Goal: Task Accomplishment & Management: Use online tool/utility

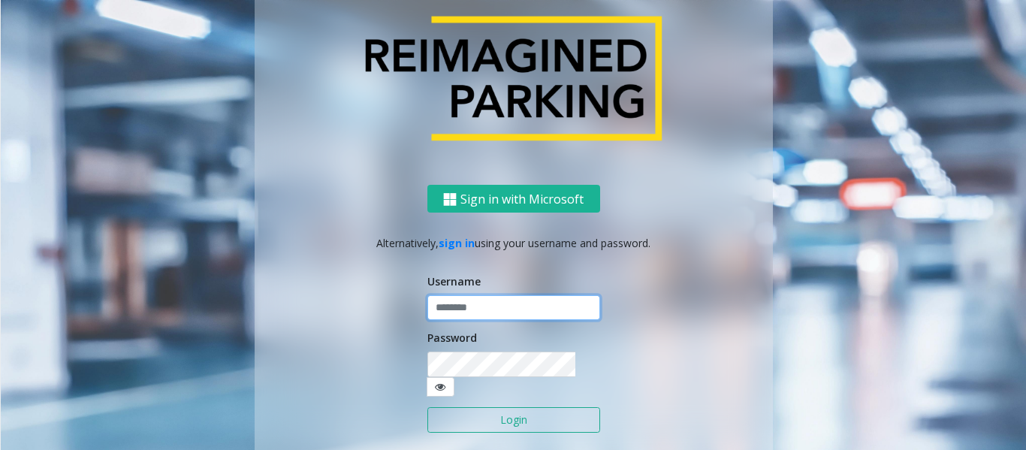
type input "******"
click at [487, 409] on button "Login" at bounding box center [514, 420] width 173 height 26
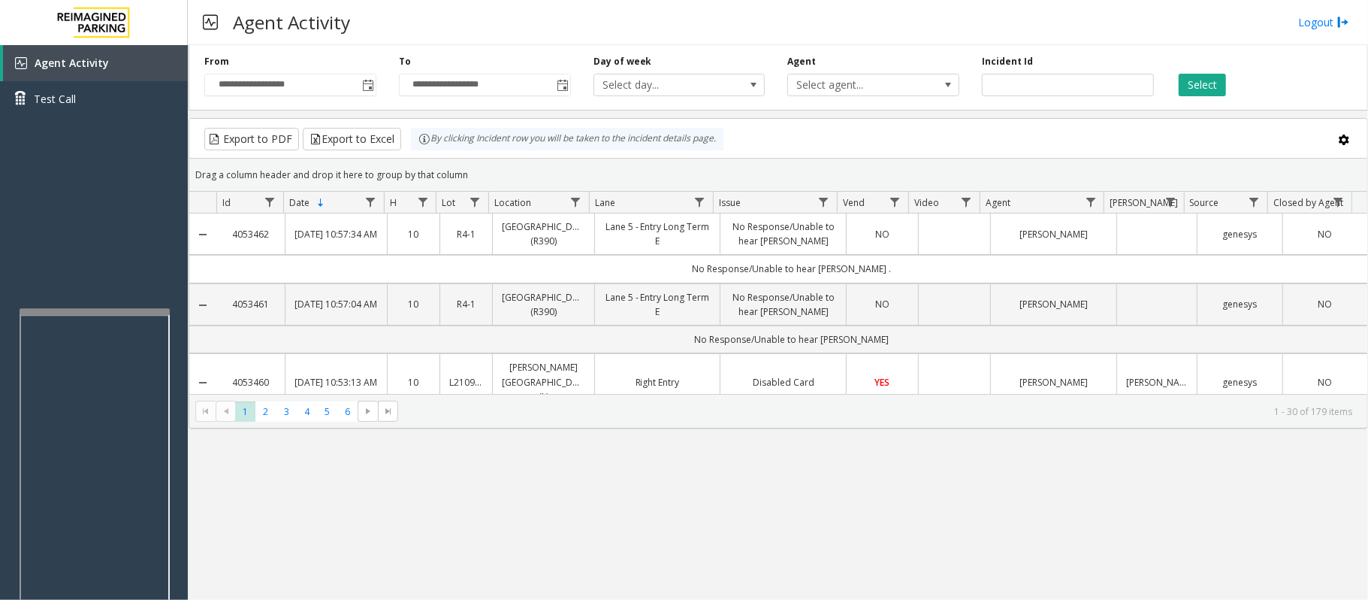
click at [105, 314] on div at bounding box center [95, 311] width 150 height 6
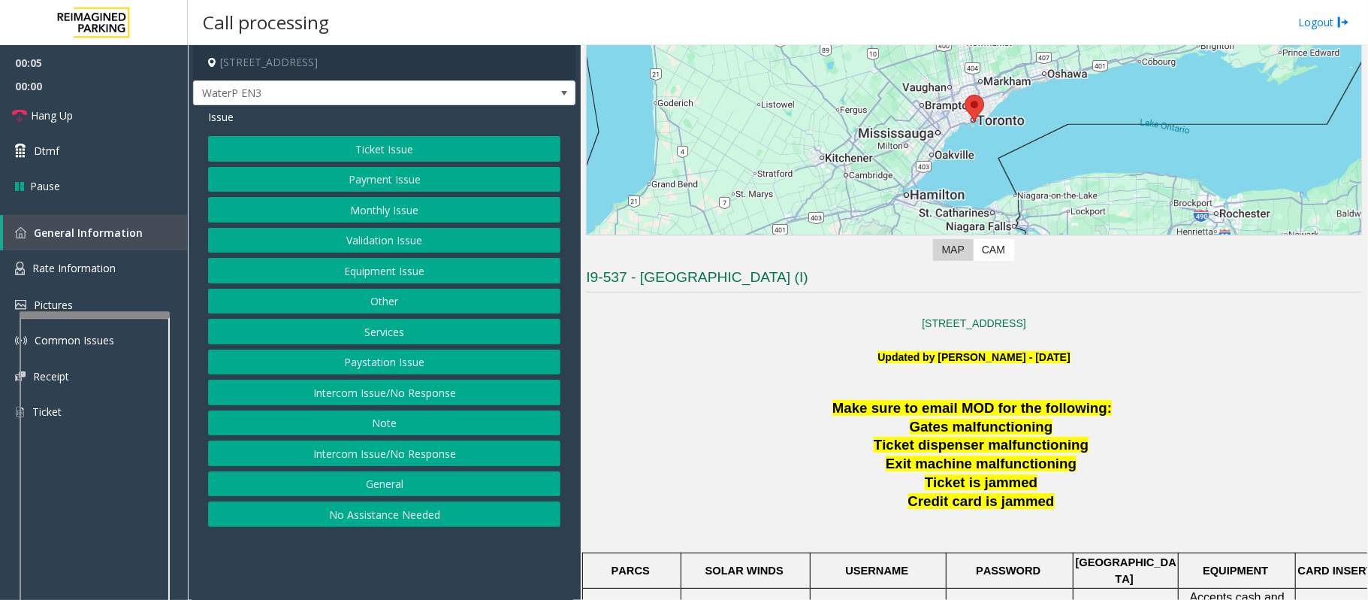
scroll to position [200, 0]
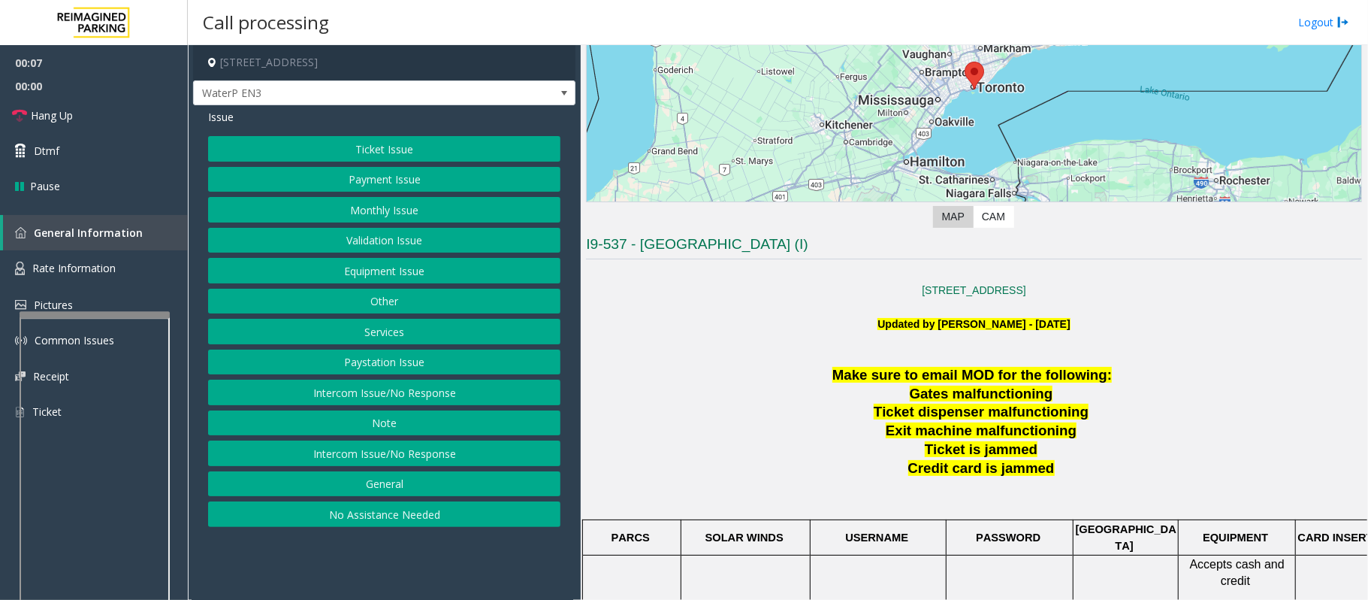
click at [385, 449] on button "Intercom Issue/No Response" at bounding box center [384, 453] width 352 height 26
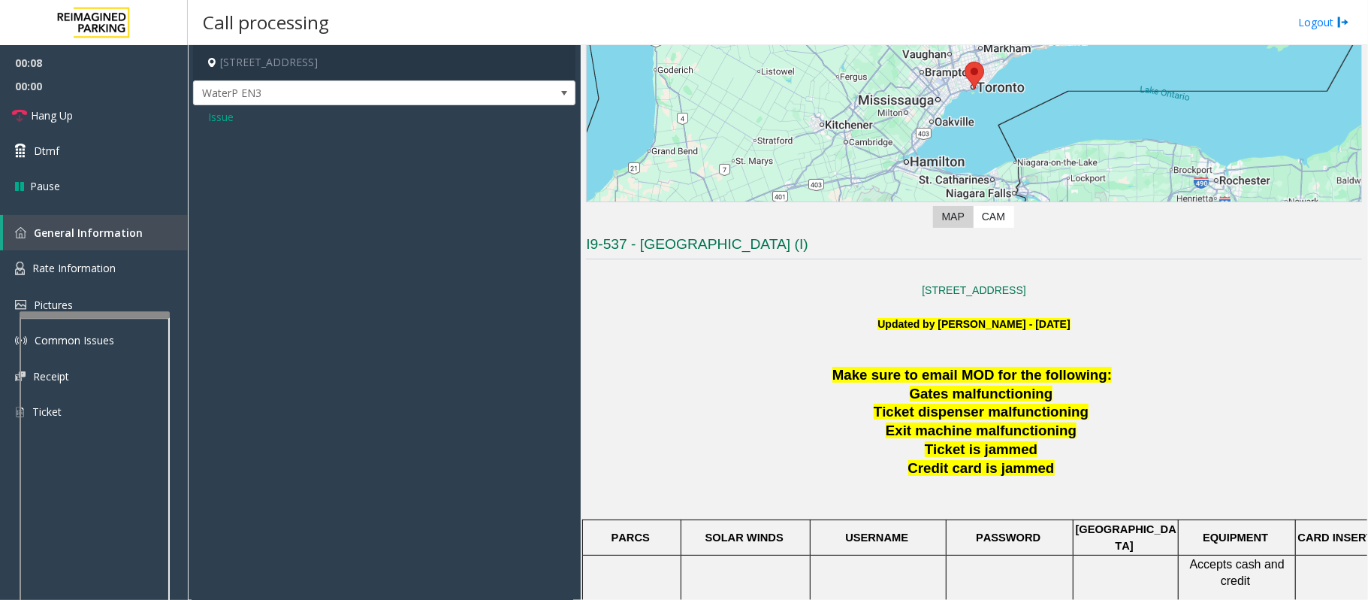
click at [224, 120] on span "Issue" at bounding box center [221, 117] width 26 height 16
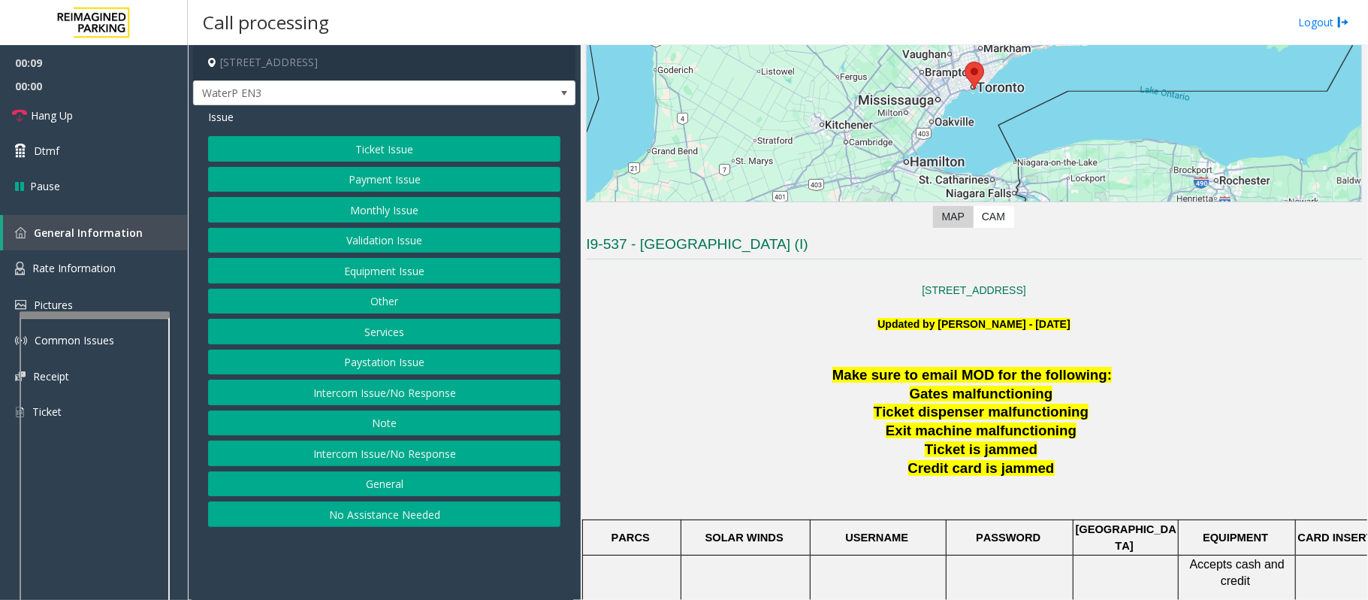
click at [386, 388] on button "Intercom Issue/No Response" at bounding box center [384, 392] width 352 height 26
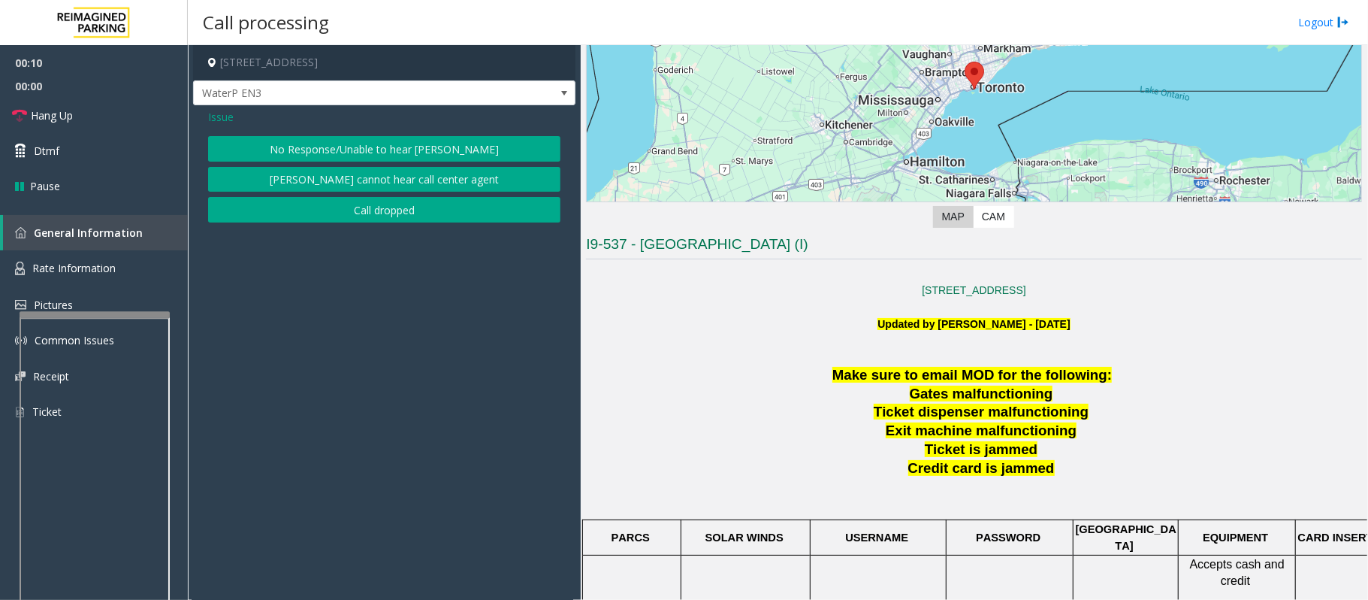
click at [292, 143] on button "No Response/Unable to hear [PERSON_NAME]" at bounding box center [384, 149] width 352 height 26
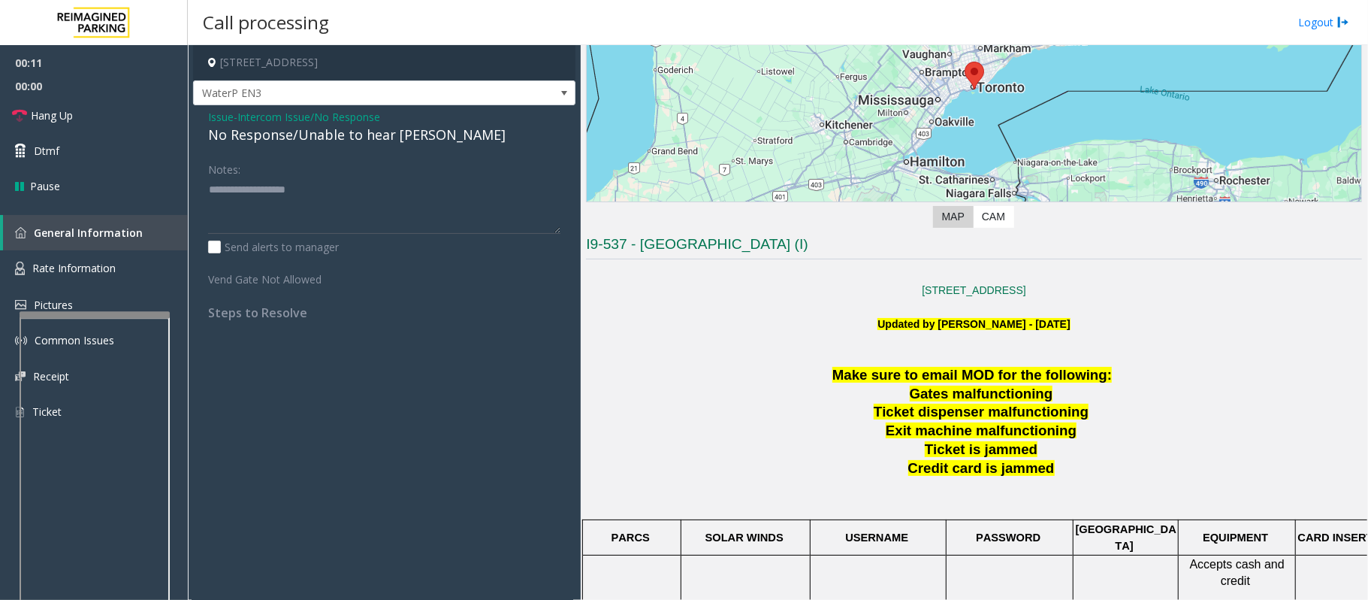
click at [296, 140] on div "No Response/Unable to hear [PERSON_NAME]" at bounding box center [384, 135] width 352 height 20
click at [296, 139] on div "No Response/Unable to hear [PERSON_NAME]" at bounding box center [384, 135] width 352 height 20
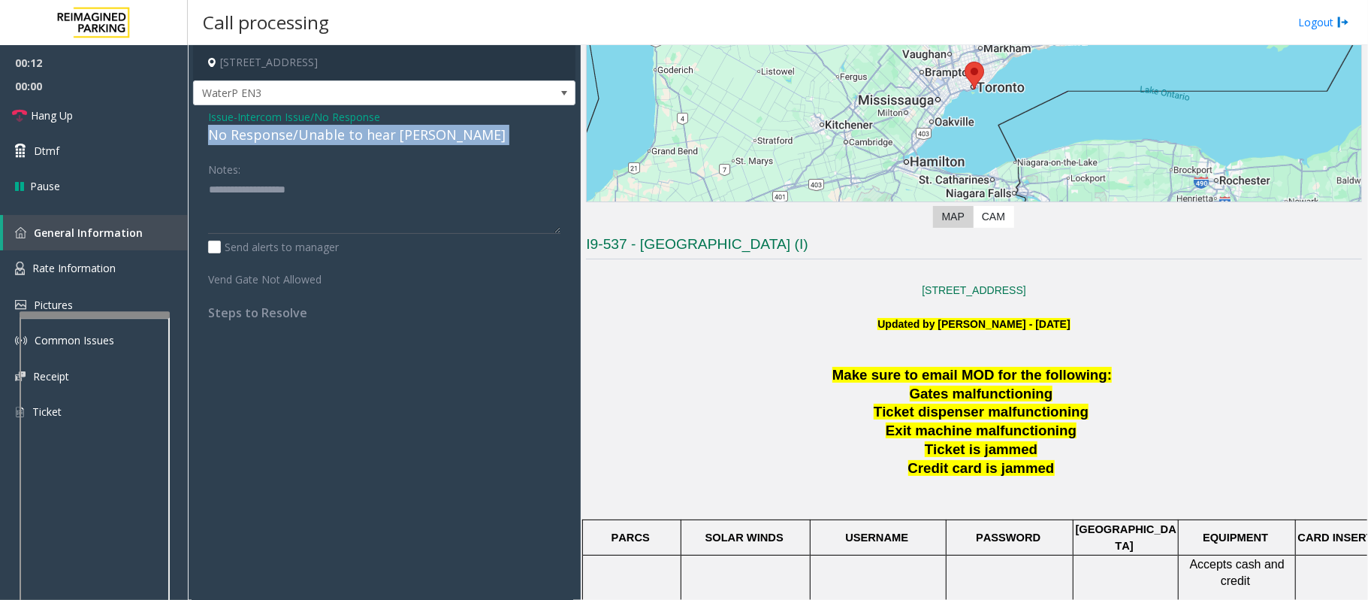
click at [296, 139] on div "No Response/Unable to hear [PERSON_NAME]" at bounding box center [384, 135] width 352 height 20
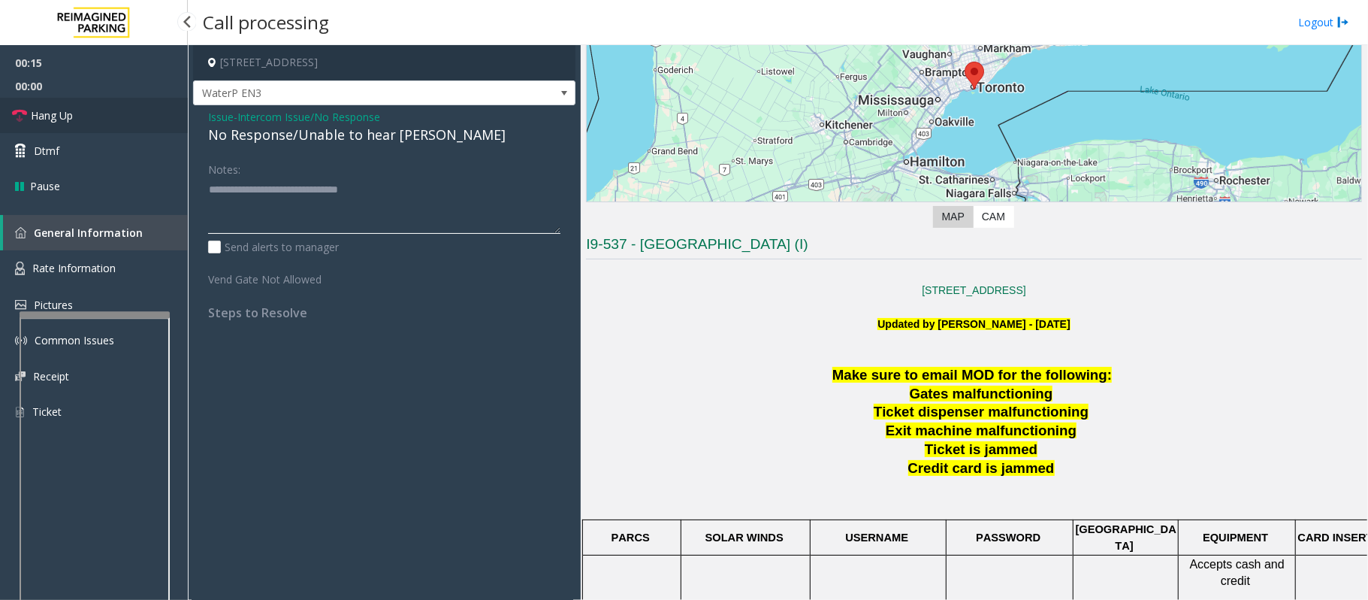
type textarea "**********"
click at [45, 119] on span "Hang Up" at bounding box center [52, 115] width 42 height 16
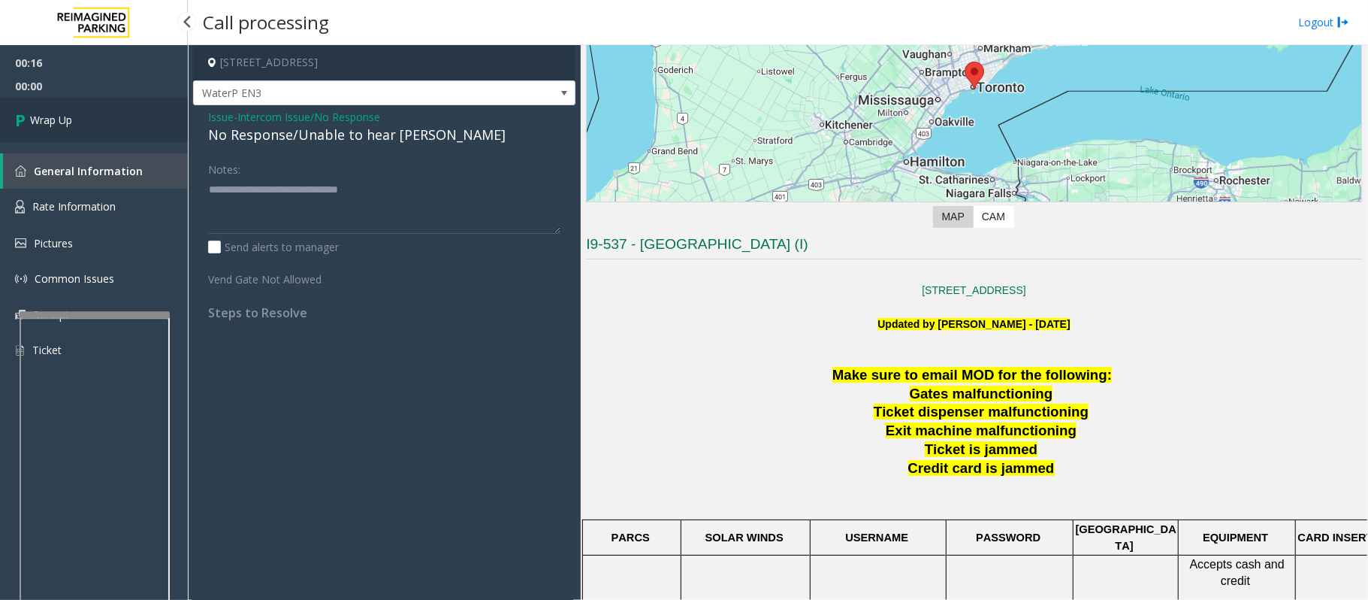
click at [45, 118] on span "Wrap Up" at bounding box center [51, 120] width 42 height 16
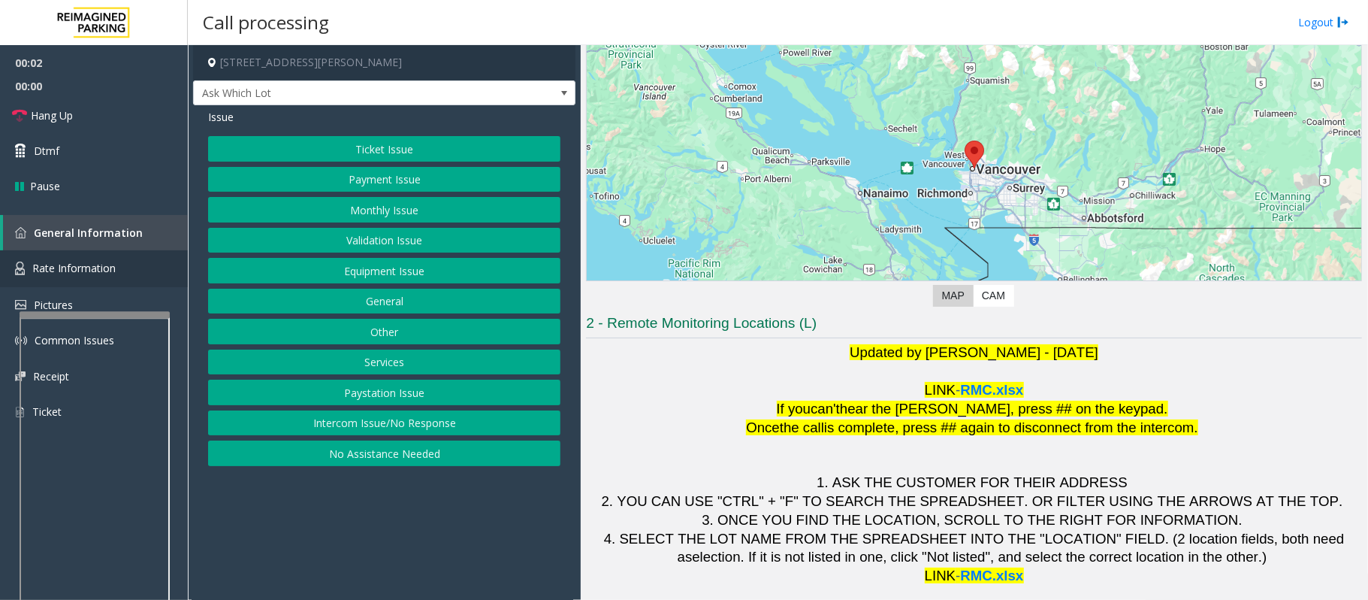
scroll to position [122, 0]
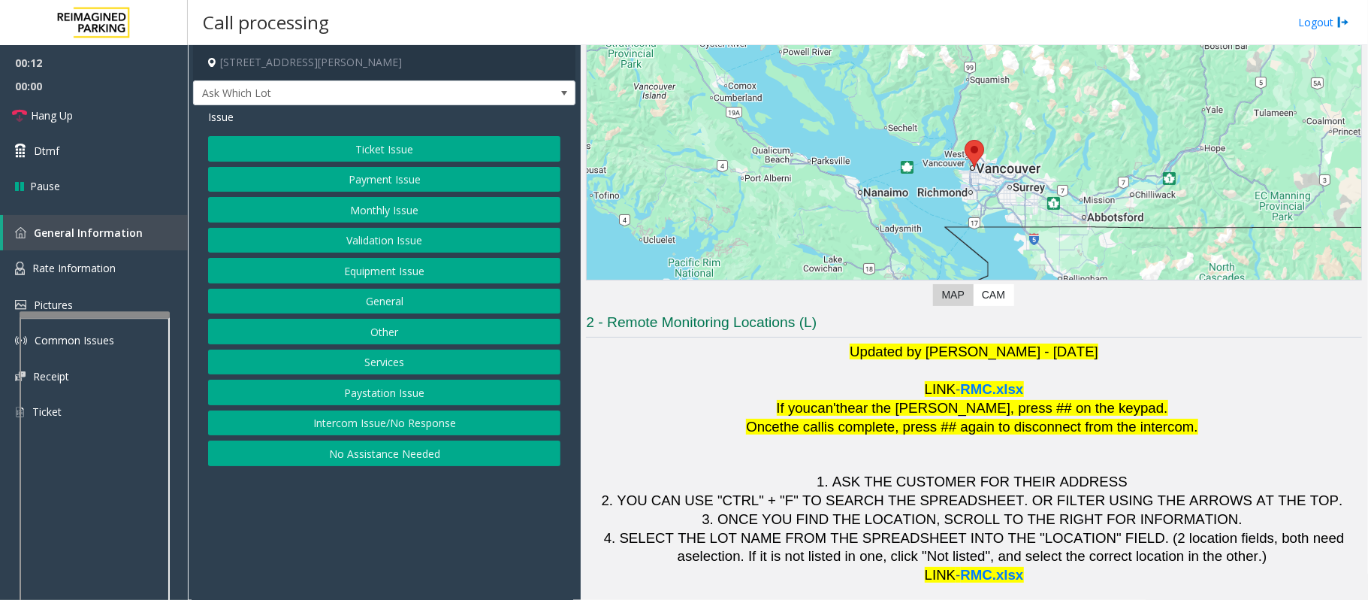
click at [299, 428] on button "Intercom Issue/No Response" at bounding box center [384, 423] width 352 height 26
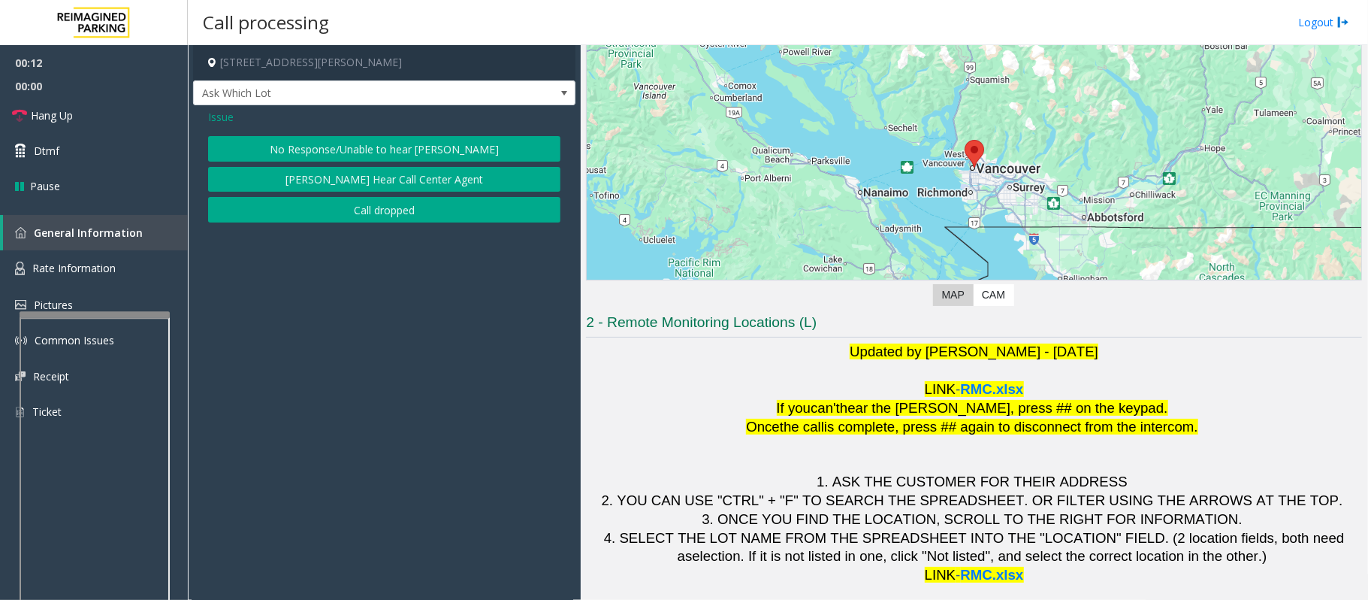
click at [326, 147] on button "No Response/Unable to hear [PERSON_NAME]" at bounding box center [384, 149] width 352 height 26
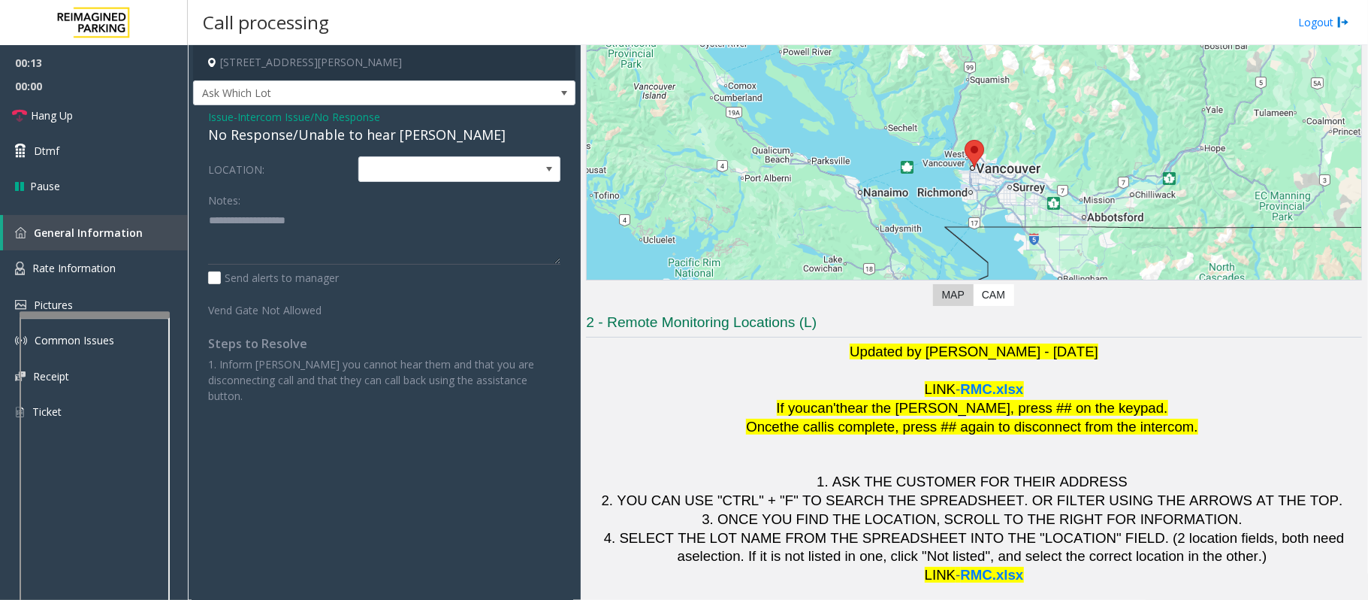
click at [325, 141] on div "No Response/Unable to hear [PERSON_NAME]" at bounding box center [384, 135] width 352 height 20
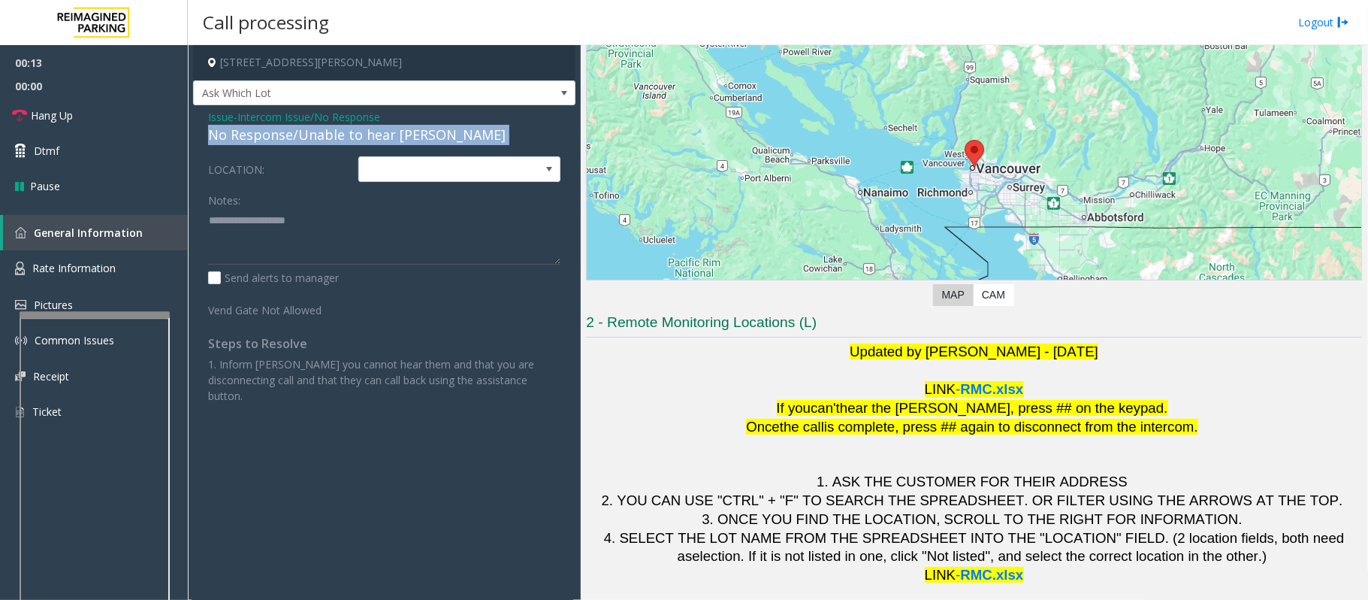
click at [325, 141] on div "No Response/Unable to hear [PERSON_NAME]" at bounding box center [384, 135] width 352 height 20
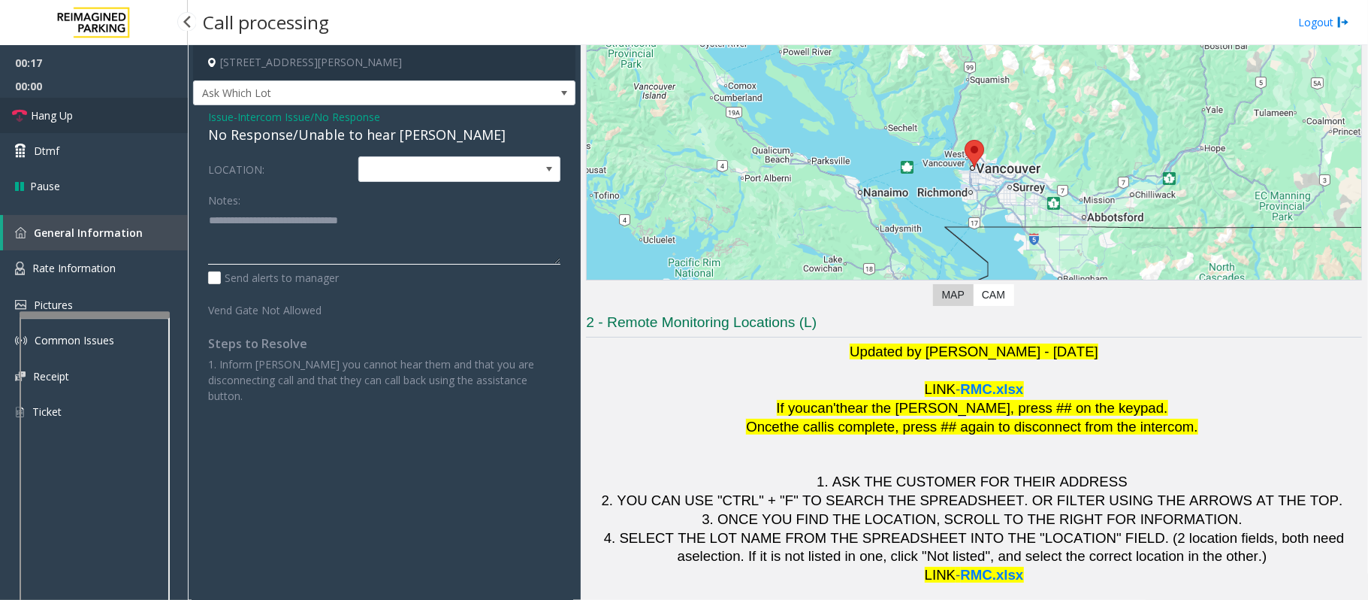
type textarea "**********"
click at [32, 120] on span "Hang Up" at bounding box center [52, 115] width 42 height 16
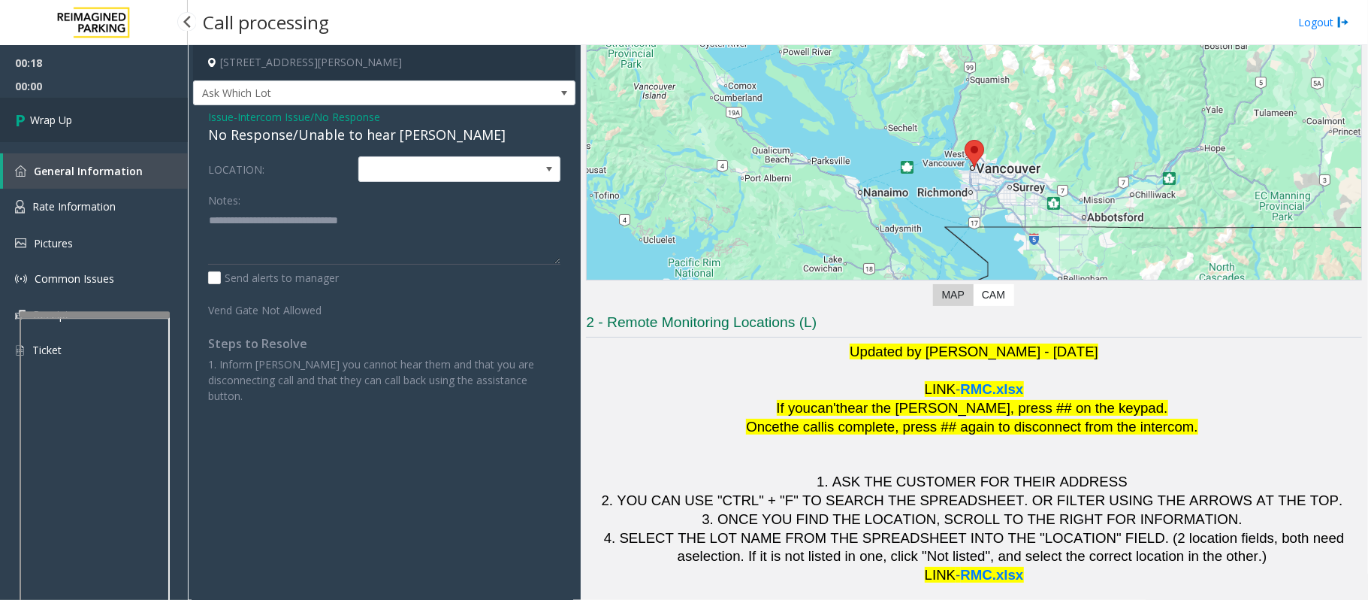
click at [32, 119] on span "Wrap Up" at bounding box center [51, 120] width 42 height 16
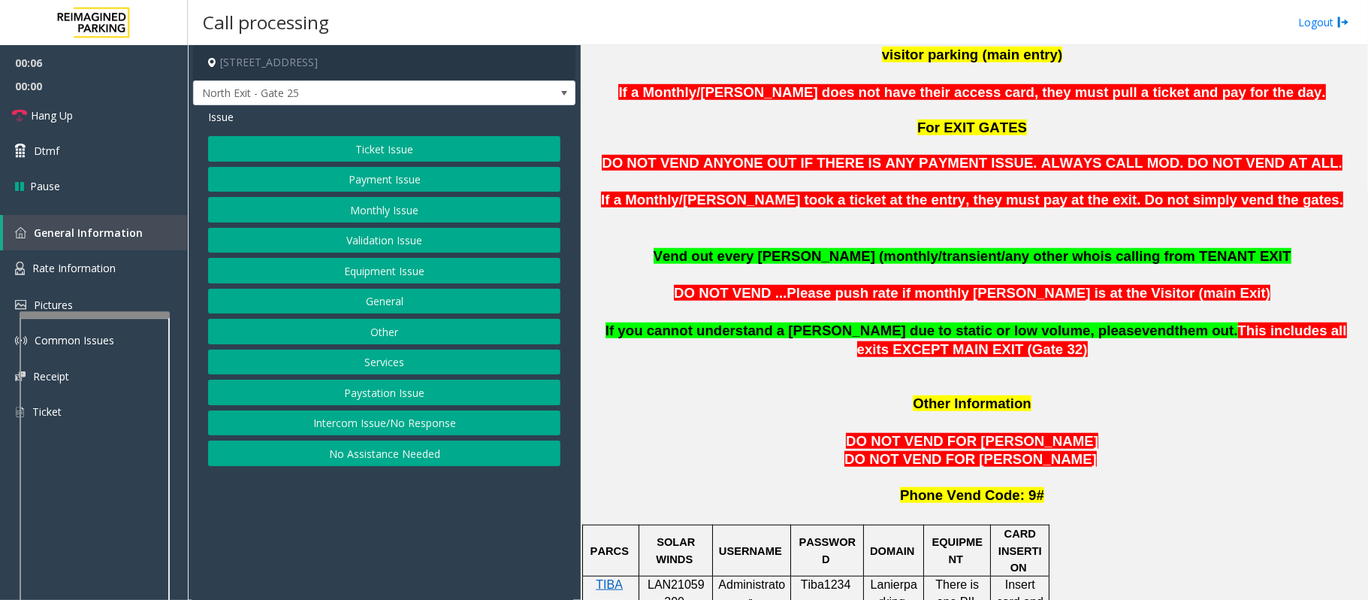
scroll to position [1101, 0]
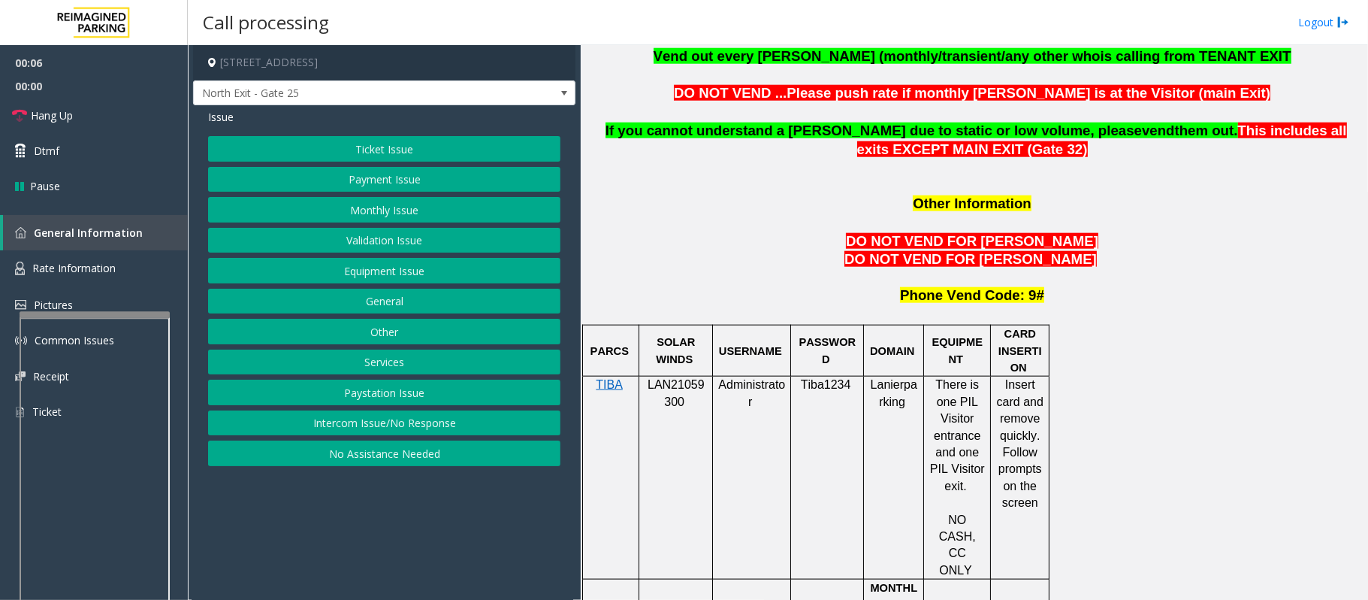
click at [669, 378] on span "LAN21059300" at bounding box center [676, 392] width 57 height 29
copy p "LAN21059300"
click at [358, 205] on button "Monthly Issue" at bounding box center [384, 210] width 352 height 26
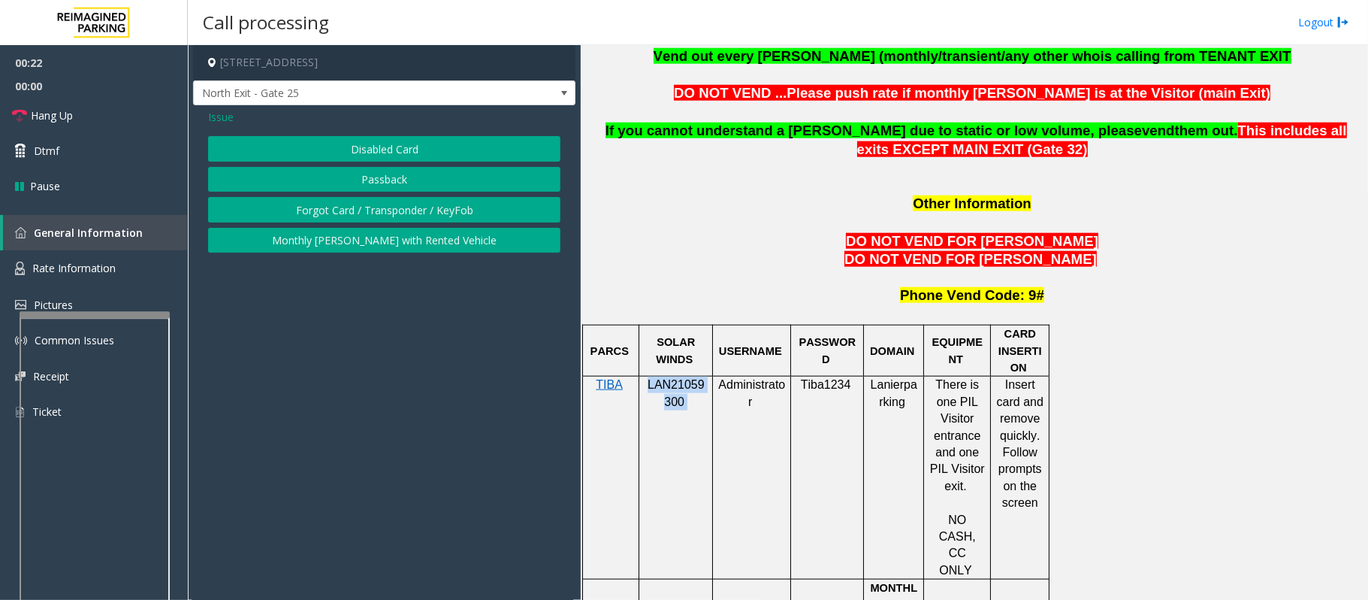
drag, startPoint x: 392, startPoint y: 152, endPoint x: 329, endPoint y: 148, distance: 63.2
click at [388, 152] on button "Disabled Card" at bounding box center [384, 149] width 352 height 26
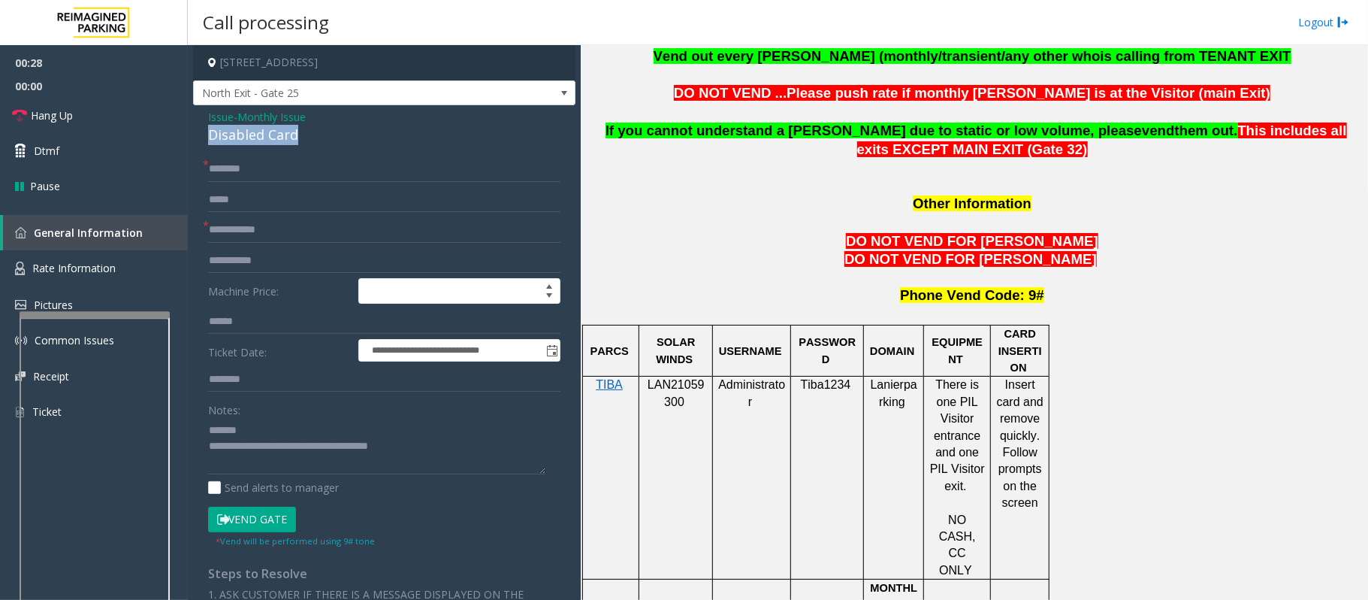
drag, startPoint x: 301, startPoint y: 139, endPoint x: 205, endPoint y: 137, distance: 96.2
click at [205, 137] on div "**********" at bounding box center [384, 471] width 382 height 733
type textarea "**********"
click at [84, 122] on link "Hang Up" at bounding box center [94, 115] width 188 height 35
click at [256, 220] on input "text" at bounding box center [384, 230] width 352 height 26
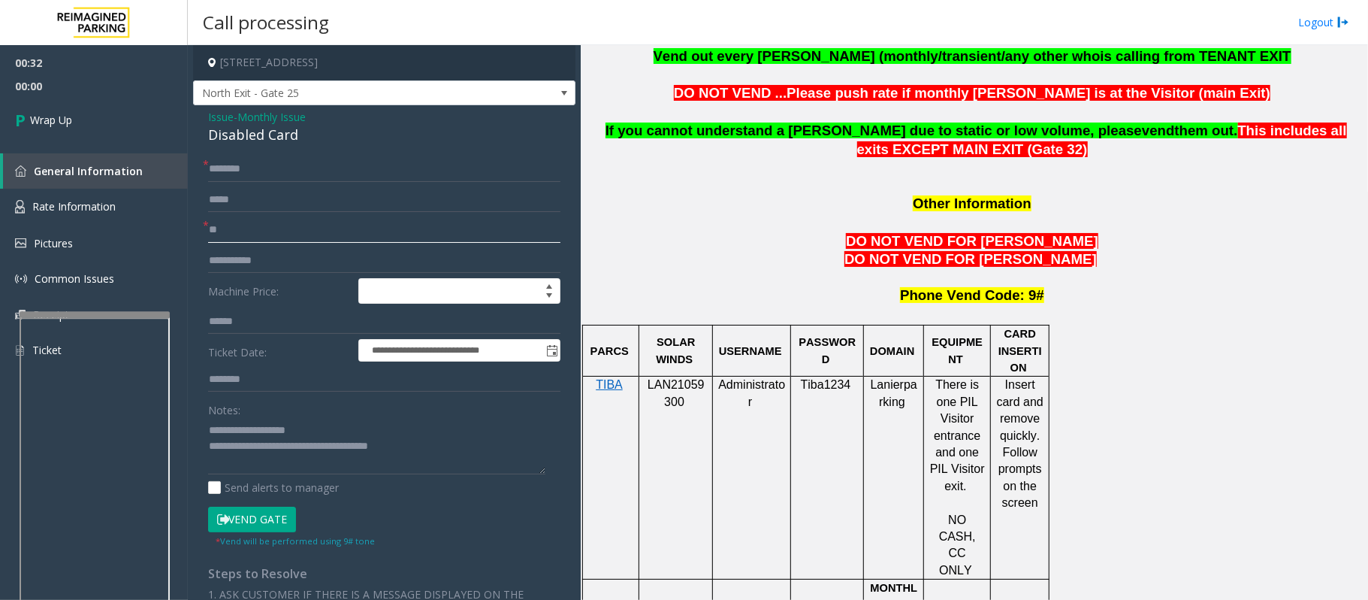
type input "**"
click at [470, 174] on input "text" at bounding box center [384, 169] width 352 height 26
type input "**"
click at [418, 446] on textarea at bounding box center [376, 446] width 337 height 56
type textarea "**********"
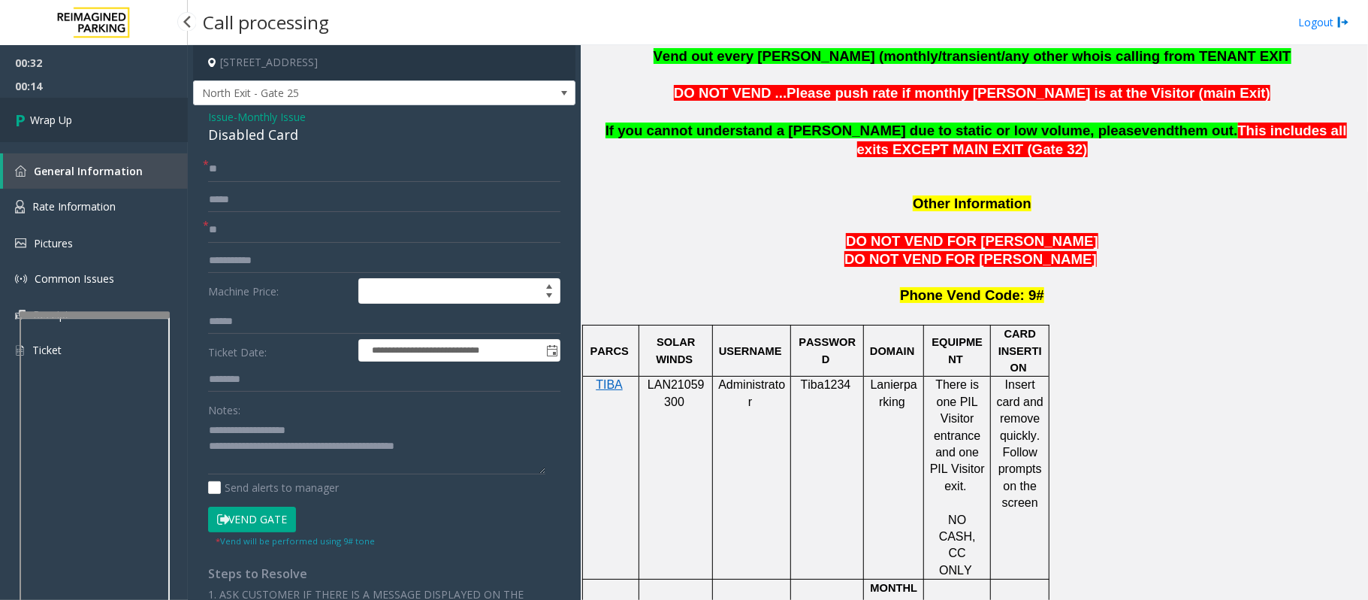
click at [46, 132] on link "Wrap Up" at bounding box center [94, 120] width 188 height 44
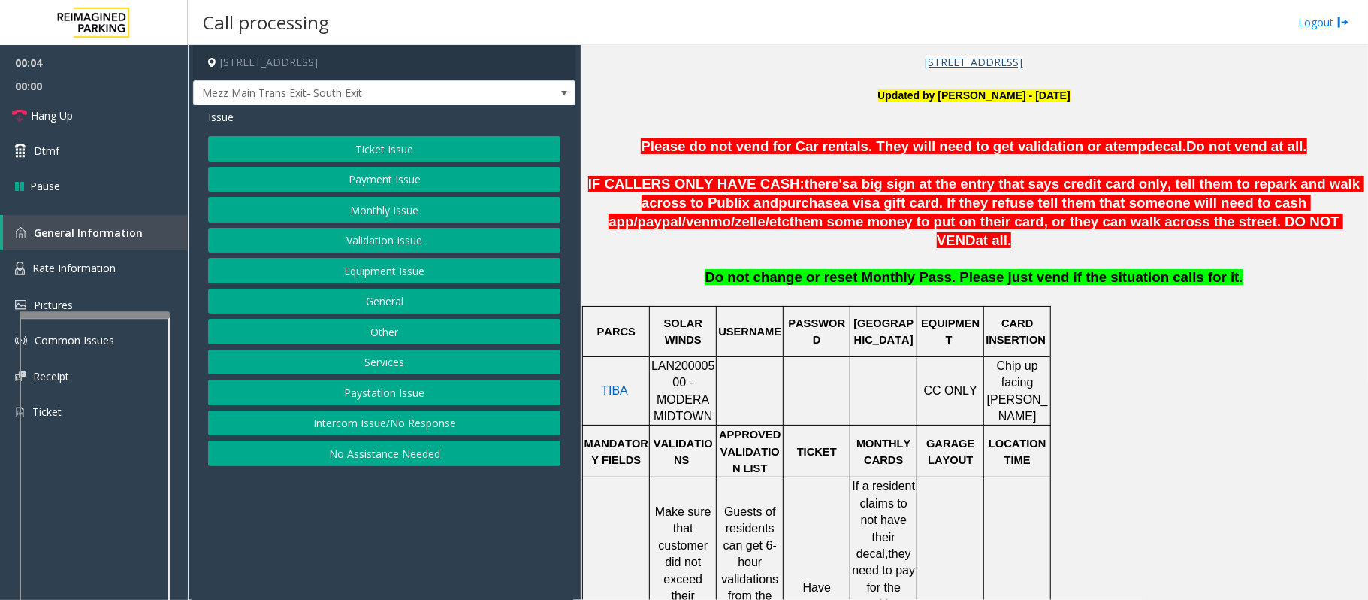
scroll to position [500, 0]
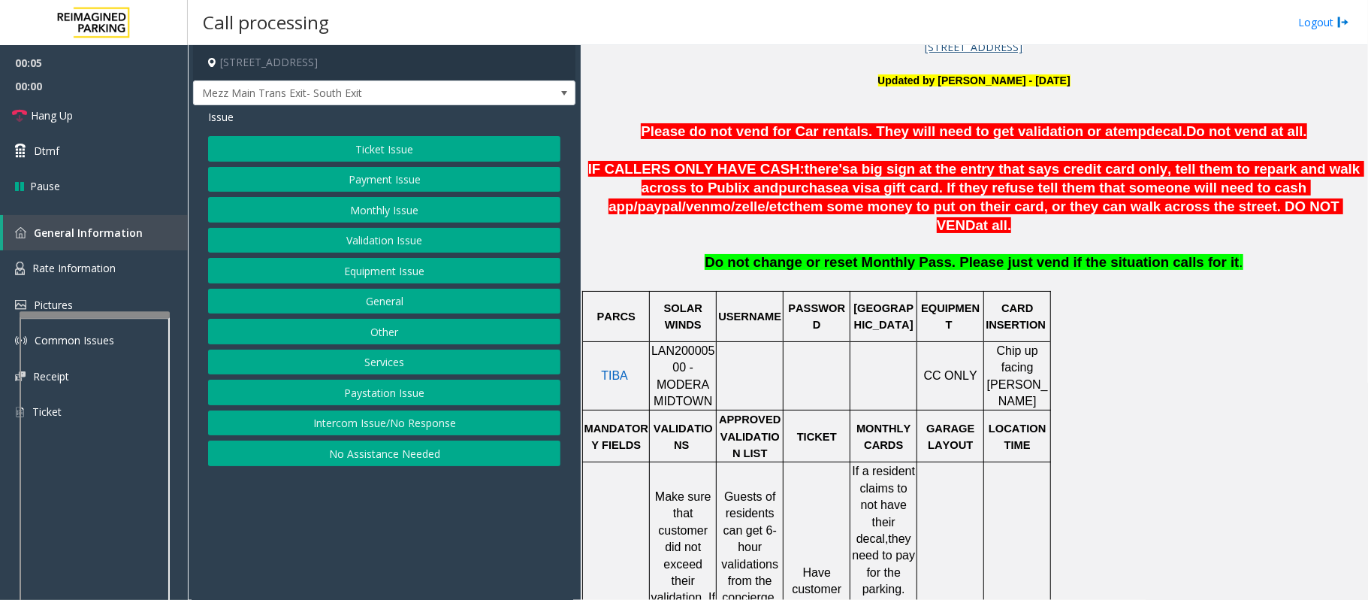
click at [430, 424] on button "Intercom Issue/No Response" at bounding box center [384, 423] width 352 height 26
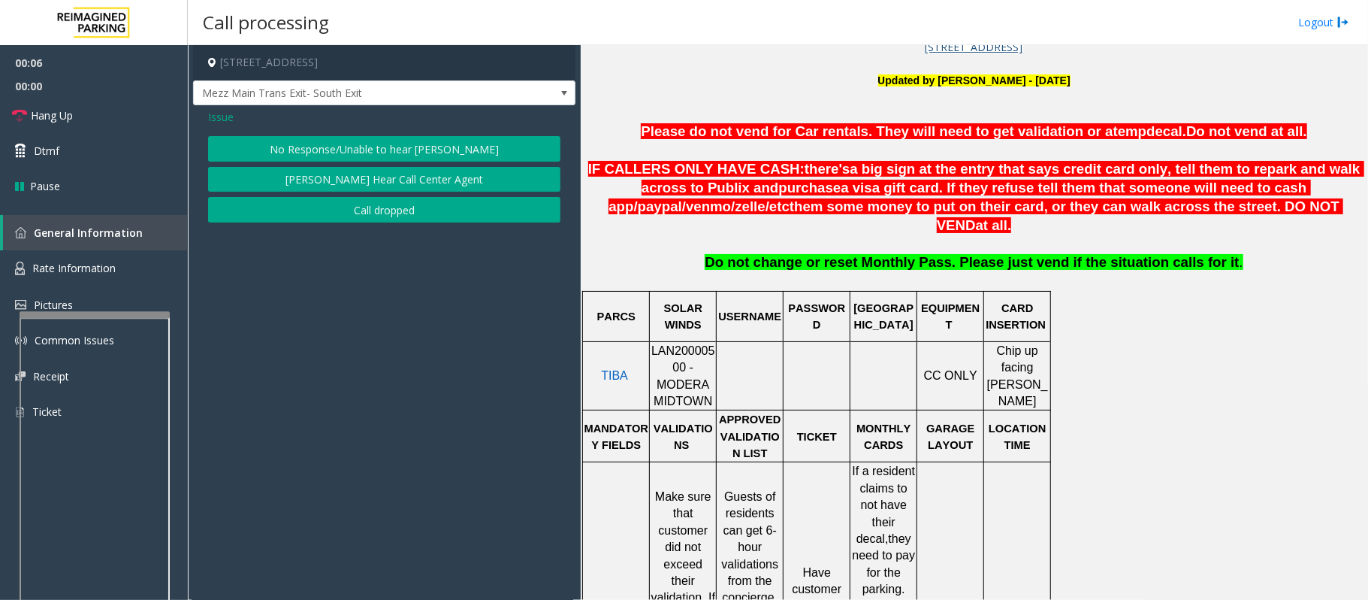
click at [335, 152] on button "No Response/Unable to hear [PERSON_NAME]" at bounding box center [384, 149] width 352 height 26
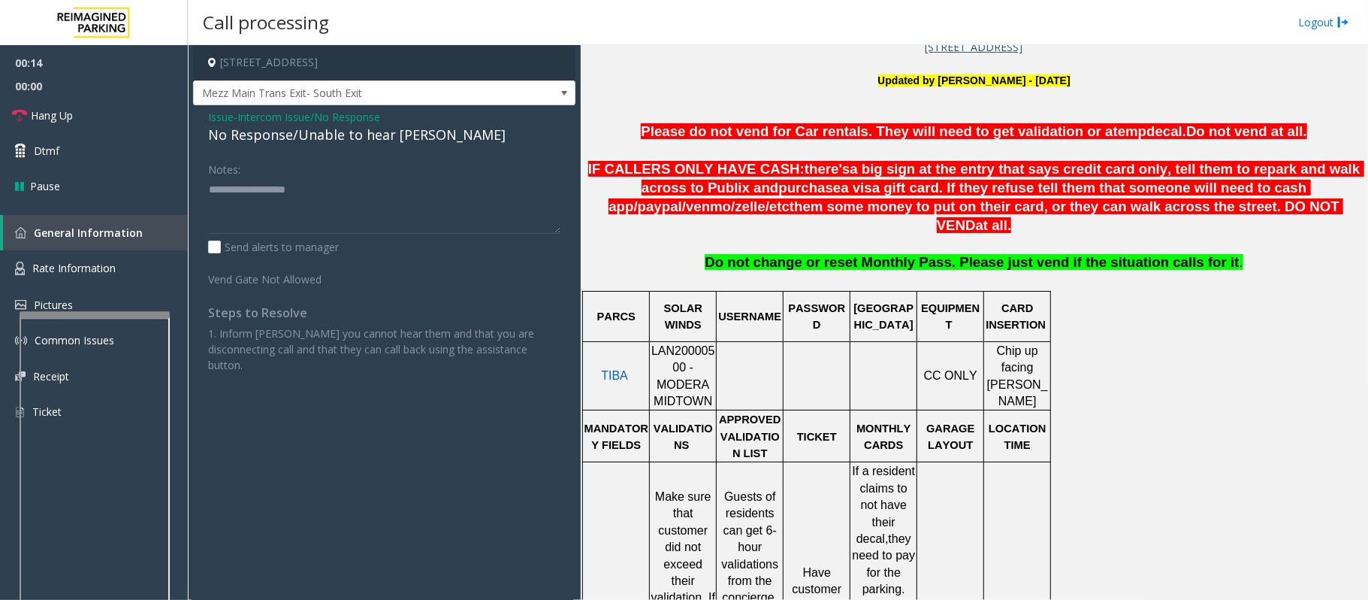
click at [216, 121] on span "Issue" at bounding box center [221, 117] width 26 height 16
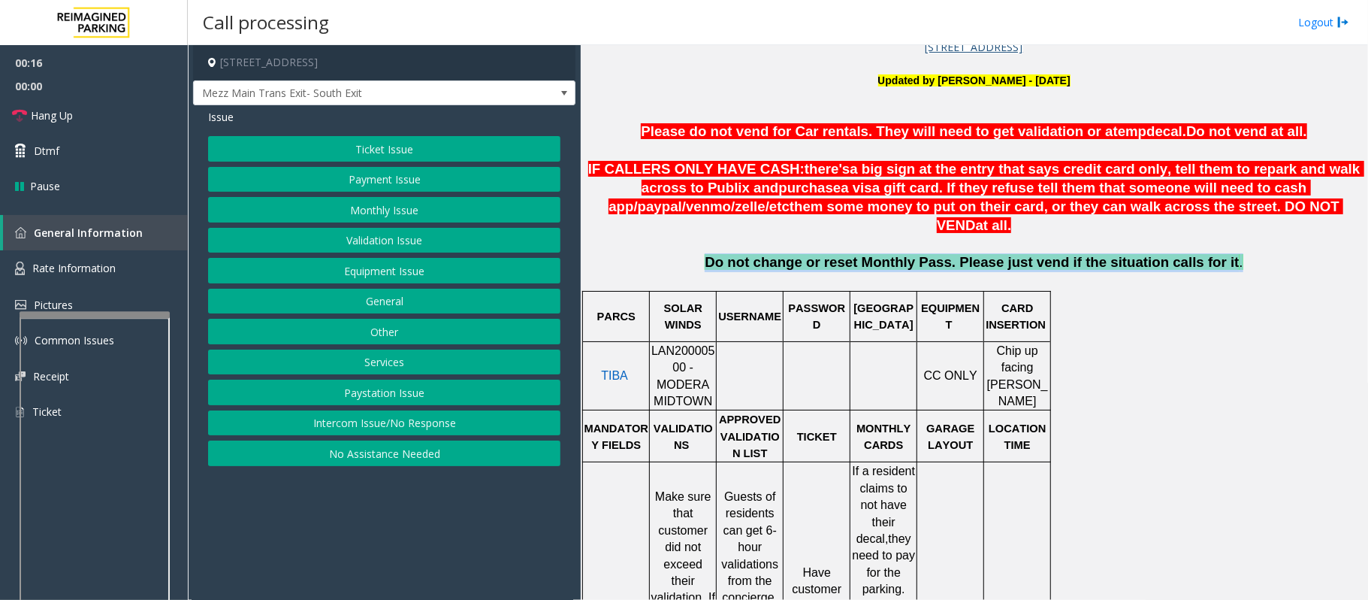
drag, startPoint x: 707, startPoint y: 247, endPoint x: 1294, endPoint y: 247, distance: 586.8
click at [1026, 253] on p "Do not change or reset Monthly Pass. Please just vend if the situation calls fo…" at bounding box center [974, 270] width 776 height 35
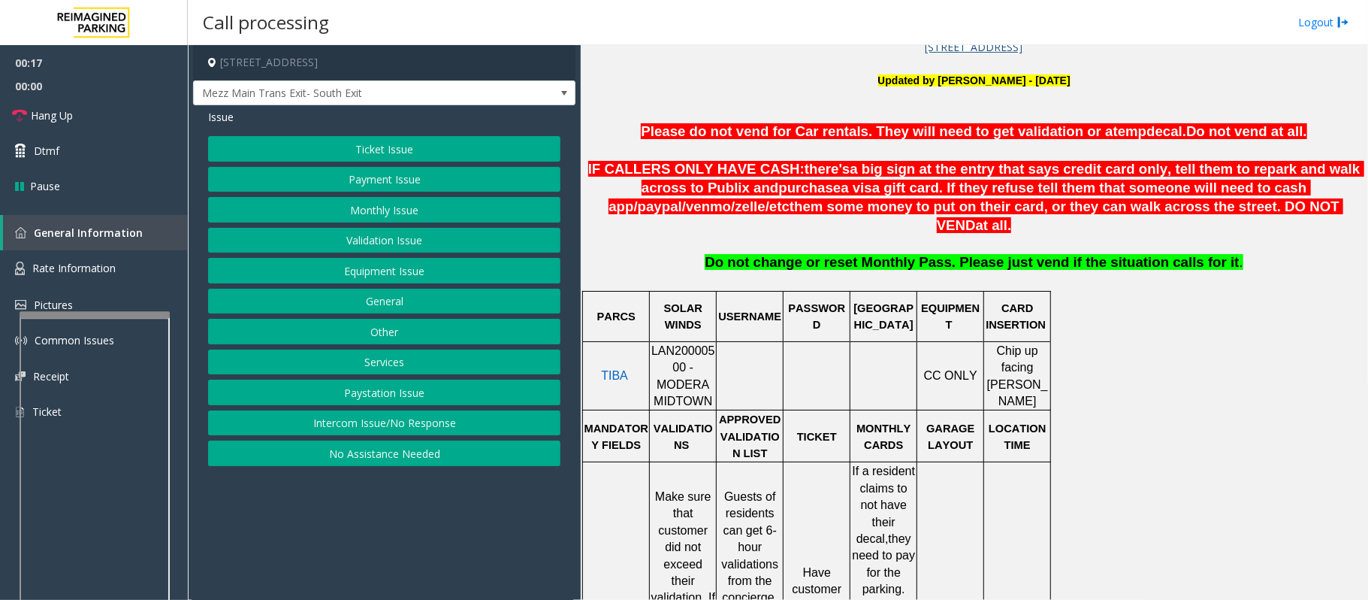
click at [686, 344] on span "LAN20000500 - MODERA MIDTOWN" at bounding box center [683, 375] width 64 height 63
copy span "LAN20000500"
click at [379, 230] on button "Validation Issue" at bounding box center [384, 241] width 352 height 26
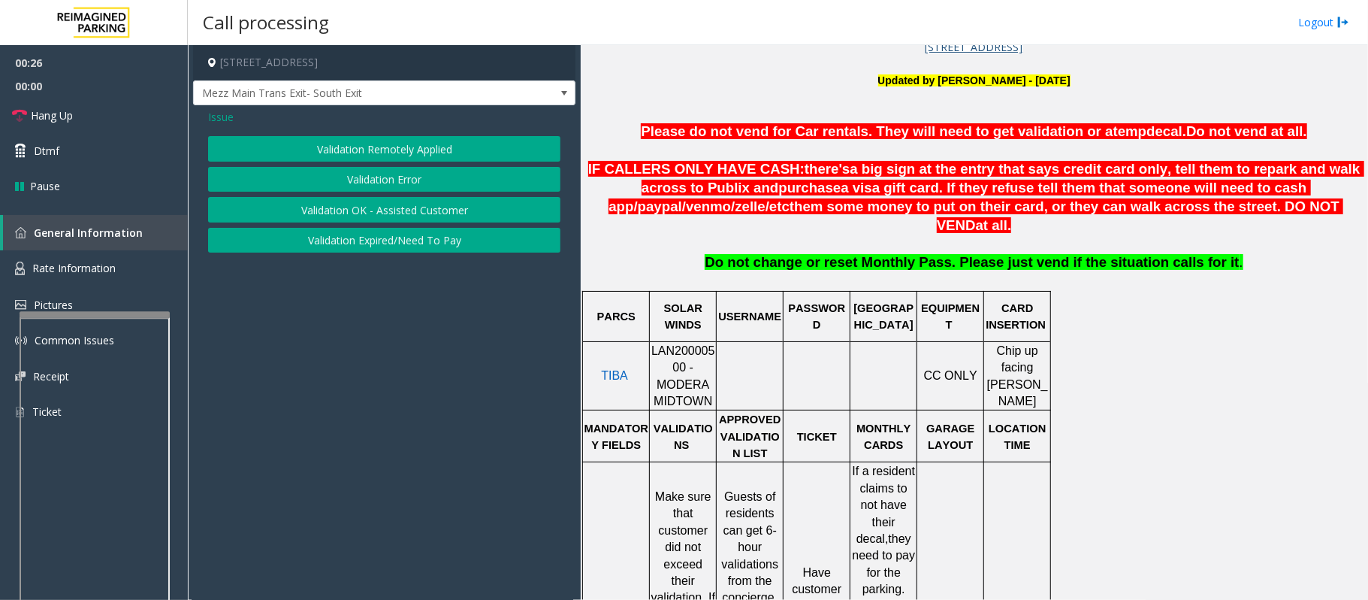
click at [361, 166] on div "Validation Remotely Applied Validation Error Validation OK - Assisted Customer …" at bounding box center [384, 194] width 352 height 116
click at [440, 172] on button "Validation Error" at bounding box center [384, 180] width 352 height 26
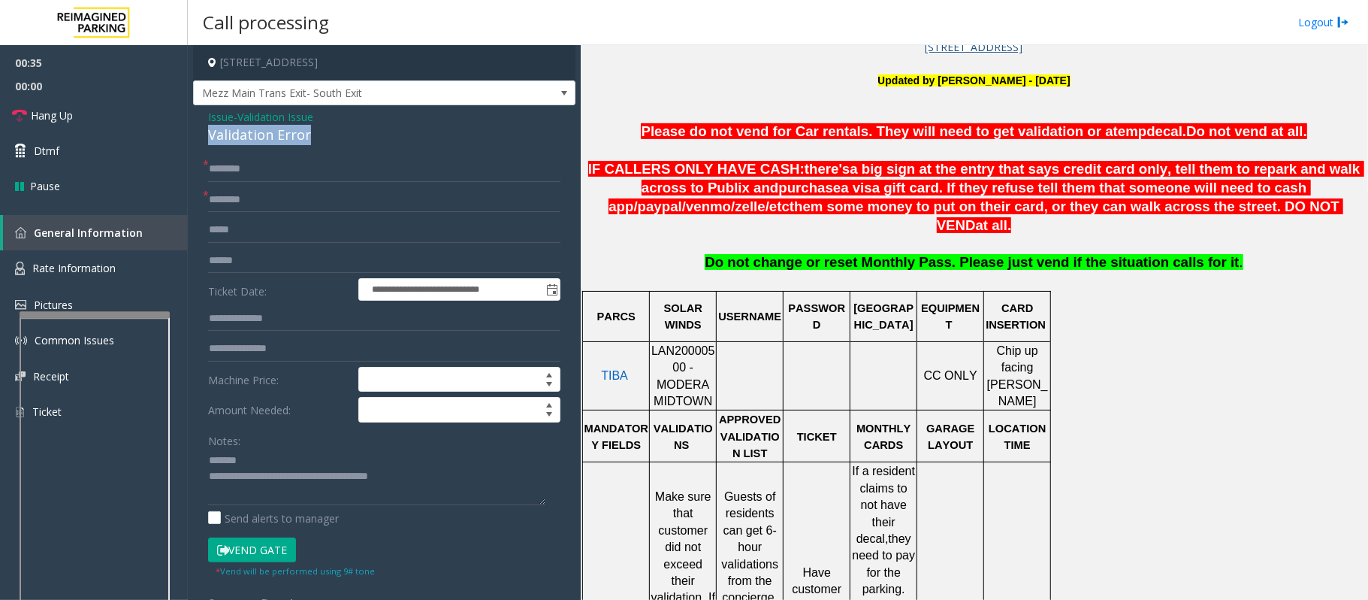
drag, startPoint x: 325, startPoint y: 138, endPoint x: 194, endPoint y: 129, distance: 131.0
click at [194, 129] on div "**********" at bounding box center [384, 486] width 382 height 763
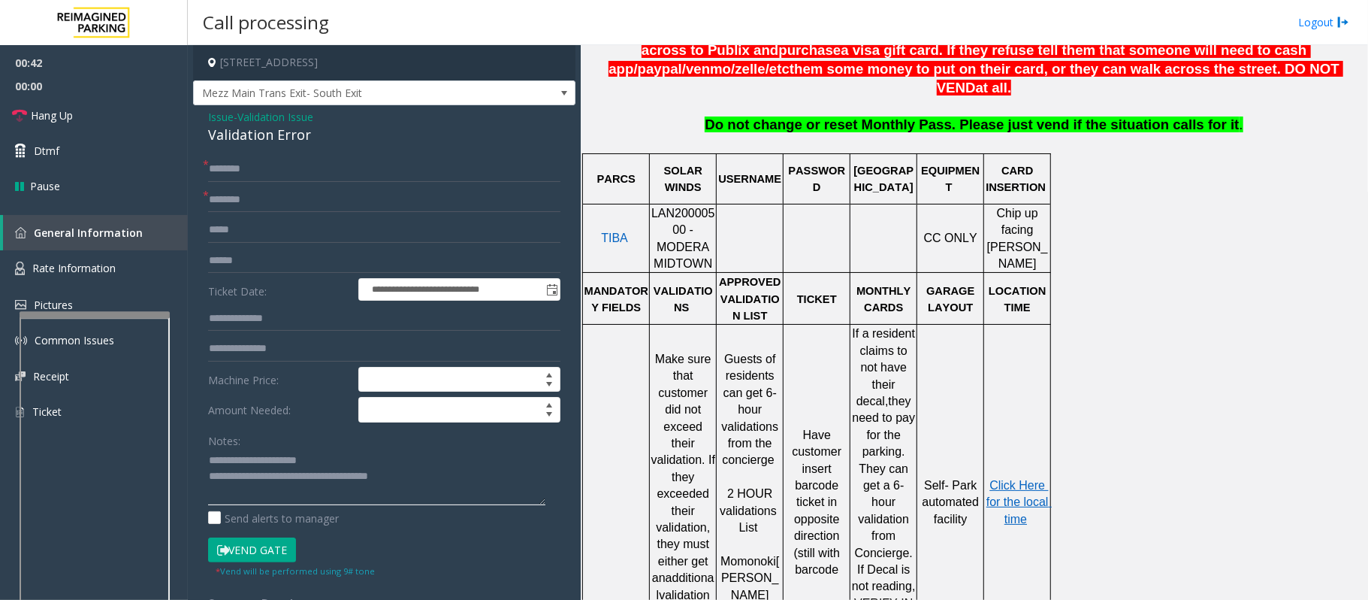
scroll to position [738, 0]
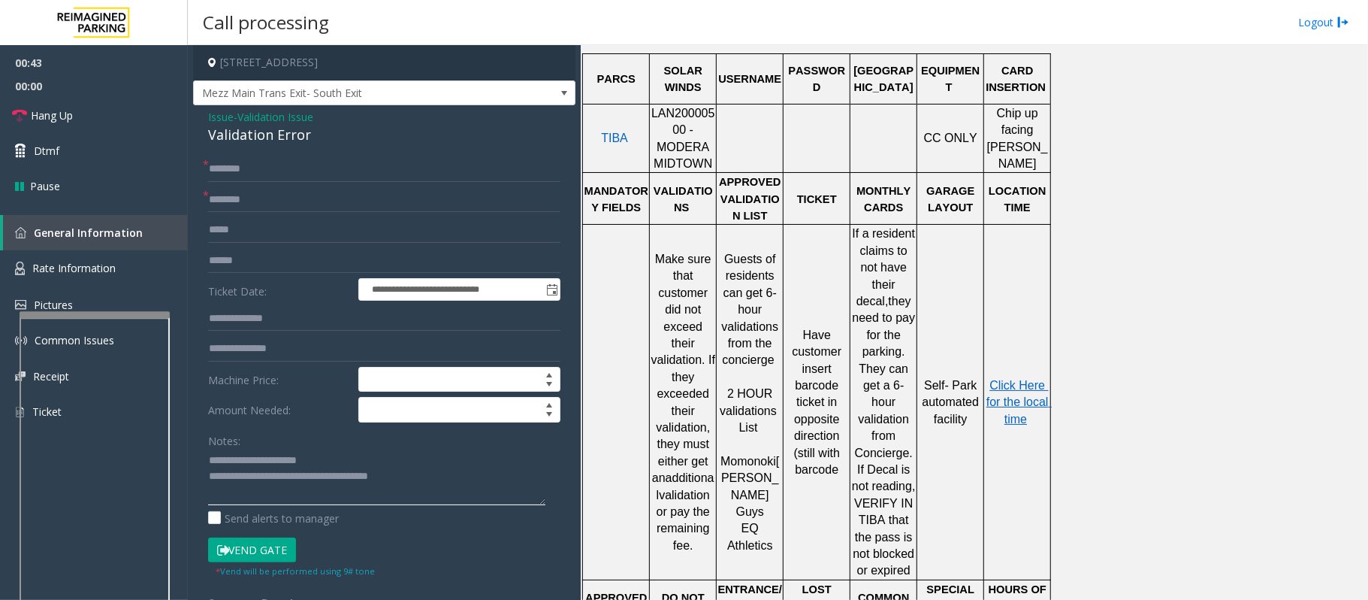
type textarea "**********"
click at [761, 449] on span "Momonoki" at bounding box center [749, 461] width 56 height 13
type input "********"
click at [238, 264] on input "text" at bounding box center [384, 261] width 352 height 26
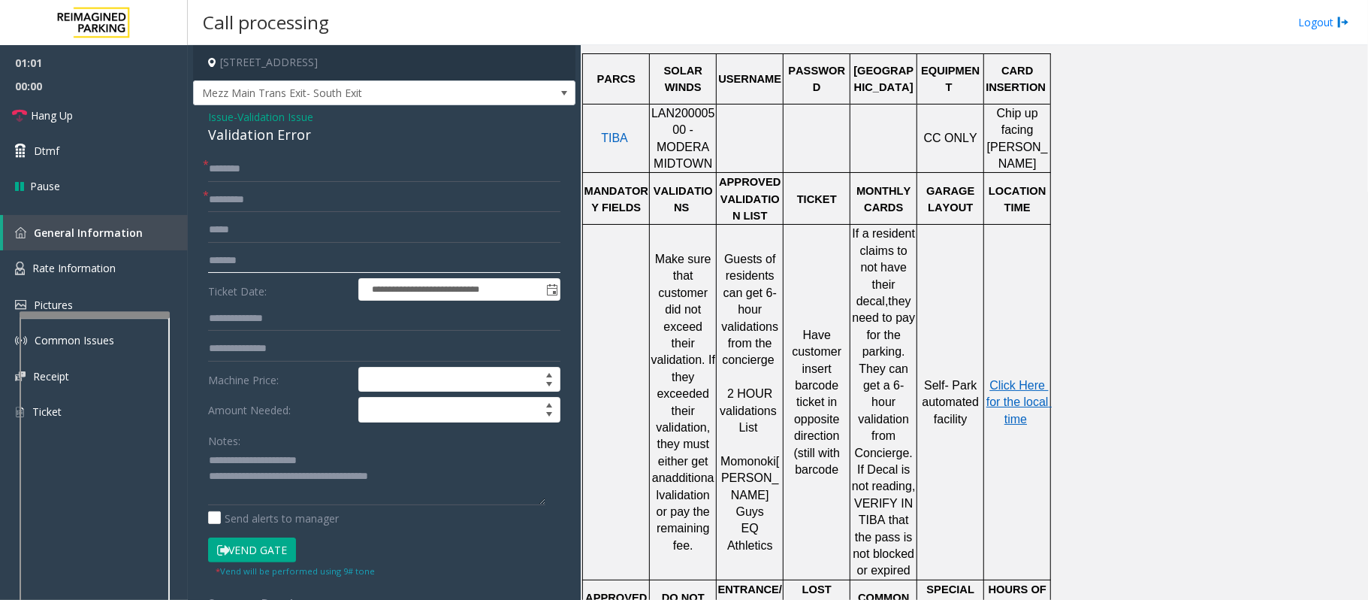
type input "*******"
click at [254, 316] on input "text" at bounding box center [384, 319] width 352 height 26
click at [247, 322] on input "text" at bounding box center [384, 319] width 352 height 26
click at [254, 316] on input "text" at bounding box center [384, 319] width 352 height 26
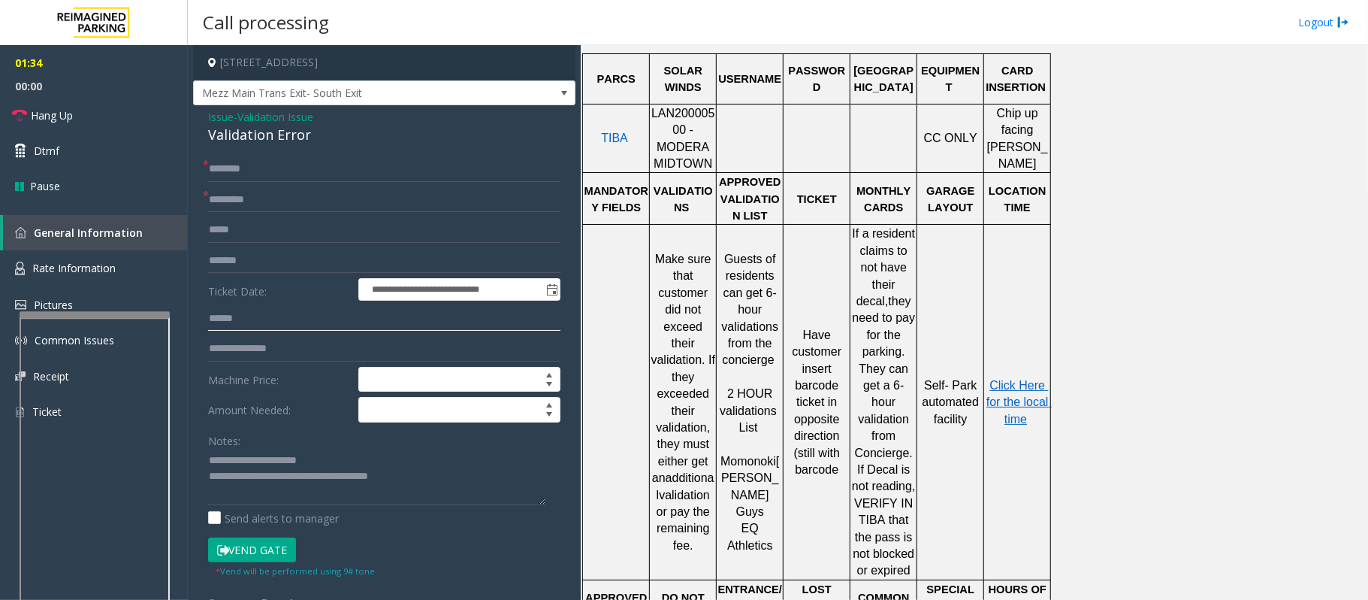
type input "******"
click at [234, 171] on input "text" at bounding box center [384, 169] width 352 height 26
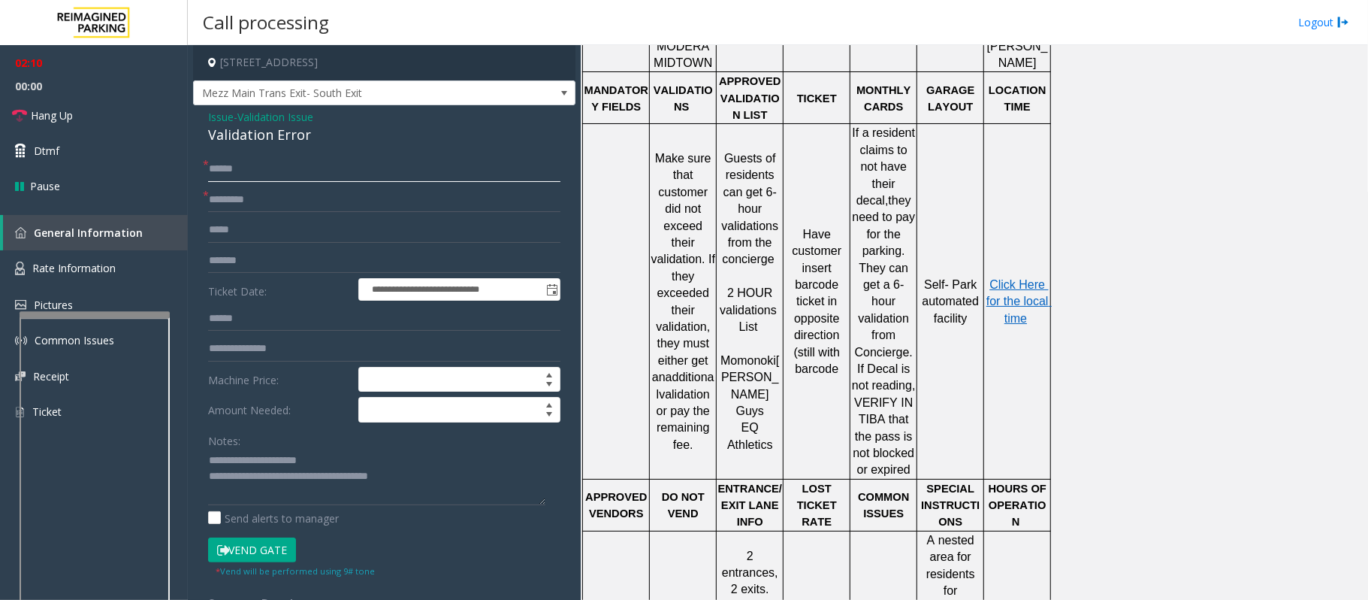
drag, startPoint x: 254, startPoint y: 174, endPoint x: 207, endPoint y: 170, distance: 46.8
click at [208, 170] on div "* *****" at bounding box center [384, 169] width 352 height 26
type input "*****"
click at [270, 449] on button "Vend Gate" at bounding box center [252, 550] width 88 height 26
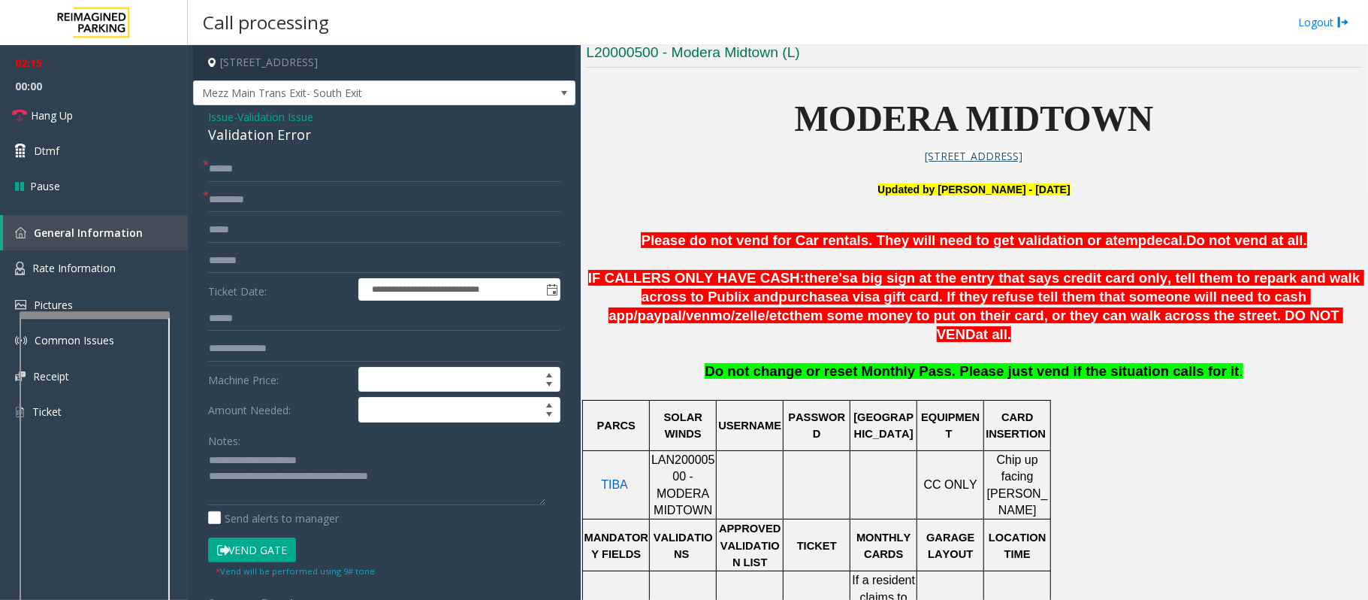
scroll to position [337, 0]
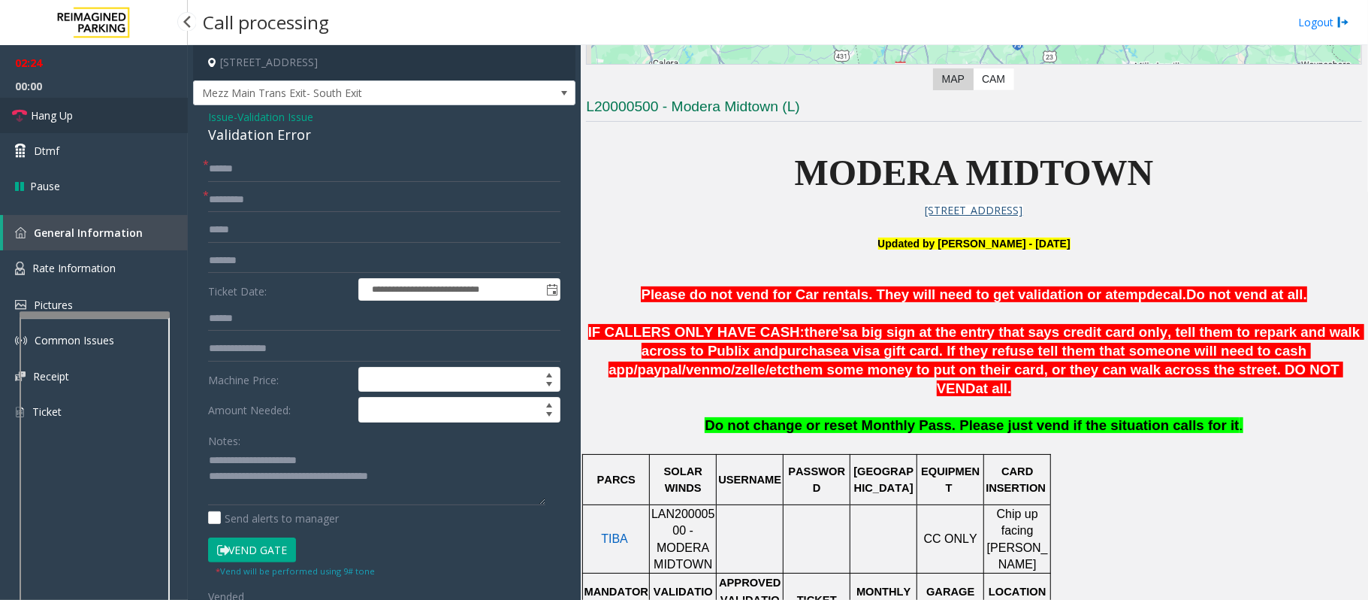
click at [38, 119] on span "Hang Up" at bounding box center [52, 115] width 42 height 16
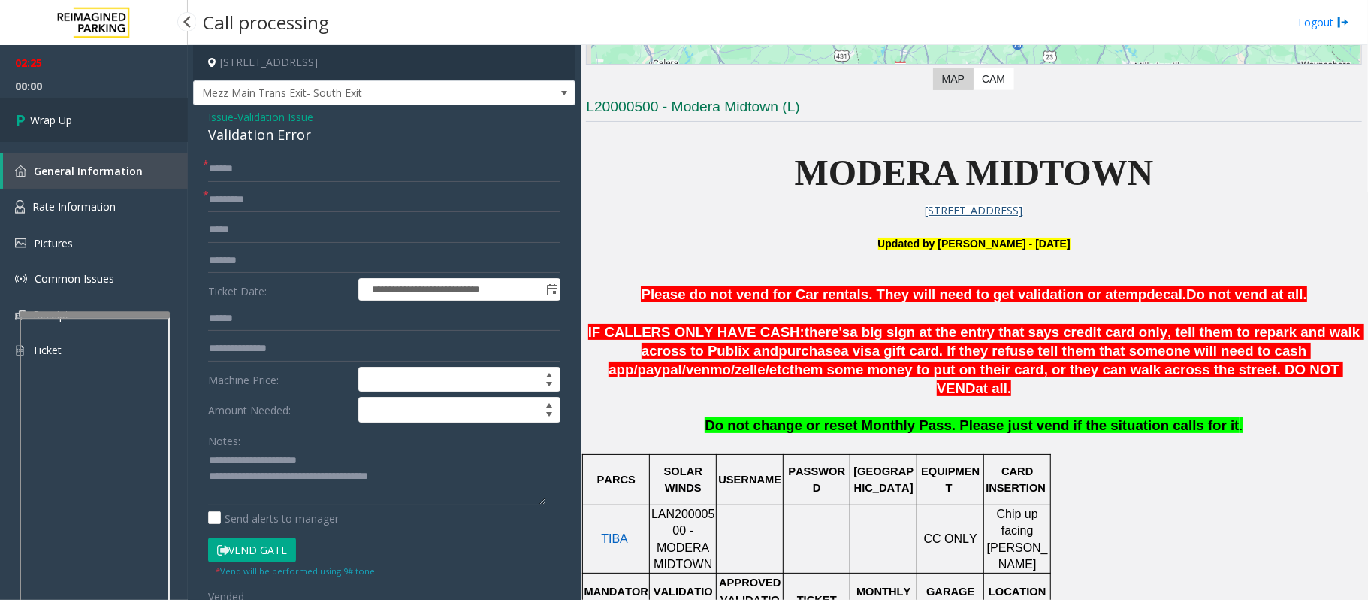
click at [64, 124] on span "Wrap Up" at bounding box center [51, 120] width 42 height 16
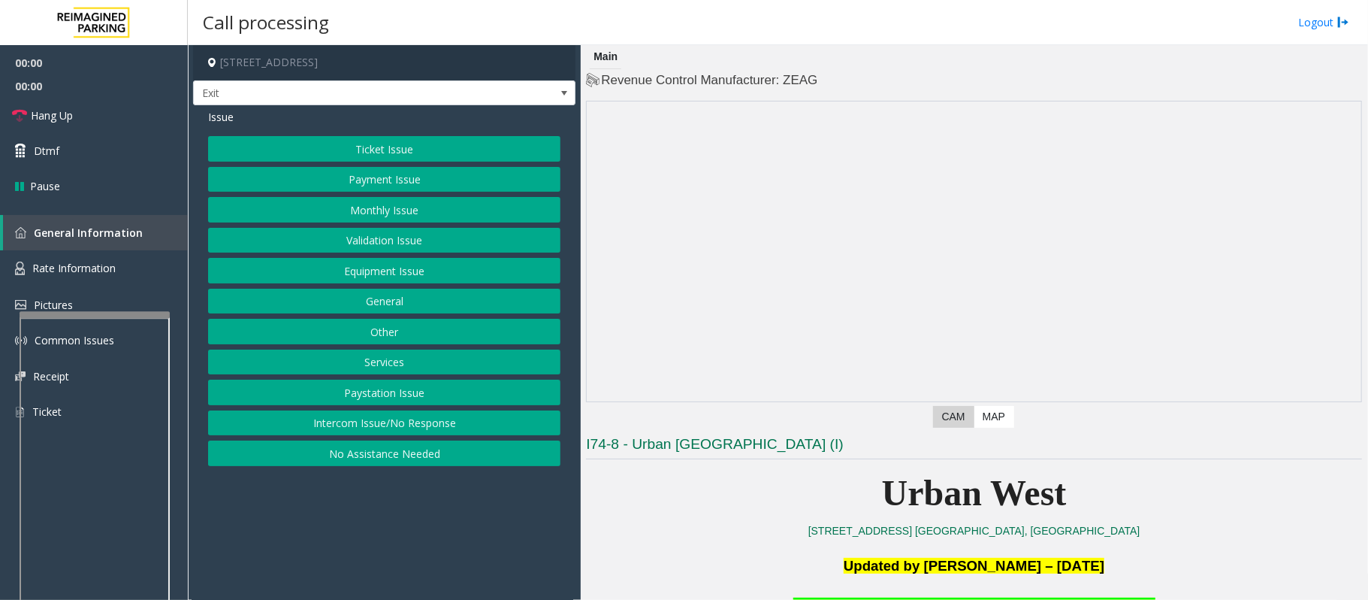
scroll to position [301, 0]
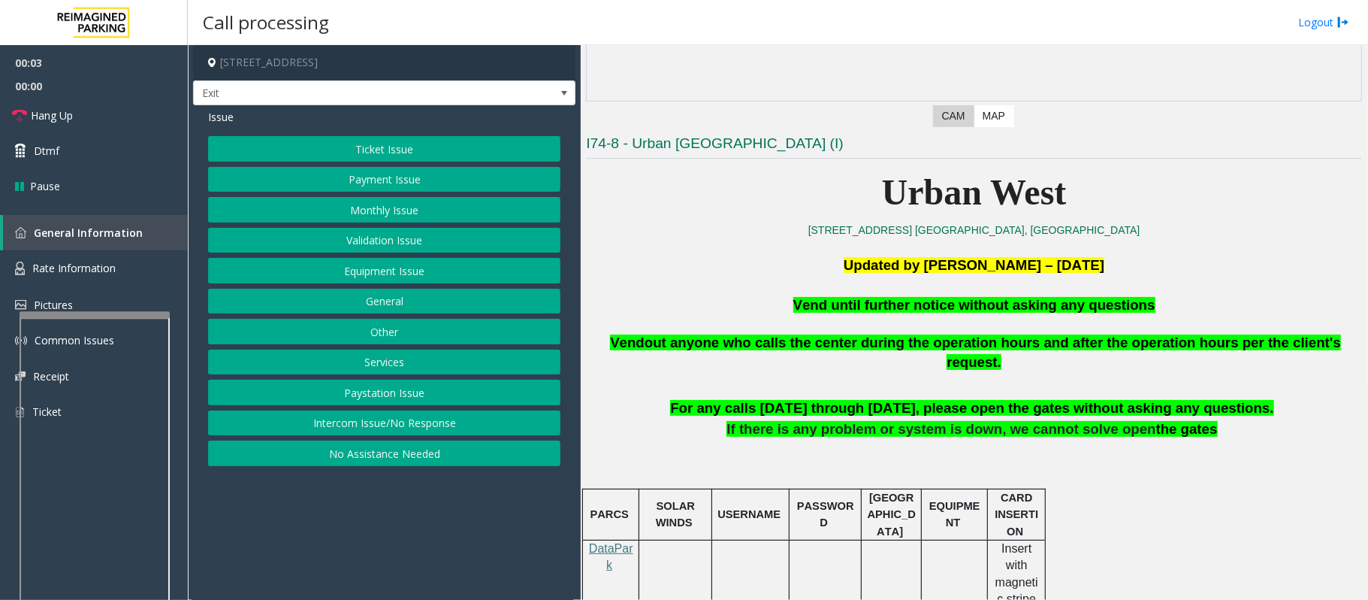
click at [397, 283] on button "Equipment Issue" at bounding box center [384, 271] width 352 height 26
click at [394, 281] on button "Gate / Door Won't Open" at bounding box center [384, 271] width 352 height 26
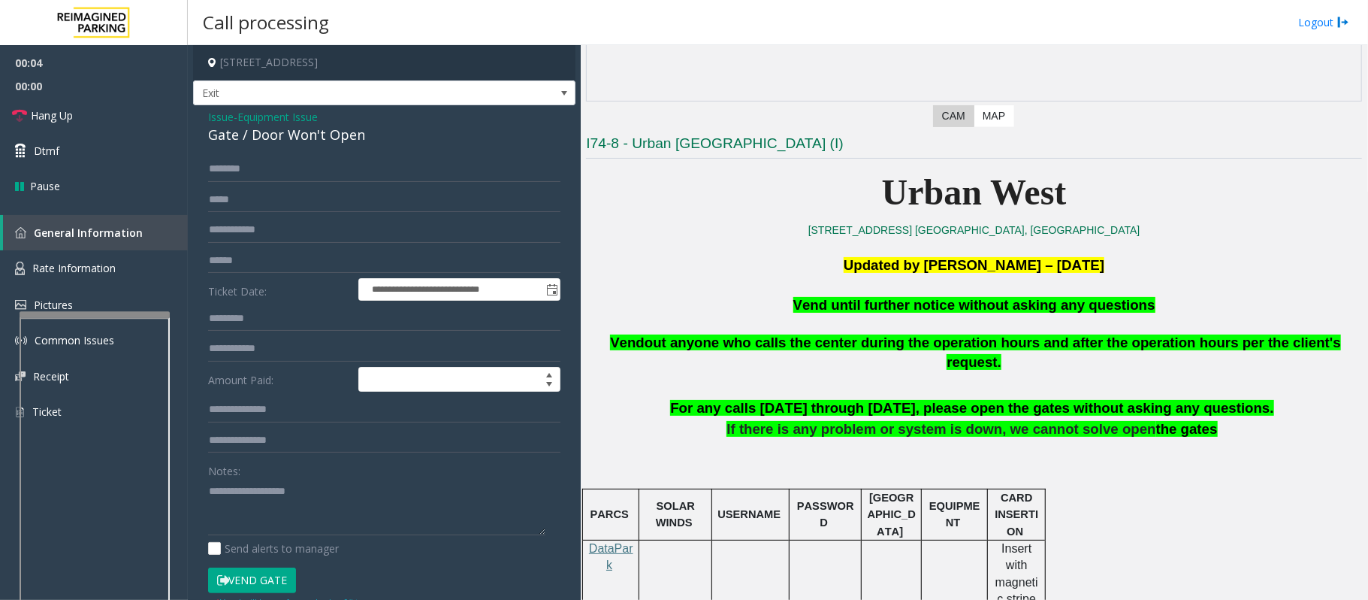
click at [258, 449] on button "Vend Gate" at bounding box center [252, 580] width 88 height 26
click at [824, 313] on span "Vend until further notice without asking any questions" at bounding box center [974, 305] width 362 height 16
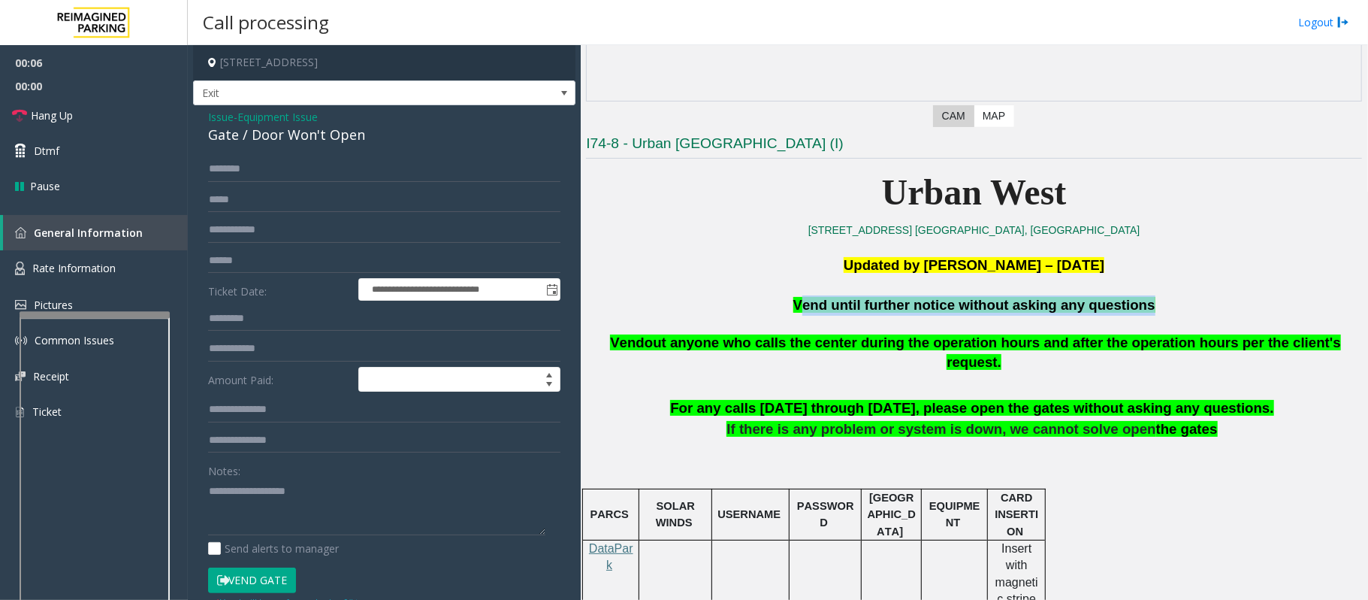
click at [824, 313] on span "Vend until further notice without asking any questions" at bounding box center [974, 305] width 362 height 16
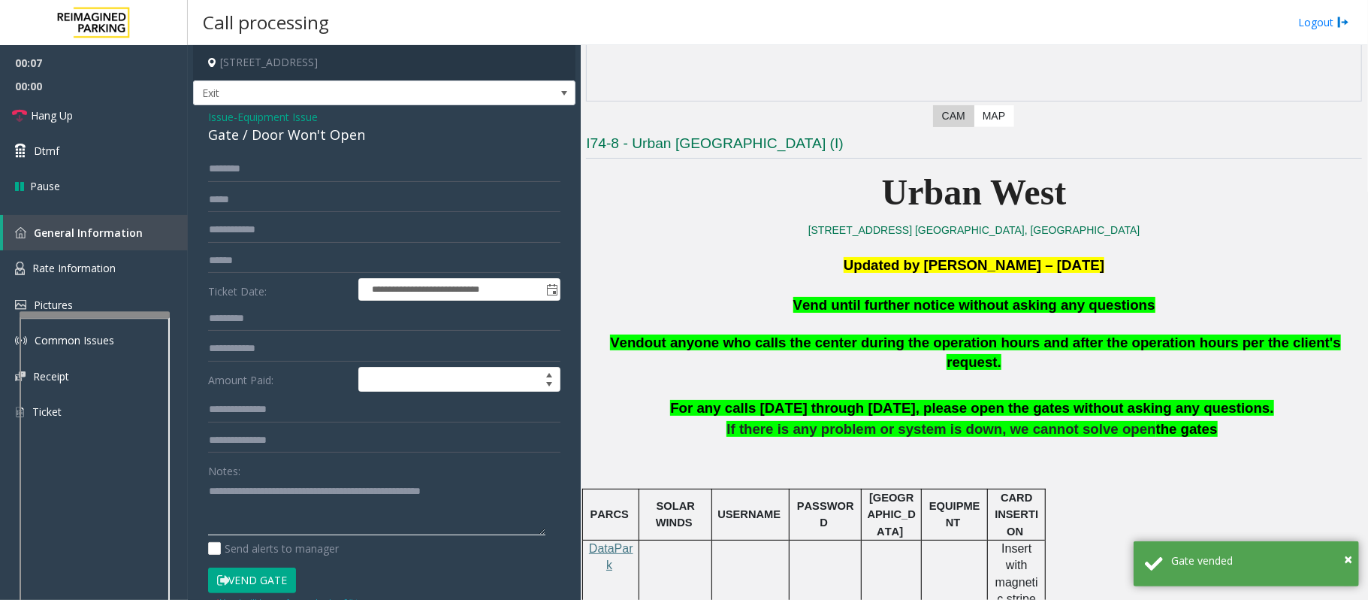
type textarea "**********"
click at [228, 116] on span "Issue" at bounding box center [221, 117] width 26 height 16
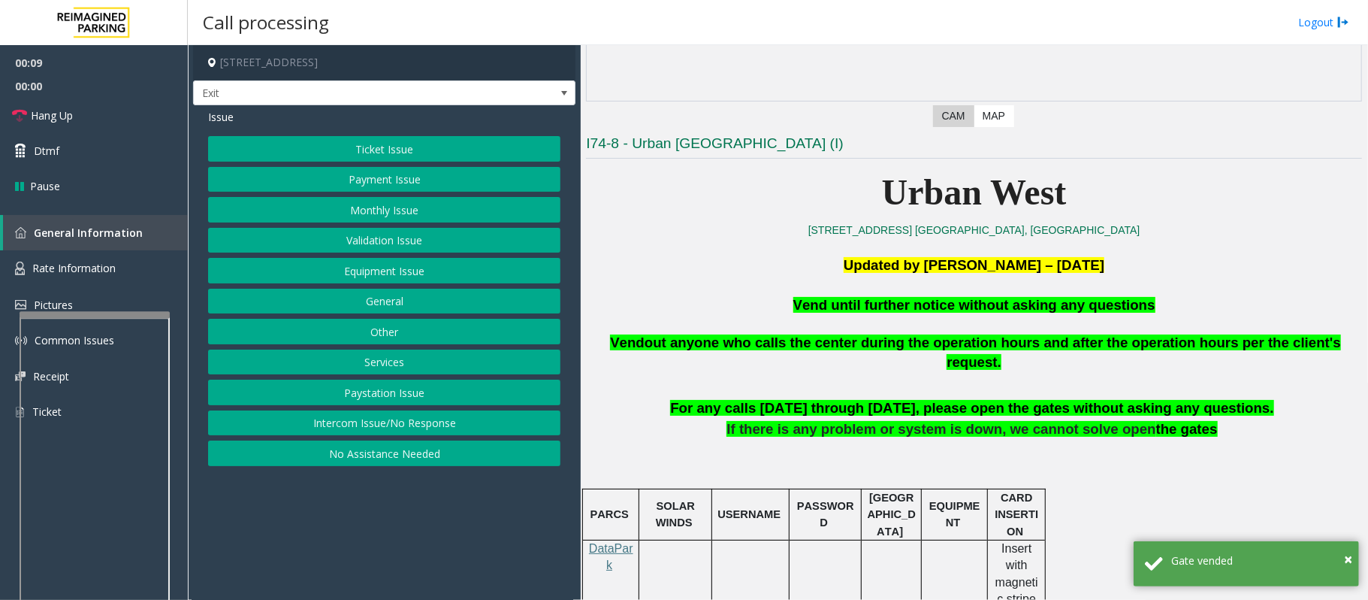
click at [380, 355] on button "Services" at bounding box center [384, 362] width 352 height 26
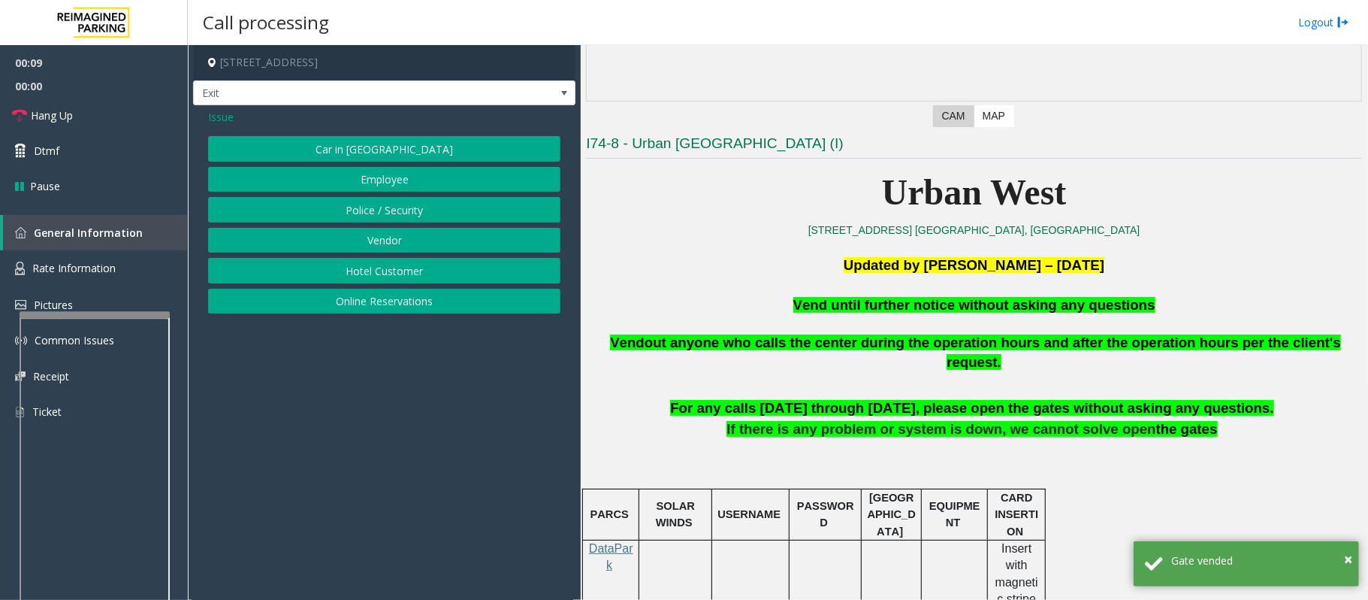
click at [386, 268] on button "Hotel Customer" at bounding box center [384, 271] width 352 height 26
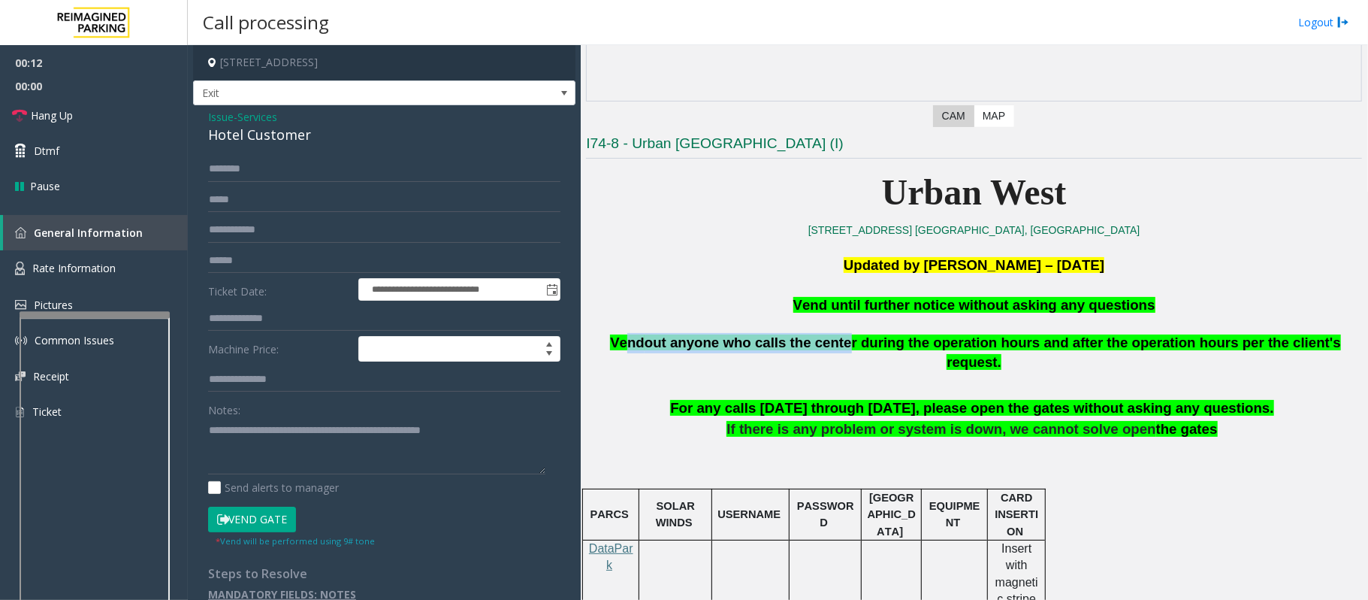
drag, startPoint x: 633, startPoint y: 338, endPoint x: 827, endPoint y: 349, distance: 194.9
click at [827, 349] on span "Vend out anyone who calls the center during the operation hours and after the o…" at bounding box center [975, 352] width 731 height 36
click at [851, 349] on span "out anyone who calls the center during the operation hours and after the operat…" at bounding box center [993, 352] width 696 height 36
click at [52, 123] on link "Hang Up" at bounding box center [94, 115] width 188 height 35
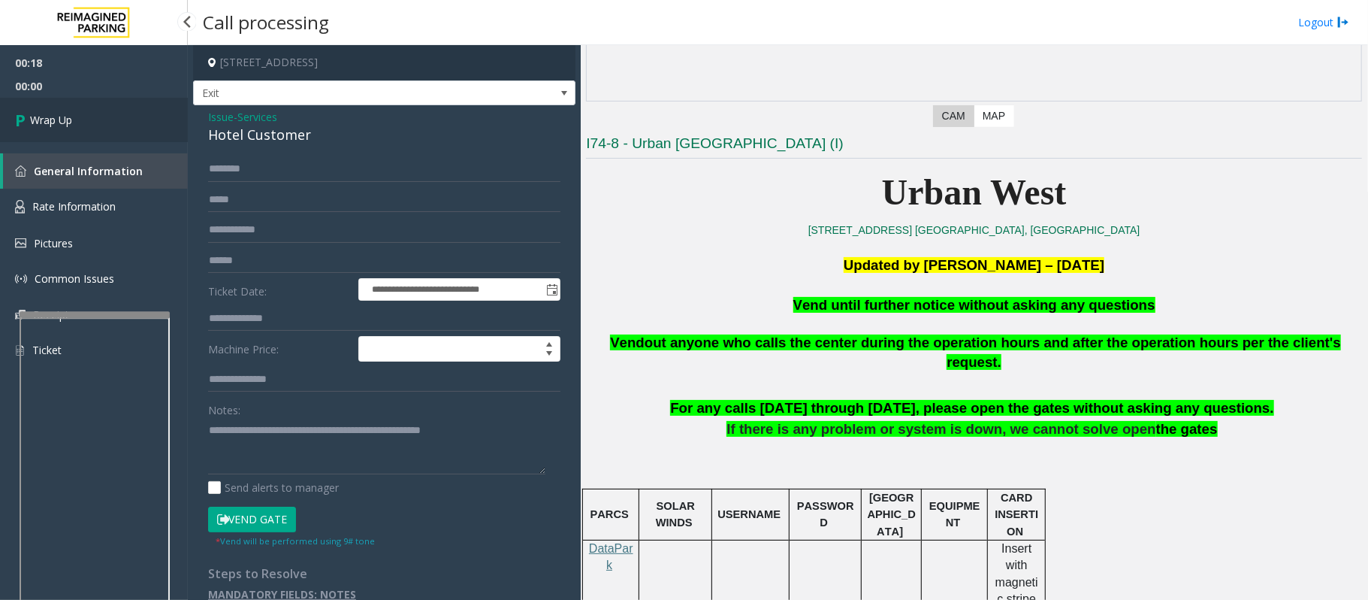
click at [52, 123] on span "Wrap Up" at bounding box center [51, 120] width 42 height 16
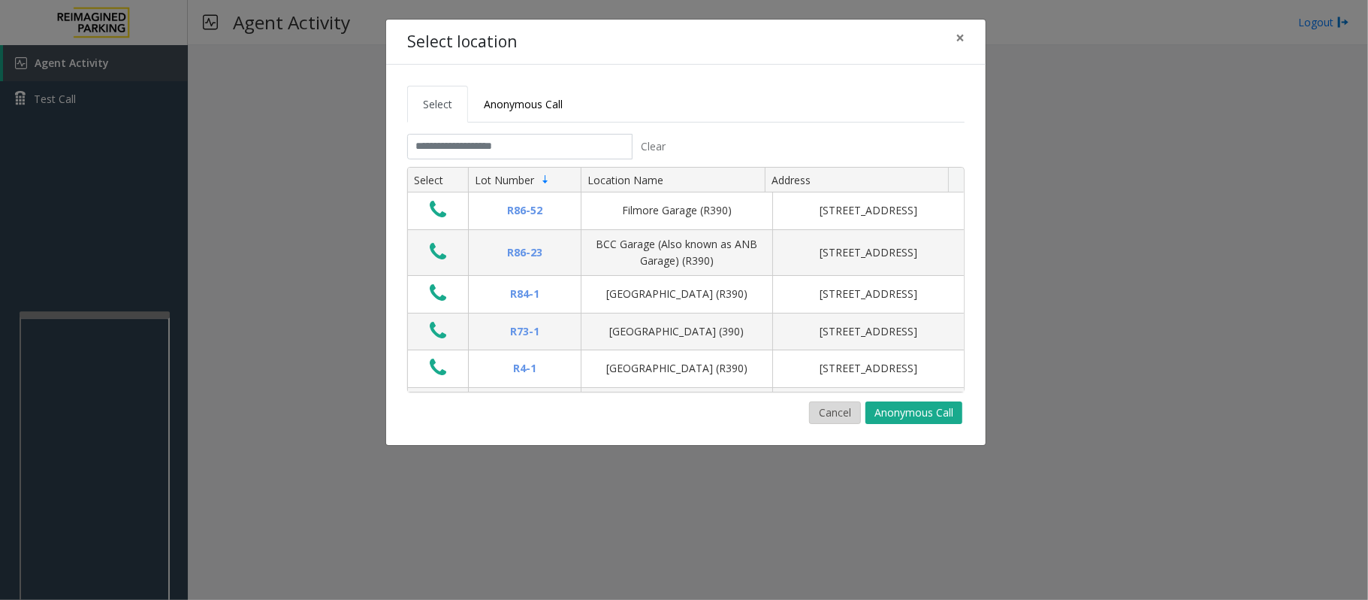
click at [826, 404] on button "Cancel" at bounding box center [835, 412] width 52 height 23
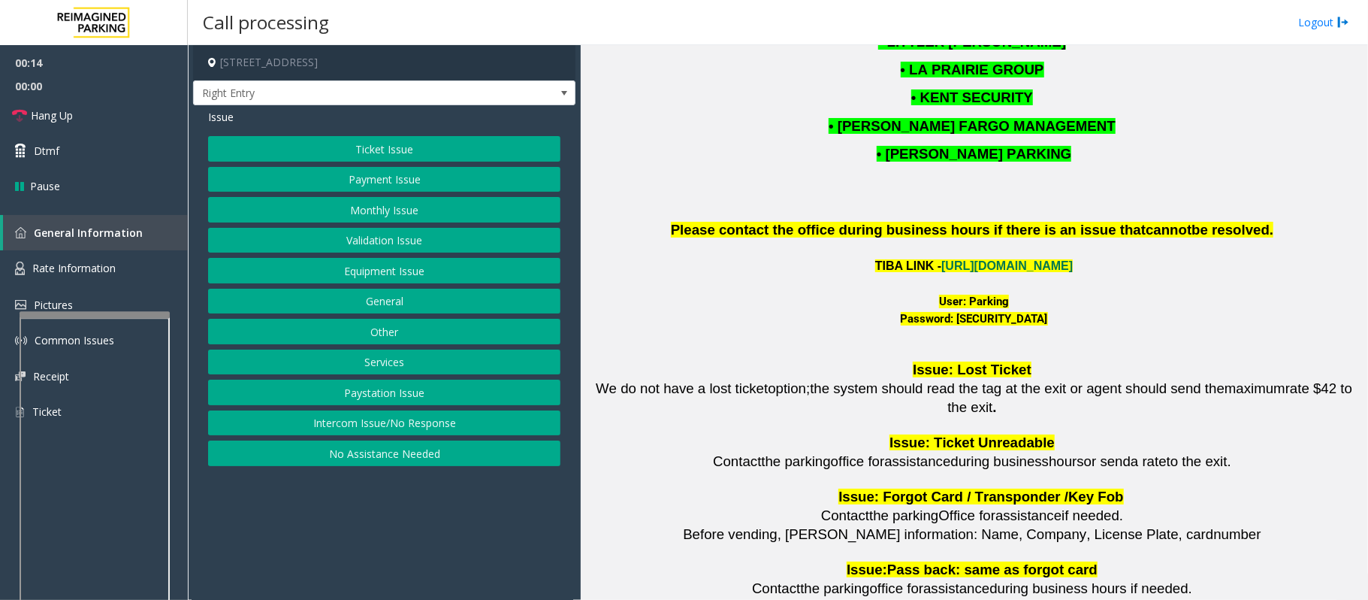
scroll to position [2104, 0]
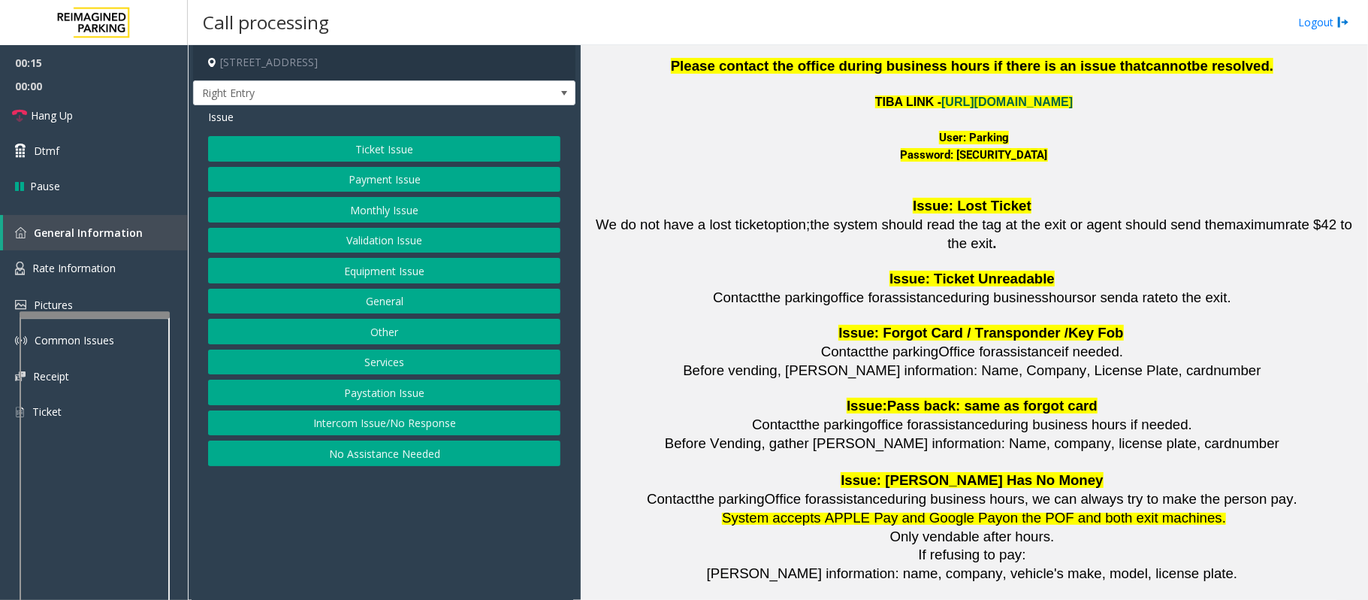
click at [974, 108] on link "https://wellsfargoctr-web.sp.tibaparking.net/" at bounding box center [1006, 101] width 131 height 13
drag, startPoint x: 962, startPoint y: 162, endPoint x: 1005, endPoint y: 170, distance: 43.5
click at [1005, 147] on div "User: Parking" at bounding box center [974, 137] width 776 height 17
copy font "Parking"
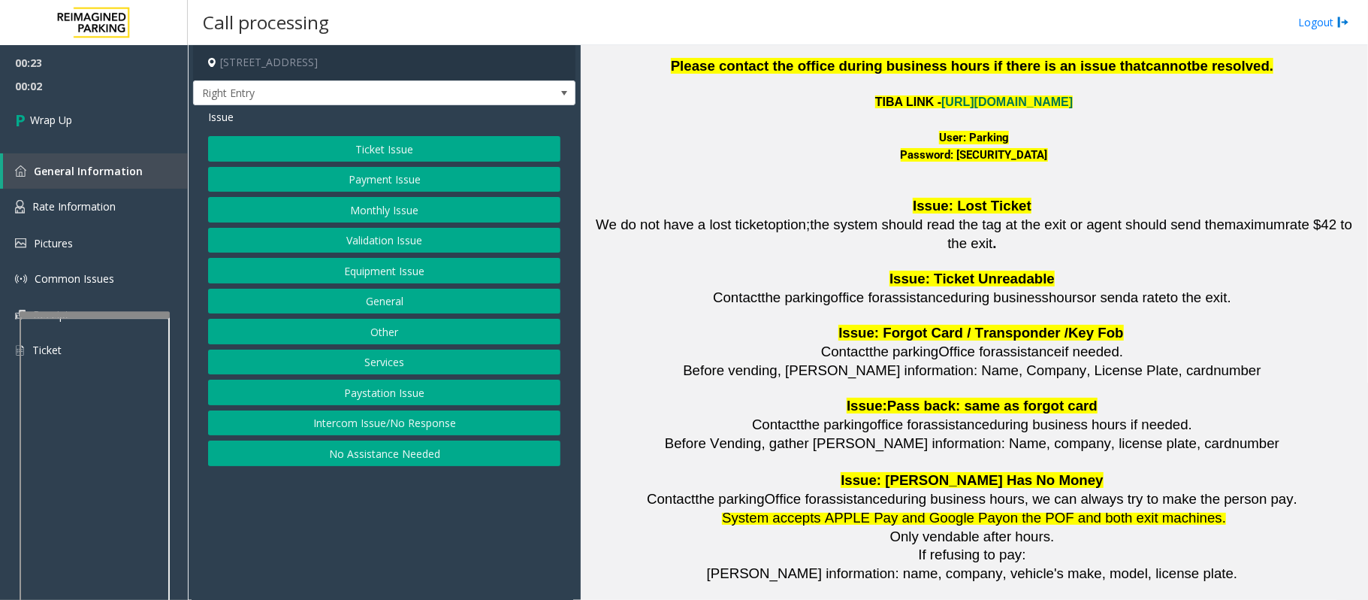
click at [361, 197] on div "Ticket Issue Payment Issue Monthly Issue Validation Issue Equipment Issue Gener…" at bounding box center [384, 301] width 352 height 330
click at [362, 204] on button "Monthly Issue" at bounding box center [384, 210] width 352 height 26
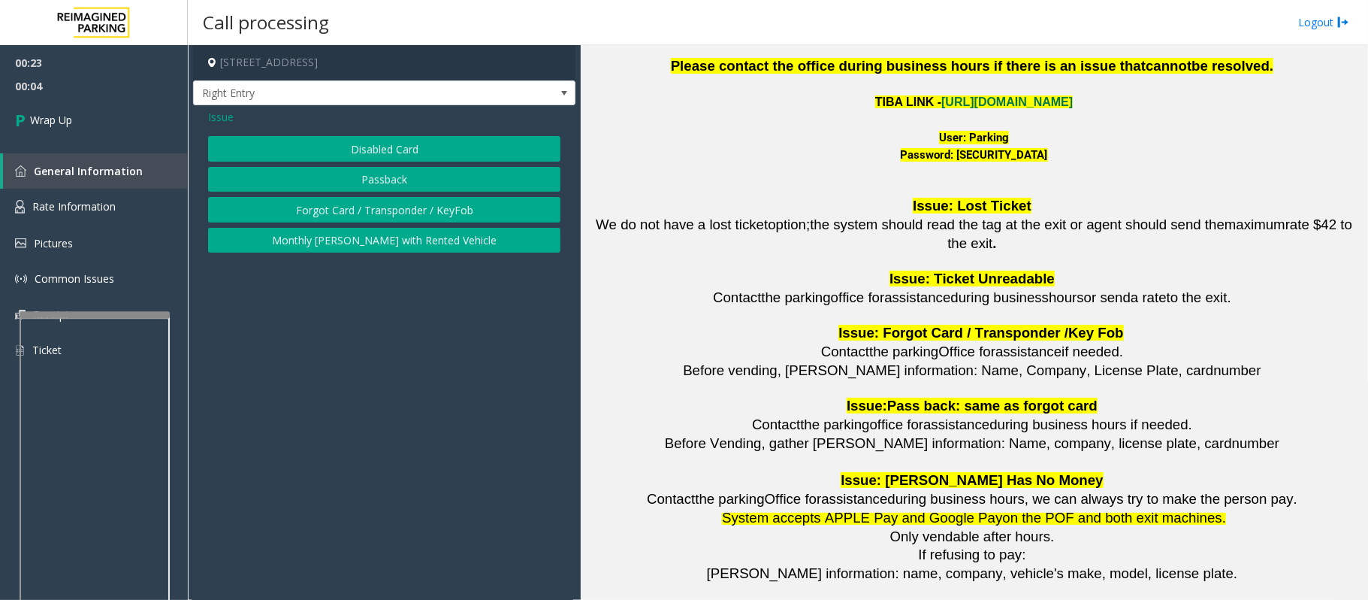
click at [365, 157] on button "Disabled Card" at bounding box center [384, 149] width 352 height 26
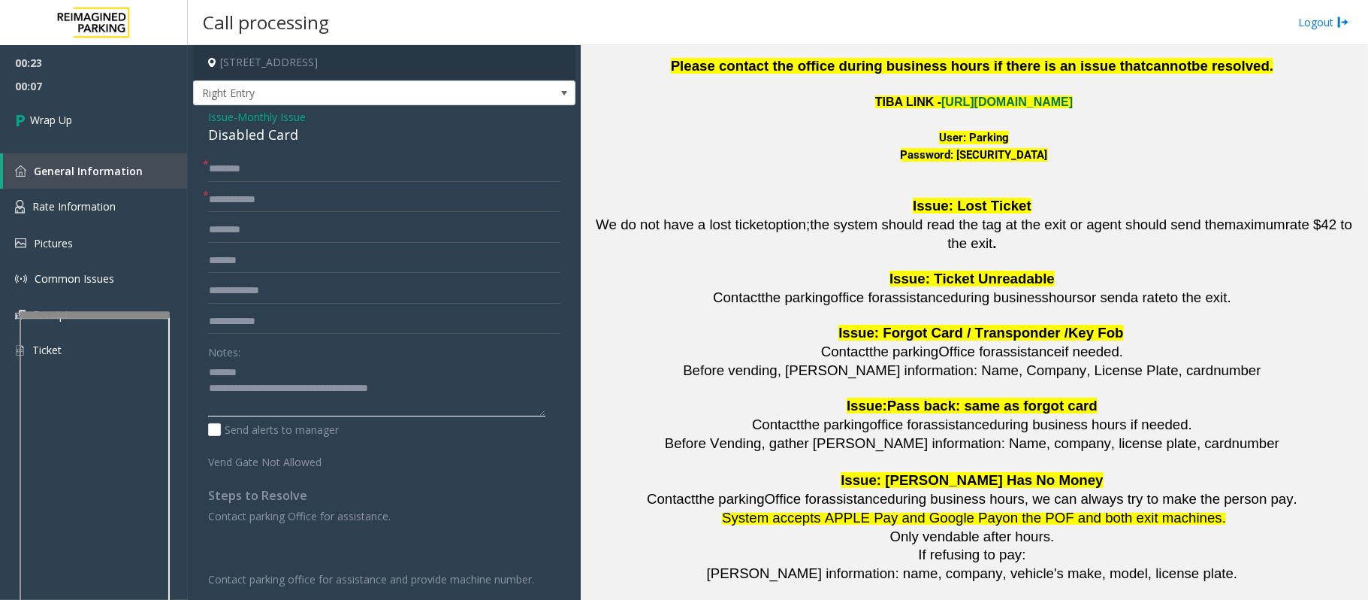
click at [253, 364] on textarea at bounding box center [376, 388] width 337 height 56
type textarea "**********"
click at [225, 202] on input "text" at bounding box center [384, 200] width 352 height 26
type input "**"
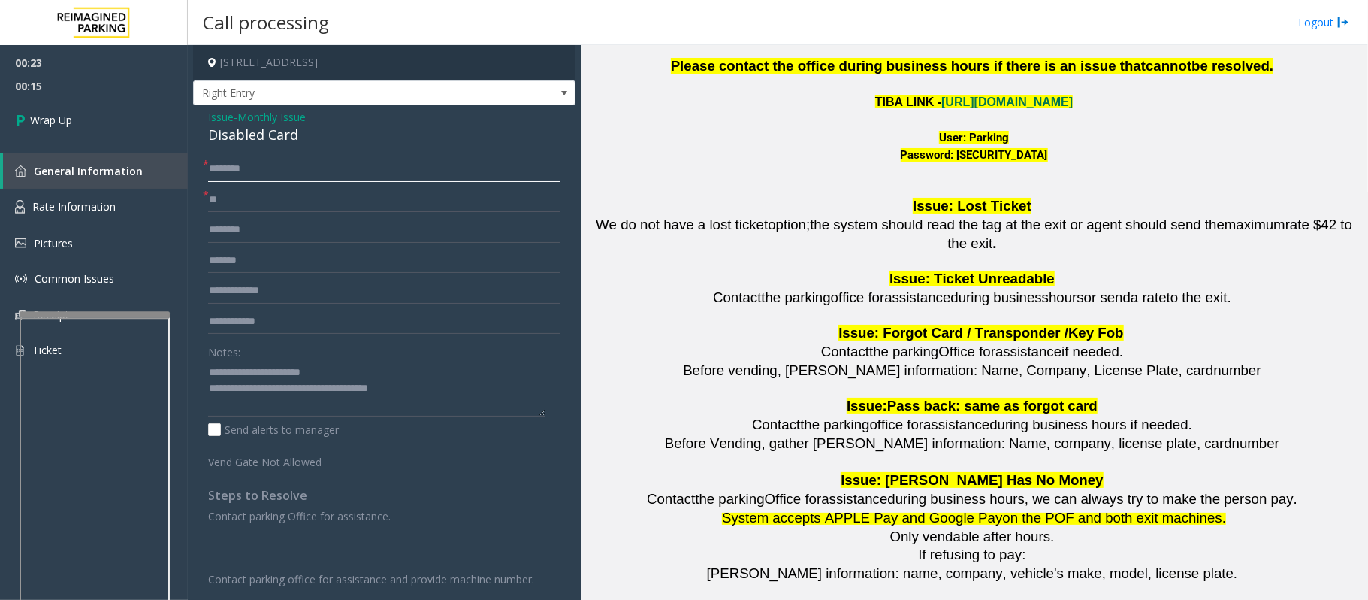
click at [231, 171] on input "text" at bounding box center [384, 169] width 352 height 26
type input "**"
drag, startPoint x: 436, startPoint y: 379, endPoint x: 295, endPoint y: 400, distance: 142.9
click at [295, 400] on textarea at bounding box center [376, 388] width 337 height 56
click at [299, 400] on textarea at bounding box center [376, 388] width 337 height 56
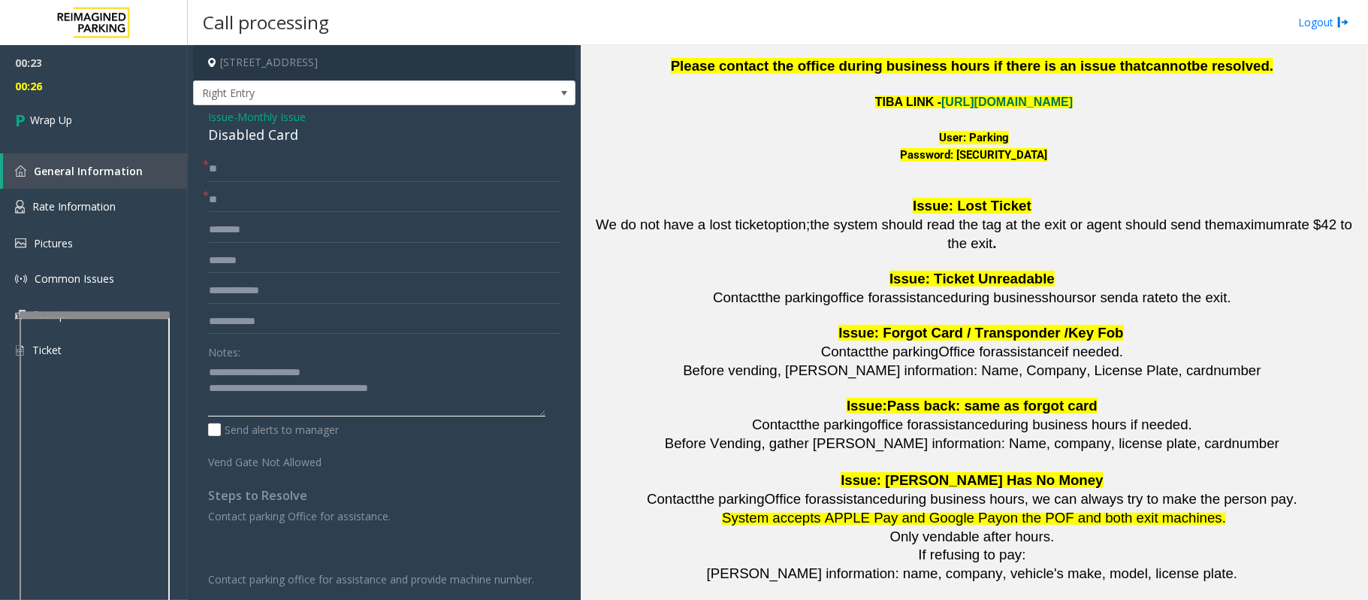
drag, startPoint x: 470, startPoint y: 385, endPoint x: 270, endPoint y: 398, distance: 200.3
click at [270, 398] on textarea at bounding box center [376, 388] width 337 height 56
paste textarea
type textarea "**********"
click at [95, 131] on link "Wrap Up" at bounding box center [94, 120] width 188 height 44
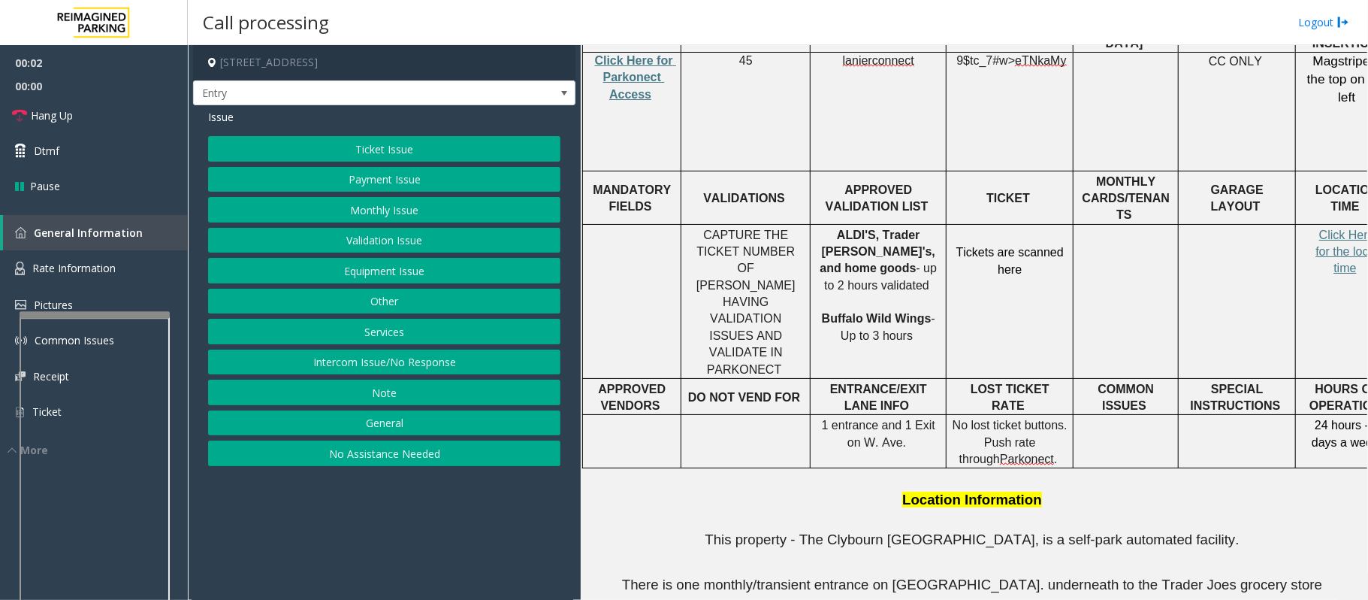
scroll to position [701, 0]
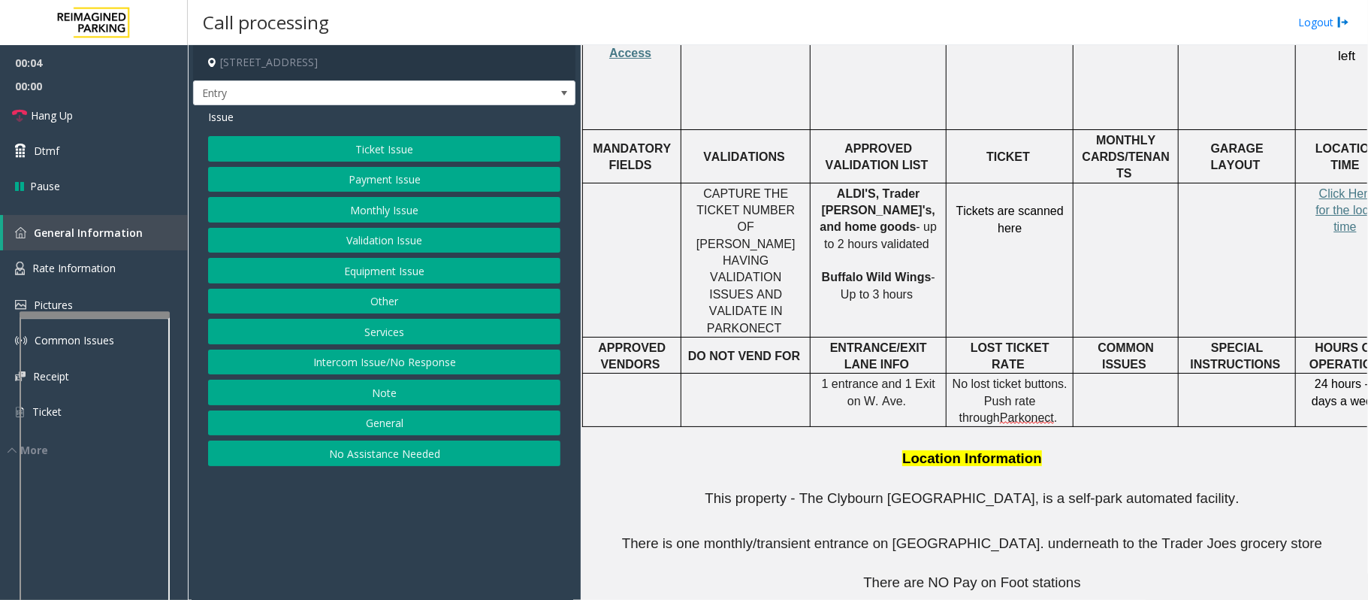
click at [371, 449] on button "No Assistance Needed" at bounding box center [384, 453] width 352 height 26
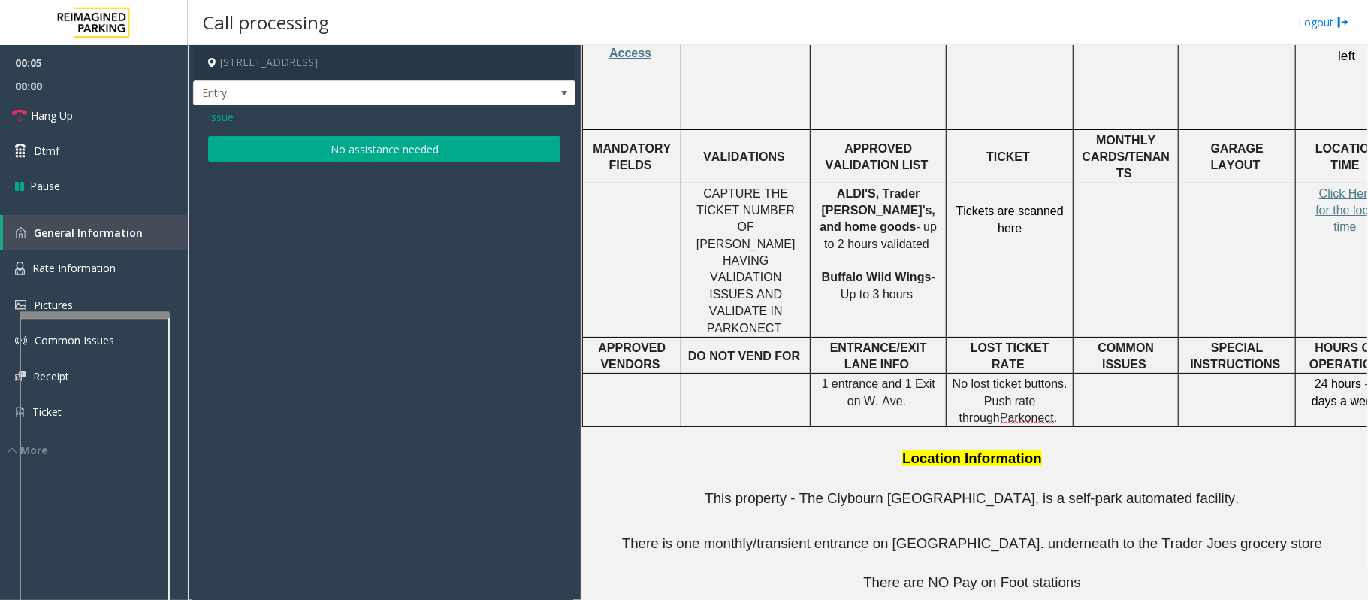
click at [310, 143] on button "No assistance needed" at bounding box center [384, 149] width 352 height 26
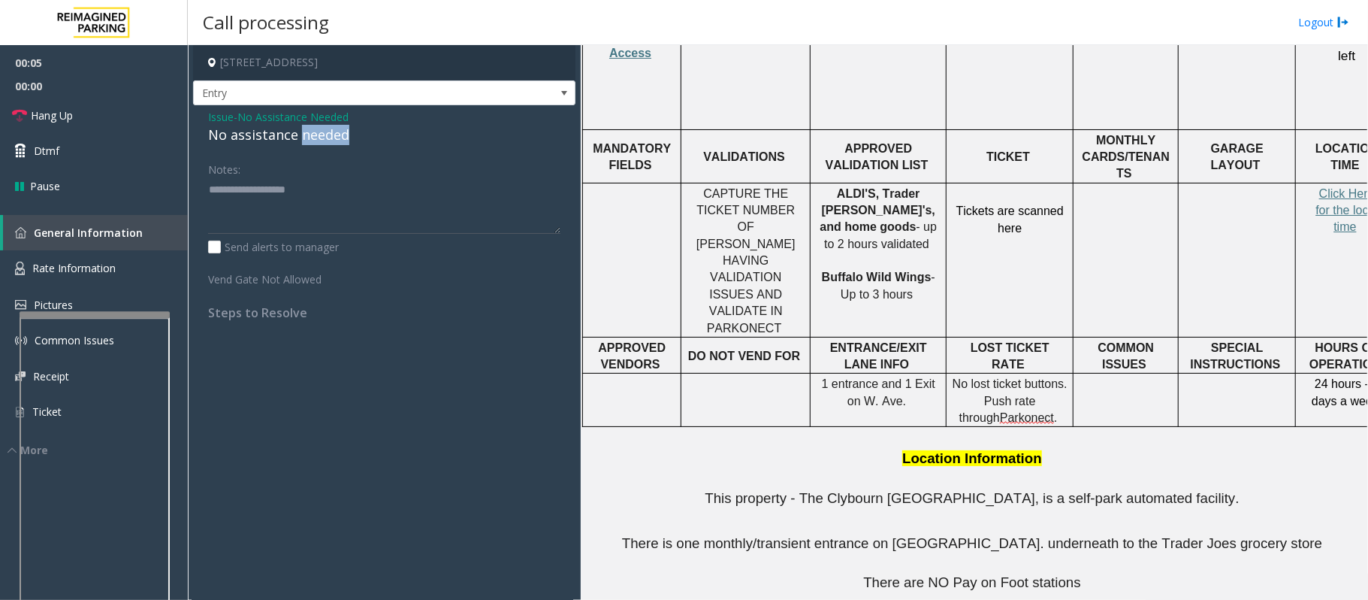
click at [310, 143] on div "No assistance needed" at bounding box center [384, 135] width 352 height 20
type textarea "**********"
click at [62, 112] on span "Hang Up" at bounding box center [52, 115] width 42 height 16
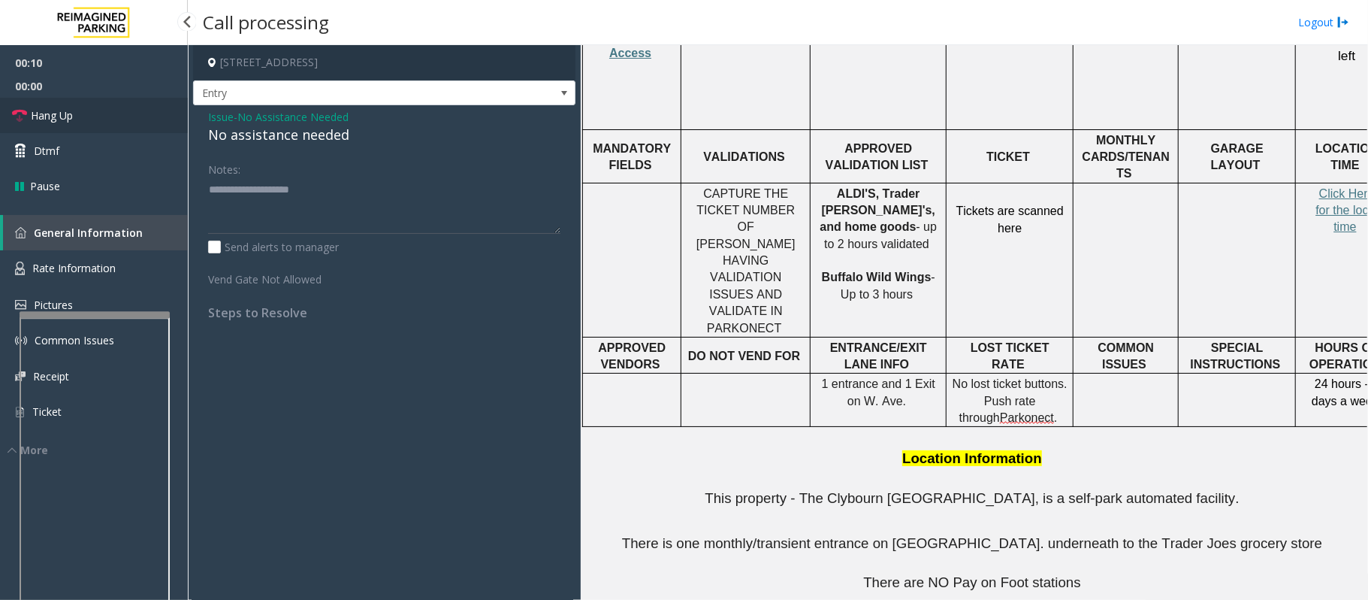
click at [62, 112] on span "Hang Up" at bounding box center [52, 115] width 42 height 16
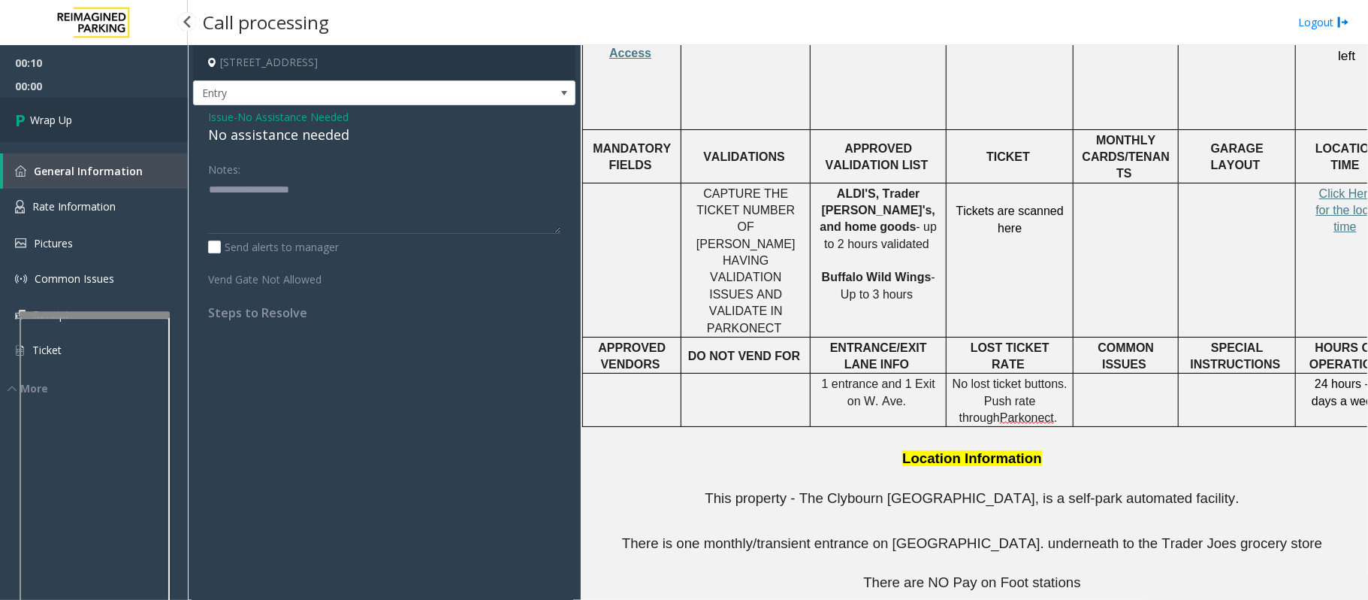
click at [62, 112] on span "Wrap Up" at bounding box center [51, 120] width 42 height 16
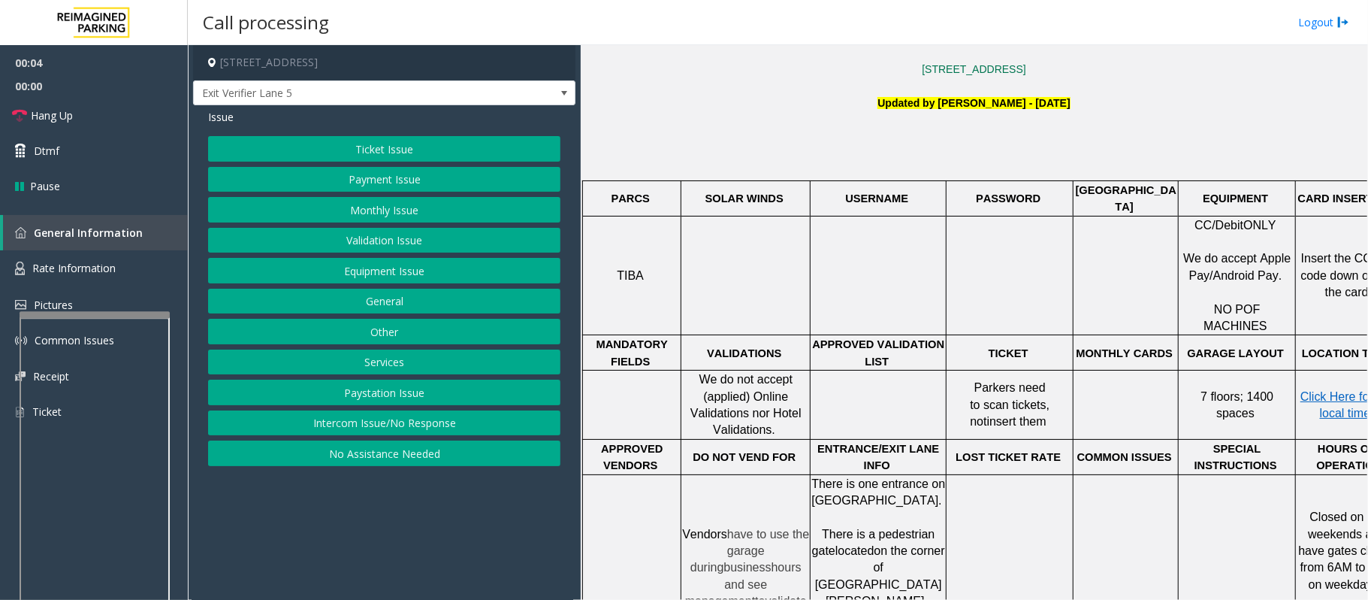
scroll to position [601, 0]
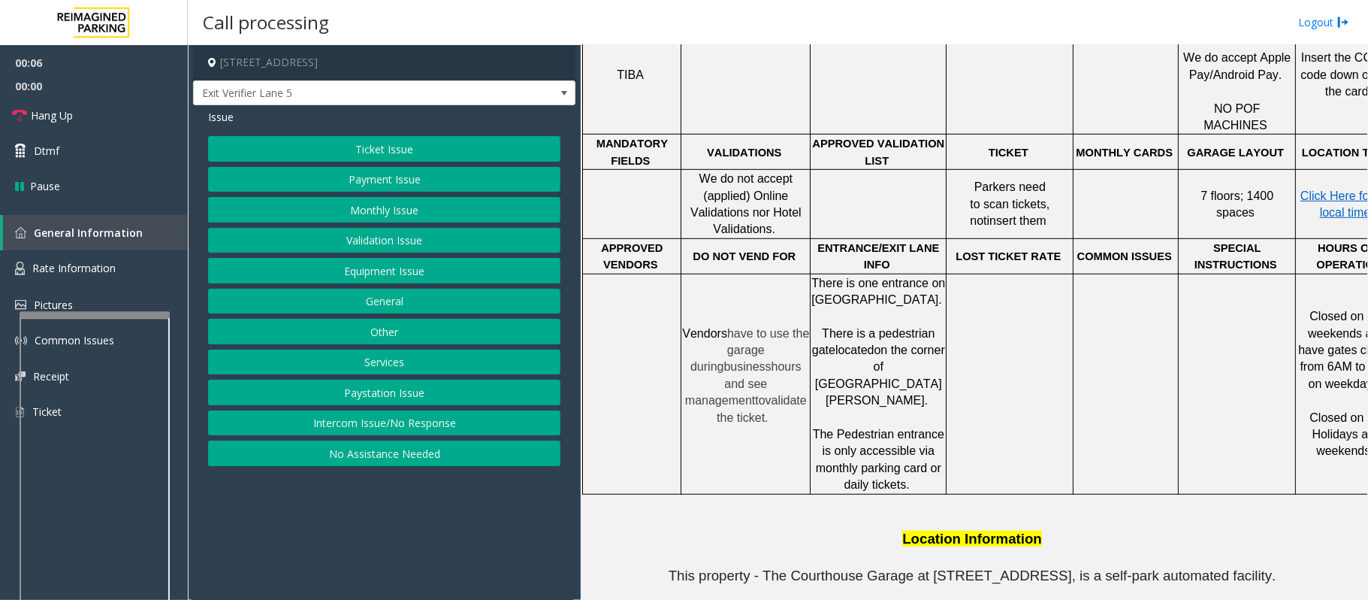
click at [350, 212] on button "Monthly Issue" at bounding box center [384, 210] width 352 height 26
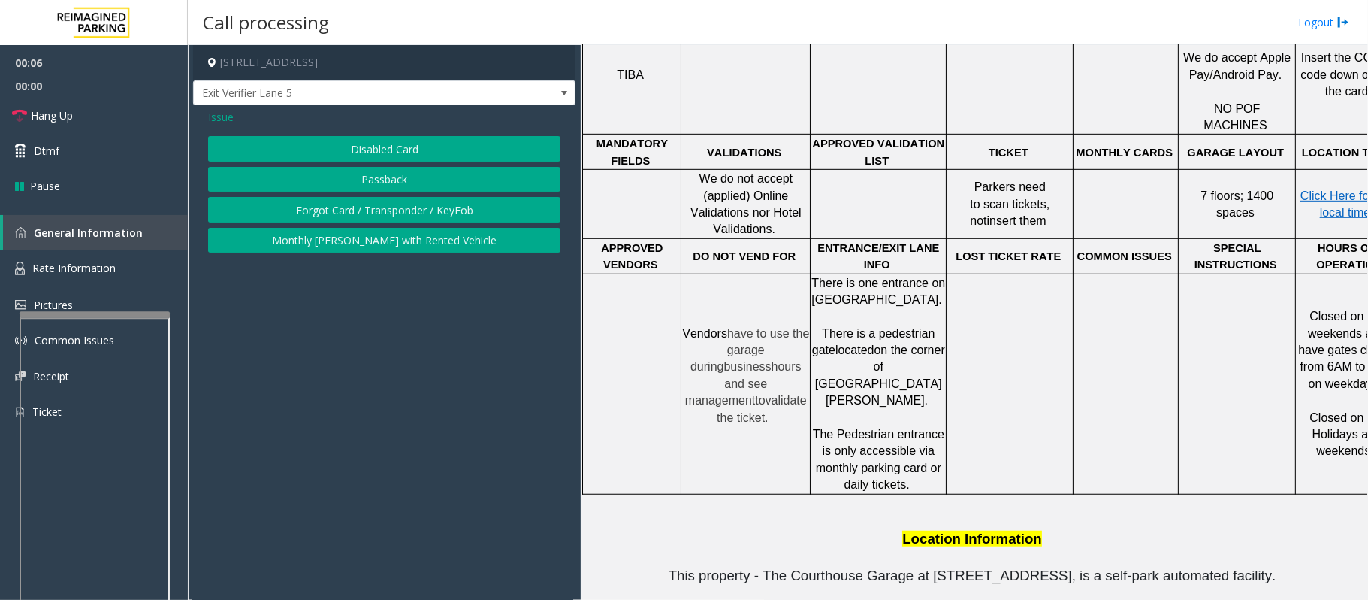
click at [347, 142] on button "Disabled Card" at bounding box center [384, 149] width 352 height 26
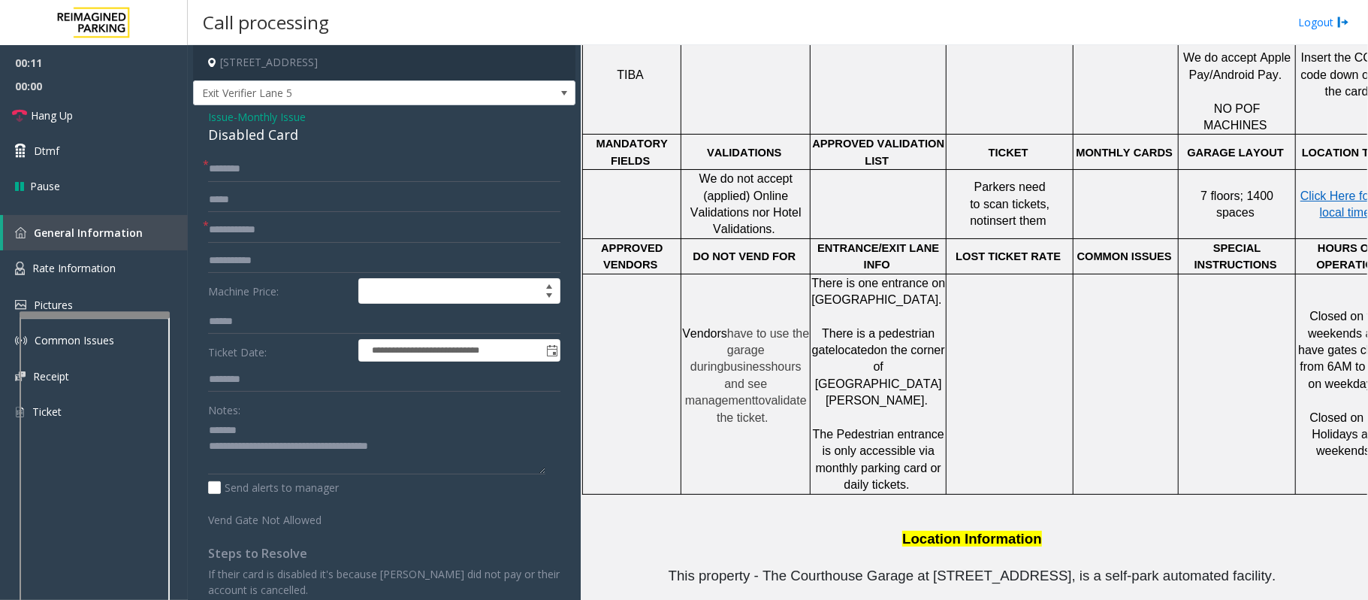
click at [233, 215] on form "**********" at bounding box center [384, 341] width 352 height 371
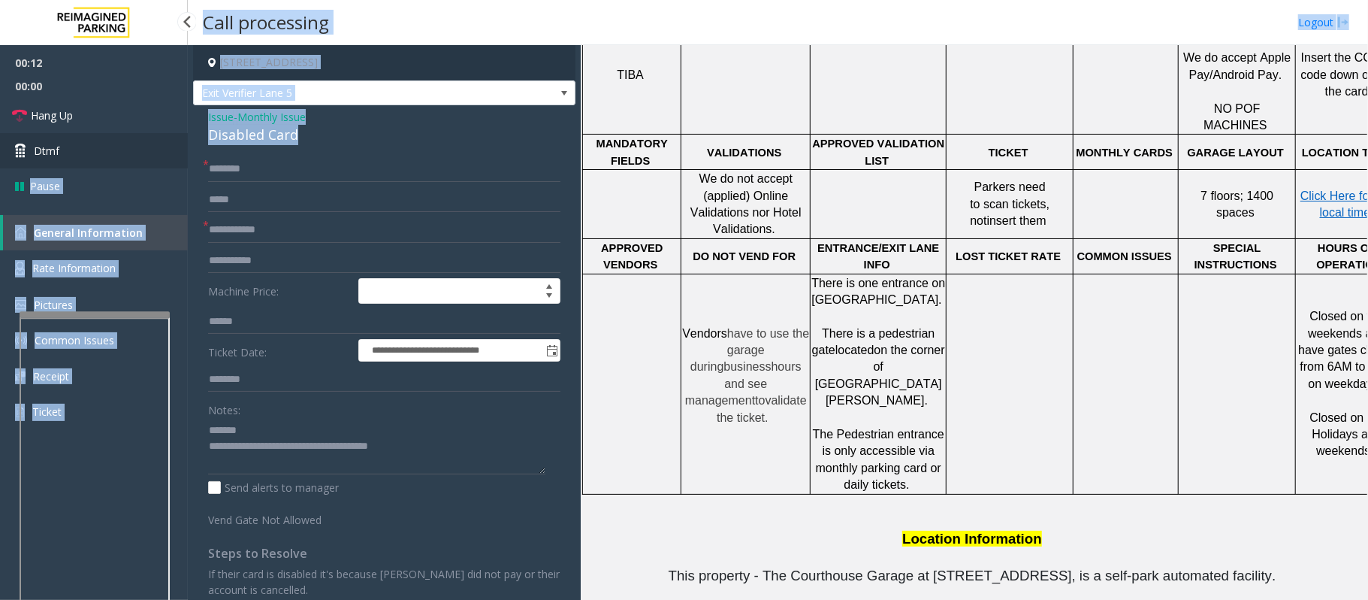
drag, startPoint x: 307, startPoint y: 137, endPoint x: 186, endPoint y: 140, distance: 120.3
click at [186, 140] on app-root "**********" at bounding box center [684, 300] width 1368 height 600
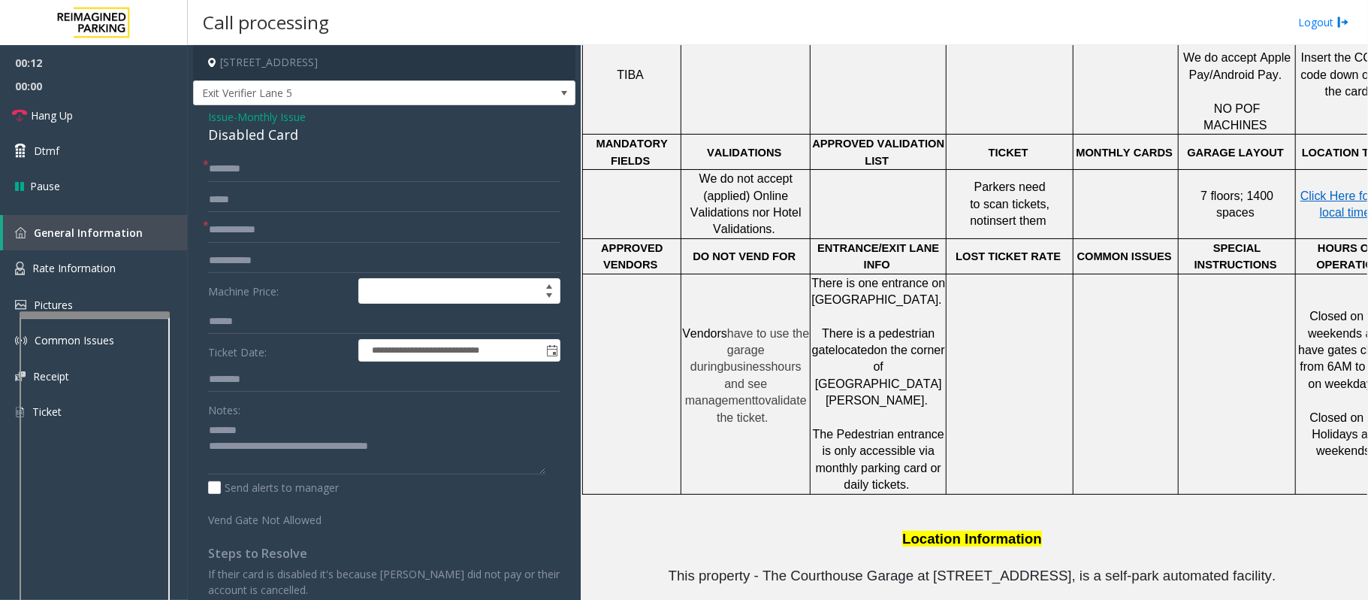
click at [234, 148] on div "**********" at bounding box center [384, 374] width 382 height 539
drag, startPoint x: 326, startPoint y: 130, endPoint x: 206, endPoint y: 135, distance: 120.3
click at [196, 137] on div "**********" at bounding box center [384, 374] width 382 height 539
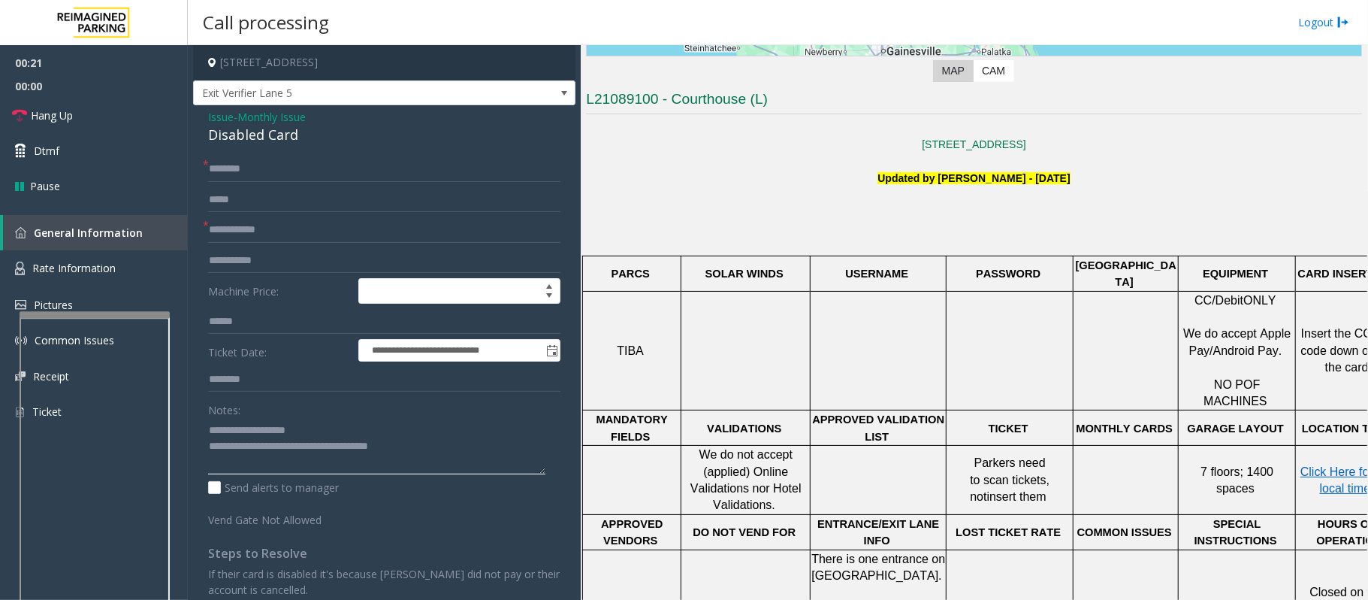
scroll to position [301, 0]
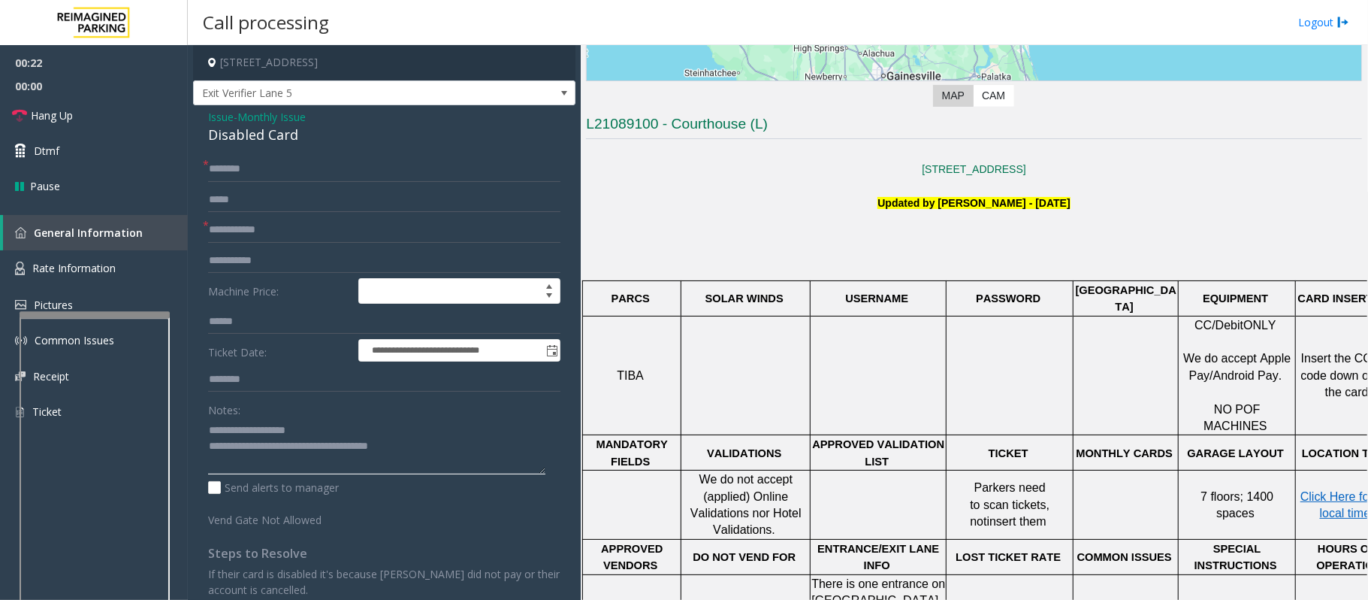
type textarea "**********"
drag, startPoint x: 852, startPoint y: 210, endPoint x: 1107, endPoint y: 196, distance: 255.9
click at [1026, 196] on p "Updated by Pranav Babbar - 11th April 2024" at bounding box center [974, 203] width 776 height 17
click at [1026, 197] on p "Updated by Pranav Babbar - 11th April 2024" at bounding box center [974, 203] width 776 height 17
click at [220, 225] on input "text" at bounding box center [384, 230] width 352 height 26
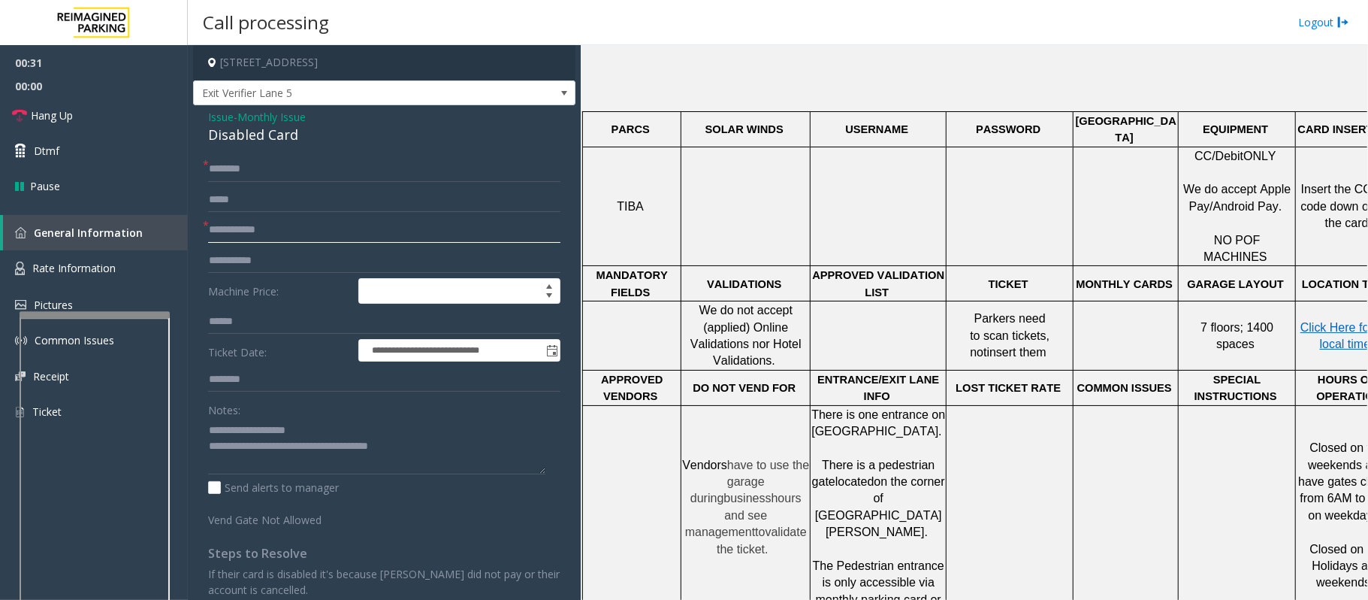
scroll to position [500, 0]
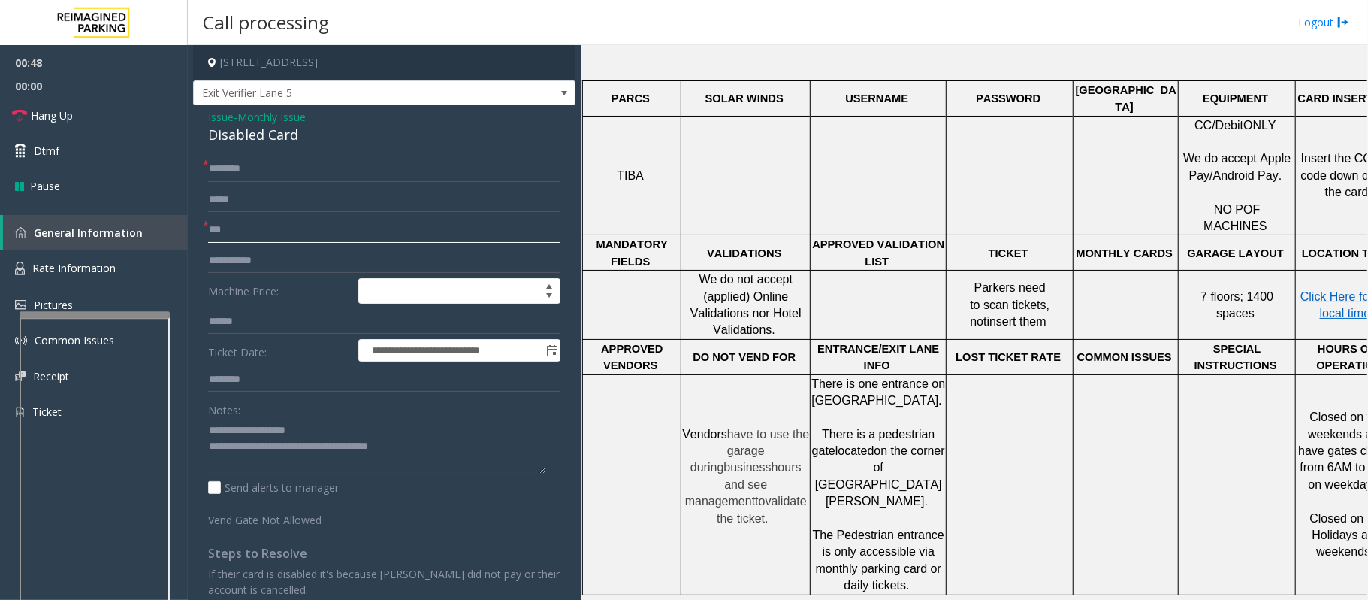
type input "***"
click at [319, 175] on input "text" at bounding box center [384, 169] width 352 height 26
click at [226, 171] on input "******" at bounding box center [384, 169] width 352 height 26
click at [231, 170] on input "******" at bounding box center [384, 169] width 352 height 26
click at [240, 172] on input "******" at bounding box center [384, 169] width 352 height 26
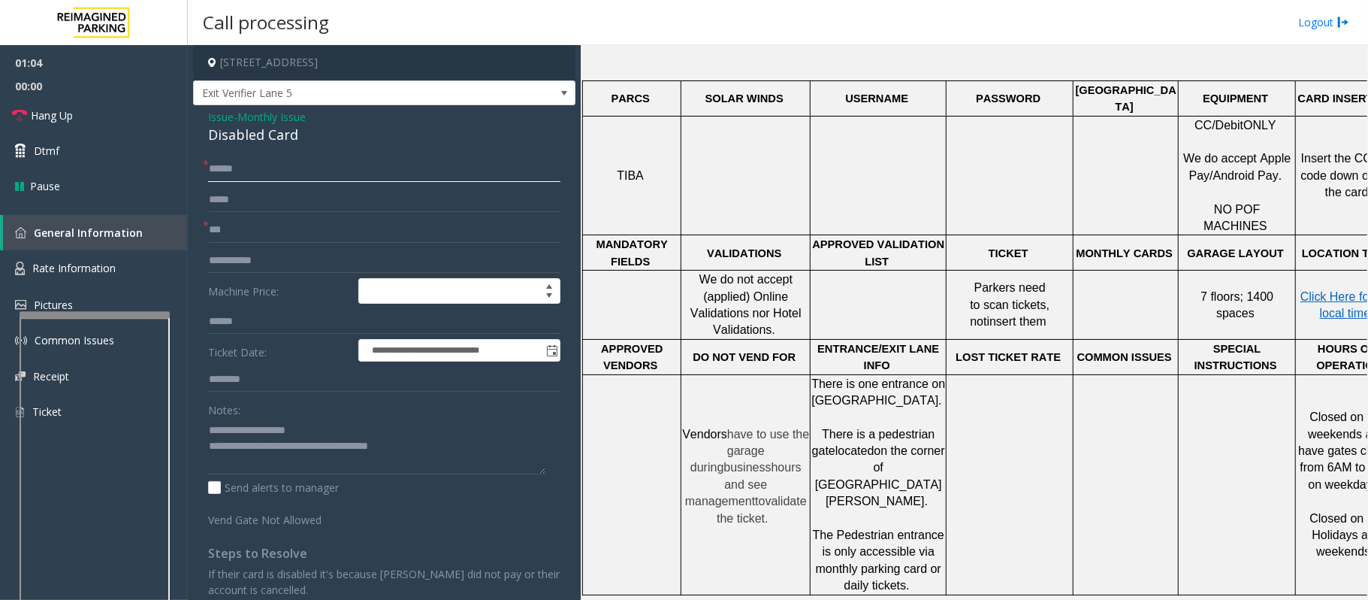
click at [254, 176] on input "******" at bounding box center [384, 169] width 352 height 26
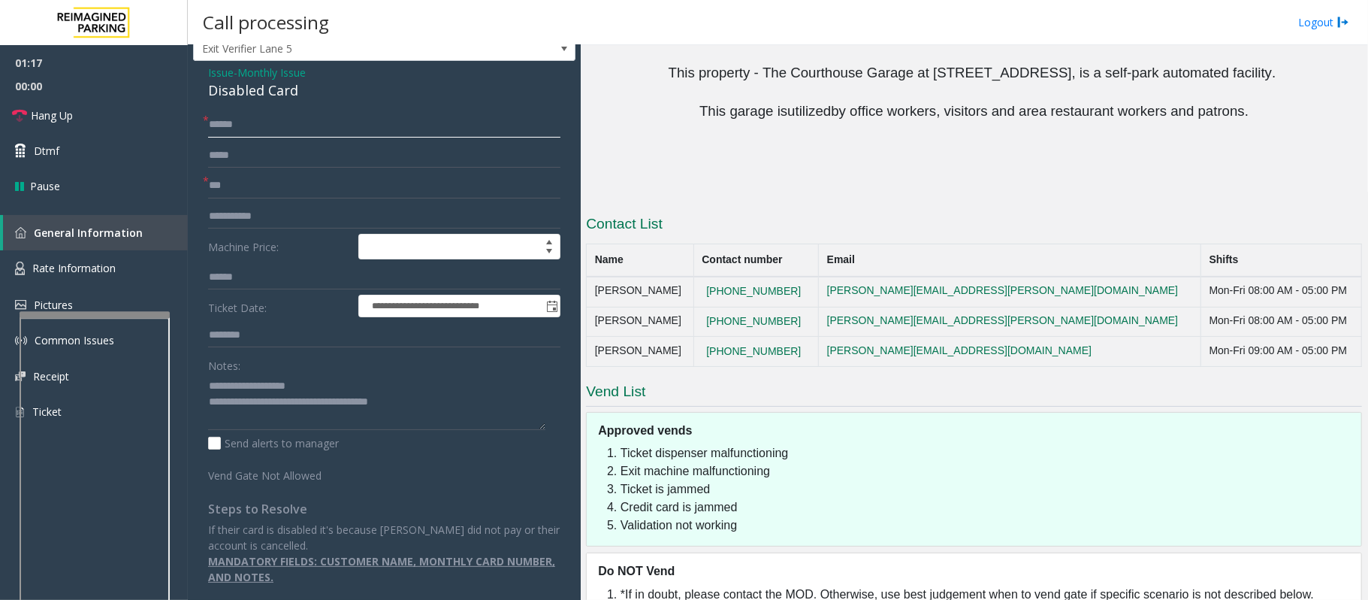
scroll to position [0, 0]
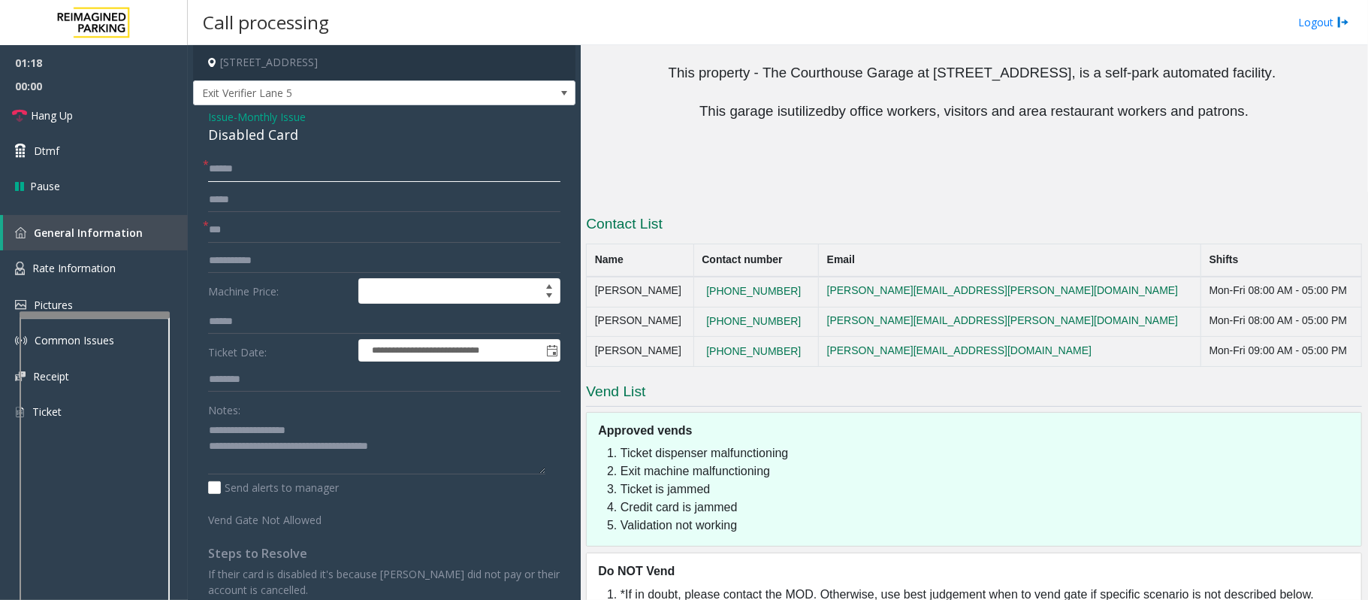
type input "******"
click at [289, 123] on span "Monthly Issue" at bounding box center [271, 117] width 68 height 16
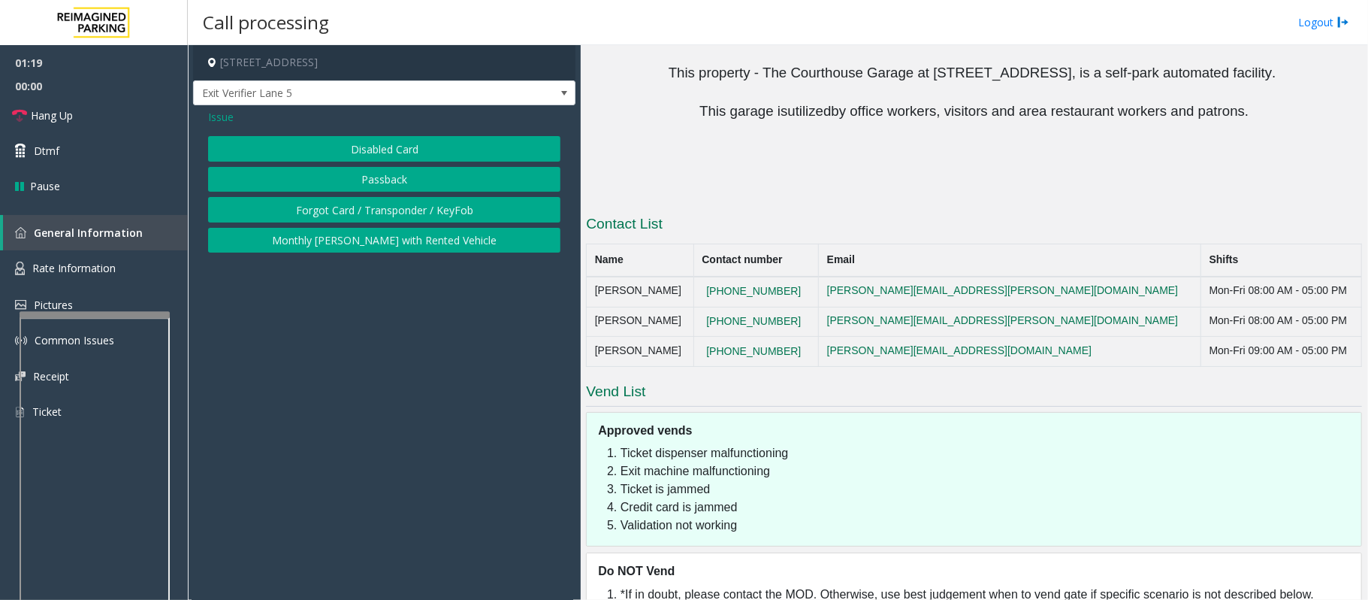
click at [385, 185] on button "Passback" at bounding box center [384, 180] width 352 height 26
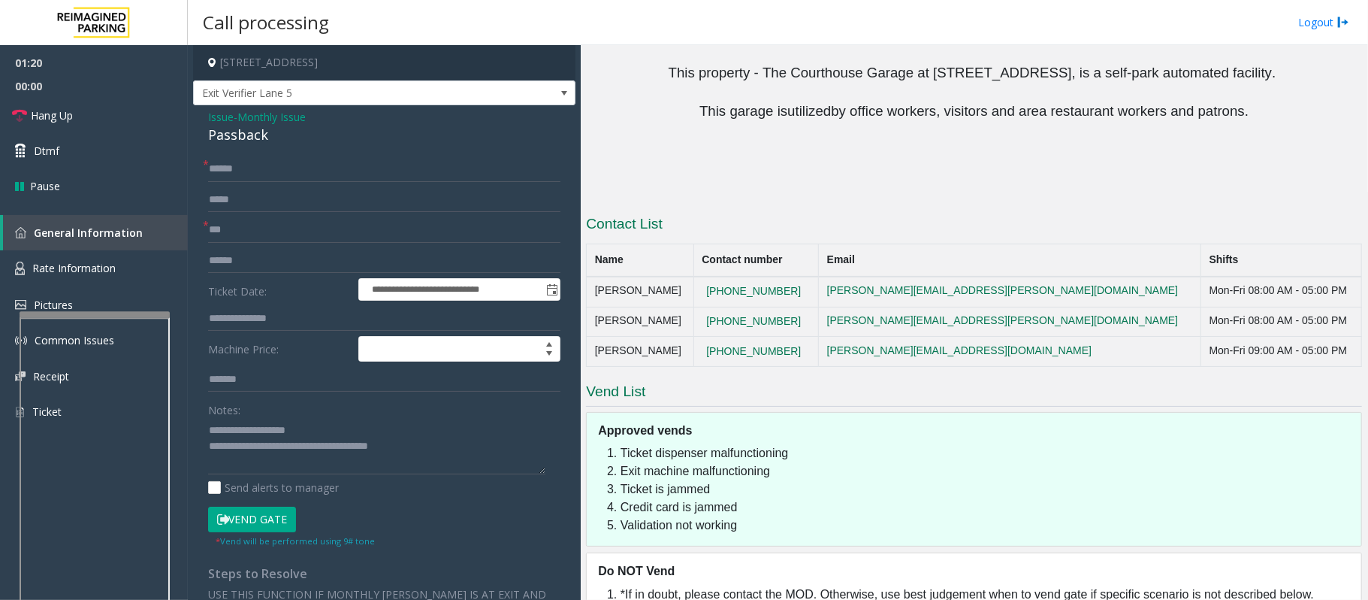
click at [261, 449] on button "Vend Gate" at bounding box center [252, 519] width 88 height 26
click at [277, 112] on span "Monthly Issue" at bounding box center [271, 117] width 68 height 16
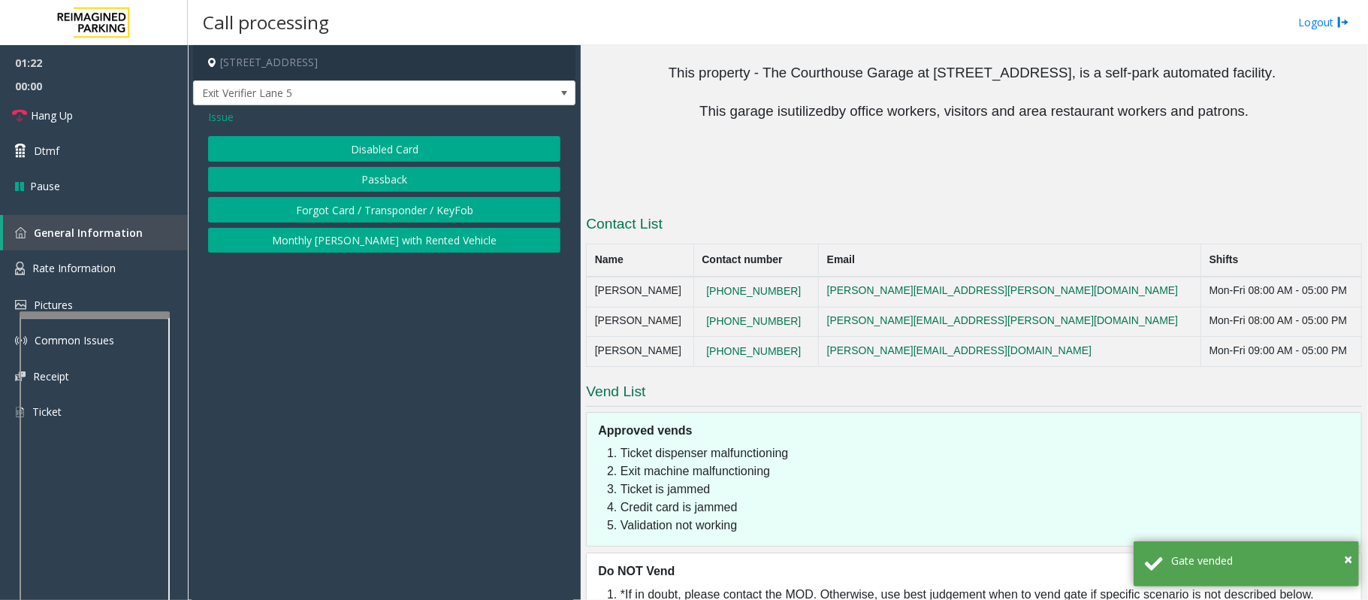
click at [349, 138] on button "Disabled Card" at bounding box center [384, 149] width 352 height 26
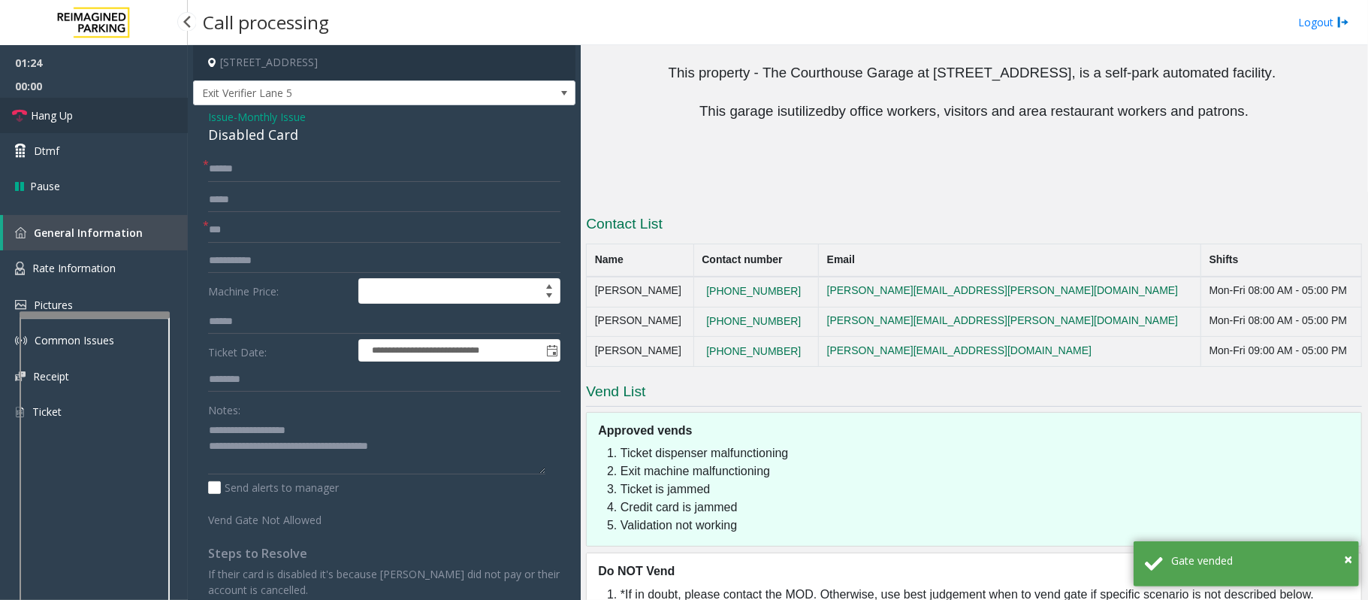
click at [63, 109] on span "Hang Up" at bounding box center [52, 115] width 42 height 16
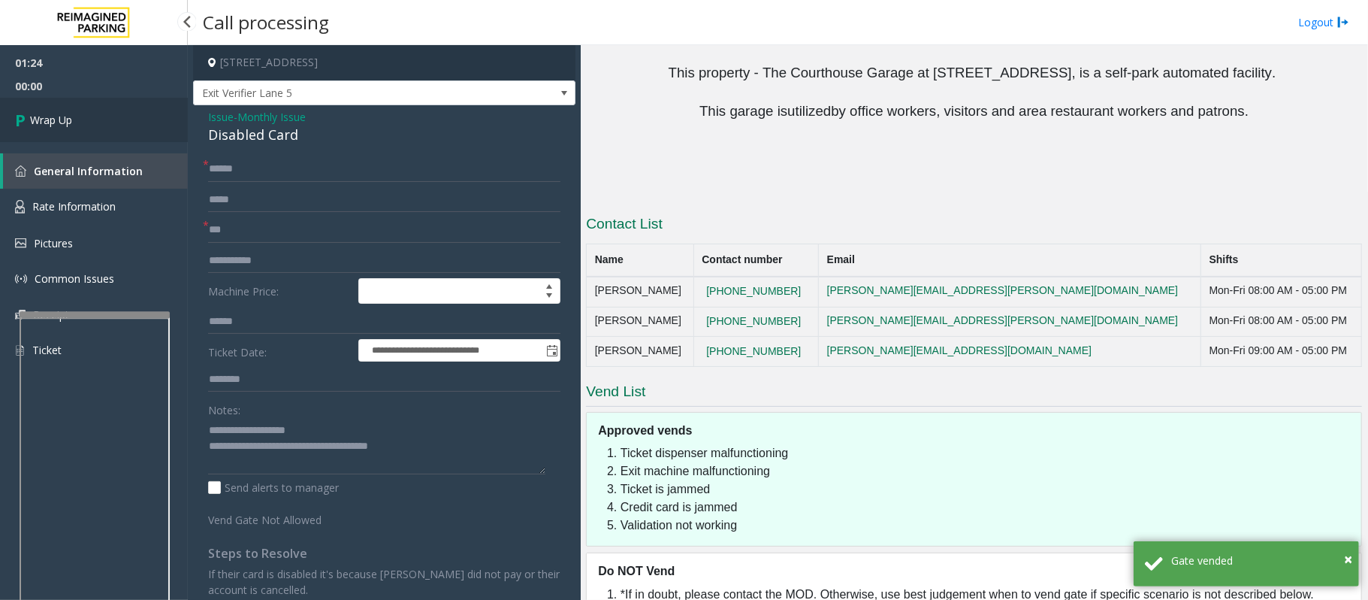
click at [63, 120] on span "Wrap Up" at bounding box center [51, 120] width 42 height 16
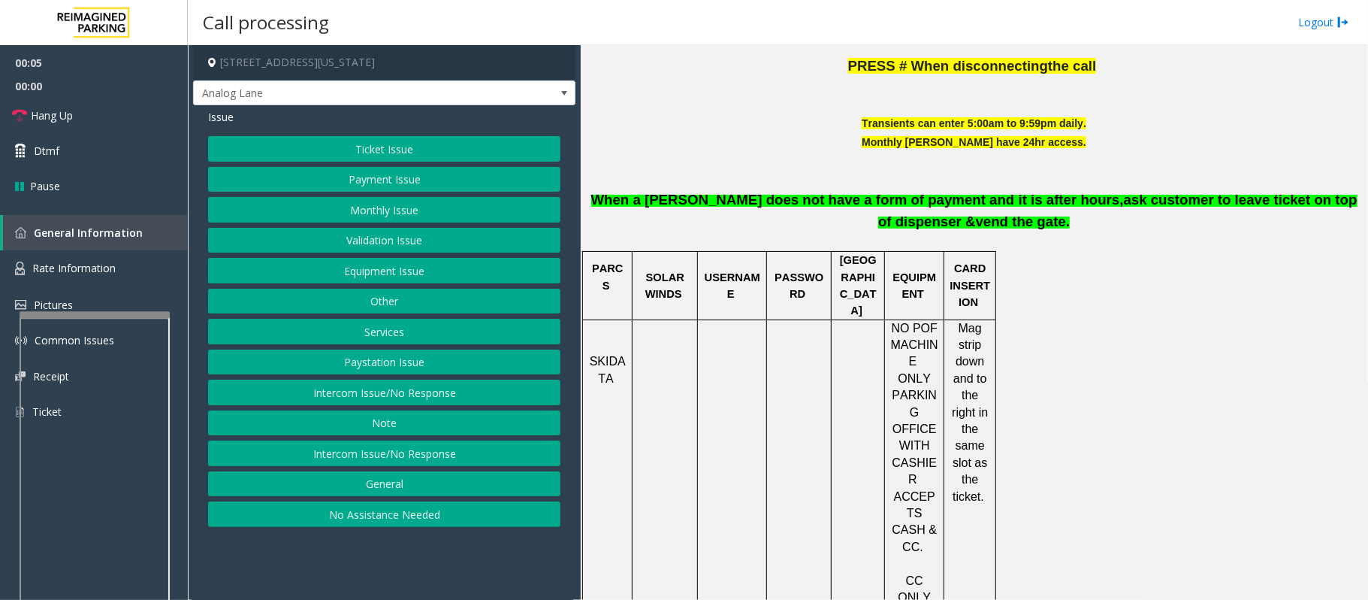
scroll to position [601, 0]
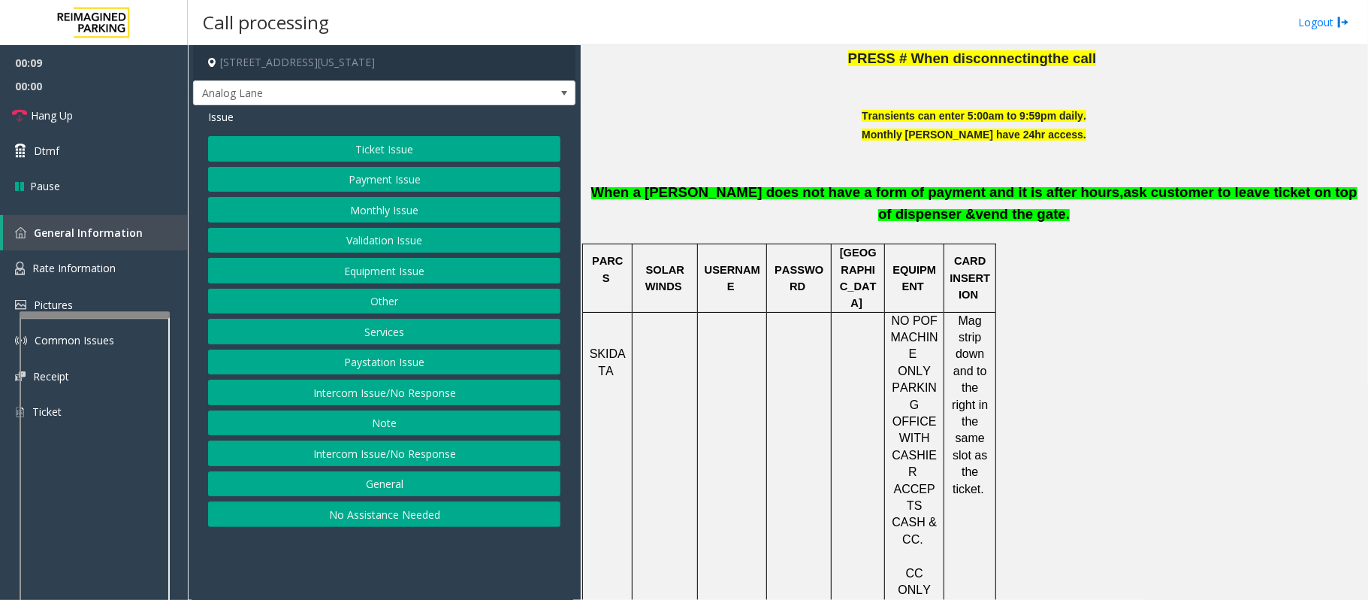
click at [425, 449] on button "Intercom Issue/No Response" at bounding box center [384, 453] width 352 height 26
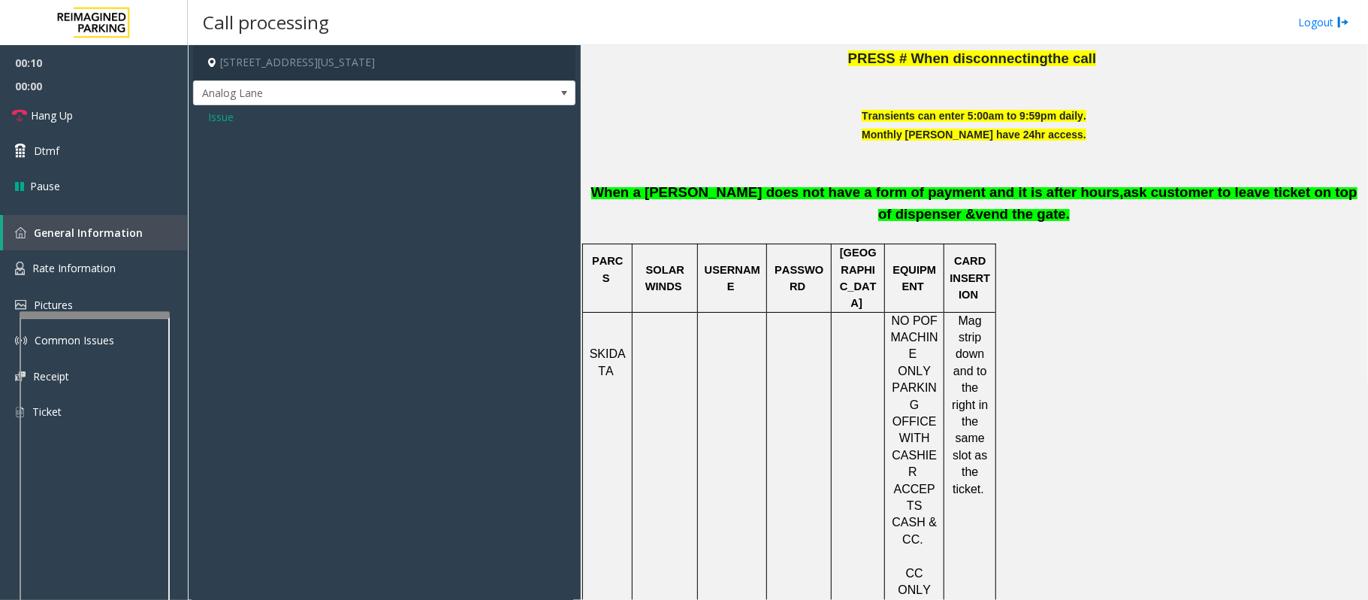
click at [221, 119] on span "Issue" at bounding box center [221, 117] width 26 height 16
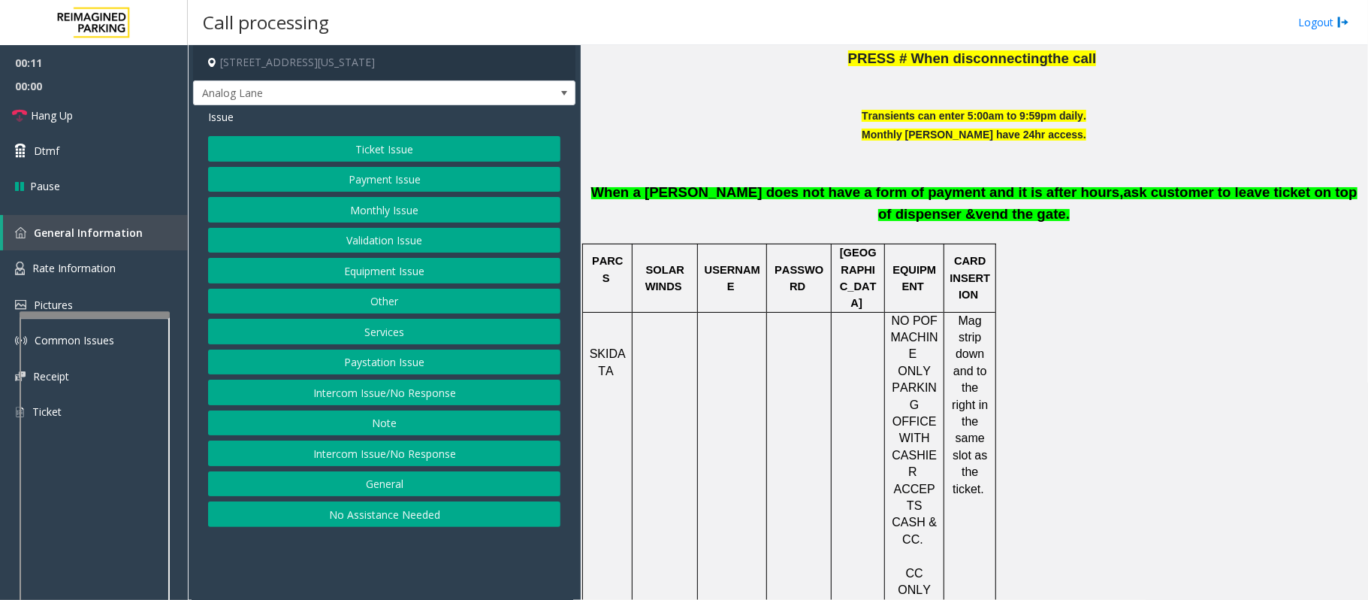
click at [358, 394] on button "Intercom Issue/No Response" at bounding box center [384, 392] width 352 height 26
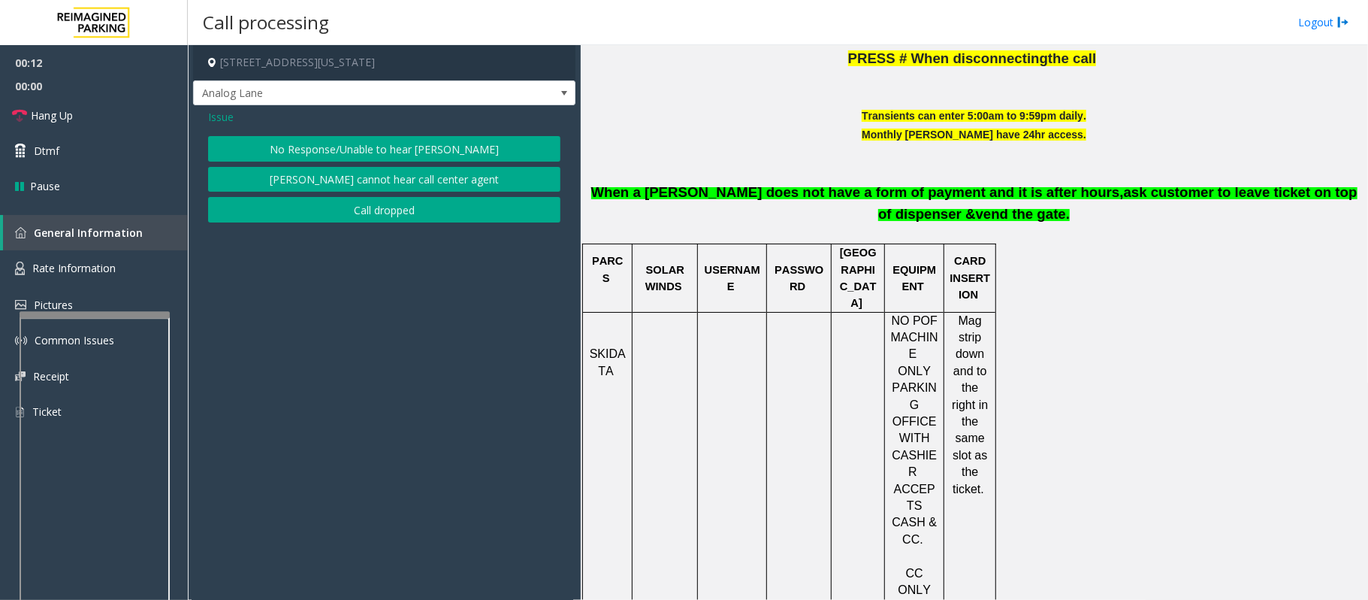
click at [337, 134] on div "Issue No Response/Unable to hear parker Parker cannot hear call center agent Ca…" at bounding box center [384, 167] width 382 height 125
click at [334, 140] on button "No Response/Unable to hear [PERSON_NAME]" at bounding box center [384, 149] width 352 height 26
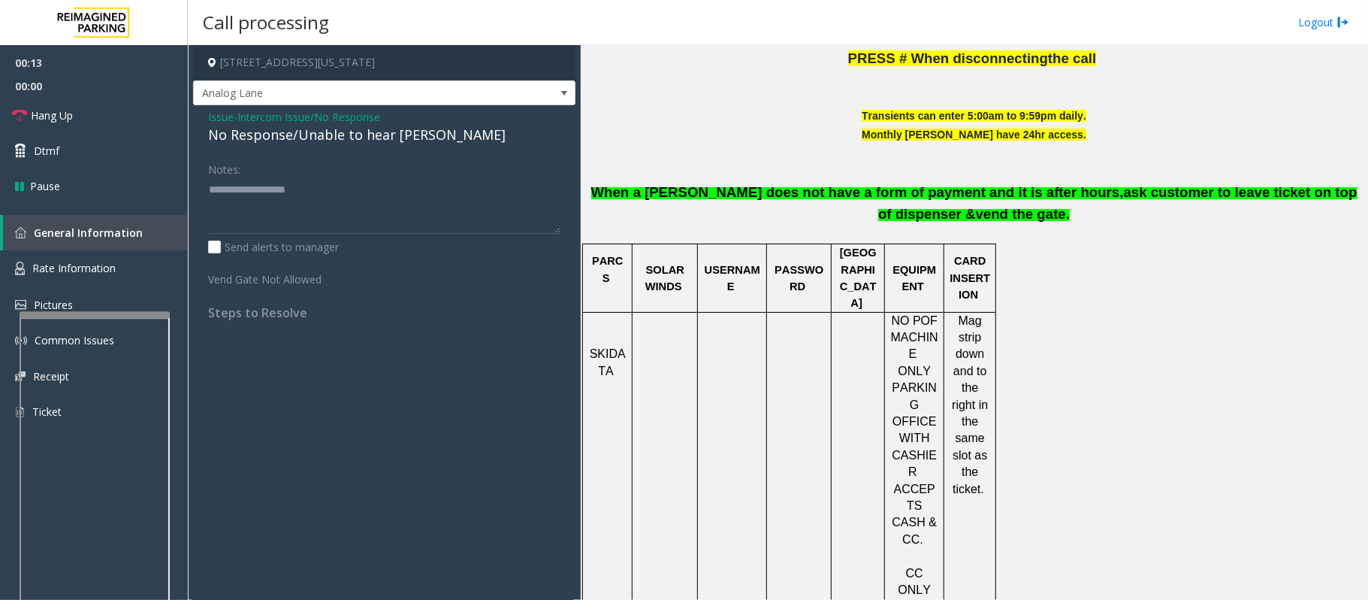
click at [317, 139] on div "No Response/Unable to hear [PERSON_NAME]" at bounding box center [384, 135] width 352 height 20
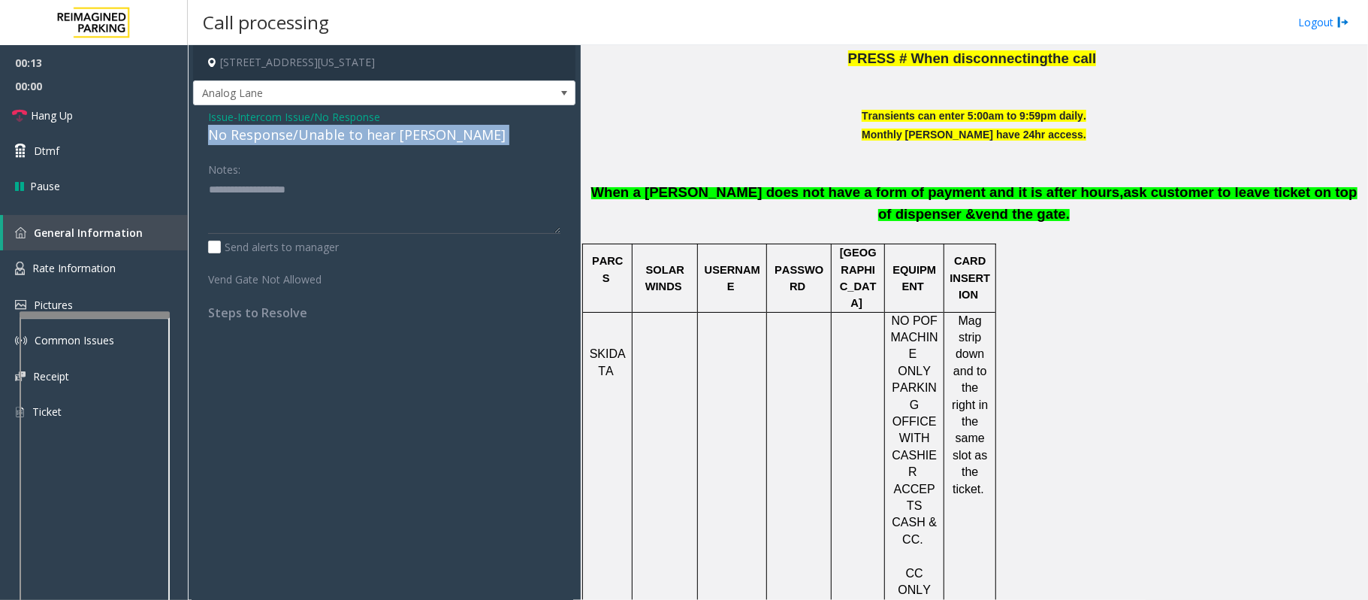
click at [317, 139] on div "No Response/Unable to hear [PERSON_NAME]" at bounding box center [384, 135] width 352 height 20
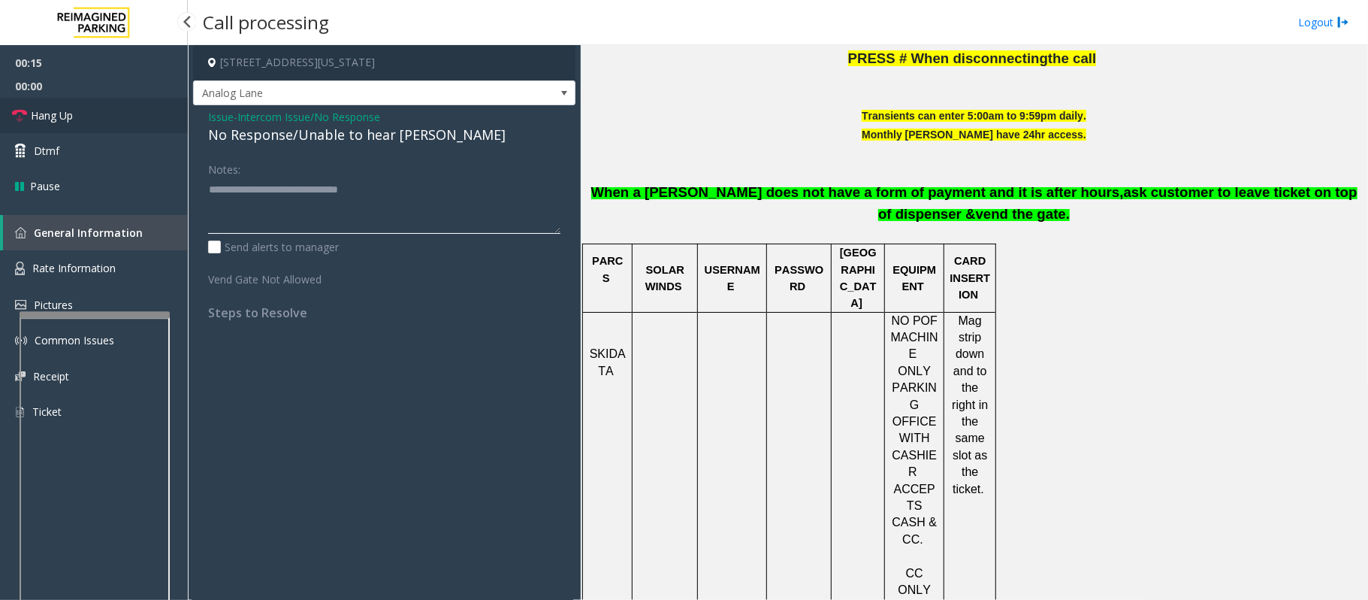
type textarea "**********"
click at [81, 117] on link "Hang Up" at bounding box center [94, 115] width 188 height 35
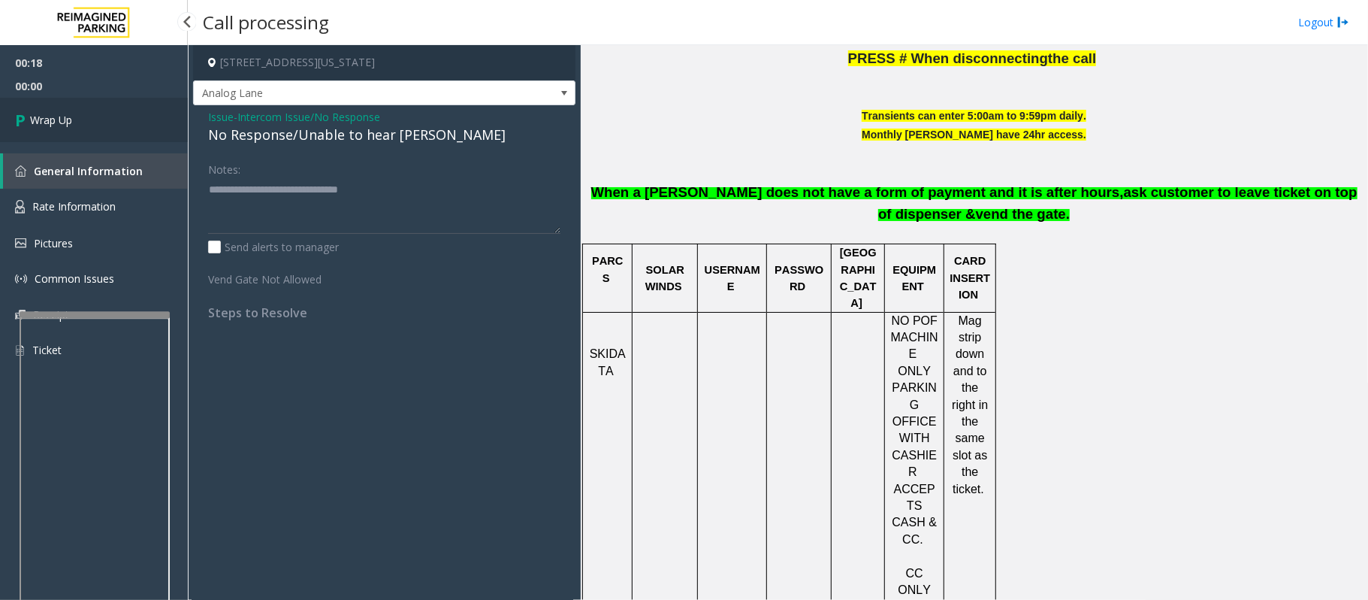
click at [81, 117] on link "Wrap Up" at bounding box center [94, 120] width 188 height 44
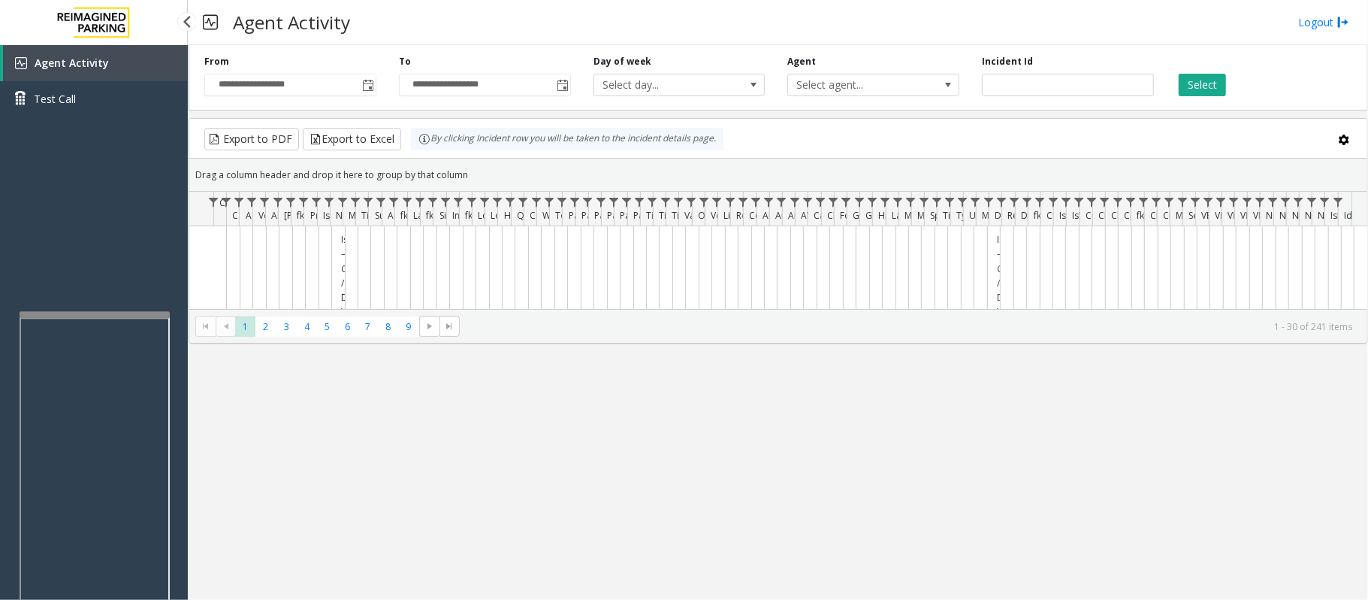
click at [131, 120] on div "Agent Activity Test Call" at bounding box center [94, 86] width 188 height 83
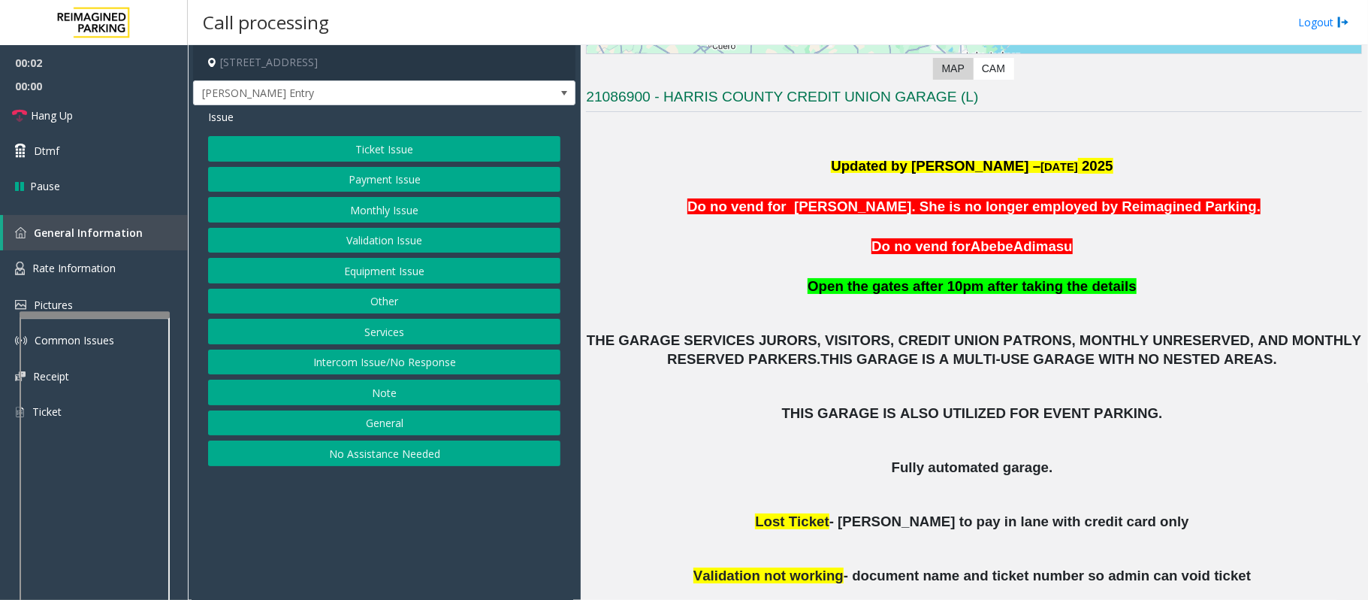
scroll to position [500, 0]
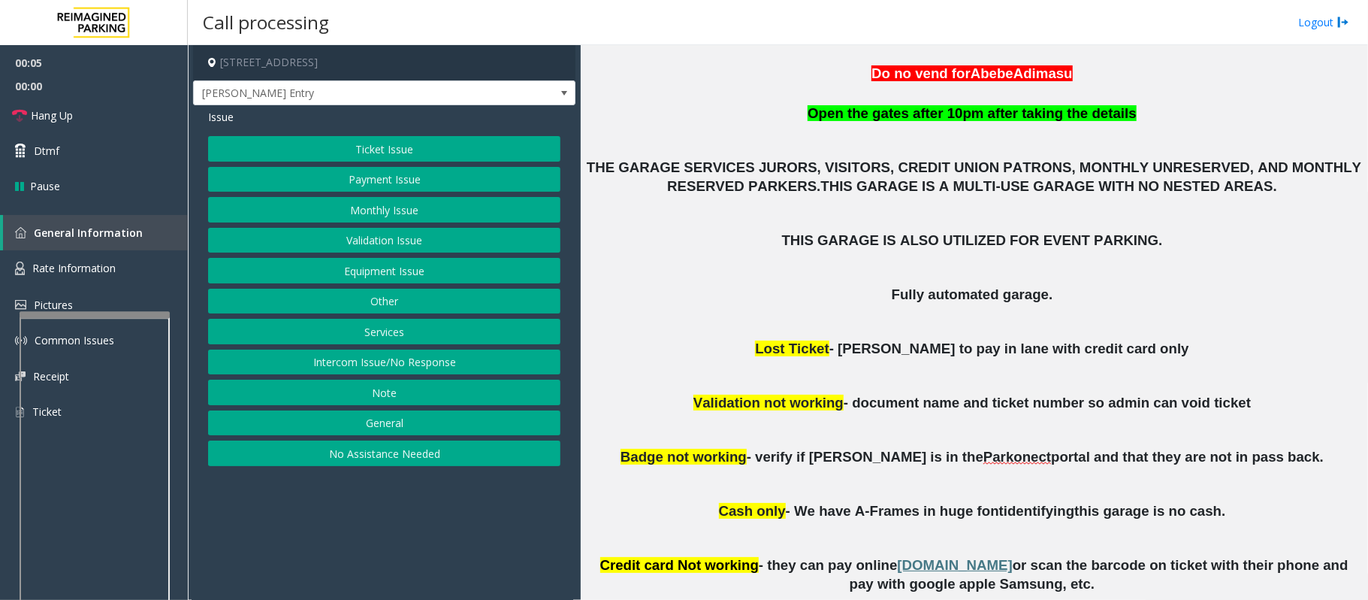
click at [376, 365] on button "Intercom Issue/No Response" at bounding box center [384, 362] width 352 height 26
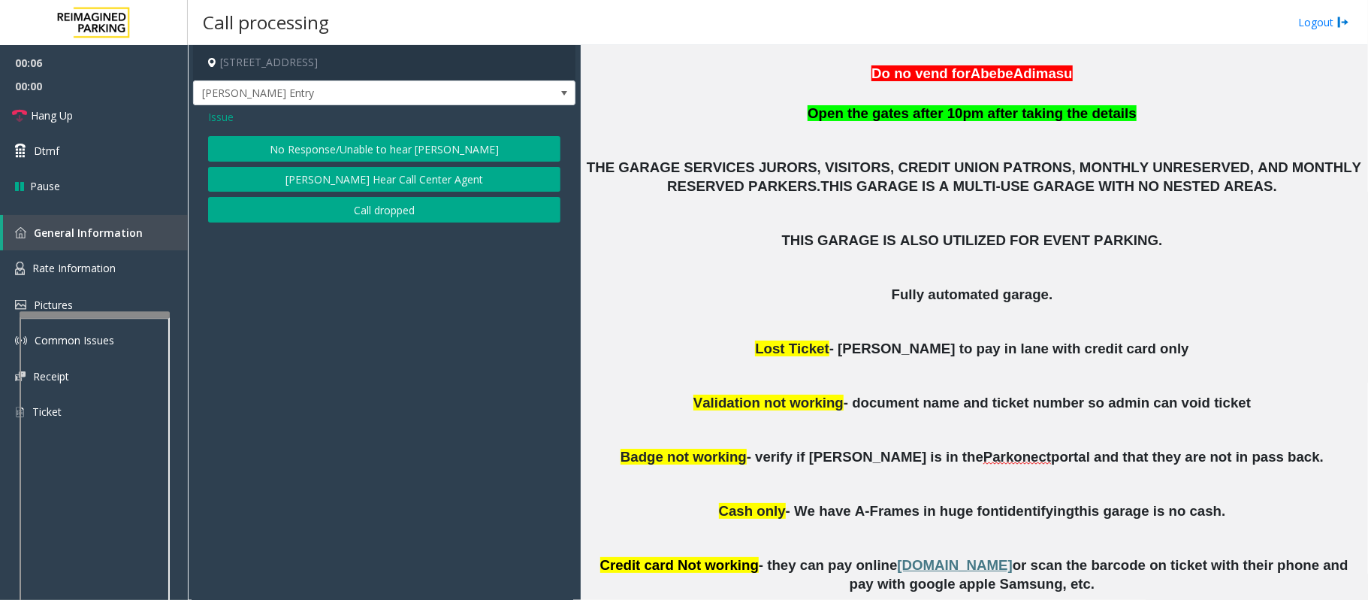
click at [370, 146] on button "No Response/Unable to hear [PERSON_NAME]" at bounding box center [384, 149] width 352 height 26
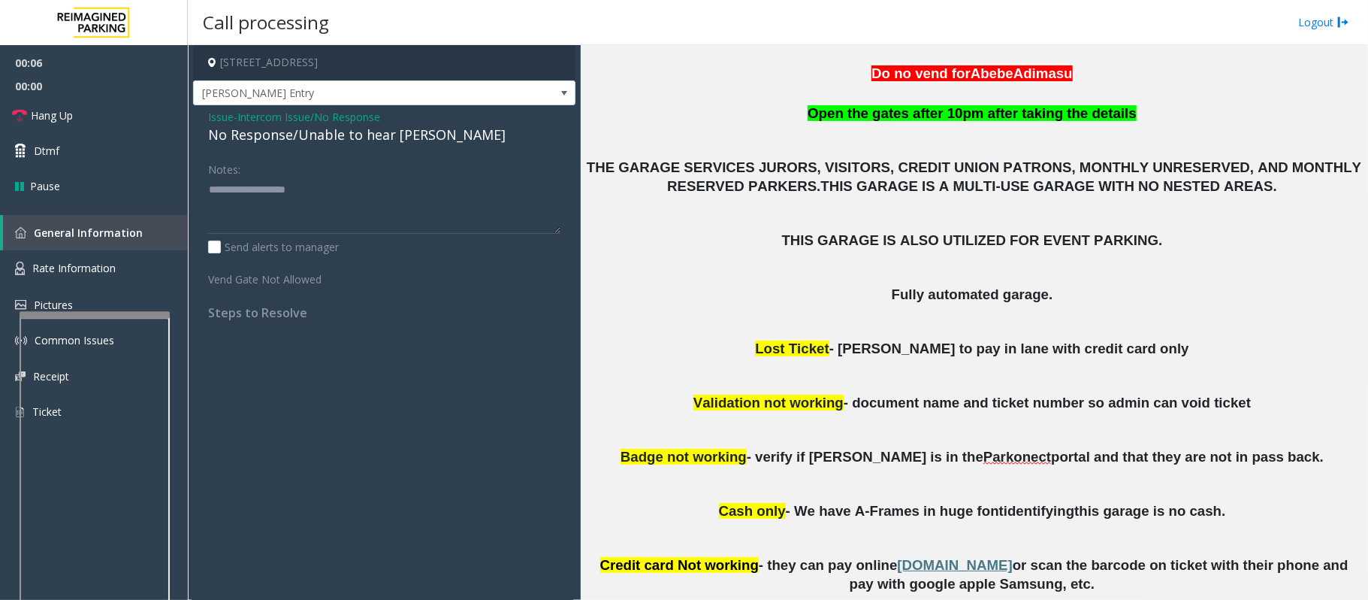
click at [355, 142] on div "No Response/Unable to hear [PERSON_NAME]" at bounding box center [384, 135] width 352 height 20
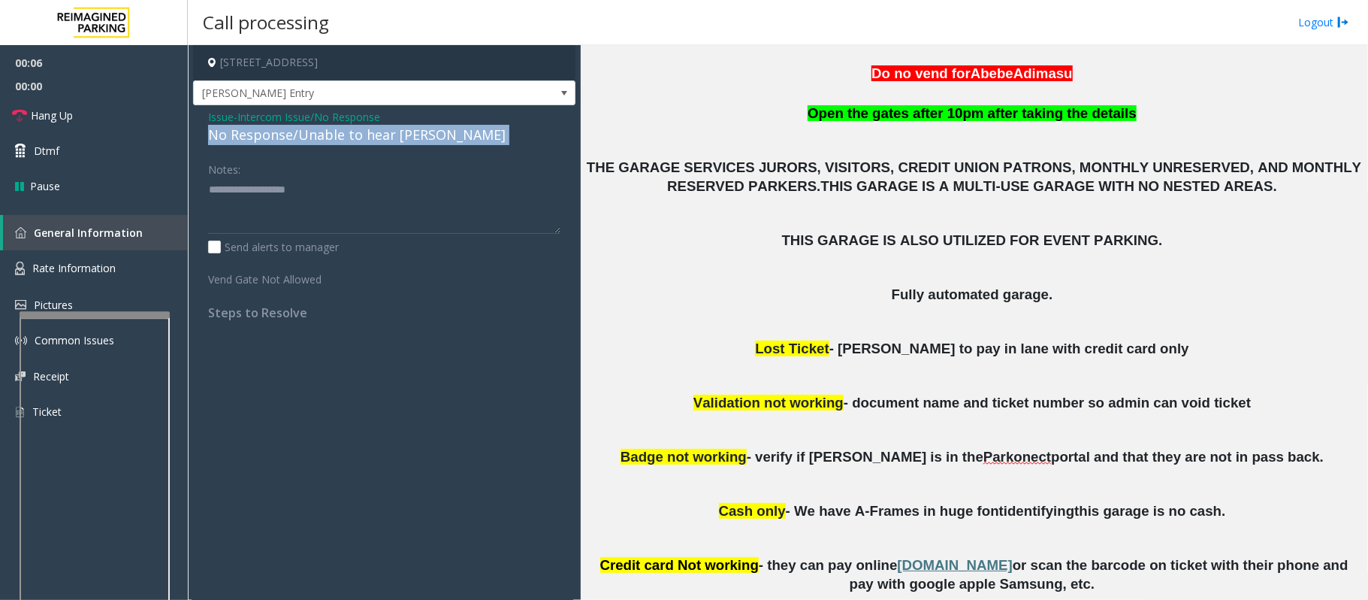
click at [355, 142] on div "No Response/Unable to hear [PERSON_NAME]" at bounding box center [384, 135] width 352 height 20
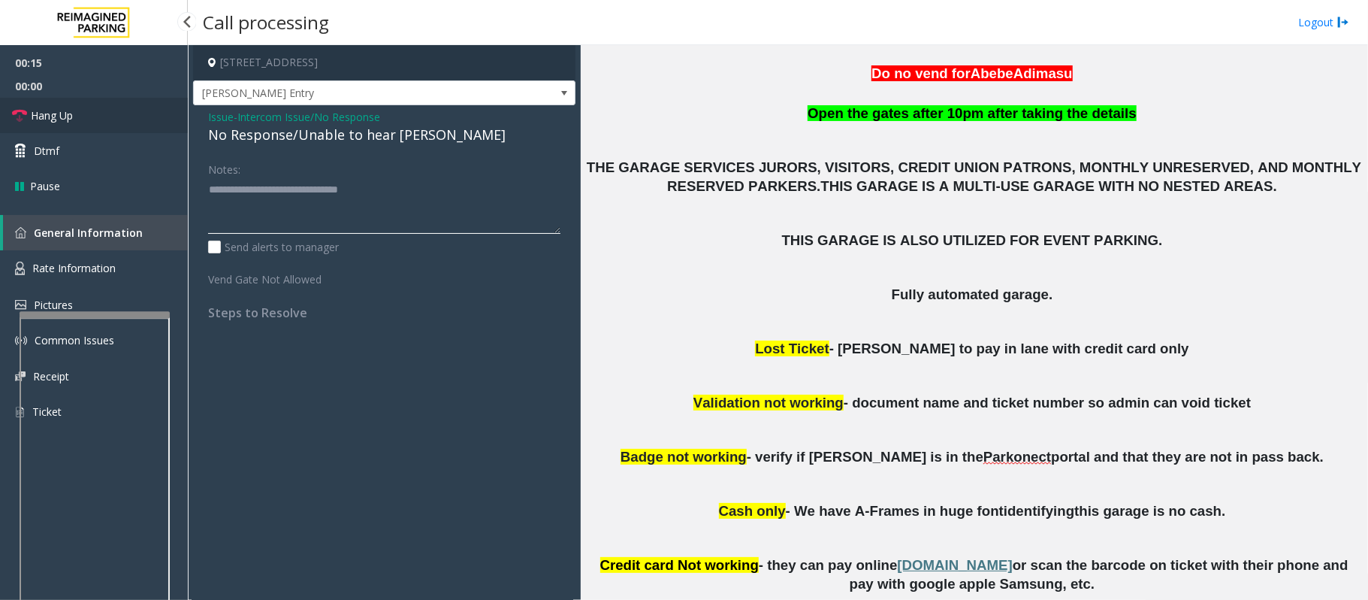
type textarea "**********"
click at [69, 115] on span "Hang Up" at bounding box center [52, 115] width 42 height 16
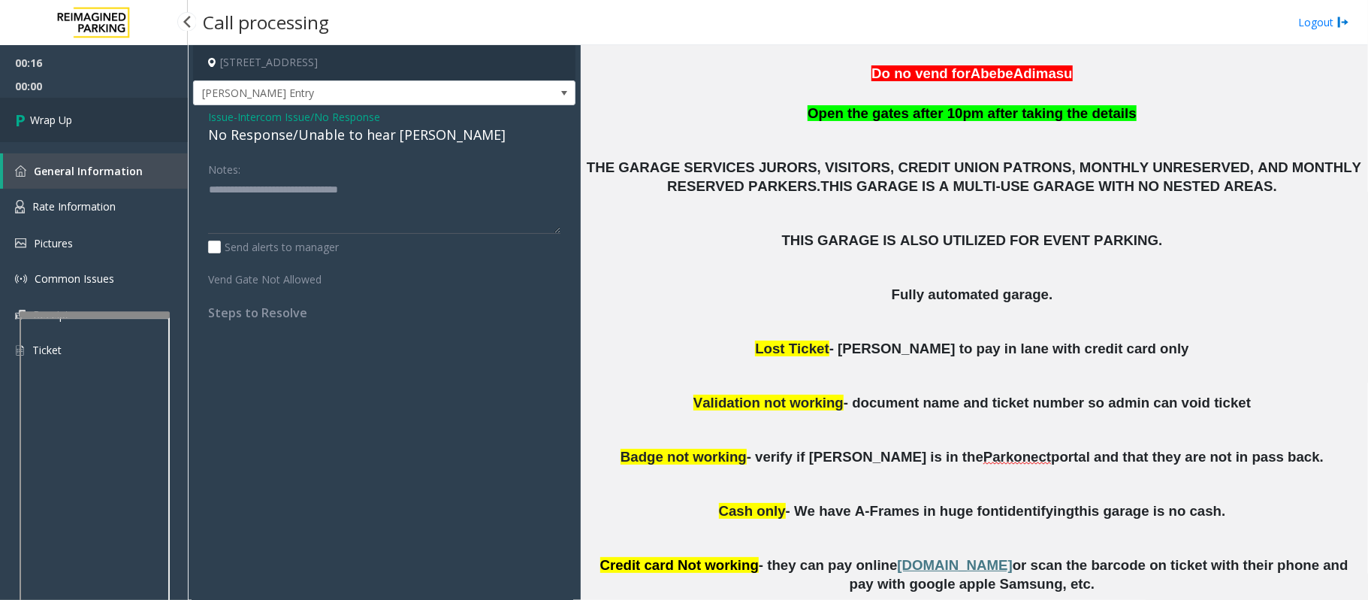
click at [69, 115] on span "Wrap Up" at bounding box center [51, 120] width 42 height 16
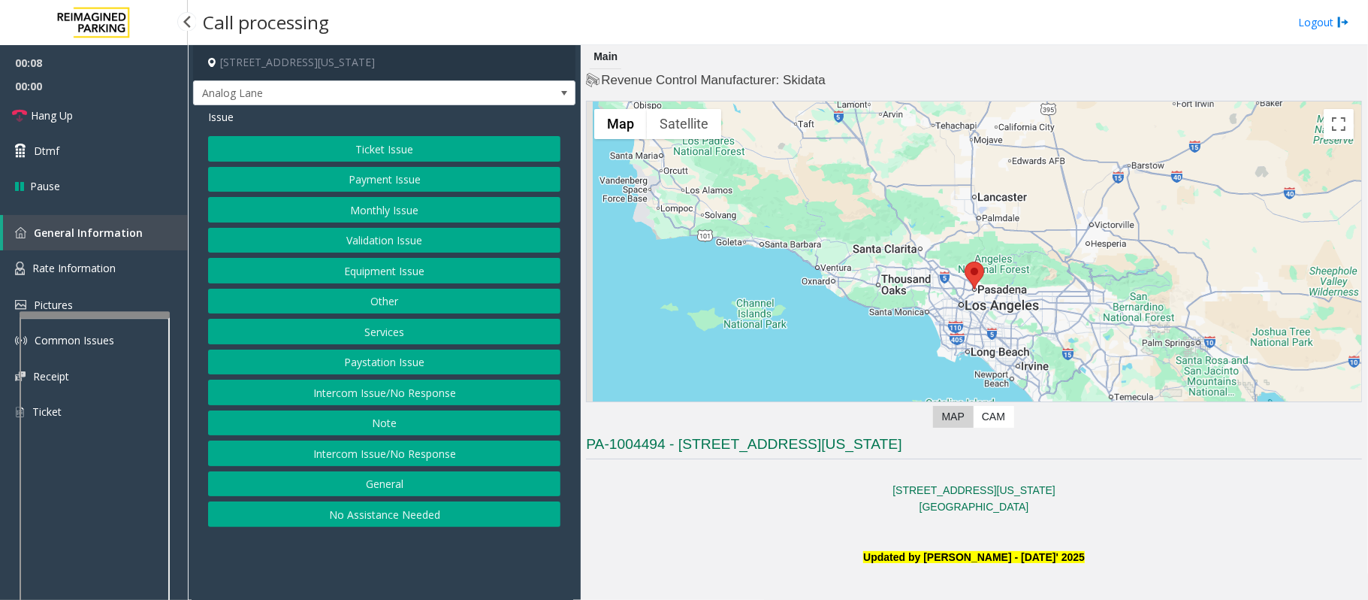
click at [424, 400] on button "Intercom Issue/No Response" at bounding box center [384, 392] width 352 height 26
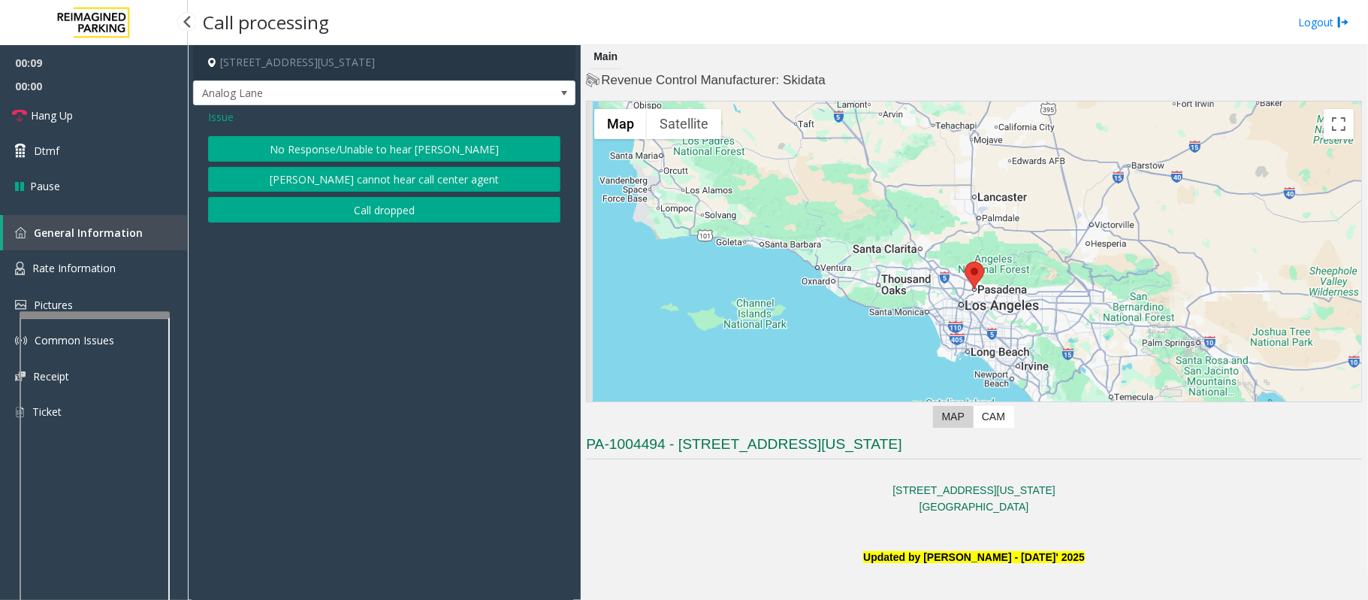
click at [298, 138] on button "No Response/Unable to hear [PERSON_NAME]" at bounding box center [384, 149] width 352 height 26
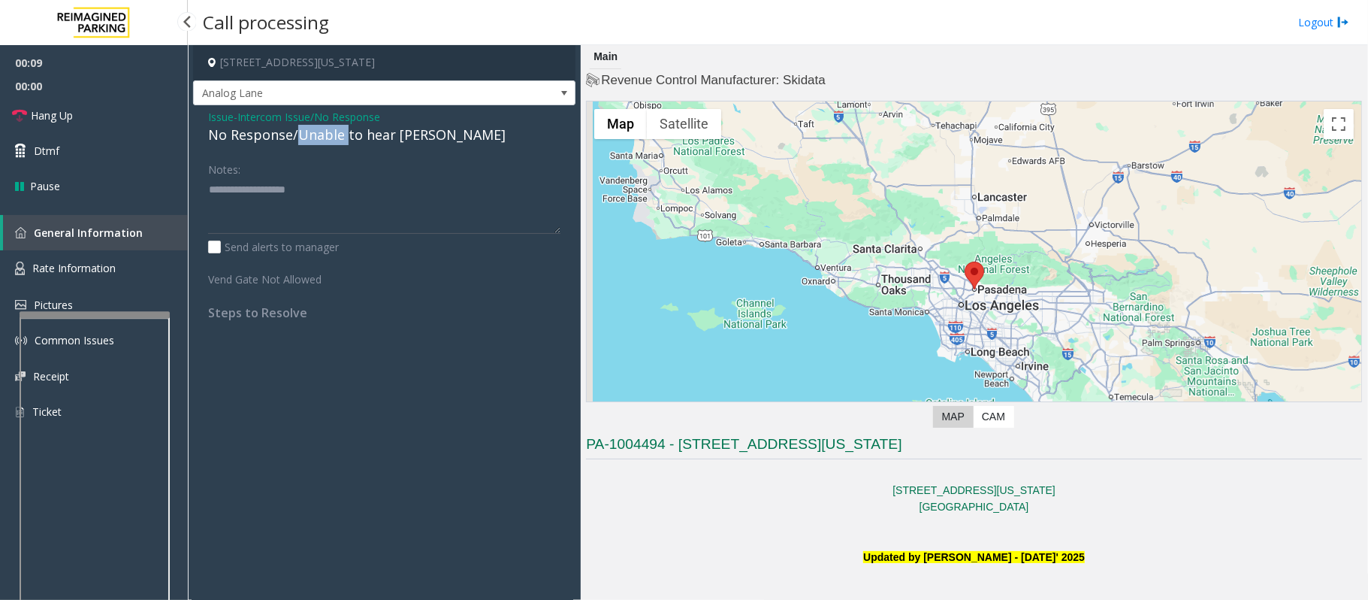
click at [298, 138] on div "No Response/Unable to hear [PERSON_NAME]" at bounding box center [384, 135] width 352 height 20
type textarea "**********"
click at [83, 118] on link "Hang Up" at bounding box center [94, 115] width 188 height 35
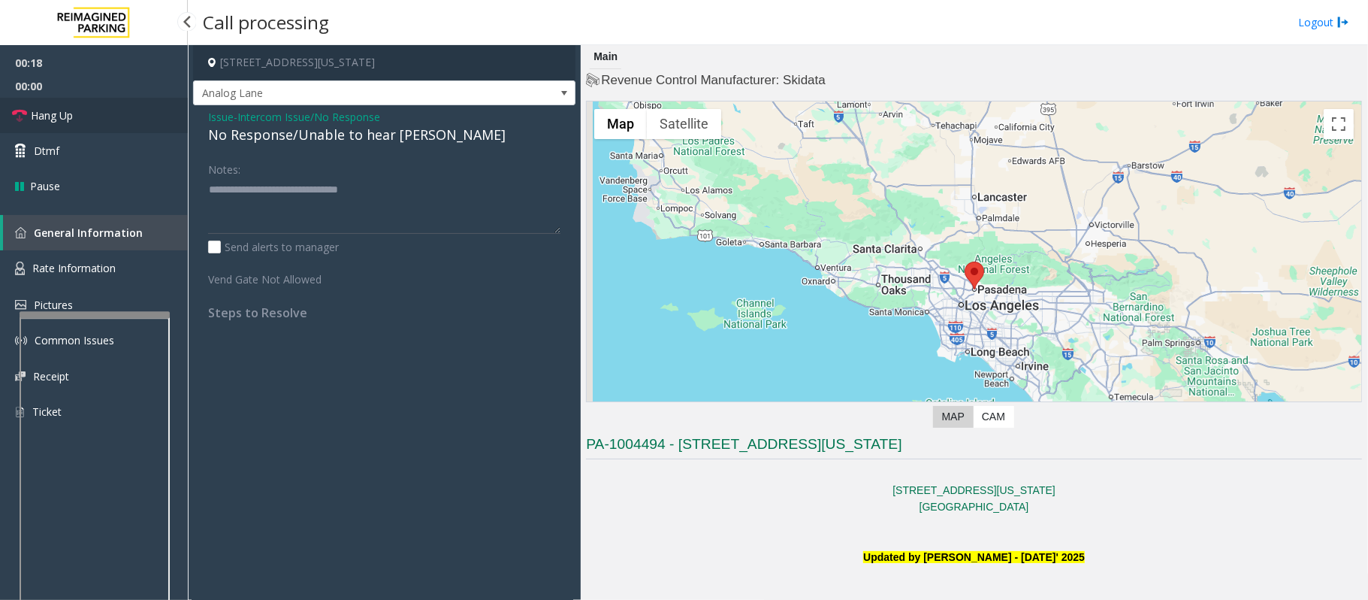
click at [83, 118] on link "Hang Up" at bounding box center [94, 115] width 188 height 35
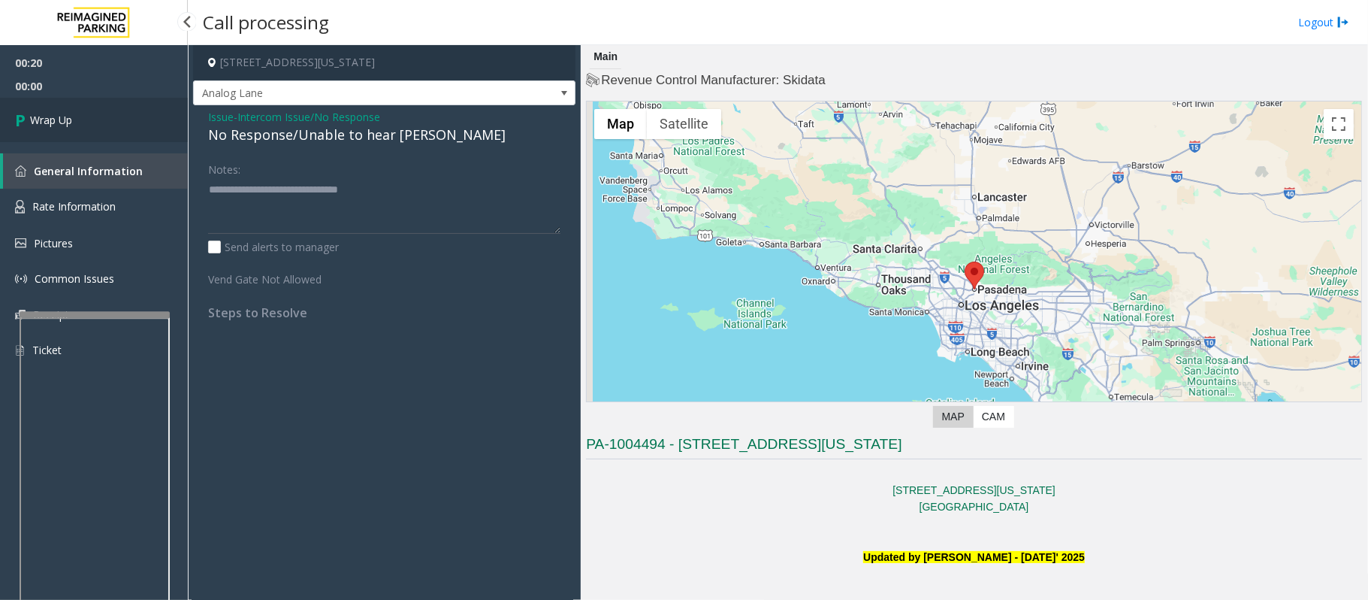
click at [83, 118] on link "Wrap Up" at bounding box center [94, 120] width 188 height 44
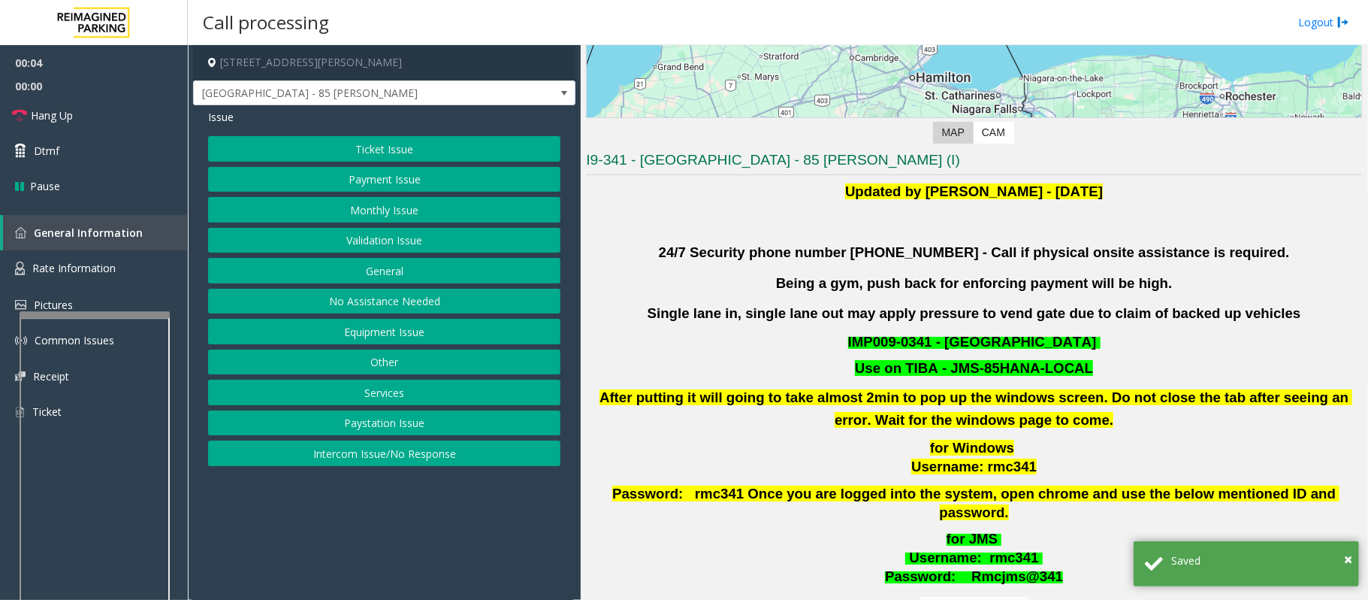
scroll to position [301, 0]
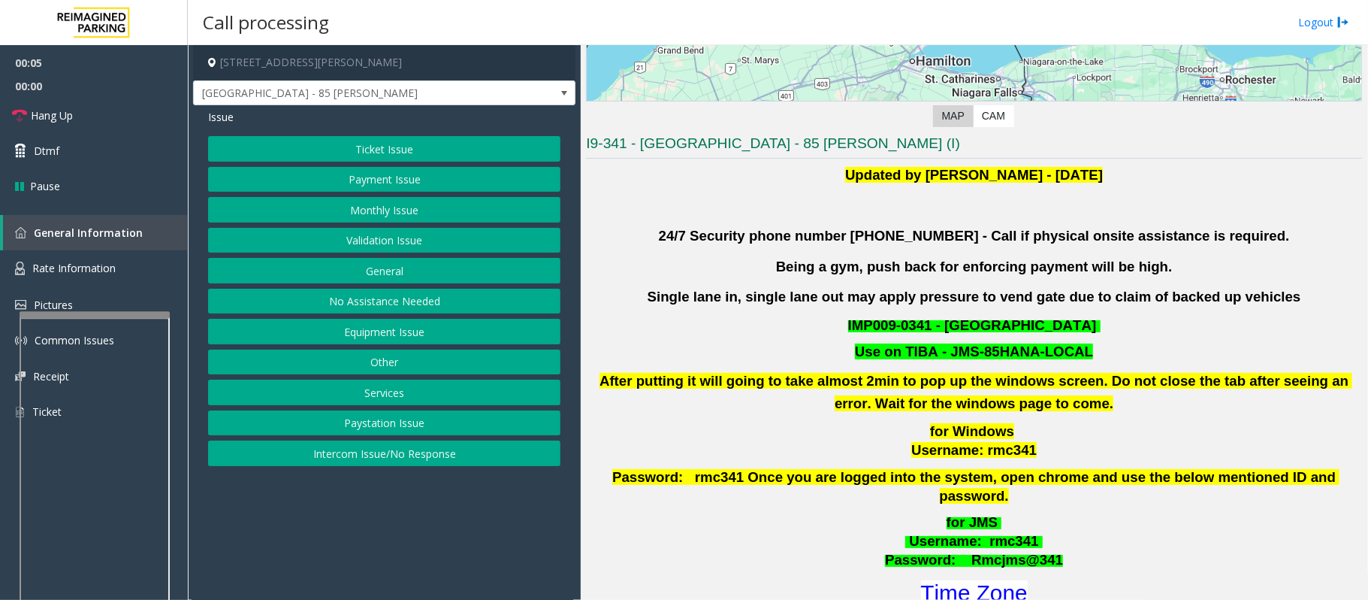
click at [386, 239] on button "Validation Issue" at bounding box center [384, 241] width 352 height 26
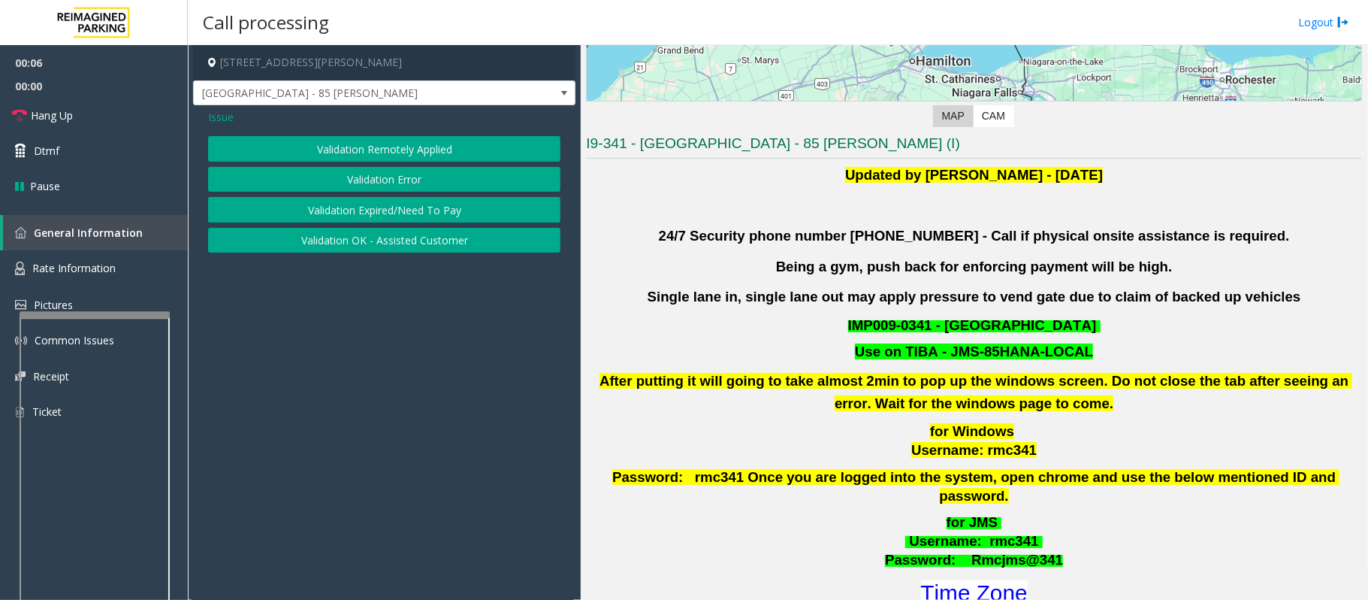
click at [382, 176] on button "Validation Error" at bounding box center [384, 180] width 352 height 26
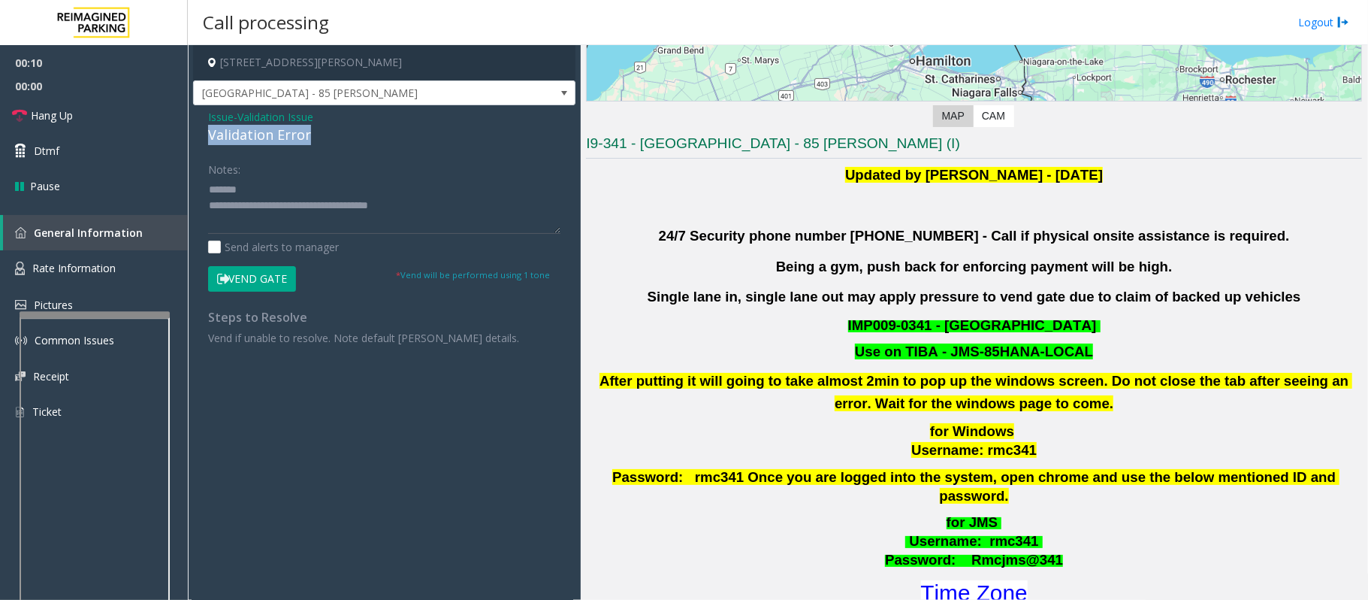
drag, startPoint x: 331, startPoint y: 133, endPoint x: 208, endPoint y: 126, distance: 122.7
click at [208, 126] on div "Validation Error" at bounding box center [384, 135] width 352 height 20
click at [344, 189] on textarea at bounding box center [384, 205] width 352 height 56
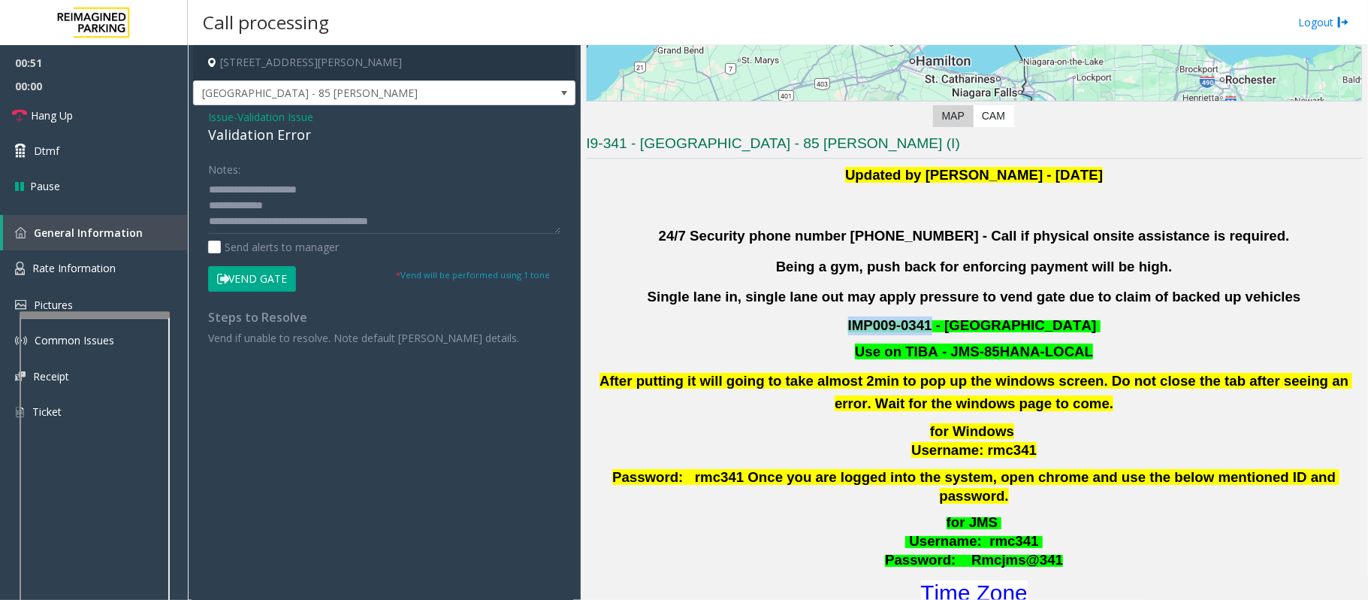
drag, startPoint x: 851, startPoint y: 322, endPoint x: 932, endPoint y: 332, distance: 81.0
click at [932, 332] on p "IMP009-0341 - [GEOGRAPHIC_DATA]" at bounding box center [974, 325] width 779 height 19
click at [298, 209] on textarea at bounding box center [384, 205] width 352 height 56
type textarea "**********"
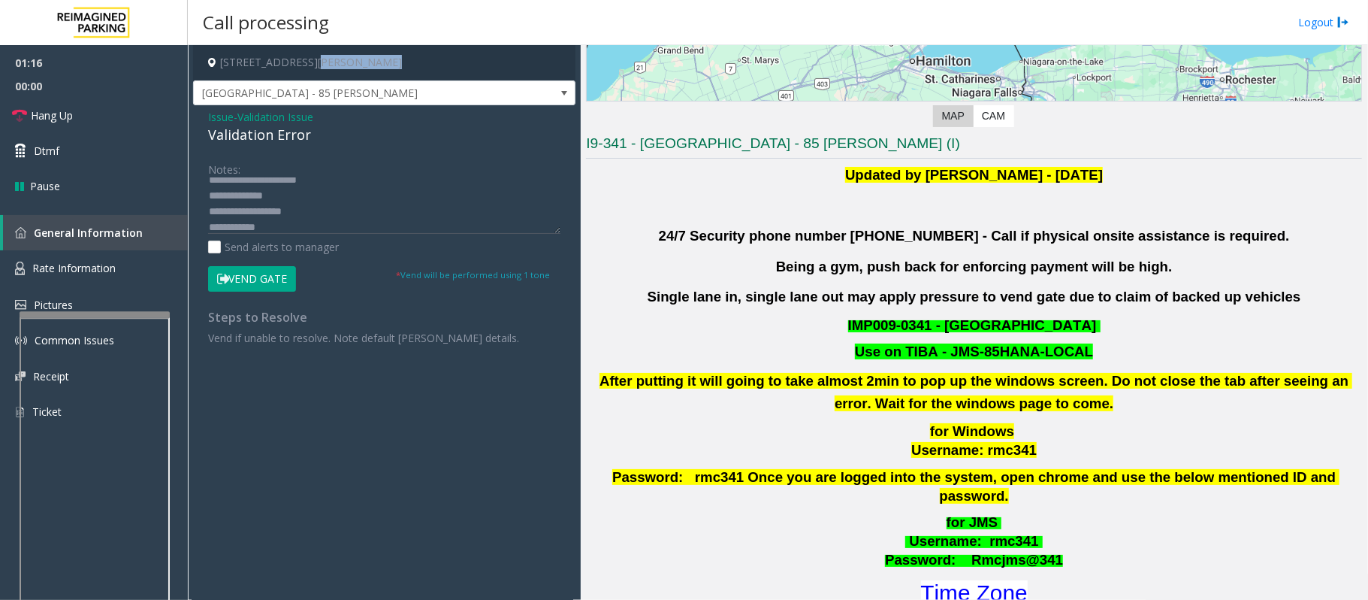
drag, startPoint x: 391, startPoint y: 66, endPoint x: 313, endPoint y: 66, distance: 78.1
click at [313, 66] on h4 "[STREET_ADDRESS][PERSON_NAME]" at bounding box center [384, 62] width 382 height 35
copy h4 "Toronto, ON"
click at [81, 266] on span "Rate Information" at bounding box center [73, 268] width 83 height 14
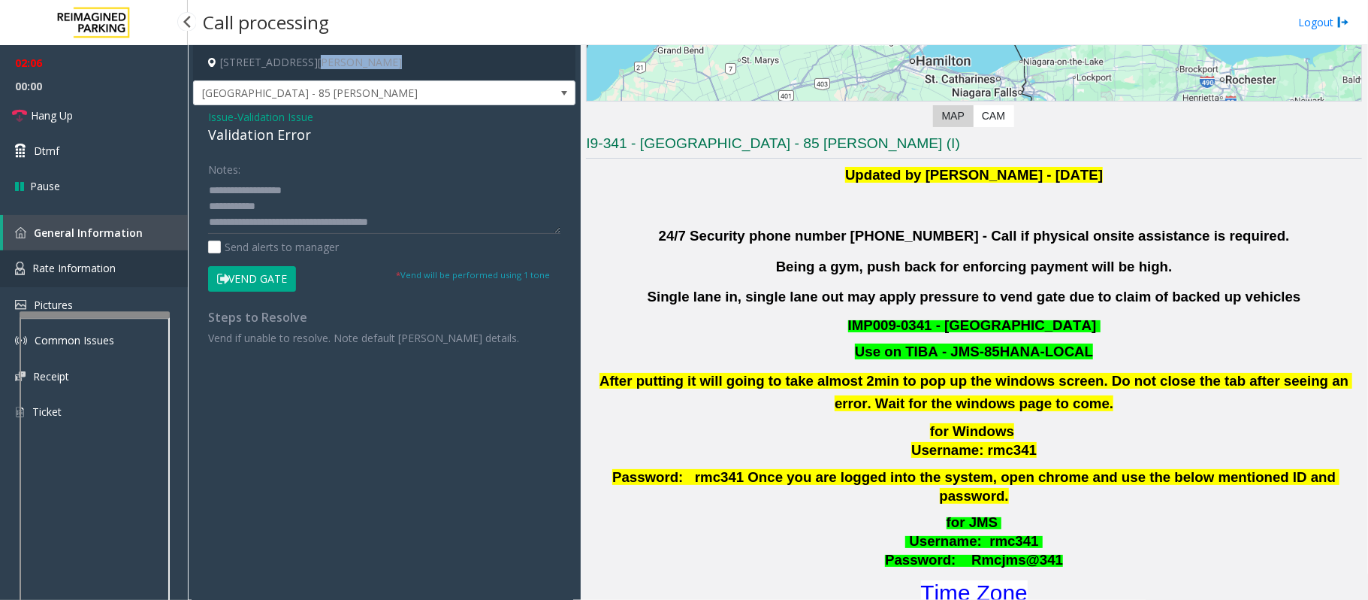
scroll to position [27, 0]
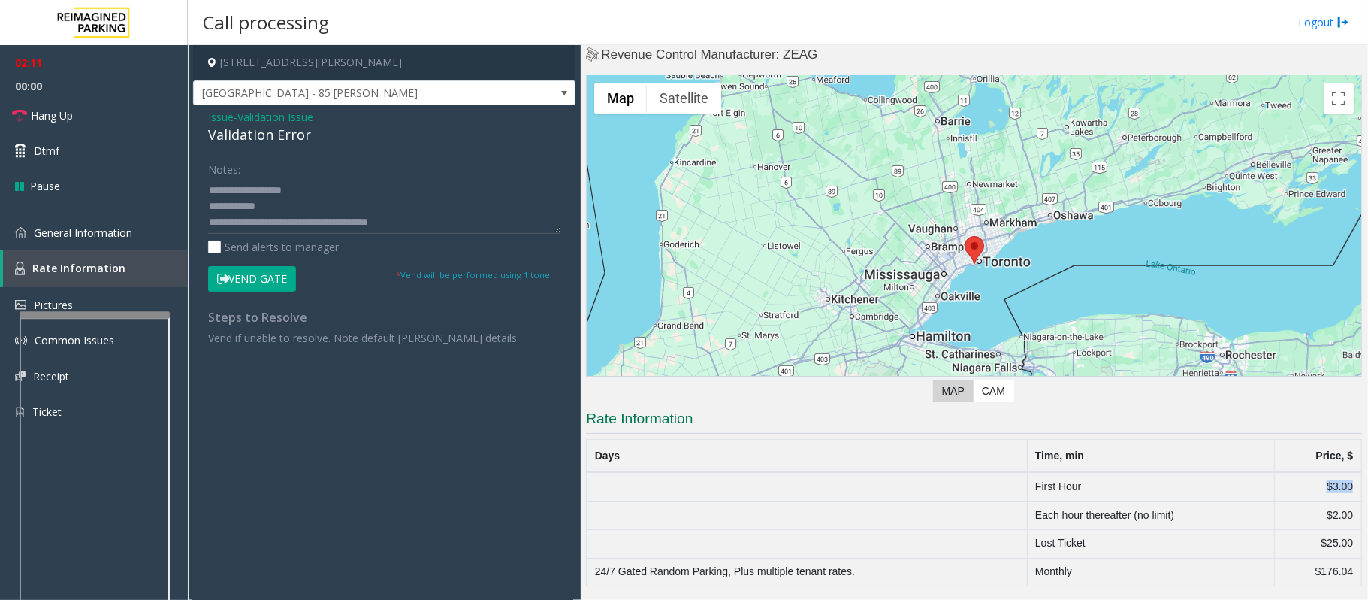
drag, startPoint x: 1309, startPoint y: 485, endPoint x: 1340, endPoint y: 487, distance: 31.6
click at [1026, 449] on td "$3.00" at bounding box center [1318, 486] width 87 height 29
click at [301, 121] on span "Validation Issue" at bounding box center [275, 117] width 76 height 16
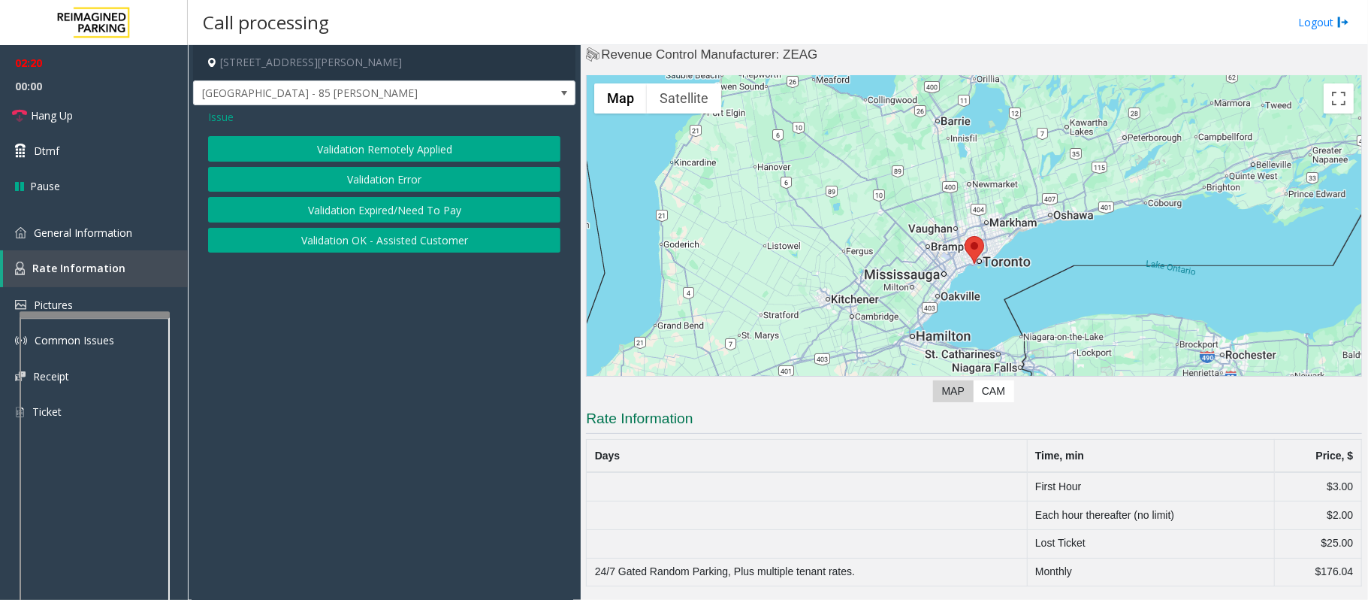
click at [361, 249] on button "Validation OK - Assisted Customer" at bounding box center [384, 241] width 352 height 26
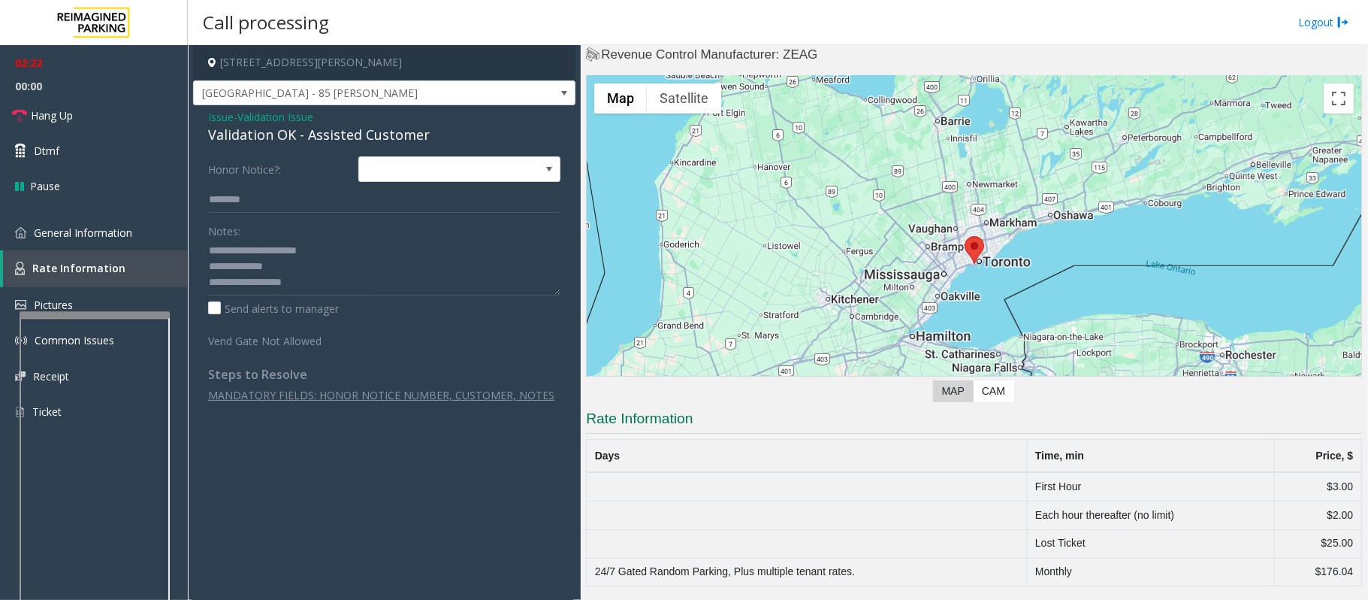
click at [299, 112] on span "Validation Issue" at bounding box center [275, 117] width 76 height 16
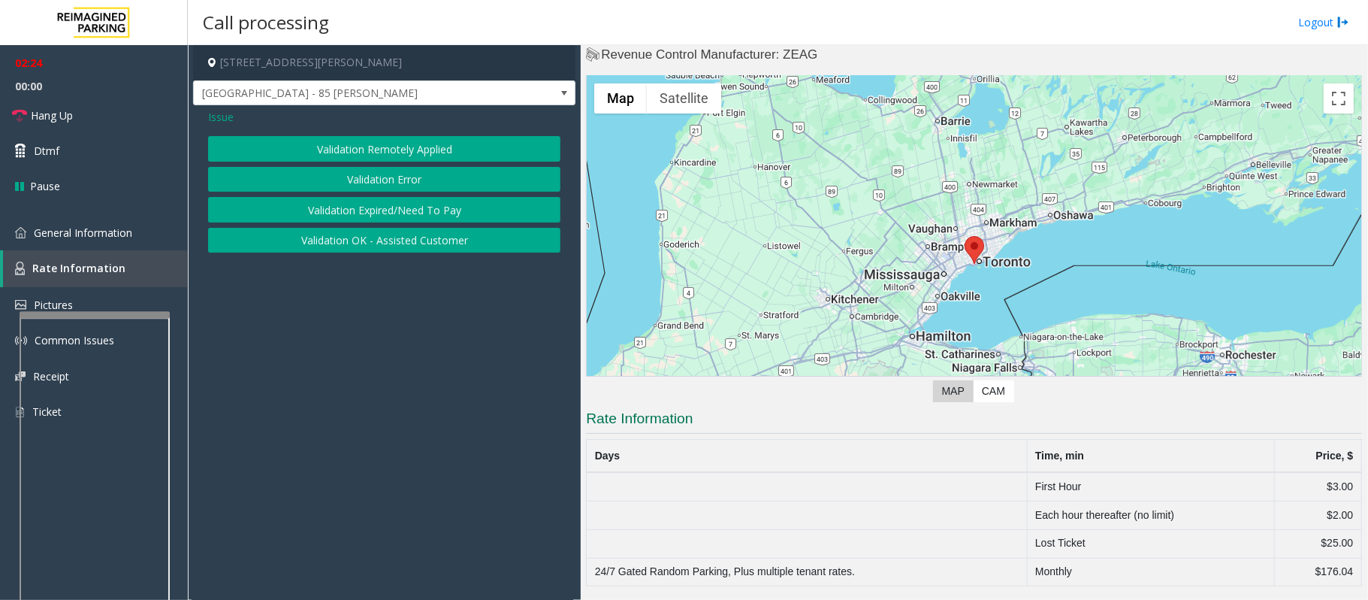
click at [439, 212] on button "Validation Expired/Need To Pay" at bounding box center [384, 210] width 352 height 26
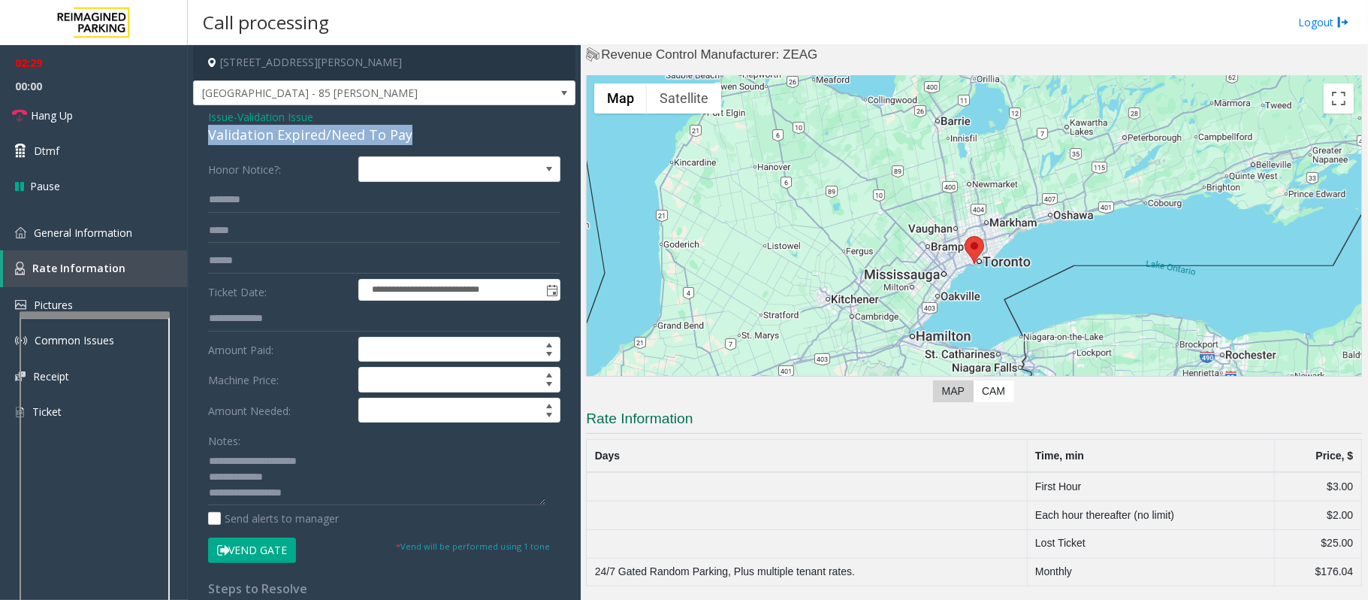
drag, startPoint x: 424, startPoint y: 140, endPoint x: 205, endPoint y: 133, distance: 218.7
click at [205, 133] on div "**********" at bounding box center [384, 400] width 382 height 590
copy div "Validation Expired/Need To Pay"
drag, startPoint x: 340, startPoint y: 461, endPoint x: 242, endPoint y: 464, distance: 97.7
click at [242, 449] on textarea at bounding box center [376, 477] width 337 height 56
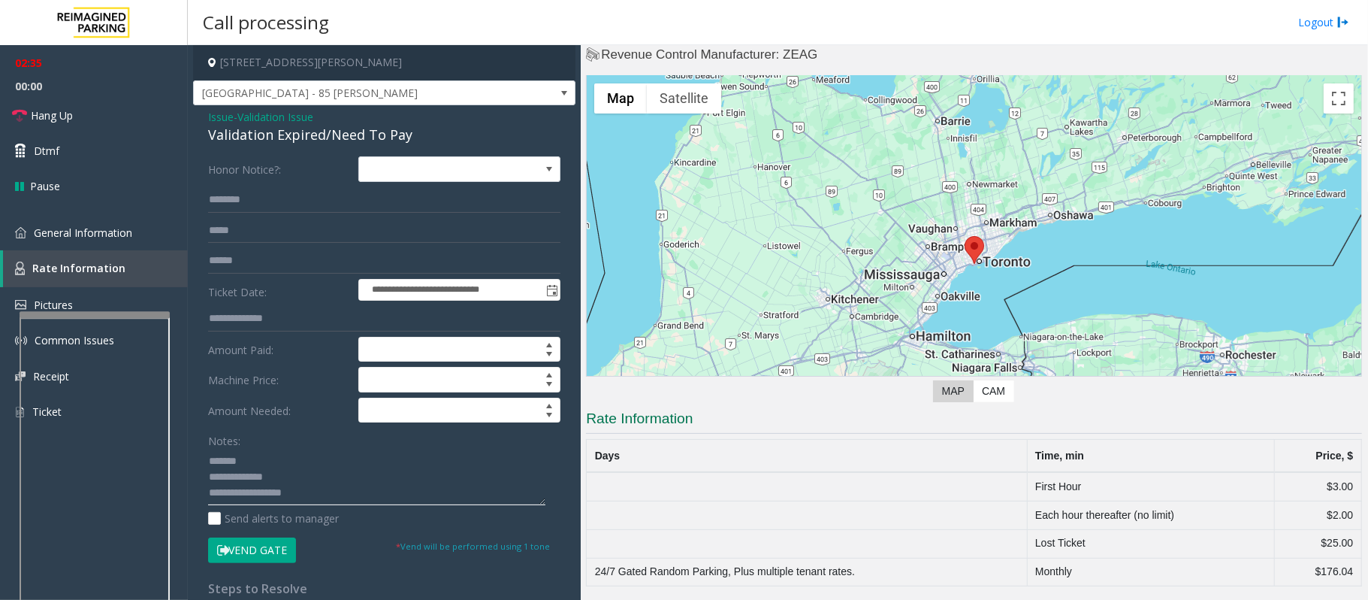
paste textarea "**********"
click at [89, 226] on span "General Information" at bounding box center [83, 232] width 98 height 14
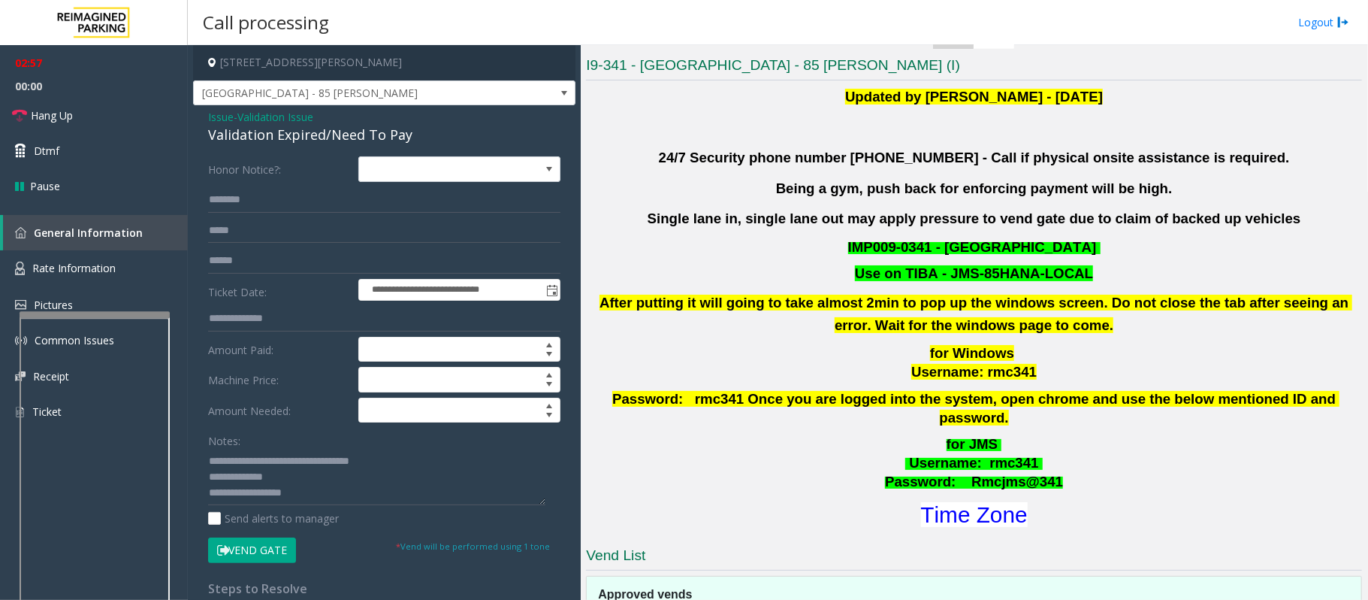
scroll to position [610, 0]
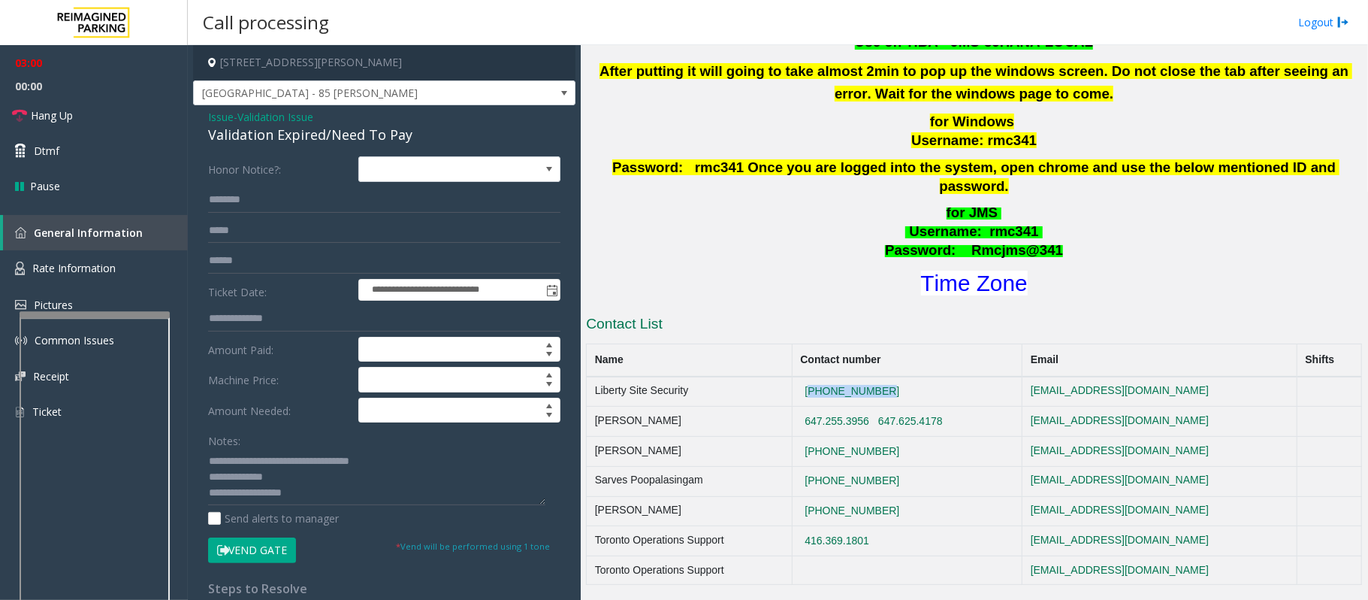
drag, startPoint x: 887, startPoint y: 371, endPoint x: 779, endPoint y: 368, distance: 108.2
click at [792, 376] on td "[PHONE_NUMBER]" at bounding box center [907, 391] width 230 height 30
copy button "[PHONE_NUMBER]"
click at [419, 449] on textarea at bounding box center [376, 477] width 337 height 56
click at [227, 449] on textarea at bounding box center [376, 477] width 337 height 56
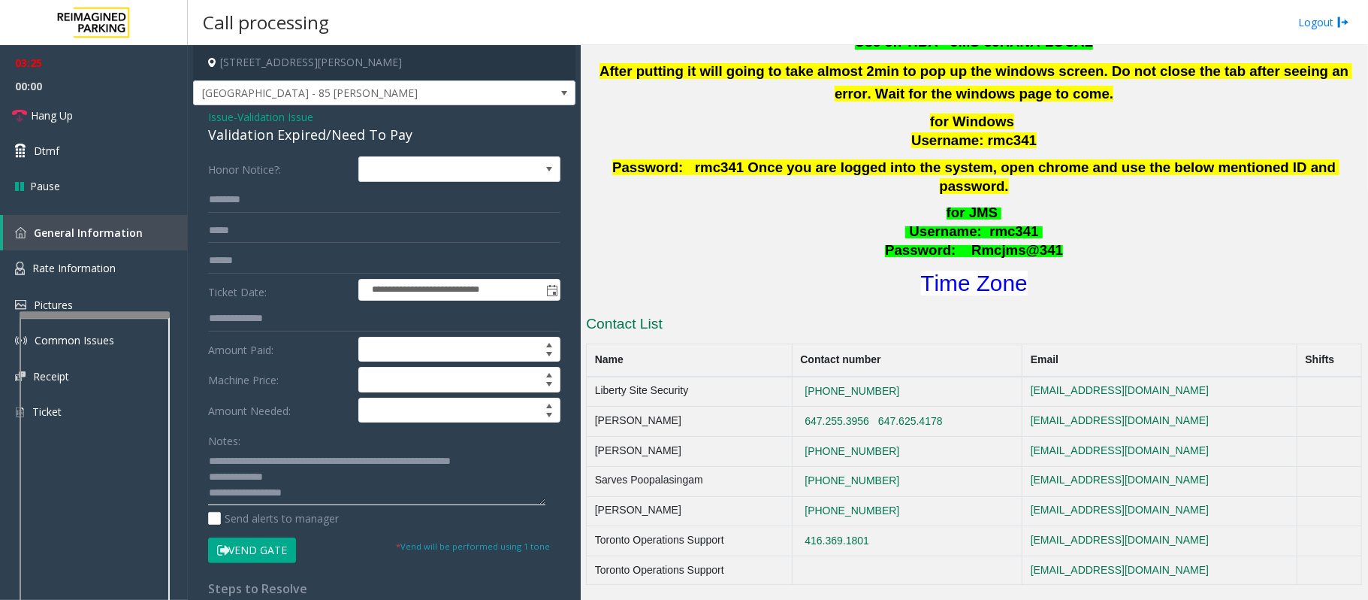
click at [228, 449] on textarea at bounding box center [376, 477] width 337 height 56
click at [443, 449] on textarea at bounding box center [376, 477] width 337 height 56
click at [271, 449] on textarea at bounding box center [376, 477] width 337 height 56
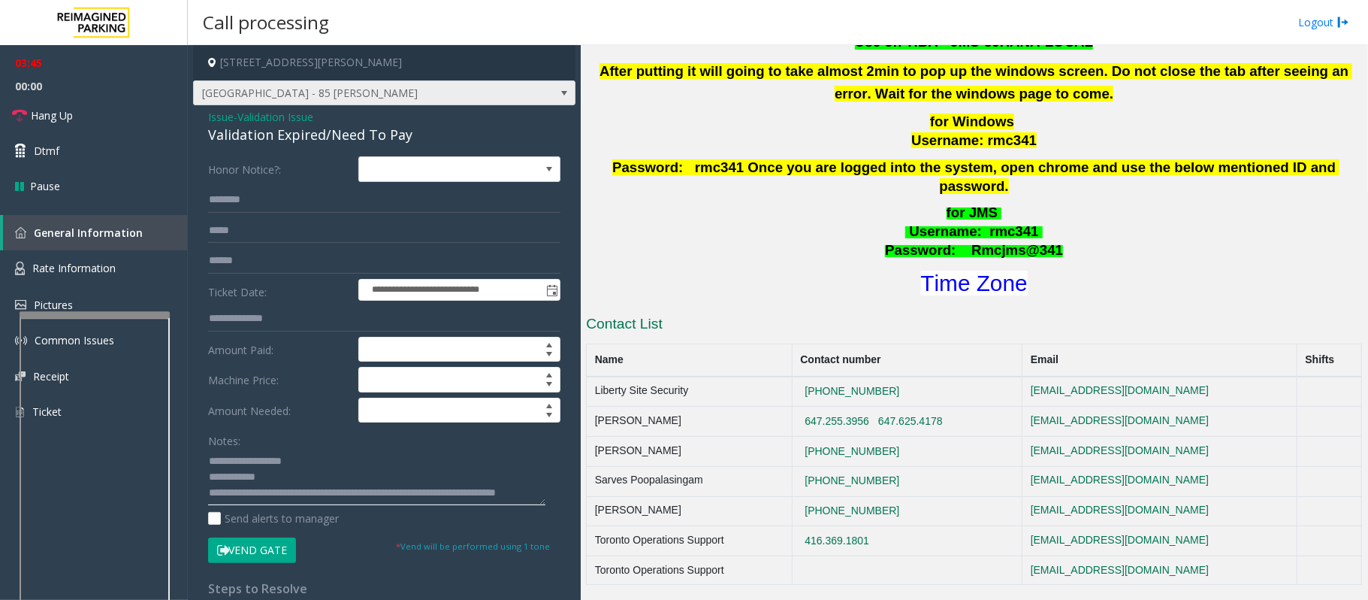
type textarea "**********"
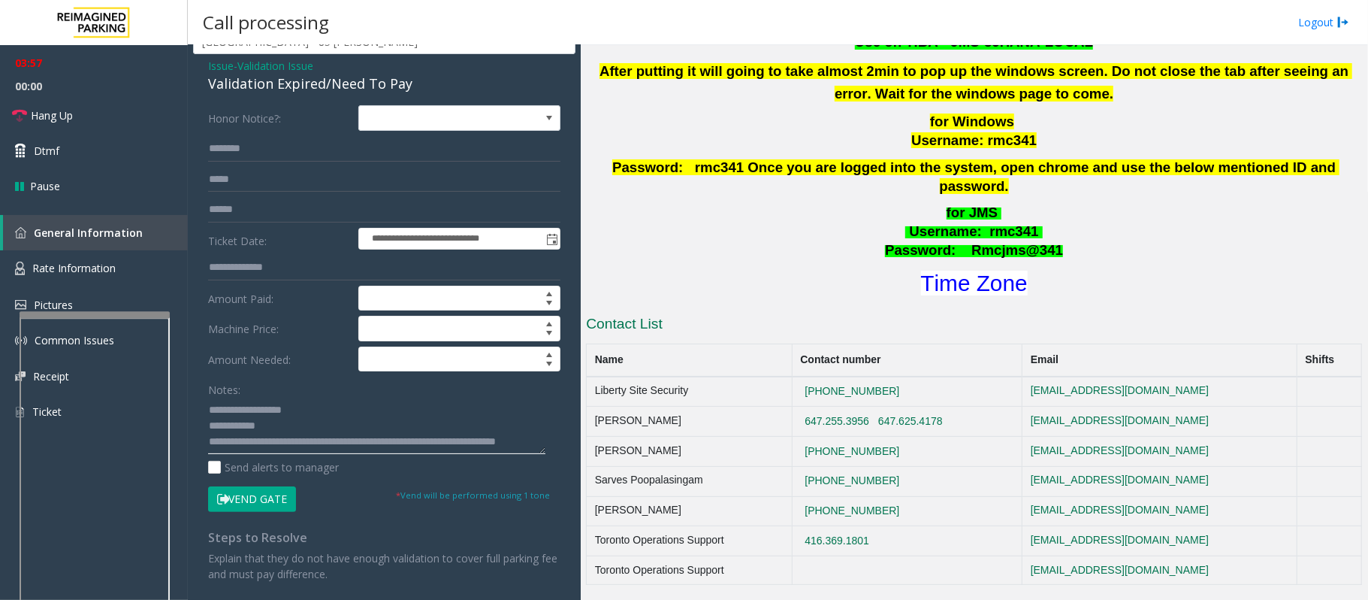
scroll to position [98, 0]
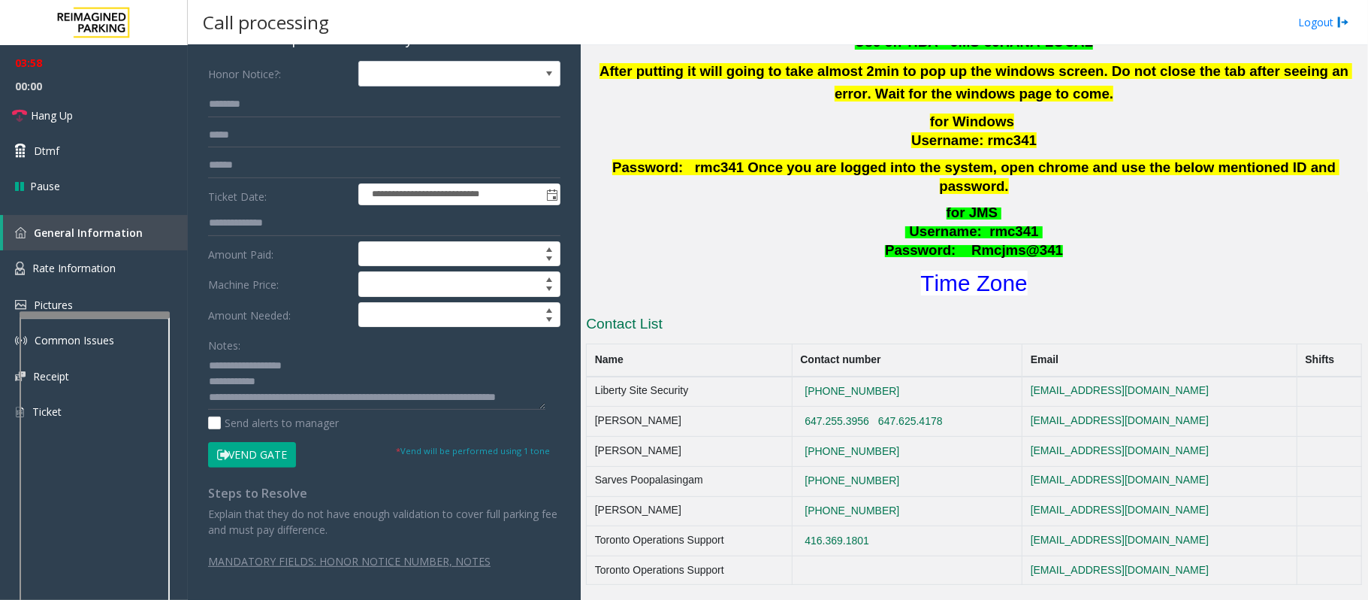
click at [277, 449] on button "Vend Gate" at bounding box center [252, 455] width 88 height 26
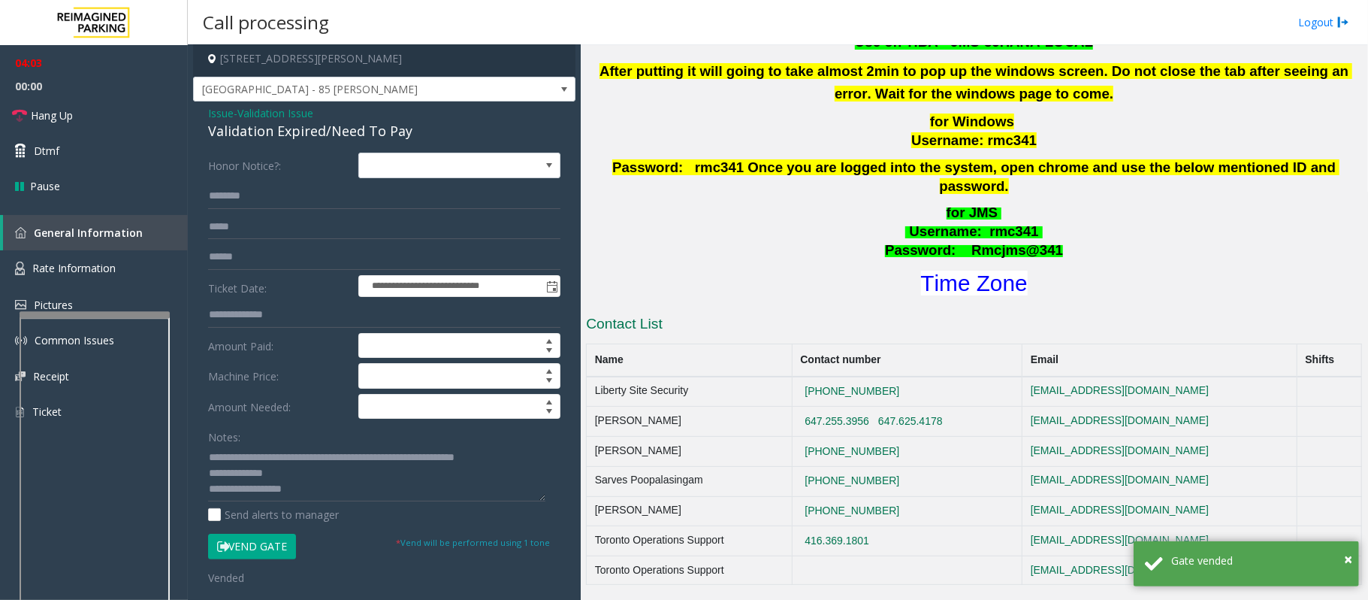
scroll to position [0, 0]
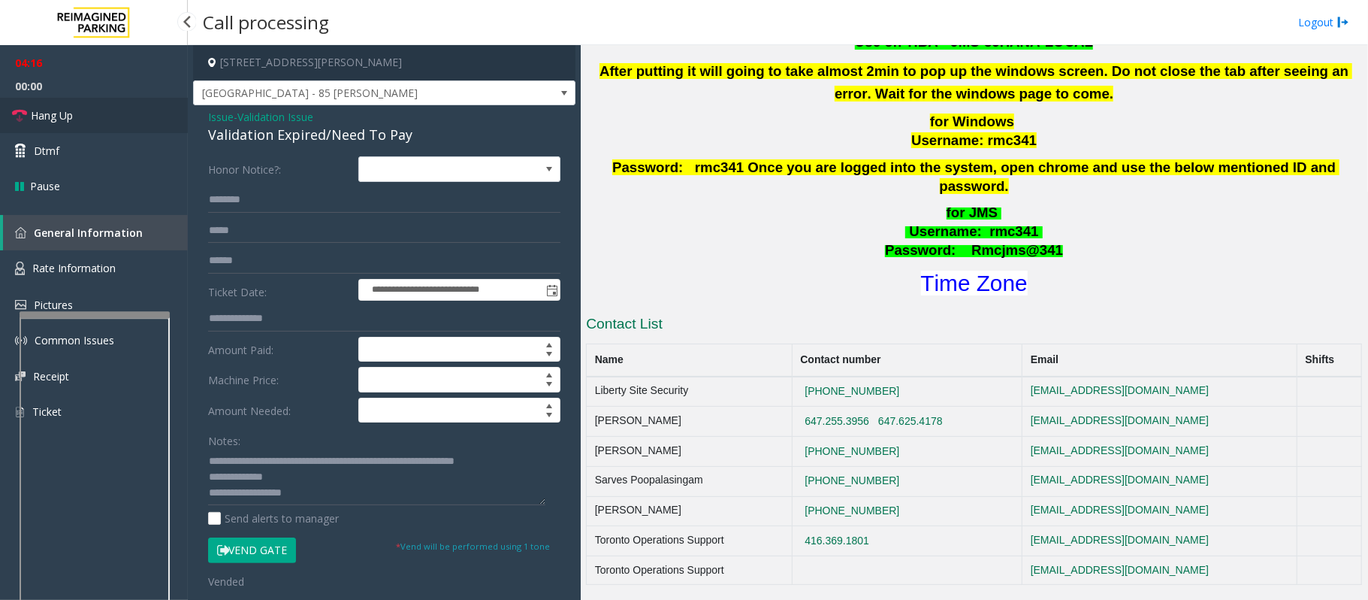
click at [62, 108] on span "Hang Up" at bounding box center [52, 115] width 42 height 16
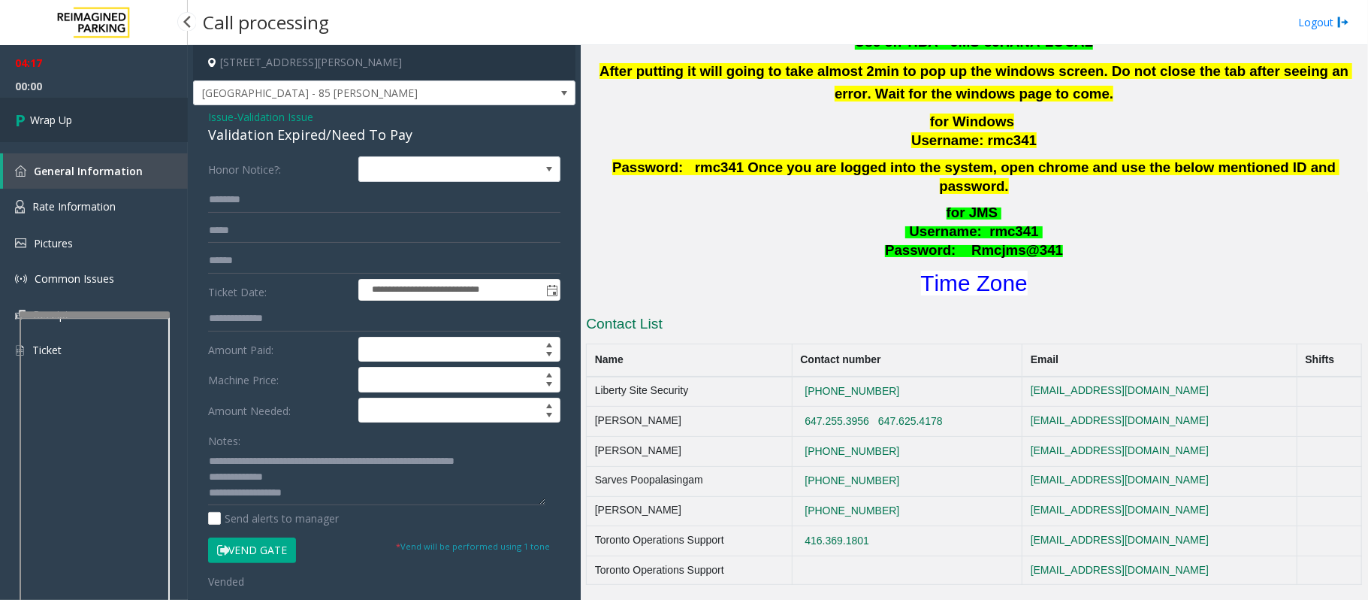
click at [76, 120] on link "Wrap Up" at bounding box center [94, 120] width 188 height 44
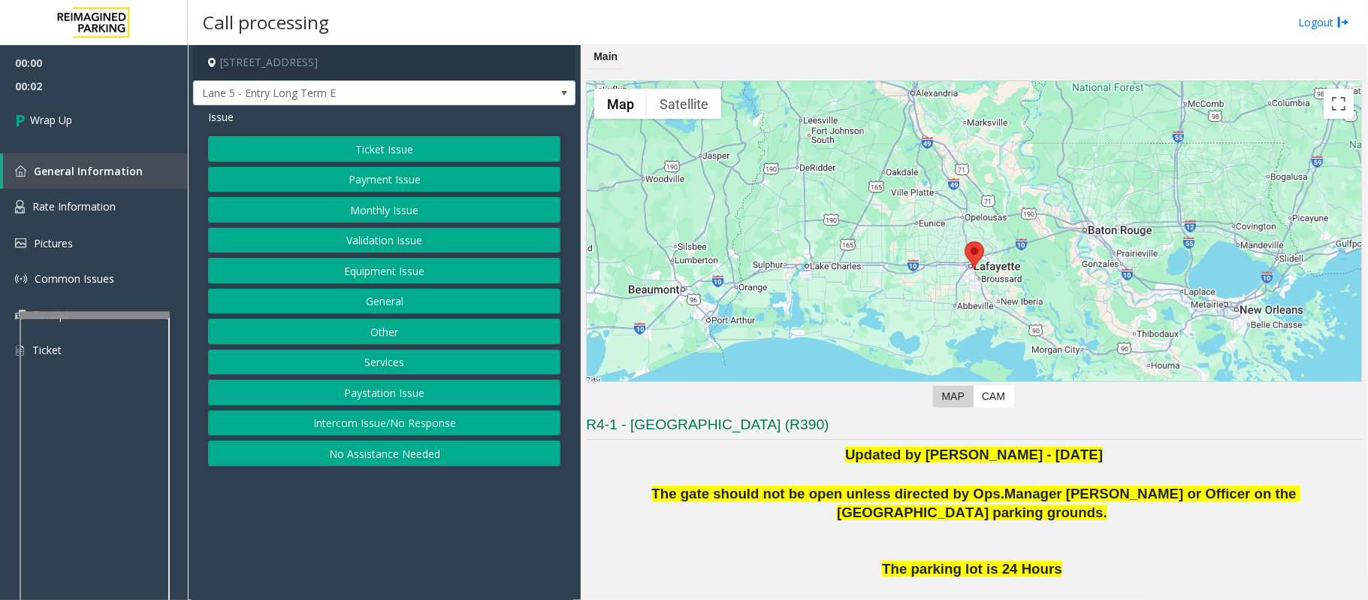
drag, startPoint x: 403, startPoint y: 431, endPoint x: 403, endPoint y: 407, distance: 24.1
click at [403, 431] on button "Intercom Issue/No Response" at bounding box center [384, 423] width 352 height 26
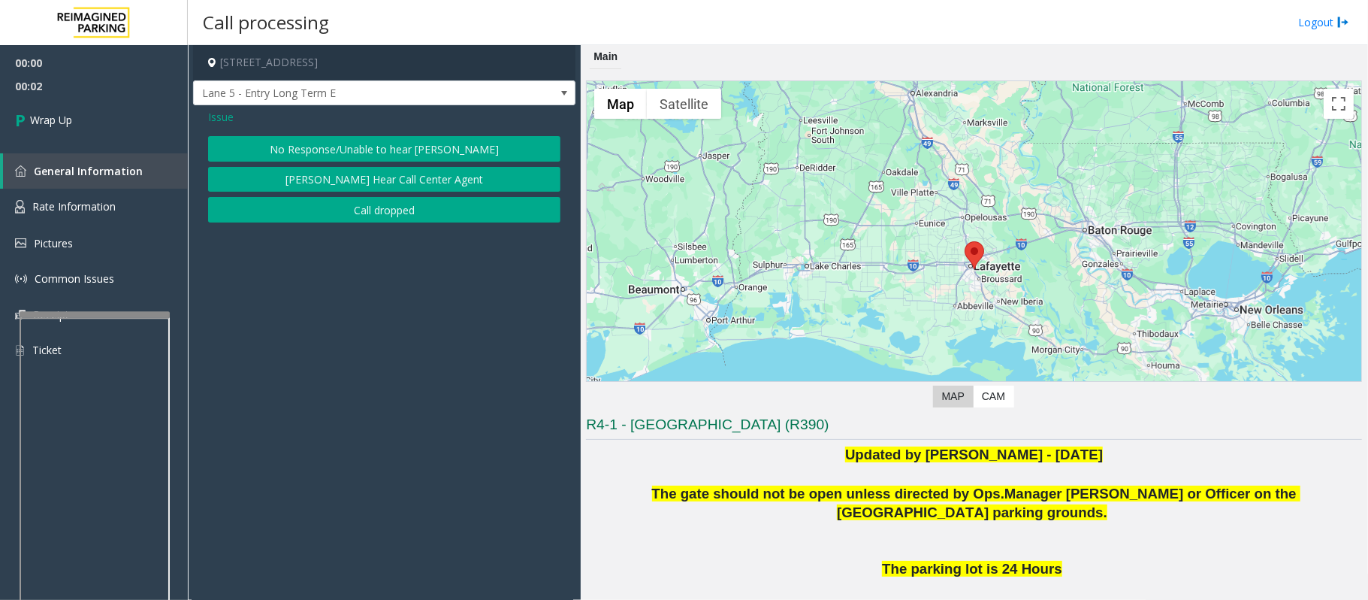
click at [377, 207] on button "Call dropped" at bounding box center [384, 210] width 352 height 26
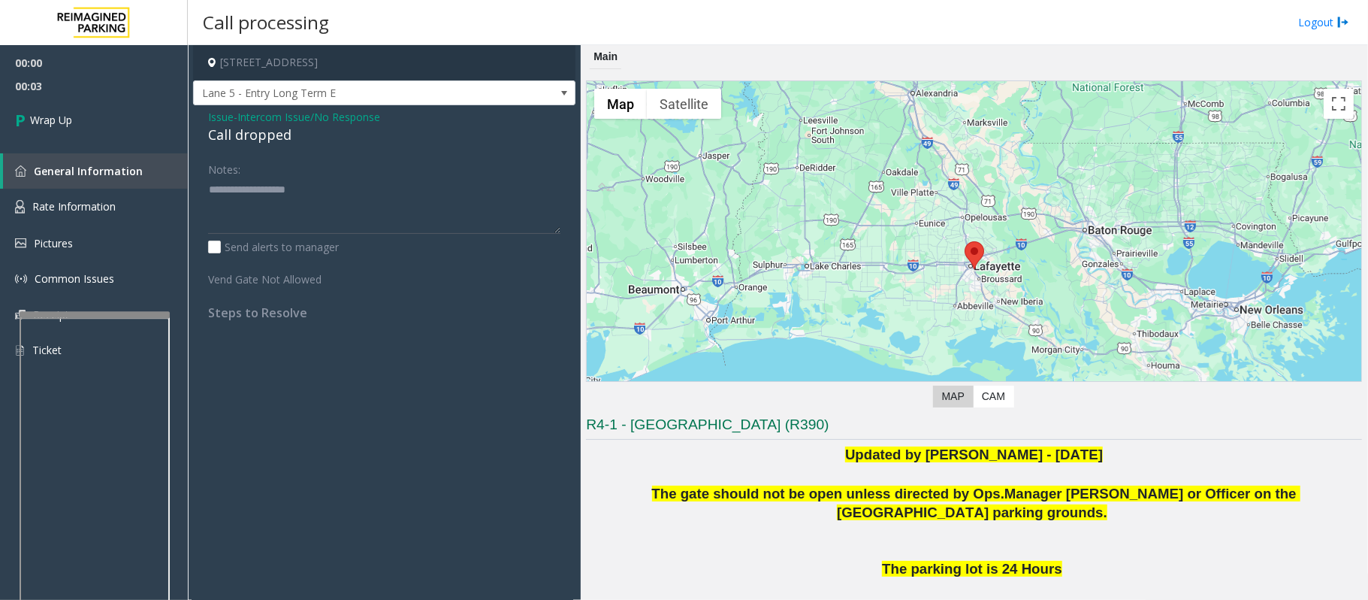
click at [237, 139] on div "Call dropped" at bounding box center [384, 135] width 352 height 20
type textarea "**********"
click at [85, 124] on link "Wrap Up" at bounding box center [94, 120] width 188 height 44
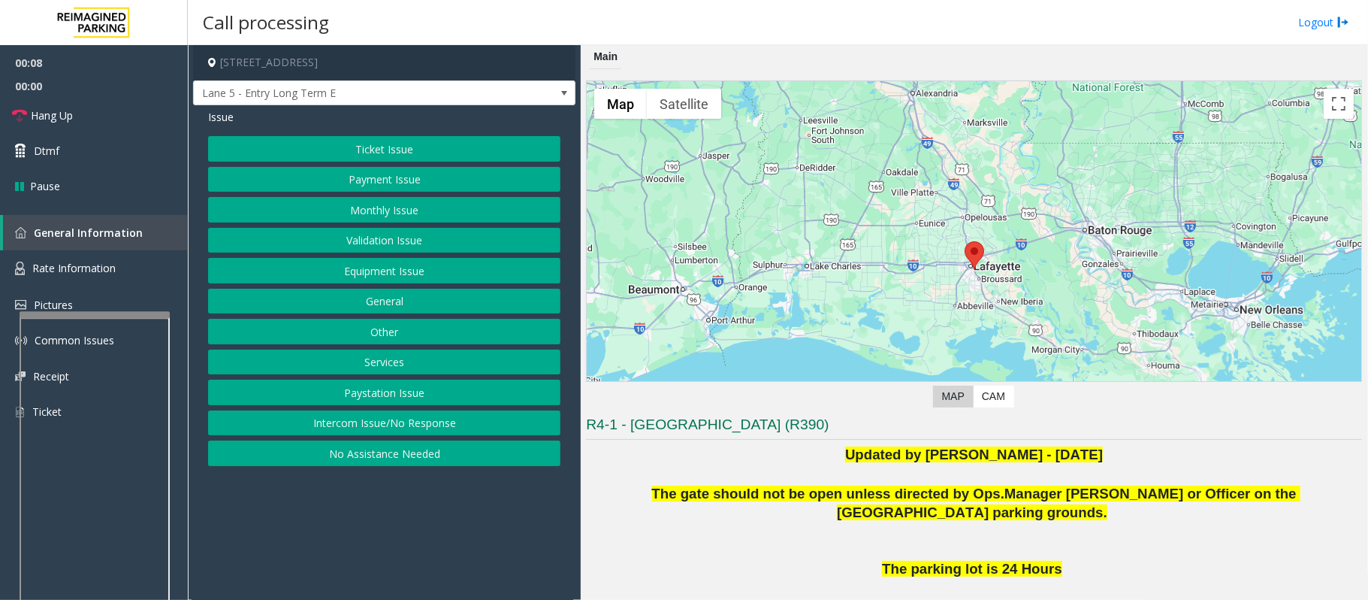
click at [355, 422] on button "Intercom Issue/No Response" at bounding box center [384, 423] width 352 height 26
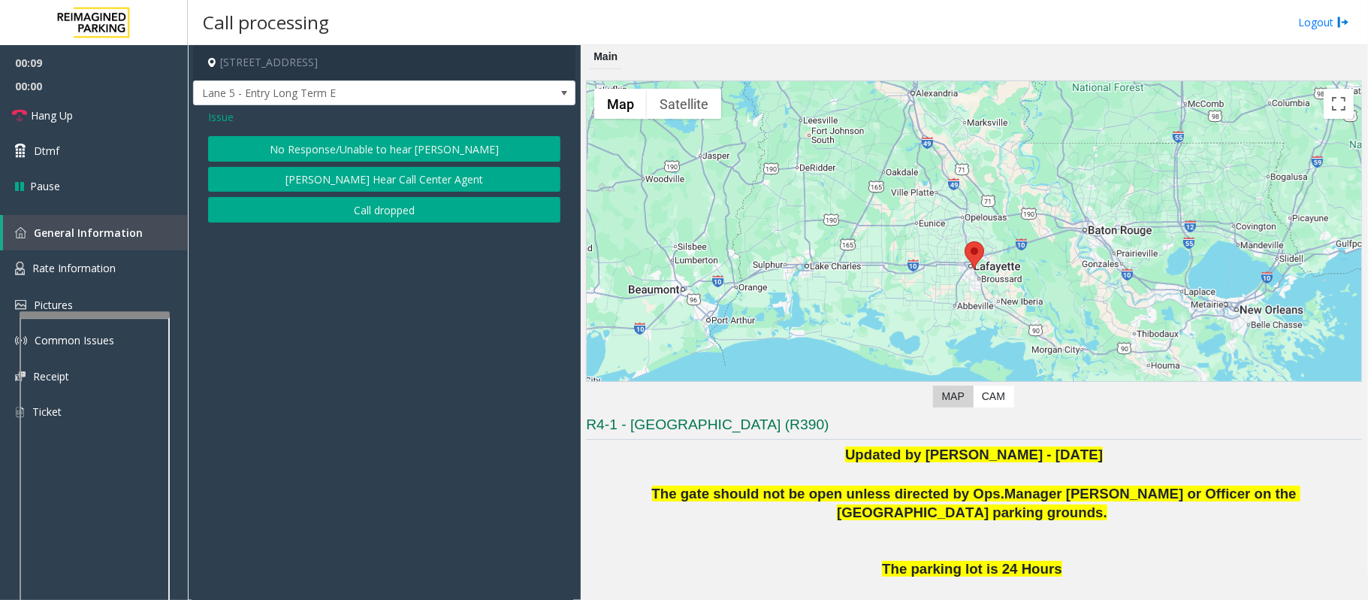
click at [325, 147] on button "No Response/Unable to hear [PERSON_NAME]" at bounding box center [384, 149] width 352 height 26
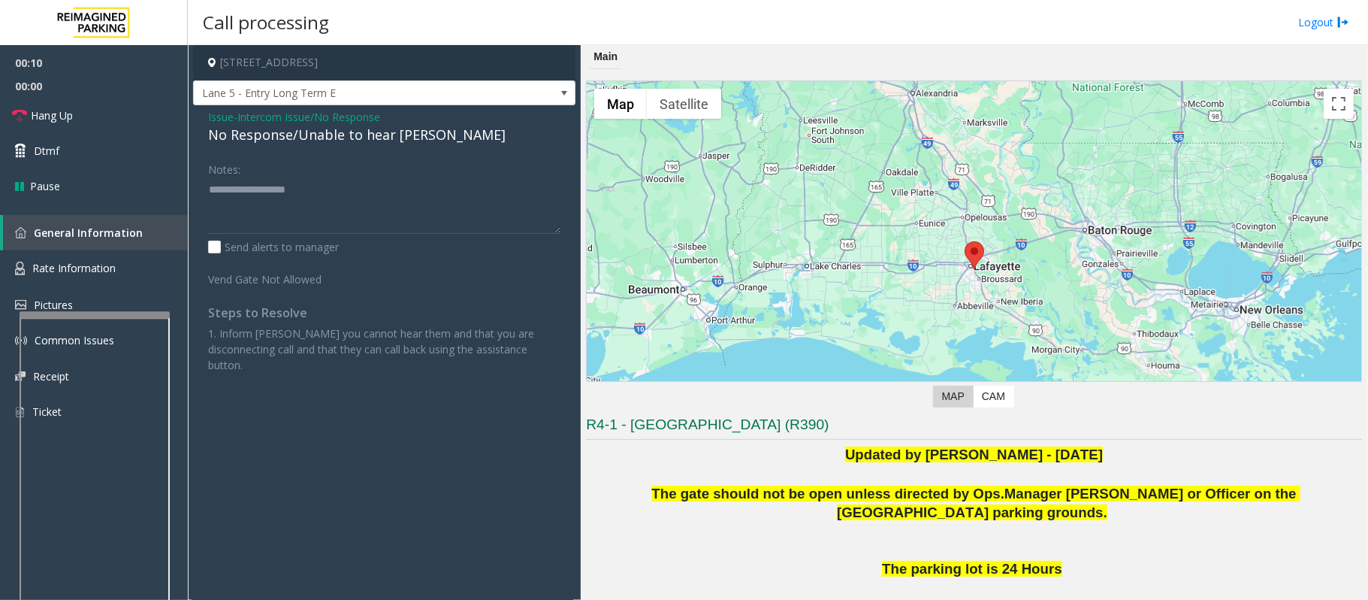
click at [322, 138] on div "No Response/Unable to hear [PERSON_NAME]" at bounding box center [384, 135] width 352 height 20
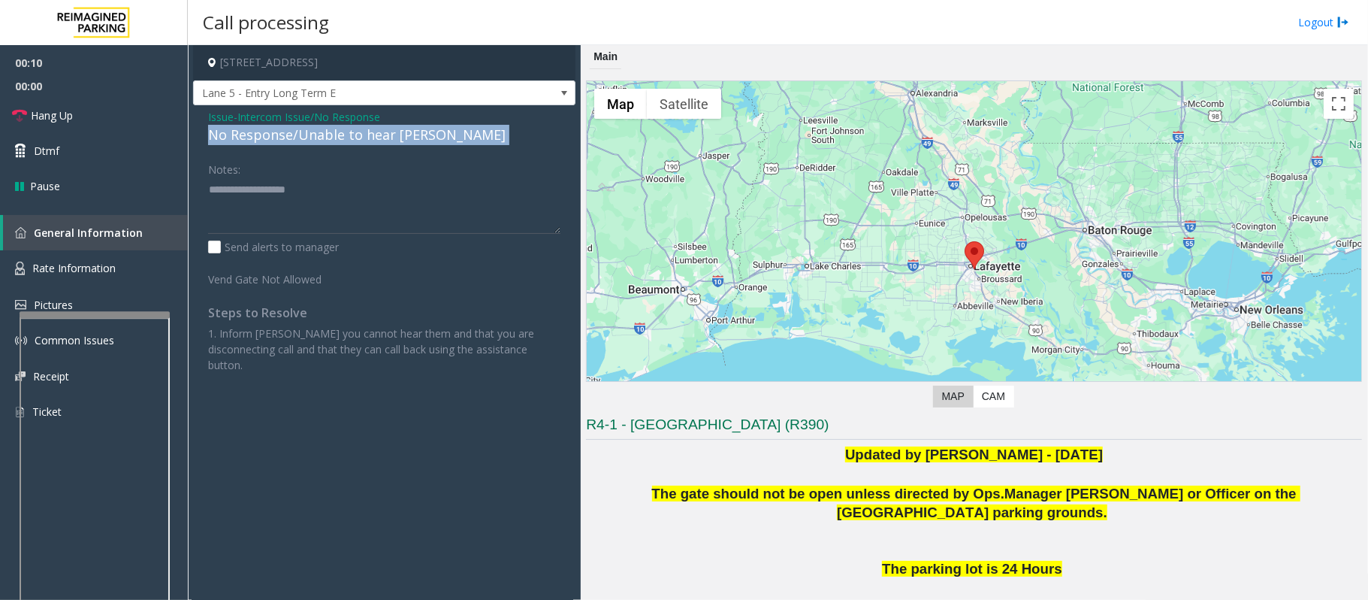
click at [322, 138] on div "No Response/Unable to hear [PERSON_NAME]" at bounding box center [384, 135] width 352 height 20
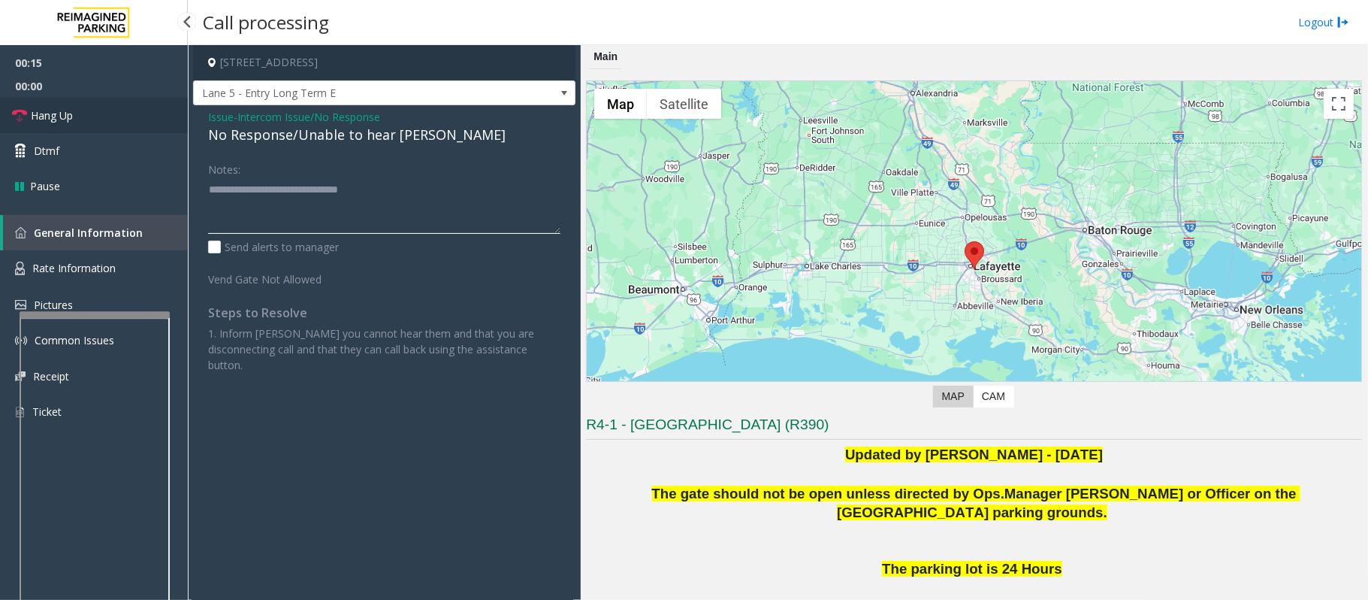
type textarea "**********"
click at [46, 105] on link "Hang Up" at bounding box center [94, 115] width 188 height 35
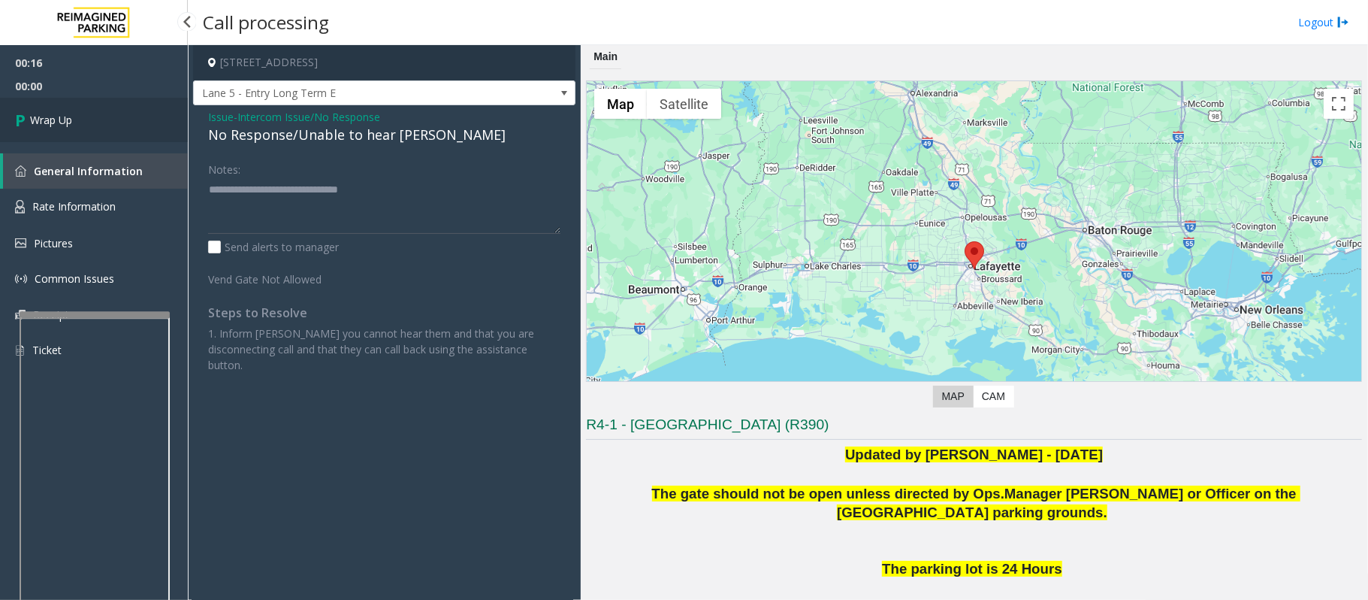
click at [68, 127] on span "Wrap Up" at bounding box center [51, 120] width 42 height 16
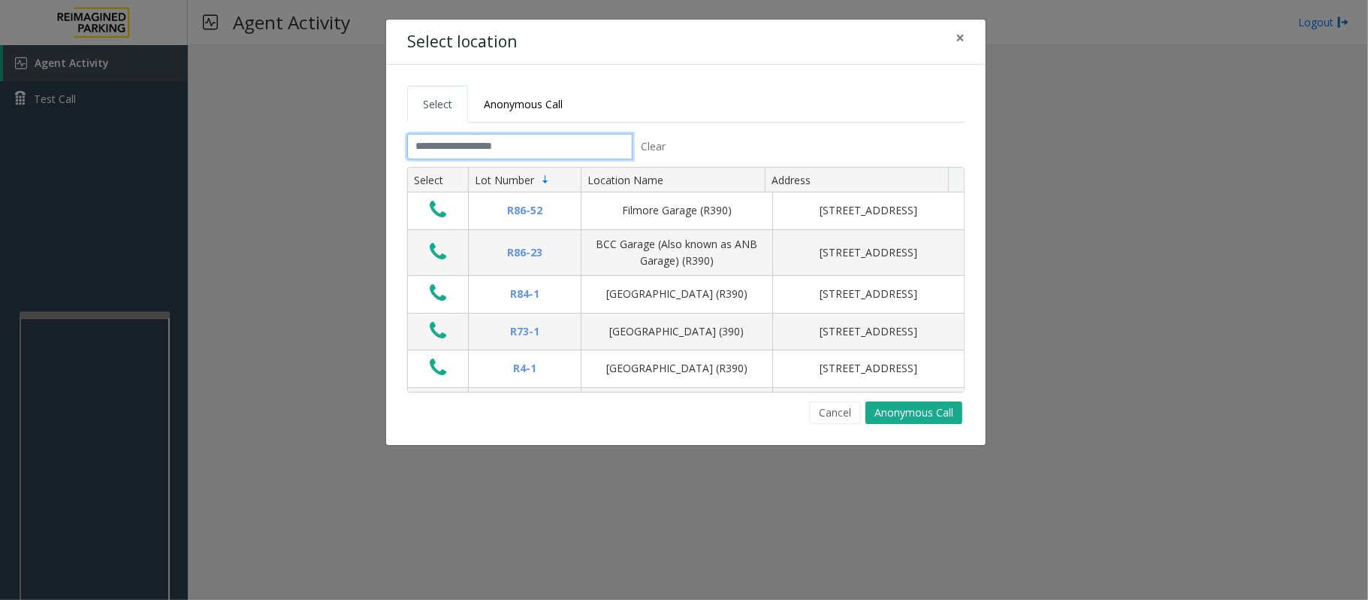
click at [460, 145] on input "text" at bounding box center [519, 147] width 225 height 26
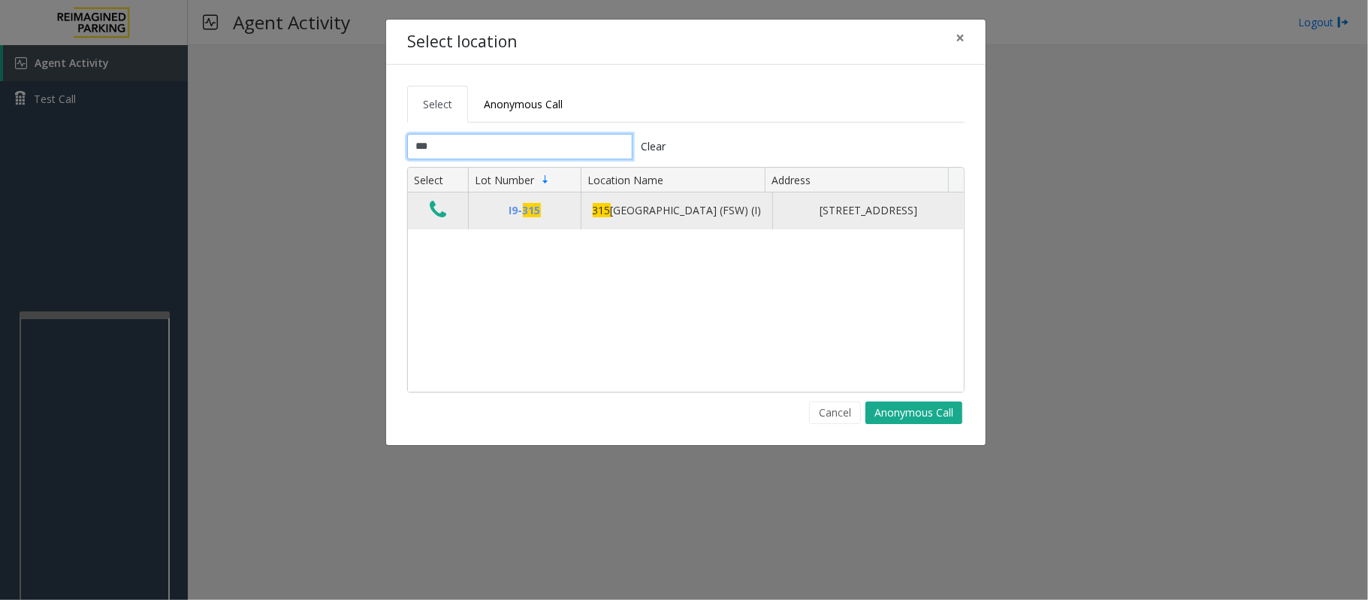
type input "***"
click at [443, 215] on icon "Data table" at bounding box center [438, 209] width 17 height 21
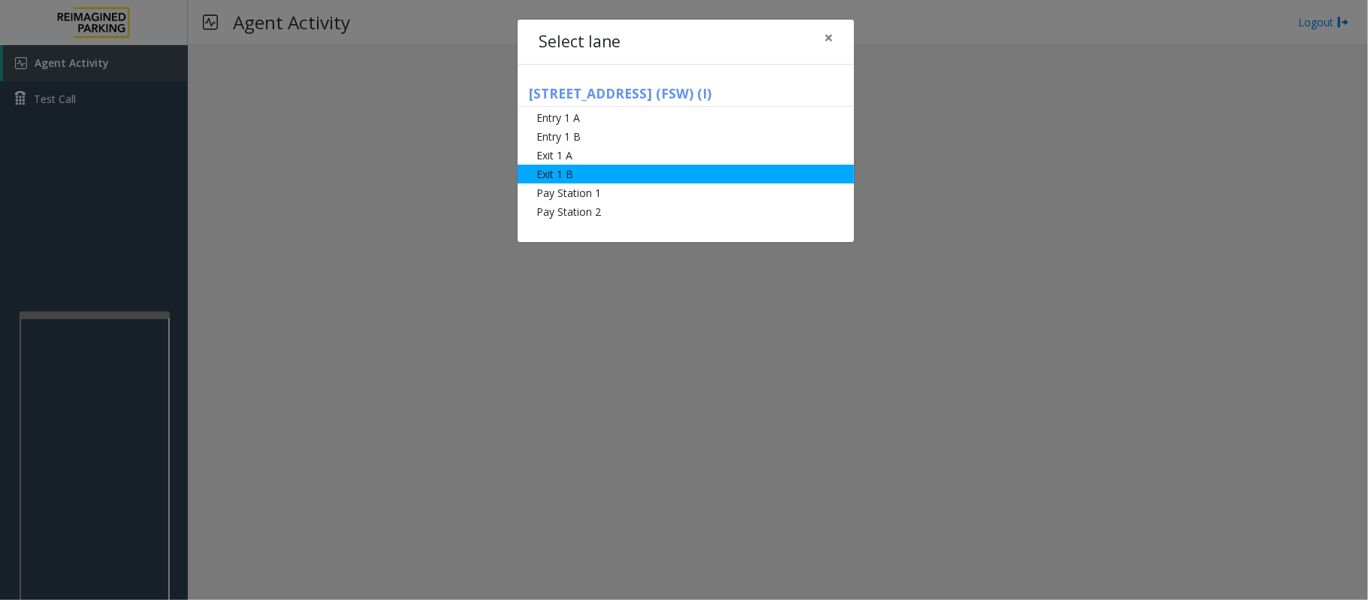
click at [594, 175] on li "Exit 1 B" at bounding box center [686, 174] width 337 height 19
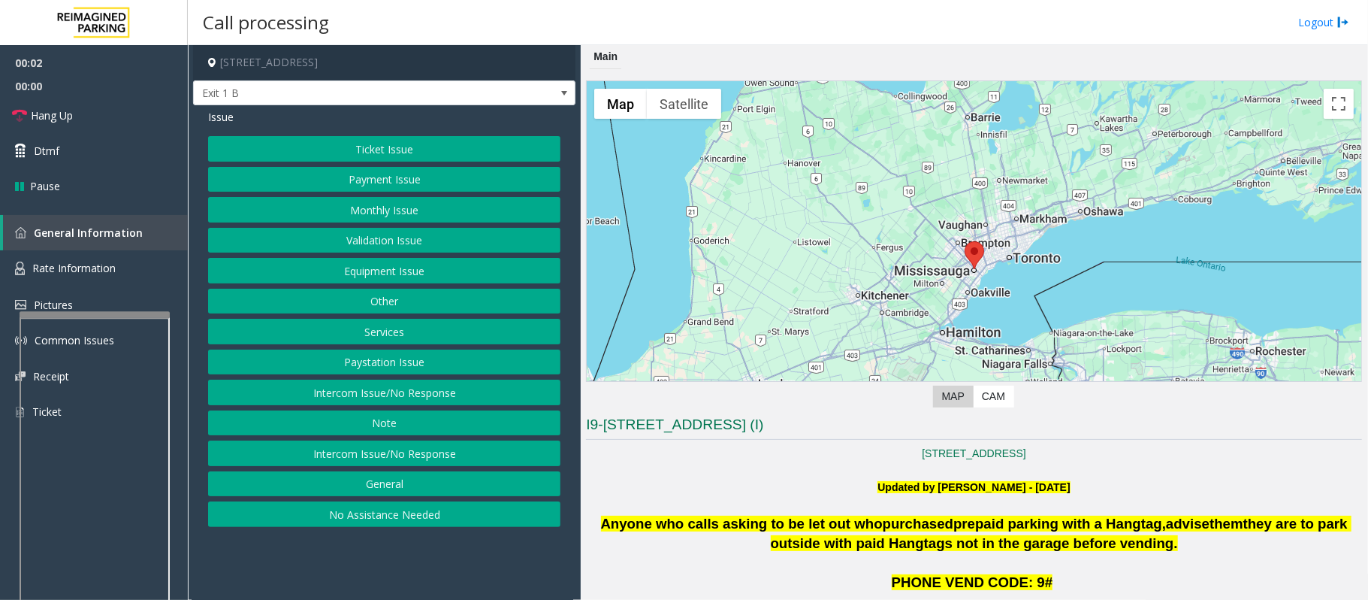
click at [466, 213] on button "Monthly Issue" at bounding box center [384, 210] width 352 height 26
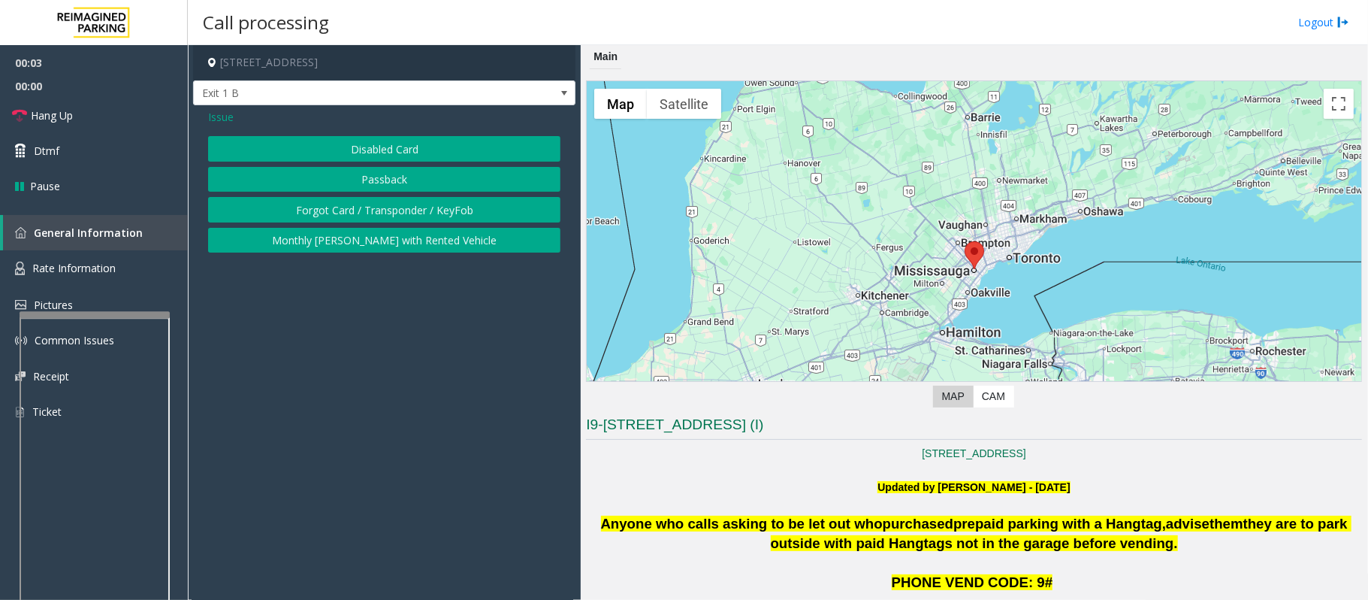
click at [425, 144] on button "Disabled Card" at bounding box center [384, 149] width 352 height 26
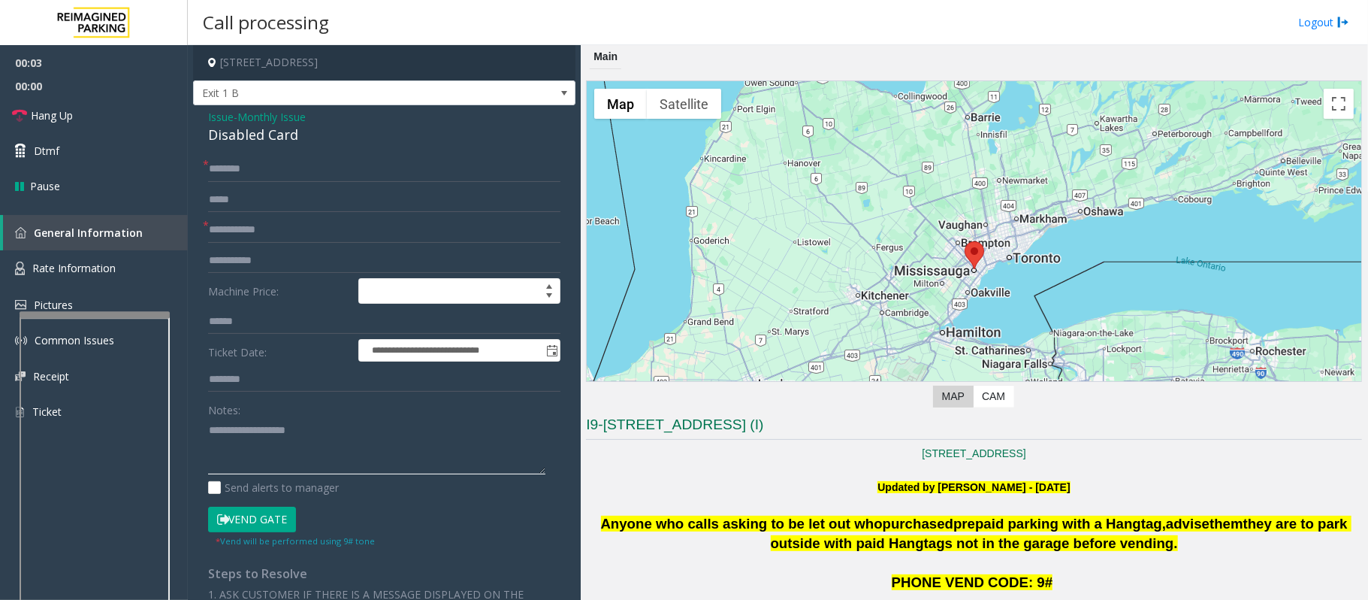
click at [292, 449] on textarea at bounding box center [376, 446] width 337 height 56
paste textarea "**********"
drag, startPoint x: 319, startPoint y: 129, endPoint x: 206, endPoint y: 135, distance: 113.6
click at [206, 135] on div "**********" at bounding box center [384, 510] width 382 height 811
type textarea "**********"
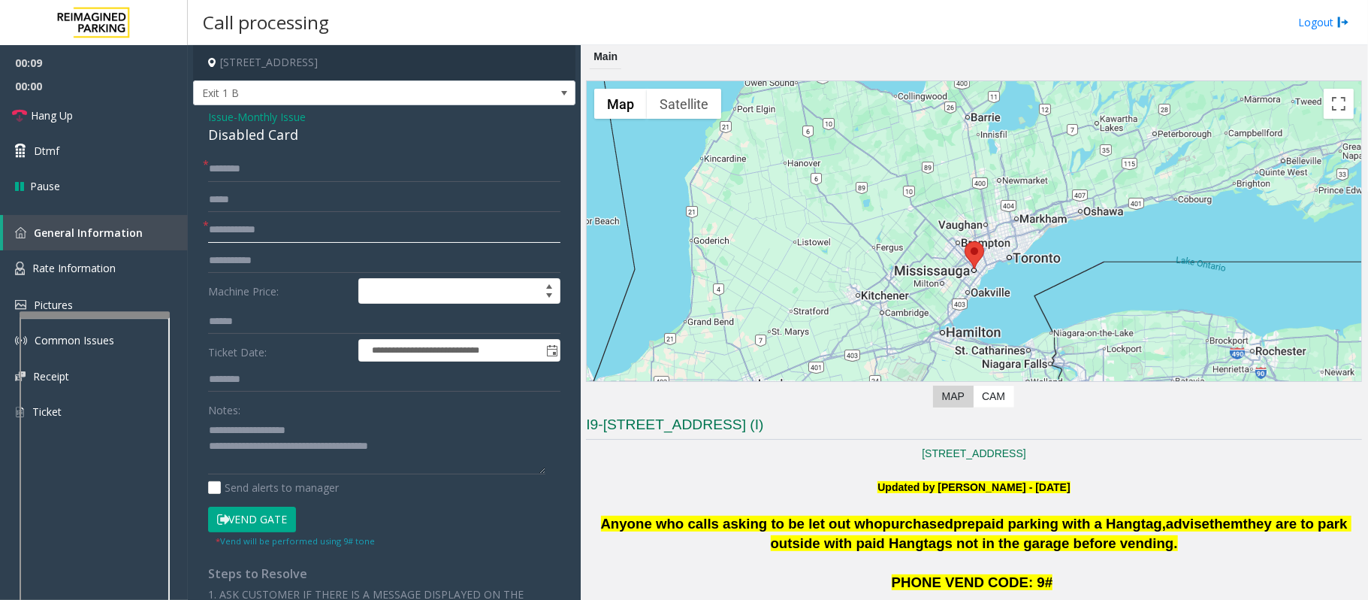
click at [224, 223] on input "text" at bounding box center [384, 230] width 352 height 26
type input "**********"
click at [224, 179] on input "text" at bounding box center [384, 169] width 352 height 26
type input "****"
click at [241, 449] on button "Vend Gate" at bounding box center [252, 519] width 88 height 26
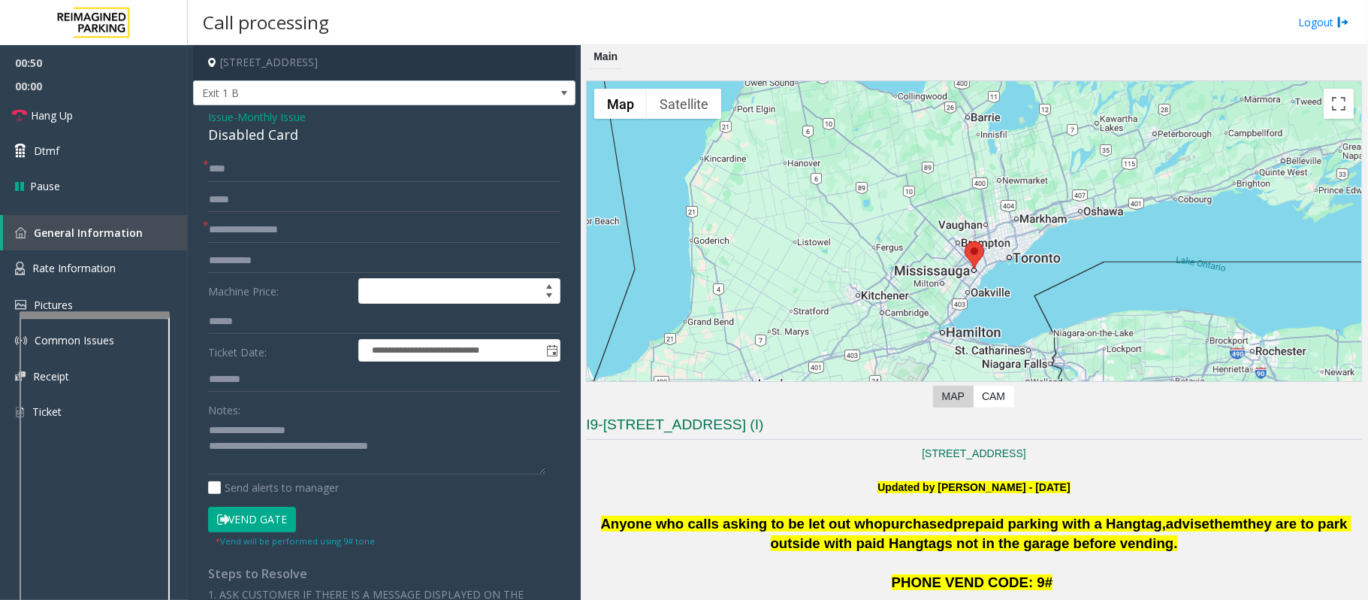
scroll to position [400, 0]
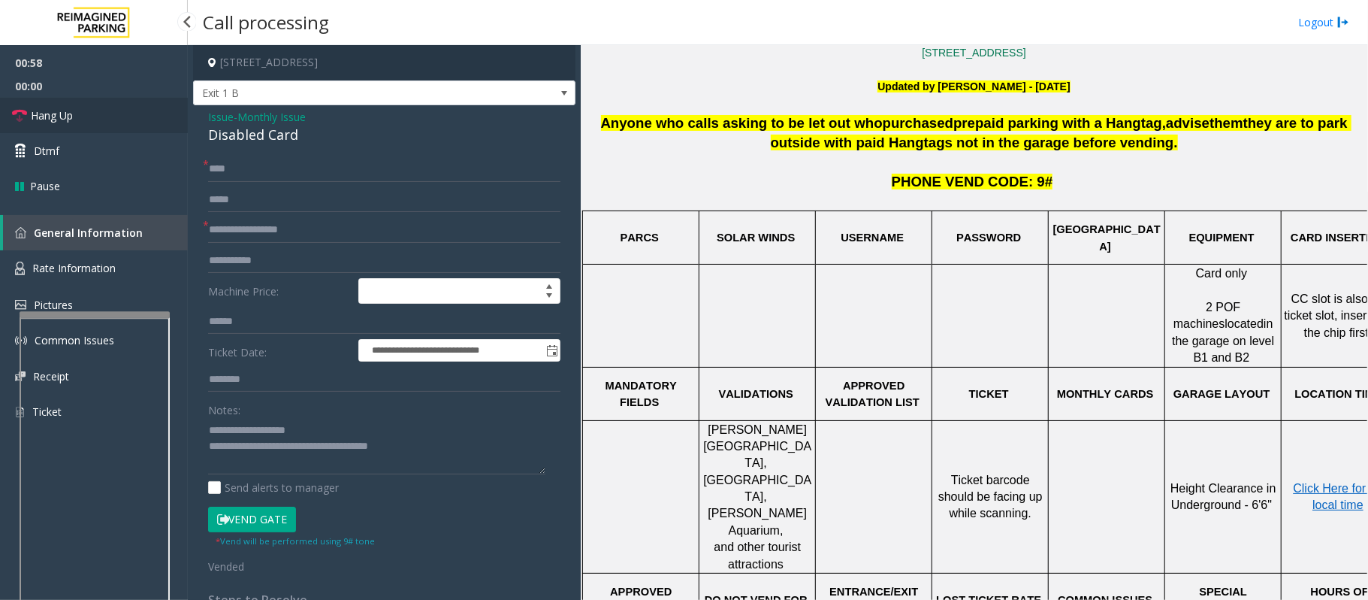
click at [71, 126] on link "Hang Up" at bounding box center [94, 115] width 188 height 35
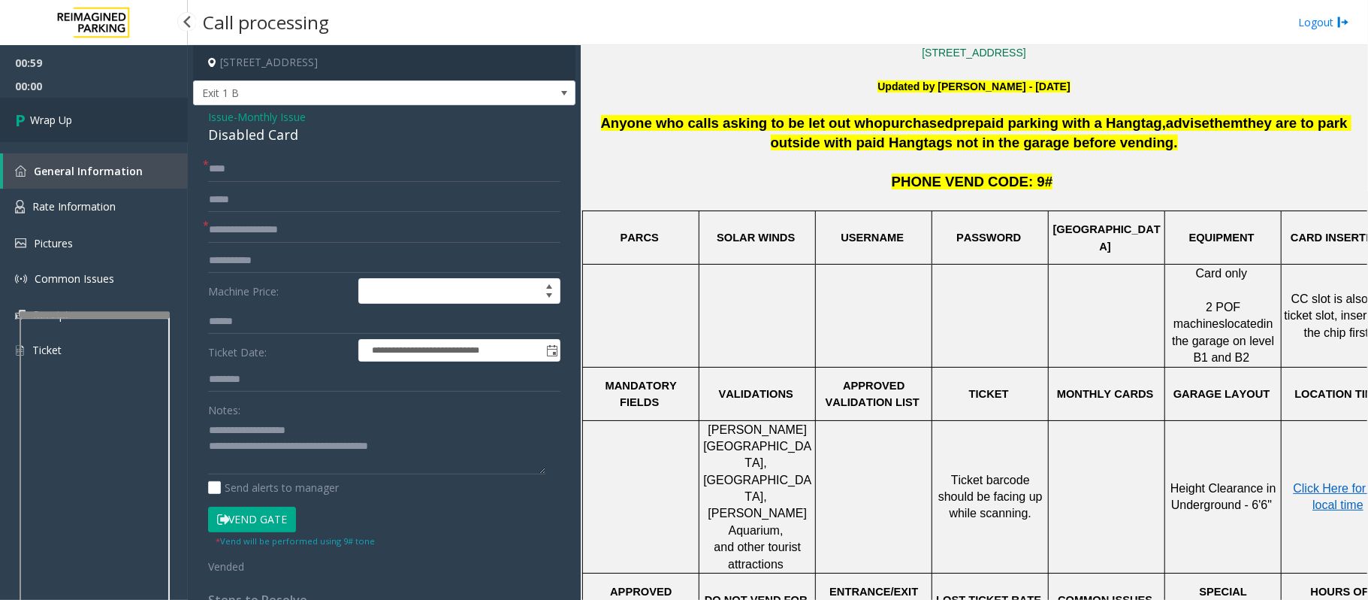
click at [71, 126] on span "Wrap Up" at bounding box center [51, 120] width 42 height 16
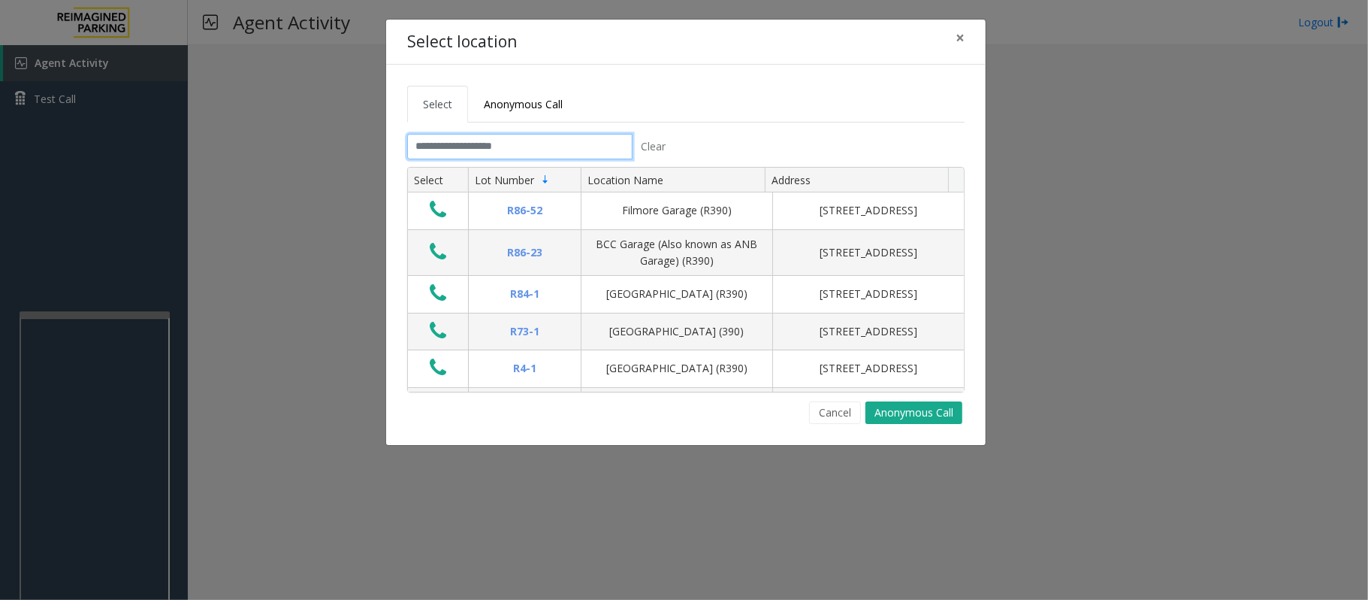
click at [561, 159] on input "text" at bounding box center [519, 147] width 225 height 26
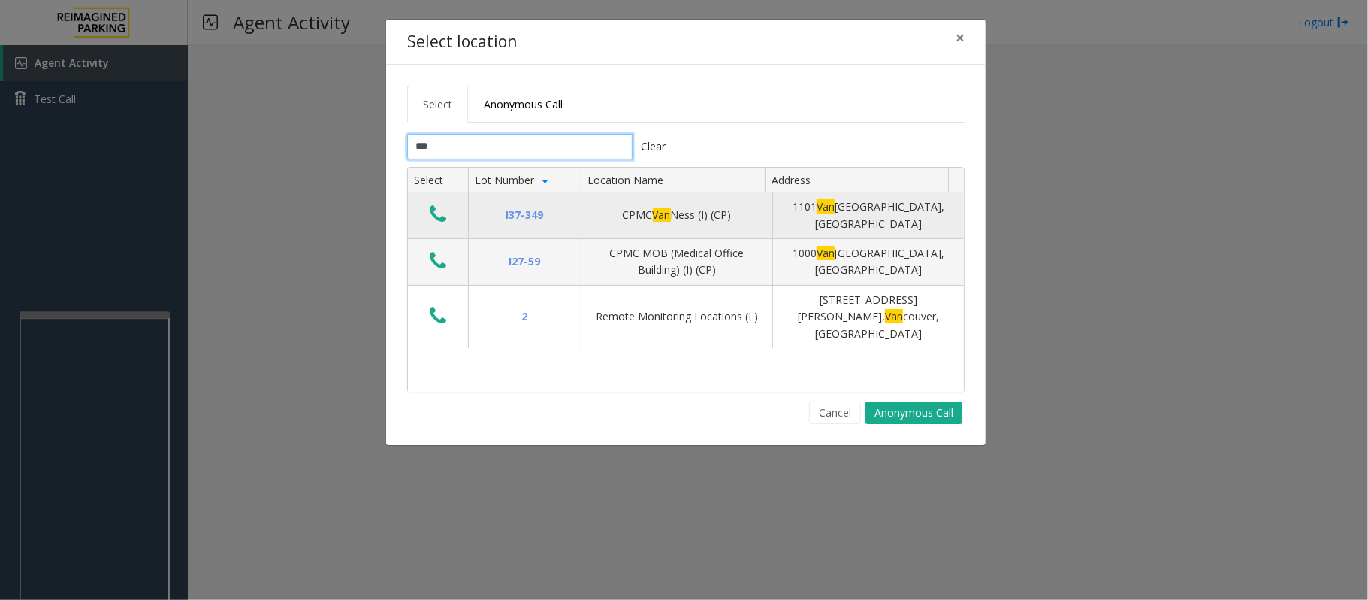
type input "***"
click at [436, 220] on icon "Data table" at bounding box center [438, 214] width 17 height 21
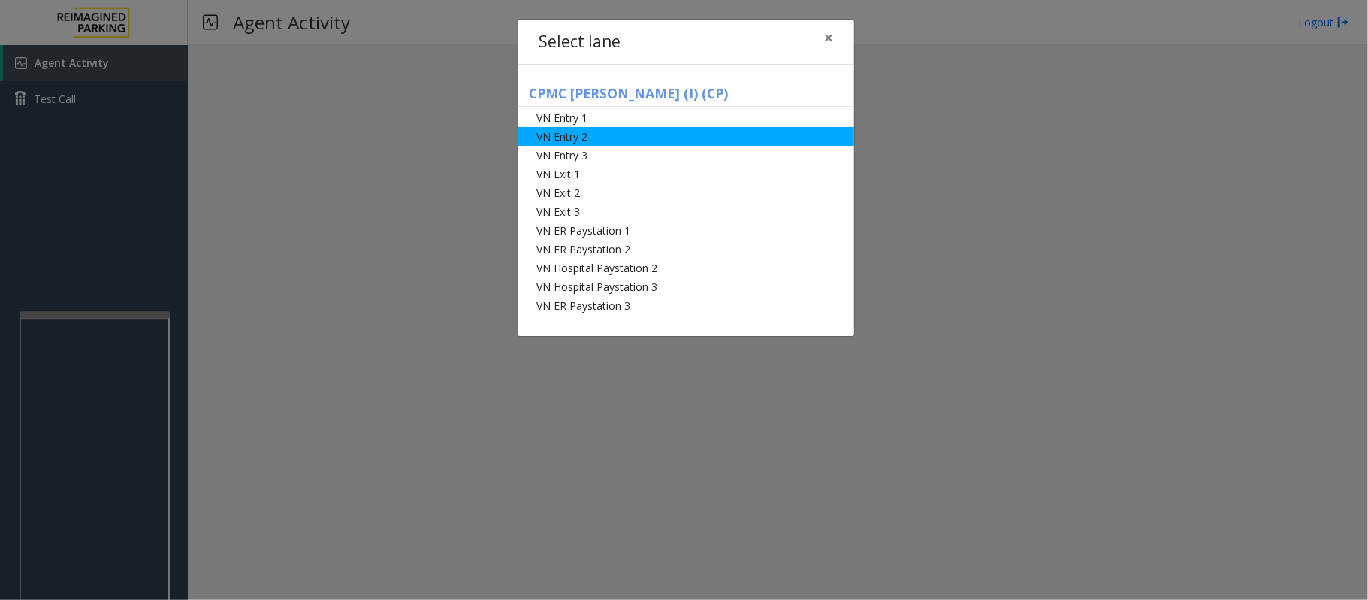
click at [565, 138] on li "VN Entry 2" at bounding box center [686, 136] width 337 height 19
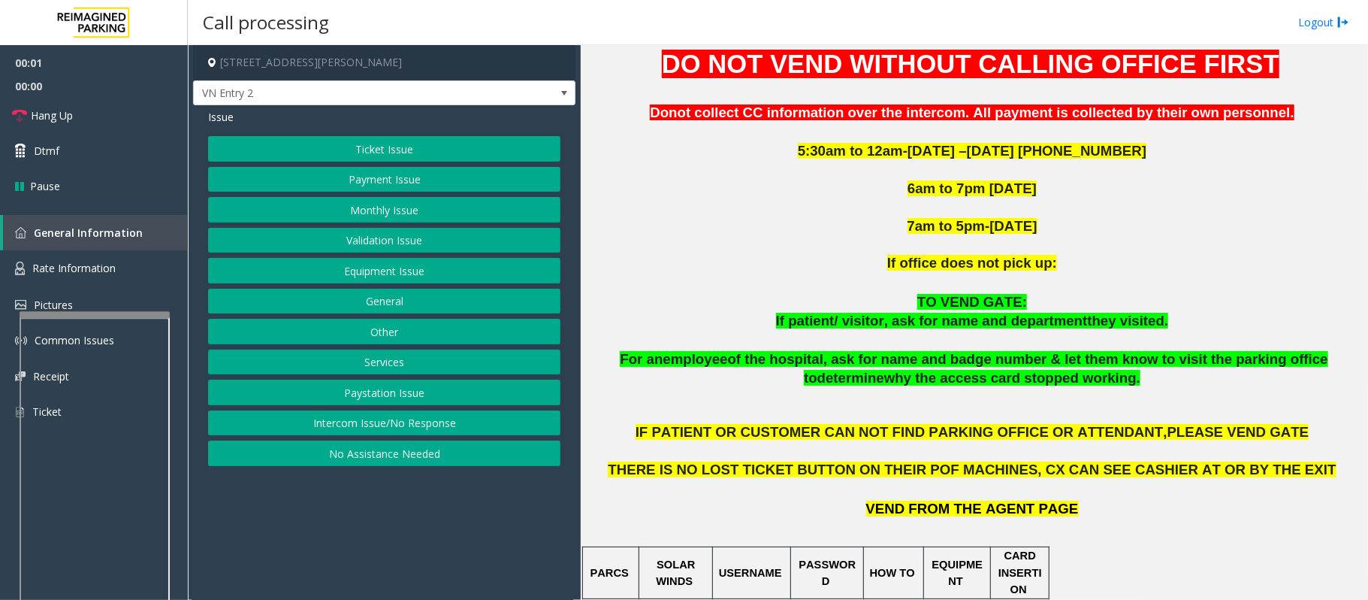
scroll to position [601, 0]
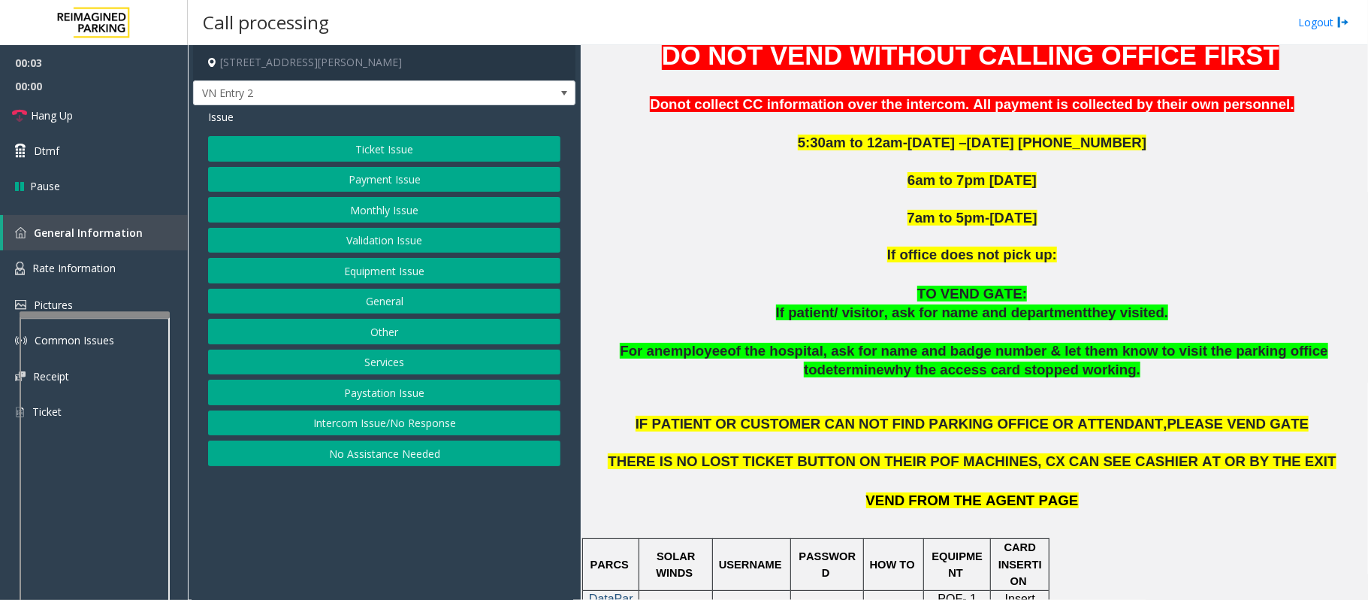
click at [356, 283] on button "Equipment Issue" at bounding box center [384, 271] width 352 height 26
click at [376, 206] on button "Out of Tickets" at bounding box center [384, 210] width 352 height 26
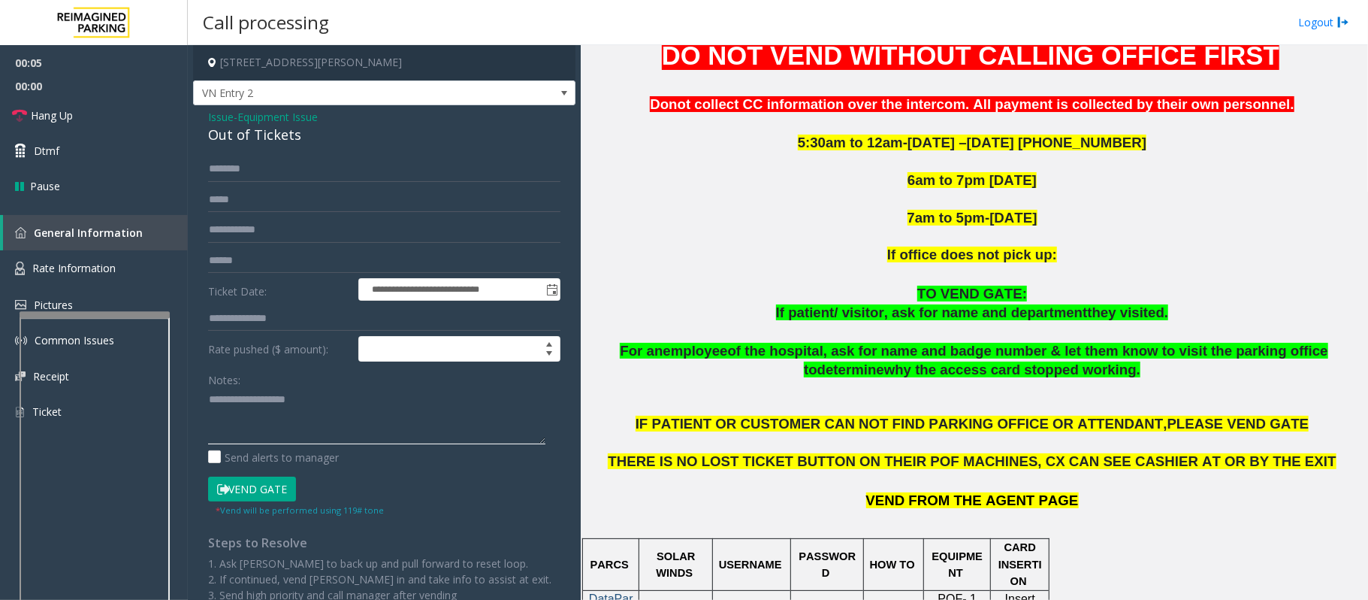
click at [280, 428] on textarea at bounding box center [376, 416] width 337 height 56
paste textarea "**********"
type textarea "**********"
drag, startPoint x: 311, startPoint y: 137, endPoint x: 195, endPoint y: 138, distance: 115.7
click at [195, 138] on div "**********" at bounding box center [384, 385] width 382 height 560
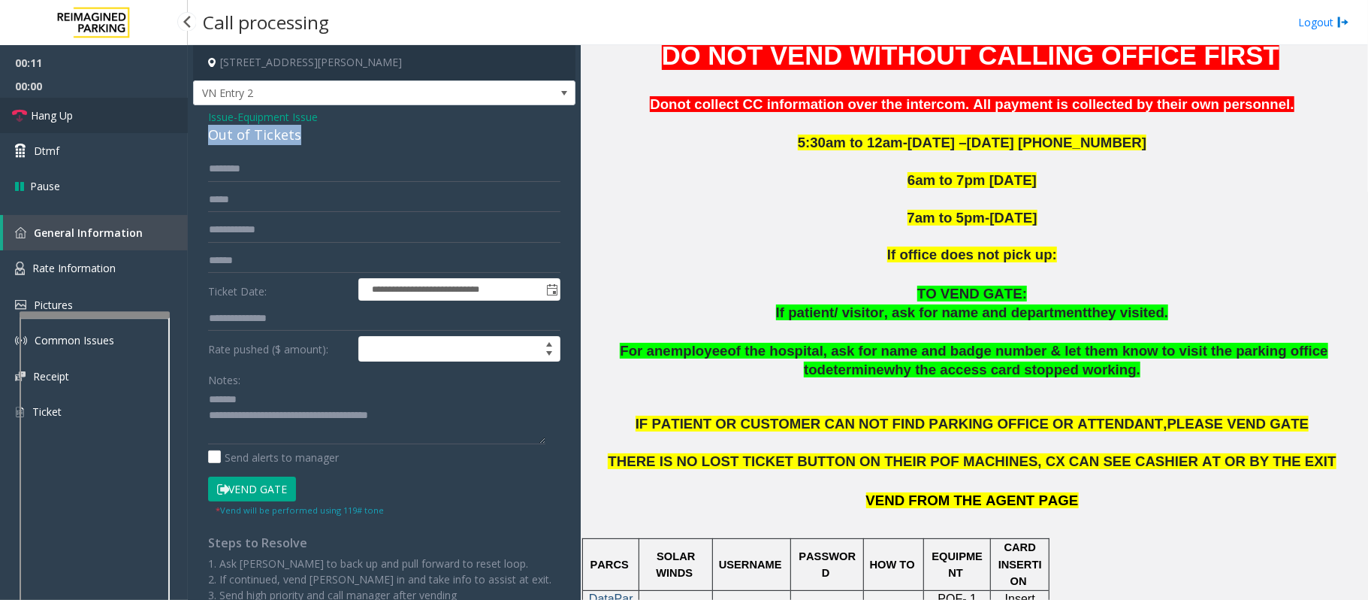
click at [60, 115] on span "Hang Up" at bounding box center [52, 115] width 42 height 16
click at [257, 116] on span "Equipment Issue" at bounding box center [277, 117] width 80 height 16
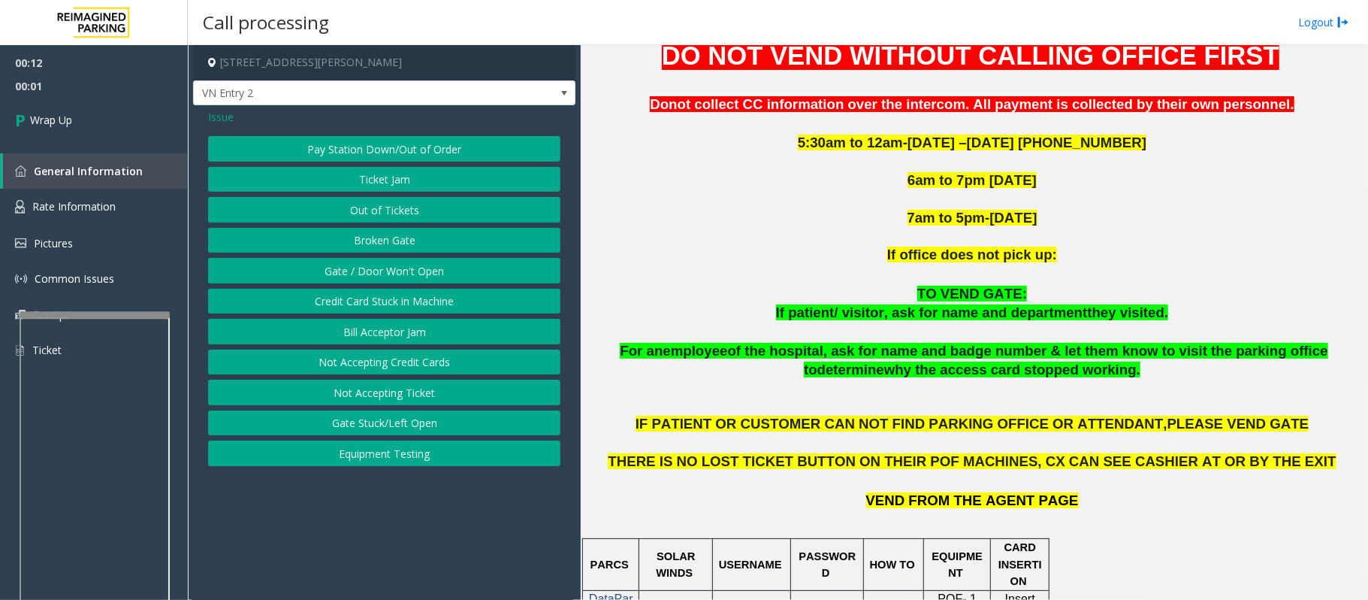
click at [376, 278] on button "Gate / Door Won't Open" at bounding box center [384, 271] width 352 height 26
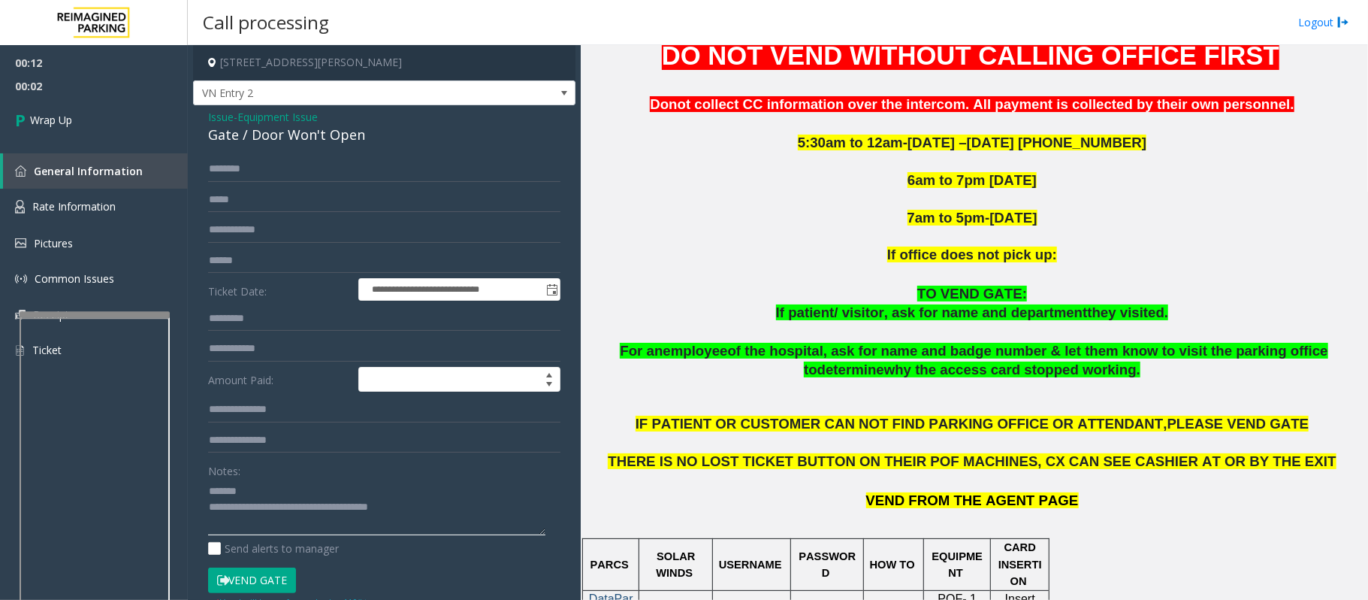
click at [284, 449] on textarea at bounding box center [376, 507] width 337 height 56
click at [385, 141] on div "Gate / Door Won't Open" at bounding box center [384, 135] width 352 height 20
drag, startPoint x: 382, startPoint y: 134, endPoint x: 205, endPoint y: 136, distance: 177.3
click at [205, 136] on div "**********" at bounding box center [384, 478] width 382 height 746
click at [410, 449] on textarea at bounding box center [376, 507] width 337 height 56
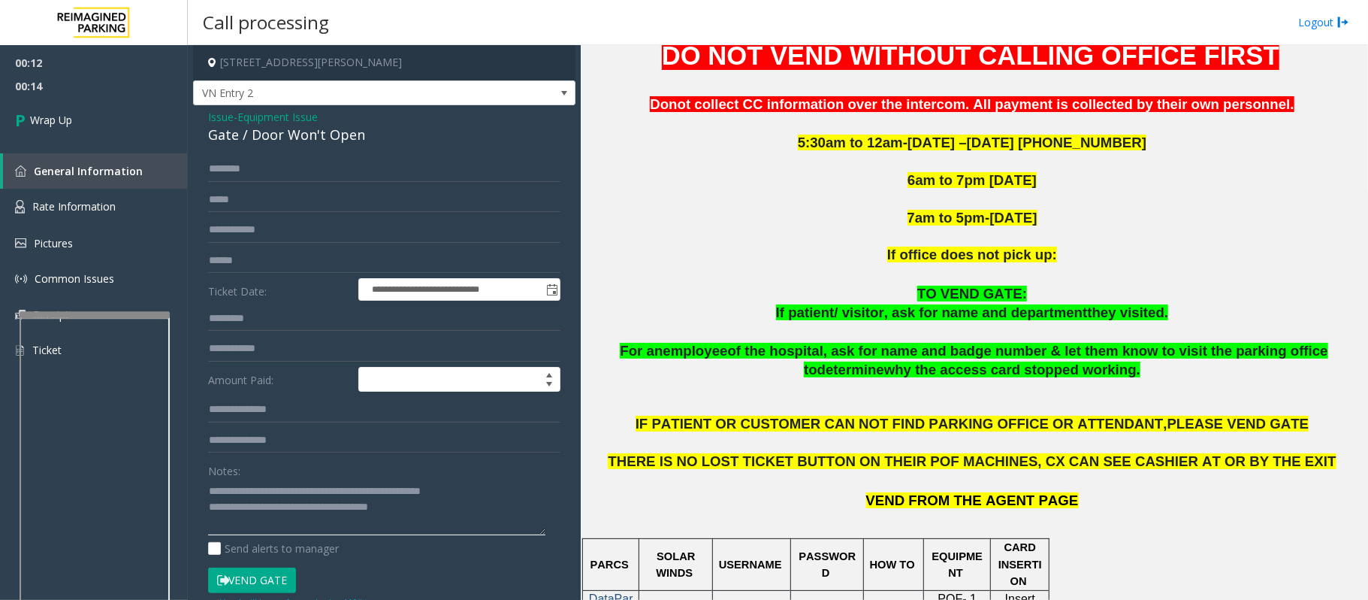
drag, startPoint x: 425, startPoint y: 509, endPoint x: 403, endPoint y: 509, distance: 21.8
click at [418, 449] on textarea at bounding box center [376, 507] width 337 height 56
click at [400, 449] on textarea at bounding box center [376, 507] width 337 height 56
drag, startPoint x: 448, startPoint y: 514, endPoint x: 268, endPoint y: 509, distance: 179.6
click at [268, 449] on textarea at bounding box center [376, 507] width 337 height 56
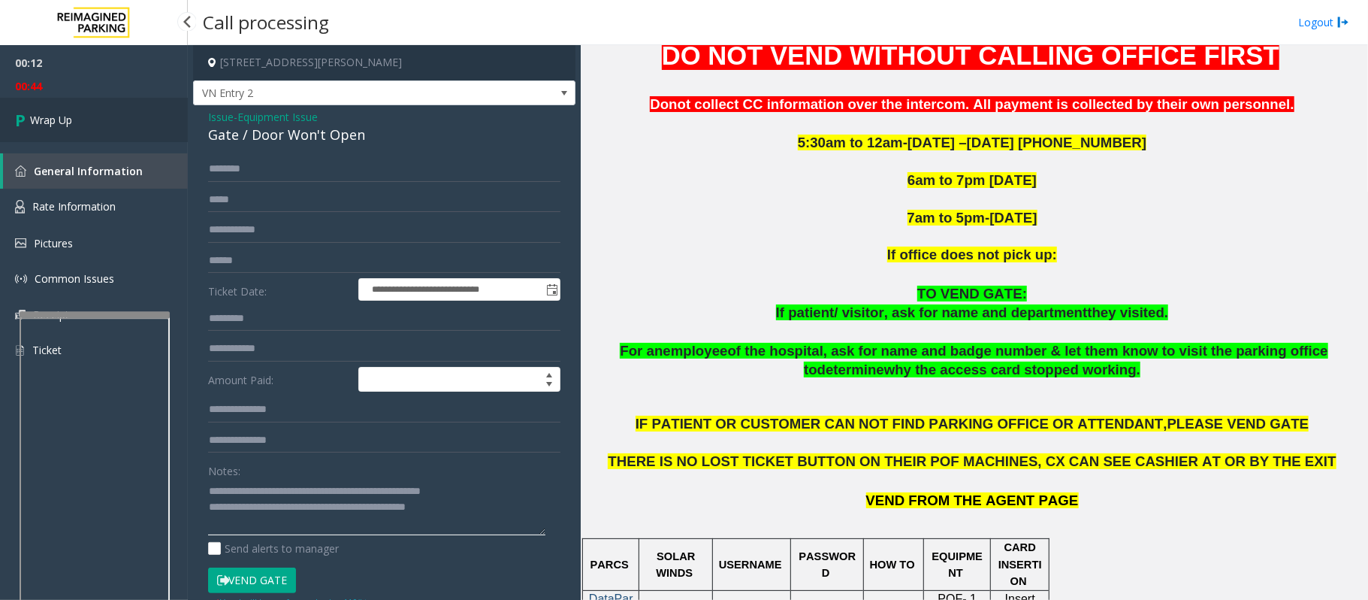
type textarea "**********"
click at [132, 129] on link "Wrap Up" at bounding box center [94, 120] width 188 height 44
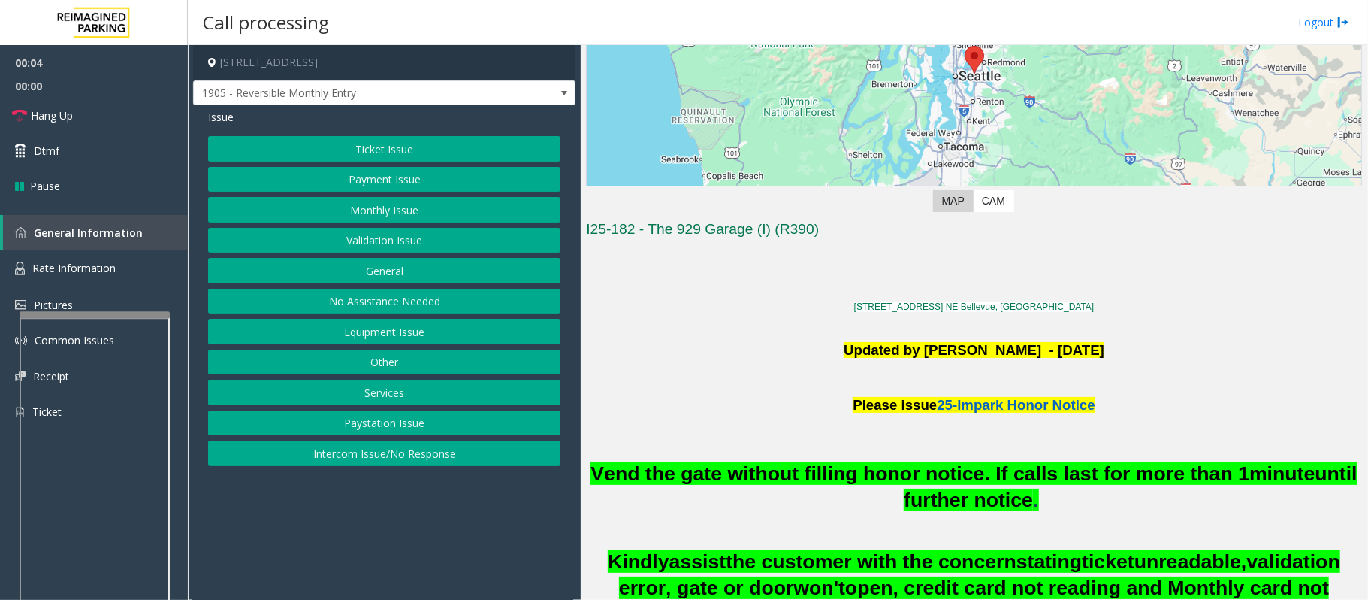
scroll to position [200, 0]
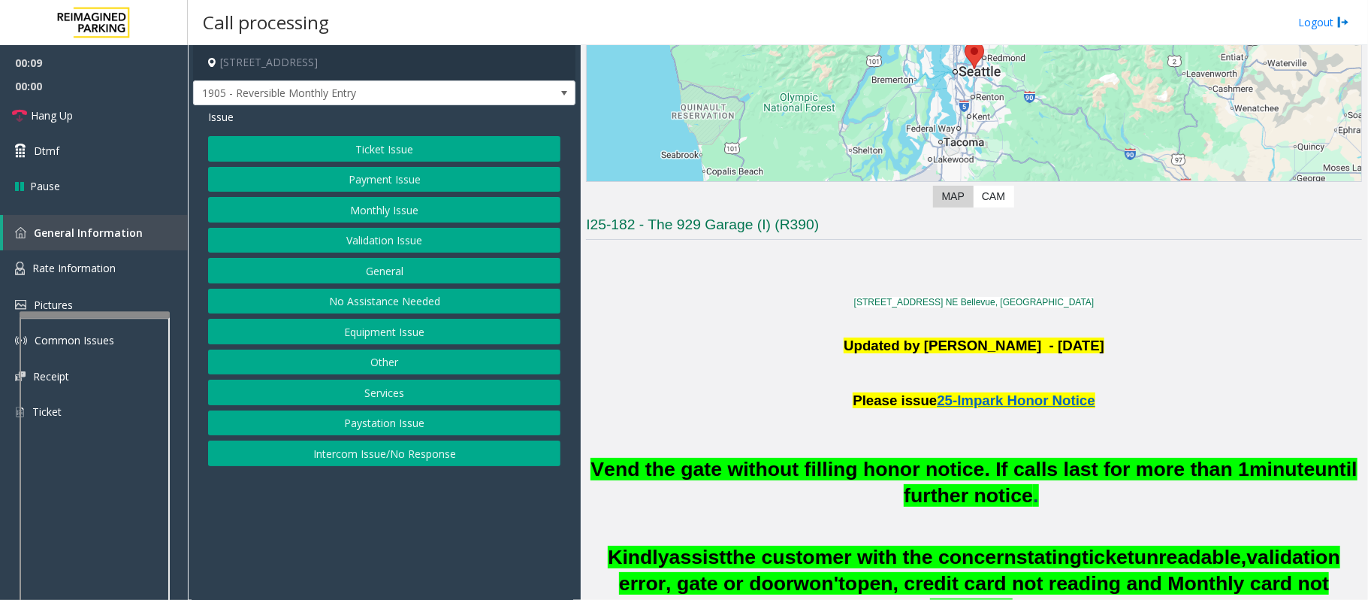
click at [716, 397] on h1 "Please issue 25-Impark Honor Notice" at bounding box center [974, 398] width 776 height 32
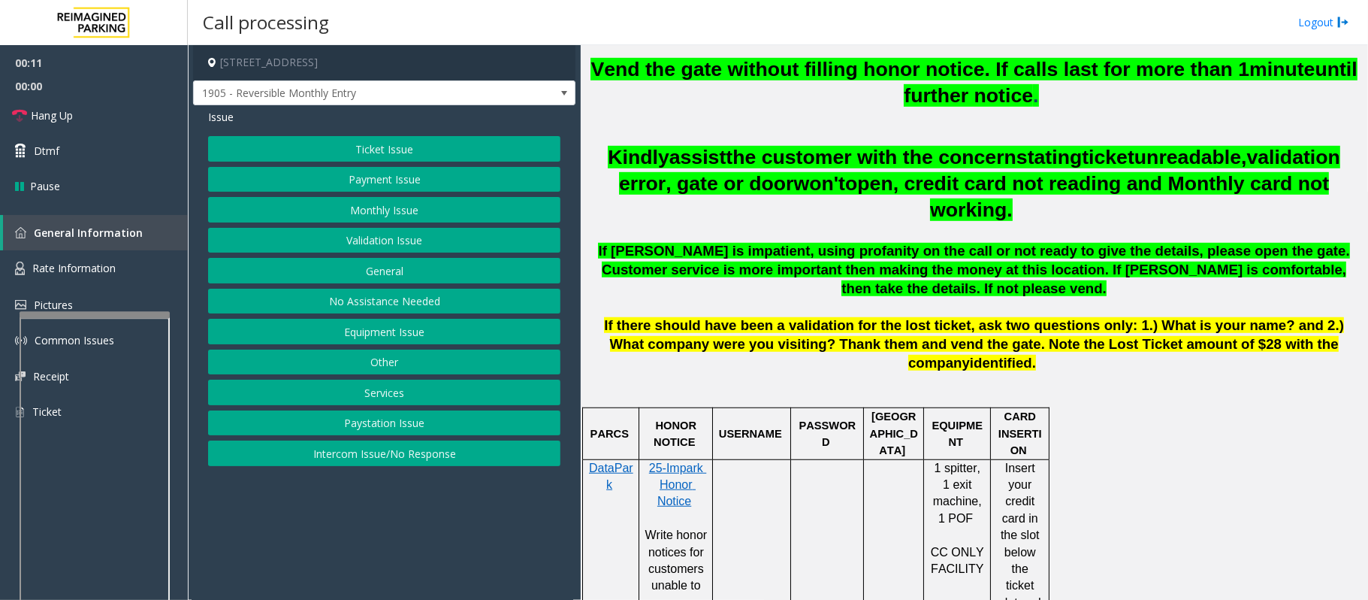
scroll to position [601, 0]
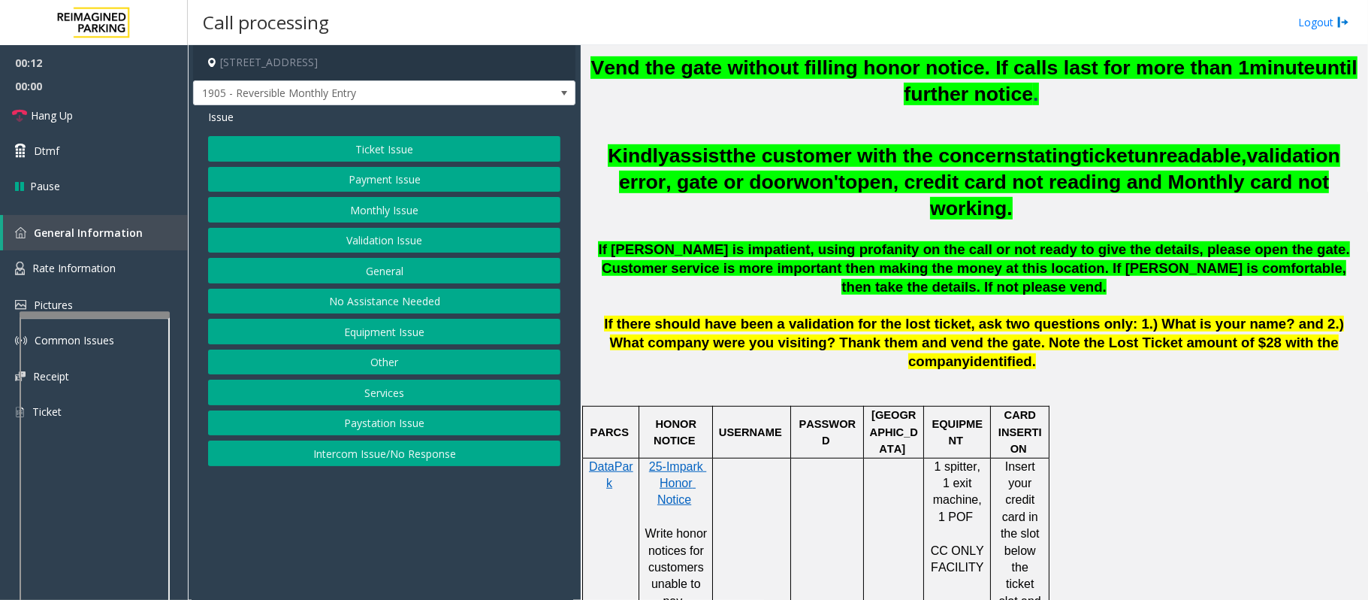
click at [355, 207] on button "Monthly Issue" at bounding box center [384, 210] width 352 height 26
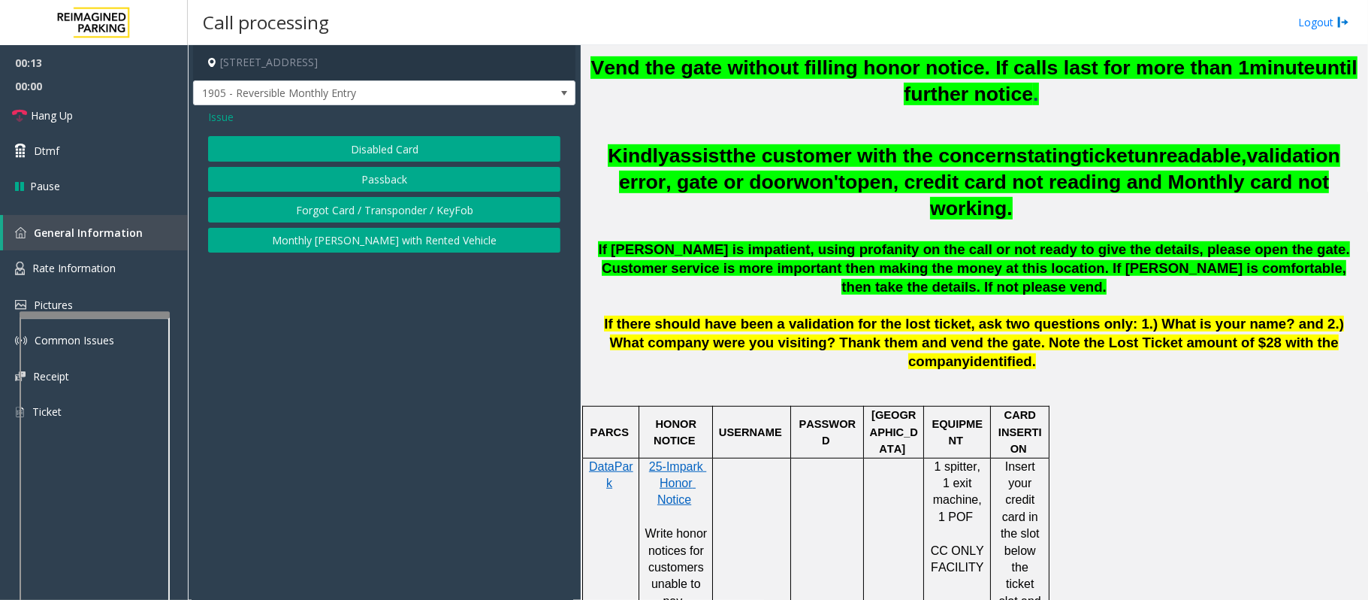
click at [356, 147] on button "Disabled Card" at bounding box center [384, 149] width 352 height 26
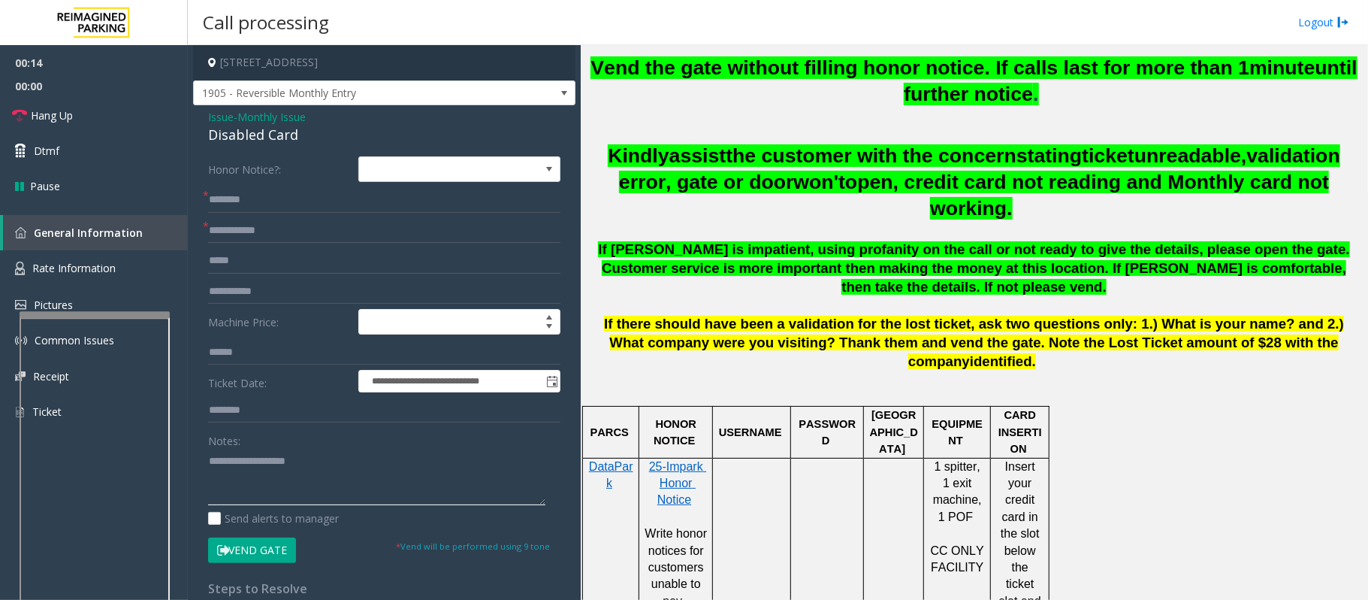
click at [236, 491] on textarea at bounding box center [376, 477] width 337 height 56
paste textarea "**********"
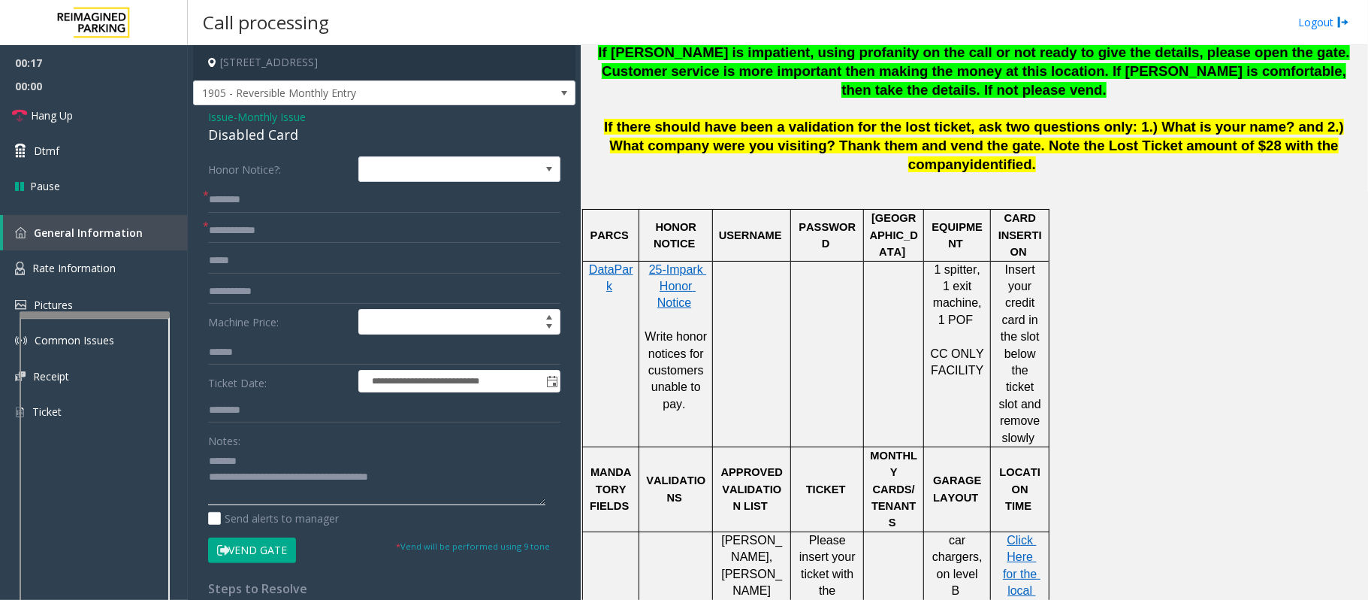
scroll to position [902, 0]
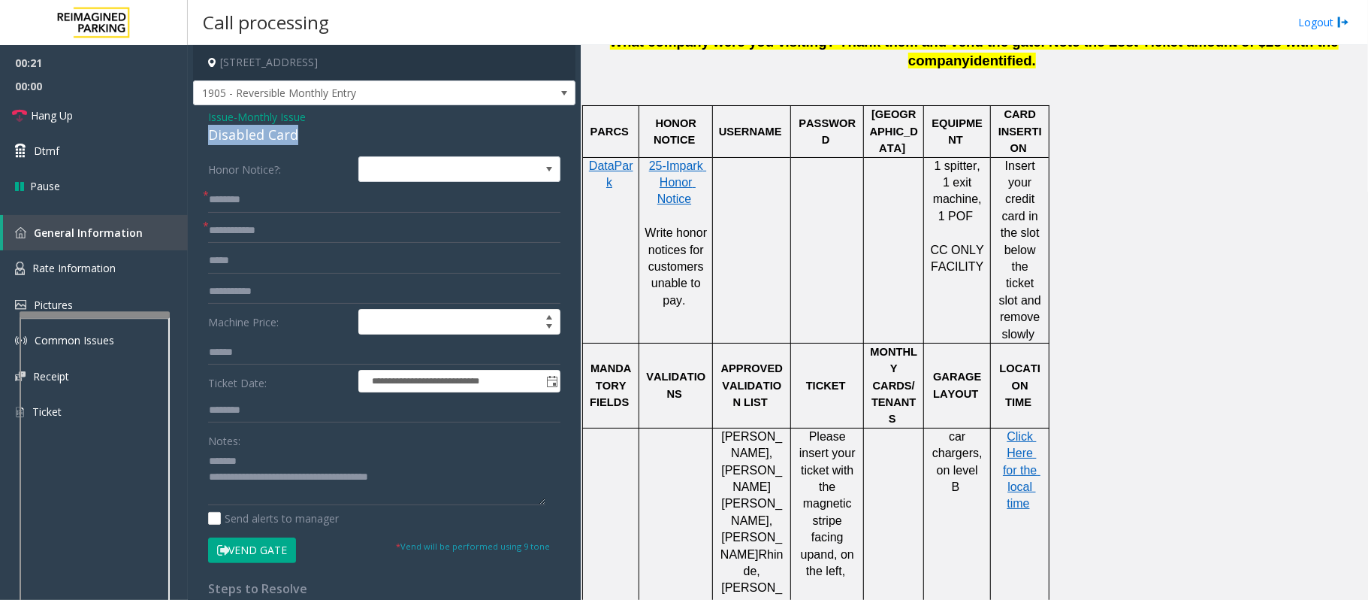
drag, startPoint x: 307, startPoint y: 133, endPoint x: 207, endPoint y: 136, distance: 100.0
click at [207, 136] on div "**********" at bounding box center [384, 518] width 382 height 826
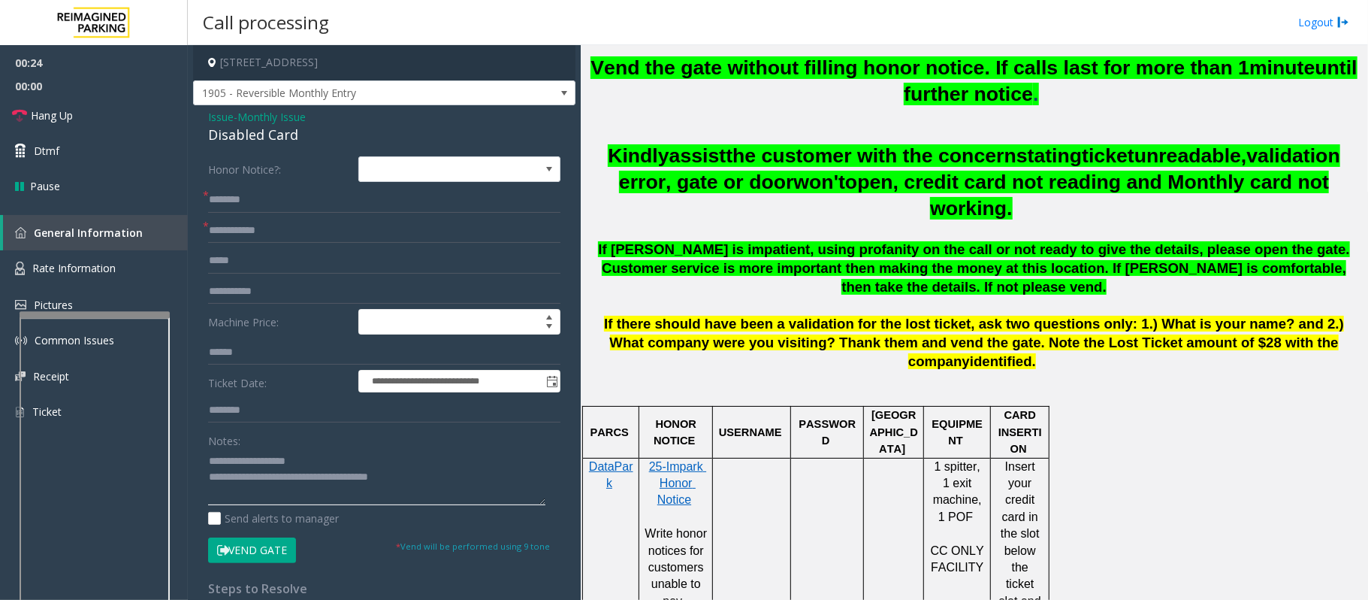
scroll to position [500, 0]
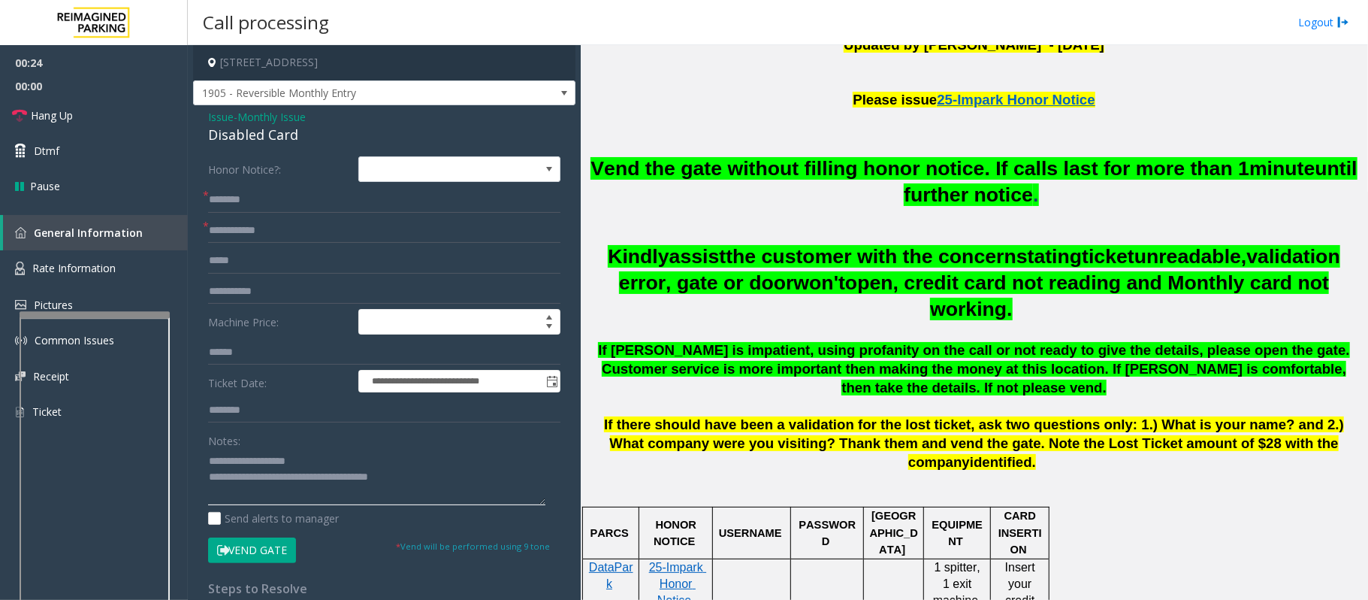
type textarea "**********"
click at [756, 125] on p at bounding box center [974, 127] width 776 height 20
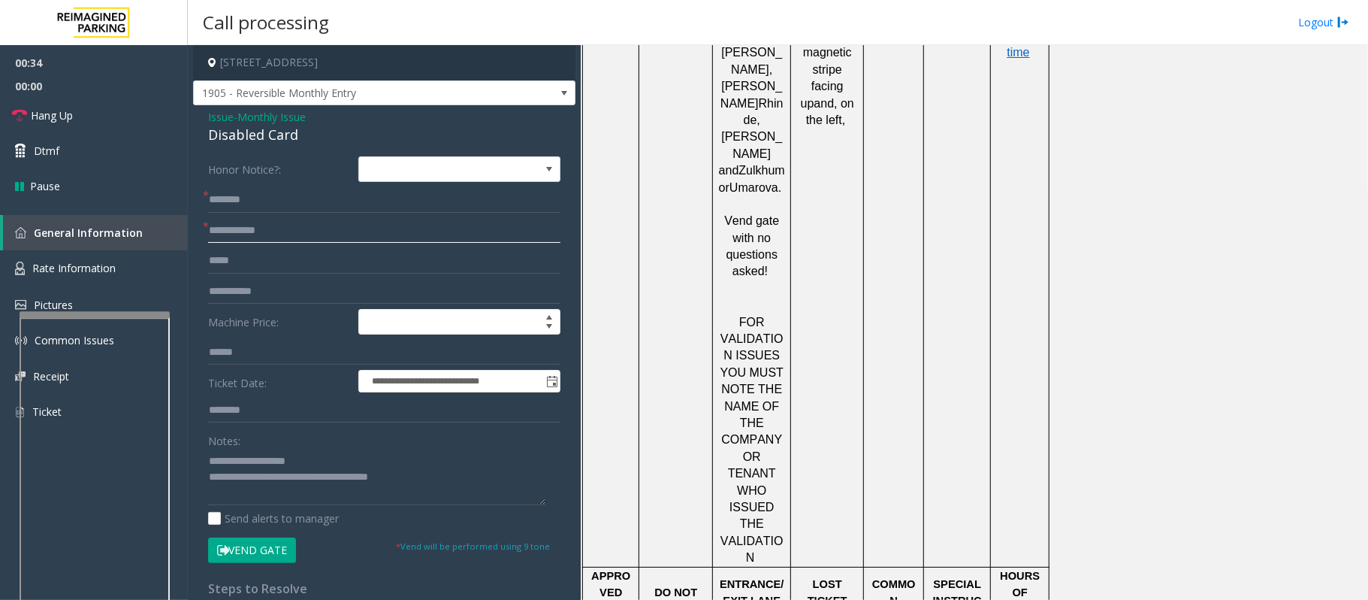
click at [280, 231] on input "text" at bounding box center [384, 231] width 352 height 26
type input "**********"
click at [231, 209] on input "text" at bounding box center [384, 200] width 352 height 26
click at [228, 206] on input "******" at bounding box center [384, 200] width 352 height 26
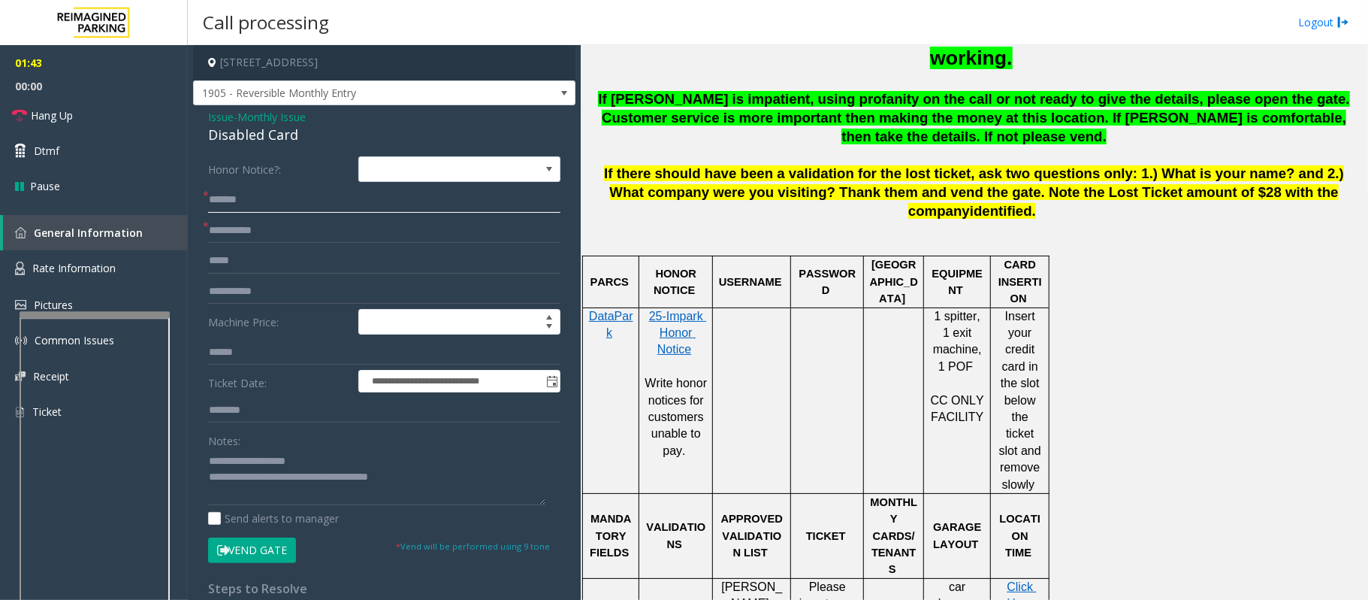
scroll to position [651, 0]
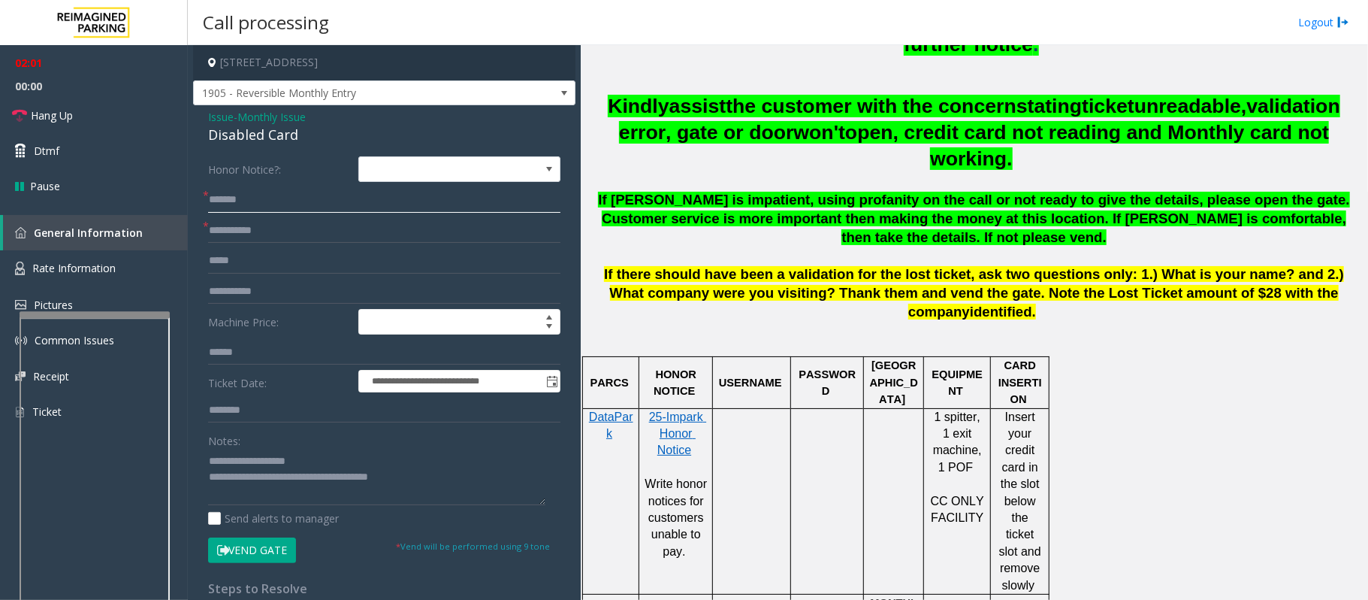
click at [236, 205] on input "******" at bounding box center [384, 200] width 352 height 26
type input "******"
click at [284, 557] on button "Vend Gate" at bounding box center [252, 550] width 88 height 26
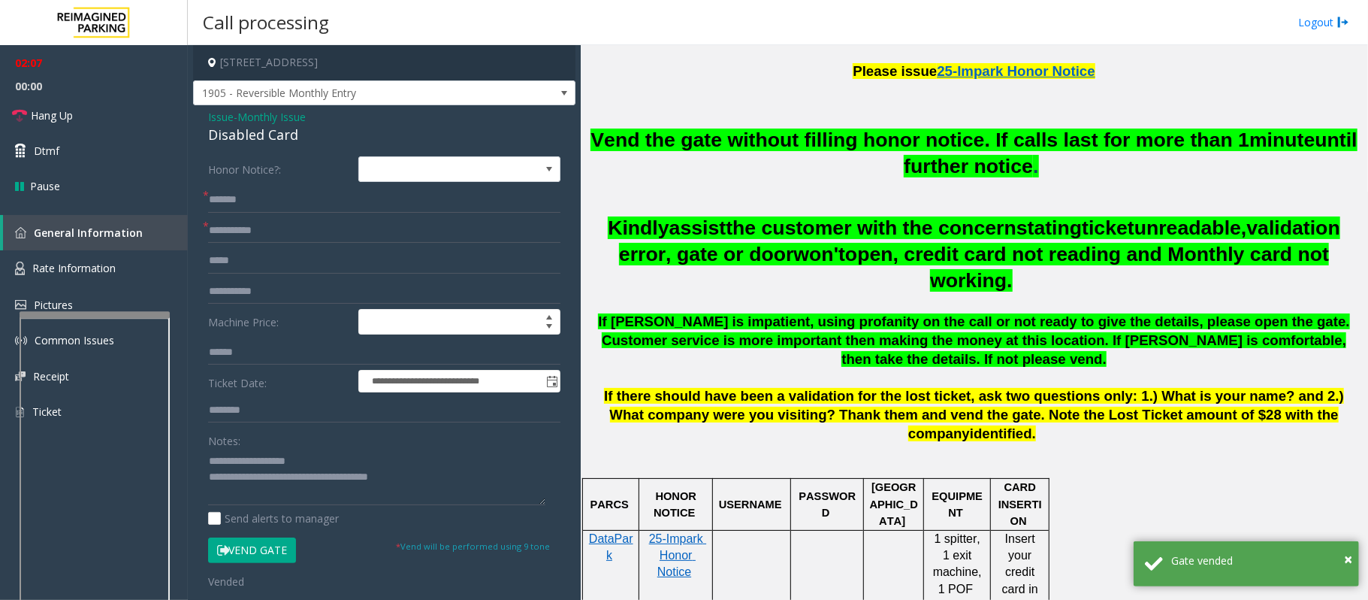
scroll to position [551, 0]
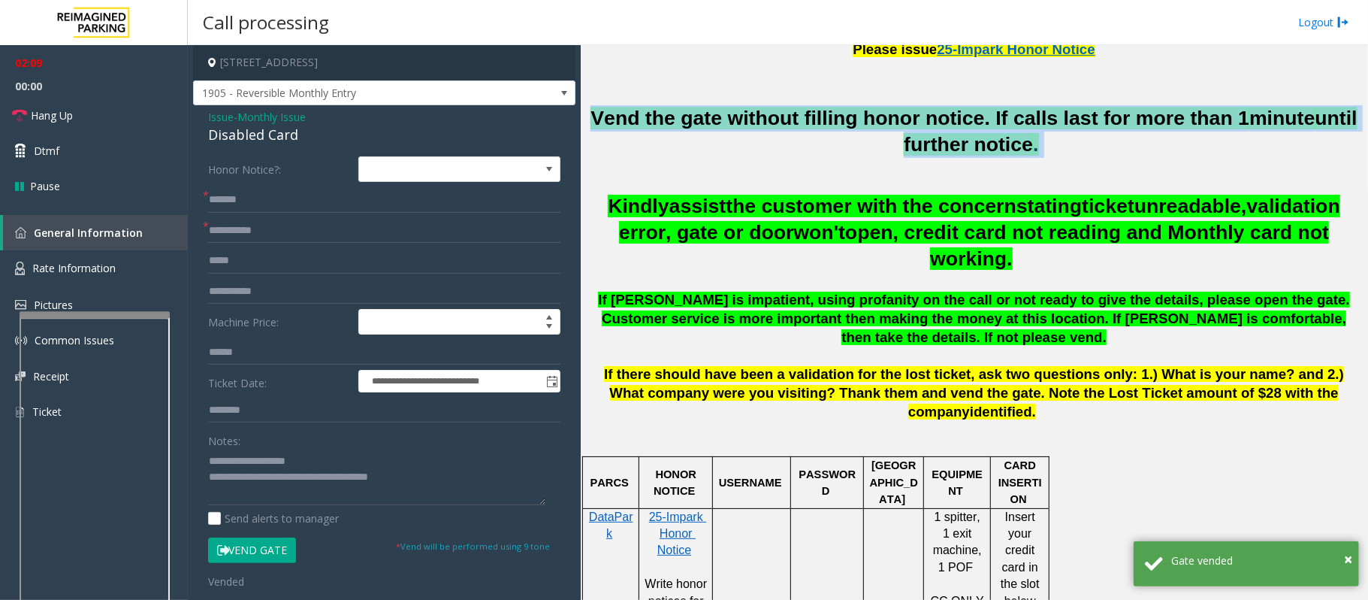
drag, startPoint x: 1071, startPoint y: 144, endPoint x: 597, endPoint y: 124, distance: 475.3
click at [597, 124] on h2 "Vend the gate without filling honor notice. If calls last for more than 1 minut…" at bounding box center [974, 131] width 776 height 53
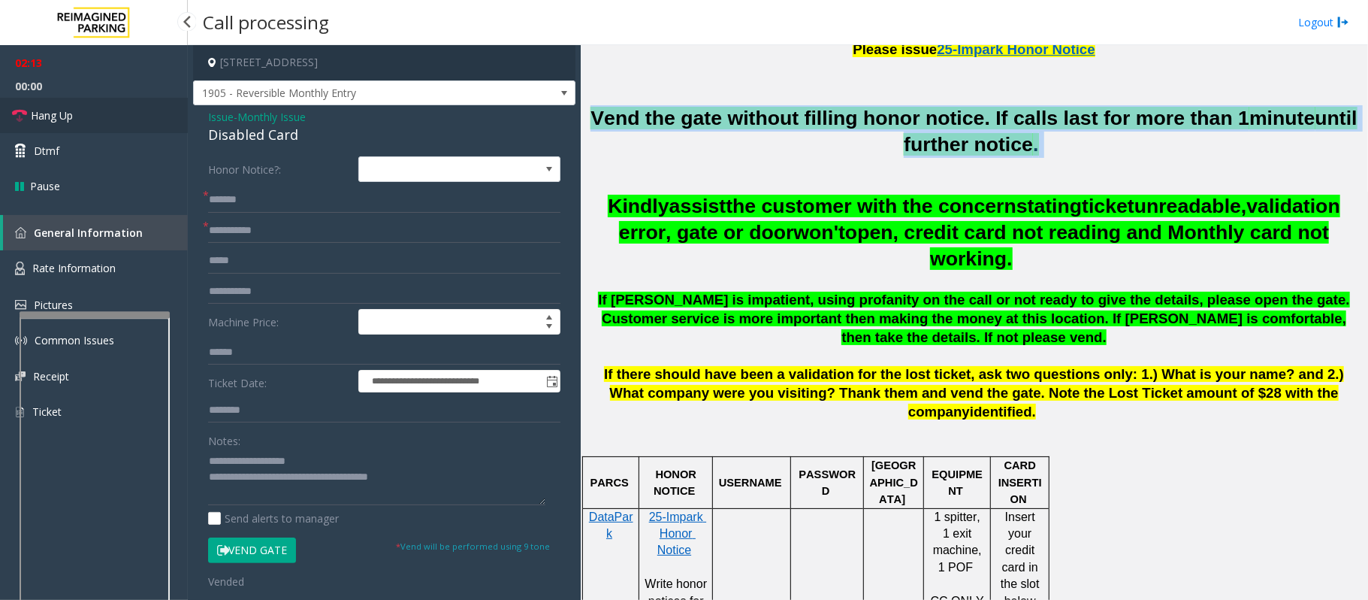
click at [52, 116] on span "Hang Up" at bounding box center [52, 115] width 42 height 16
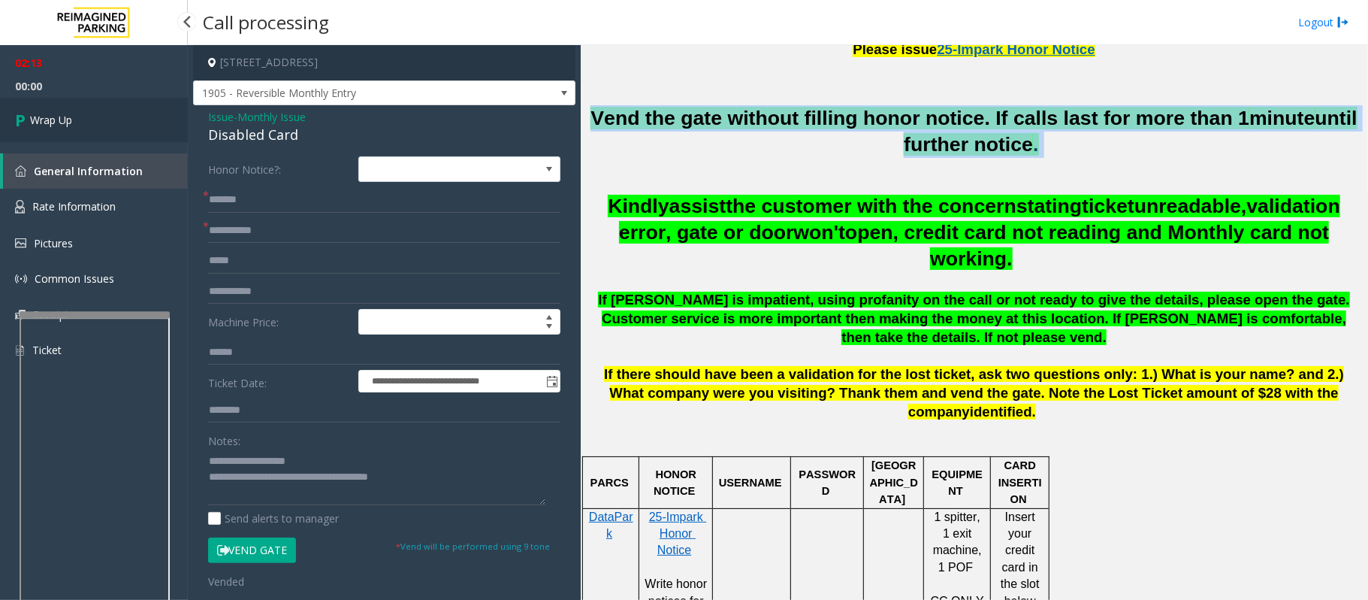
click at [52, 116] on span "Wrap Up" at bounding box center [51, 120] width 42 height 16
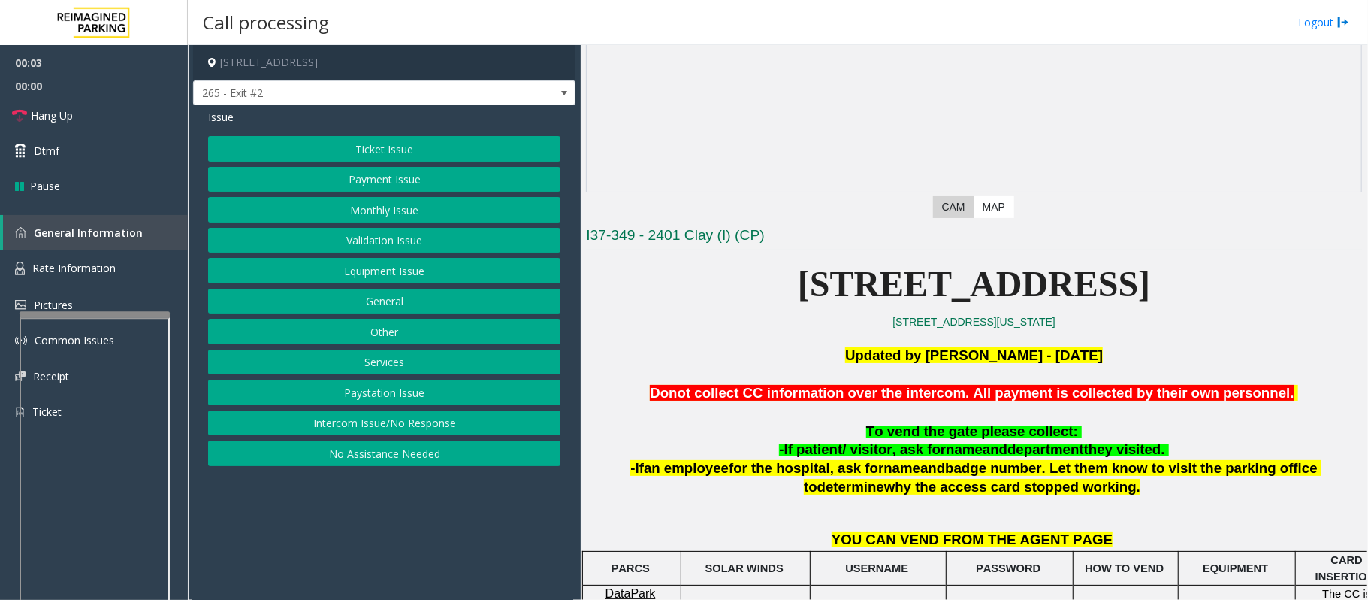
scroll to position [200, 0]
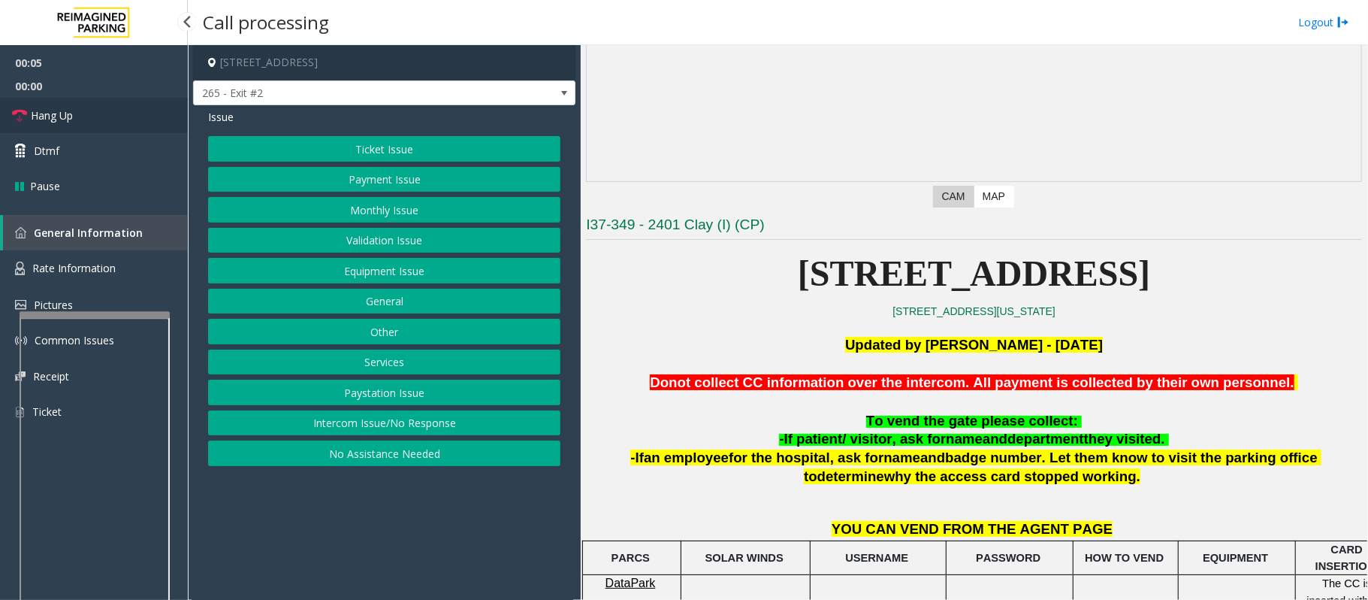
click at [53, 114] on span "Hang Up" at bounding box center [52, 115] width 42 height 16
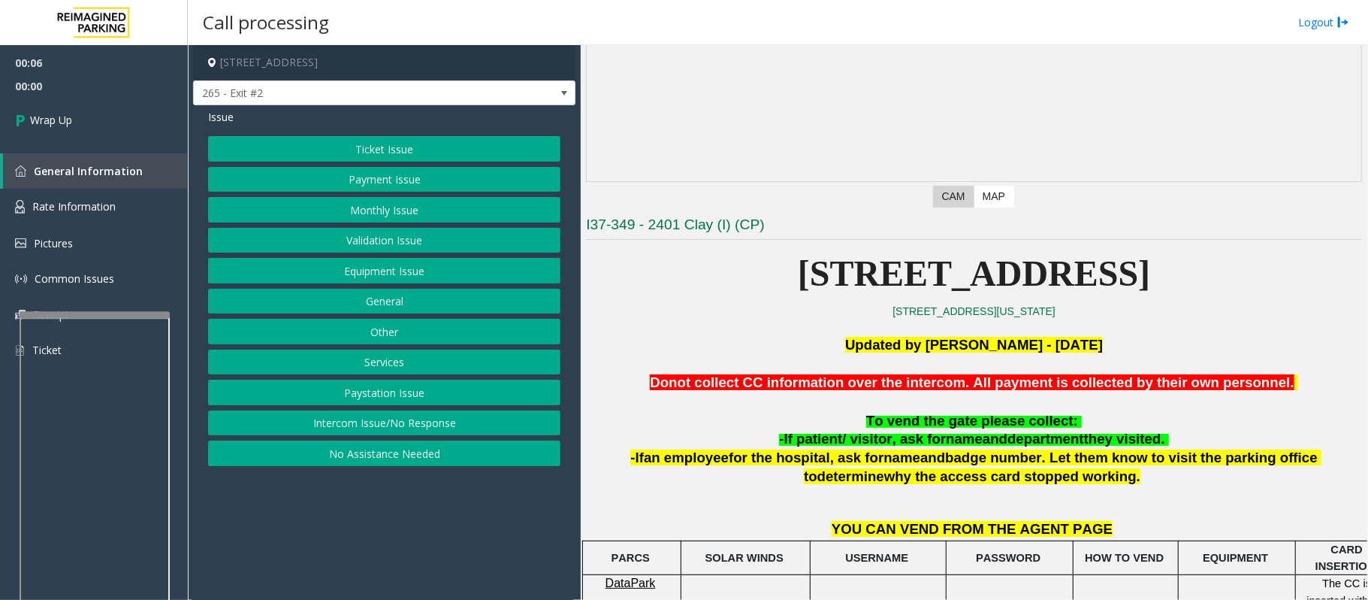
click at [485, 466] on button "No Assistance Needed" at bounding box center [384, 453] width 352 height 26
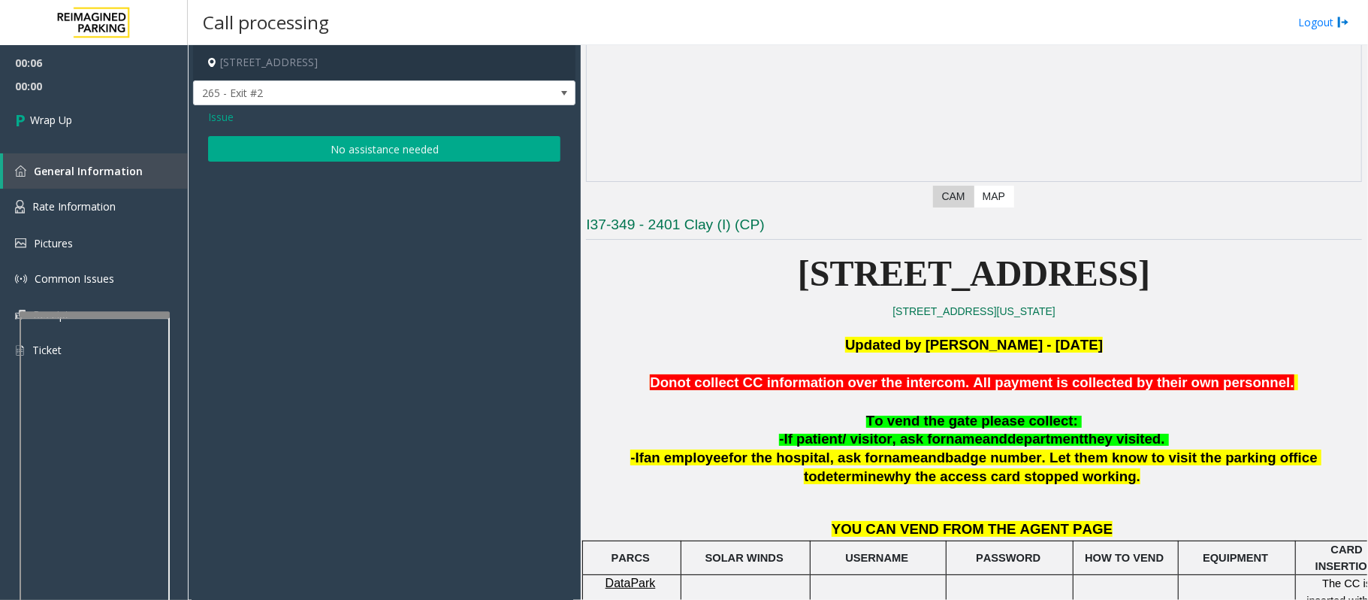
click at [367, 153] on button "No assistance needed" at bounding box center [384, 149] width 352 height 26
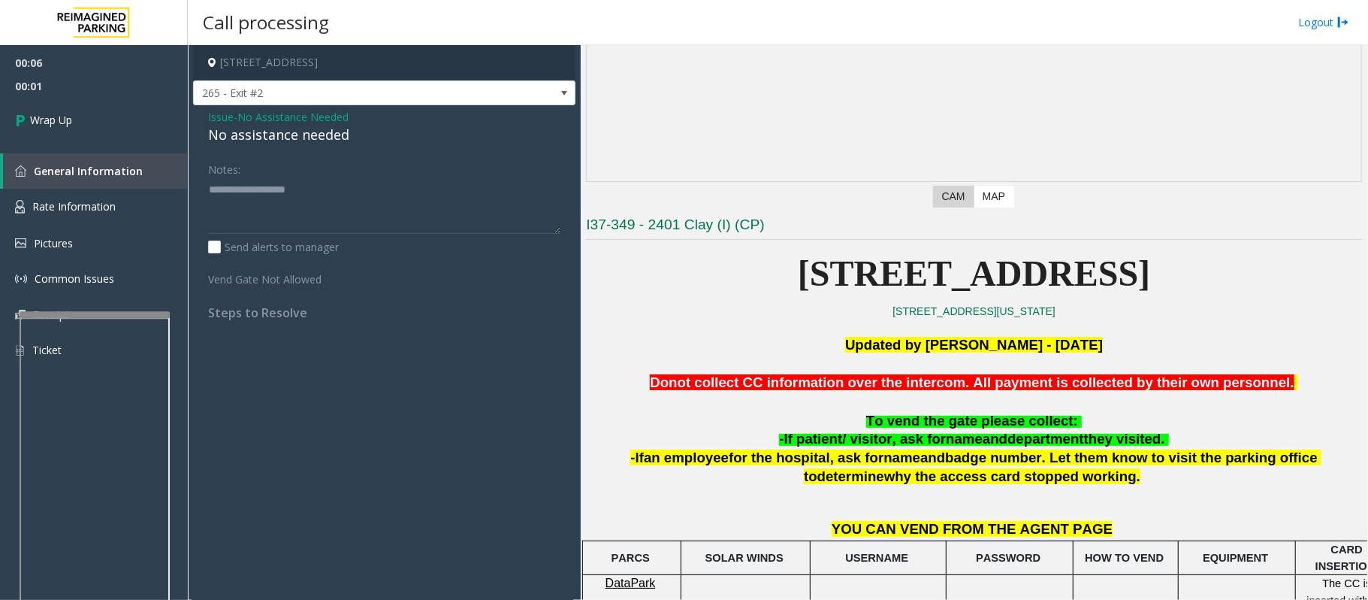
click at [319, 131] on div "No assistance needed" at bounding box center [384, 135] width 352 height 20
type textarea "**********"
click at [110, 123] on link "Wrap Up" at bounding box center [94, 120] width 188 height 44
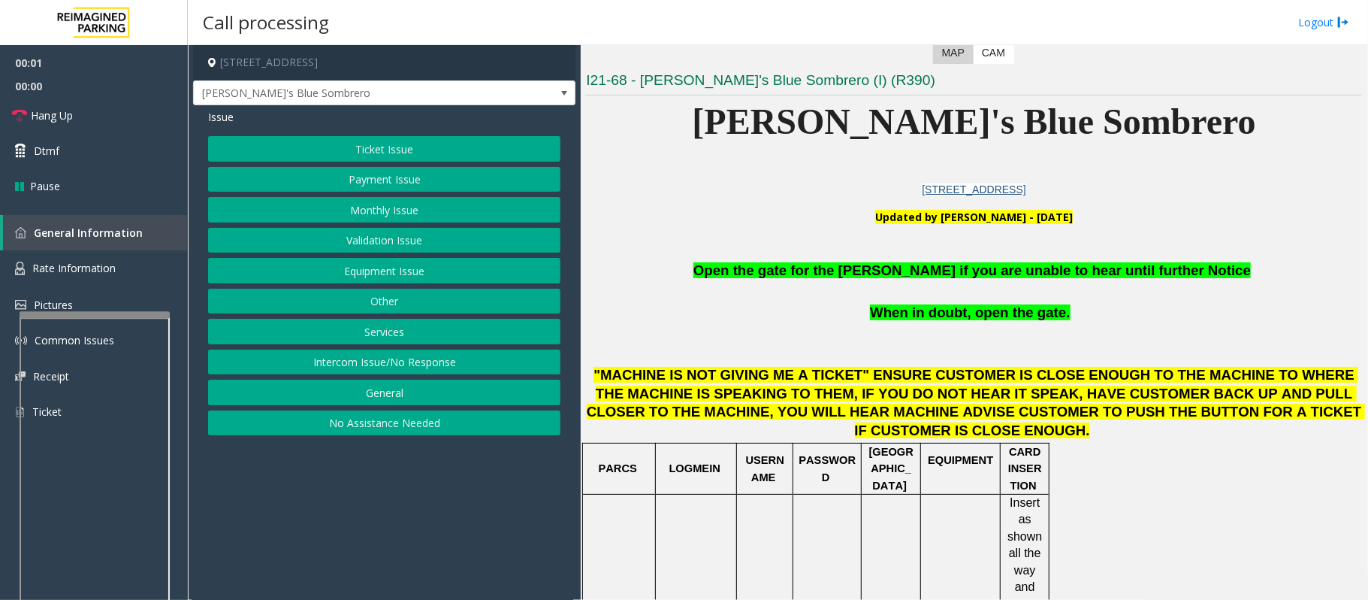
scroll to position [400, 0]
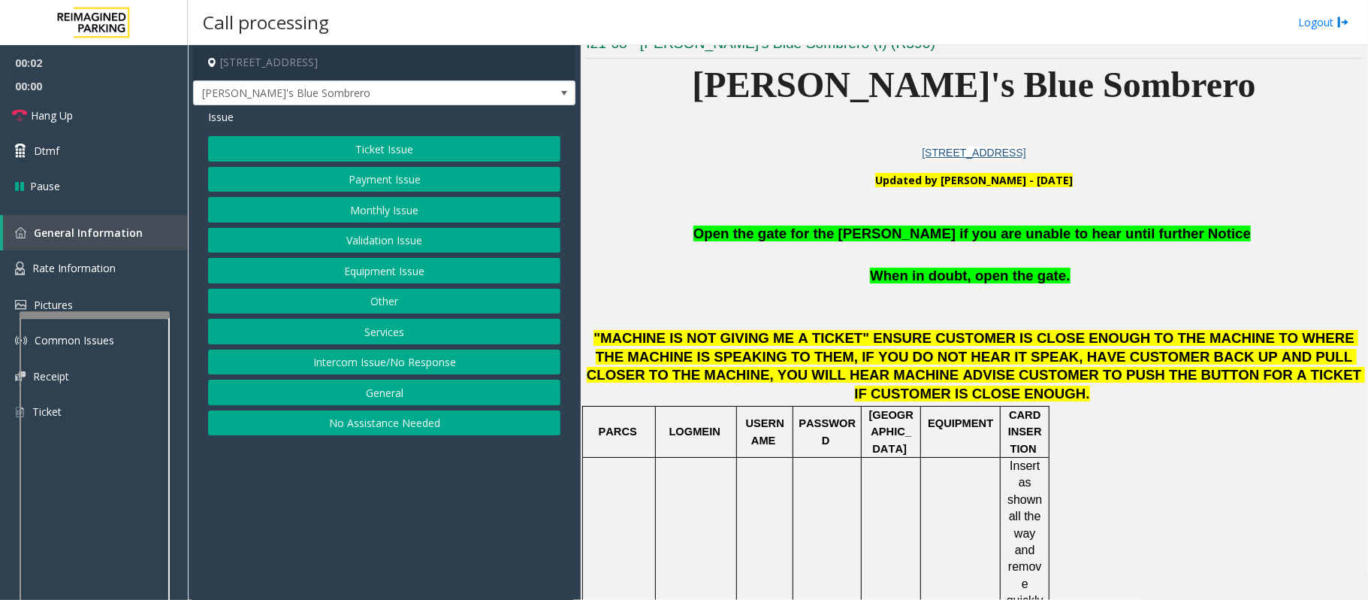
click at [406, 247] on button "Validation Issue" at bounding box center [384, 241] width 352 height 26
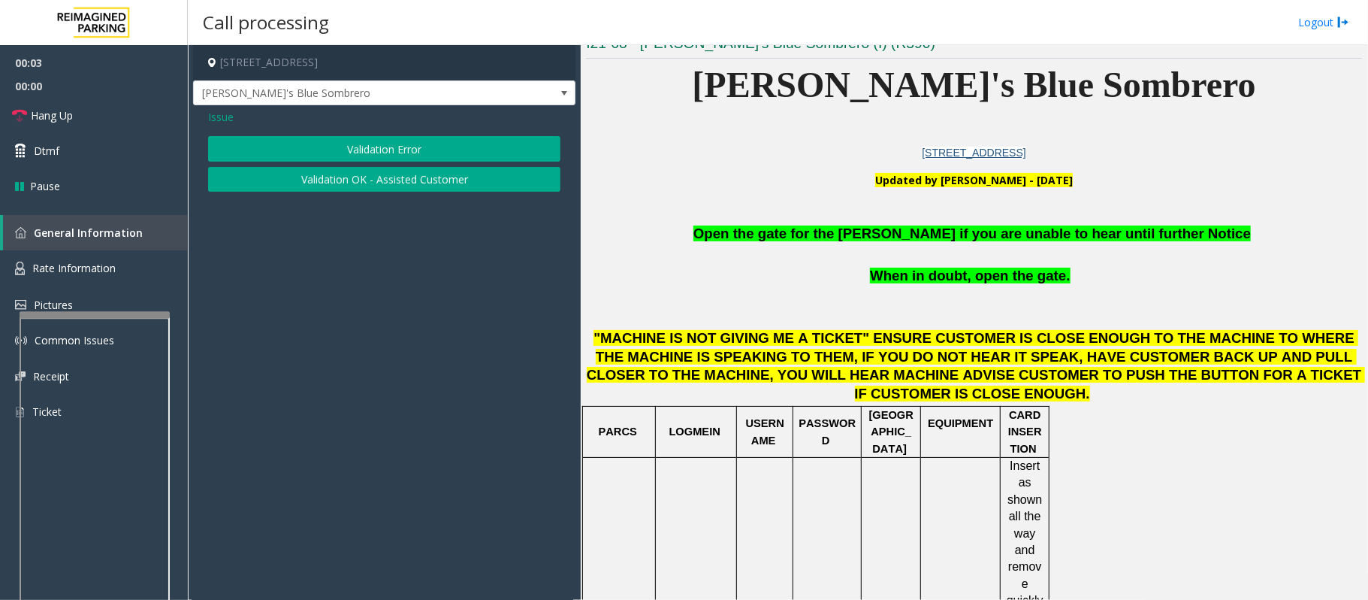
click at [225, 115] on span "Issue" at bounding box center [221, 117] width 26 height 16
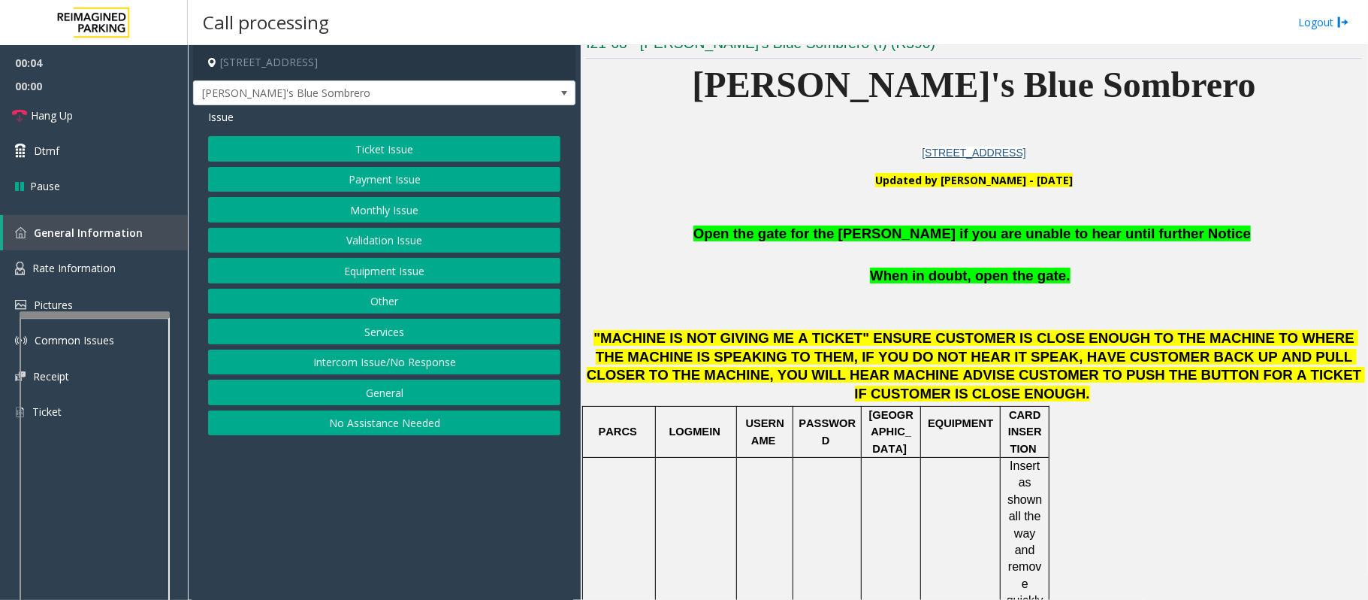
click at [368, 278] on button "Equipment Issue" at bounding box center [384, 271] width 352 height 26
click at [370, 270] on button "Gate / Door Won't Open" at bounding box center [384, 271] width 352 height 26
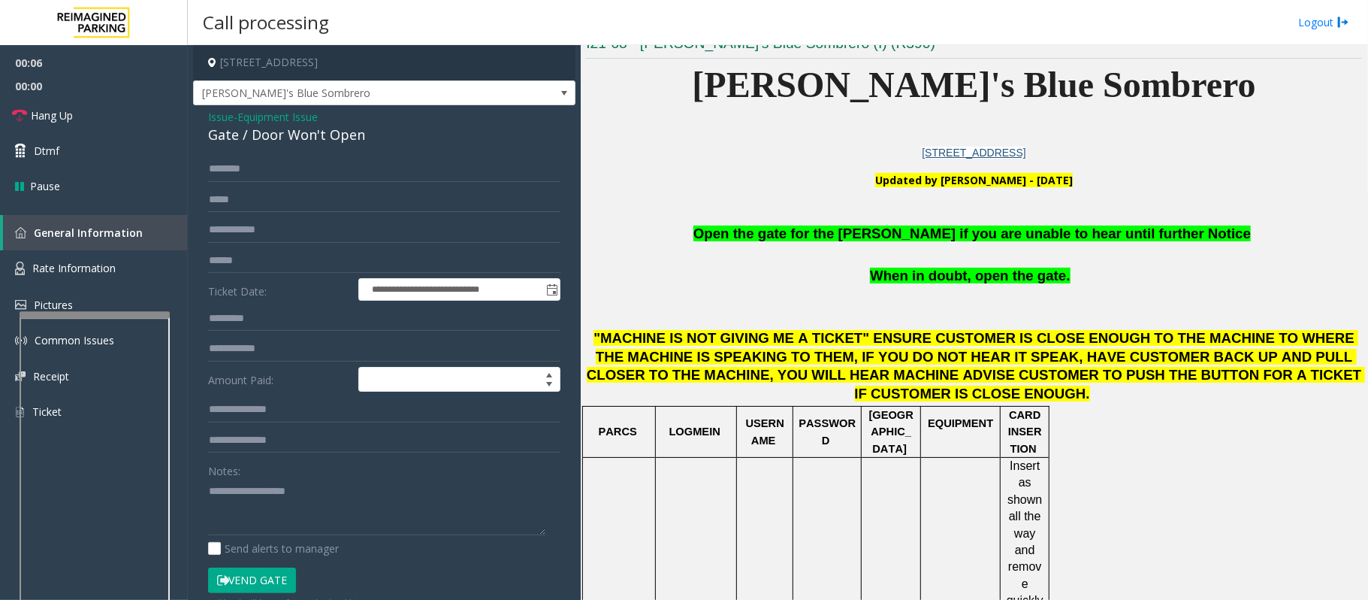
click at [811, 235] on span "Open the gate for the parker if you are unable to hear until further Notice" at bounding box center [971, 233] width 557 height 16
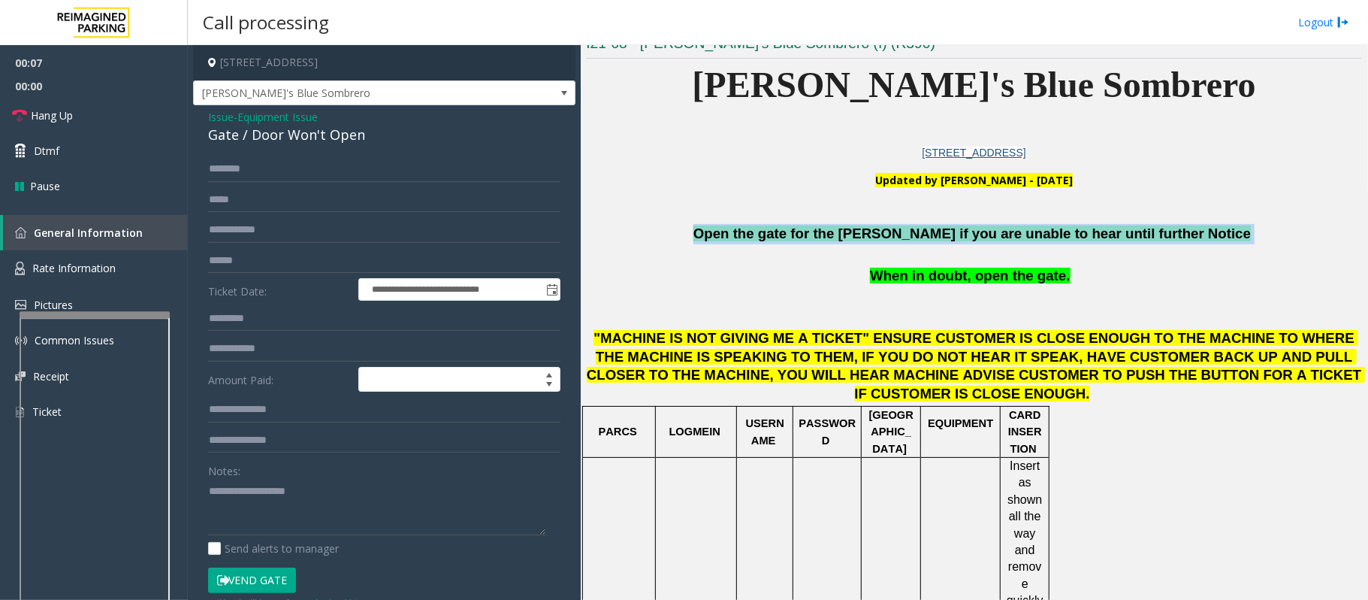
click at [811, 235] on span "Open the gate for the parker if you are unable to hear until further Notice" at bounding box center [971, 233] width 557 height 16
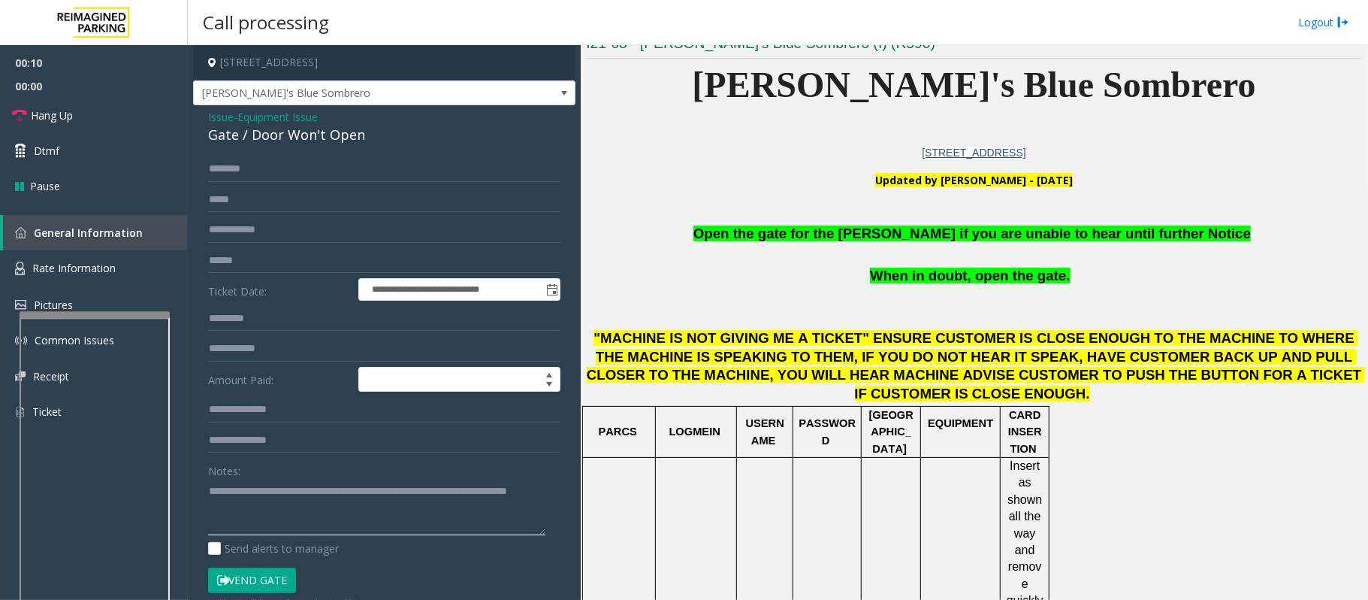
type textarea "**********"
click at [268, 579] on button "Vend Gate" at bounding box center [252, 580] width 88 height 26
click at [218, 123] on span "Issue" at bounding box center [221, 117] width 26 height 16
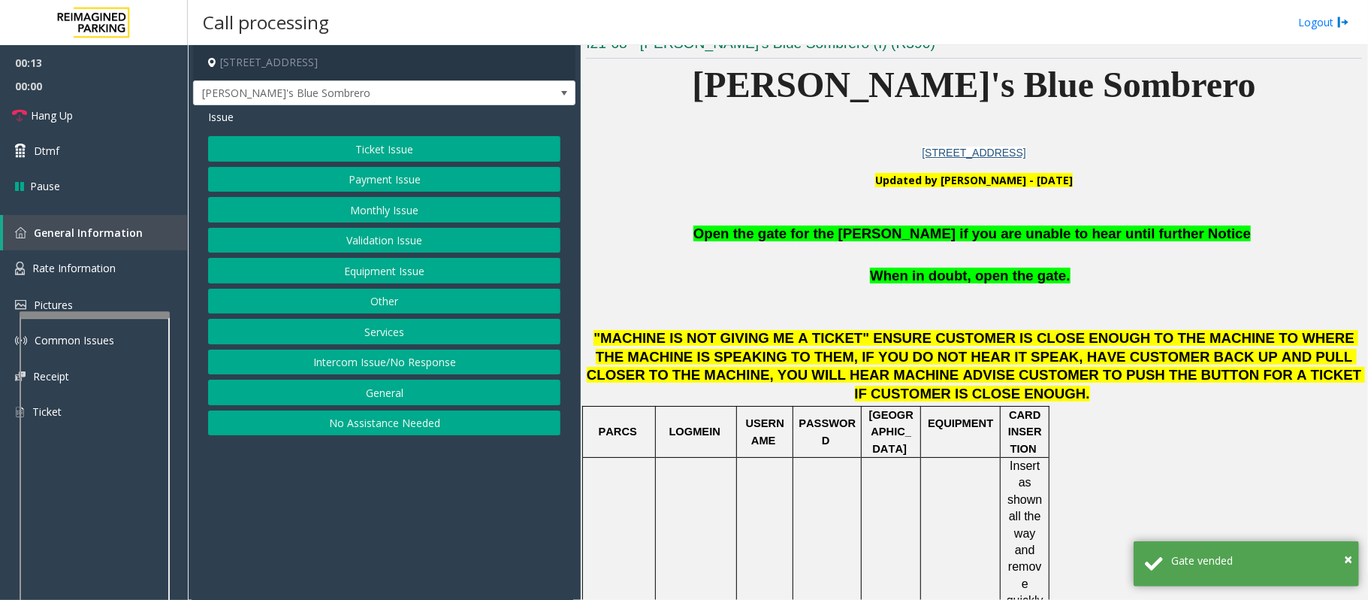
click at [382, 337] on button "Services" at bounding box center [384, 332] width 352 height 26
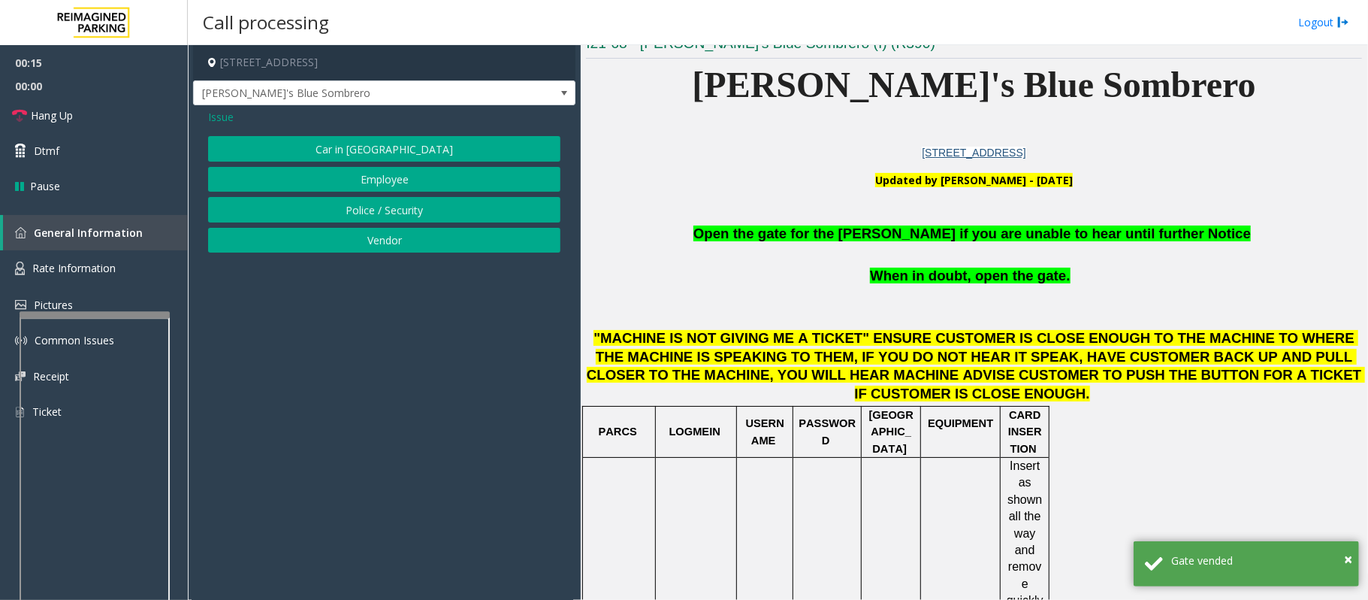
click at [221, 113] on span "Issue" at bounding box center [221, 117] width 26 height 16
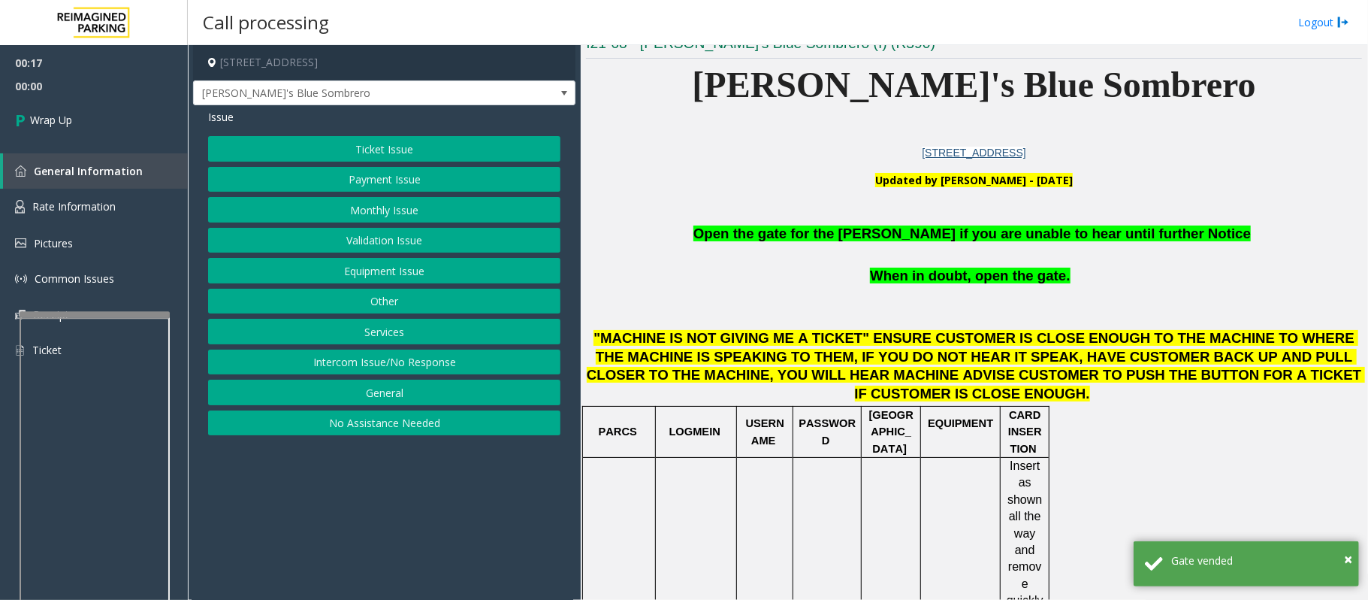
click at [415, 425] on button "No Assistance Needed" at bounding box center [384, 423] width 352 height 26
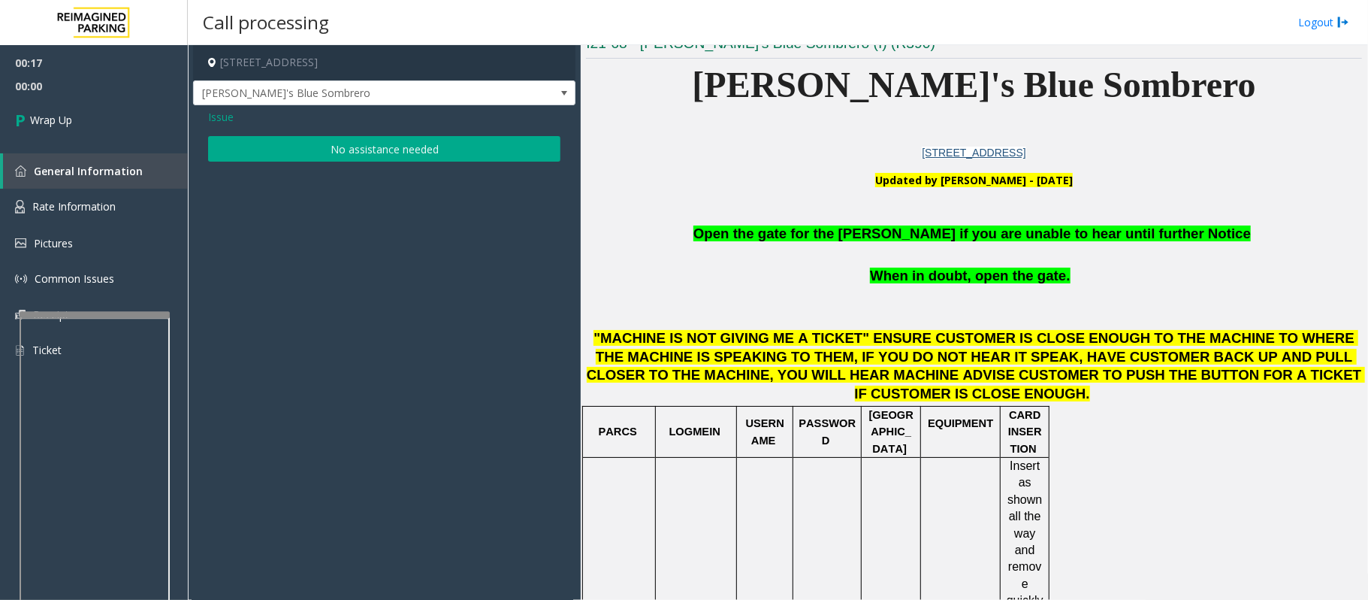
click at [325, 149] on button "No assistance needed" at bounding box center [384, 149] width 352 height 26
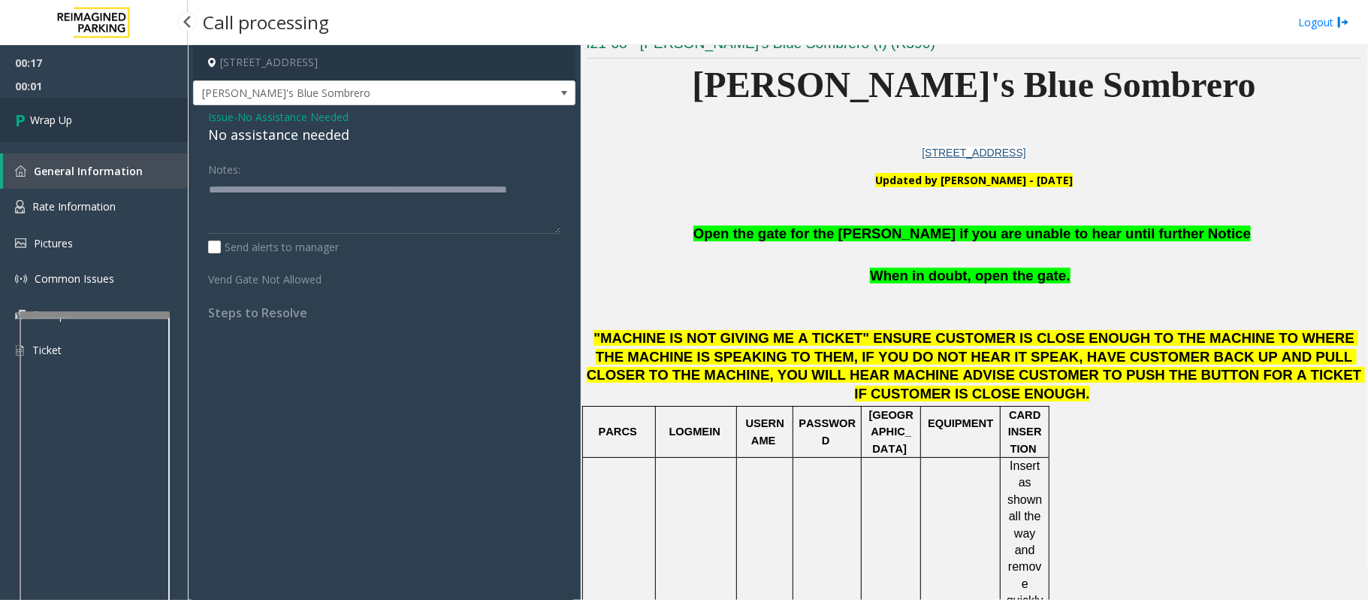
drag, startPoint x: 66, startPoint y: 121, endPoint x: 124, endPoint y: 155, distance: 67.0
click at [66, 121] on span "Wrap Up" at bounding box center [51, 120] width 42 height 16
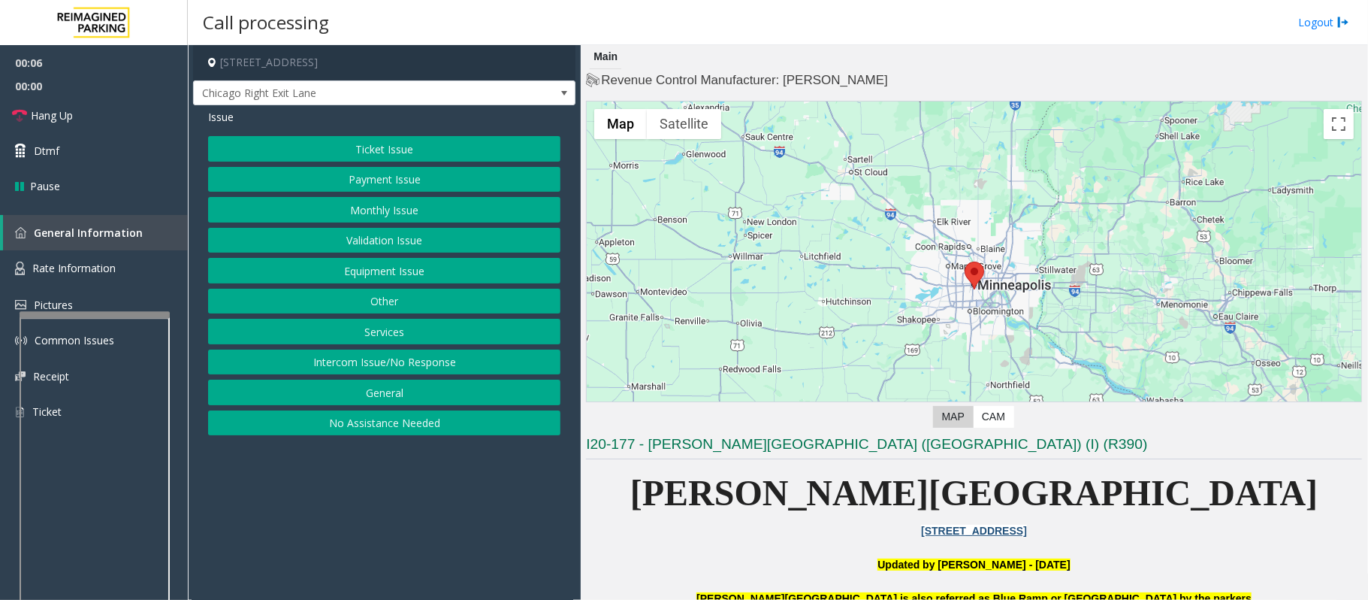
click at [340, 358] on button "Intercom Issue/No Response" at bounding box center [384, 362] width 352 height 26
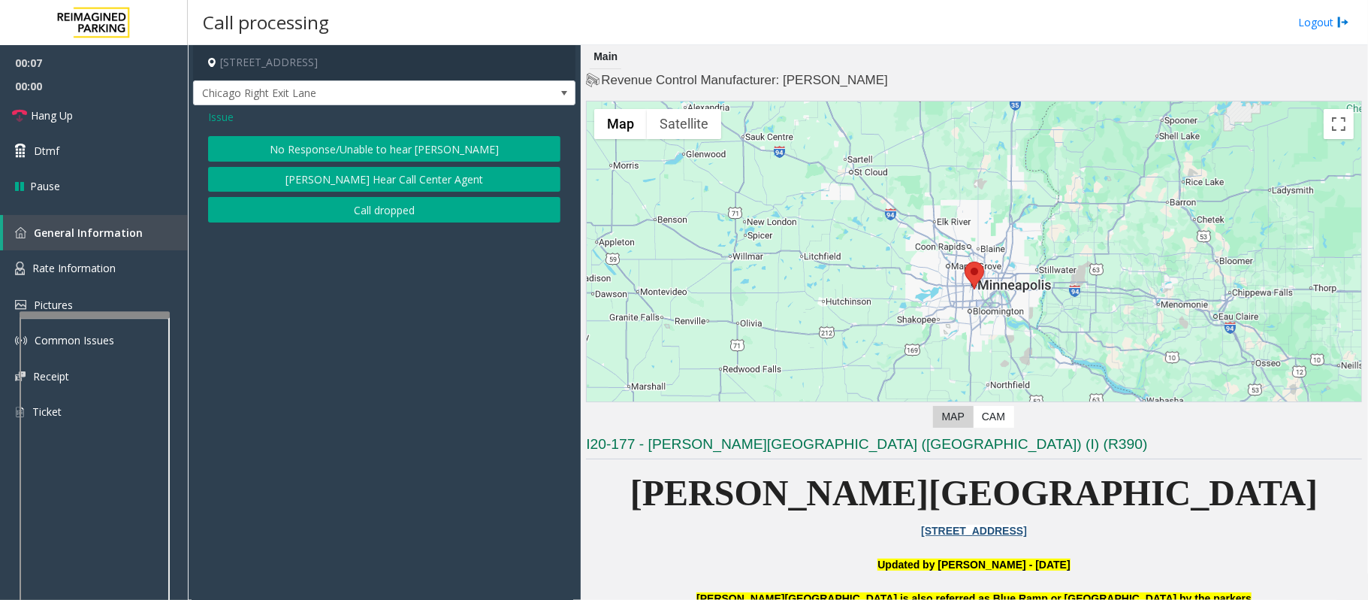
click at [284, 155] on button "No Response/Unable to hear [PERSON_NAME]" at bounding box center [384, 149] width 352 height 26
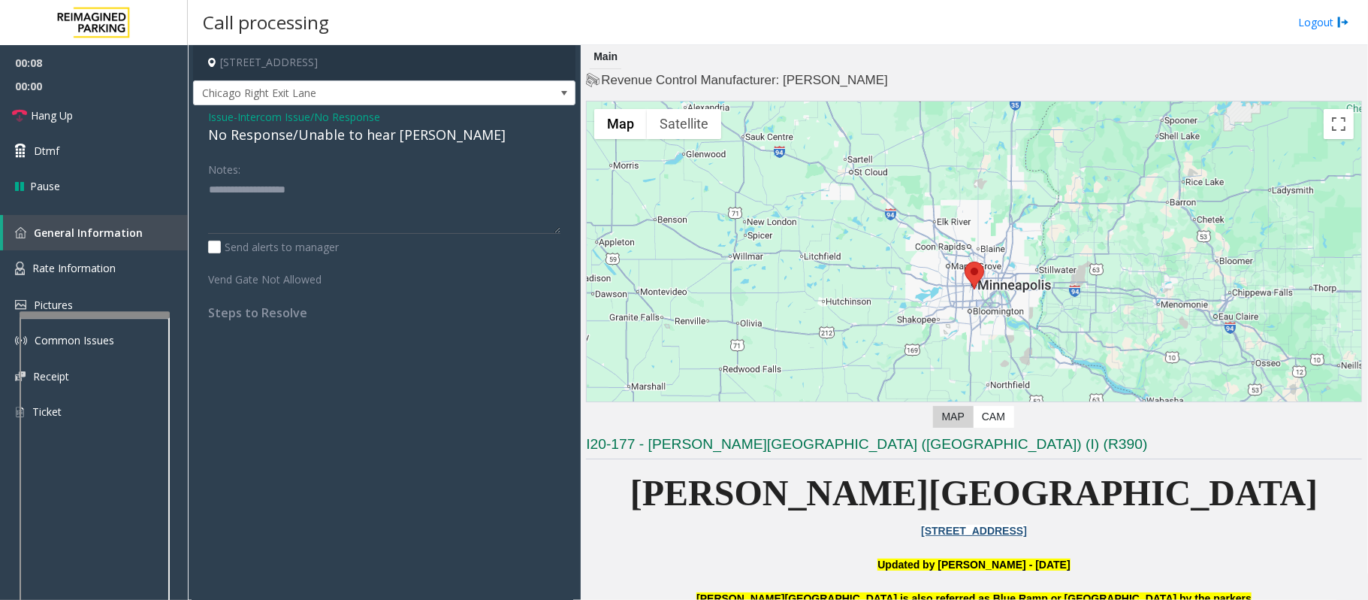
click at [292, 142] on div "No Response/Unable to hear [PERSON_NAME]" at bounding box center [384, 135] width 352 height 20
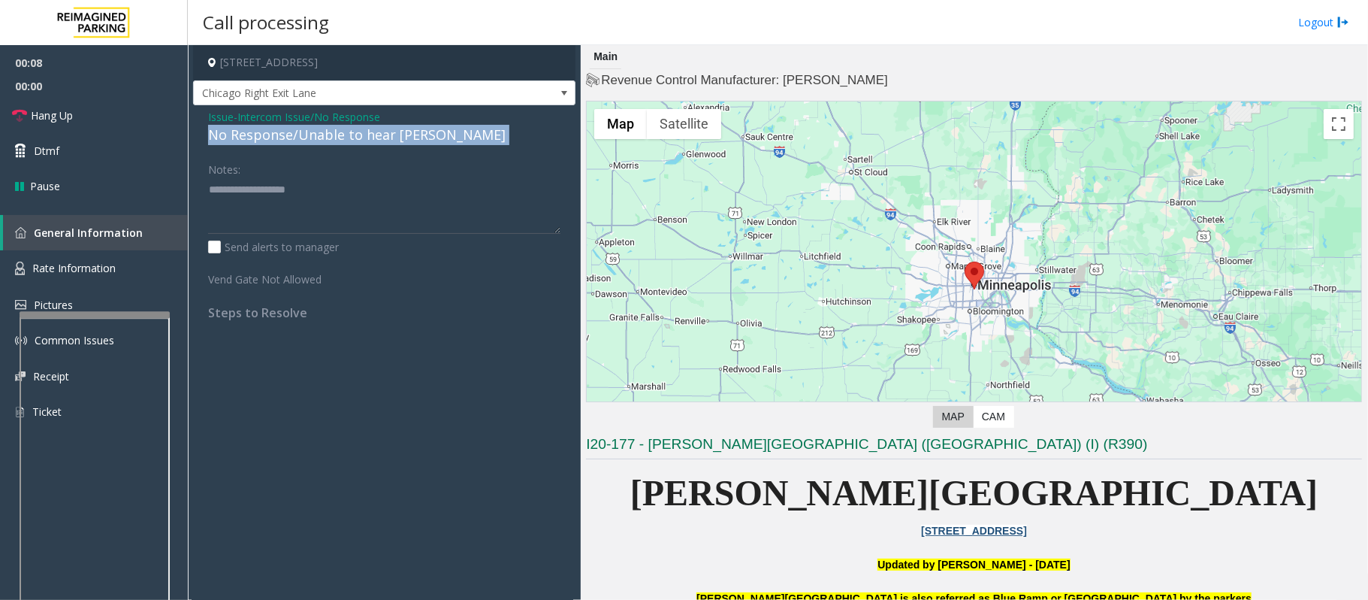
click at [292, 142] on div "No Response/Unable to hear [PERSON_NAME]" at bounding box center [384, 135] width 352 height 20
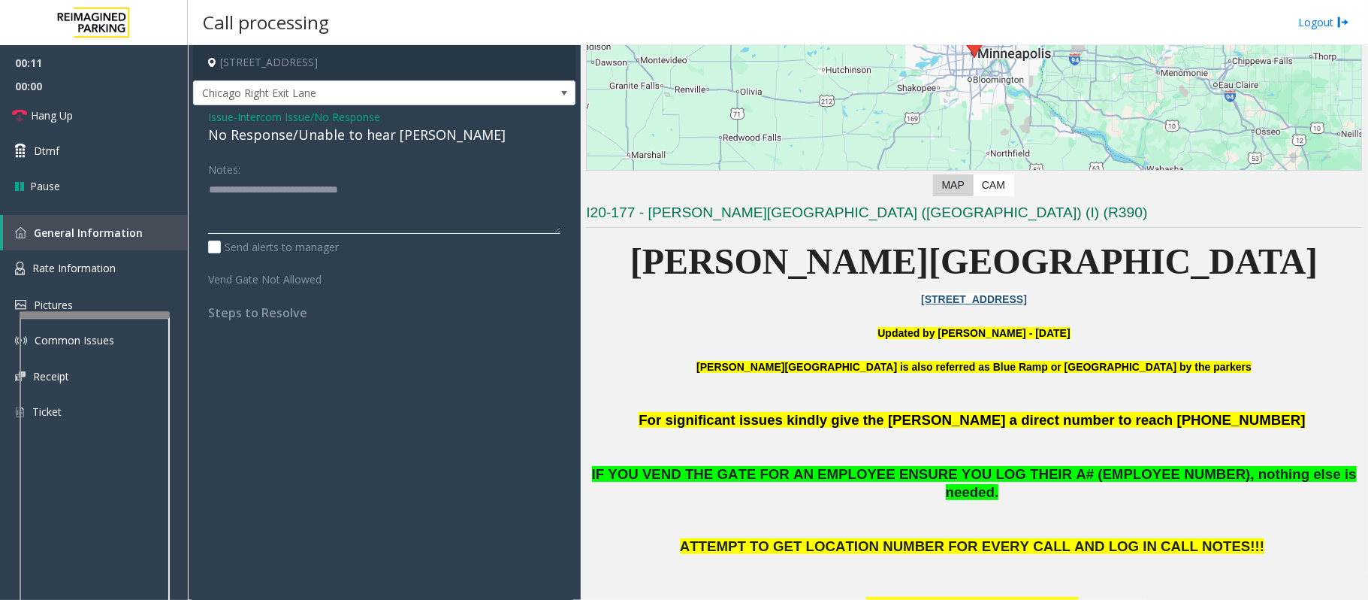
scroll to position [301, 0]
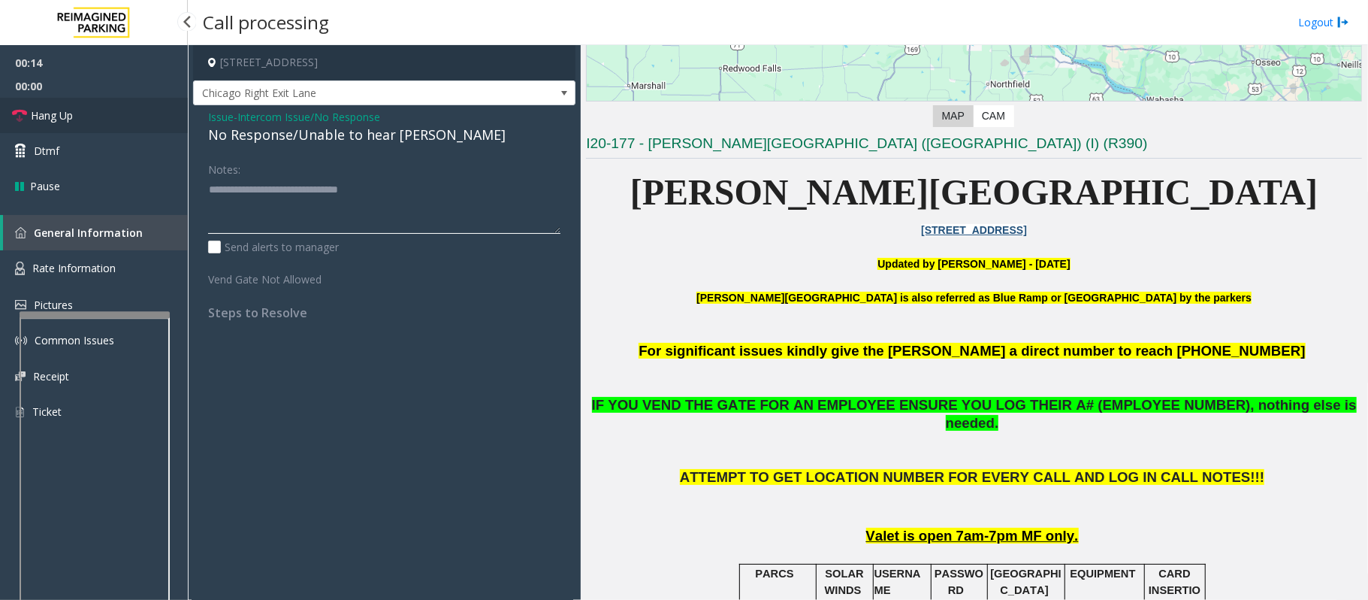
type textarea "**********"
click at [51, 113] on span "Hang Up" at bounding box center [52, 115] width 42 height 16
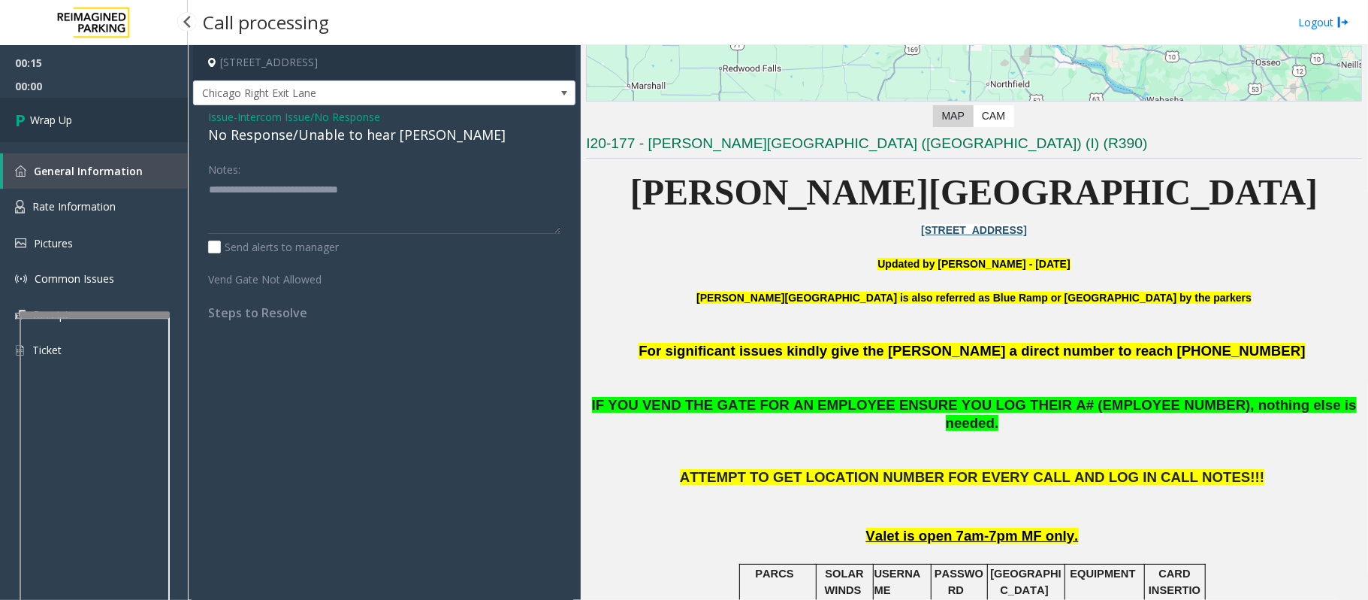
click at [52, 113] on span "Wrap Up" at bounding box center [51, 120] width 42 height 16
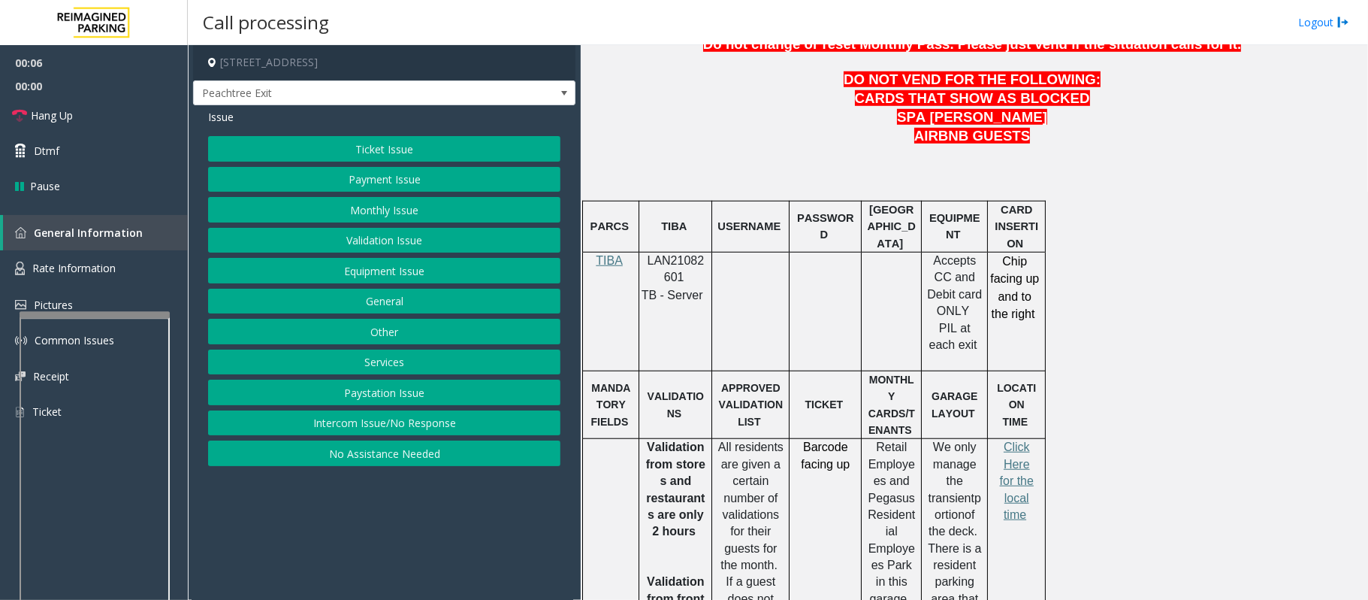
scroll to position [801, 0]
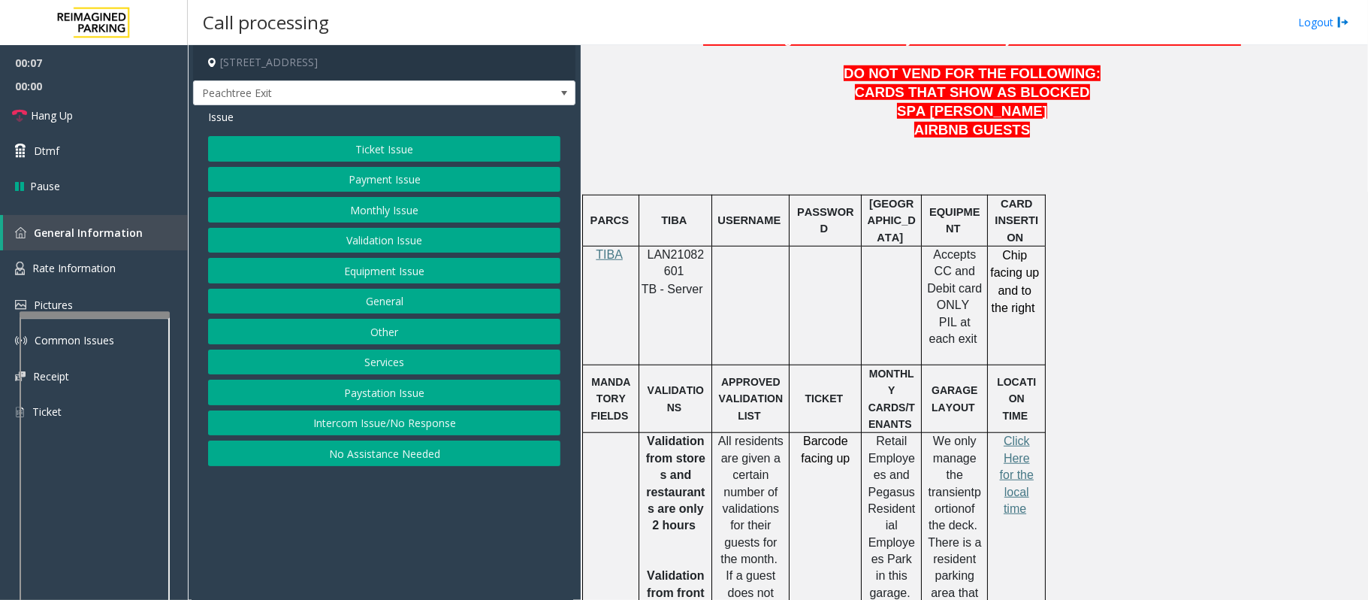
click at [656, 248] on span "LAN21082601" at bounding box center [676, 262] width 57 height 29
copy p "LAN21082601"
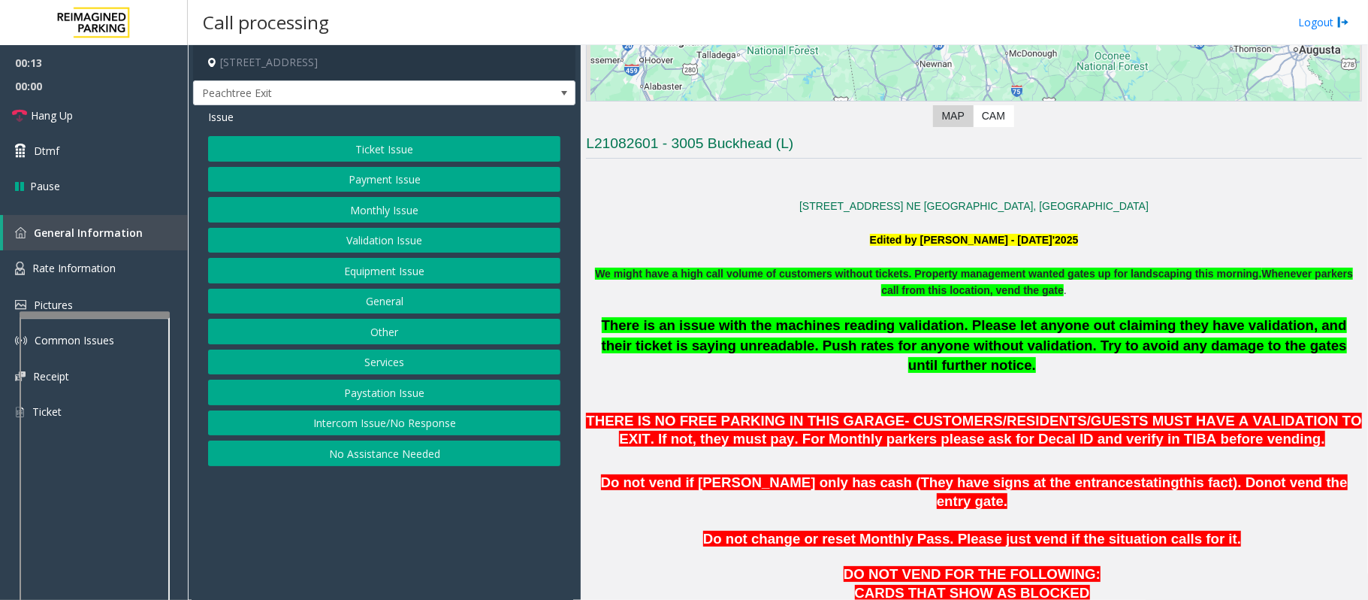
scroll to position [400, 0]
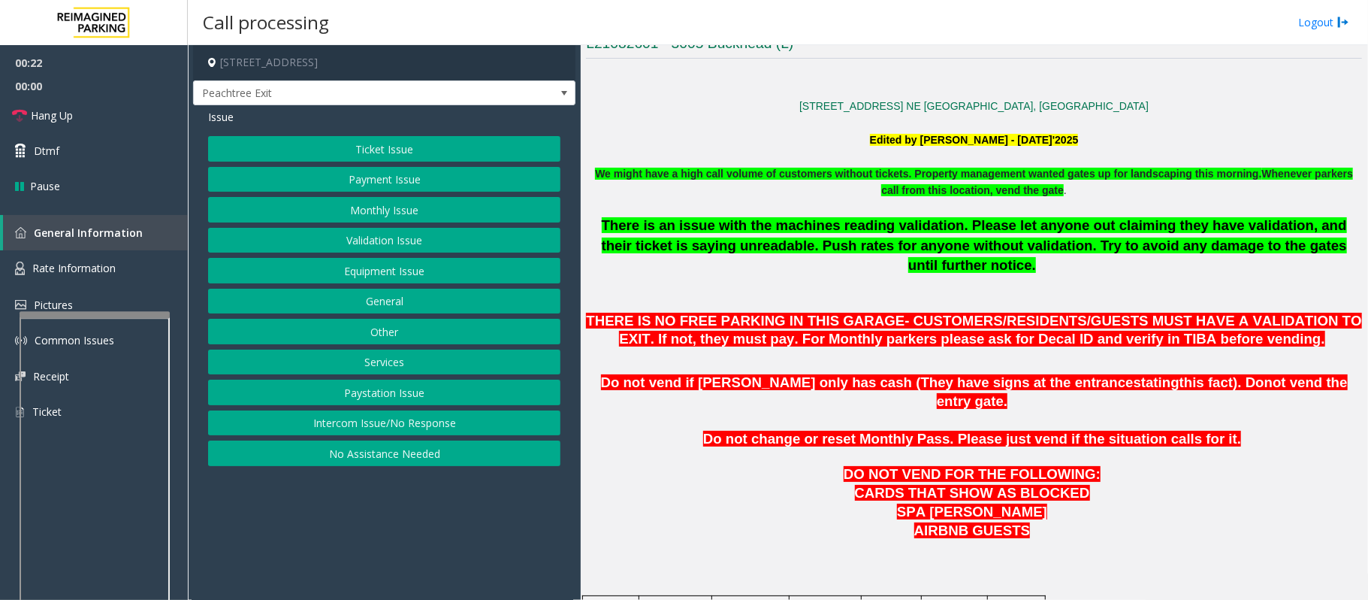
click at [370, 151] on button "Ticket Issue" at bounding box center [384, 149] width 352 height 26
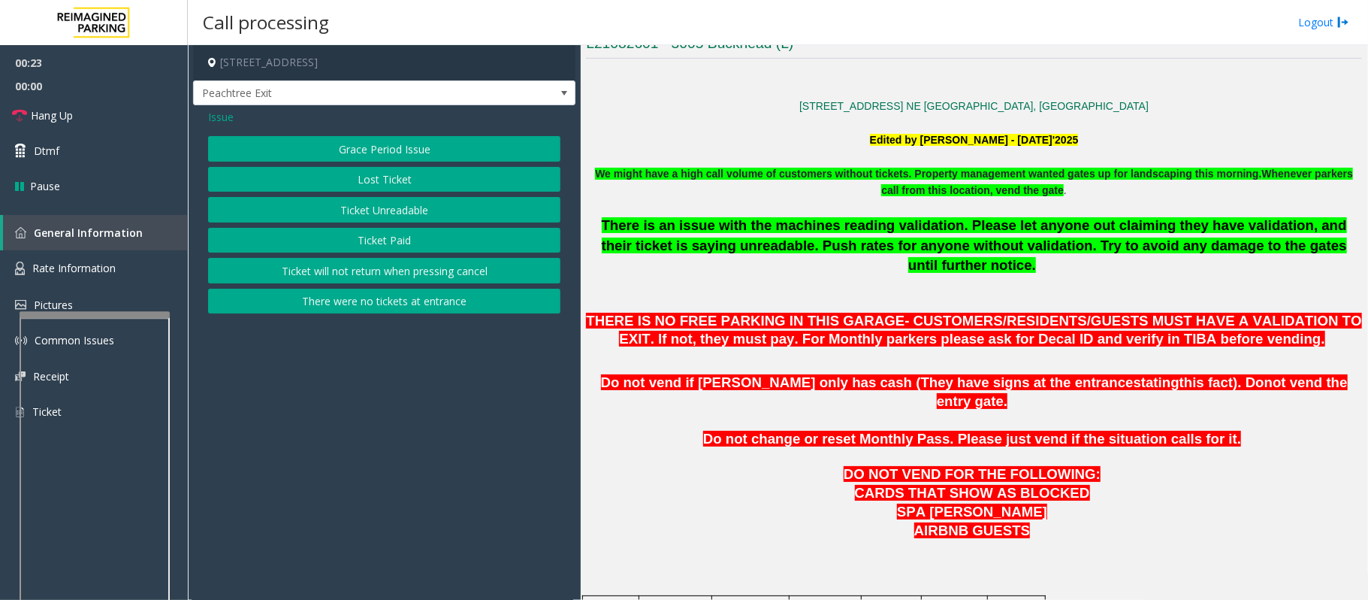
click at [364, 305] on button "There were no tickets at entrance" at bounding box center [384, 302] width 352 height 26
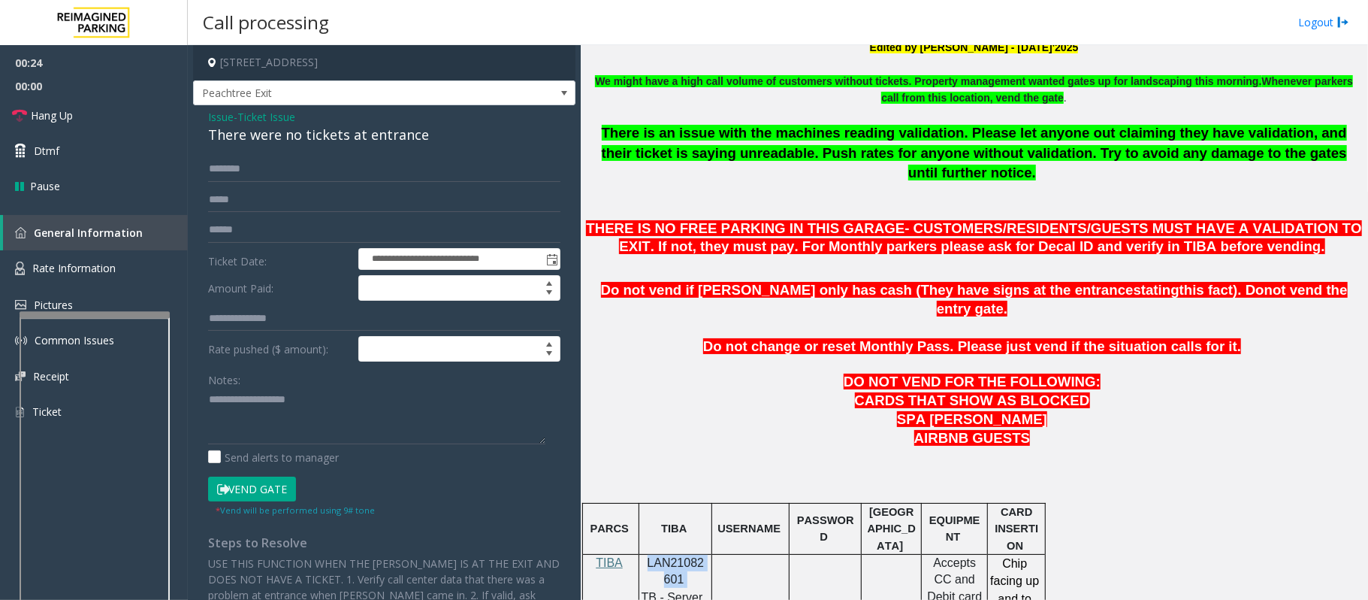
scroll to position [601, 0]
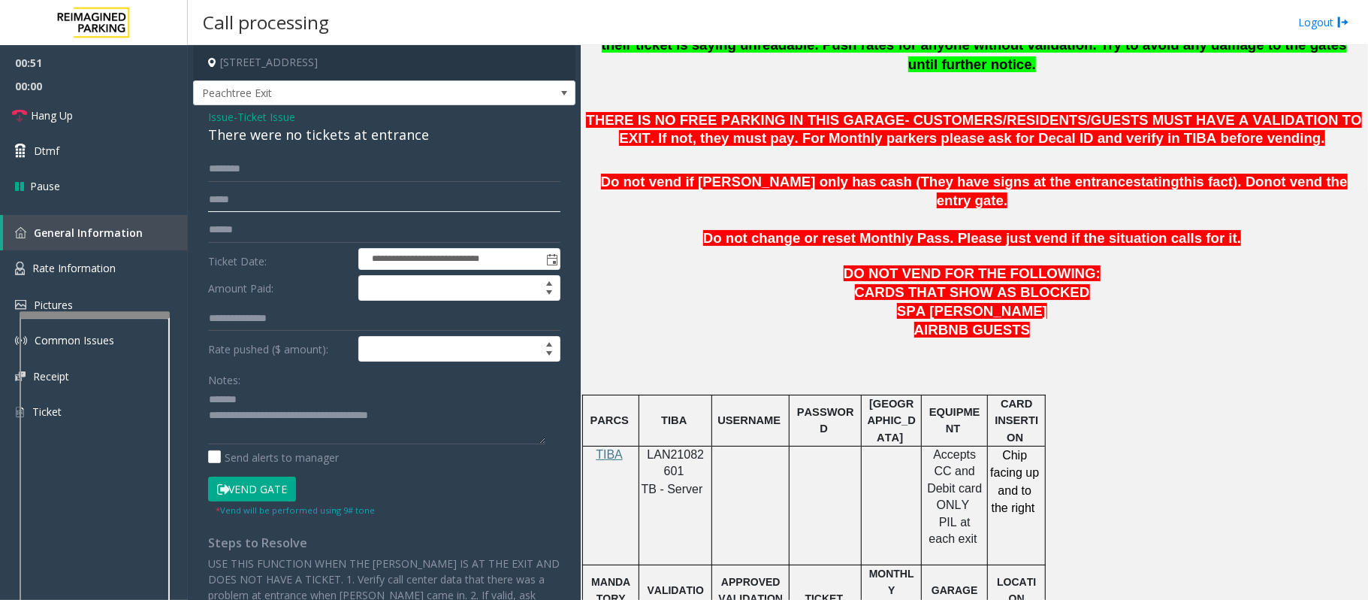
click at [264, 202] on input "text" at bounding box center [384, 200] width 352 height 26
drag, startPoint x: 437, startPoint y: 137, endPoint x: 207, endPoint y: 133, distance: 229.2
click at [207, 133] on div "**********" at bounding box center [384, 408] width 382 height 607
drag, startPoint x: 428, startPoint y: 422, endPoint x: 266, endPoint y: 425, distance: 162.3
click at [266, 425] on textarea at bounding box center [376, 416] width 337 height 56
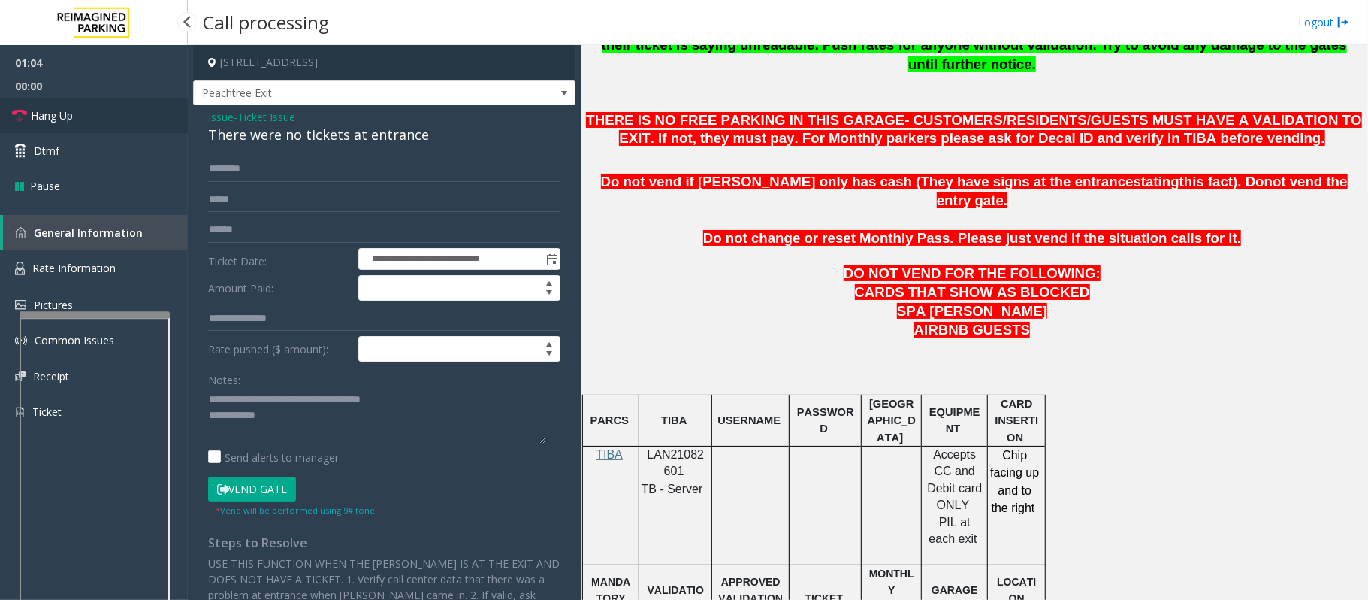
click at [77, 111] on link "Hang Up" at bounding box center [94, 115] width 188 height 35
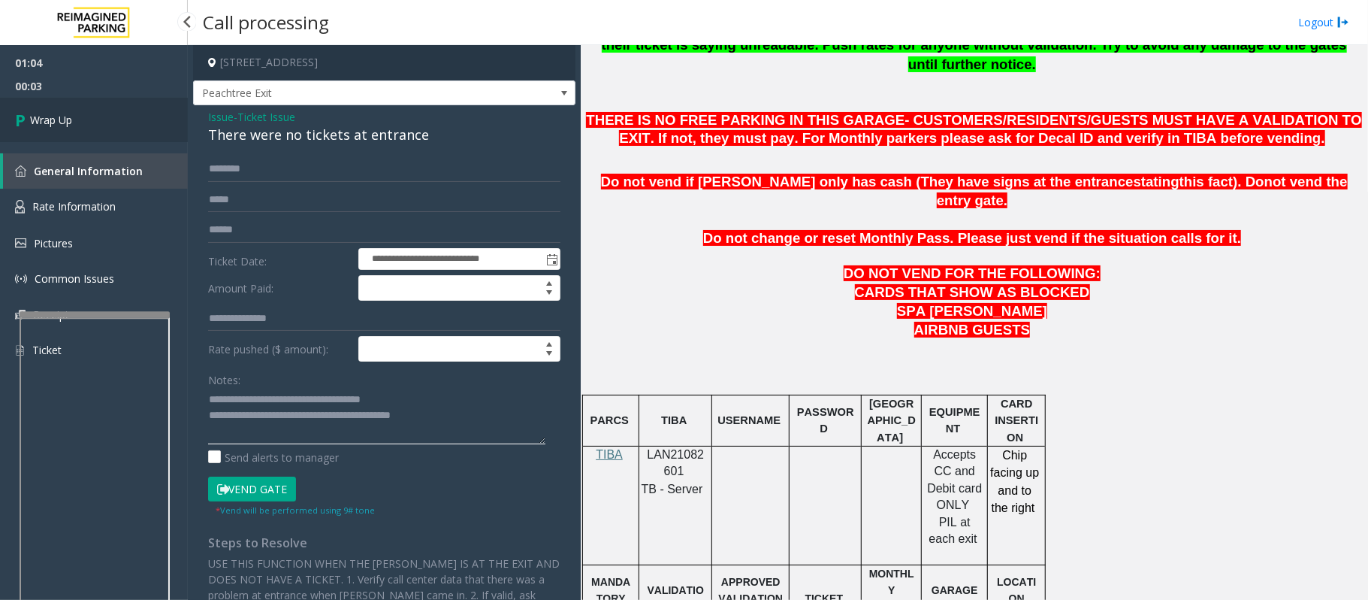
type textarea "**********"
click at [50, 129] on link "Wrap Up" at bounding box center [94, 120] width 188 height 44
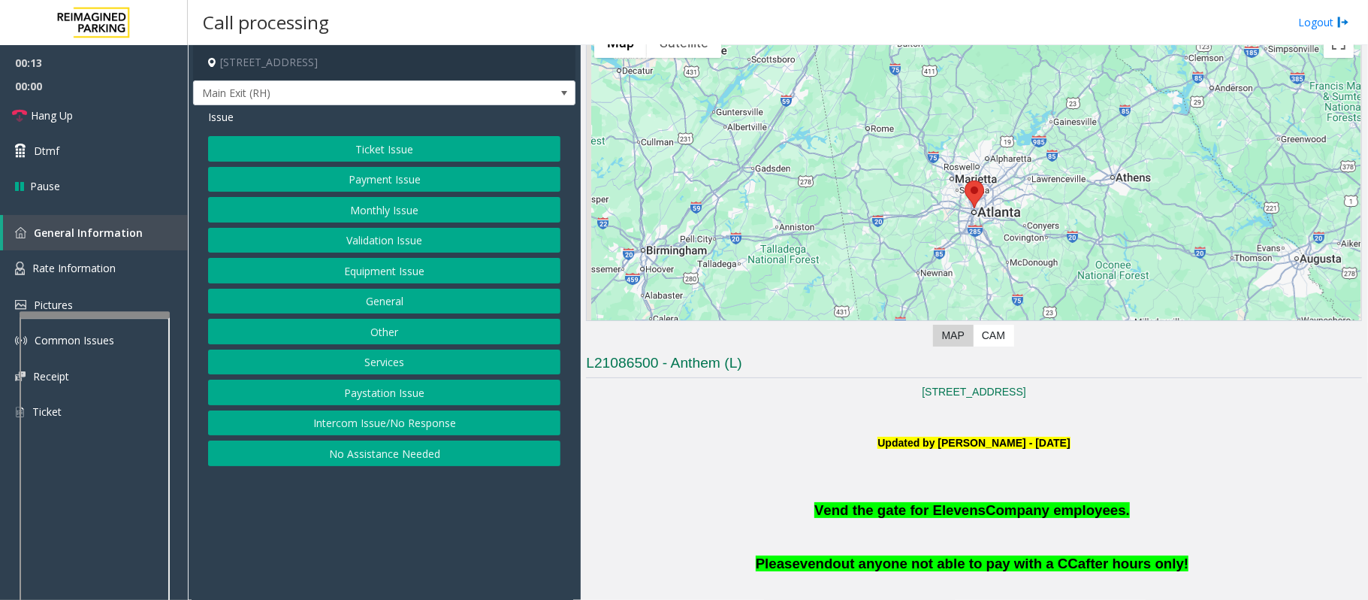
scroll to position [400, 0]
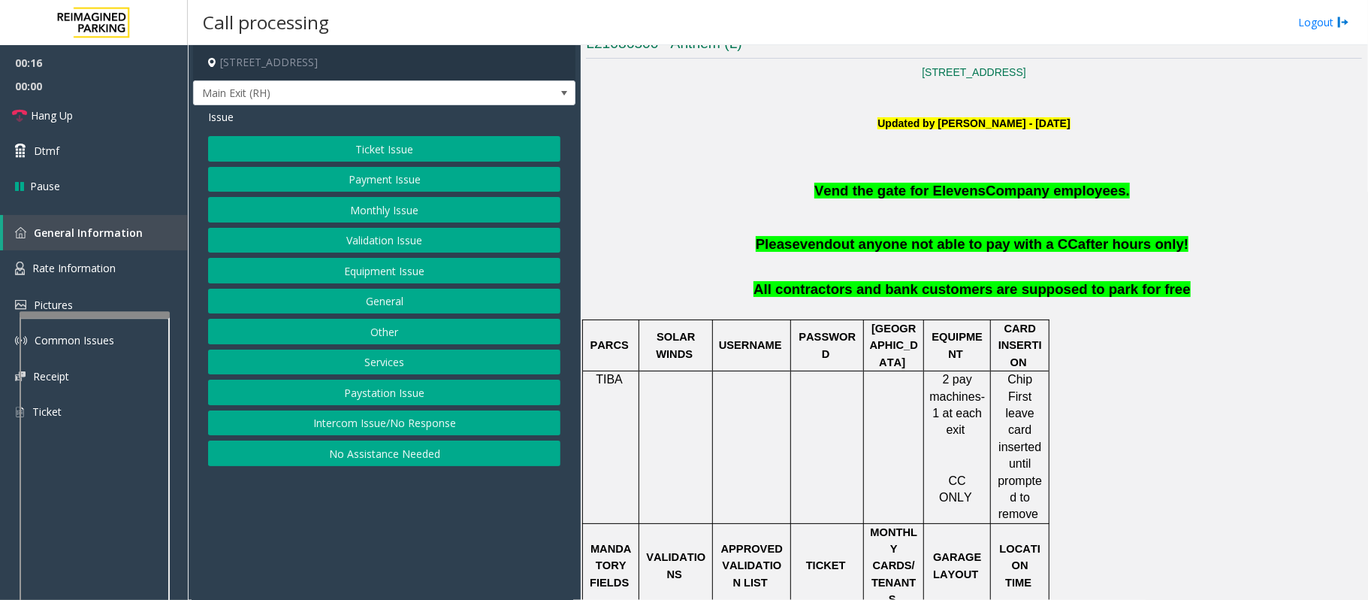
click at [373, 273] on button "Equipment Issue" at bounding box center [384, 271] width 352 height 26
click at [392, 301] on button "Credit Card Stuck in Machine" at bounding box center [384, 302] width 352 height 26
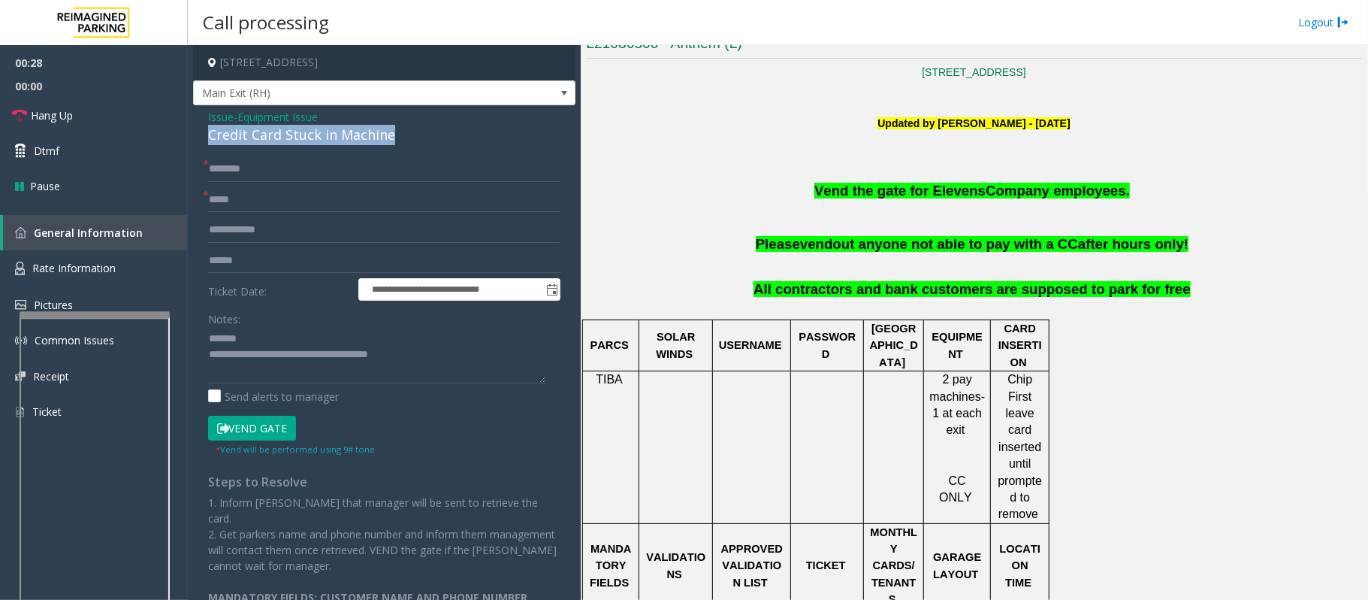
drag, startPoint x: 424, startPoint y: 139, endPoint x: 197, endPoint y: 139, distance: 226.9
click at [197, 139] on div "**********" at bounding box center [384, 370] width 382 height 530
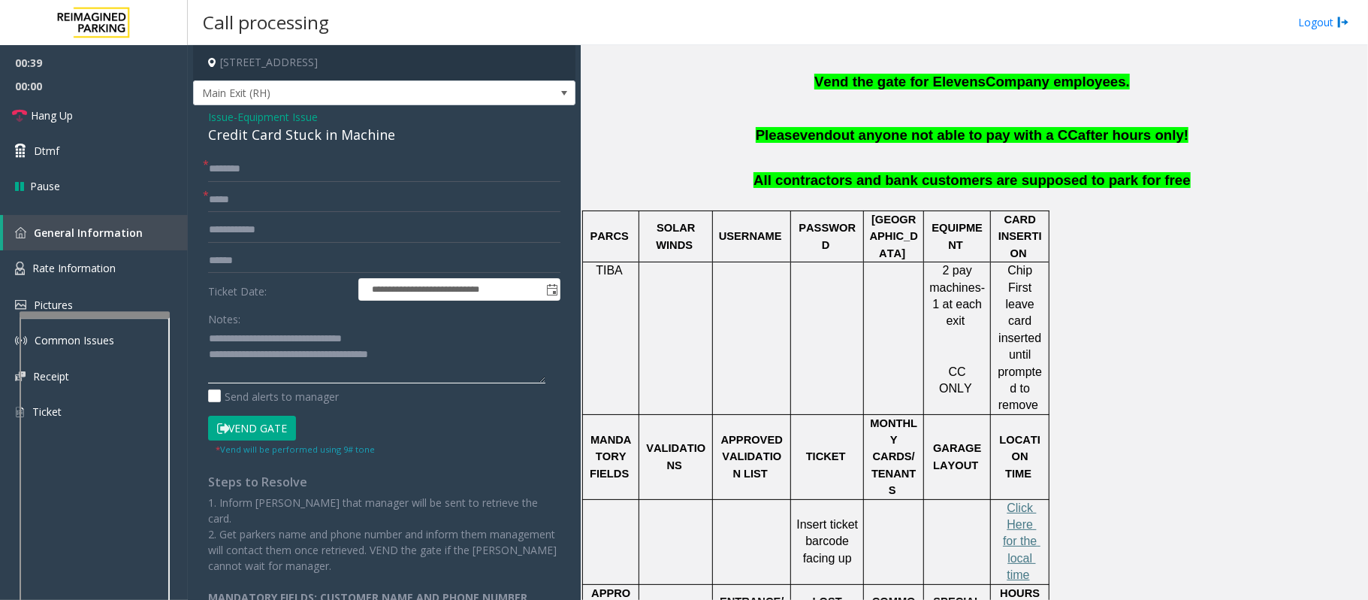
scroll to position [470, 0]
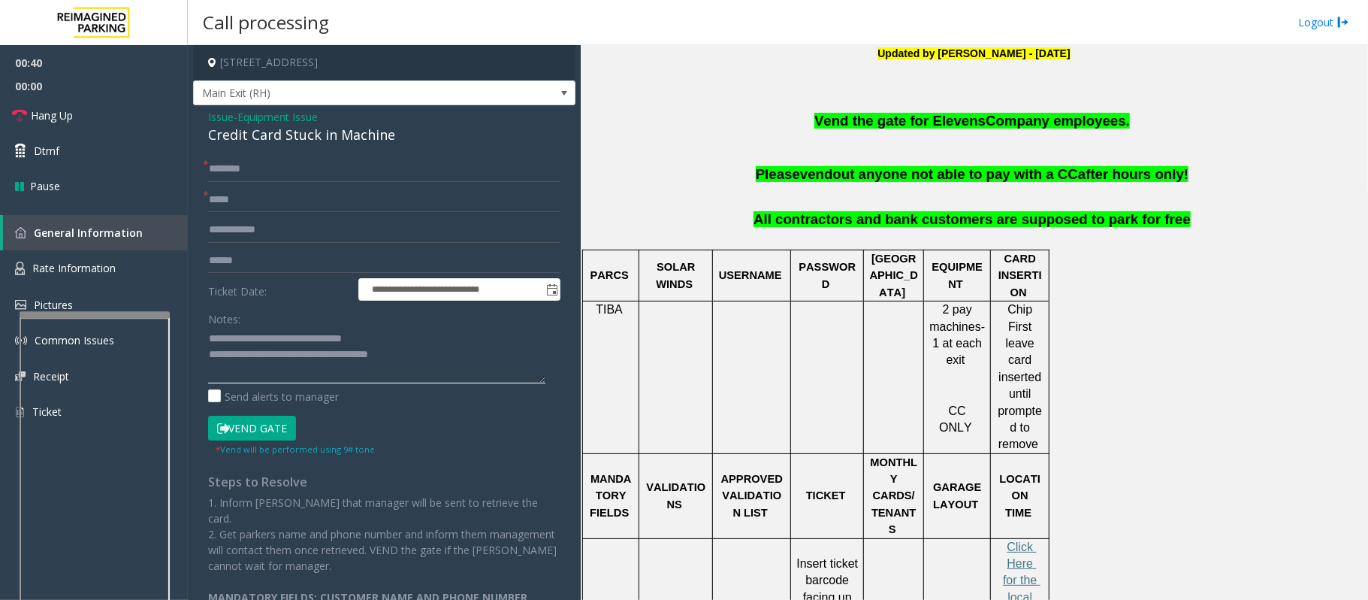
type textarea "**********"
click at [237, 195] on input "text" at bounding box center [384, 200] width 352 height 26
type input "**"
click at [245, 157] on input "text" at bounding box center [384, 169] width 352 height 26
click at [225, 115] on span "Issue" at bounding box center [221, 117] width 26 height 16
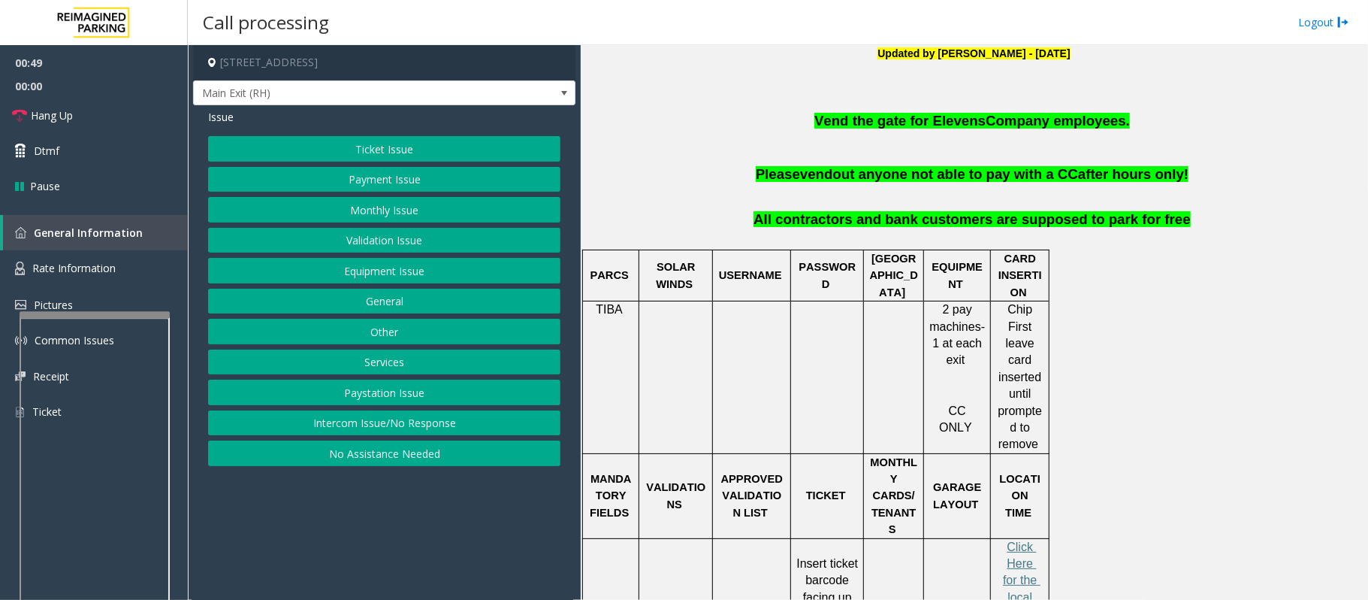
click at [386, 204] on button "Monthly Issue" at bounding box center [384, 210] width 352 height 26
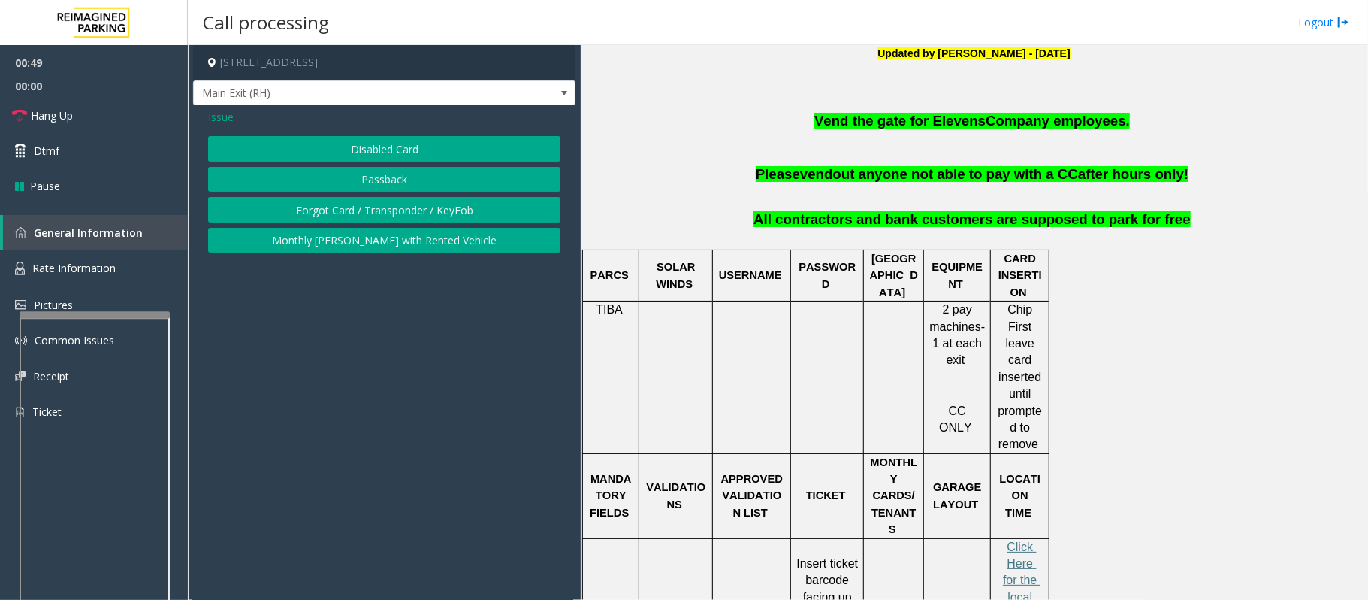
click at [368, 142] on button "Disabled Card" at bounding box center [384, 149] width 352 height 26
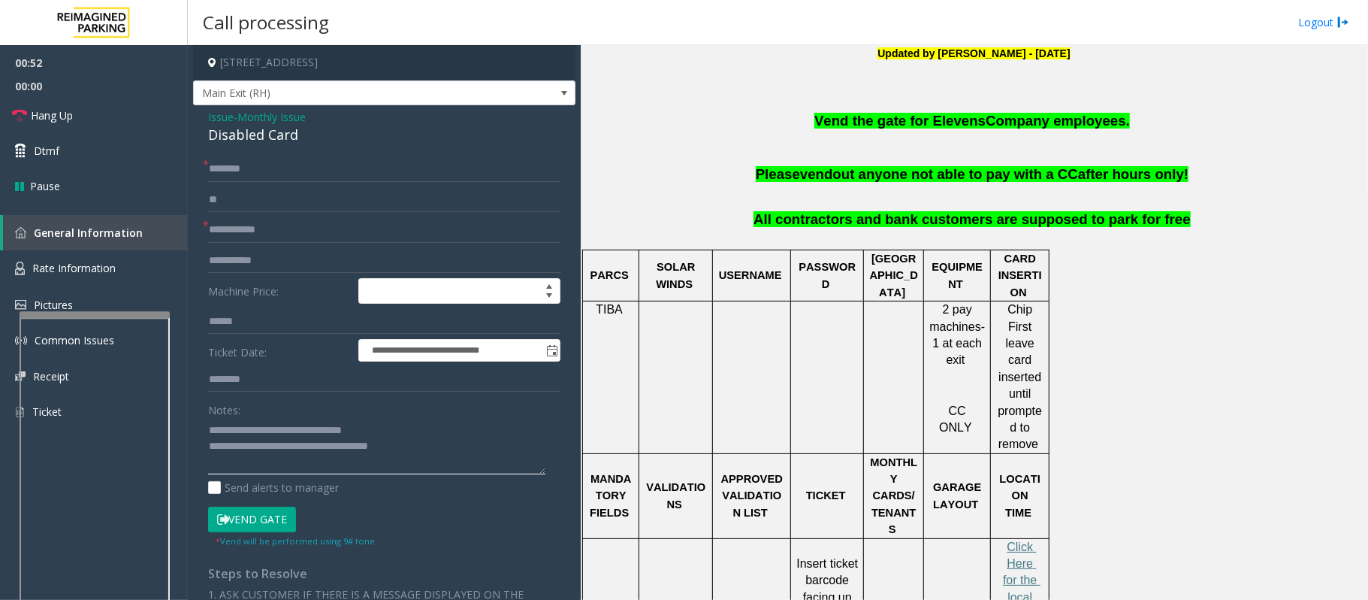
drag, startPoint x: 388, startPoint y: 431, endPoint x: 242, endPoint y: 431, distance: 146.5
click at [242, 431] on textarea at bounding box center [376, 446] width 337 height 56
click at [412, 433] on textarea at bounding box center [376, 446] width 337 height 56
drag, startPoint x: 311, startPoint y: 133, endPoint x: 206, endPoint y: 129, distance: 105.3
click at [206, 129] on div "**********" at bounding box center [384, 510] width 382 height 811
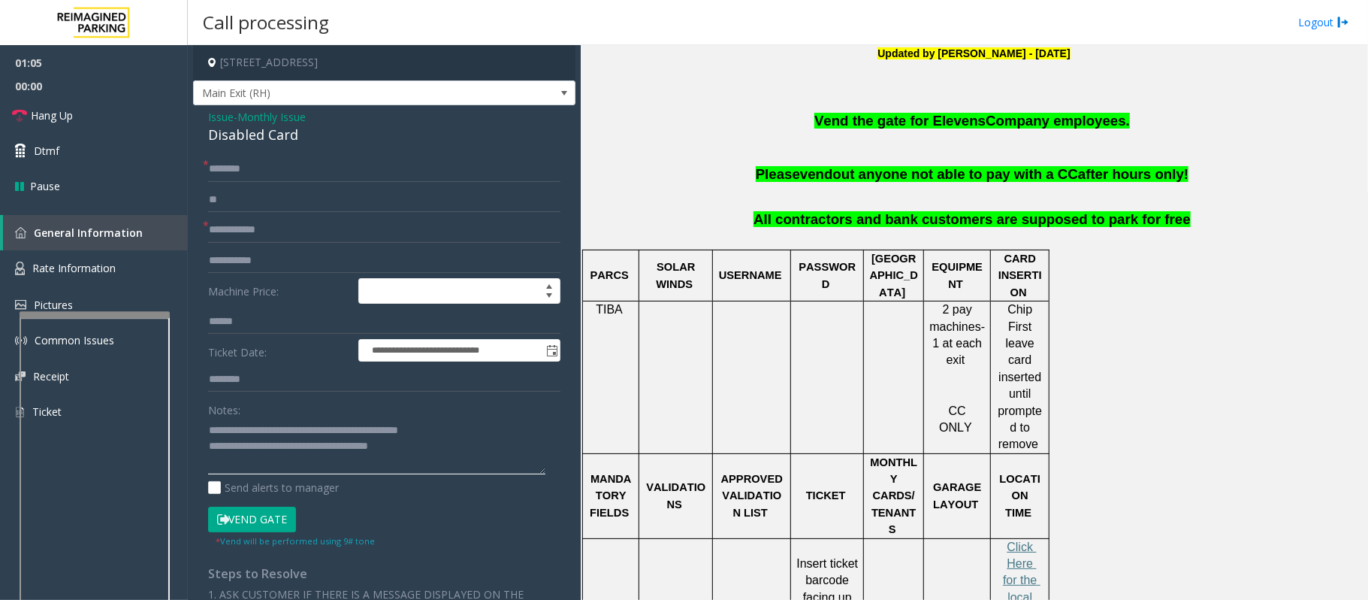
type textarea "**********"
click at [947, 116] on span "Vend the gate for Elevens" at bounding box center [899, 121] width 171 height 16
type input "*******"
click at [221, 200] on input "**" at bounding box center [384, 200] width 352 height 26
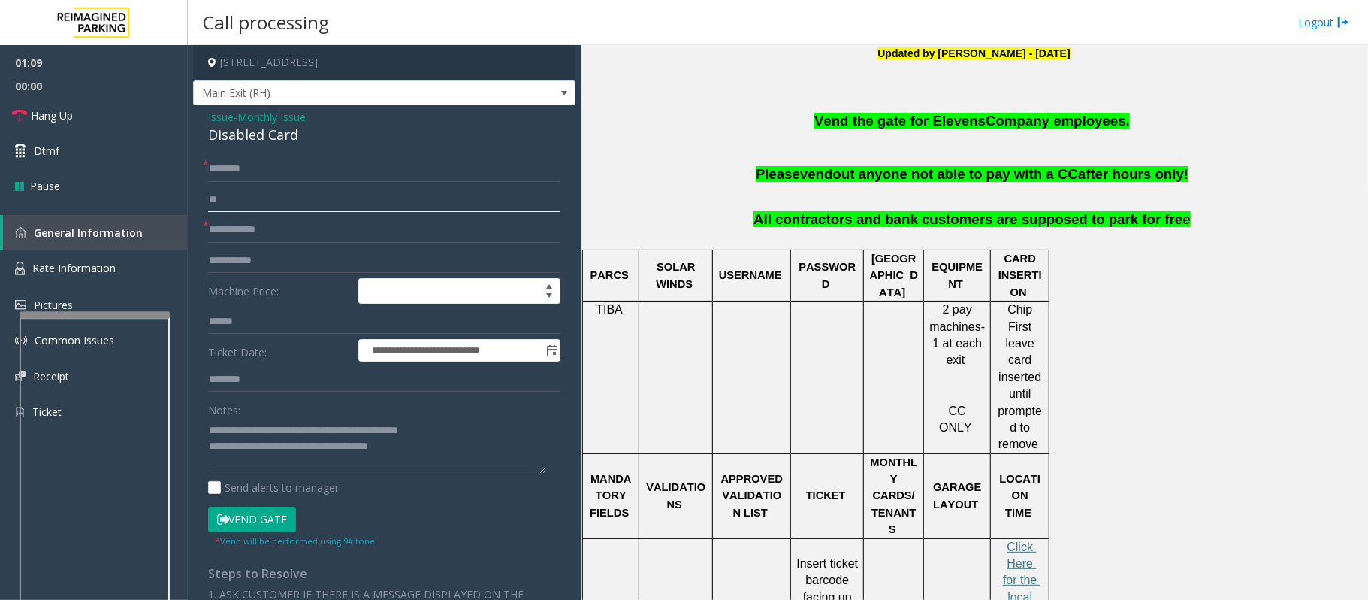
type input "*"
click at [238, 226] on input "text" at bounding box center [384, 230] width 352 height 26
click at [245, 428] on textarea at bounding box center [376, 446] width 337 height 56
type textarea "**********"
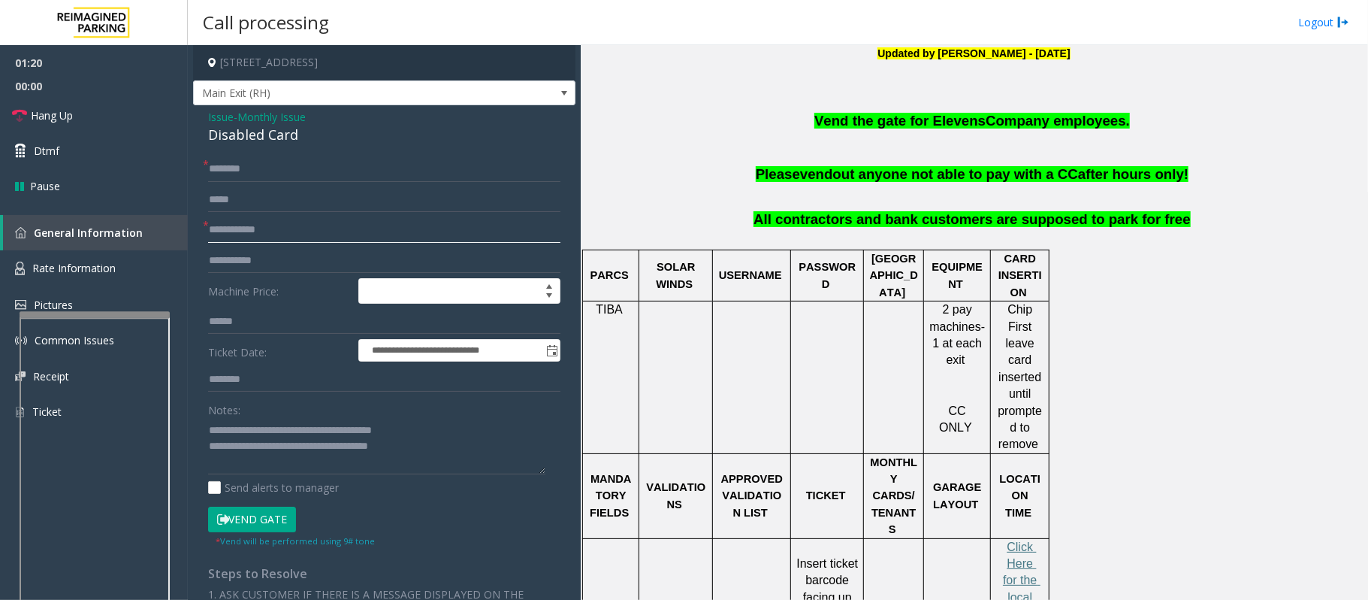
click at [231, 231] on input "text" at bounding box center [384, 230] width 352 height 26
type input "**"
click at [247, 157] on input "text" at bounding box center [384, 169] width 352 height 26
click at [223, 171] on input "text" at bounding box center [384, 169] width 352 height 26
click at [62, 114] on span "Hang Up" at bounding box center [52, 115] width 42 height 16
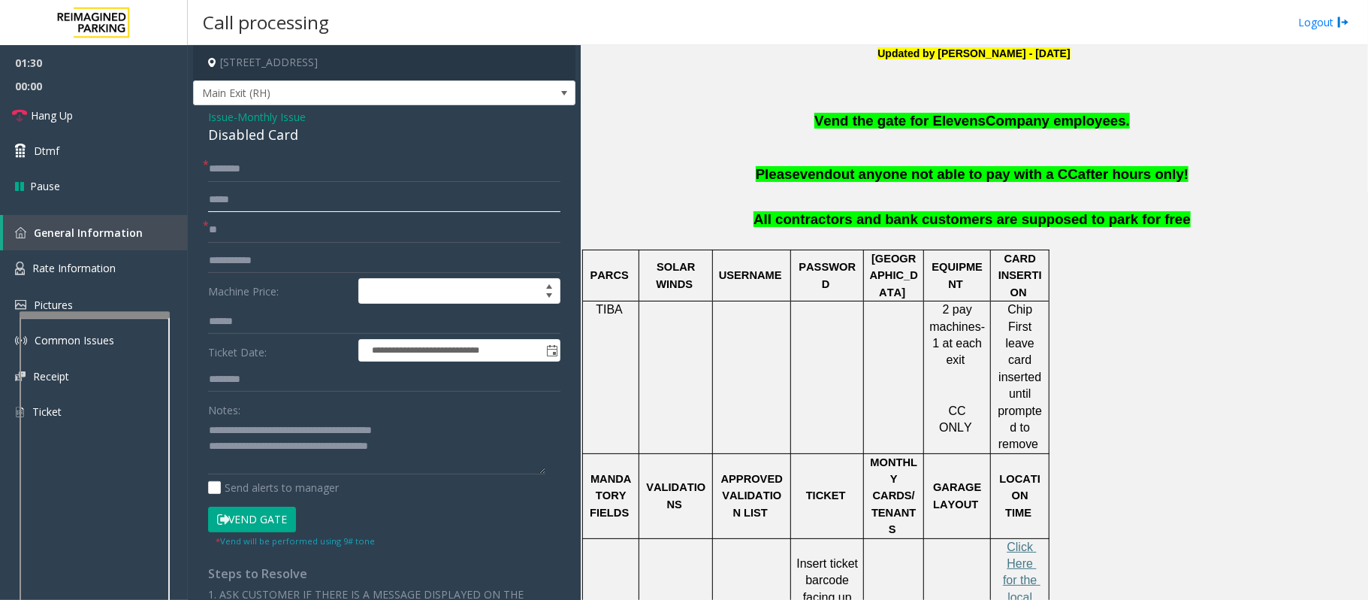
click at [350, 187] on input "text" at bounding box center [384, 200] width 352 height 26
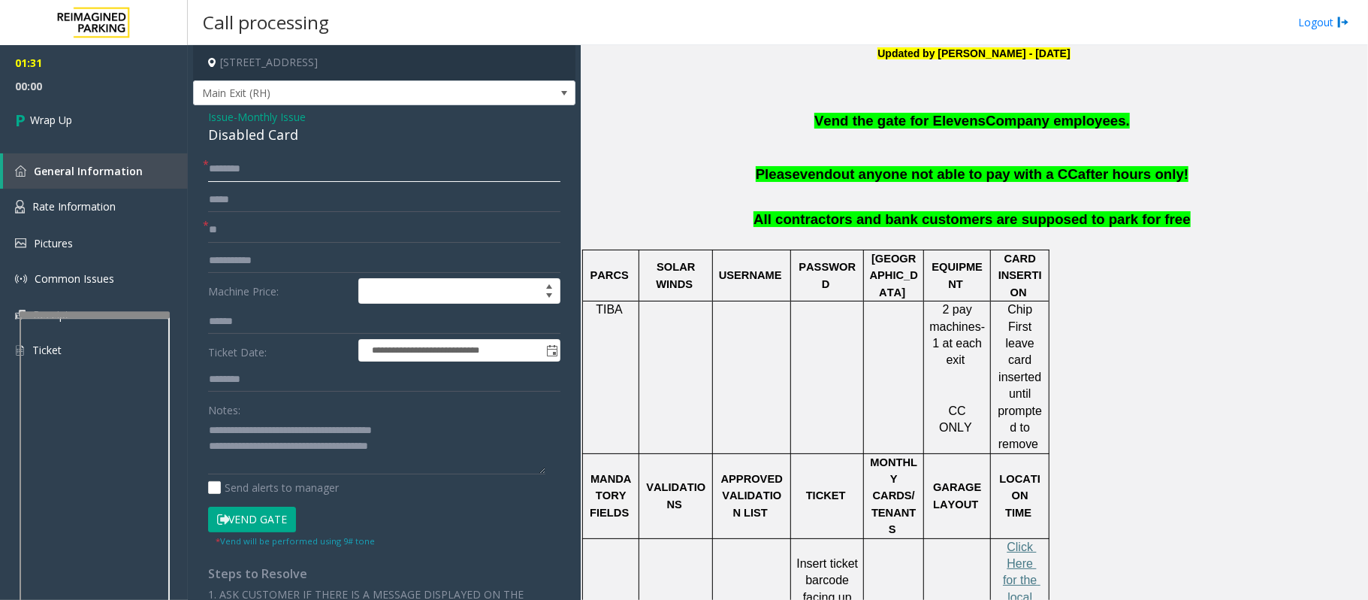
click at [349, 174] on input "text" at bounding box center [384, 169] width 352 height 26
type input "**"
drag, startPoint x: 455, startPoint y: 446, endPoint x: 272, endPoint y: 445, distance: 182.6
click at [272, 445] on textarea at bounding box center [376, 446] width 337 height 56
type textarea "**********"
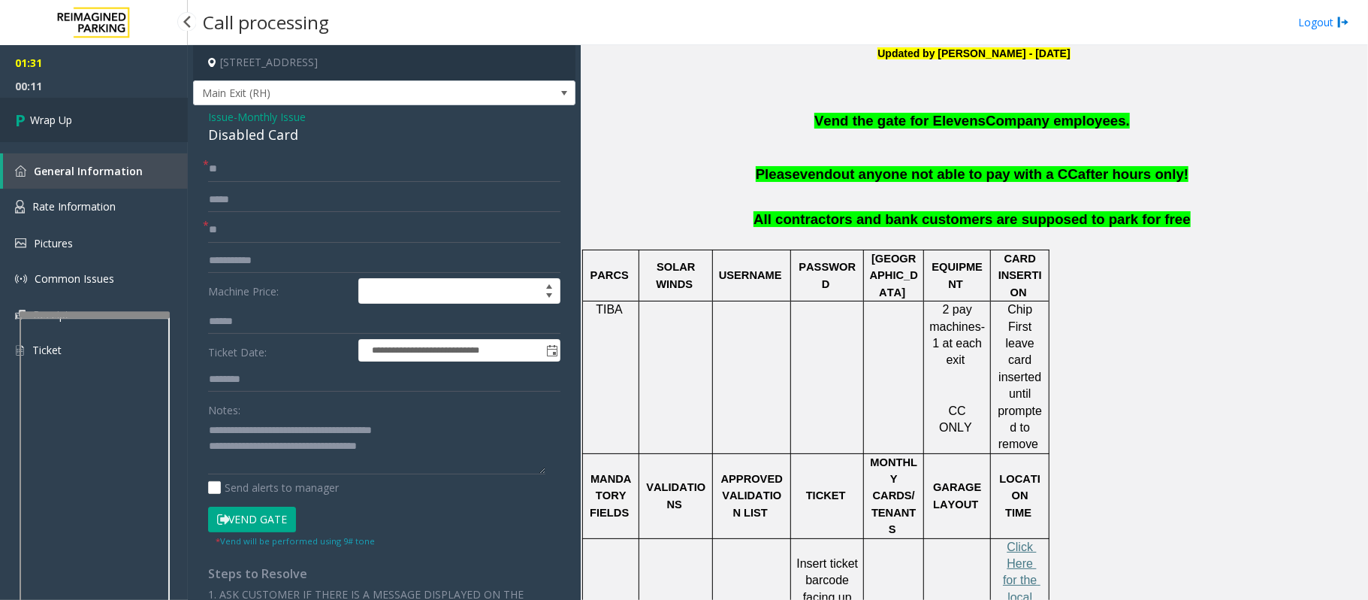
click at [72, 120] on span "Wrap Up" at bounding box center [51, 120] width 42 height 16
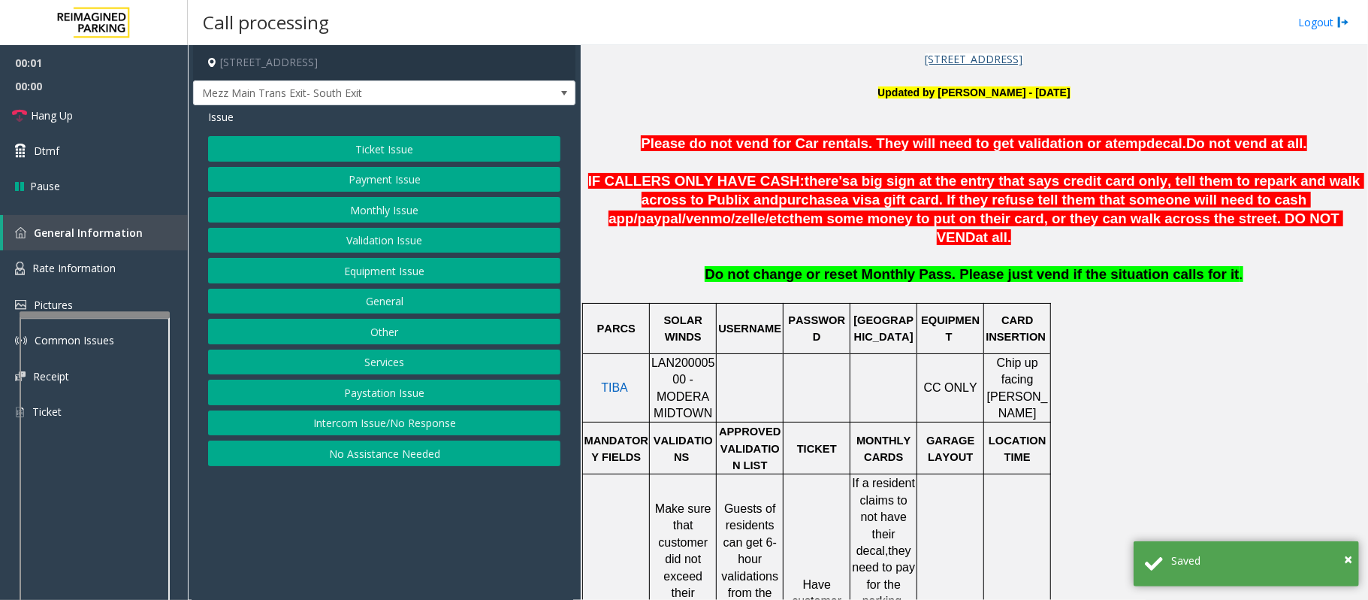
scroll to position [601, 0]
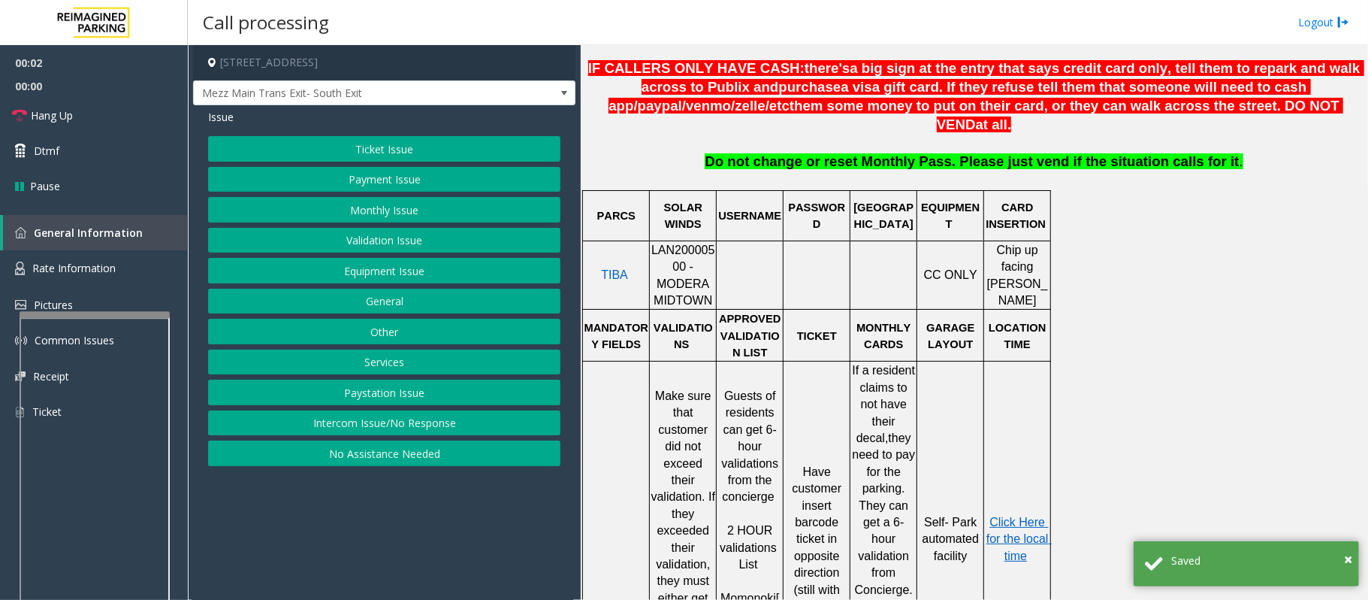
click at [666, 243] on span "LAN20000500 - MODERA MIDTOWN" at bounding box center [683, 274] width 64 height 63
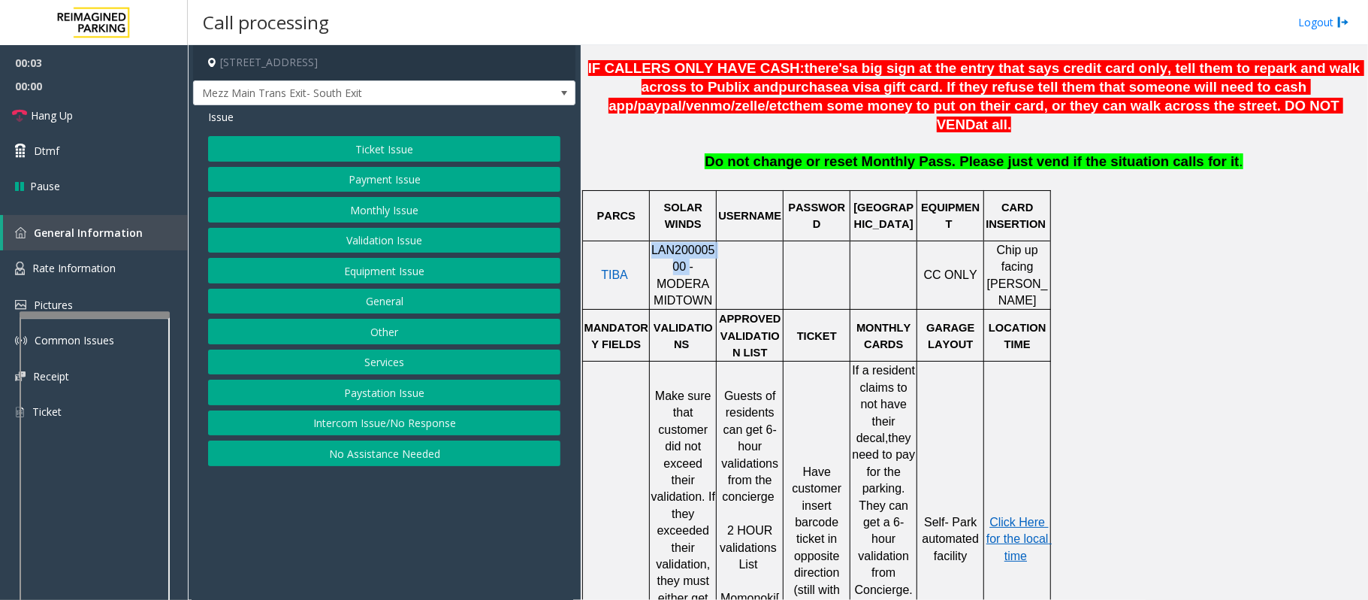
click at [666, 243] on span "LAN20000500 - MODERA MIDTOWN" at bounding box center [683, 274] width 64 height 63
copy span "LAN20000500"
click at [367, 241] on button "Validation Issue" at bounding box center [384, 241] width 352 height 26
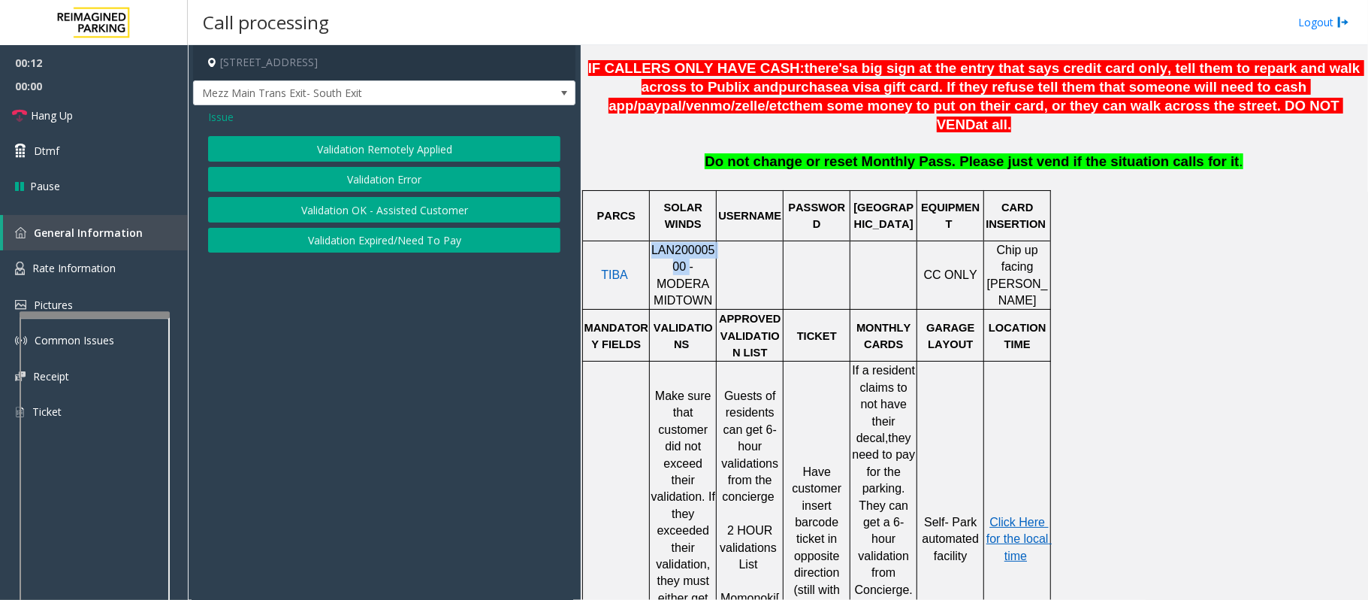
click at [371, 180] on button "Validation Error" at bounding box center [384, 180] width 352 height 26
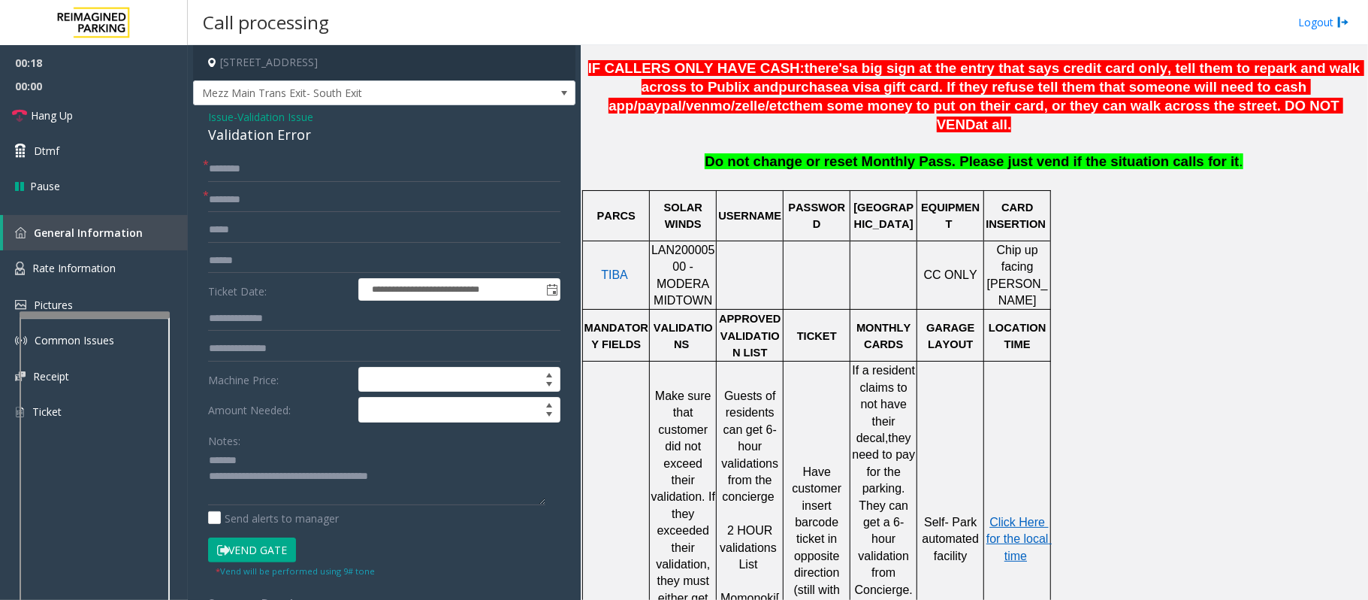
click at [325, 147] on div "**********" at bounding box center [384, 486] width 382 height 763
drag, startPoint x: 325, startPoint y: 143, endPoint x: 205, endPoint y: 139, distance: 119.5
click at [205, 139] on div "**********" at bounding box center [384, 486] width 382 height 763
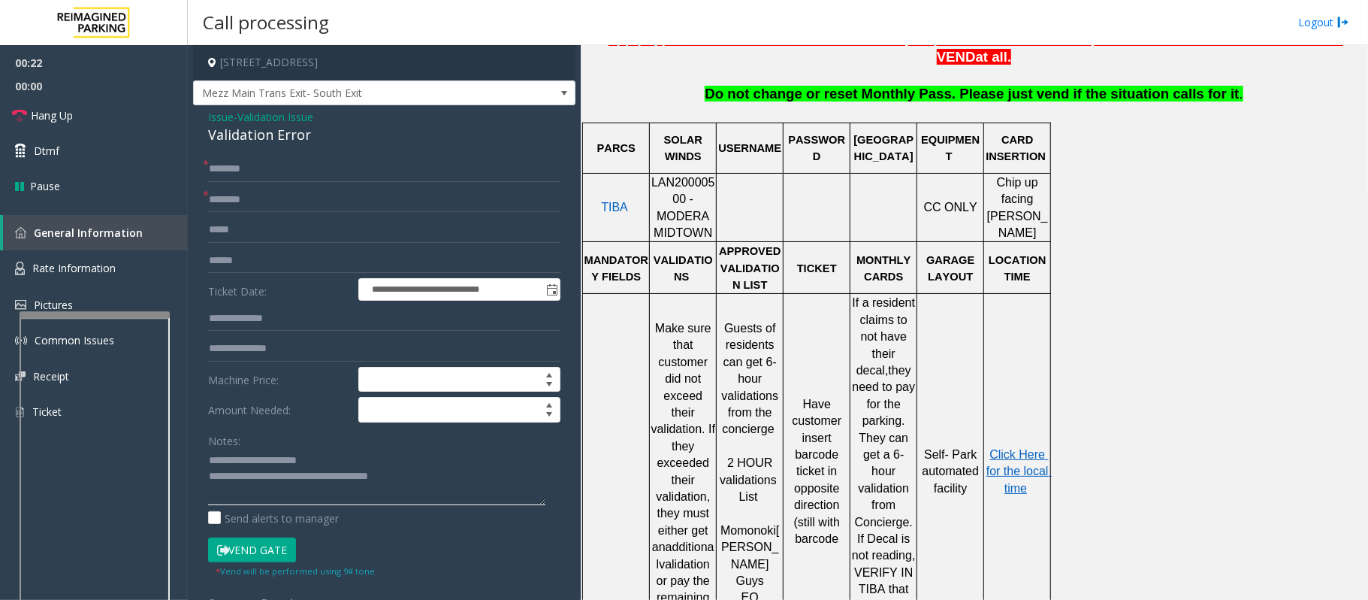
scroll to position [801, 0]
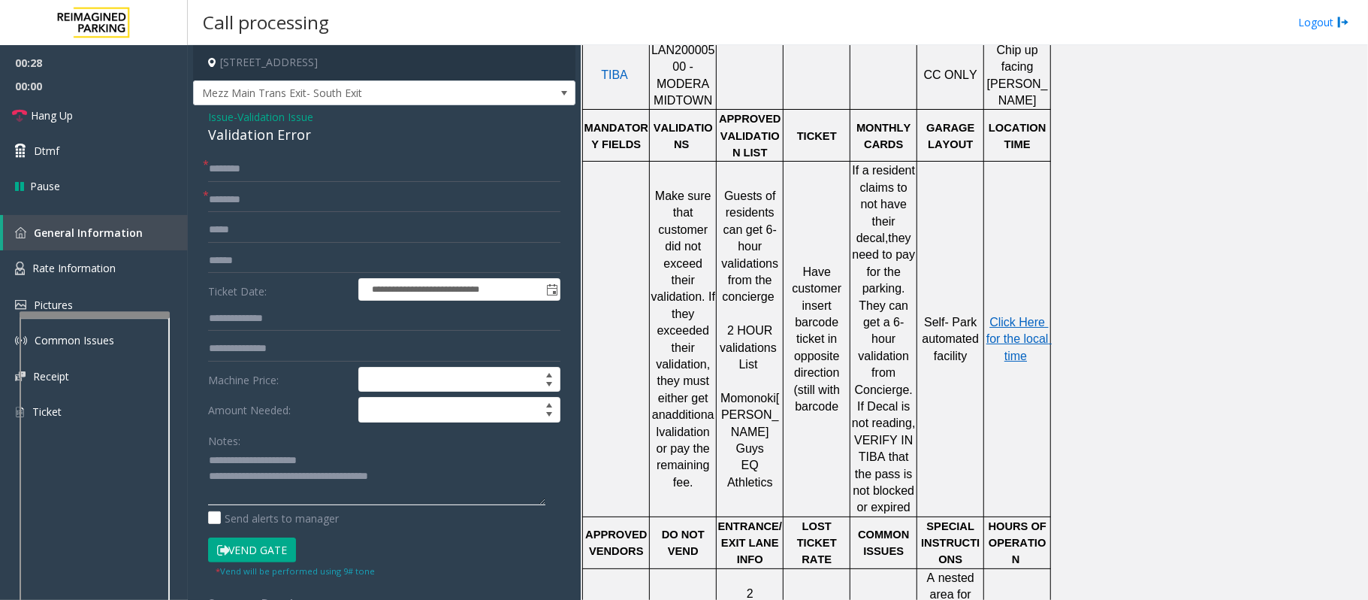
type textarea "**********"
click at [752, 390] on p "Momonoki Hallal Guys" at bounding box center [750, 424] width 65 height 68
click at [271, 199] on input "********" at bounding box center [384, 200] width 352 height 26
type input "********"
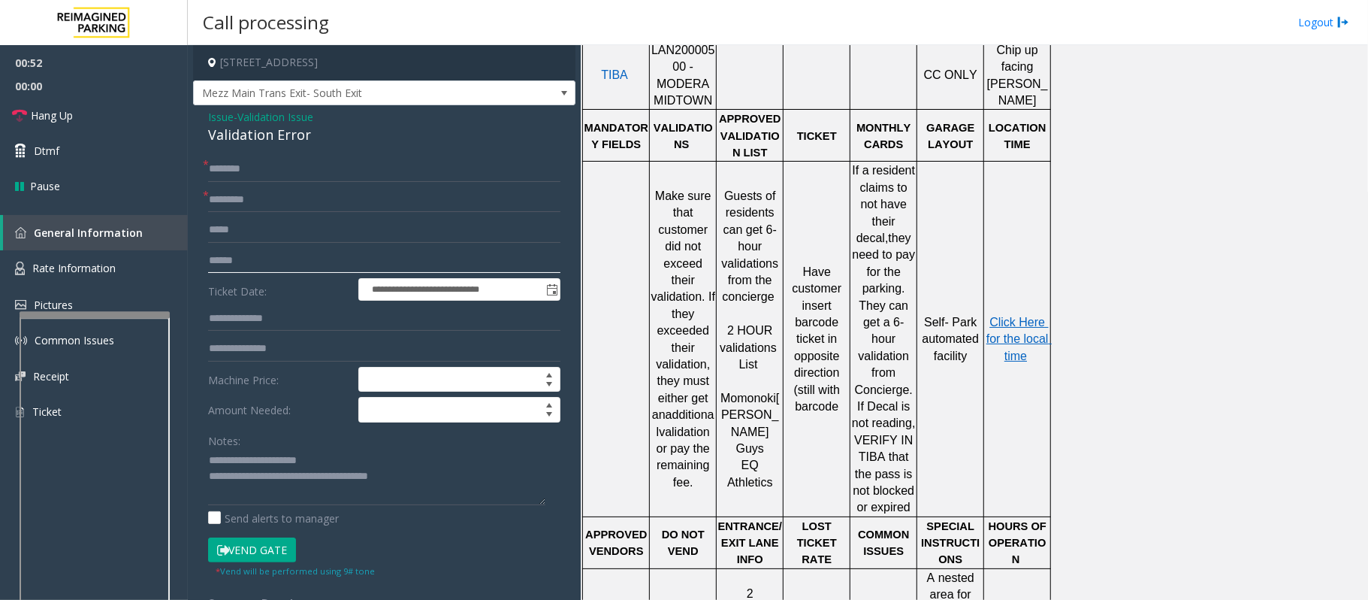
click at [239, 258] on input "text" at bounding box center [384, 261] width 352 height 26
type input "******"
click at [239, 328] on input "text" at bounding box center [384, 319] width 352 height 26
click at [222, 255] on input "******" at bounding box center [384, 261] width 352 height 26
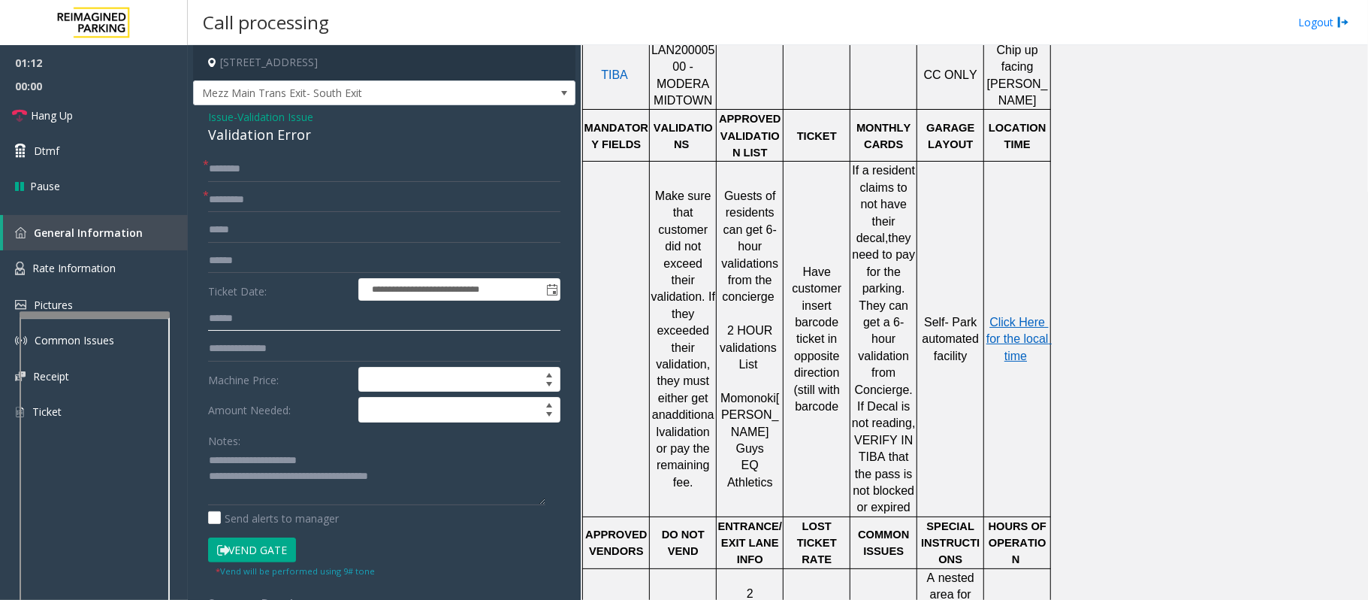
type input "******"
click at [240, 259] on input "text" at bounding box center [384, 261] width 352 height 26
type input "*******"
click at [231, 173] on input "text" at bounding box center [384, 169] width 352 height 26
click at [1014, 316] on span "Click Here for the local time" at bounding box center [1019, 339] width 65 height 47
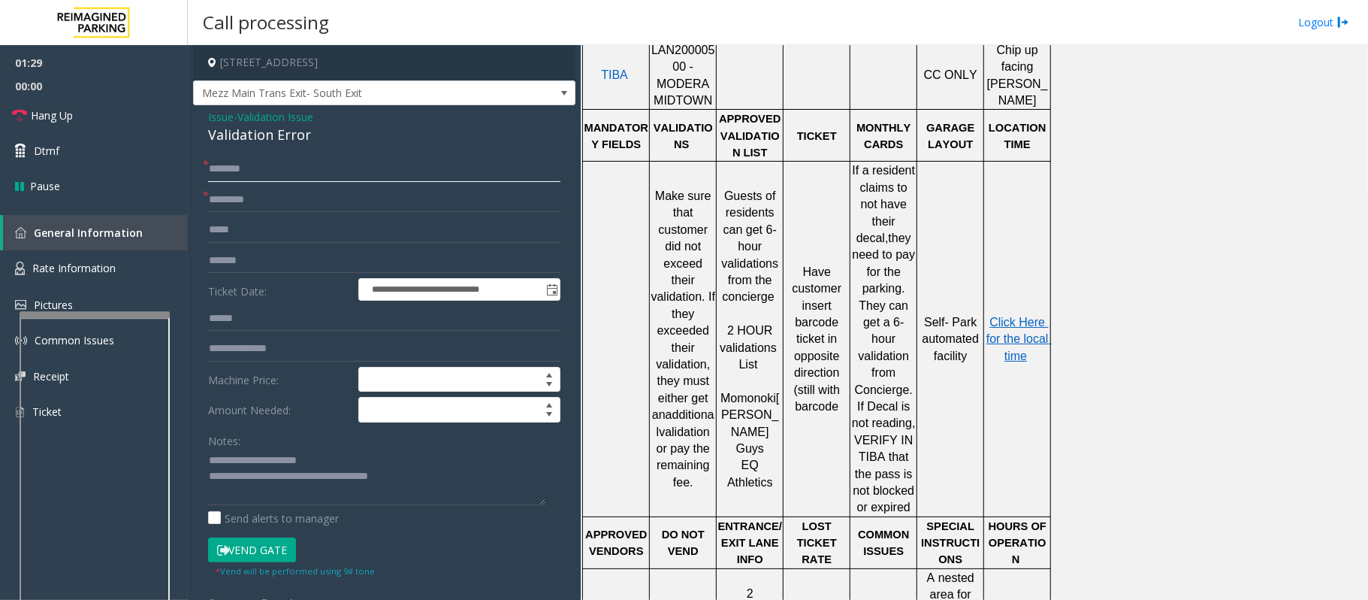
click at [247, 167] on input "text" at bounding box center [384, 169] width 352 height 26
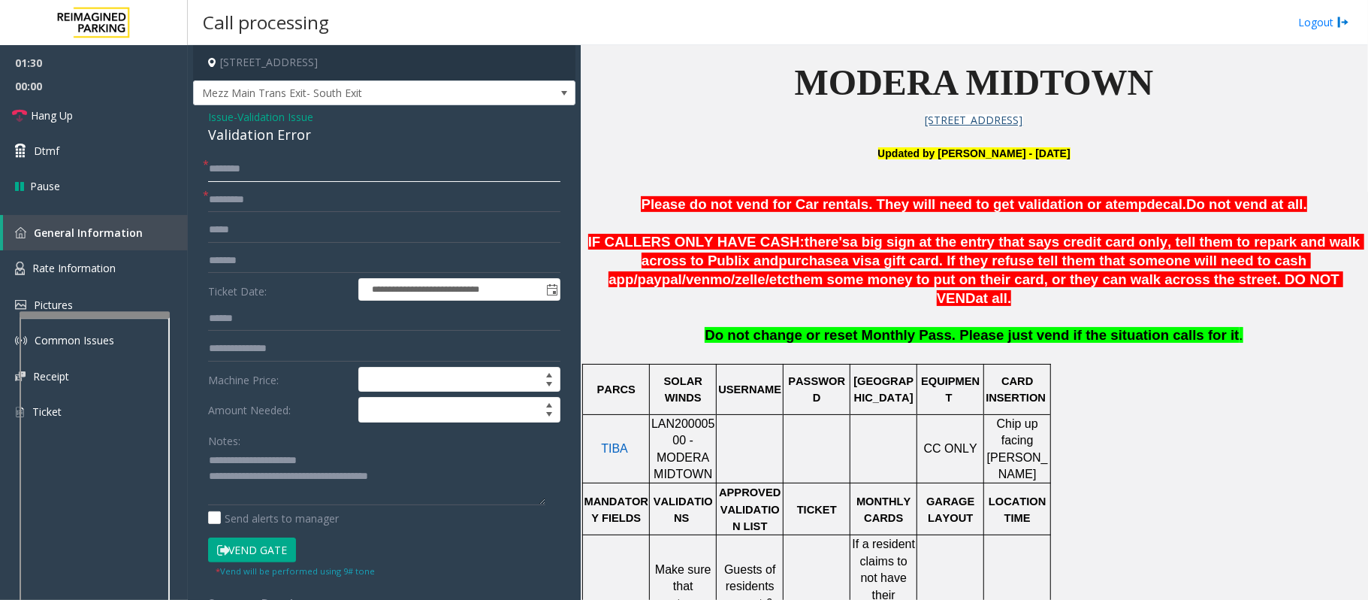
scroll to position [400, 0]
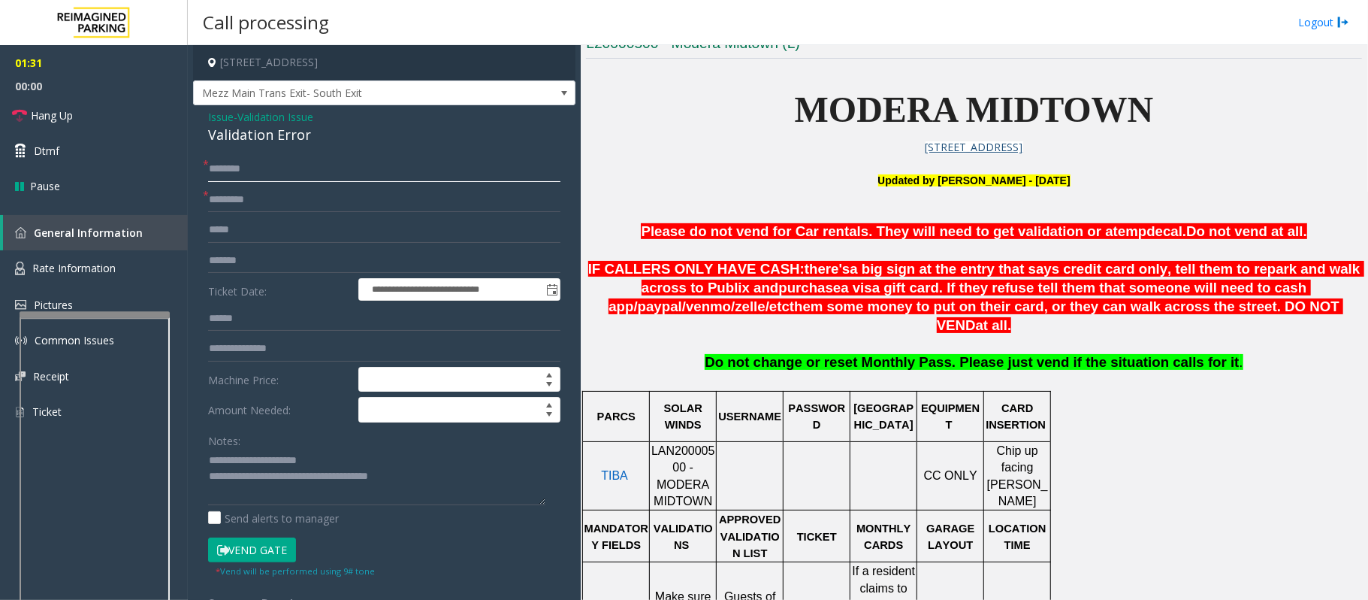
click at [225, 176] on input "text" at bounding box center [384, 169] width 352 height 26
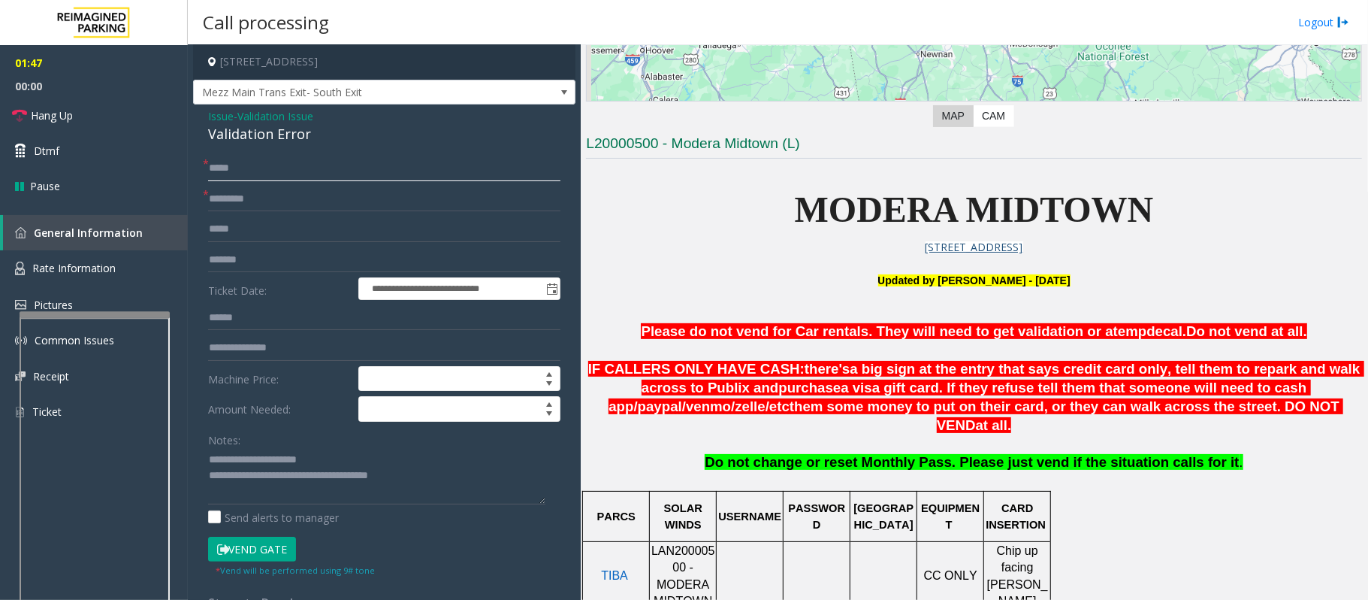
scroll to position [0, 0]
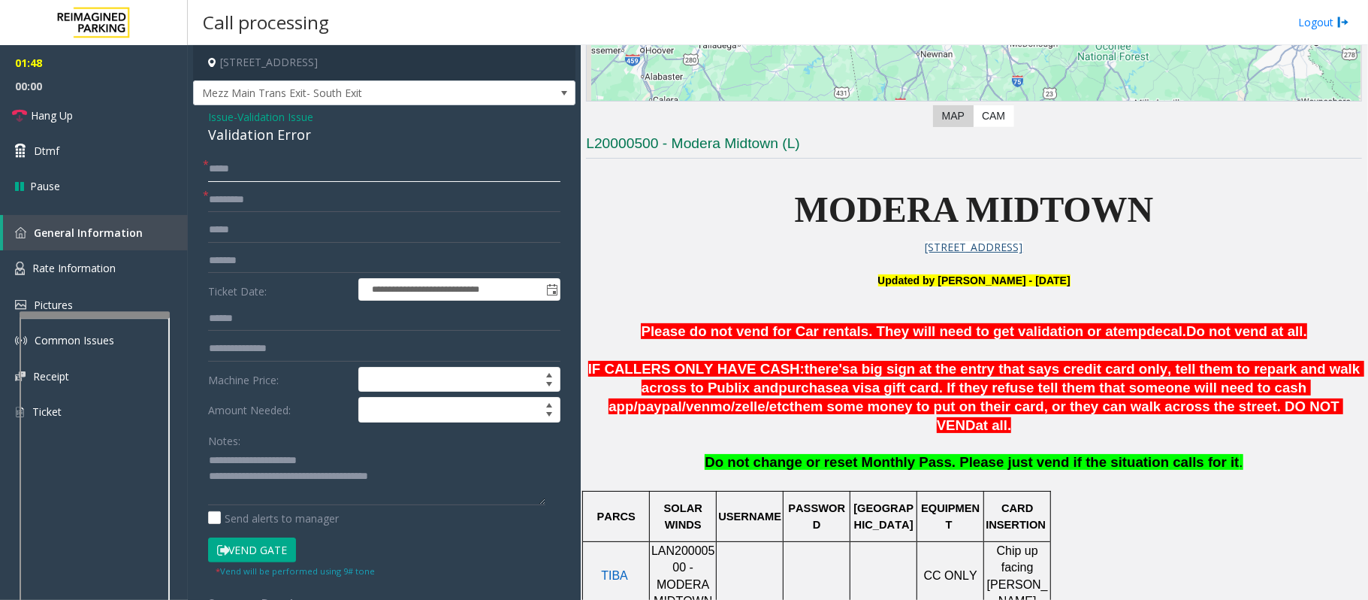
type input "****"
click at [261, 557] on button "Vend Gate" at bounding box center [252, 550] width 88 height 26
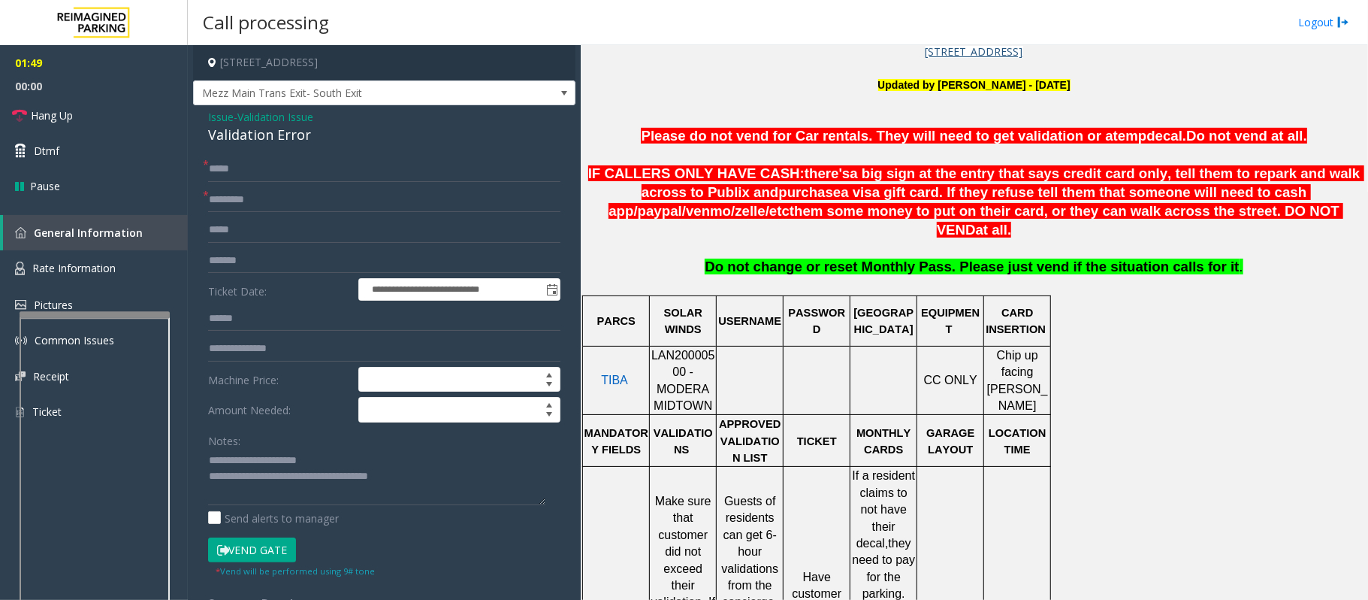
scroll to position [500, 0]
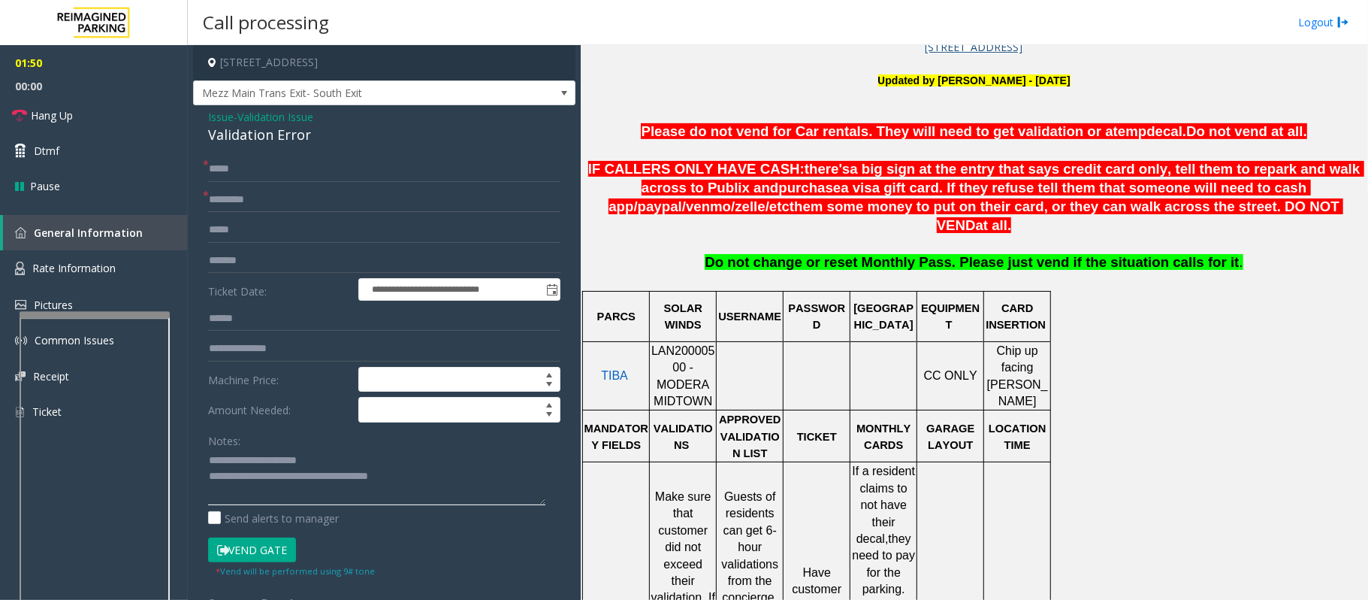
click at [326, 466] on textarea at bounding box center [376, 477] width 337 height 56
type textarea "**********"
click at [54, 118] on span "Hang Up" at bounding box center [52, 115] width 42 height 16
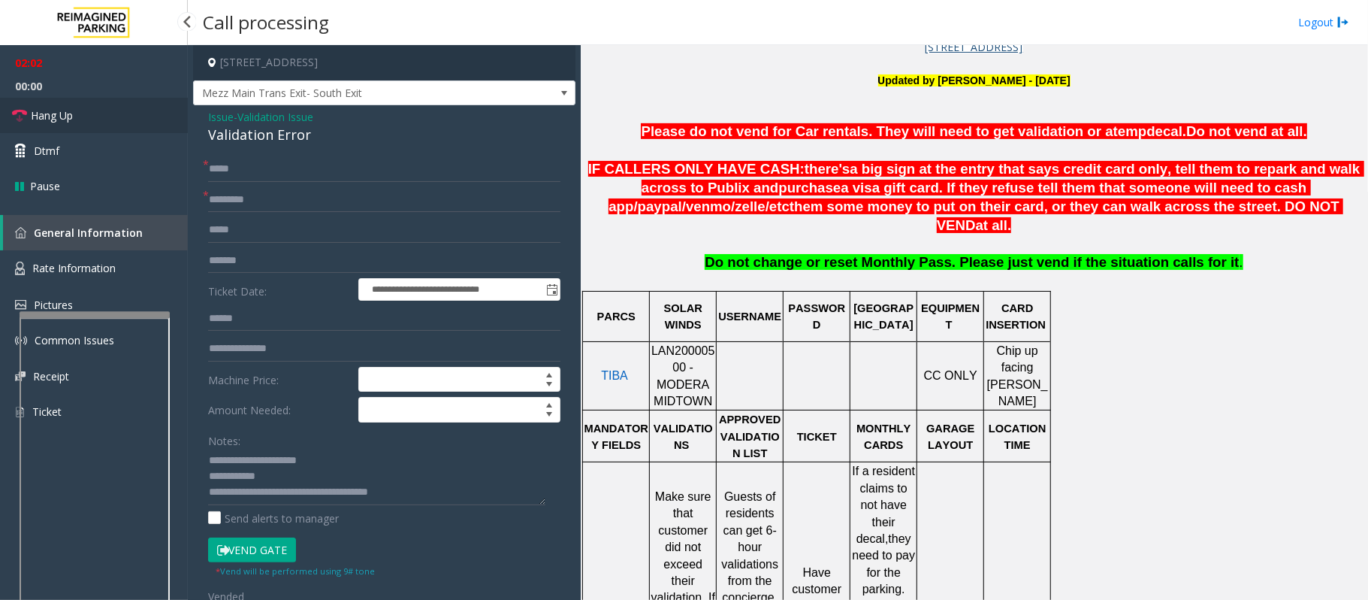
click at [54, 118] on span "Hang Up" at bounding box center [52, 115] width 42 height 16
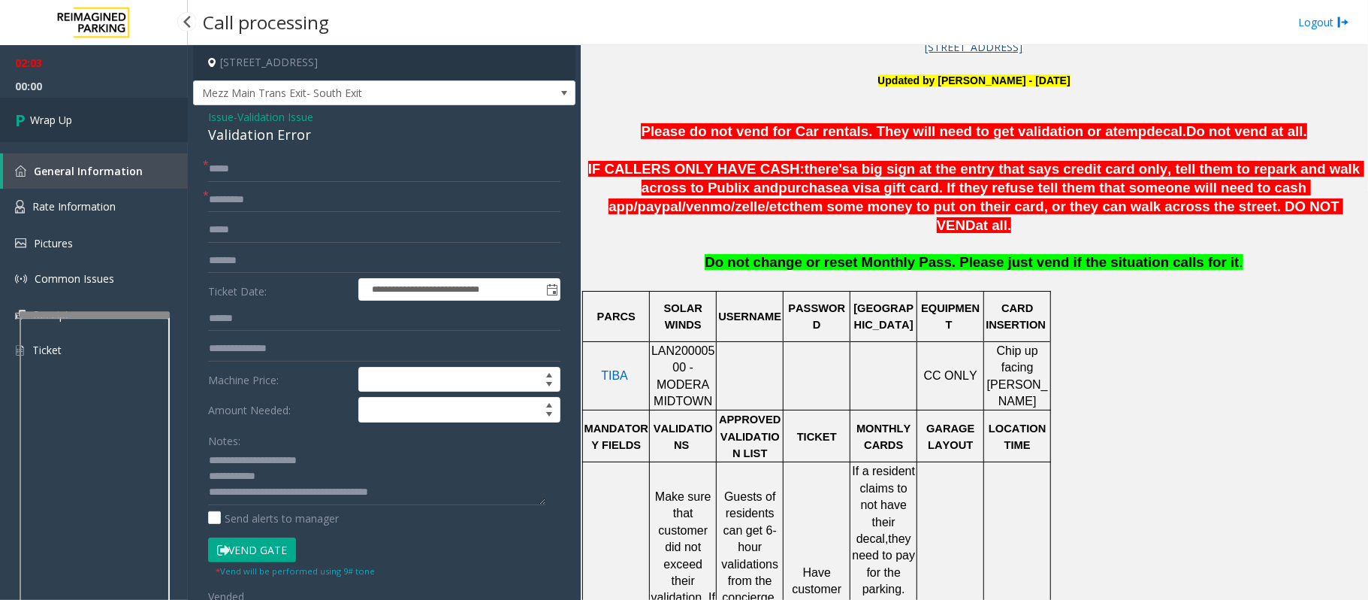
click at [54, 118] on span "Wrap Up" at bounding box center [51, 120] width 42 height 16
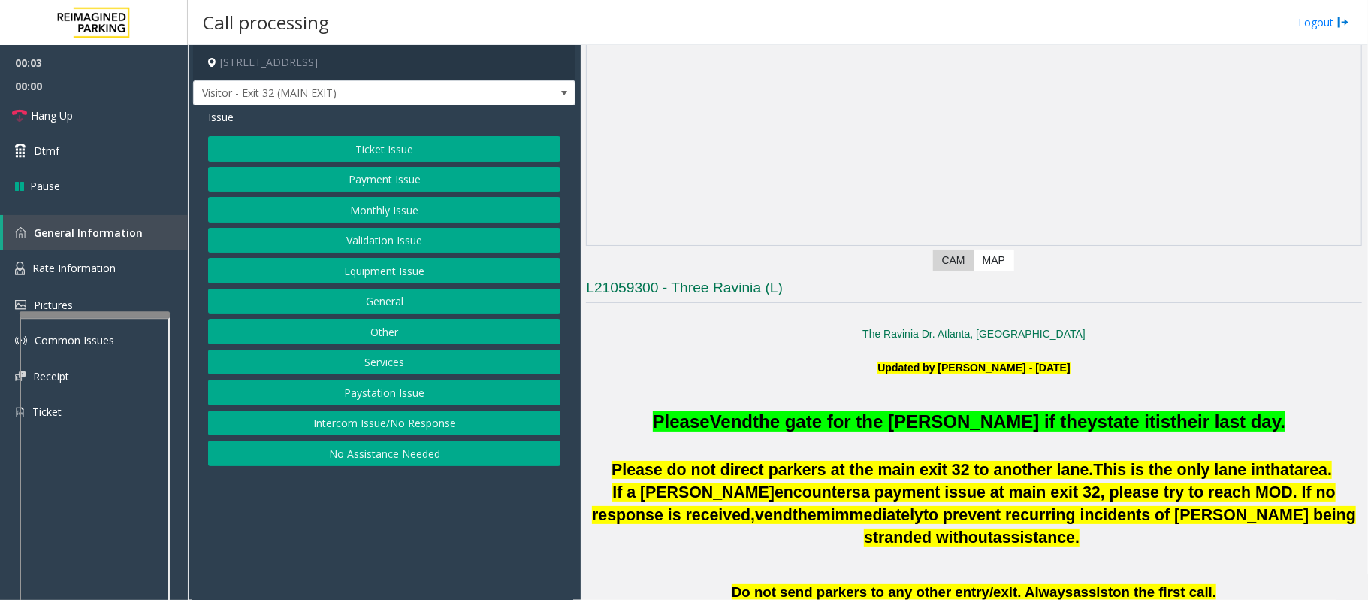
scroll to position [200, 0]
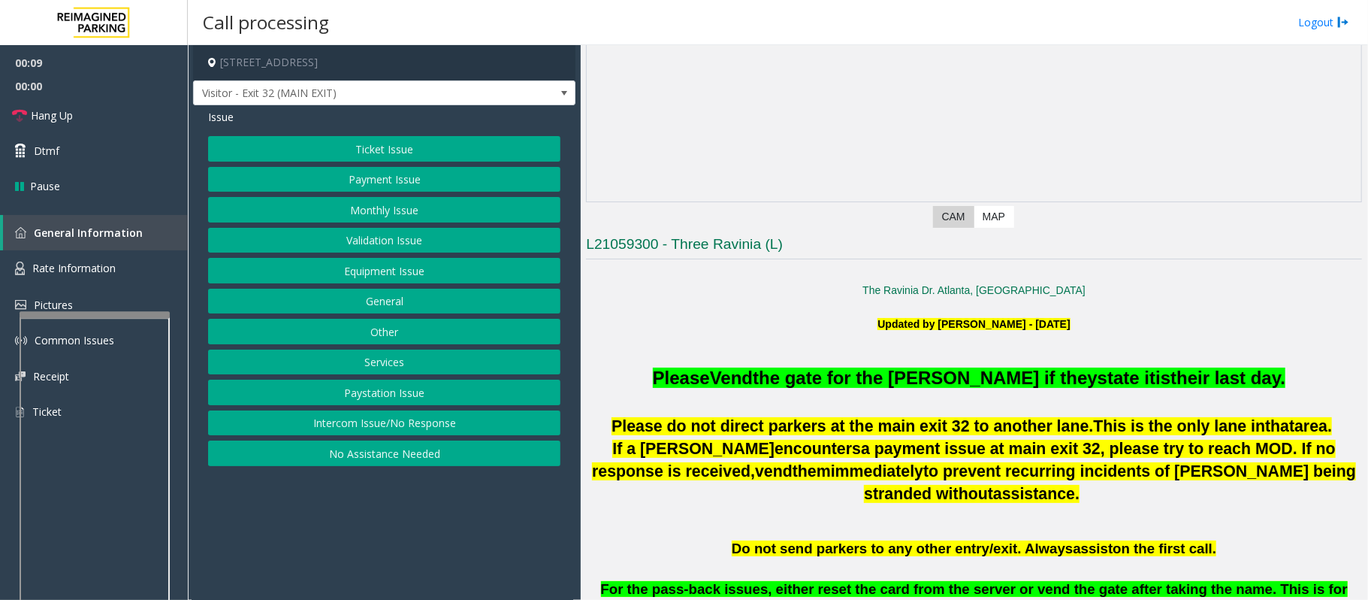
click at [412, 422] on button "Intercom Issue/No Response" at bounding box center [384, 423] width 352 height 26
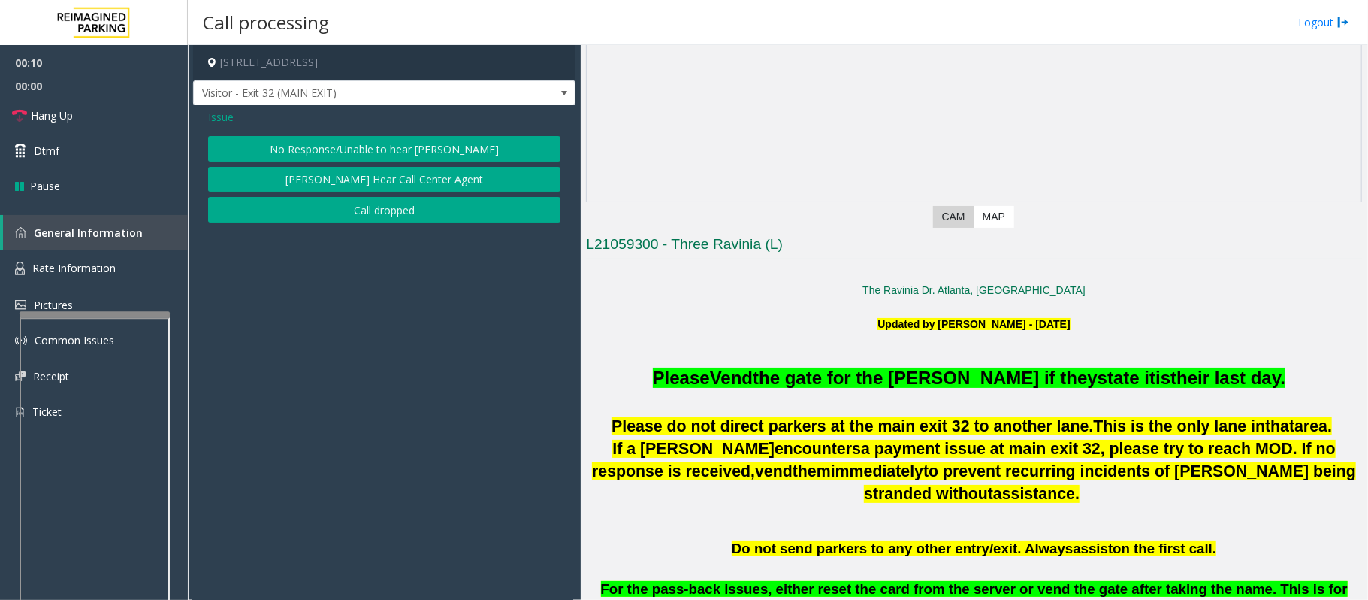
click at [367, 140] on button "No Response/Unable to hear [PERSON_NAME]" at bounding box center [384, 149] width 352 height 26
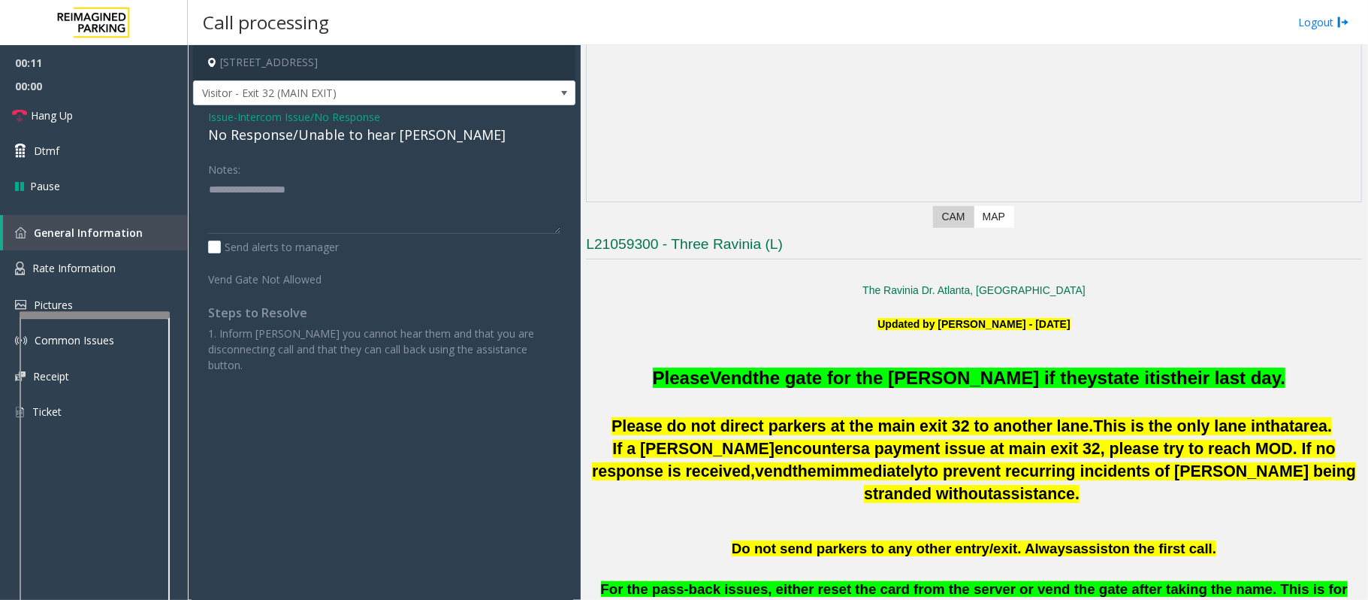
click at [358, 139] on div "No Response/Unable to hear [PERSON_NAME]" at bounding box center [384, 135] width 352 height 20
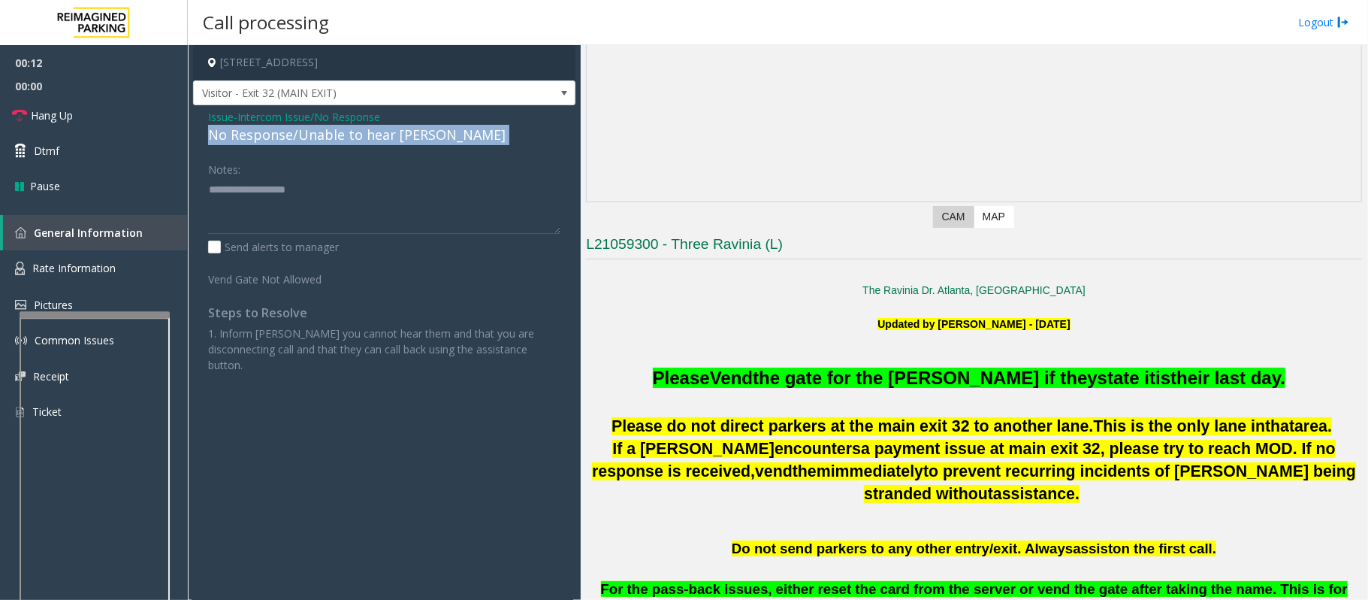
click at [358, 139] on div "No Response/Unable to hear [PERSON_NAME]" at bounding box center [384, 135] width 352 height 20
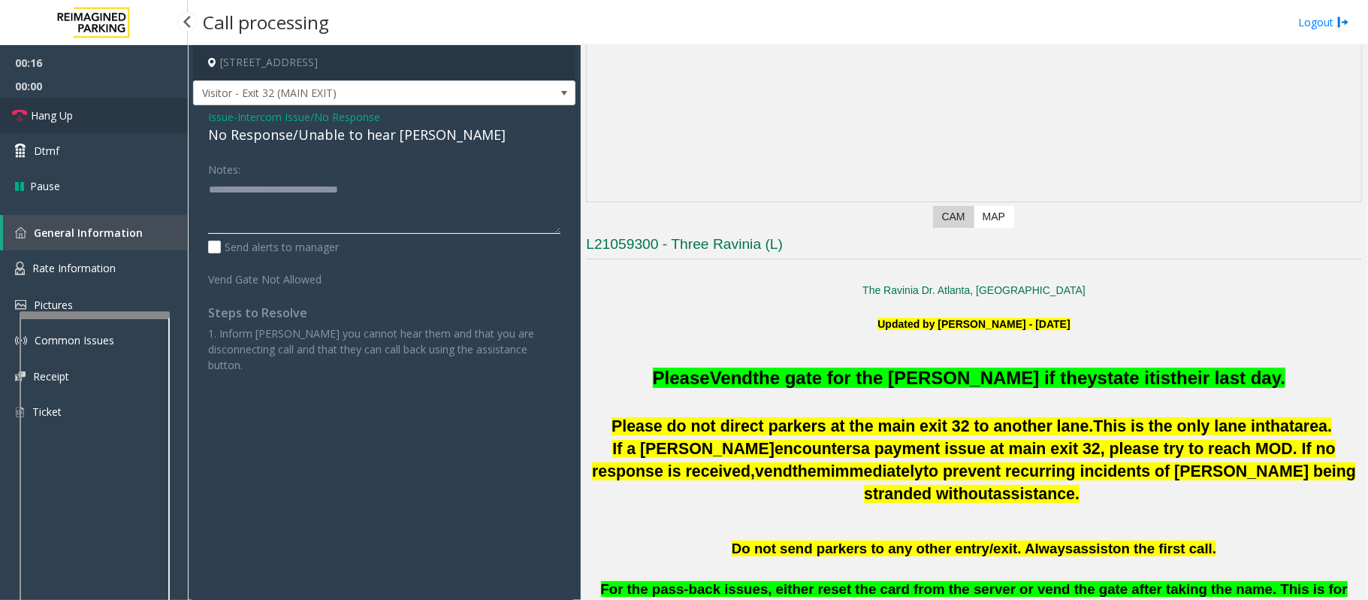
type textarea "**********"
click at [53, 111] on span "Hang Up" at bounding box center [52, 115] width 42 height 16
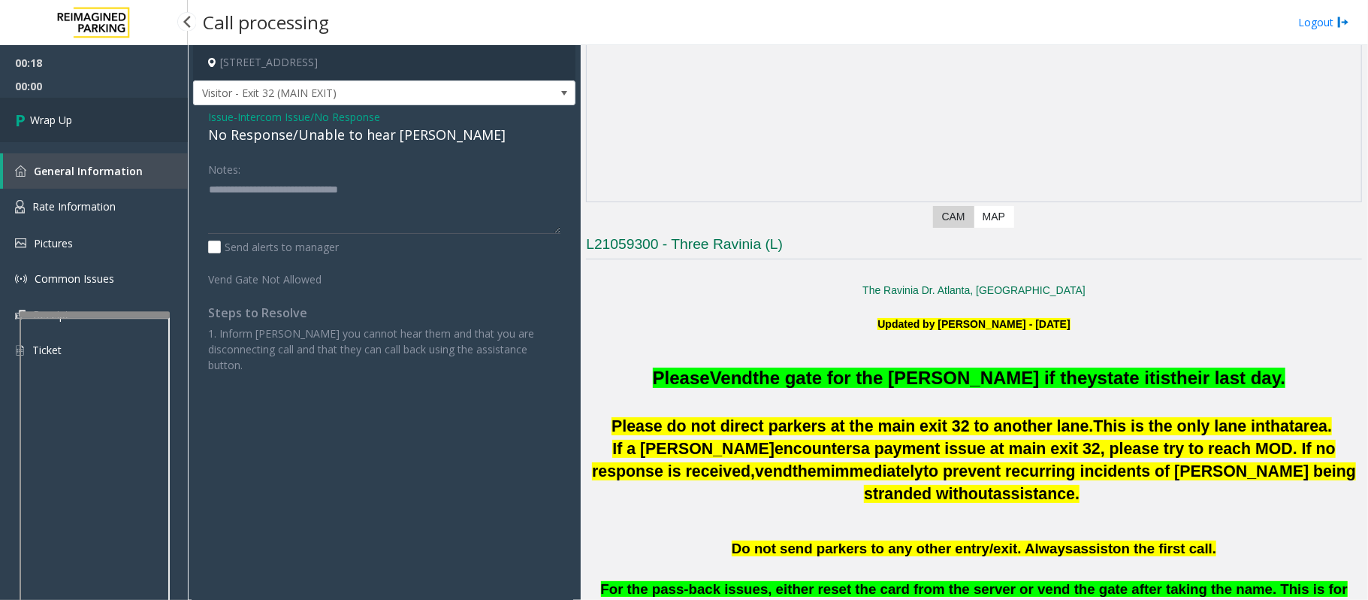
click at [48, 113] on span "Wrap Up" at bounding box center [51, 120] width 42 height 16
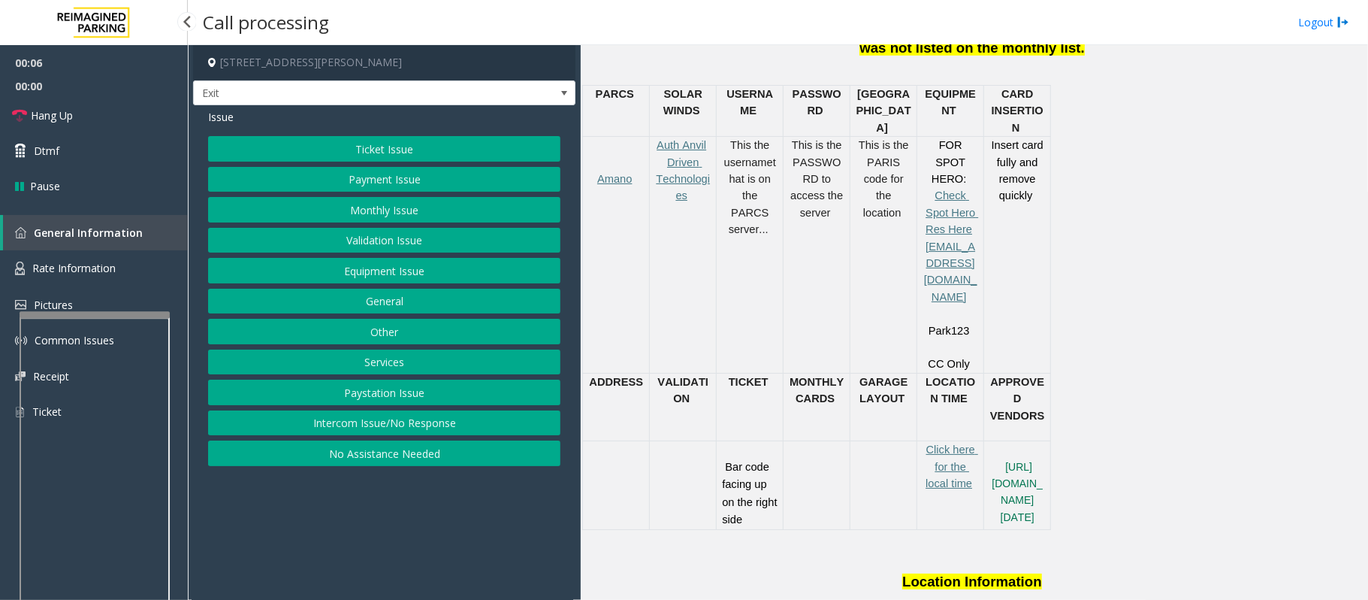
scroll to position [701, 0]
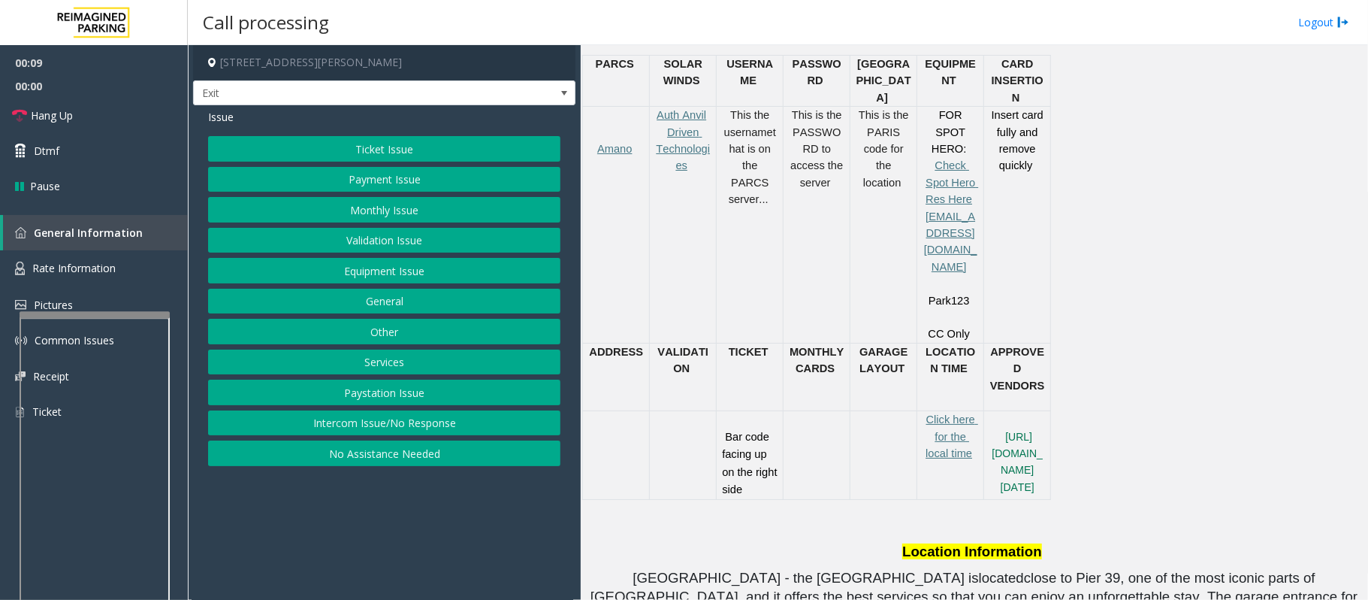
click at [373, 358] on button "Services" at bounding box center [384, 362] width 352 height 26
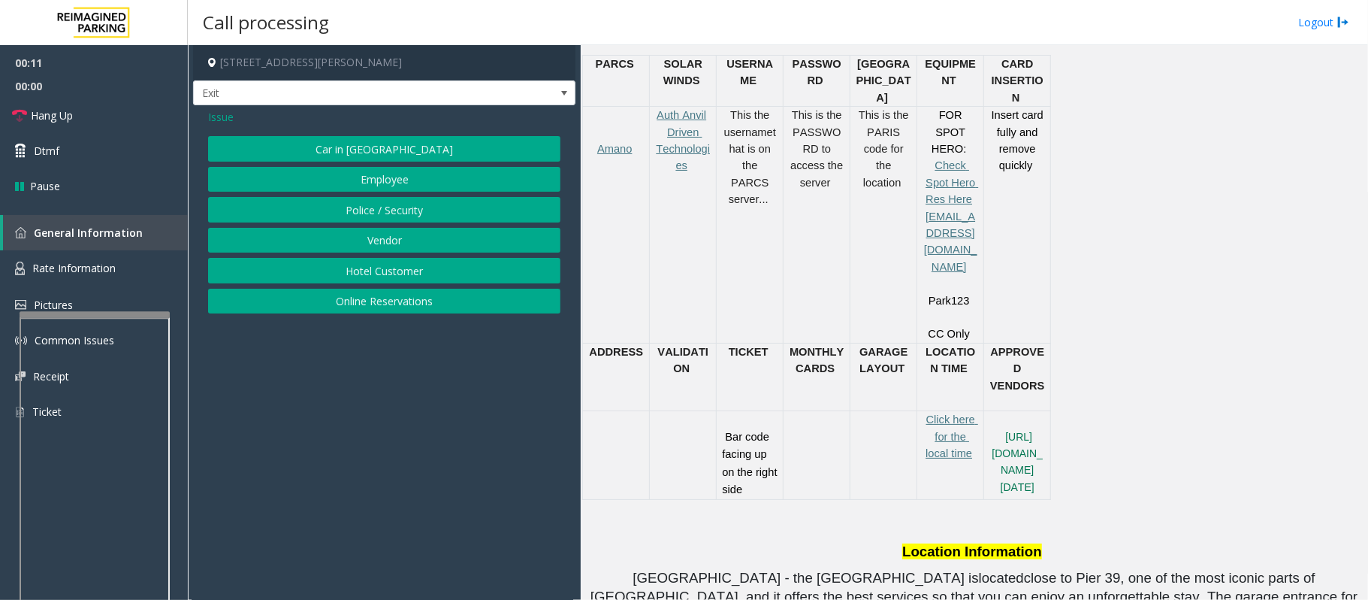
click at [361, 273] on button "Hotel Customer" at bounding box center [384, 271] width 352 height 26
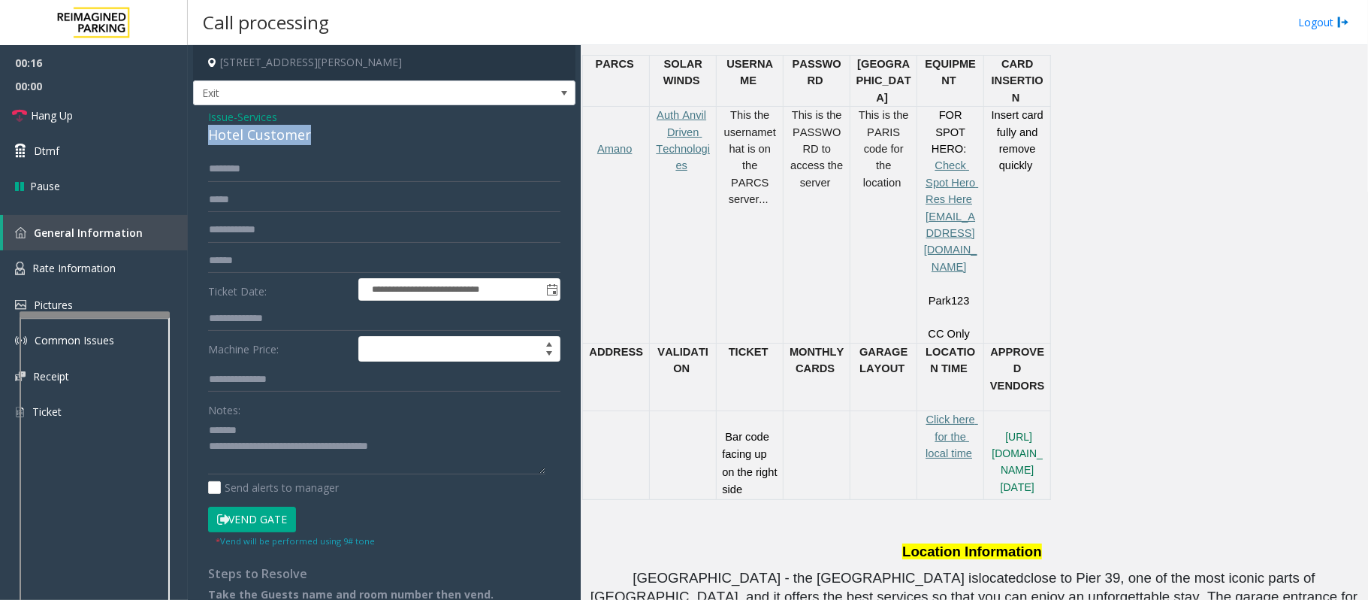
drag, startPoint x: 320, startPoint y: 137, endPoint x: 202, endPoint y: 141, distance: 118.0
click at [202, 141] on div "**********" at bounding box center [384, 376] width 382 height 543
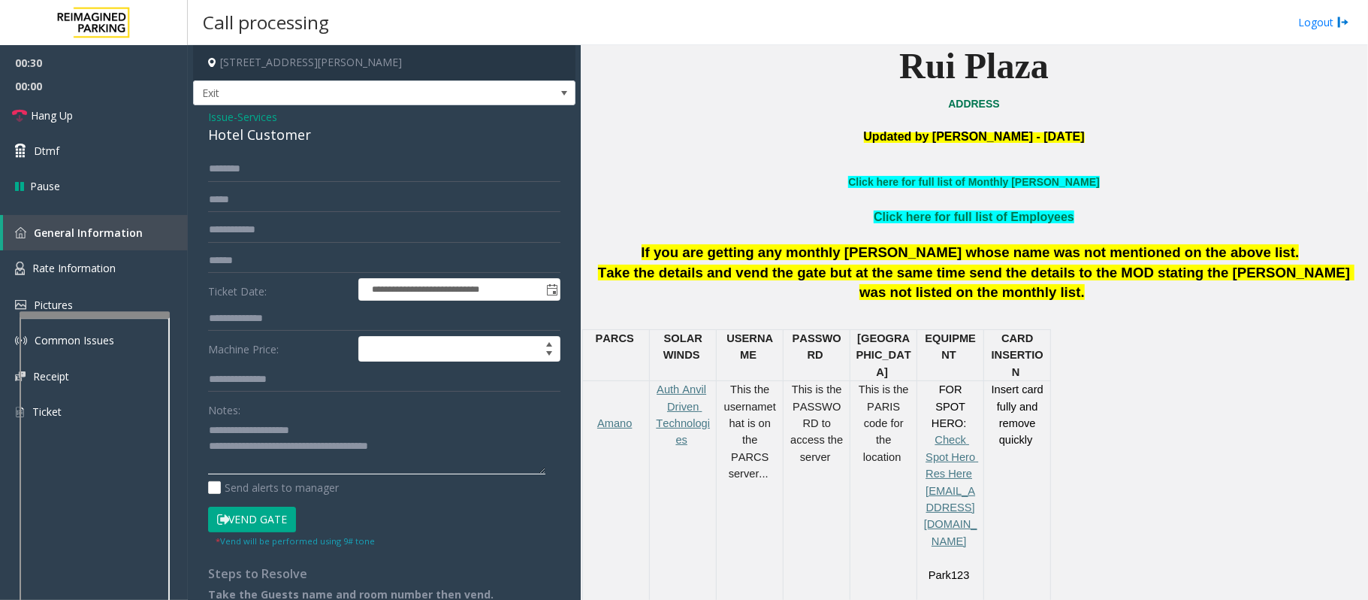
scroll to position [400, 0]
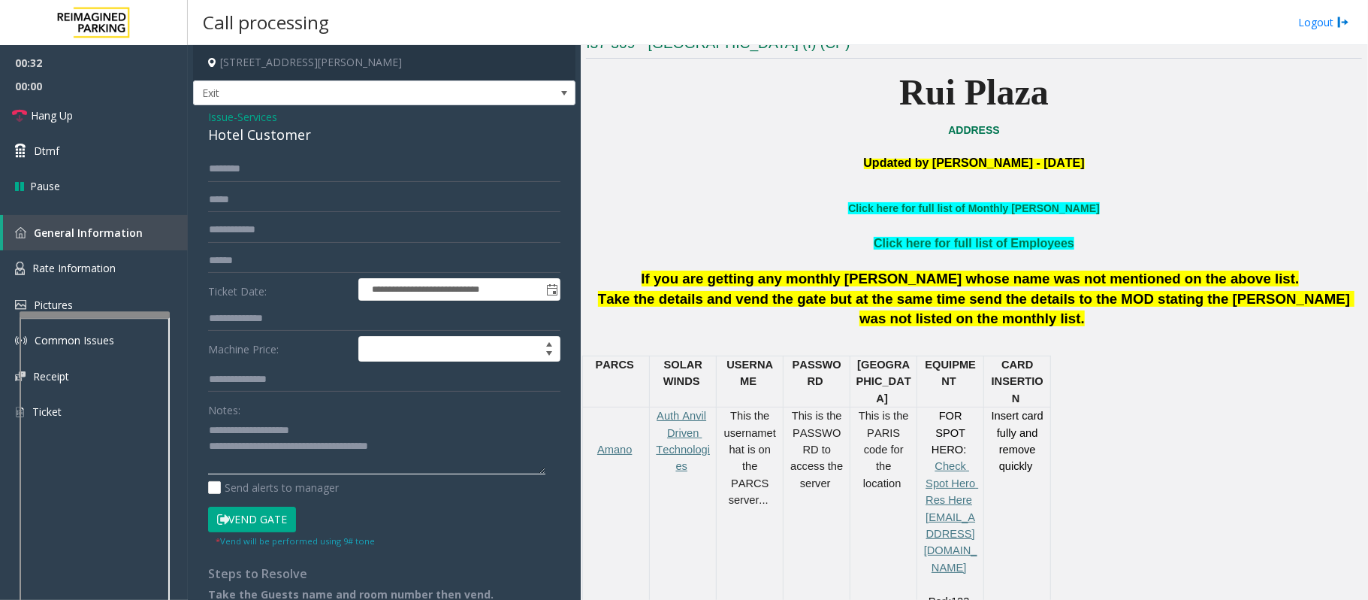
drag, startPoint x: 428, startPoint y: 452, endPoint x: 319, endPoint y: 452, distance: 108.2
click at [319, 452] on textarea at bounding box center [376, 446] width 337 height 56
type textarea "**********"
click at [277, 325] on input "text" at bounding box center [384, 319] width 352 height 26
type input "*"
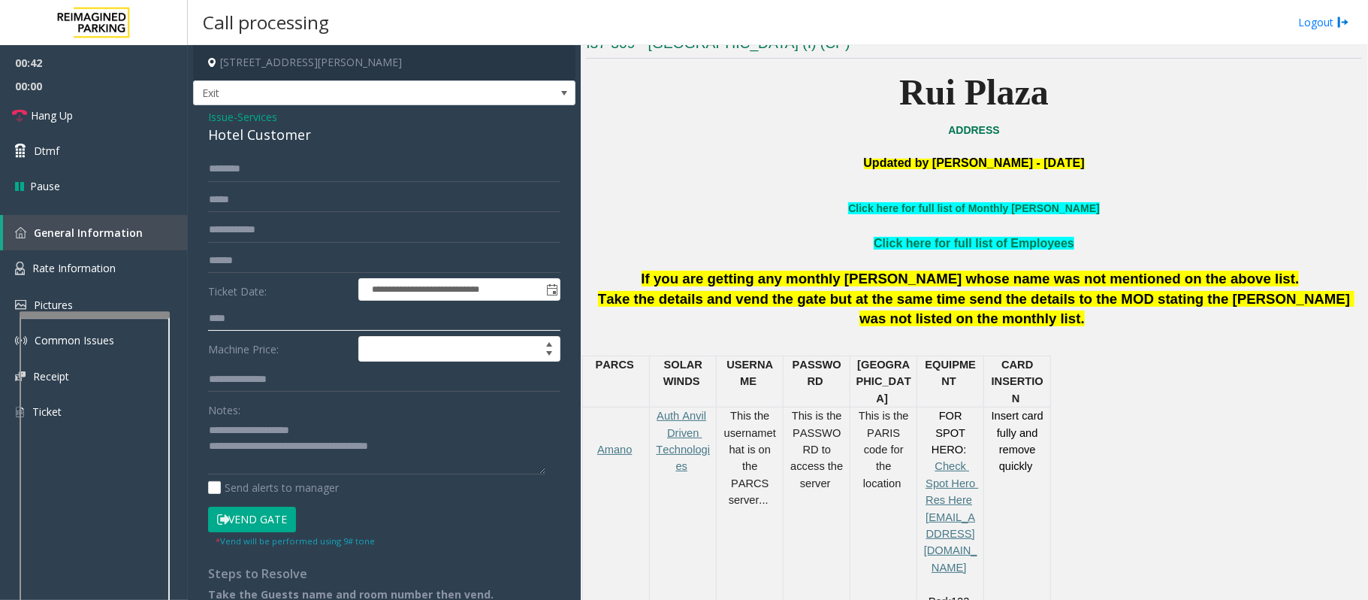
type input "****"
click at [241, 181] on input "text" at bounding box center [384, 169] width 352 height 26
click at [270, 521] on button "Vend Gate" at bounding box center [252, 519] width 88 height 26
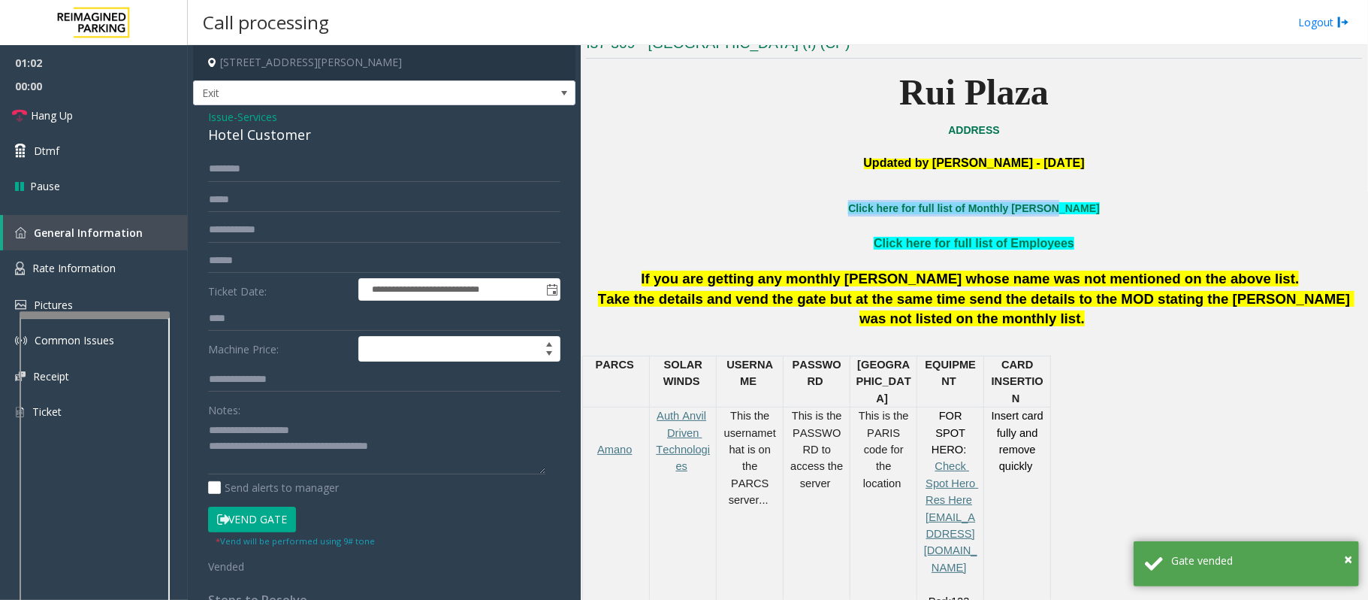
drag, startPoint x: 816, startPoint y: 202, endPoint x: 1104, endPoint y: 201, distance: 287.8
click at [1104, 201] on p "Click here for full list of Monthly Parker" at bounding box center [974, 208] width 776 height 17
click at [1125, 219] on p at bounding box center [974, 225] width 776 height 17
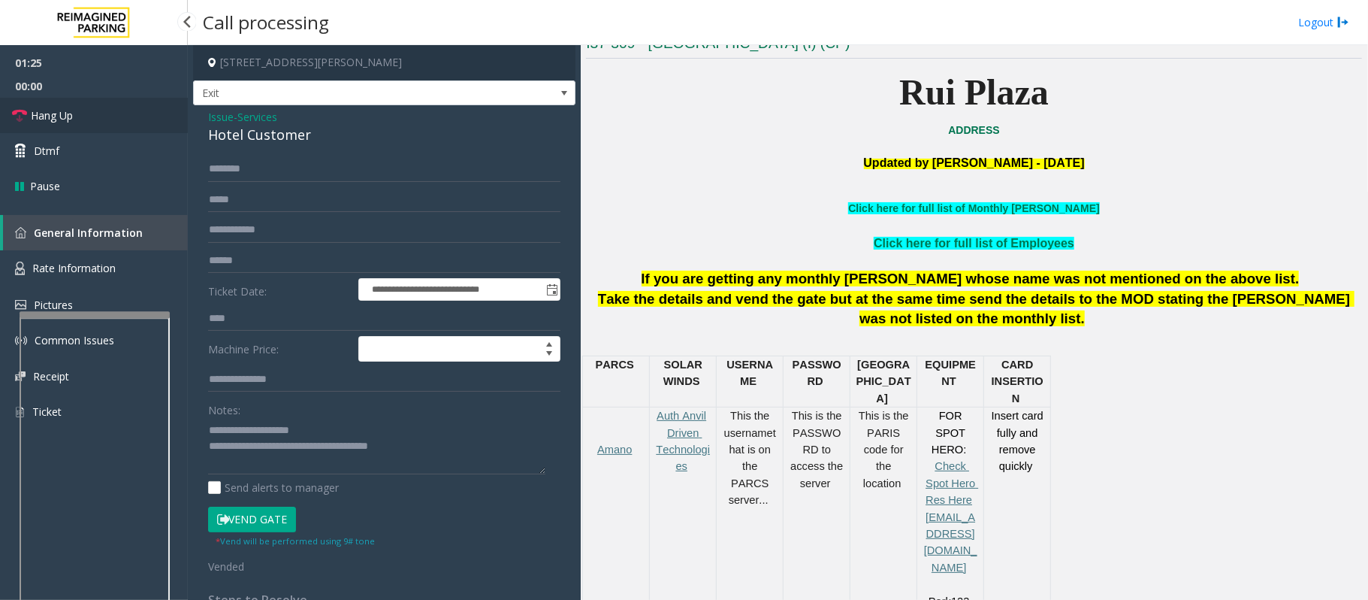
click at [59, 115] on span "Hang Up" at bounding box center [52, 115] width 42 height 16
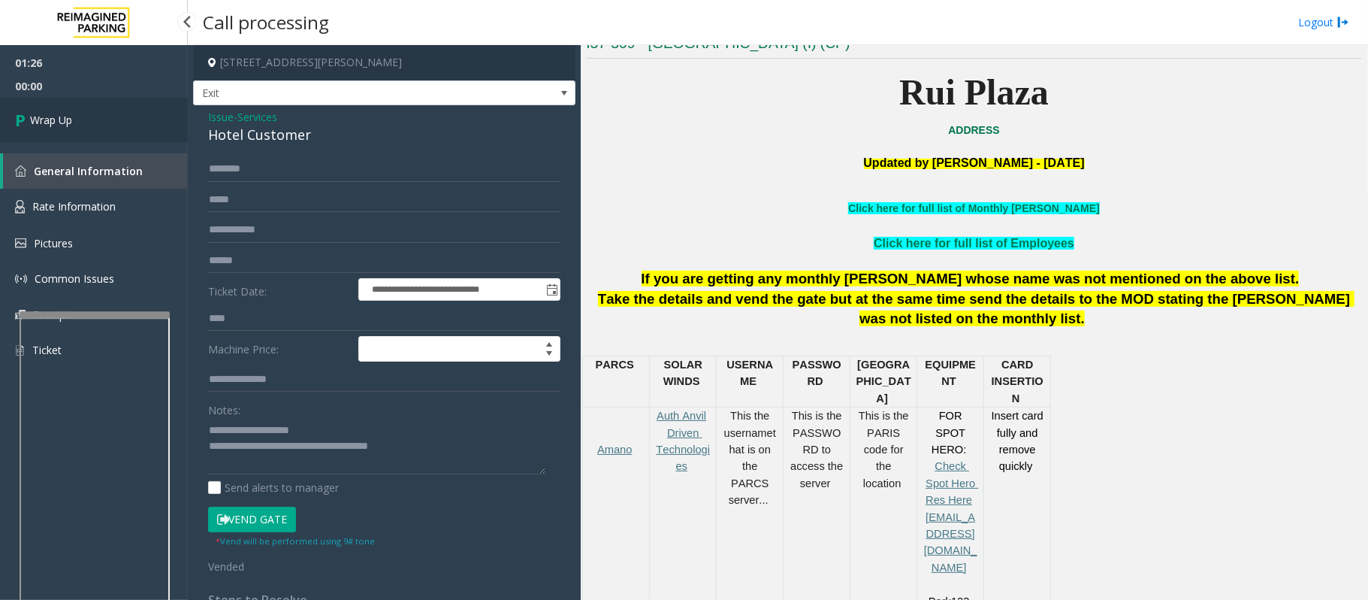
click at [59, 115] on span "Wrap Up" at bounding box center [51, 120] width 42 height 16
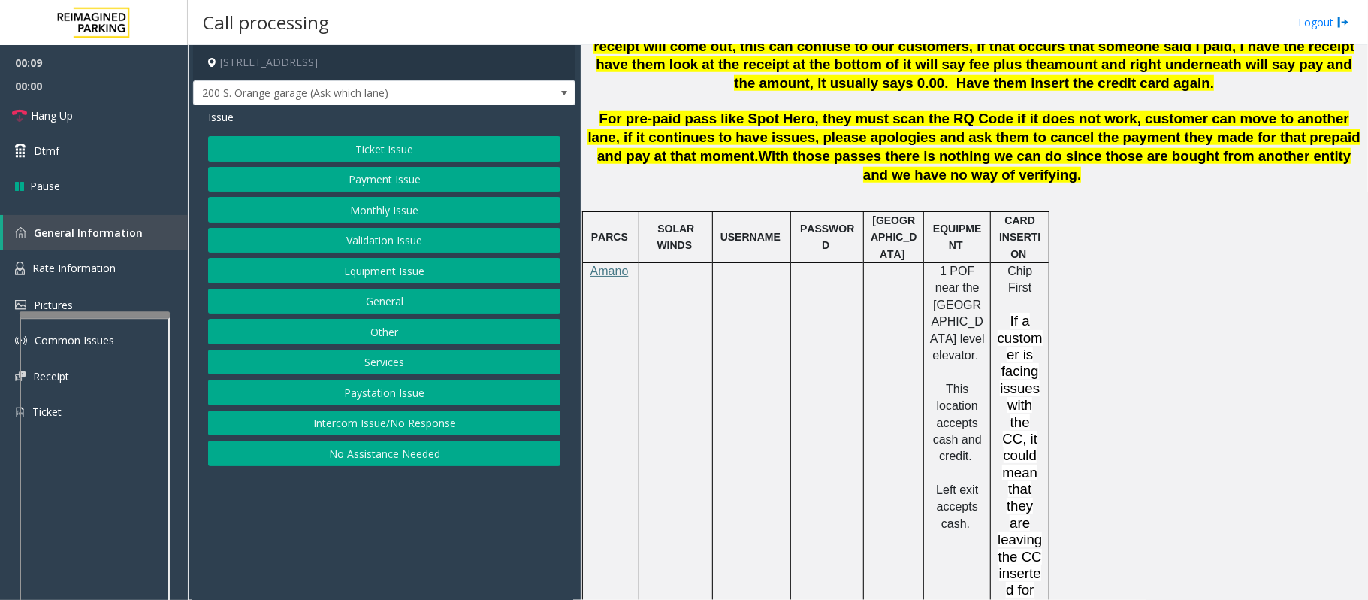
scroll to position [1002, 0]
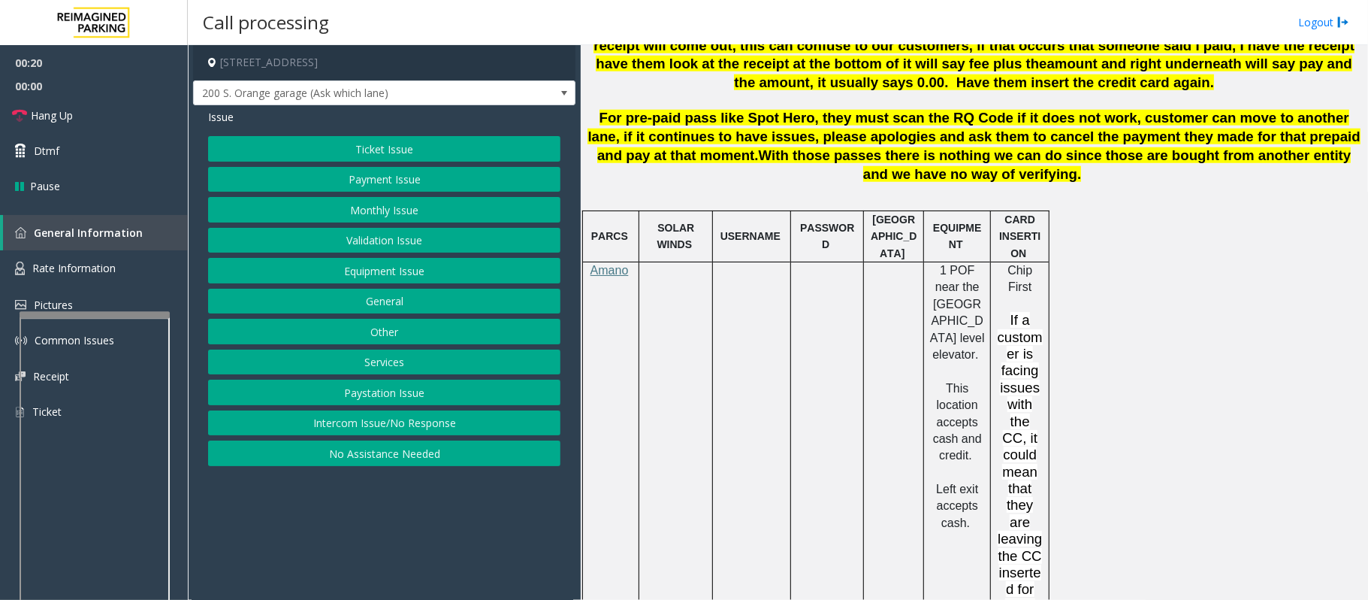
click at [349, 183] on button "Payment Issue" at bounding box center [384, 180] width 352 height 26
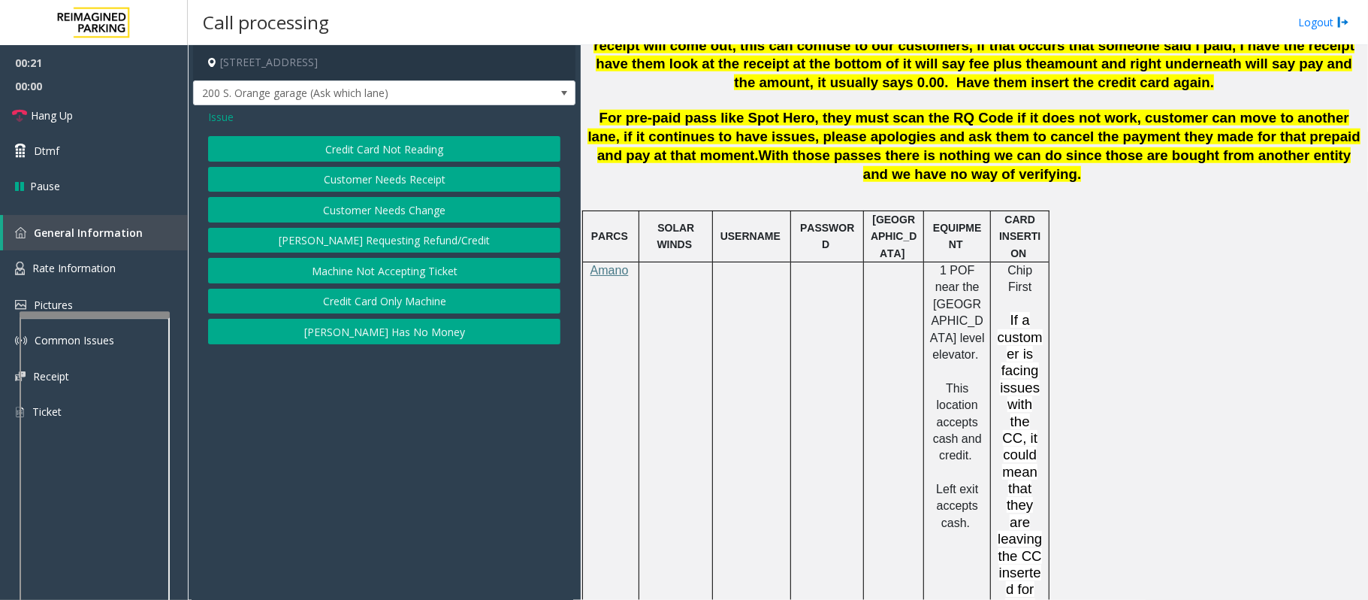
click at [355, 150] on button "Credit Card Not Reading" at bounding box center [384, 149] width 352 height 26
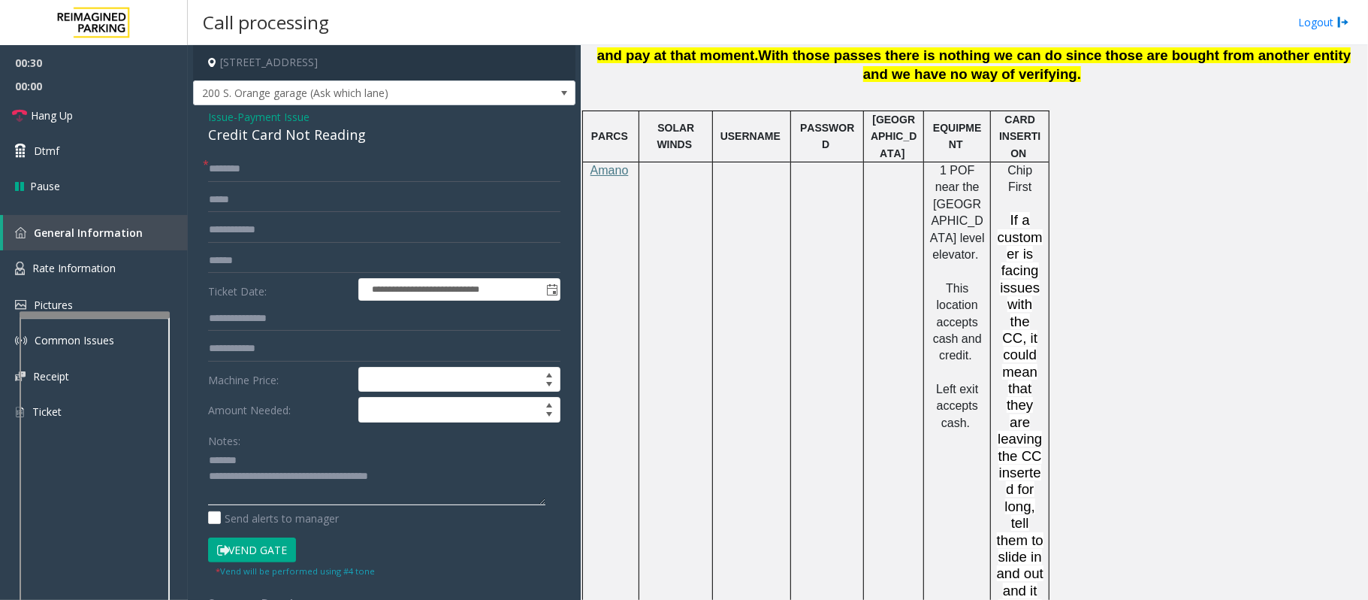
scroll to position [1202, 0]
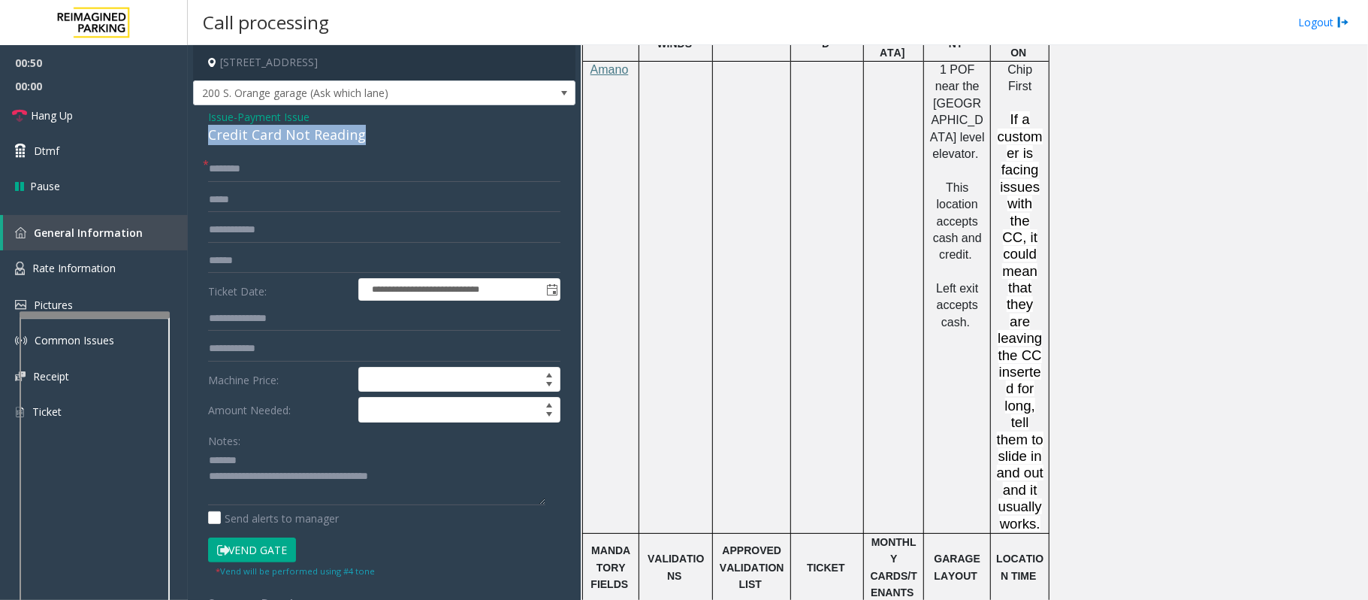
drag, startPoint x: 379, startPoint y: 145, endPoint x: 195, endPoint y: 136, distance: 183.6
click at [195, 136] on div "**********" at bounding box center [384, 470] width 382 height 731
type textarea "**********"
click at [217, 173] on input "text" at bounding box center [384, 169] width 352 height 26
type input "**"
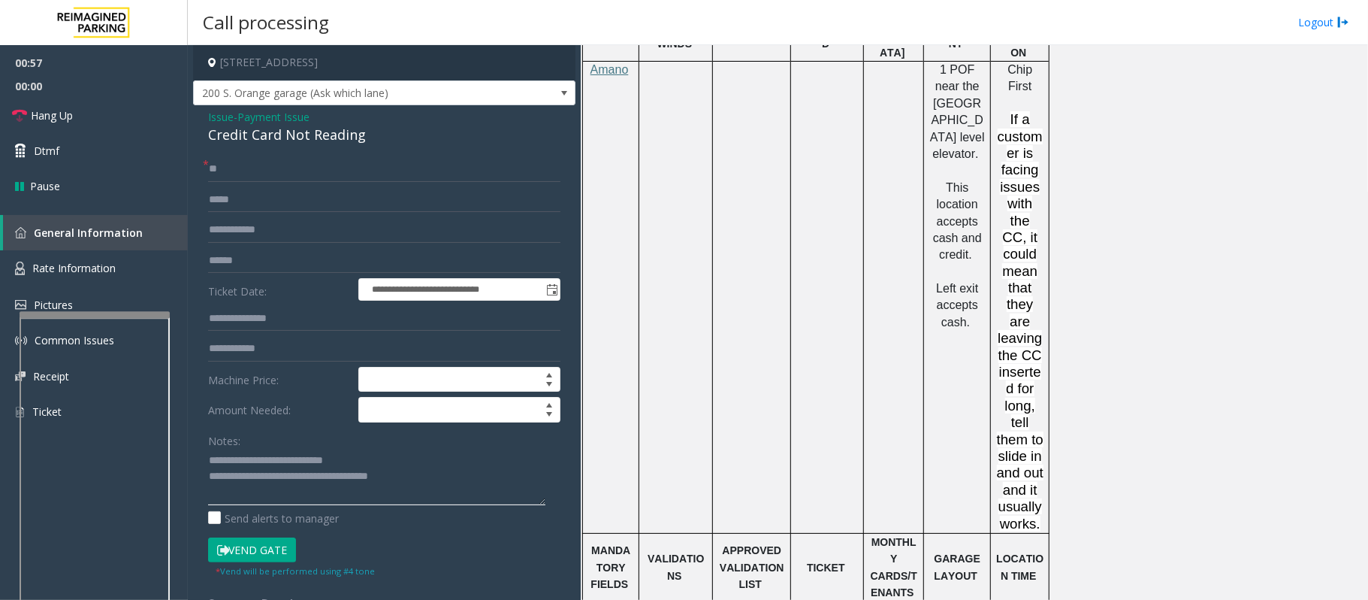
drag, startPoint x: 427, startPoint y: 485, endPoint x: 268, endPoint y: 488, distance: 158.6
click at [268, 488] on textarea at bounding box center [376, 477] width 337 height 56
click at [76, 111] on link "Hang Up" at bounding box center [94, 115] width 188 height 35
click at [286, 491] on textarea at bounding box center [376, 477] width 337 height 56
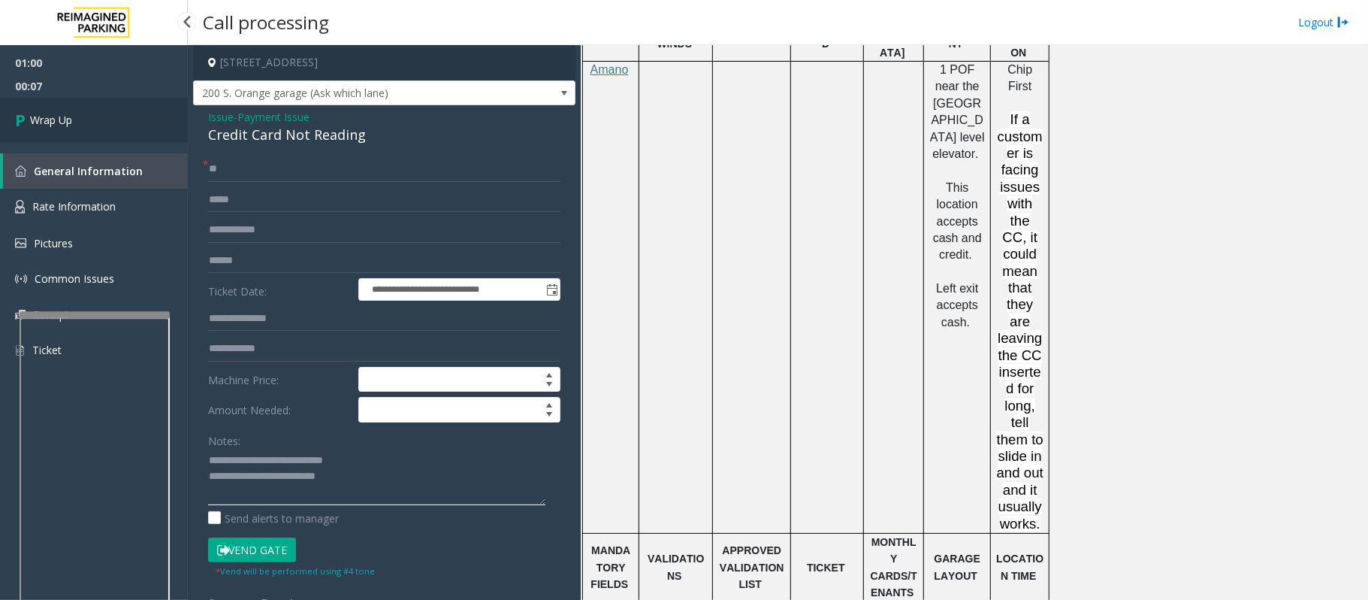
type textarea "**********"
click at [67, 124] on span "Wrap Up" at bounding box center [51, 120] width 42 height 16
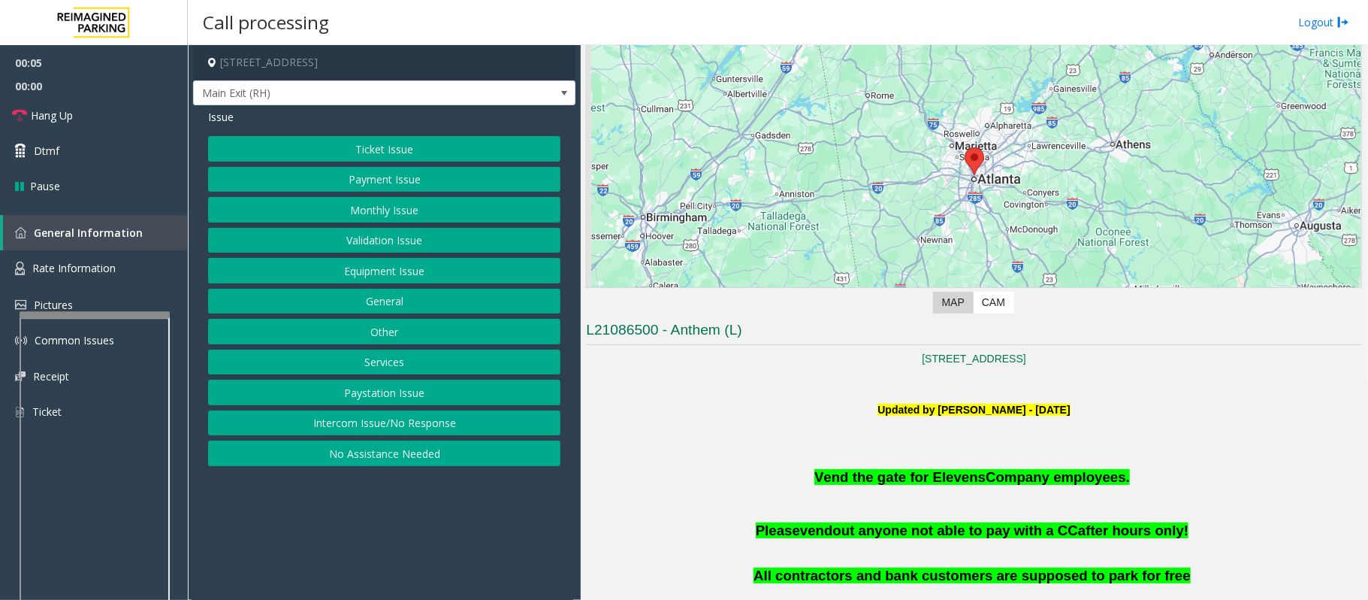
scroll to position [400, 0]
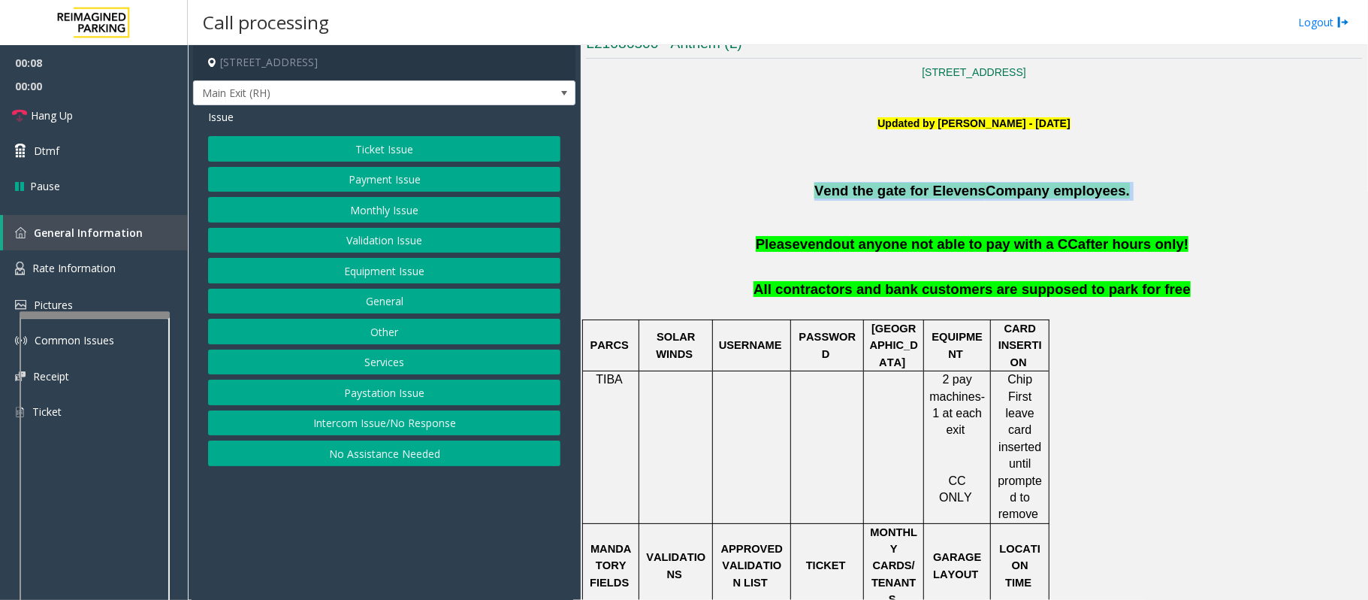
drag, startPoint x: 792, startPoint y: 195, endPoint x: 1172, endPoint y: 182, distance: 380.4
click at [1172, 182] on p "Vend the gate for Elevens Company employees." at bounding box center [974, 191] width 776 height 19
click at [1177, 183] on p "Vend the gate for Elevens Company employees." at bounding box center [974, 191] width 776 height 19
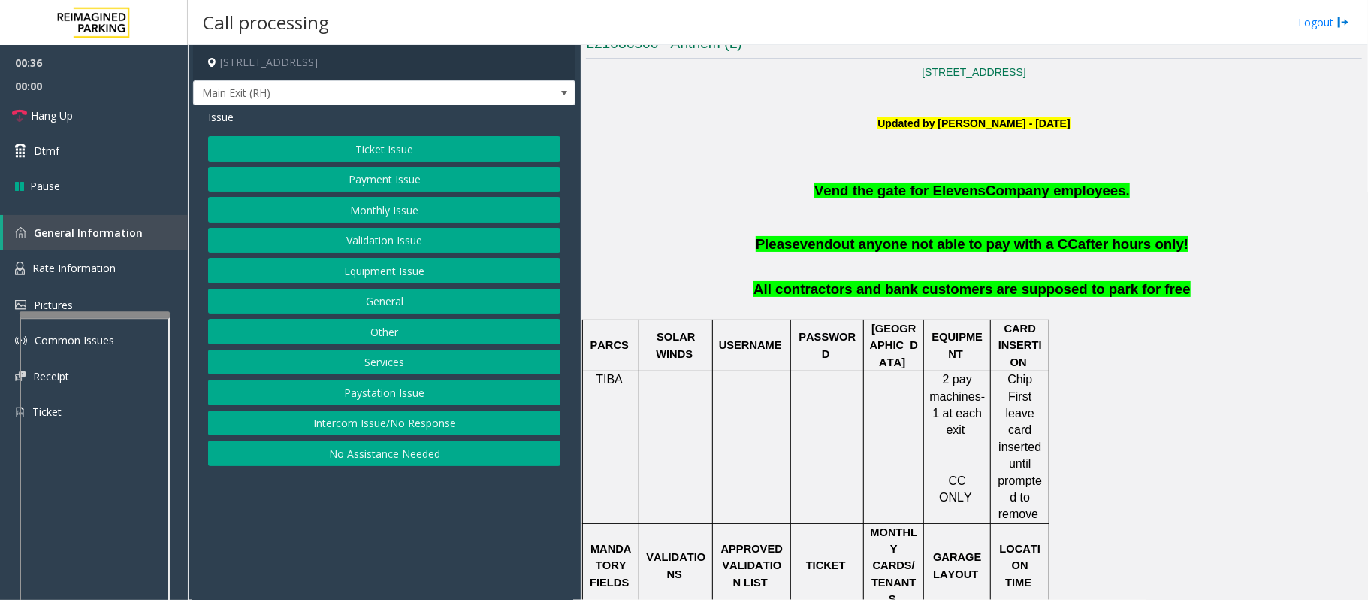
click at [463, 263] on button "Equipment Issue" at bounding box center [384, 271] width 352 height 26
click at [400, 261] on button "Gate / Door Won't Open" at bounding box center [384, 271] width 352 height 26
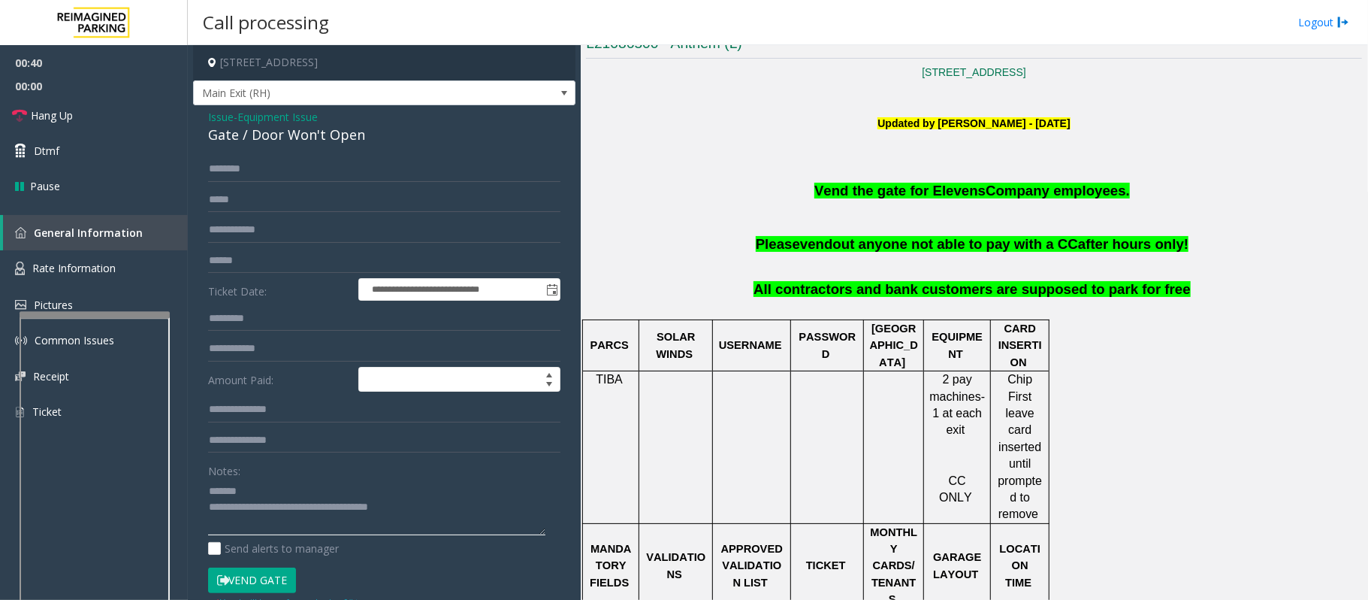
click at [298, 509] on textarea at bounding box center [376, 507] width 337 height 56
click at [249, 485] on textarea at bounding box center [376, 507] width 337 height 56
click at [323, 499] on textarea at bounding box center [376, 507] width 337 height 56
click at [286, 183] on form "**********" at bounding box center [384, 382] width 352 height 452
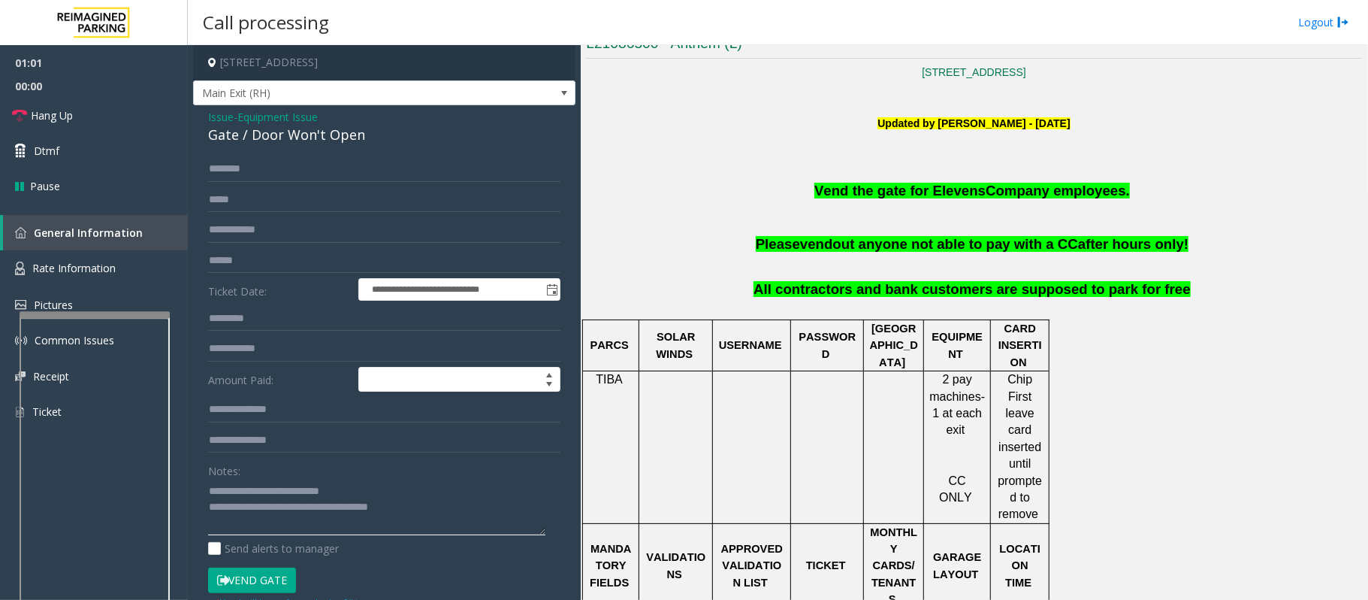
click at [328, 490] on textarea at bounding box center [376, 507] width 337 height 56
type textarea "**********"
type input "*****"
click at [334, 485] on textarea at bounding box center [376, 507] width 337 height 56
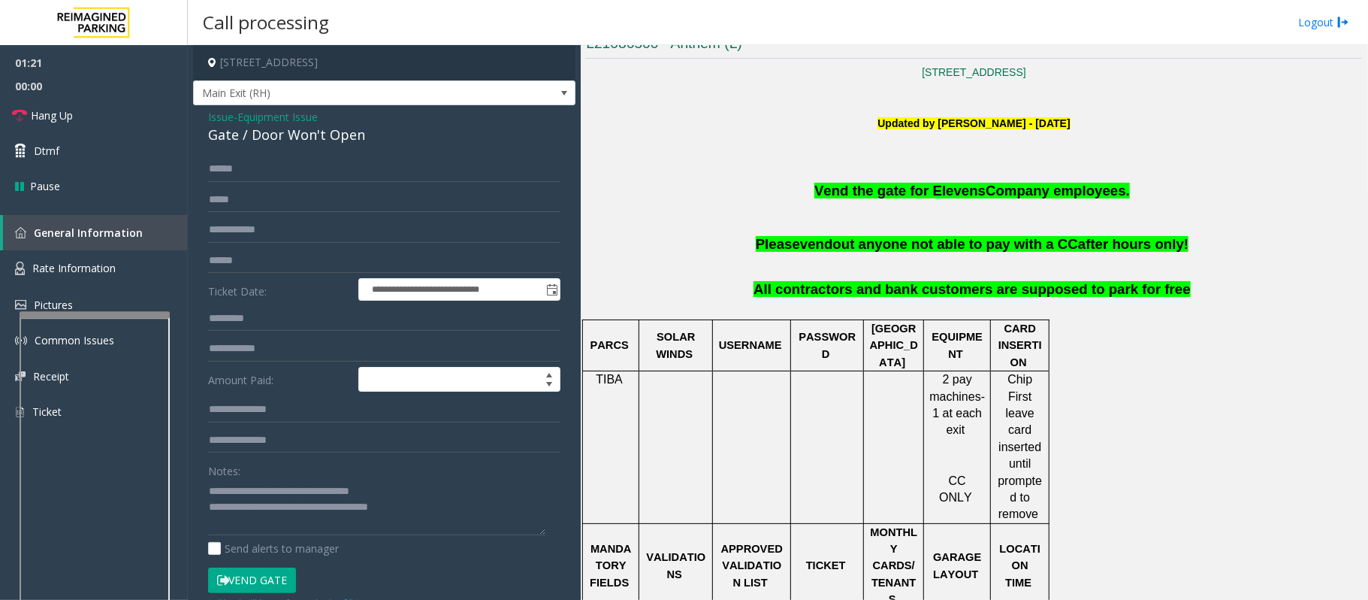
click at [264, 581] on button "Vend Gate" at bounding box center [252, 580] width 88 height 26
click at [410, 485] on textarea at bounding box center [376, 507] width 337 height 56
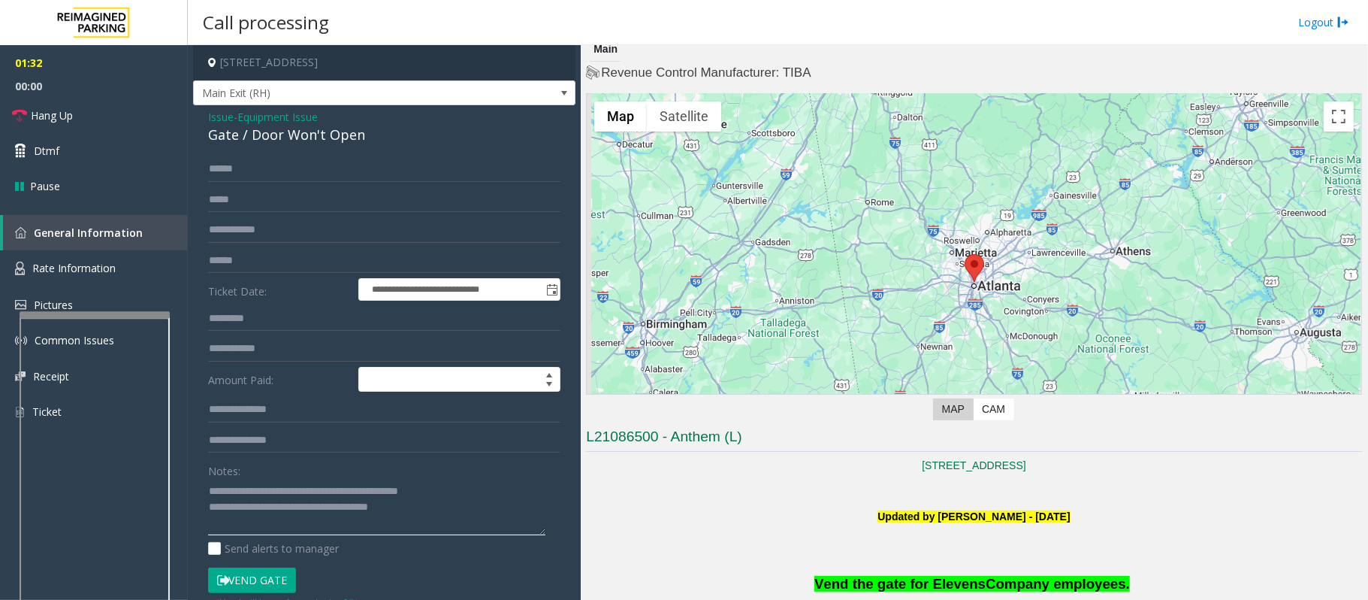
scroll to position [0, 0]
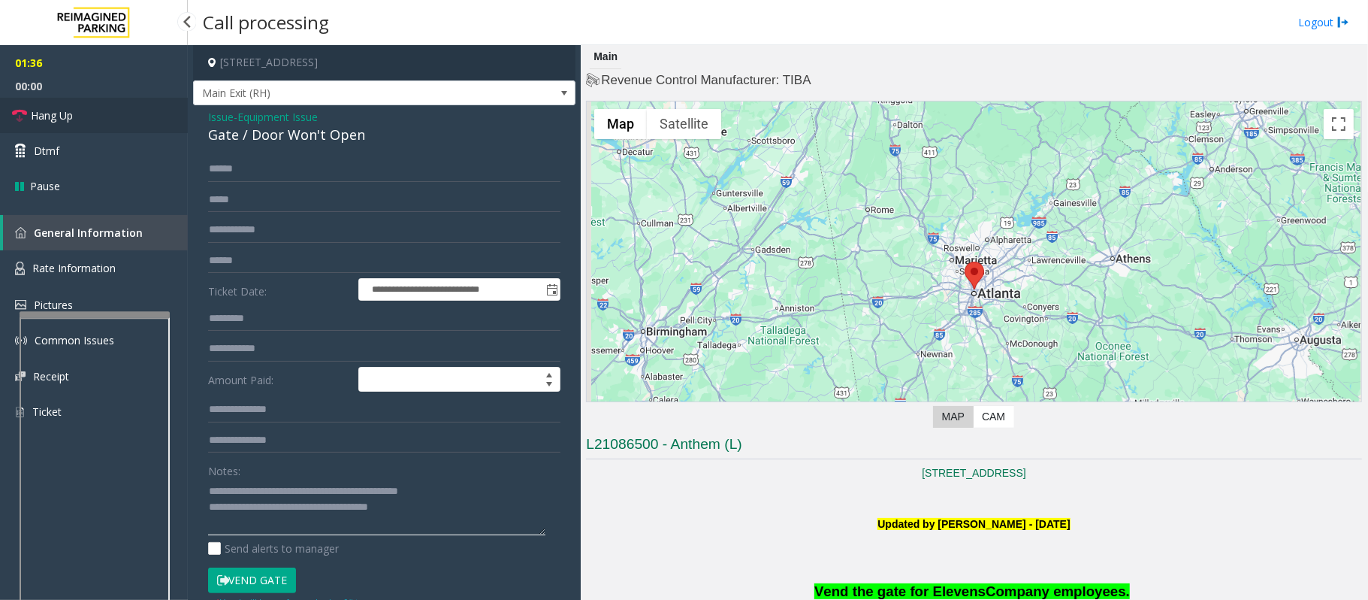
type textarea "**********"
click at [60, 121] on span "Hang Up" at bounding box center [52, 115] width 42 height 16
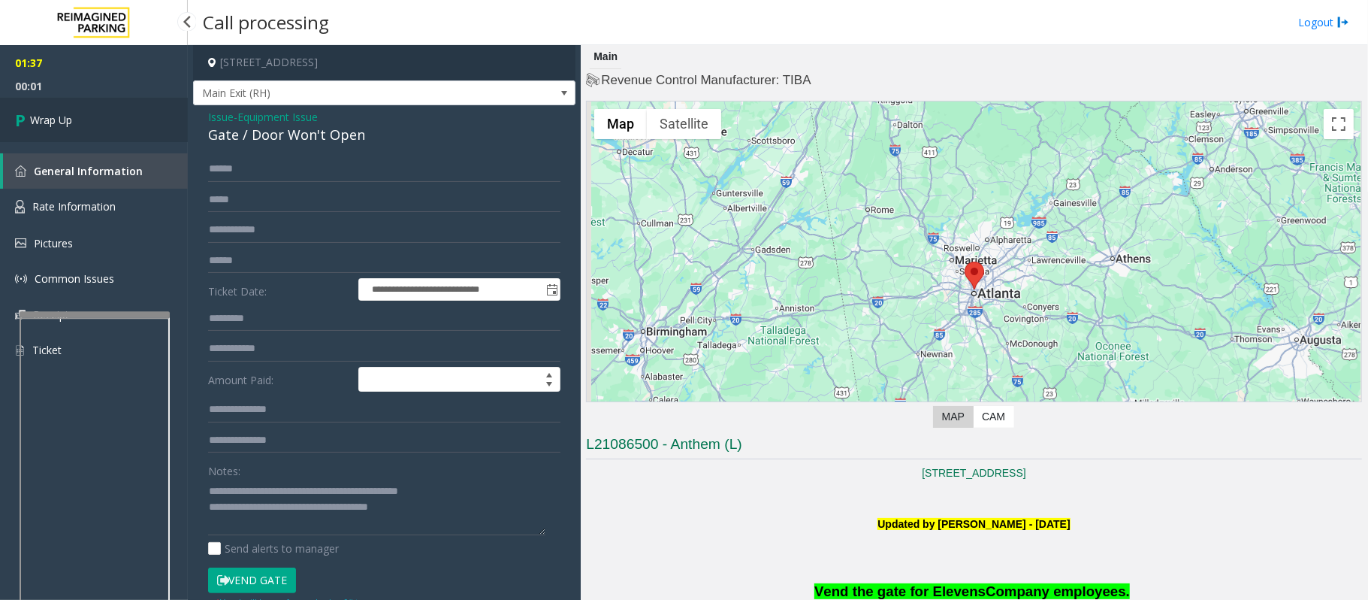
click at [60, 121] on span "Wrap Up" at bounding box center [51, 120] width 42 height 16
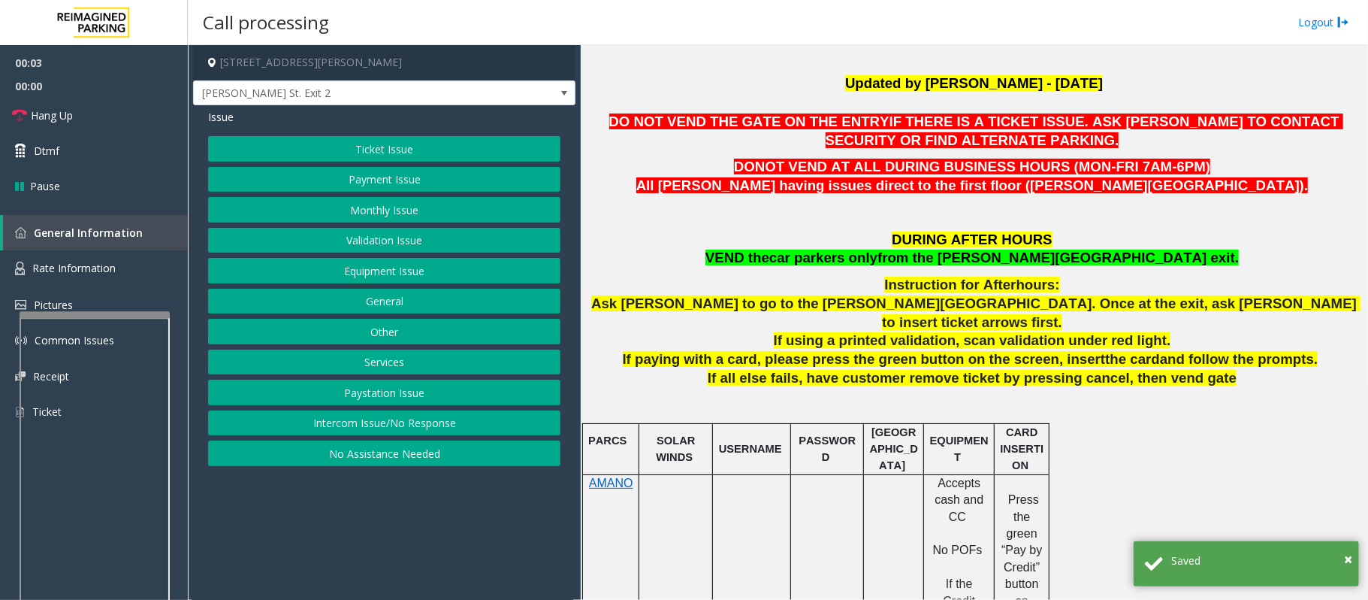
scroll to position [500, 0]
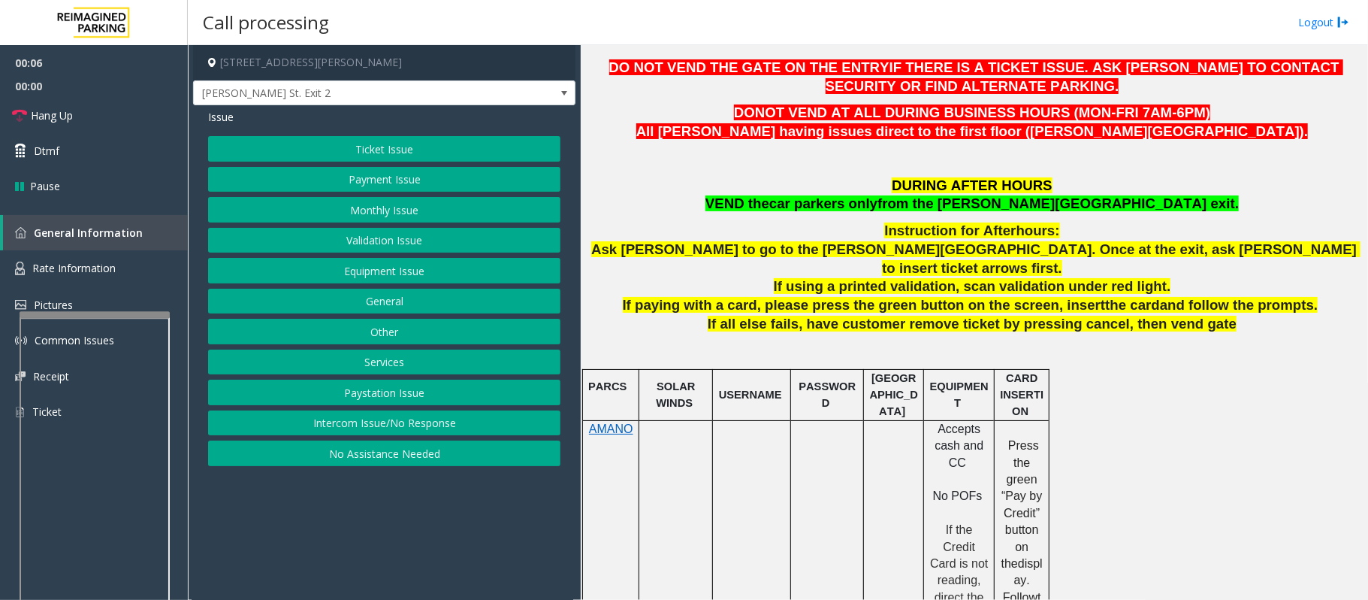
click at [358, 458] on button "No Assistance Needed" at bounding box center [384, 453] width 352 height 26
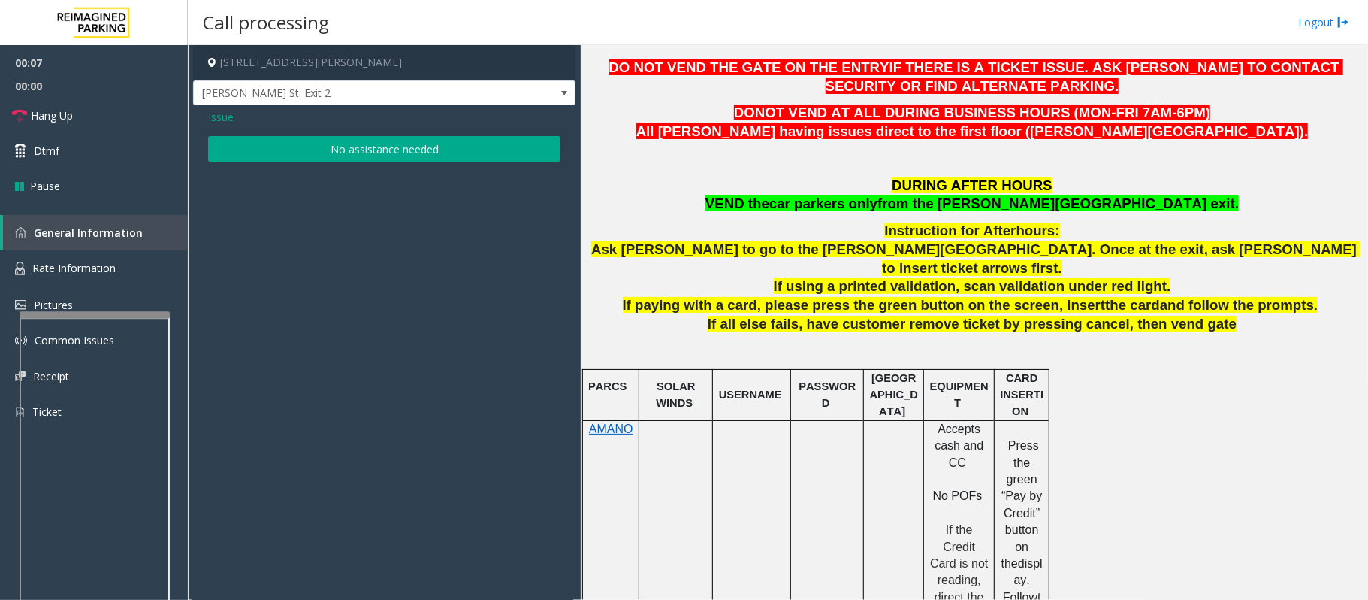
click at [293, 156] on button "No assistance needed" at bounding box center [384, 149] width 352 height 26
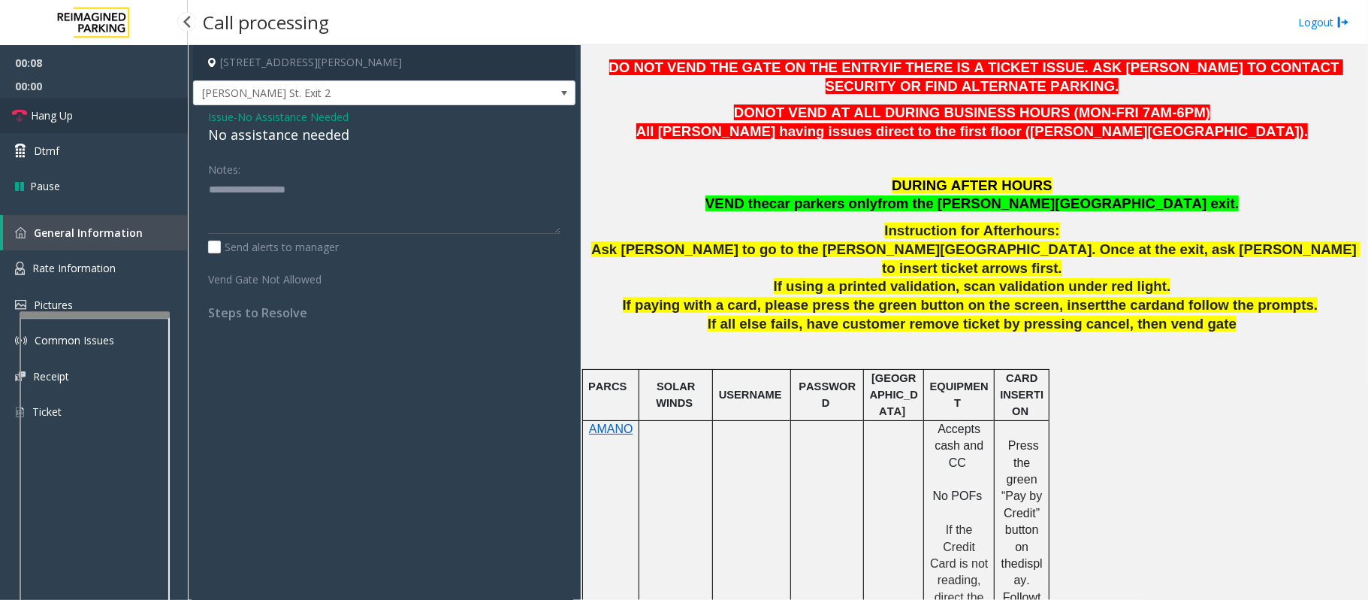
click at [94, 108] on link "Hang Up" at bounding box center [94, 115] width 188 height 35
click at [217, 138] on div "No assistance needed" at bounding box center [384, 135] width 352 height 20
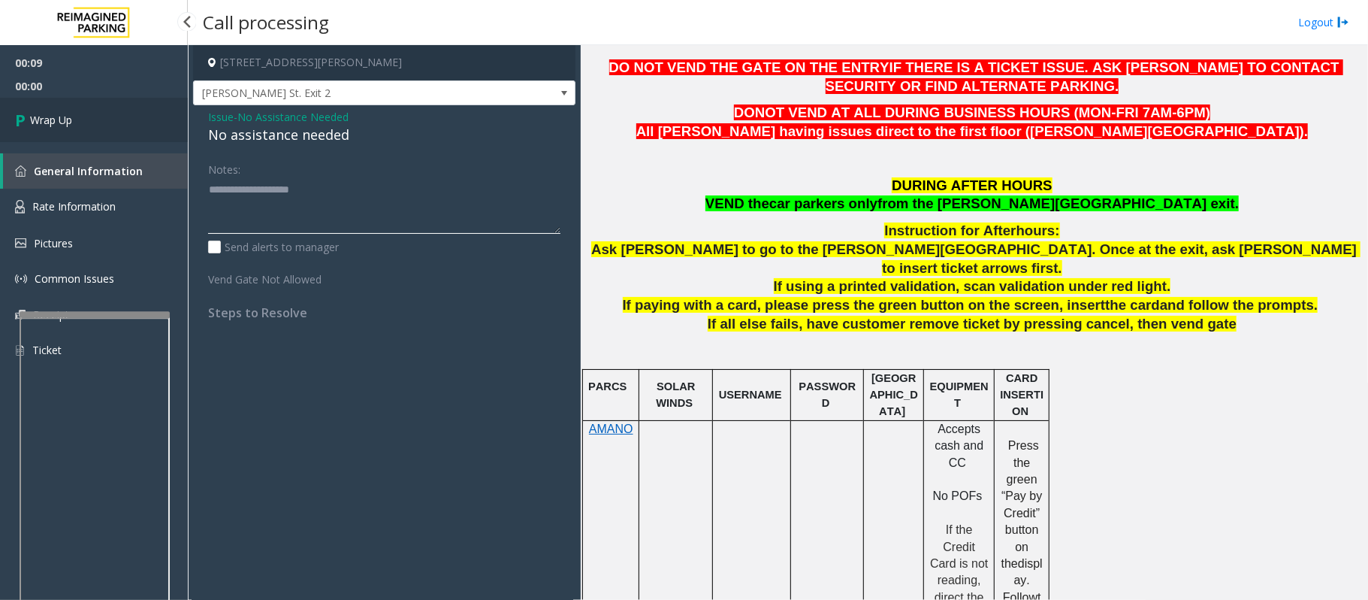
type textarea "**********"
click at [58, 123] on span "Wrap Up" at bounding box center [51, 120] width 42 height 16
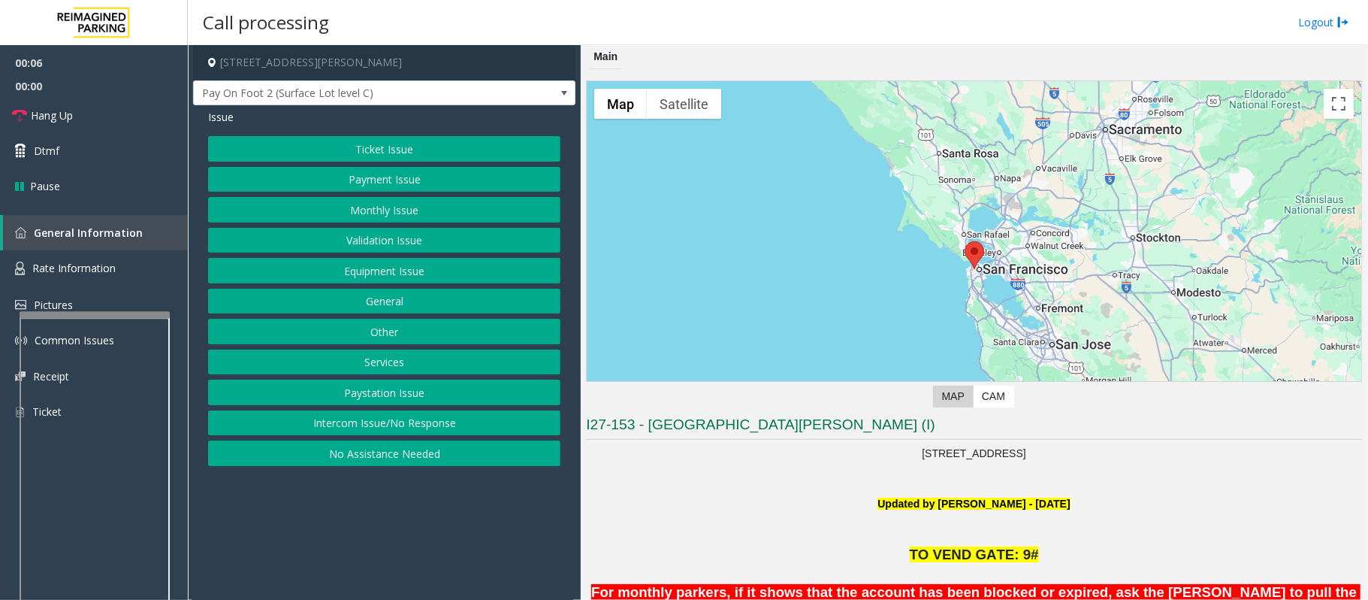
scroll to position [100, 0]
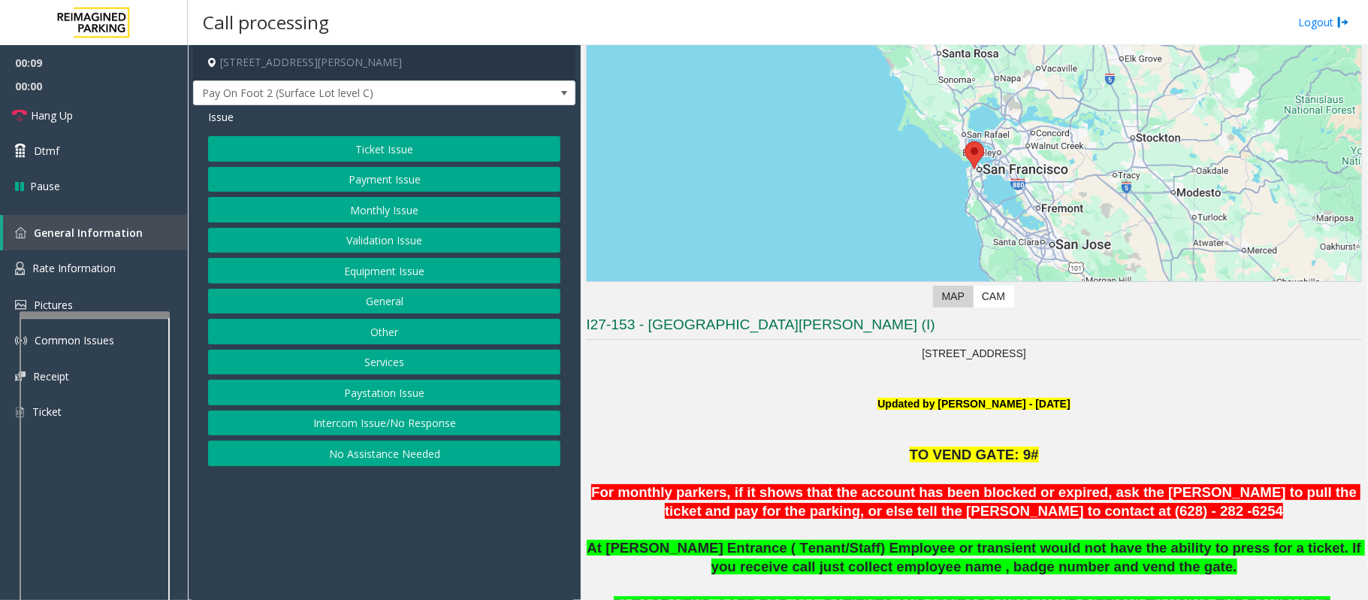
click at [401, 425] on button "Intercom Issue/No Response" at bounding box center [384, 423] width 352 height 26
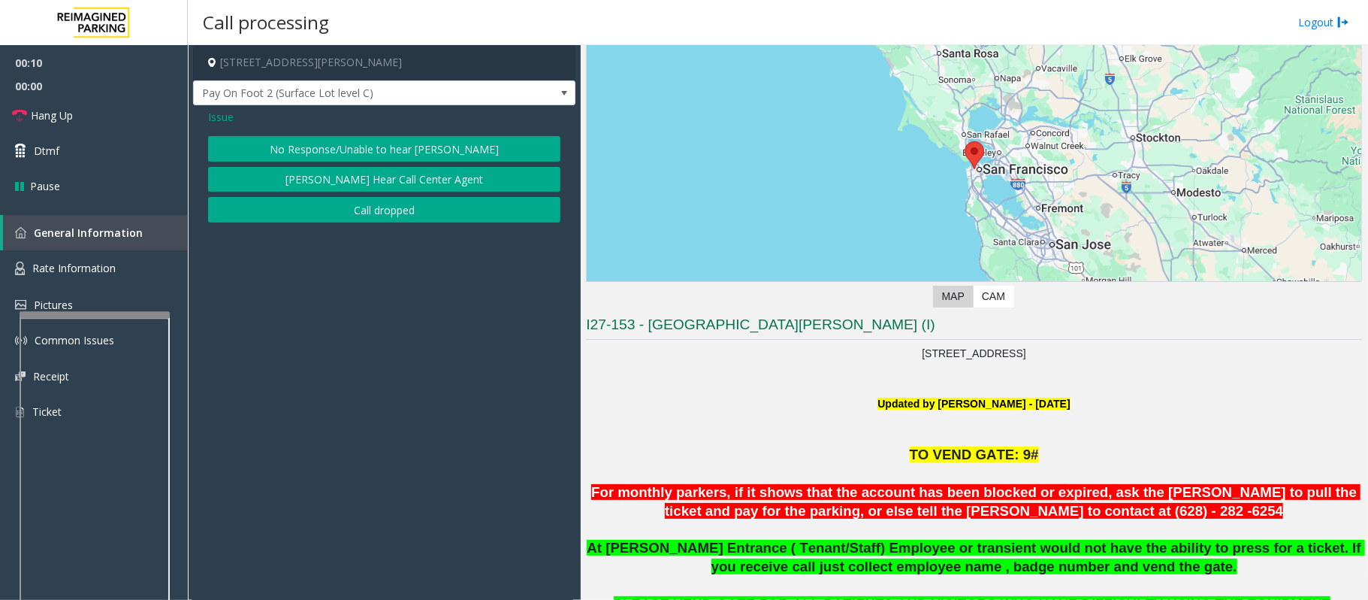
click at [326, 143] on button "No Response/Unable to hear [PERSON_NAME]" at bounding box center [384, 149] width 352 height 26
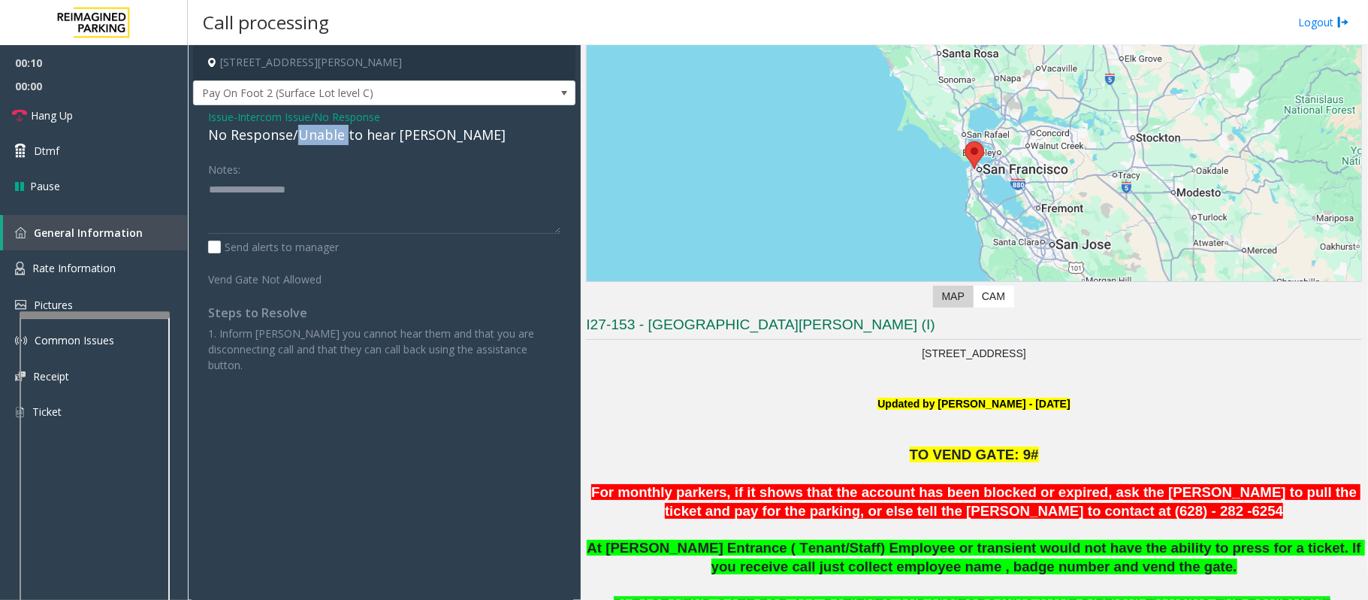
click at [326, 143] on div "No Response/Unable to hear [PERSON_NAME]" at bounding box center [384, 135] width 352 height 20
type textarea "**********"
click at [75, 121] on link "Hang Up" at bounding box center [94, 115] width 188 height 35
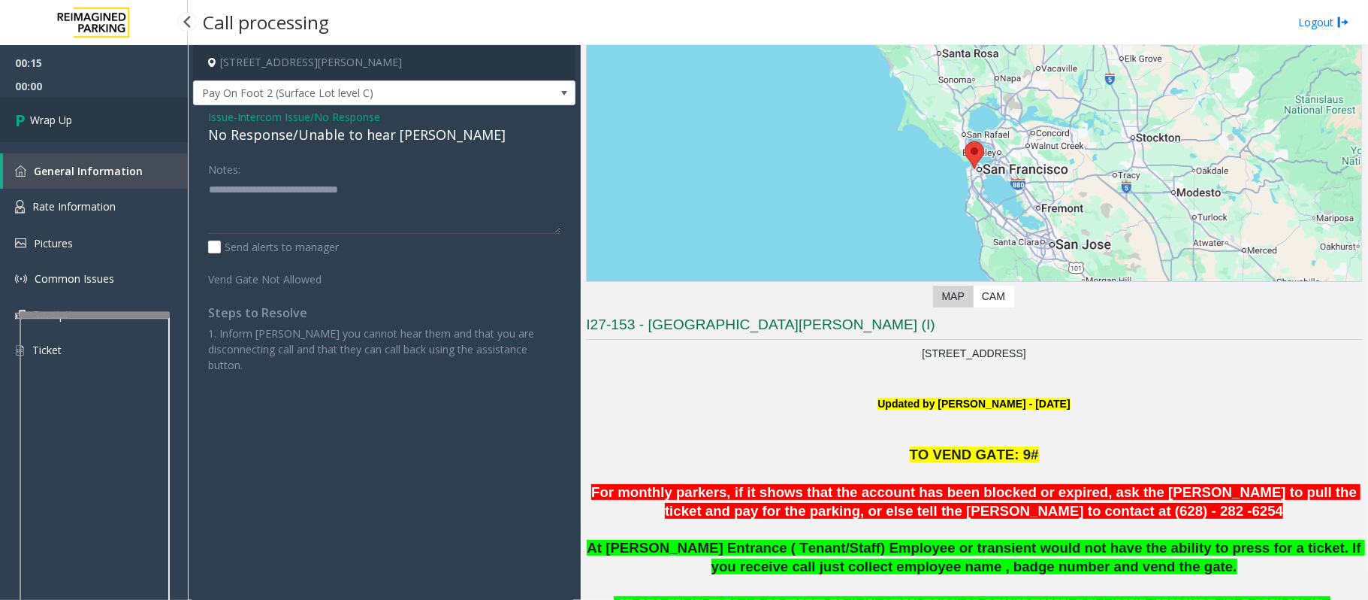
click at [75, 121] on link "Wrap Up" at bounding box center [94, 120] width 188 height 44
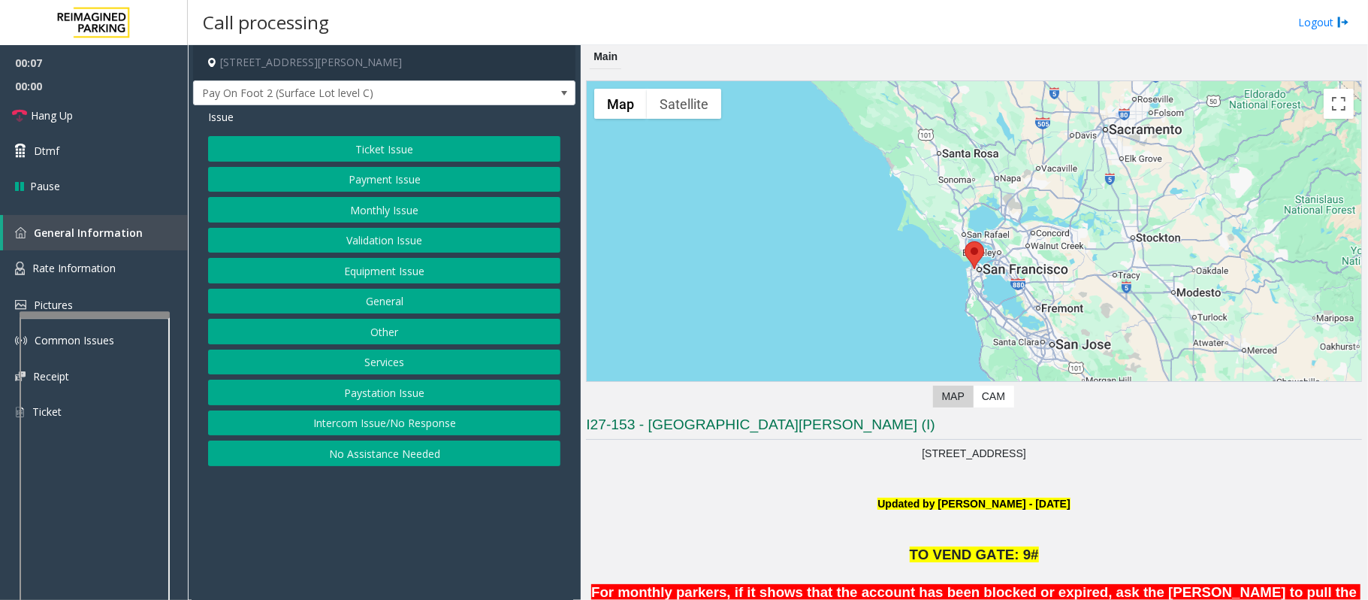
click at [406, 428] on button "Intercom Issue/No Response" at bounding box center [384, 423] width 352 height 26
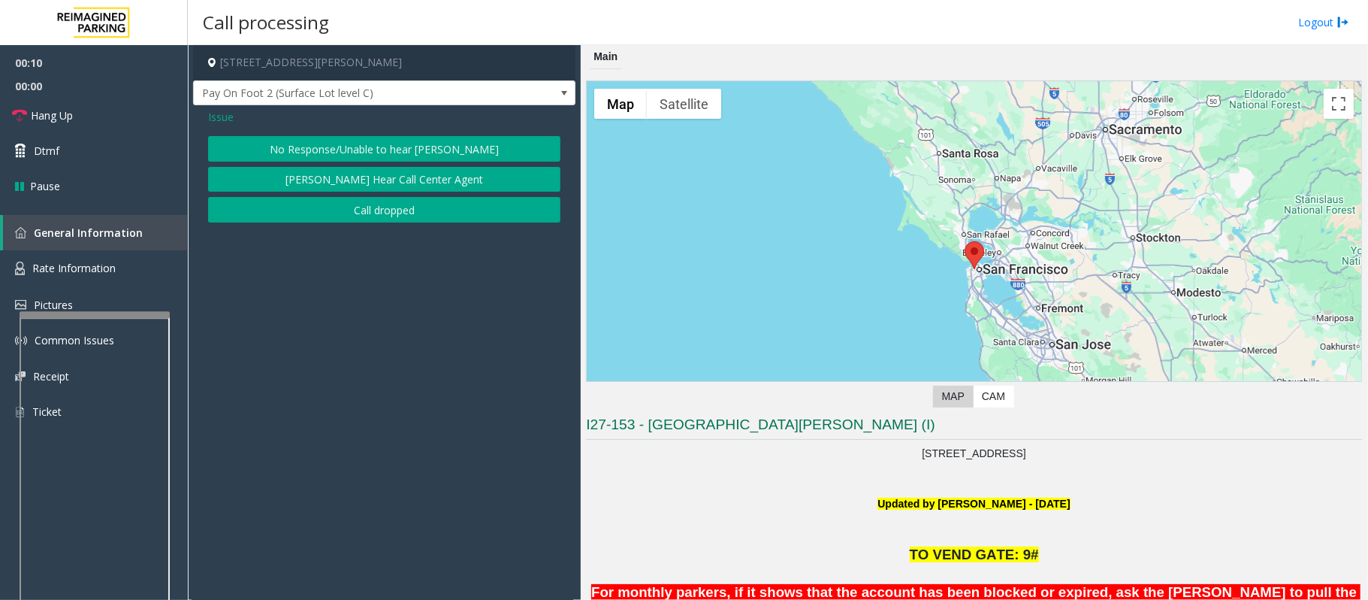
click at [457, 150] on button "No Response/Unable to hear [PERSON_NAME]" at bounding box center [384, 149] width 352 height 26
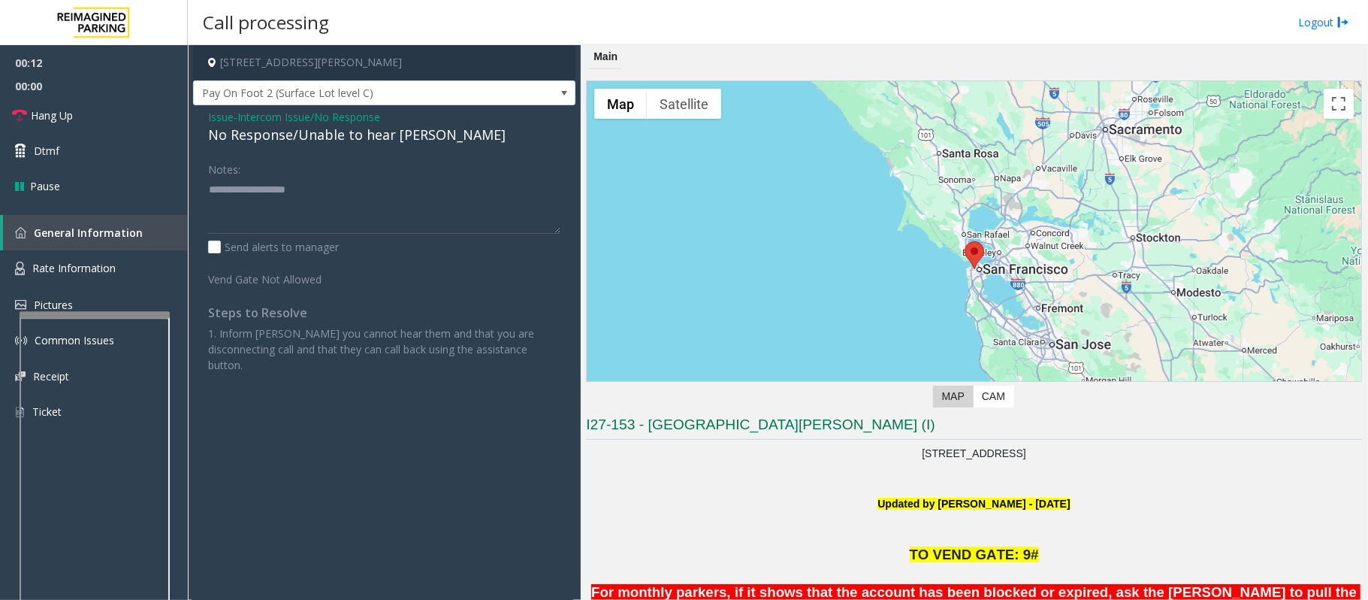
click at [364, 134] on div "No Response/Unable to hear [PERSON_NAME]" at bounding box center [384, 135] width 352 height 20
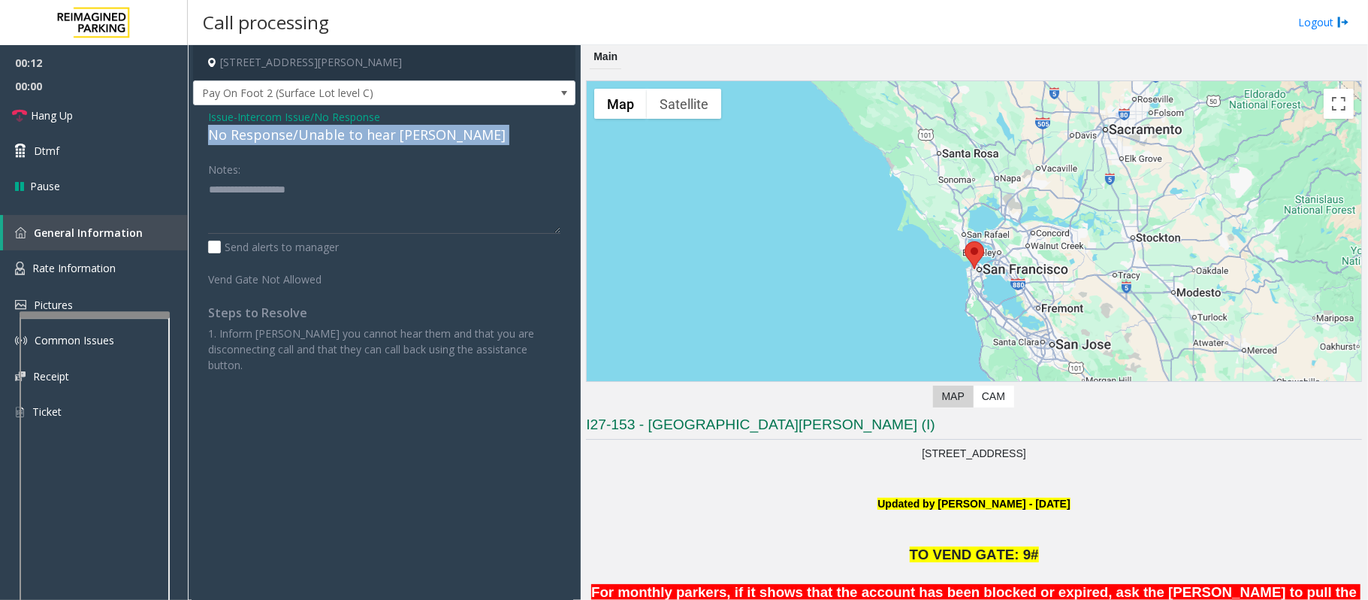
click at [364, 134] on div "No Response/Unable to hear [PERSON_NAME]" at bounding box center [384, 135] width 352 height 20
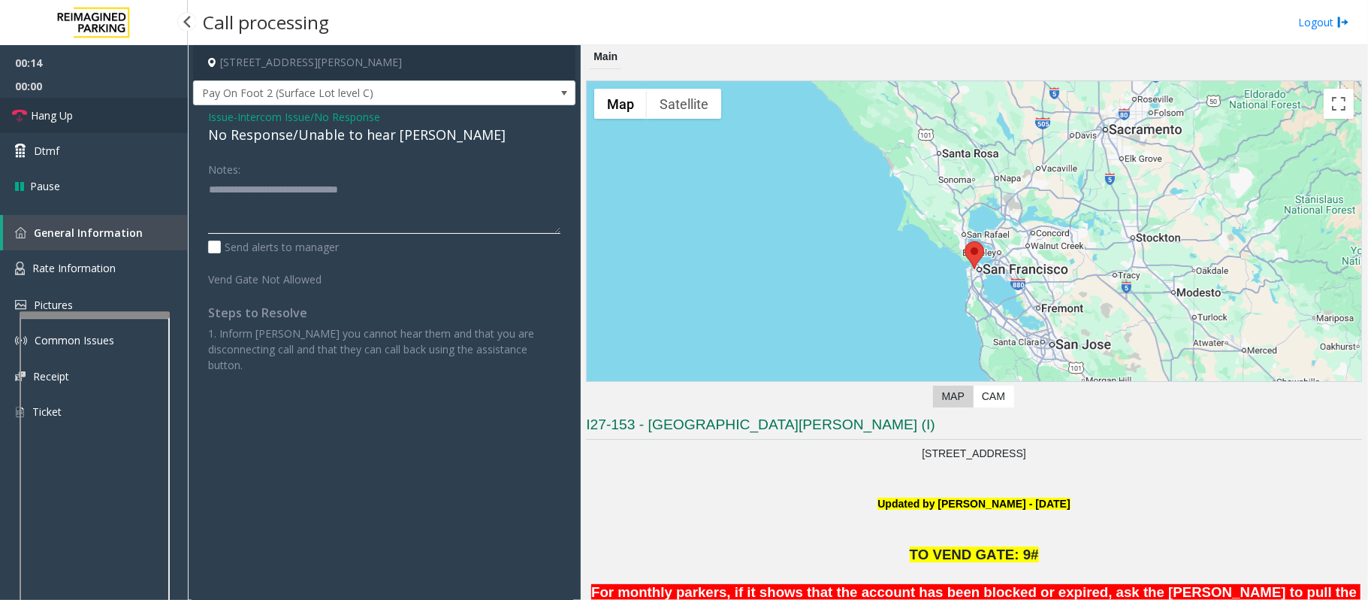
type textarea "**********"
click at [53, 123] on link "Hang Up" at bounding box center [94, 115] width 188 height 35
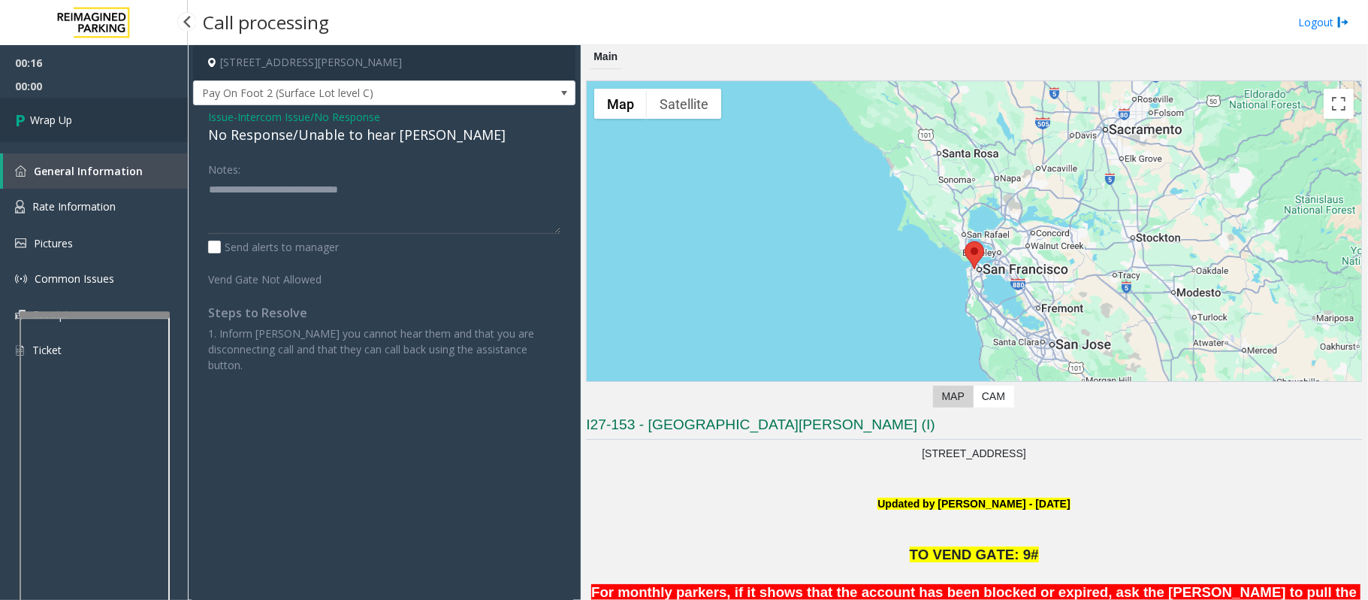
click at [53, 123] on span "Wrap Up" at bounding box center [51, 120] width 42 height 16
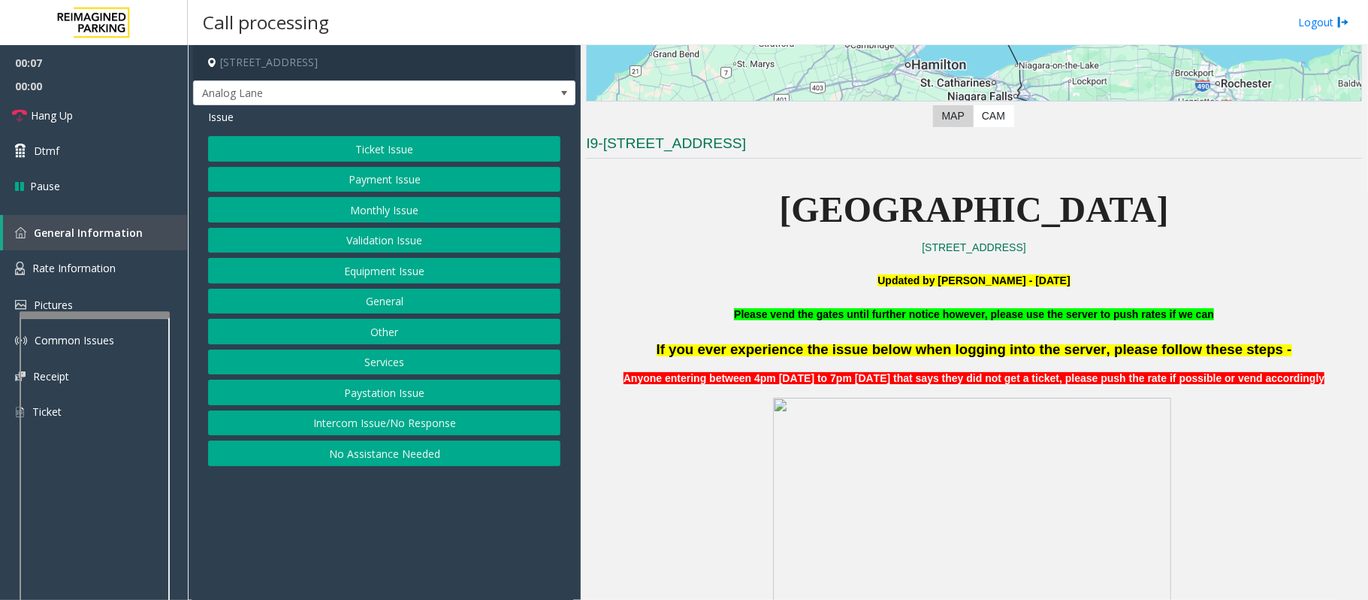
scroll to position [400, 0]
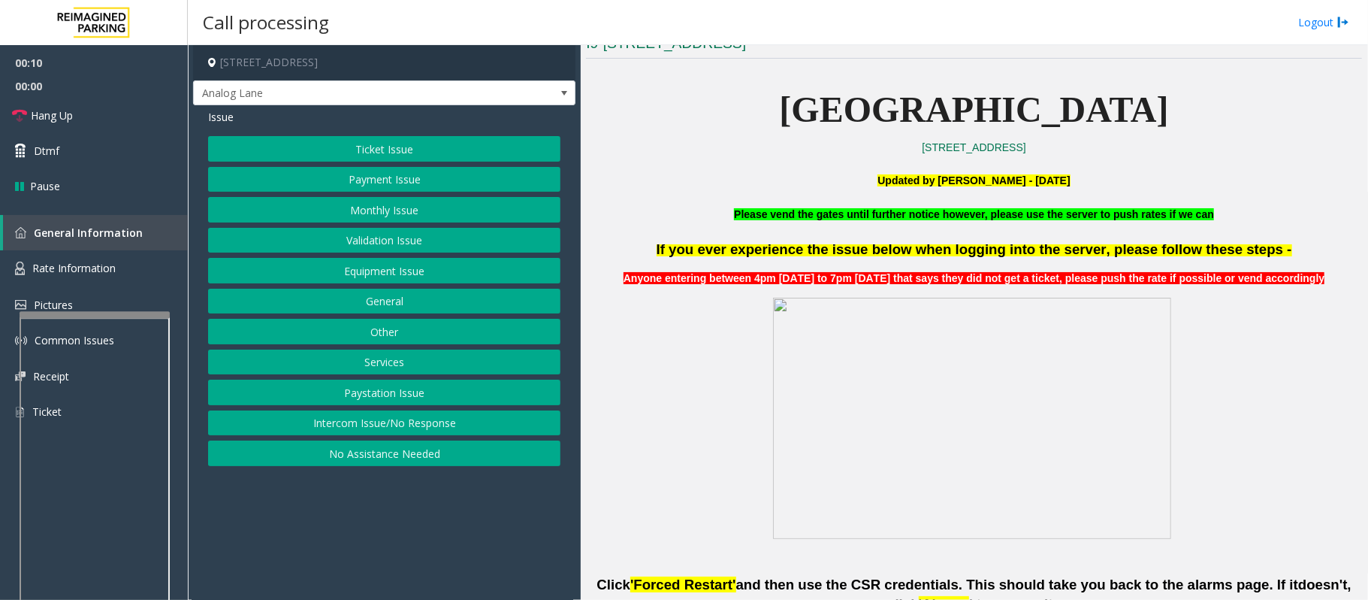
click at [352, 425] on button "Intercom Issue/No Response" at bounding box center [384, 423] width 352 height 26
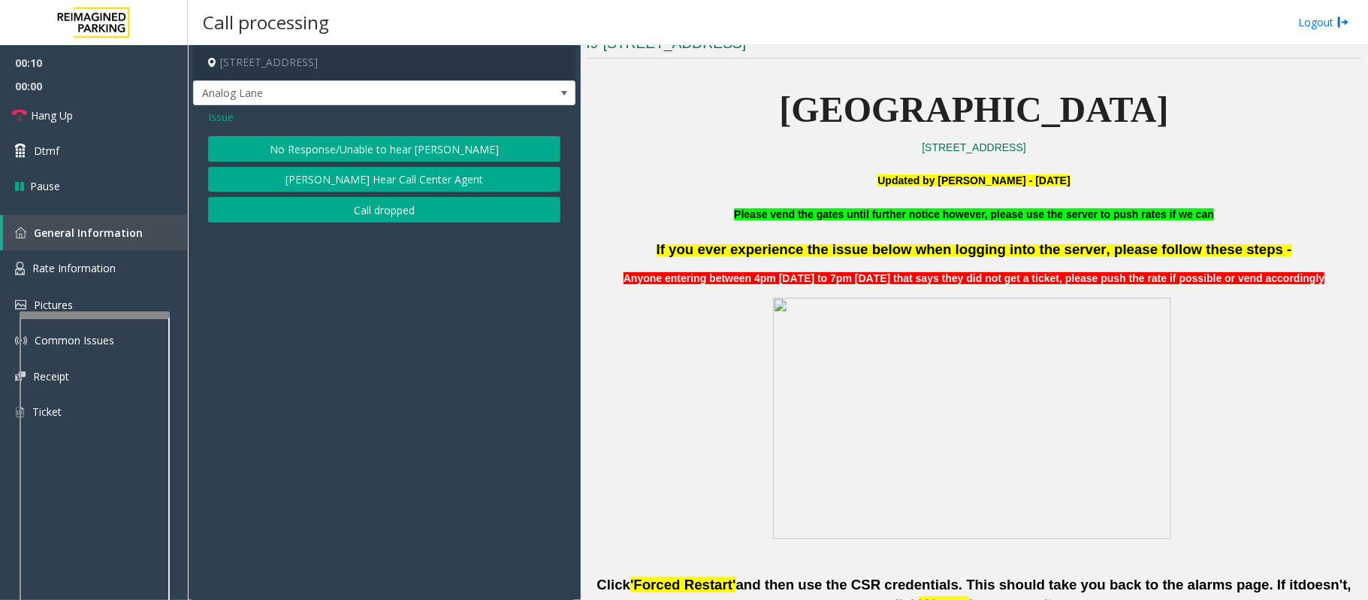
click at [313, 149] on button "No Response/Unable to hear [PERSON_NAME]" at bounding box center [384, 149] width 352 height 26
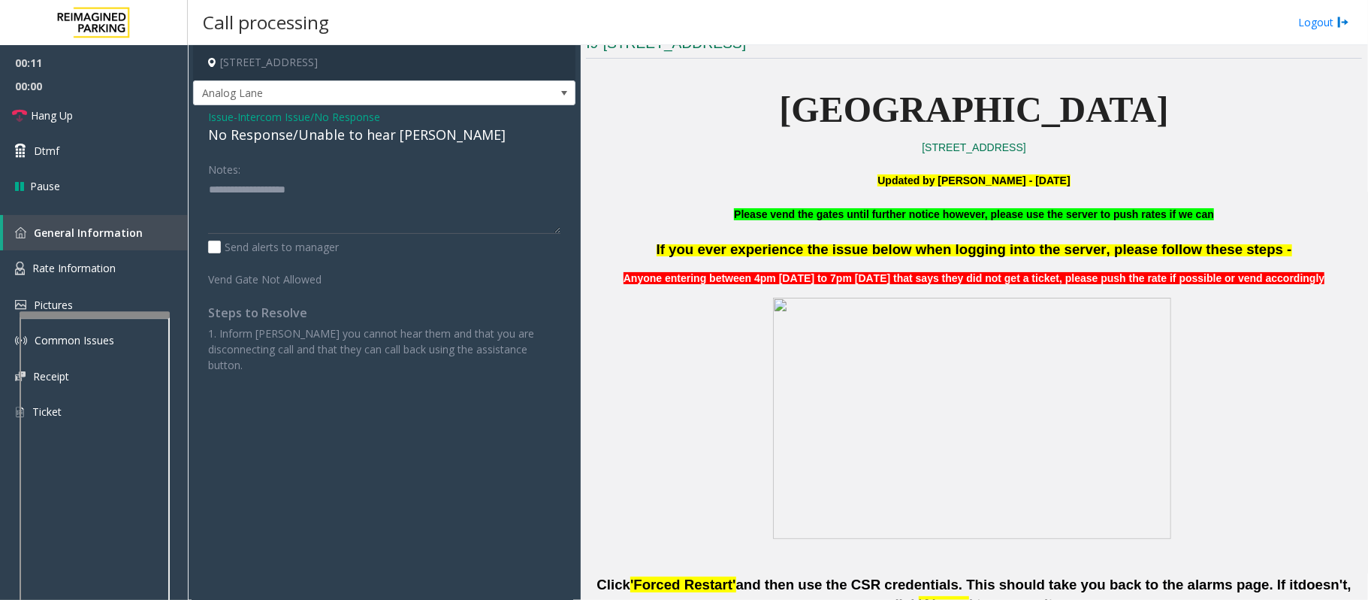
click at [311, 142] on div "No Response/Unable to hear [PERSON_NAME]" at bounding box center [384, 135] width 352 height 20
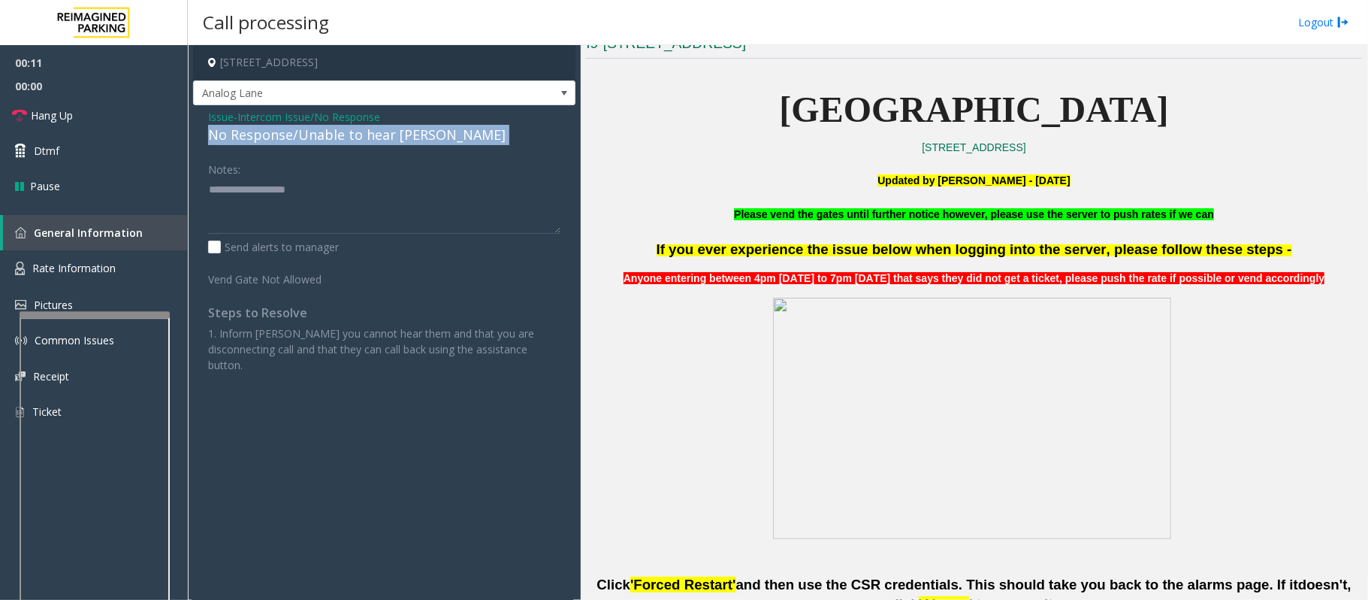
click at [311, 142] on div "No Response/Unable to hear [PERSON_NAME]" at bounding box center [384, 135] width 352 height 20
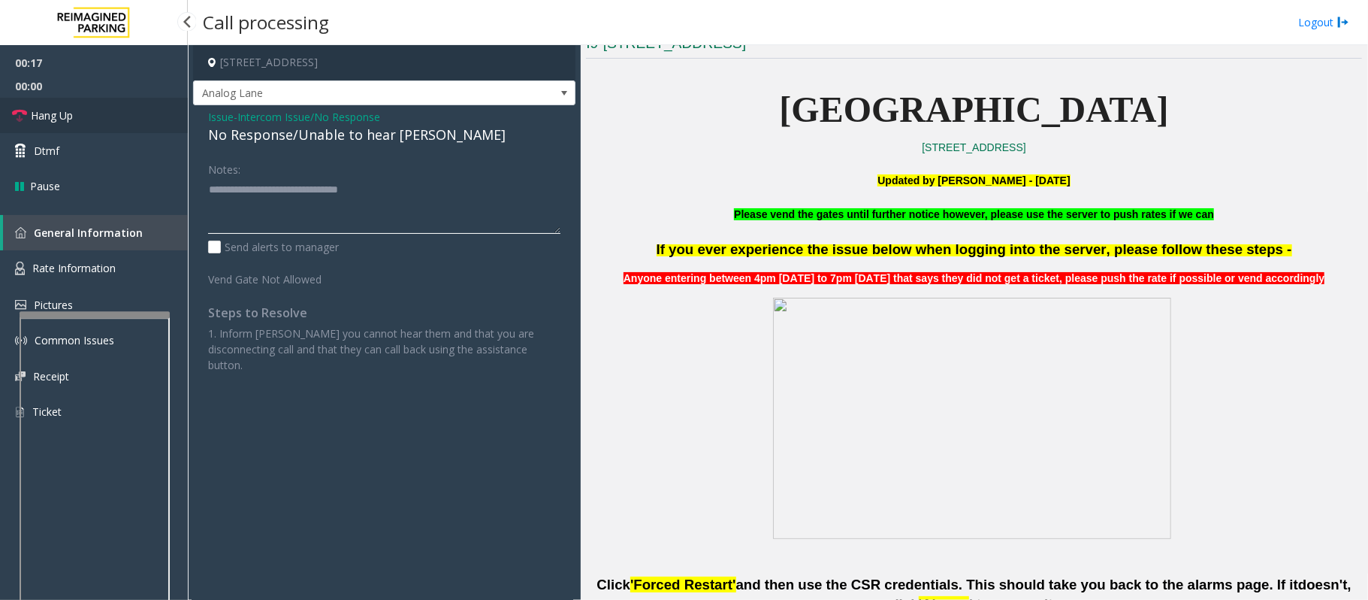
type textarea "**********"
click at [54, 124] on link "Hang Up" at bounding box center [94, 115] width 188 height 35
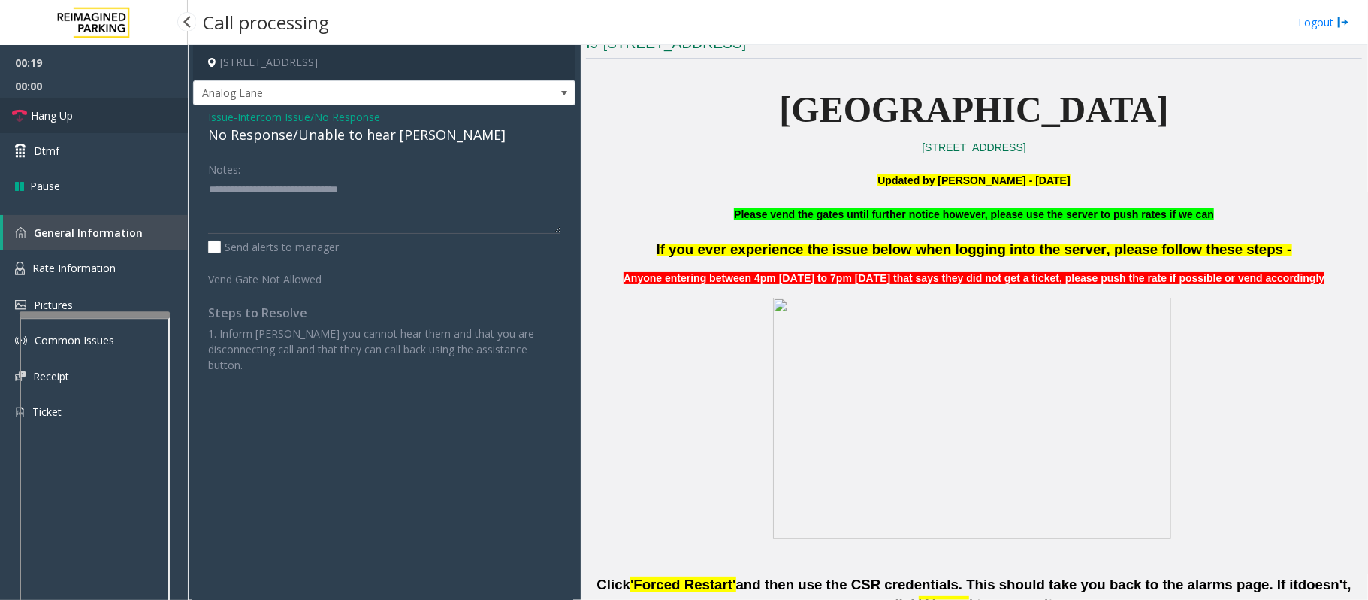
click at [63, 120] on span "Hang Up" at bounding box center [52, 115] width 42 height 16
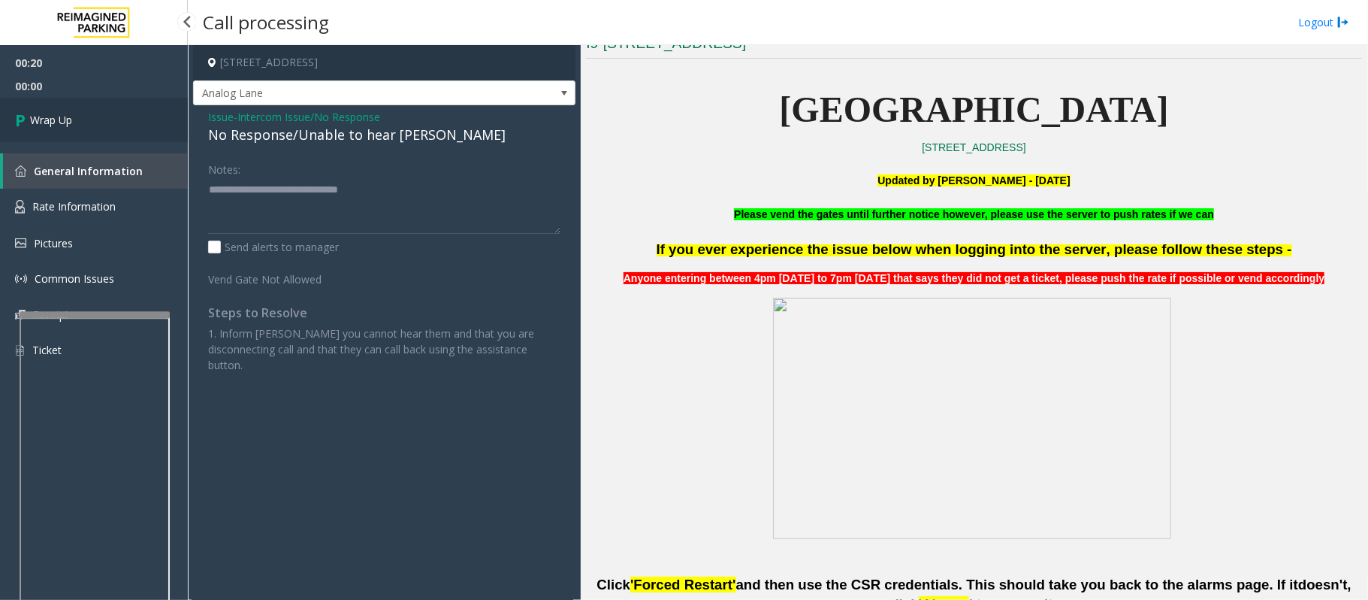
click at [63, 120] on span "Wrap Up" at bounding box center [51, 120] width 42 height 16
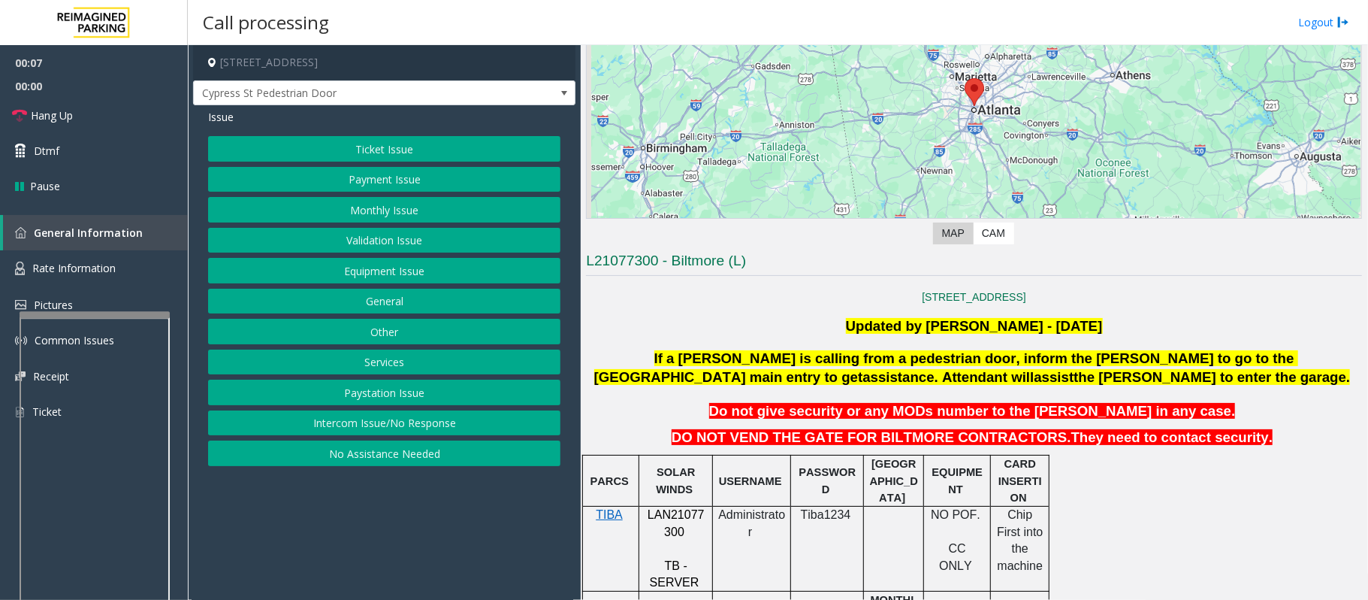
scroll to position [200, 0]
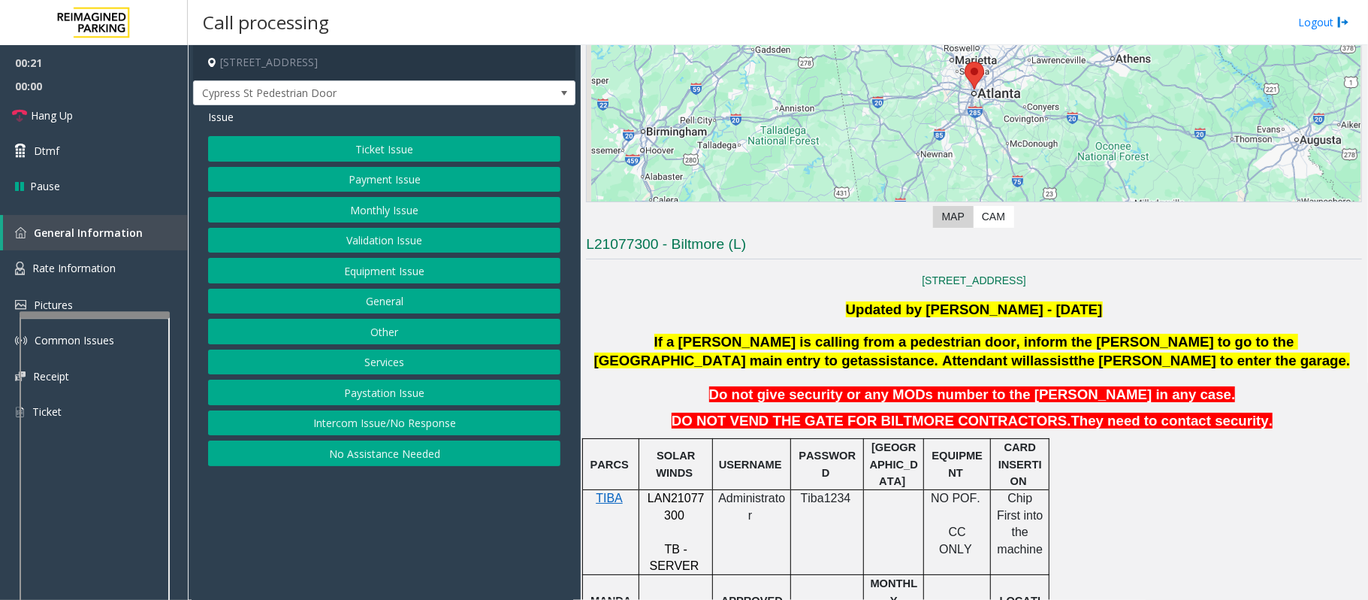
click at [352, 275] on button "Equipment Issue" at bounding box center [384, 271] width 352 height 26
click at [352, 275] on button "Gate / Door Won't Open" at bounding box center [384, 271] width 352 height 26
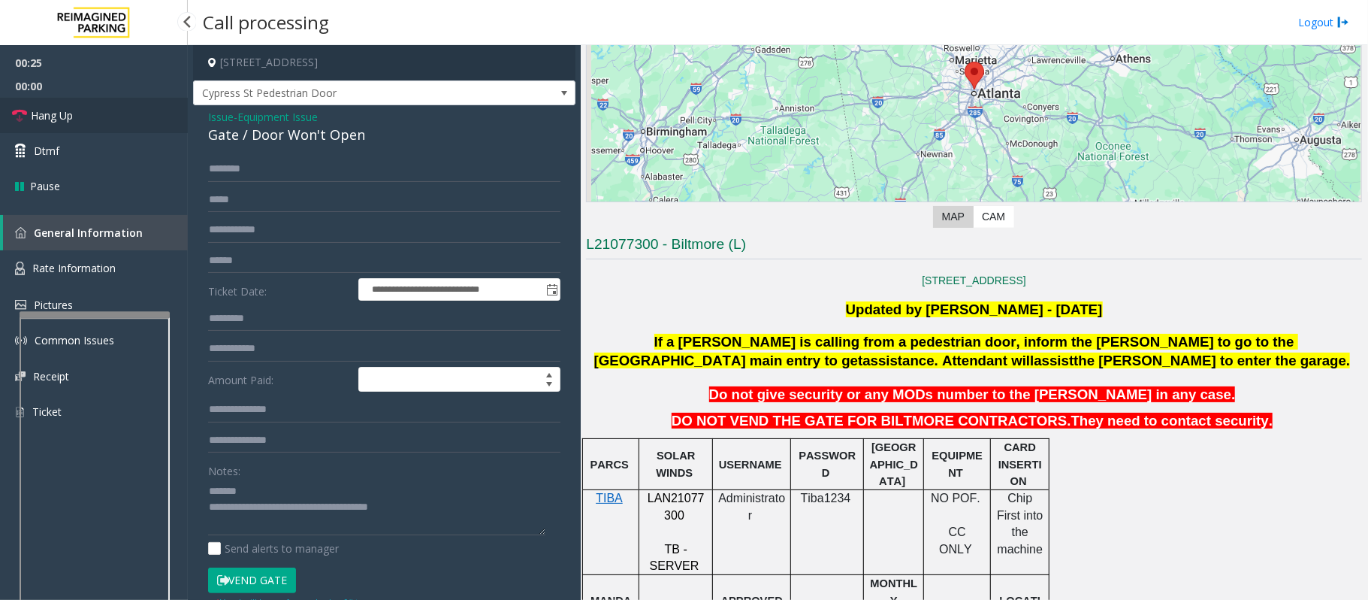
click at [68, 112] on span "Hang Up" at bounding box center [52, 115] width 42 height 16
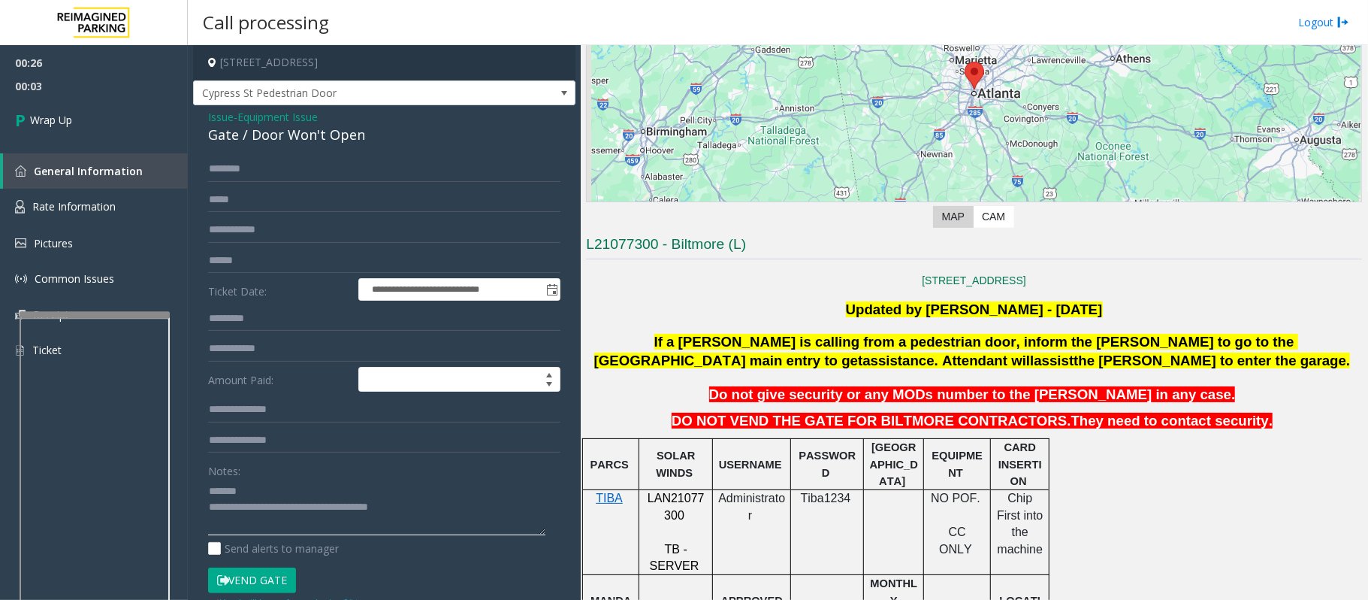
click at [433, 515] on textarea at bounding box center [376, 507] width 337 height 56
drag, startPoint x: 431, startPoint y: 514, endPoint x: 269, endPoint y: 517, distance: 162.3
click at [269, 517] on textarea at bounding box center [376, 507] width 337 height 56
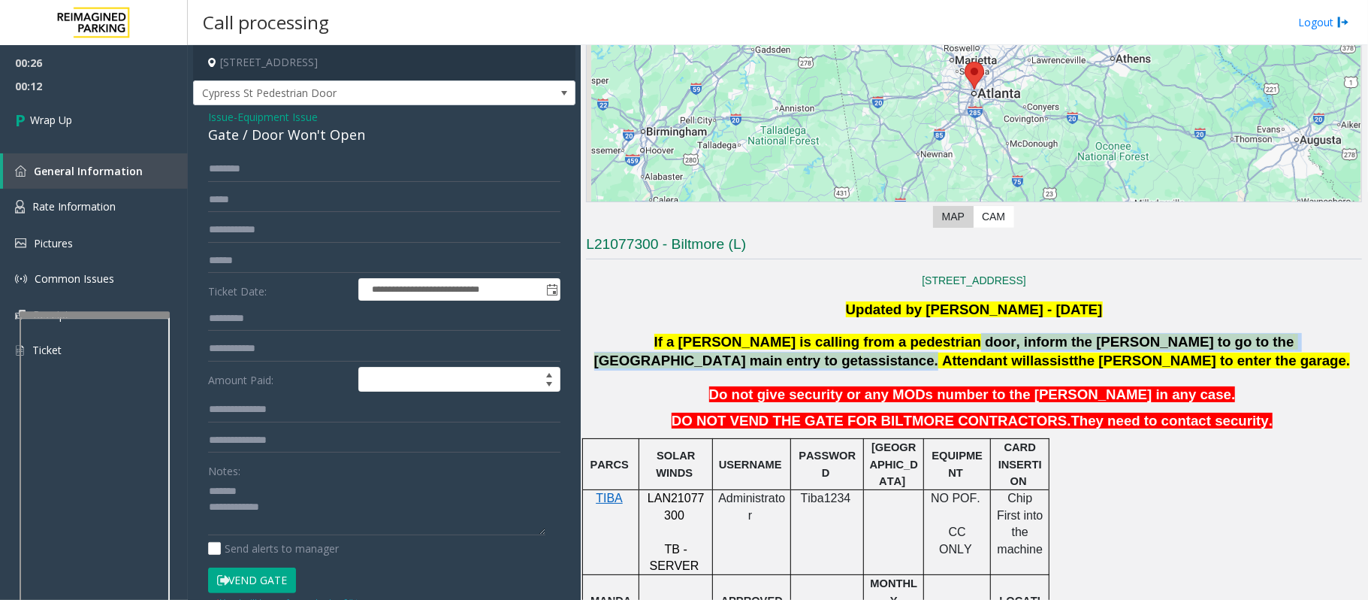
drag, startPoint x: 848, startPoint y: 343, endPoint x: 1255, endPoint y: 337, distance: 406.5
click at [1255, 337] on span "If a parker is calling from a pedestrian door, inform the parker to go to the 5…" at bounding box center [972, 351] width 757 height 35
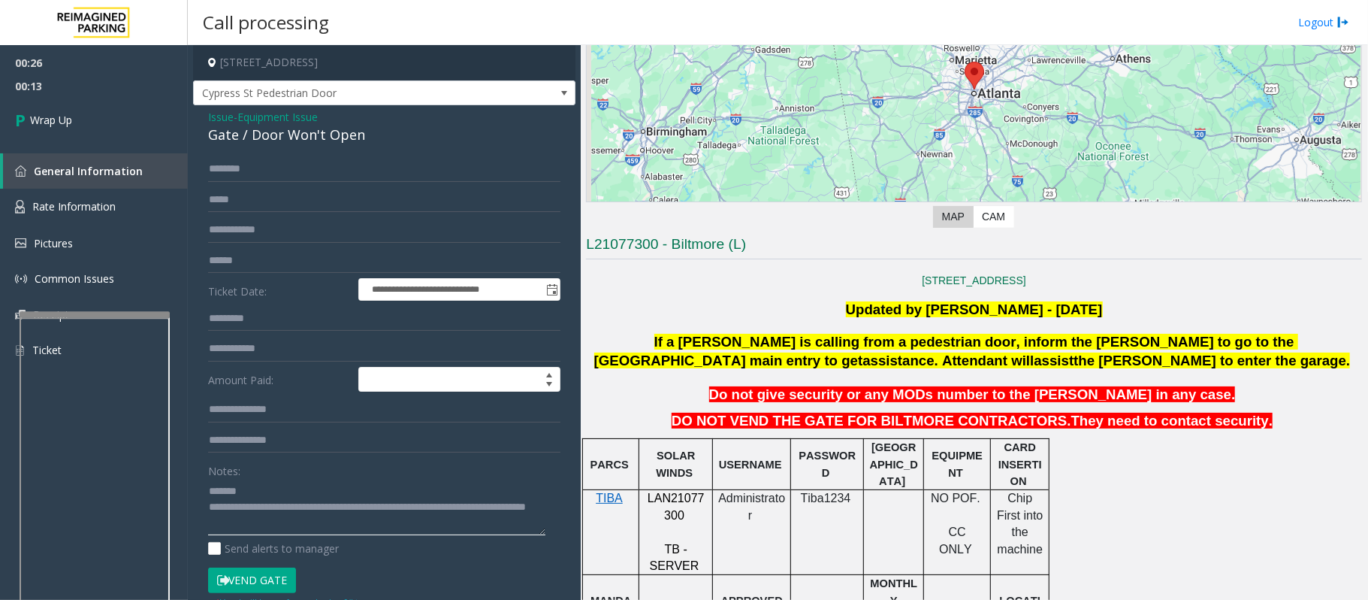
click at [260, 479] on textarea at bounding box center [376, 507] width 337 height 56
type textarea "**********"
click at [83, 115] on link "Wrap Up" at bounding box center [94, 120] width 188 height 44
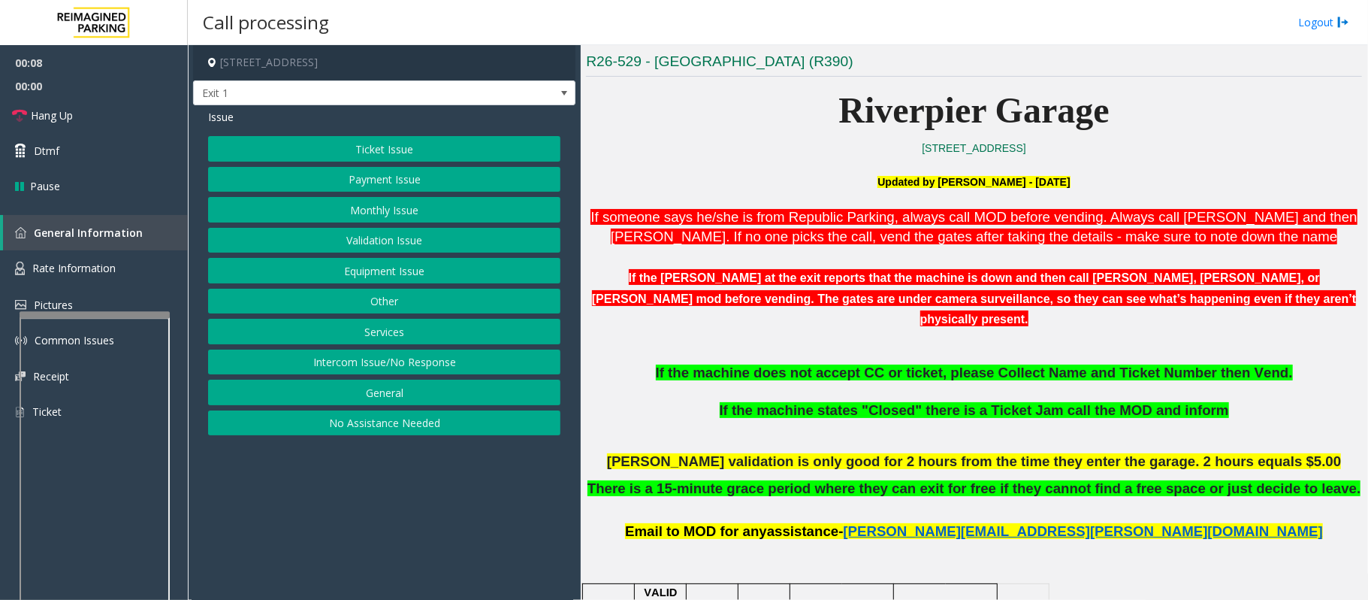
scroll to position [400, 0]
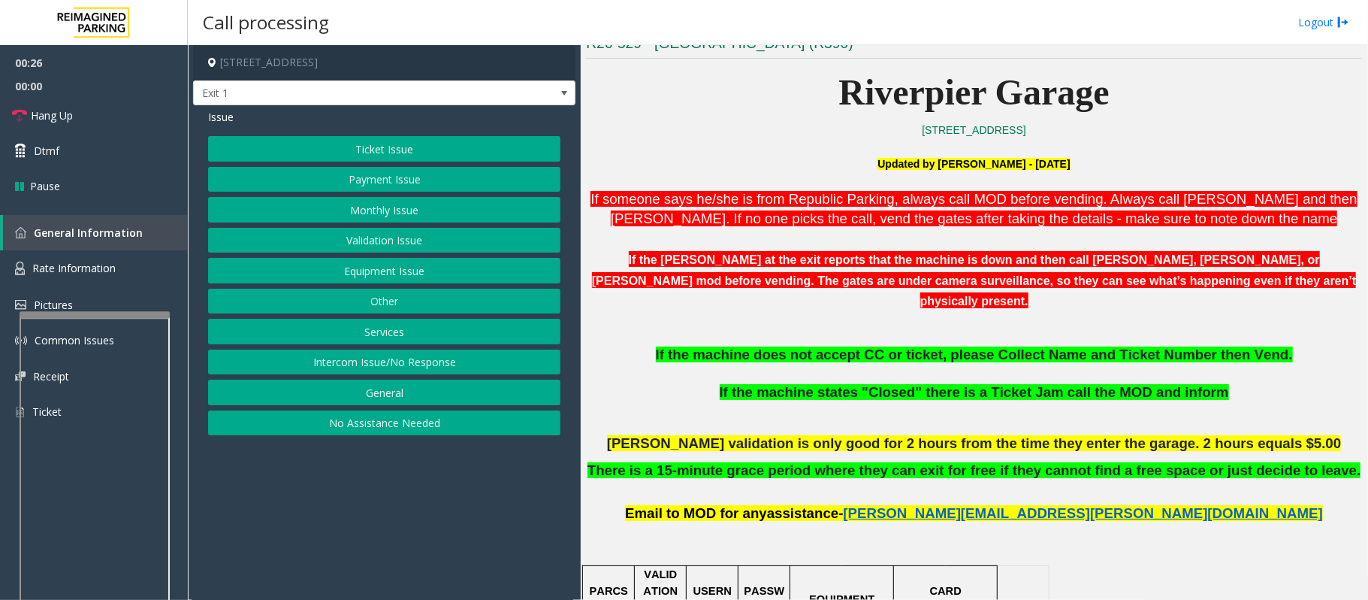
click at [367, 159] on button "Ticket Issue" at bounding box center [384, 149] width 352 height 26
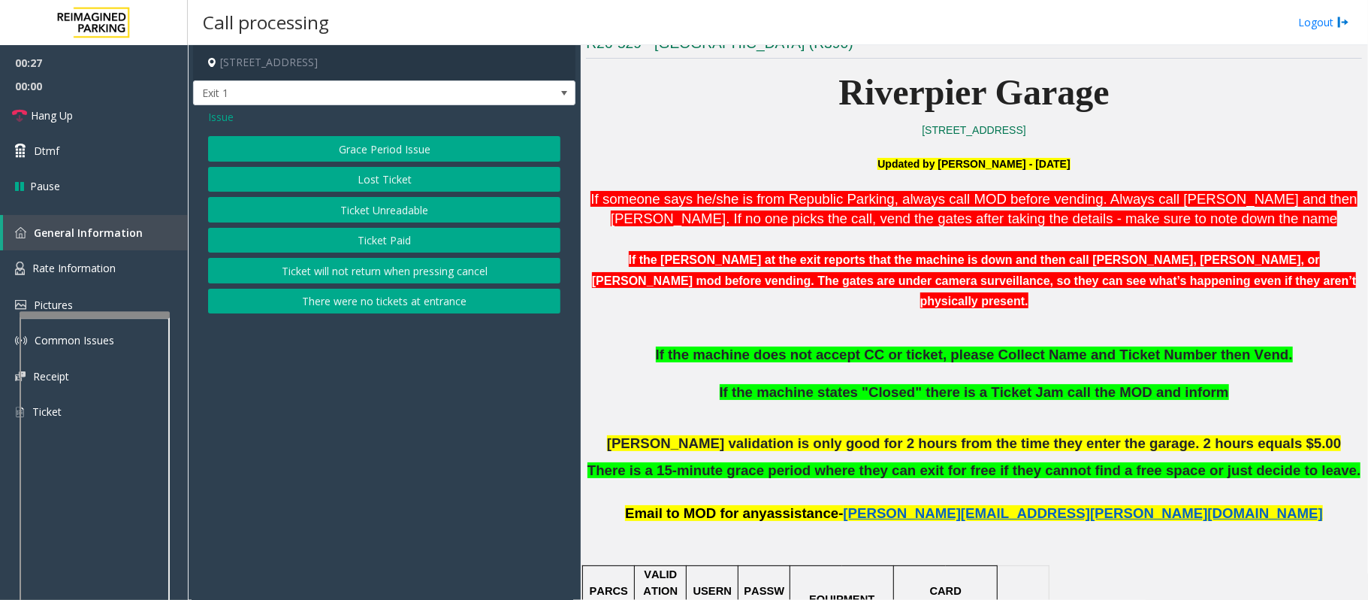
click at [368, 212] on button "Ticket Unreadable" at bounding box center [384, 210] width 352 height 26
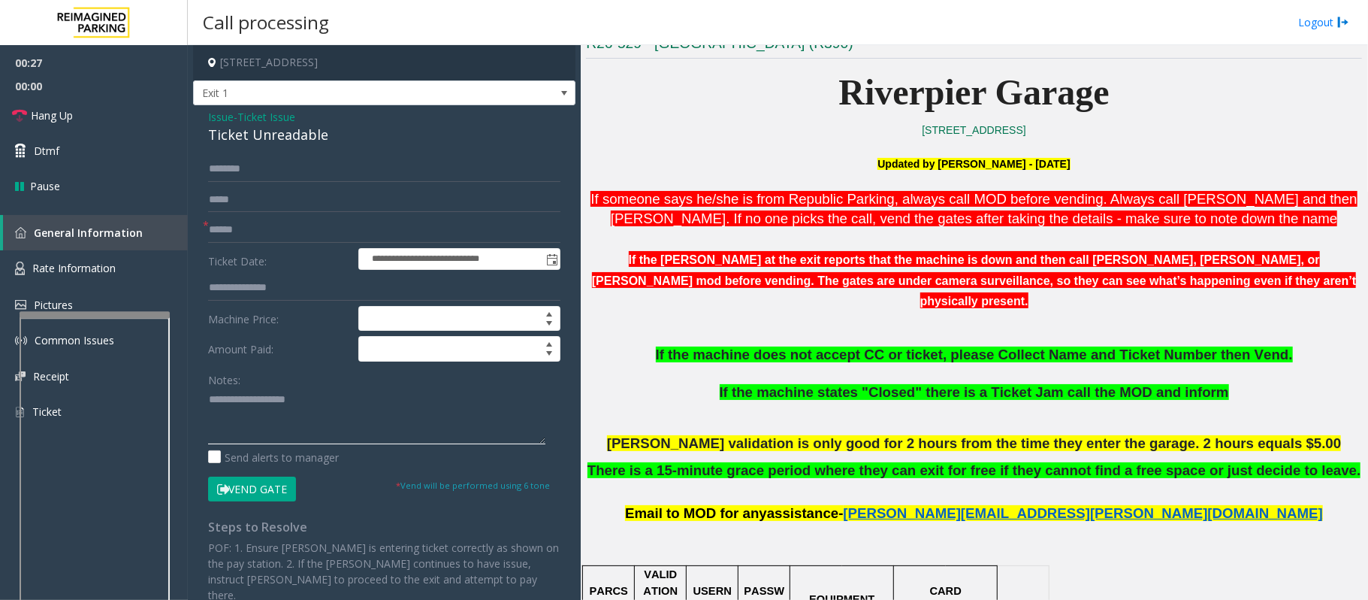
click at [266, 410] on textarea at bounding box center [376, 416] width 337 height 56
paste textarea "**********"
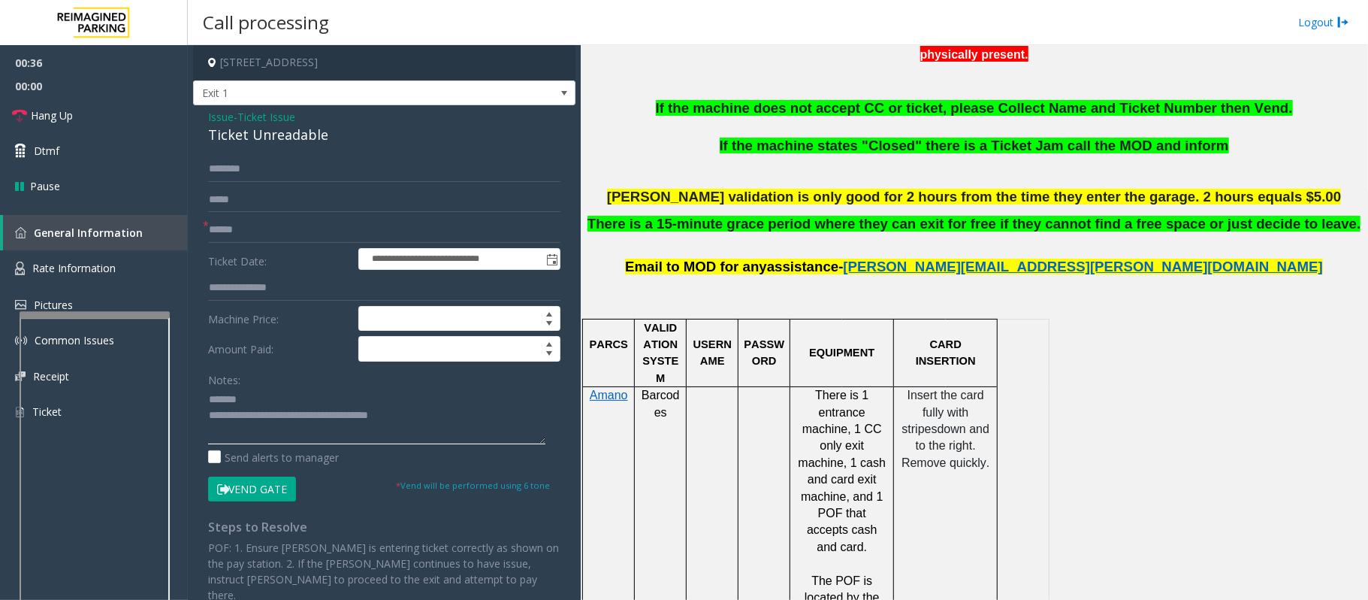
scroll to position [601, 0]
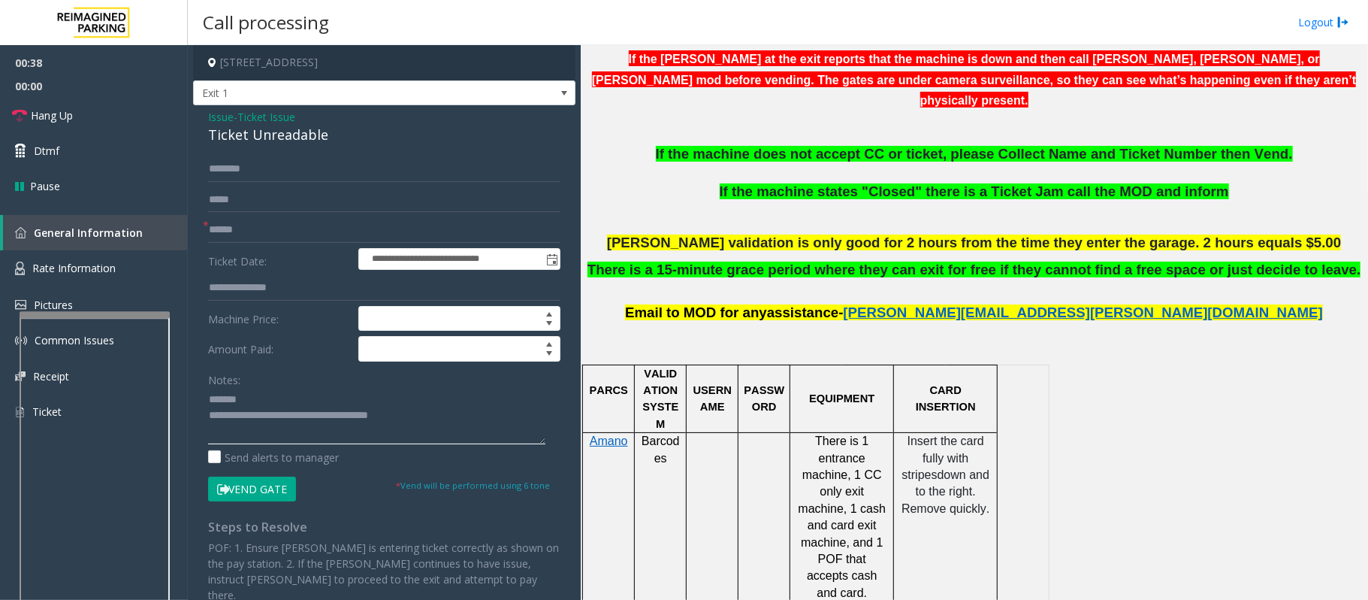
type textarea "**********"
drag, startPoint x: 717, startPoint y: 172, endPoint x: 775, endPoint y: 170, distance: 58.6
click at [775, 170] on p "If the machine does not accept CC or ticket, please Collect Name and Ticket Num…" at bounding box center [974, 173] width 776 height 56
click at [775, 183] on span "If the machine states "Closed" there is a Ticket Jam call the MOD and inform" at bounding box center [974, 191] width 509 height 16
drag, startPoint x: 938, startPoint y: 181, endPoint x: 1019, endPoint y: 174, distance: 81.4
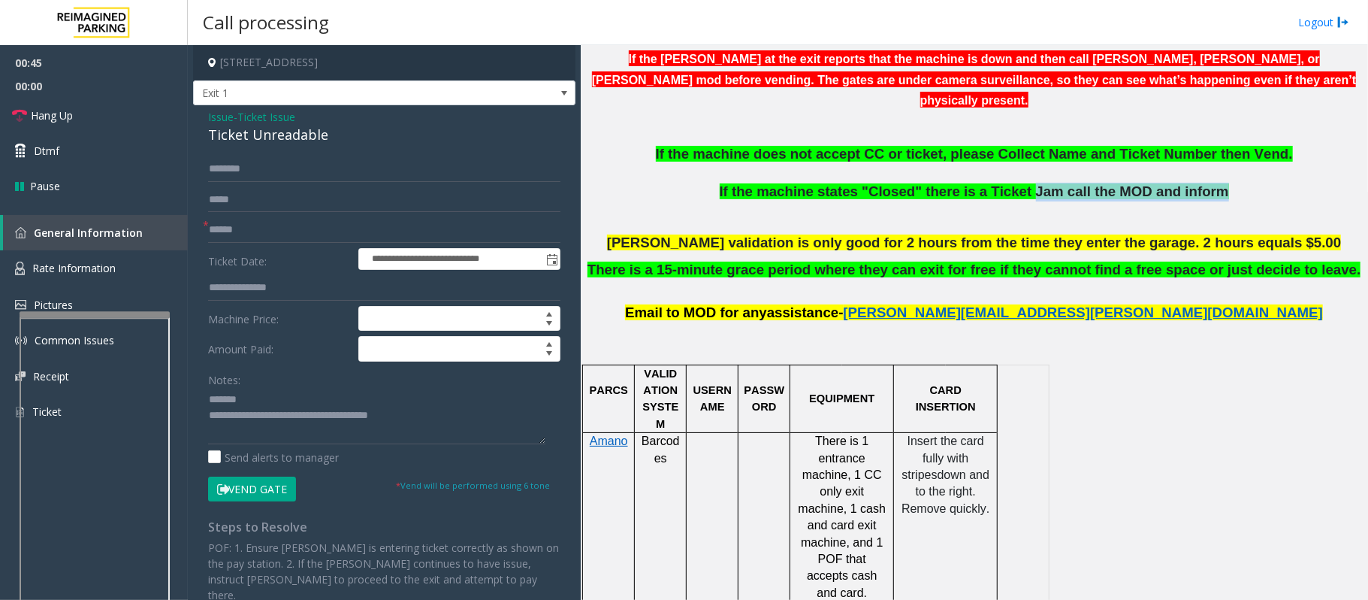
click at [1019, 183] on span "If the machine states "Closed" there is a Ticket Jam call the MOD and inform" at bounding box center [974, 191] width 509 height 16
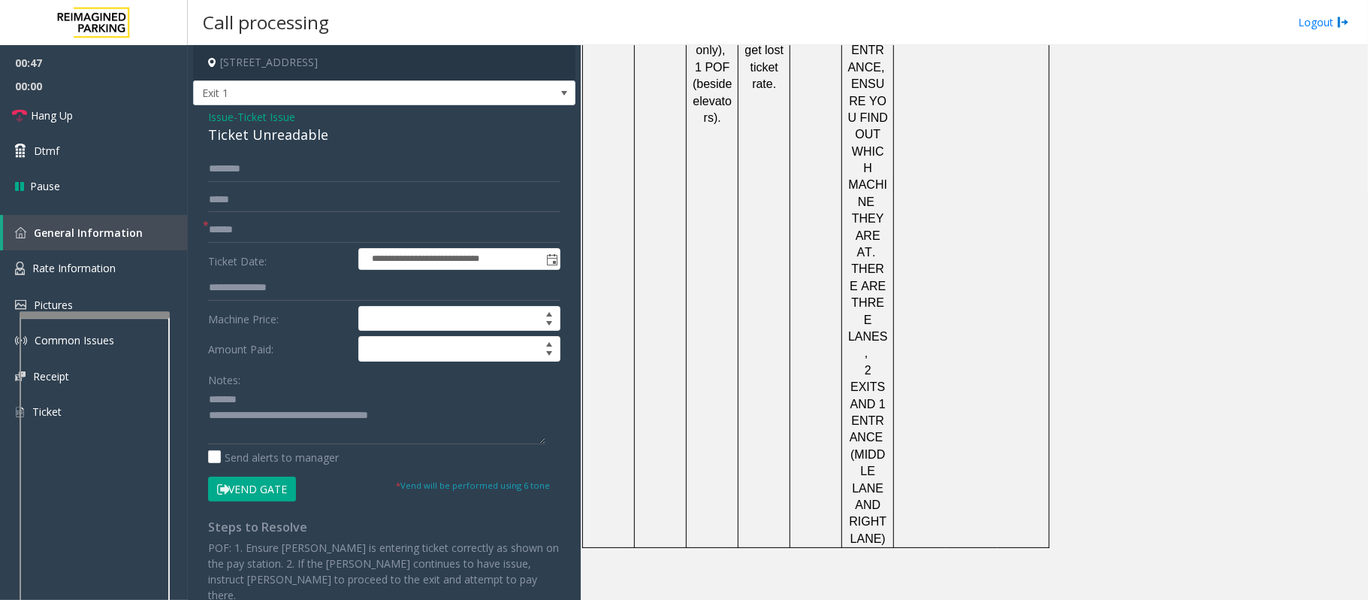
scroll to position [1978, 0]
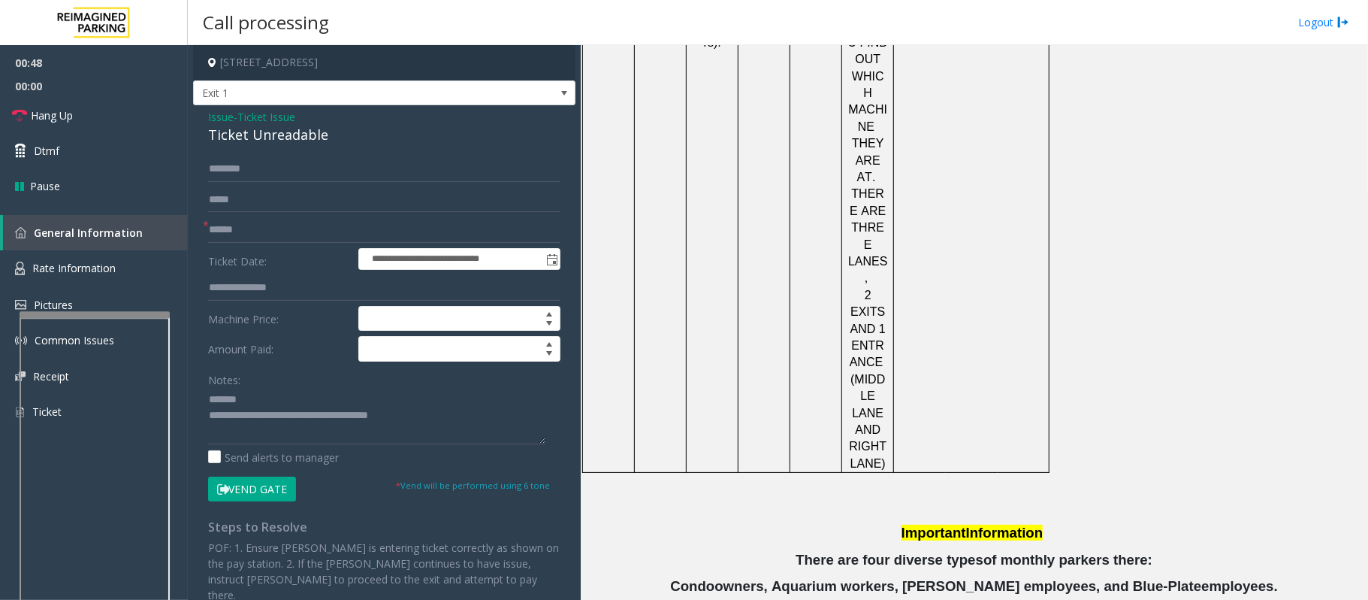
drag, startPoint x: 829, startPoint y: 518, endPoint x: 732, endPoint y: 506, distance: 98.4
copy button "(423) 752-5710"
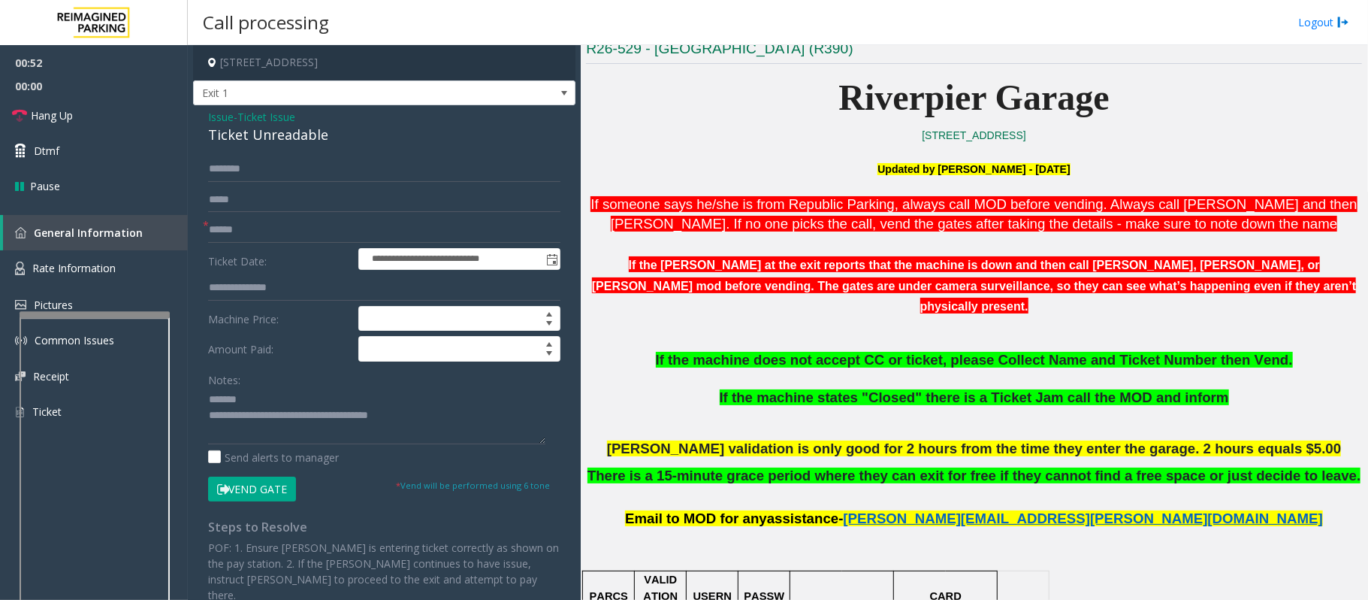
scroll to position [400, 0]
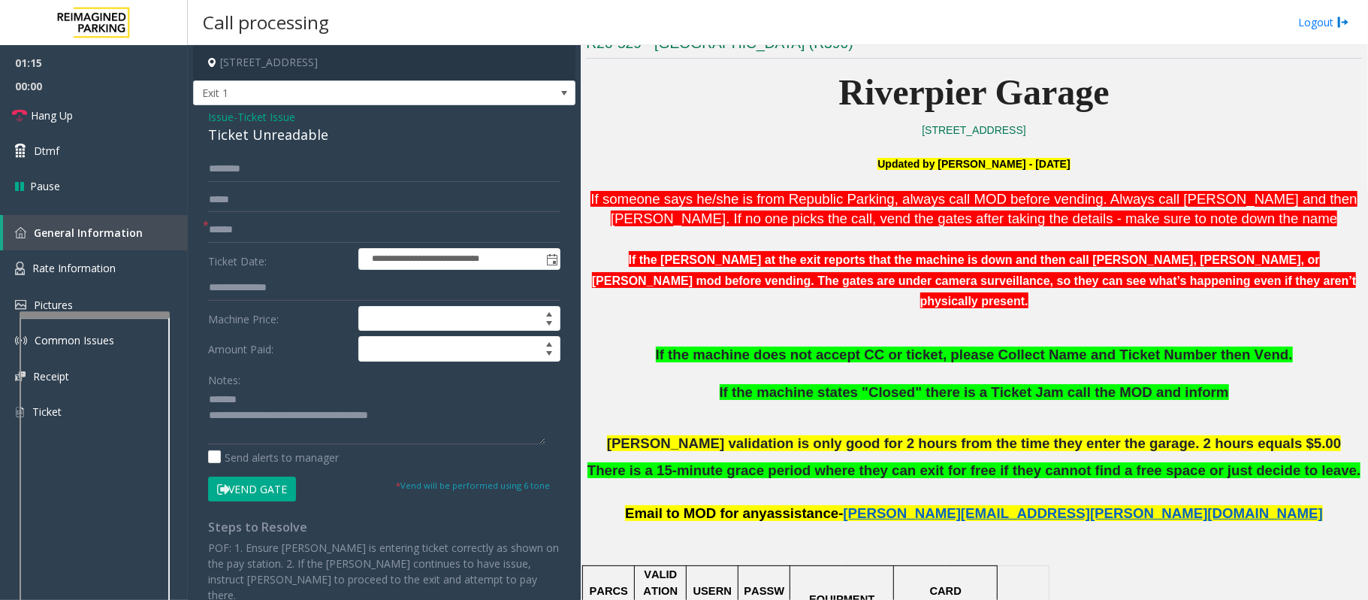
click at [214, 115] on span "Issue" at bounding box center [221, 117] width 26 height 16
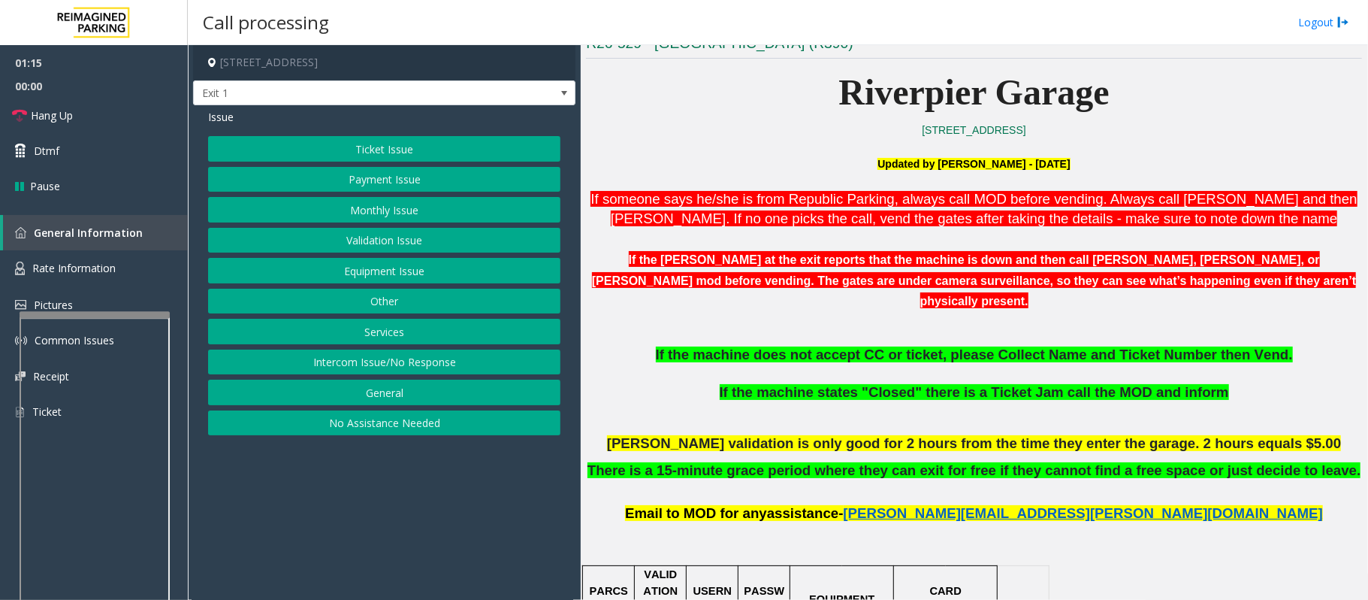
click at [422, 289] on div "Ticket Issue Payment Issue Monthly Issue Validation Issue Equipment Issue Other…" at bounding box center [384, 285] width 352 height 299
click at [416, 280] on button "Equipment Issue" at bounding box center [384, 271] width 352 height 26
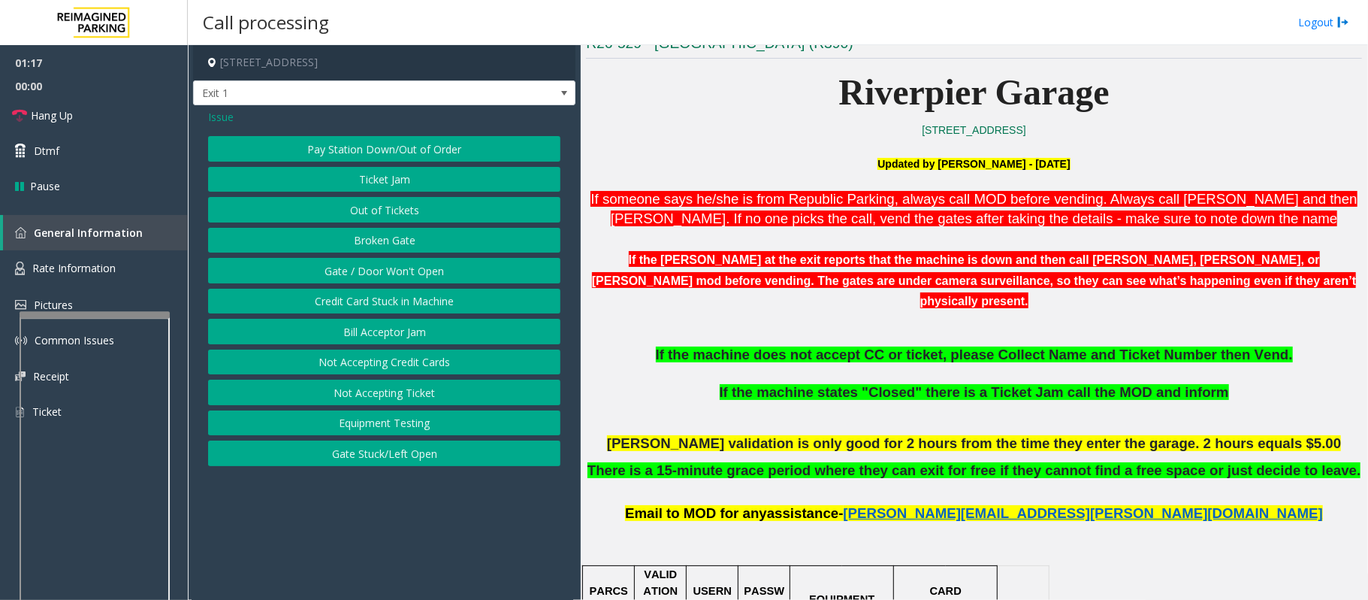
click at [407, 272] on button "Gate / Door Won't Open" at bounding box center [384, 271] width 352 height 26
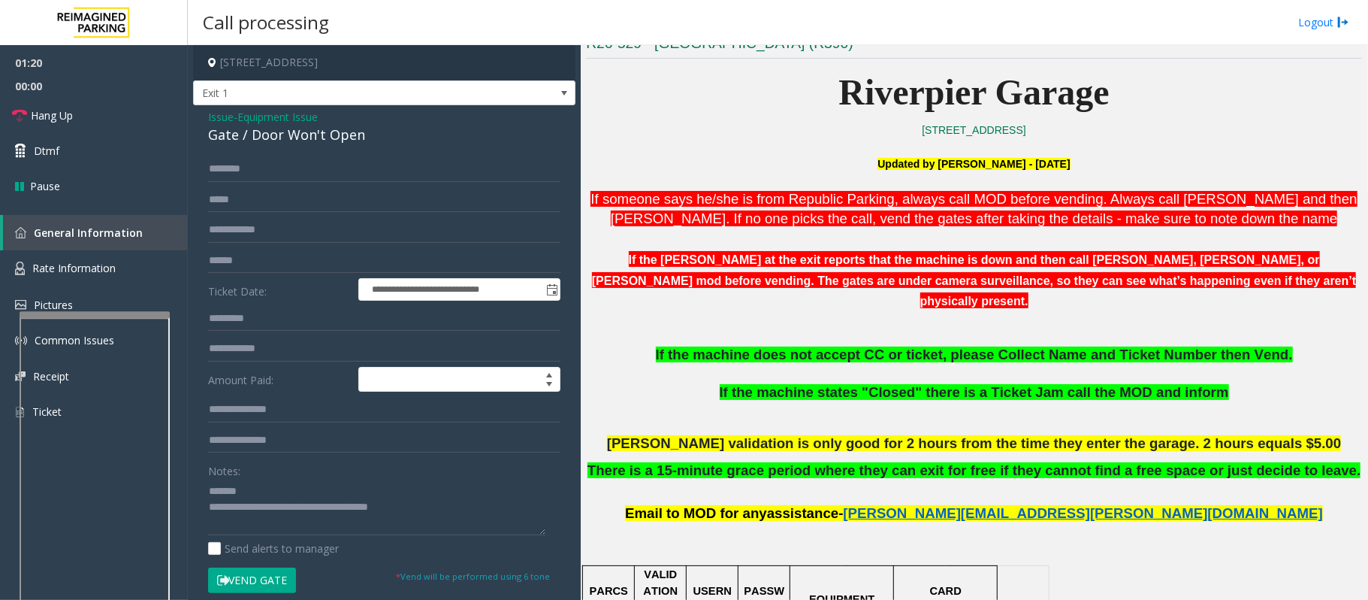
click at [774, 384] on span "If the machine states "Closed" there is a Ticket Jam call the MOD and inform" at bounding box center [974, 392] width 509 height 16
drag, startPoint x: 776, startPoint y: 371, endPoint x: 920, endPoint y: 376, distance: 144.3
click at [920, 384] on span "If the machine states "Closed" there is a Ticket Jam call the MOD and inform" at bounding box center [974, 392] width 509 height 16
type textarea "**********"
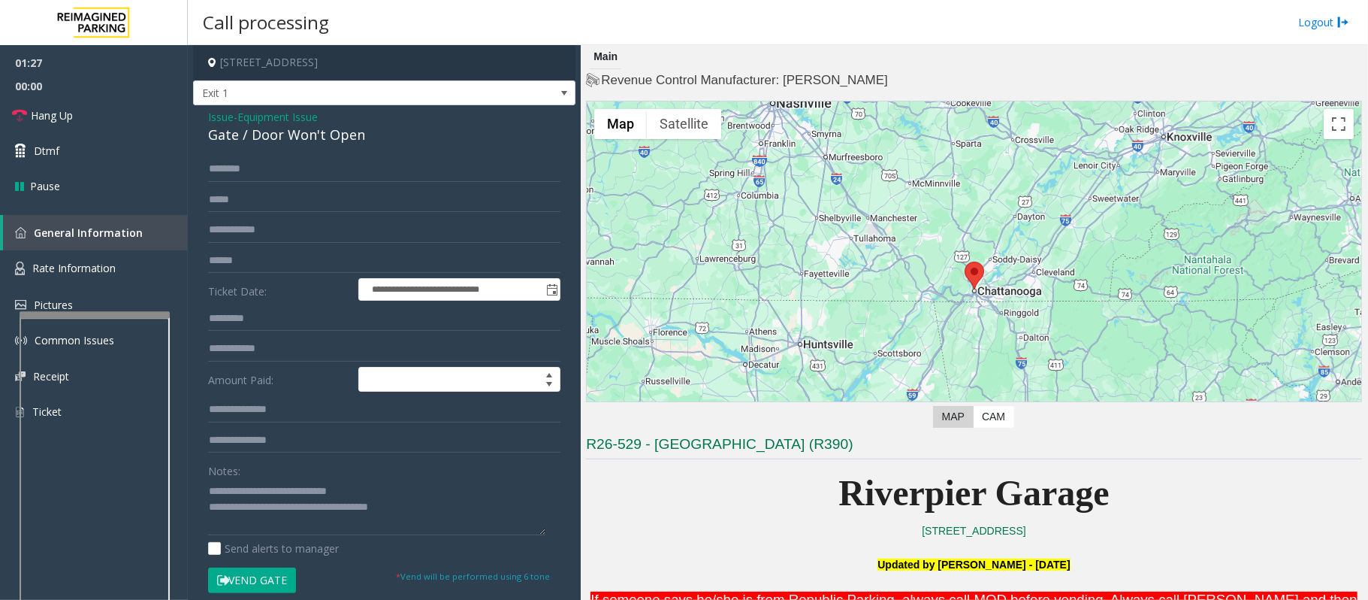
click at [269, 509] on textarea at bounding box center [376, 507] width 337 height 56
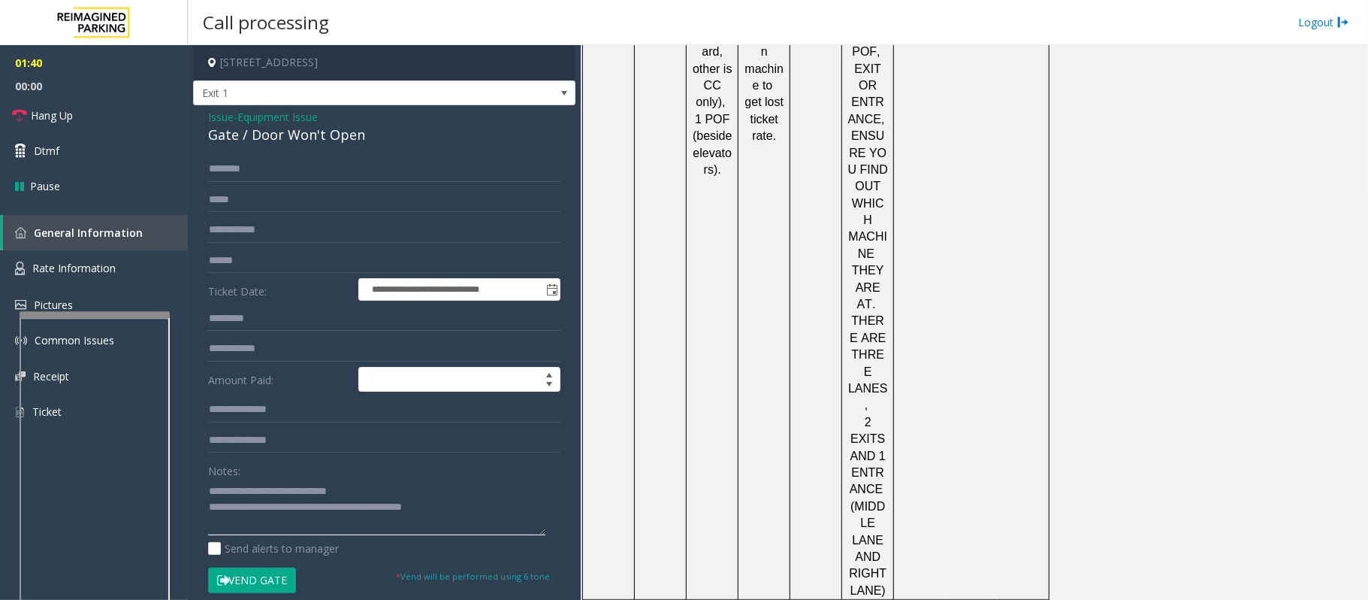
scroll to position [1978, 0]
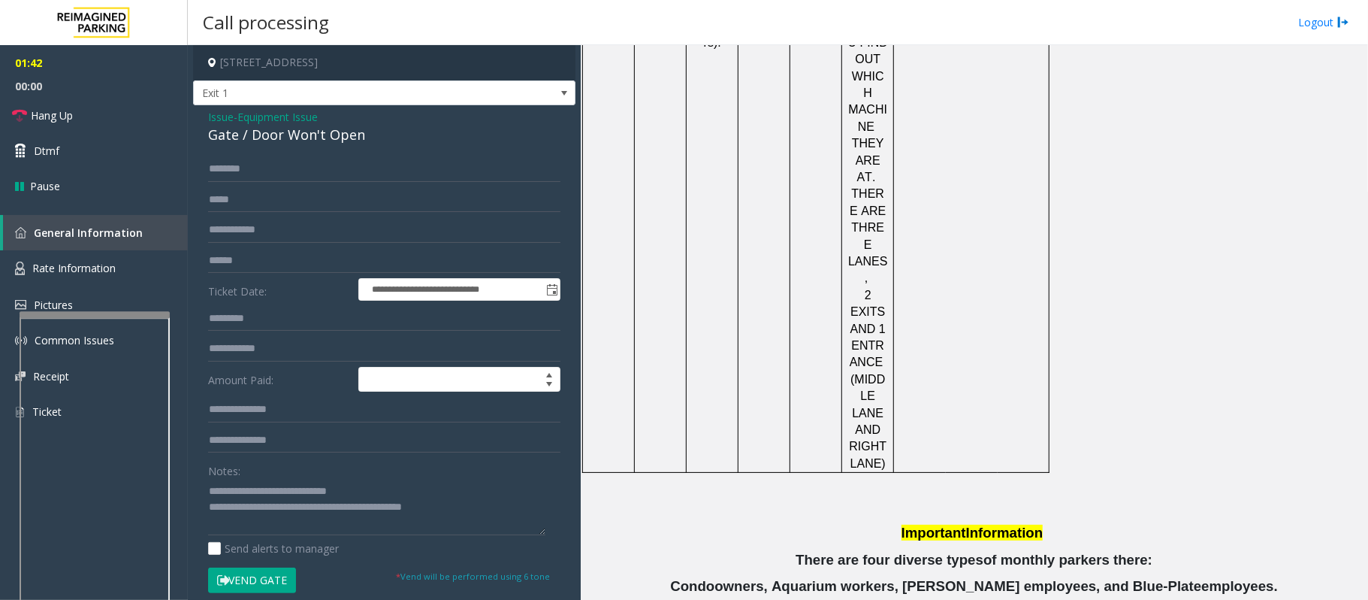
drag, startPoint x: 827, startPoint y: 545, endPoint x: 721, endPoint y: 539, distance: 106.1
drag, startPoint x: 724, startPoint y: 539, endPoint x: 651, endPoint y: 266, distance: 282.5
click at [651, 524] on p "Important Information" at bounding box center [974, 533] width 776 height 19
drag, startPoint x: 818, startPoint y: 542, endPoint x: 725, endPoint y: 539, distance: 93.2
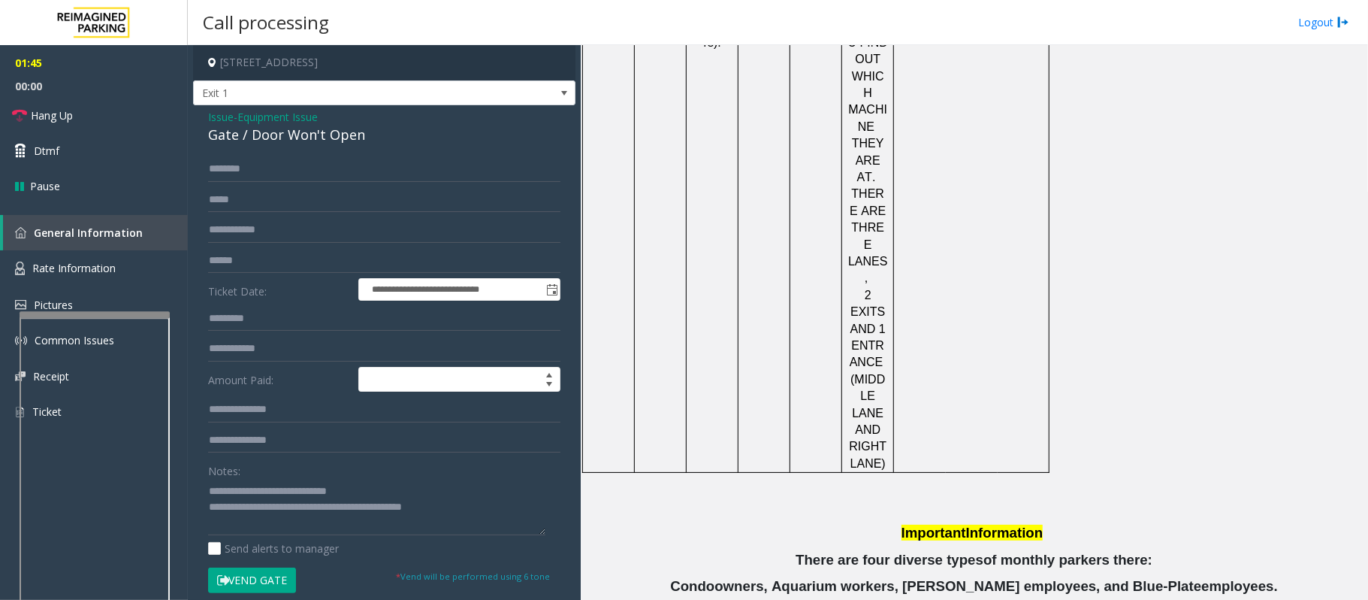
copy button "(423) 243-6545"
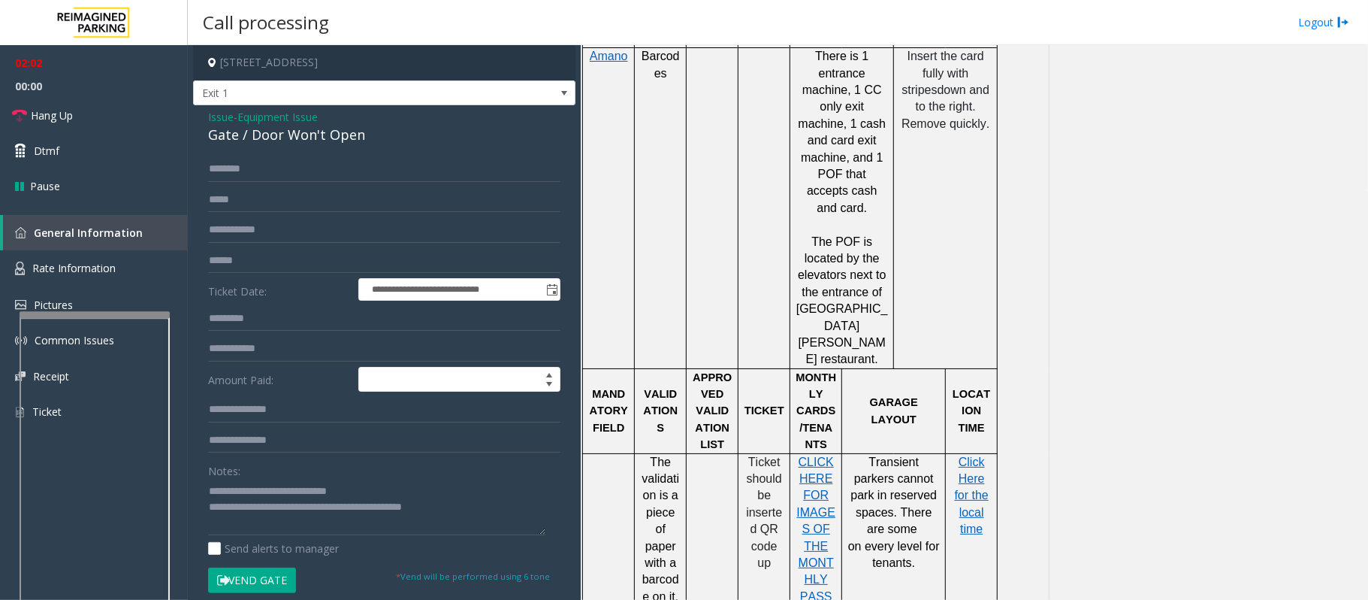
scroll to position [1002, 0]
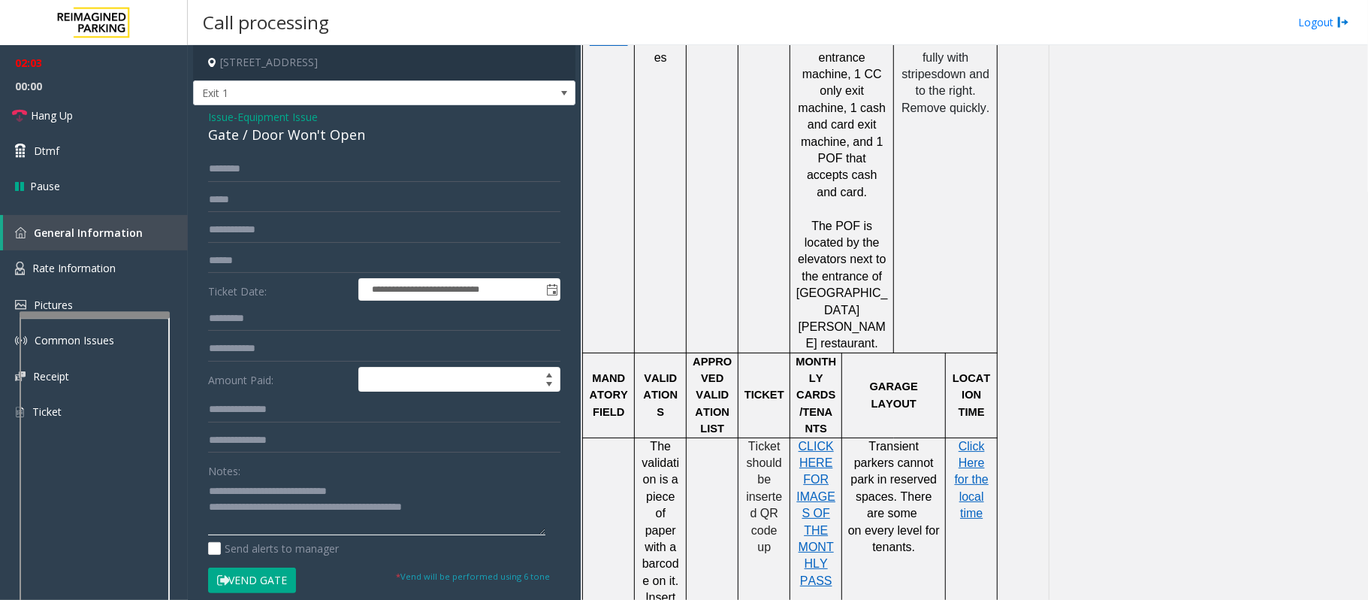
click at [314, 514] on textarea at bounding box center [376, 507] width 337 height 56
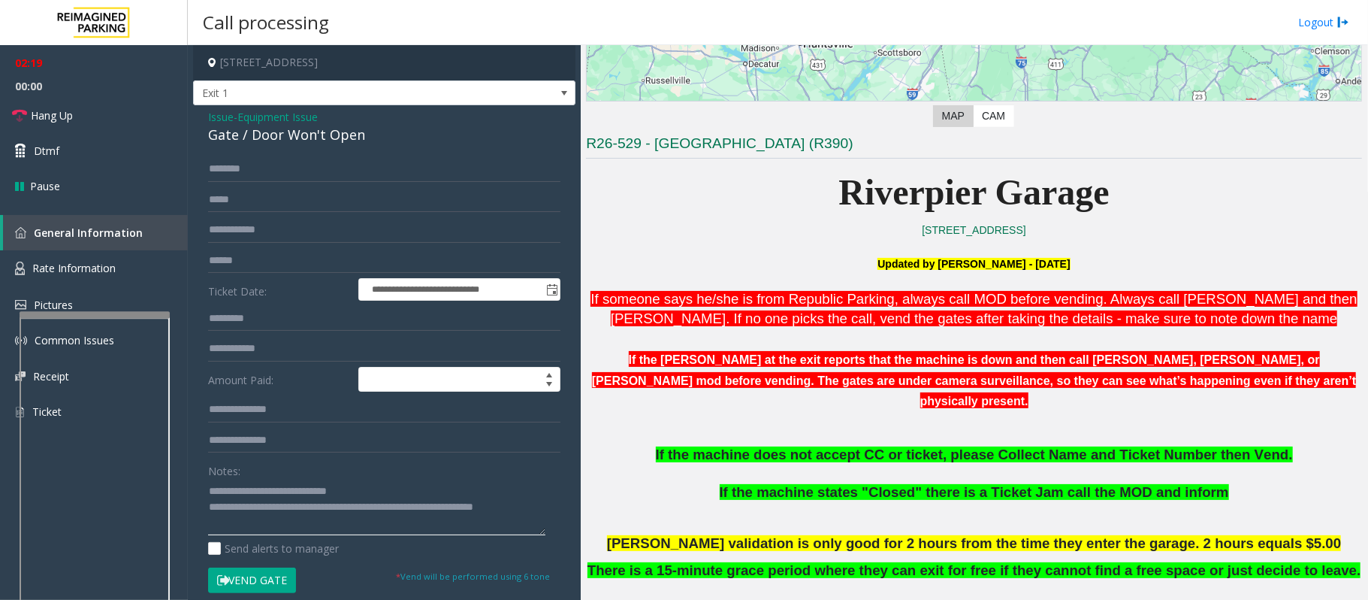
scroll to position [0, 0]
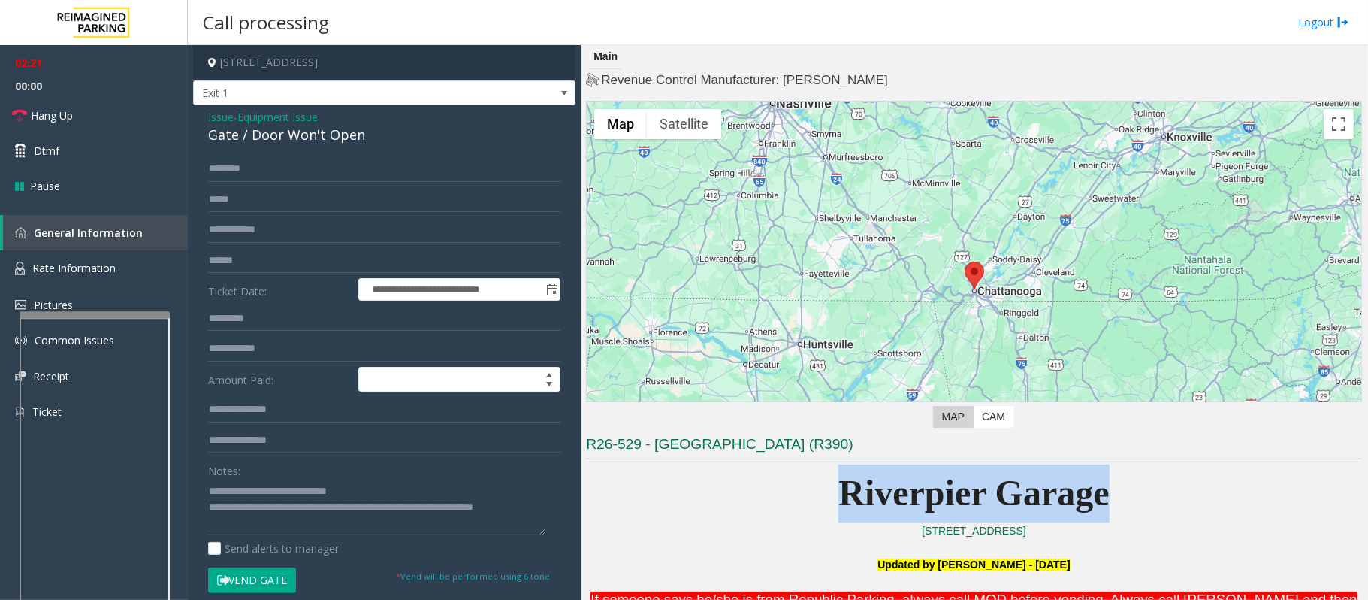
drag, startPoint x: 780, startPoint y: 479, endPoint x: 1192, endPoint y: 518, distance: 413.7
click at [1192, 518] on p "Riverpier Garage" at bounding box center [974, 493] width 776 height 58
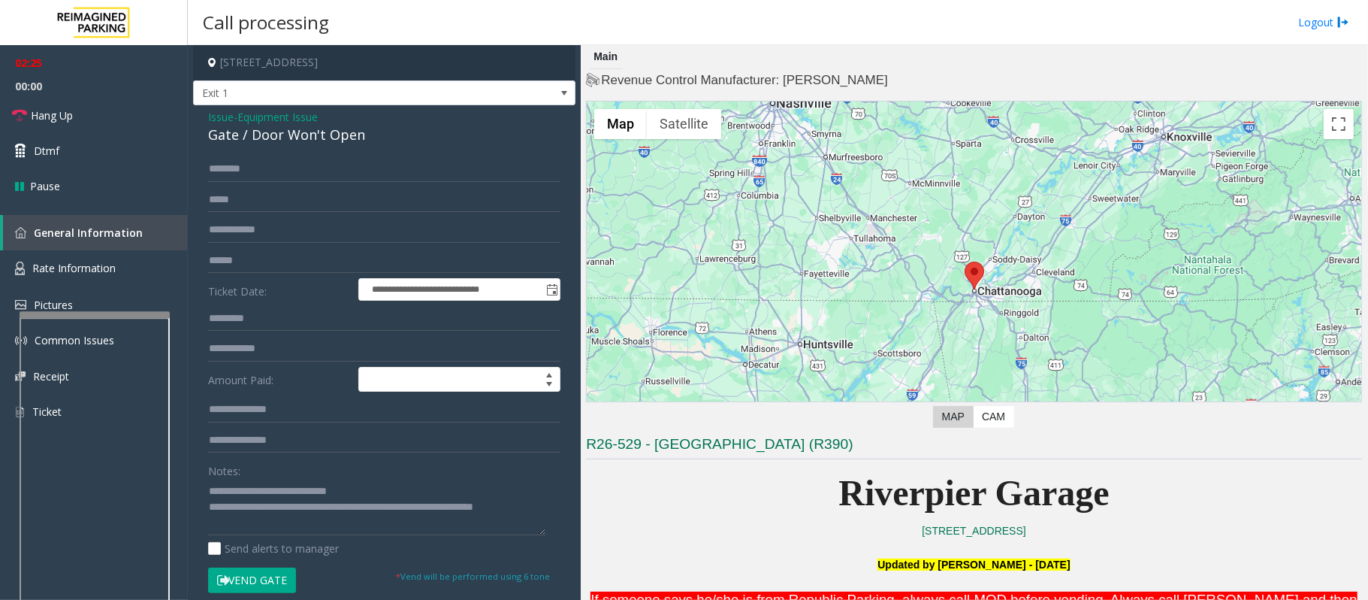
drag, startPoint x: 807, startPoint y: 496, endPoint x: 1227, endPoint y: 530, distance: 421.4
click at [722, 518] on p "Riverpier Garage" at bounding box center [974, 493] width 776 height 58
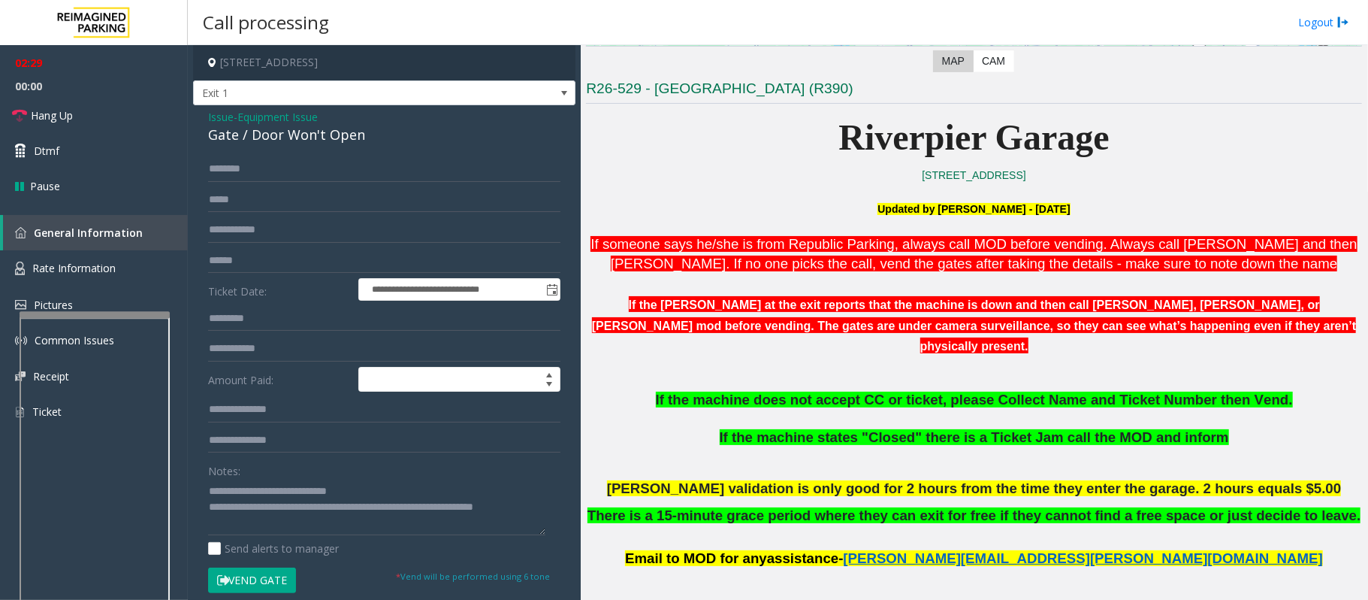
scroll to position [400, 0]
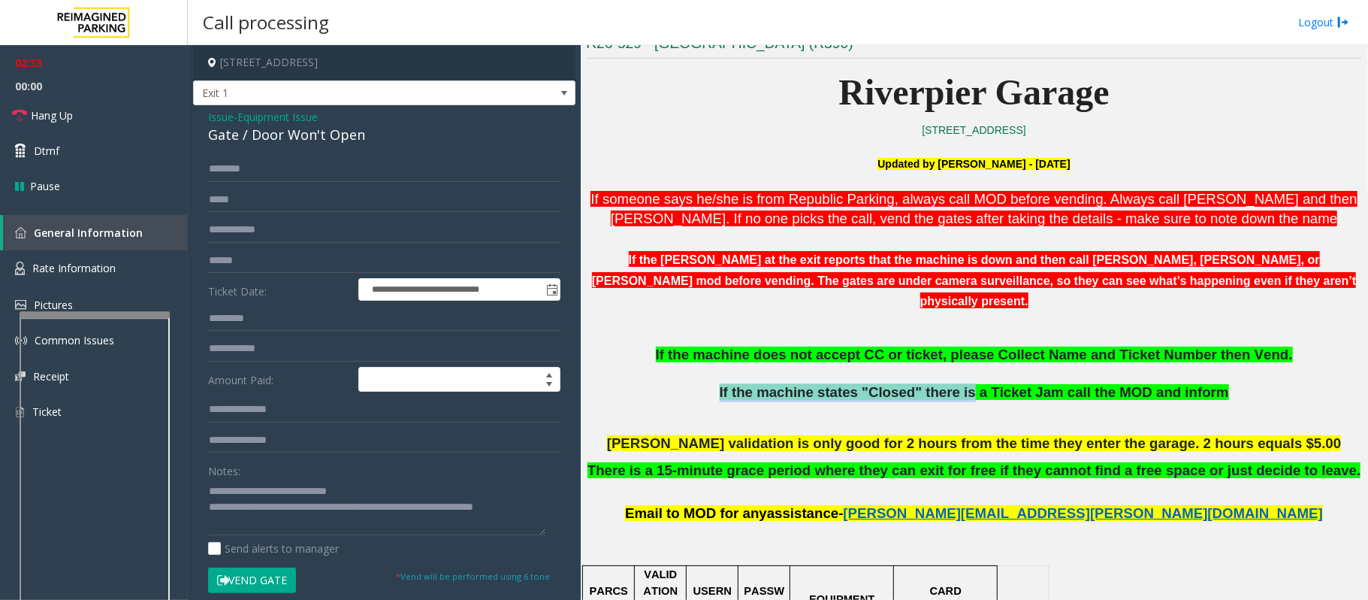
drag, startPoint x: 735, startPoint y: 367, endPoint x: 965, endPoint y: 367, distance: 230.7
click at [965, 367] on p "If the machine does not accept CC or ticket, please Collect Name and Ticket Num…" at bounding box center [974, 374] width 776 height 56
click at [966, 384] on span "If the machine states "Closed" there is a Ticket Jam call the MOD and inform" at bounding box center [974, 392] width 509 height 16
drag, startPoint x: 698, startPoint y: 383, endPoint x: 1242, endPoint y: 403, distance: 544.3
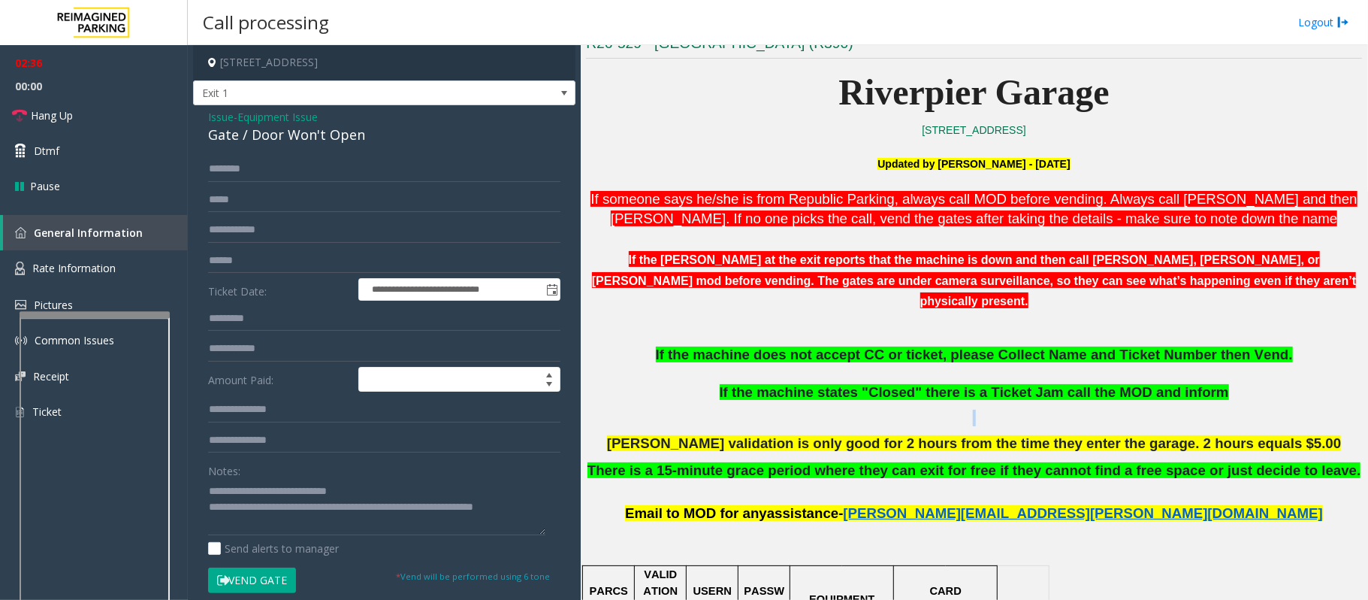
click at [1240, 409] on p at bounding box center [974, 417] width 776 height 17
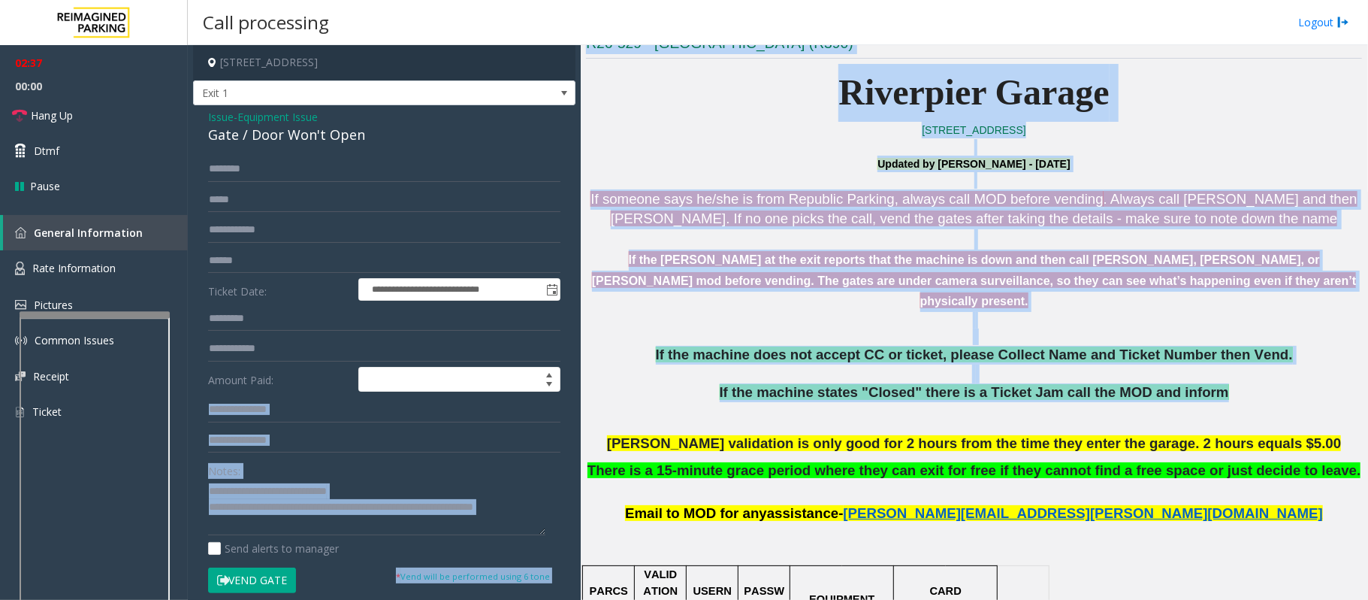
drag, startPoint x: 1229, startPoint y: 367, endPoint x: 561, endPoint y: 374, distance: 668.7
click at [561, 374] on div "**********" at bounding box center [778, 322] width 1180 height 554
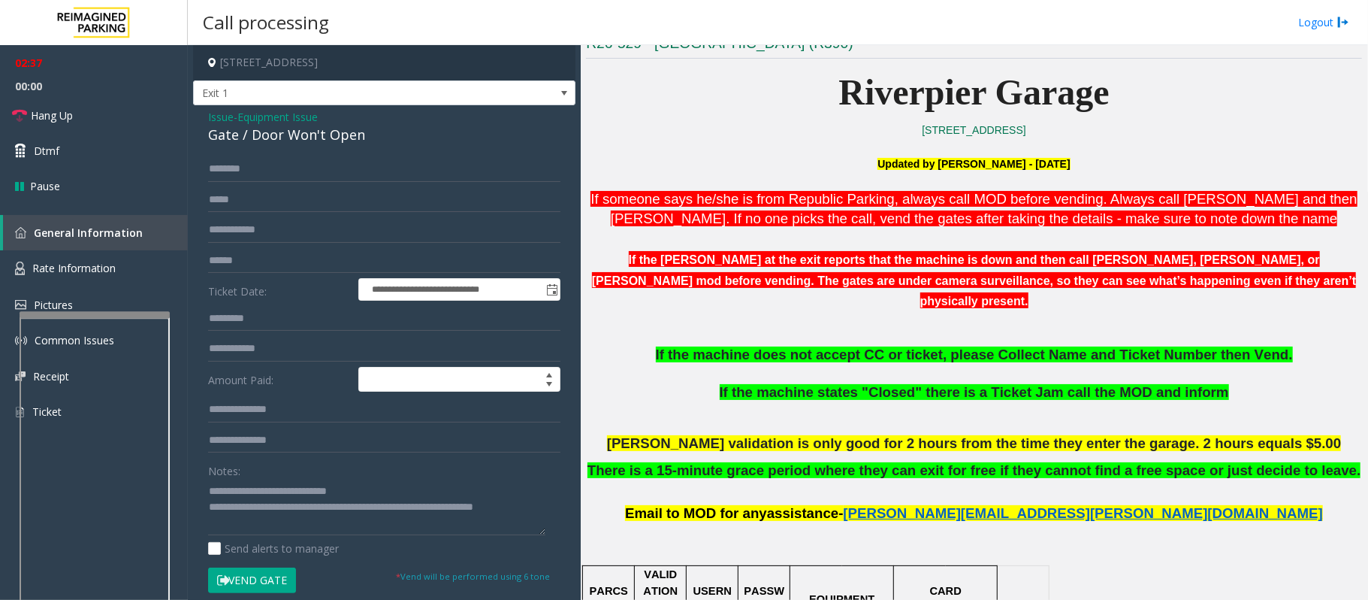
drag, startPoint x: 316, startPoint y: 506, endPoint x: 406, endPoint y: 511, distance: 91.0
click at [406, 511] on textarea at bounding box center [376, 507] width 337 height 56
drag, startPoint x: 484, startPoint y: 509, endPoint x: 314, endPoint y: 509, distance: 169.8
click at [314, 509] on textarea at bounding box center [376, 507] width 337 height 56
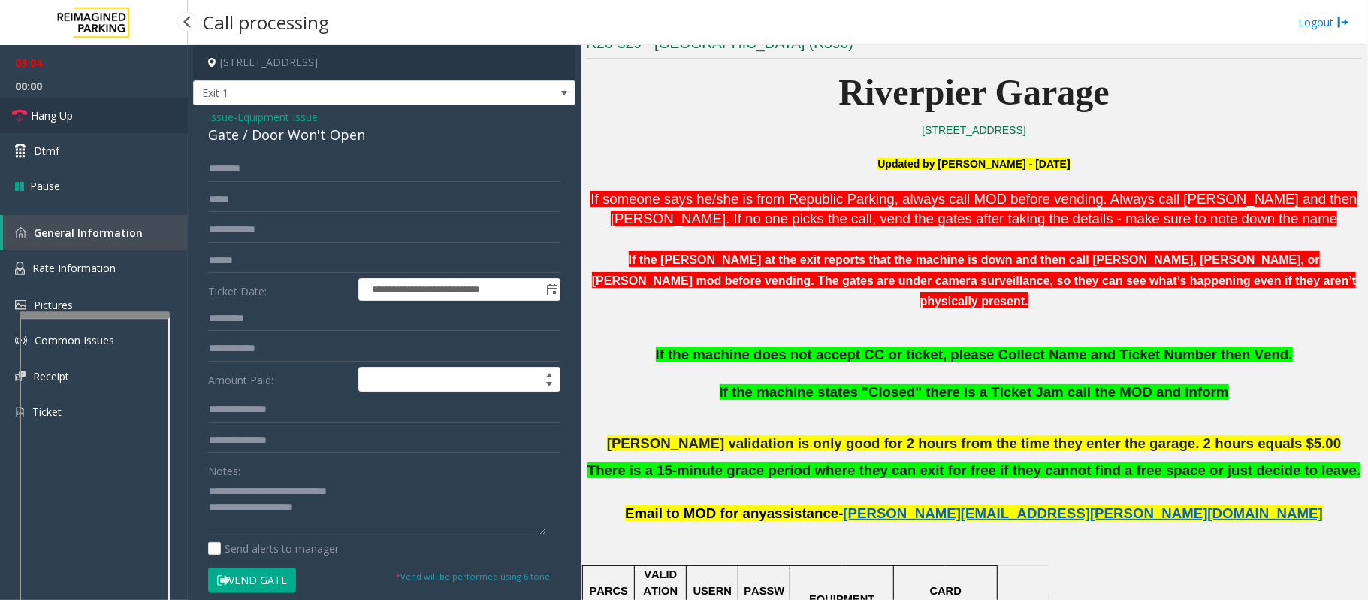
click at [77, 110] on link "Hang Up" at bounding box center [94, 115] width 188 height 35
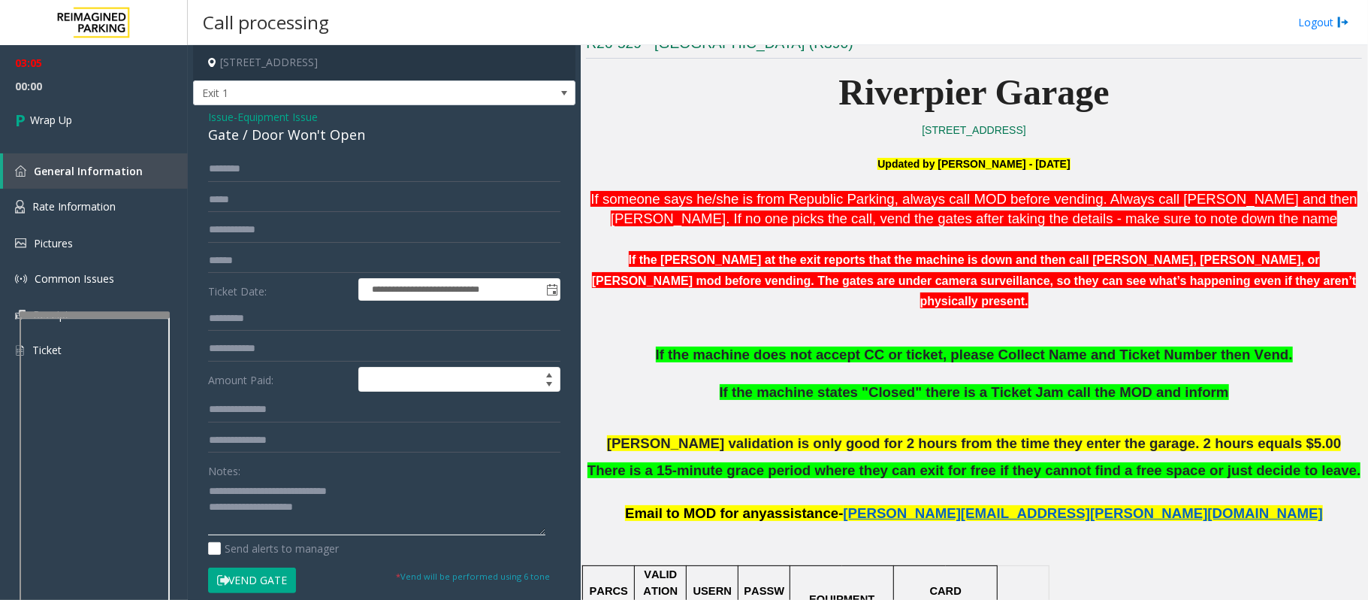
click at [388, 512] on textarea at bounding box center [376, 507] width 337 height 56
type textarea "**********"
click at [108, 134] on link "Wrap Up" at bounding box center [94, 120] width 188 height 44
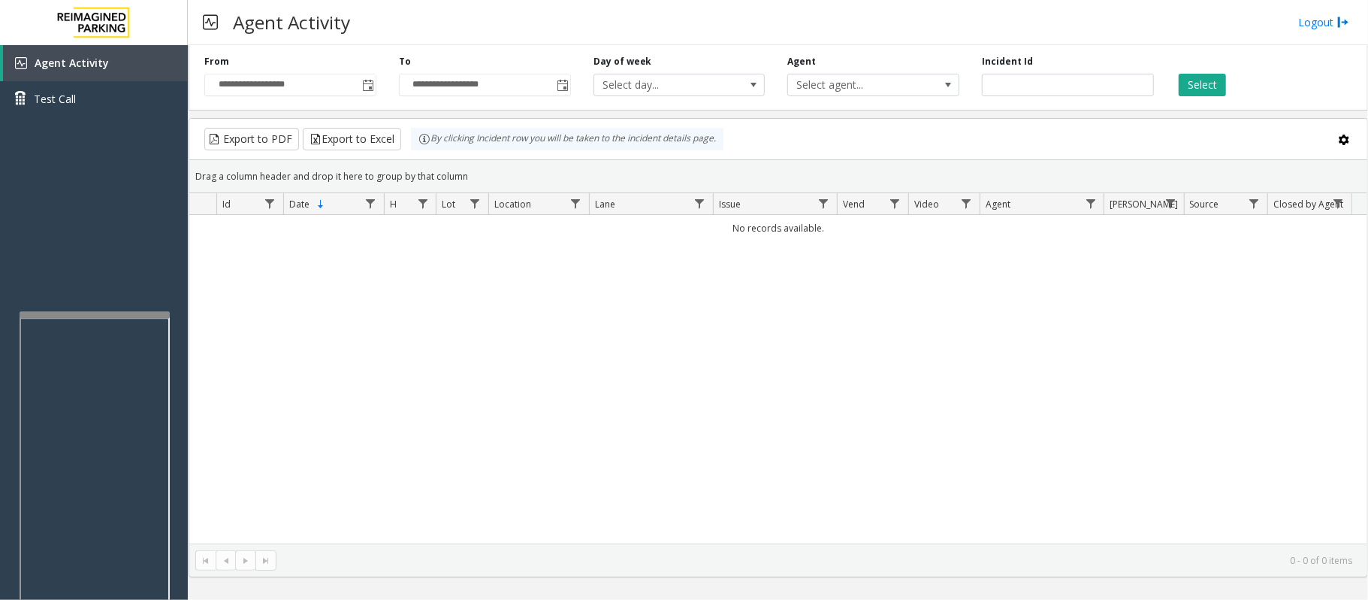
click at [573, 343] on div "No records available." at bounding box center [778, 379] width 1178 height 328
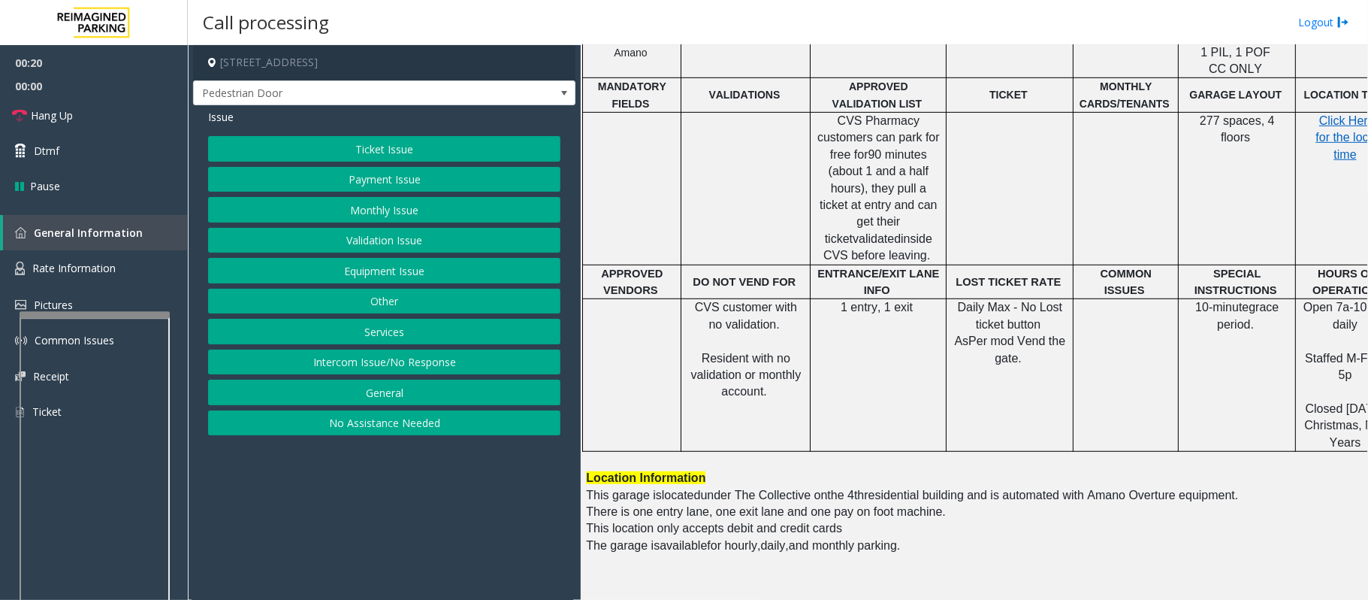
scroll to position [601, 53]
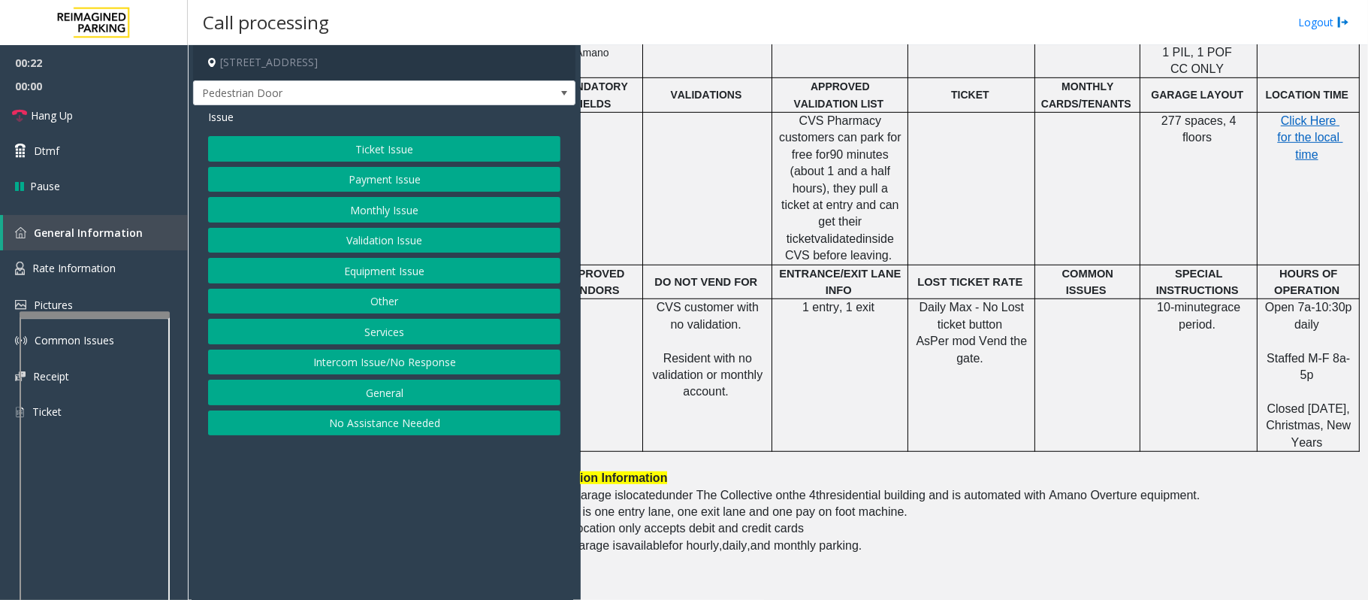
click at [385, 289] on div "Ticket Issue Payment Issue Monthly Issue Validation Issue Equipment Issue Other…" at bounding box center [384, 285] width 352 height 299
click at [383, 280] on button "Equipment Issue" at bounding box center [384, 271] width 352 height 26
click at [373, 274] on button "Gate / Door Won't Open" at bounding box center [384, 271] width 352 height 26
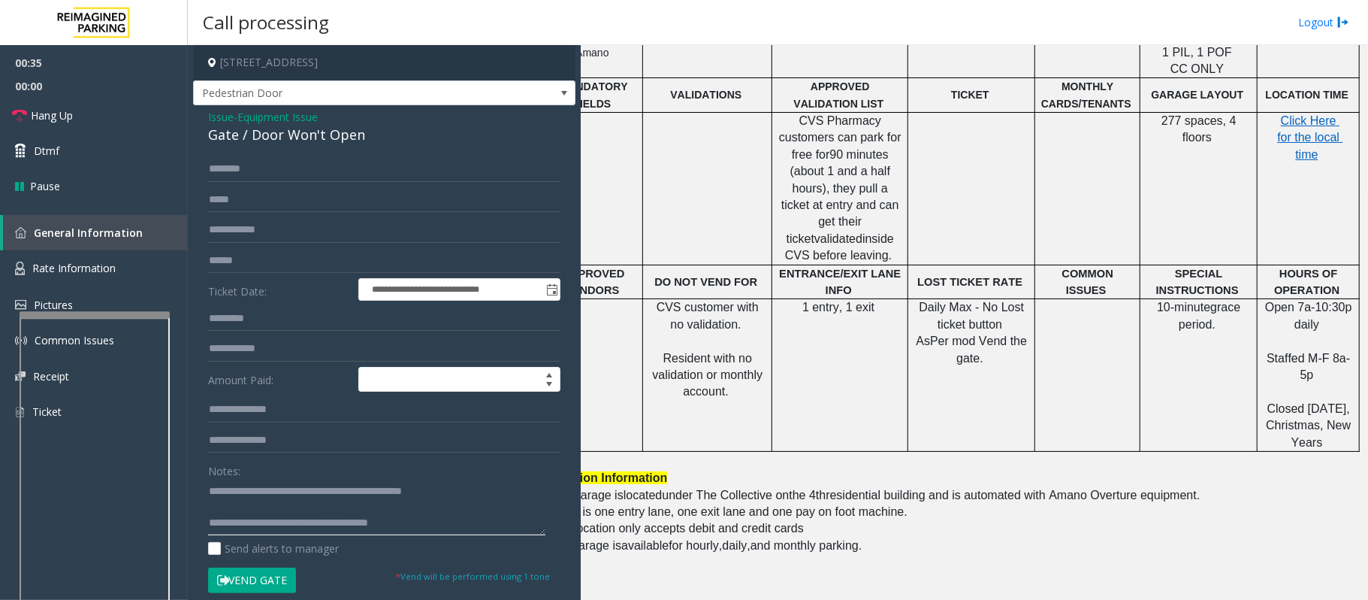
type textarea "**********"
click at [245, 261] on input "text" at bounding box center [384, 261] width 352 height 26
click at [253, 173] on input "text" at bounding box center [384, 169] width 352 height 26
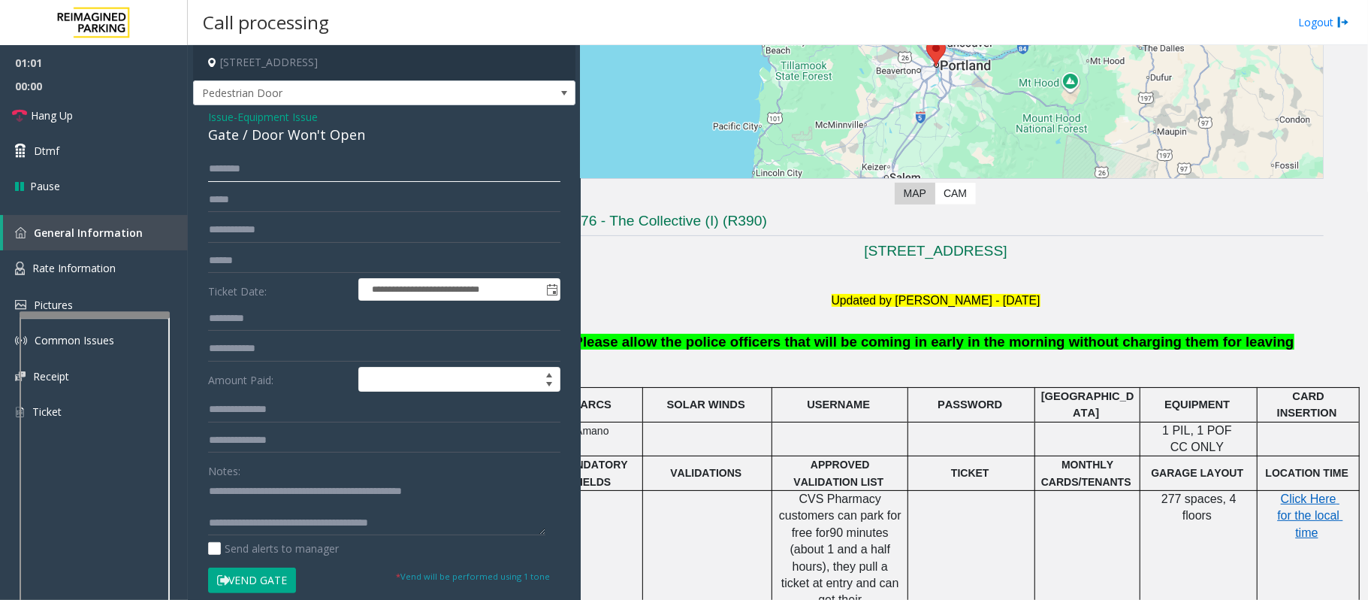
scroll to position [200, 53]
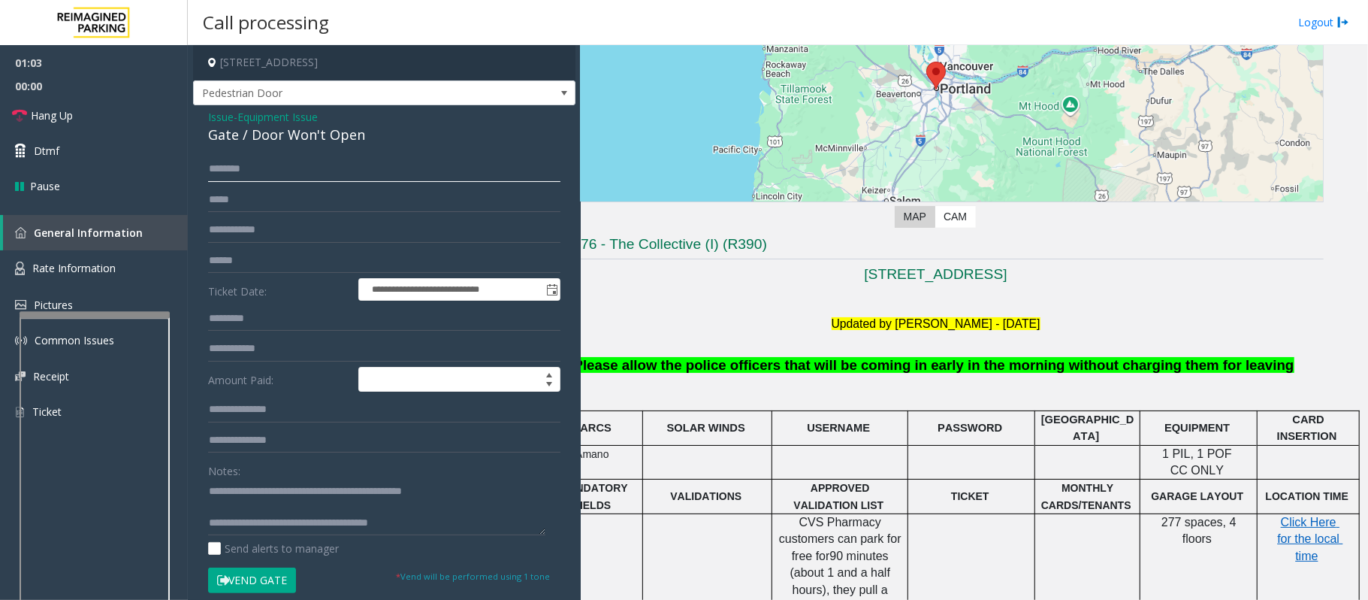
type input "*******"
click at [293, 263] on input "text" at bounding box center [384, 261] width 352 height 26
click at [224, 262] on input "*********" at bounding box center [384, 261] width 352 height 26
click at [239, 264] on input "*********" at bounding box center [384, 261] width 352 height 26
type input "*********"
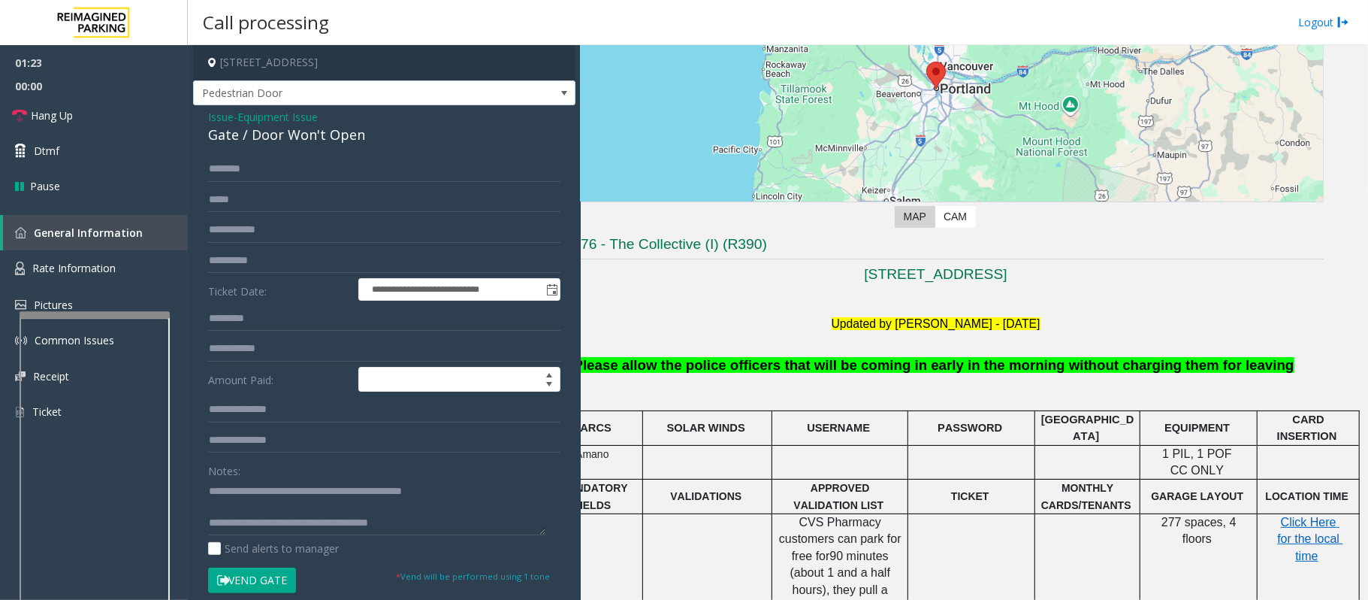
click at [244, 581] on button "Vend Gate" at bounding box center [252, 580] width 88 height 26
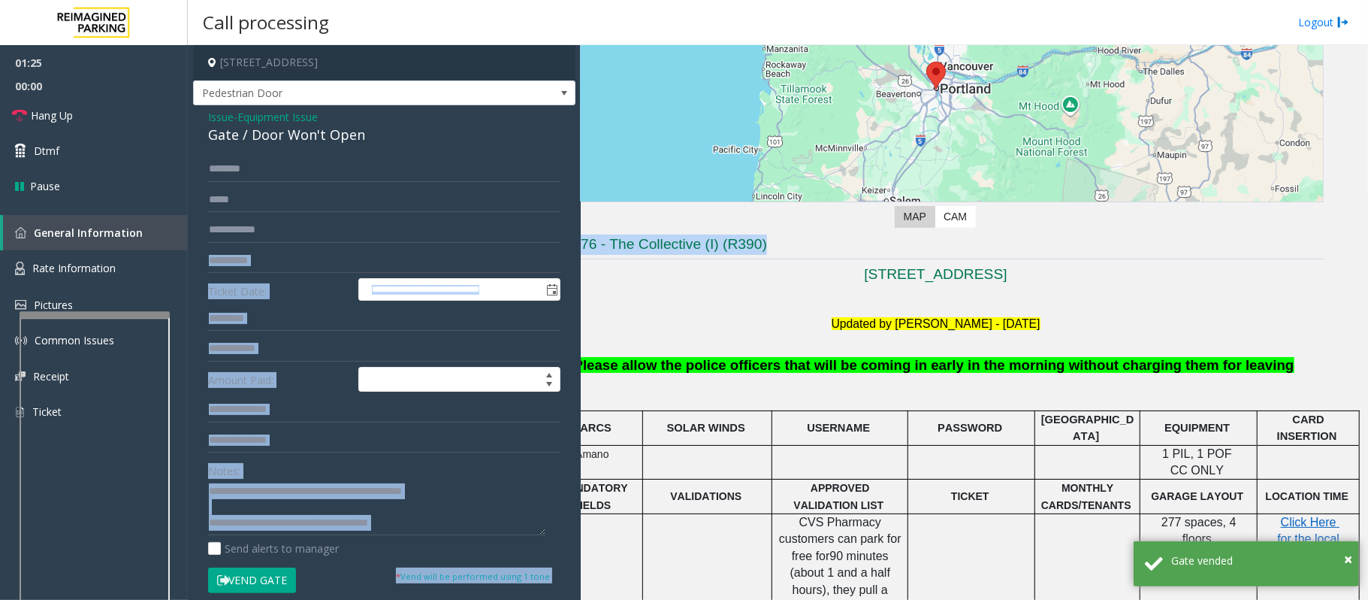
scroll to position [200, 0]
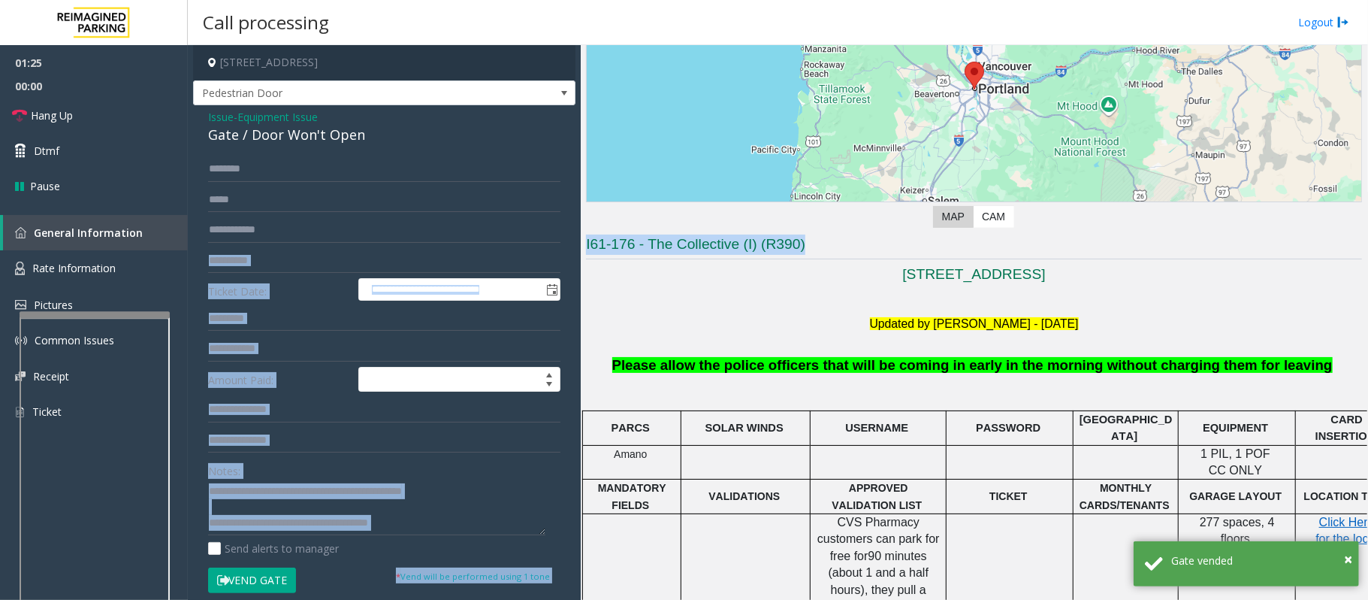
drag, startPoint x: 765, startPoint y: 255, endPoint x: 554, endPoint y: 254, distance: 211.1
click at [554, 254] on div "**********" at bounding box center [778, 322] width 1180 height 554
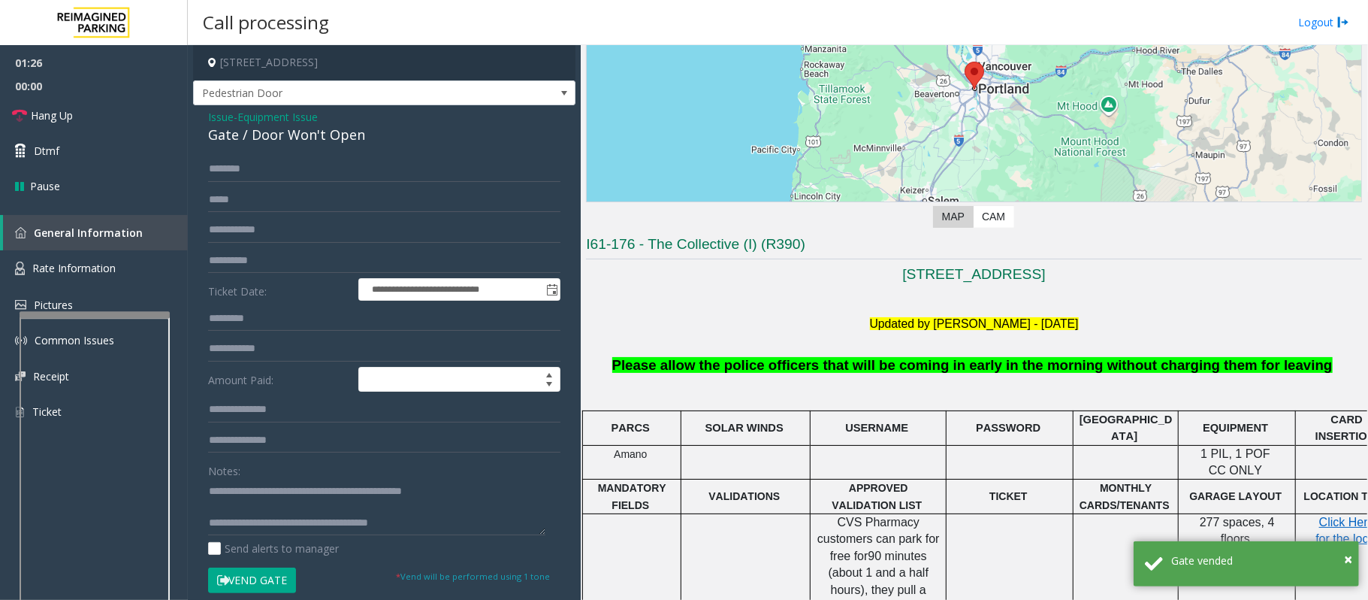
click at [620, 295] on h3 at bounding box center [974, 300] width 776 height 20
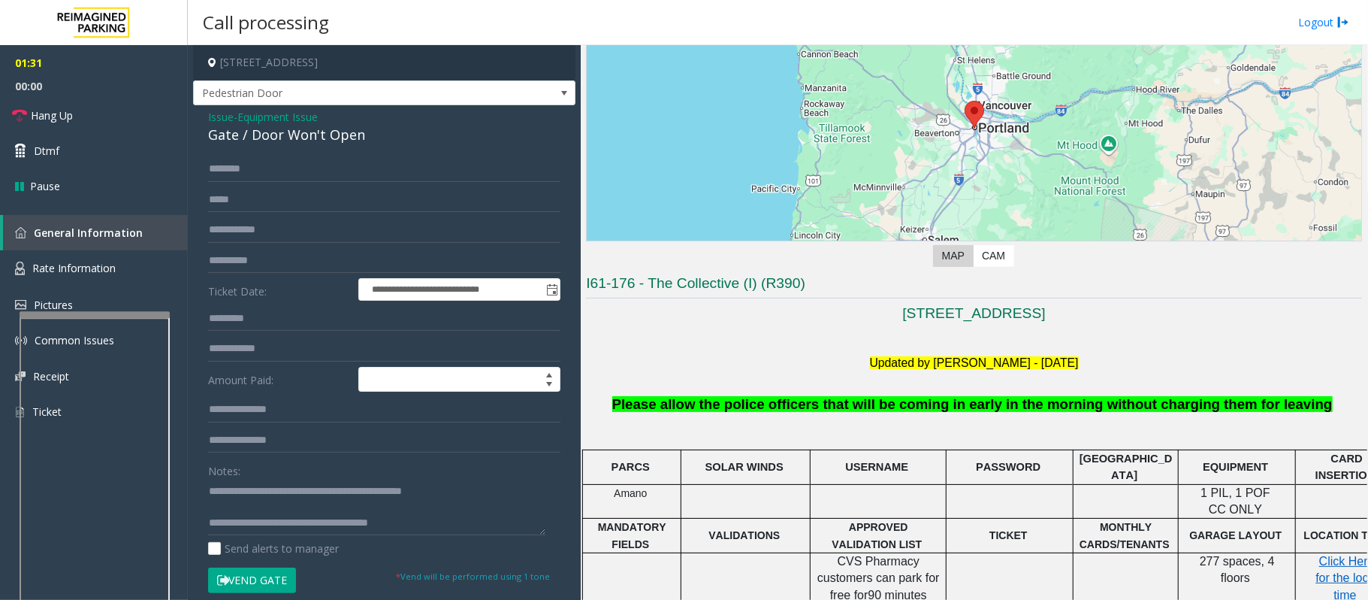
scroll to position [100, 0]
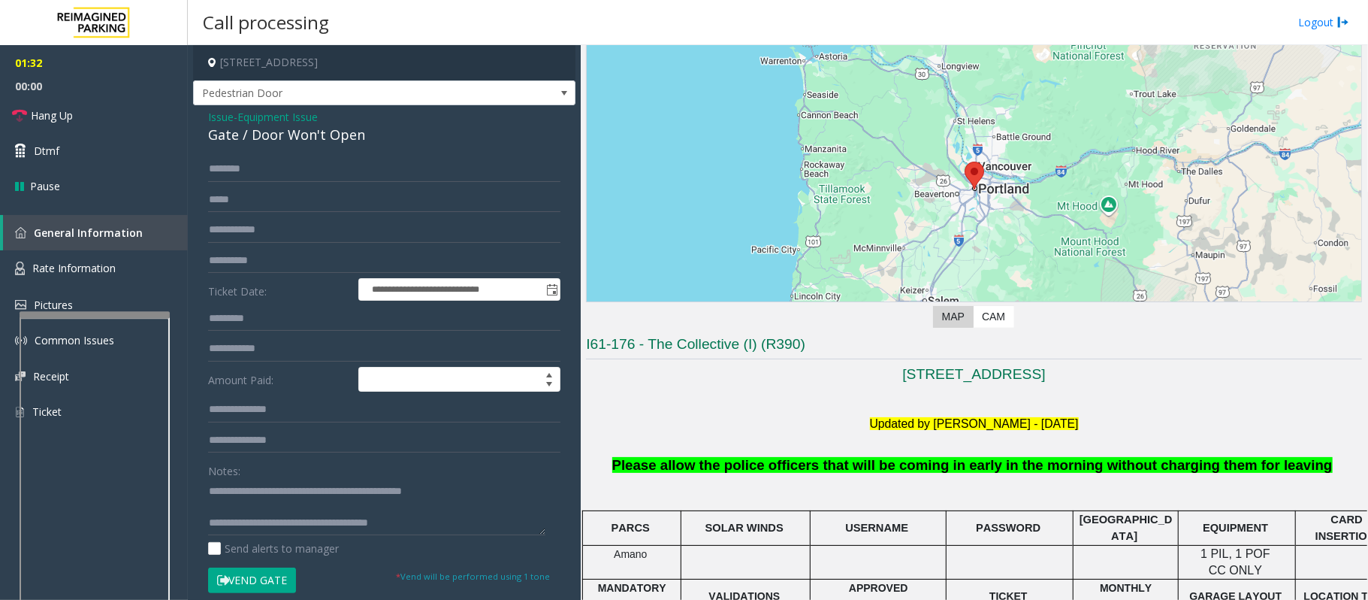
click at [240, 575] on button "Vend Gate" at bounding box center [252, 580] width 88 height 26
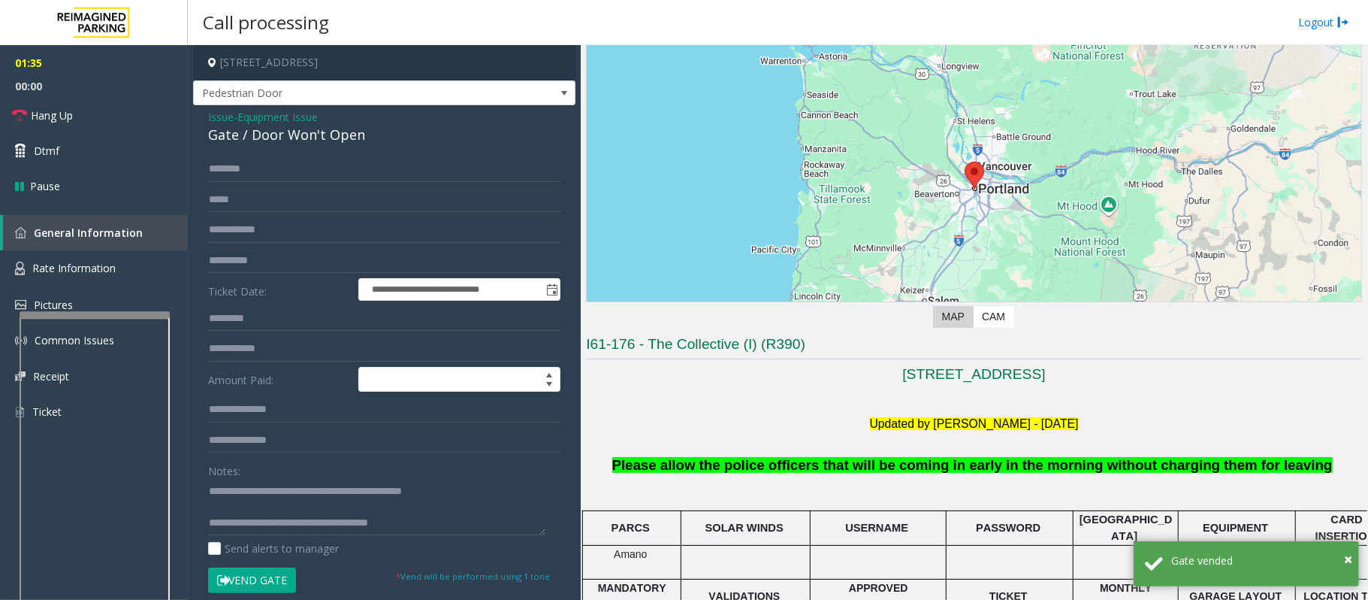
click at [266, 584] on button "Vend Gate" at bounding box center [252, 580] width 88 height 26
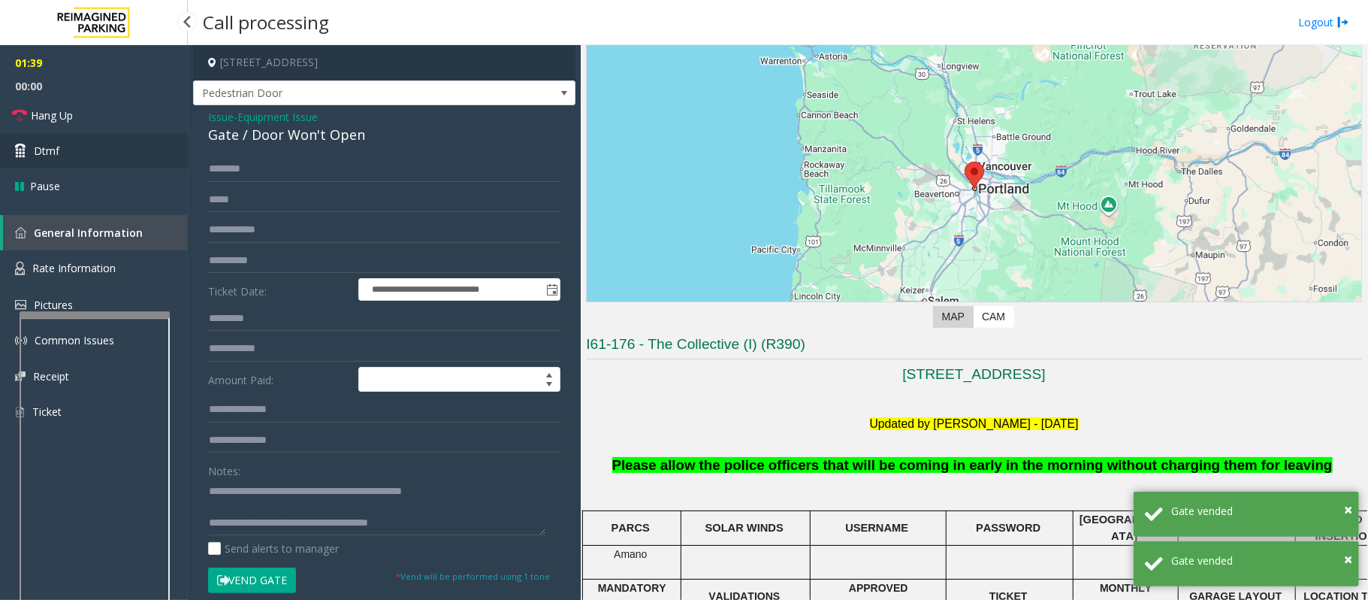
click at [54, 153] on span "Dtmf" at bounding box center [47, 151] width 26 height 16
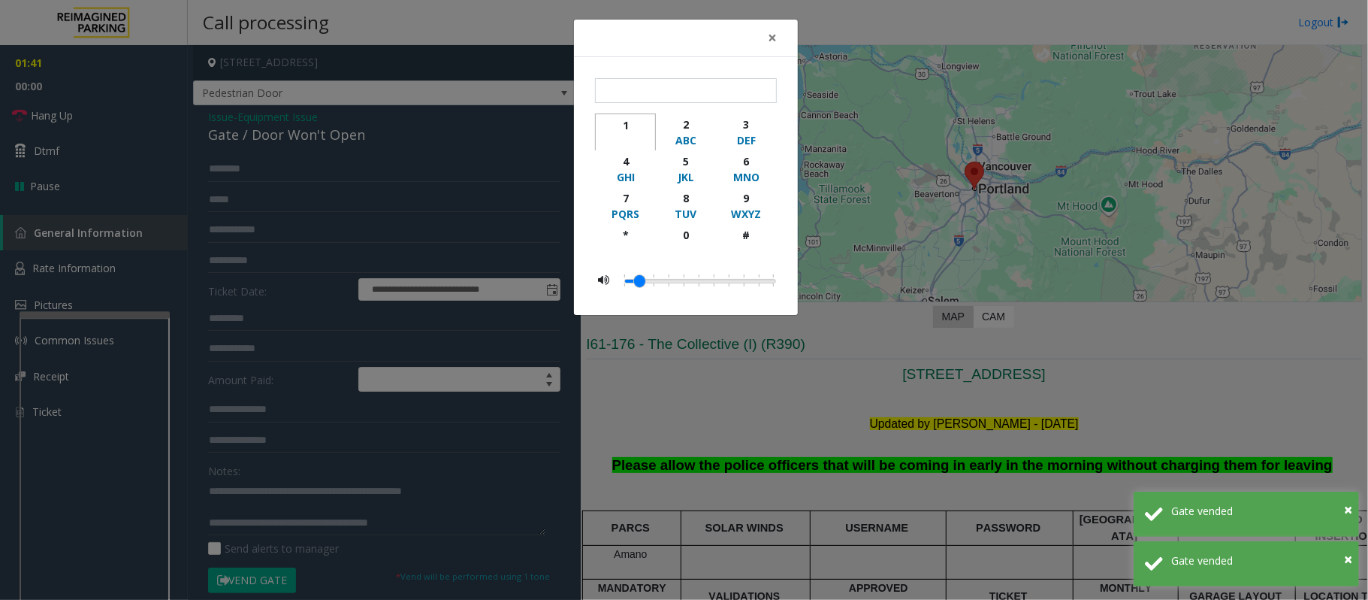
click at [629, 124] on div "1" at bounding box center [625, 125] width 41 height 16
type input "*"
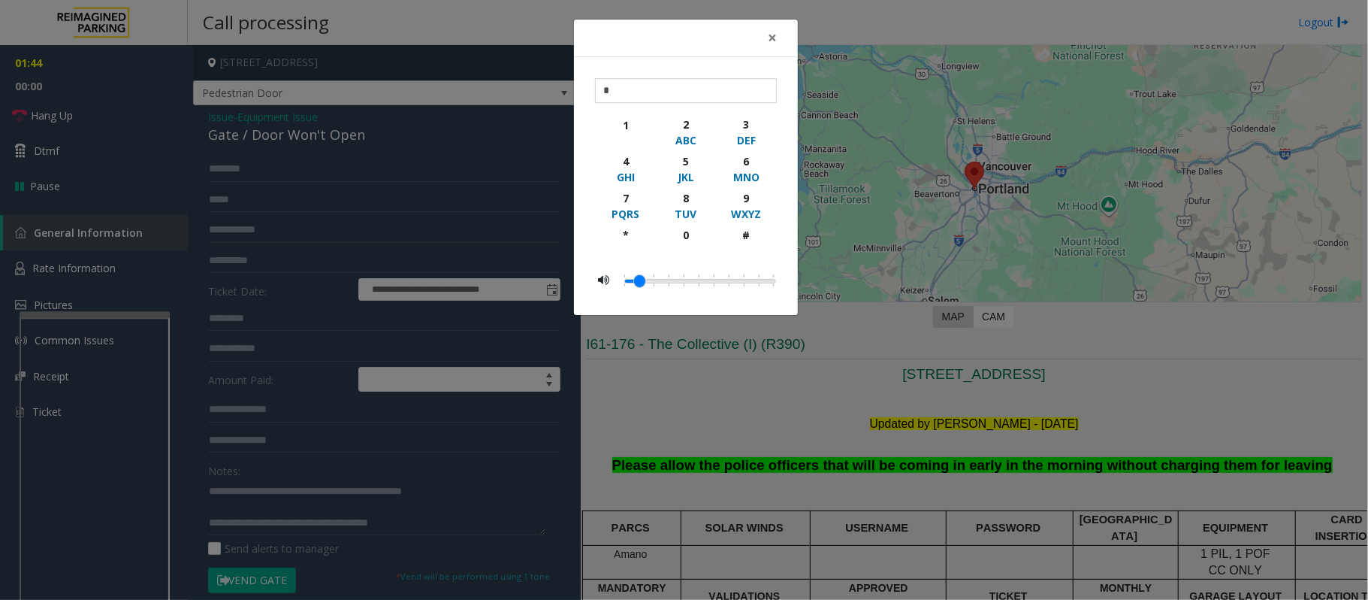
click at [723, 416] on div "× * 1 2 ABC 3 DEF 4 GHI 5 JKL 6 MNO 7 PQRS 8 TUV 9 WXYZ * 0 #" at bounding box center [684, 300] width 1368 height 600
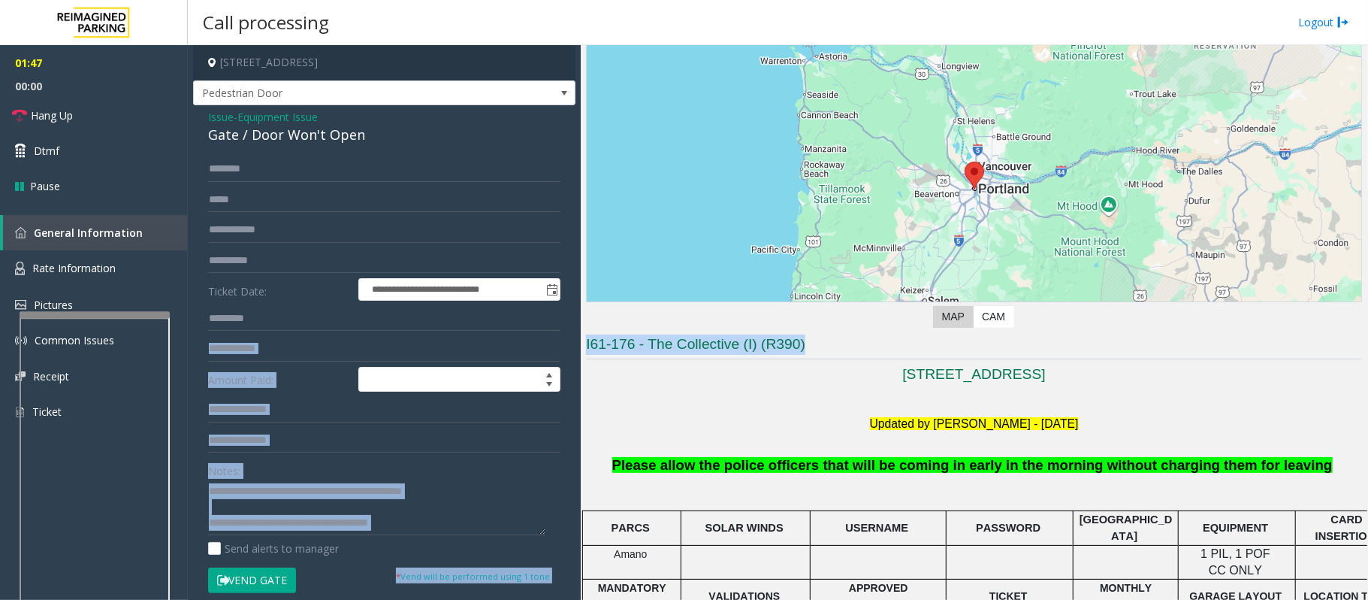
drag, startPoint x: 835, startPoint y: 346, endPoint x: 463, endPoint y: 349, distance: 372.7
click at [463, 349] on div "**********" at bounding box center [778, 322] width 1180 height 554
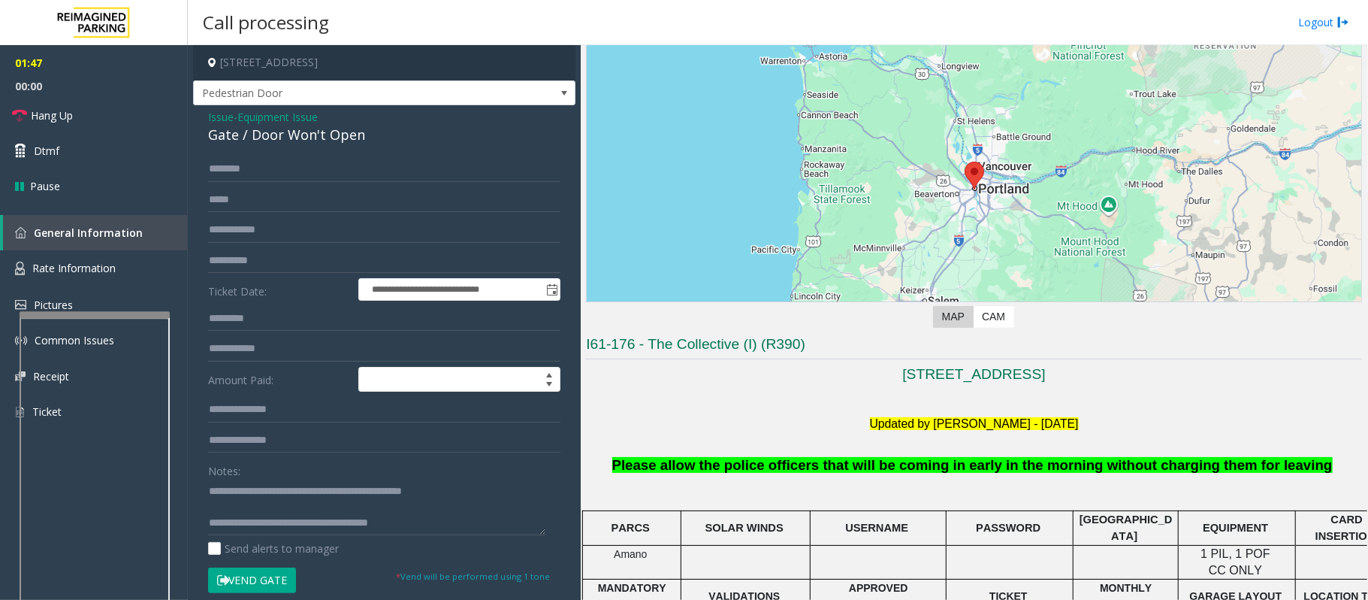
click at [687, 428] on h5 "Updated by [PERSON_NAME] - [DATE]" at bounding box center [974, 423] width 776 height 17
click at [50, 118] on span "Hang Up" at bounding box center [52, 115] width 42 height 16
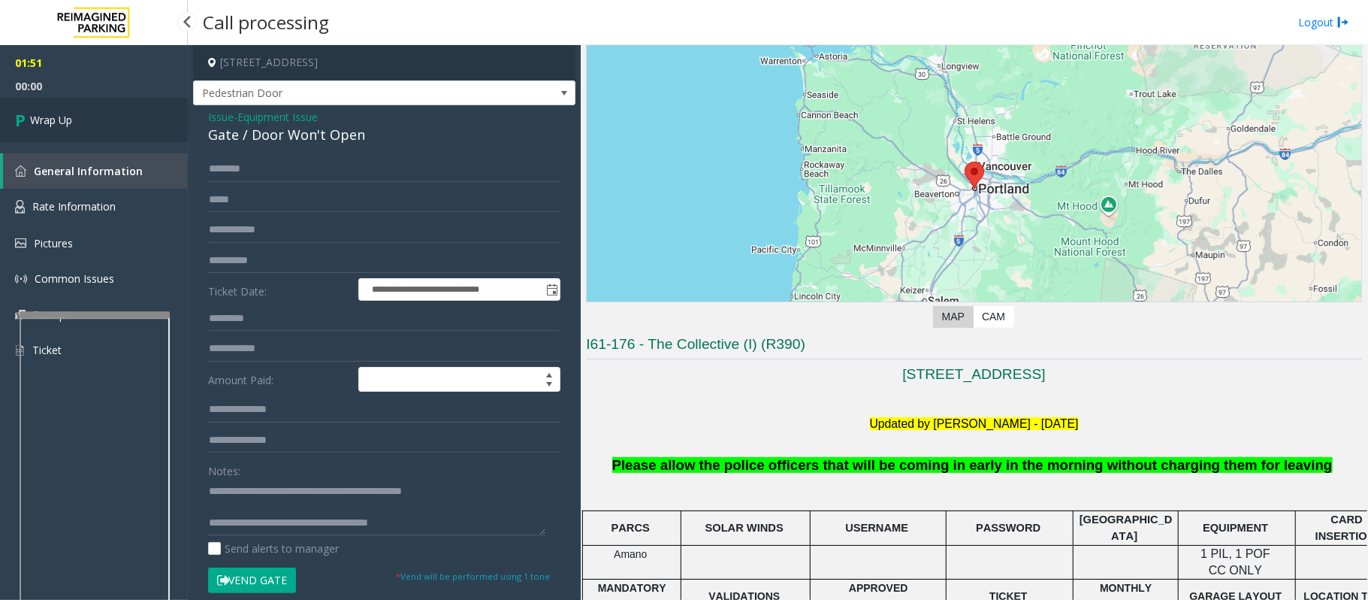
click at [50, 118] on span "Wrap Up" at bounding box center [51, 120] width 42 height 16
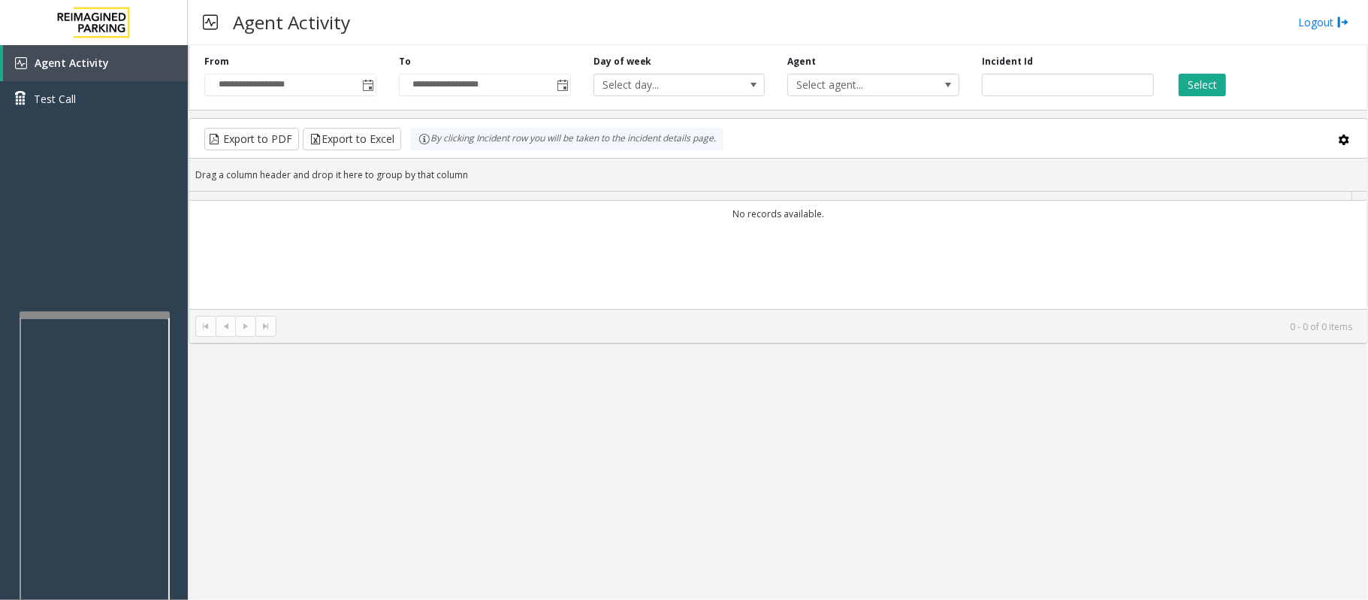
click at [539, 307] on div "No records available." at bounding box center [778, 295] width 1178 height 188
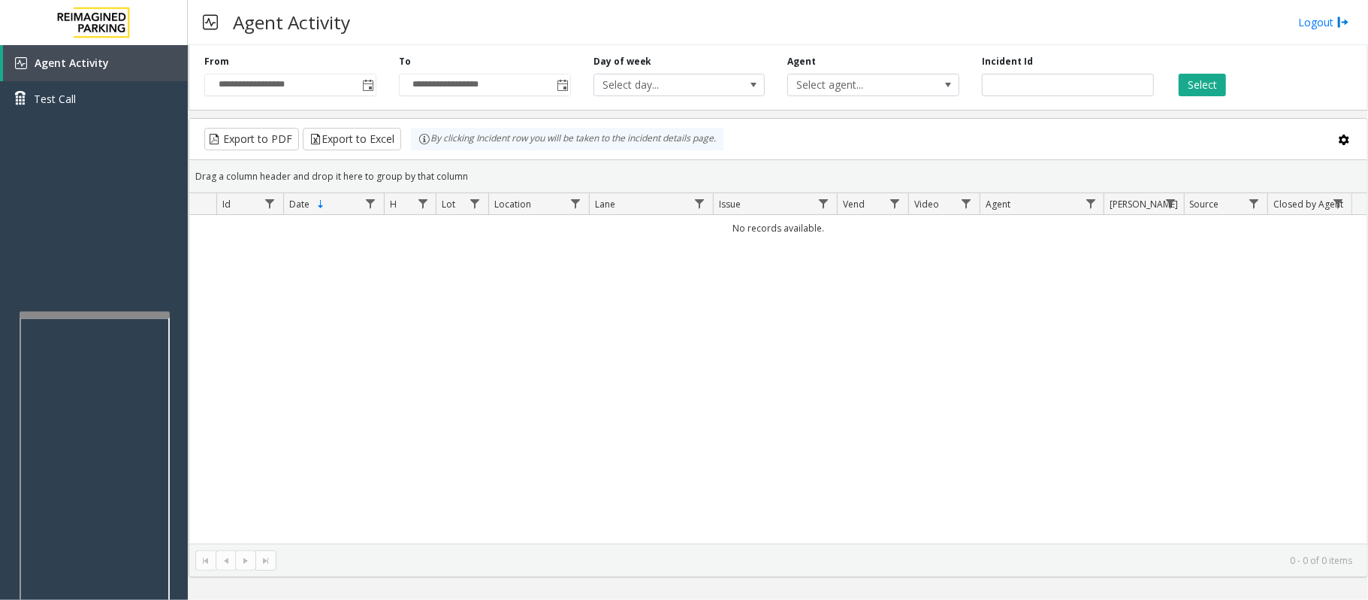
click at [1163, 313] on div "No records available." at bounding box center [778, 379] width 1178 height 328
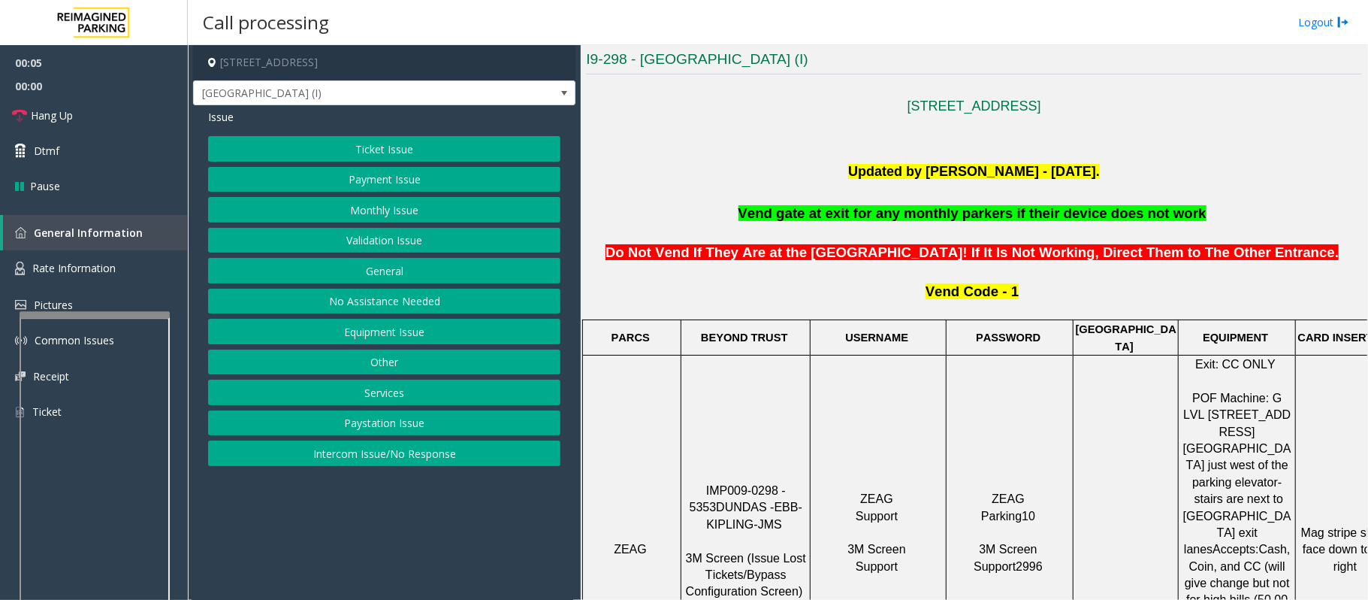
scroll to position [400, 0]
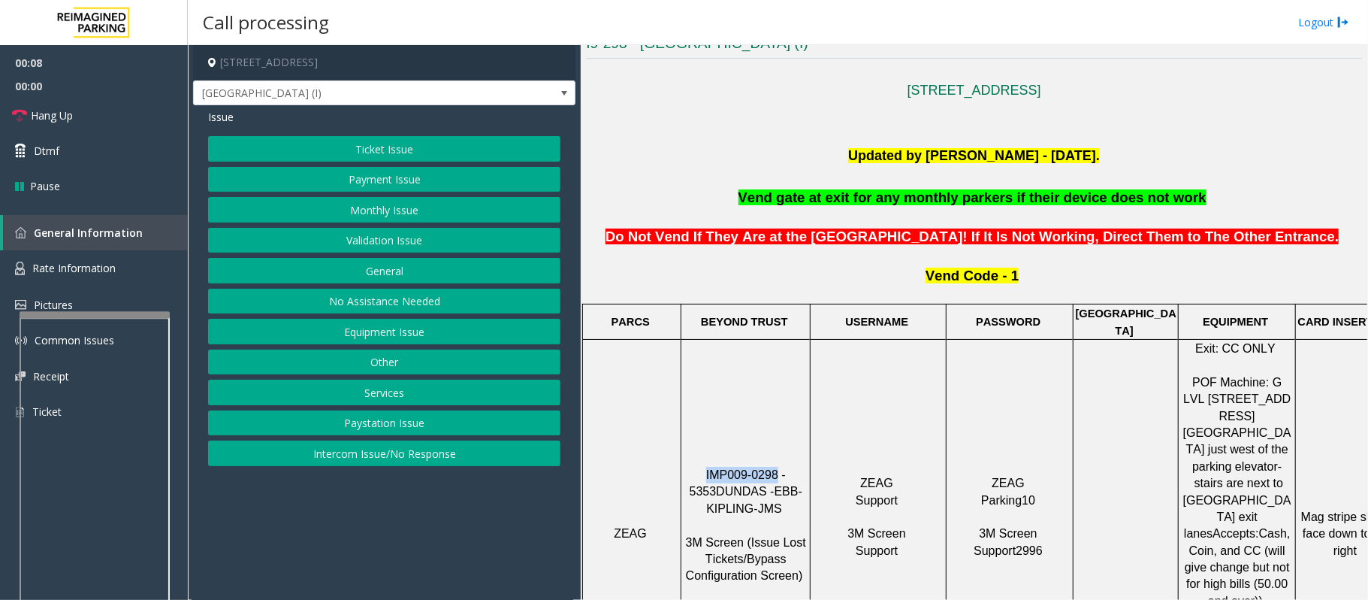
drag, startPoint x: 762, startPoint y: 433, endPoint x: 694, endPoint y: 437, distance: 67.7
click at [694, 467] on p "IMP009-0298 - 5353 DUNDAS - EBB-KIPLING-JMS 3M Screen (Issue Lost Tickets/Bypas…" at bounding box center [745, 534] width 127 height 134
copy span "IMP009-0298"
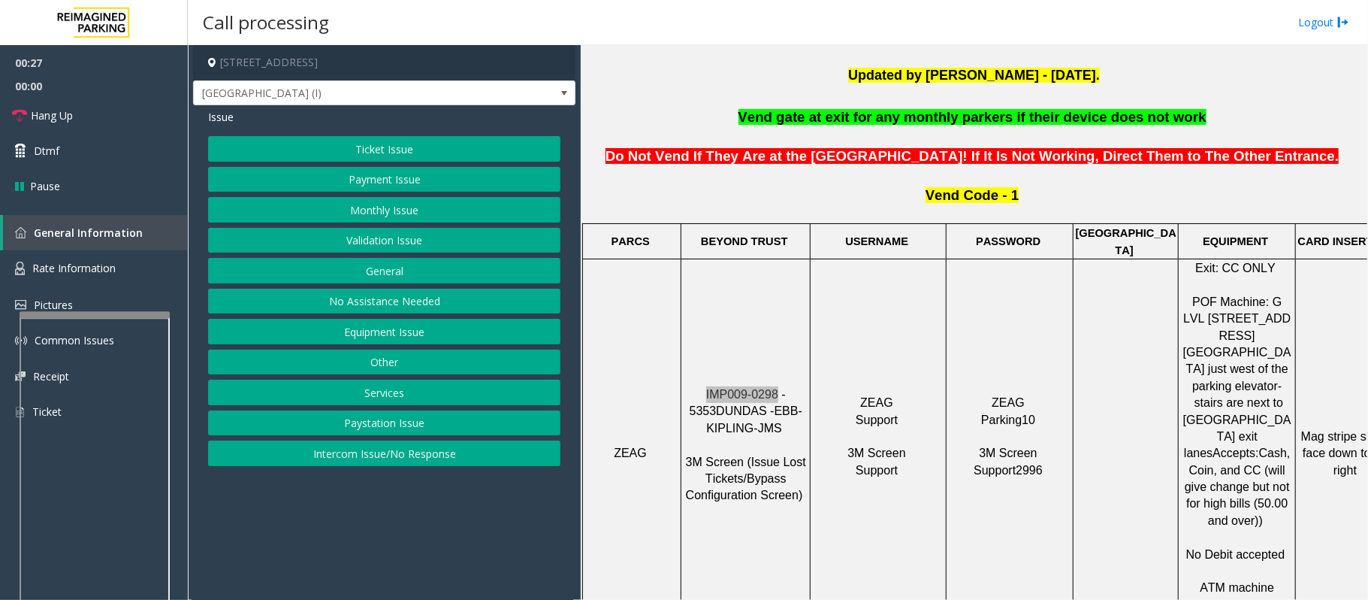
scroll to position [452, 0]
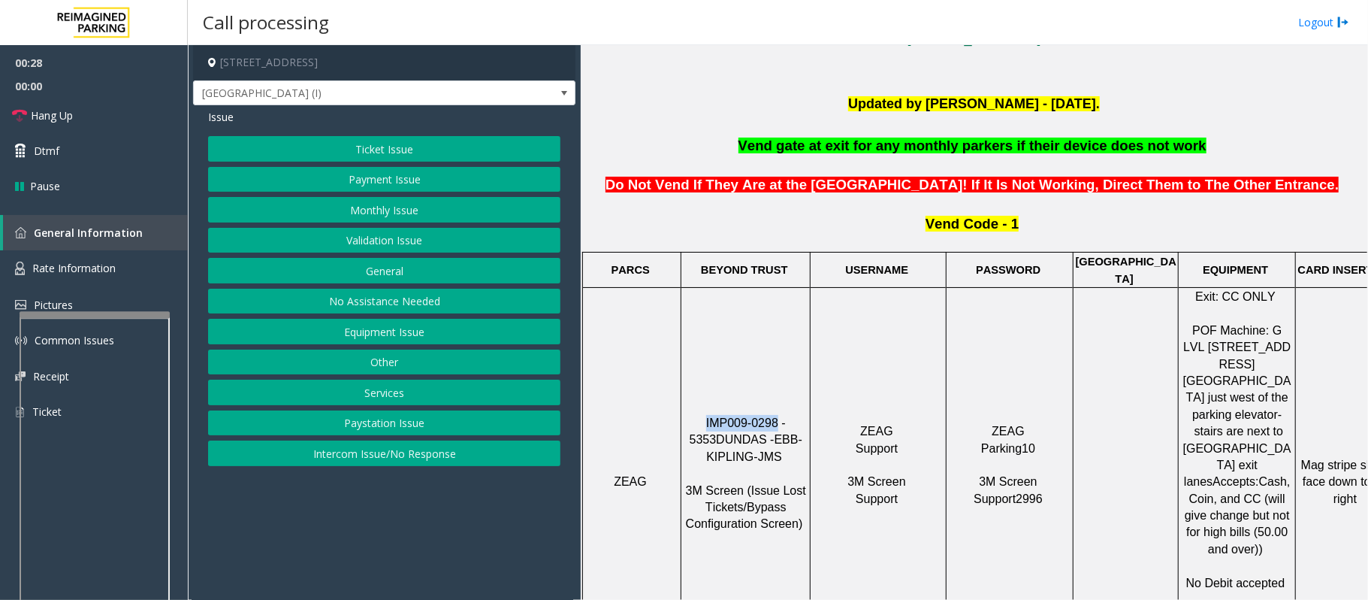
click at [364, 212] on button "Monthly Issue" at bounding box center [384, 210] width 352 height 26
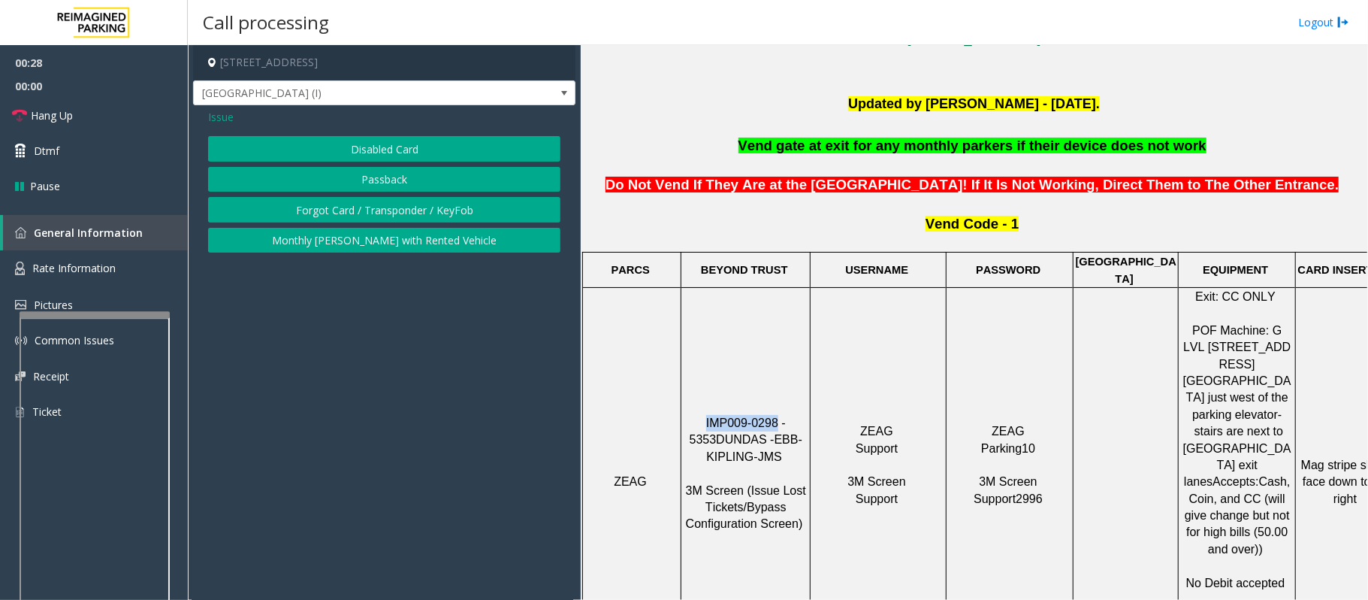
click at [380, 149] on button "Disabled Card" at bounding box center [384, 149] width 352 height 26
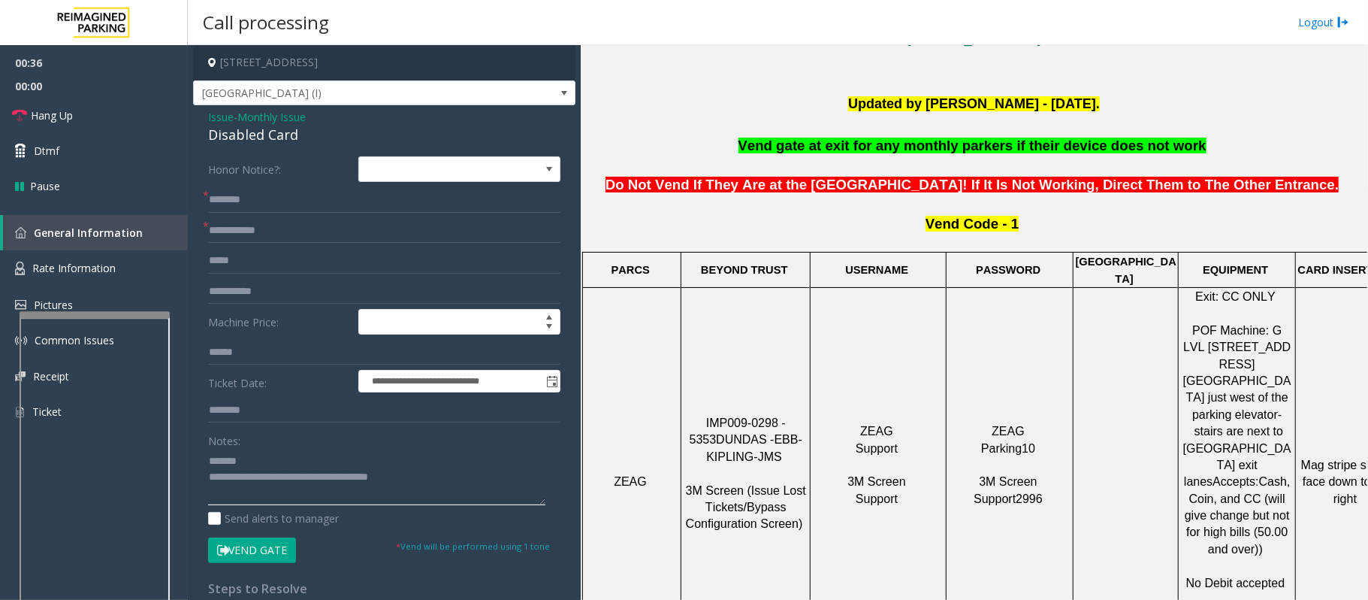
type textarea "**********"
click at [218, 124] on span "Issue" at bounding box center [221, 117] width 26 height 16
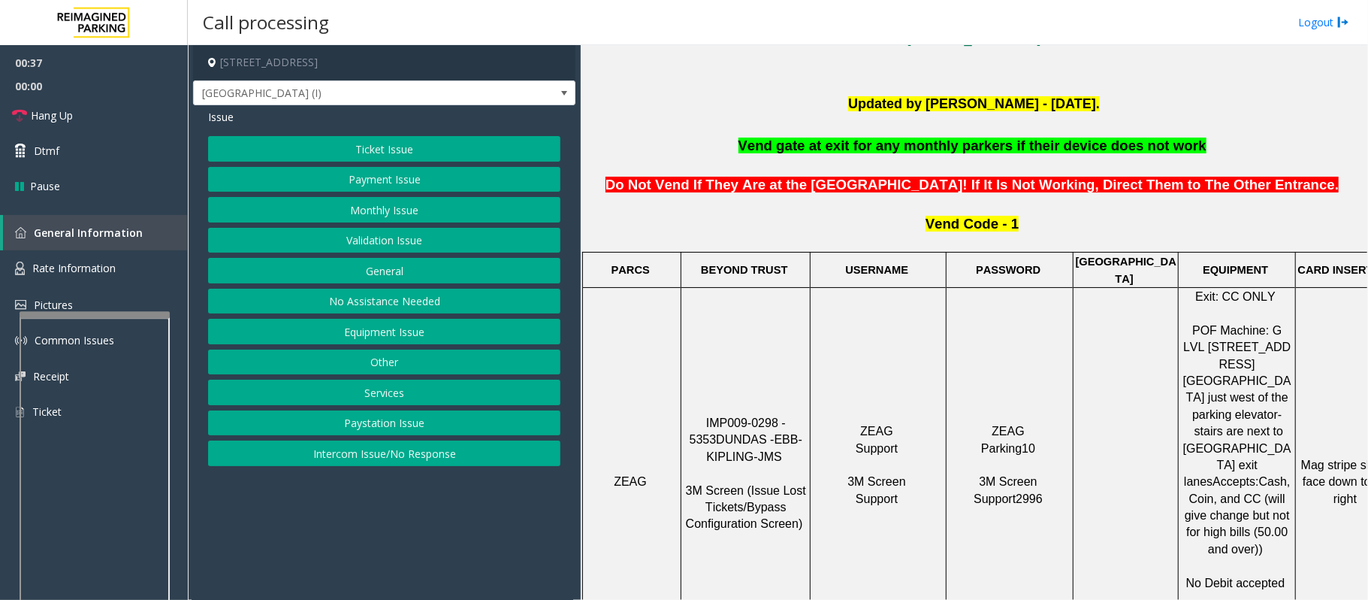
click at [361, 153] on button "Ticket Issue" at bounding box center [384, 149] width 352 height 26
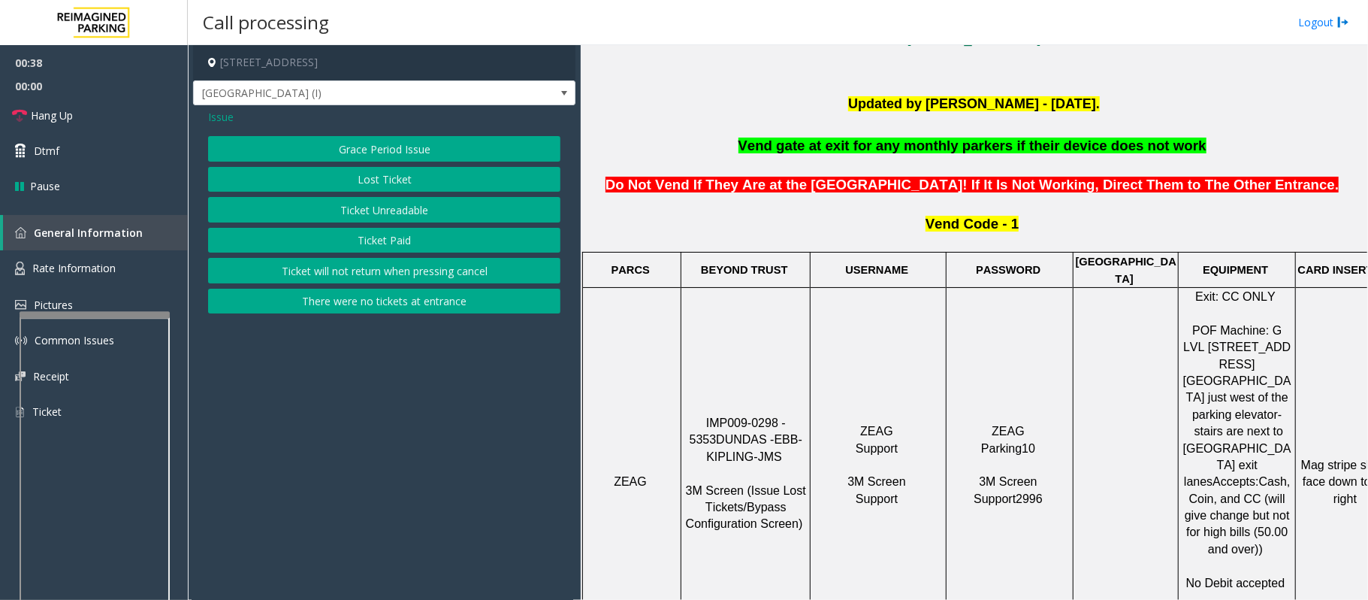
click at [442, 207] on button "Ticket Unreadable" at bounding box center [384, 210] width 352 height 26
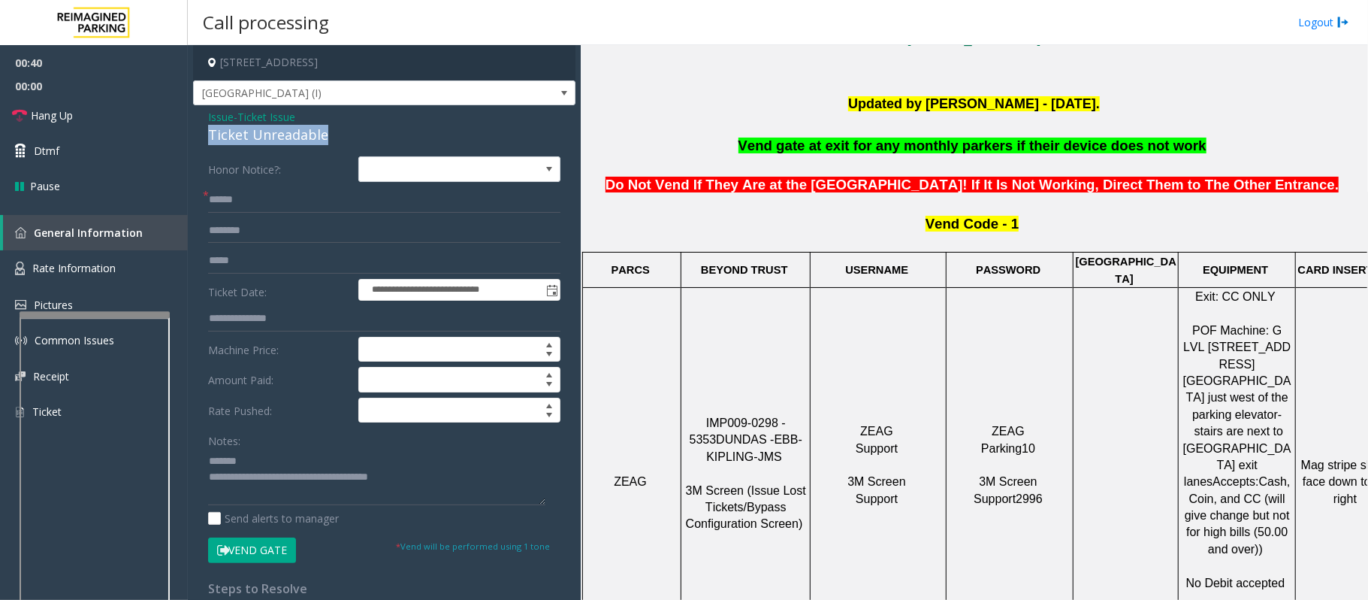
drag, startPoint x: 334, startPoint y: 131, endPoint x: 209, endPoint y: 140, distance: 125.0
click at [209, 140] on div "Ticket Unreadable" at bounding box center [384, 135] width 352 height 20
type textarea "**********"
click at [214, 187] on input "text" at bounding box center [384, 200] width 352 height 26
type input "******"
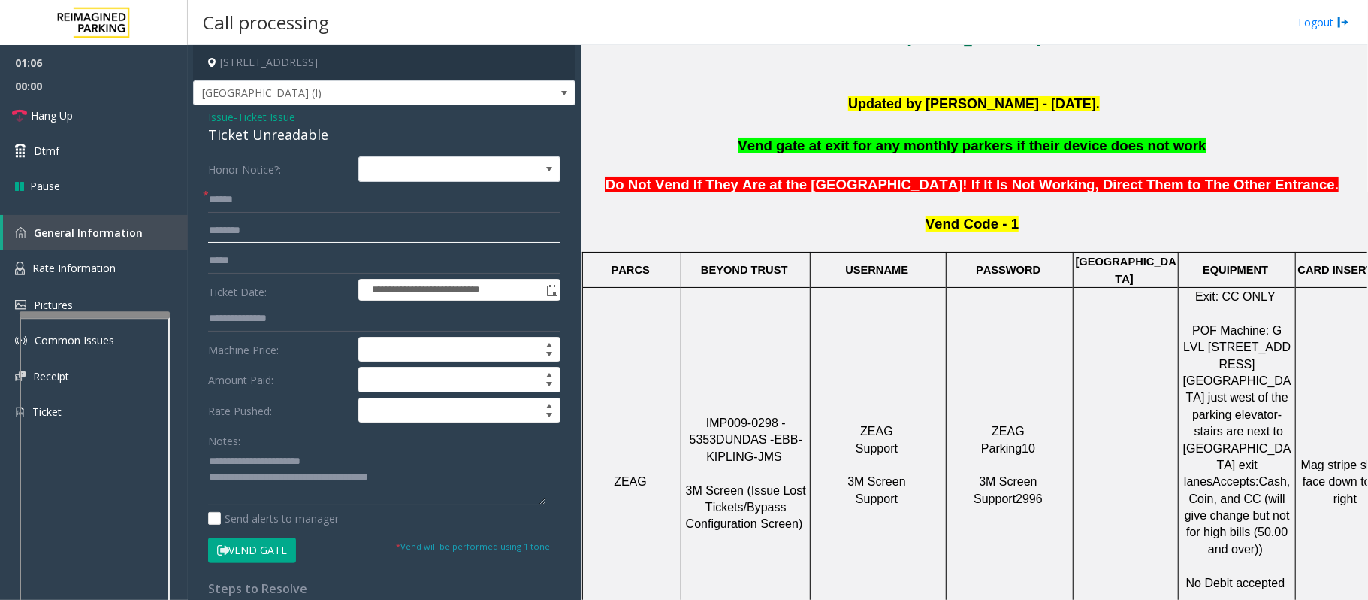
click at [246, 235] on input "text" at bounding box center [384, 231] width 352 height 26
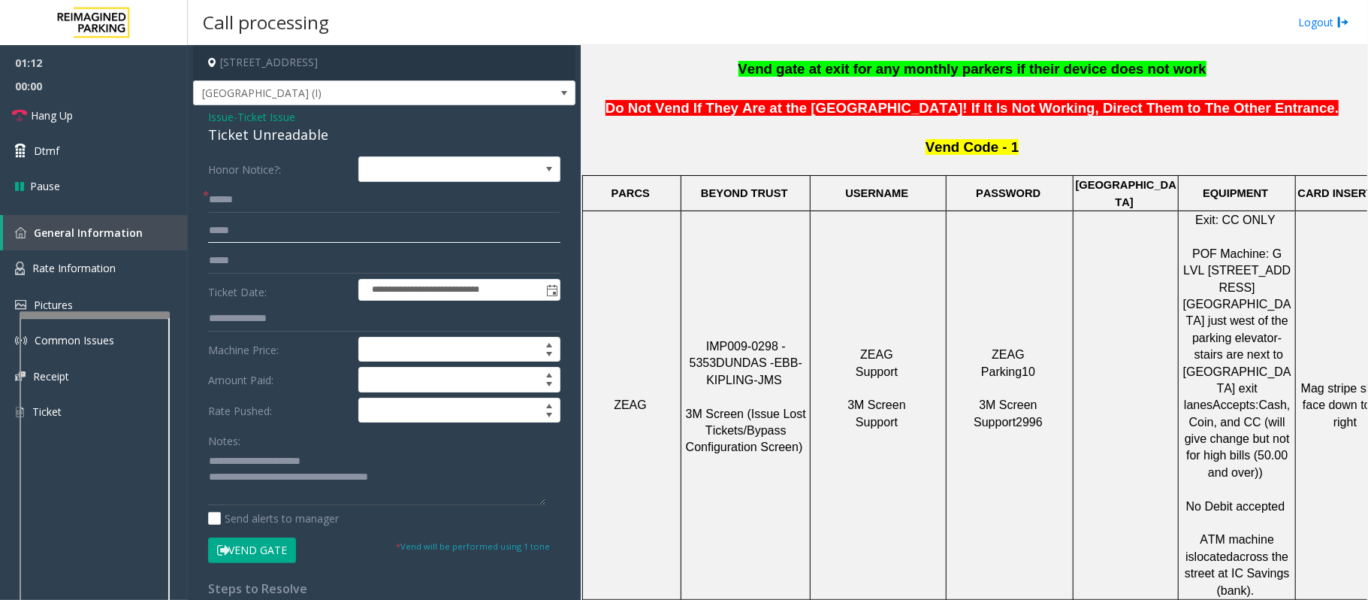
scroll to position [653, 0]
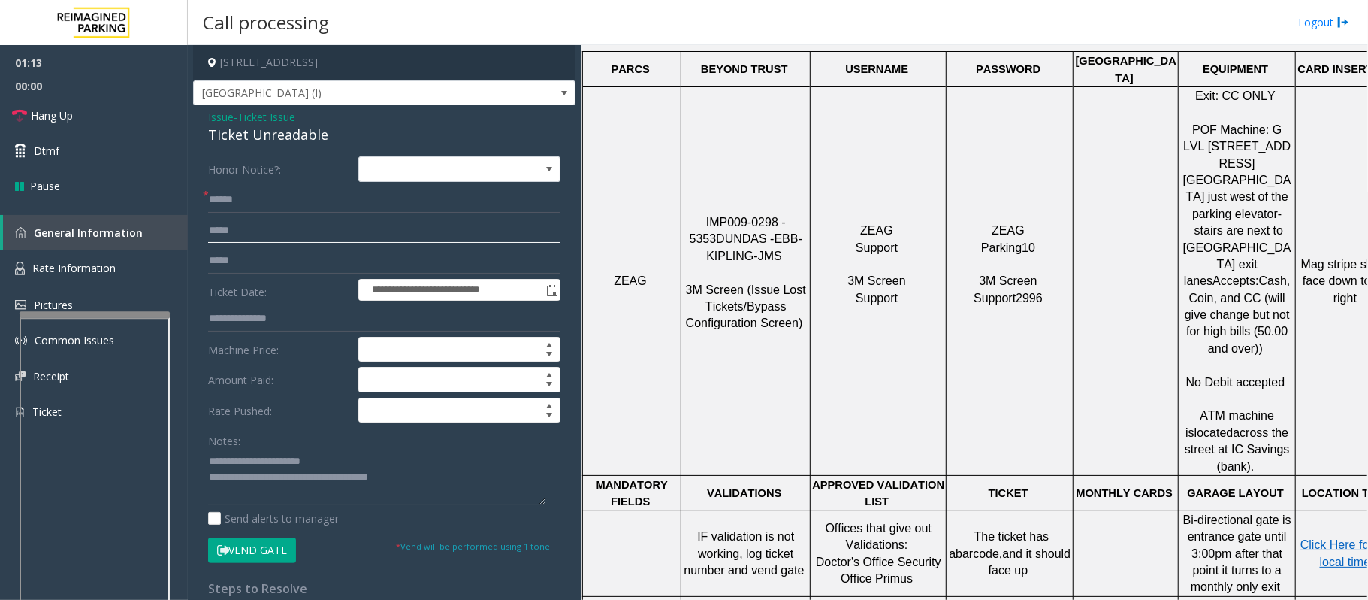
type input "*****"
drag, startPoint x: 270, startPoint y: 554, endPoint x: 298, endPoint y: 529, distance: 37.8
click at [269, 554] on button "Vend Gate" at bounding box center [252, 550] width 88 height 26
click at [443, 479] on textarea at bounding box center [376, 477] width 337 height 56
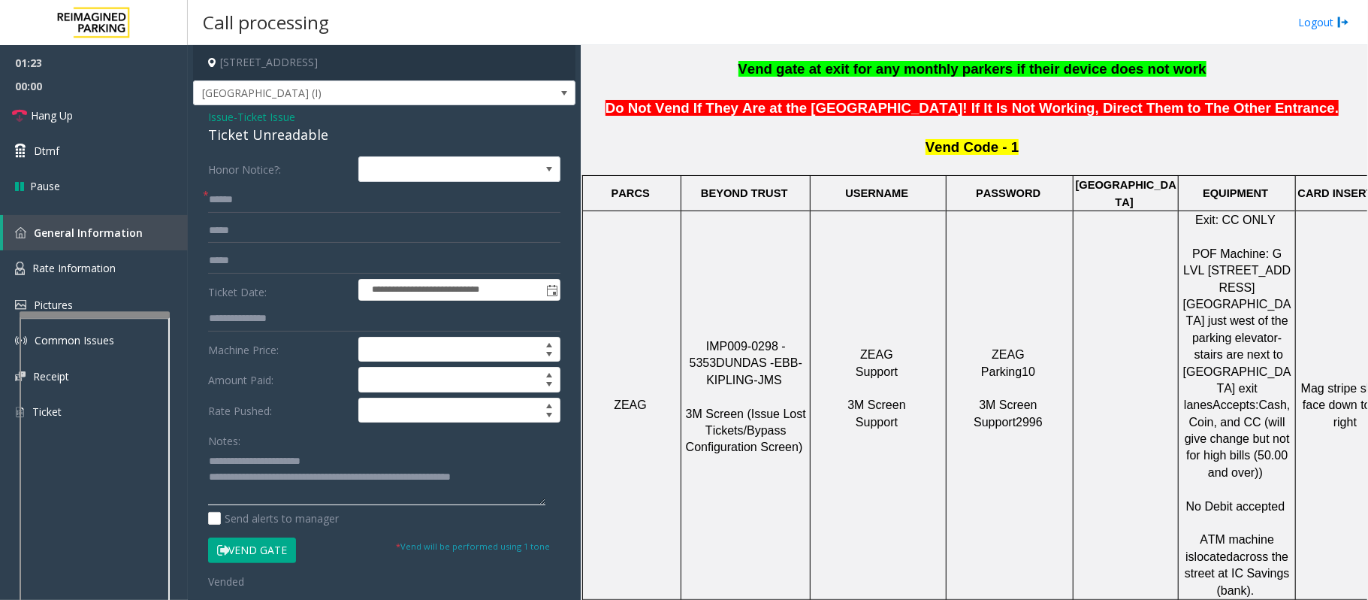
scroll to position [452, 0]
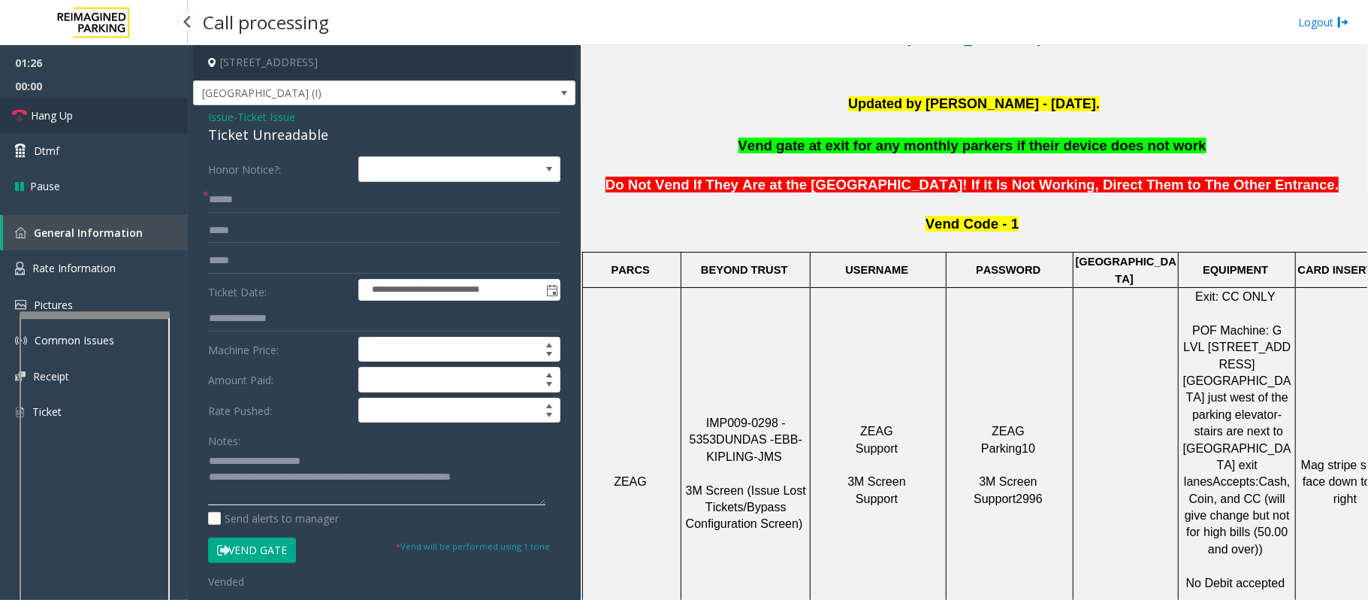
type textarea "**********"
click at [70, 108] on span "Hang Up" at bounding box center [52, 115] width 42 height 16
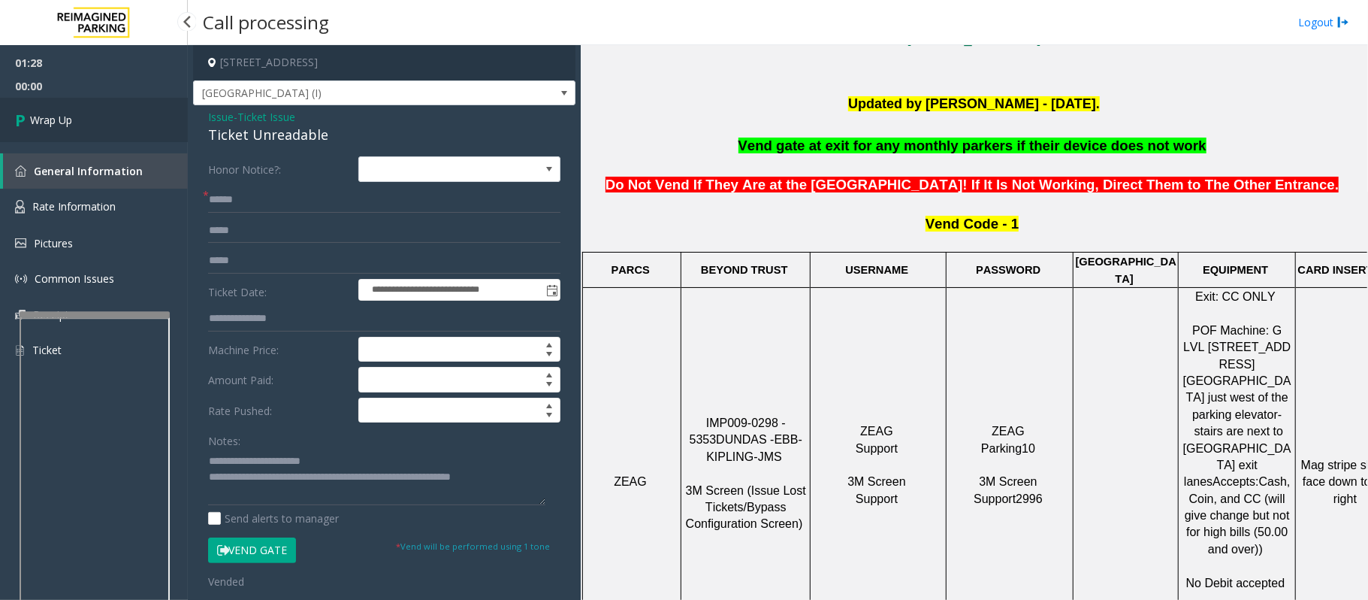
click at [92, 119] on link "Wrap Up" at bounding box center [94, 120] width 188 height 44
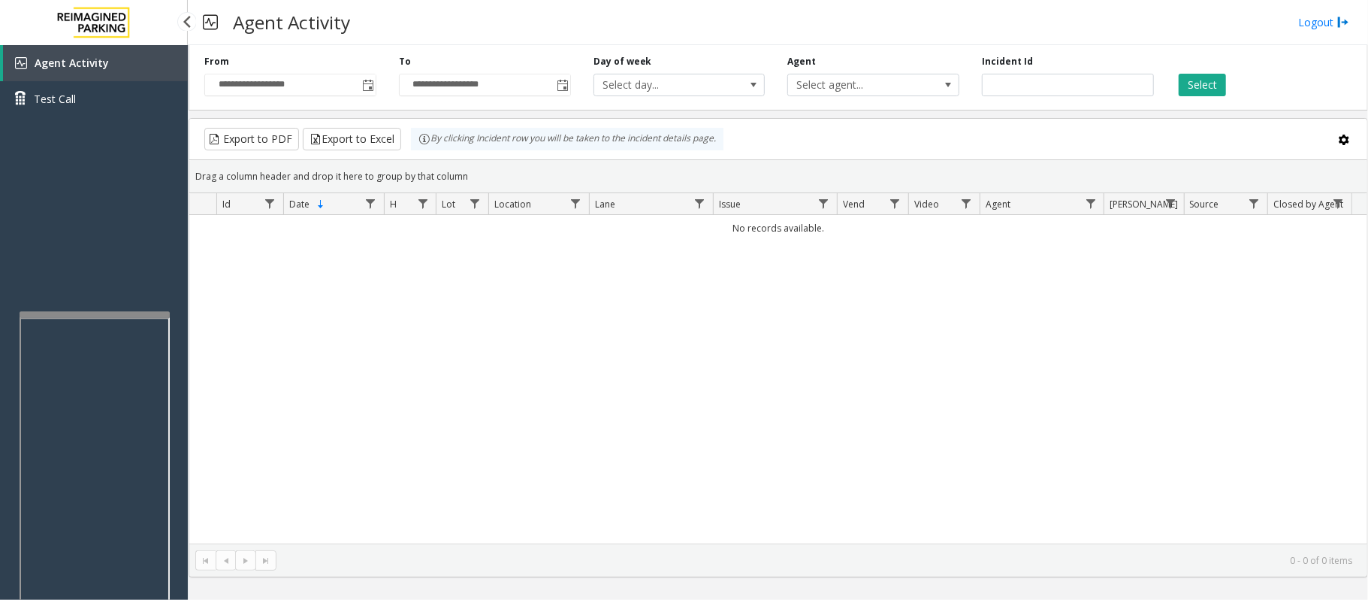
click at [129, 240] on div "Agent Activity Test Call" at bounding box center [94, 345] width 188 height 600
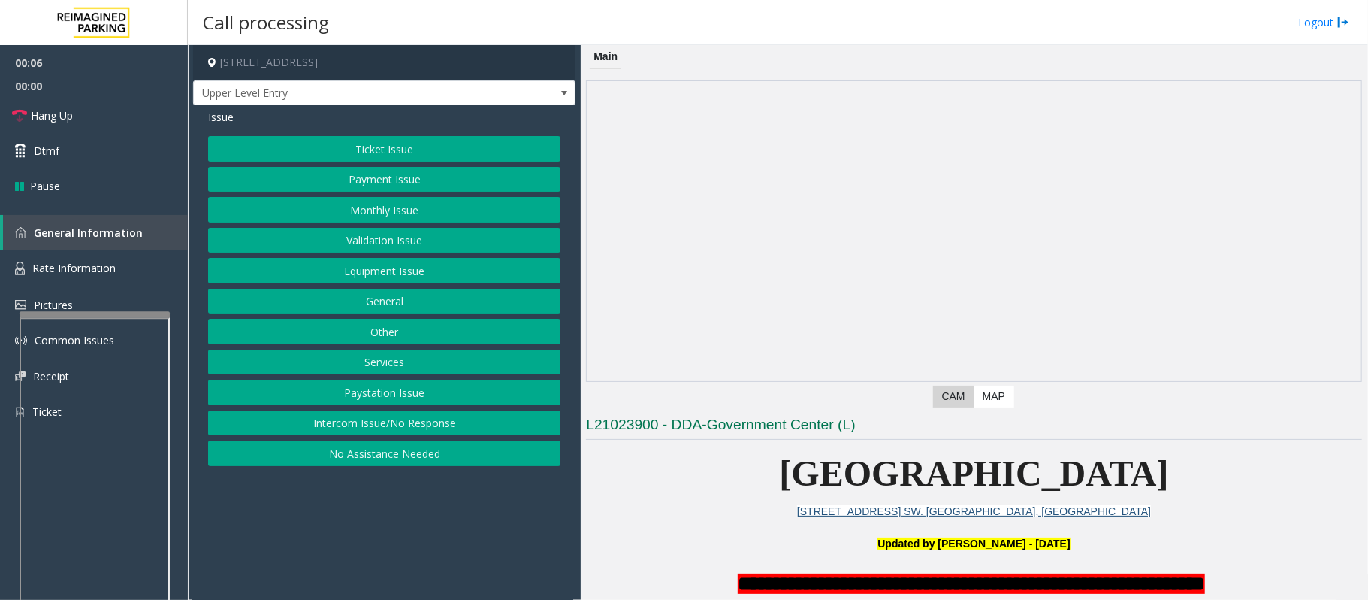
click at [376, 431] on button "Intercom Issue/No Response" at bounding box center [384, 423] width 352 height 26
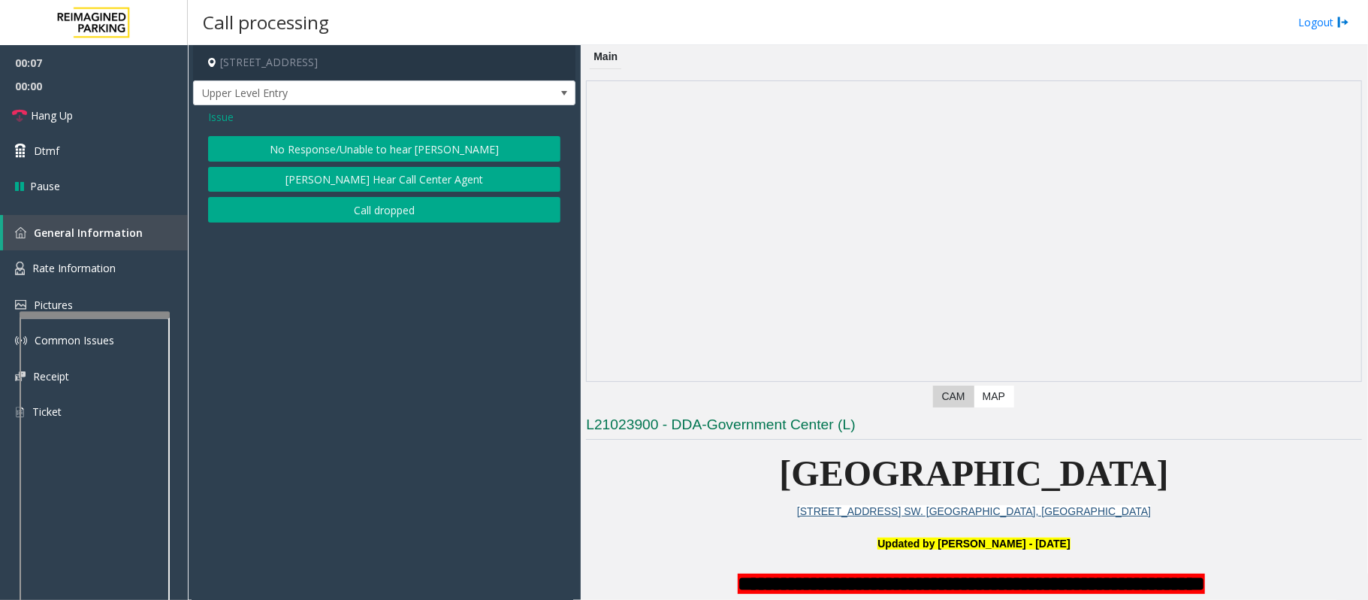
click at [302, 146] on button "No Response/Unable to hear [PERSON_NAME]" at bounding box center [384, 149] width 352 height 26
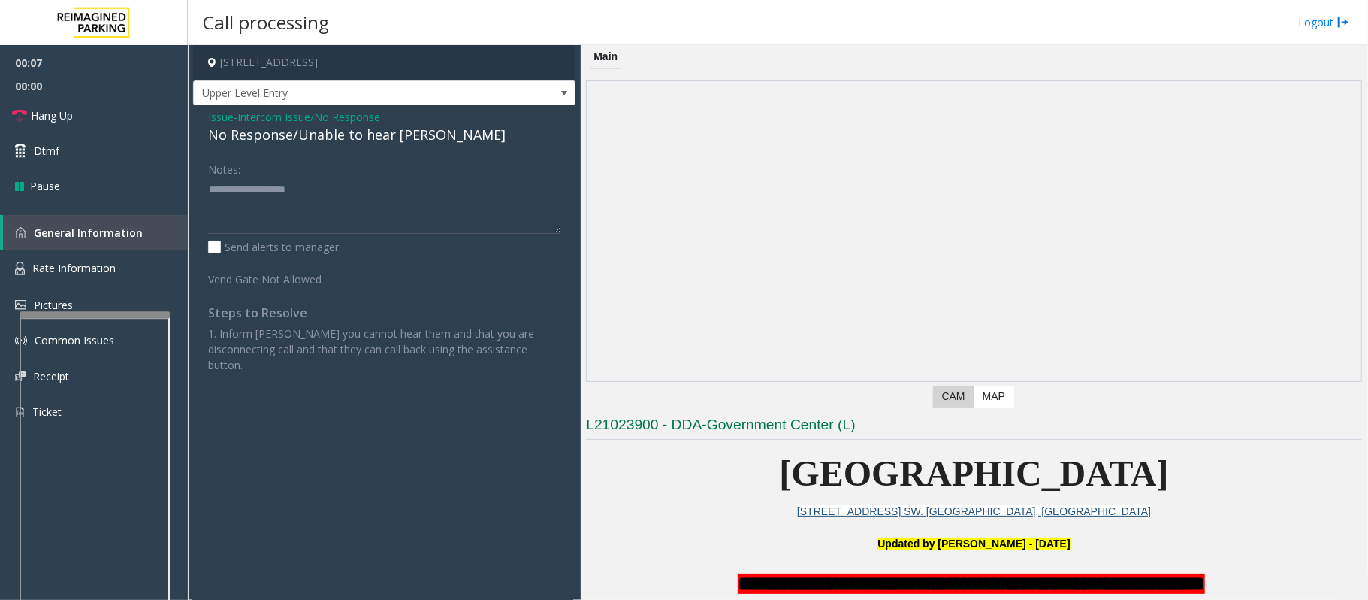
click at [304, 143] on div "No Response/Unable to hear [PERSON_NAME]" at bounding box center [384, 135] width 352 height 20
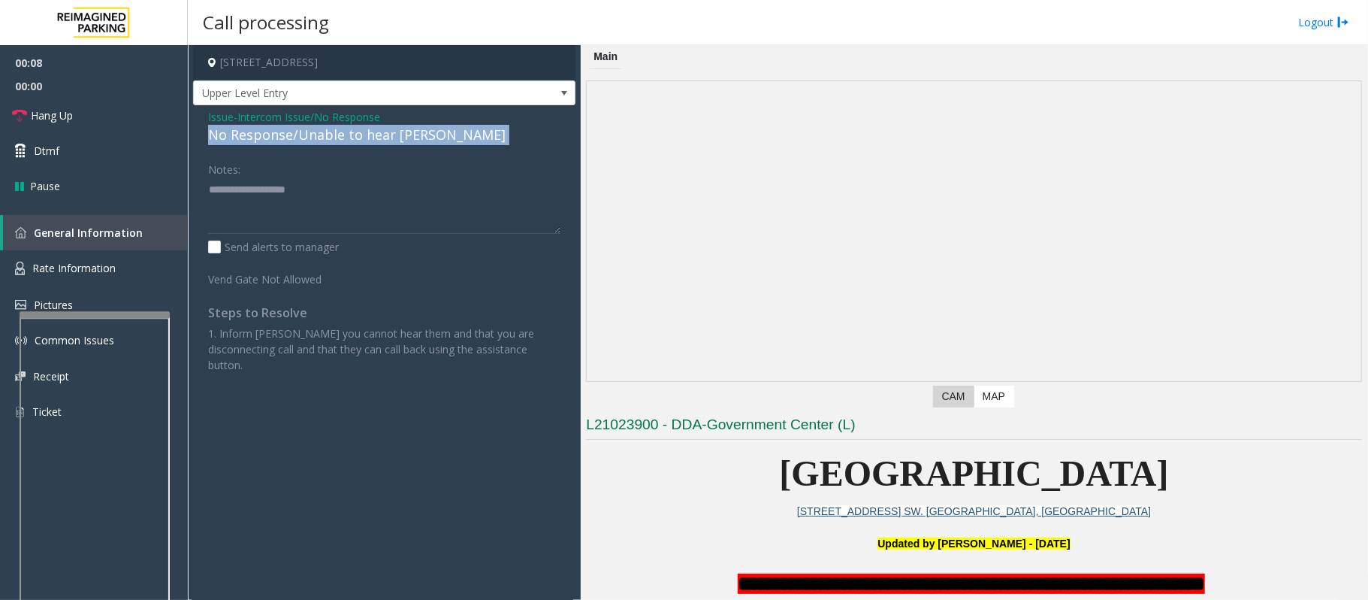
click at [304, 143] on div "No Response/Unable to hear [PERSON_NAME]" at bounding box center [384, 135] width 352 height 20
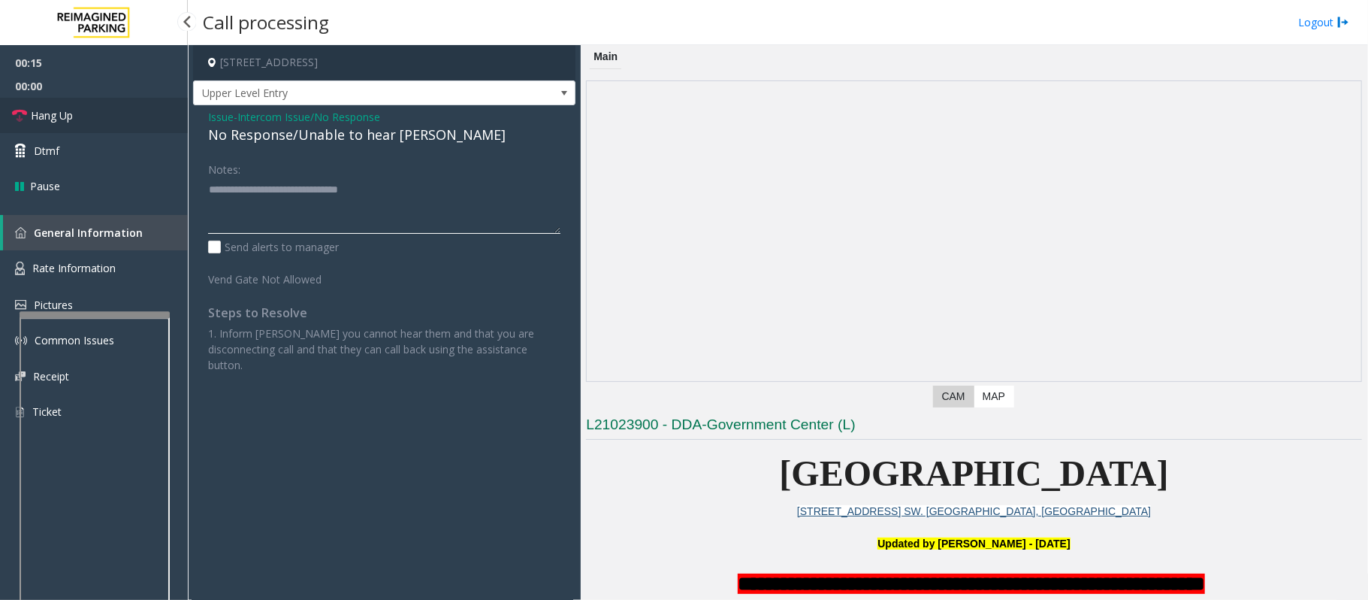
type textarea "**********"
click at [46, 118] on span "Hang Up" at bounding box center [52, 115] width 42 height 16
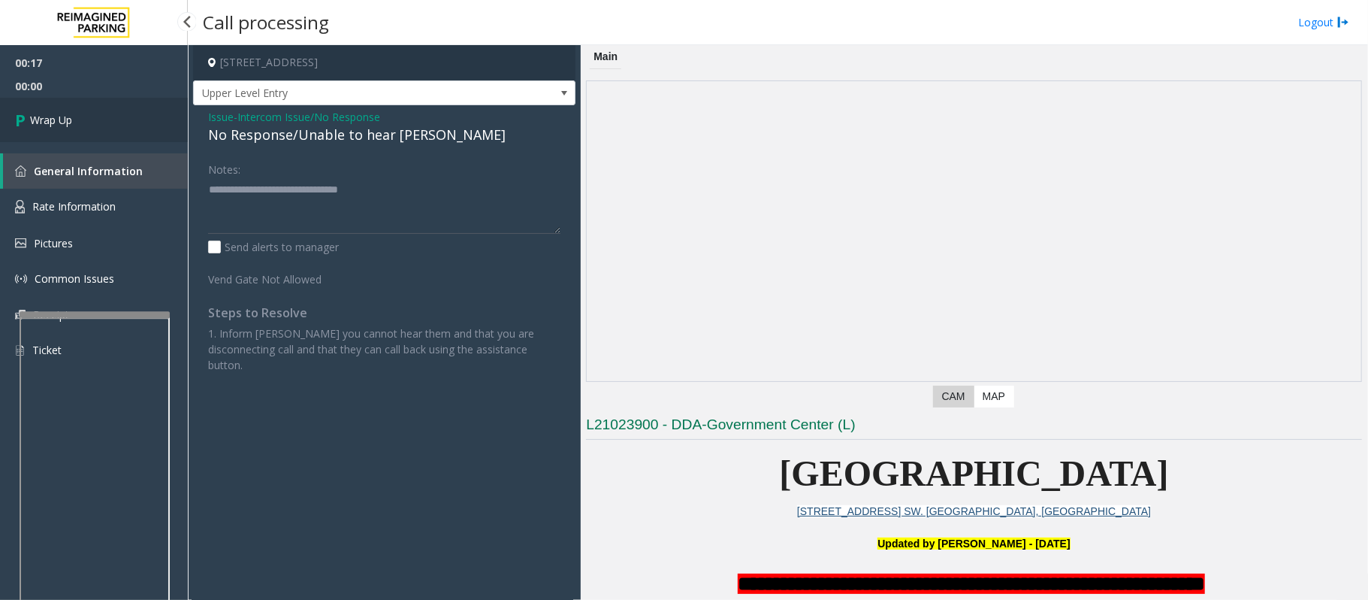
click at [46, 118] on span "Wrap Up" at bounding box center [51, 120] width 42 height 16
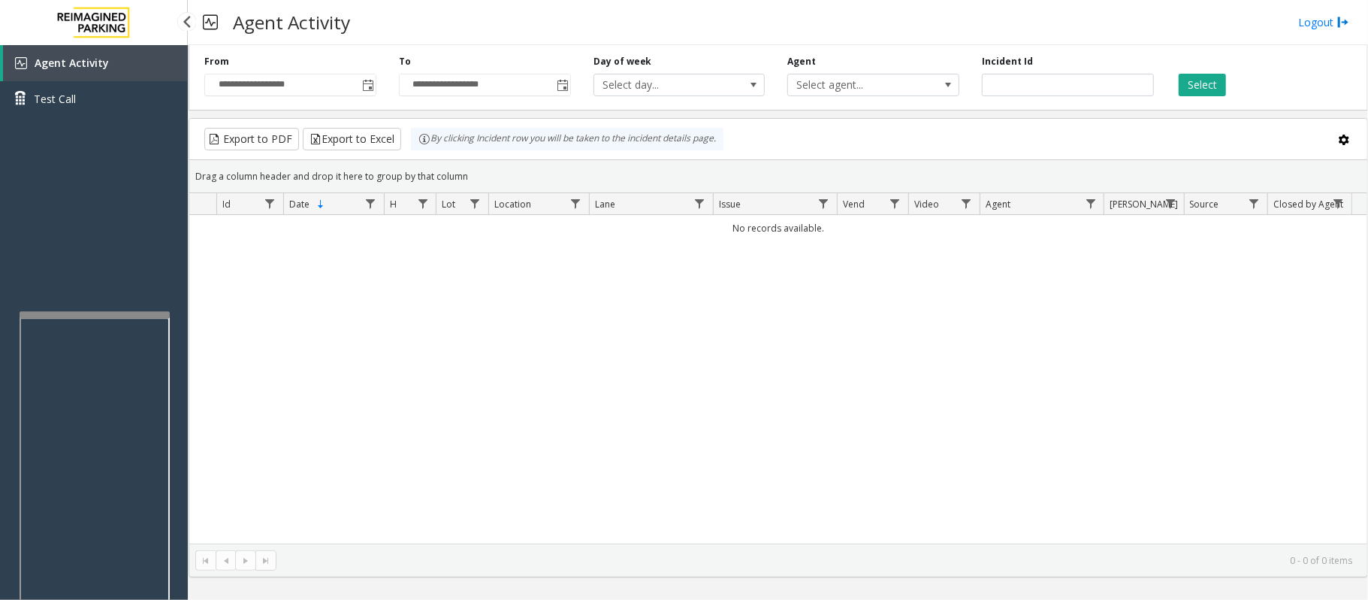
click at [100, 280] on div "Agent Activity Test Call" at bounding box center [94, 345] width 188 height 600
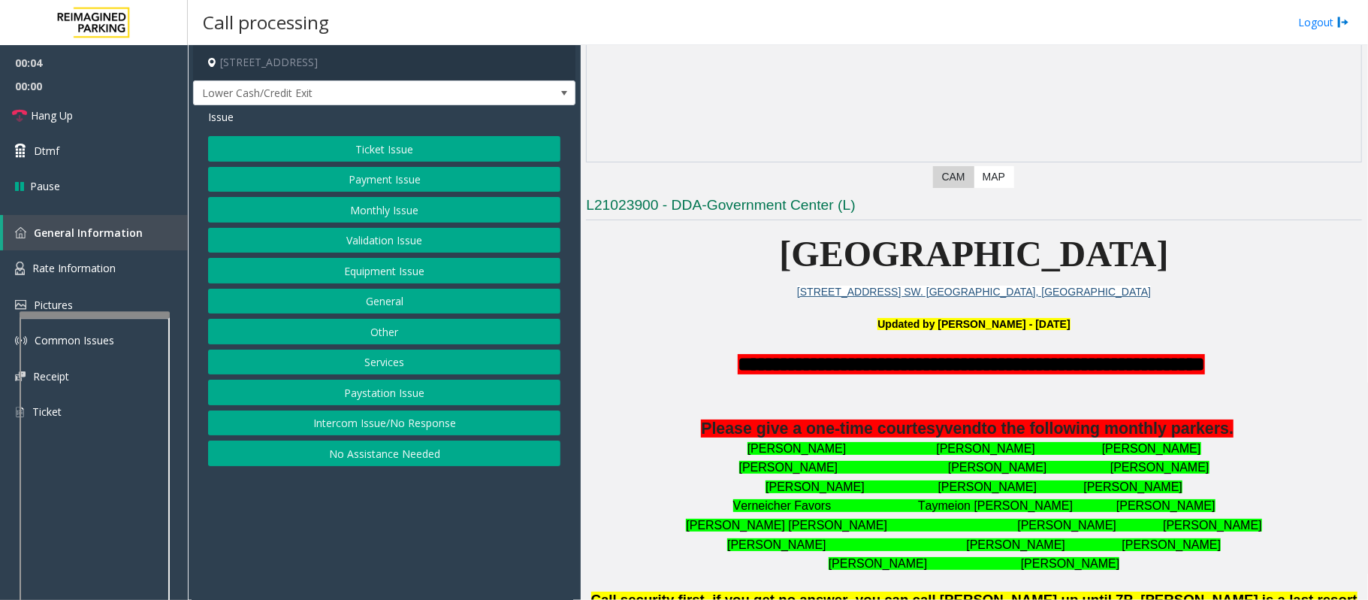
scroll to position [301, 0]
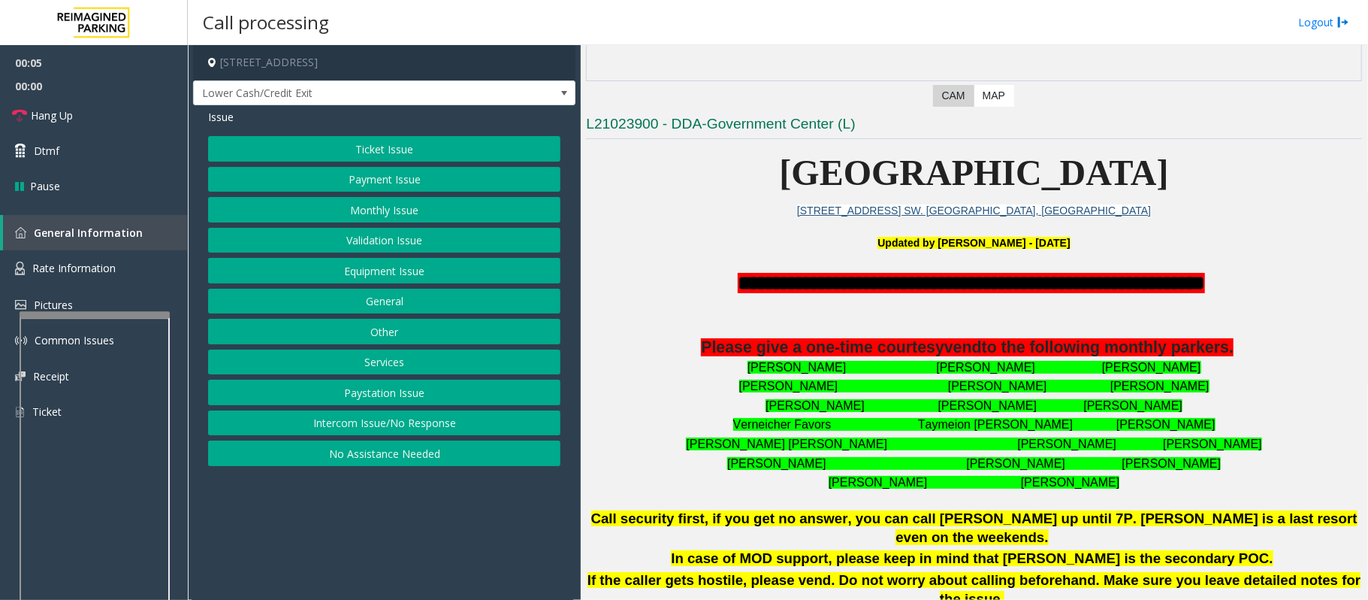
click at [346, 418] on button "Intercom Issue/No Response" at bounding box center [384, 423] width 352 height 26
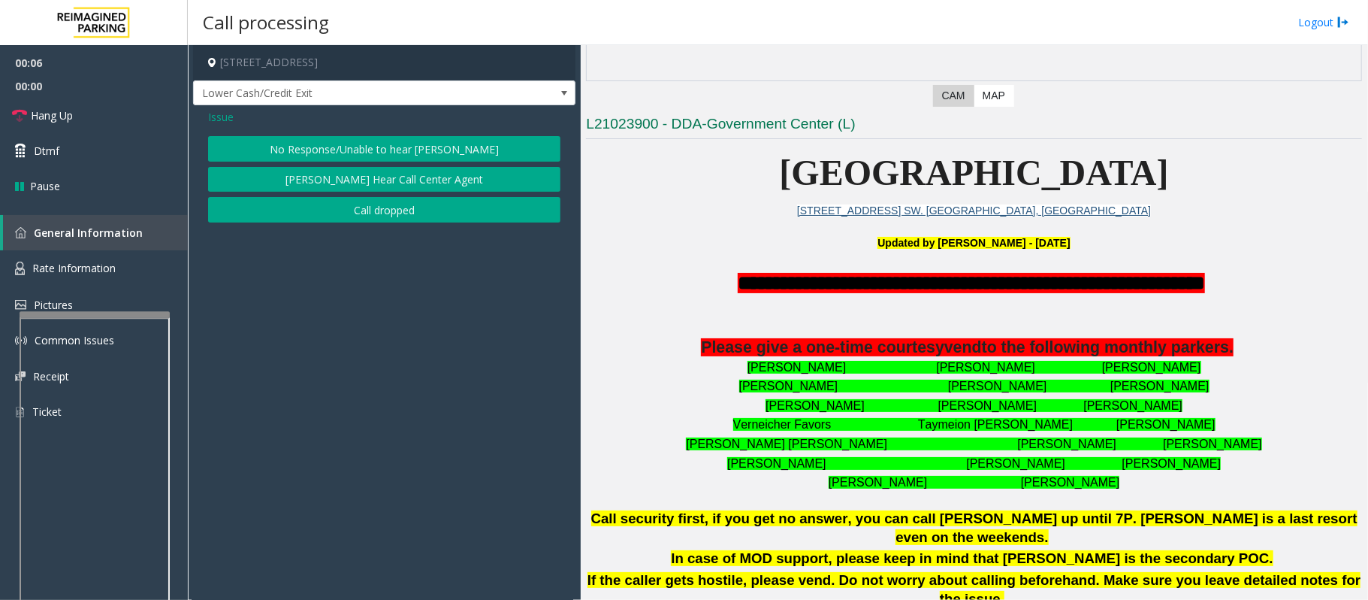
click at [331, 154] on button "No Response/Unable to hear [PERSON_NAME]" at bounding box center [384, 149] width 352 height 26
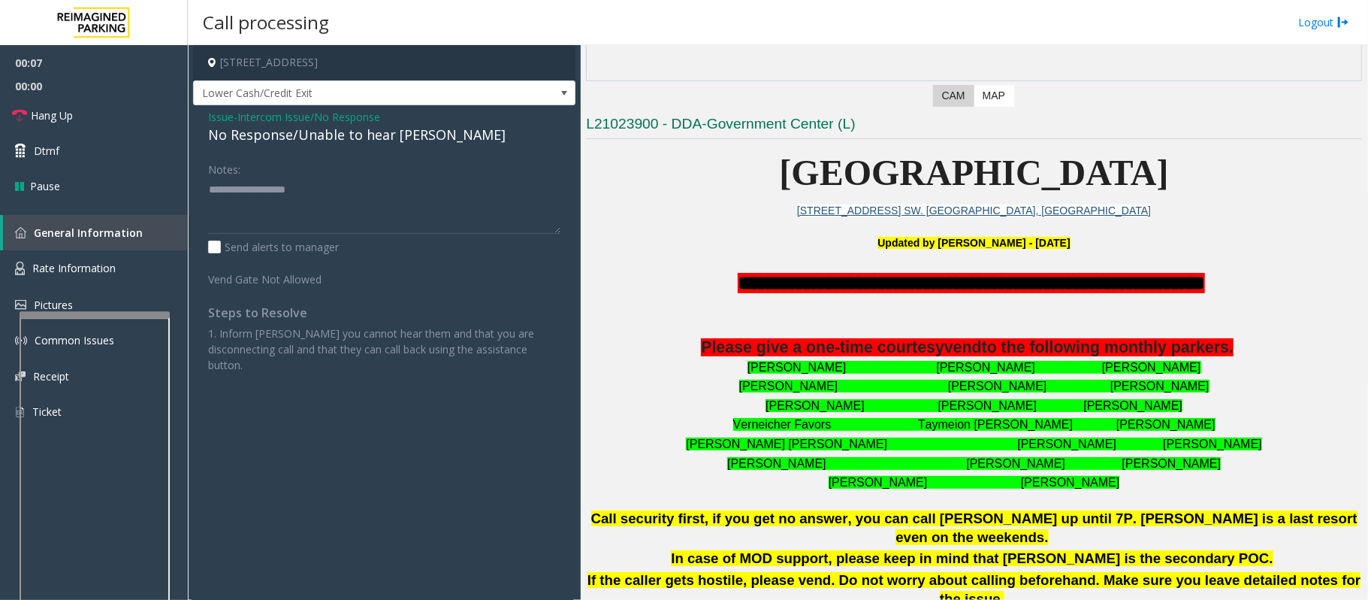
click at [331, 143] on div "No Response/Unable to hear [PERSON_NAME]" at bounding box center [384, 135] width 352 height 20
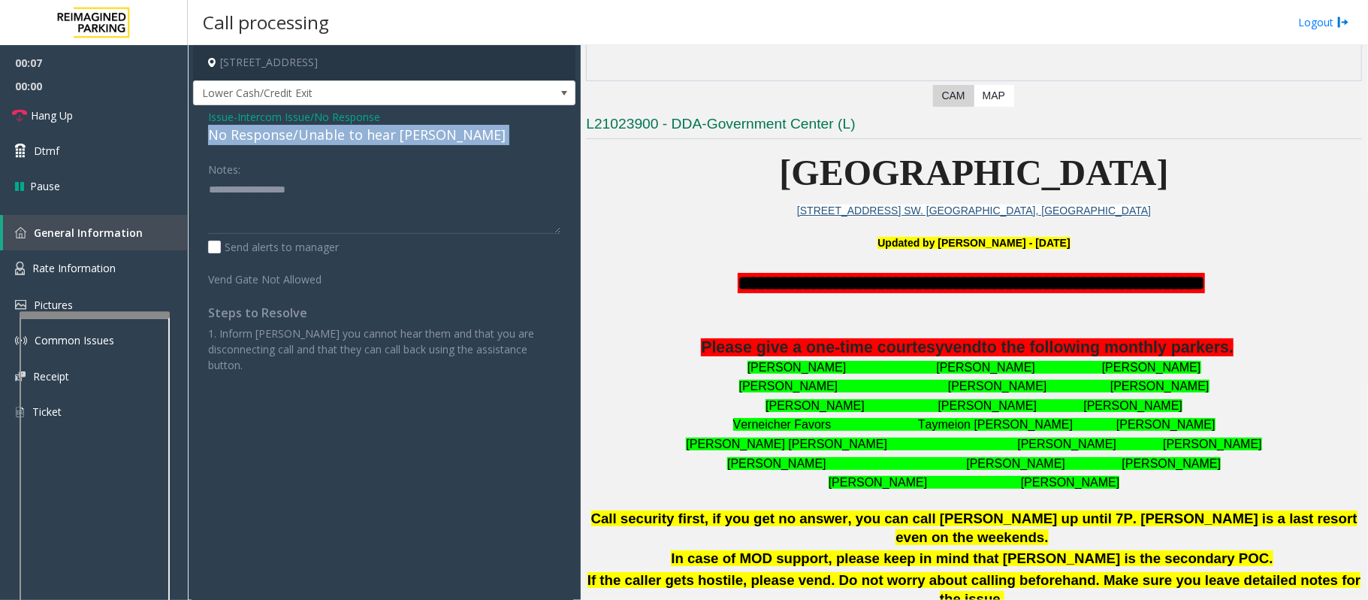
click at [331, 143] on div "No Response/Unable to hear [PERSON_NAME]" at bounding box center [384, 135] width 352 height 20
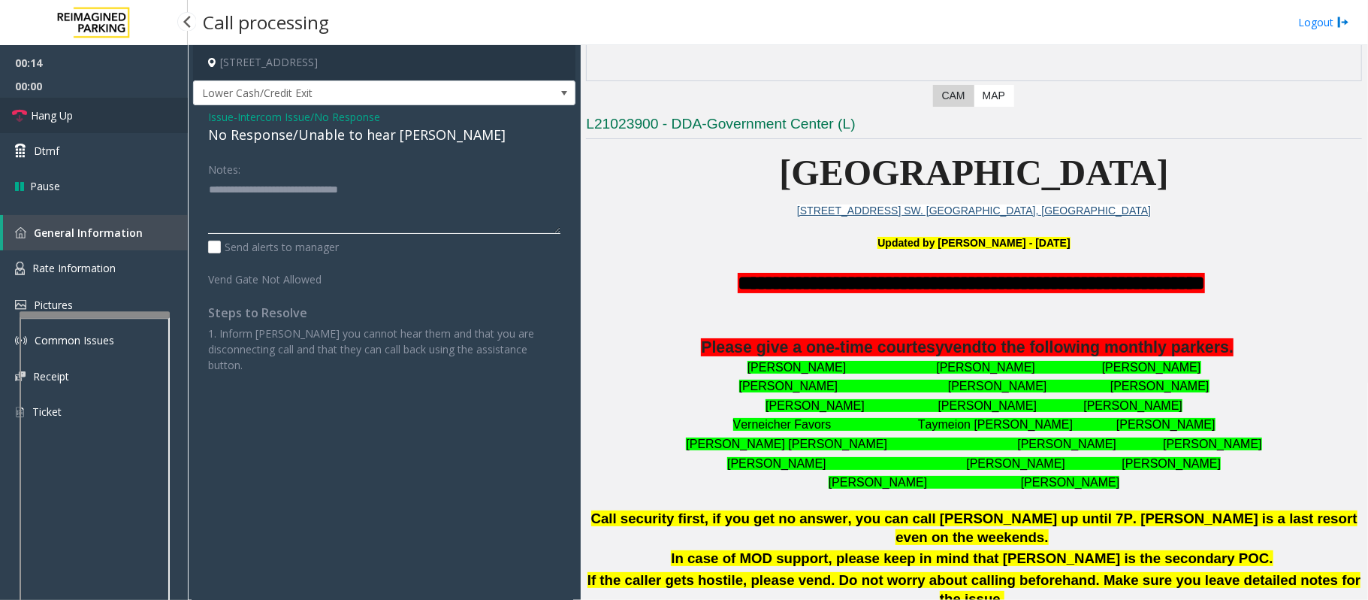
type textarea "**********"
click at [71, 114] on span "Hang Up" at bounding box center [52, 115] width 42 height 16
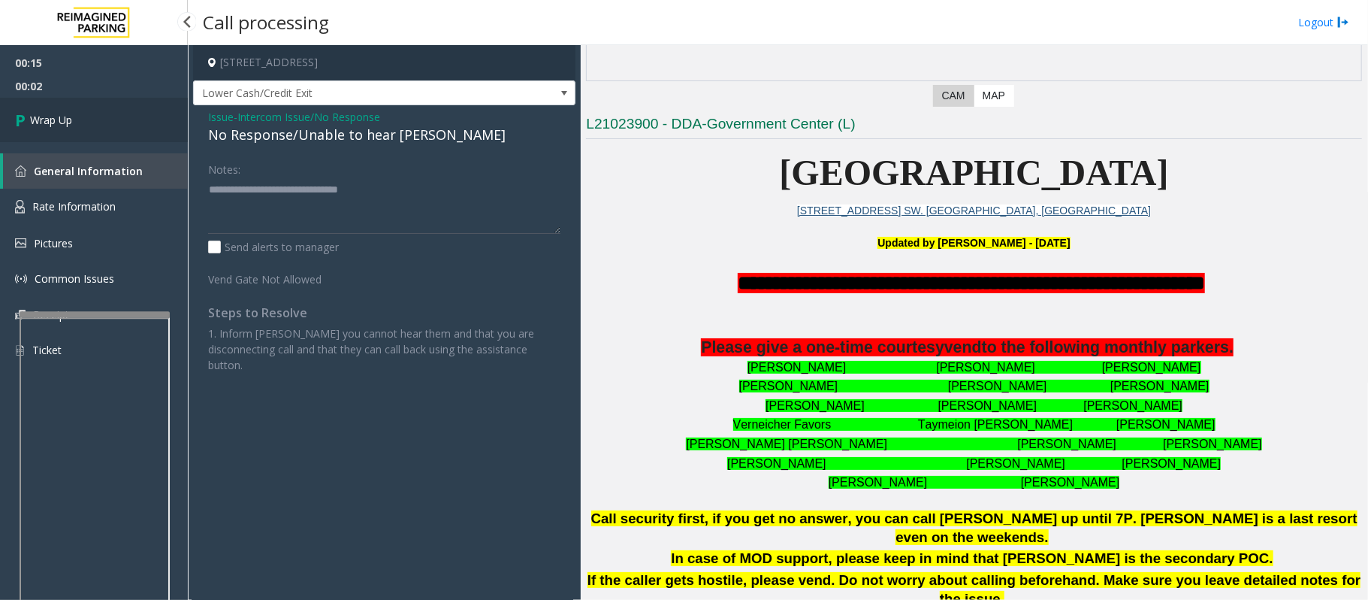
click at [69, 121] on span "Wrap Up" at bounding box center [51, 120] width 42 height 16
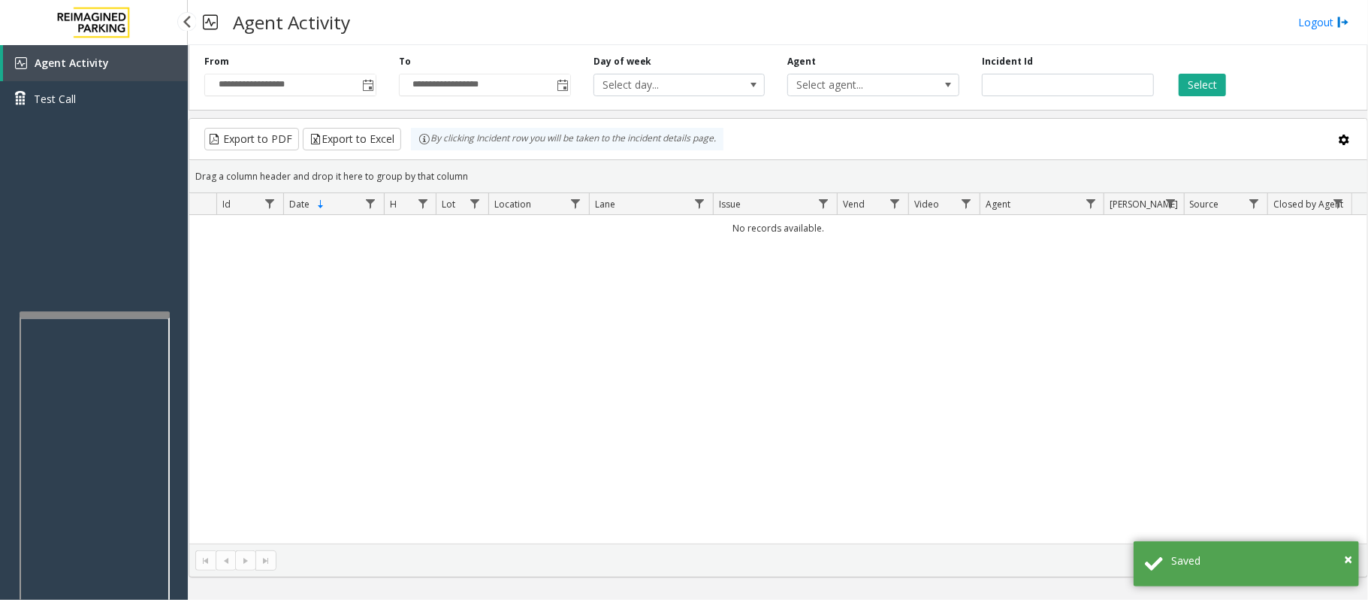
click at [358, 278] on div "No records available." at bounding box center [778, 379] width 1178 height 328
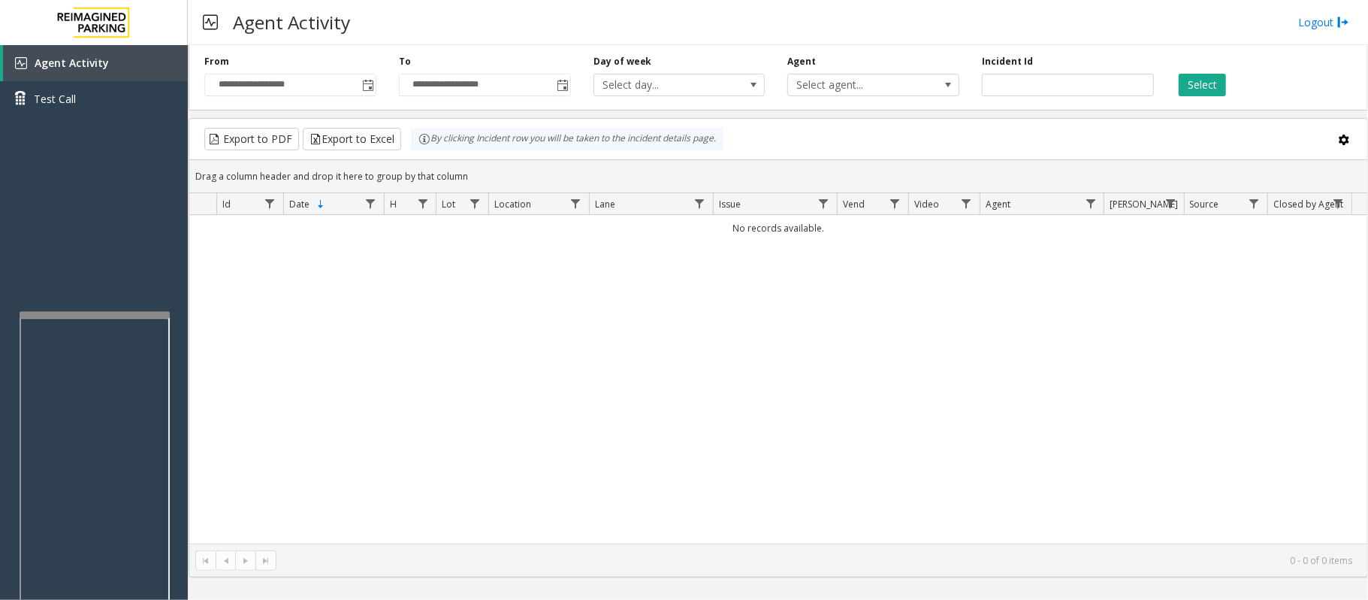
click at [601, 362] on div "No records available." at bounding box center [778, 379] width 1178 height 328
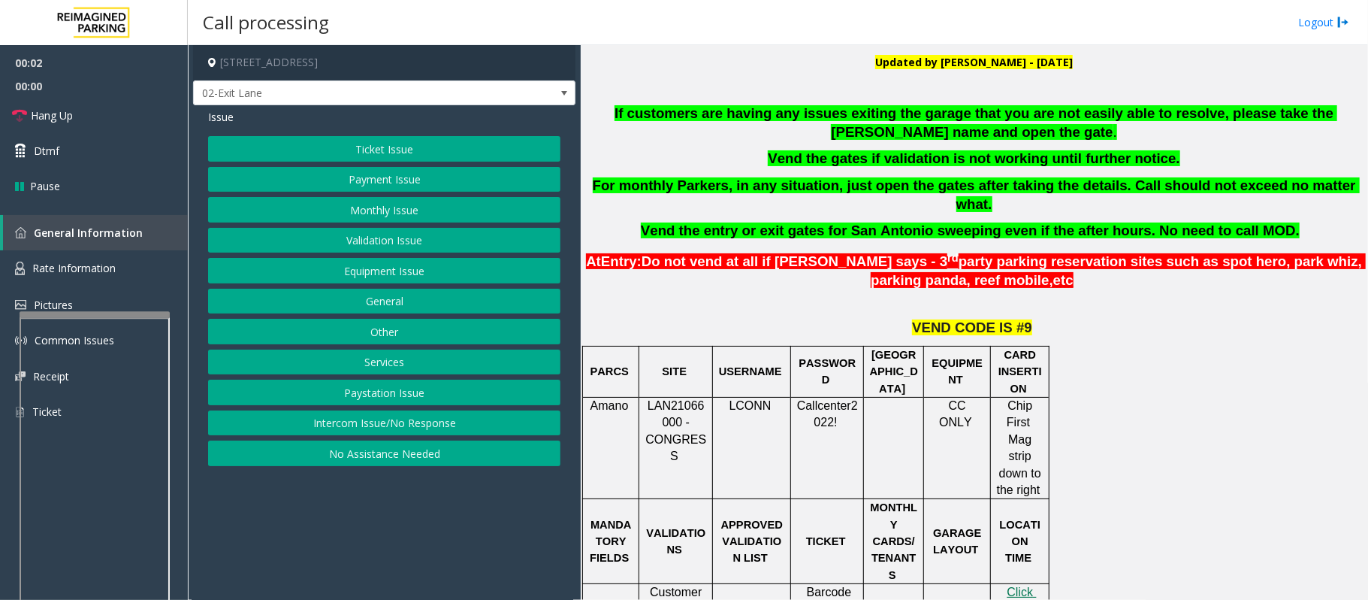
scroll to position [500, 0]
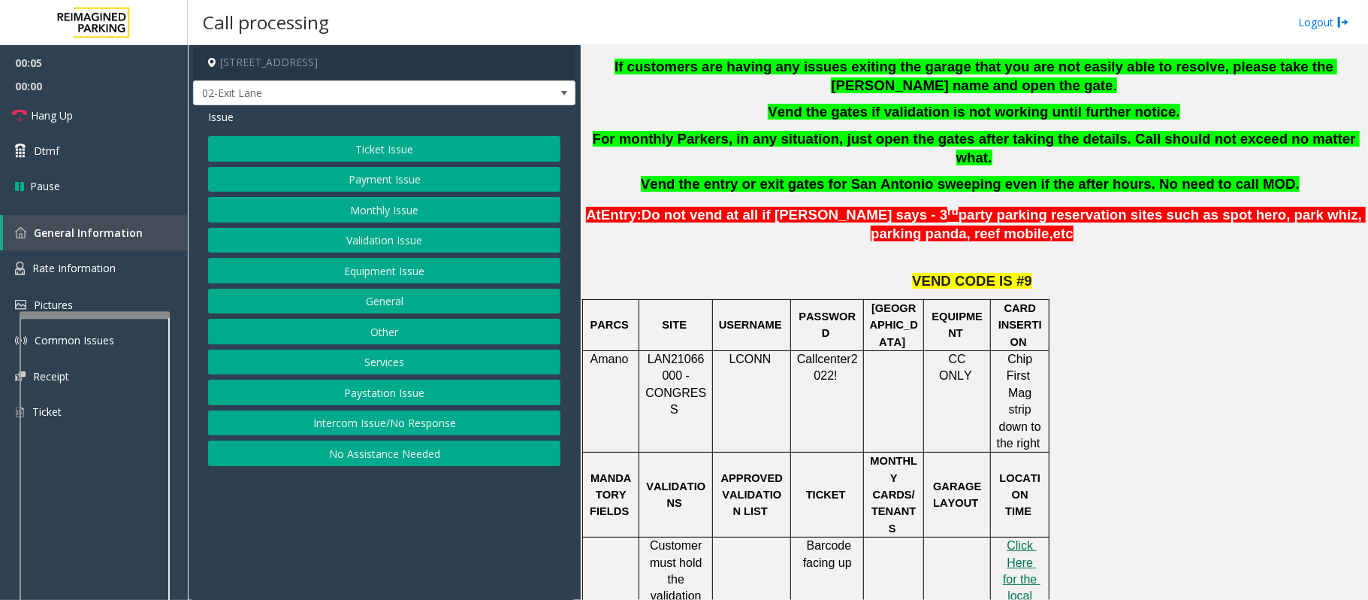
click at [376, 146] on button "Ticket Issue" at bounding box center [384, 149] width 352 height 26
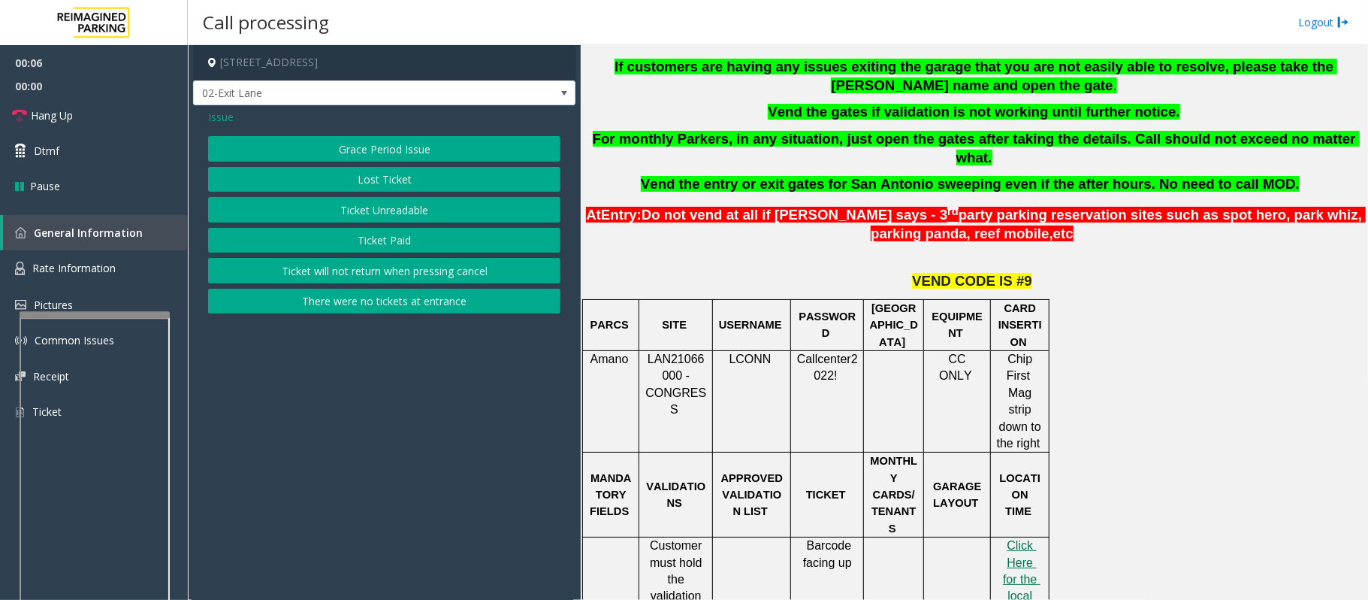
click at [394, 215] on button "Ticket Unreadable" at bounding box center [384, 210] width 352 height 26
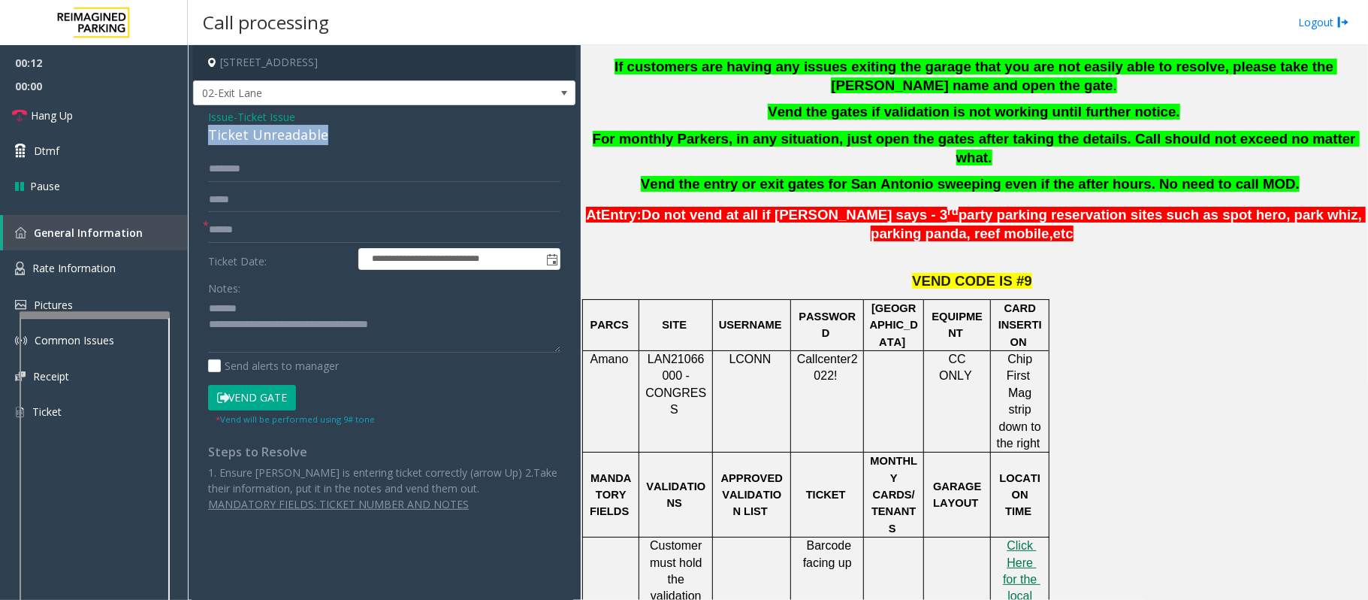
drag, startPoint x: 341, startPoint y: 134, endPoint x: 195, endPoint y: 129, distance: 145.8
click at [195, 129] on div "**********" at bounding box center [384, 316] width 382 height 422
type textarea "**********"
click at [232, 233] on input "text" at bounding box center [384, 230] width 352 height 26
type input "**"
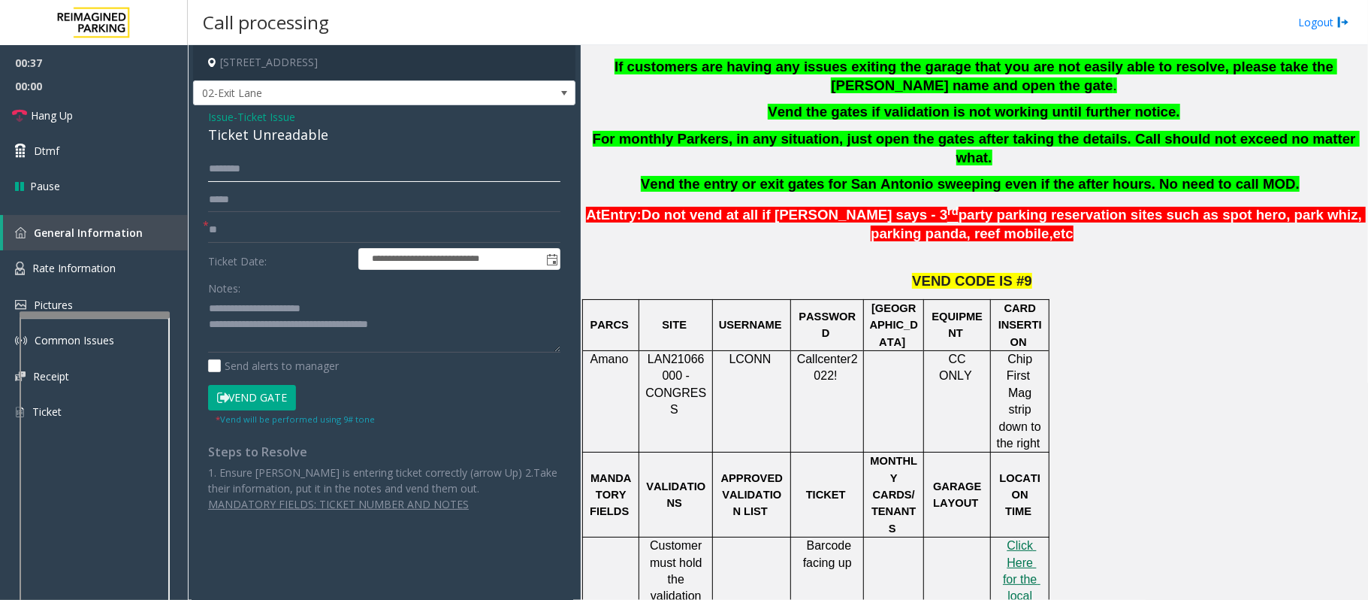
click at [231, 169] on input "text" at bounding box center [384, 169] width 352 height 26
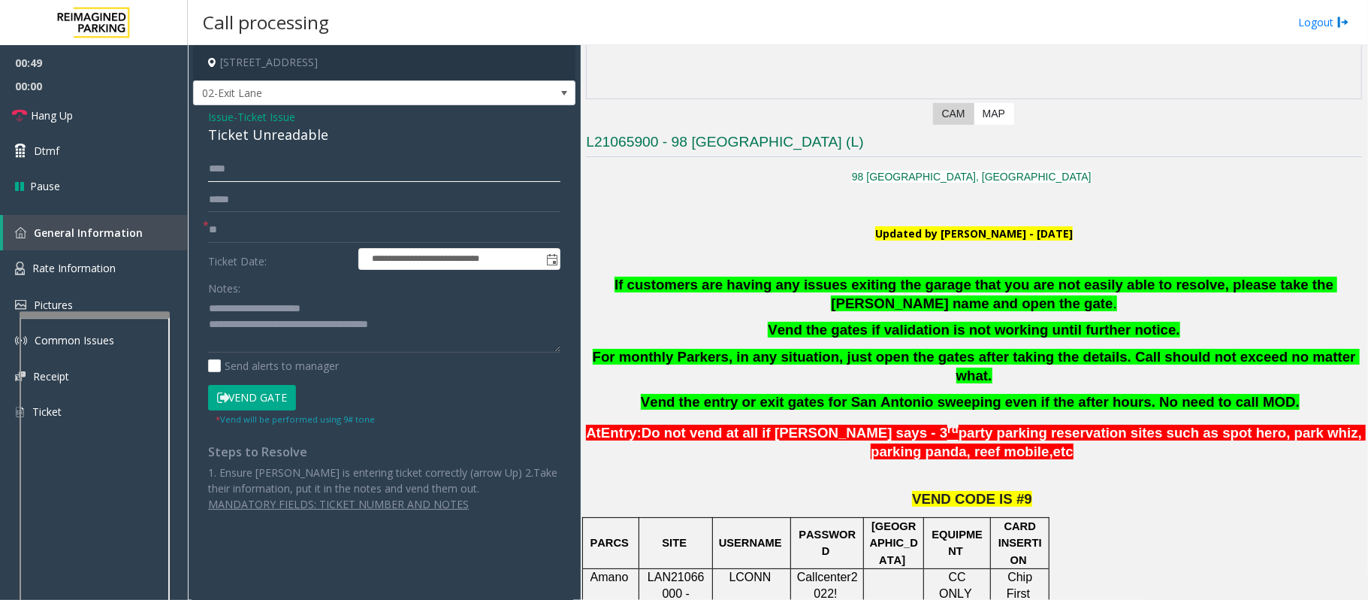
scroll to position [100, 0]
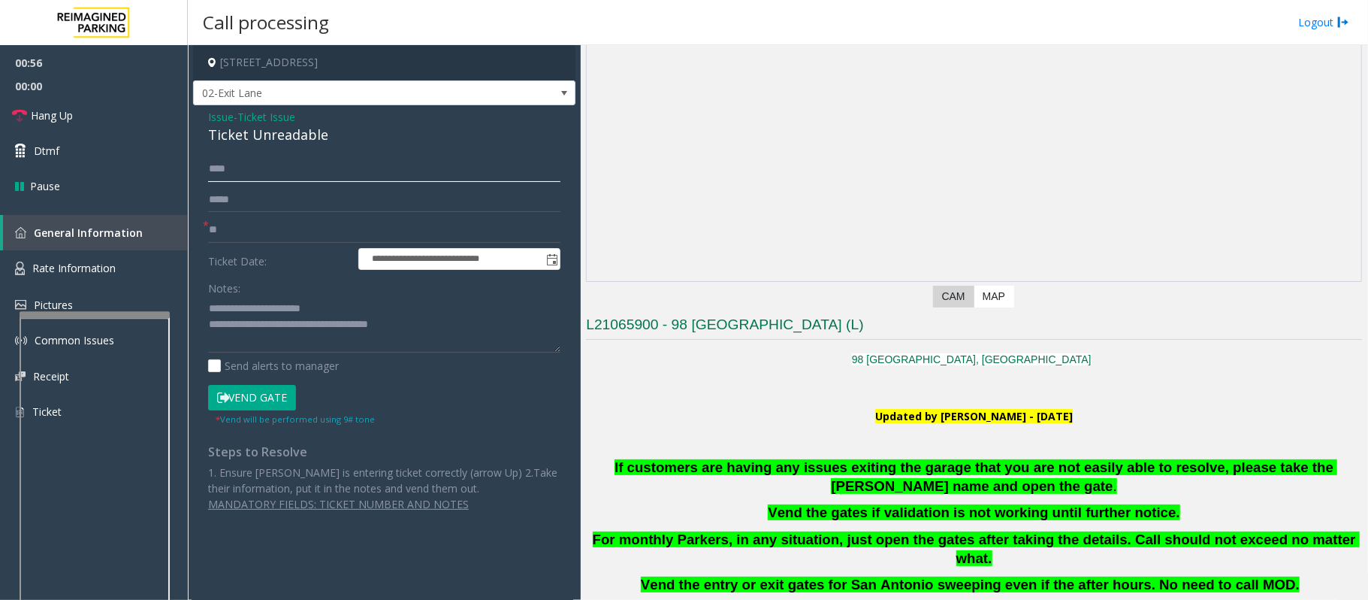
type input "****"
click at [248, 404] on button "Vend Gate" at bounding box center [252, 398] width 88 height 26
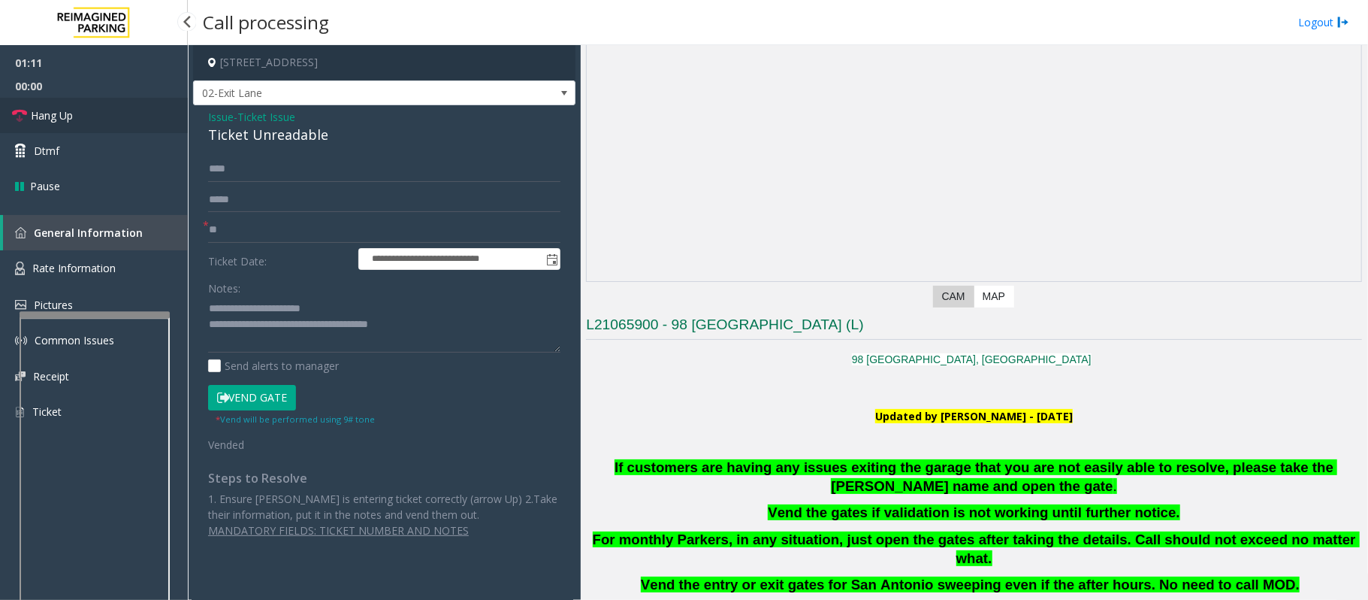
click at [47, 113] on span "Hang Up" at bounding box center [52, 115] width 42 height 16
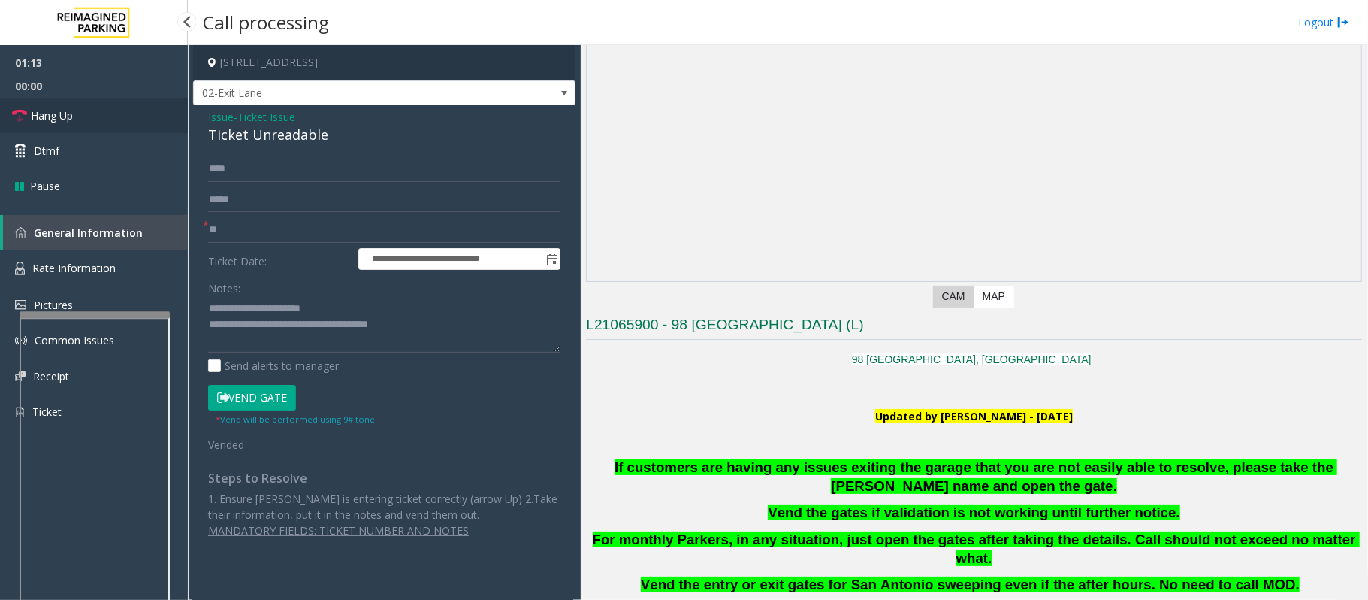
click at [47, 113] on span "Hang Up" at bounding box center [52, 115] width 42 height 16
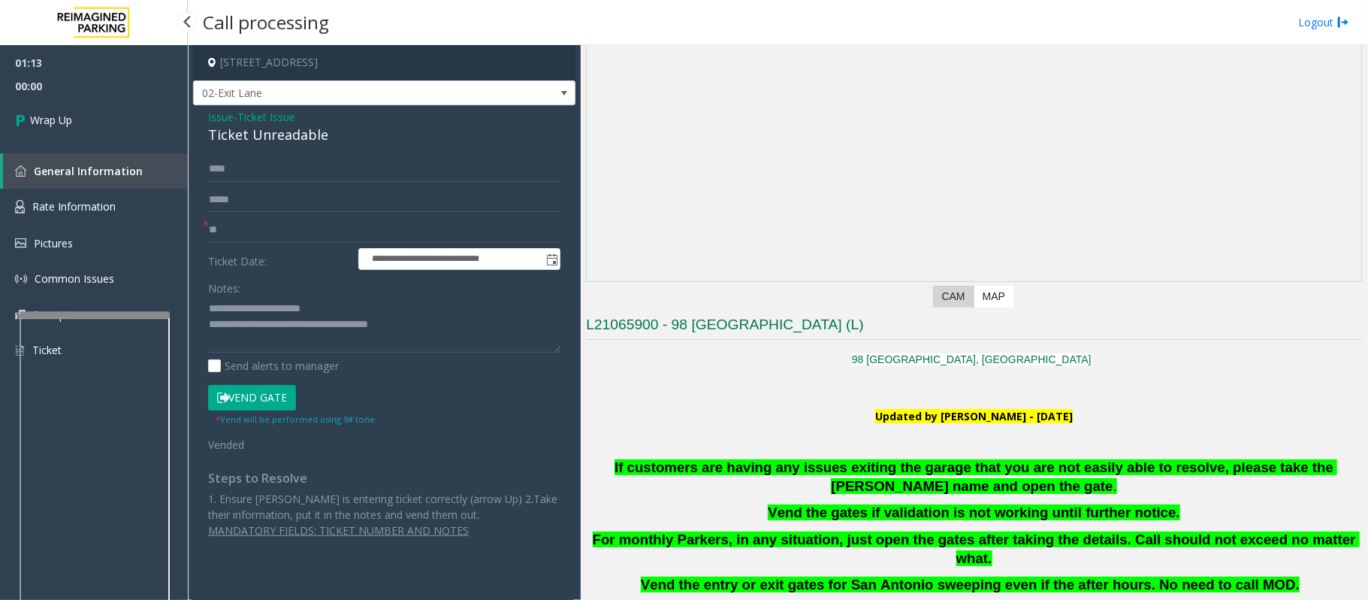
click at [47, 113] on span "Wrap Up" at bounding box center [51, 120] width 42 height 16
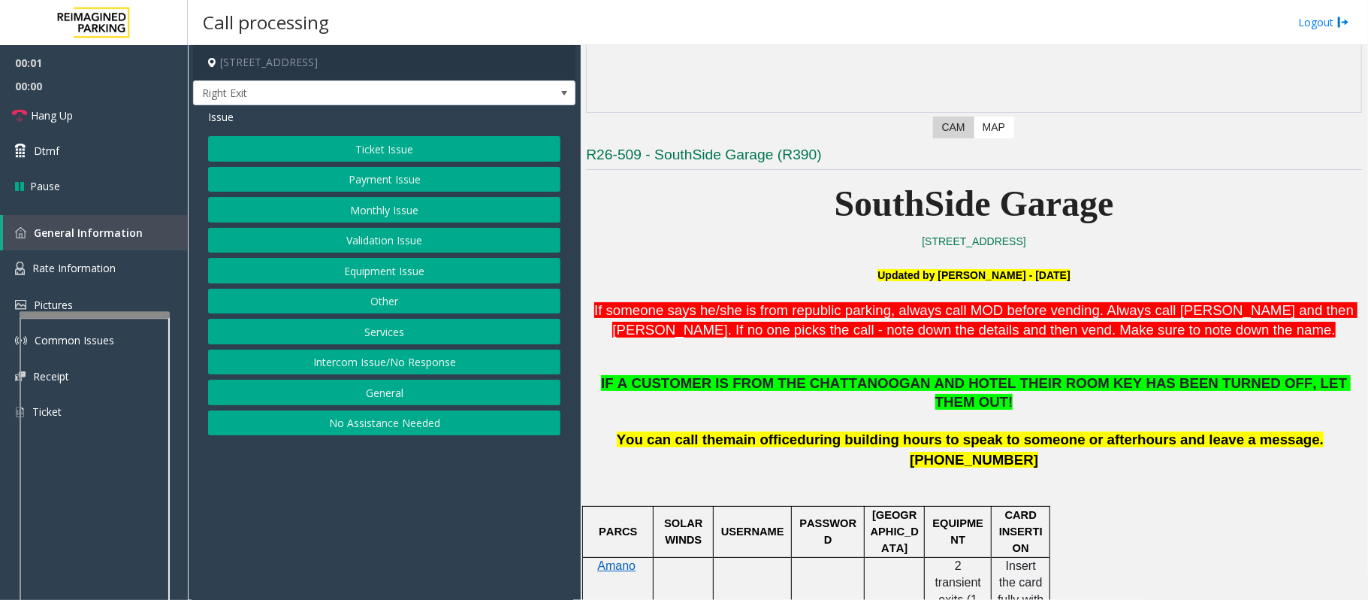
scroll to position [301, 0]
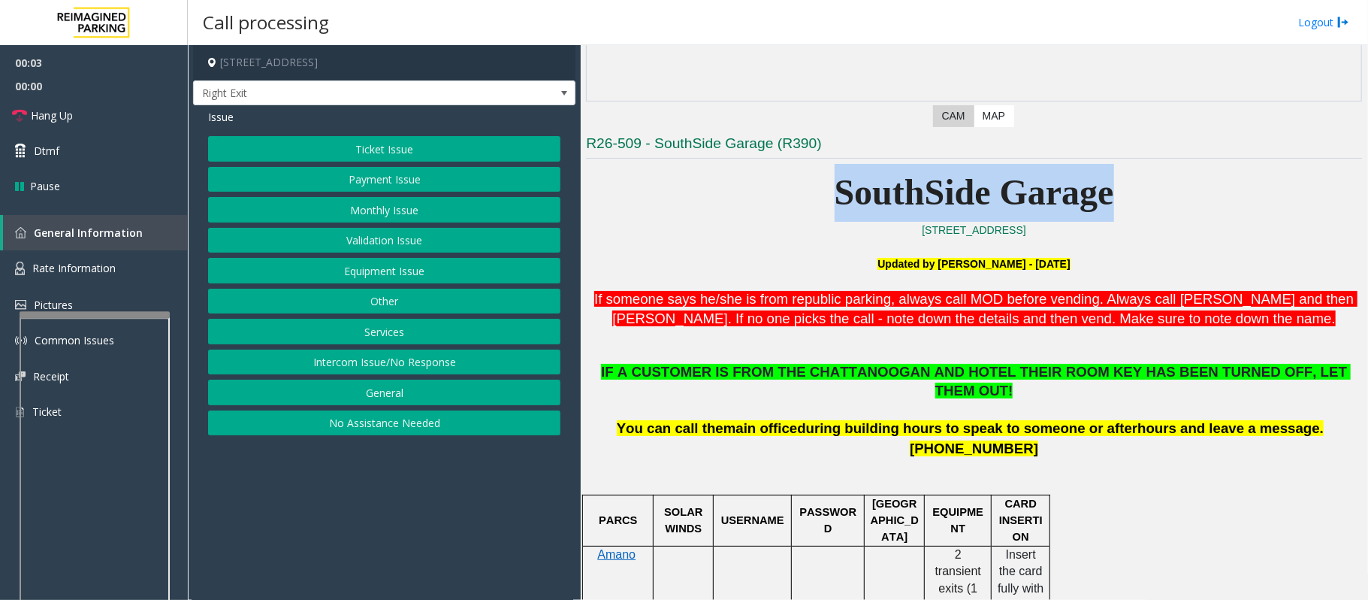
drag, startPoint x: 817, startPoint y: 198, endPoint x: 1120, endPoint y: 190, distance: 302.2
click at [1120, 190] on p "SouthSide Garage" at bounding box center [974, 193] width 776 height 58
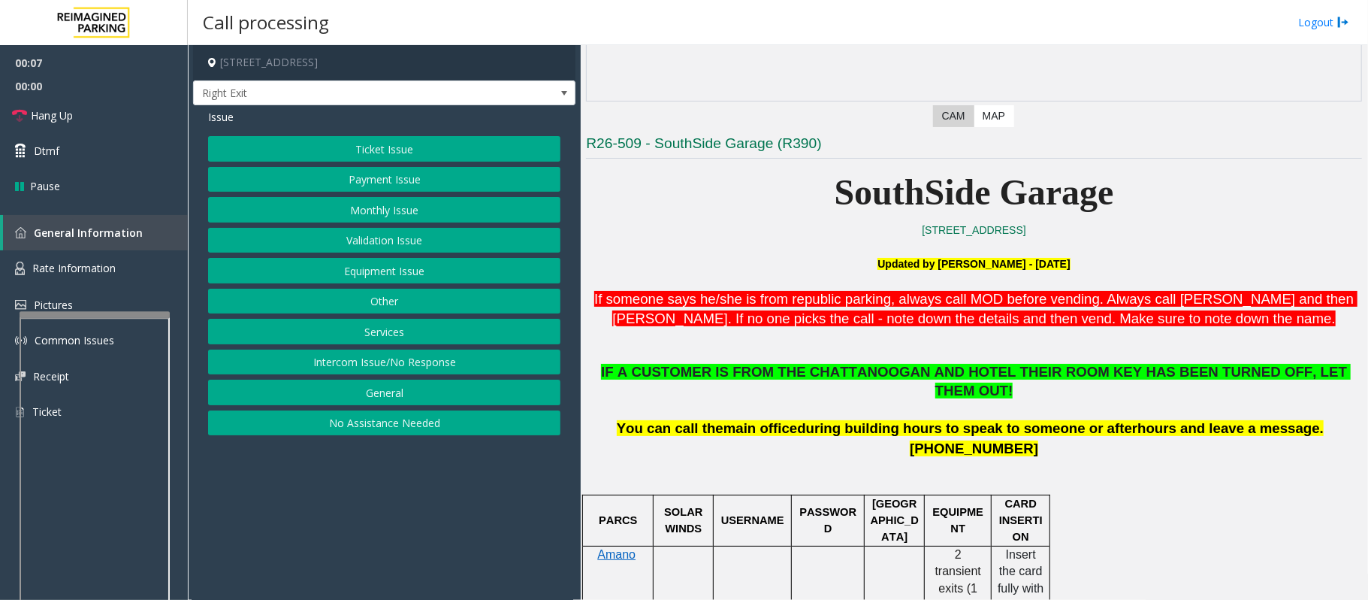
click at [364, 143] on button "Ticket Issue" at bounding box center [384, 149] width 352 height 26
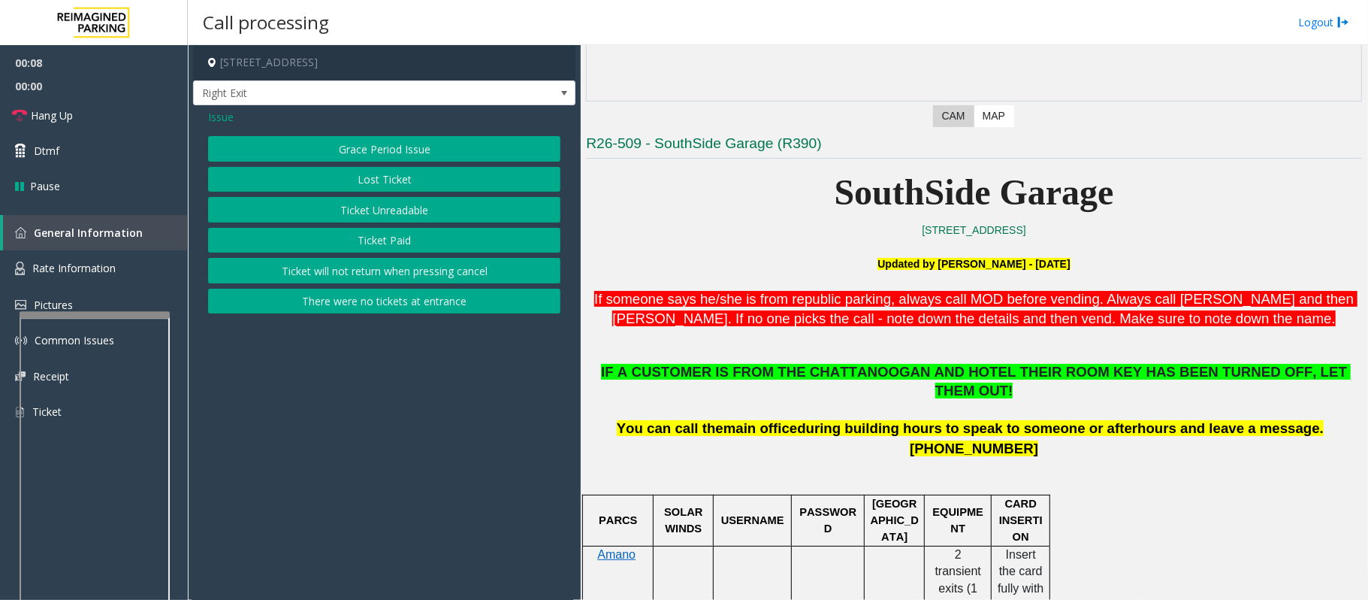
click at [382, 217] on button "Ticket Unreadable" at bounding box center [384, 210] width 352 height 26
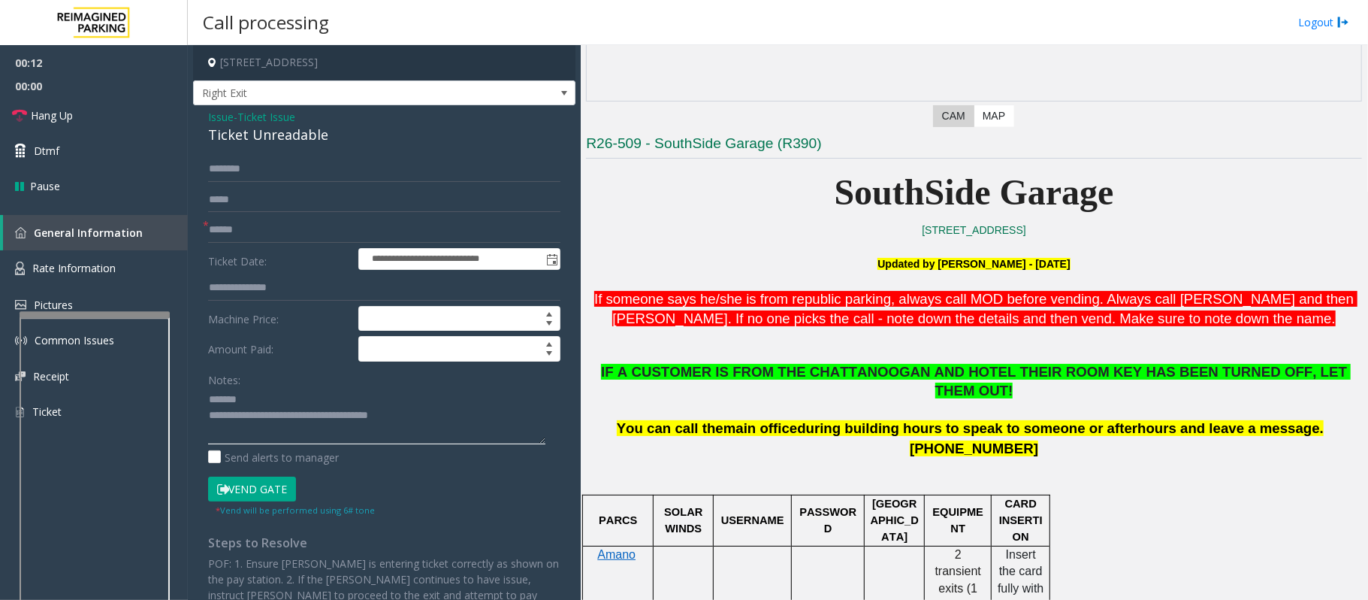
type textarea "**********"
click at [215, 120] on span "Issue" at bounding box center [221, 117] width 26 height 16
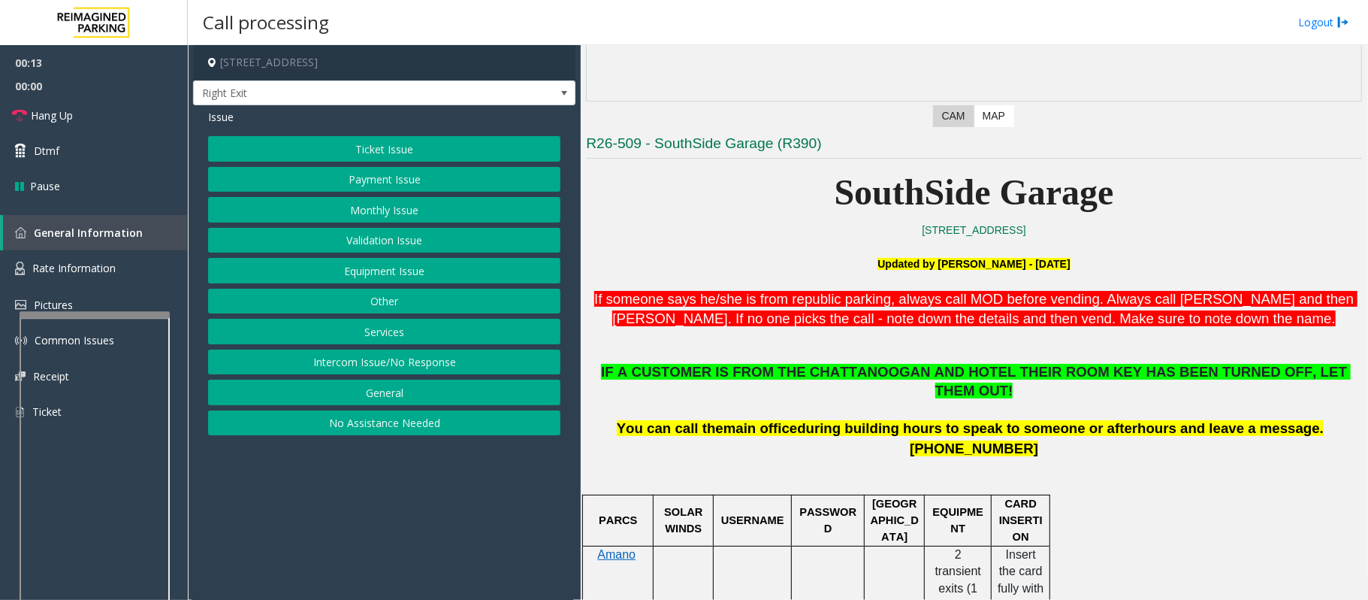
click at [367, 216] on button "Monthly Issue" at bounding box center [384, 210] width 352 height 26
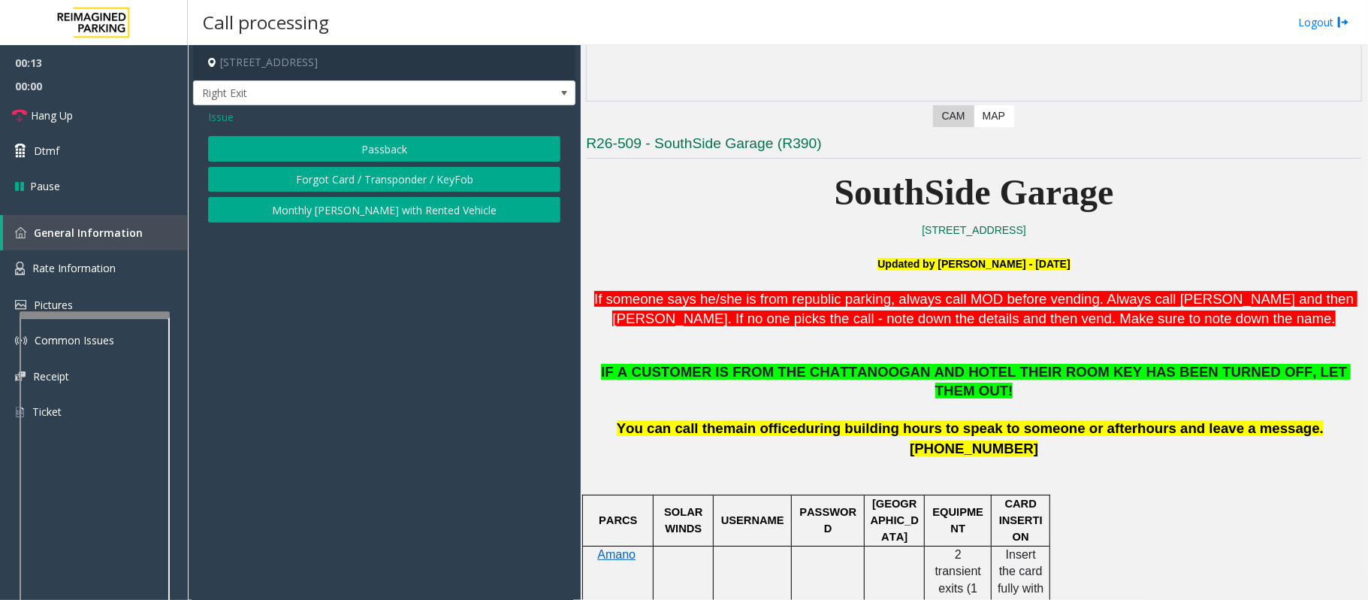
click at [373, 138] on button "Passback" at bounding box center [384, 149] width 352 height 26
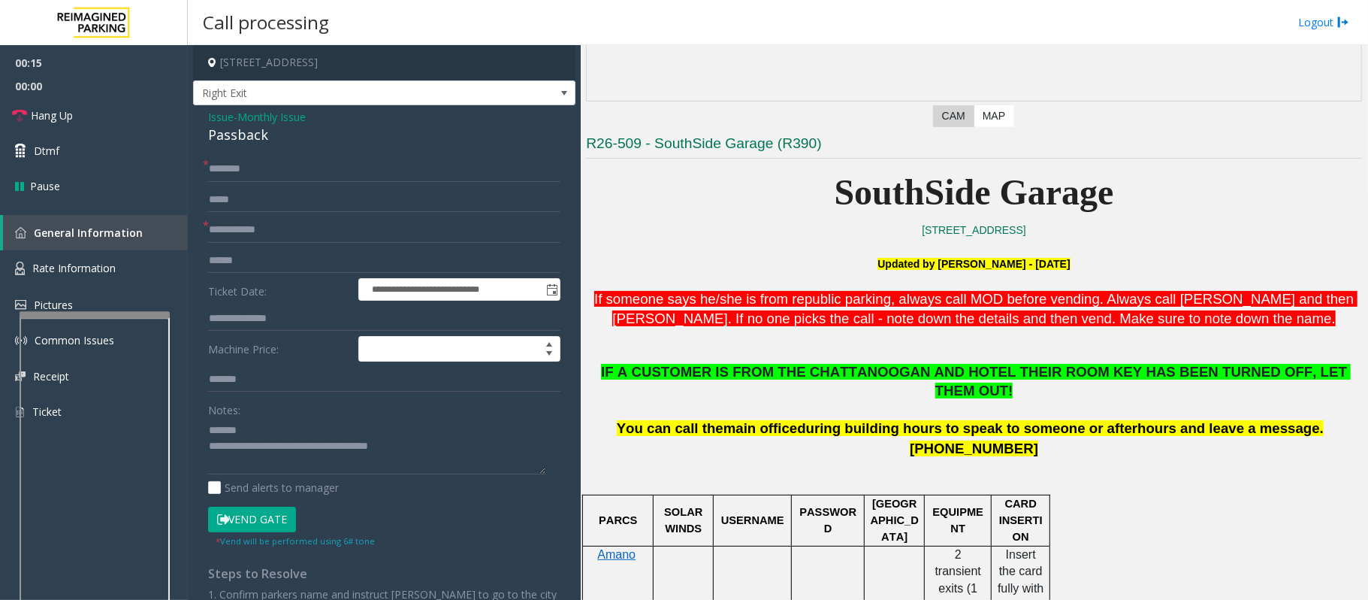
click at [247, 121] on span "Monthly Issue" at bounding box center [271, 117] width 68 height 16
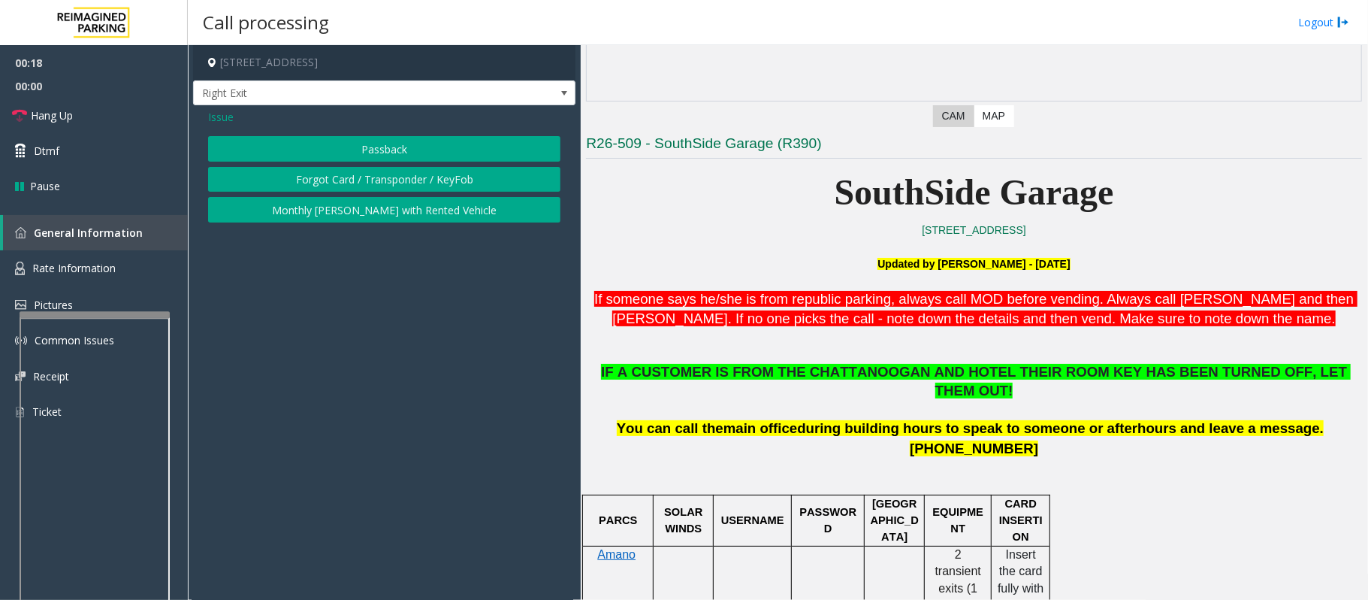
click at [388, 146] on button "Passback" at bounding box center [384, 149] width 352 height 26
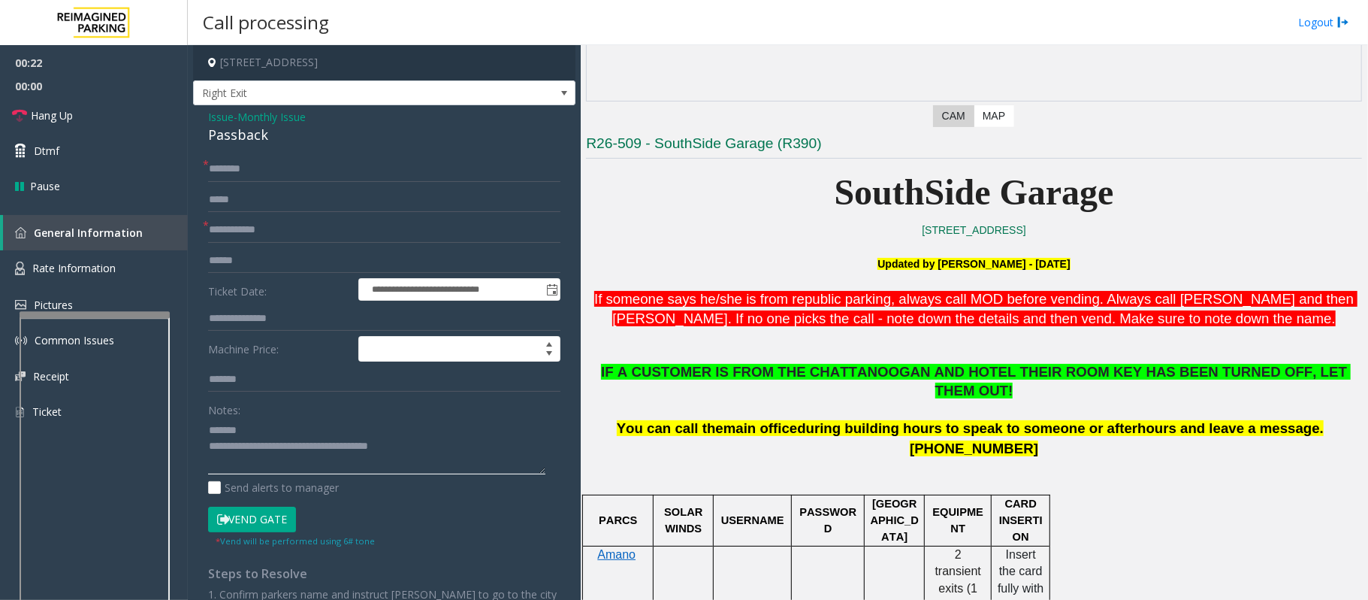
click at [258, 439] on textarea at bounding box center [376, 446] width 337 height 56
click at [258, 431] on textarea at bounding box center [376, 446] width 337 height 56
type textarea "**********"
click at [223, 234] on input "text" at bounding box center [384, 230] width 352 height 26
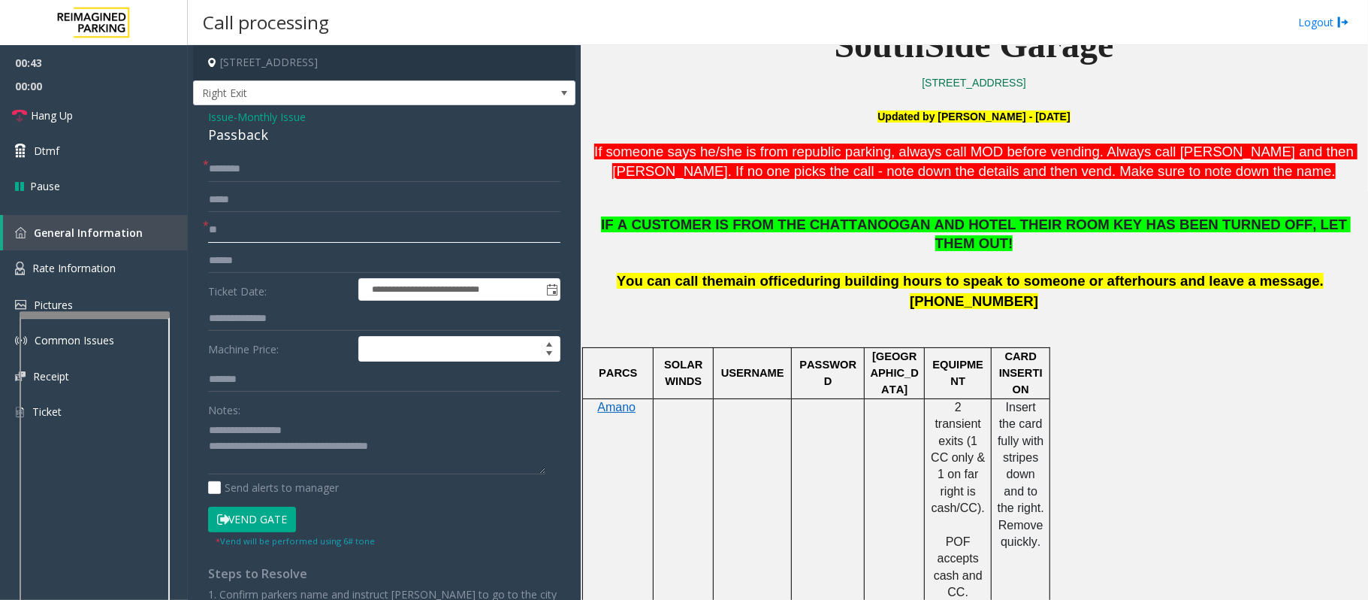
scroll to position [446, 0]
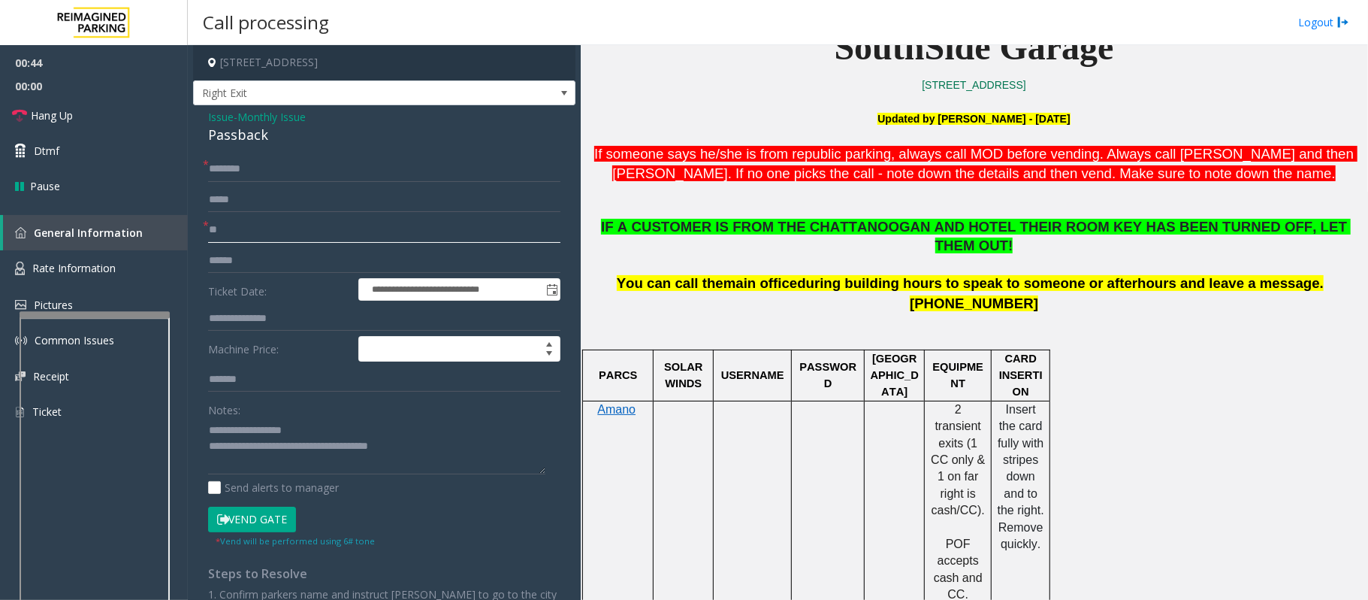
type input "**"
click at [243, 163] on input "text" at bounding box center [384, 169] width 352 height 26
type input "******"
click at [57, 108] on span "Hang Up" at bounding box center [52, 115] width 42 height 16
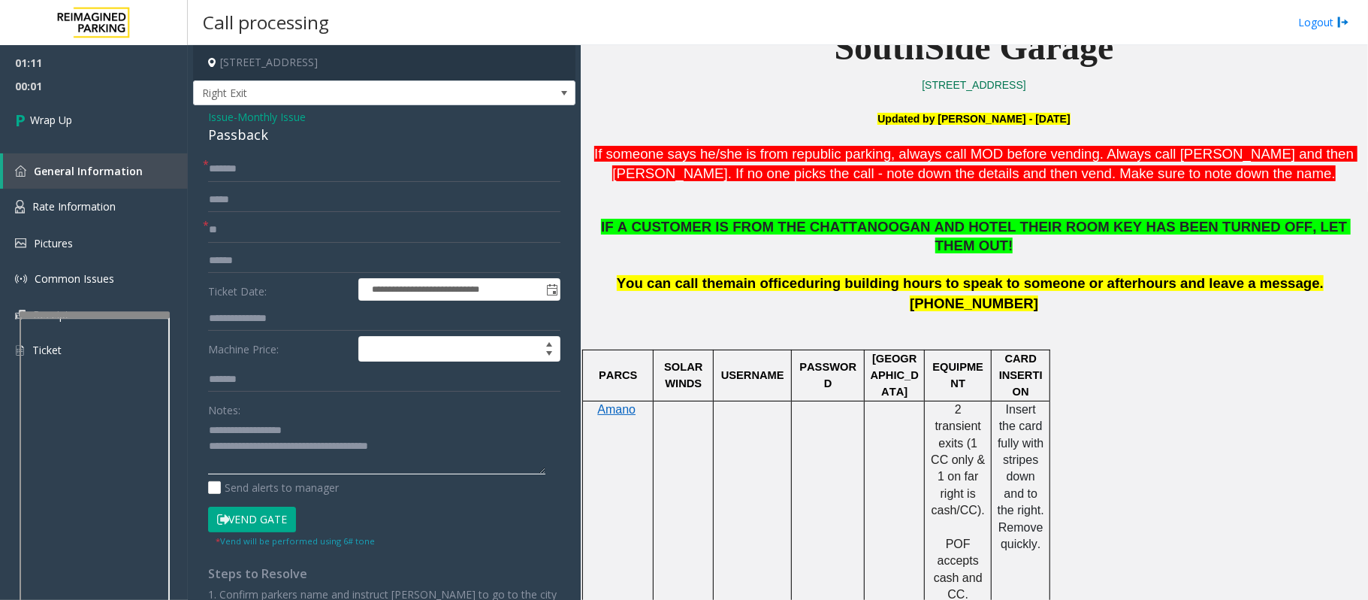
drag, startPoint x: 434, startPoint y: 448, endPoint x: 268, endPoint y: 452, distance: 166.1
click at [268, 452] on textarea at bounding box center [376, 446] width 337 height 56
type textarea "**********"
click at [86, 124] on link "Wrap Up" at bounding box center [94, 120] width 188 height 44
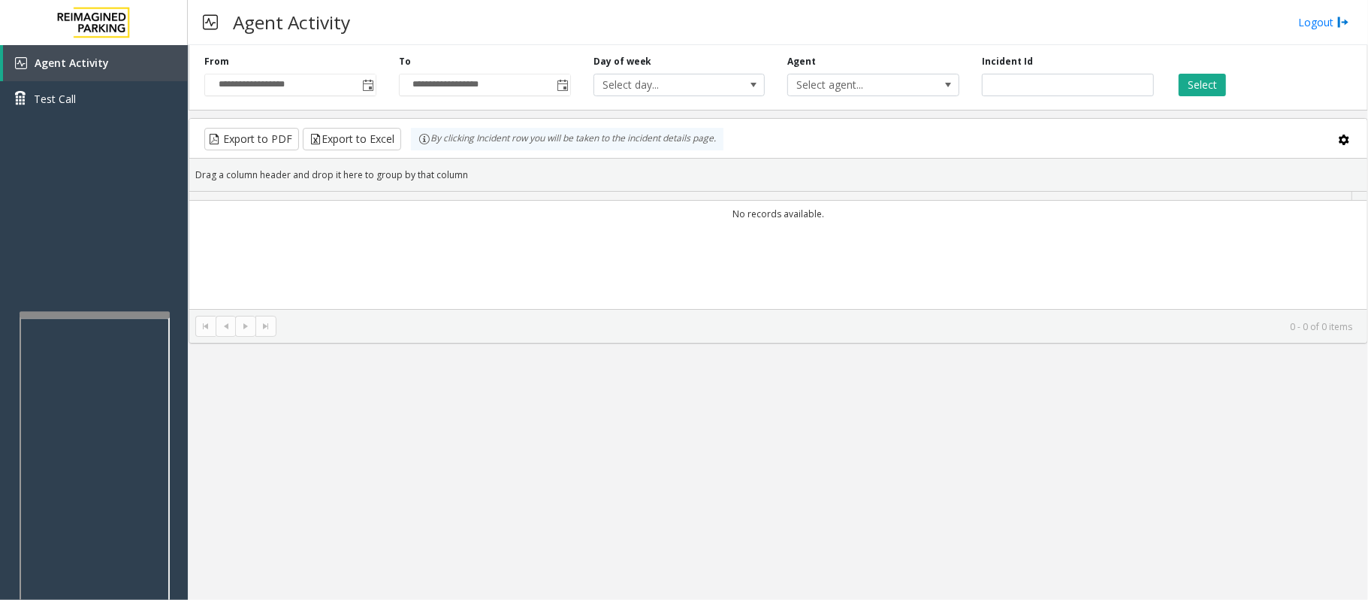
click at [611, 331] on kendo-pager-info "0 - 0 of 0 items" at bounding box center [819, 326] width 1067 height 13
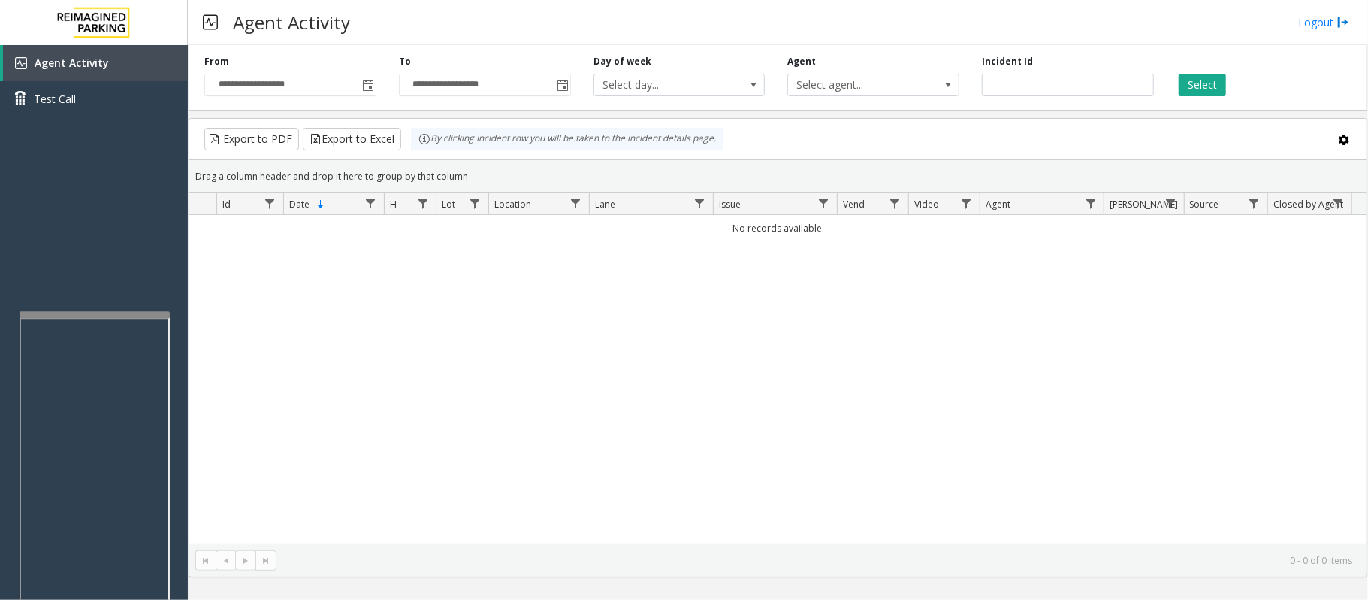
click at [263, 295] on div "No records available." at bounding box center [778, 379] width 1178 height 328
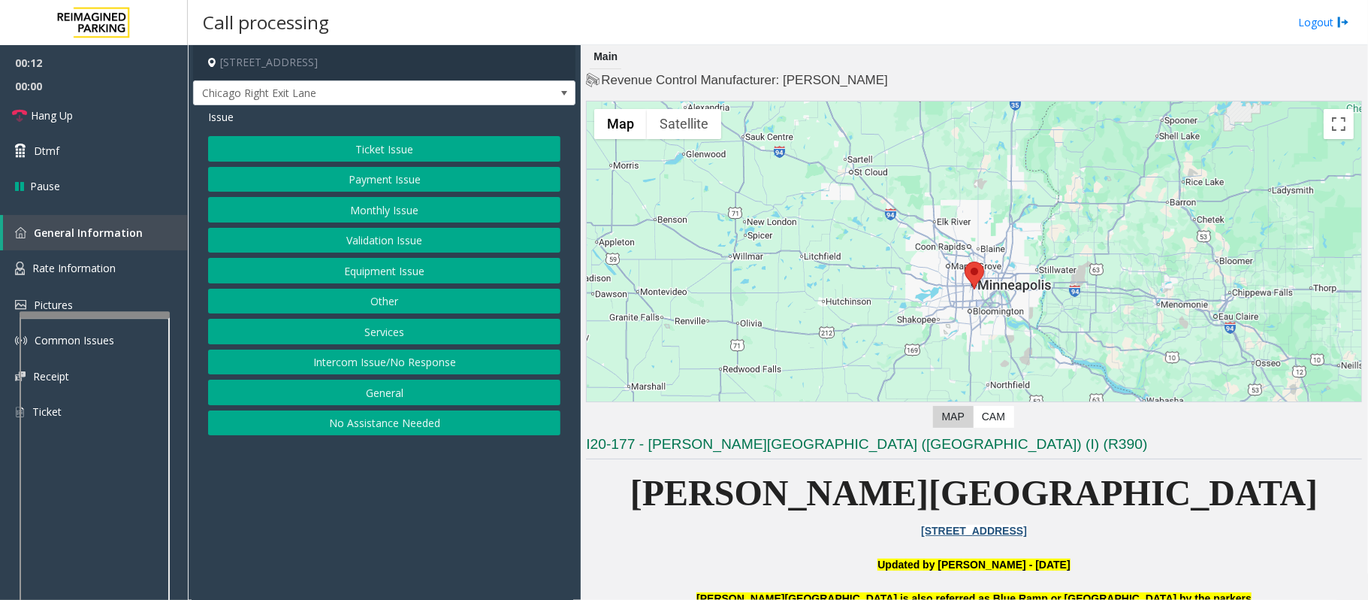
click at [352, 367] on button "Intercom Issue/No Response" at bounding box center [384, 362] width 352 height 26
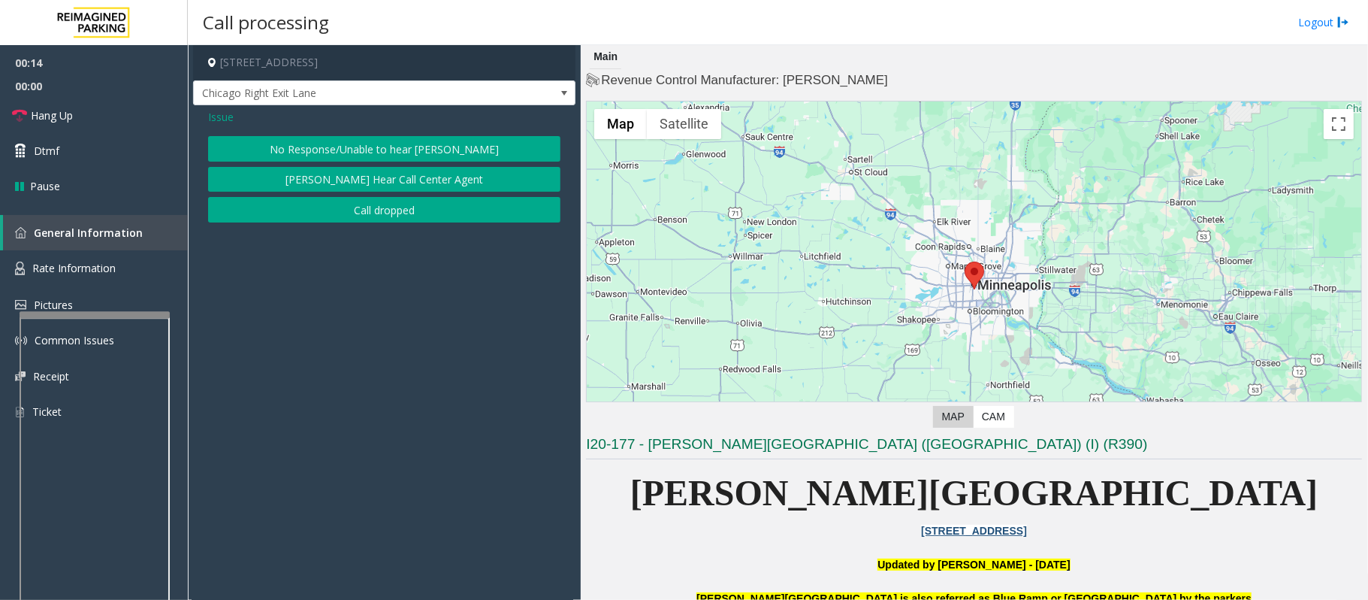
click at [267, 135] on div "Issue No Response/Unable to hear parker Parker Cannot Hear Call Center Agent Ca…" at bounding box center [384, 167] width 382 height 125
click at [274, 144] on button "No Response/Unable to hear [PERSON_NAME]" at bounding box center [384, 149] width 352 height 26
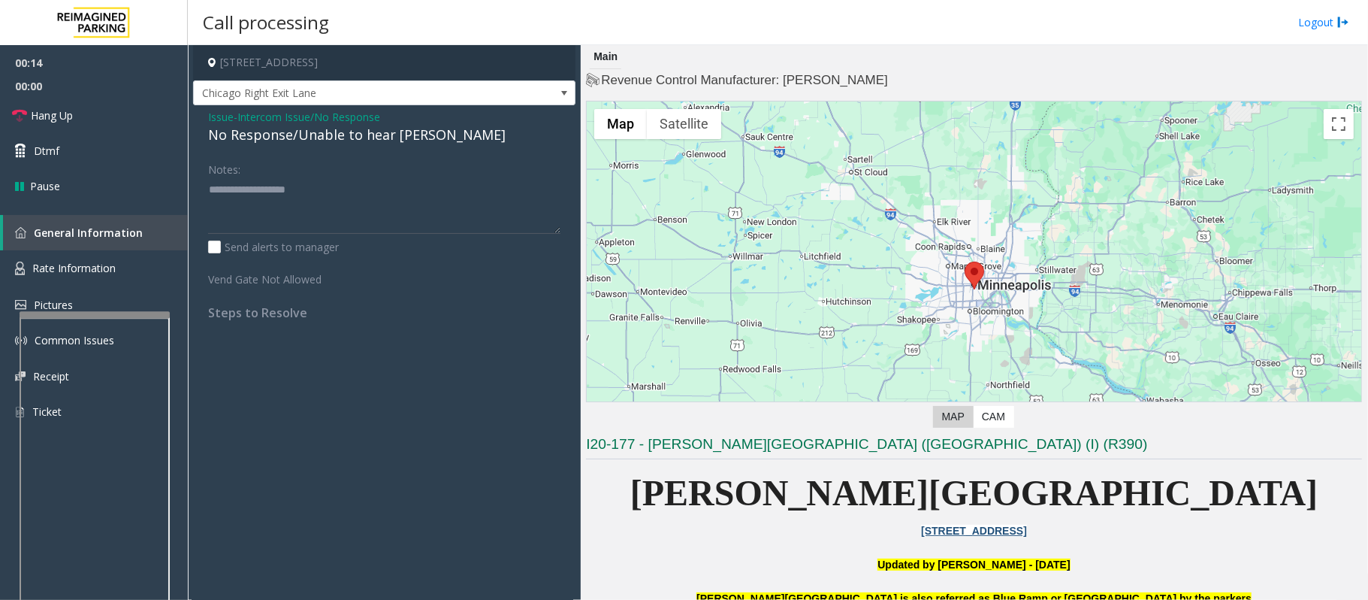
click at [276, 139] on div "No Response/Unable to hear [PERSON_NAME]" at bounding box center [384, 135] width 352 height 20
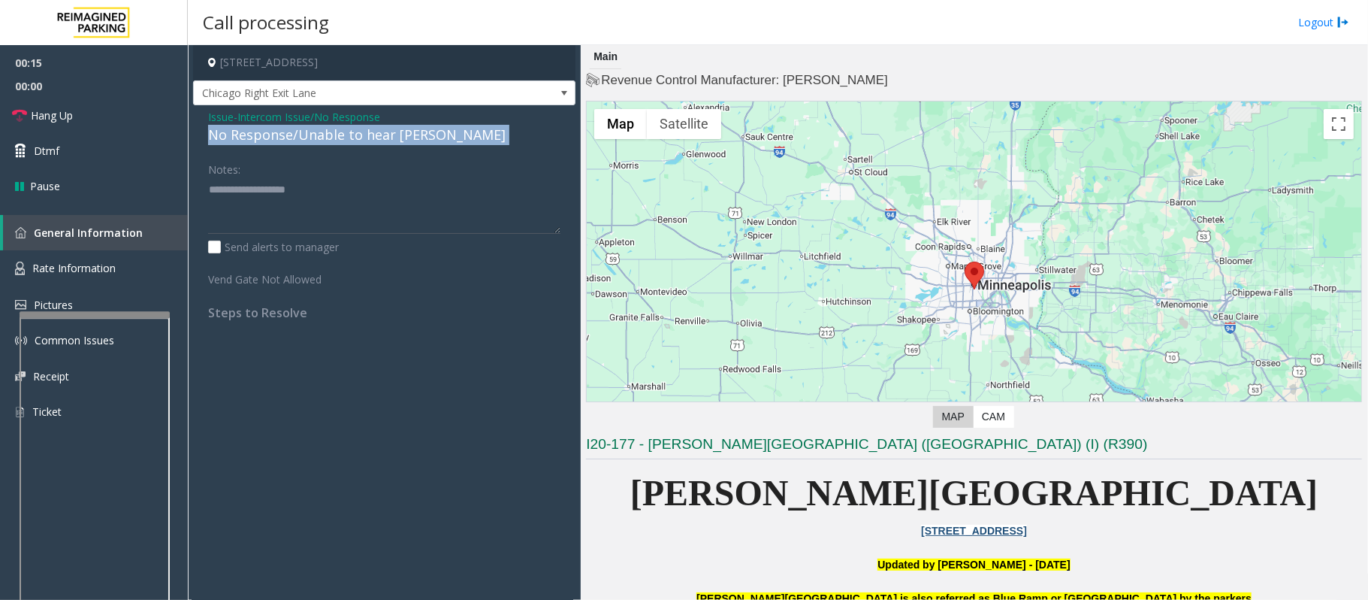
click at [276, 139] on div "No Response/Unable to hear [PERSON_NAME]" at bounding box center [384, 135] width 352 height 20
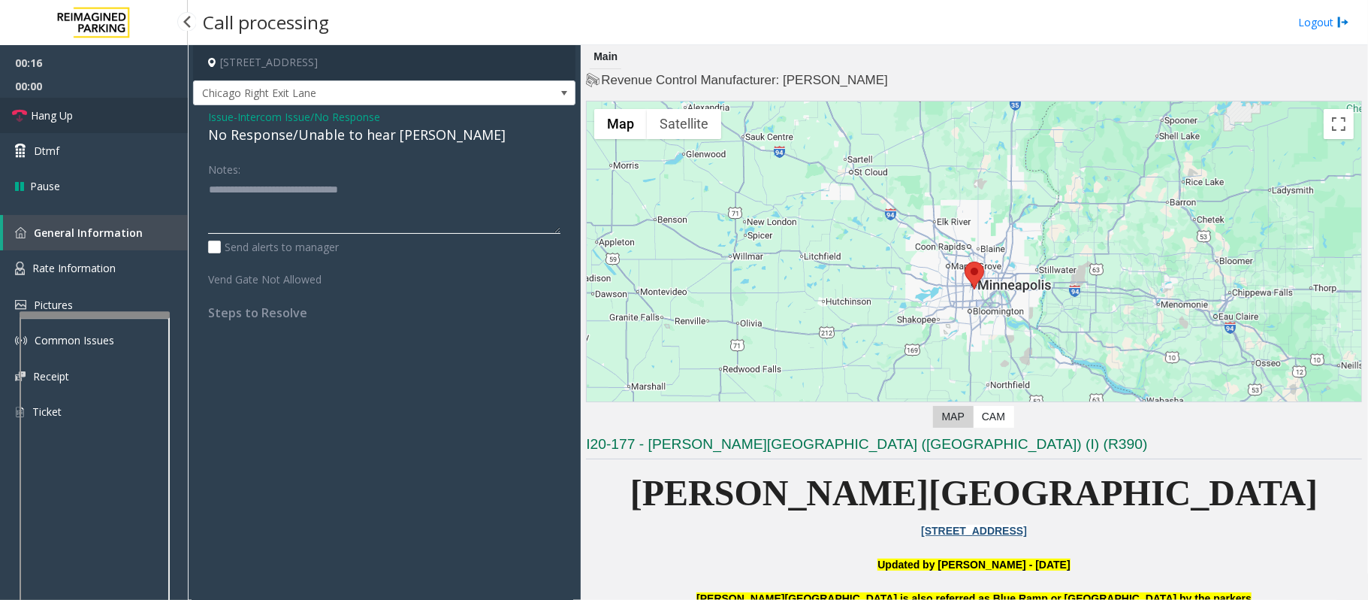
type textarea "**********"
click at [66, 118] on span "Hang Up" at bounding box center [52, 115] width 42 height 16
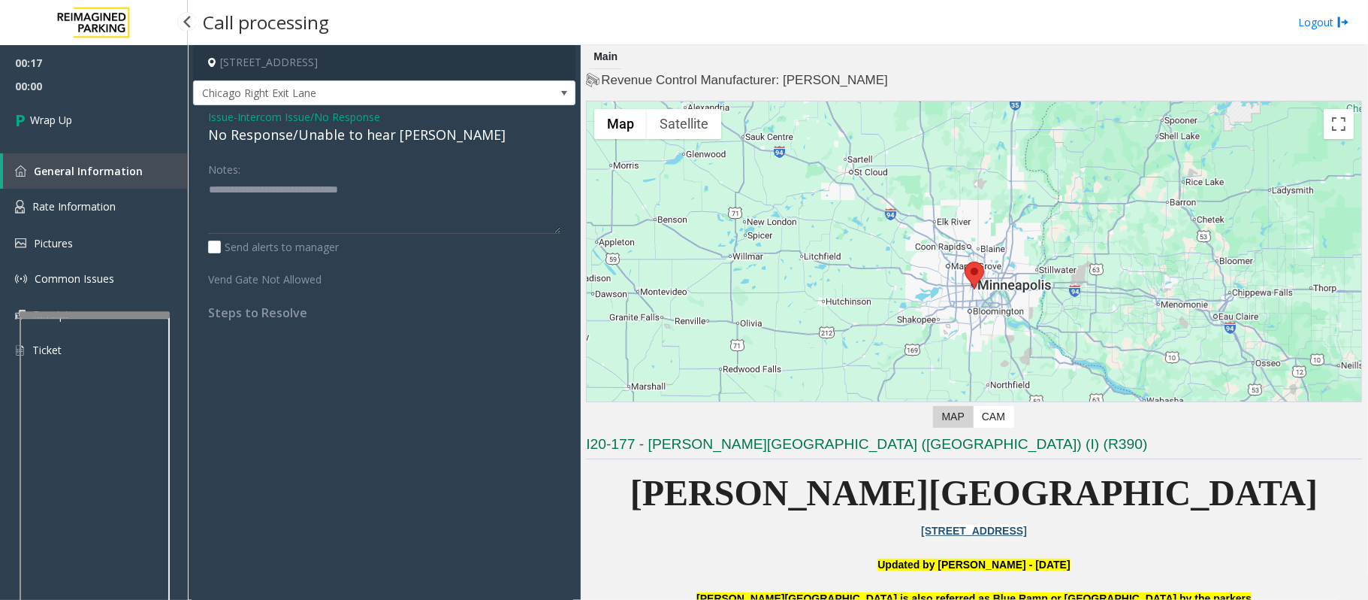
click at [66, 118] on span "Wrap Up" at bounding box center [51, 120] width 42 height 16
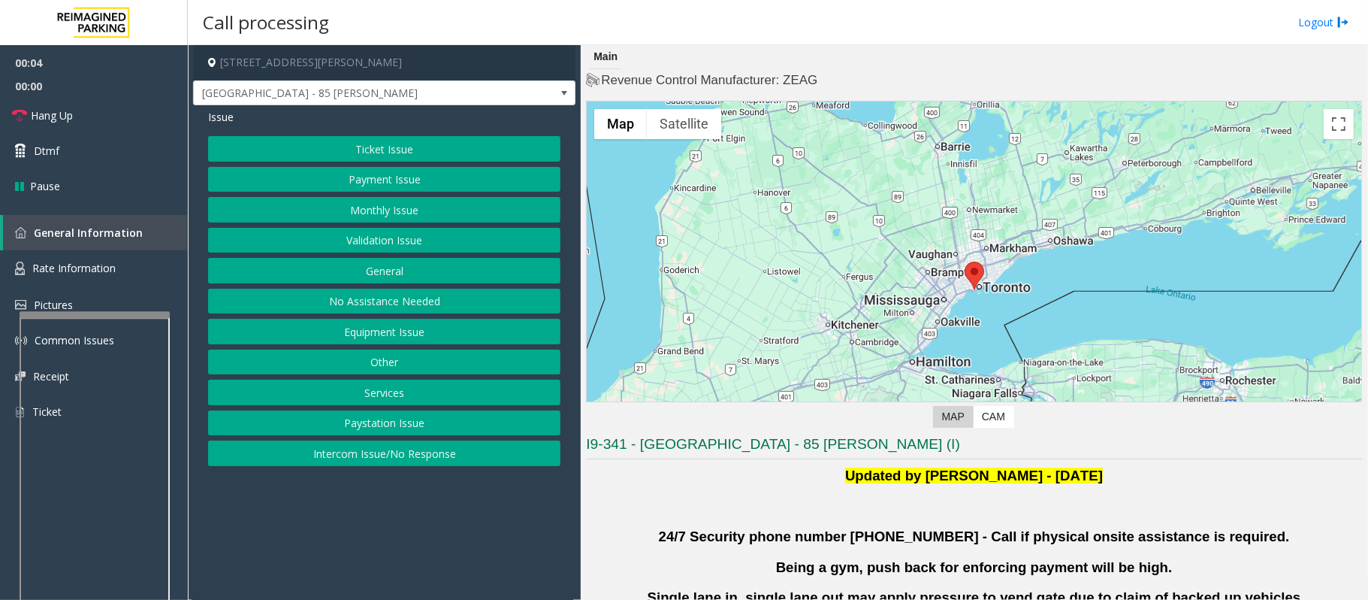
click at [646, 539] on p "24/7 Security phone number [PHONE_NUMBER] - Call if physical onsite assistance …" at bounding box center [974, 536] width 776 height 23
click at [367, 245] on button "Validation Issue" at bounding box center [384, 241] width 352 height 26
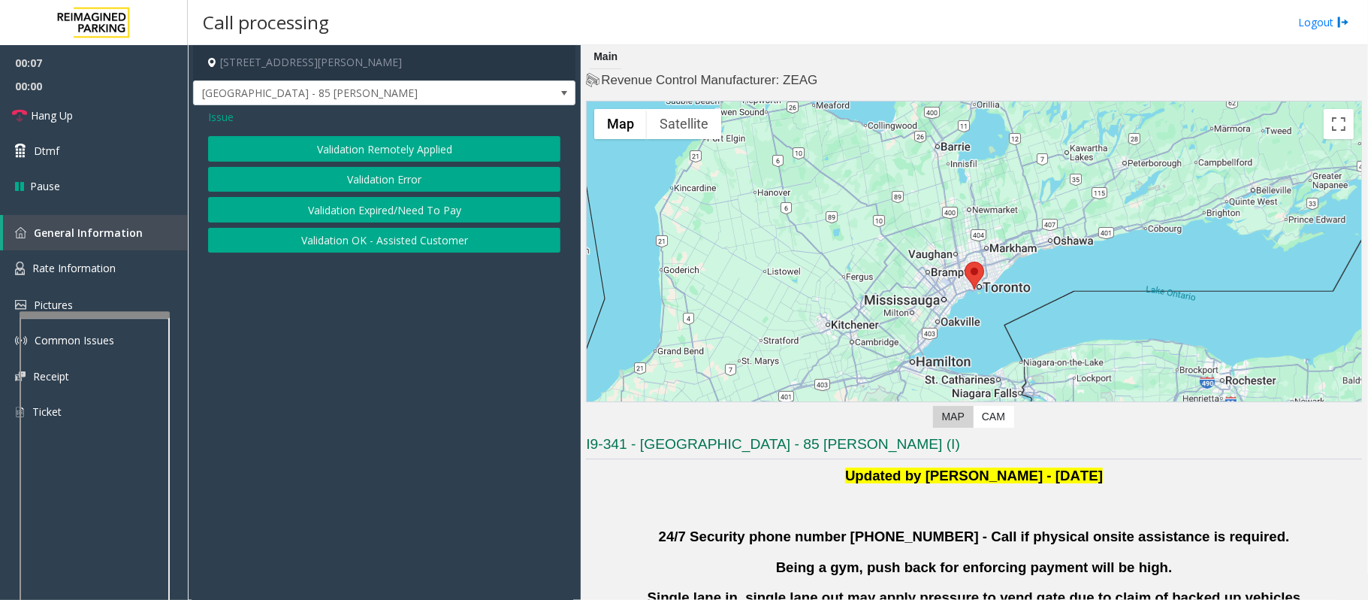
click at [350, 177] on button "Validation Error" at bounding box center [384, 180] width 352 height 26
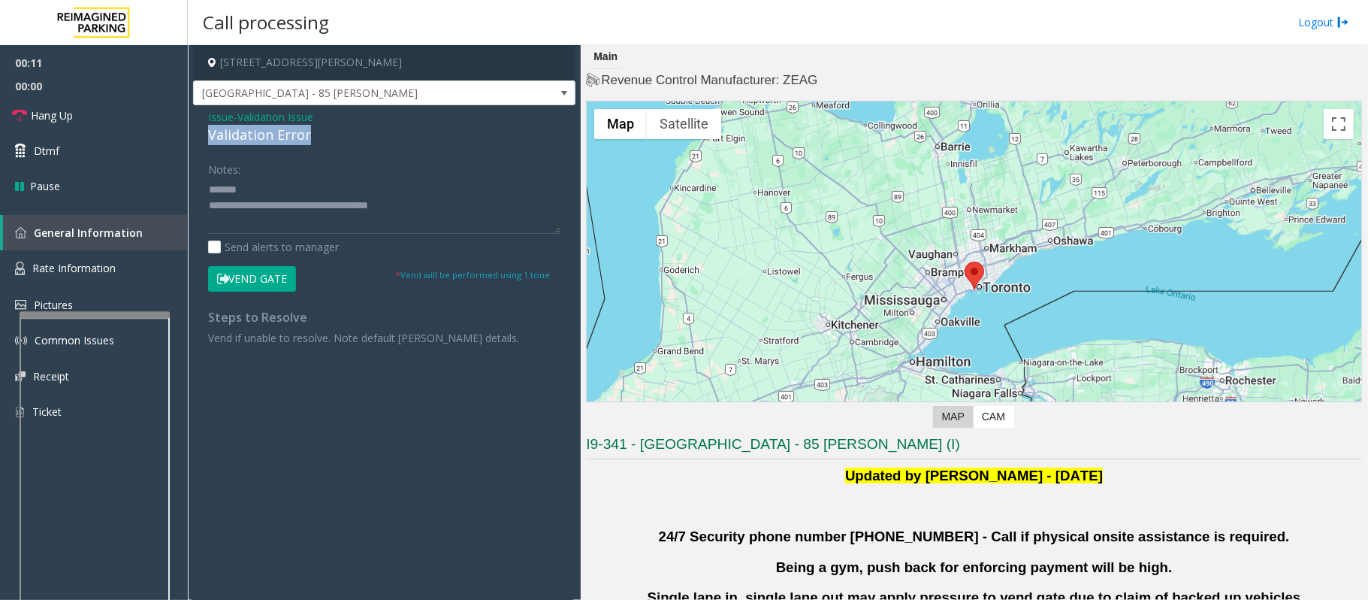
drag, startPoint x: 343, startPoint y: 140, endPoint x: 201, endPoint y: 126, distance: 141.9
click at [201, 126] on div "Issue - Validation Issue Validation Error Notes: Send alerts to manager Vend Ga…" at bounding box center [384, 232] width 382 height 255
click at [362, 189] on textarea at bounding box center [384, 205] width 352 height 56
type textarea "**********"
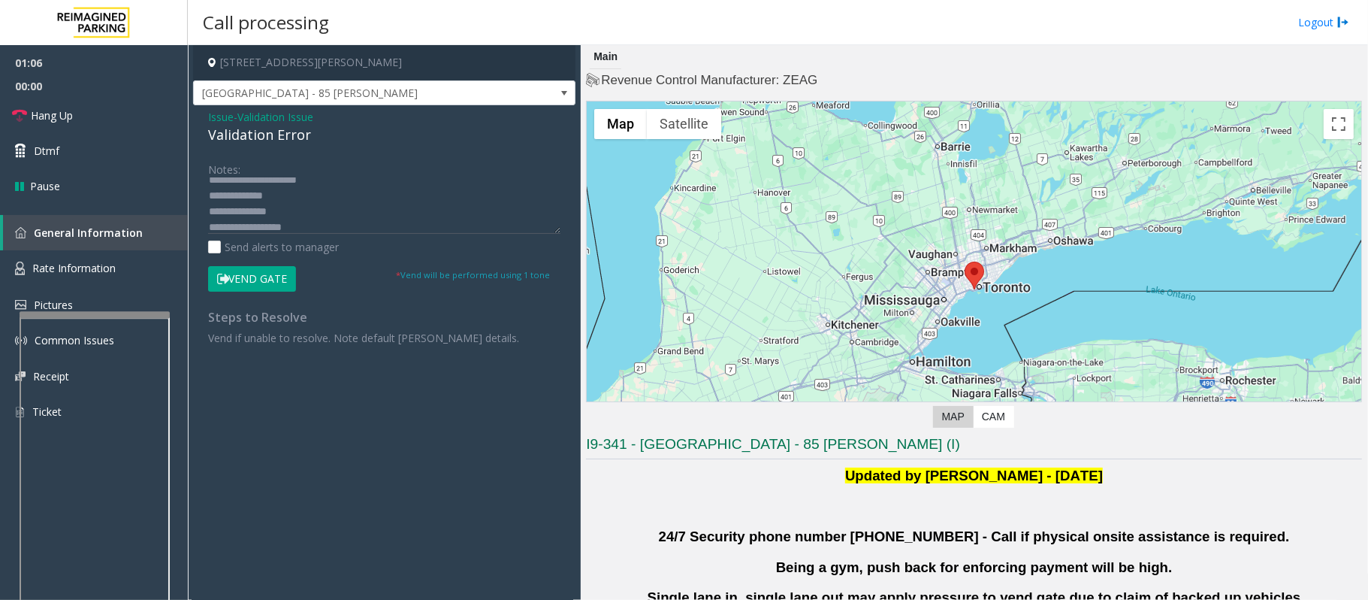
click at [230, 268] on button "Vend Gate" at bounding box center [252, 279] width 88 height 26
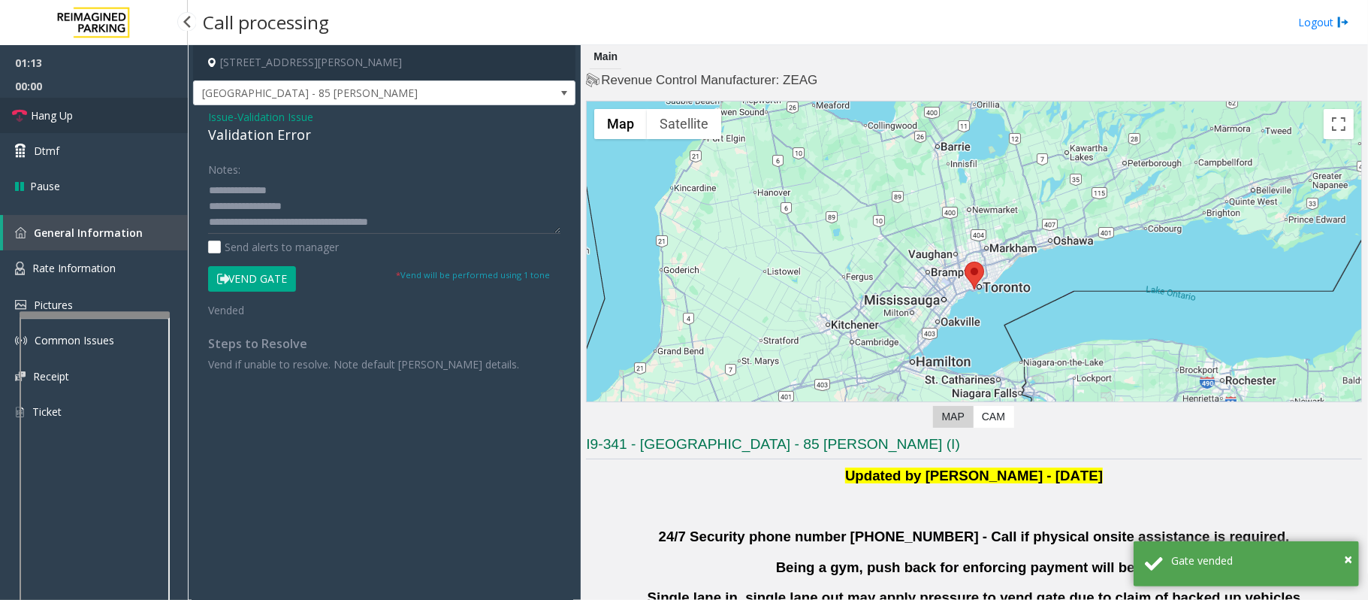
click at [63, 118] on span "Hang Up" at bounding box center [52, 115] width 42 height 16
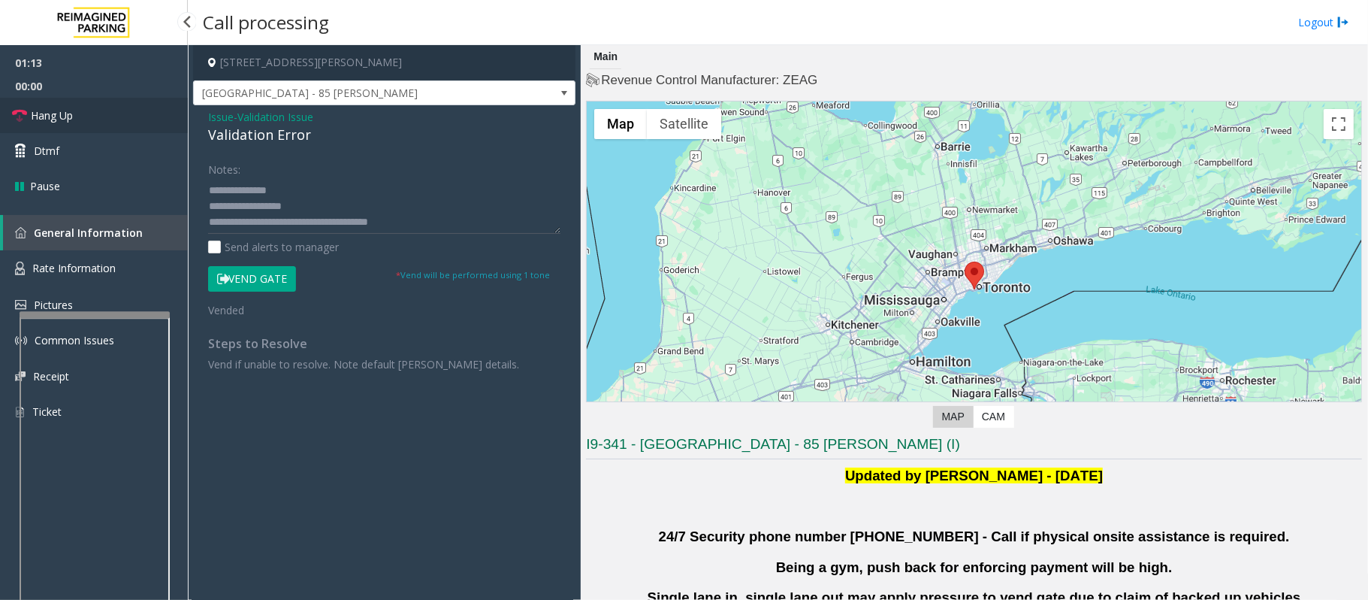
click at [63, 118] on span "Hang Up" at bounding box center [52, 115] width 42 height 16
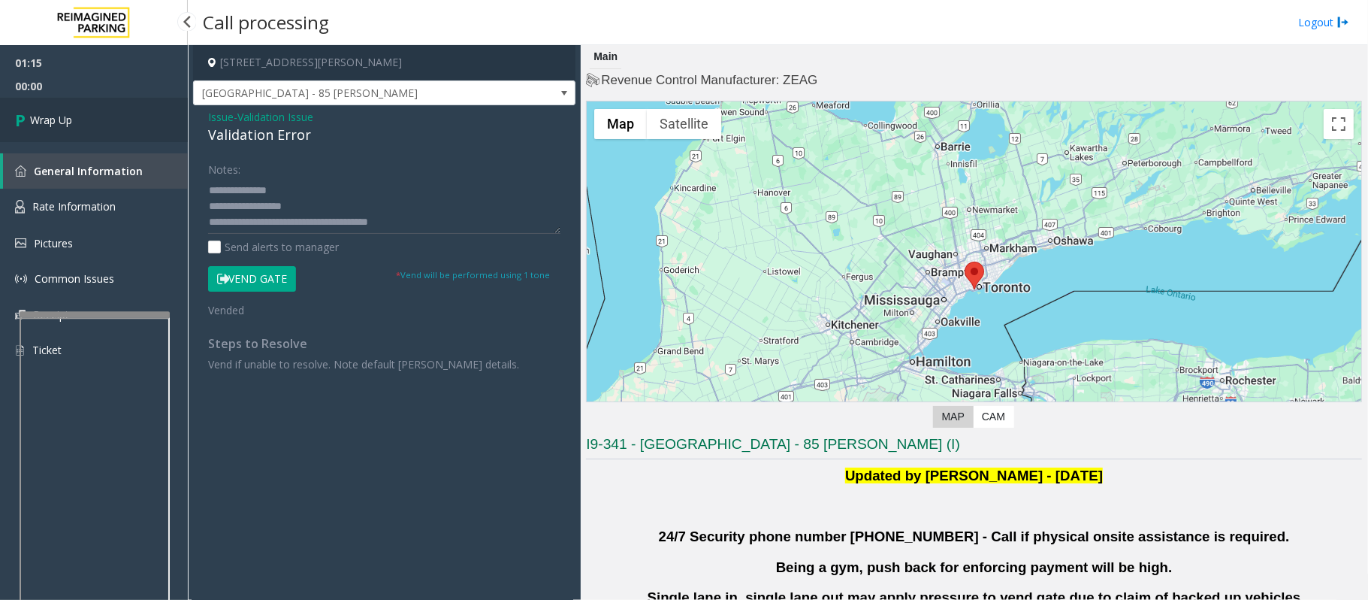
click at [72, 118] on span "Wrap Up" at bounding box center [51, 120] width 42 height 16
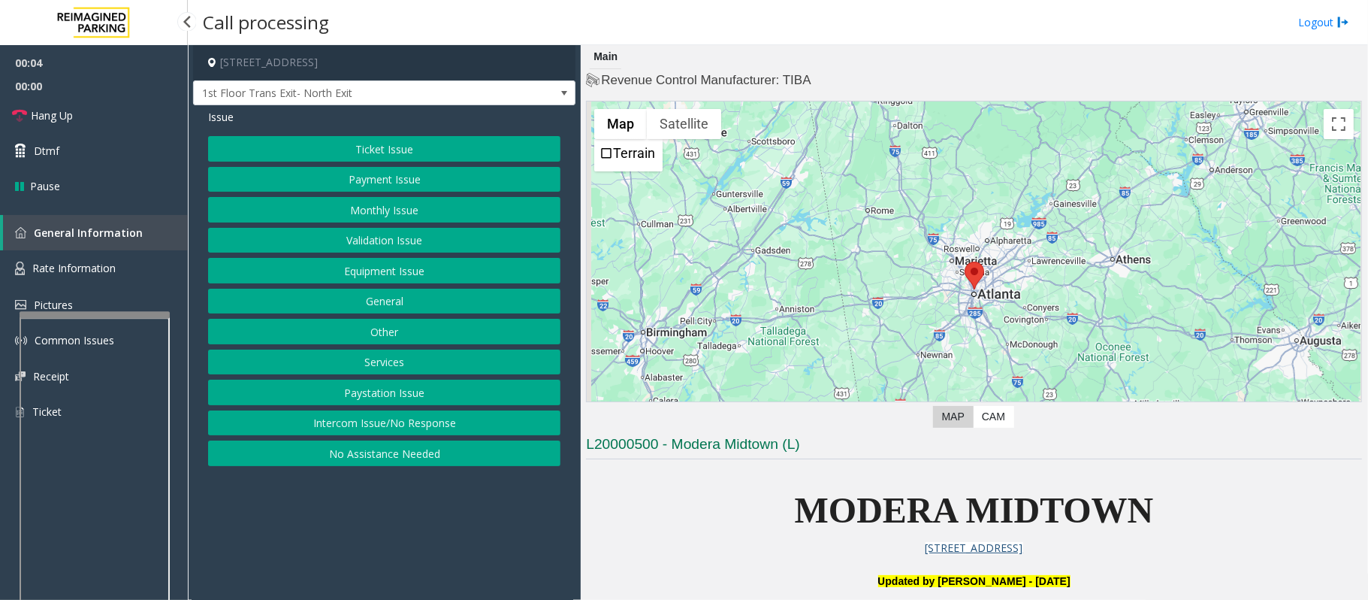
scroll to position [400, 0]
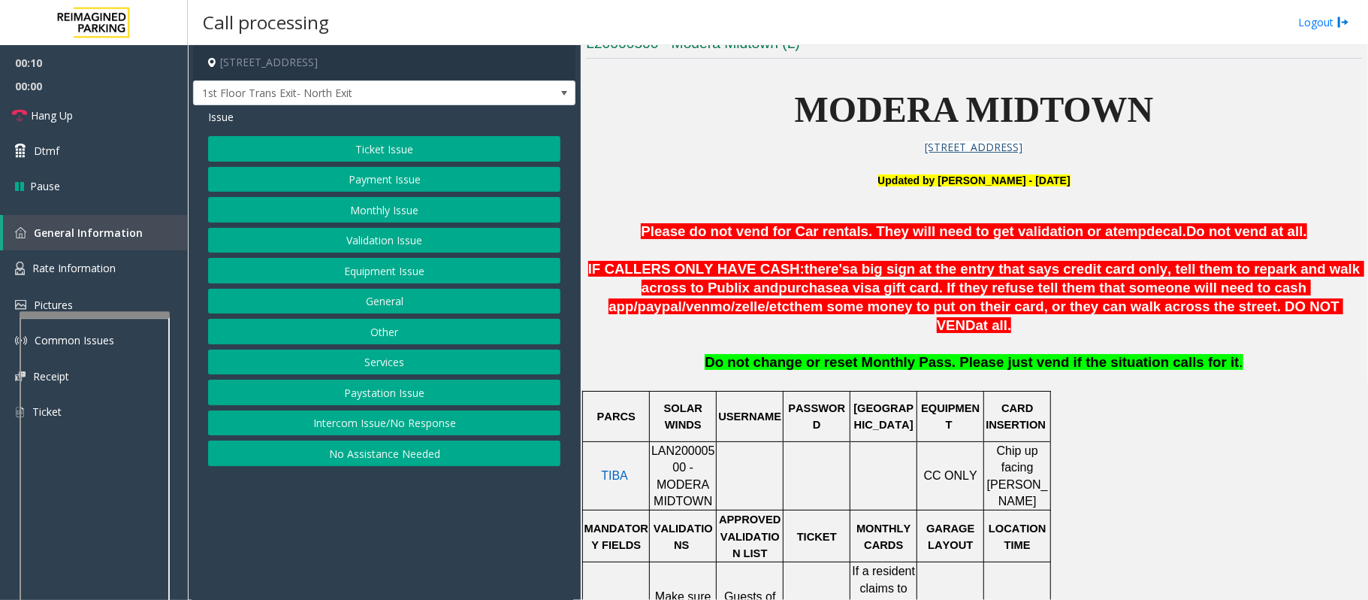
click at [367, 235] on button "Validation Issue" at bounding box center [384, 241] width 352 height 26
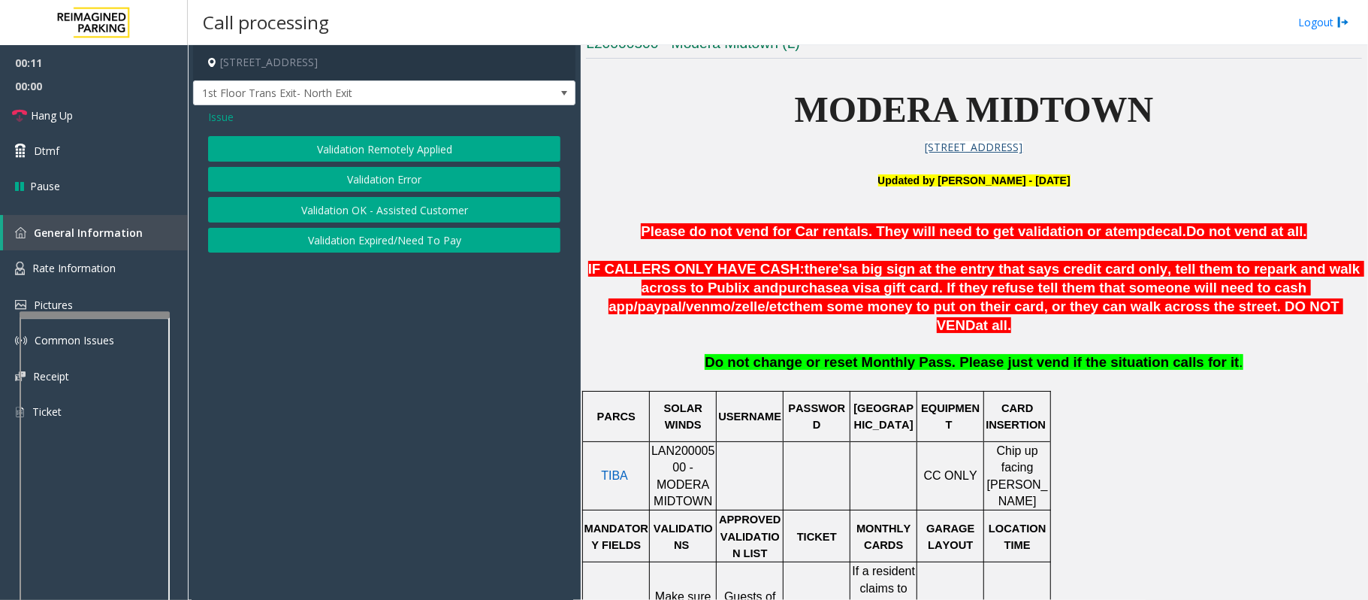
click at [341, 169] on button "Validation Error" at bounding box center [384, 180] width 352 height 26
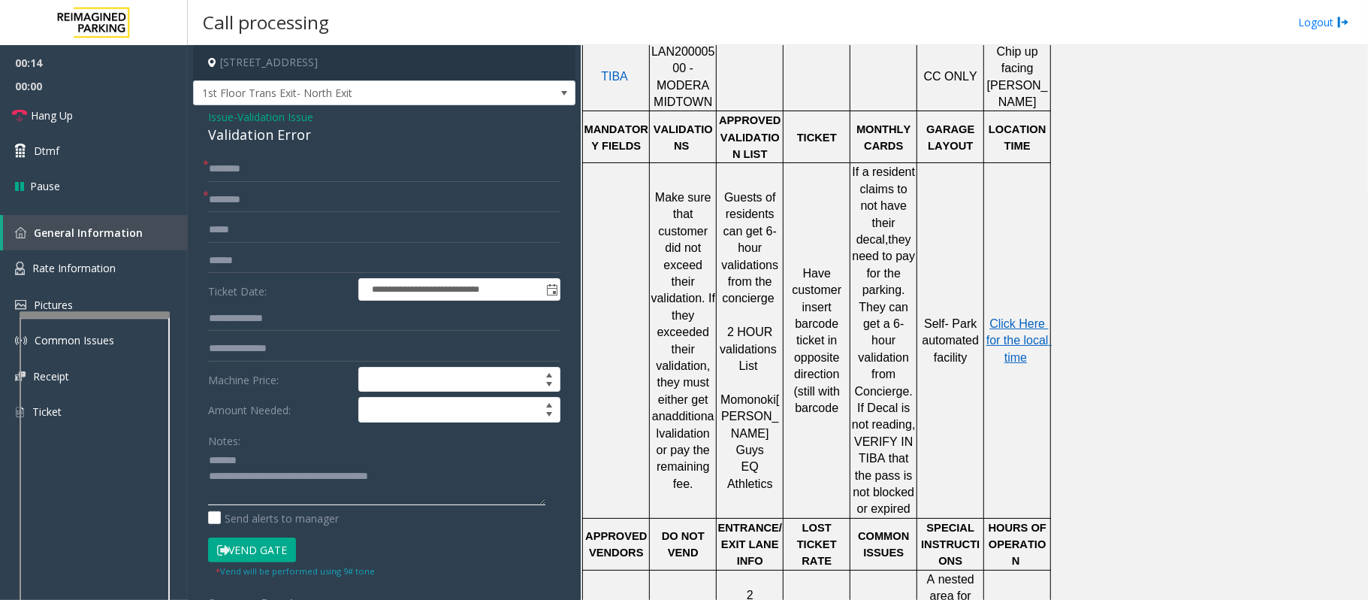
scroll to position [801, 0]
type textarea "**********"
click at [766, 391] on span "Momonoki" at bounding box center [749, 397] width 56 height 13
type input "********"
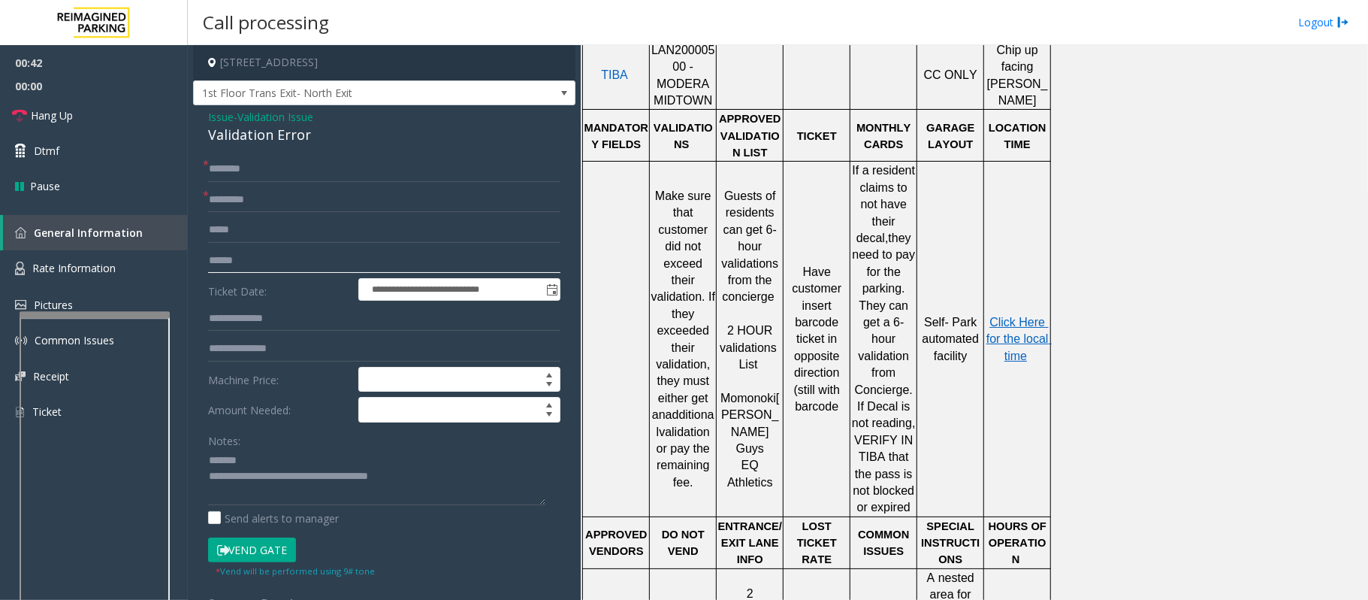
click at [238, 259] on input "text" at bounding box center [384, 261] width 352 height 26
type input "******"
click at [238, 260] on input "******" at bounding box center [384, 261] width 352 height 26
click at [225, 265] on input "text" at bounding box center [384, 261] width 352 height 26
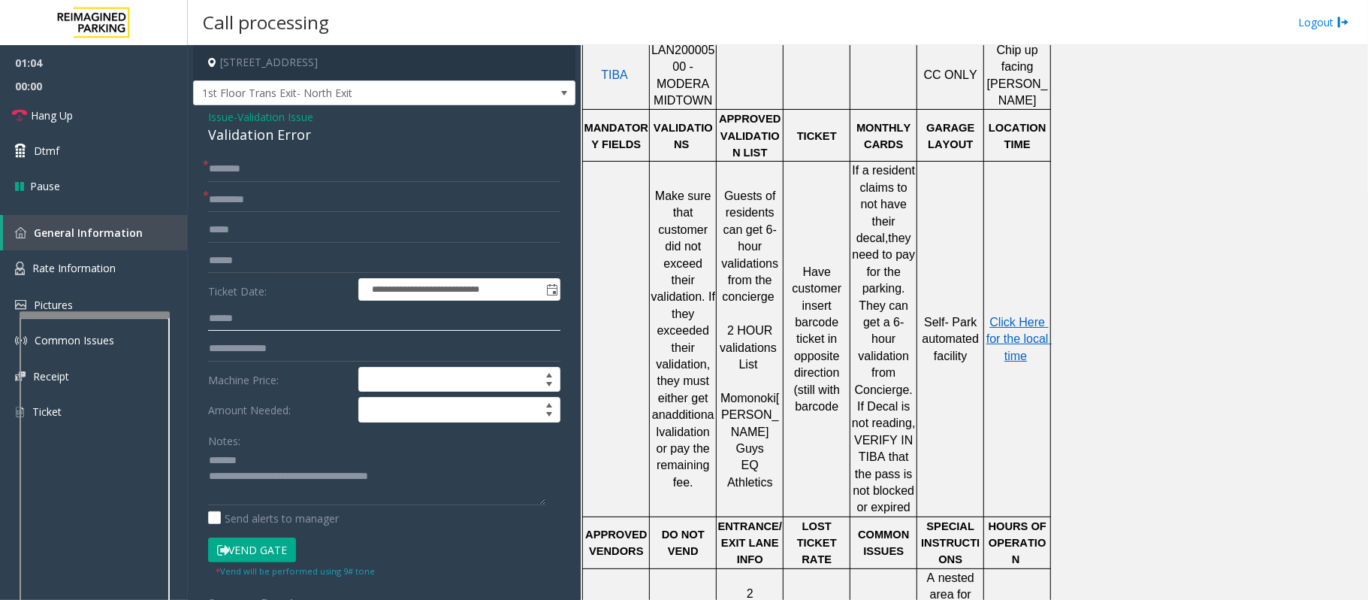
click at [217, 314] on input "******" at bounding box center [384, 319] width 352 height 26
type input "******"
click at [265, 268] on input "text" at bounding box center [384, 261] width 352 height 26
drag, startPoint x: 322, startPoint y: 134, endPoint x: 197, endPoint y: 140, distance: 125.6
click at [197, 140] on div "**********" at bounding box center [384, 486] width 382 height 763
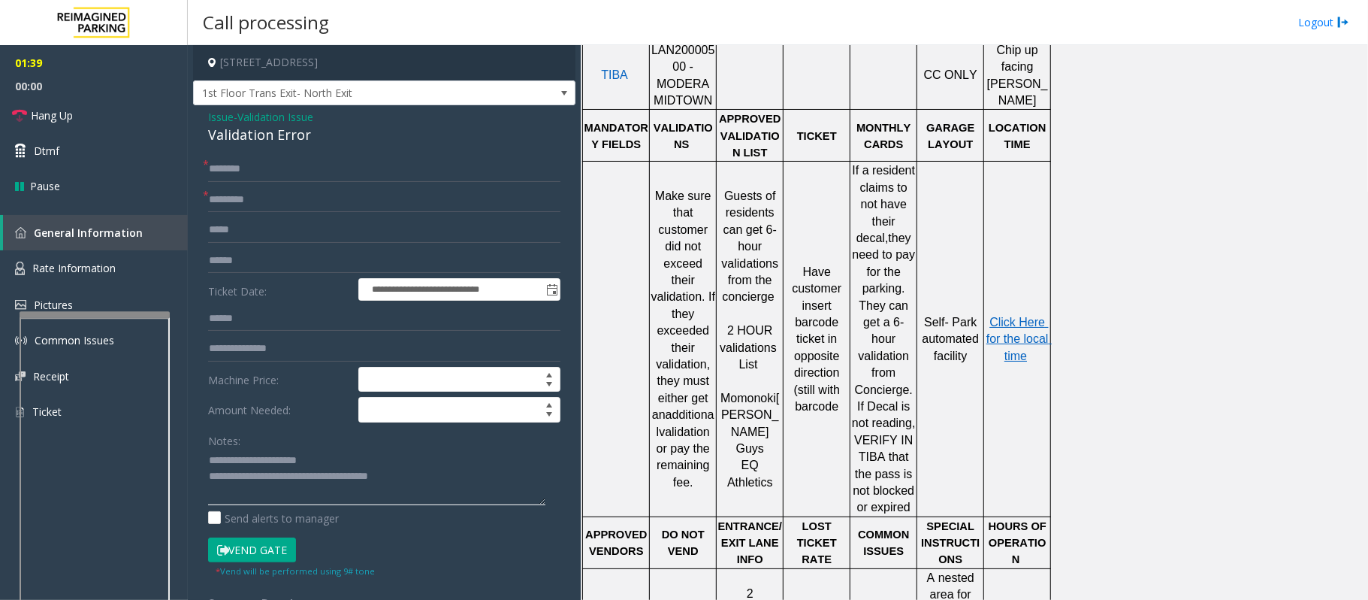
type textarea "**********"
click at [231, 162] on input "text" at bounding box center [384, 169] width 352 height 26
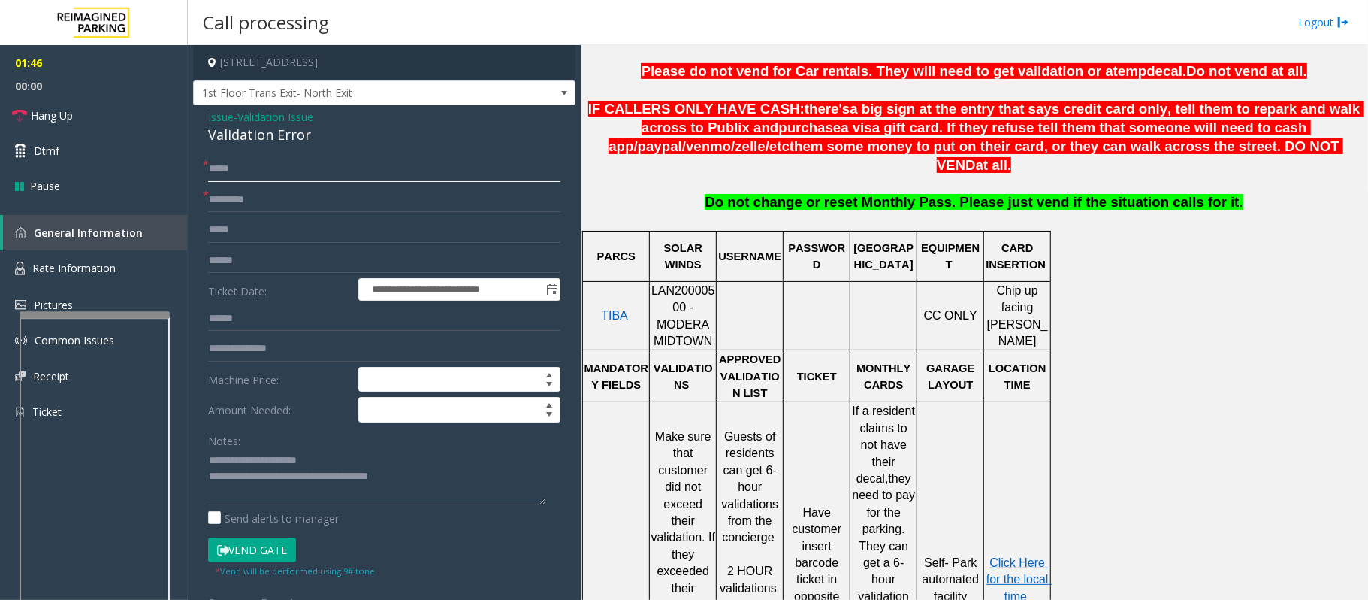
scroll to position [601, 0]
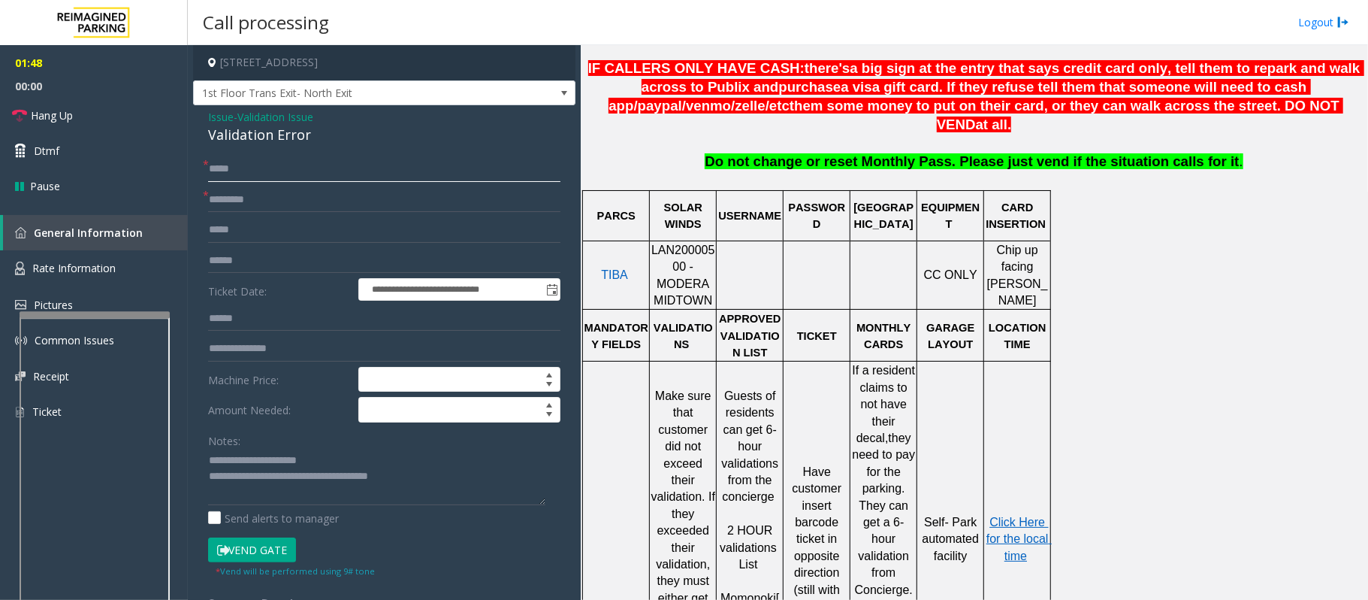
type input "*****"
click at [1002, 514] on p "Click Here for the local time" at bounding box center [1017, 539] width 65 height 50
click at [1035, 515] on span "Click Here for the local time" at bounding box center [1019, 538] width 65 height 47
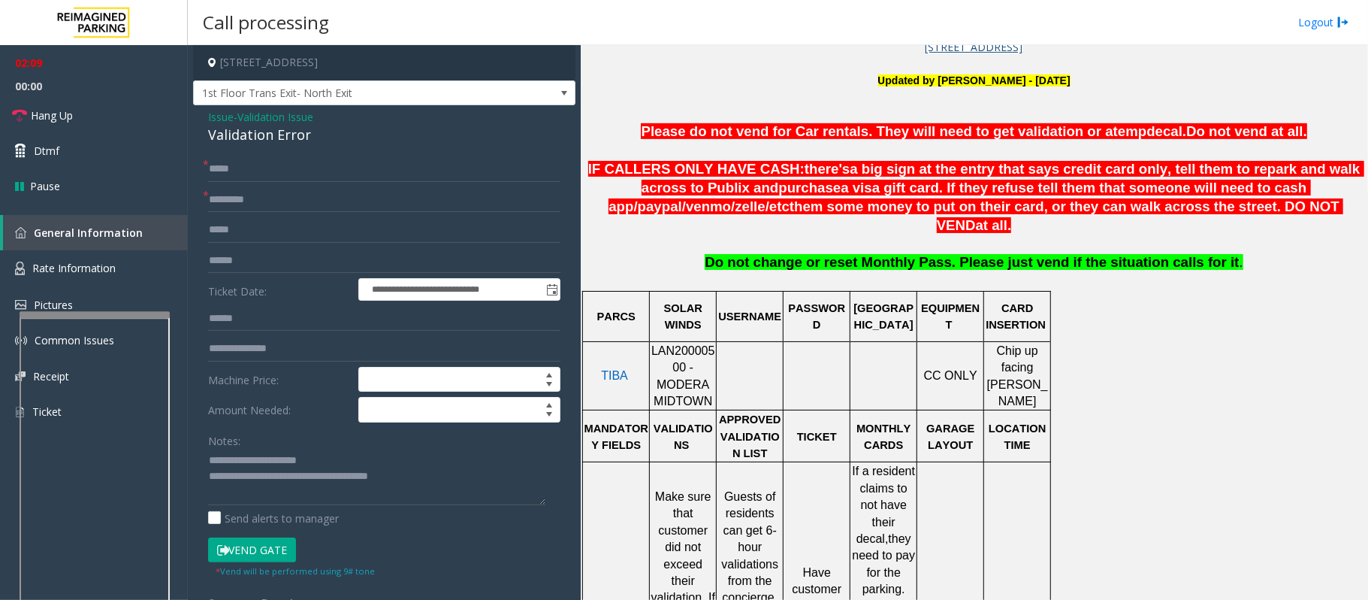
click at [274, 550] on button "Vend Gate" at bounding box center [252, 550] width 88 height 26
click at [246, 201] on input "********" at bounding box center [384, 200] width 352 height 26
click at [61, 112] on span "Hang Up" at bounding box center [52, 115] width 42 height 16
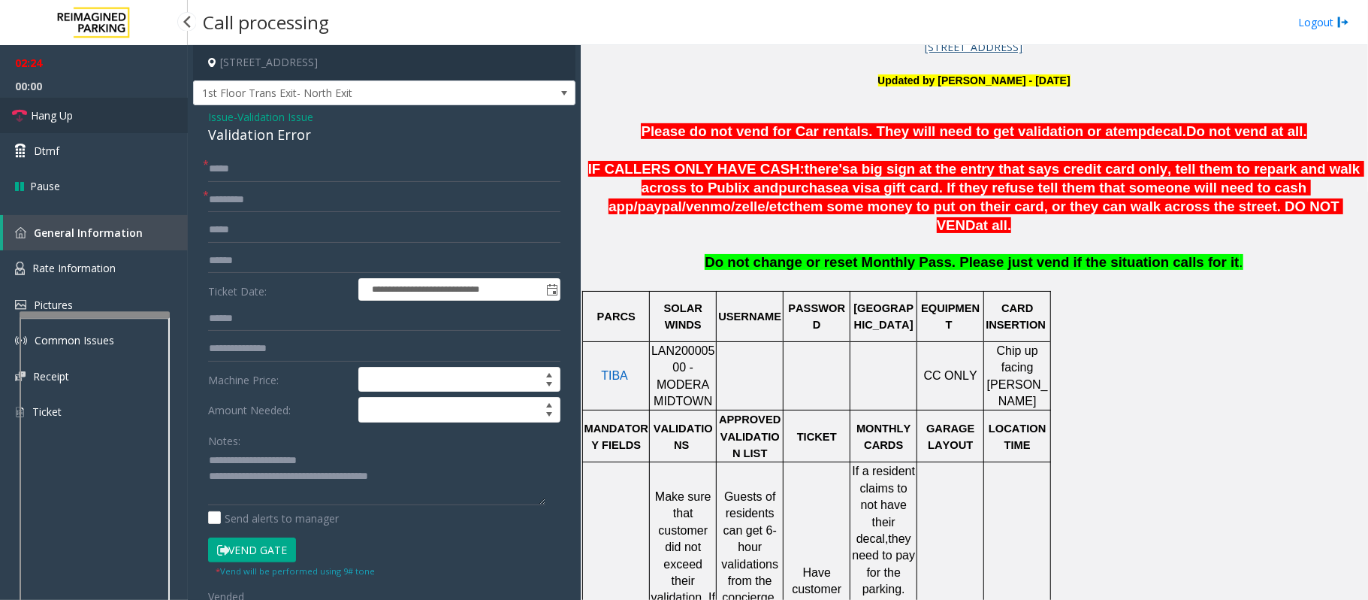
click at [61, 112] on span "Hang Up" at bounding box center [52, 115] width 42 height 16
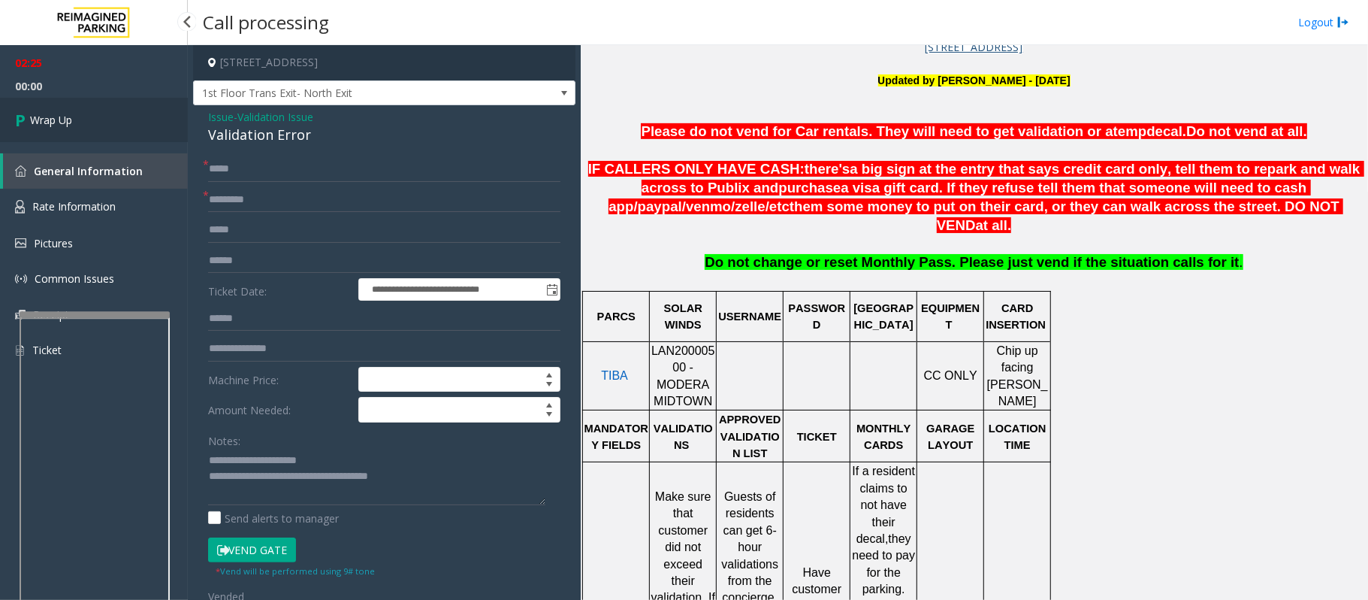
click at [61, 112] on span "Wrap Up" at bounding box center [51, 120] width 42 height 16
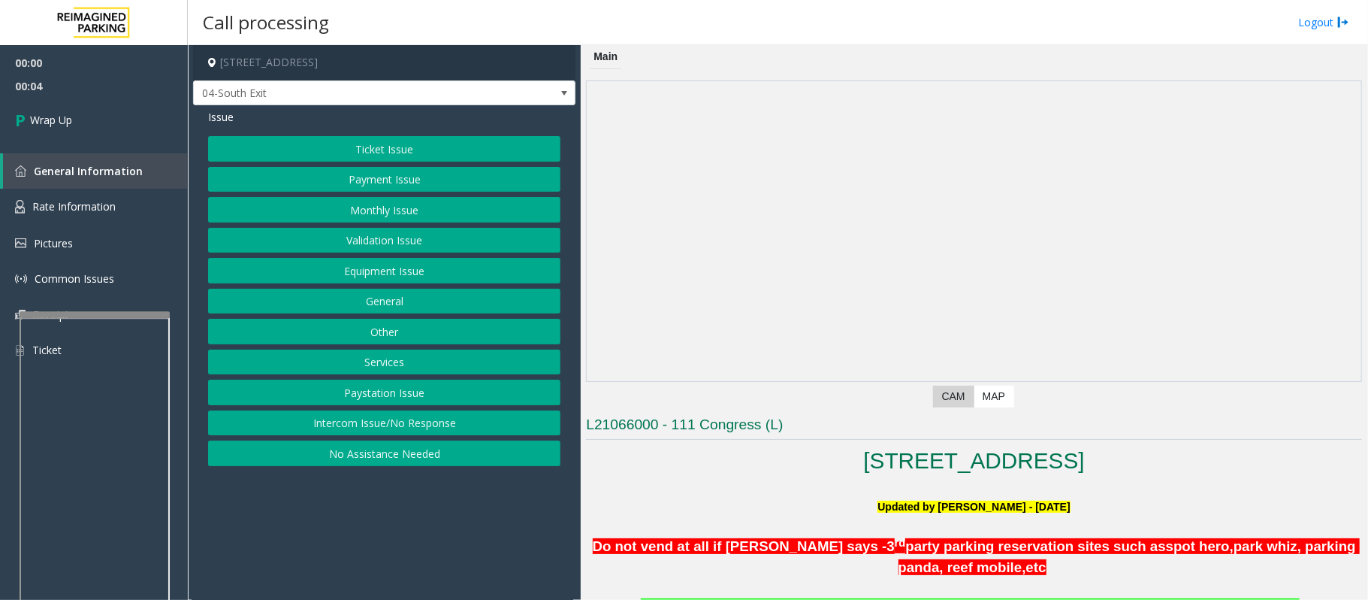
click at [388, 433] on button "Intercom Issue/No Response" at bounding box center [384, 423] width 352 height 26
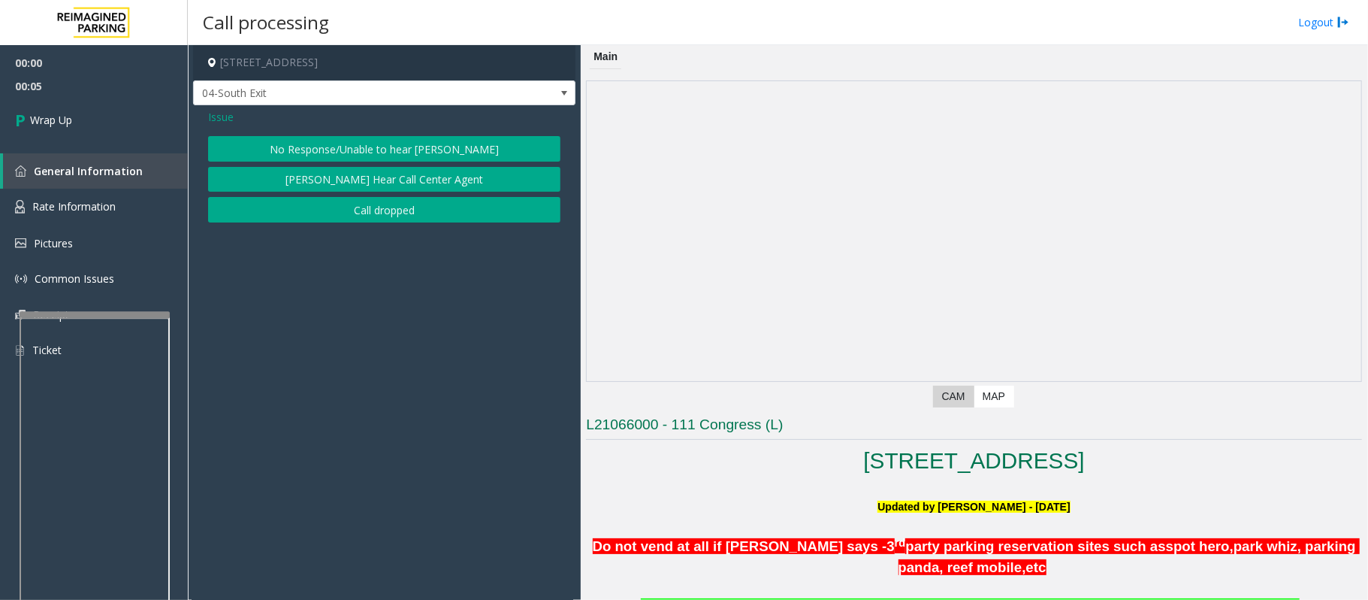
click at [377, 201] on button "Call dropped" at bounding box center [384, 210] width 352 height 26
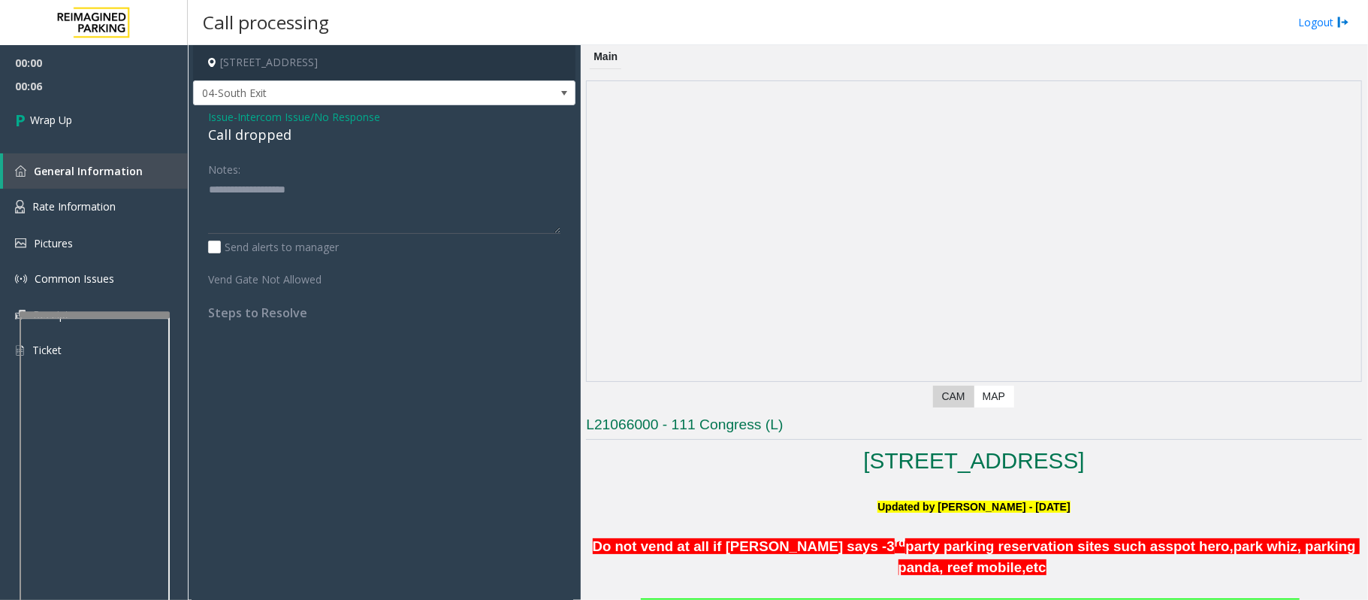
click at [225, 129] on div "Call dropped" at bounding box center [384, 135] width 352 height 20
type textarea "**********"
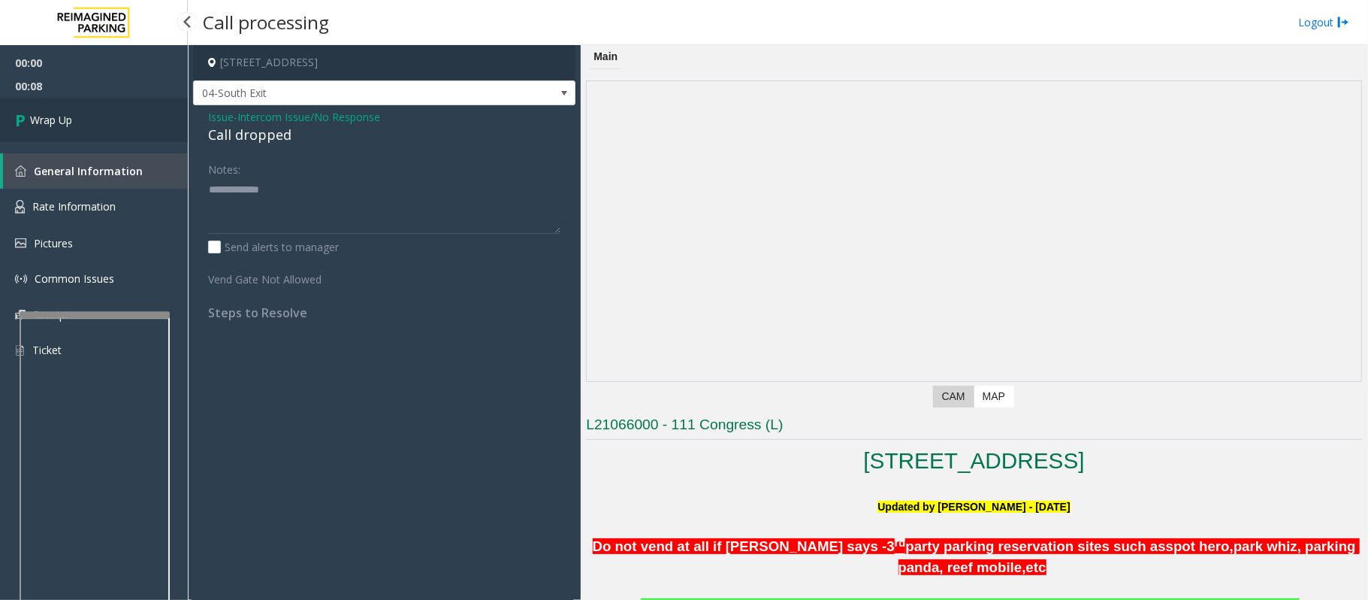
click at [94, 132] on link "Wrap Up" at bounding box center [94, 120] width 188 height 44
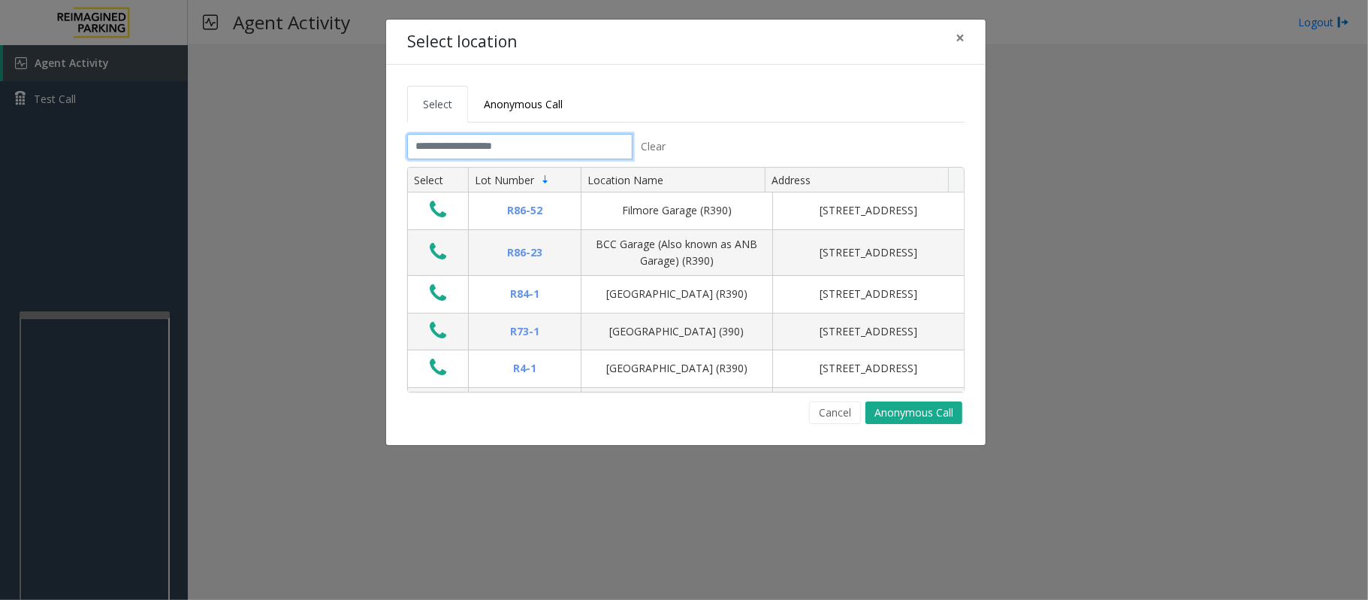
click at [488, 159] on input "text" at bounding box center [519, 147] width 225 height 26
click at [843, 403] on button "Cancel" at bounding box center [835, 412] width 52 height 23
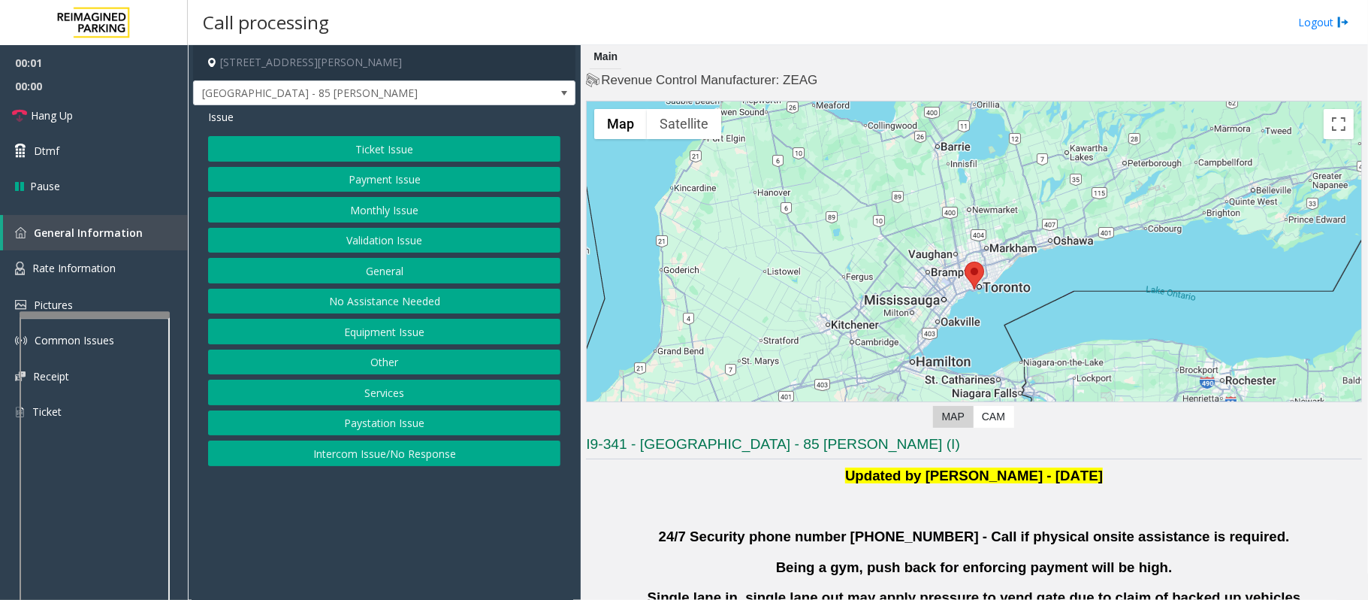
click at [394, 247] on button "Validation Issue" at bounding box center [384, 241] width 352 height 26
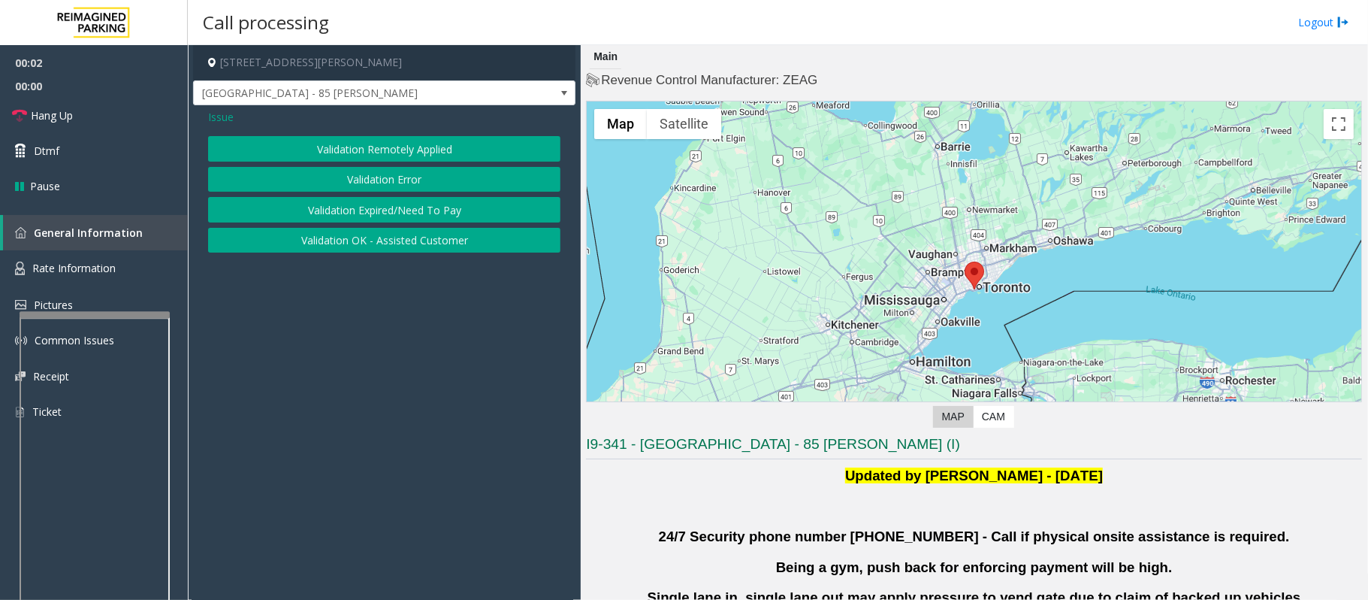
click at [391, 178] on button "Validation Error" at bounding box center [384, 180] width 352 height 26
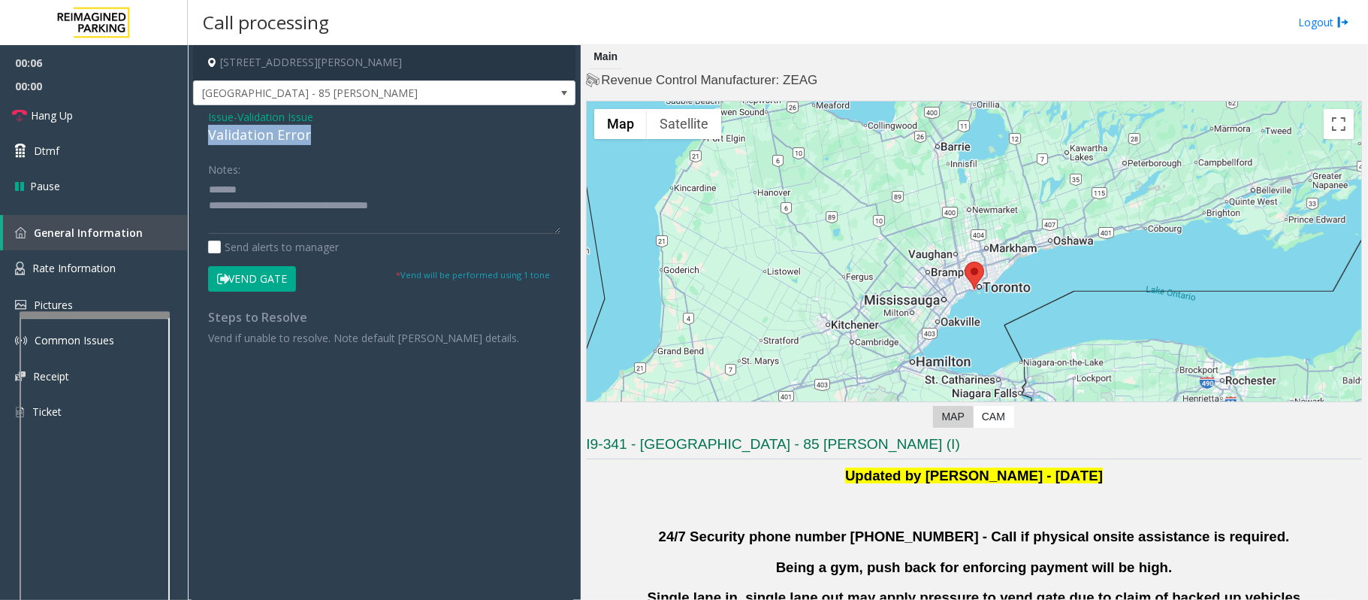
drag, startPoint x: 334, startPoint y: 132, endPoint x: 216, endPoint y: 138, distance: 117.4
click at [206, 134] on div "Issue - Validation Issue Validation Error Notes: Send alerts to manager Vend Ga…" at bounding box center [384, 232] width 382 height 255
click at [352, 184] on textarea at bounding box center [384, 205] width 352 height 56
drag, startPoint x: 223, startPoint y: 205, endPoint x: 210, endPoint y: 295, distance: 91.1
click at [210, 295] on div "Notes: Send alerts to manager Vend Gate * Vend will be performed using 1 tone S…" at bounding box center [384, 250] width 375 height 189
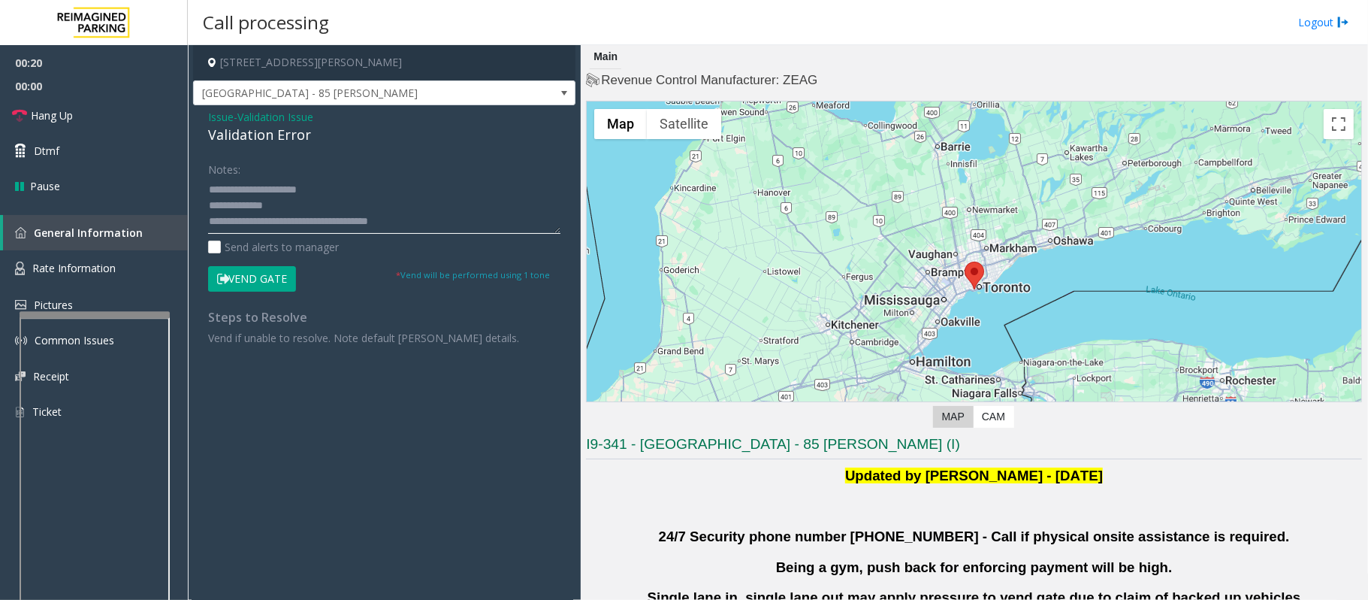
click at [232, 204] on textarea at bounding box center [384, 205] width 352 height 56
click at [289, 211] on textarea at bounding box center [384, 205] width 352 height 56
drag, startPoint x: 407, startPoint y: 65, endPoint x: 317, endPoint y: 67, distance: 90.2
click at [317, 67] on h4 "[STREET_ADDRESS][PERSON_NAME]" at bounding box center [384, 62] width 382 height 35
copy h4 "Toronto, ON"
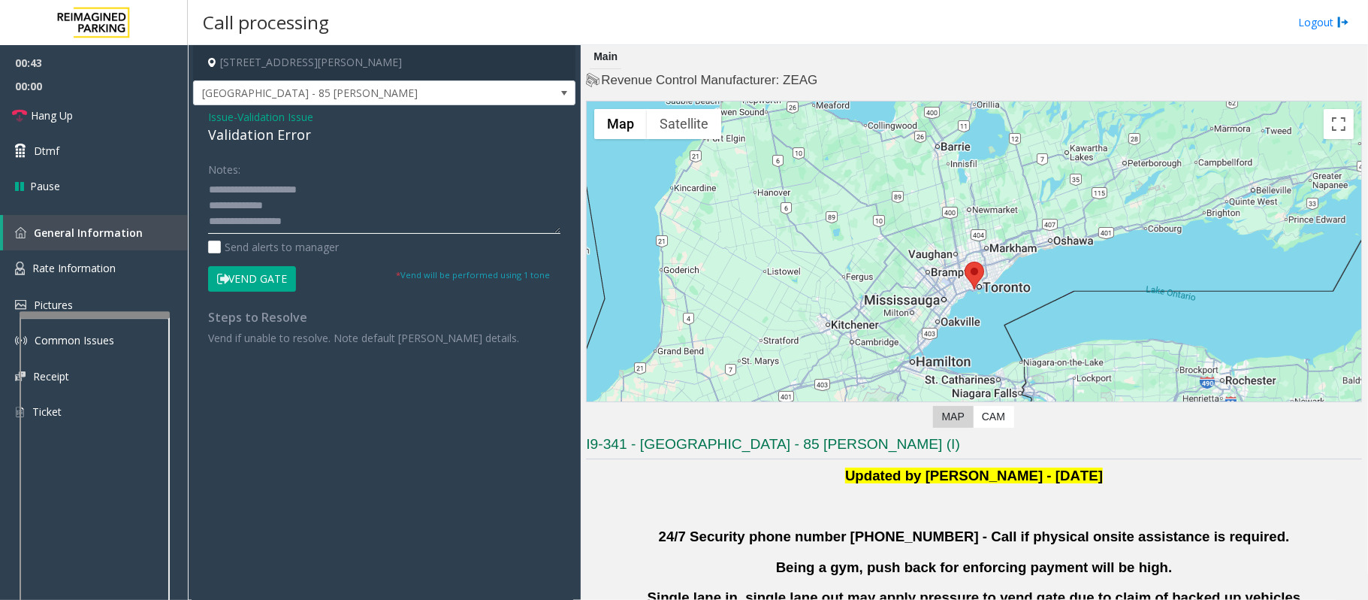
click at [319, 222] on textarea at bounding box center [384, 205] width 352 height 56
type textarea "**********"
click at [268, 286] on button "Vend Gate" at bounding box center [252, 279] width 88 height 26
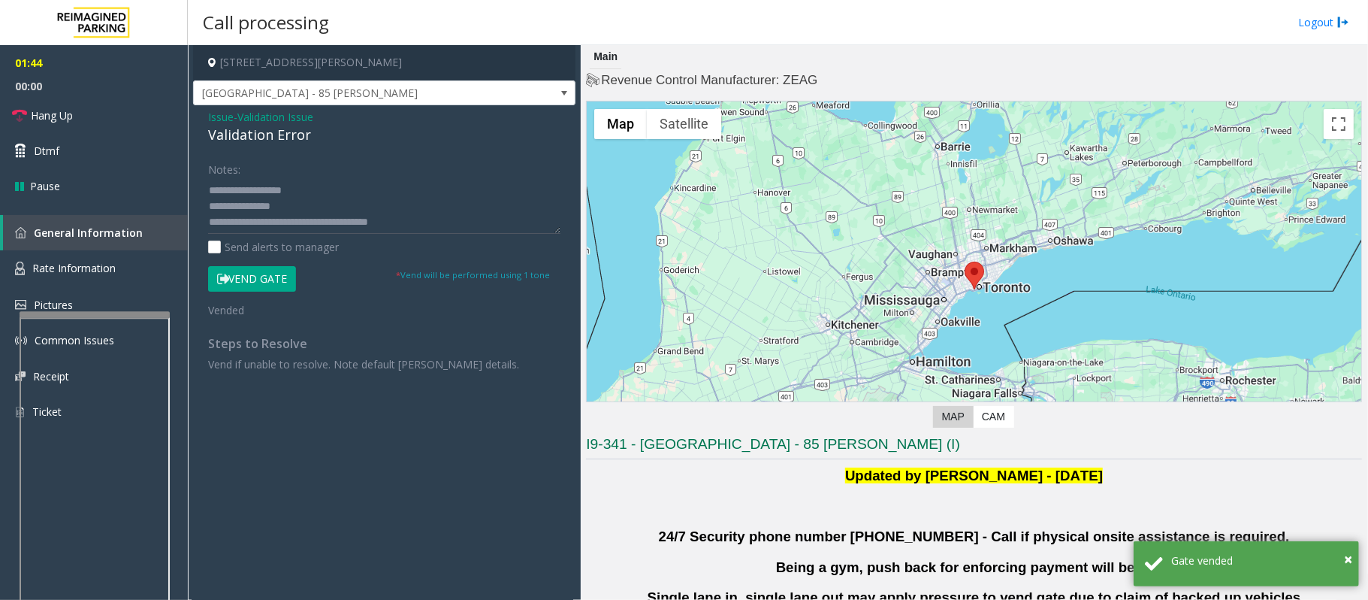
scroll to position [0, 0]
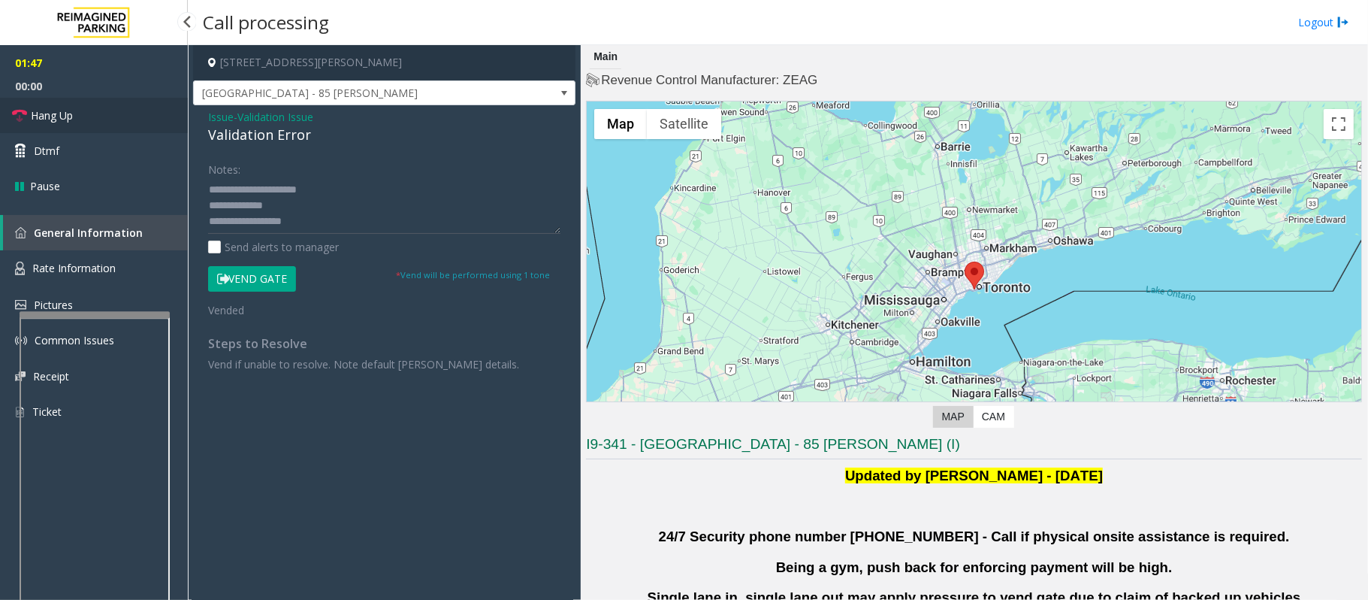
click at [58, 122] on span "Hang Up" at bounding box center [52, 115] width 42 height 16
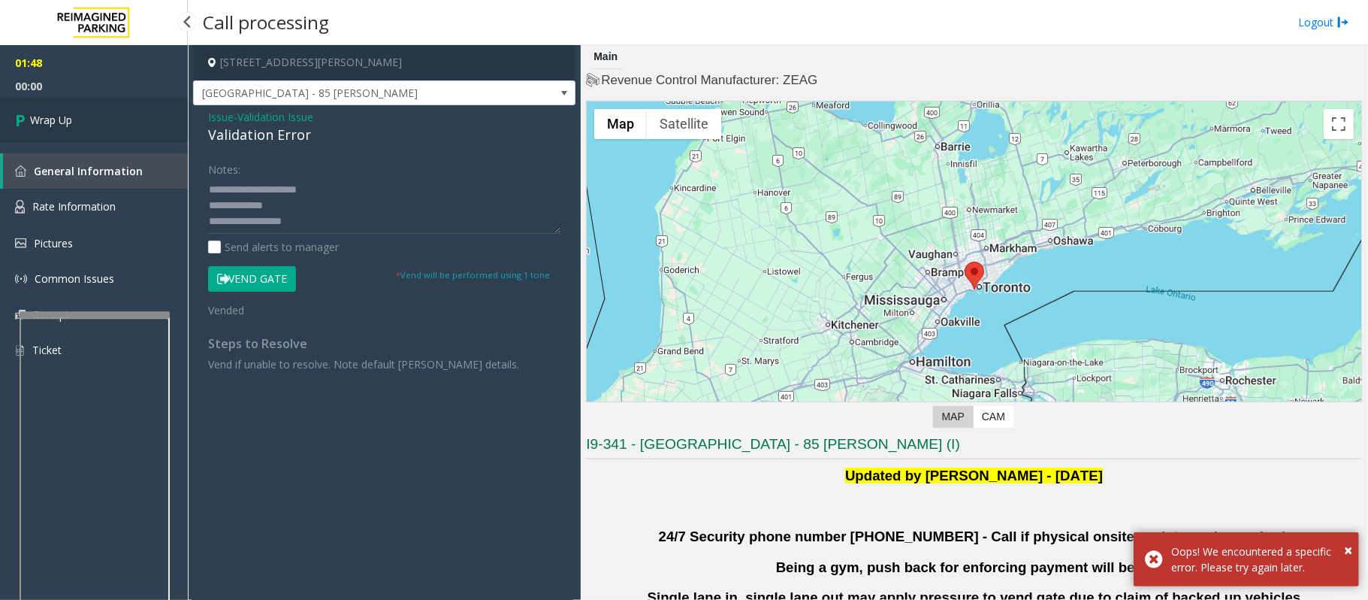
click at [58, 122] on span "Wrap Up" at bounding box center [51, 120] width 42 height 16
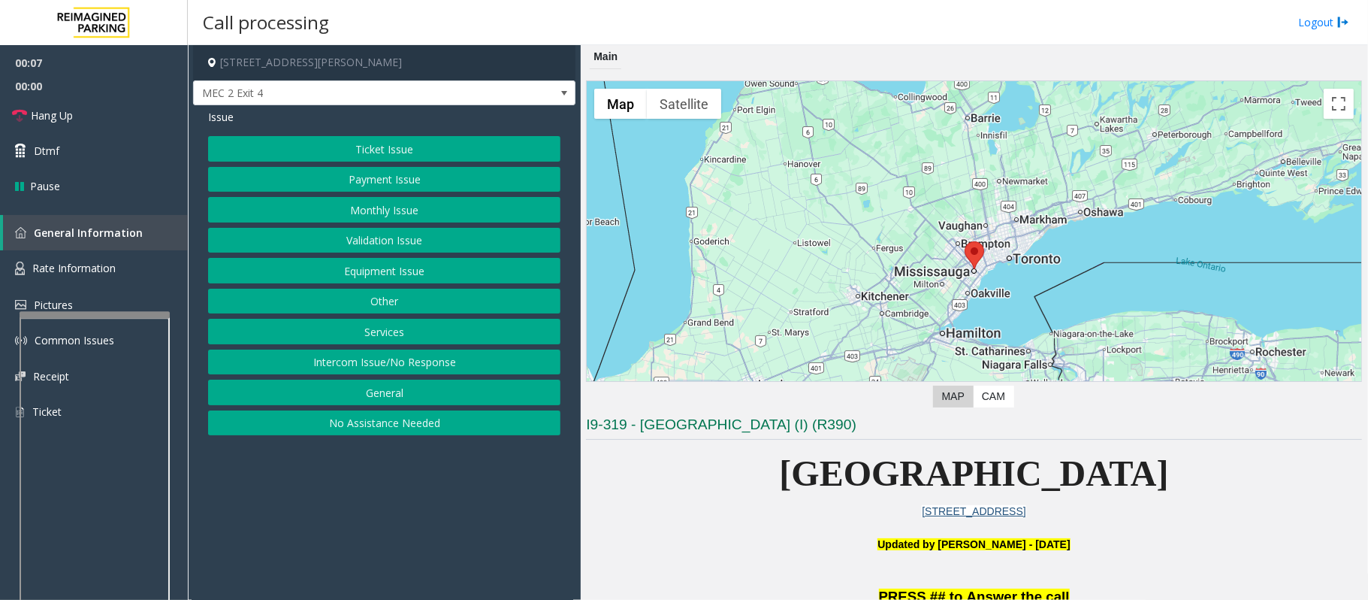
click at [394, 361] on button "Intercom Issue/No Response" at bounding box center [384, 362] width 352 height 26
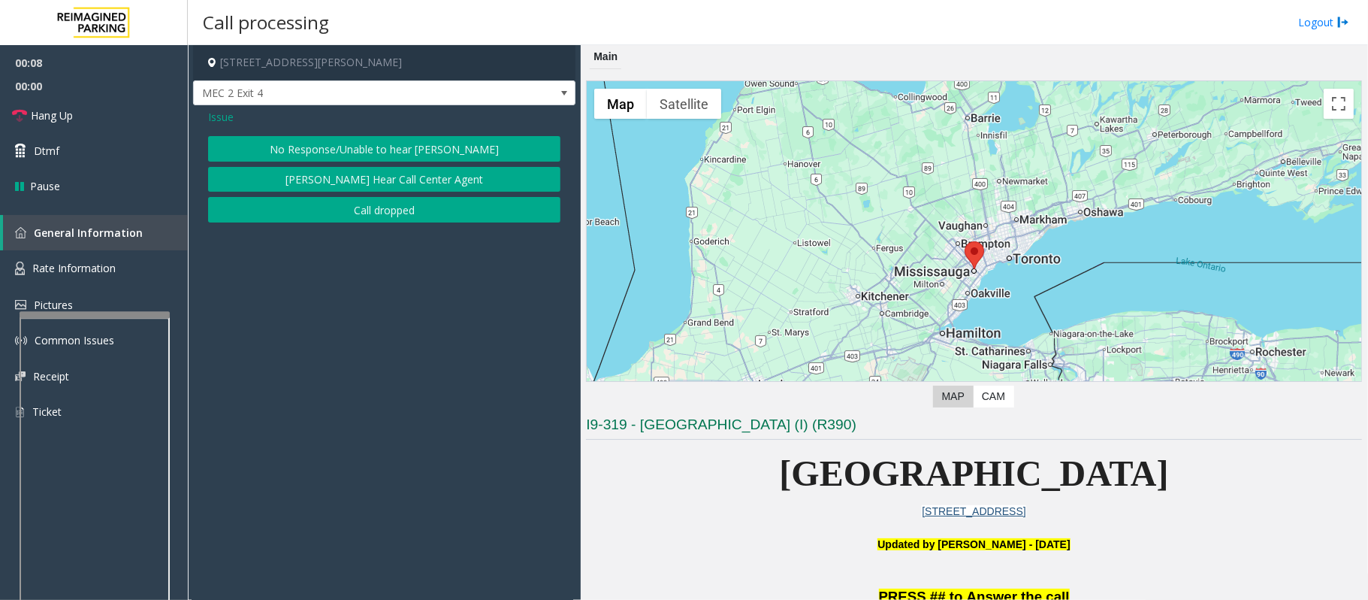
click at [317, 146] on button "No Response/Unable to hear [PERSON_NAME]" at bounding box center [384, 149] width 352 height 26
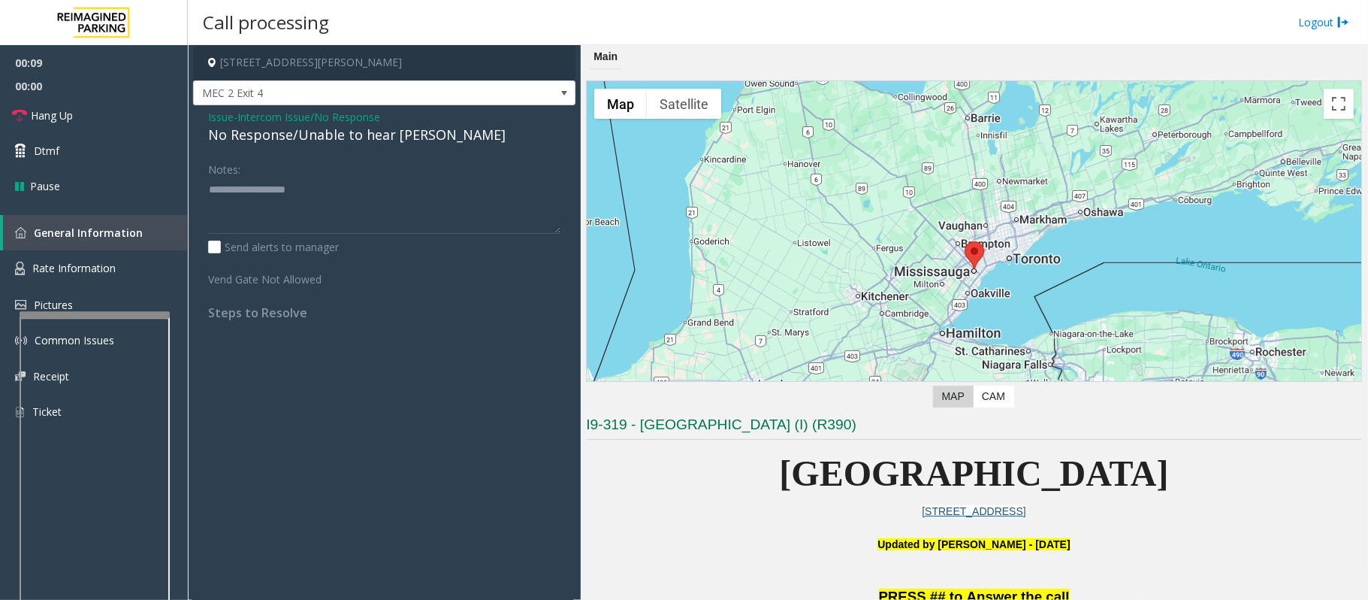
click at [286, 143] on div "No Response/Unable to hear [PERSON_NAME]" at bounding box center [384, 135] width 352 height 20
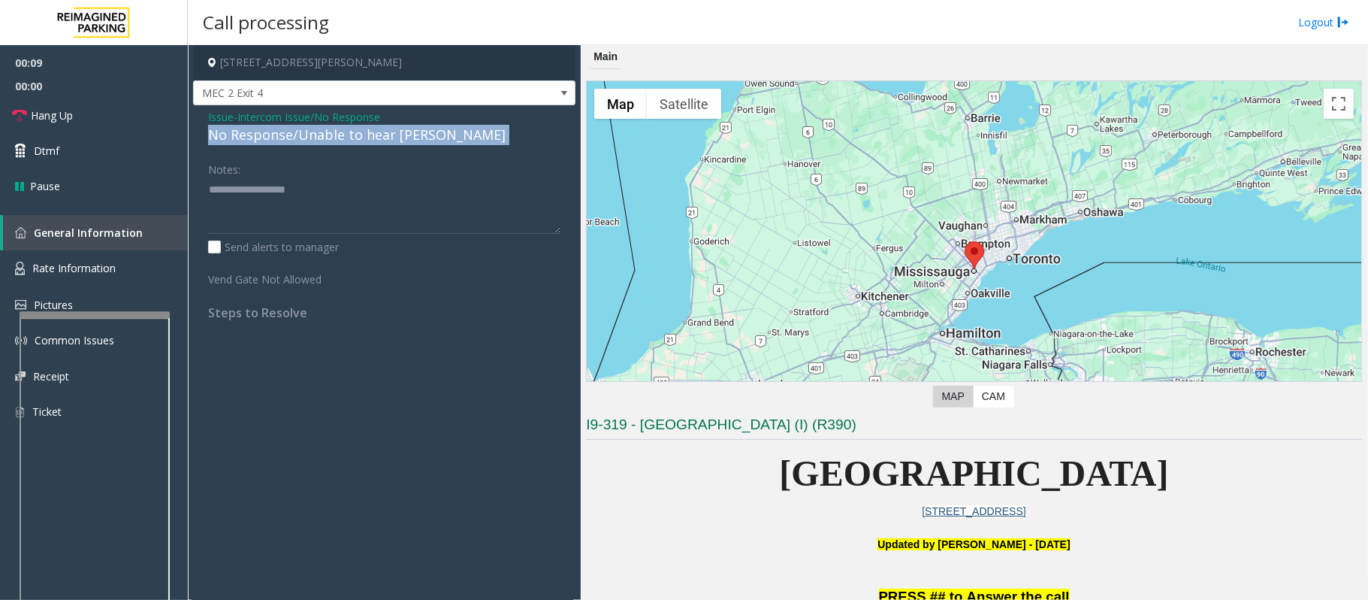
click at [286, 143] on div "No Response/Unable to hear [PERSON_NAME]" at bounding box center [384, 135] width 352 height 20
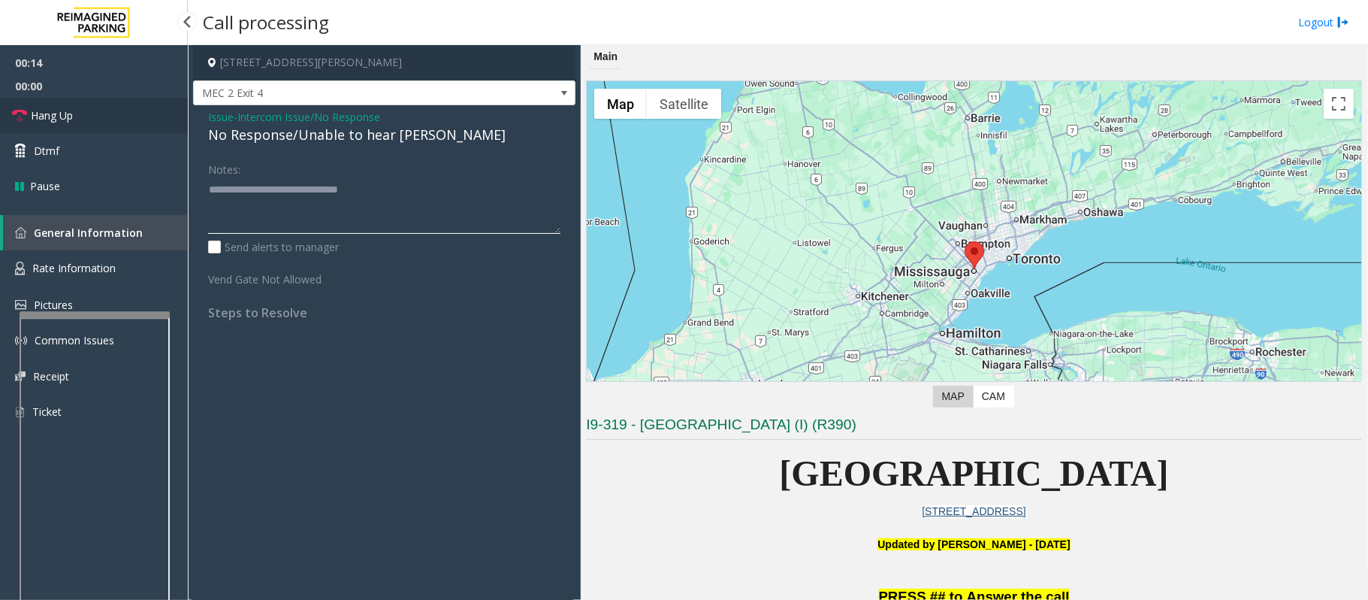
type textarea "**********"
click at [66, 102] on link "Hang Up" at bounding box center [94, 115] width 188 height 35
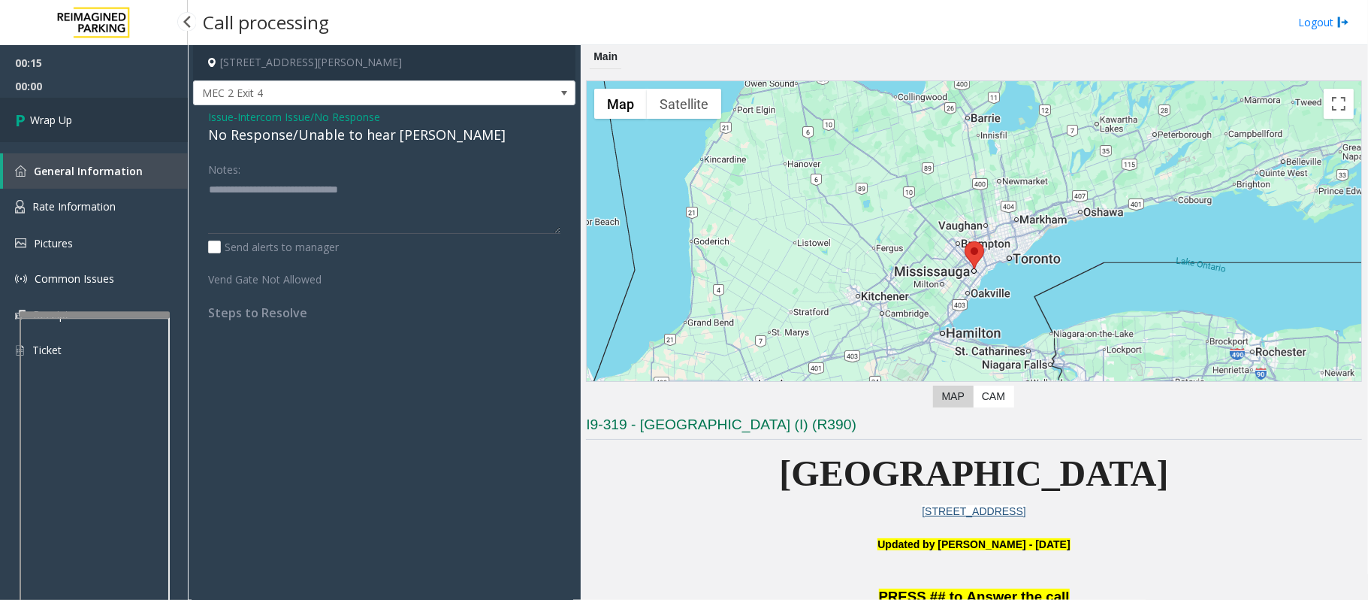
click at [62, 115] on span "Wrap Up" at bounding box center [51, 120] width 42 height 16
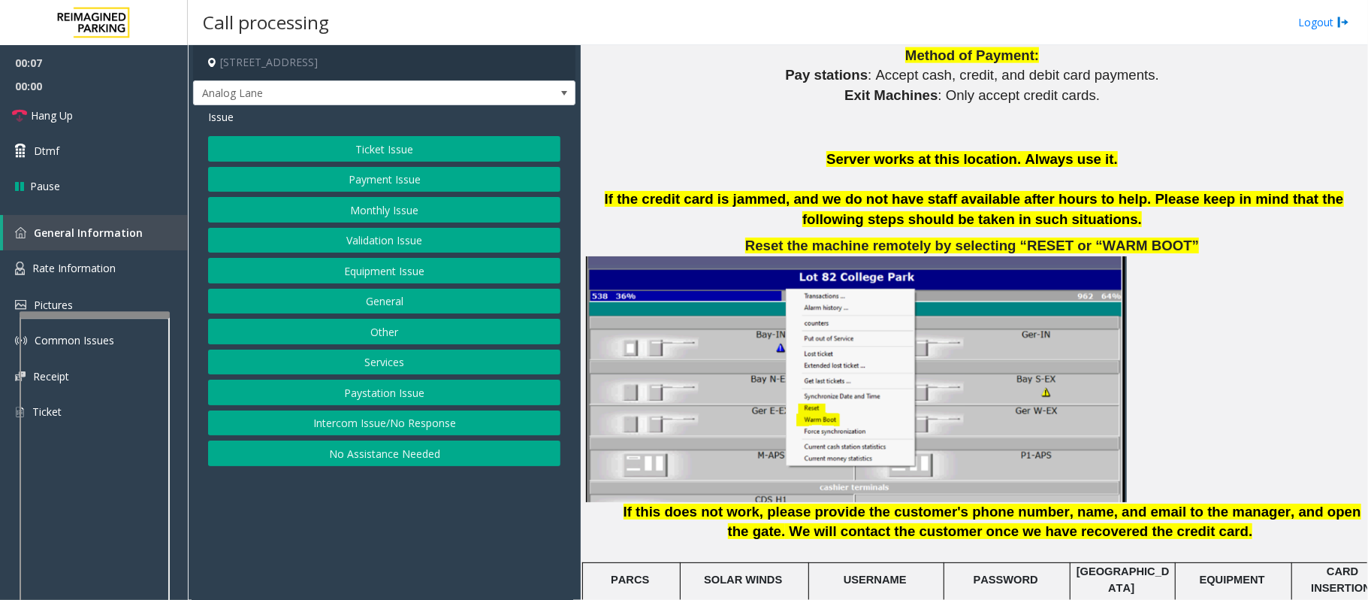
scroll to position [1903, 0]
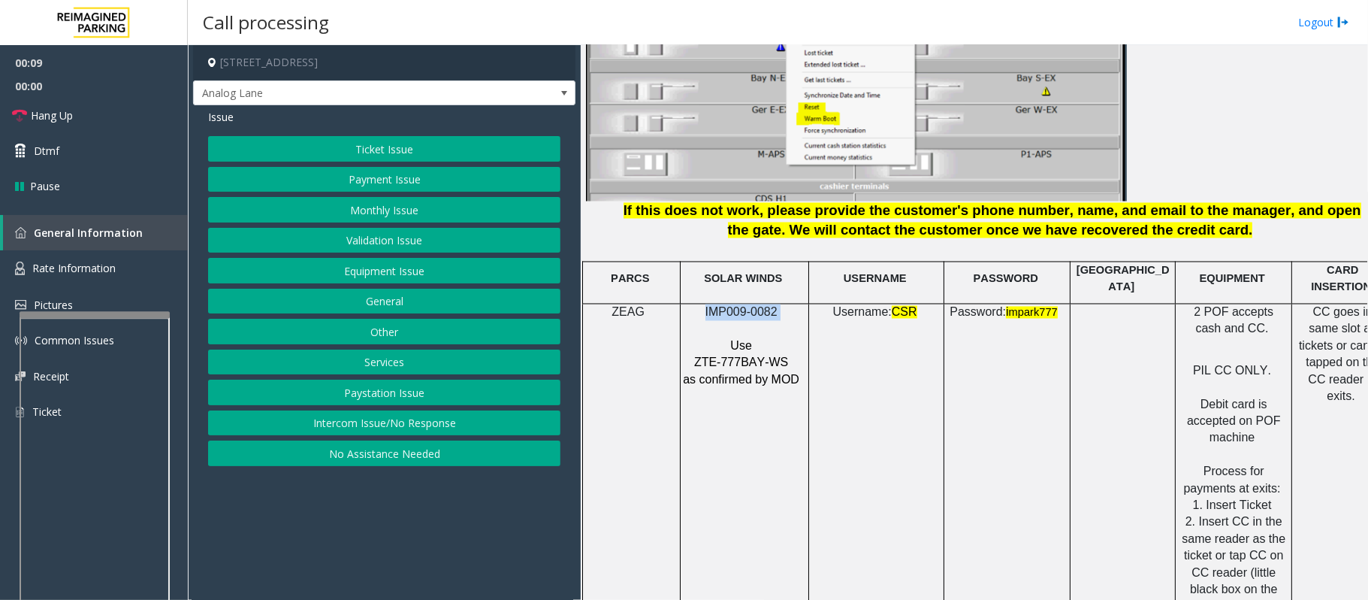
drag, startPoint x: 781, startPoint y: 304, endPoint x: 687, endPoint y: 301, distance: 94.7
click at [687, 304] on p "IMP009-0082" at bounding box center [742, 312] width 121 height 17
copy p "IMP009-0082"
click at [391, 257] on div "Ticket Issue Payment Issue Monthly Issue Validation Issue Equipment Issue Gener…" at bounding box center [384, 301] width 352 height 330
click at [394, 272] on button "Equipment Issue" at bounding box center [384, 271] width 352 height 26
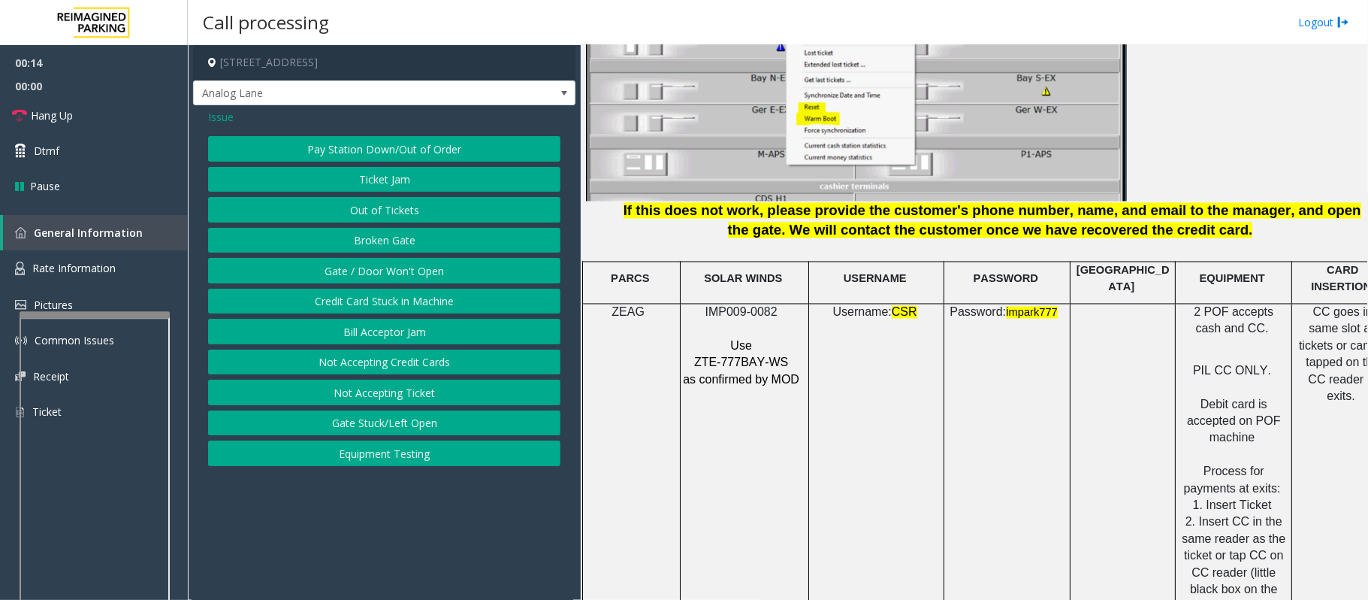
click at [394, 272] on button "Gate / Door Won't Open" at bounding box center [384, 271] width 352 height 26
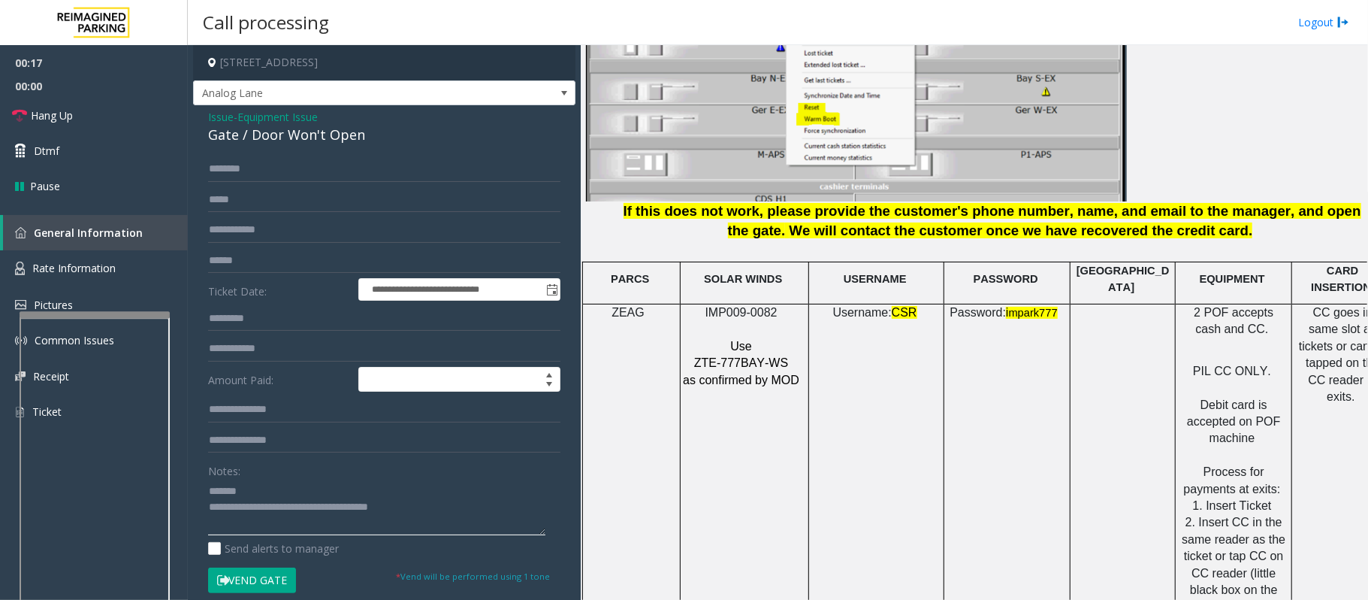
click at [273, 494] on textarea at bounding box center [376, 507] width 337 height 56
drag, startPoint x: 427, startPoint y: 508, endPoint x: 271, endPoint y: 506, distance: 155.5
click at [271, 506] on textarea at bounding box center [376, 507] width 337 height 56
click at [258, 485] on textarea at bounding box center [376, 507] width 337 height 56
click at [84, 108] on link "Hang Up" at bounding box center [94, 115] width 188 height 35
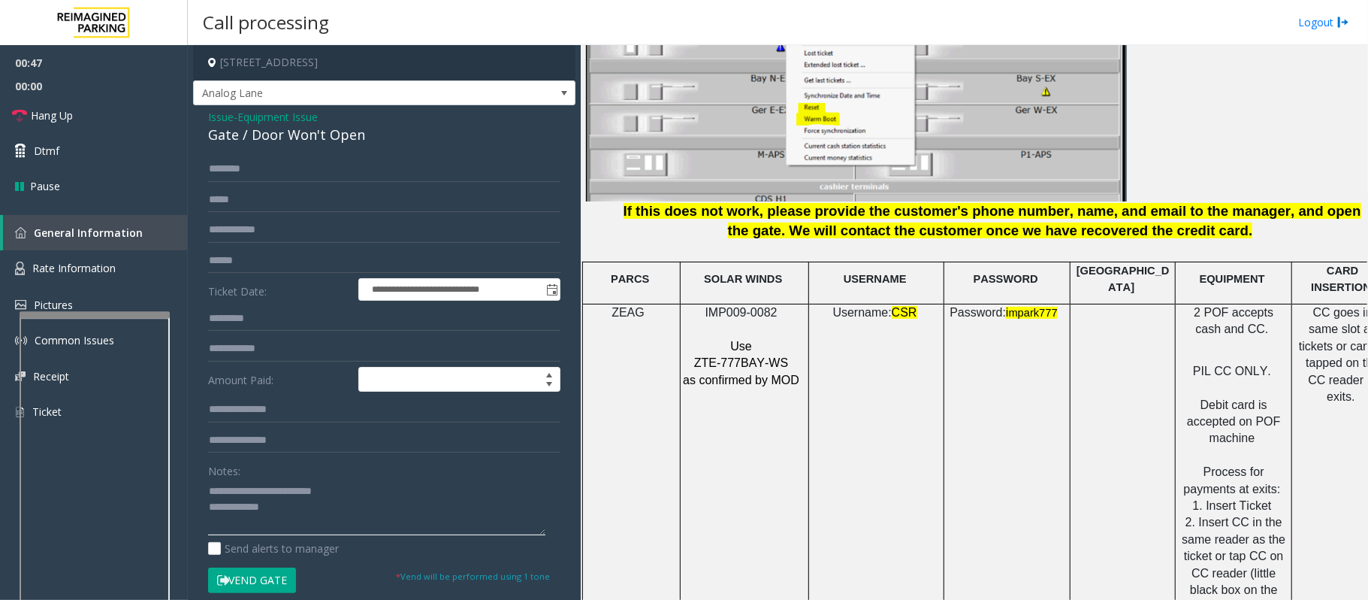
click at [364, 506] on textarea at bounding box center [376, 507] width 337 height 56
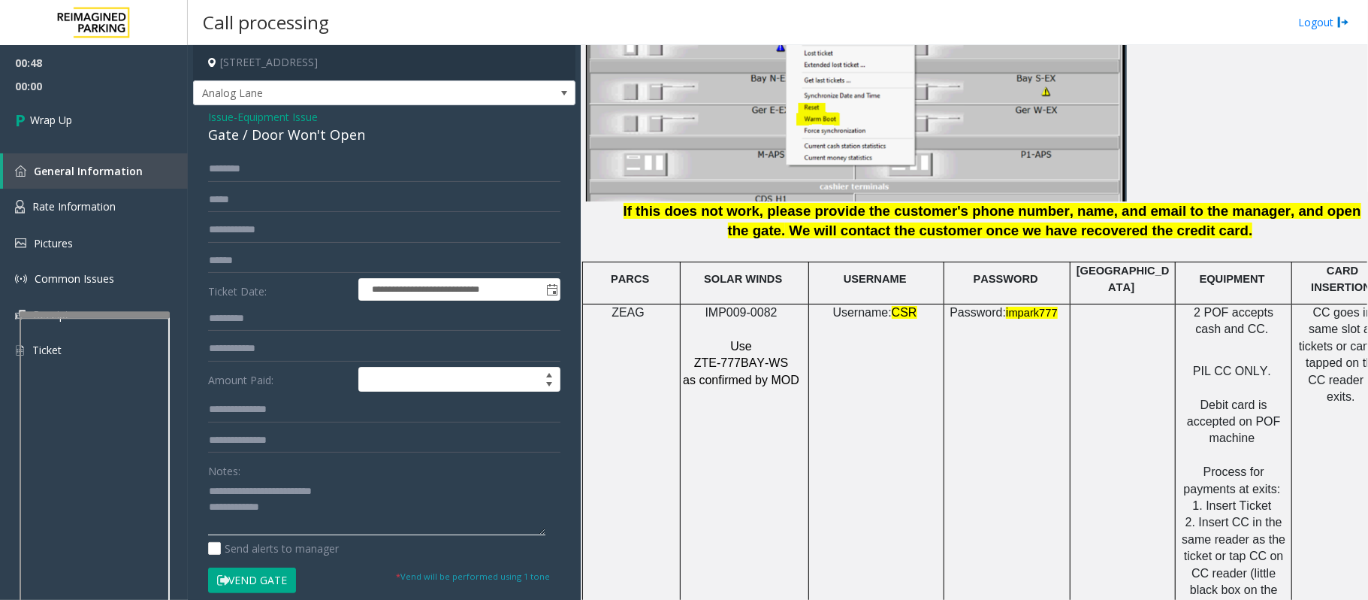
click at [352, 497] on textarea at bounding box center [376, 507] width 337 height 56
click at [314, 503] on textarea at bounding box center [376, 507] width 337 height 56
type textarea "**********"
click at [72, 138] on link "Wrap Up" at bounding box center [94, 120] width 188 height 44
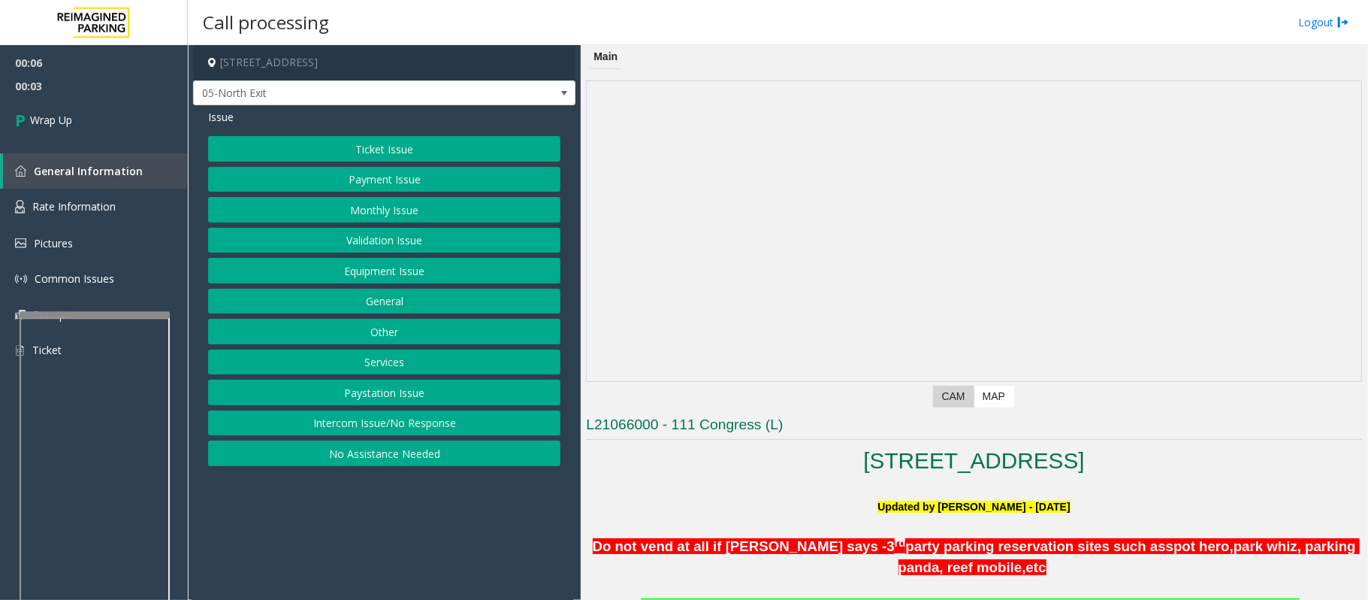
click at [410, 428] on button "Intercom Issue/No Response" at bounding box center [384, 423] width 352 height 26
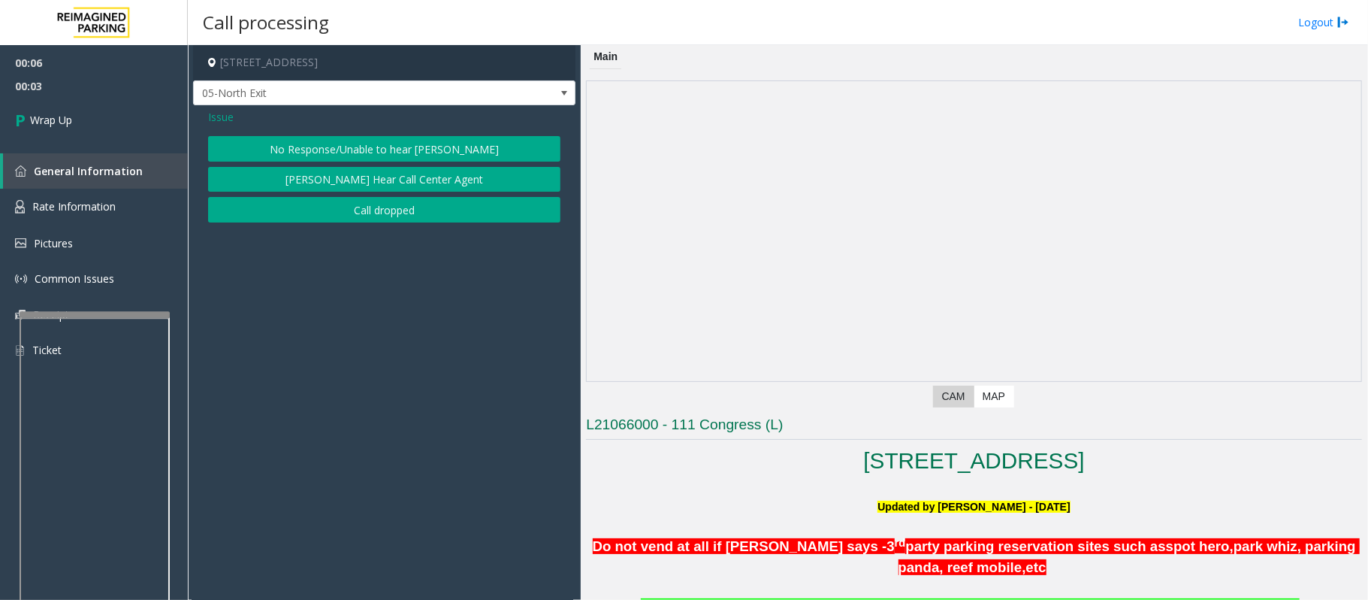
click at [337, 209] on button "Call dropped" at bounding box center [384, 210] width 352 height 26
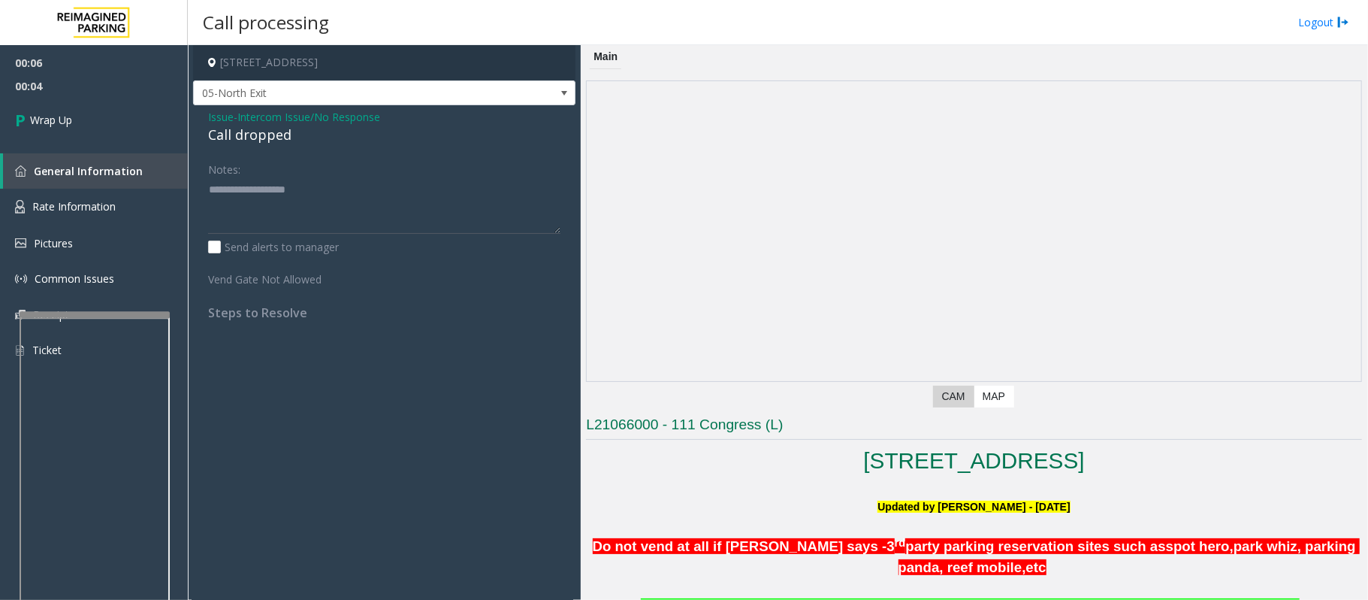
click at [265, 136] on div "Call dropped" at bounding box center [384, 135] width 352 height 20
type textarea "**********"
click at [107, 110] on link "Wrap Up" at bounding box center [94, 120] width 188 height 44
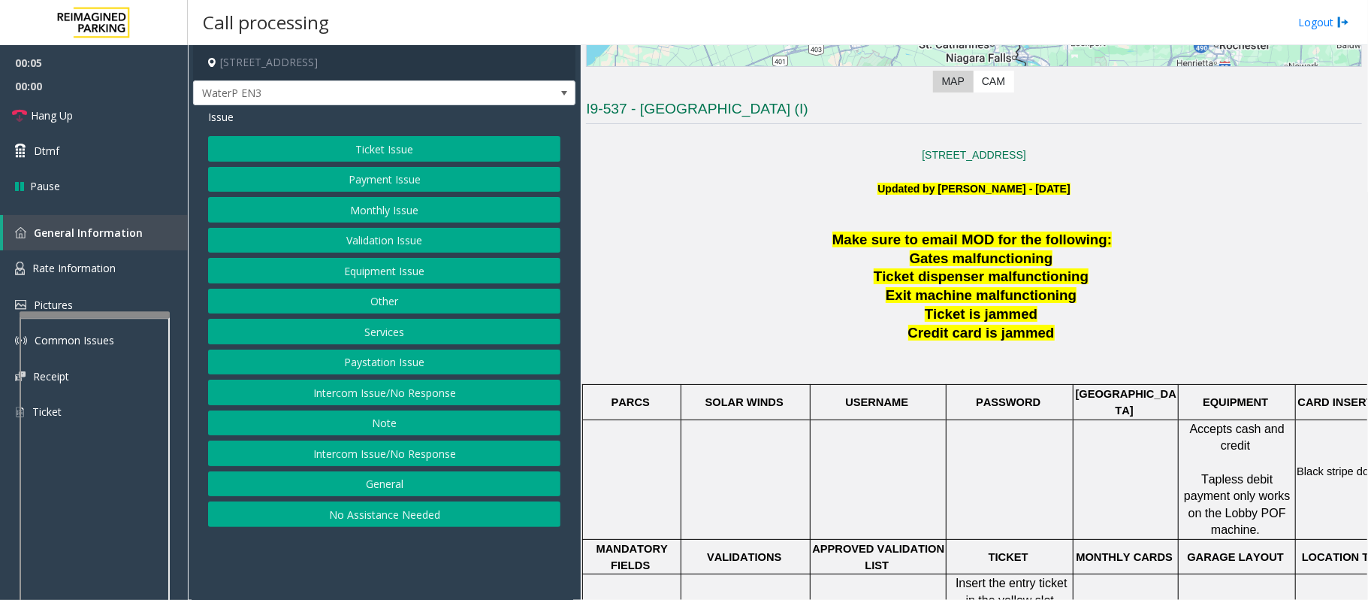
scroll to position [400, 0]
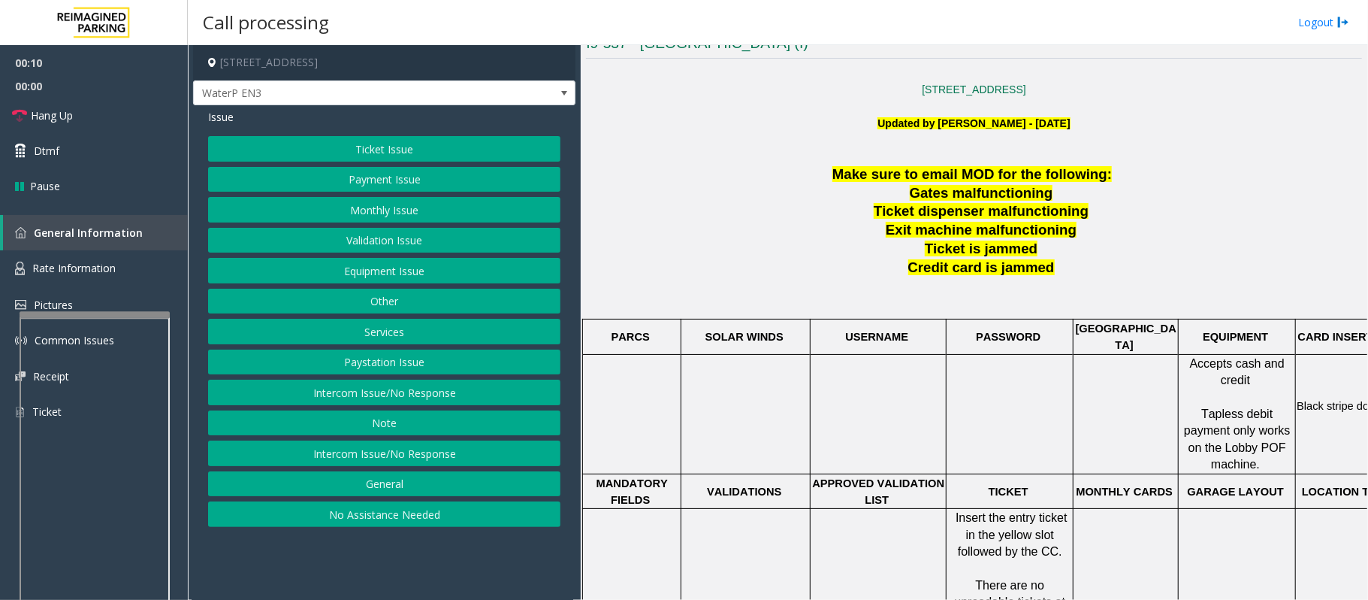
click at [371, 461] on button "Intercom Issue/No Response" at bounding box center [384, 453] width 352 height 26
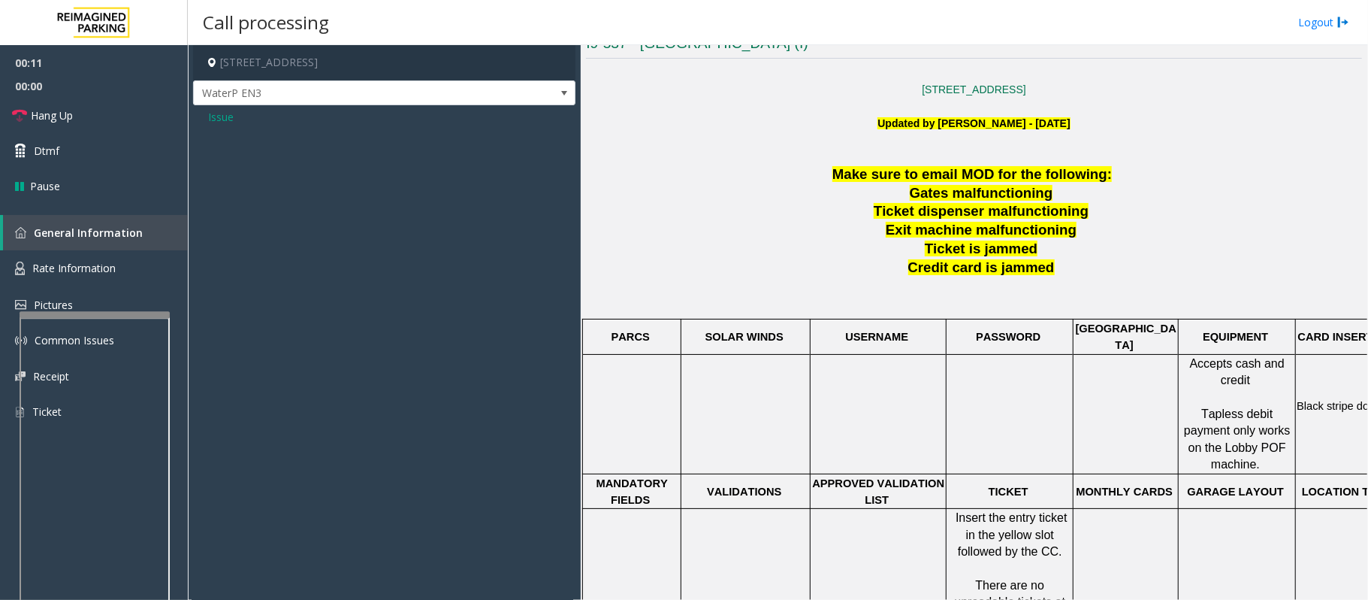
click at [221, 114] on span "Issue" at bounding box center [221, 117] width 26 height 16
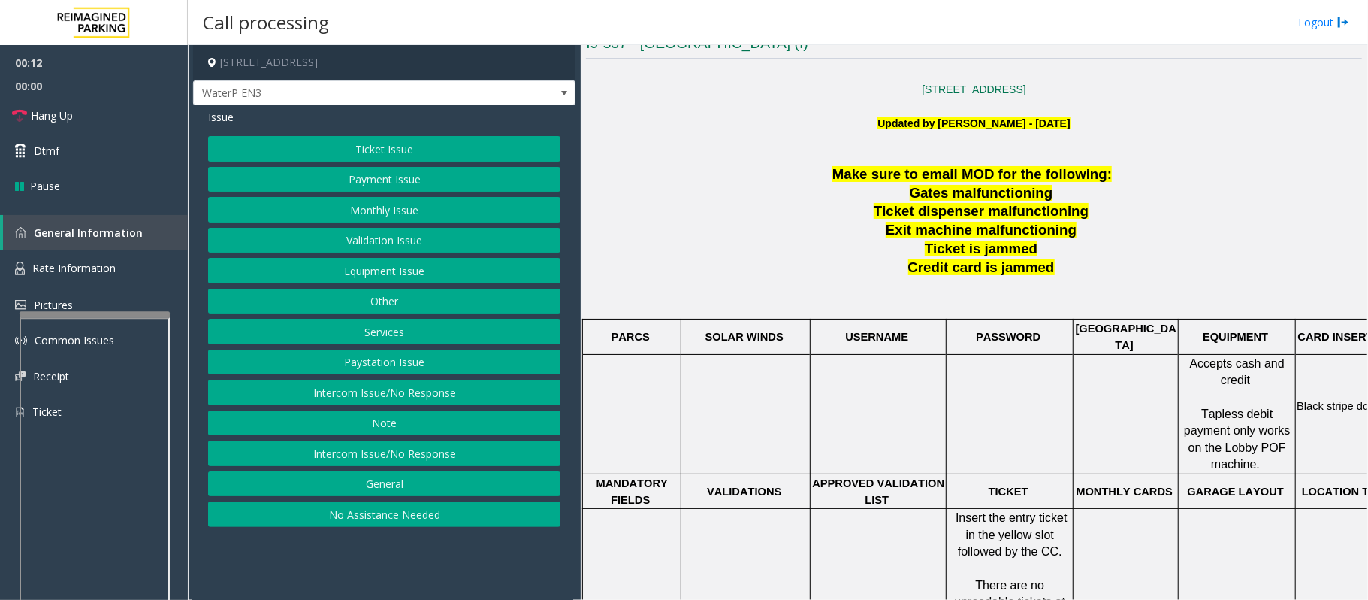
click at [344, 397] on button "Intercom Issue/No Response" at bounding box center [384, 392] width 352 height 26
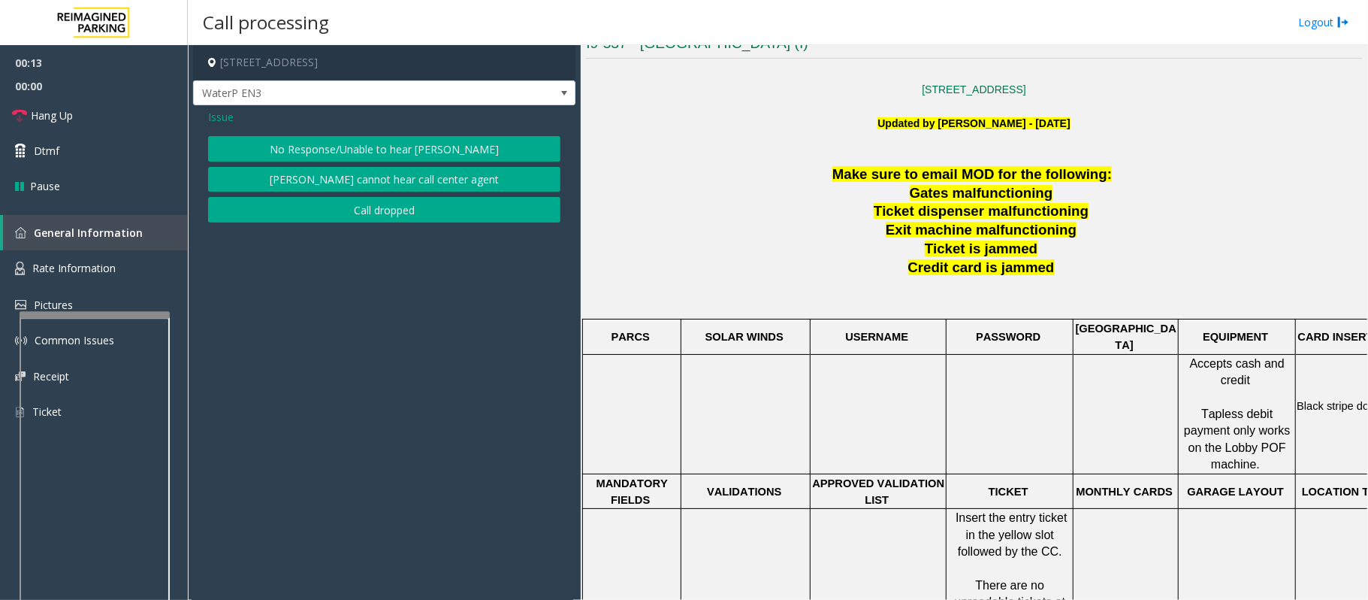
click at [313, 149] on button "No Response/Unable to hear [PERSON_NAME]" at bounding box center [384, 149] width 352 height 26
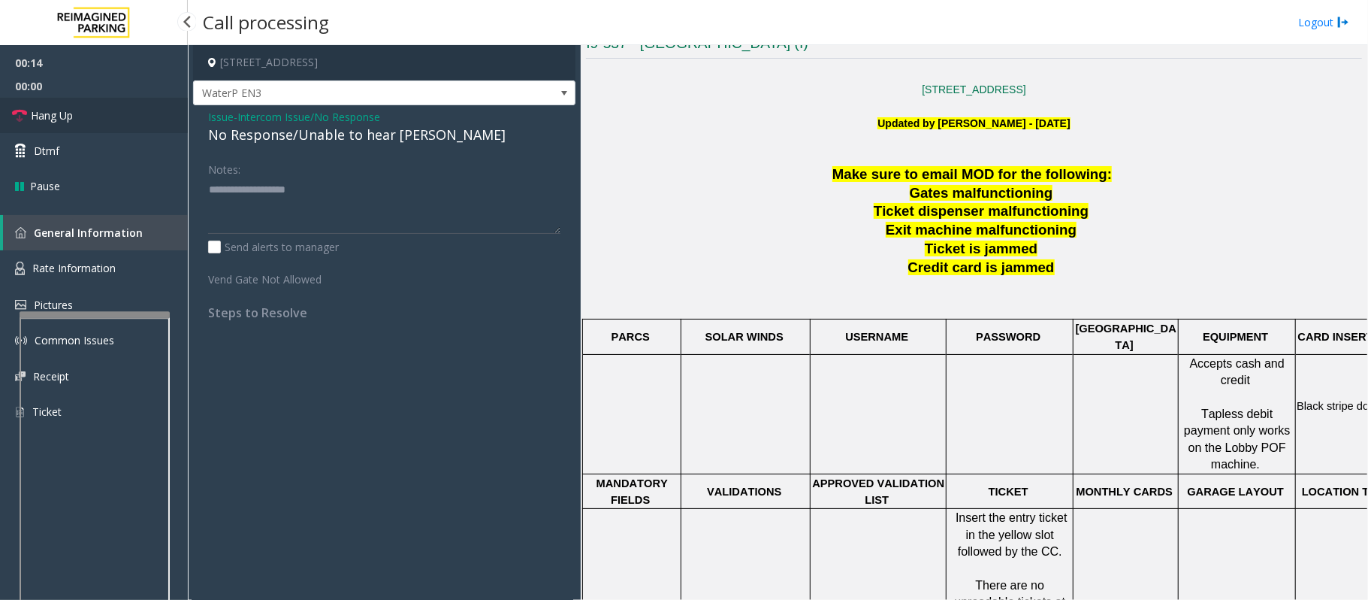
click at [60, 106] on link "Hang Up" at bounding box center [94, 115] width 188 height 35
click at [245, 134] on div "No Response/Unable to hear [PERSON_NAME]" at bounding box center [384, 135] width 352 height 20
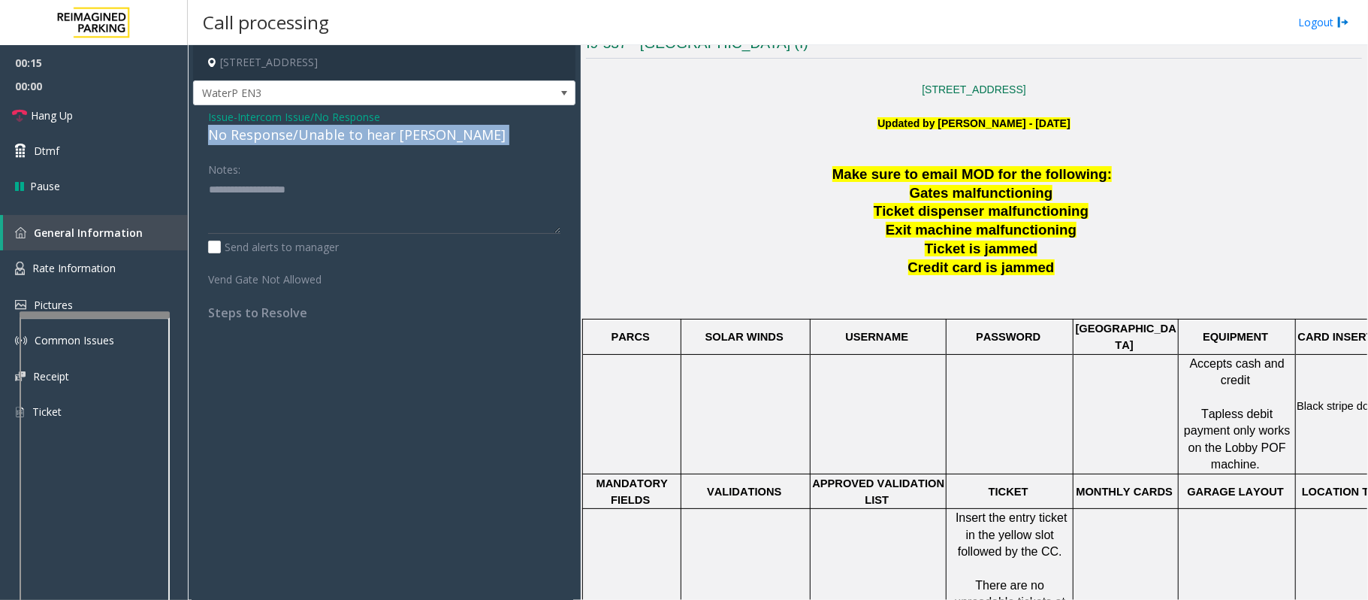
click at [245, 134] on div "No Response/Unable to hear [PERSON_NAME]" at bounding box center [384, 135] width 352 height 20
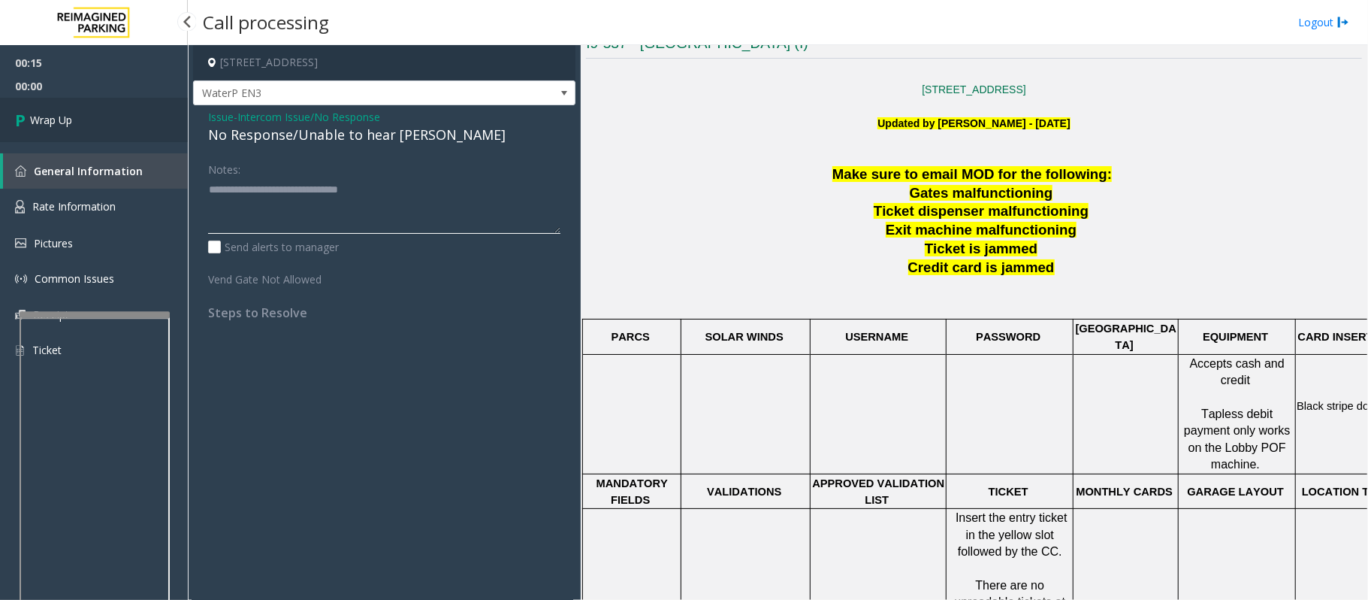
type textarea "**********"
click at [57, 121] on span "Wrap Up" at bounding box center [51, 120] width 42 height 16
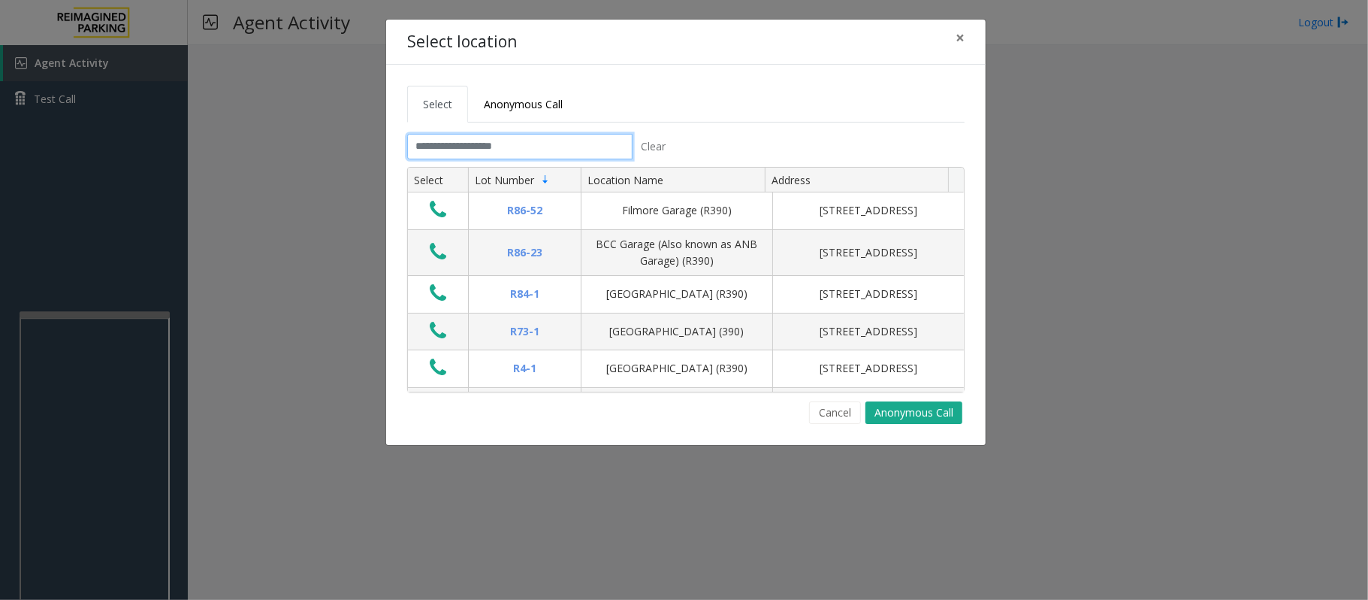
click at [554, 157] on input "text" at bounding box center [519, 147] width 225 height 26
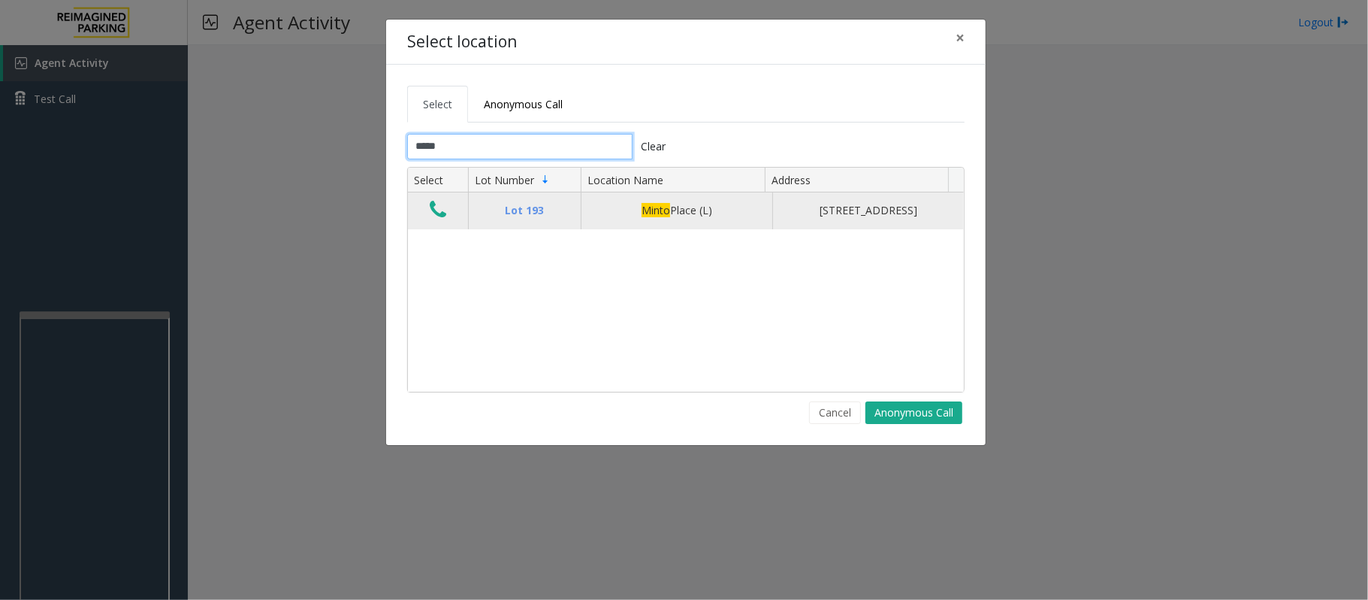
type input "*****"
click at [439, 218] on icon "Data table" at bounding box center [438, 209] width 17 height 21
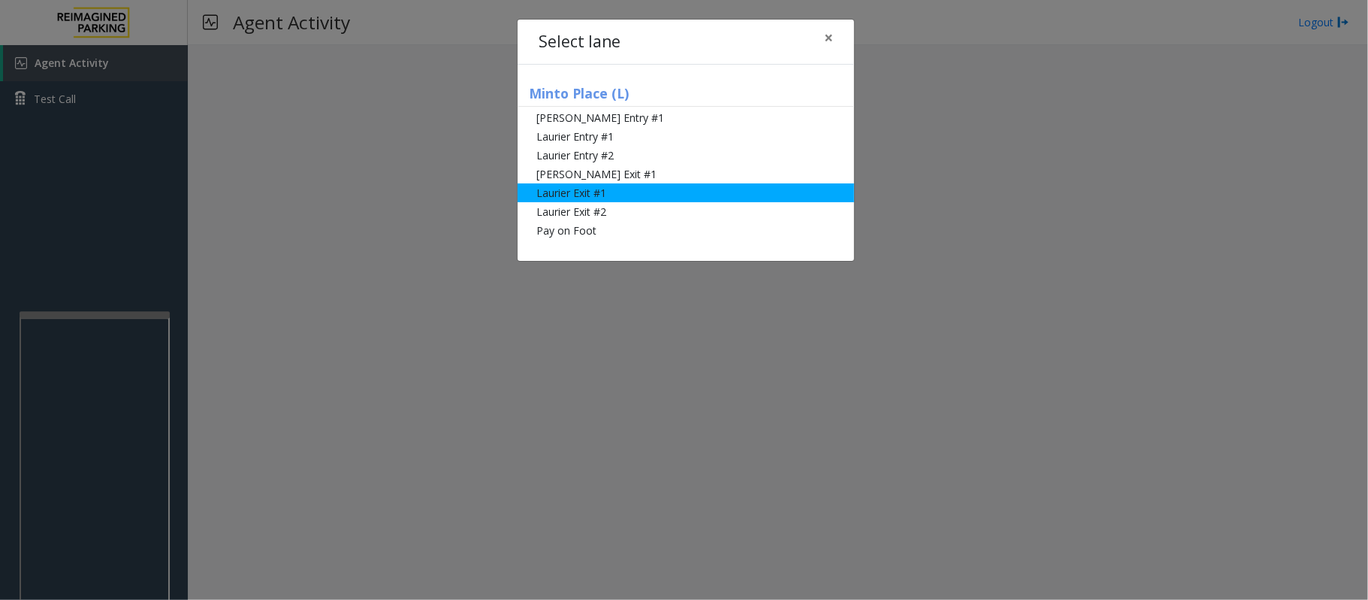
click at [604, 196] on li "Laurier Exit #1" at bounding box center [686, 192] width 337 height 19
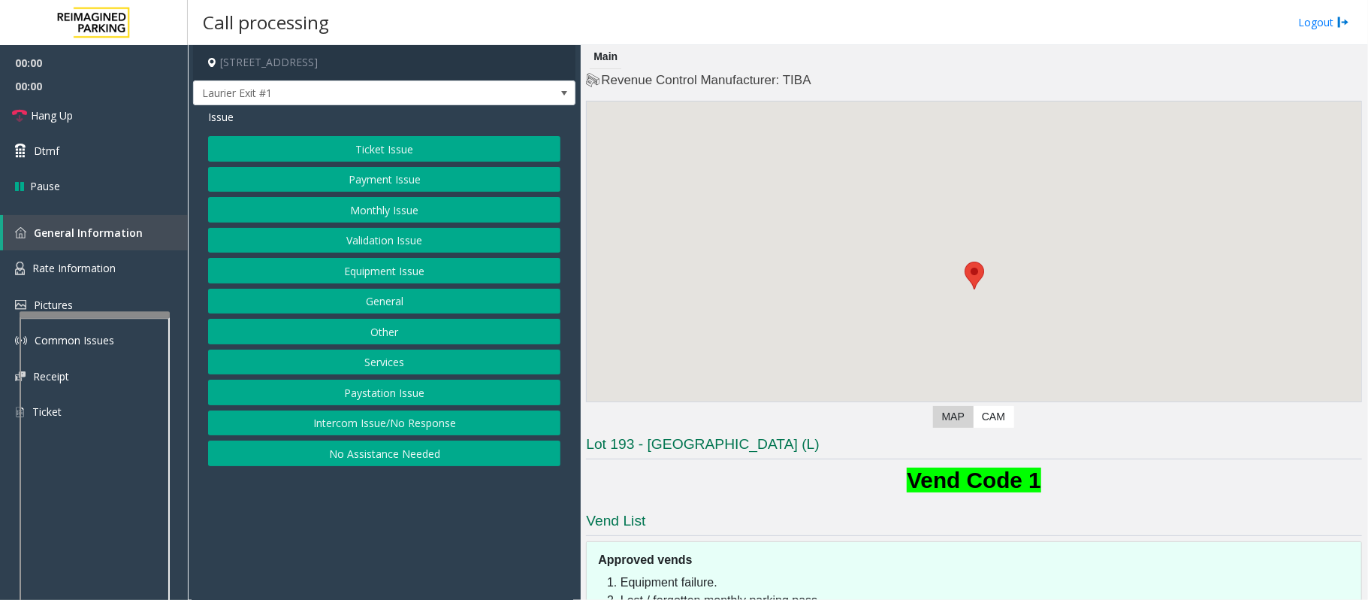
click at [389, 149] on button "Ticket Issue" at bounding box center [384, 149] width 352 height 26
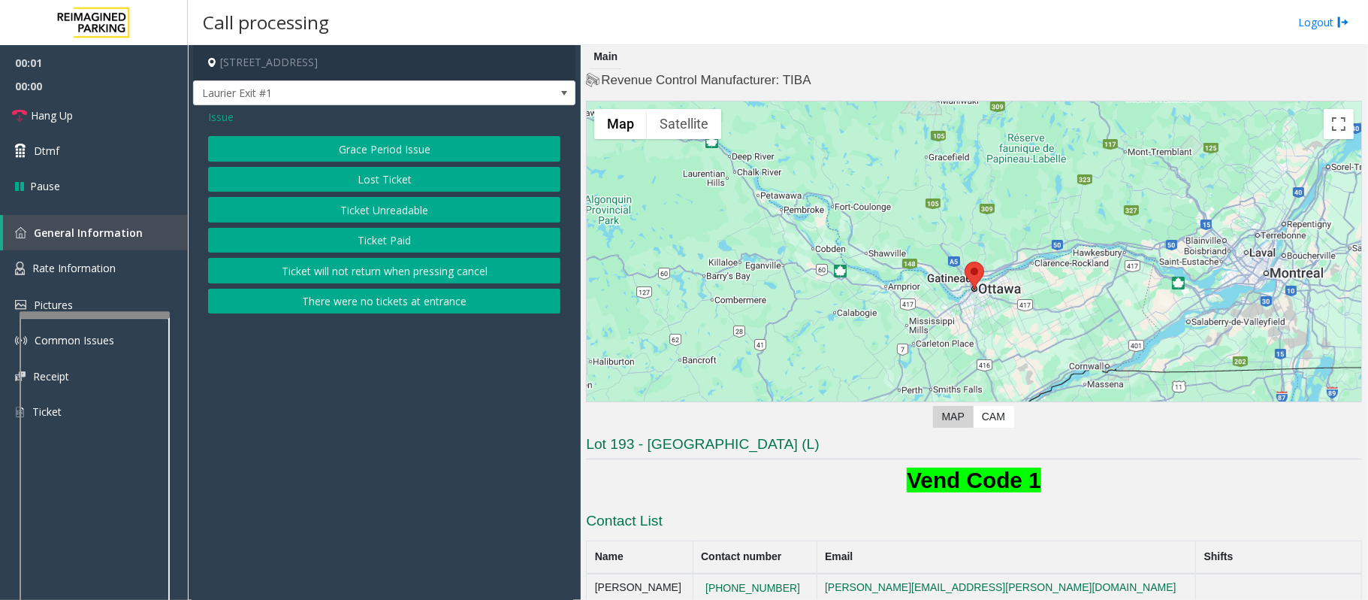
click at [406, 248] on button "Ticket Paid" at bounding box center [384, 241] width 352 height 26
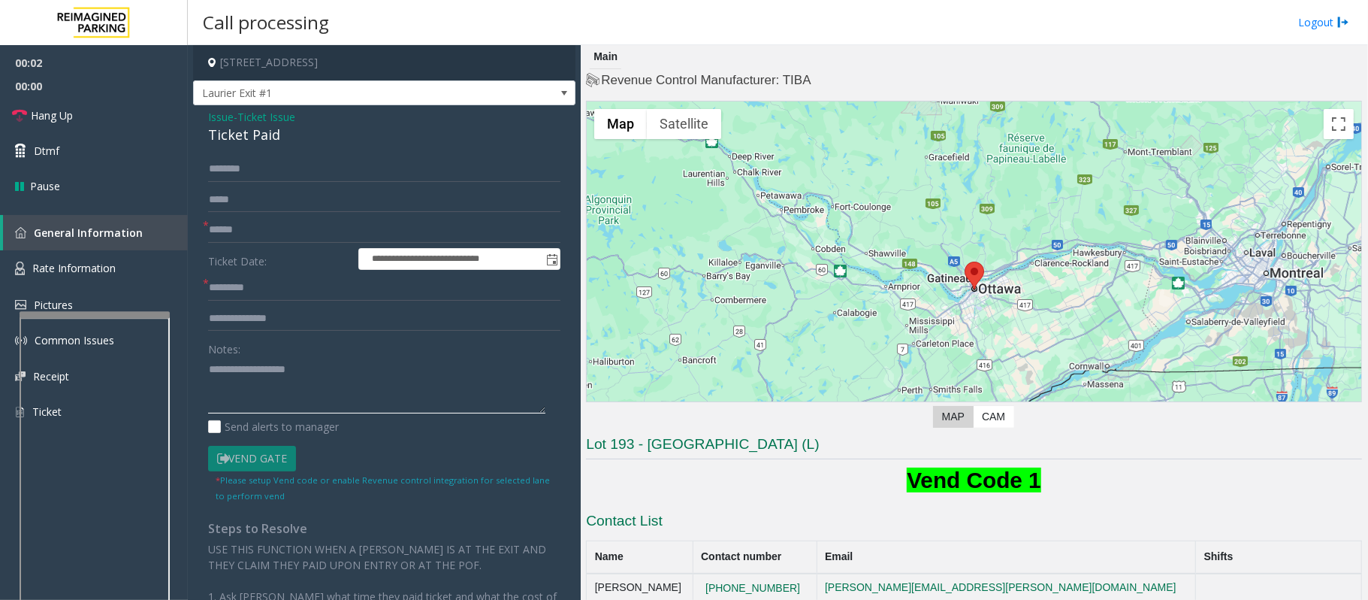
click at [281, 394] on textarea at bounding box center [376, 385] width 337 height 56
paste textarea "**********"
drag, startPoint x: 304, startPoint y: 140, endPoint x: 201, endPoint y: 142, distance: 102.2
click at [201, 142] on div "**********" at bounding box center [384, 441] width 382 height 672
click at [313, 373] on textarea at bounding box center [376, 385] width 337 height 56
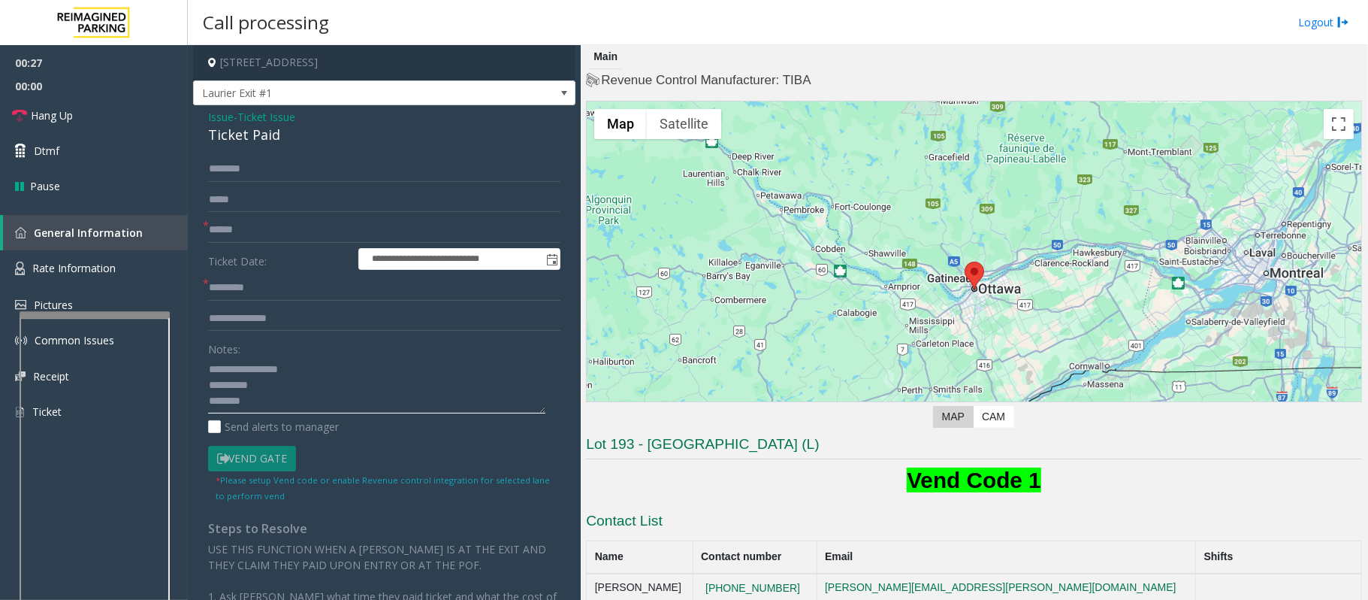
type textarea "**********"
click at [260, 287] on input "text" at bounding box center [384, 288] width 352 height 26
drag, startPoint x: 415, startPoint y: 56, endPoint x: 353, endPoint y: 63, distance: 62.1
click at [353, 63] on h4 "[STREET_ADDRESS]" at bounding box center [384, 62] width 382 height 35
copy h4 "Ottawa, ON"
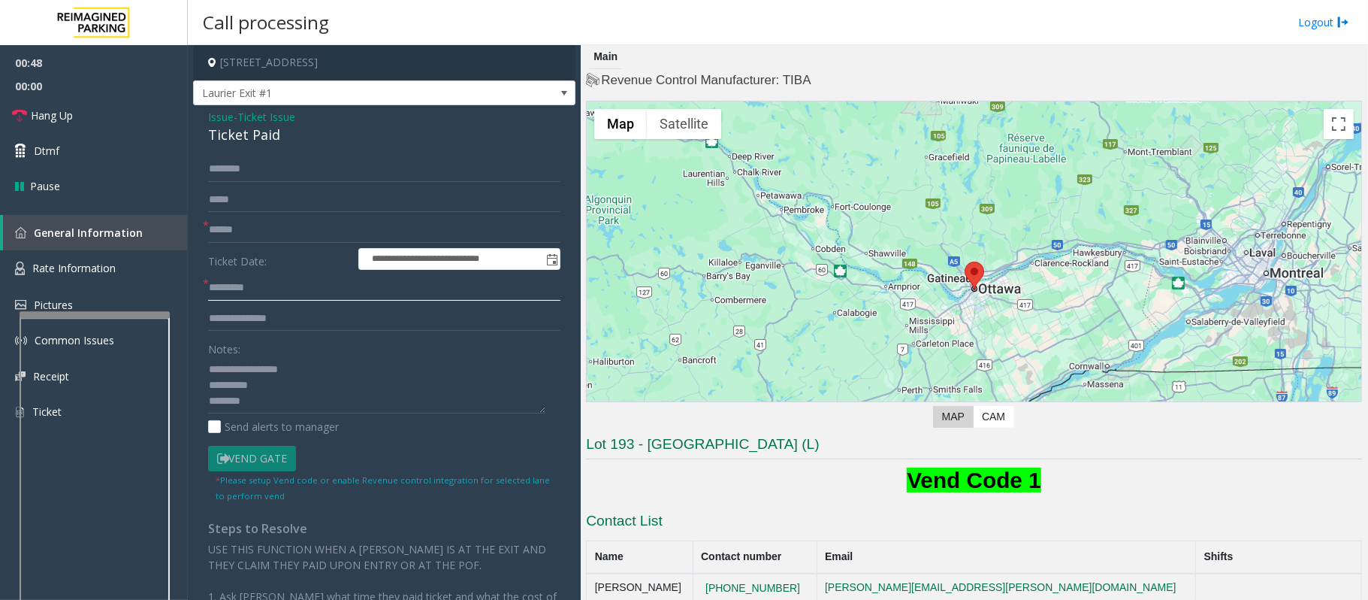
click at [226, 293] on input "text" at bounding box center [384, 288] width 352 height 26
paste input "*******"
click at [226, 286] on input "*******" at bounding box center [384, 288] width 352 height 26
type input "*******"
click at [217, 175] on input "text" at bounding box center [384, 169] width 352 height 26
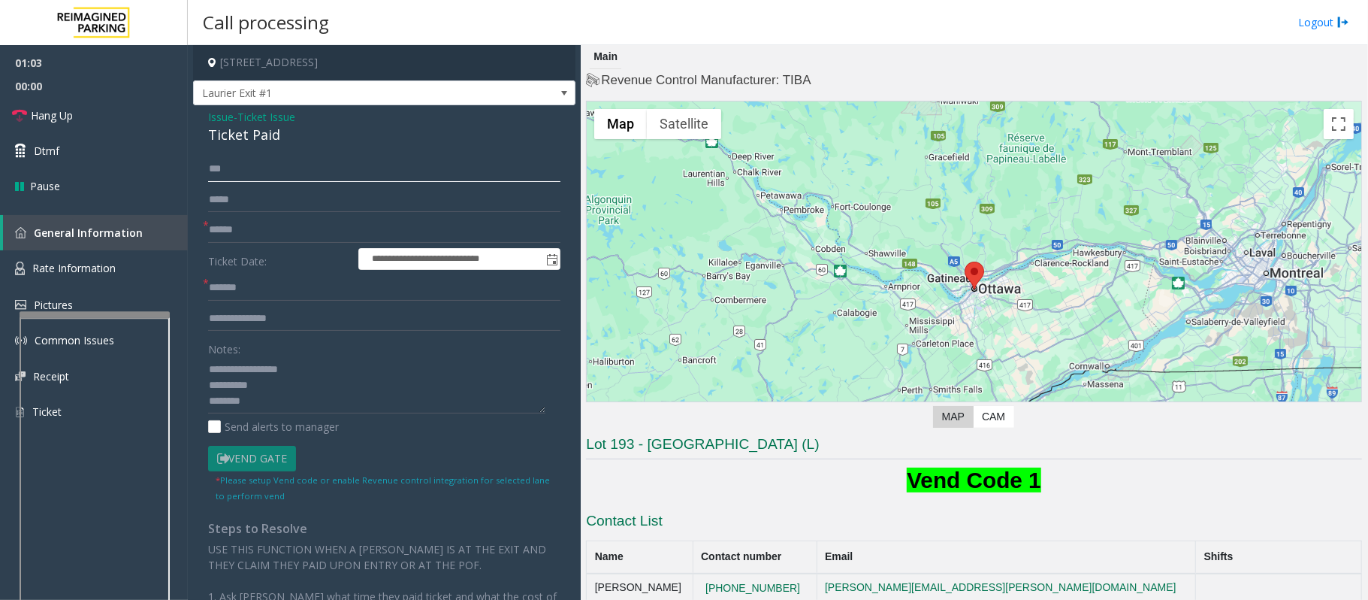
click at [215, 173] on input "***" at bounding box center [384, 169] width 352 height 26
type input "*"
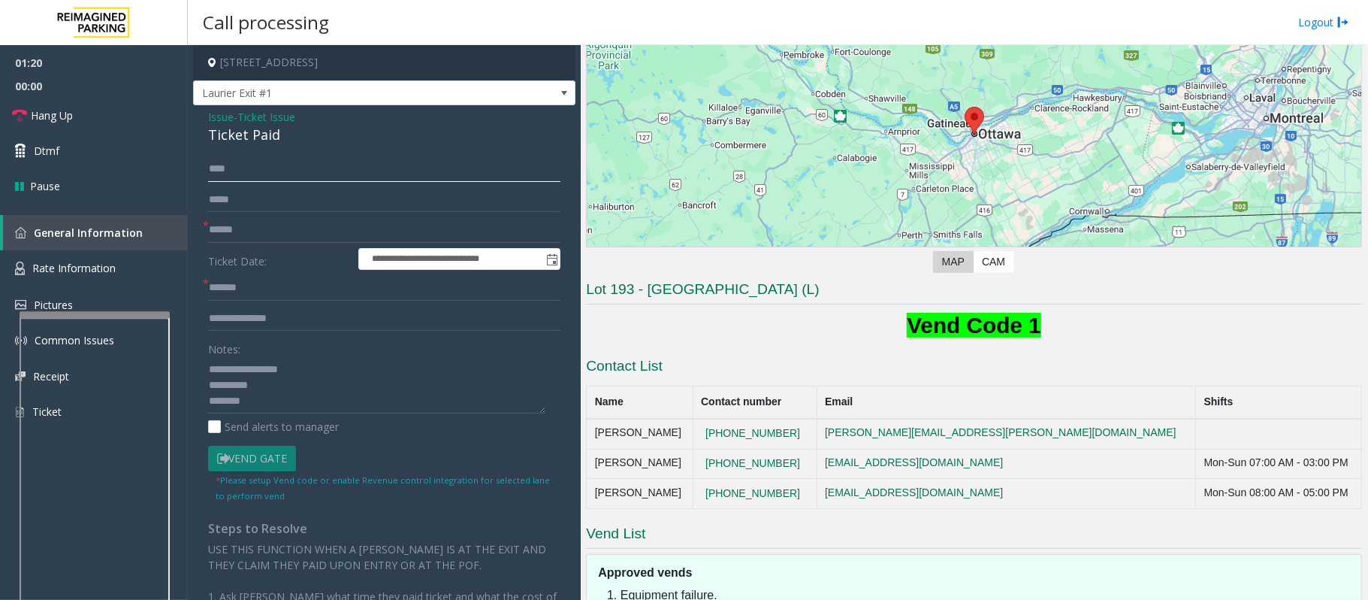
scroll to position [200, 0]
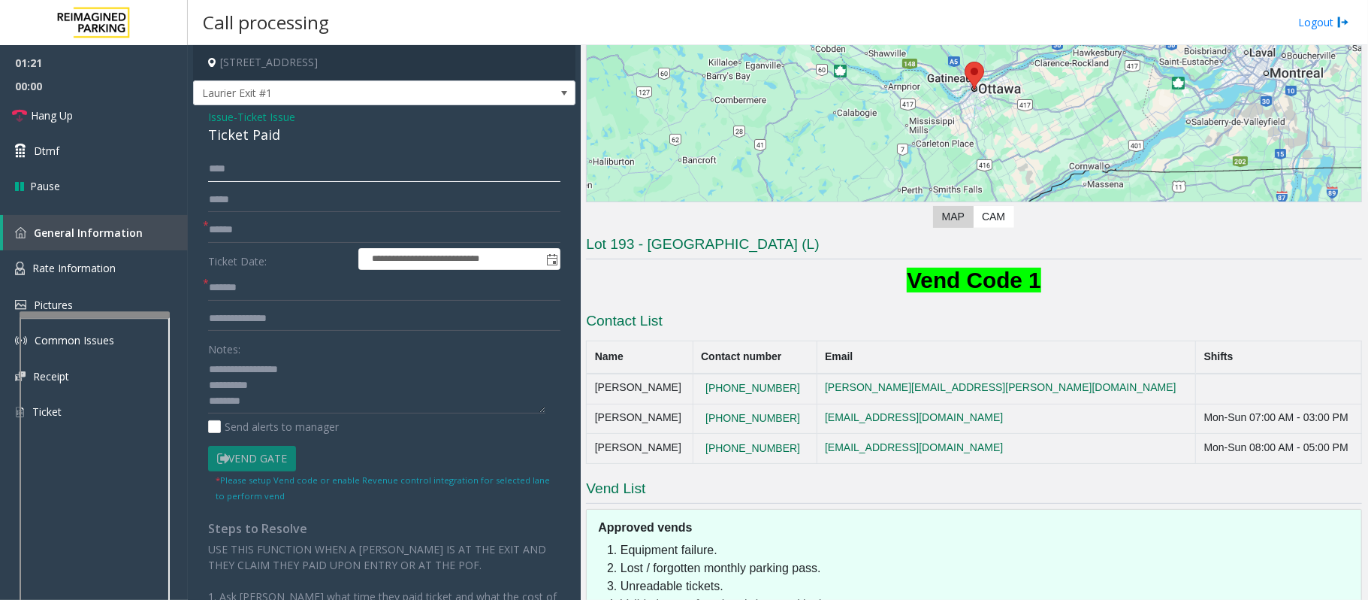
type input "****"
click at [263, 322] on input "text" at bounding box center [384, 319] width 352 height 26
click at [67, 153] on link "Dtmf" at bounding box center [94, 150] width 188 height 35
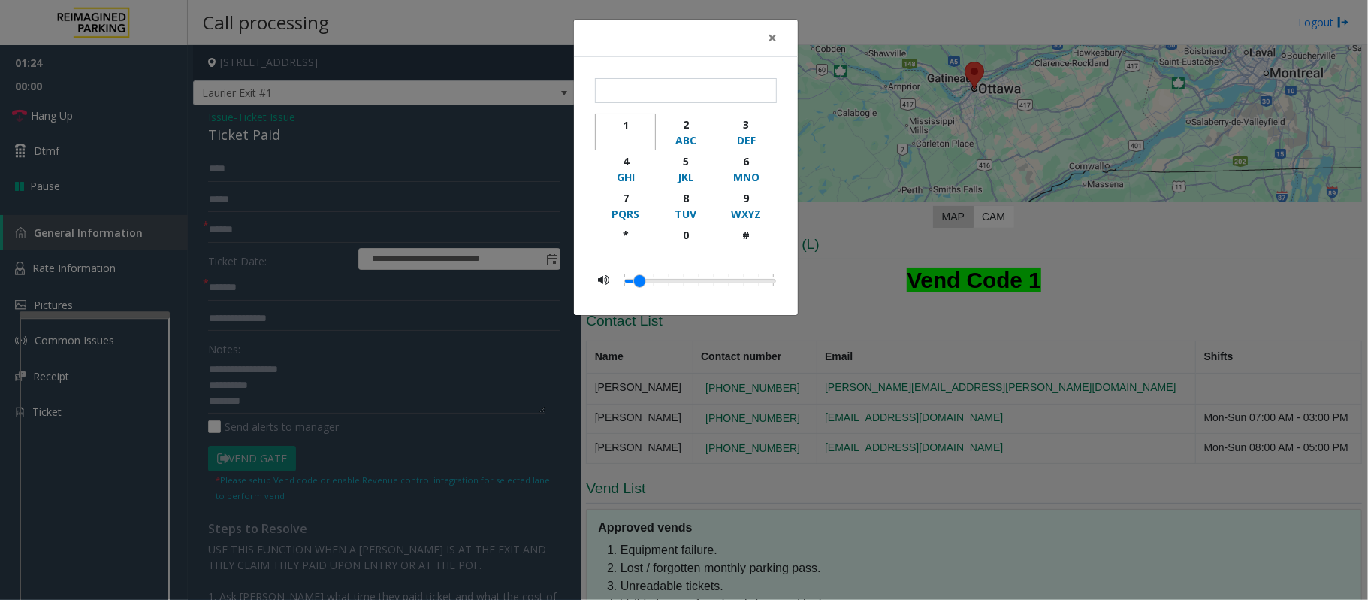
click at [625, 129] on div "1" at bounding box center [625, 125] width 41 height 16
type input "*"
click at [768, 385] on div "× * 1 2 ABC 3 DEF 4 GHI 5 JKL 6 MNO 7 PQRS 8 TUV 9 WXYZ * 0 #" at bounding box center [684, 300] width 1368 height 600
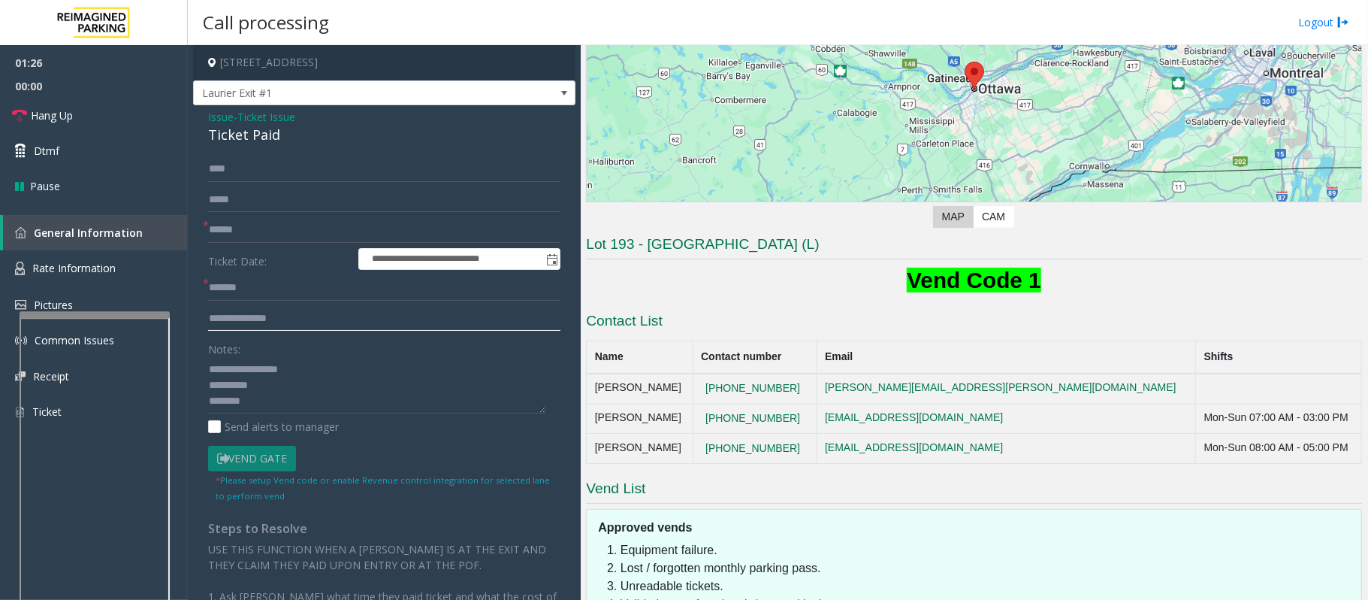
click at [265, 319] on input "text" at bounding box center [384, 319] width 352 height 26
type input "**"
click at [71, 118] on span "Hang Up" at bounding box center [52, 115] width 42 height 16
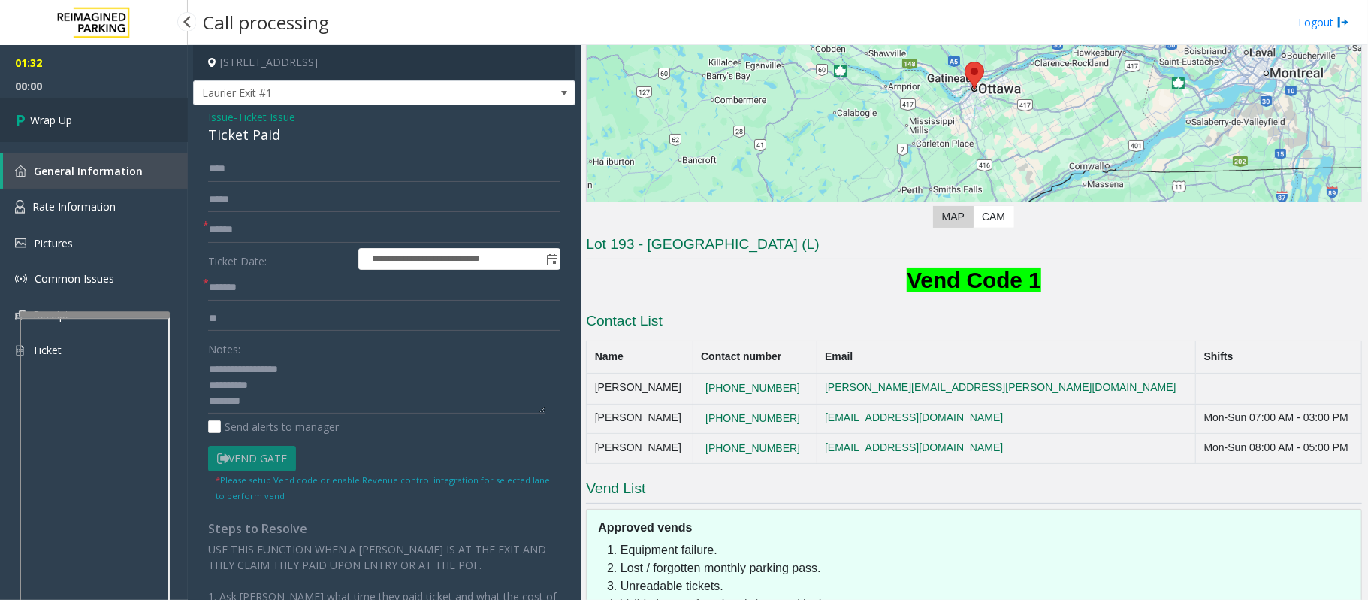
click at [71, 118] on span "Wrap Up" at bounding box center [51, 120] width 42 height 16
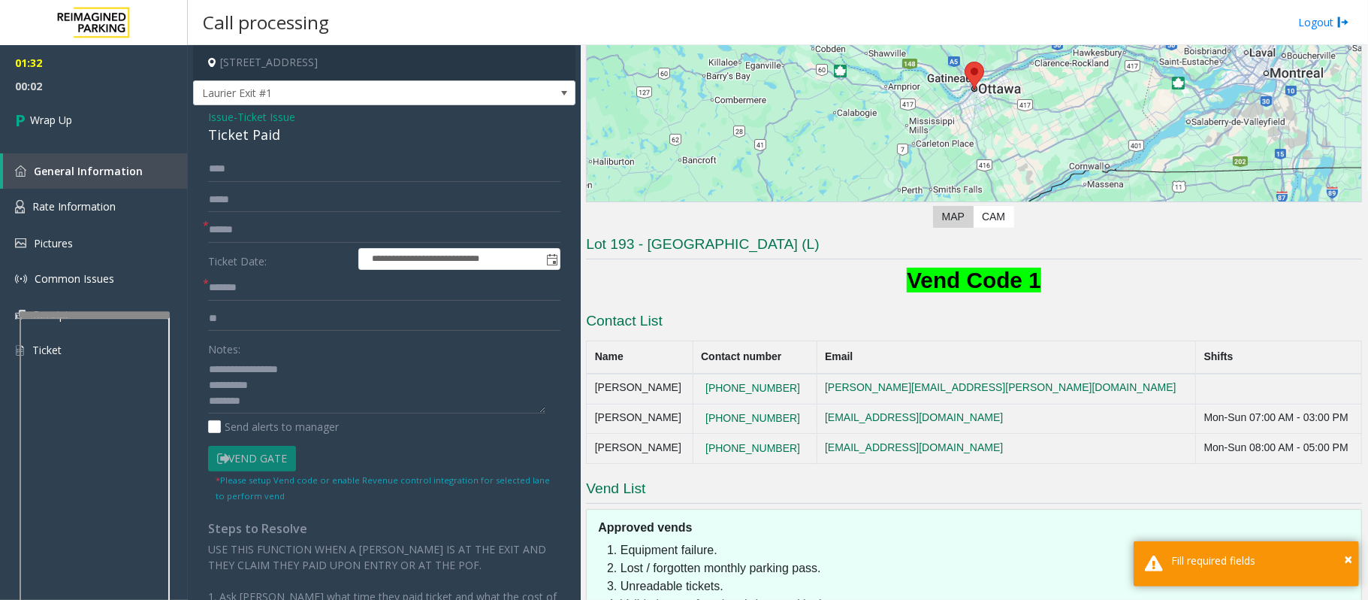
click at [208, 233] on span "*" at bounding box center [206, 225] width 6 height 16
click at [257, 221] on input "text" at bounding box center [384, 230] width 352 height 26
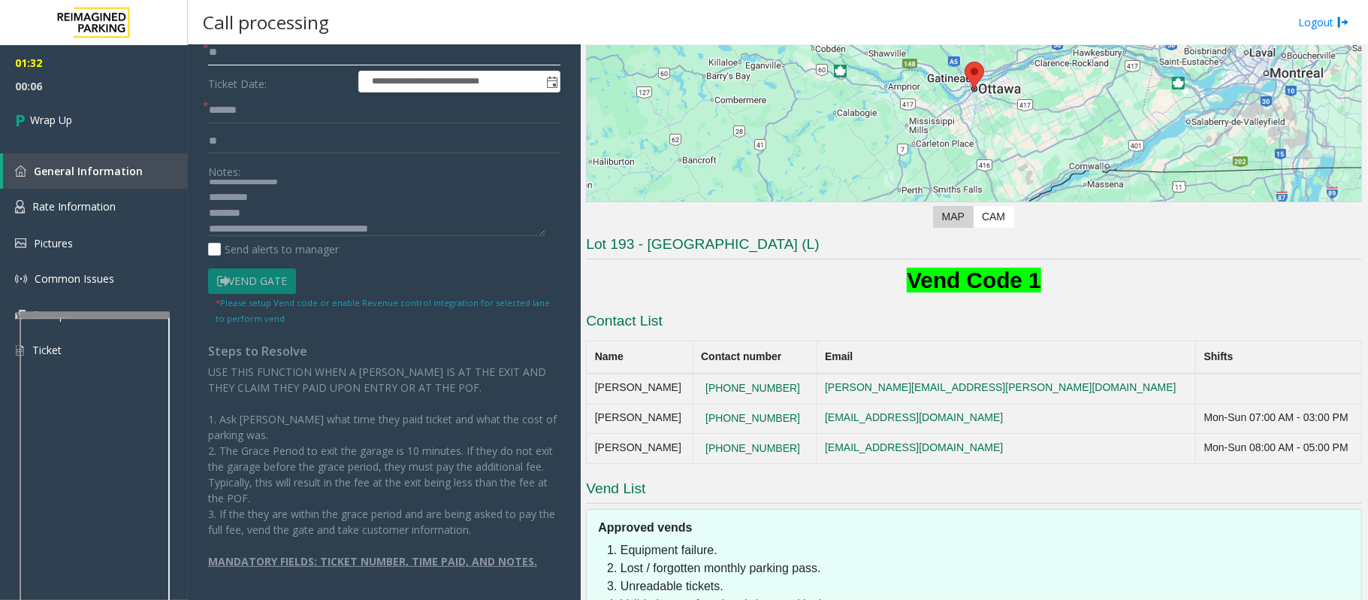
scroll to position [15, 0]
type input "**"
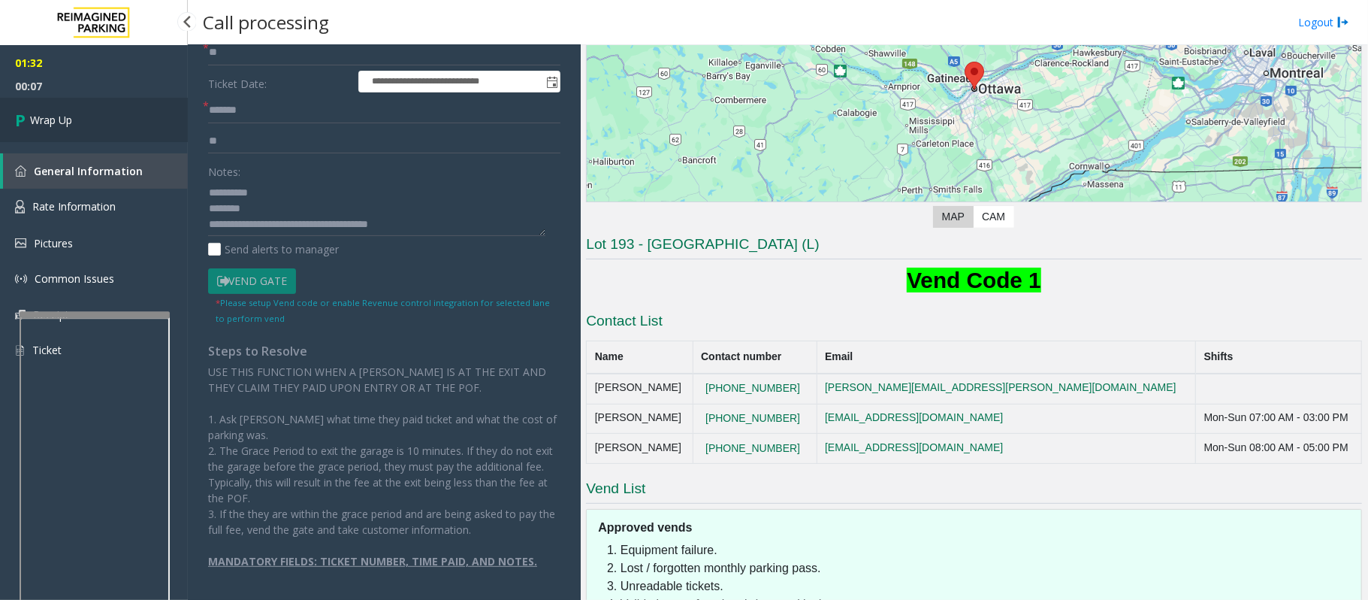
click at [75, 126] on link "Wrap Up" at bounding box center [94, 120] width 188 height 44
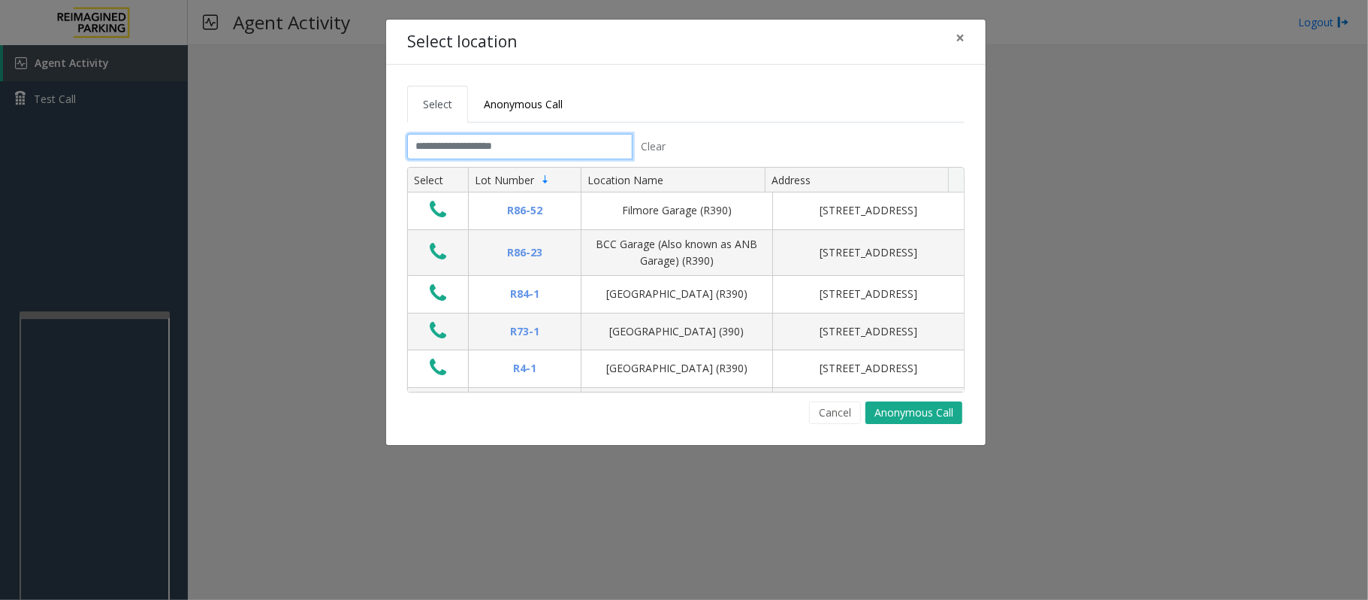
click at [503, 144] on input "text" at bounding box center [519, 147] width 225 height 26
click at [527, 152] on input "text" at bounding box center [519, 147] width 225 height 26
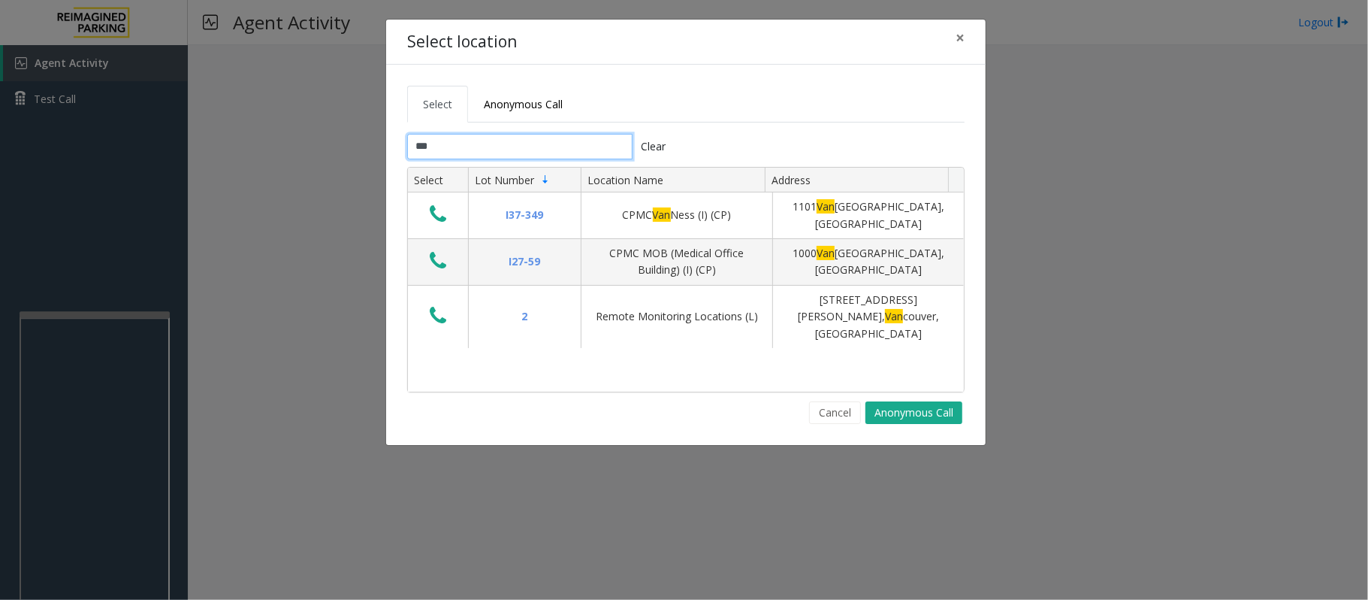
type input "***"
click at [833, 404] on button "Cancel" at bounding box center [835, 412] width 52 height 23
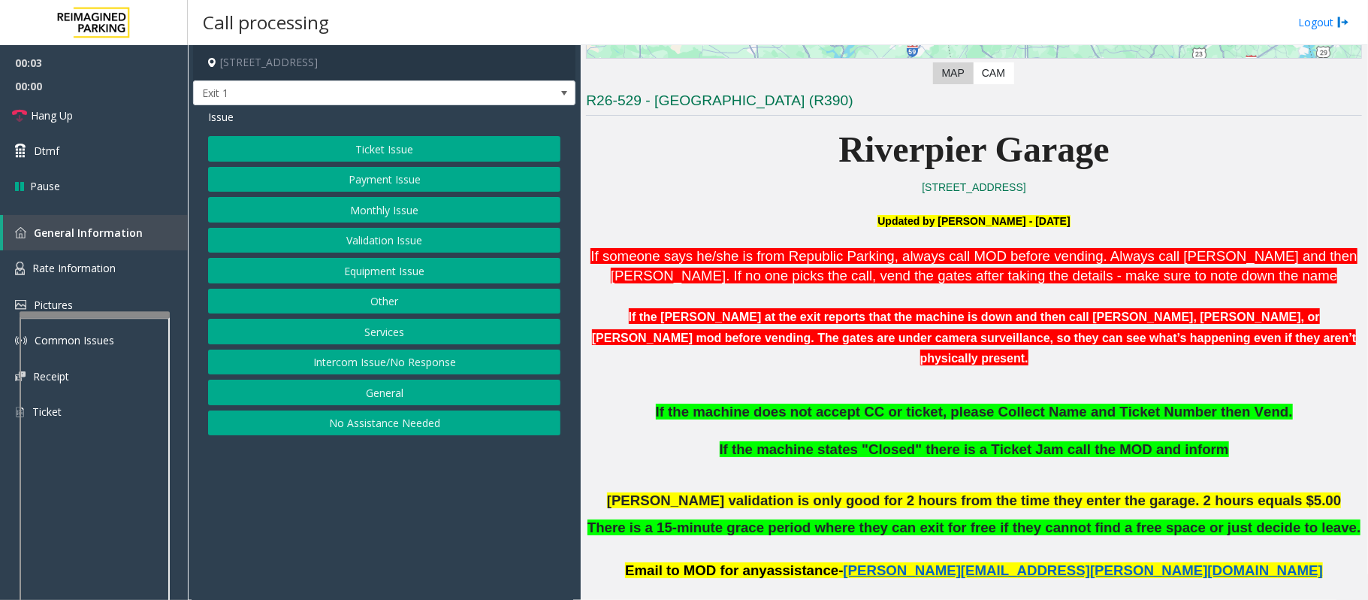
scroll to position [400, 0]
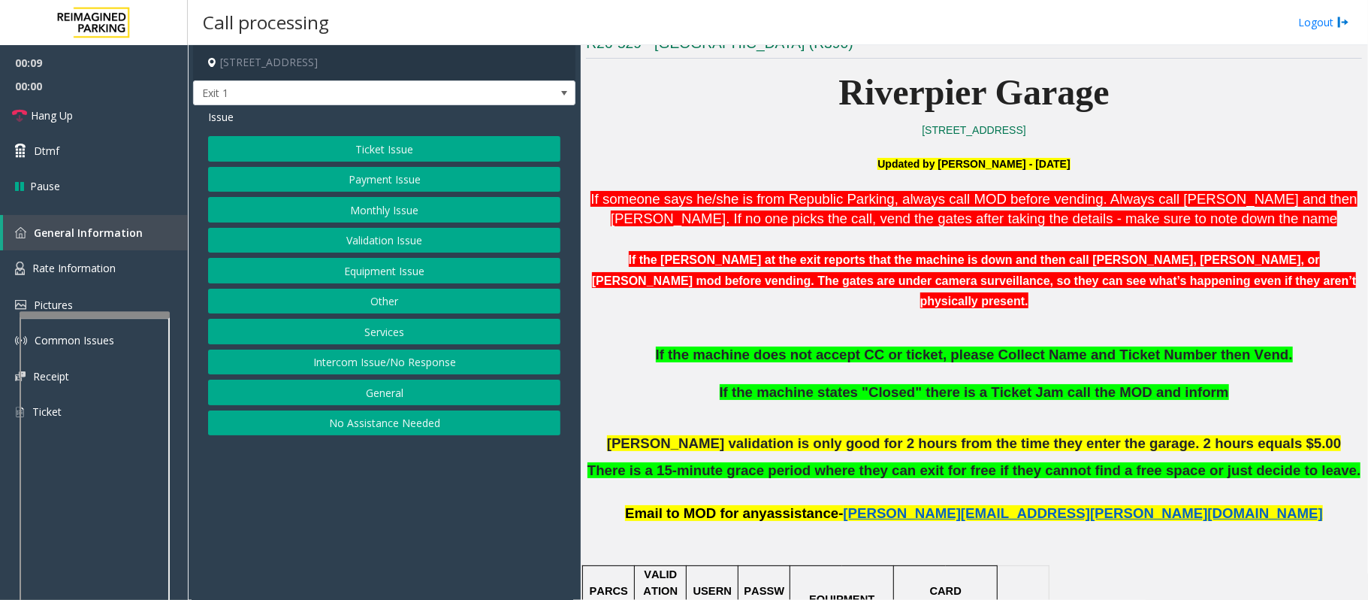
click at [346, 145] on button "Ticket Issue" at bounding box center [384, 149] width 352 height 26
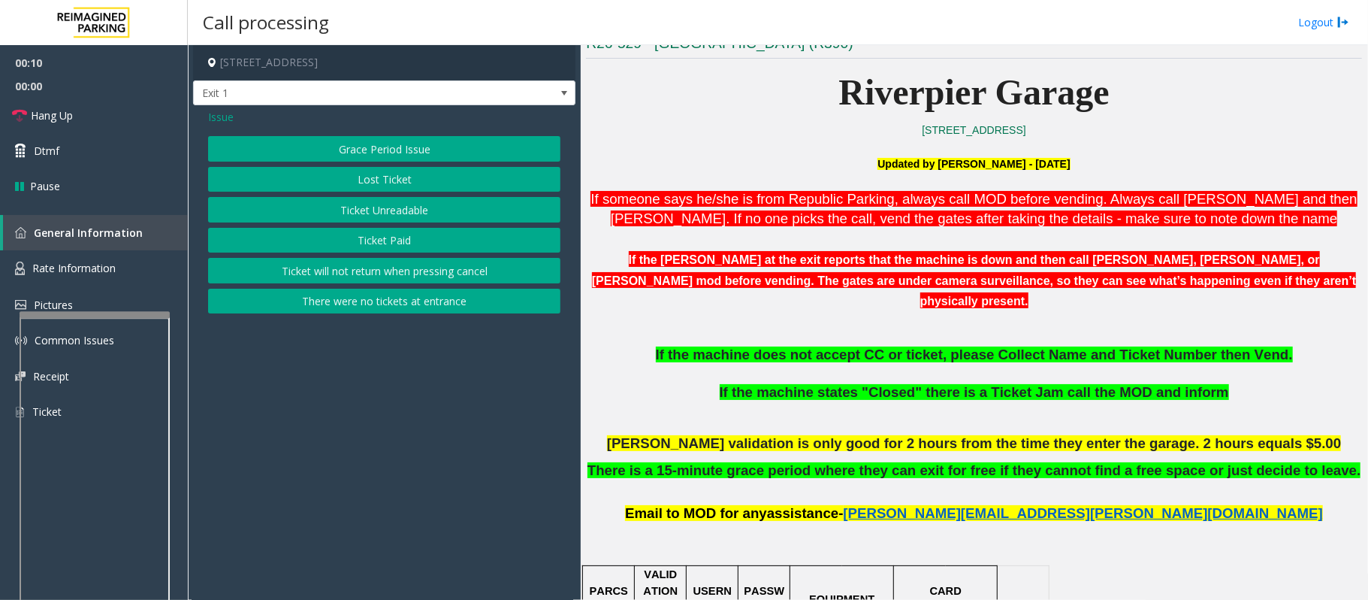
click at [379, 214] on button "Ticket Unreadable" at bounding box center [384, 210] width 352 height 26
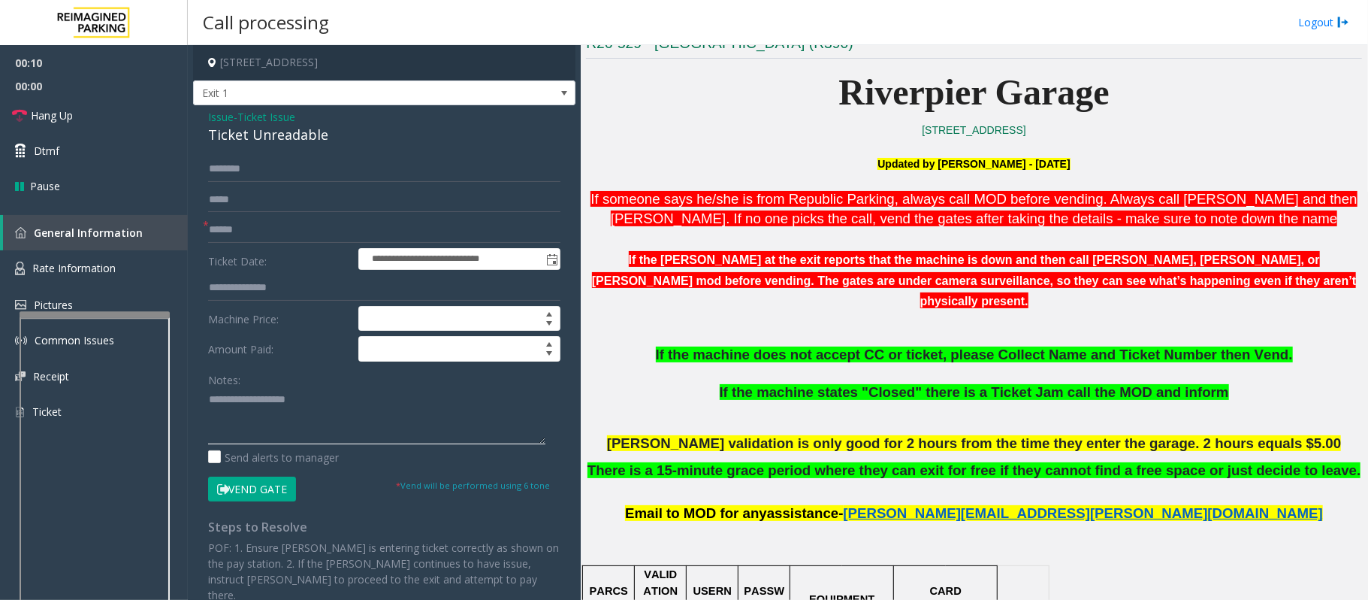
click at [274, 404] on textarea at bounding box center [376, 416] width 337 height 56
paste textarea "**********"
drag, startPoint x: 346, startPoint y: 132, endPoint x: 207, endPoint y: 139, distance: 139.2
click at [207, 139] on div "**********" at bounding box center [384, 440] width 382 height 671
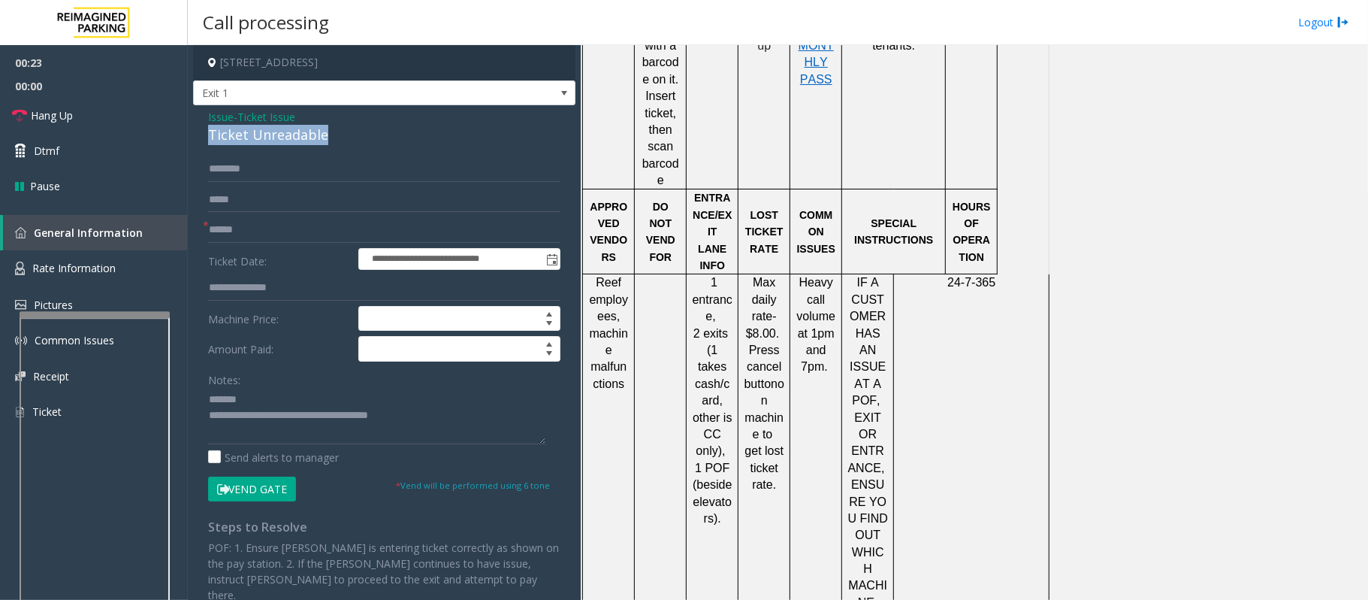
scroll to position [1978, 0]
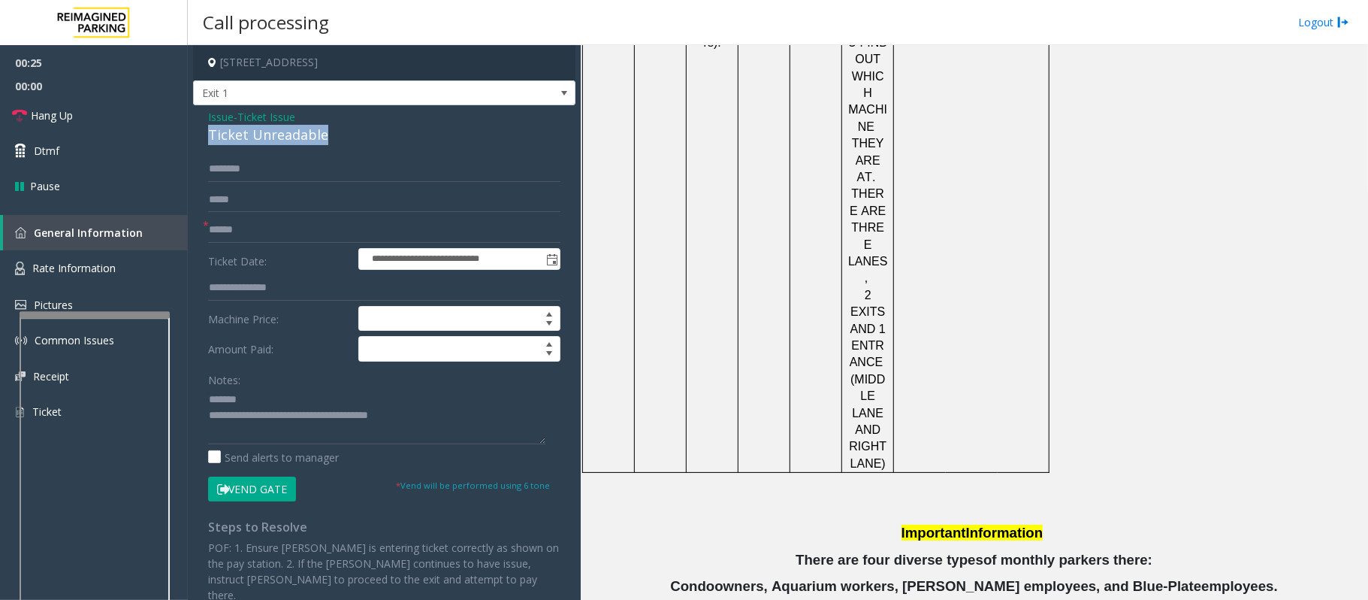
drag, startPoint x: 842, startPoint y: 509, endPoint x: 724, endPoint y: 502, distance: 117.4
copy button "(423) 752-5710"
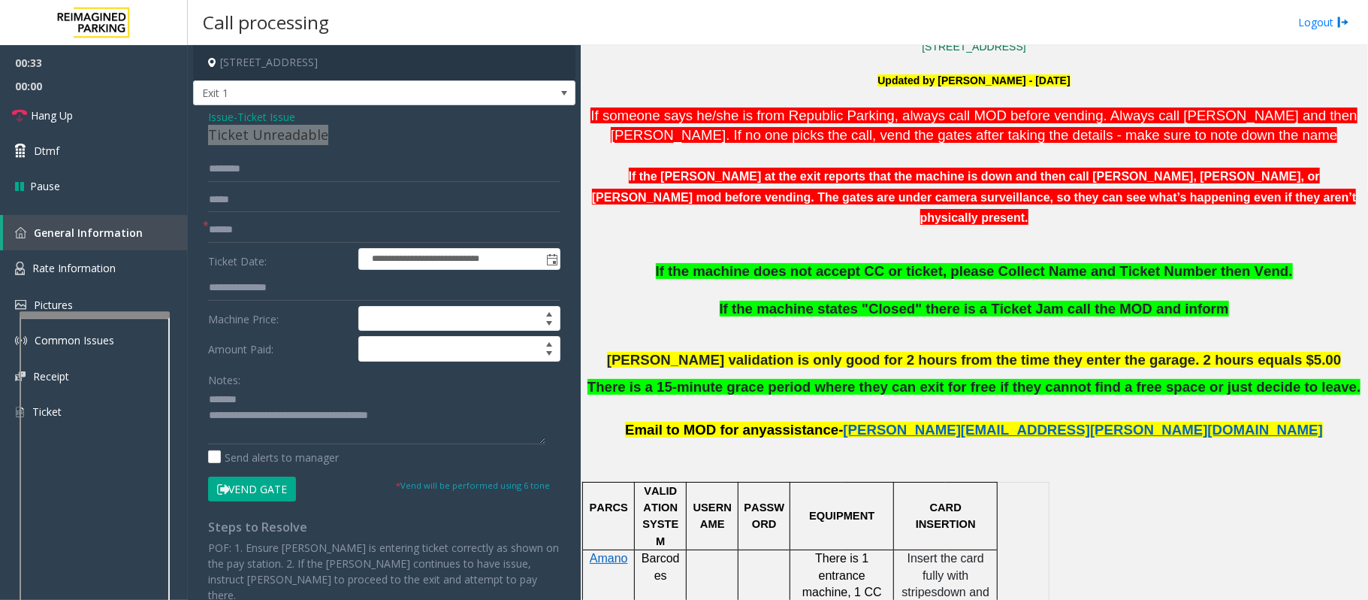
scroll to position [476, 0]
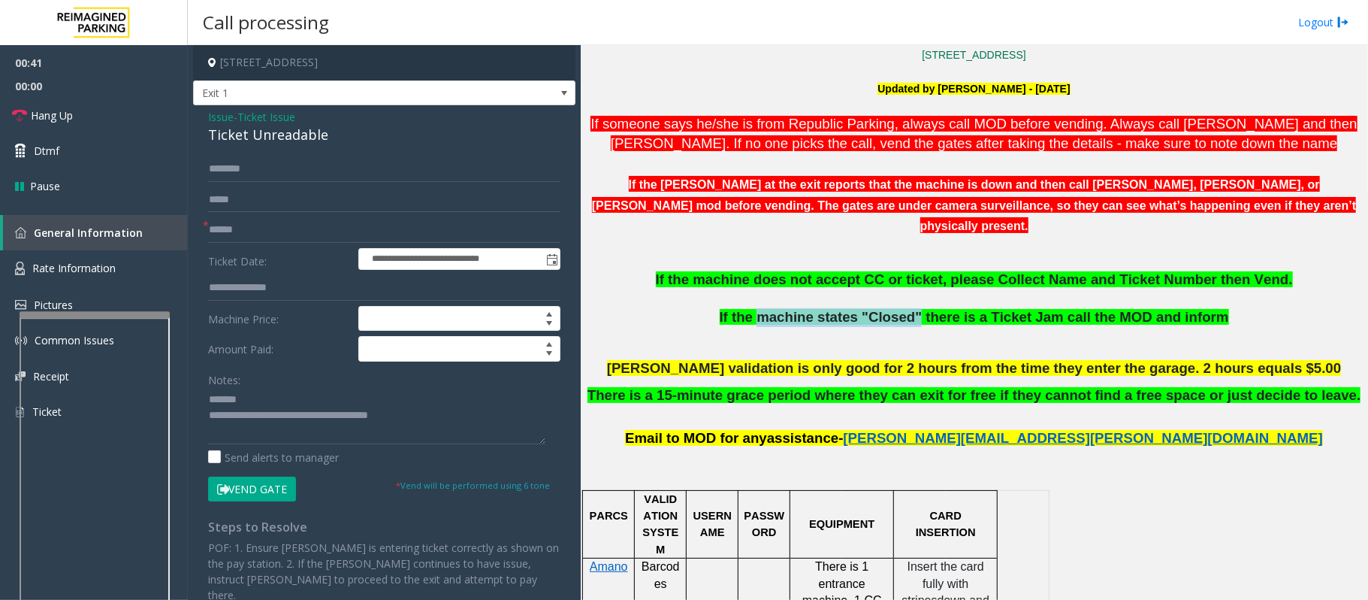
drag, startPoint x: 777, startPoint y: 295, endPoint x: 921, endPoint y: 301, distance: 144.4
click at [921, 309] on span "If the machine states "Closed" there is a Ticket Jam call the MOD and inform" at bounding box center [974, 317] width 509 height 16
drag, startPoint x: 428, startPoint y: 418, endPoint x: 278, endPoint y: 418, distance: 150.3
click at [278, 418] on textarea at bounding box center [376, 416] width 337 height 56
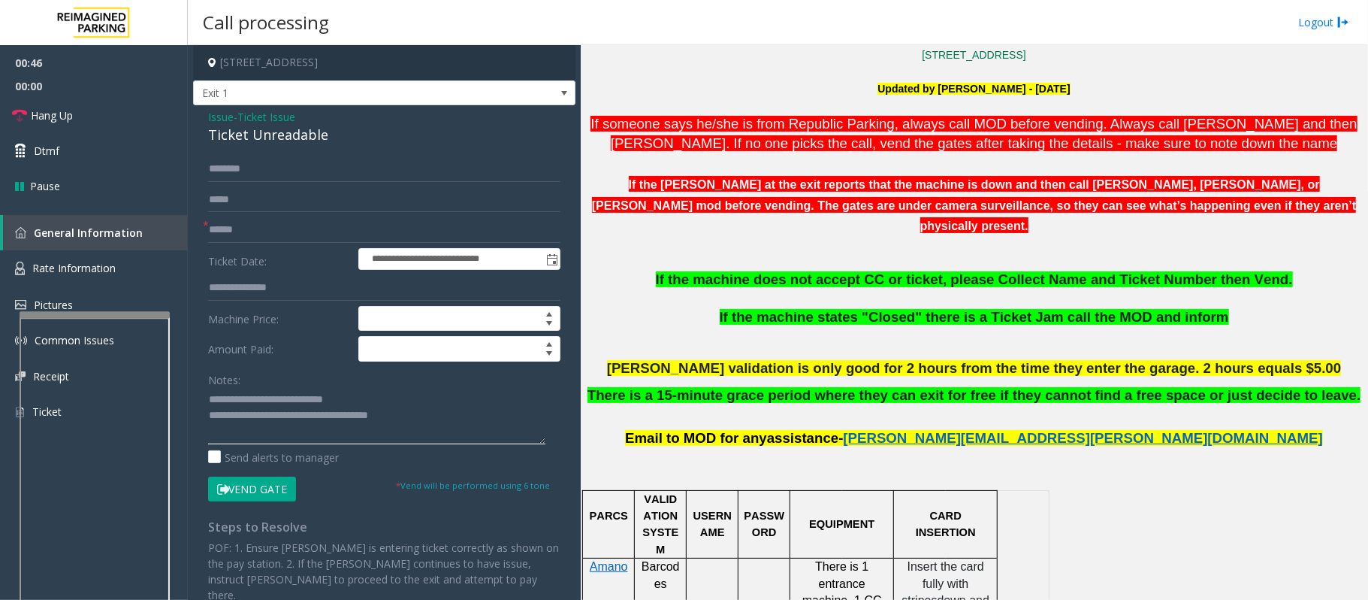
click at [271, 415] on textarea at bounding box center [376, 416] width 337 height 56
type textarea "**********"
click at [273, 237] on input "text" at bounding box center [384, 230] width 352 height 26
click at [261, 227] on input "text" at bounding box center [384, 230] width 352 height 26
click at [220, 166] on input "text" at bounding box center [384, 169] width 352 height 26
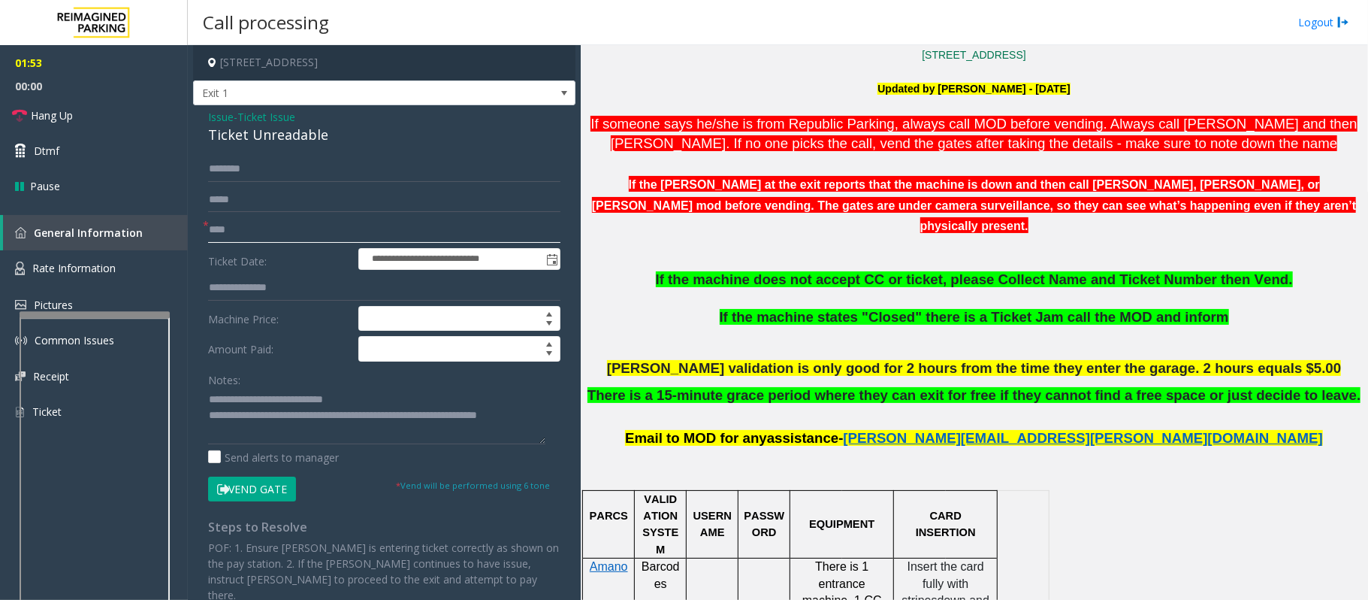
click at [213, 234] on input "****" at bounding box center [384, 230] width 352 height 26
click at [214, 225] on input "******" at bounding box center [384, 230] width 352 height 26
type input "******"
click at [218, 163] on input "text" at bounding box center [384, 169] width 352 height 26
drag, startPoint x: 415, startPoint y: 410, endPoint x: 421, endPoint y: 436, distance: 26.1
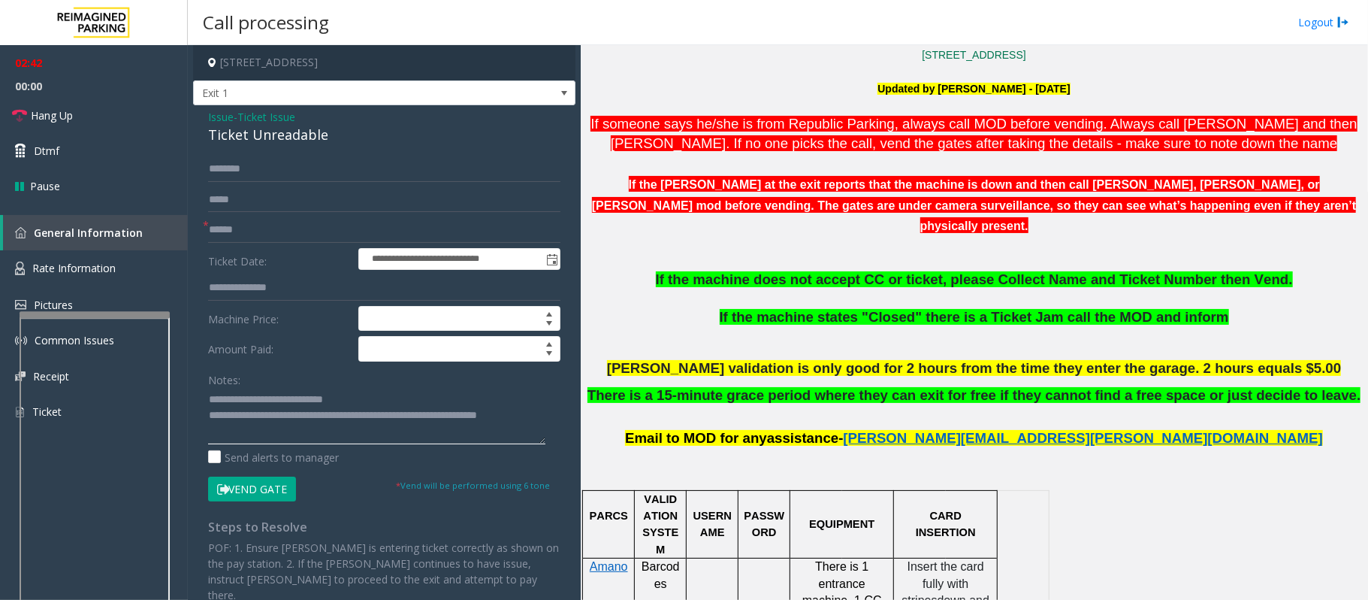
click at [421, 436] on textarea at bounding box center [376, 416] width 337 height 56
click at [79, 111] on link "Hang Up" at bounding box center [94, 115] width 188 height 35
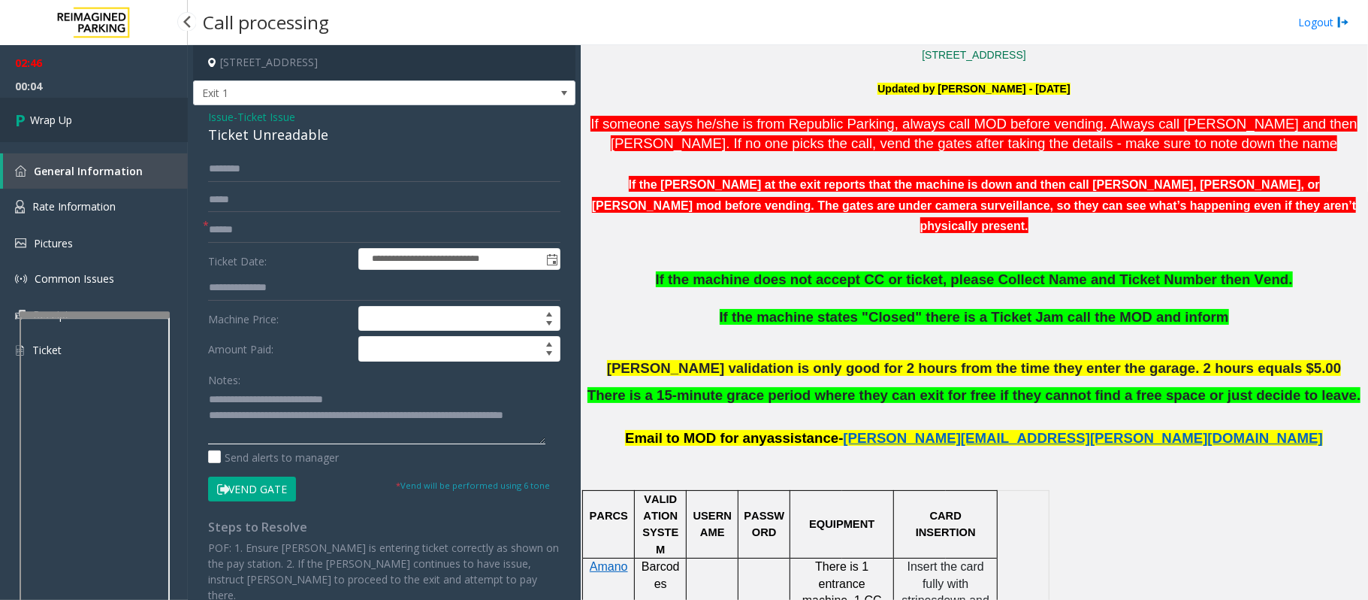
type textarea "**********"
click at [72, 121] on span "Wrap Up" at bounding box center [51, 120] width 42 height 16
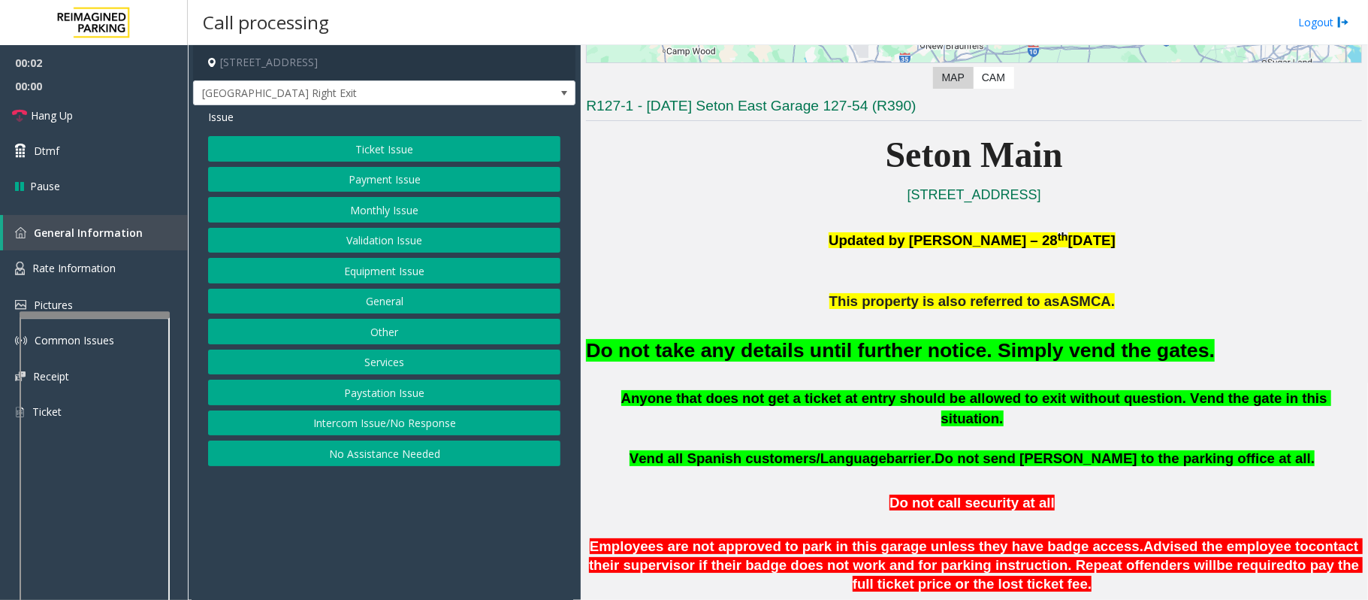
scroll to position [400, 0]
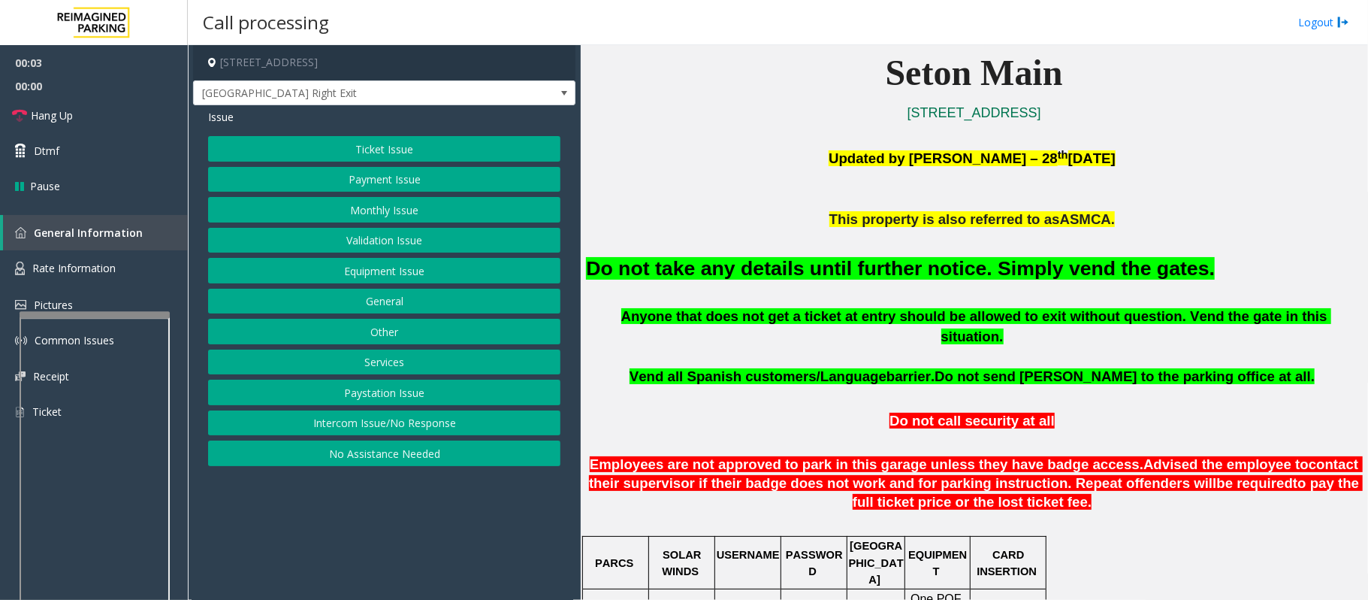
click at [367, 278] on button "Equipment Issue" at bounding box center [384, 271] width 352 height 26
click at [370, 278] on button "Gate / Door Won't Open" at bounding box center [384, 271] width 352 height 26
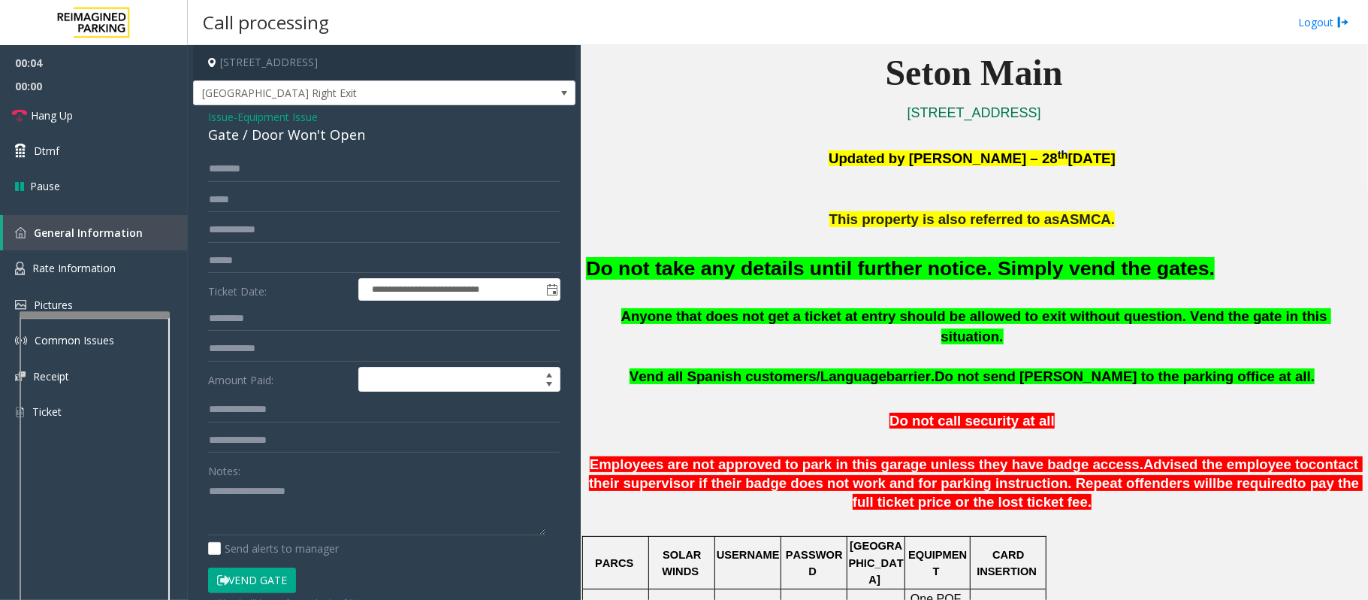
click at [264, 576] on button "Vend Gate" at bounding box center [252, 580] width 88 height 26
click at [788, 267] on font "Do not take any details until further notice. Simply vend the gates." at bounding box center [900, 268] width 629 height 23
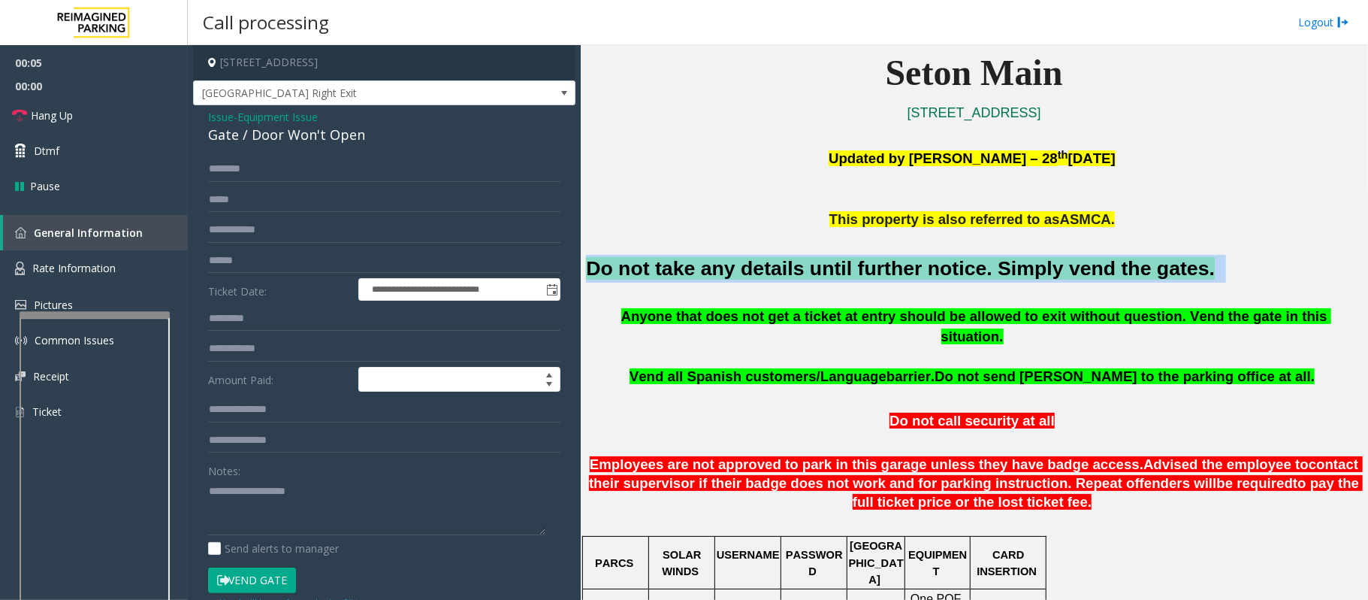
click at [788, 267] on font "Do not take any details until further notice. Simply vend the gates." at bounding box center [900, 268] width 629 height 23
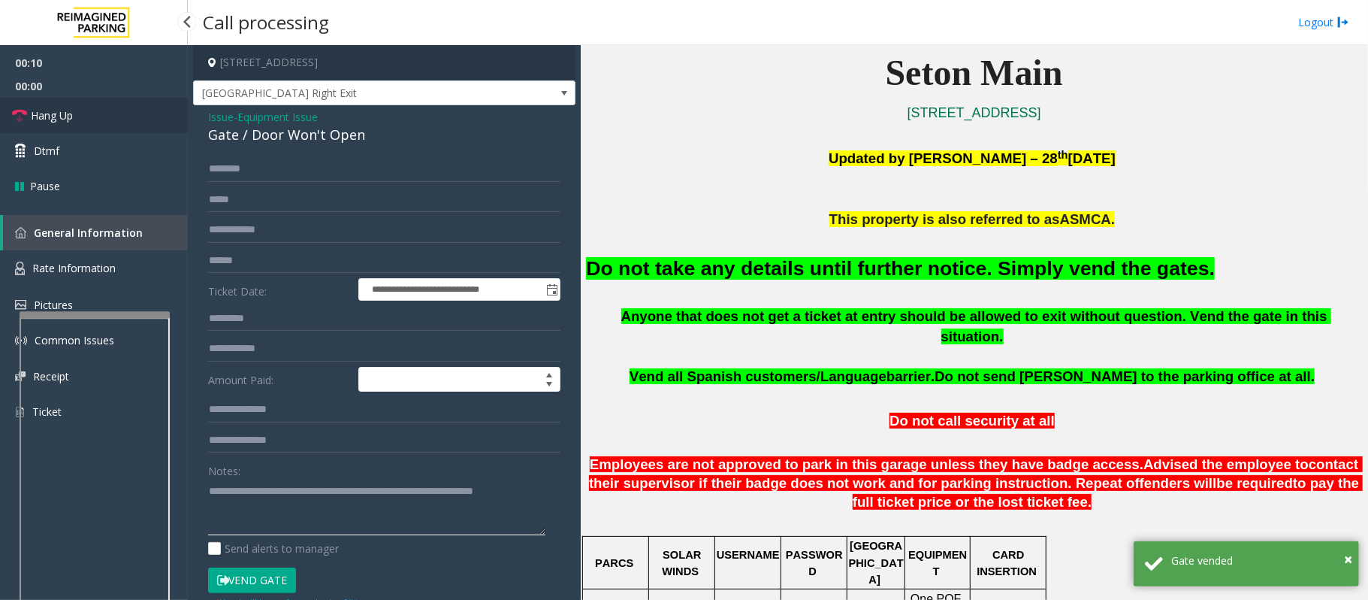
type textarea "**********"
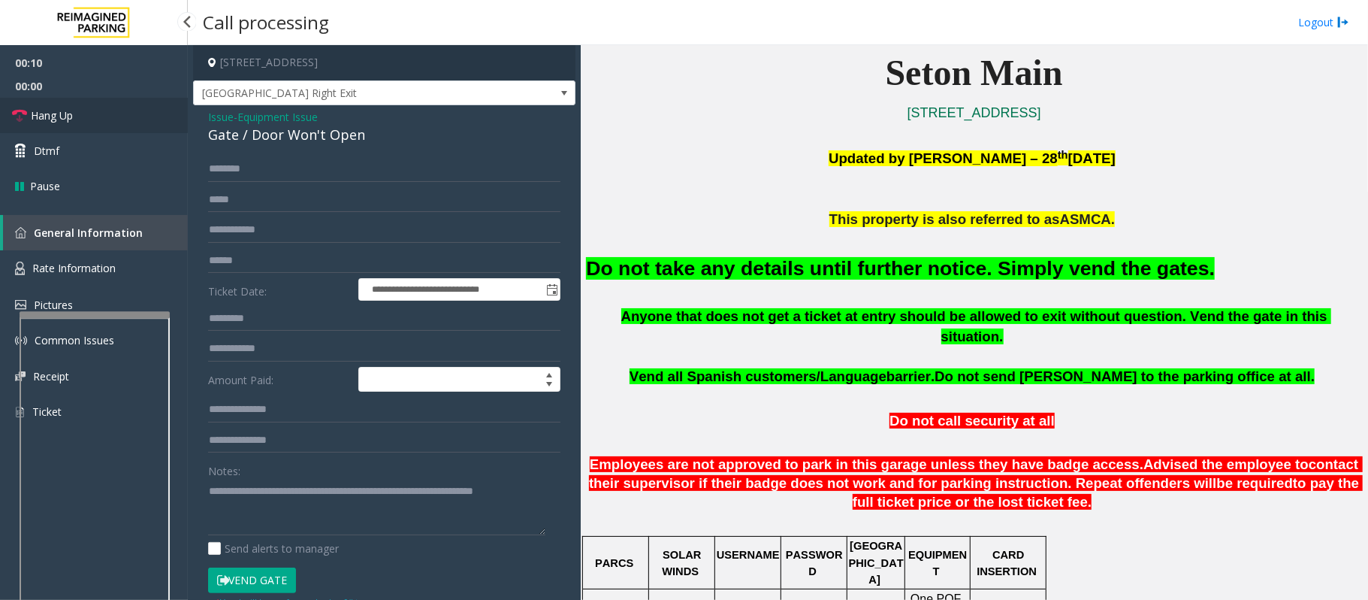
click at [65, 119] on span "Hang Up" at bounding box center [52, 115] width 42 height 16
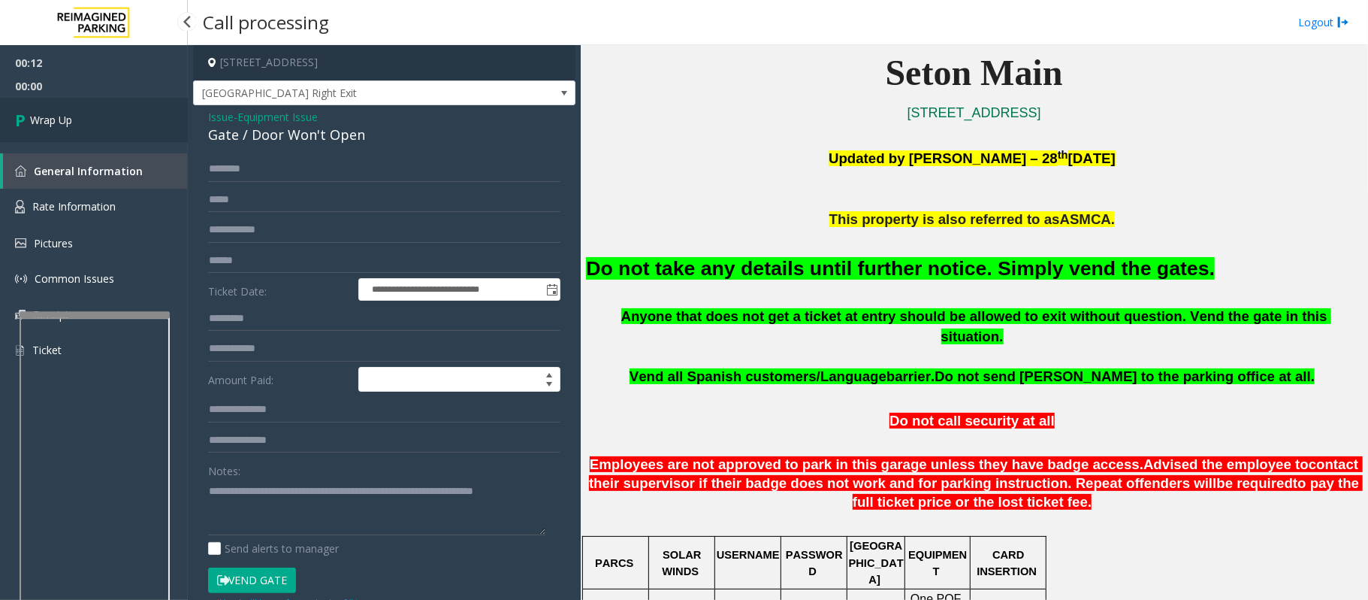
click at [65, 119] on span "Wrap Up" at bounding box center [51, 120] width 42 height 16
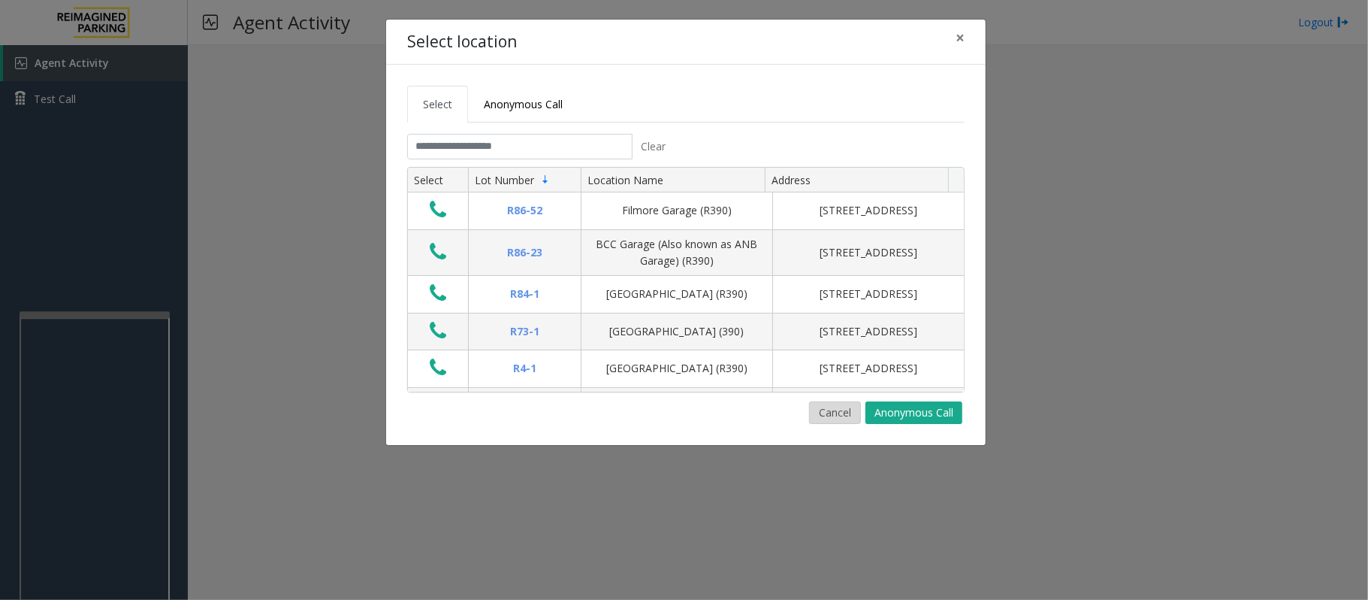
click at [848, 409] on button "Cancel" at bounding box center [835, 412] width 52 height 23
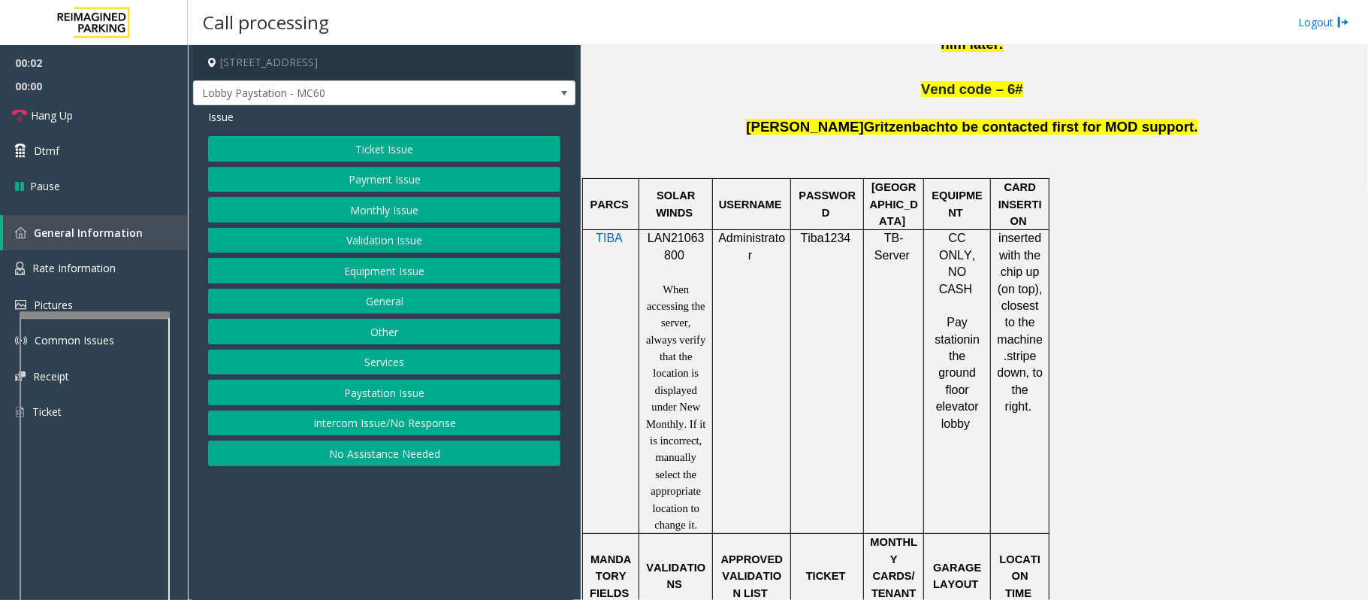
scroll to position [1002, 0]
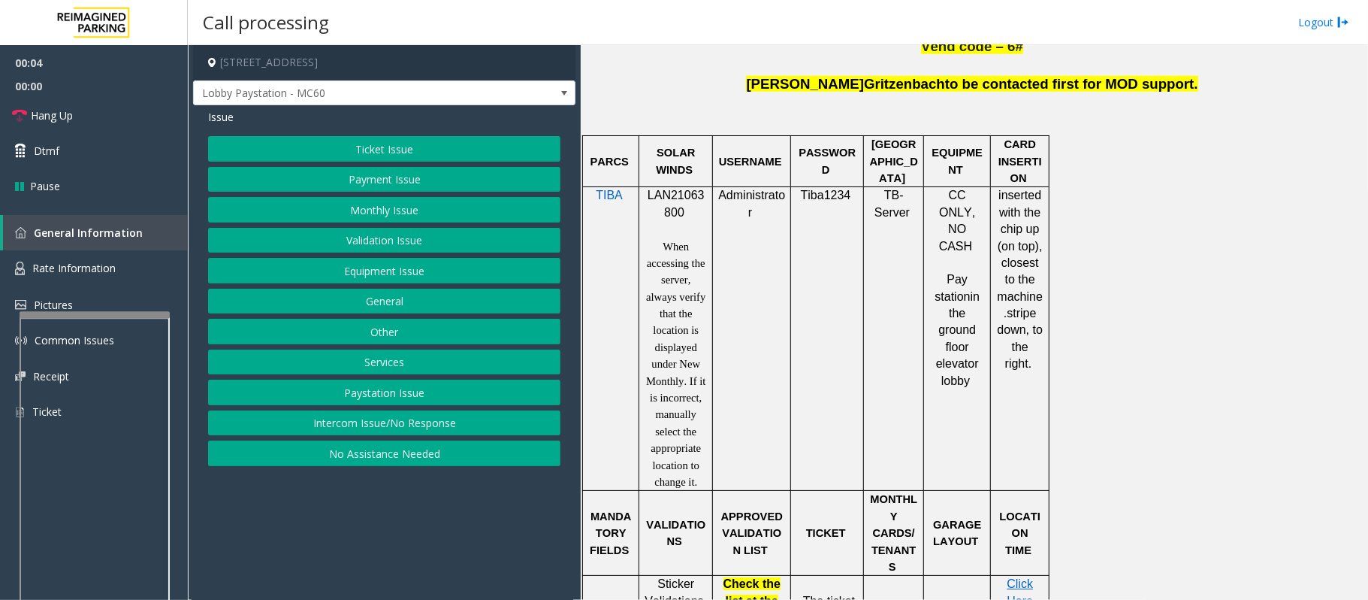
click at [364, 415] on button "Intercom Issue/No Response" at bounding box center [384, 423] width 352 height 26
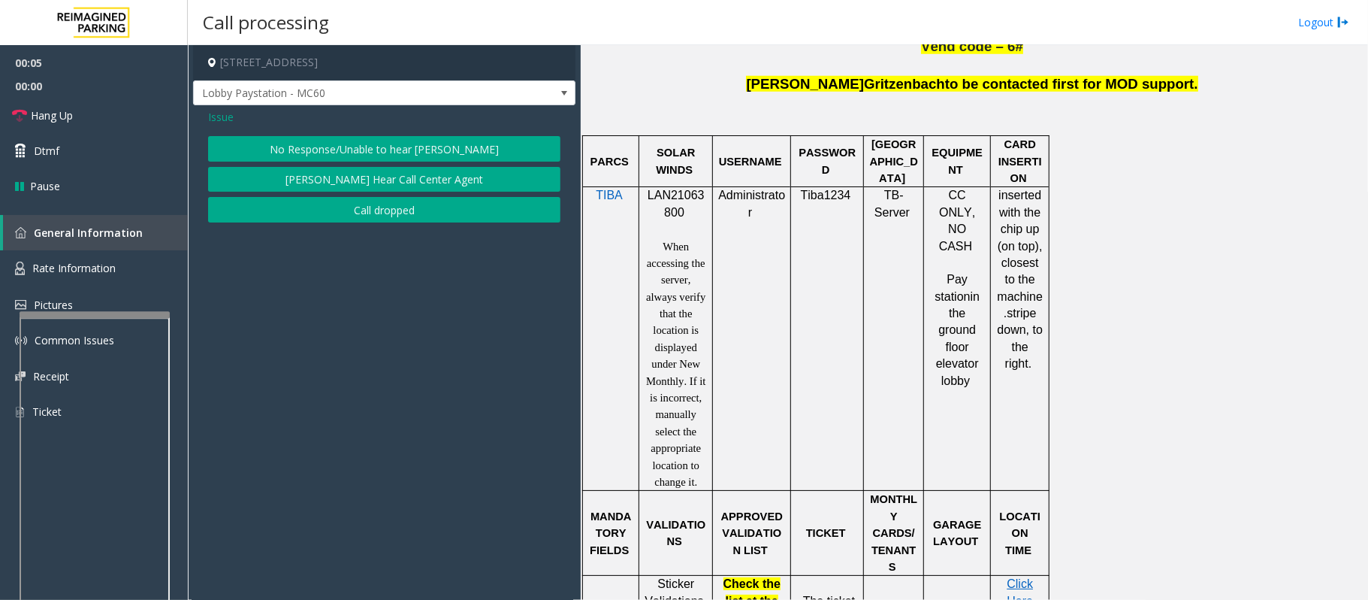
click at [289, 138] on button "No Response/Unable to hear [PERSON_NAME]" at bounding box center [384, 149] width 352 height 26
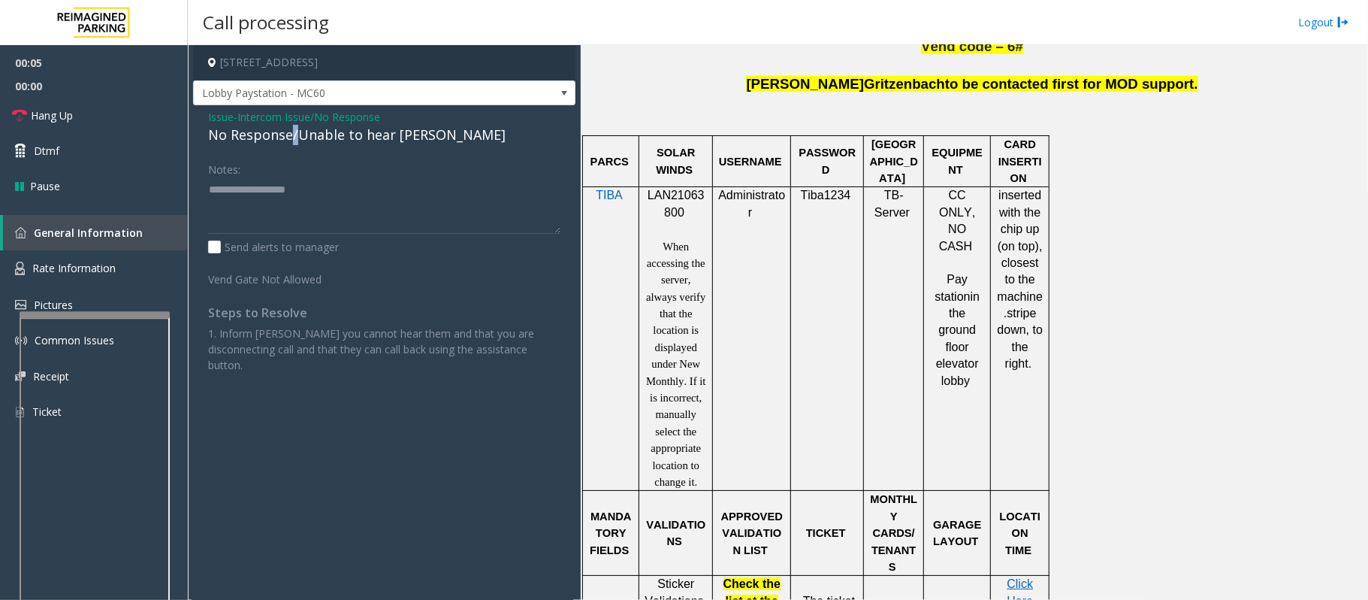
click at [289, 138] on div "No Response/Unable to hear [PERSON_NAME]" at bounding box center [384, 135] width 352 height 20
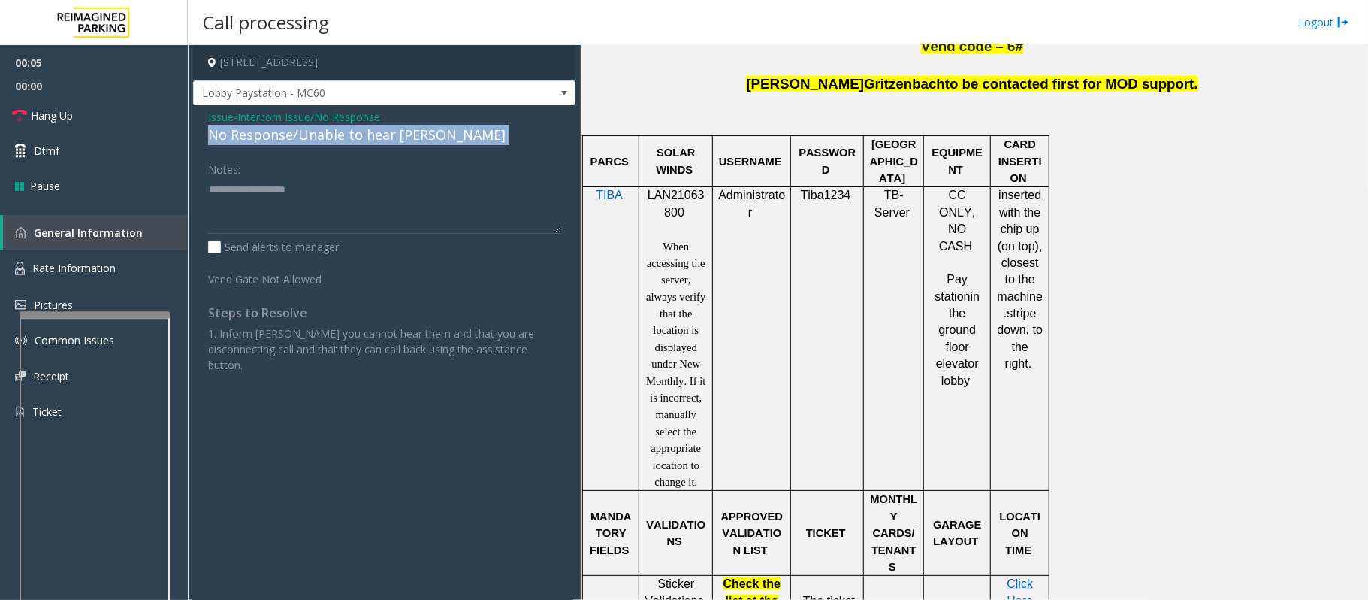
click at [289, 138] on div "No Response/Unable to hear [PERSON_NAME]" at bounding box center [384, 135] width 352 height 20
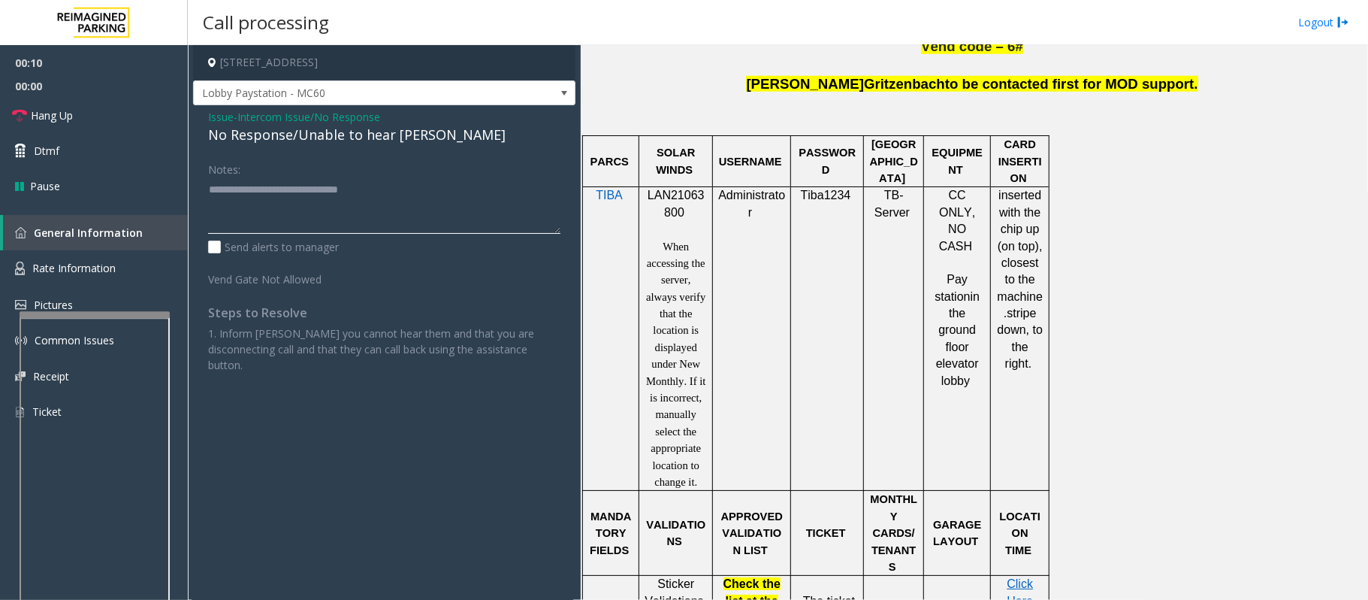
type textarea "**********"
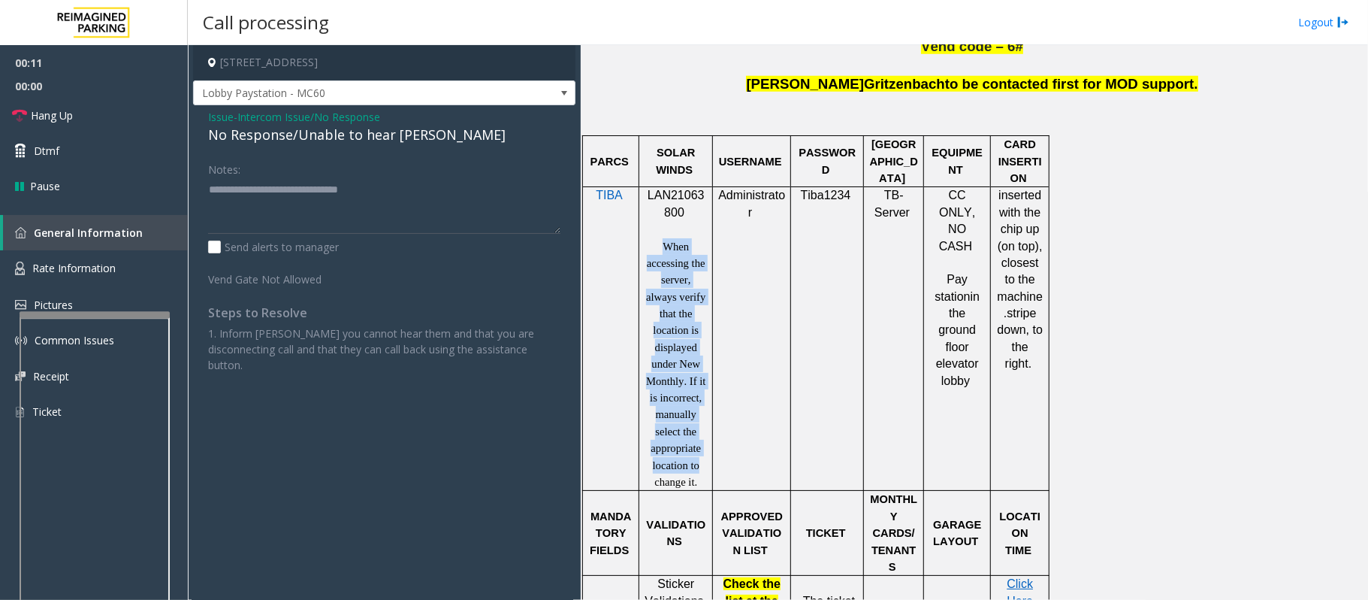
drag, startPoint x: 702, startPoint y: 436, endPoint x: 652, endPoint y: 201, distance: 239.6
click at [652, 238] on p "When accessing the server, always verify that the location is displayed under N…" at bounding box center [676, 364] width 62 height 252
click at [58, 124] on link "Hang Up" at bounding box center [94, 115] width 188 height 35
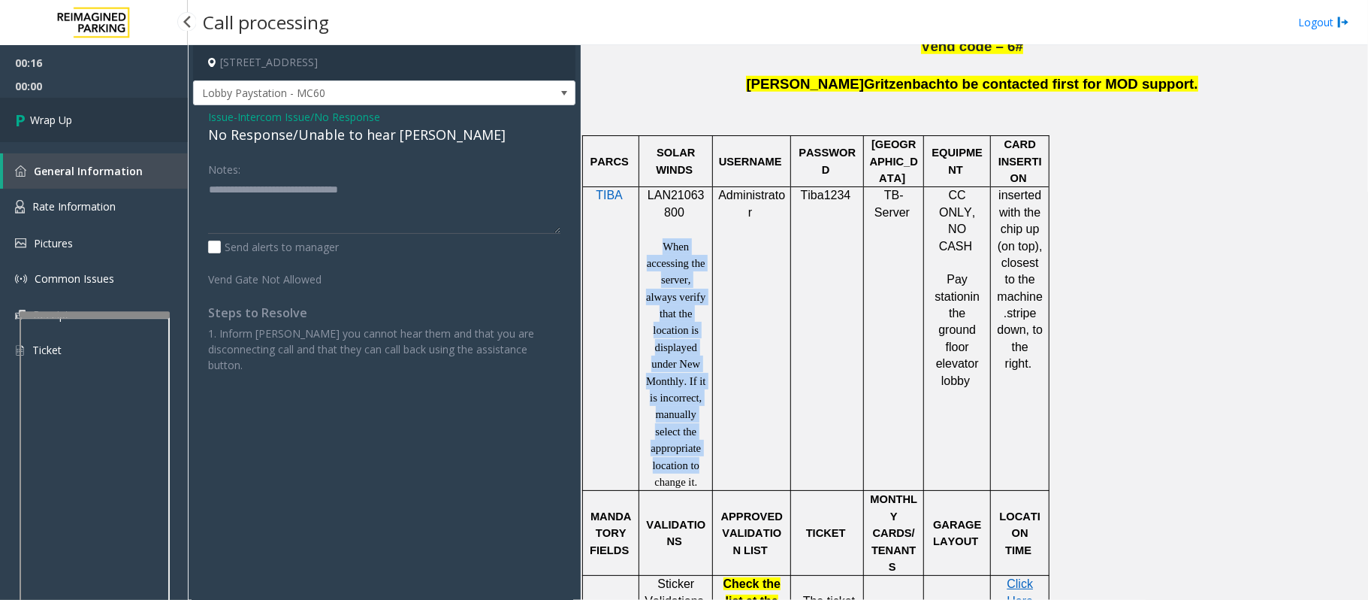
click at [58, 124] on span "Wrap Up" at bounding box center [51, 120] width 42 height 16
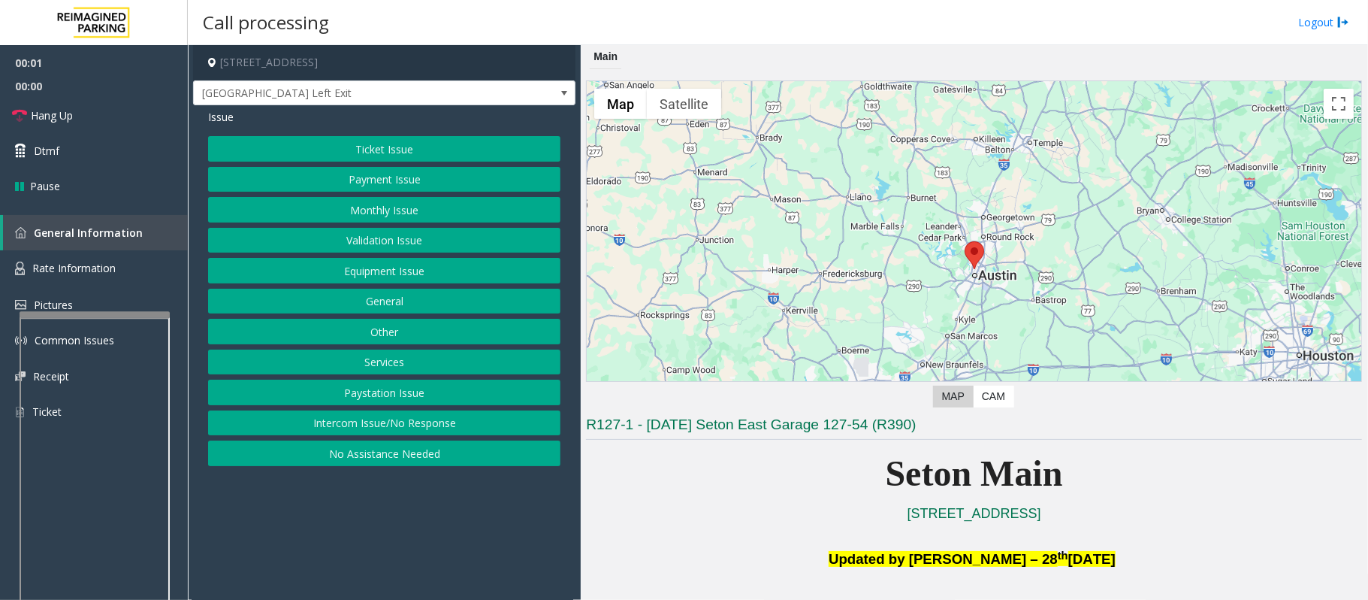
click at [352, 272] on button "Equipment Issue" at bounding box center [384, 271] width 352 height 26
click at [352, 272] on button "Gate / Door Won't Open" at bounding box center [384, 271] width 352 height 26
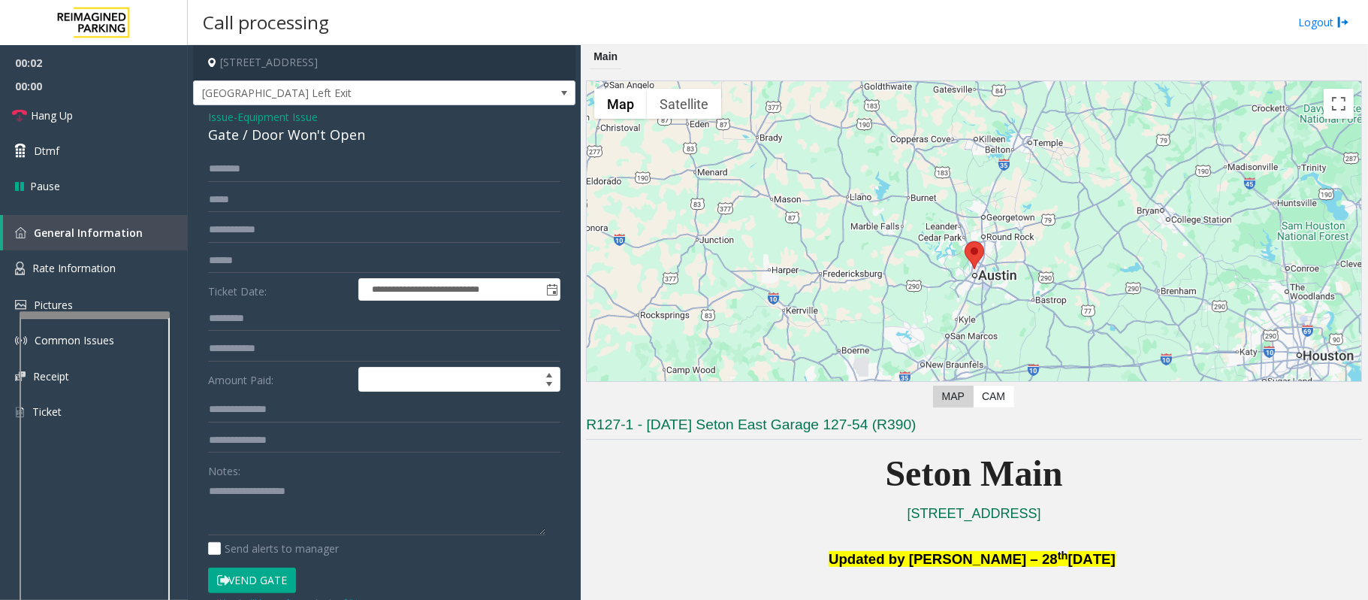
scroll to position [301, 0]
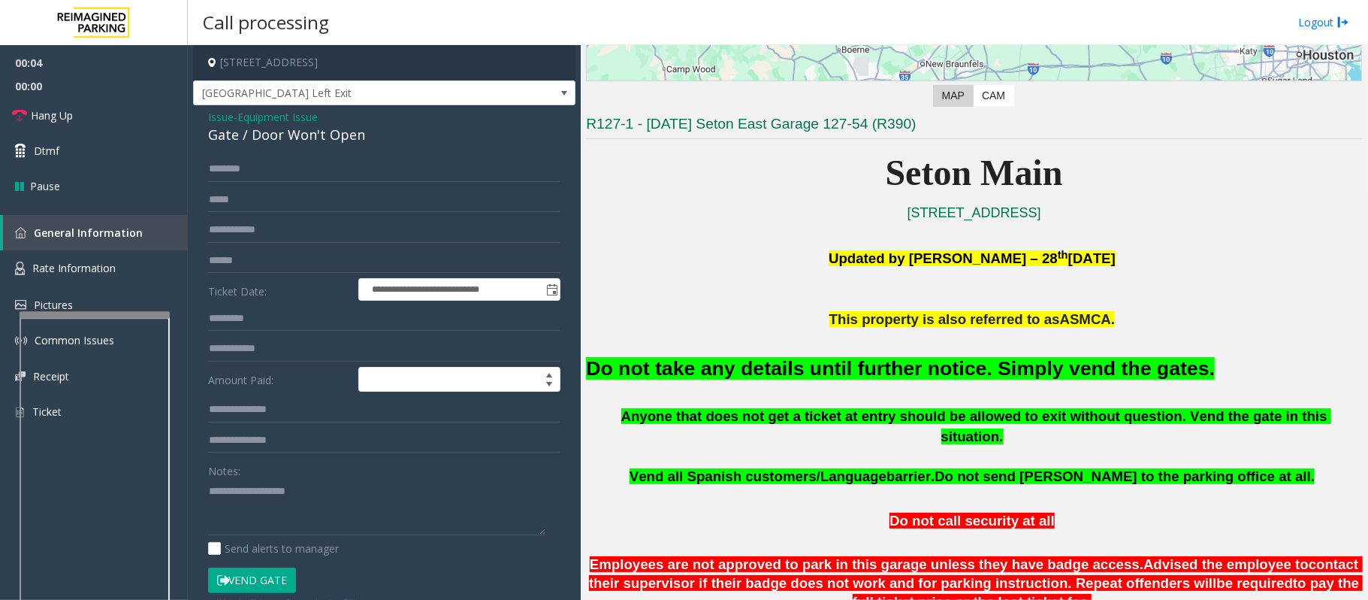
click at [251, 578] on button "Vend Gate" at bounding box center [252, 580] width 88 height 26
click at [674, 364] on font "Do not take any details until further notice. Simply vend the gates." at bounding box center [900, 368] width 629 height 23
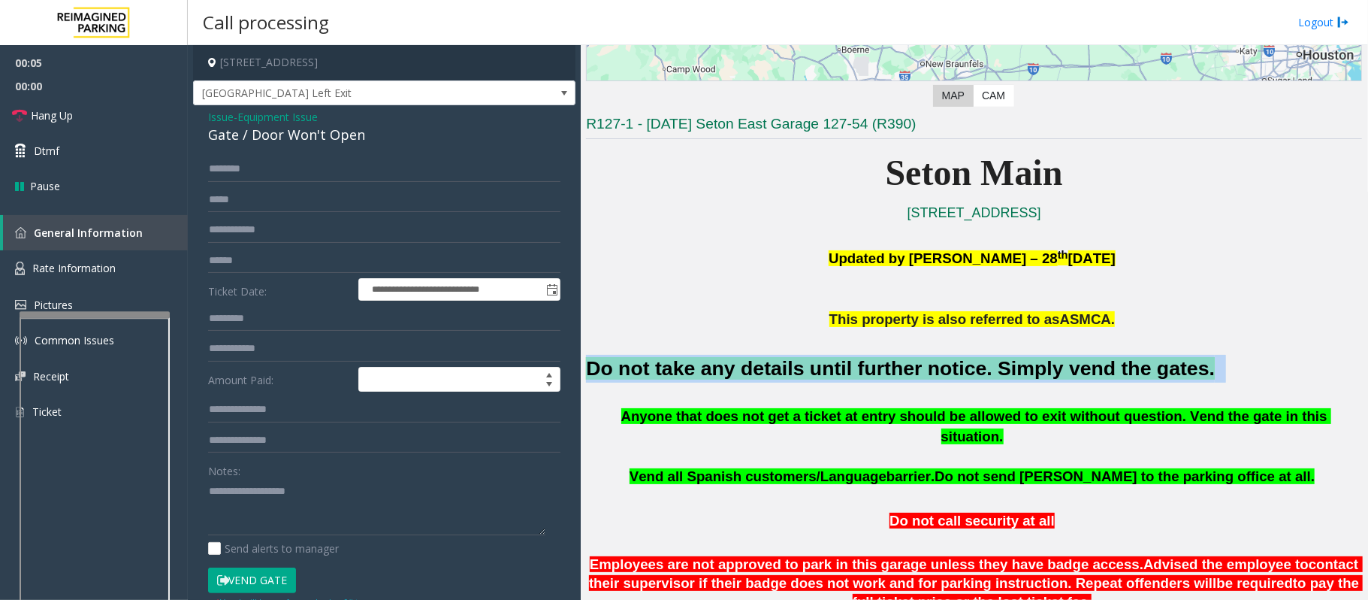
click at [674, 364] on font "Do not take any details until further notice. Simply vend the gates." at bounding box center [900, 368] width 629 height 23
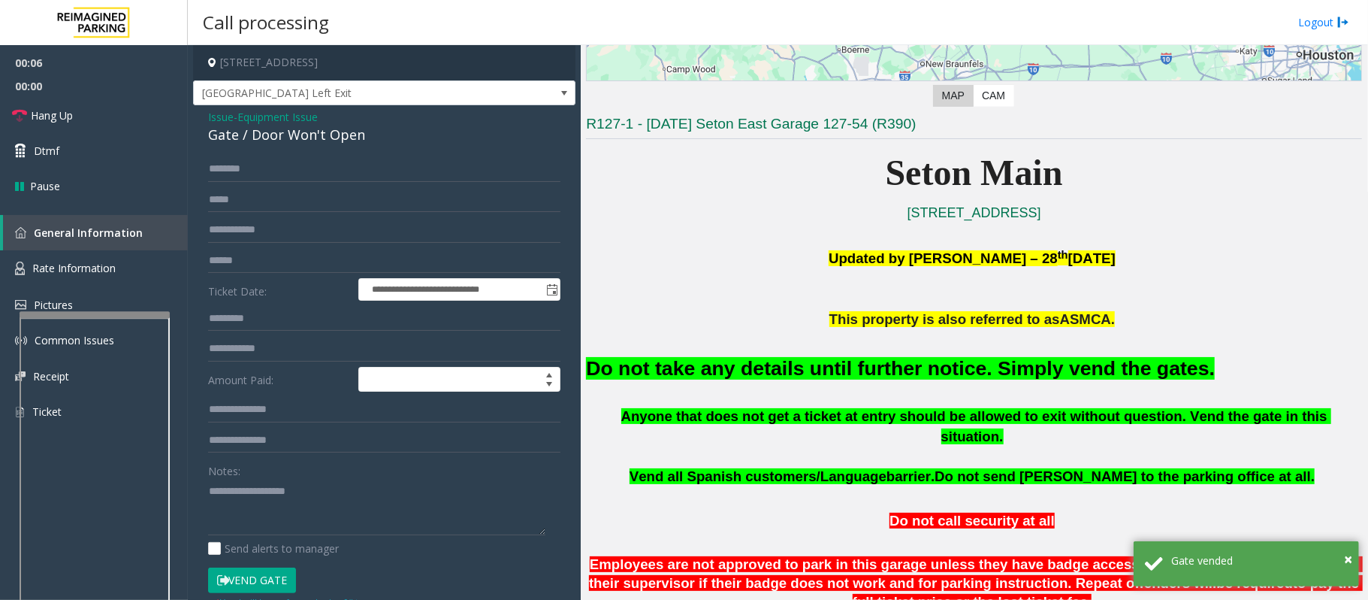
click at [222, 112] on span "Issue" at bounding box center [221, 117] width 26 height 16
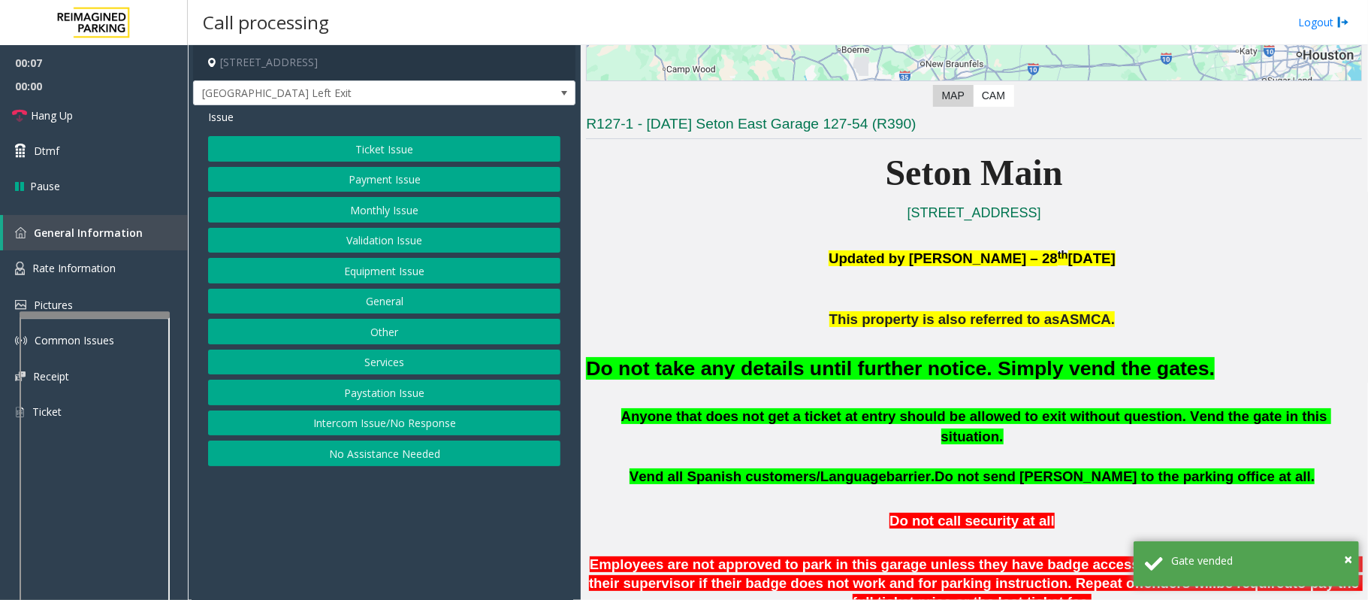
click at [379, 210] on button "Monthly Issue" at bounding box center [384, 210] width 352 height 26
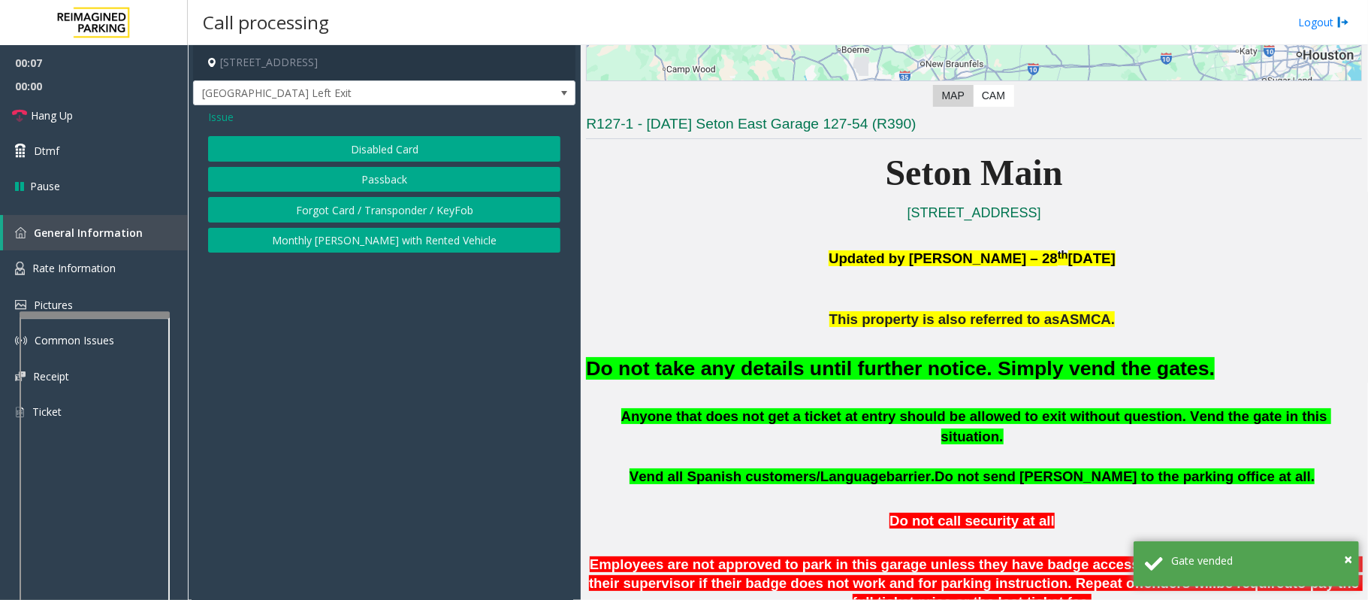
click at [371, 153] on button "Disabled Card" at bounding box center [384, 149] width 352 height 26
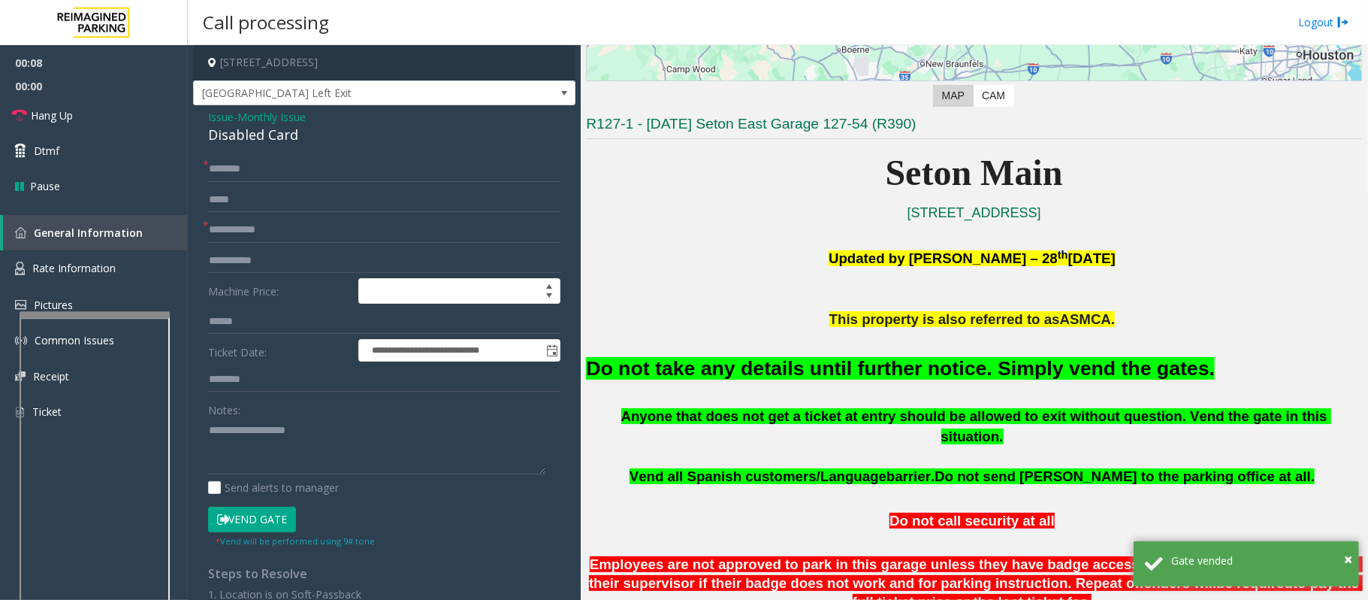
click at [710, 358] on font "Do not take any details until further notice. Simply vend the gates." at bounding box center [900, 368] width 629 height 23
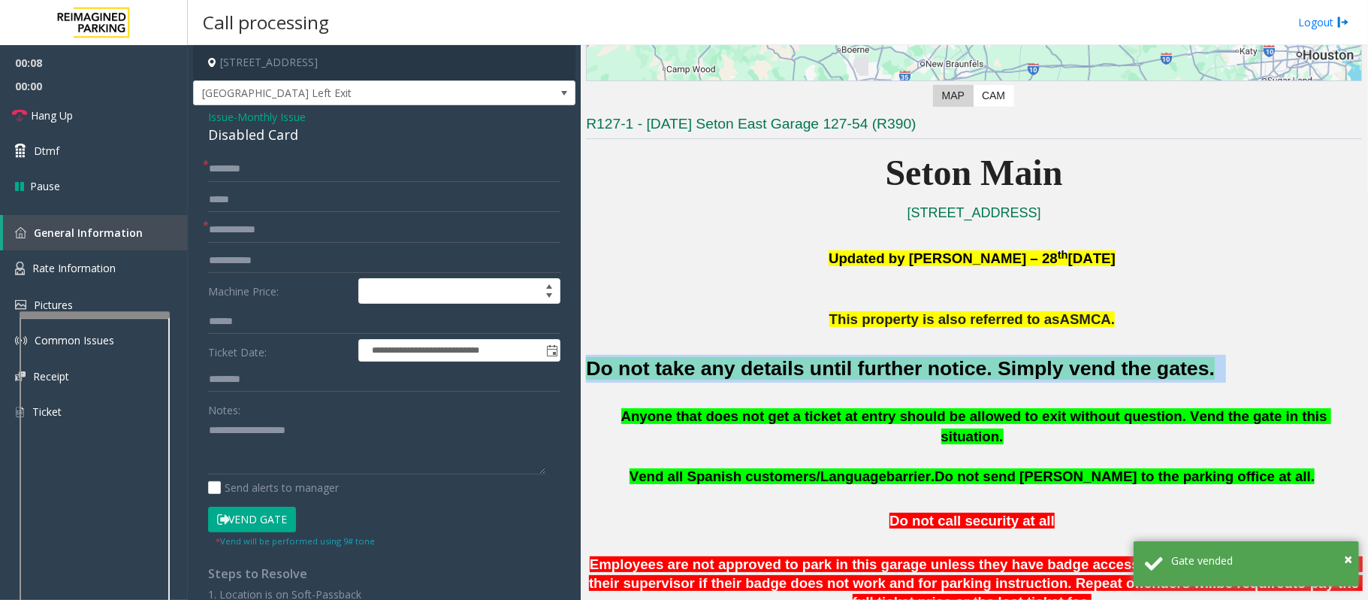
click at [710, 358] on font "Do not take any details until further notice. Simply vend the gates." at bounding box center [900, 368] width 629 height 23
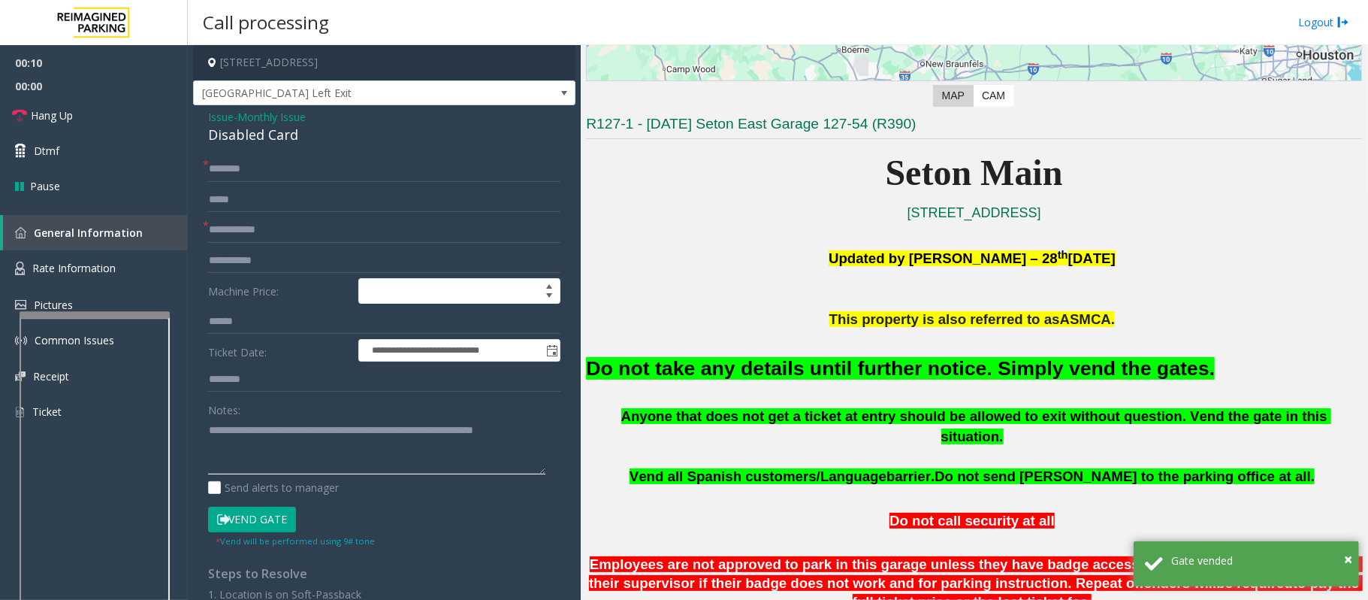
type textarea "**********"
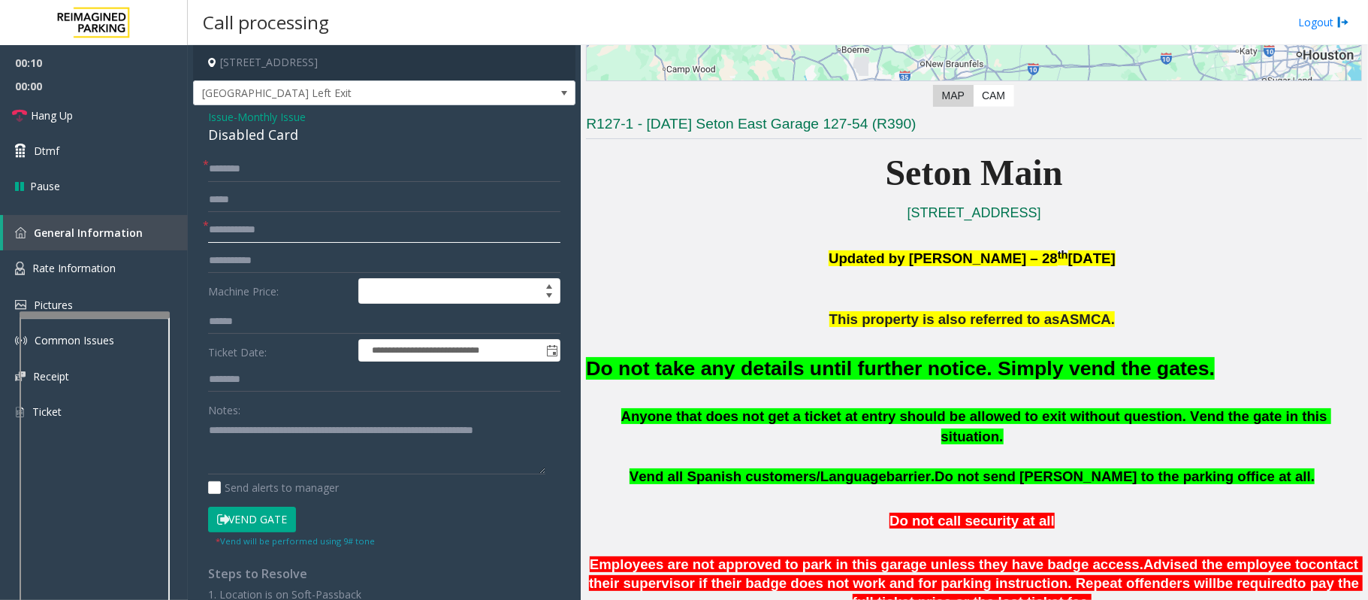
click at [257, 230] on input "text" at bounding box center [384, 230] width 352 height 26
type input "**"
click at [93, 105] on link "Hang Up" at bounding box center [94, 115] width 188 height 35
click at [220, 165] on input "text" at bounding box center [384, 169] width 352 height 26
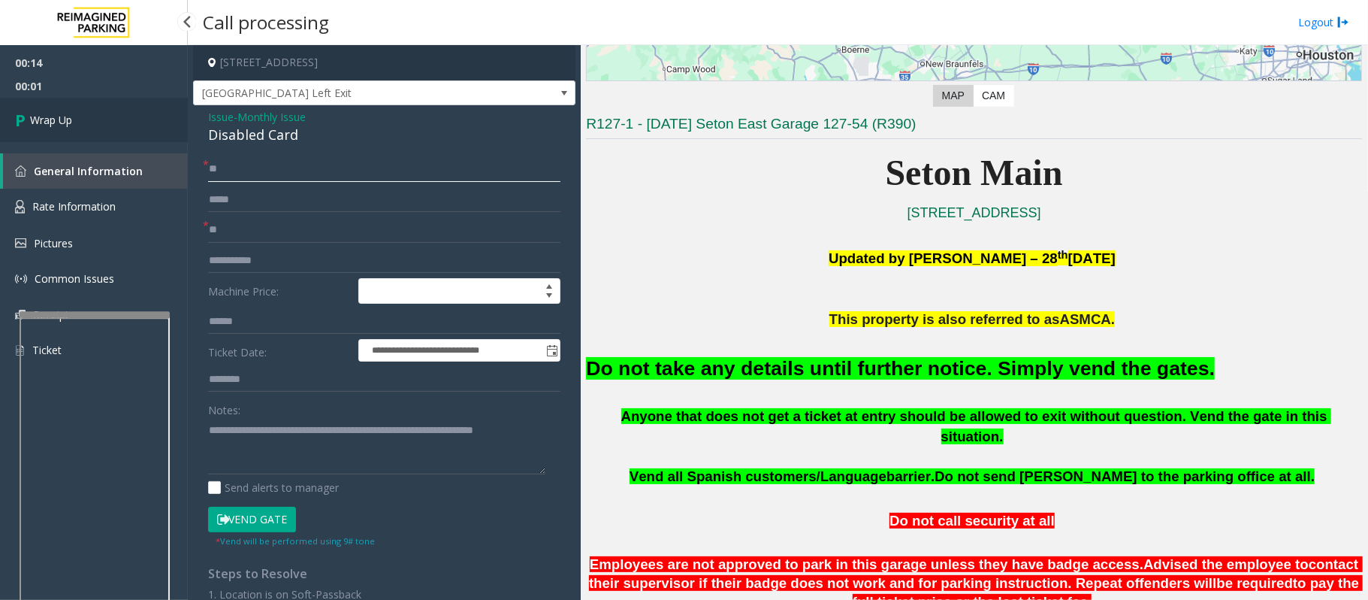
type input "**"
click at [133, 104] on link "Wrap Up" at bounding box center [94, 120] width 188 height 44
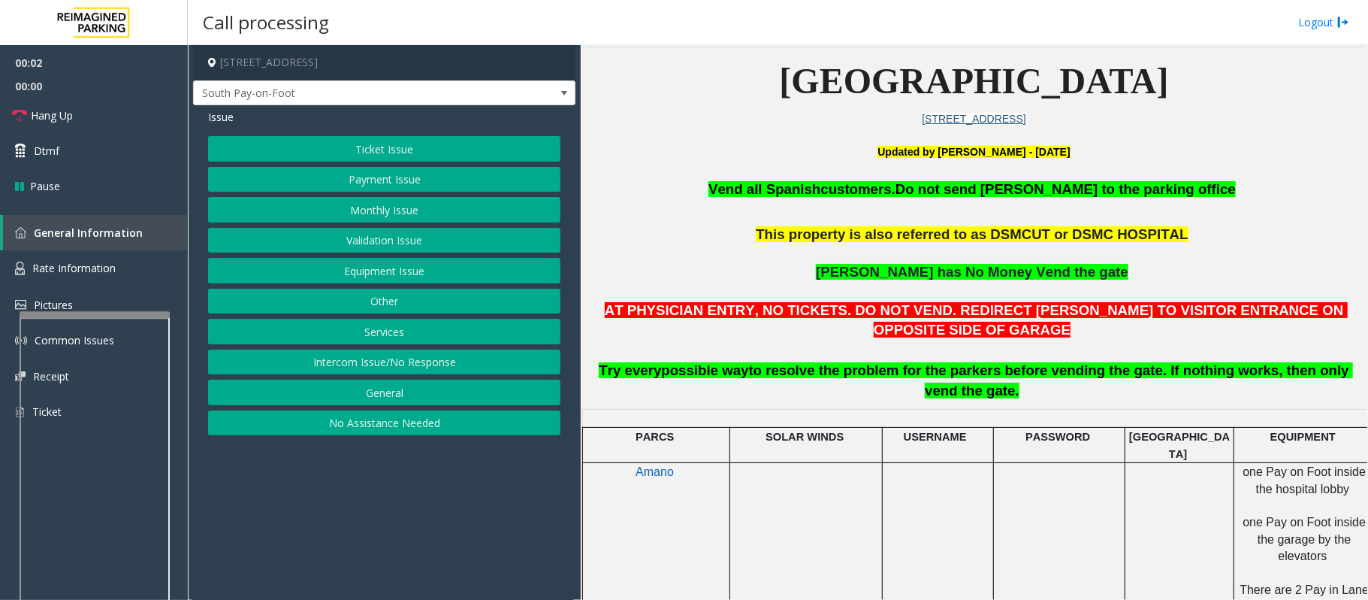
scroll to position [400, 0]
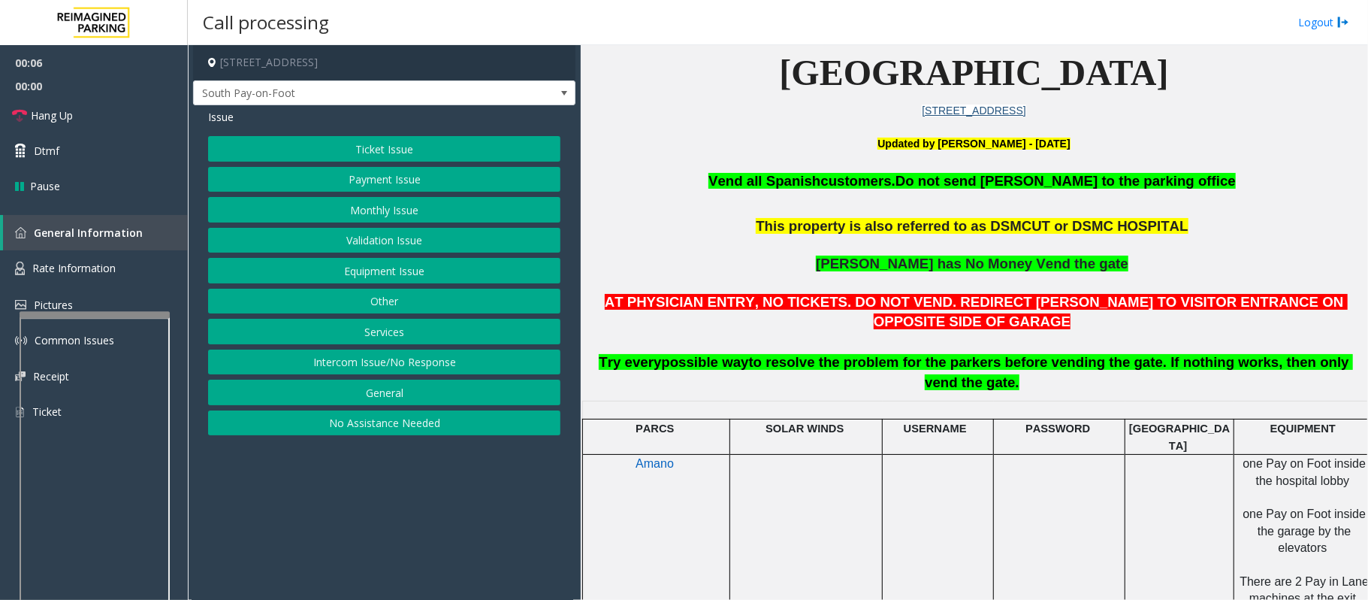
click at [362, 274] on button "Equipment Issue" at bounding box center [384, 271] width 352 height 26
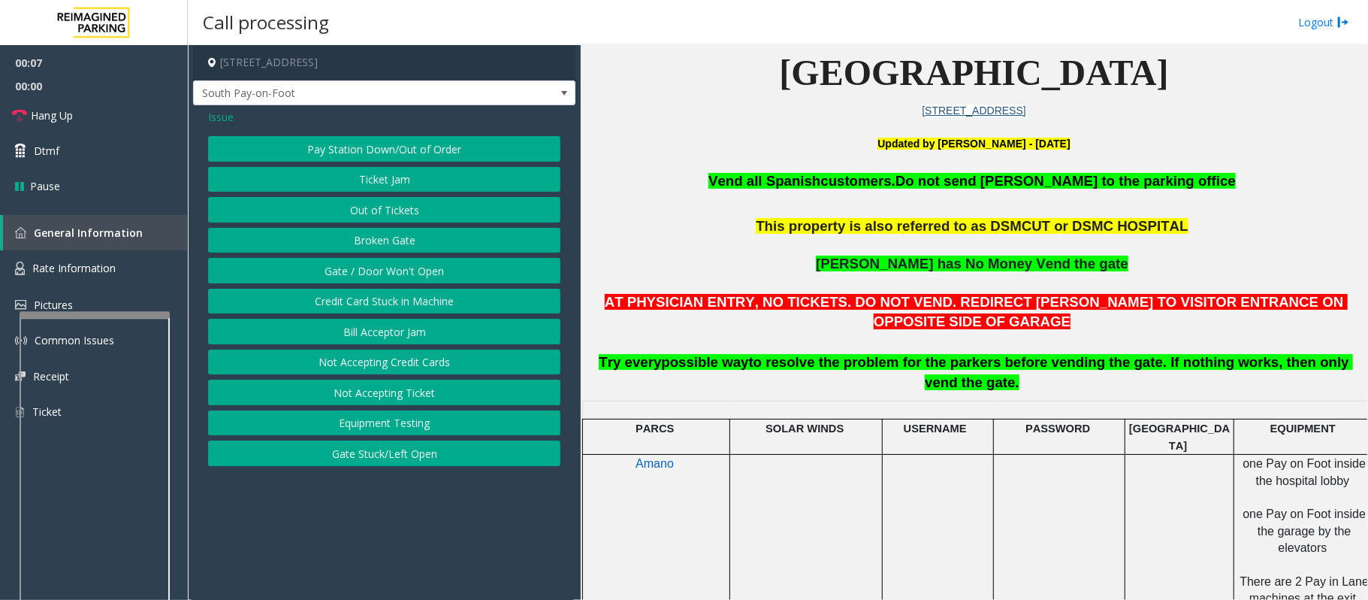
click at [362, 274] on button "Gate / Door Won't Open" at bounding box center [384, 271] width 352 height 26
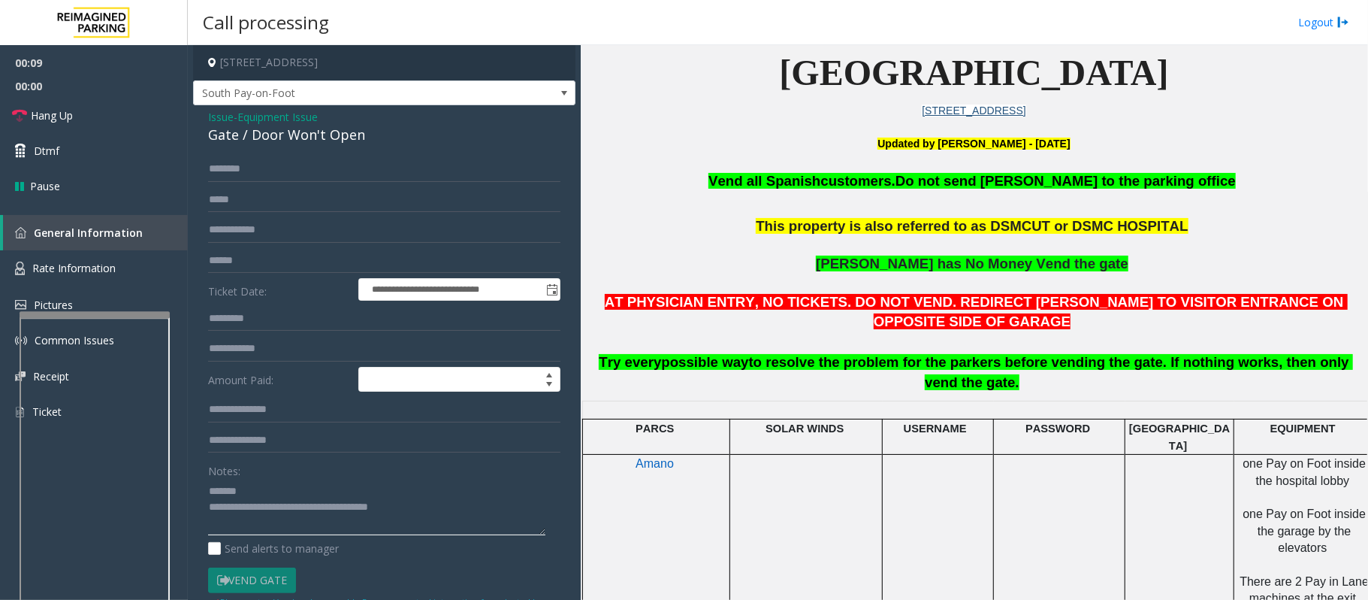
type textarea "**********"
click at [217, 122] on span "Issue" at bounding box center [221, 117] width 26 height 16
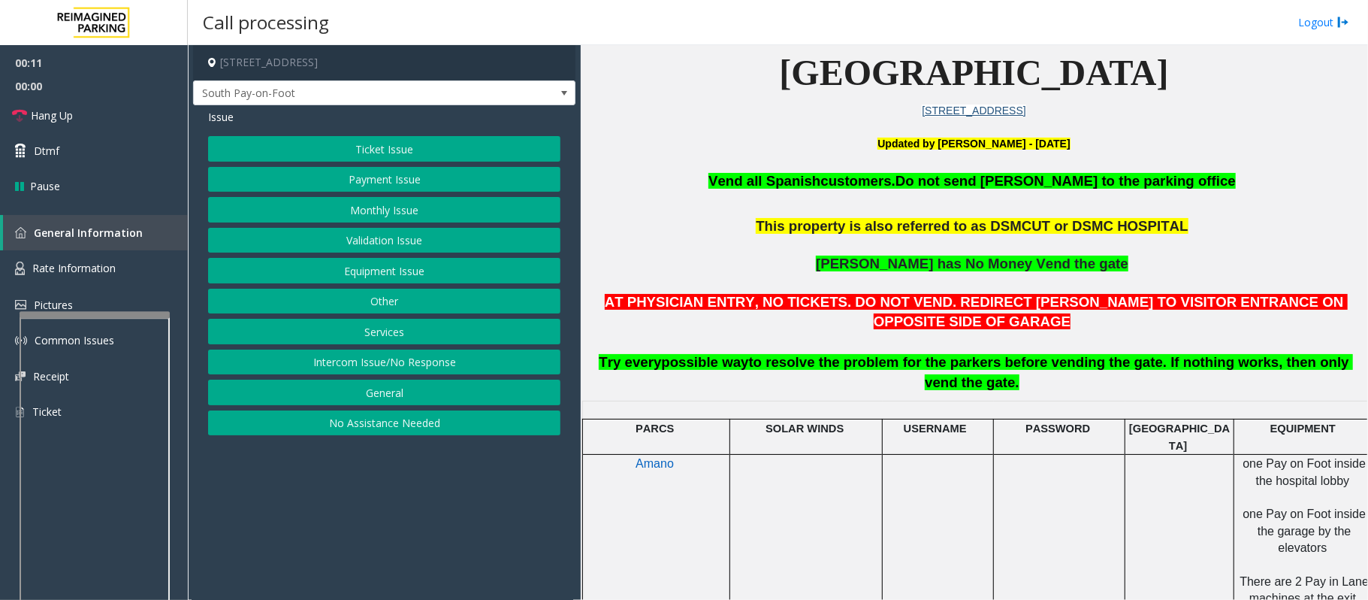
click at [407, 151] on button "Ticket Issue" at bounding box center [384, 149] width 352 height 26
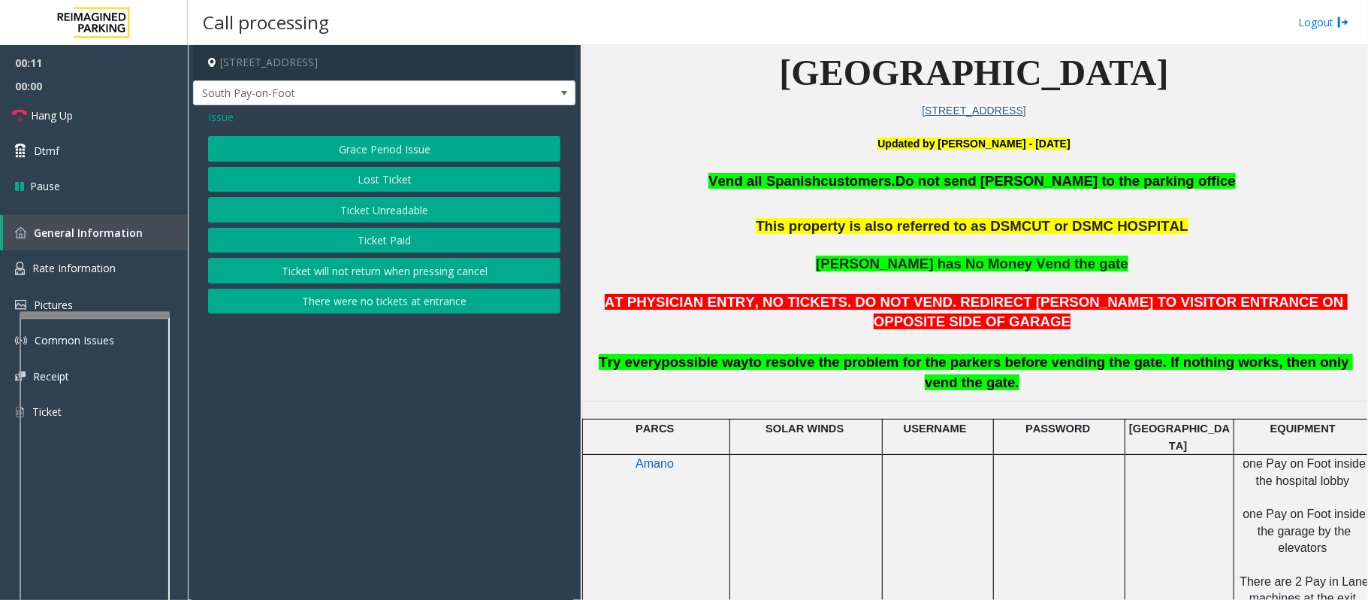
click at [409, 207] on button "Ticket Unreadable" at bounding box center [384, 210] width 352 height 26
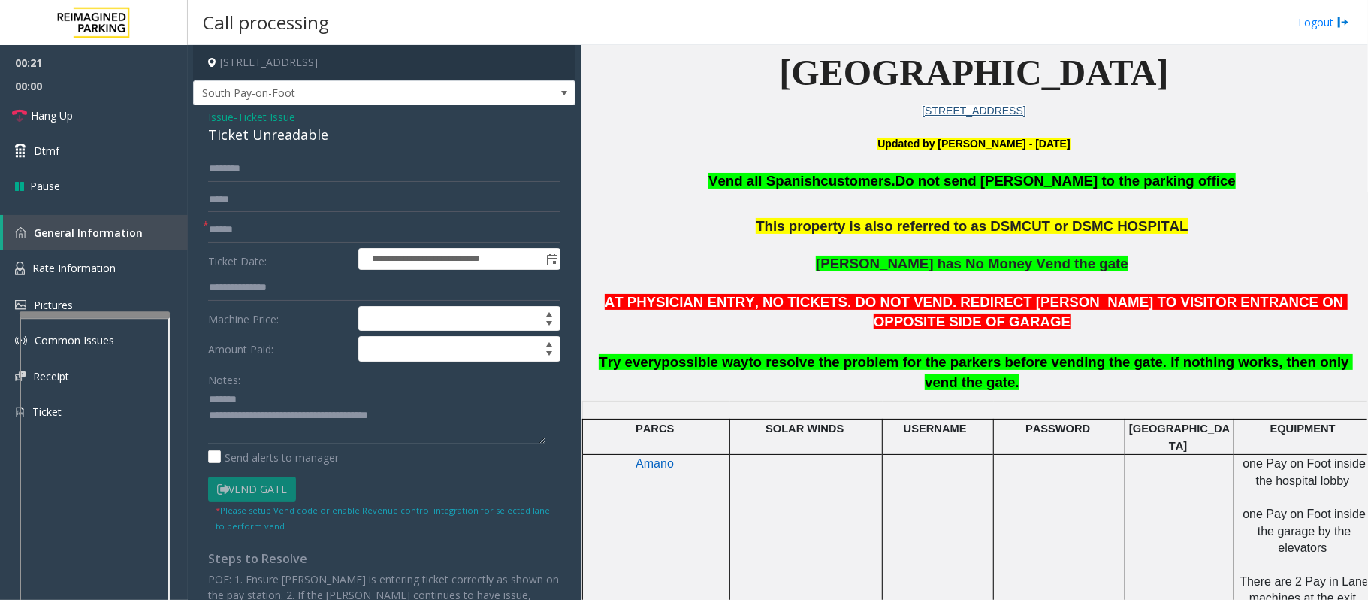
drag, startPoint x: 434, startPoint y: 415, endPoint x: 271, endPoint y: 418, distance: 162.3
click at [271, 418] on textarea at bounding box center [376, 416] width 337 height 56
paste textarea "**********"
type textarea "**********"
click at [265, 229] on input "text" at bounding box center [384, 230] width 352 height 26
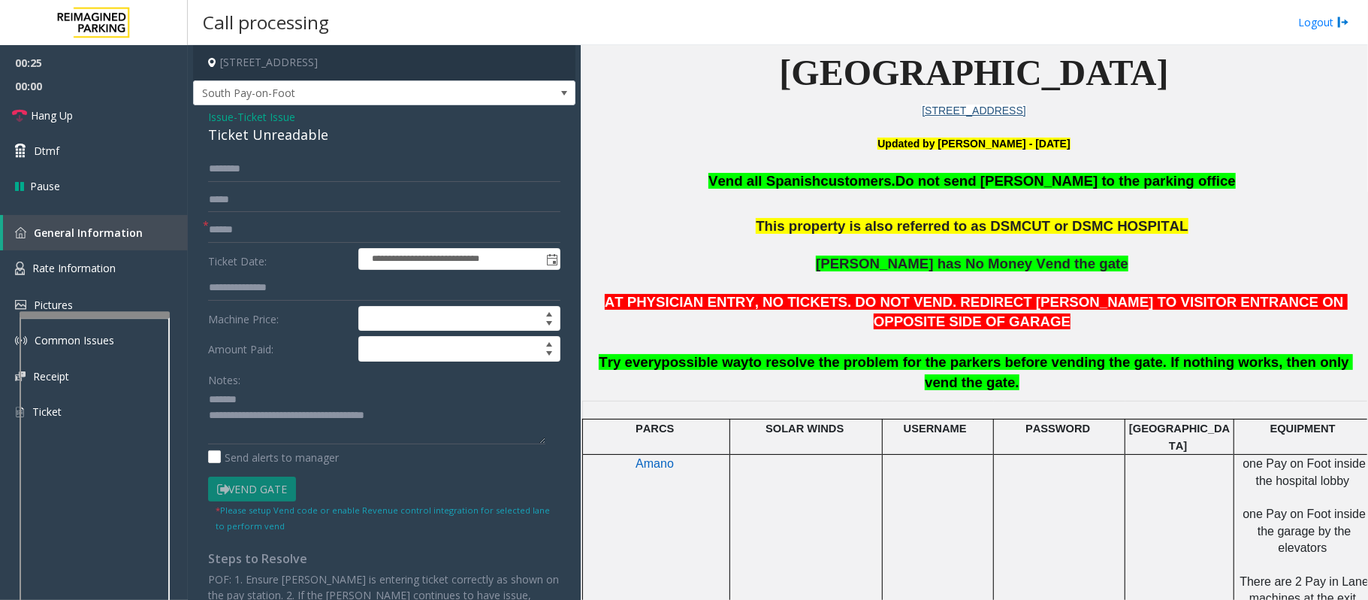
click at [232, 116] on span "Issue" at bounding box center [221, 117] width 26 height 16
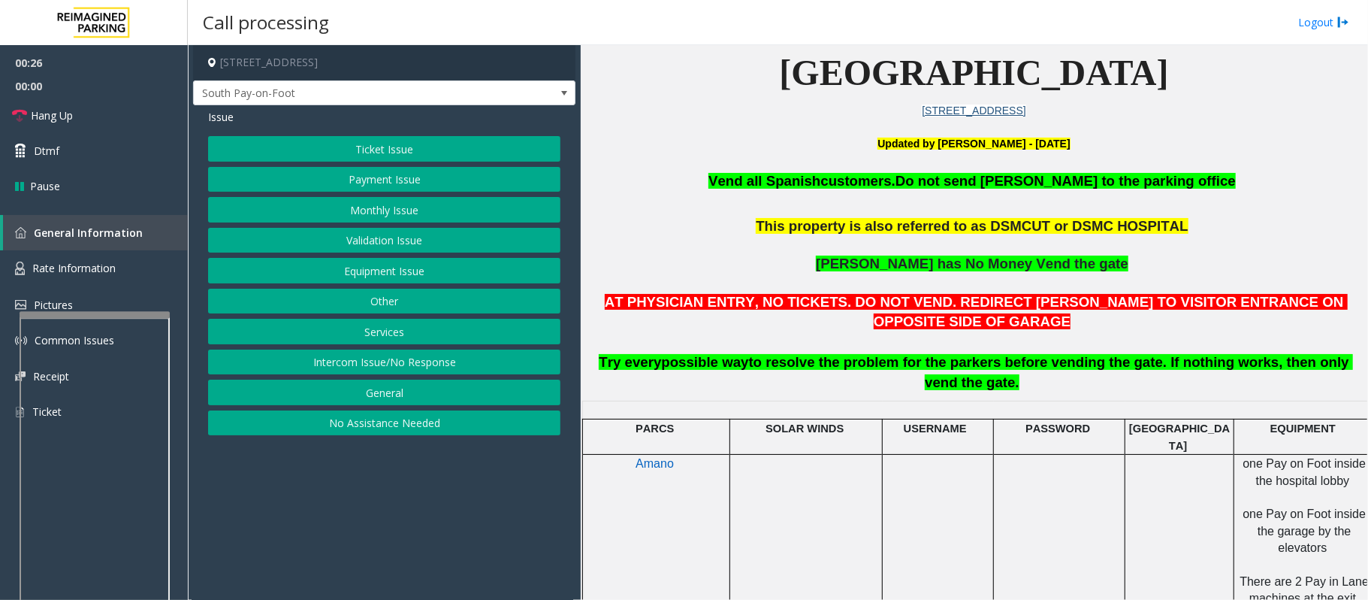
click at [413, 244] on button "Validation Issue" at bounding box center [384, 241] width 352 height 26
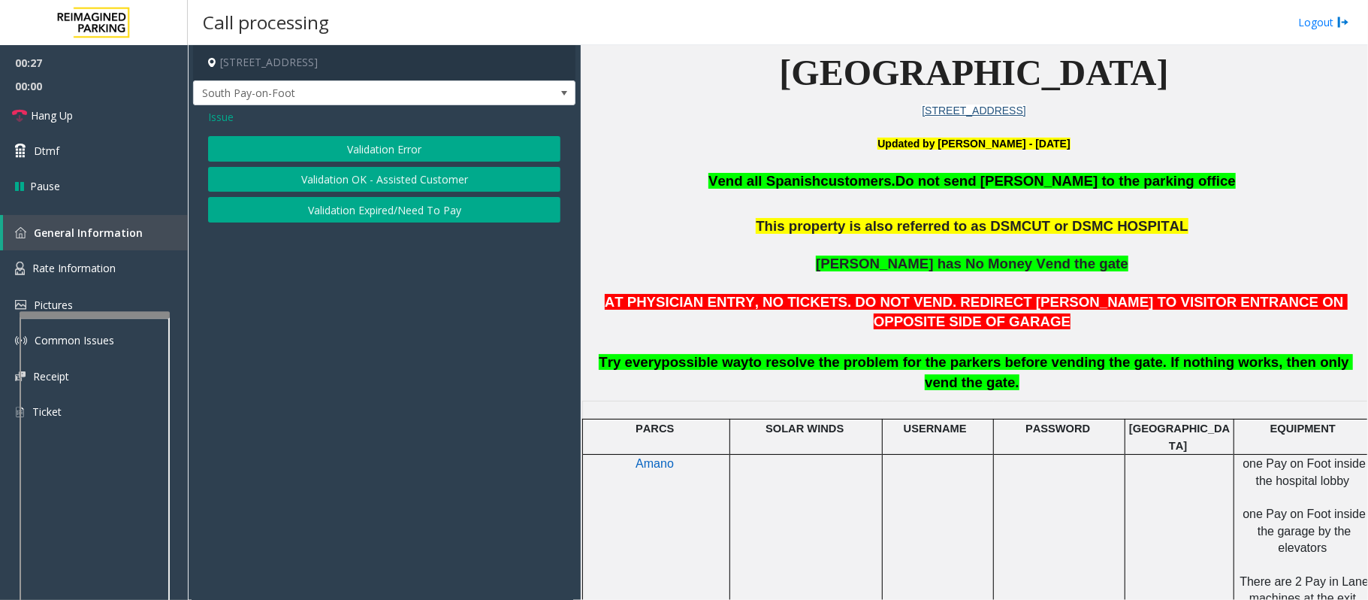
click at [401, 141] on button "Validation Error" at bounding box center [384, 149] width 352 height 26
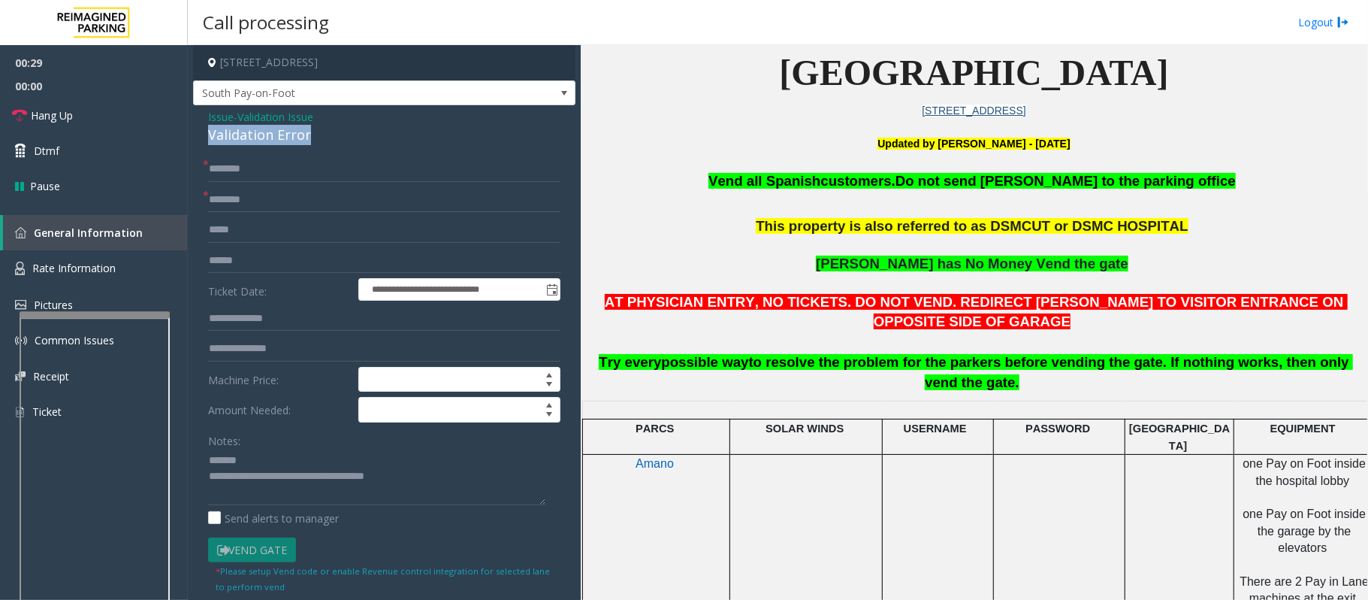
drag, startPoint x: 325, startPoint y: 135, endPoint x: 204, endPoint y: 132, distance: 120.3
type textarea "**********"
click at [241, 183] on form "**********" at bounding box center [384, 374] width 352 height 437
click at [243, 201] on input "text" at bounding box center [384, 200] width 352 height 26
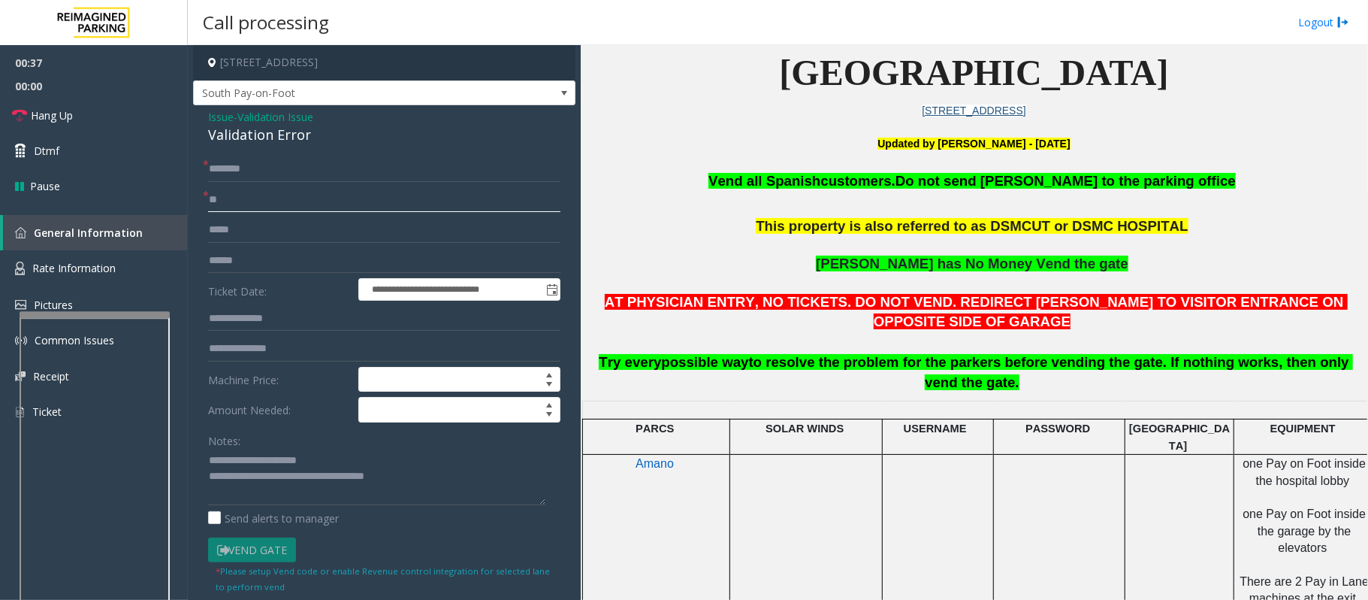
type input "**"
click at [257, 175] on input "text" at bounding box center [384, 169] width 352 height 26
type input "**"
click at [38, 109] on span "Hang Up" at bounding box center [52, 115] width 42 height 16
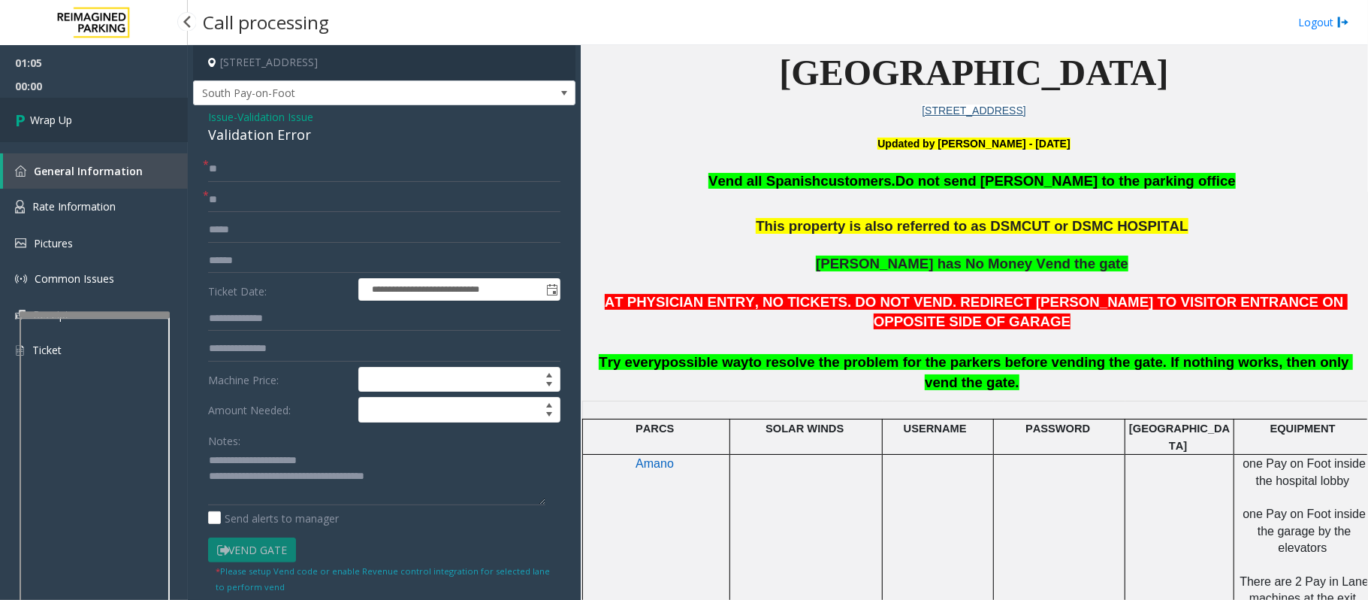
click at [56, 128] on link "Wrap Up" at bounding box center [94, 120] width 188 height 44
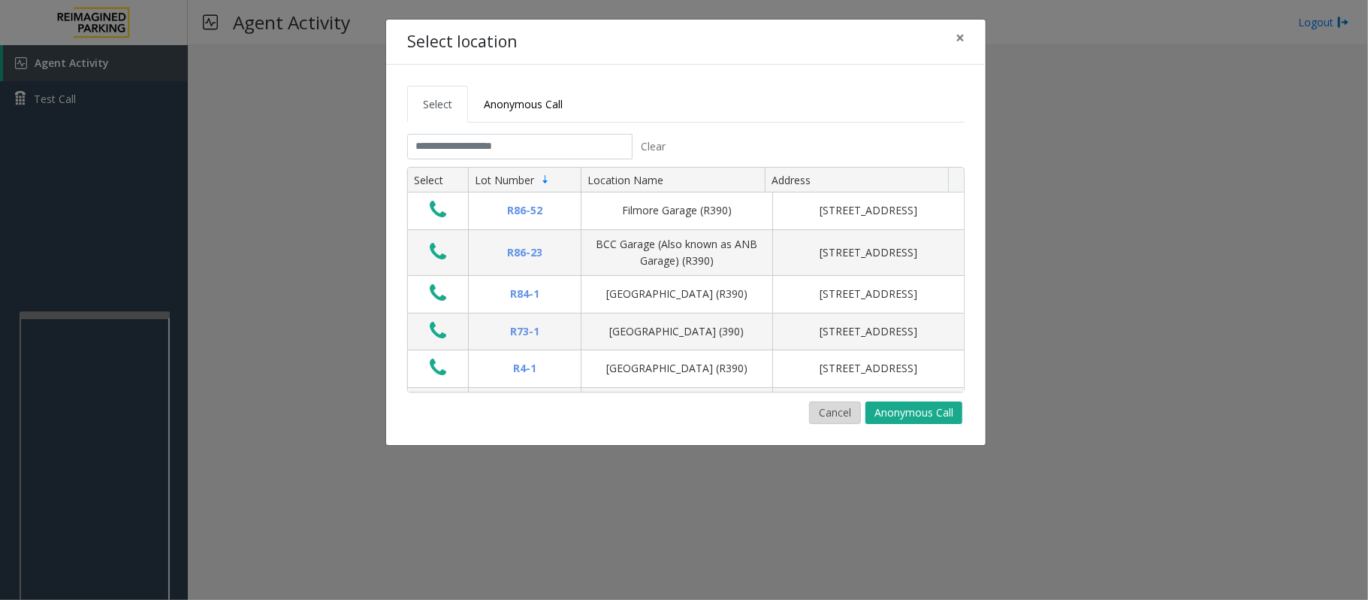
click at [825, 416] on button "Cancel" at bounding box center [835, 412] width 52 height 23
click at [668, 433] on div "Select Anonymous Call Clear Select Lot Number Location Name Address R86-52 Film…" at bounding box center [686, 255] width 600 height 380
click at [835, 422] on button "Cancel" at bounding box center [835, 412] width 52 height 23
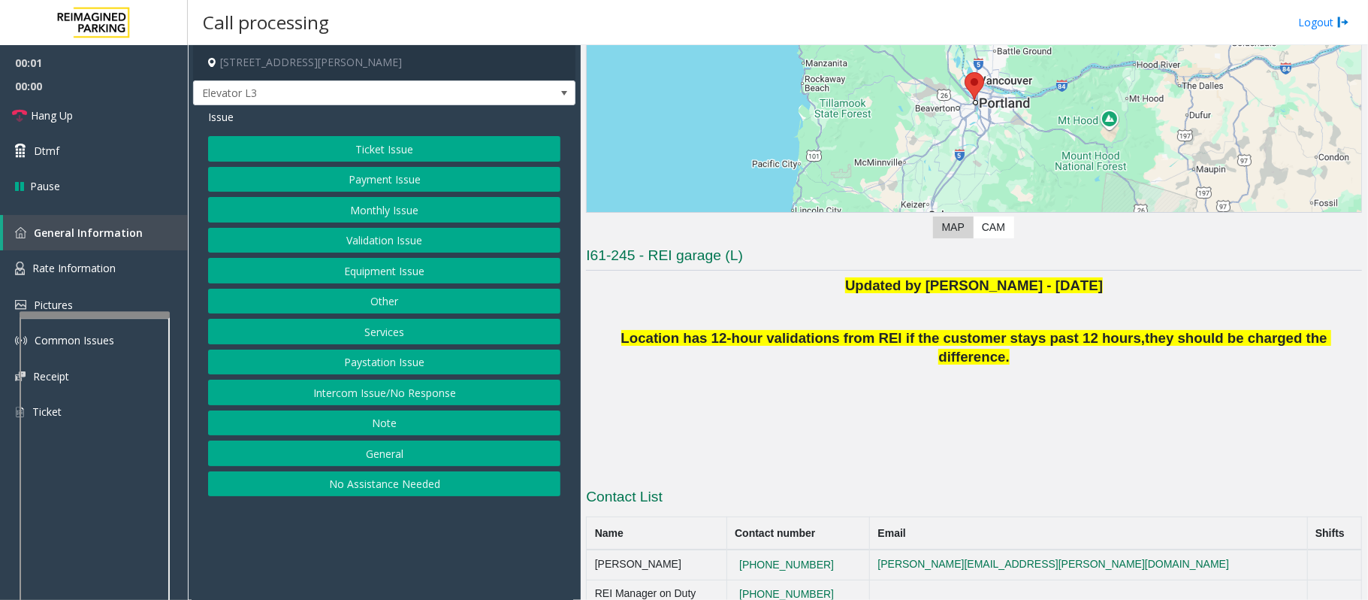
scroll to position [176, 0]
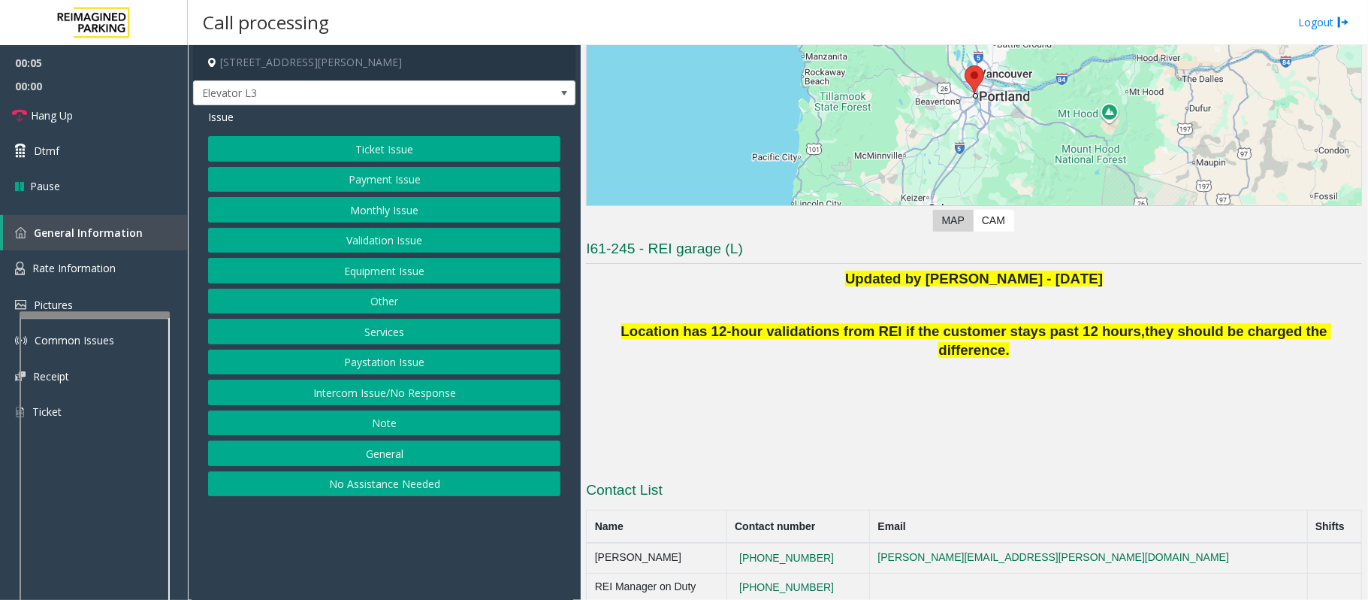
click at [385, 391] on button "Intercom Issue/No Response" at bounding box center [384, 392] width 352 height 26
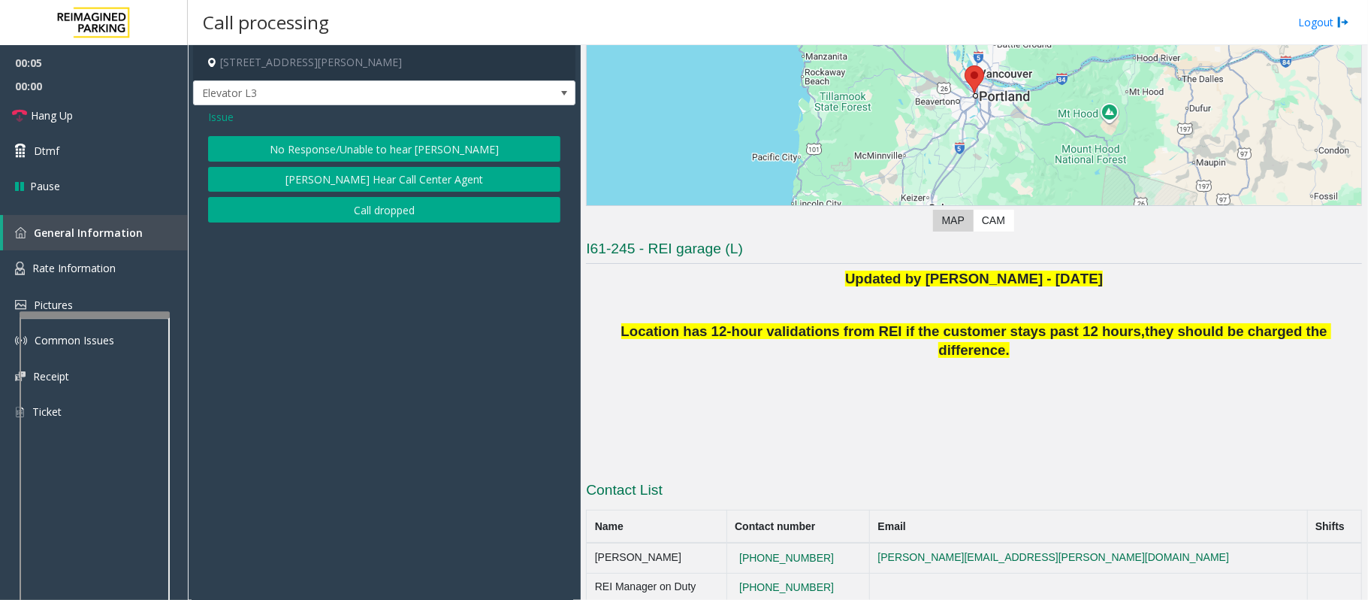
click at [352, 150] on button "No Response/Unable to hear [PERSON_NAME]" at bounding box center [384, 149] width 352 height 26
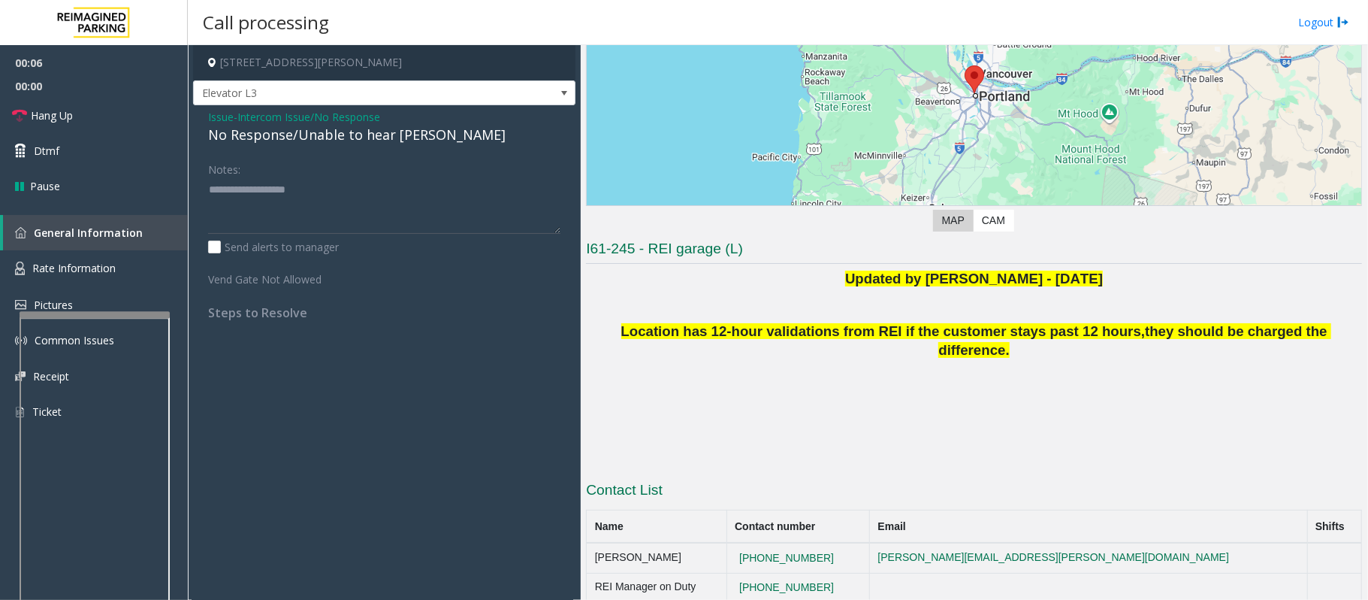
click at [352, 141] on div "No Response/Unable to hear [PERSON_NAME]" at bounding box center [384, 135] width 352 height 20
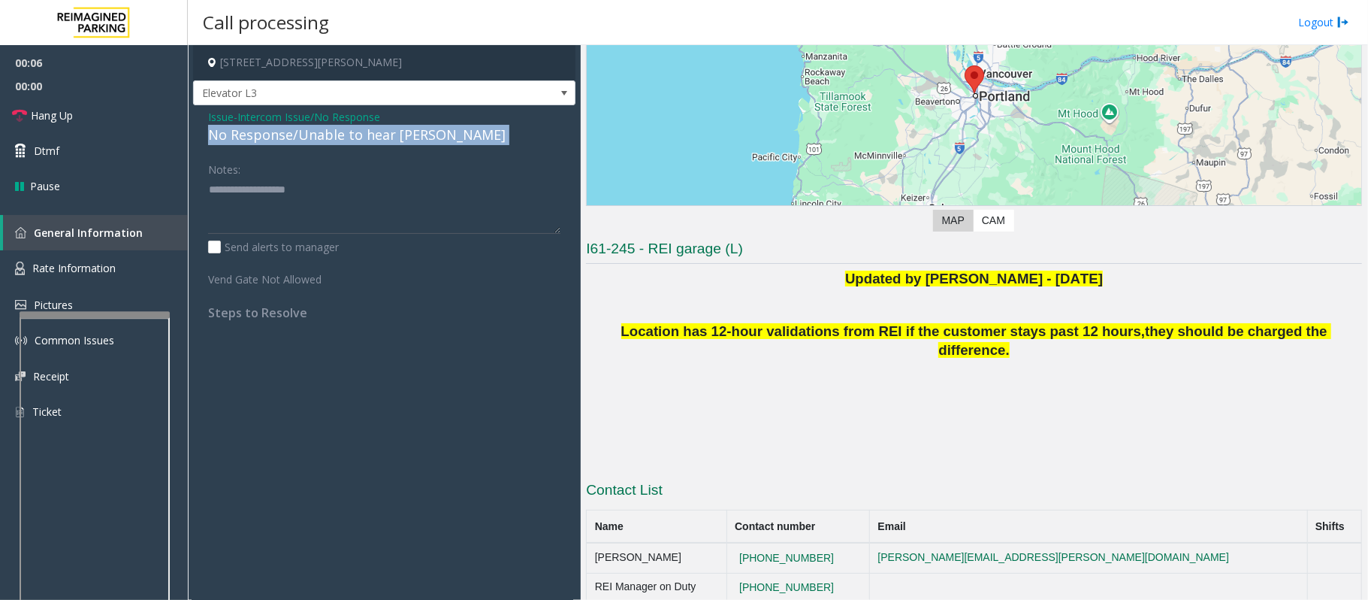
click at [352, 141] on div "No Response/Unable to hear [PERSON_NAME]" at bounding box center [384, 135] width 352 height 20
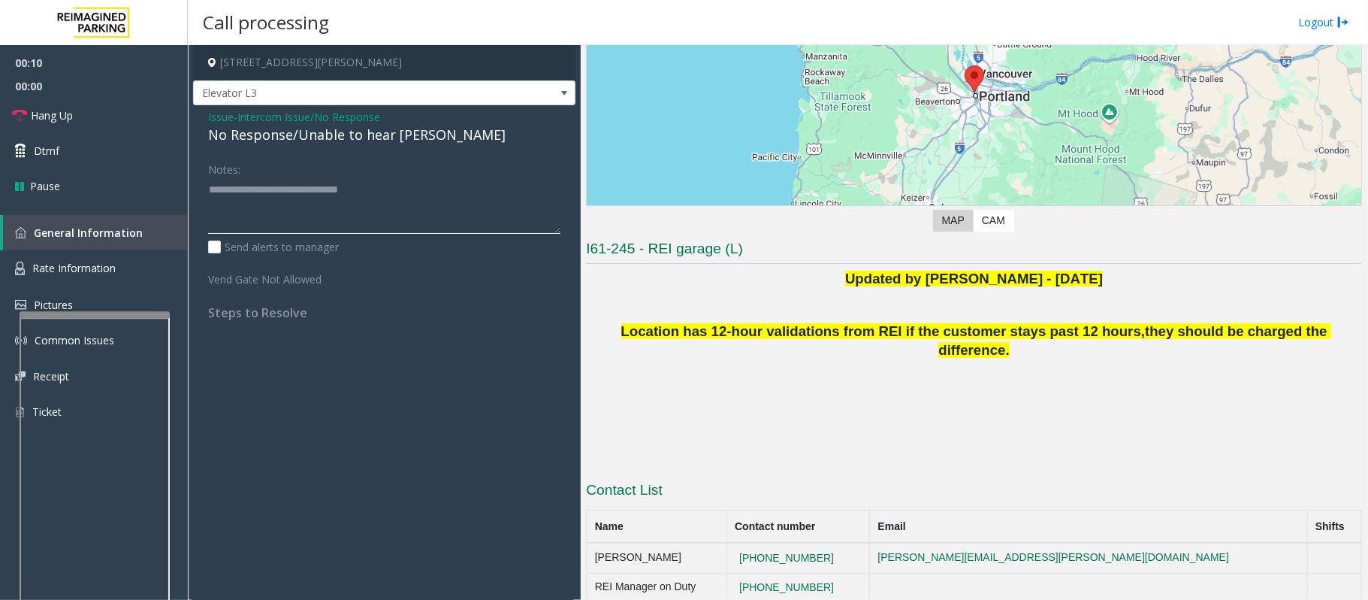
type textarea "**********"
click at [701, 387] on p at bounding box center [974, 397] width 776 height 20
drag, startPoint x: 776, startPoint y: 258, endPoint x: 584, endPoint y: 253, distance: 192.4
click at [584, 253] on div "Main ← Move left → Move right ↑ Move up ↓ Move down + Zoom in - Zoom out Home J…" at bounding box center [974, 322] width 787 height 554
click at [614, 332] on p "Location has 12-hour validations from REI if the customer stays past 12 hours, …" at bounding box center [974, 341] width 776 height 38
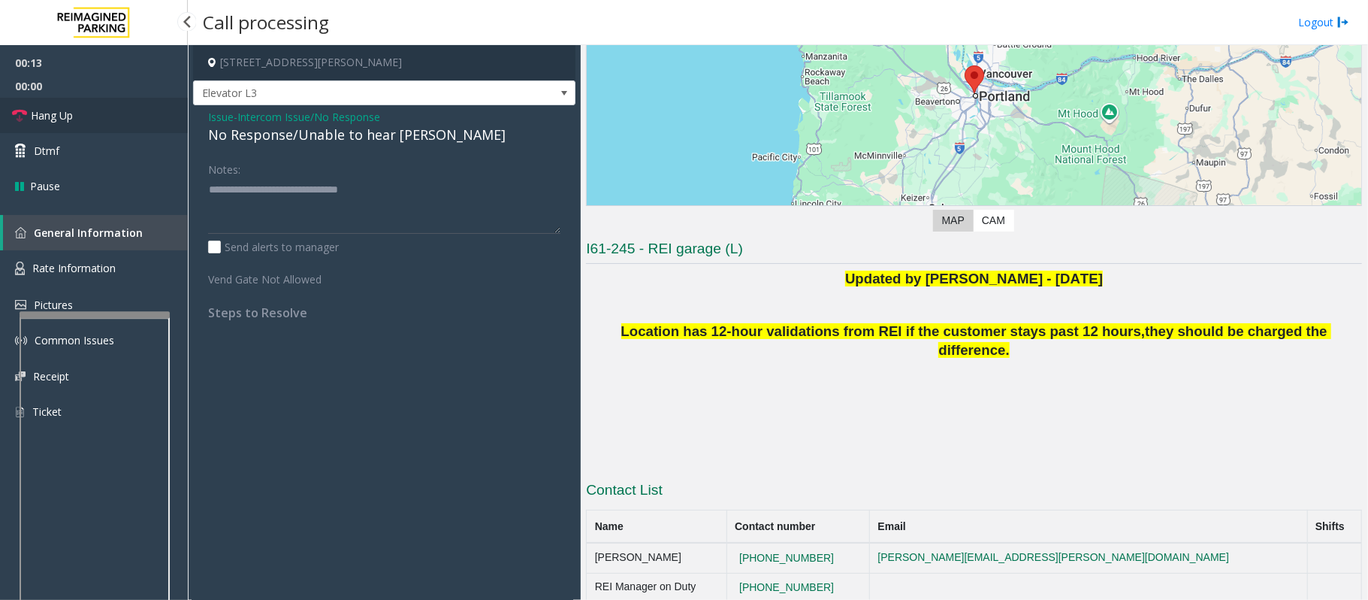
click at [69, 116] on span "Hang Up" at bounding box center [52, 115] width 42 height 16
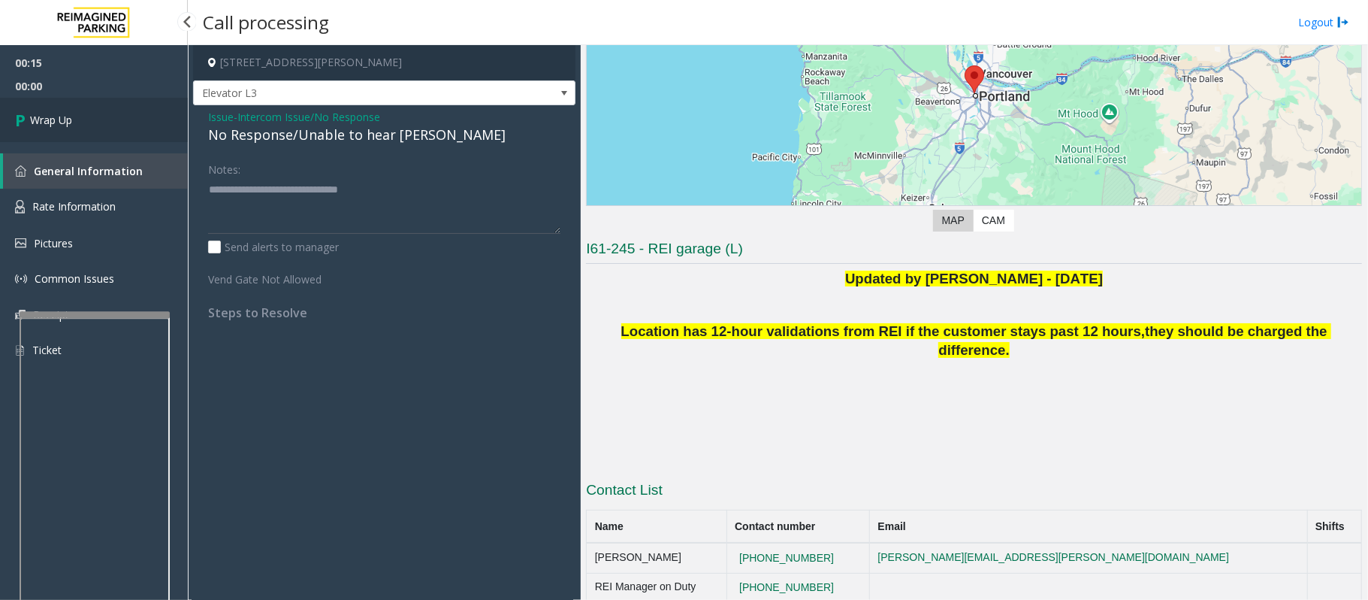
click at [69, 116] on span "Wrap Up" at bounding box center [51, 120] width 42 height 16
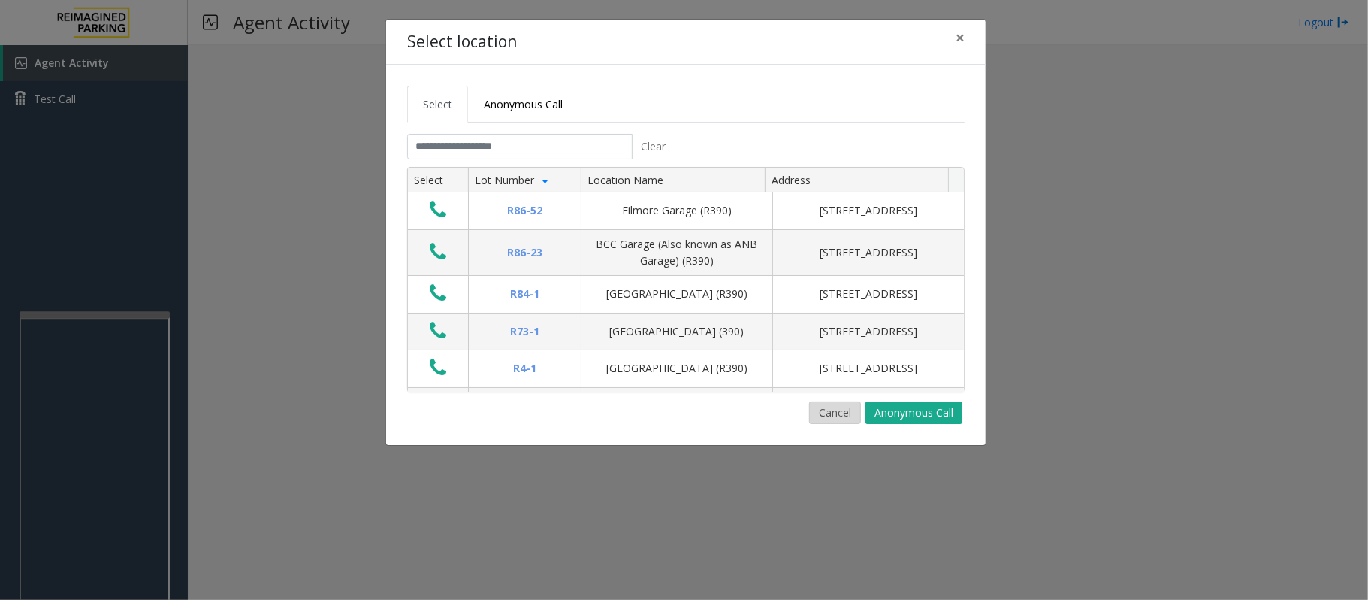
click at [831, 413] on button "Cancel" at bounding box center [835, 412] width 52 height 23
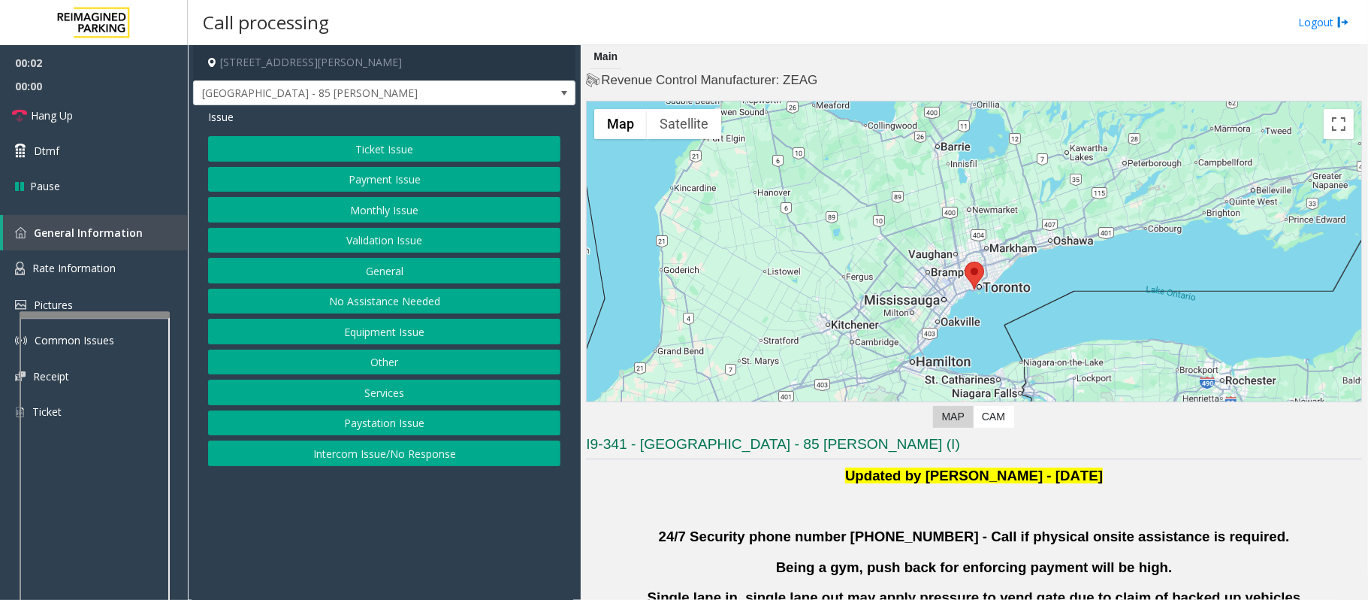
click at [364, 237] on button "Validation Issue" at bounding box center [384, 241] width 352 height 26
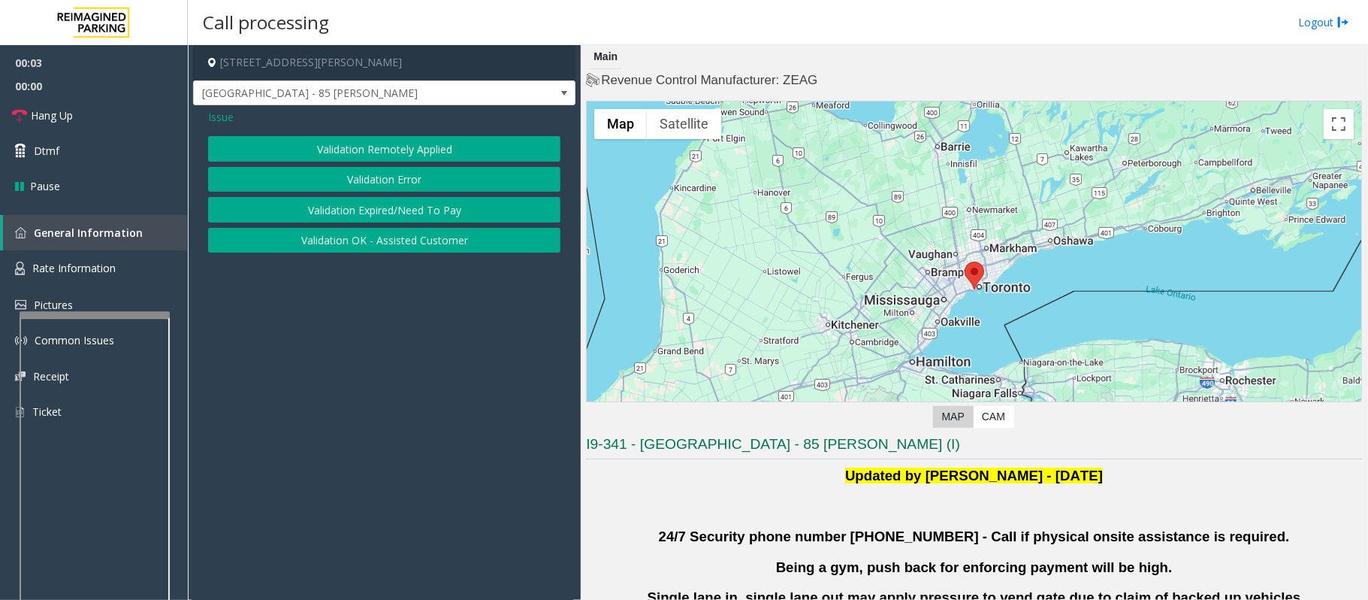
click at [358, 176] on button "Validation Error" at bounding box center [384, 180] width 352 height 26
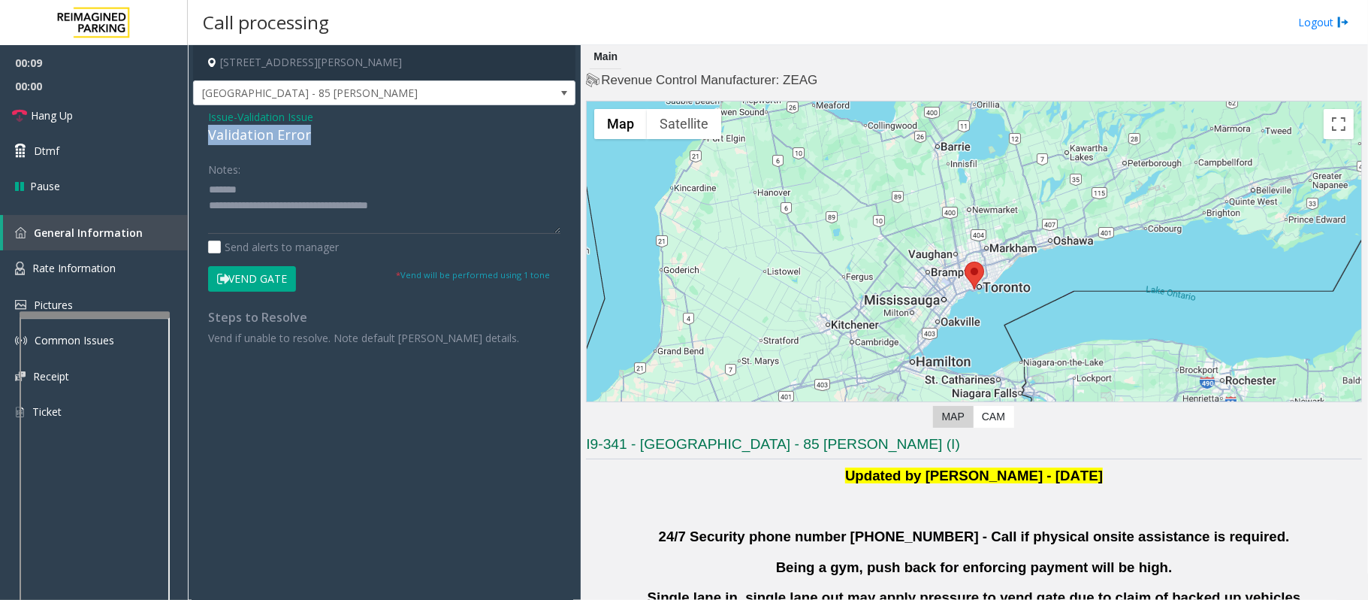
drag, startPoint x: 326, startPoint y: 134, endPoint x: 221, endPoint y: 136, distance: 105.2
click at [200, 135] on div "Issue - Validation Issue Validation Error Notes: Send alerts to manager Vend Ga…" at bounding box center [384, 232] width 382 height 255
click at [328, 190] on textarea at bounding box center [384, 205] width 352 height 56
click at [278, 224] on textarea at bounding box center [384, 205] width 352 height 56
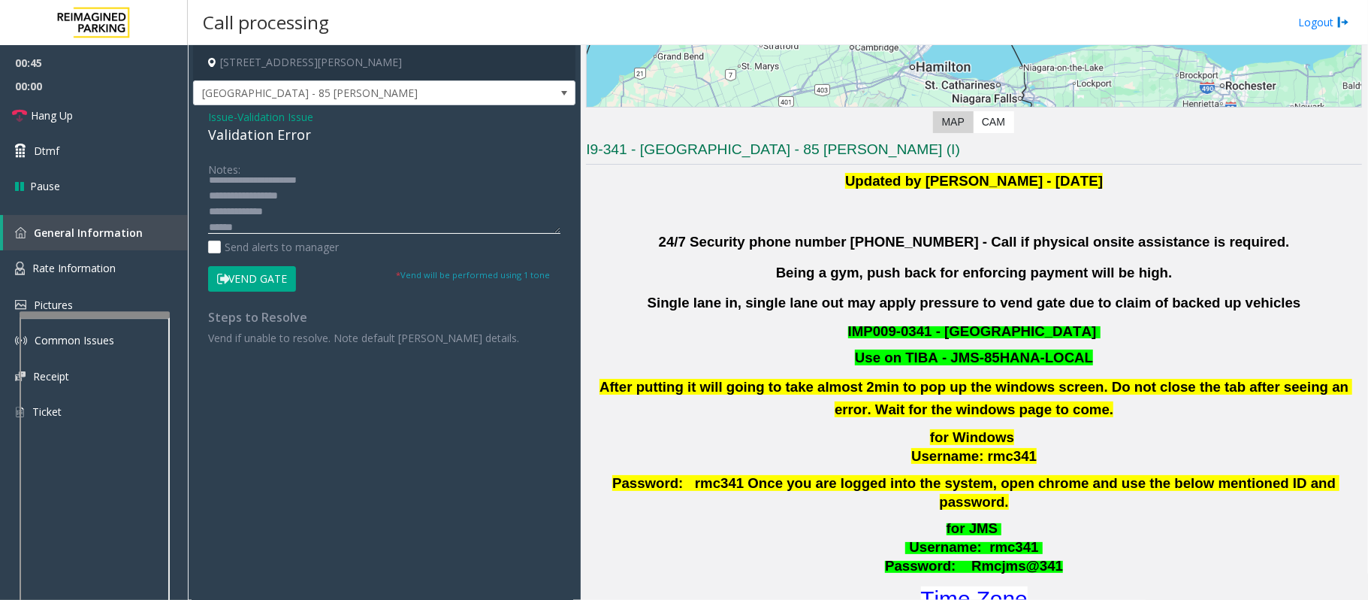
scroll to position [301, 0]
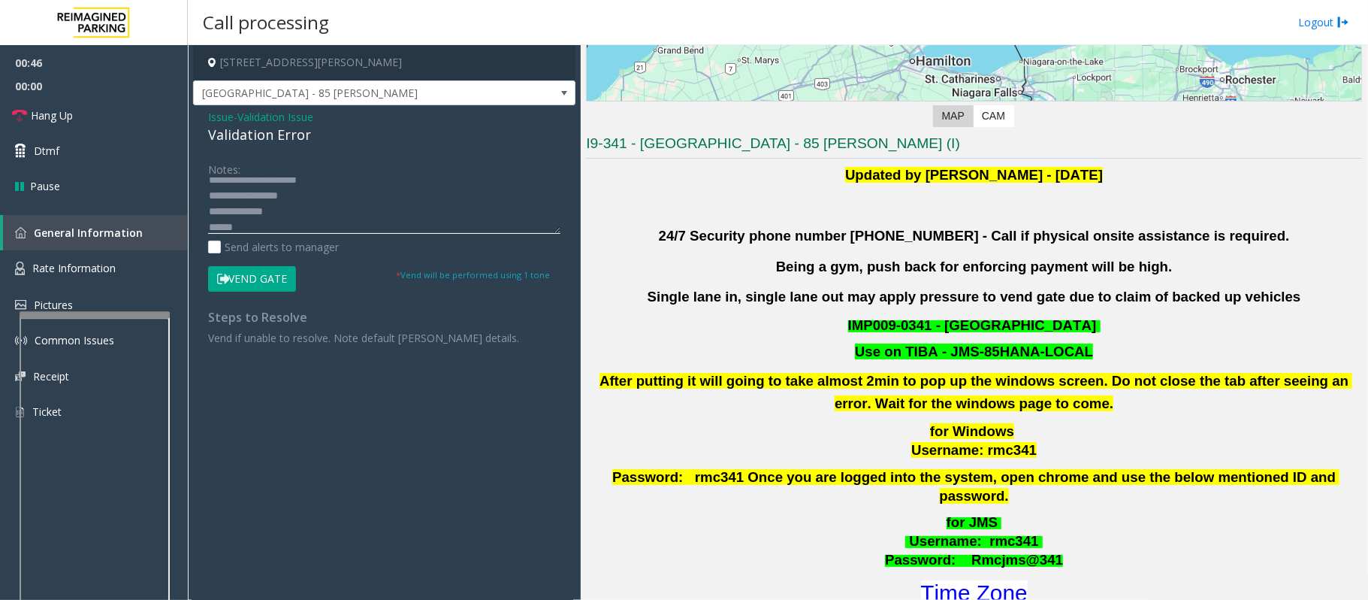
click at [259, 225] on textarea at bounding box center [384, 205] width 352 height 56
click at [273, 227] on textarea at bounding box center [384, 205] width 352 height 56
type textarea "**********"
click at [265, 278] on button "Vend Gate" at bounding box center [252, 279] width 88 height 26
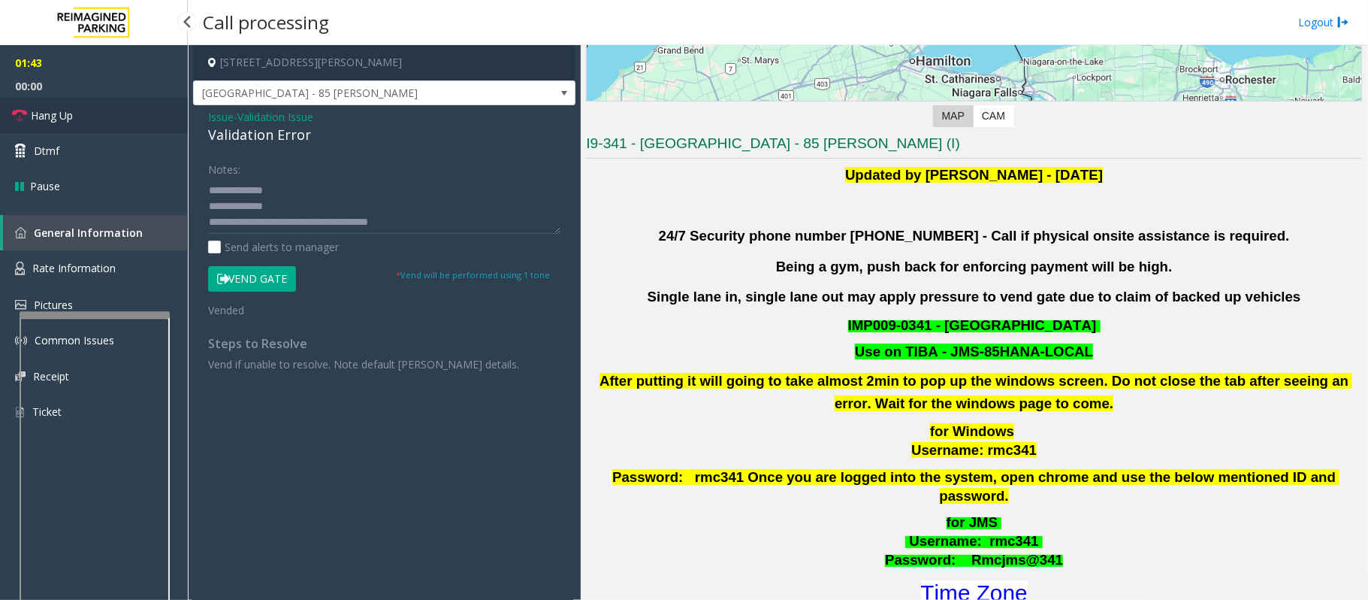
click at [80, 120] on link "Hang Up" at bounding box center [94, 115] width 188 height 35
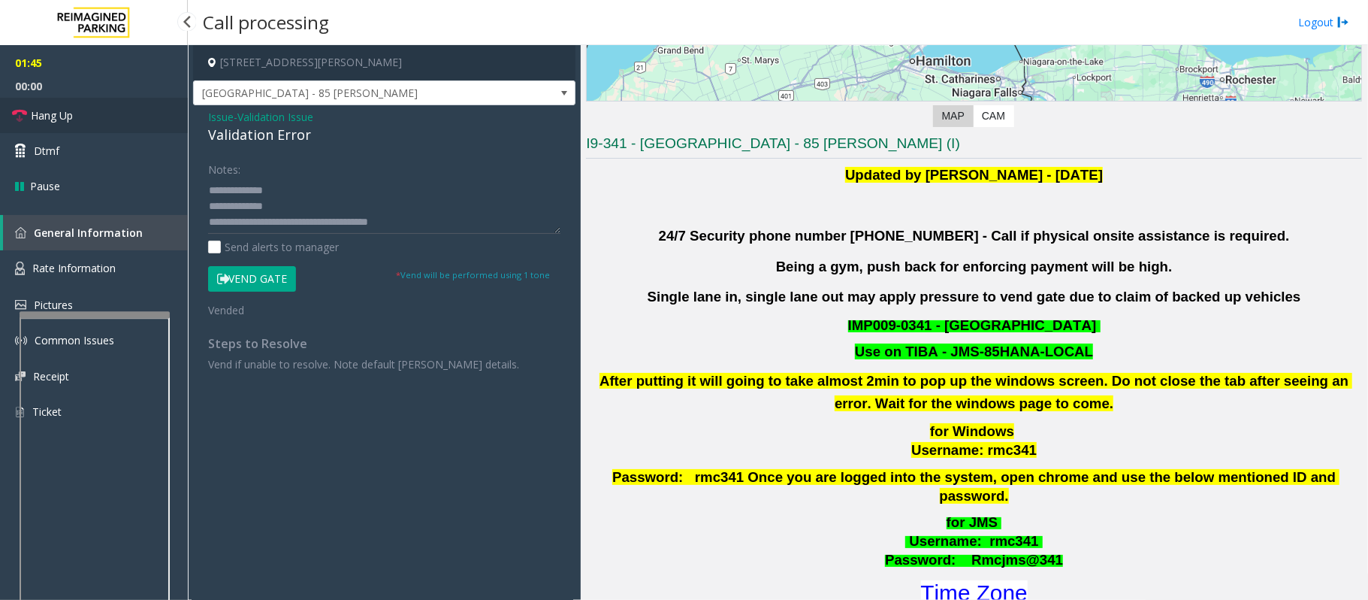
click at [80, 120] on link "Hang Up" at bounding box center [94, 115] width 188 height 35
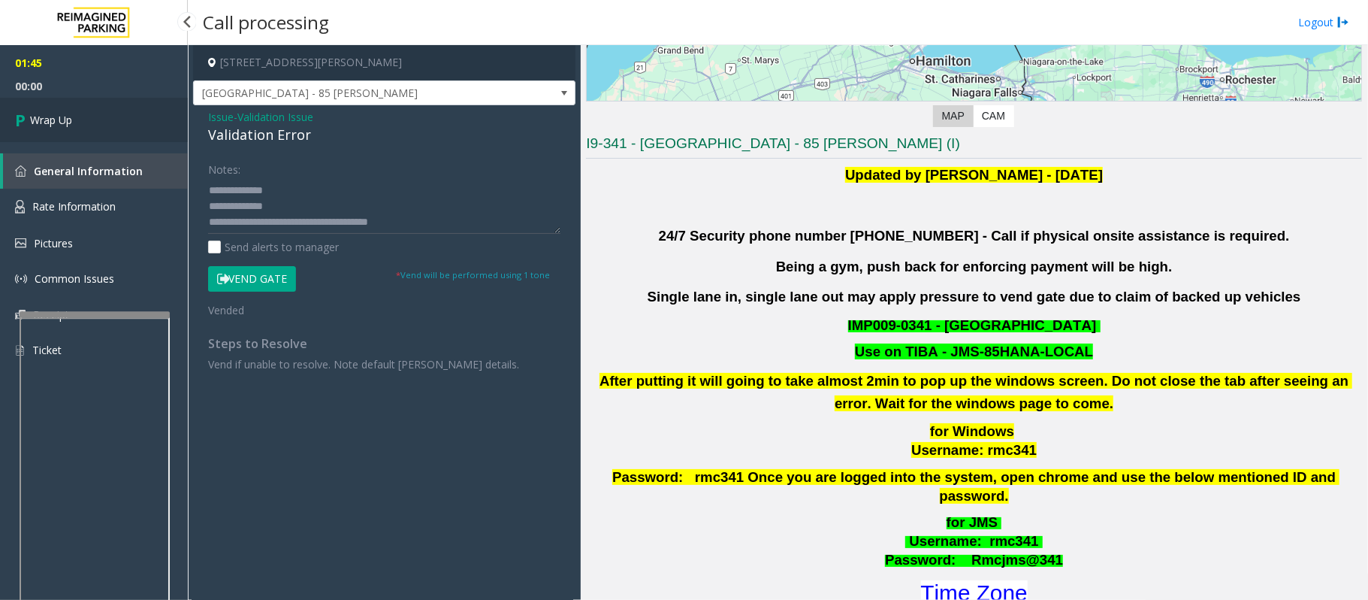
click at [71, 125] on span "Wrap Up" at bounding box center [51, 120] width 42 height 16
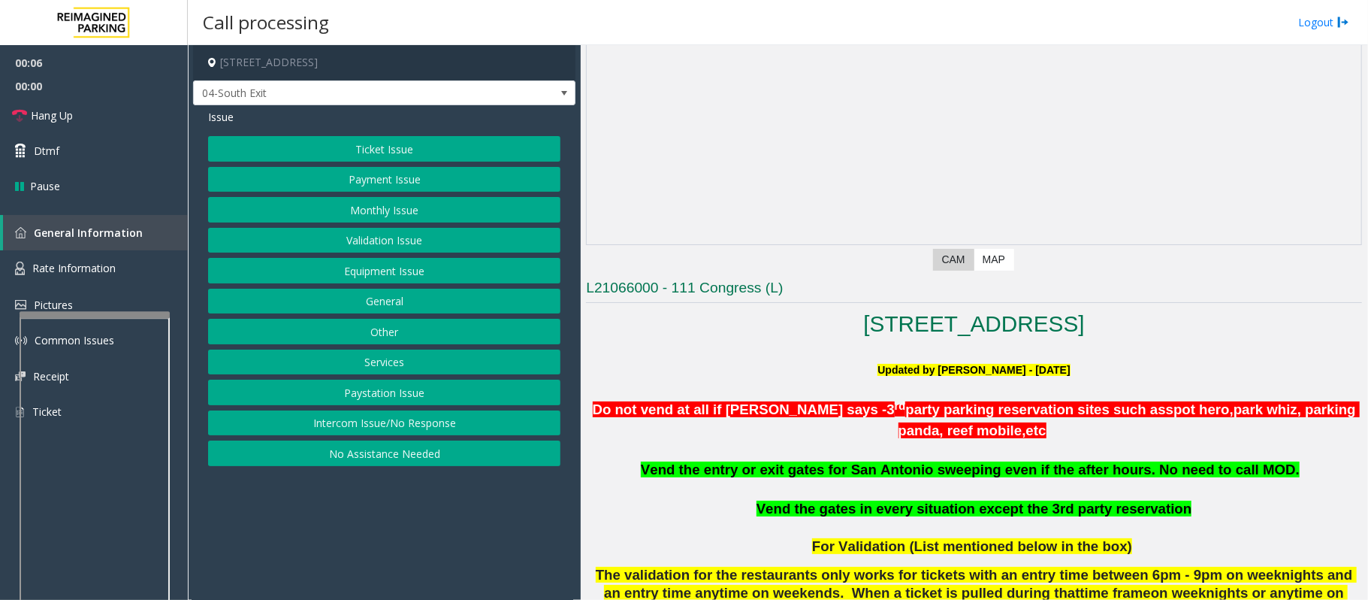
scroll to position [400, 0]
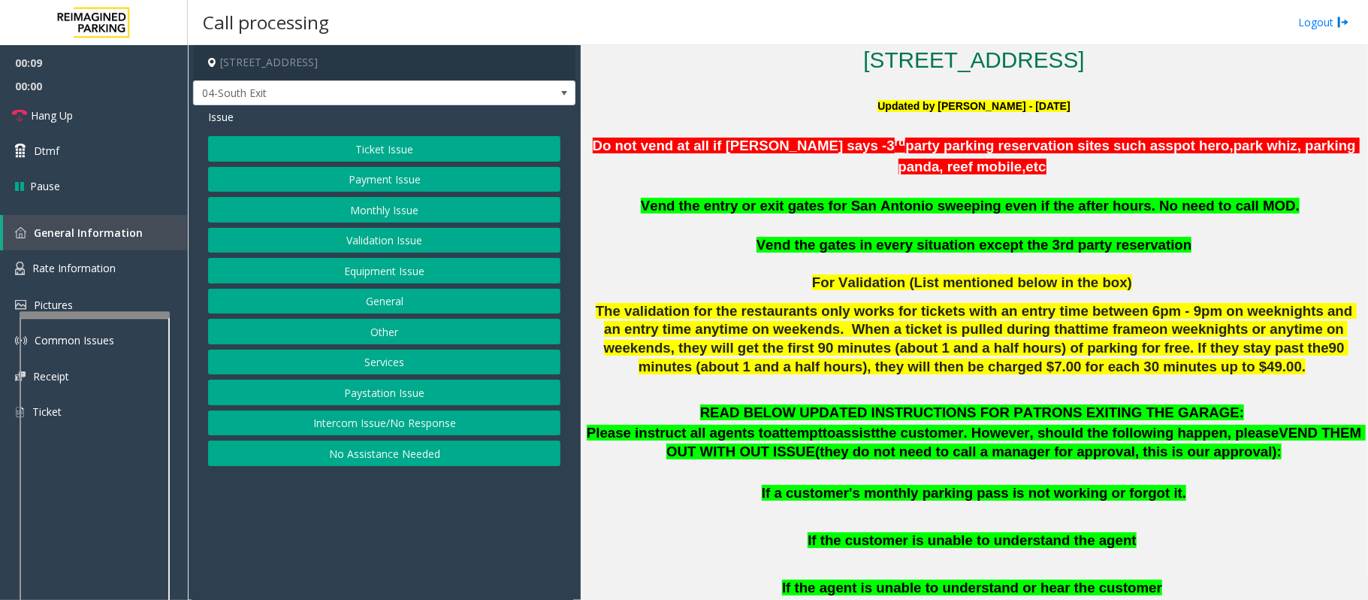
click at [368, 281] on button "Equipment Issue" at bounding box center [384, 271] width 352 height 26
click at [370, 276] on button "Gate / Door Won't Open" at bounding box center [384, 271] width 352 height 26
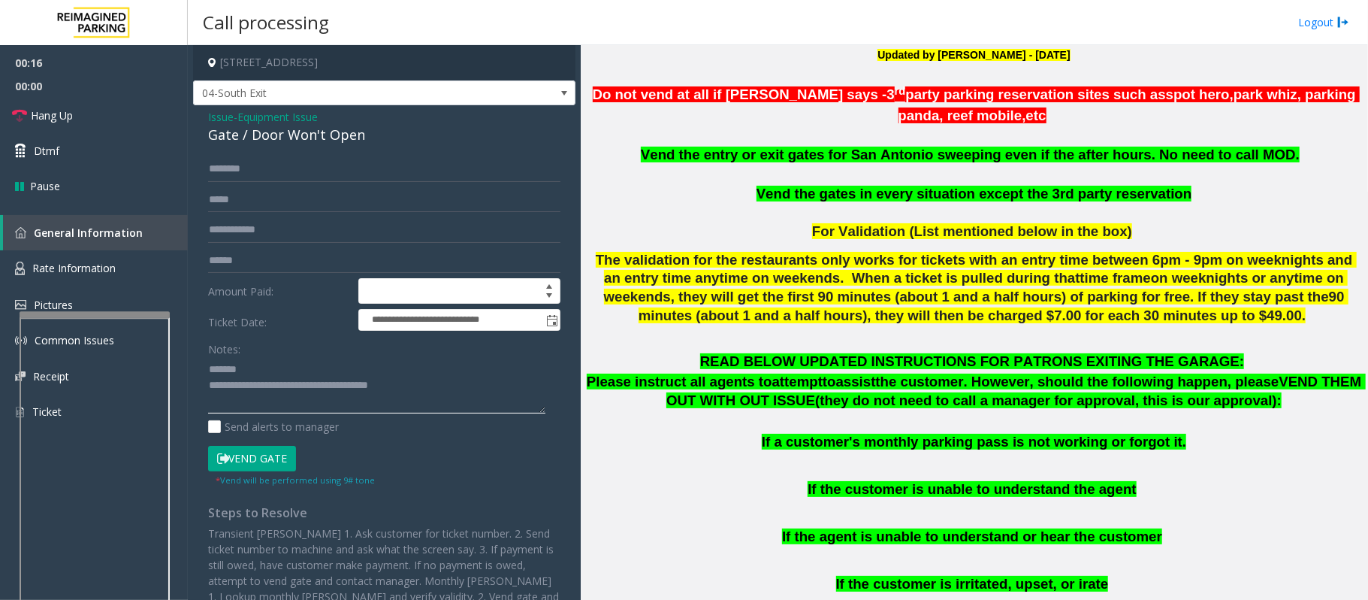
scroll to position [500, 0]
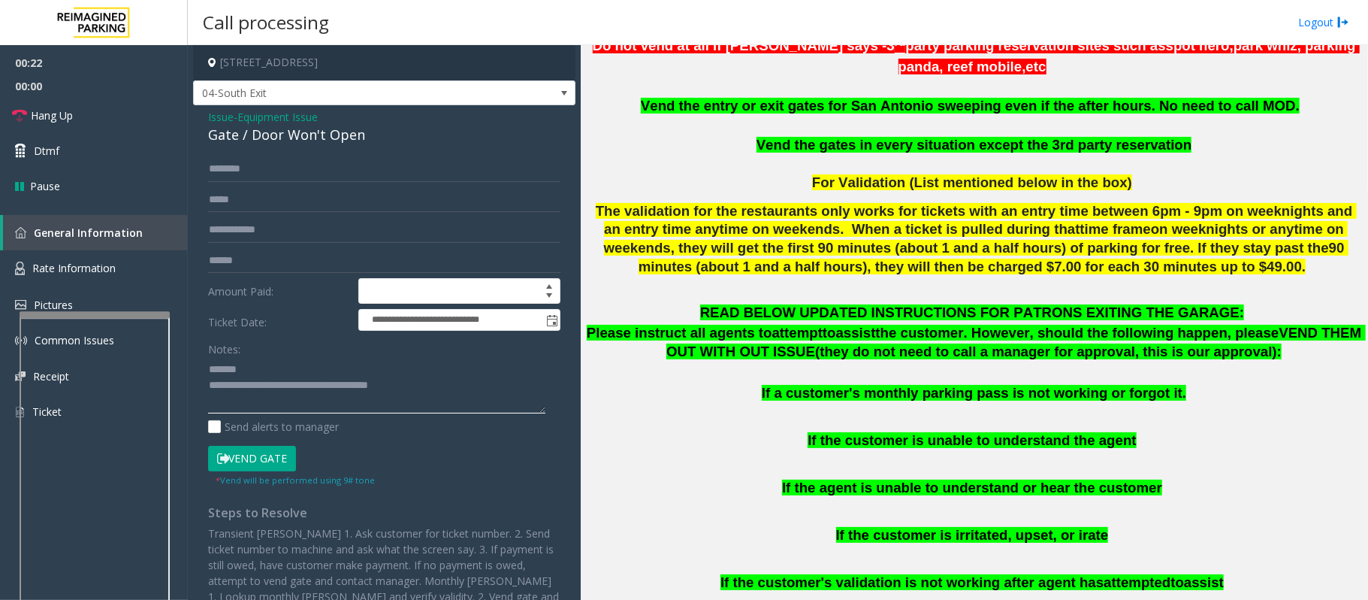
type textarea "**********"
click at [228, 120] on span "Issue" at bounding box center [221, 117] width 26 height 16
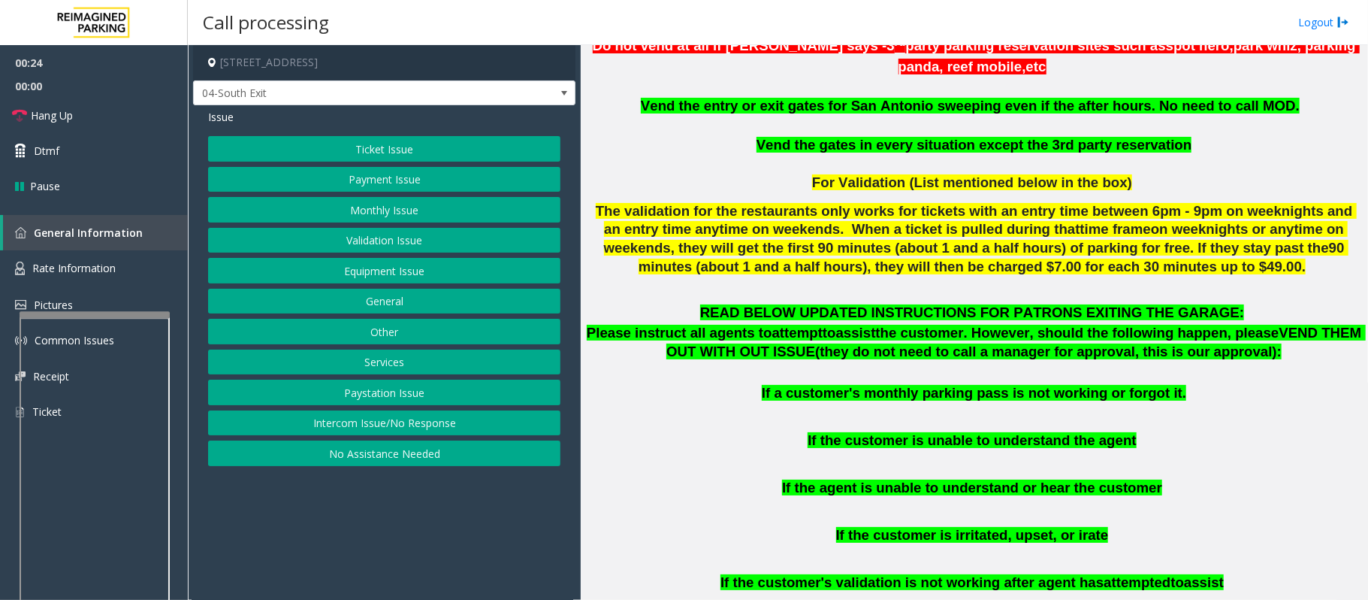
click at [389, 148] on button "Ticket Issue" at bounding box center [384, 149] width 352 height 26
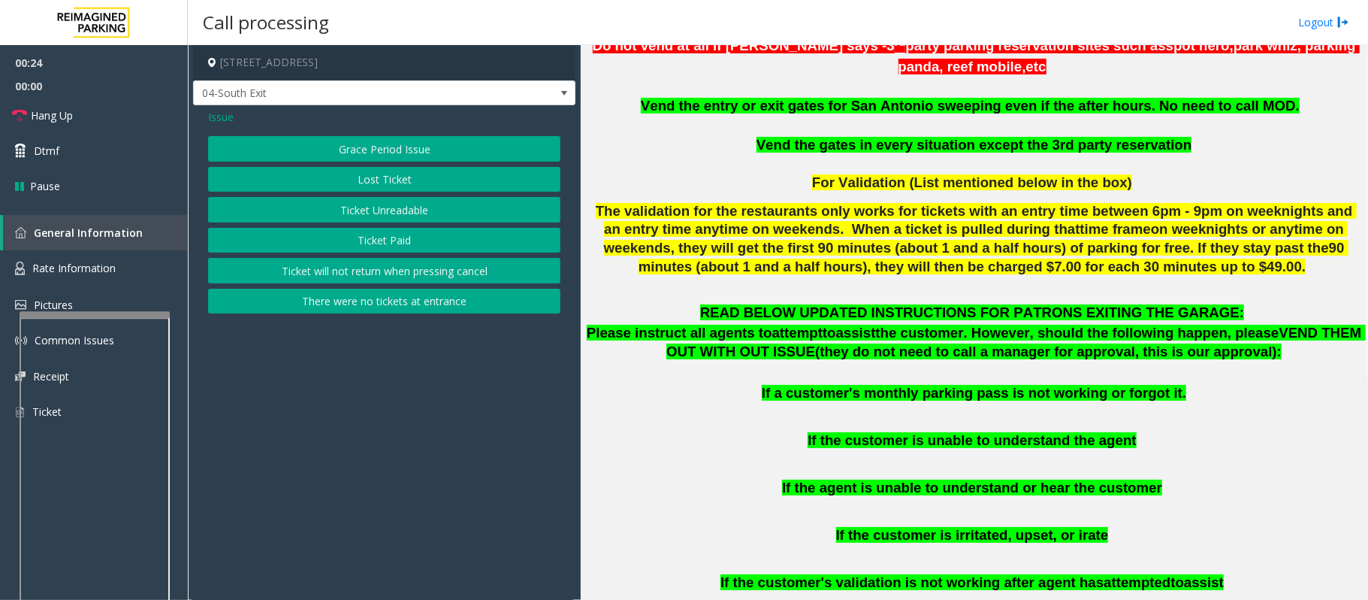
click at [394, 192] on button "Lost Ticket" at bounding box center [384, 180] width 352 height 26
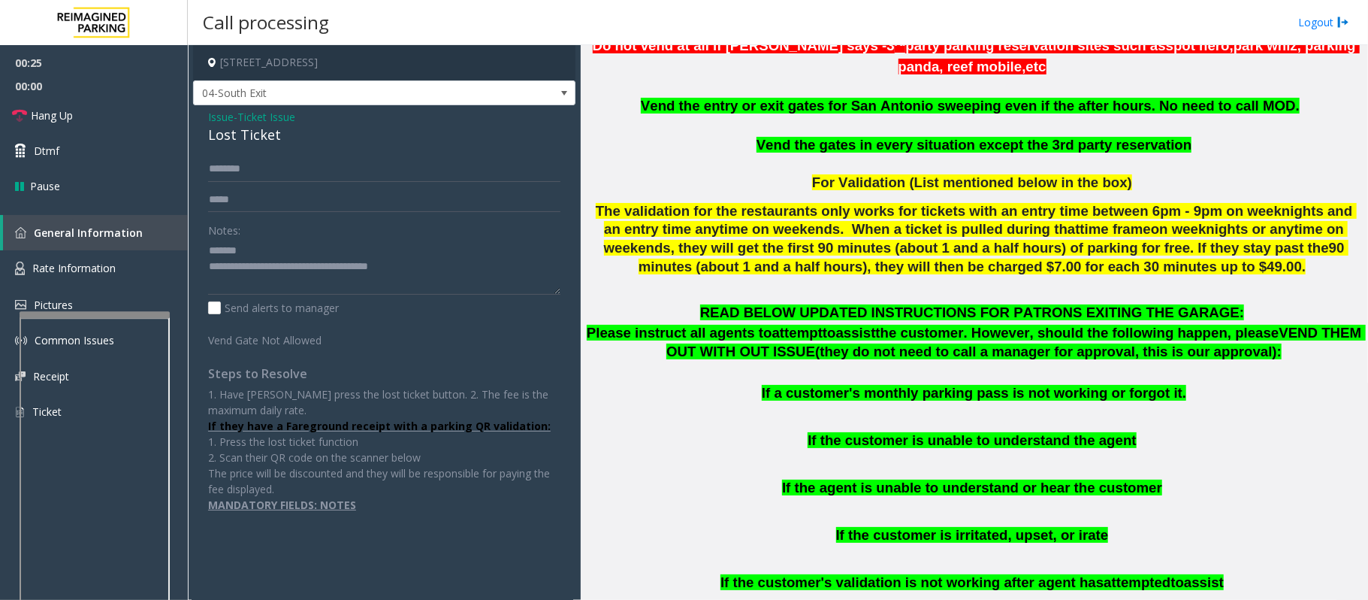
click at [292, 114] on span "Ticket Issue" at bounding box center [266, 117] width 58 height 16
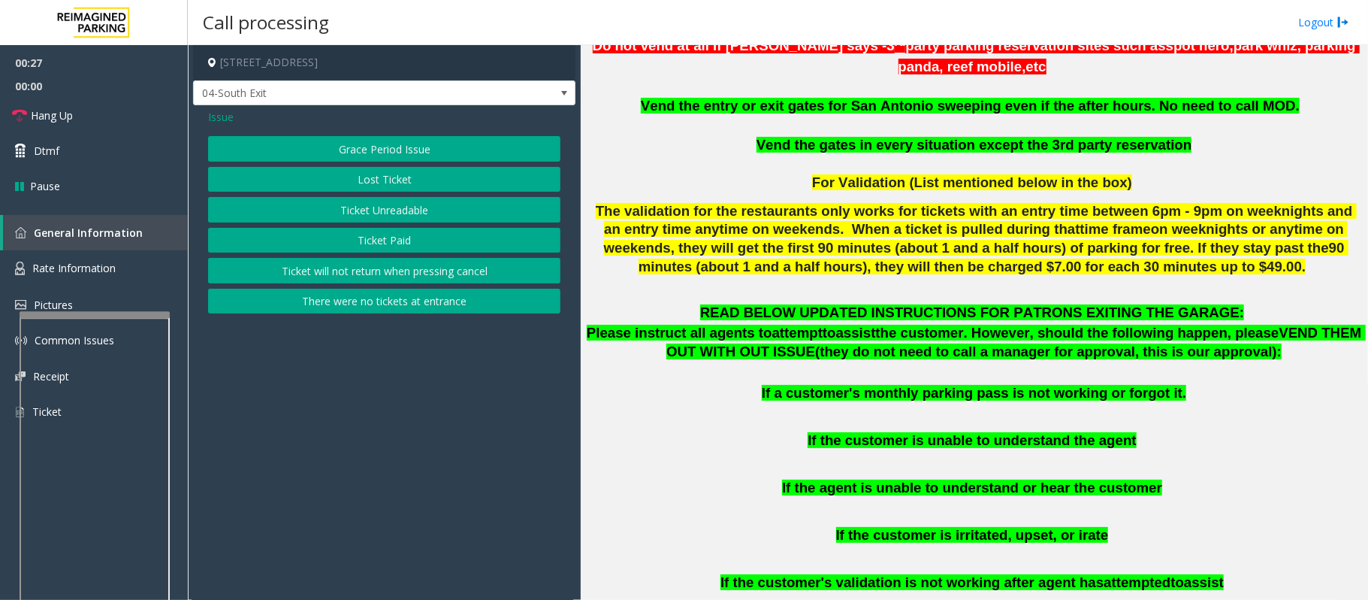
click at [391, 218] on button "Ticket Unreadable" at bounding box center [384, 210] width 352 height 26
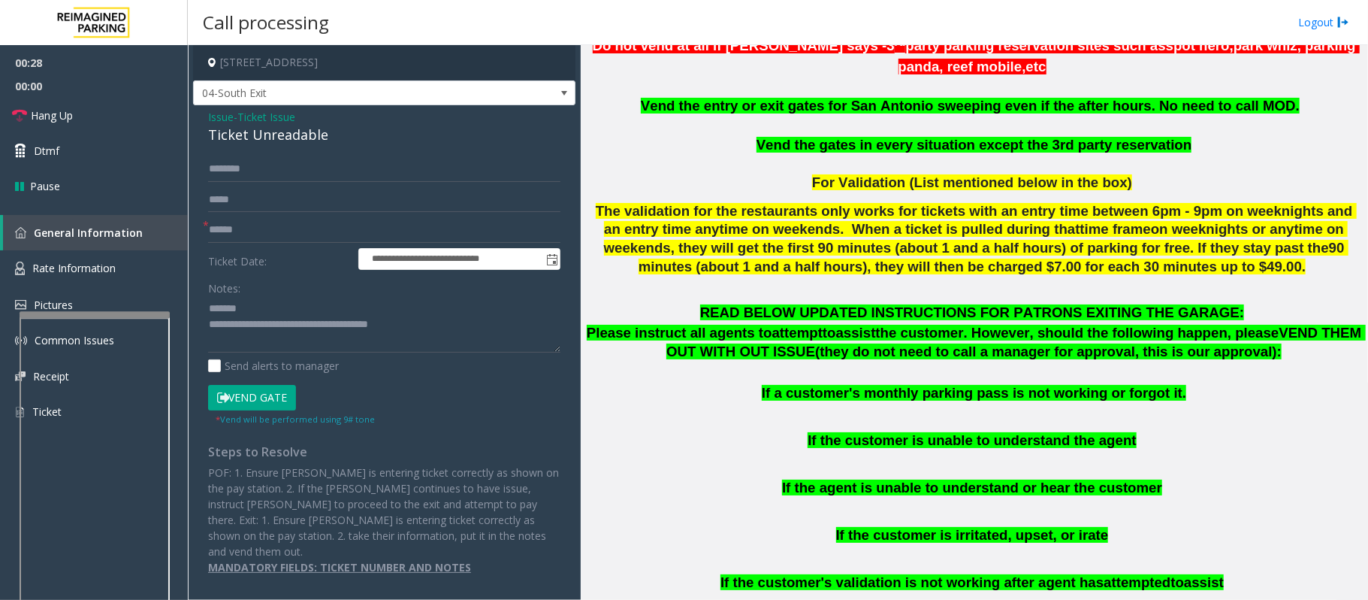
click at [323, 130] on div "Ticket Unreadable" at bounding box center [384, 135] width 352 height 20
drag, startPoint x: 326, startPoint y: 134, endPoint x: 206, endPoint y: 137, distance: 120.3
click at [206, 137] on div "**********" at bounding box center [384, 347] width 382 height 485
click at [239, 230] on input "text" at bounding box center [384, 230] width 352 height 26
type input "**"
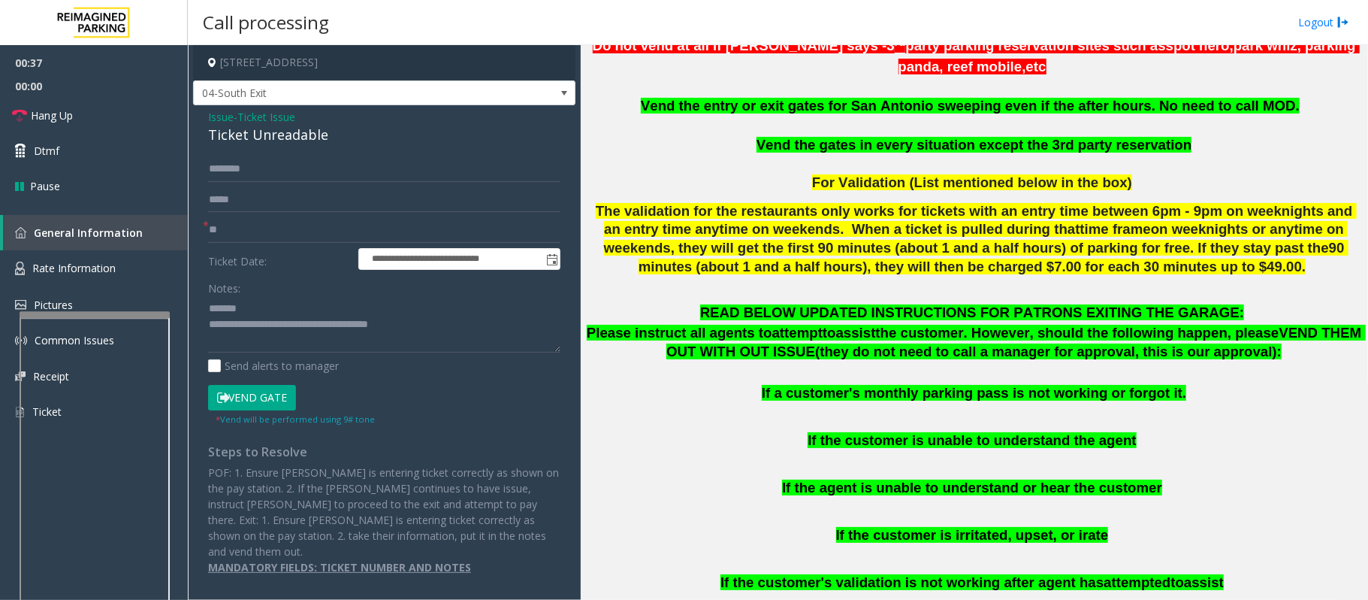
click at [341, 131] on div "Ticket Unreadable" at bounding box center [384, 135] width 352 height 20
drag, startPoint x: 218, startPoint y: 111, endPoint x: 229, endPoint y: 121, distance: 14.9
click at [225, 116] on span "Issue" at bounding box center [221, 117] width 26 height 16
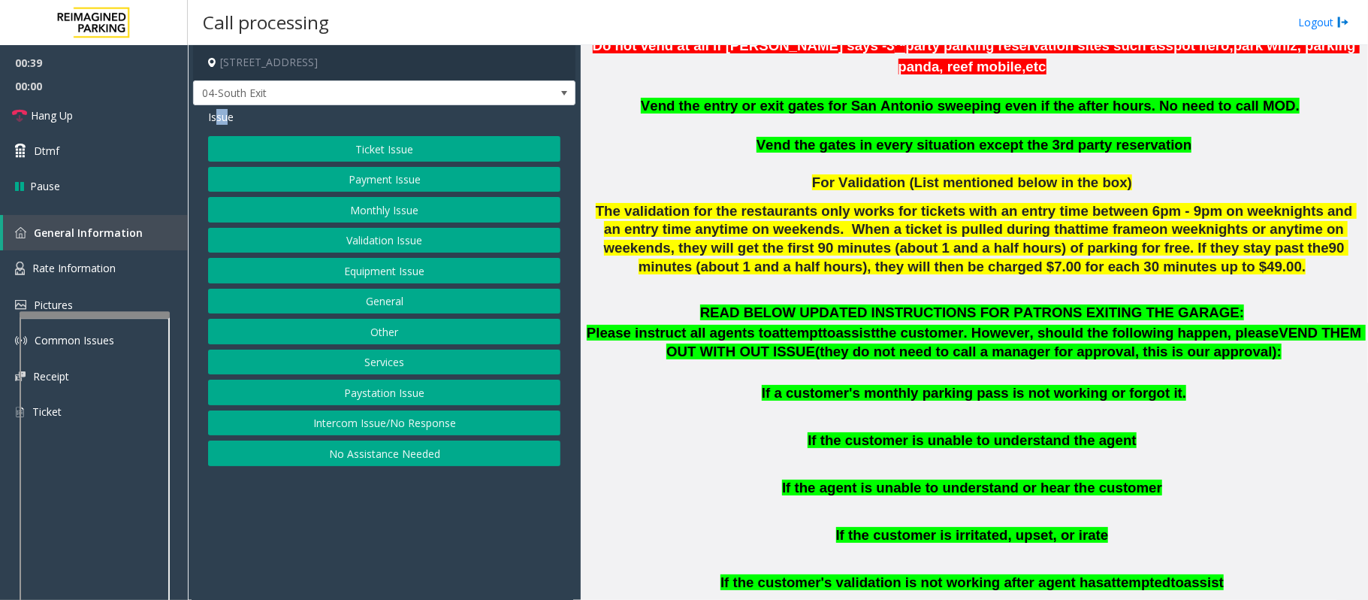
click at [380, 264] on button "Equipment Issue" at bounding box center [384, 271] width 352 height 26
click at [380, 270] on button "Gate / Door Won't Open" at bounding box center [384, 271] width 352 height 26
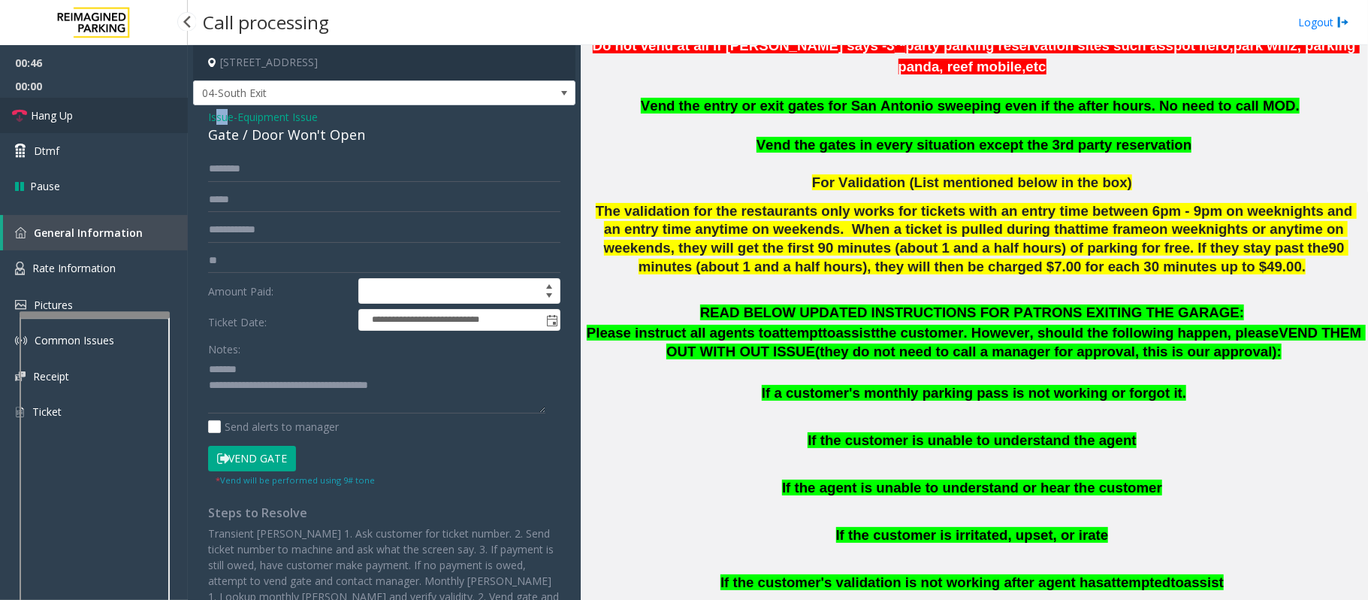
click at [117, 106] on link "Hang Up" at bounding box center [94, 115] width 188 height 35
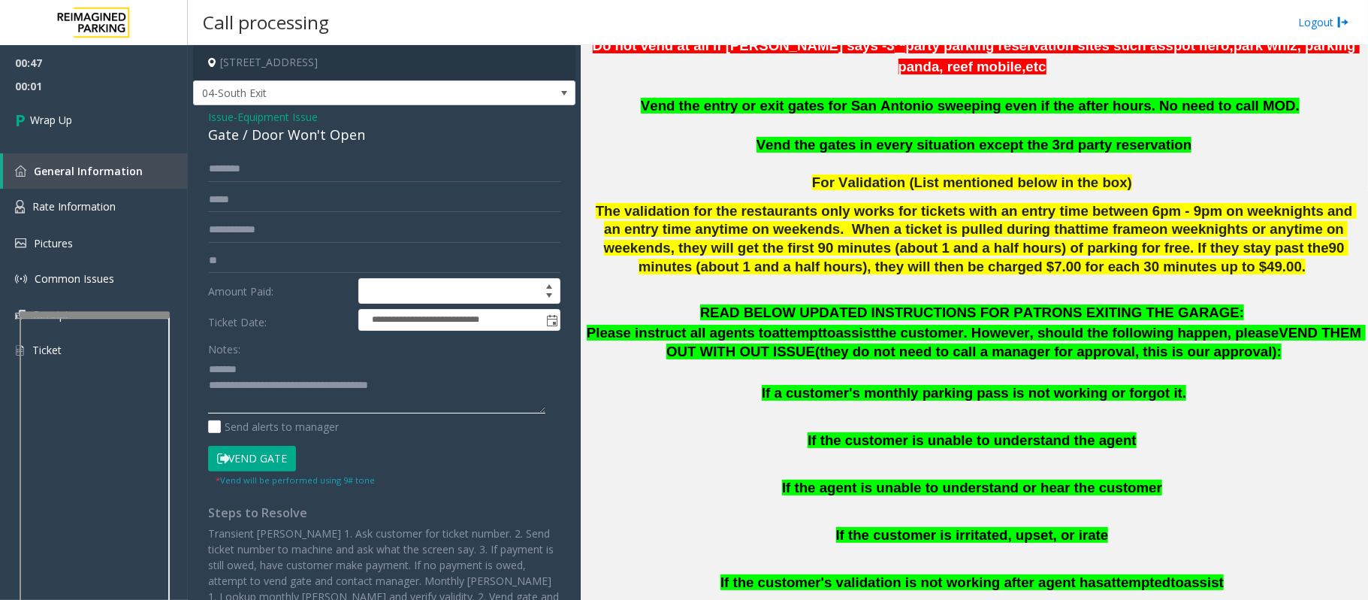
drag, startPoint x: 449, startPoint y: 385, endPoint x: 268, endPoint y: 389, distance: 180.4
click at [268, 389] on textarea at bounding box center [376, 385] width 337 height 56
paste textarea "**********"
drag, startPoint x: 391, startPoint y: 134, endPoint x: 206, endPoint y: 139, distance: 184.9
click at [206, 139] on div "**********" at bounding box center [384, 401] width 382 height 593
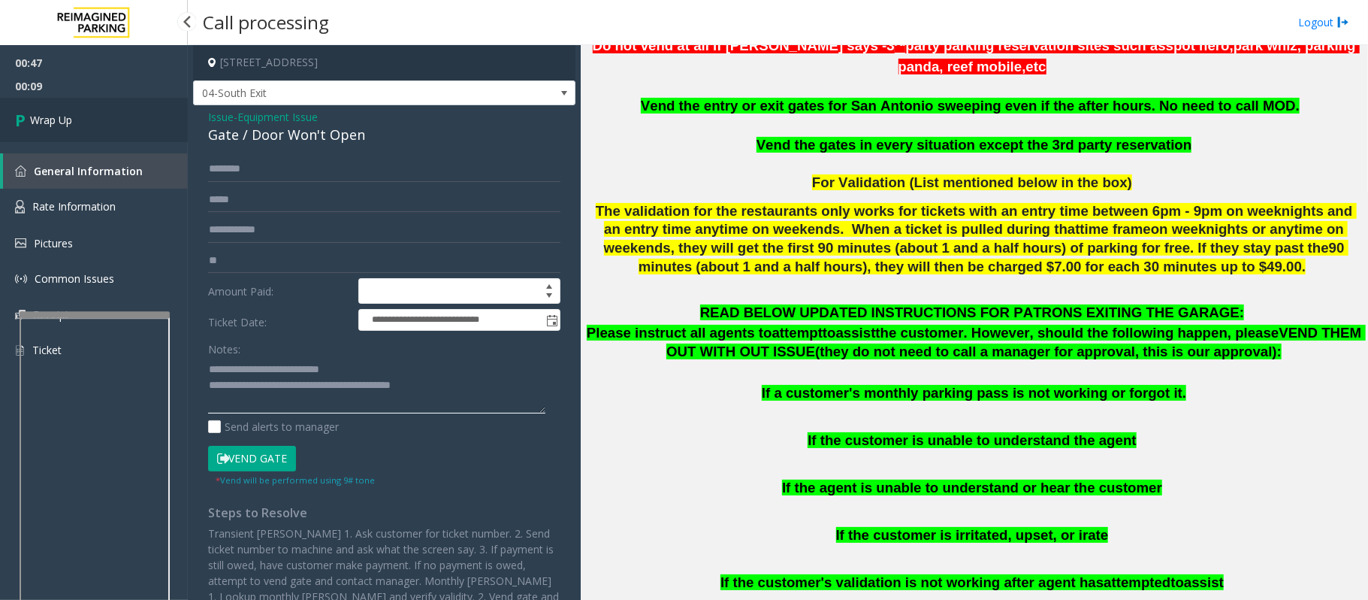
type textarea "**********"
click at [86, 105] on link "Wrap Up" at bounding box center [94, 120] width 188 height 44
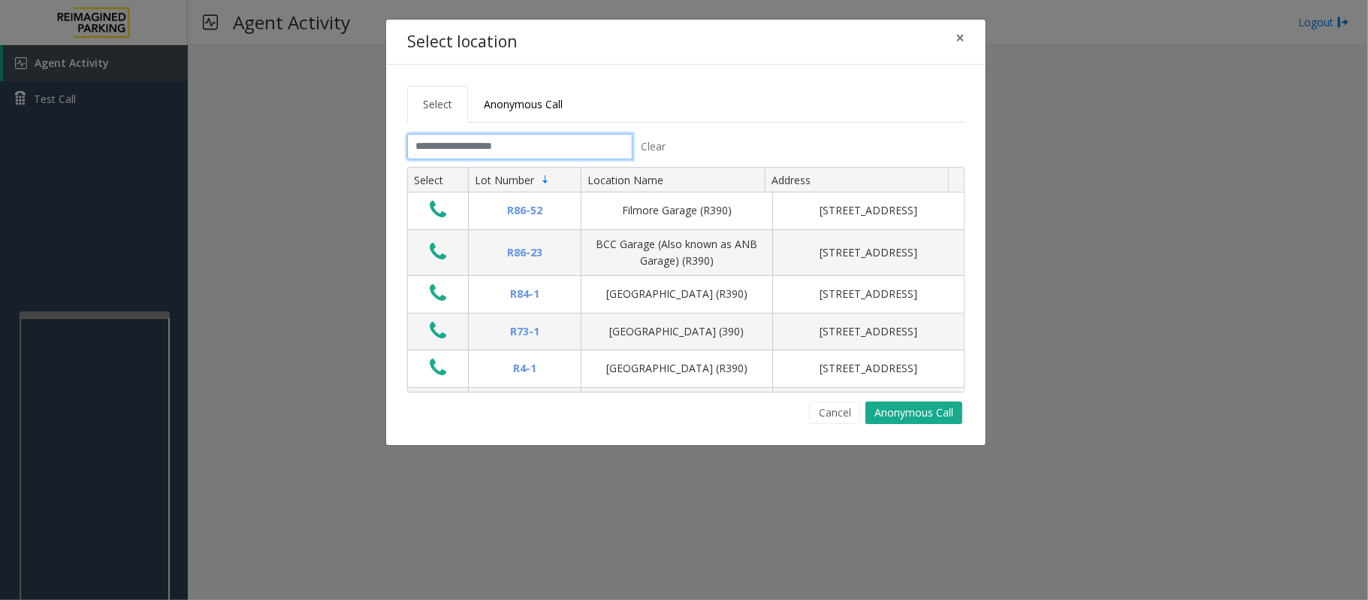
click at [503, 142] on input "text" at bounding box center [519, 147] width 225 height 26
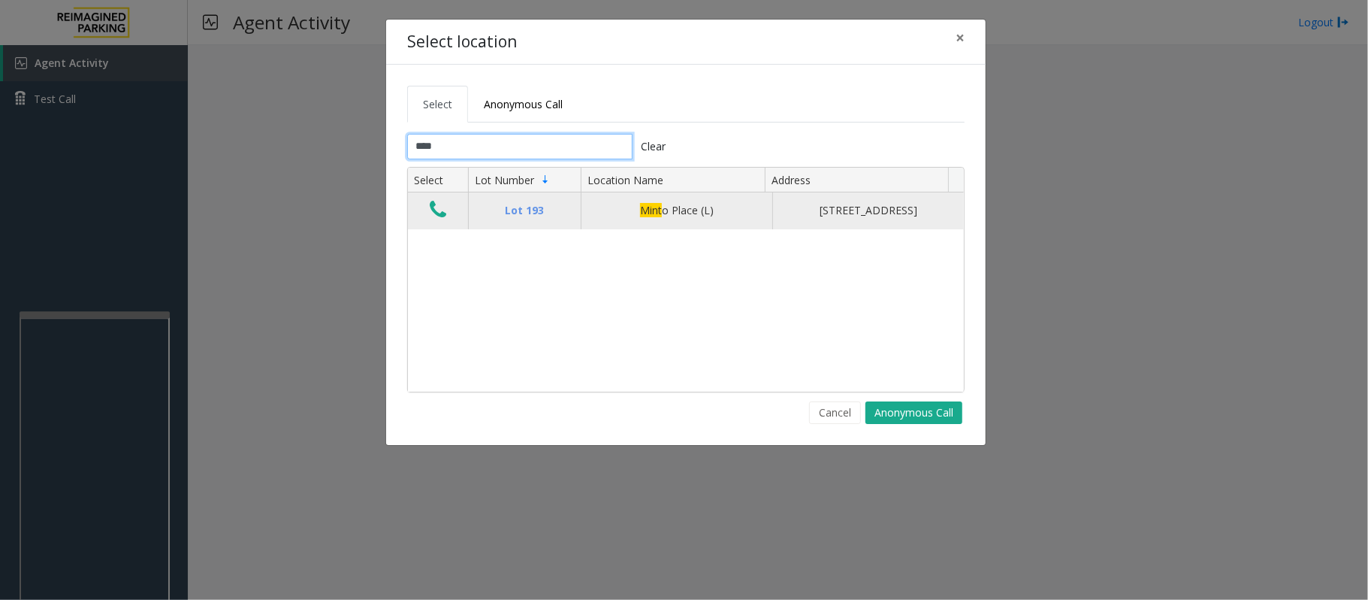
type input "****"
click at [439, 209] on icon "Data table" at bounding box center [438, 209] width 17 height 21
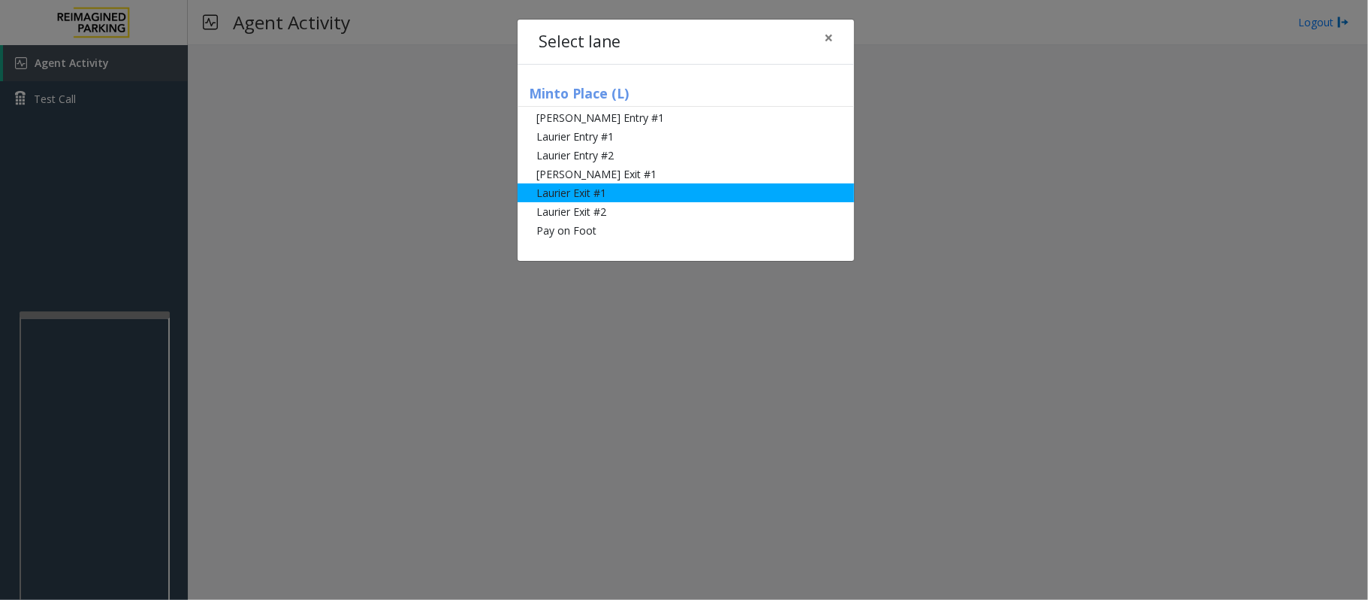
click at [578, 193] on li "Laurier Exit #1" at bounding box center [686, 192] width 337 height 19
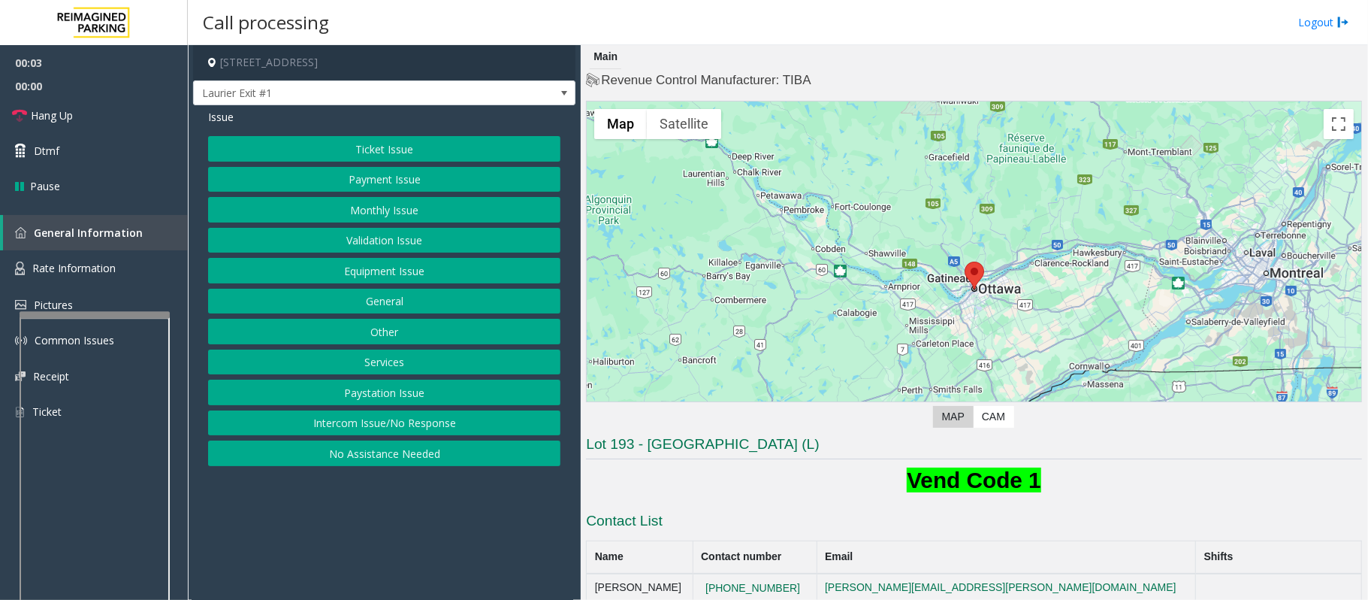
click at [424, 151] on button "Ticket Issue" at bounding box center [384, 149] width 352 height 26
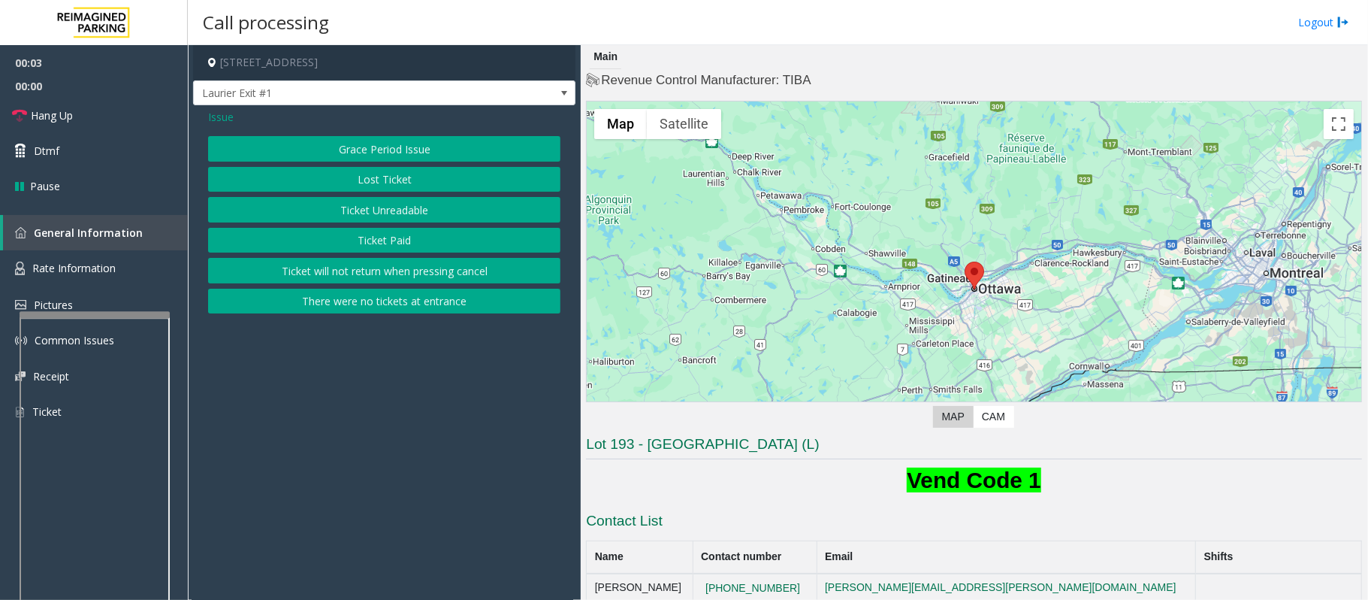
click at [422, 209] on button "Ticket Unreadable" at bounding box center [384, 210] width 352 height 26
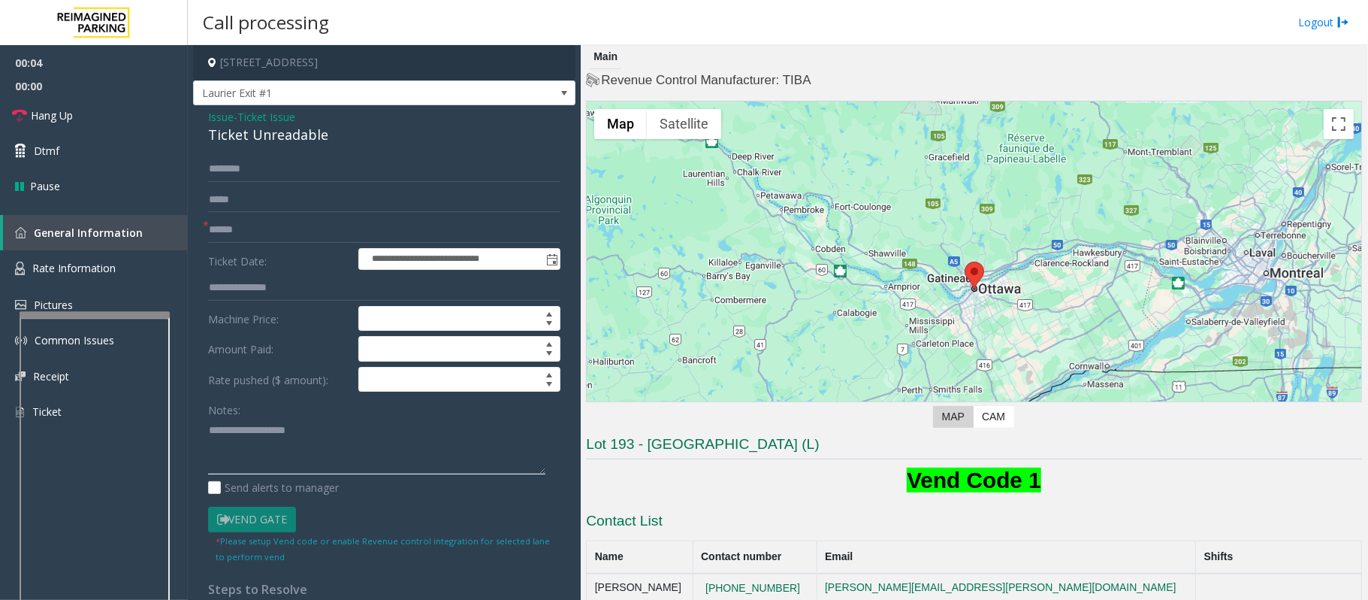
click at [248, 436] on textarea at bounding box center [376, 446] width 337 height 56
paste textarea "**********"
click at [253, 431] on textarea at bounding box center [376, 446] width 337 height 56
type textarea "**********"
click at [269, 124] on span "Ticket Issue" at bounding box center [266, 117] width 58 height 16
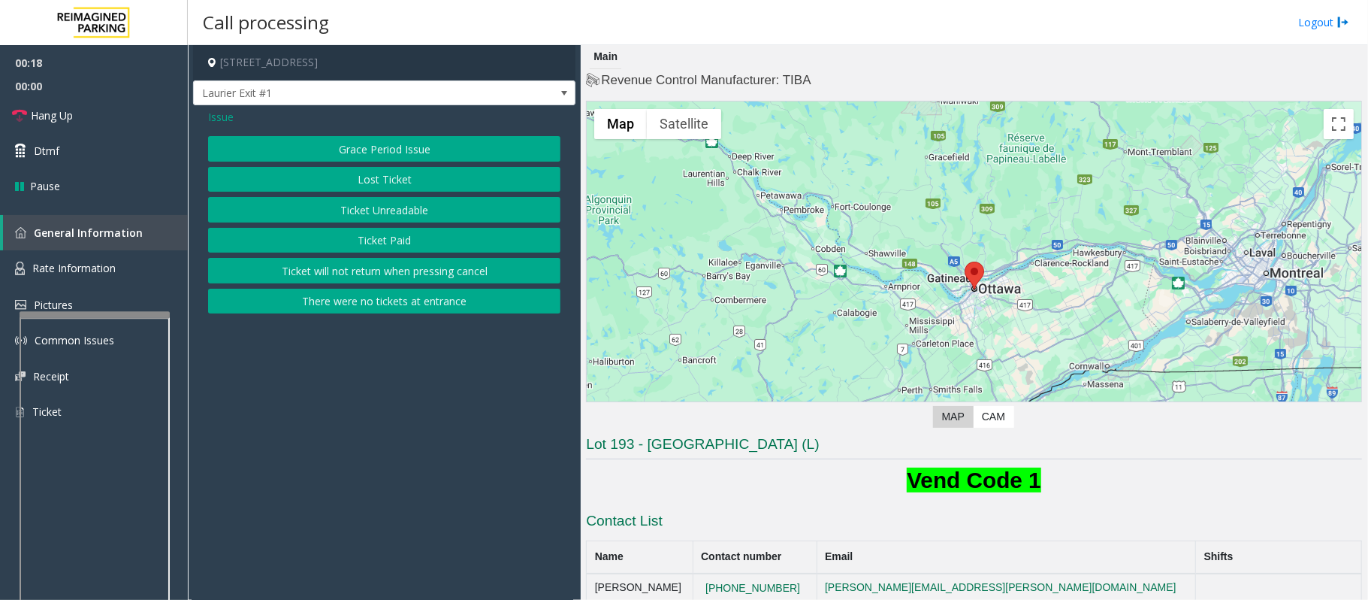
click at [376, 234] on button "Ticket Paid" at bounding box center [384, 241] width 352 height 26
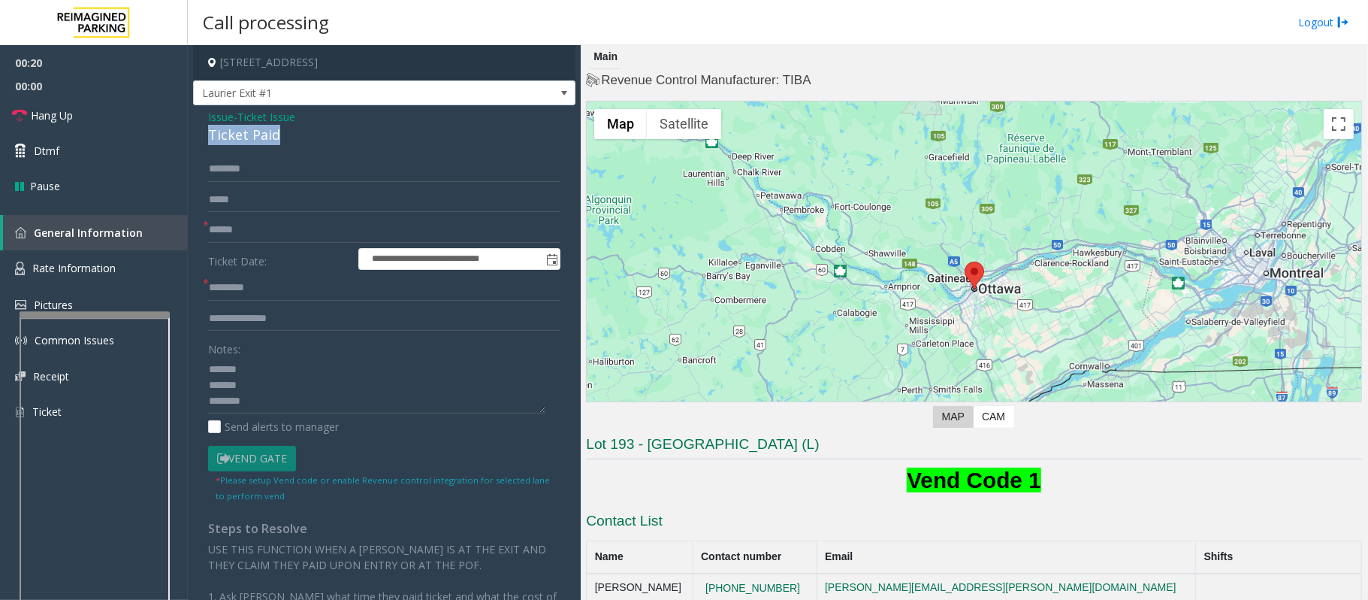
drag, startPoint x: 286, startPoint y: 136, endPoint x: 211, endPoint y: 138, distance: 75.2
click at [211, 138] on div "Ticket Paid" at bounding box center [384, 135] width 352 height 20
click at [258, 392] on textarea at bounding box center [376, 385] width 337 height 56
click at [258, 395] on textarea at bounding box center [376, 385] width 337 height 56
click at [222, 286] on input "text" at bounding box center [384, 288] width 352 height 26
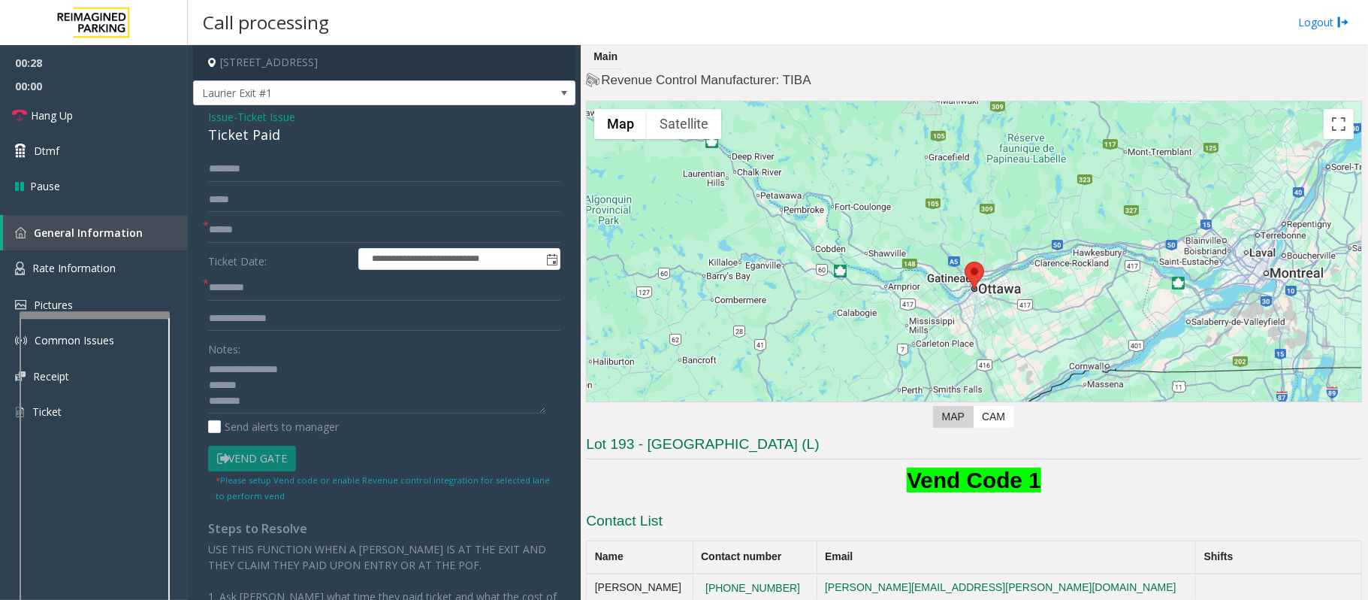
drag, startPoint x: 437, startPoint y: 66, endPoint x: 352, endPoint y: 63, distance: 85.7
click at [352, 63] on h4 "[STREET_ADDRESS]" at bounding box center [384, 62] width 382 height 35
copy h4 "Ottawa, ON"
click at [261, 388] on textarea at bounding box center [376, 385] width 337 height 56
click at [260, 394] on textarea at bounding box center [376, 385] width 337 height 56
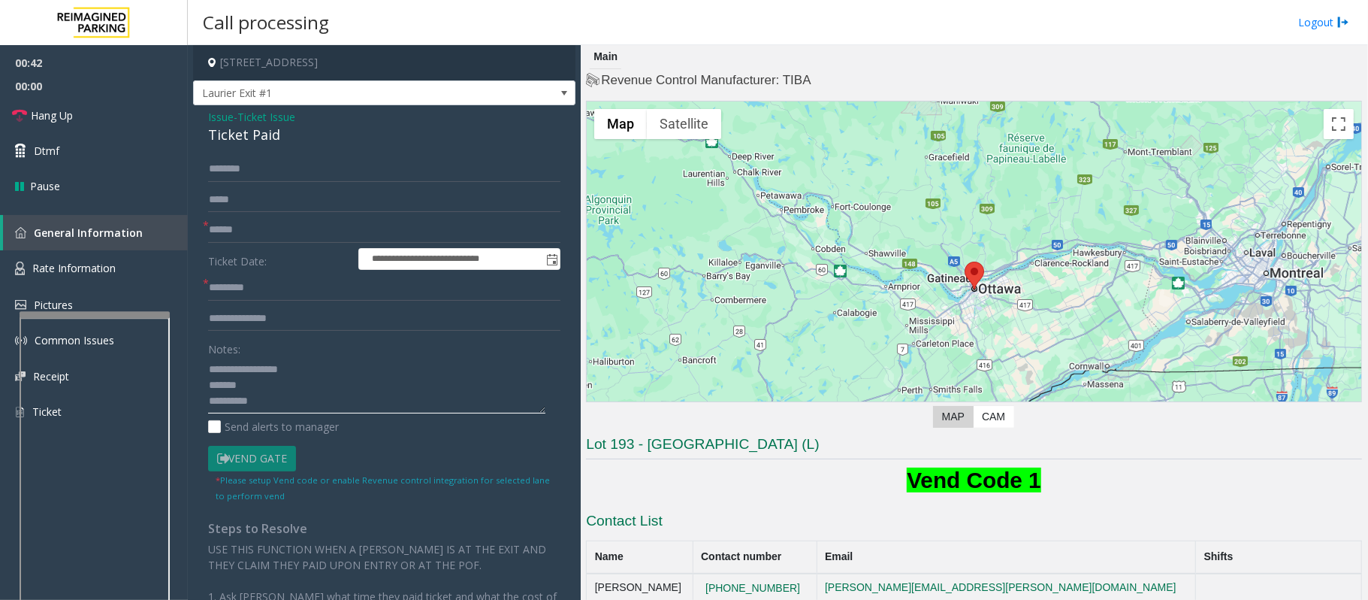
type textarea "**********"
click at [250, 289] on input "text" at bounding box center [384, 288] width 352 height 26
click at [234, 283] on input "text" at bounding box center [384, 288] width 352 height 26
paste input "*******"
click at [226, 292] on input "*******" at bounding box center [384, 288] width 352 height 26
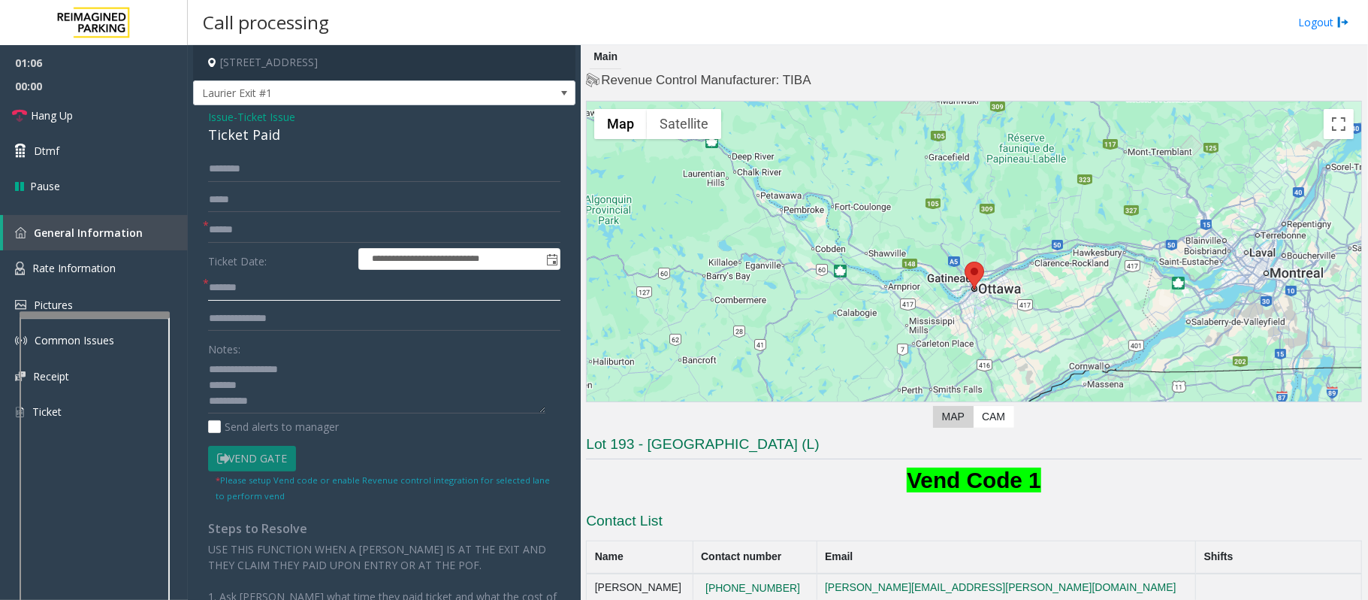
type input "*******"
click at [241, 234] on input "text" at bounding box center [384, 230] width 352 height 26
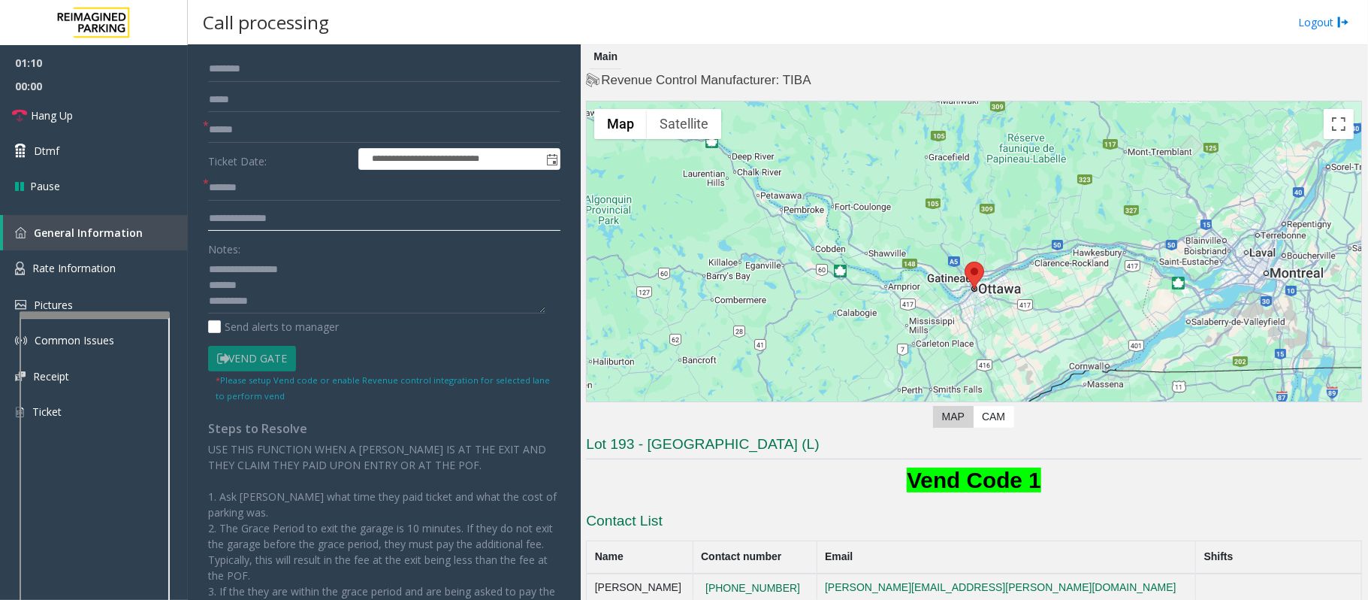
click at [241, 209] on input "text" at bounding box center [384, 219] width 352 height 26
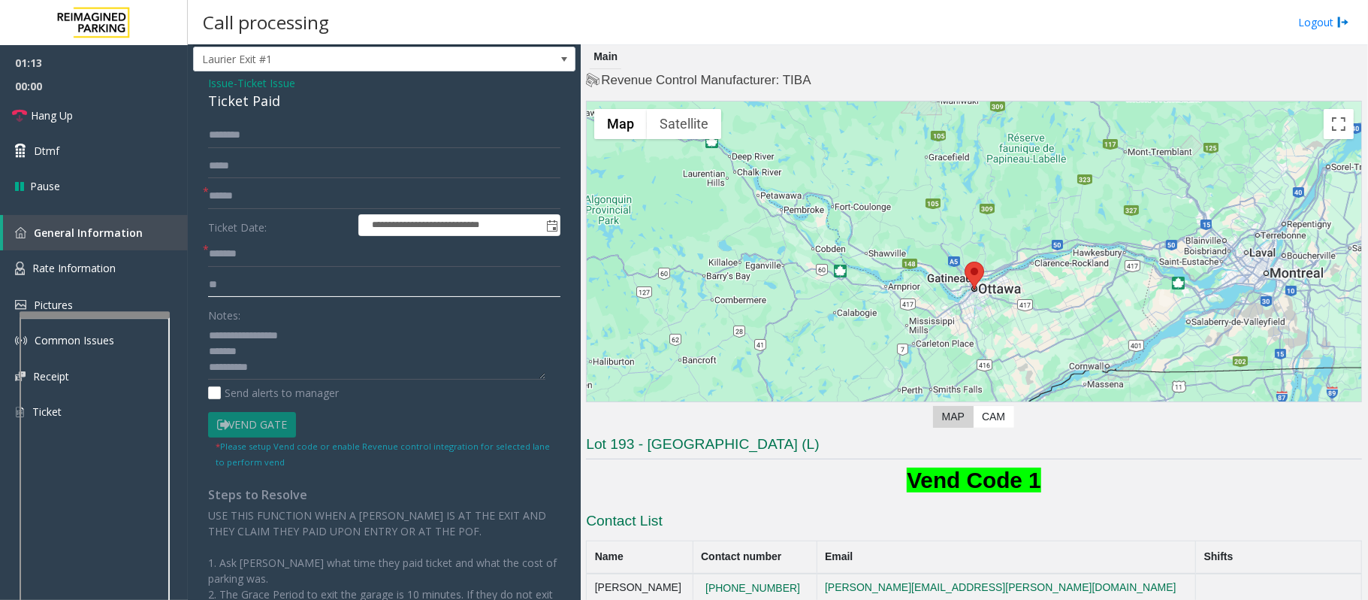
scroll to position [0, 0]
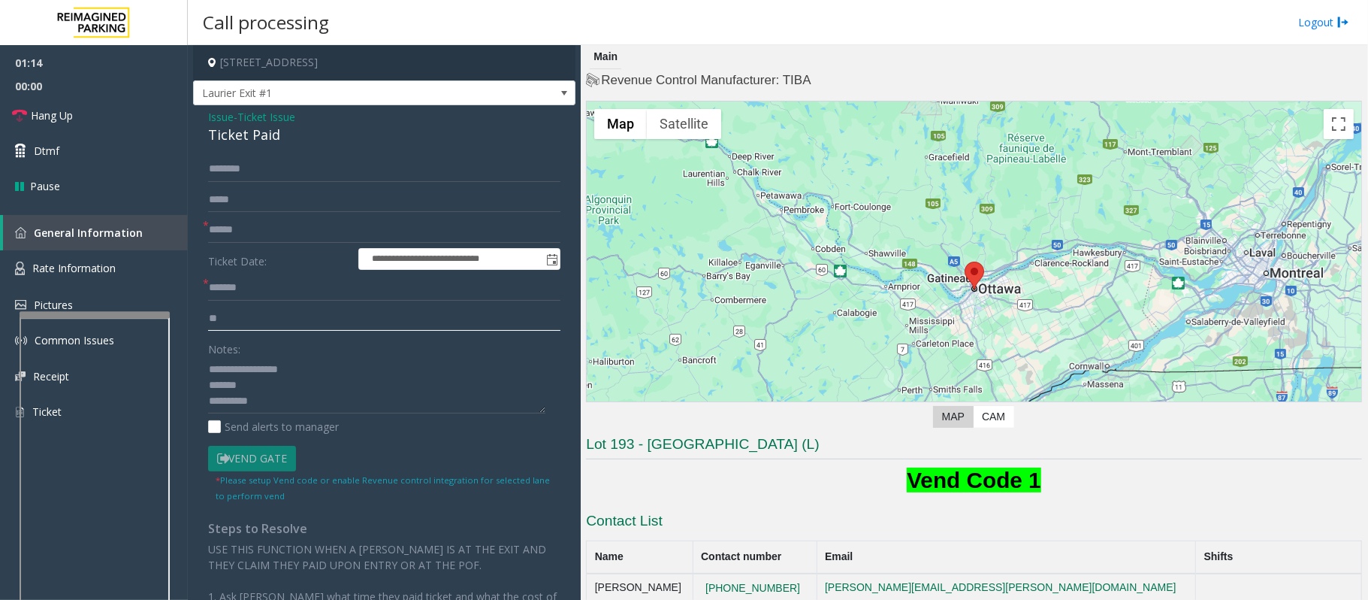
type input "**"
click at [232, 228] on input "text" at bounding box center [384, 230] width 352 height 26
type input "**"
click at [54, 154] on span "Dtmf" at bounding box center [47, 151] width 26 height 16
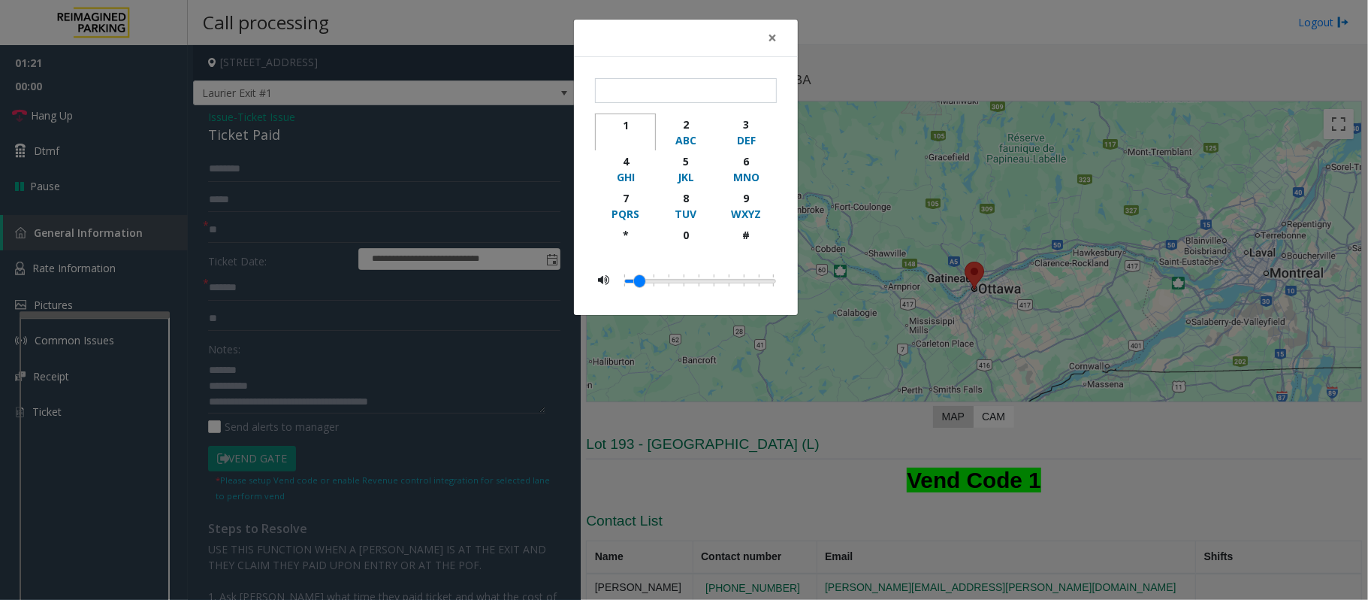
click at [637, 122] on div "1" at bounding box center [625, 125] width 41 height 16
type input "*"
click at [670, 518] on div "× * 1 2 ABC 3 DEF 4 GHI 5 JKL 6 MNO 7 PQRS 8 TUV 9 WXYZ * 0 #" at bounding box center [684, 300] width 1368 height 600
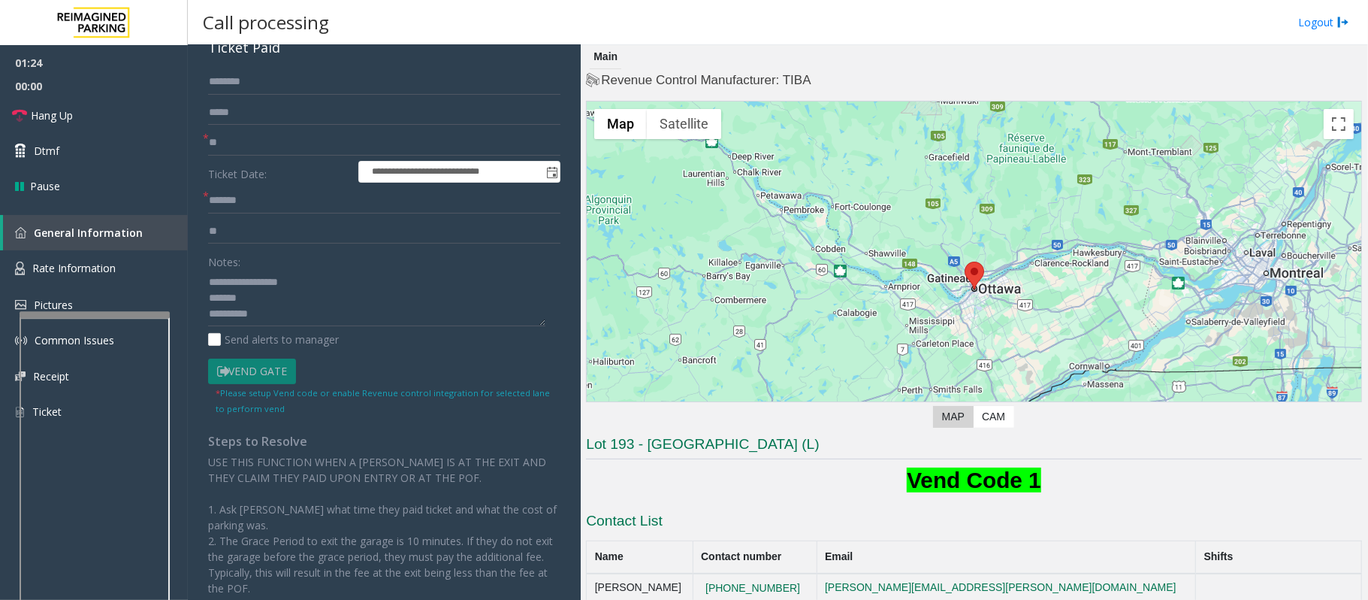
scroll to position [0, 0]
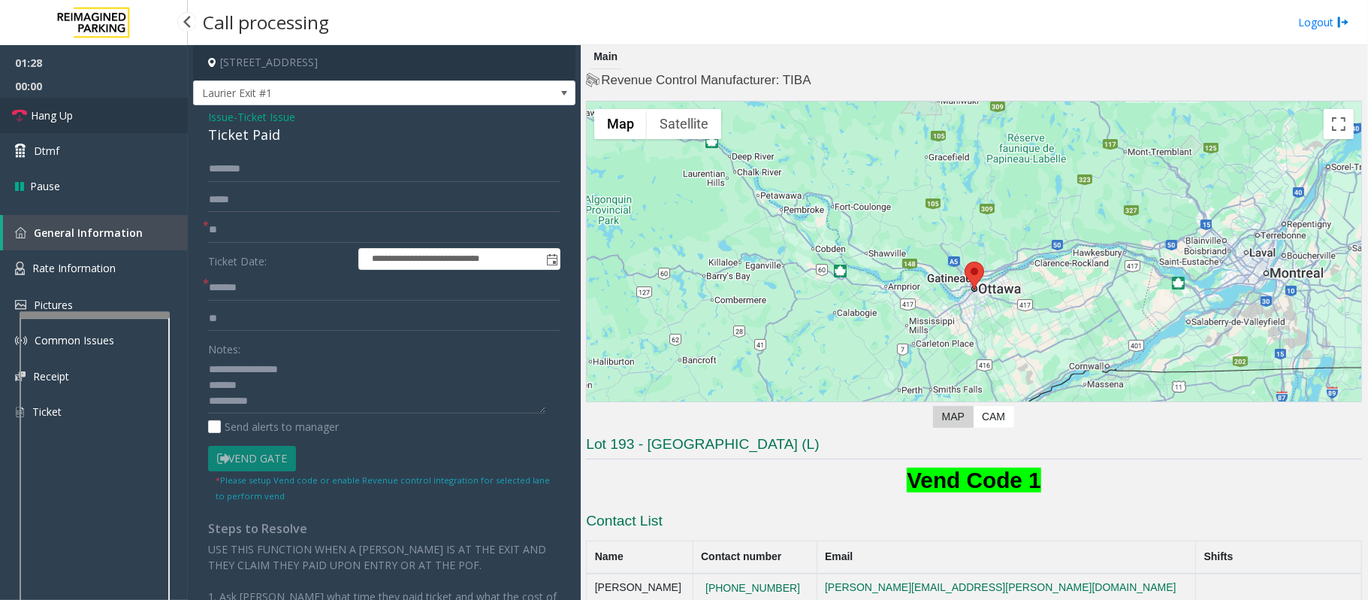
click at [64, 119] on span "Hang Up" at bounding box center [52, 115] width 42 height 16
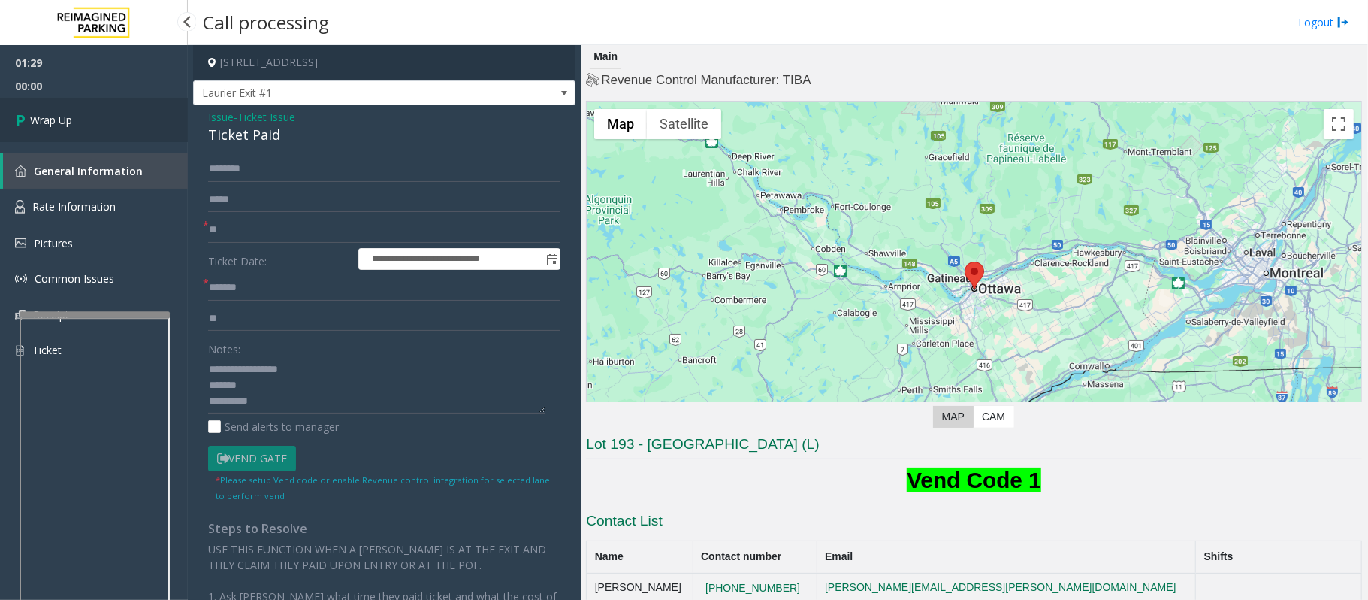
click at [64, 119] on span "Wrap Up" at bounding box center [51, 120] width 42 height 16
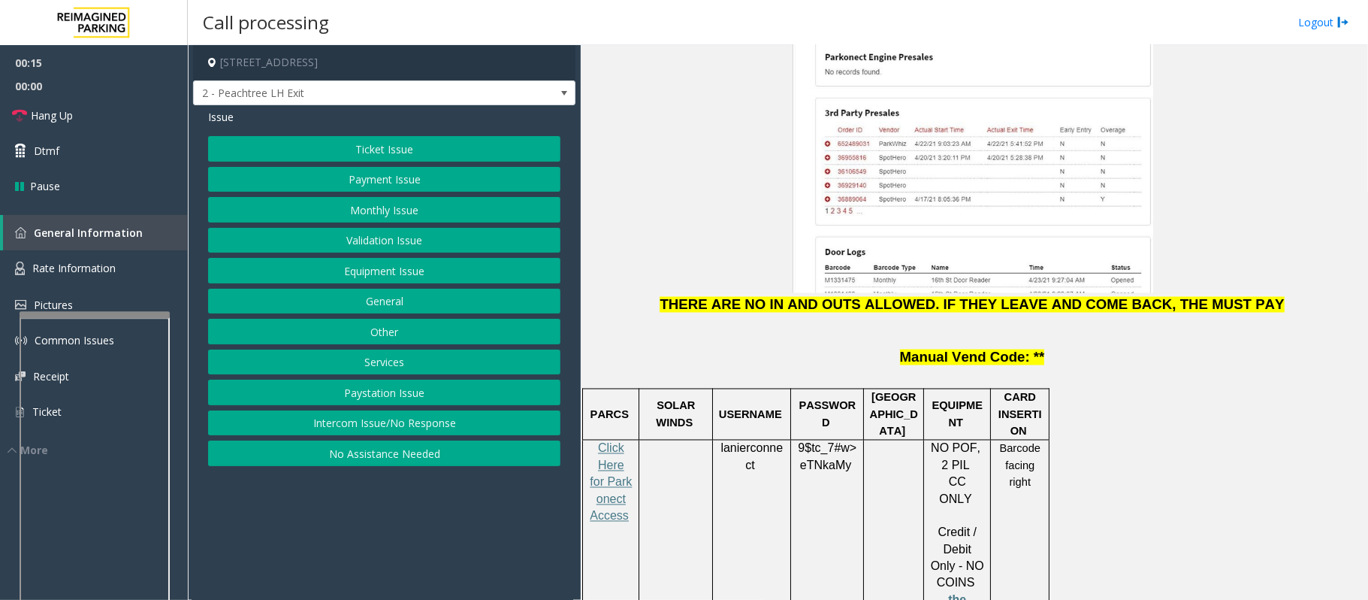
scroll to position [1903, 0]
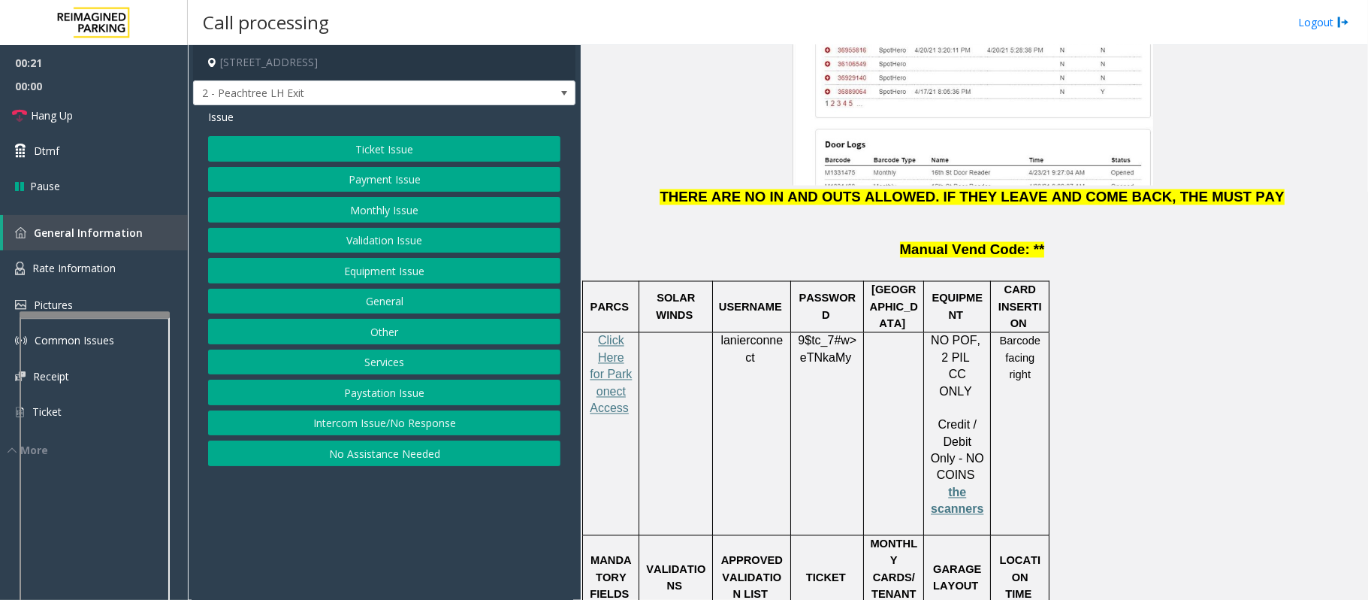
click at [355, 182] on button "Payment Issue" at bounding box center [384, 180] width 352 height 26
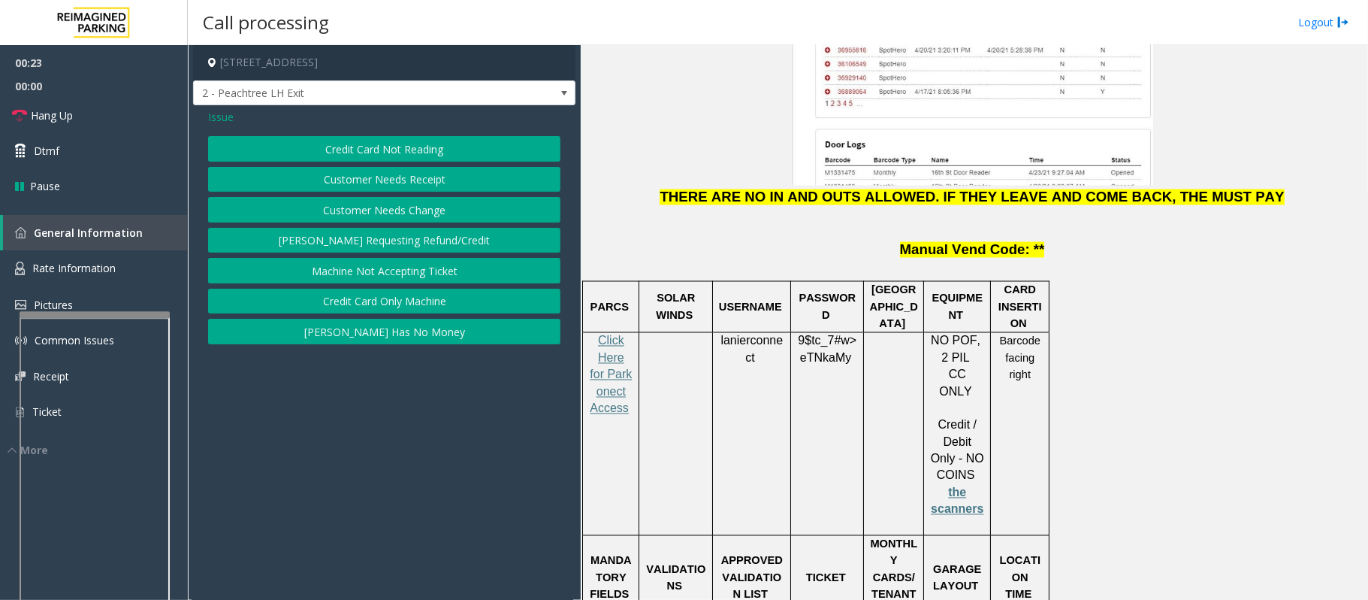
click at [388, 311] on button "Credit Card Only Machine" at bounding box center [384, 302] width 352 height 26
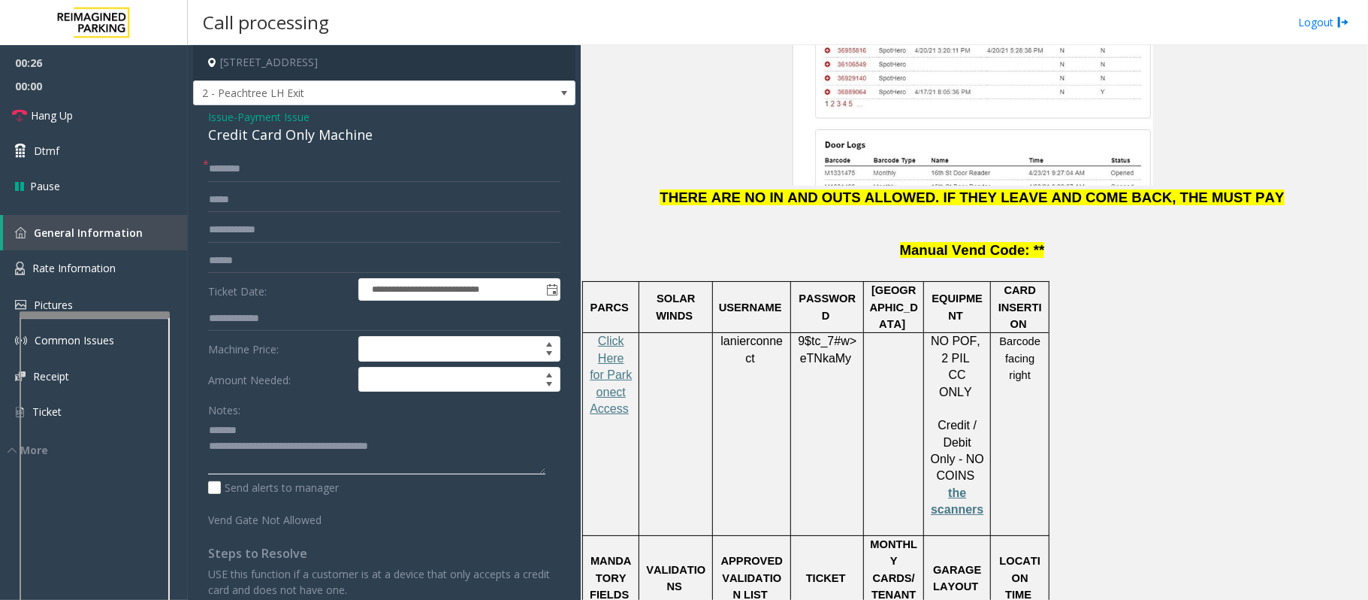
click at [349, 454] on textarea at bounding box center [376, 446] width 337 height 56
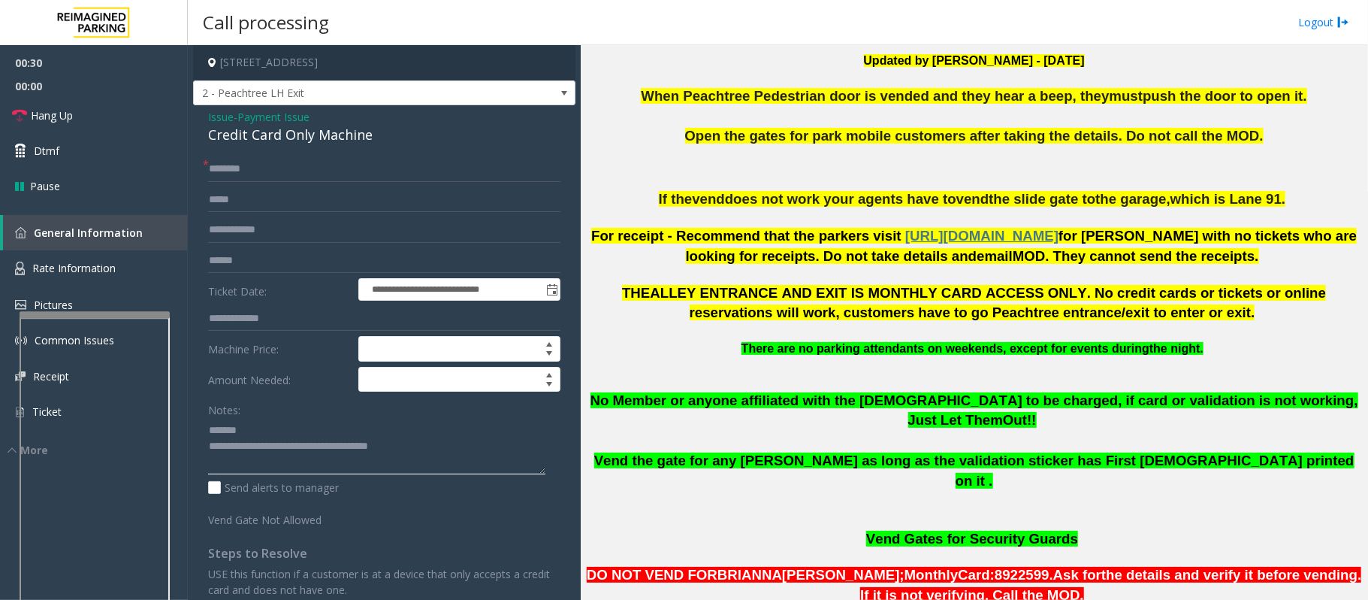
scroll to position [500, 0]
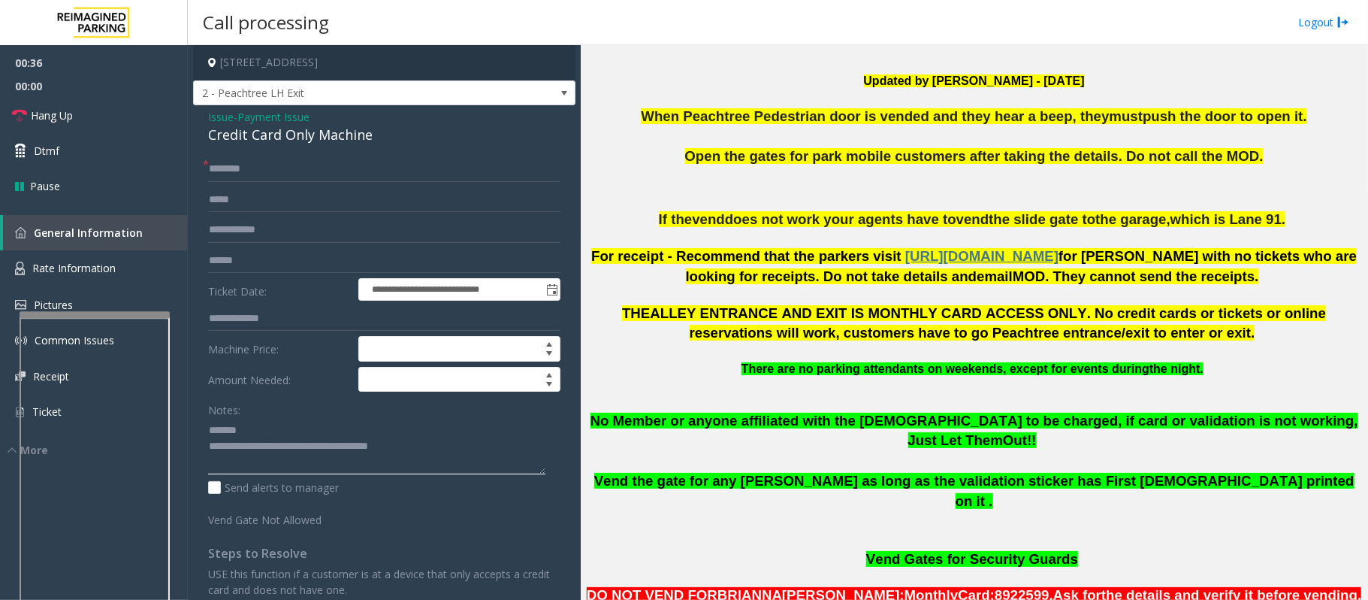
click at [259, 428] on textarea at bounding box center [376, 446] width 337 height 56
click at [250, 431] on textarea at bounding box center [376, 446] width 337 height 56
type textarea "**********"
click at [261, 270] on input "text" at bounding box center [384, 261] width 352 height 26
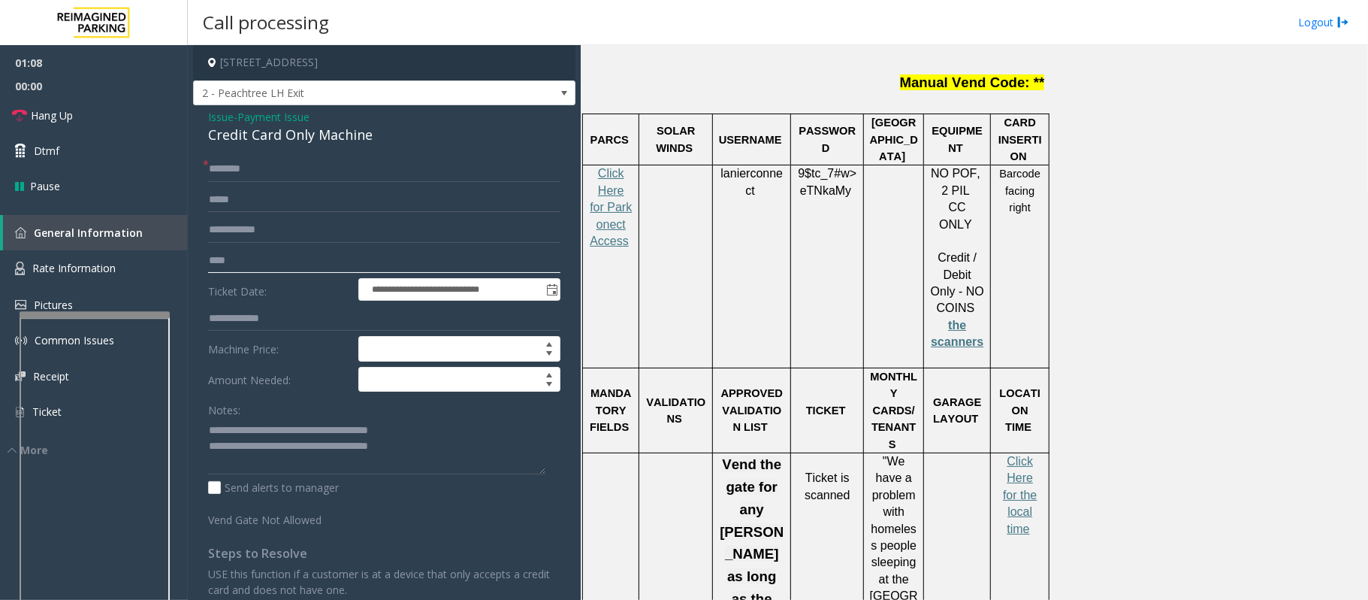
scroll to position [2304, 0]
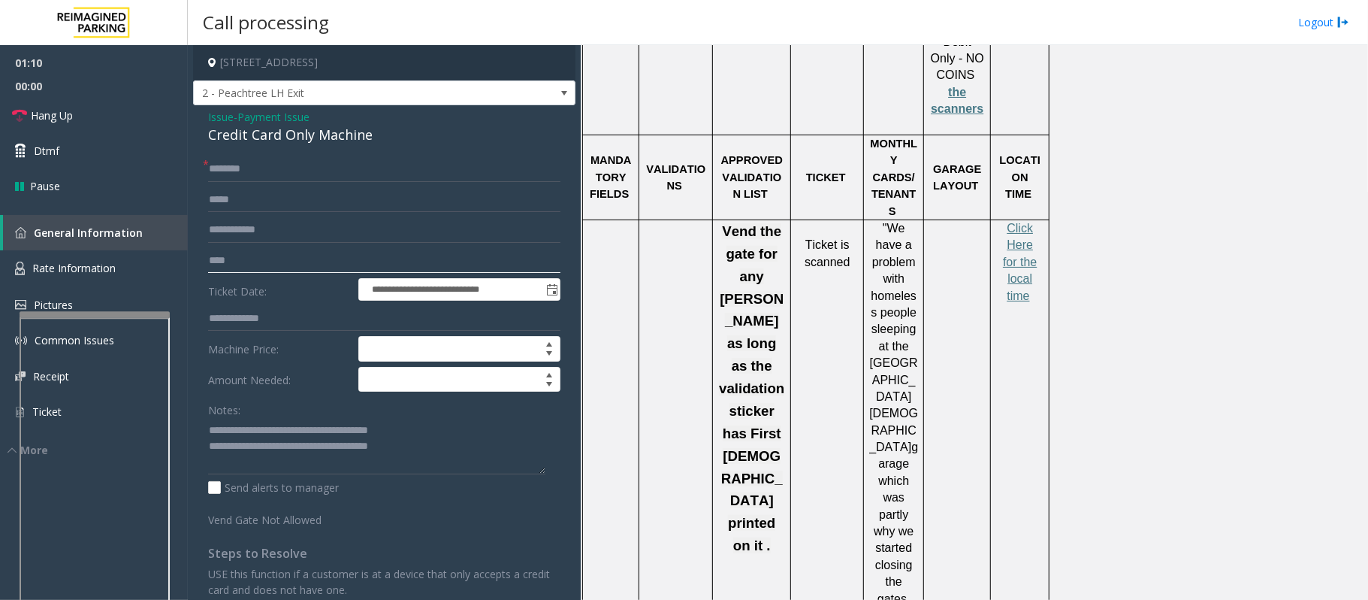
click at [252, 253] on input "****" at bounding box center [384, 261] width 352 height 26
type input "**********"
click at [286, 174] on input "text" at bounding box center [384, 169] width 352 height 26
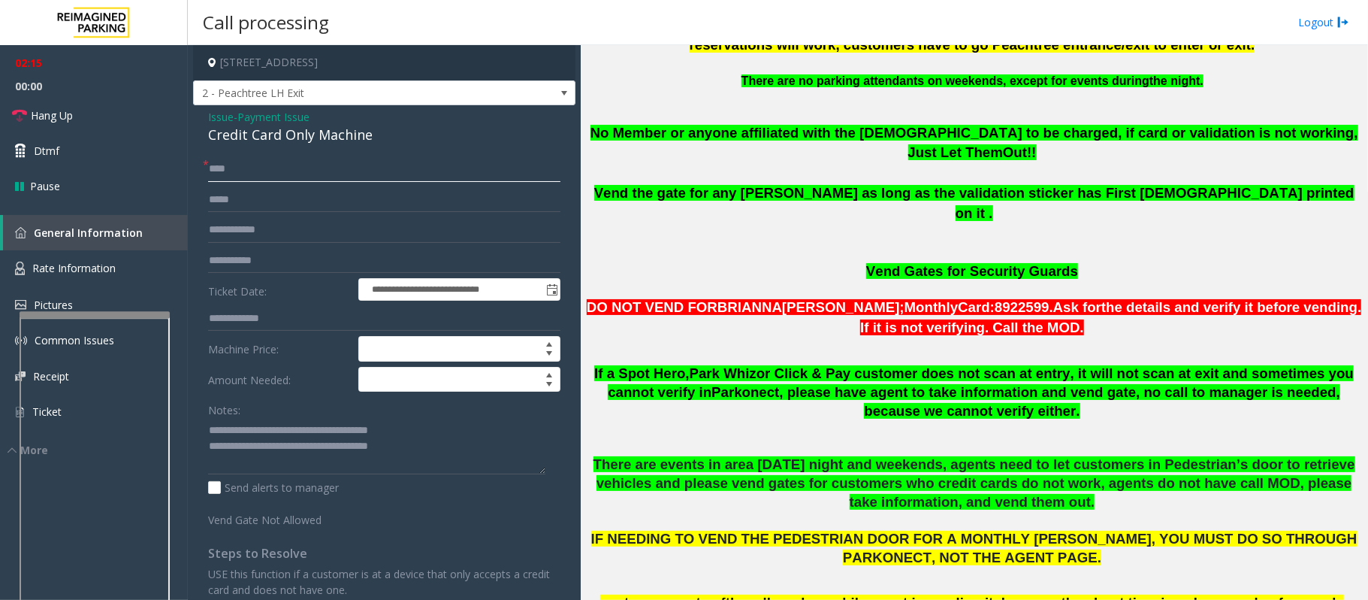
scroll to position [801, 0]
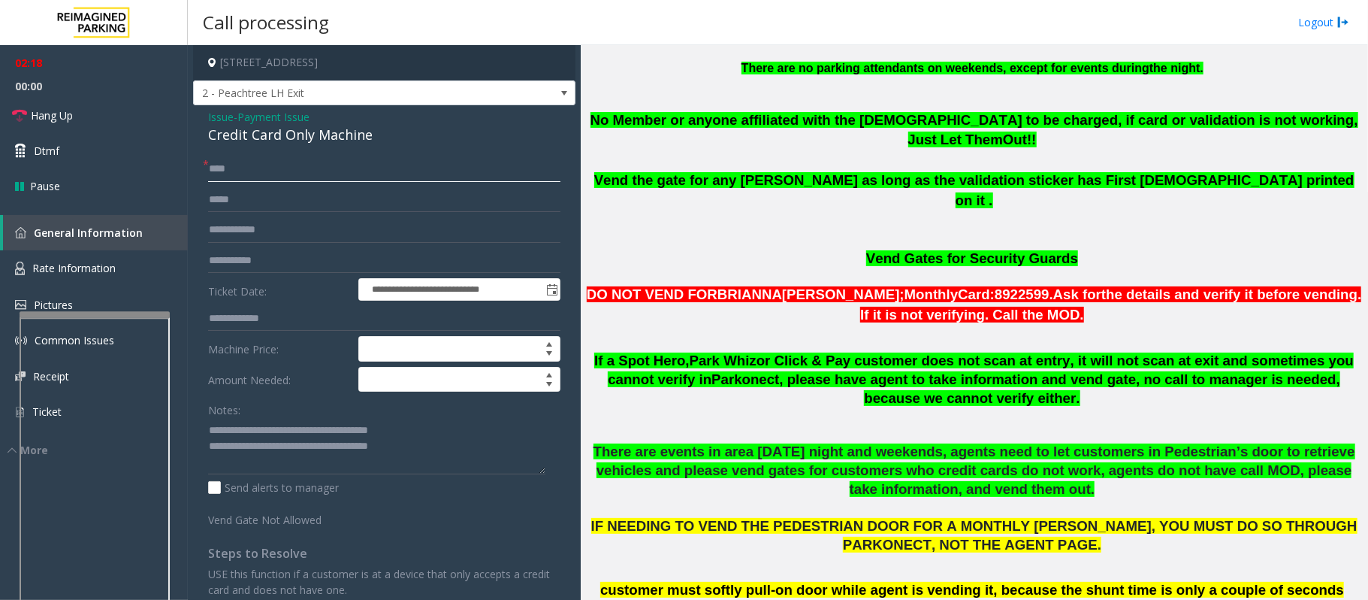
type input "****"
click at [307, 113] on span "Payment Issue" at bounding box center [273, 117] width 72 height 16
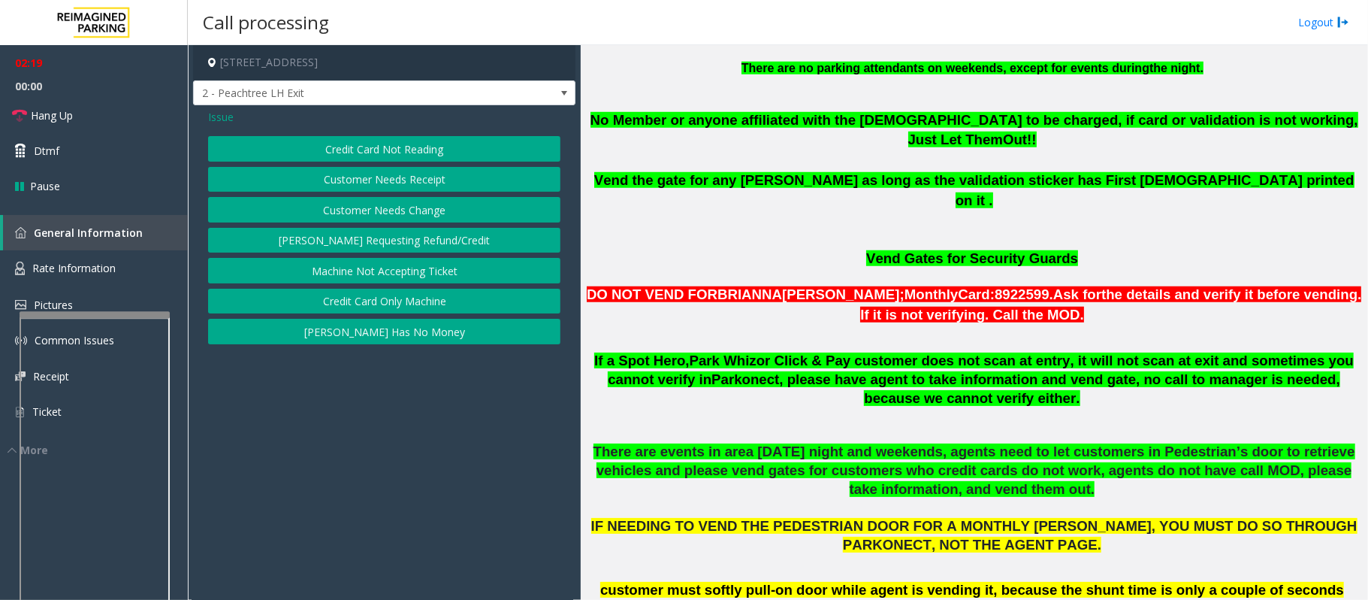
click at [403, 334] on button "[PERSON_NAME] Has No Money" at bounding box center [384, 332] width 352 height 26
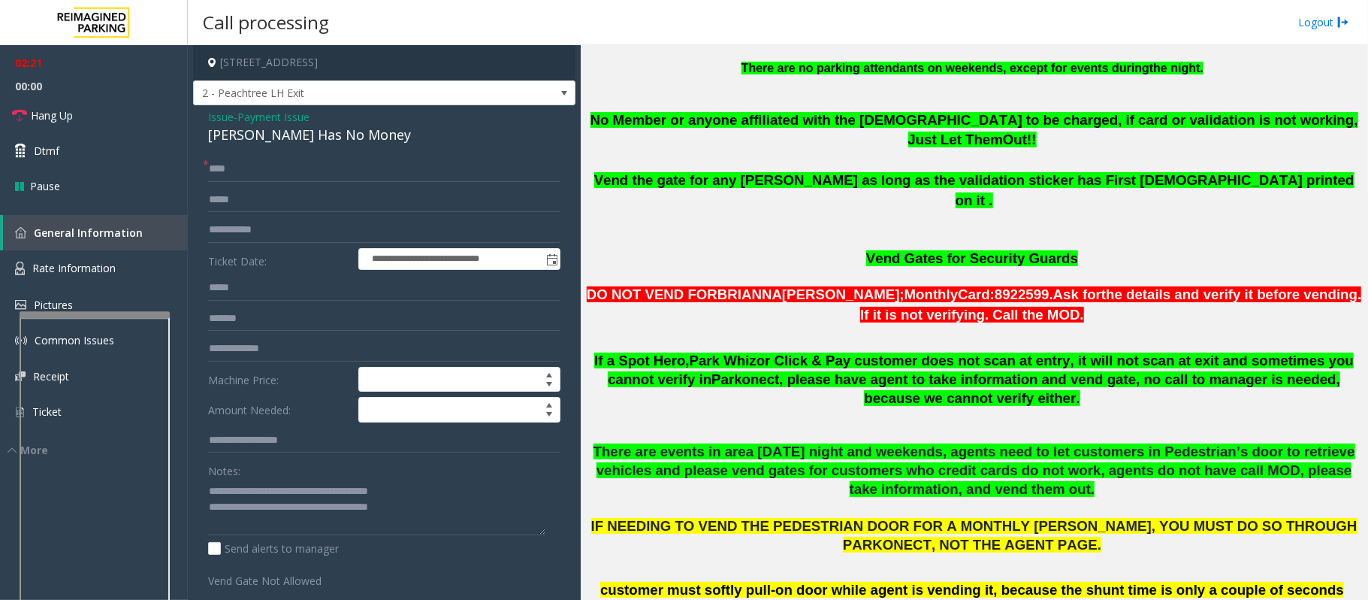
click at [292, 119] on span "Payment Issue" at bounding box center [273, 117] width 72 height 16
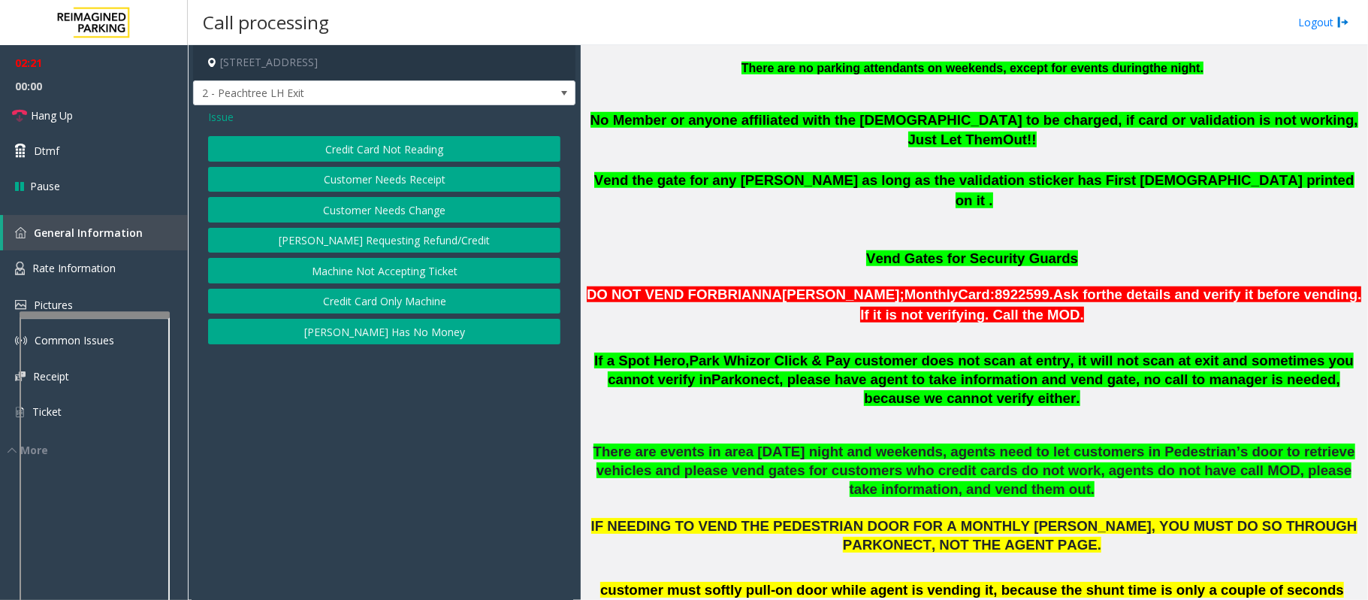
click at [373, 151] on button "Credit Card Not Reading" at bounding box center [384, 149] width 352 height 26
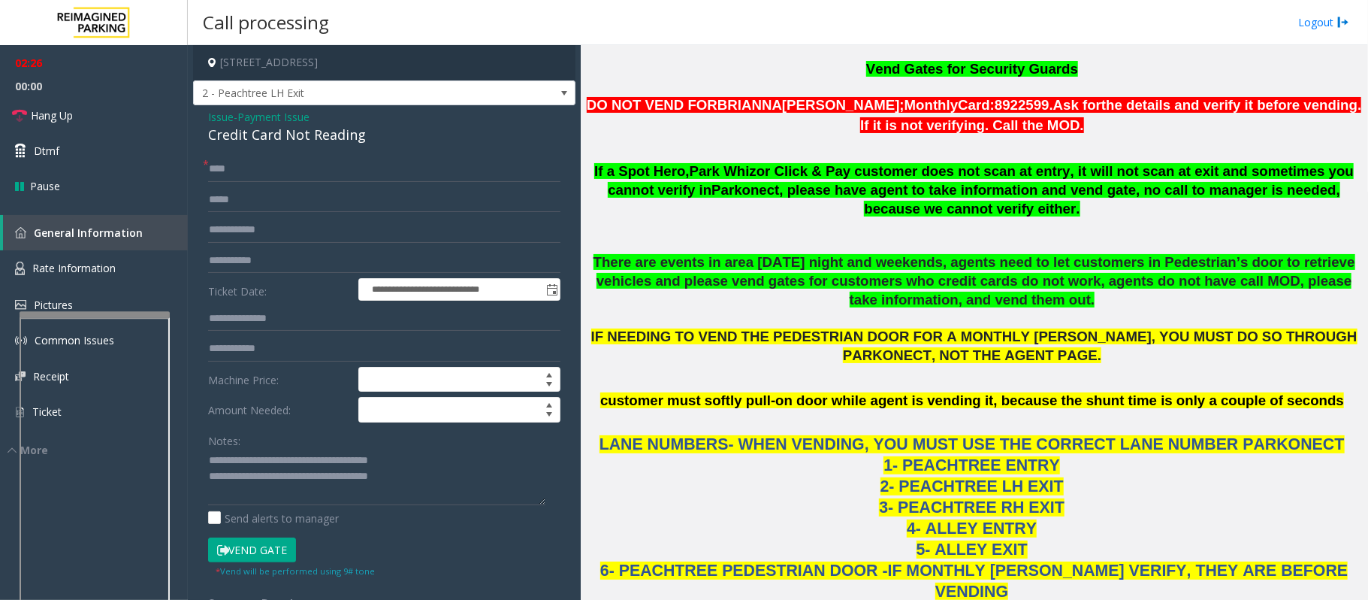
scroll to position [1002, 0]
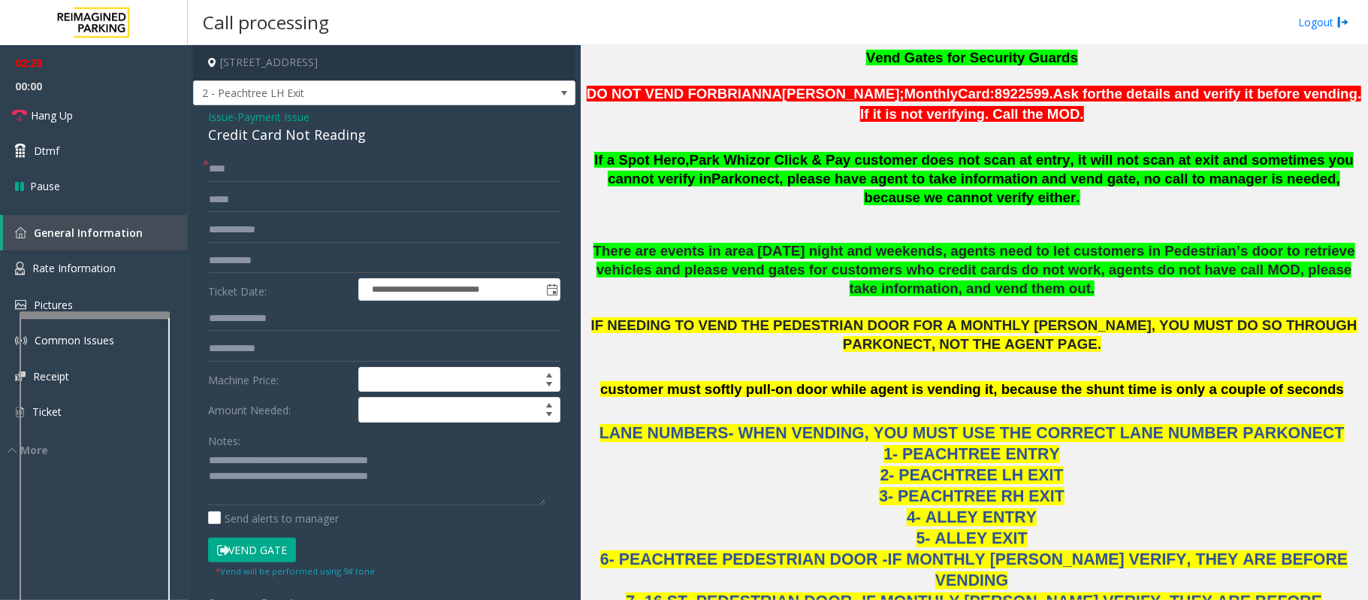
click at [257, 553] on button "Vend Gate" at bounding box center [252, 550] width 88 height 26
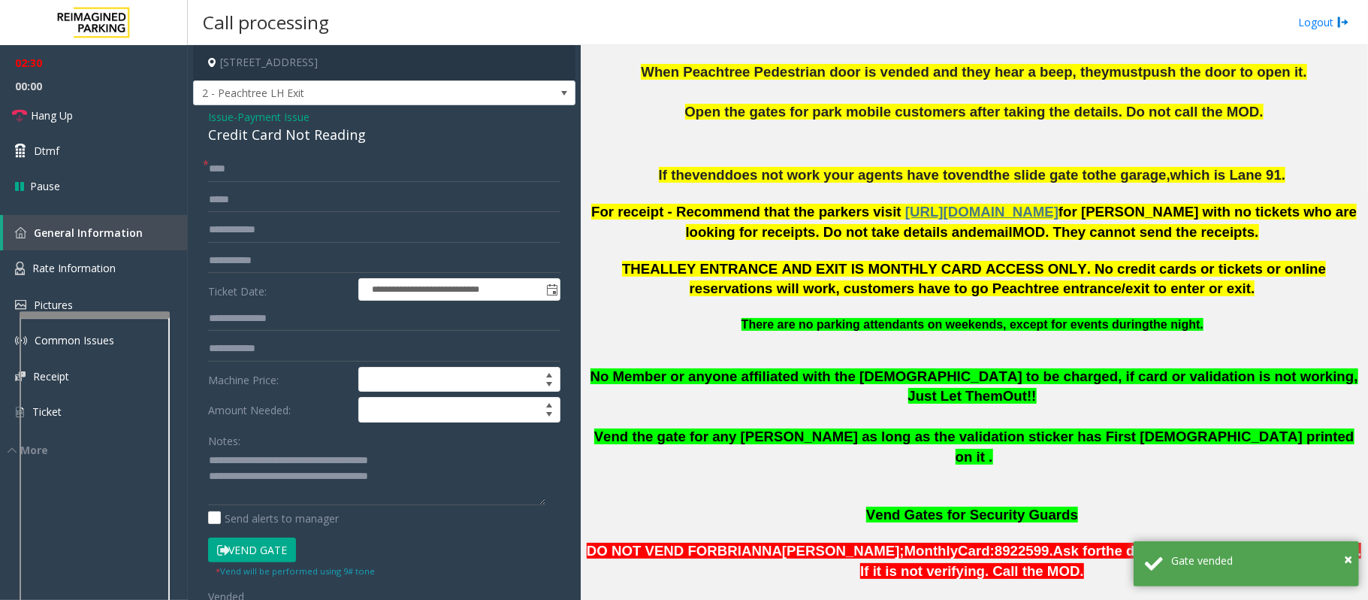
scroll to position [500, 0]
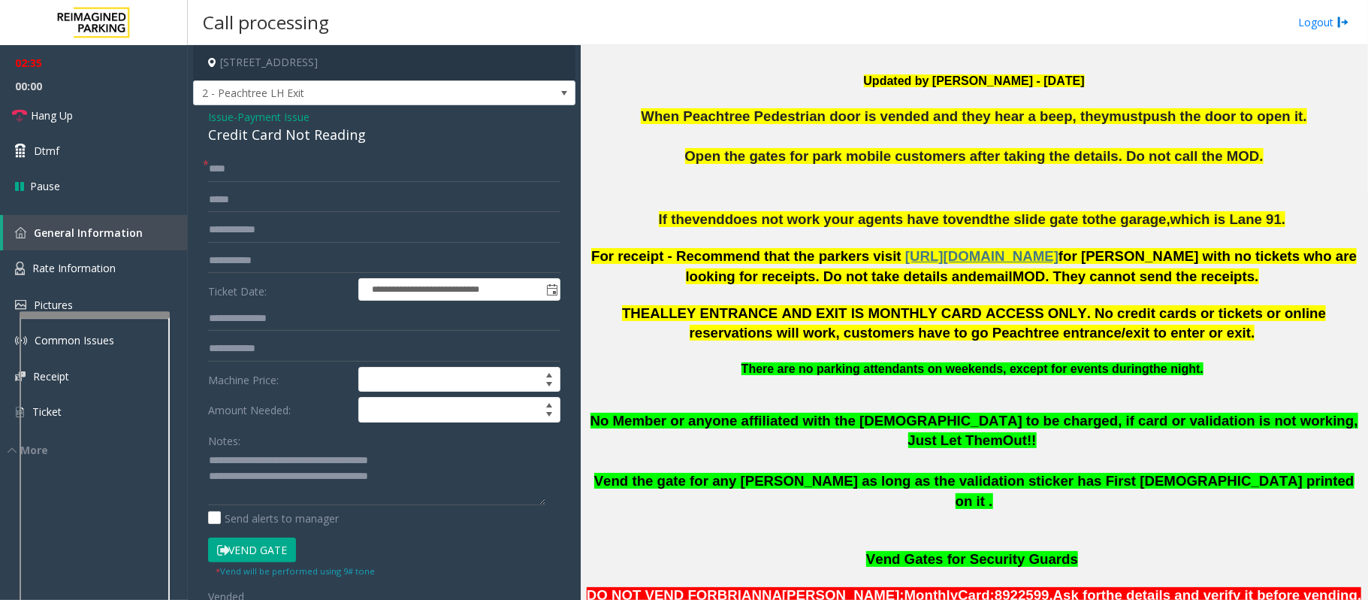
click at [298, 113] on span "Payment Issue" at bounding box center [273, 117] width 72 height 16
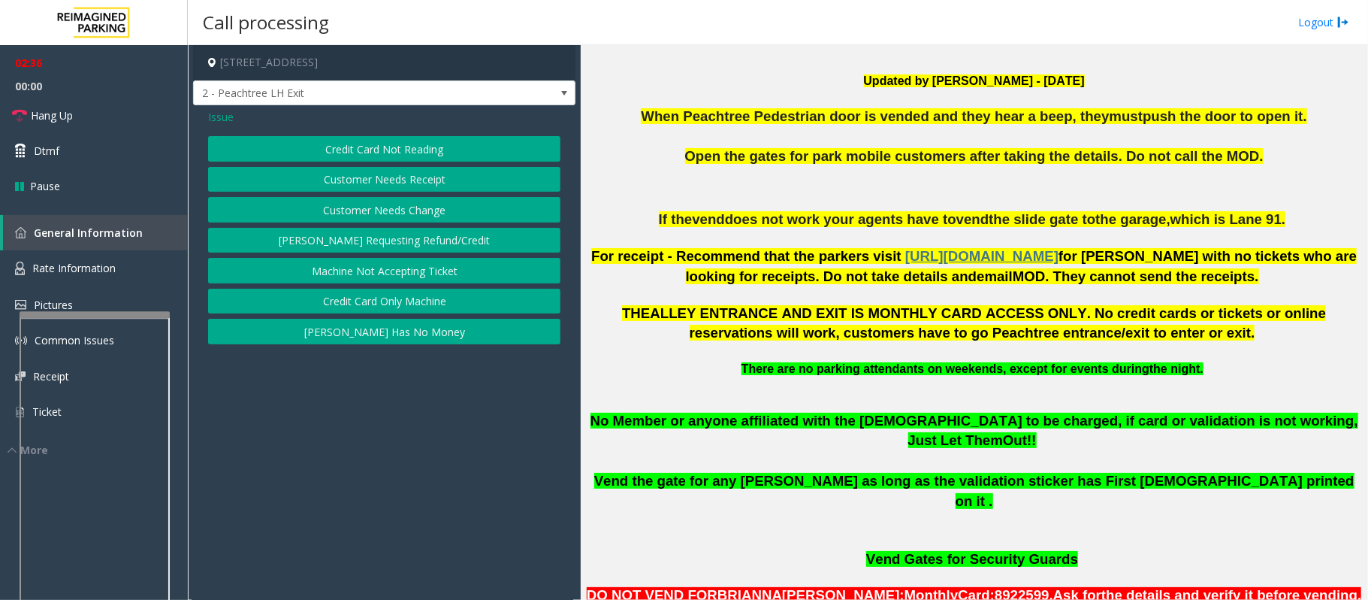
click at [392, 310] on button "Credit Card Only Machine" at bounding box center [384, 302] width 352 height 26
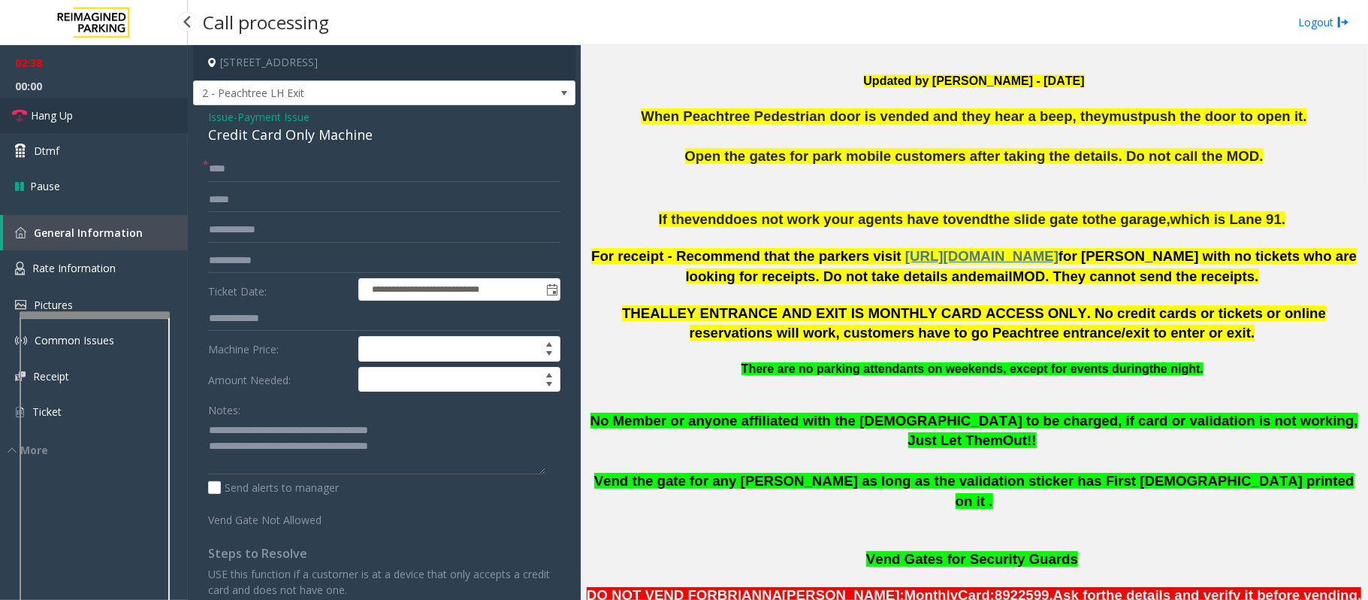
click at [44, 100] on link "Hang Up" at bounding box center [94, 115] width 188 height 35
click at [37, 119] on span "Hang Up" at bounding box center [52, 115] width 42 height 16
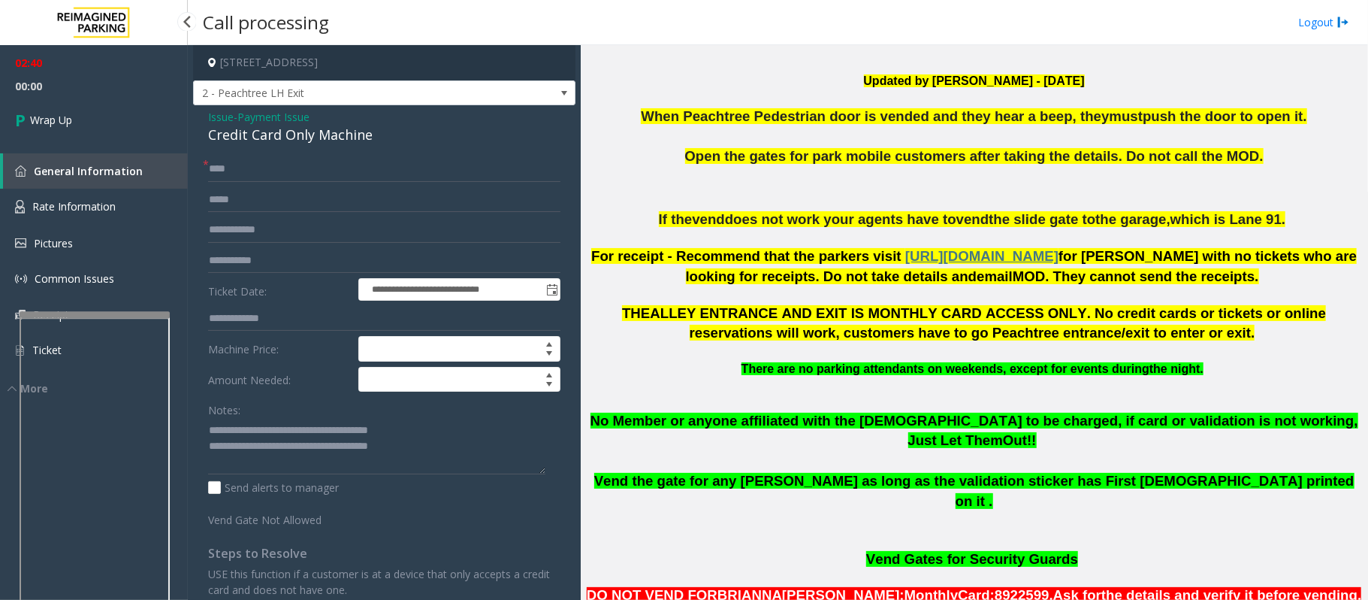
click at [37, 119] on span "Wrap Up" at bounding box center [51, 120] width 42 height 16
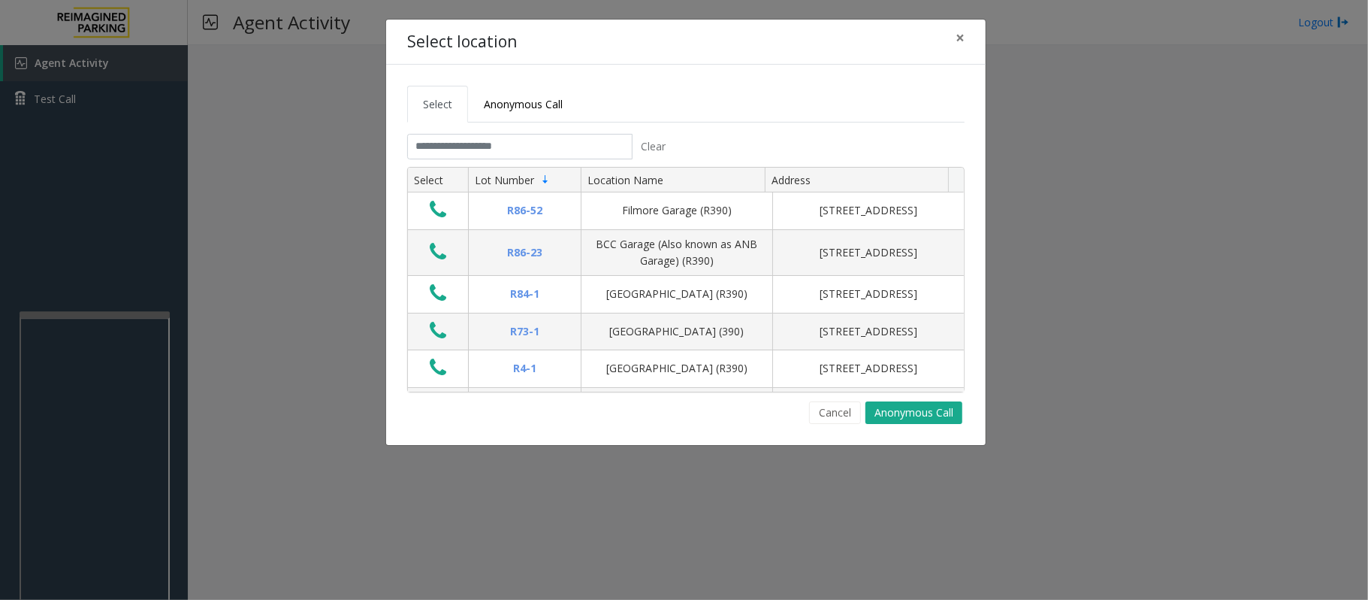
click at [772, 407] on div "Cancel Anonymous Call" at bounding box center [685, 412] width 557 height 23
click at [839, 415] on button "Cancel" at bounding box center [835, 412] width 52 height 23
click at [448, 135] on input "text" at bounding box center [519, 147] width 225 height 26
click at [618, 111] on ul "Select Anonymous Call" at bounding box center [685, 104] width 557 height 37
click at [832, 409] on button "Cancel" at bounding box center [835, 412] width 52 height 23
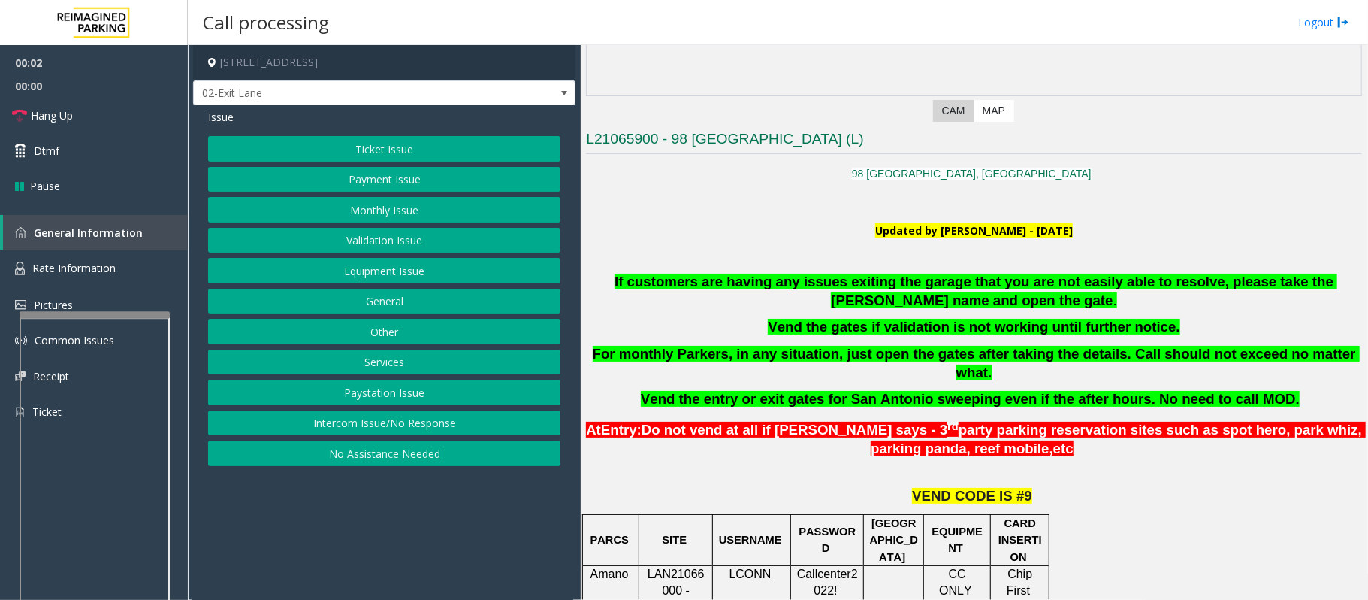
scroll to position [400, 0]
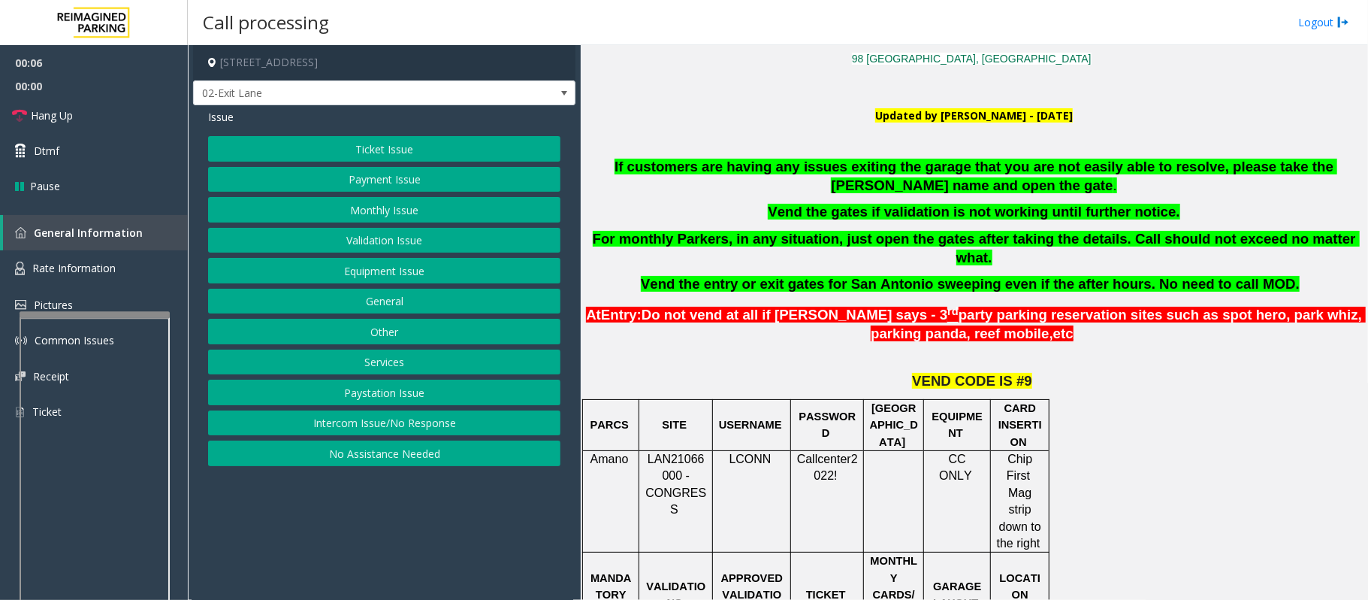
click at [436, 425] on button "Intercom Issue/No Response" at bounding box center [384, 423] width 352 height 26
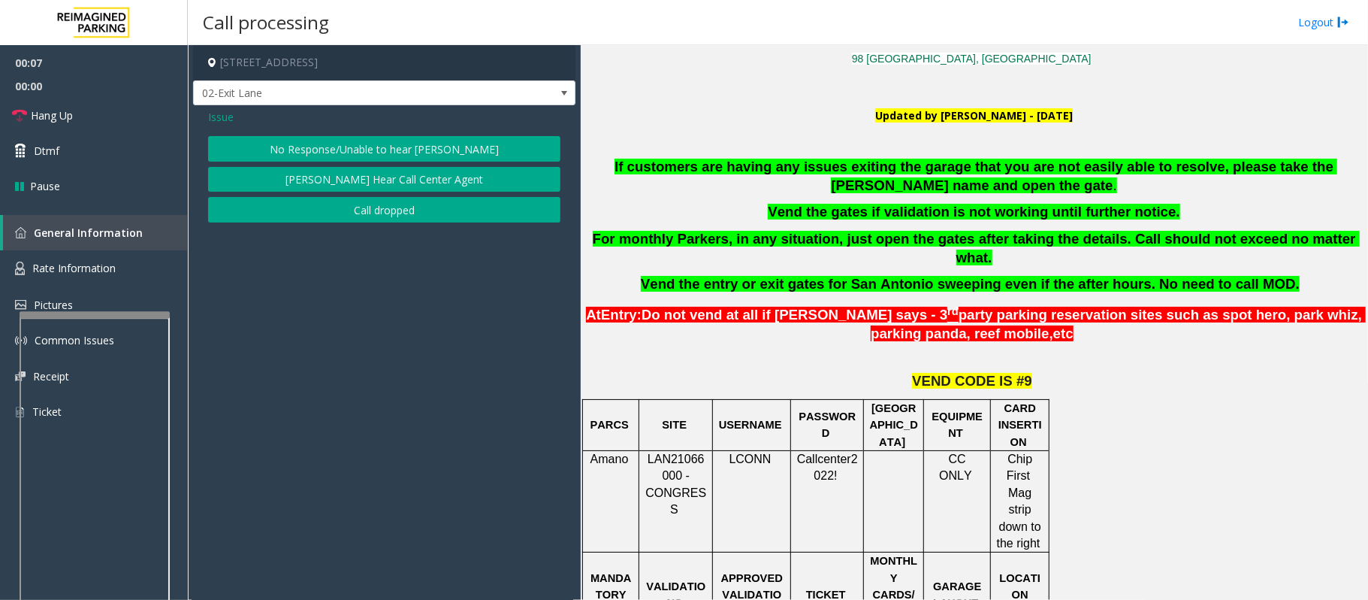
click at [403, 150] on button "No Response/Unable to hear [PERSON_NAME]" at bounding box center [384, 149] width 352 height 26
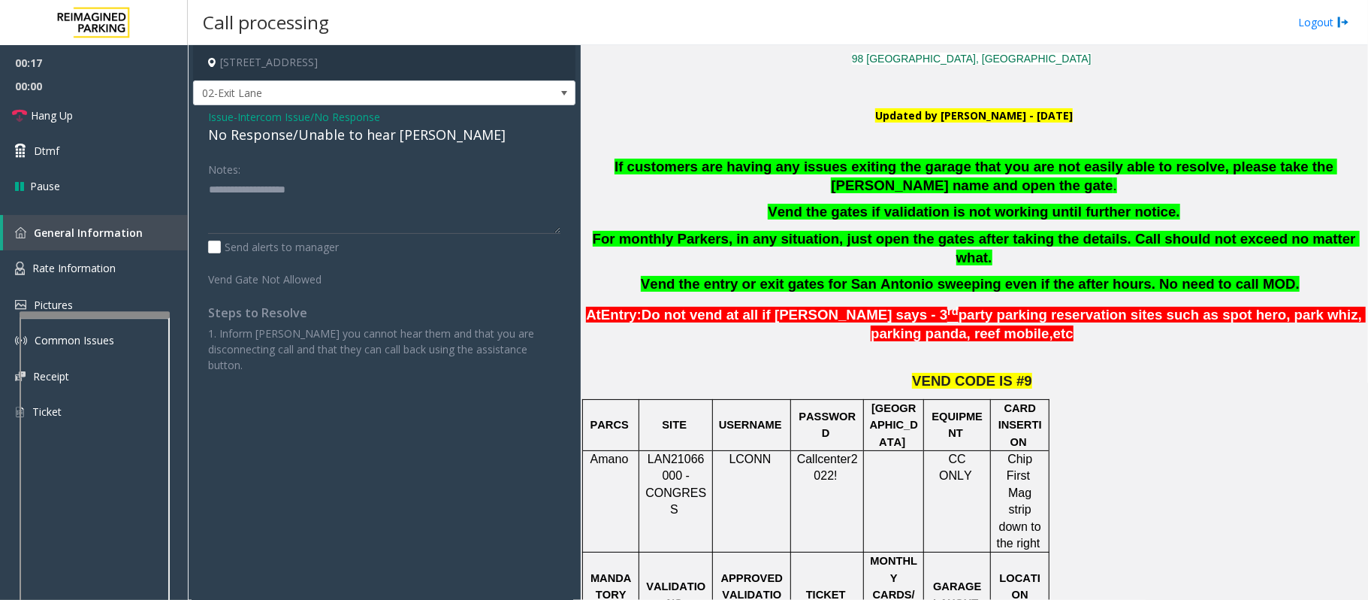
click at [207, 119] on div "Issue - Intercom Issue/No Response No Response/Unable to hear [PERSON_NAME] Not…" at bounding box center [384, 246] width 382 height 283
click at [226, 119] on span "Issue" at bounding box center [221, 117] width 26 height 16
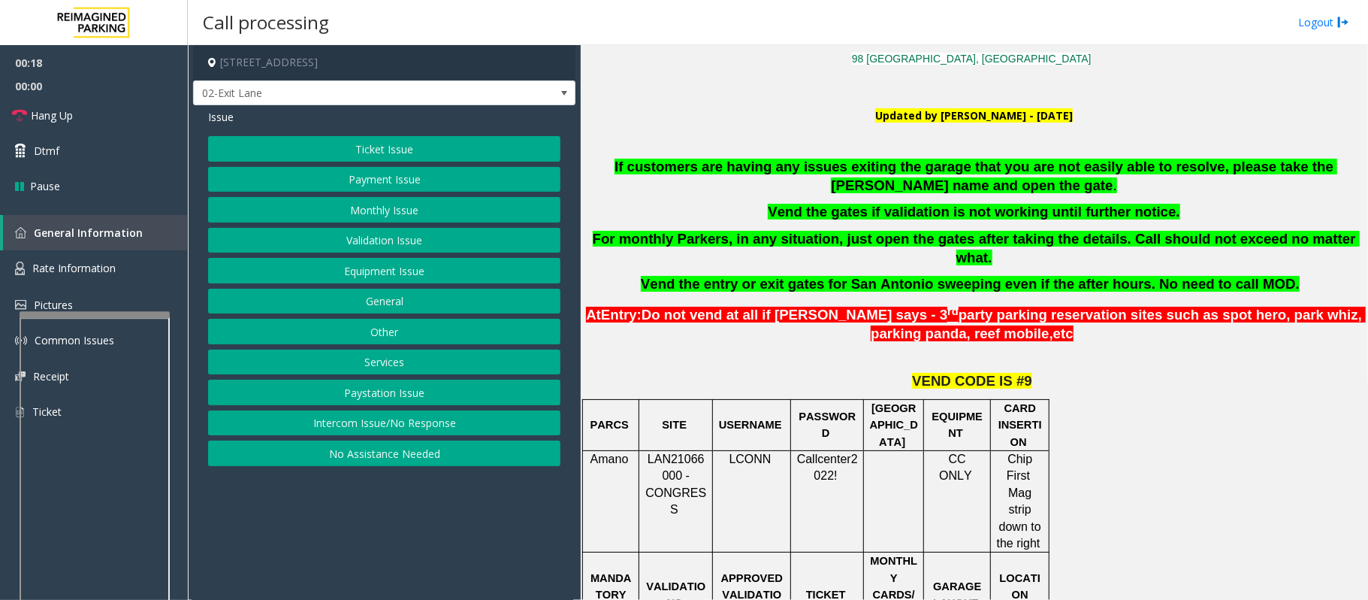
click at [338, 218] on button "Monthly Issue" at bounding box center [384, 210] width 352 height 26
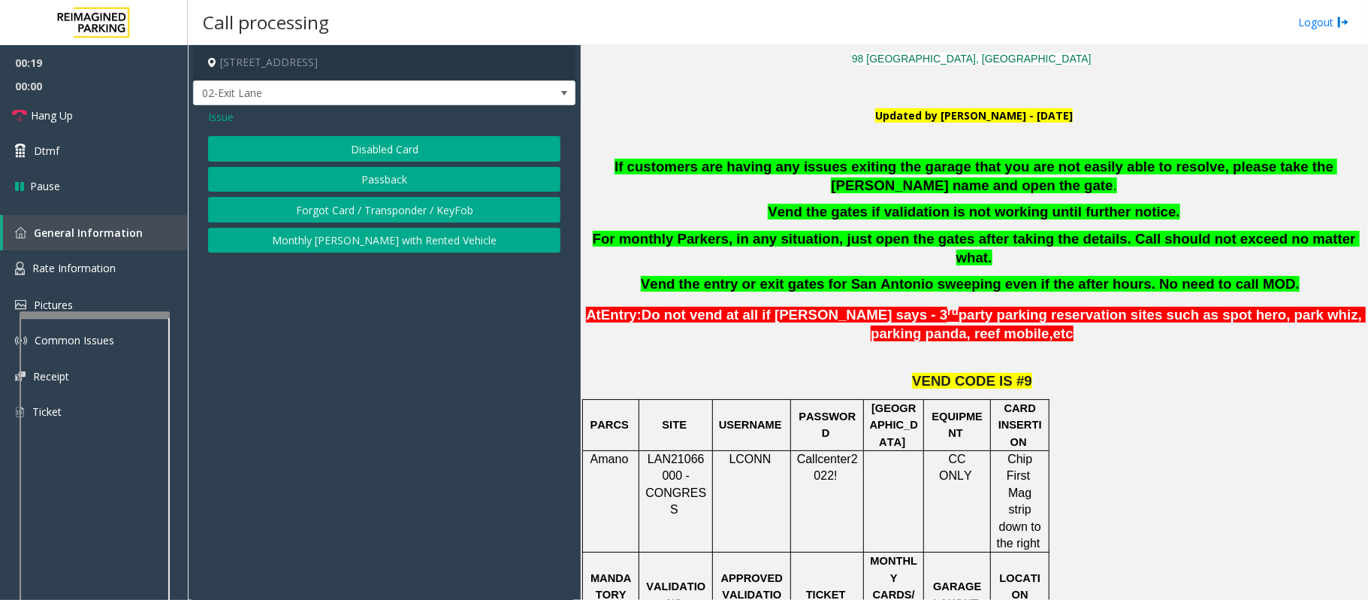
click at [343, 158] on button "Disabled Card" at bounding box center [384, 149] width 352 height 26
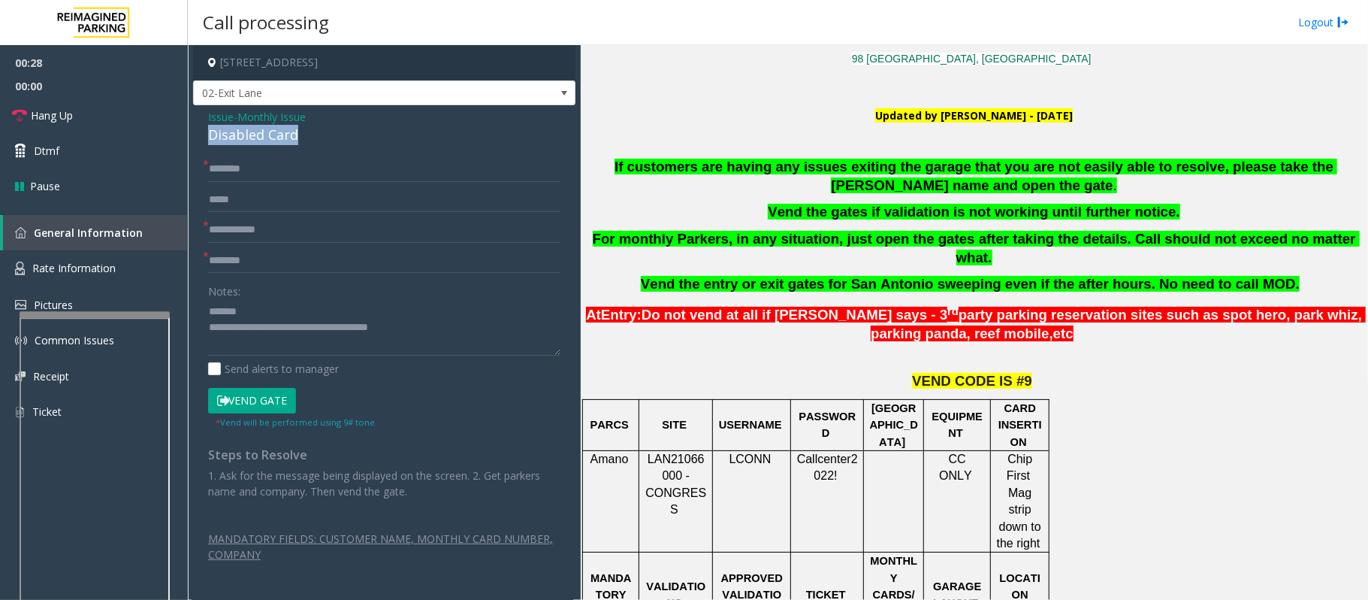
drag, startPoint x: 307, startPoint y: 139, endPoint x: 196, endPoint y: 145, distance: 110.6
click at [196, 145] on div "Issue - Monthly Issue Disabled Card * * * Notes: Send alerts to manager Vend Ga…" at bounding box center [384, 349] width 382 height 488
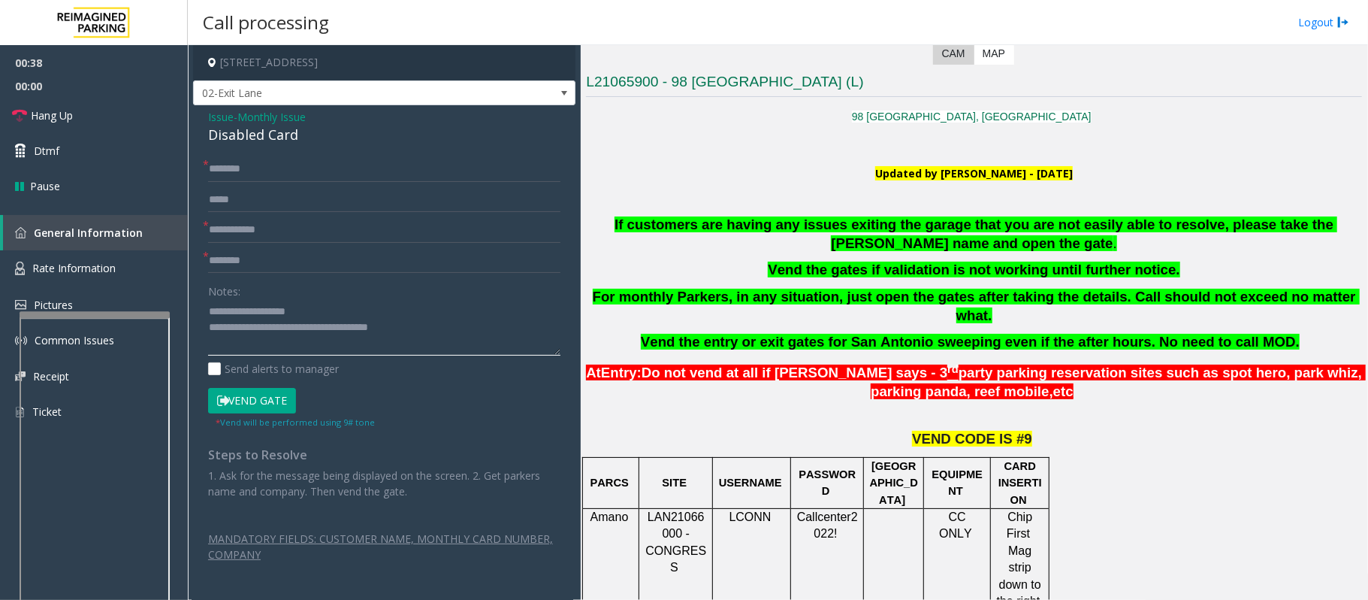
scroll to position [301, 0]
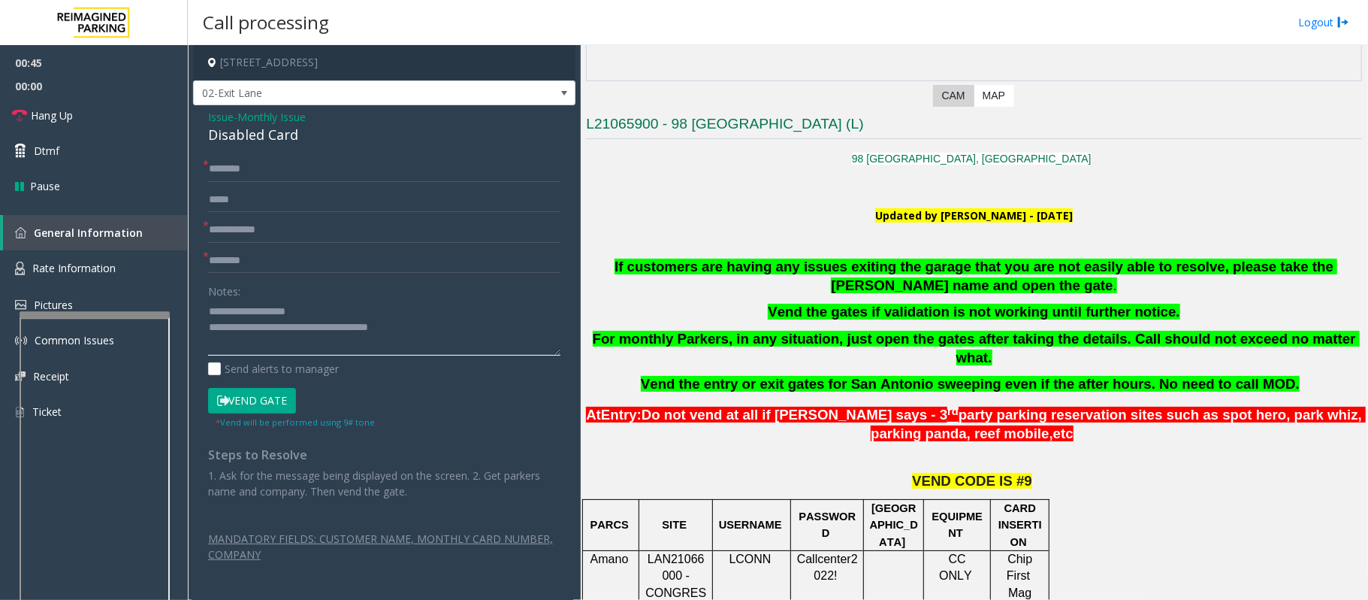
type textarea "**********"
click at [255, 232] on input "text" at bounding box center [384, 230] width 352 height 26
click at [258, 228] on input "text" at bounding box center [384, 230] width 352 height 26
click at [233, 177] on input "text" at bounding box center [384, 169] width 352 height 26
type input "********"
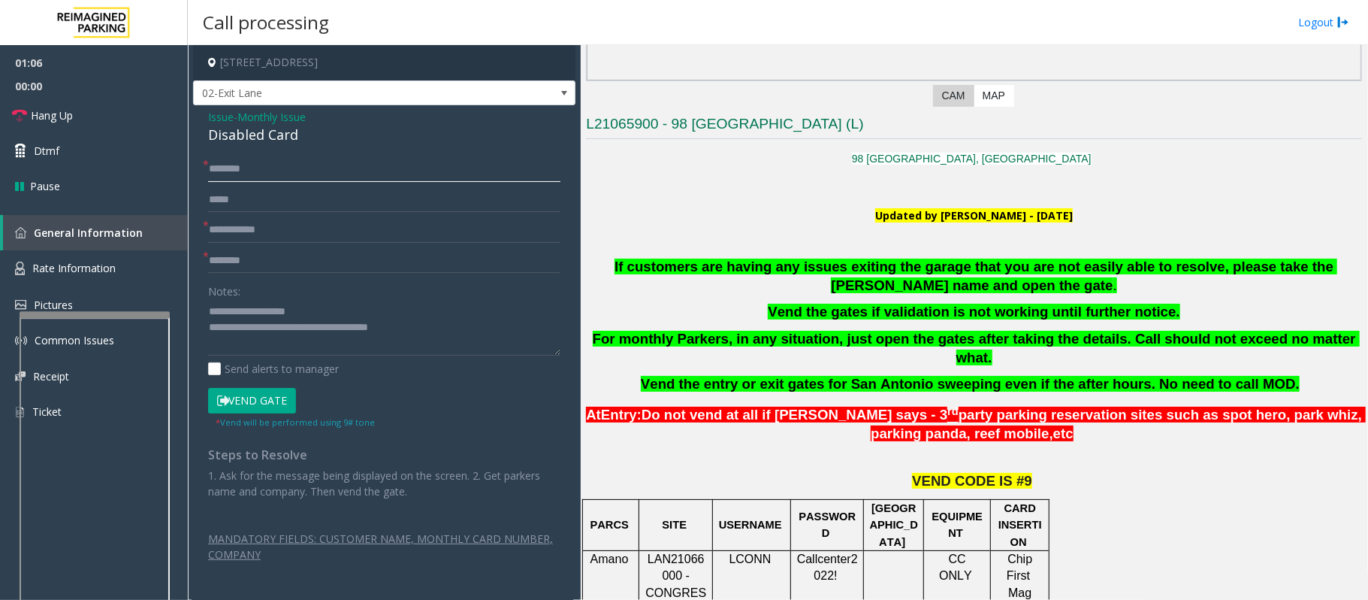
click at [263, 169] on input "********" at bounding box center [384, 169] width 352 height 26
click at [227, 166] on input "********" at bounding box center [384, 169] width 352 height 26
click at [233, 162] on input "********" at bounding box center [384, 169] width 352 height 26
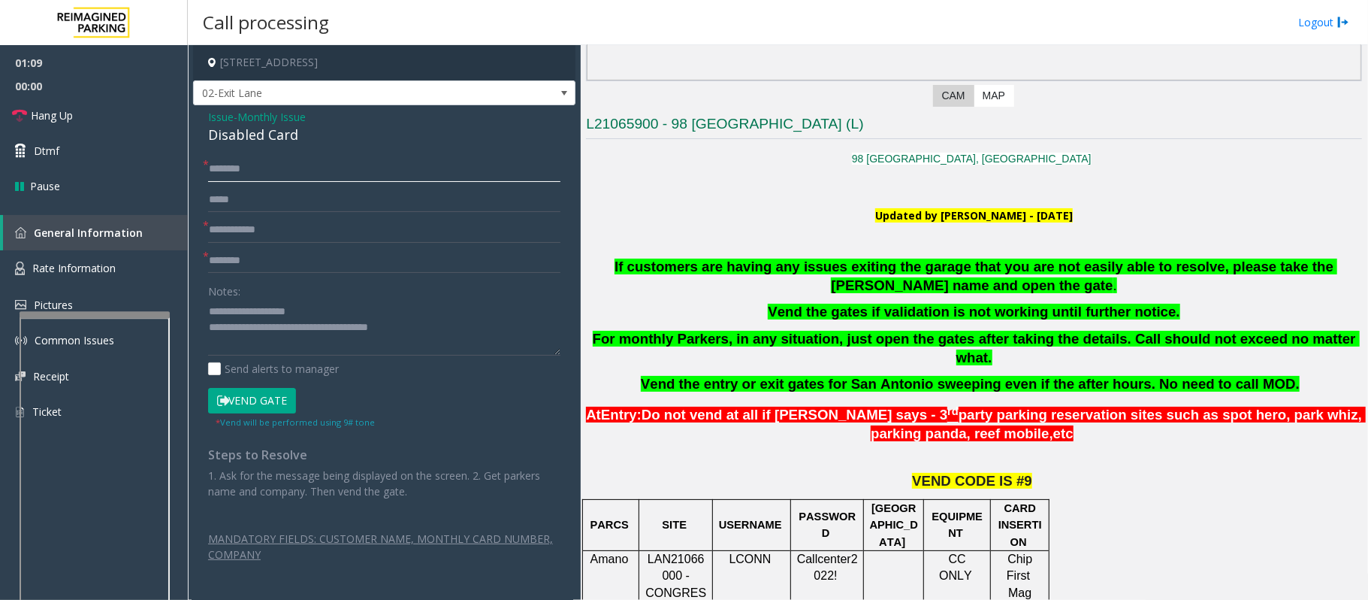
click at [233, 162] on input "********" at bounding box center [384, 169] width 352 height 26
type input "********"
click at [245, 162] on input "text" at bounding box center [384, 169] width 352 height 26
click at [220, 168] on input "*****" at bounding box center [384, 169] width 352 height 26
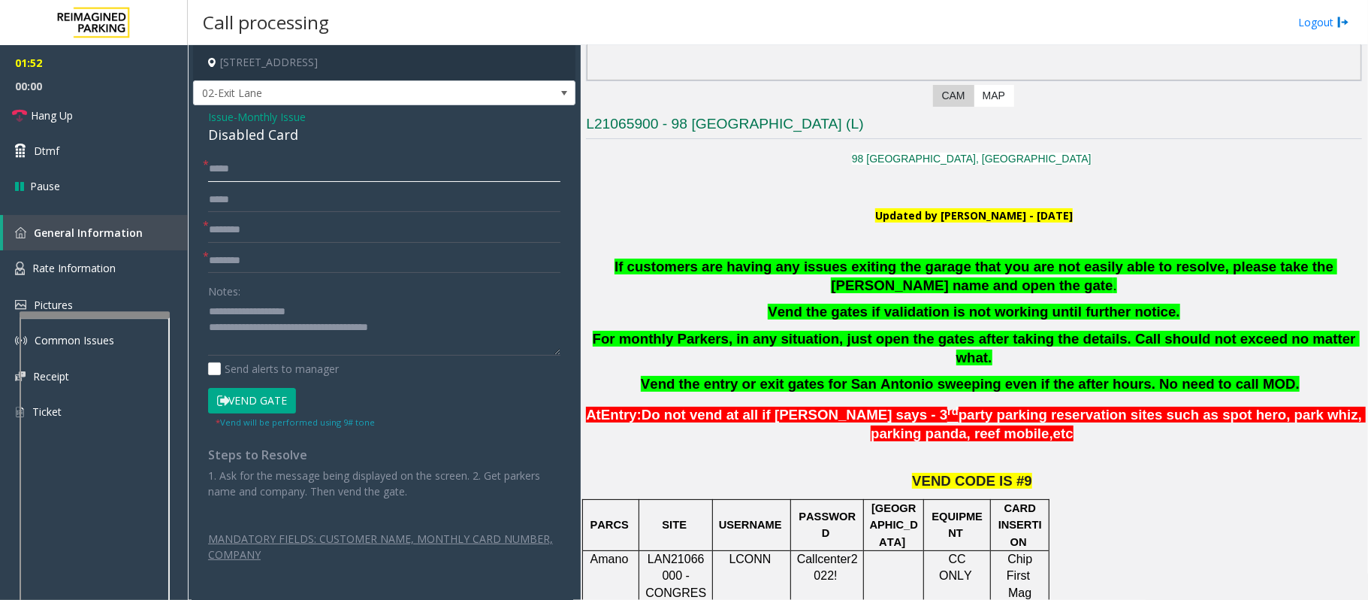
type input "*****"
click at [271, 250] on input "text" at bounding box center [384, 261] width 352 height 26
type input "**"
click at [245, 398] on button "Vend Gate" at bounding box center [252, 401] width 88 height 26
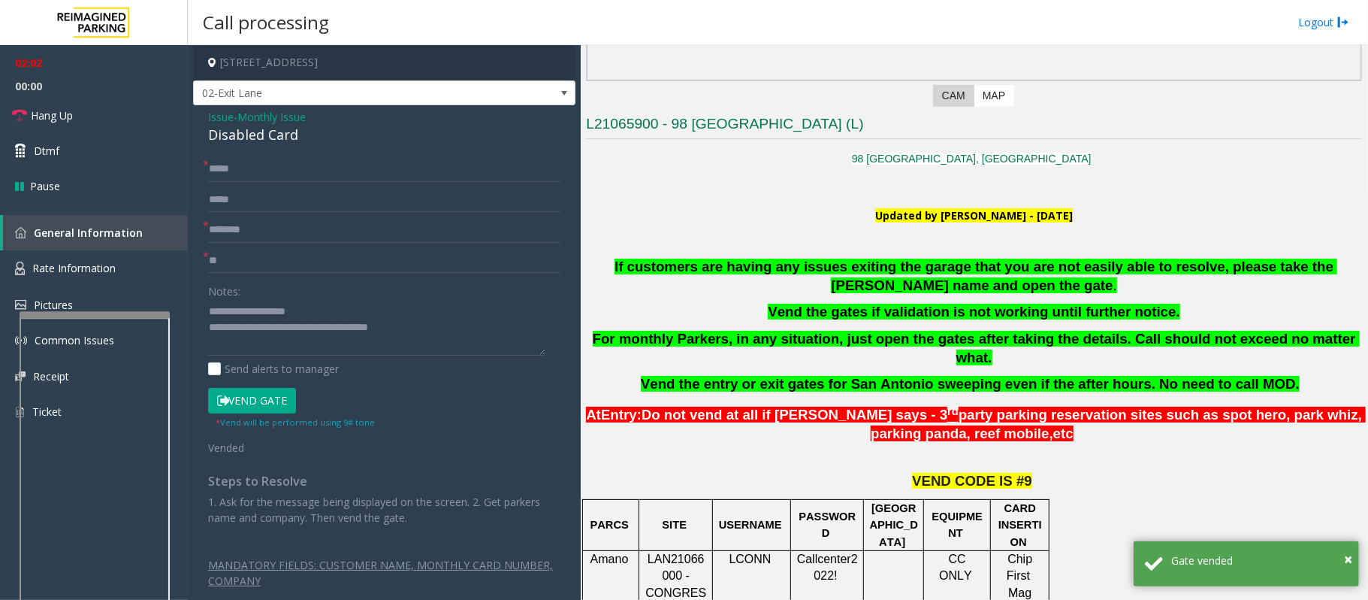
click at [1103, 267] on span "If customers are having any issues exiting the garage that you are not easily a…" at bounding box center [976, 275] width 723 height 35
drag, startPoint x: 1089, startPoint y: 335, endPoint x: 1366, endPoint y: 326, distance: 277.4
click at [1366, 326] on div "Main Previous Next CAM Map L21065900 - 98 San Jacinto Garage (L) 98 San Jacinto…" at bounding box center [974, 322] width 787 height 554
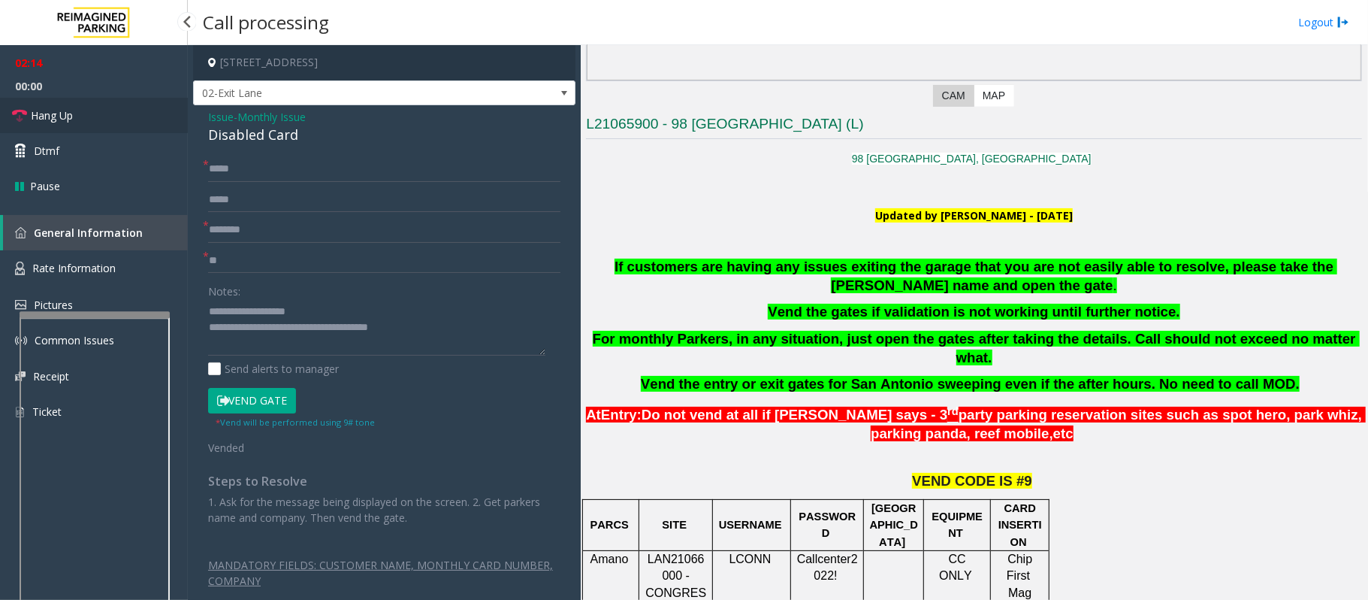
click at [59, 126] on link "Hang Up" at bounding box center [94, 115] width 188 height 35
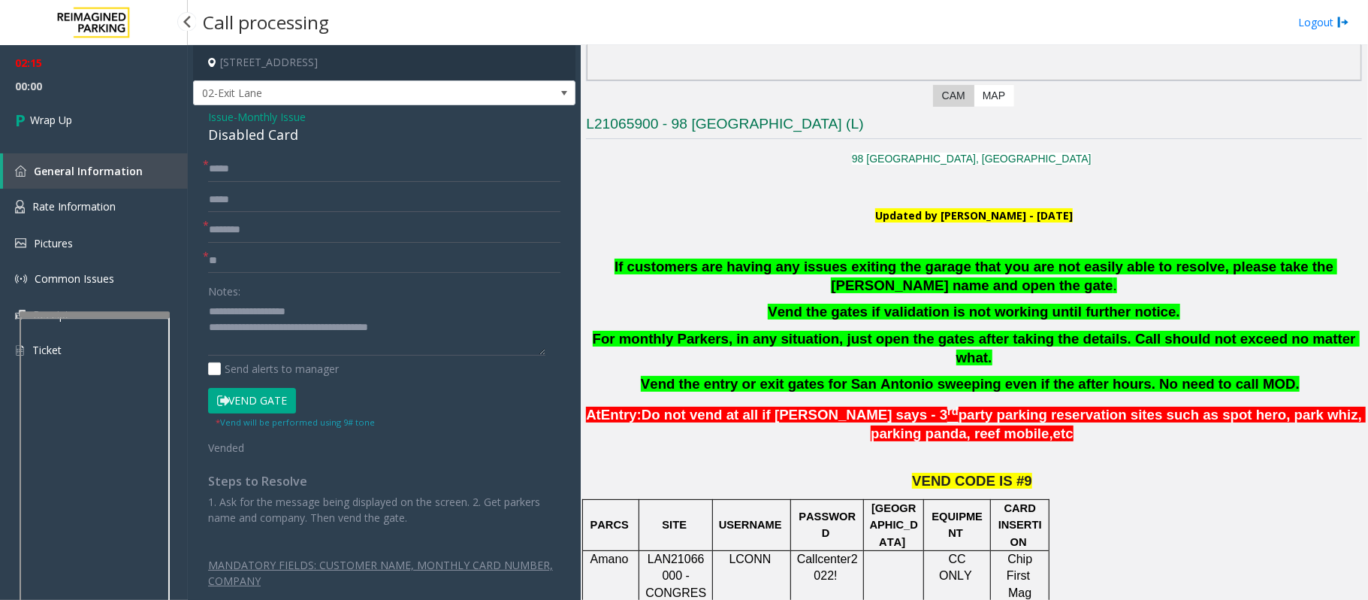
click at [59, 126] on span "Wrap Up" at bounding box center [51, 120] width 42 height 16
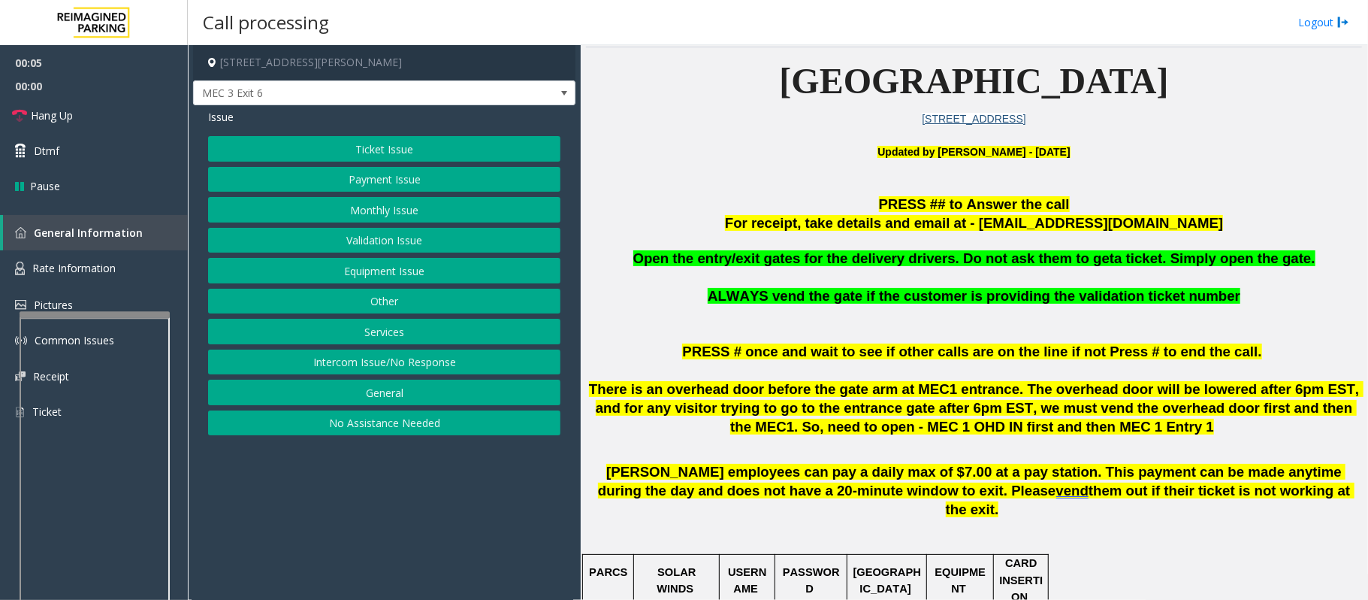
scroll to position [400, 0]
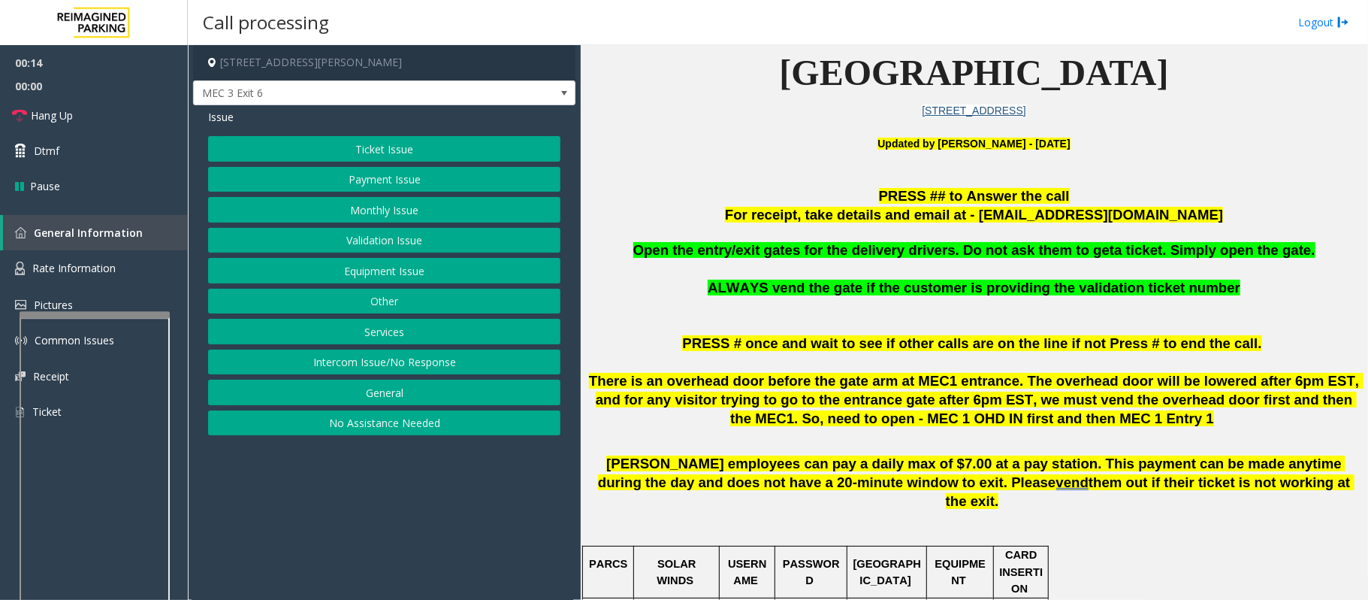
click at [439, 276] on button "Equipment Issue" at bounding box center [384, 271] width 352 height 26
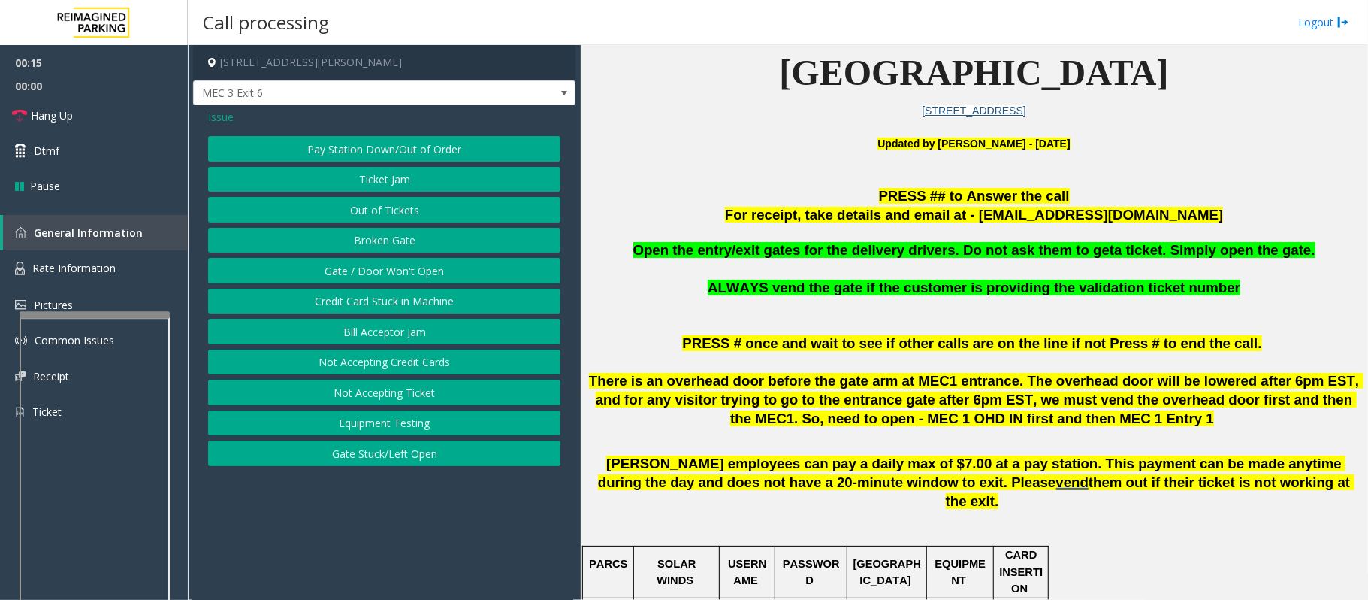
click at [439, 276] on button "Gate / Door Won't Open" at bounding box center [384, 271] width 352 height 26
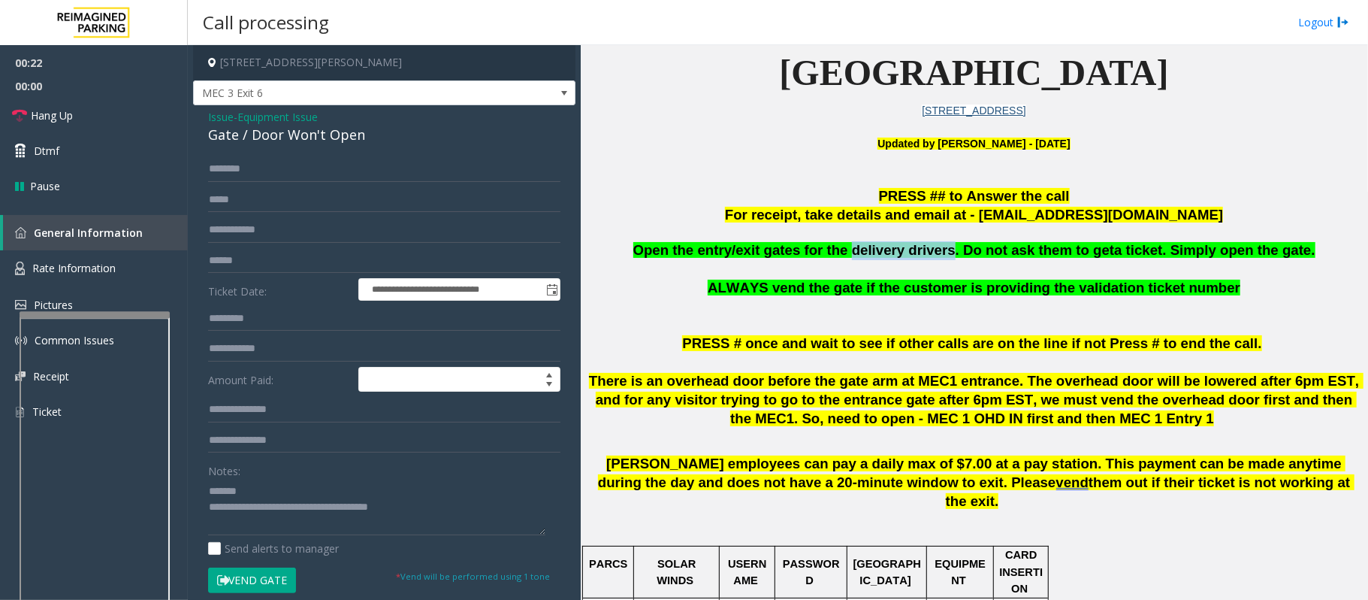
drag, startPoint x: 858, startPoint y: 249, endPoint x: 935, endPoint y: 255, distance: 77.6
click at [947, 260] on p "Open the entry/exit gates for the delivery drivers. Do not ask them to get a ti…" at bounding box center [974, 250] width 776 height 19
type textarea "**********"
click at [290, 176] on input "text" at bounding box center [384, 169] width 352 height 26
type input "******"
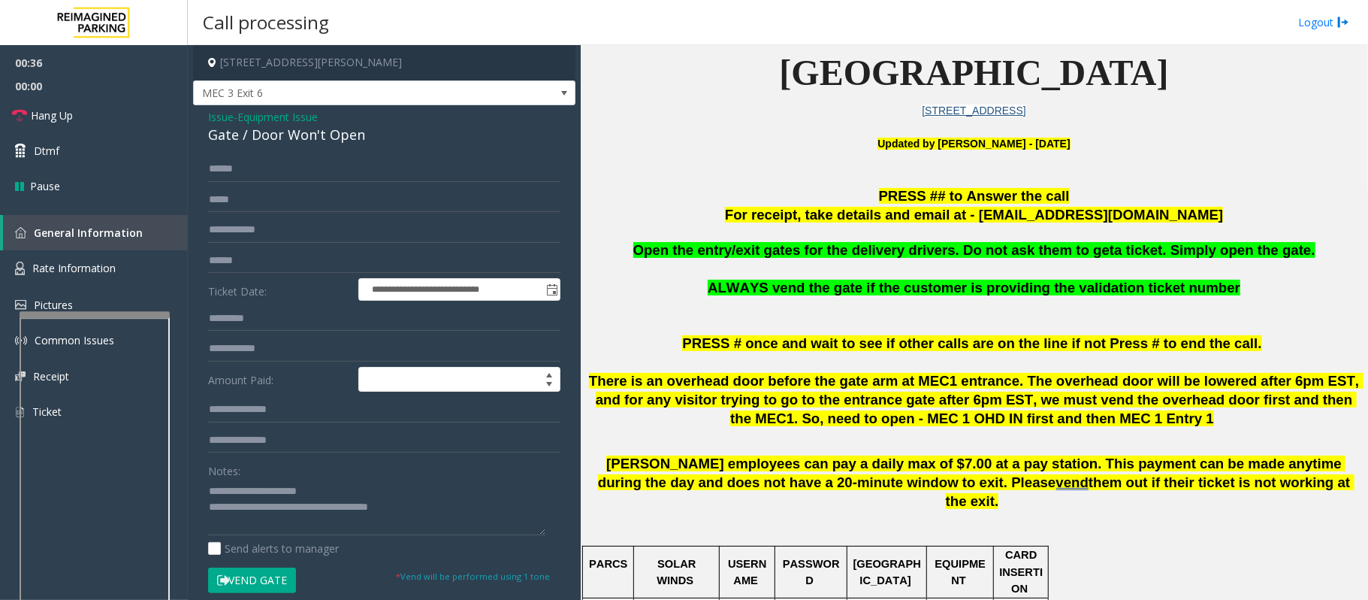
click at [260, 573] on button "Vend Gate" at bounding box center [252, 580] width 88 height 26
click at [69, 125] on link "Hang Up" at bounding box center [94, 115] width 188 height 35
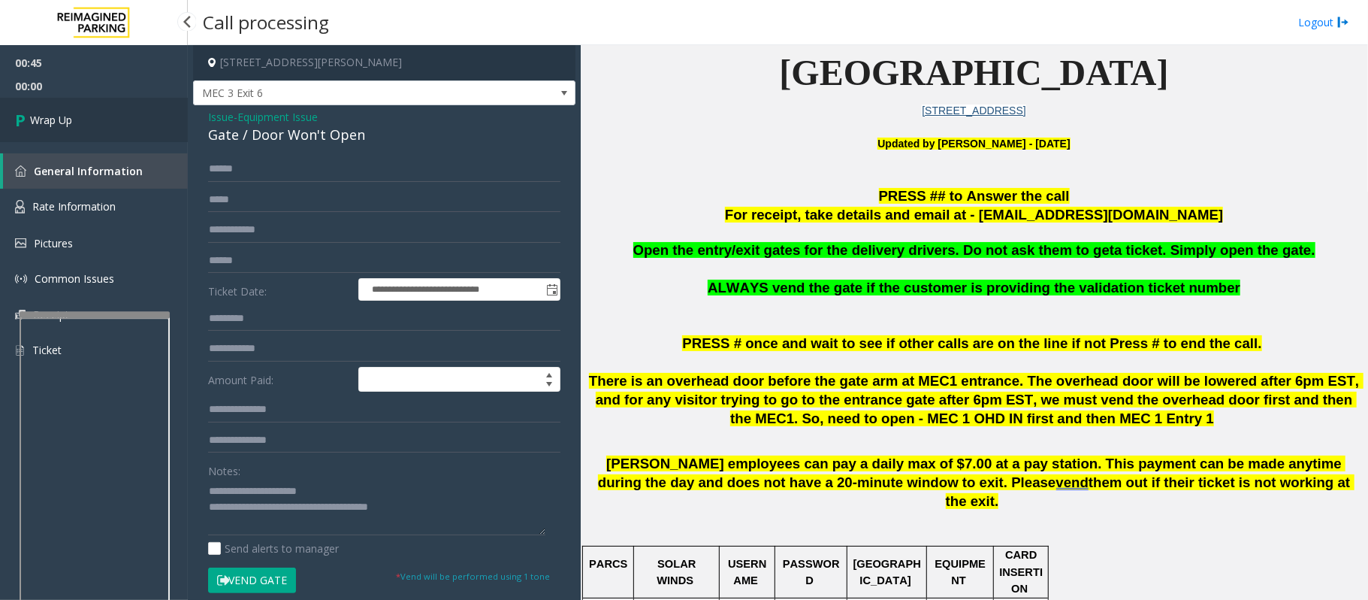
click at [85, 125] on link "Wrap Up" at bounding box center [94, 120] width 188 height 44
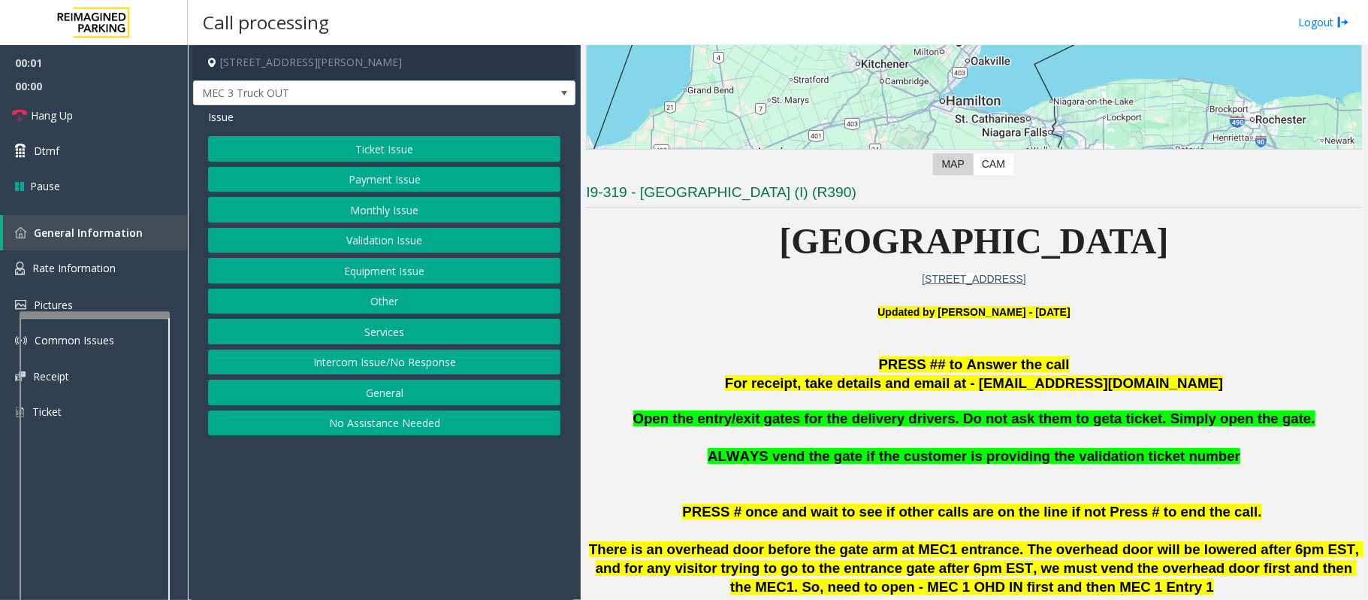
scroll to position [301, 0]
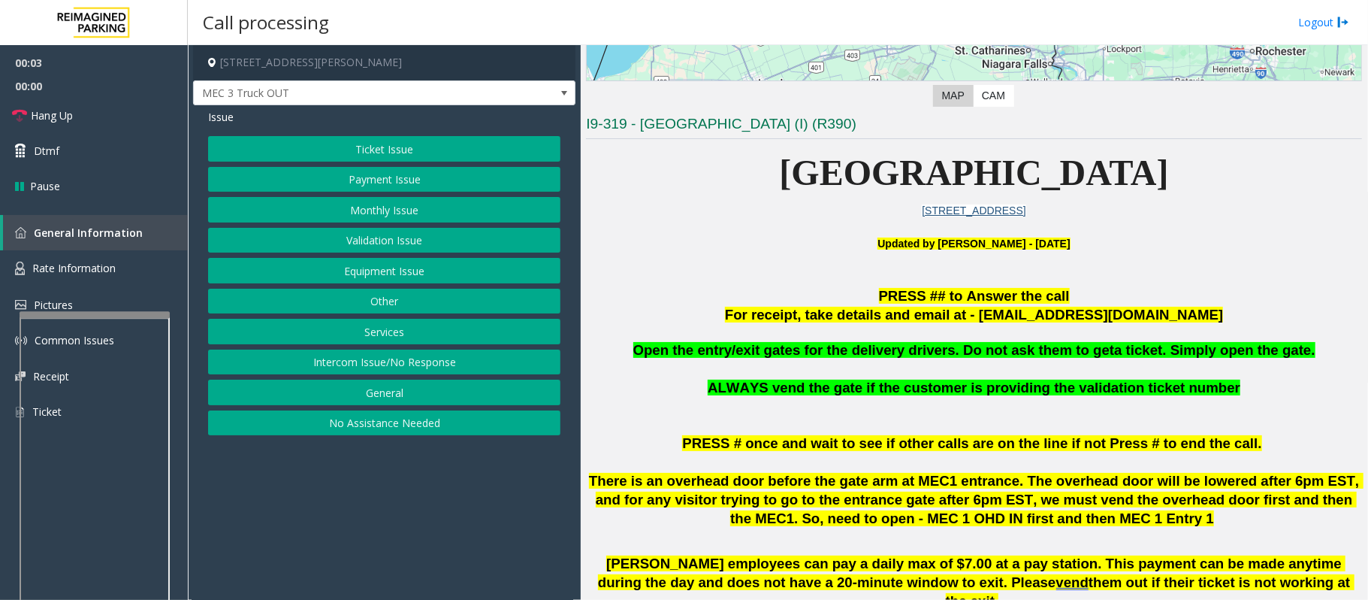
click at [394, 269] on button "Equipment Issue" at bounding box center [384, 271] width 352 height 26
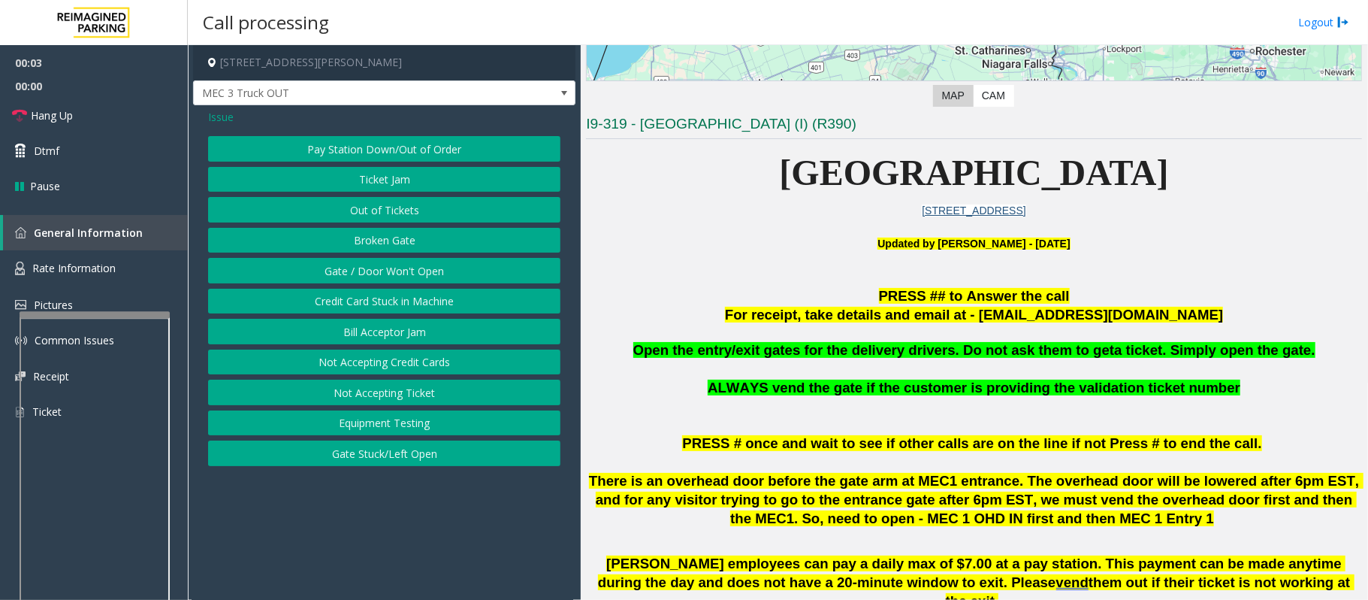
click at [394, 269] on button "Gate / Door Won't Open" at bounding box center [384, 271] width 352 height 26
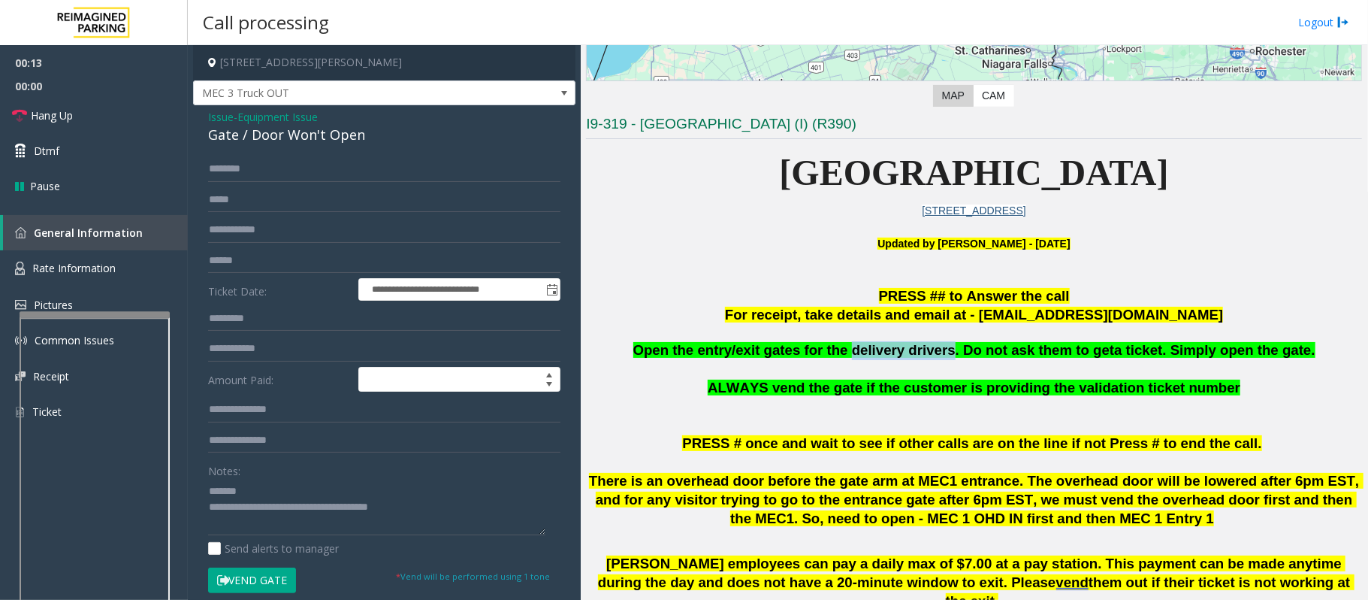
drag, startPoint x: 858, startPoint y: 353, endPoint x: 950, endPoint y: 347, distance: 91.9
click at [950, 347] on span "Open the entry/exit gates for the delivery drivers. Do not ask them to get" at bounding box center [874, 350] width 482 height 16
type textarea "**********"
click at [243, 171] on input "text" at bounding box center [384, 169] width 352 height 26
type input "******"
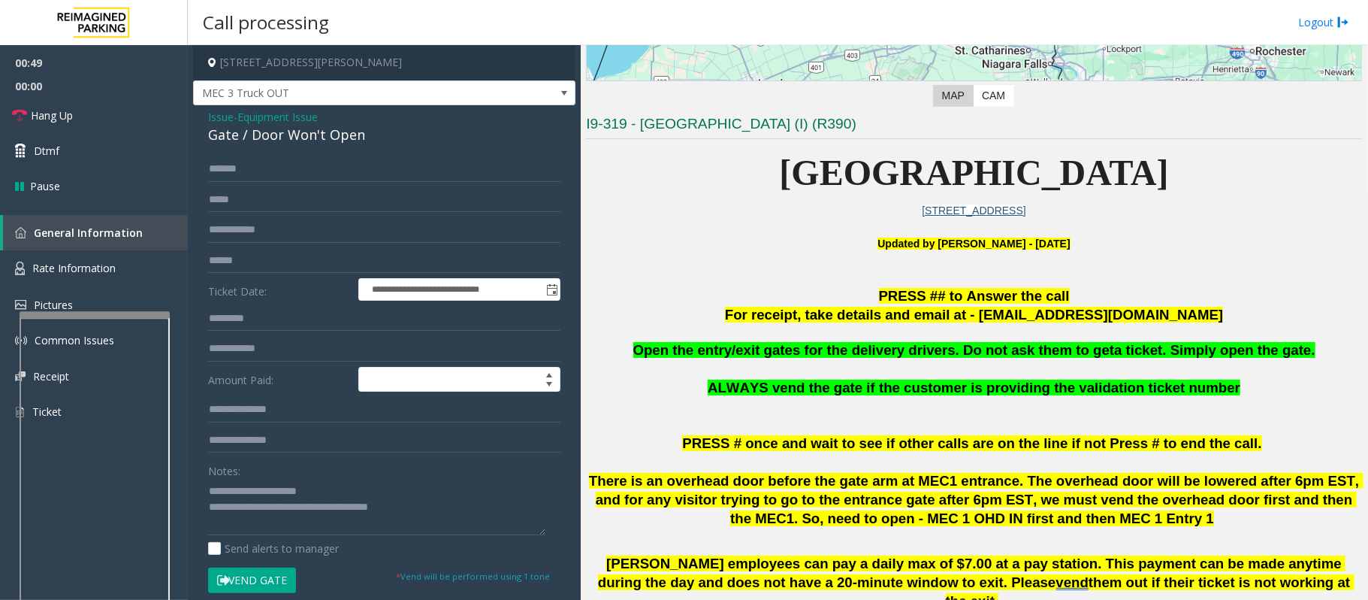
click at [259, 578] on button "Vend Gate" at bounding box center [252, 580] width 88 height 26
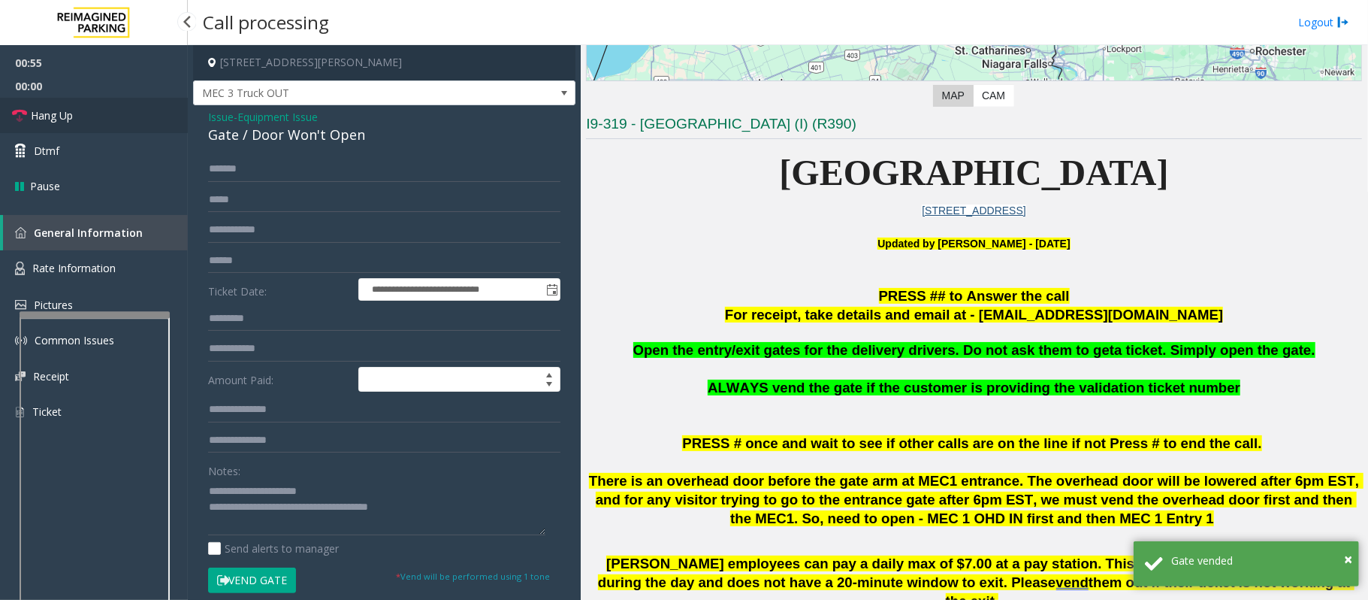
click at [80, 122] on link "Hang Up" at bounding box center [94, 115] width 188 height 35
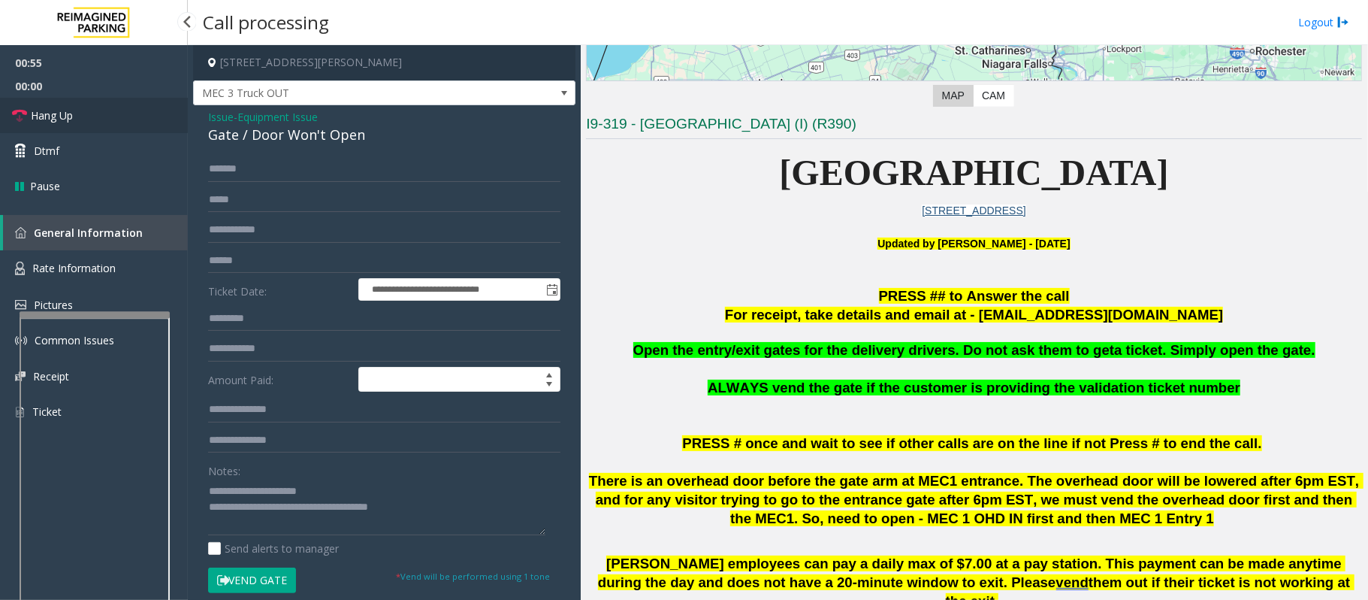
click at [80, 122] on link "Hang Up" at bounding box center [94, 115] width 188 height 35
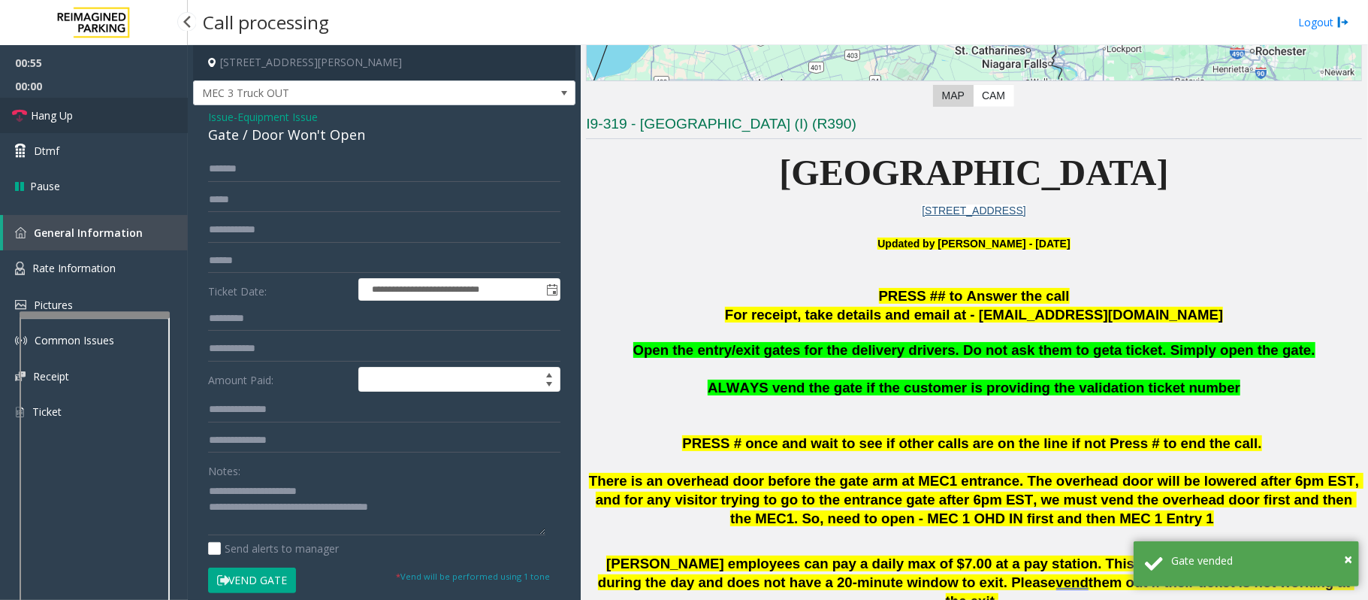
click at [80, 122] on link "Hang Up" at bounding box center [94, 115] width 188 height 35
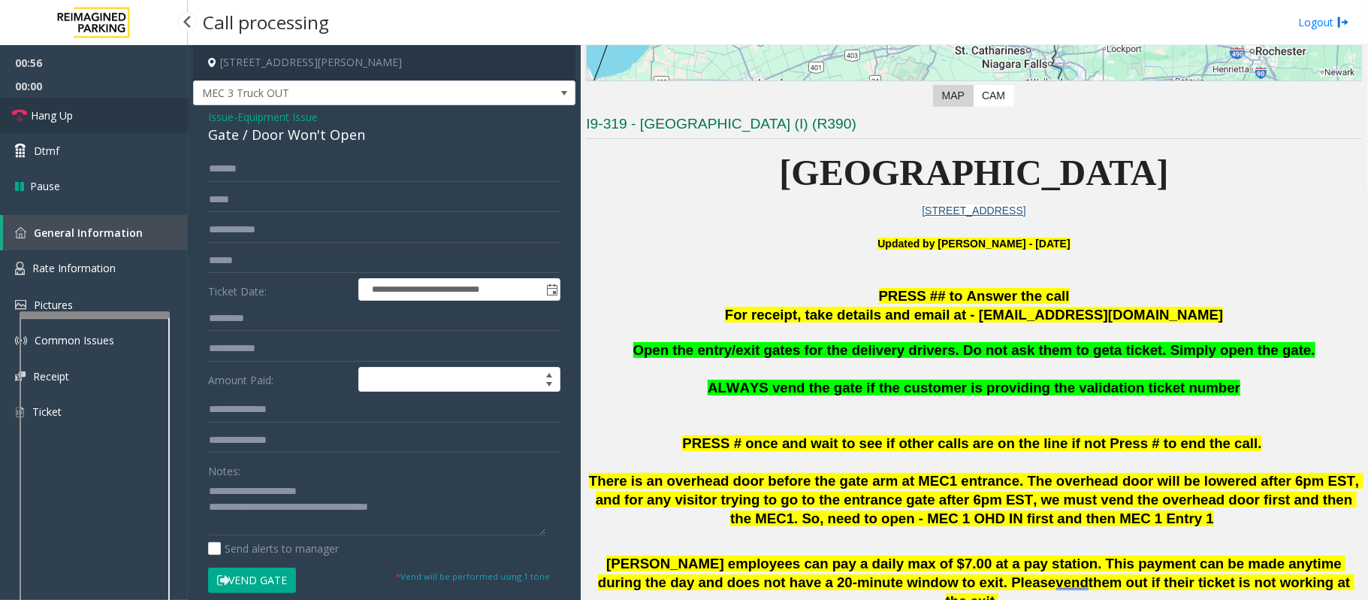
click at [80, 122] on link "Hang Up" at bounding box center [94, 115] width 188 height 35
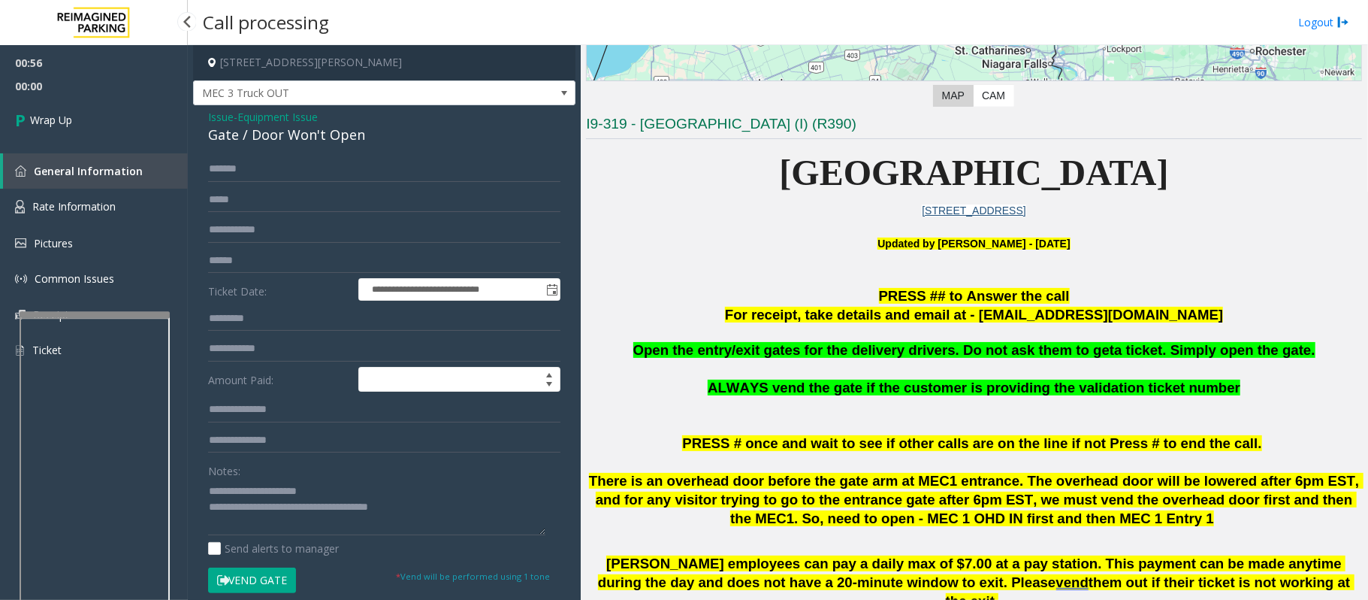
click at [80, 122] on link "Wrap Up" at bounding box center [94, 120] width 188 height 44
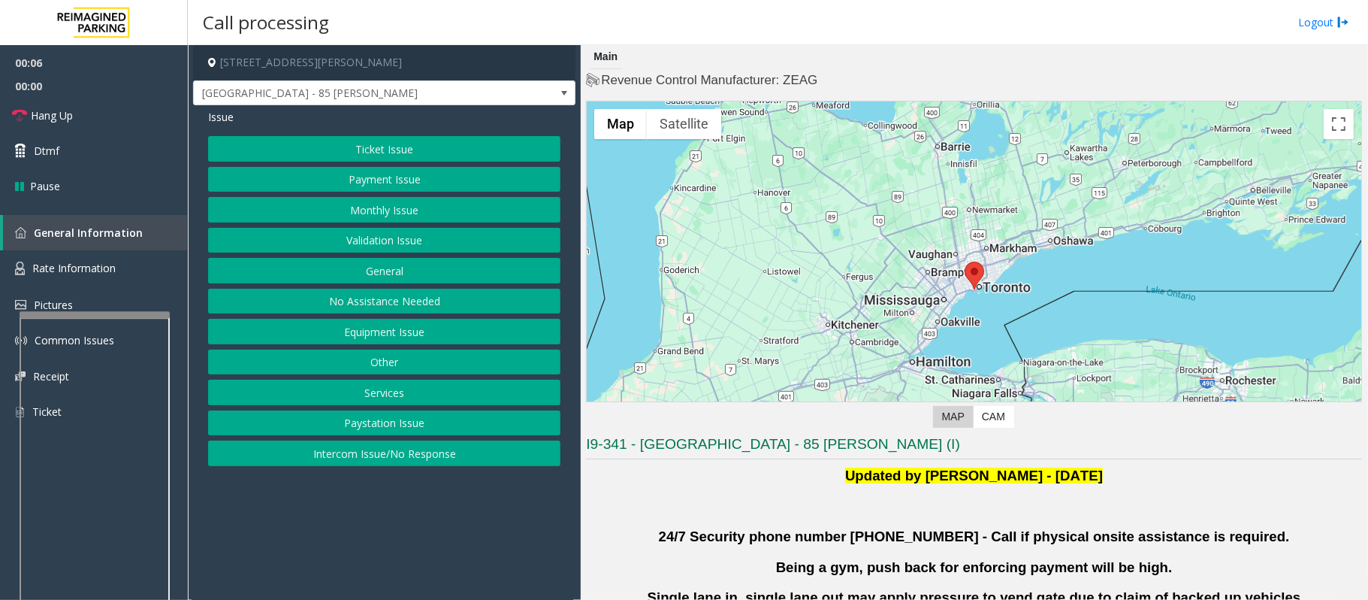
click at [406, 466] on button "Intercom Issue/No Response" at bounding box center [384, 453] width 352 height 26
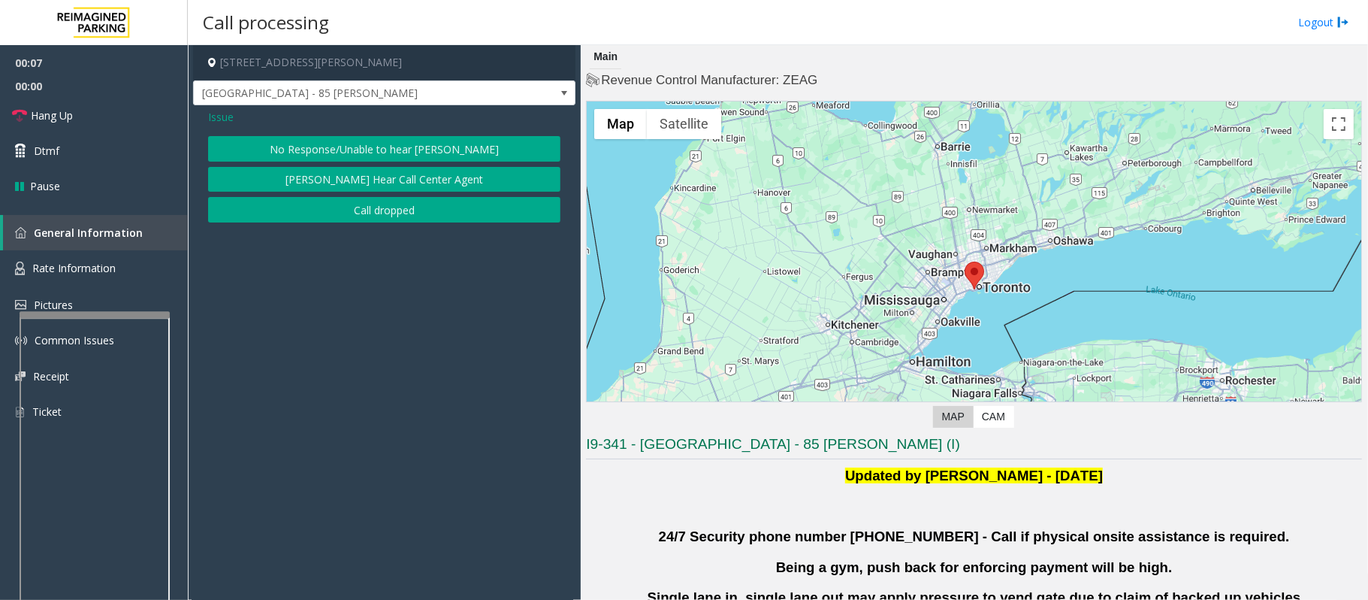
click at [290, 141] on button "No Response/Unable to hear [PERSON_NAME]" at bounding box center [384, 149] width 352 height 26
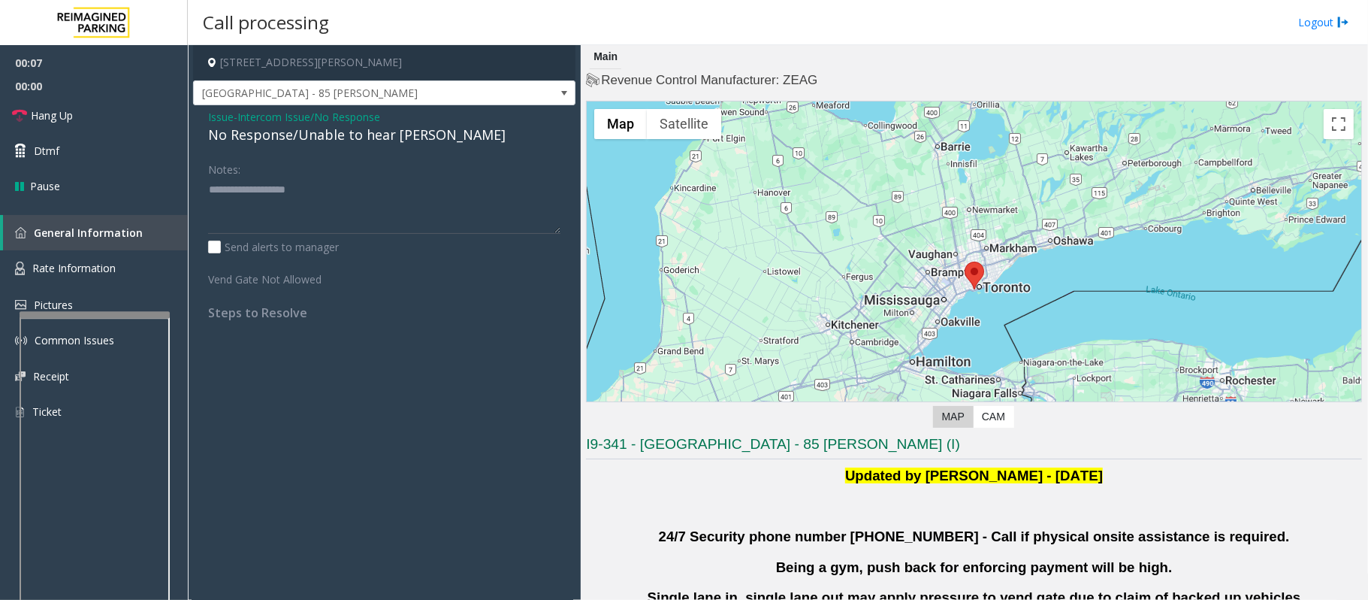
click at [290, 141] on div "No Response/Unable to hear [PERSON_NAME]" at bounding box center [384, 135] width 352 height 20
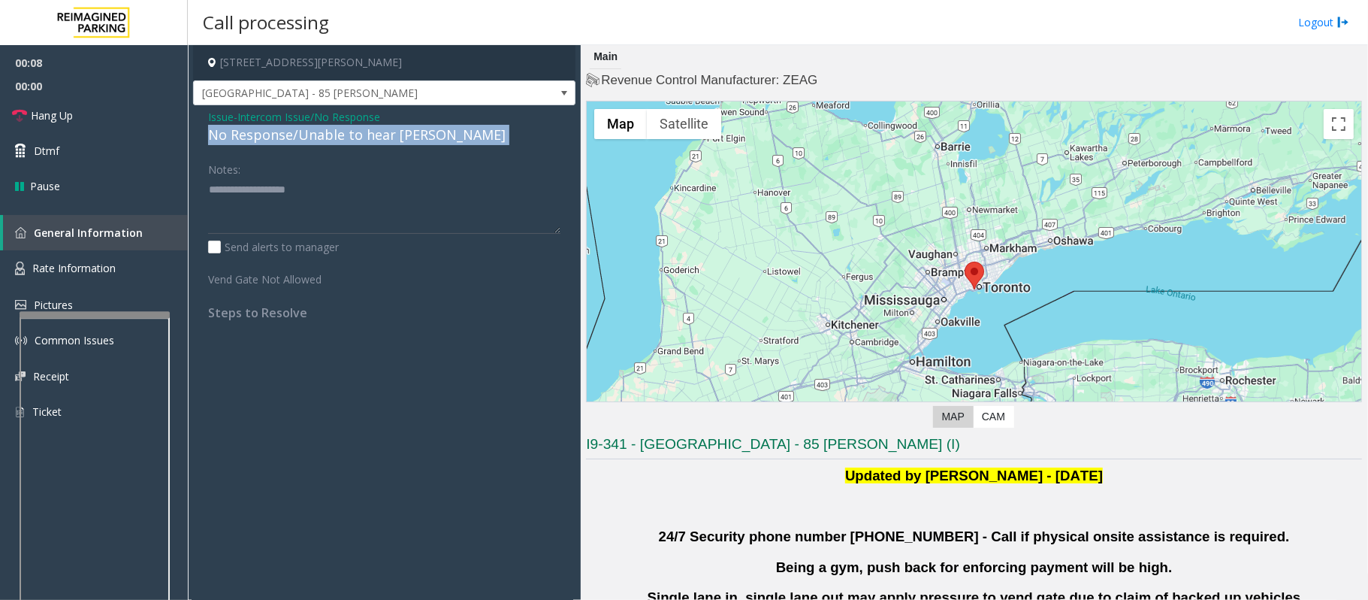
click at [290, 141] on div "No Response/Unable to hear [PERSON_NAME]" at bounding box center [384, 135] width 352 height 20
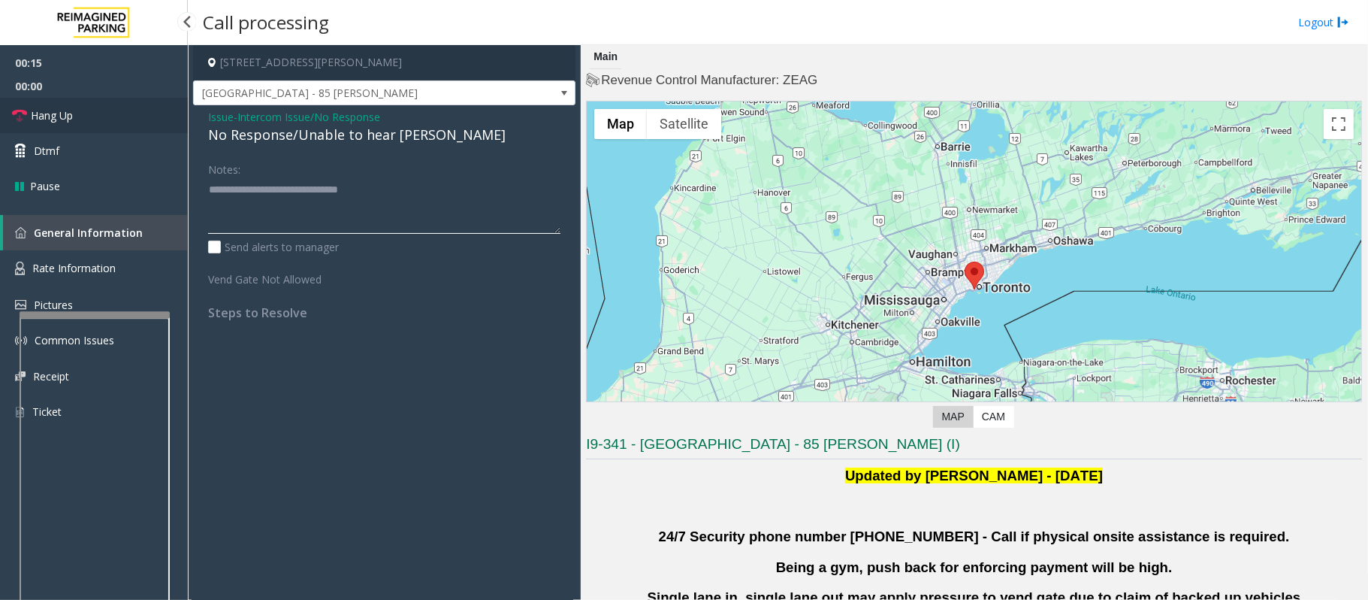
type textarea "**********"
click at [53, 118] on span "Hang Up" at bounding box center [52, 115] width 42 height 16
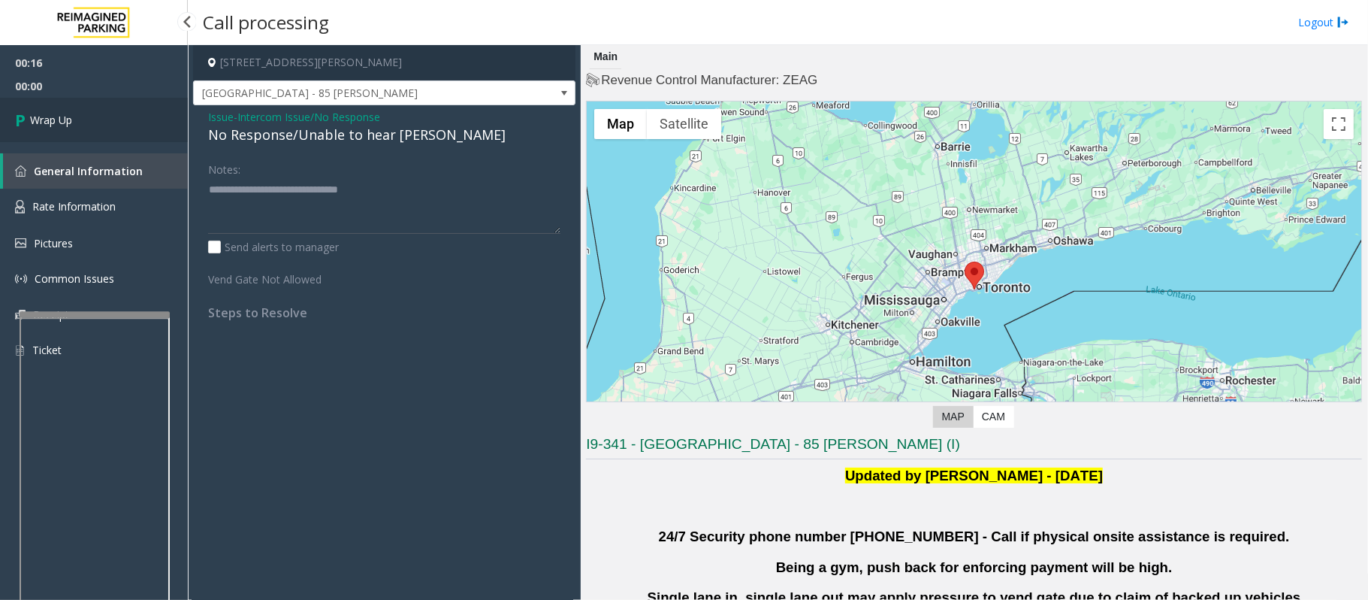
click at [53, 118] on span "Wrap Up" at bounding box center [51, 120] width 42 height 16
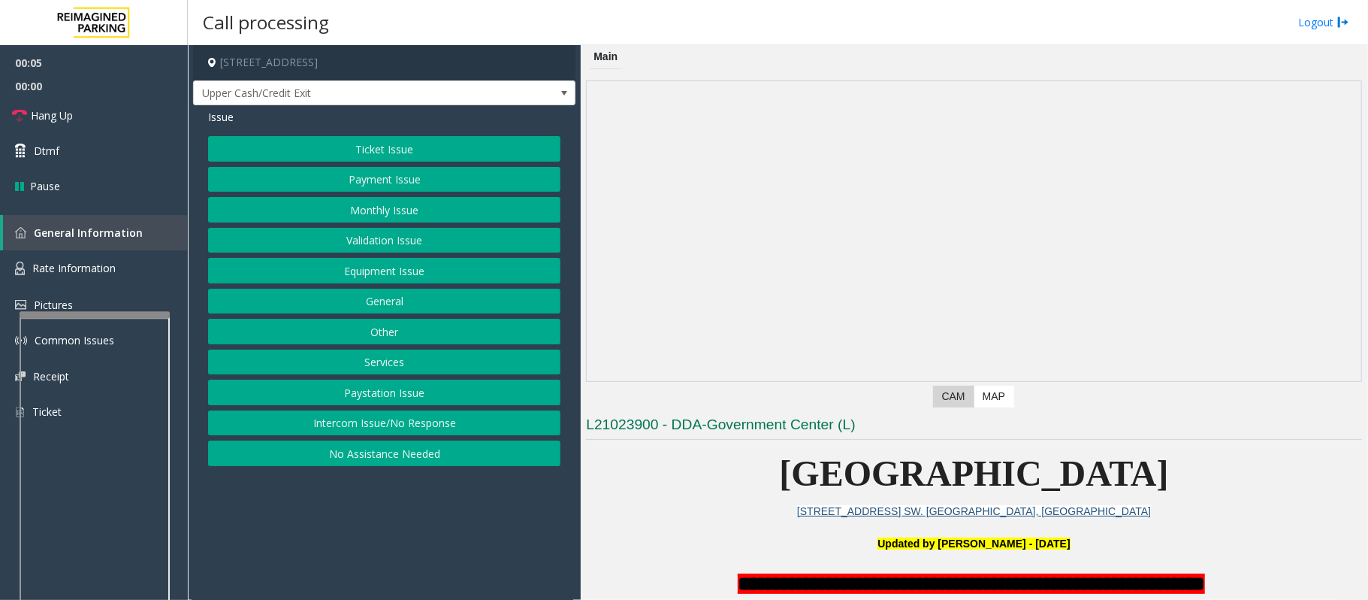
click at [409, 424] on button "Intercom Issue/No Response" at bounding box center [384, 423] width 352 height 26
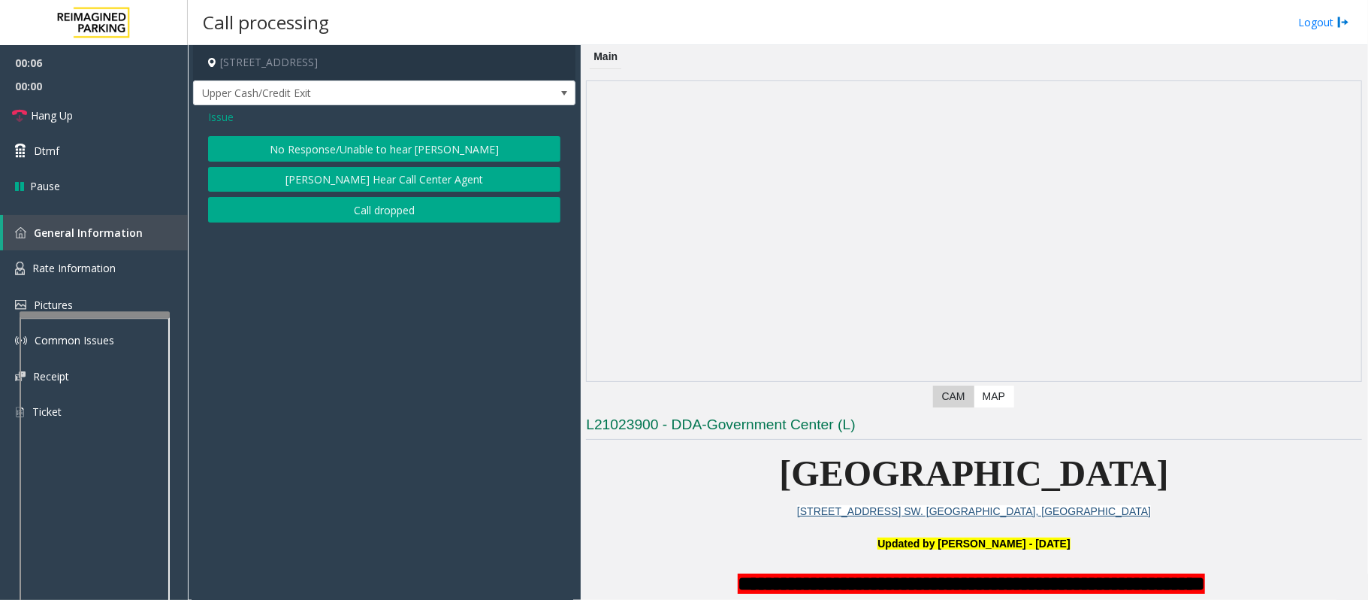
click at [394, 143] on button "No Response/Unable to hear [PERSON_NAME]" at bounding box center [384, 149] width 352 height 26
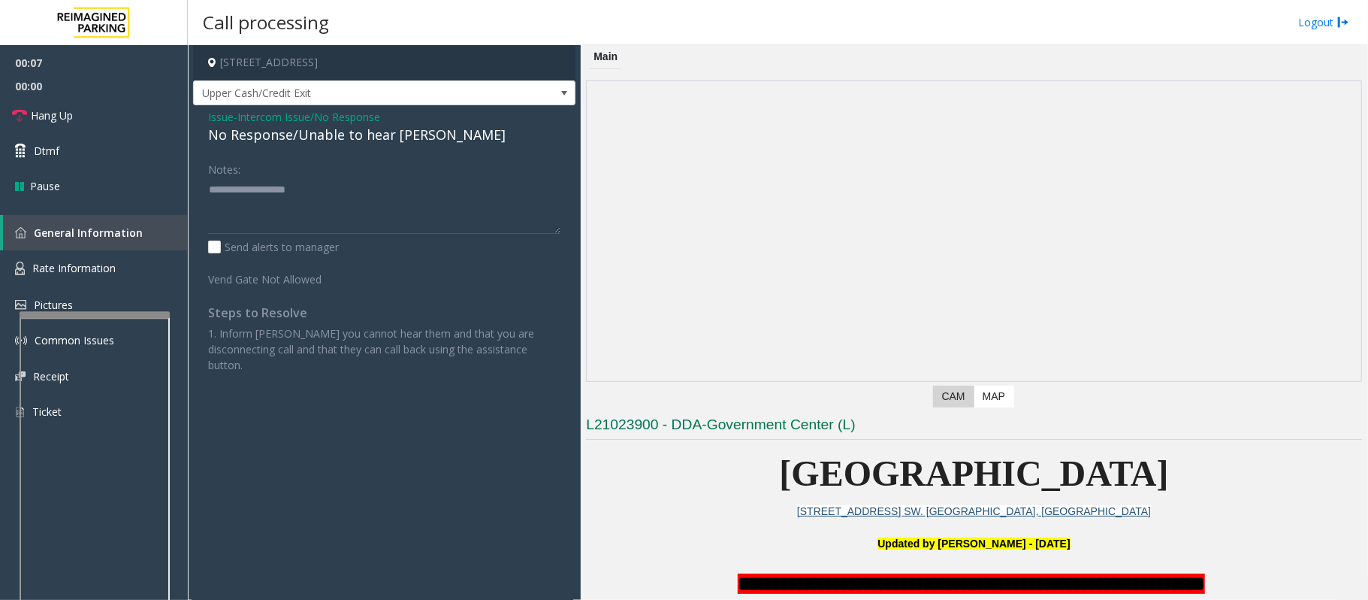
click at [210, 114] on span "Issue" at bounding box center [221, 117] width 26 height 16
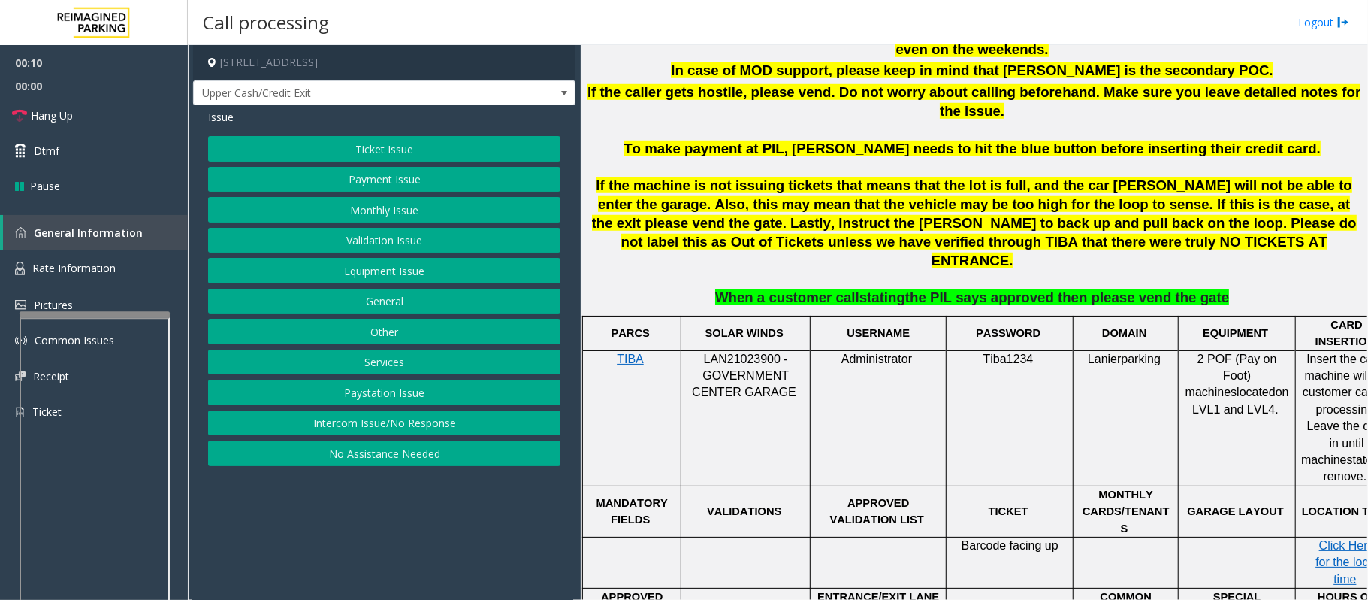
scroll to position [902, 0]
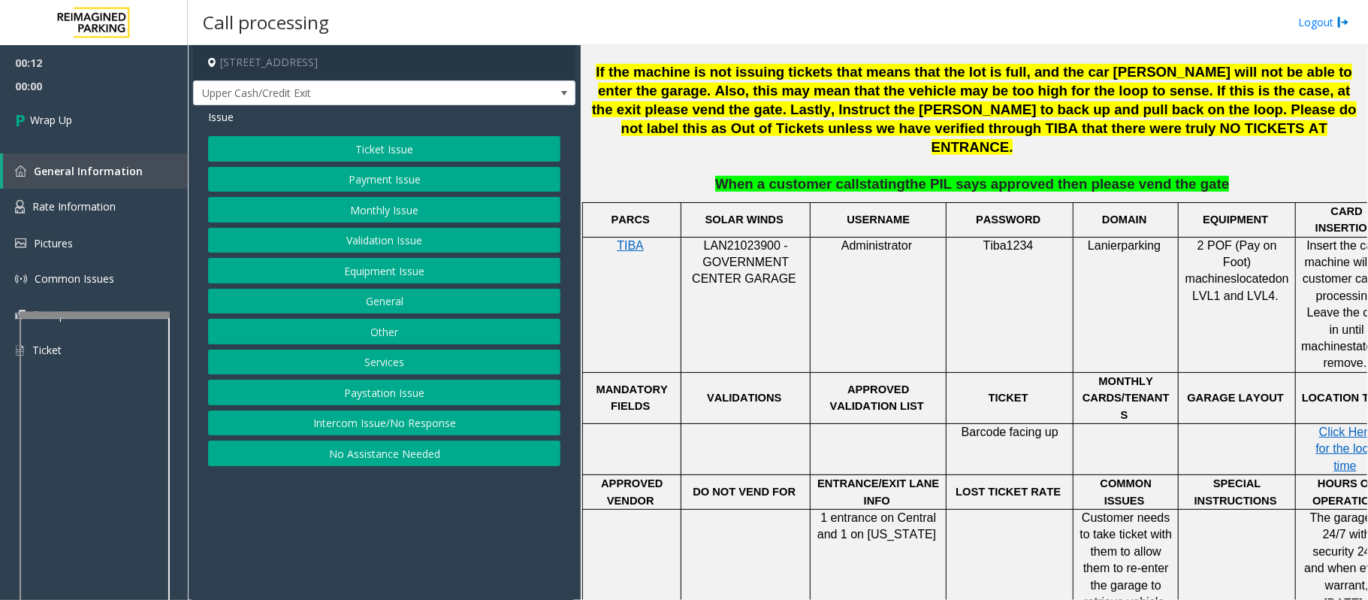
click at [362, 455] on button "No Assistance Needed" at bounding box center [384, 453] width 352 height 26
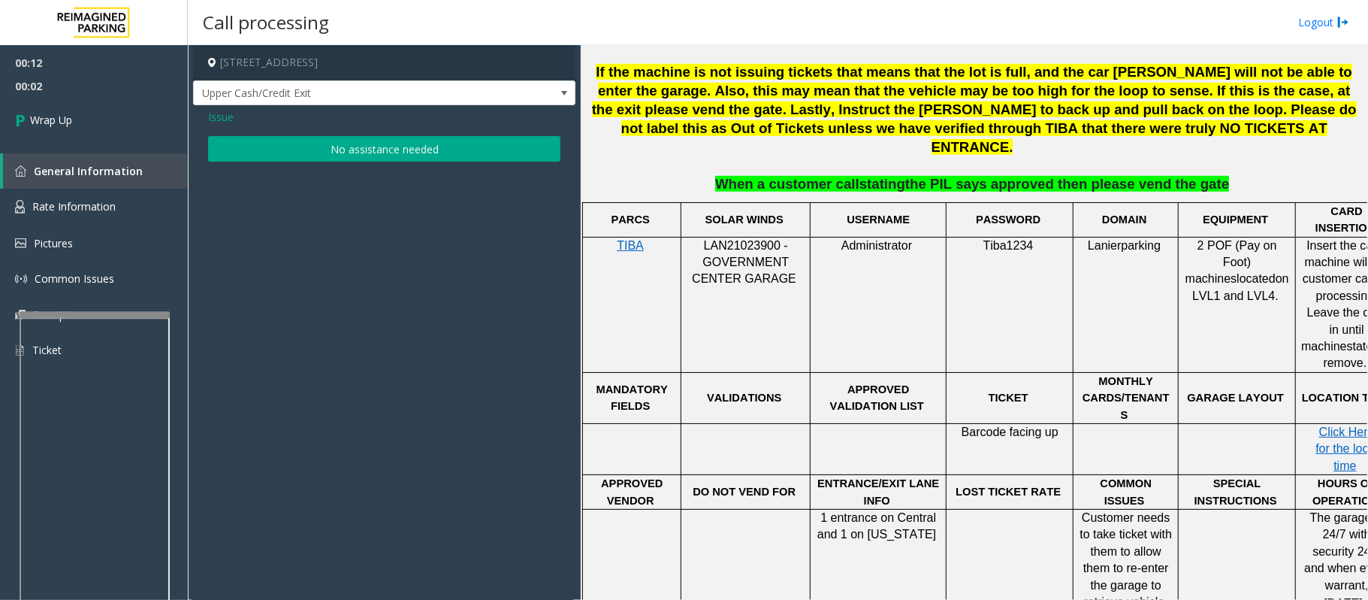
click at [217, 110] on span "Issue" at bounding box center [221, 117] width 26 height 16
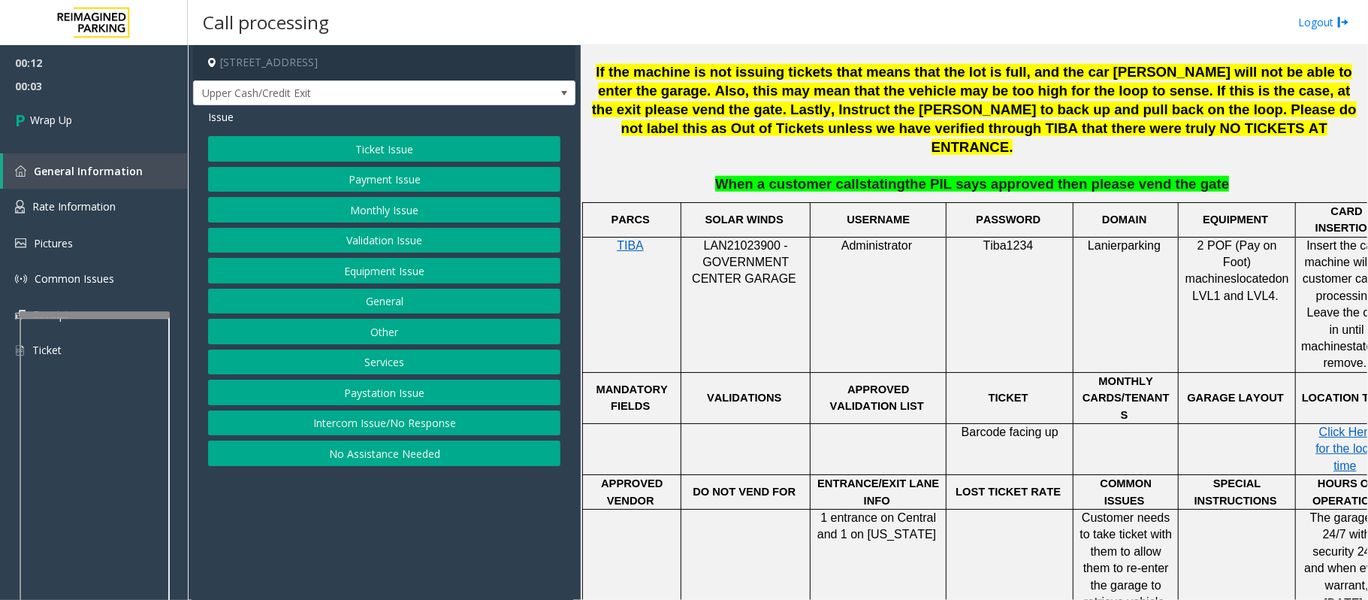
click at [394, 419] on button "Intercom Issue/No Response" at bounding box center [384, 423] width 352 height 26
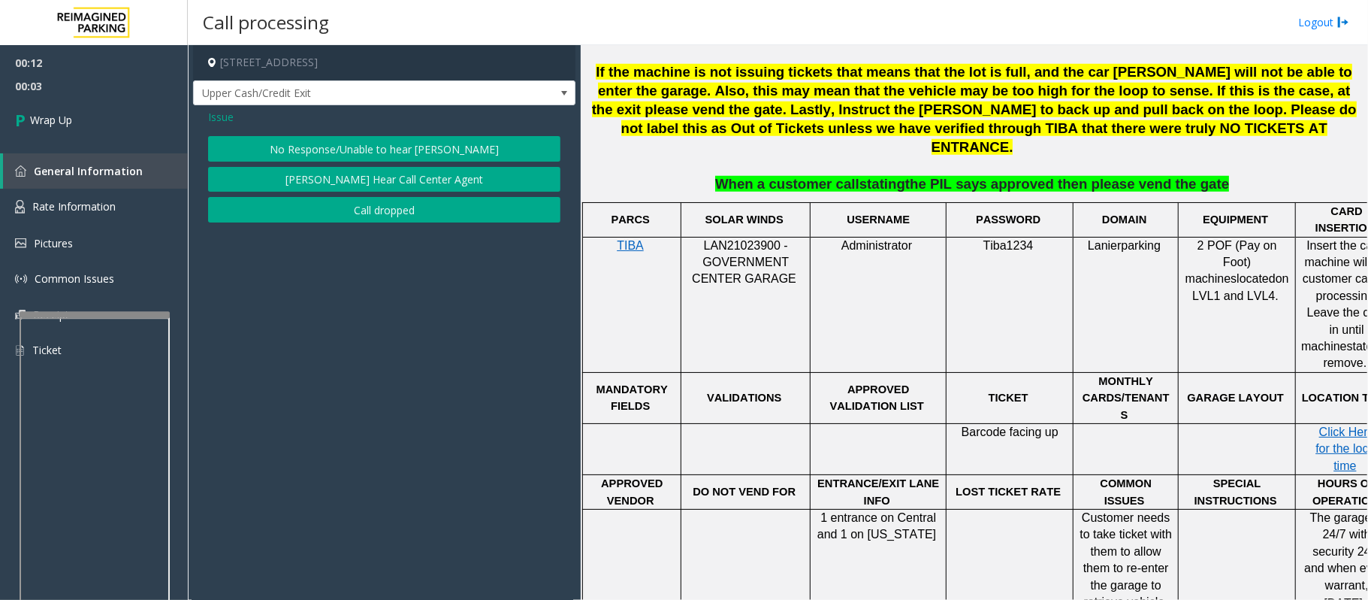
click at [371, 210] on button "Call dropped" at bounding box center [384, 210] width 352 height 26
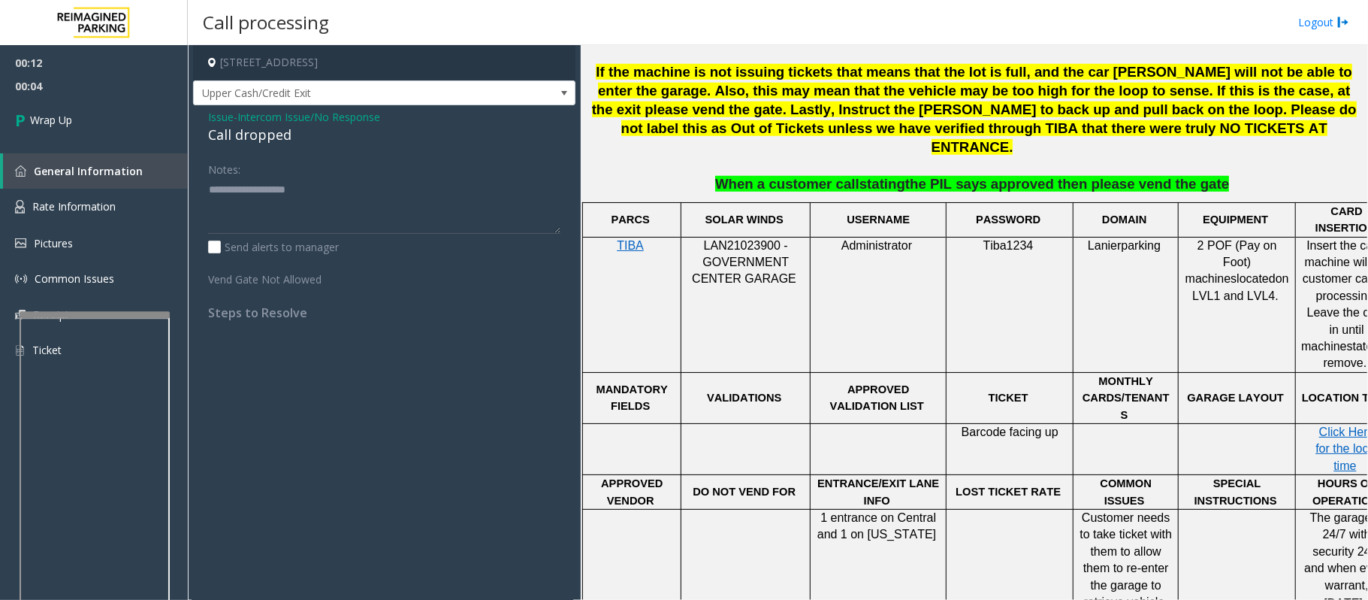
click at [260, 140] on div "Call dropped" at bounding box center [384, 135] width 352 height 20
type textarea "**********"
click at [140, 121] on link "Wrap Up" at bounding box center [94, 120] width 188 height 44
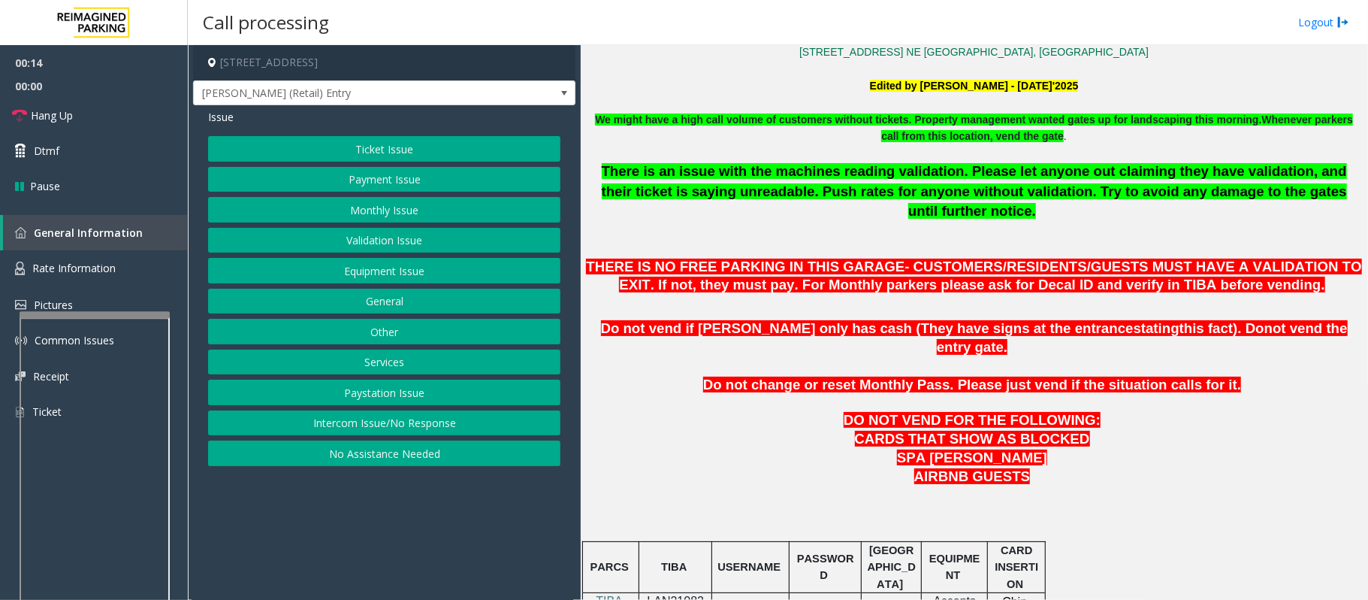
scroll to position [601, 0]
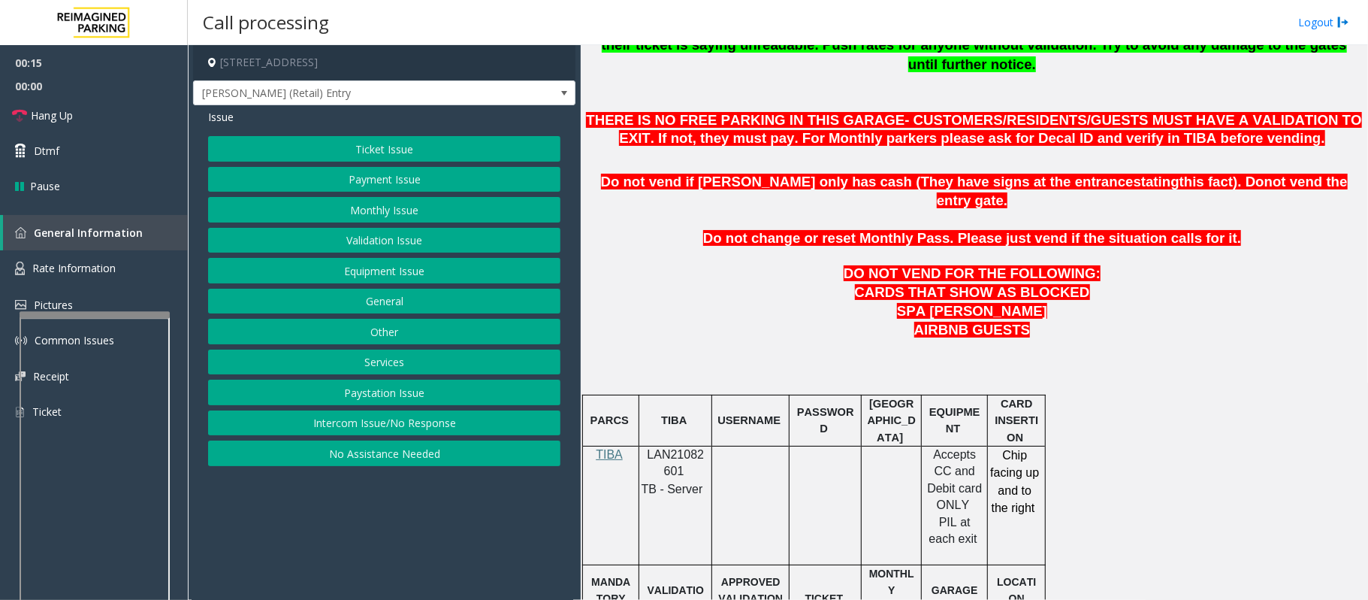
click at [397, 143] on button "Ticket Issue" at bounding box center [384, 149] width 352 height 26
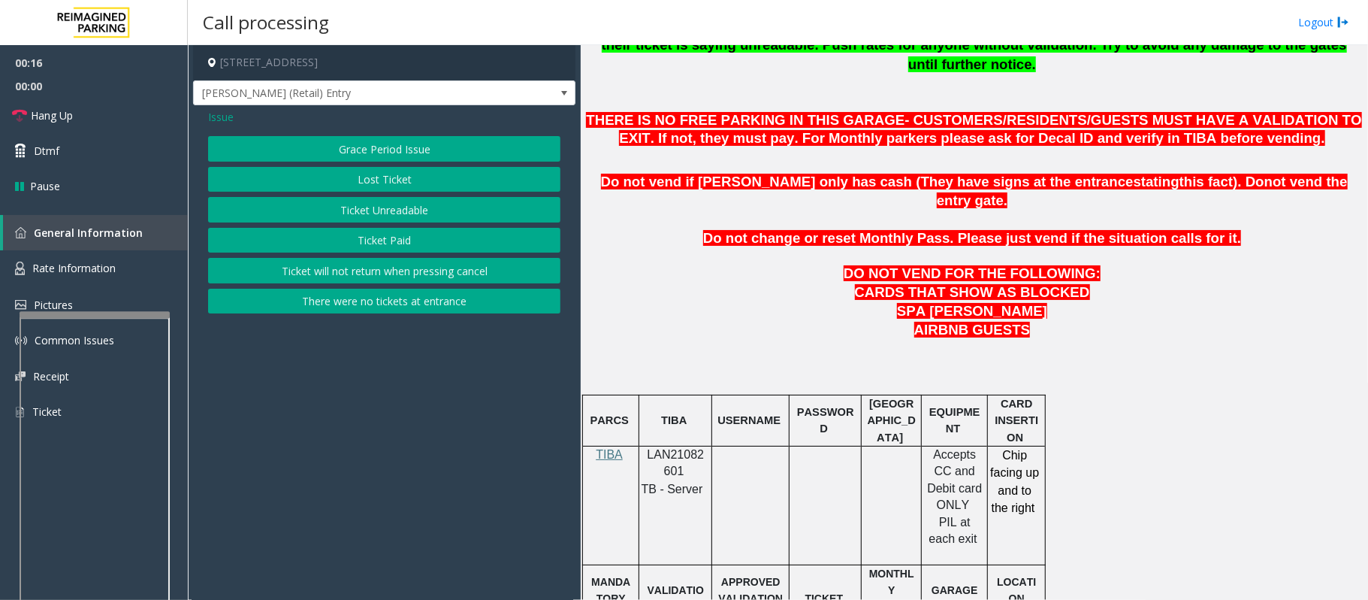
scroll to position [701, 0]
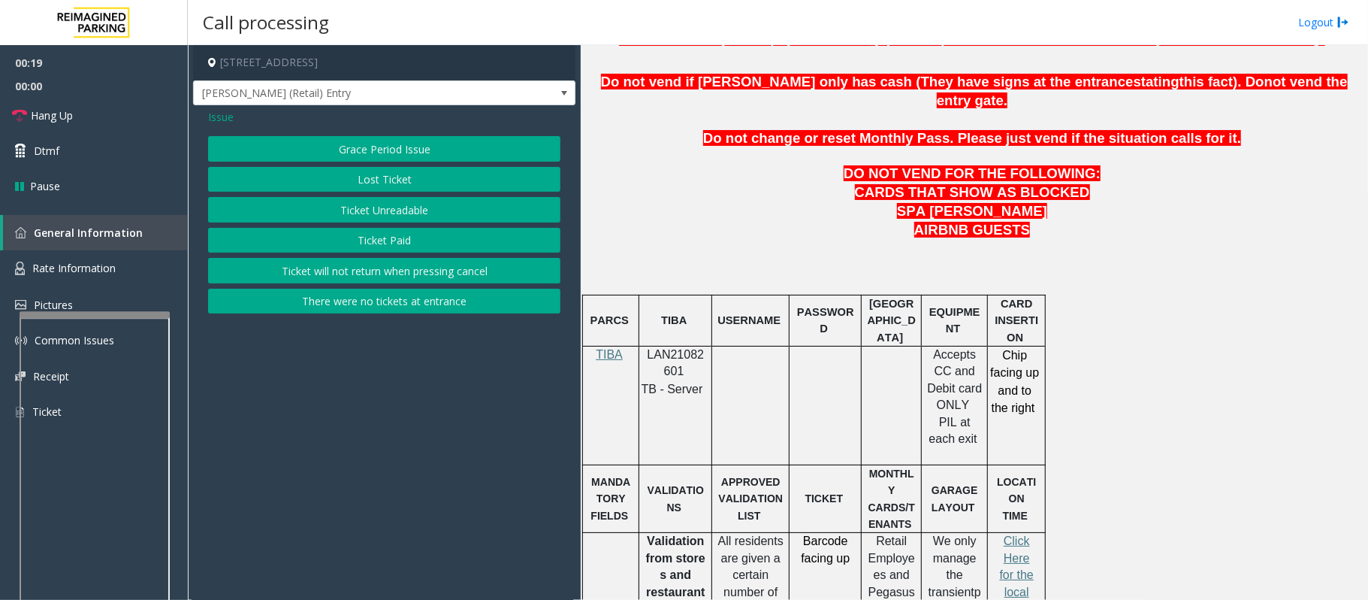
click at [214, 116] on span "Issue" at bounding box center [221, 117] width 26 height 16
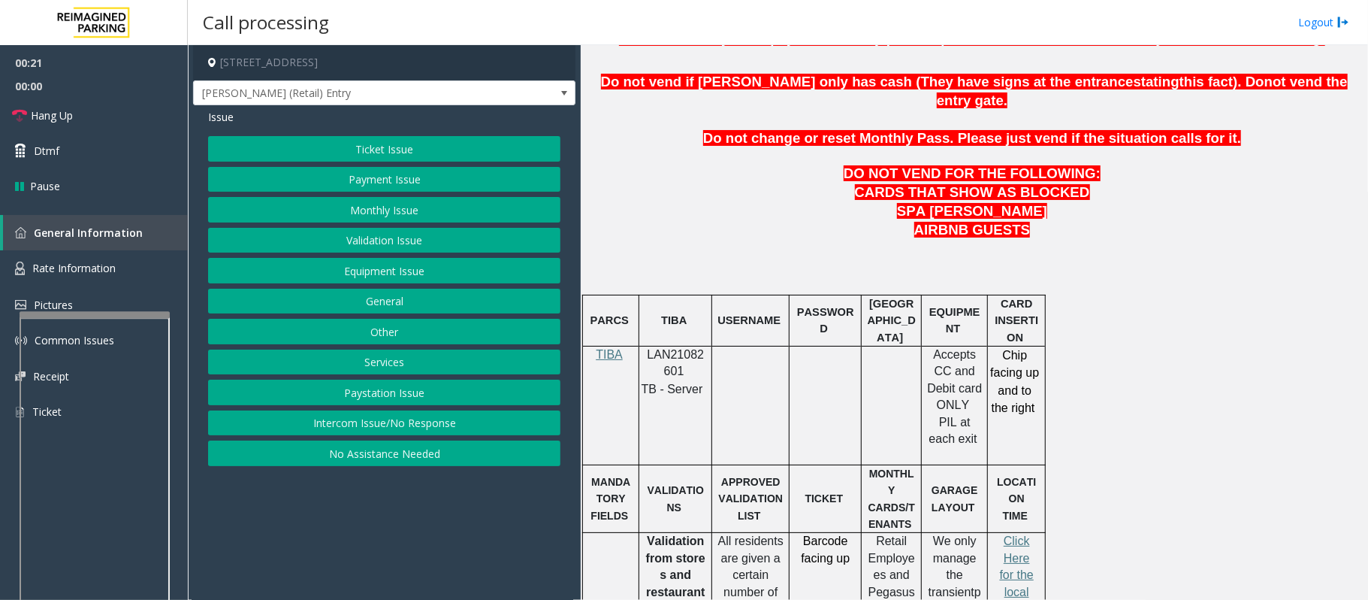
click at [382, 269] on button "Equipment Issue" at bounding box center [384, 271] width 352 height 26
click at [379, 269] on button "Gate / Door Won't Open" at bounding box center [384, 271] width 352 height 26
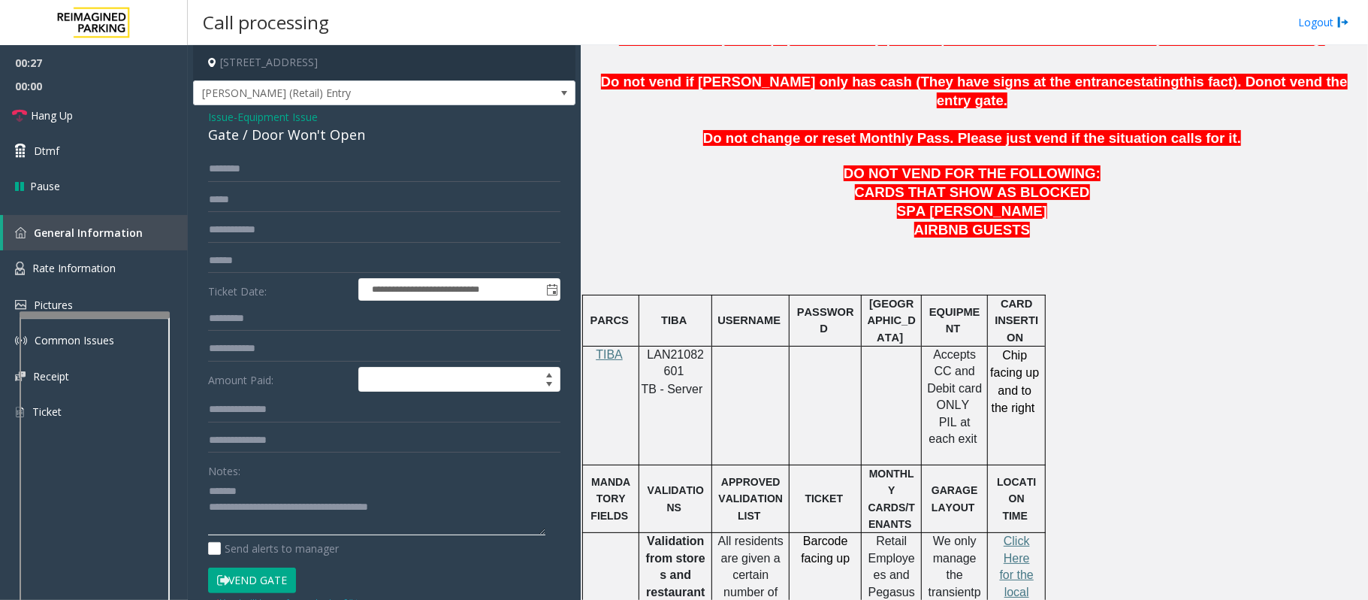
click at [283, 494] on textarea at bounding box center [376, 507] width 337 height 56
type textarea "**********"
click at [289, 115] on span "Equipment Issue" at bounding box center [277, 117] width 80 height 16
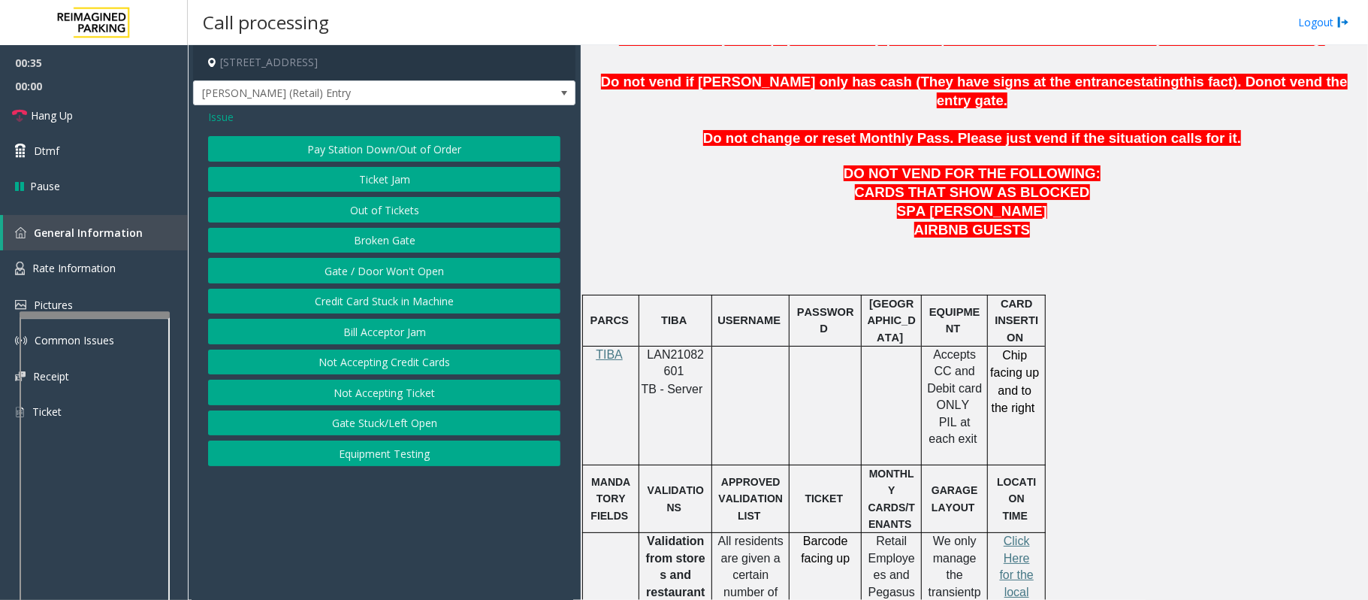
click at [323, 197] on div "Pay Station Down/Out of Order Ticket Jam Out of Tickets Broken Gate Gate / Door…" at bounding box center [384, 301] width 352 height 330
click at [335, 211] on button "Out of Tickets" at bounding box center [384, 210] width 352 height 26
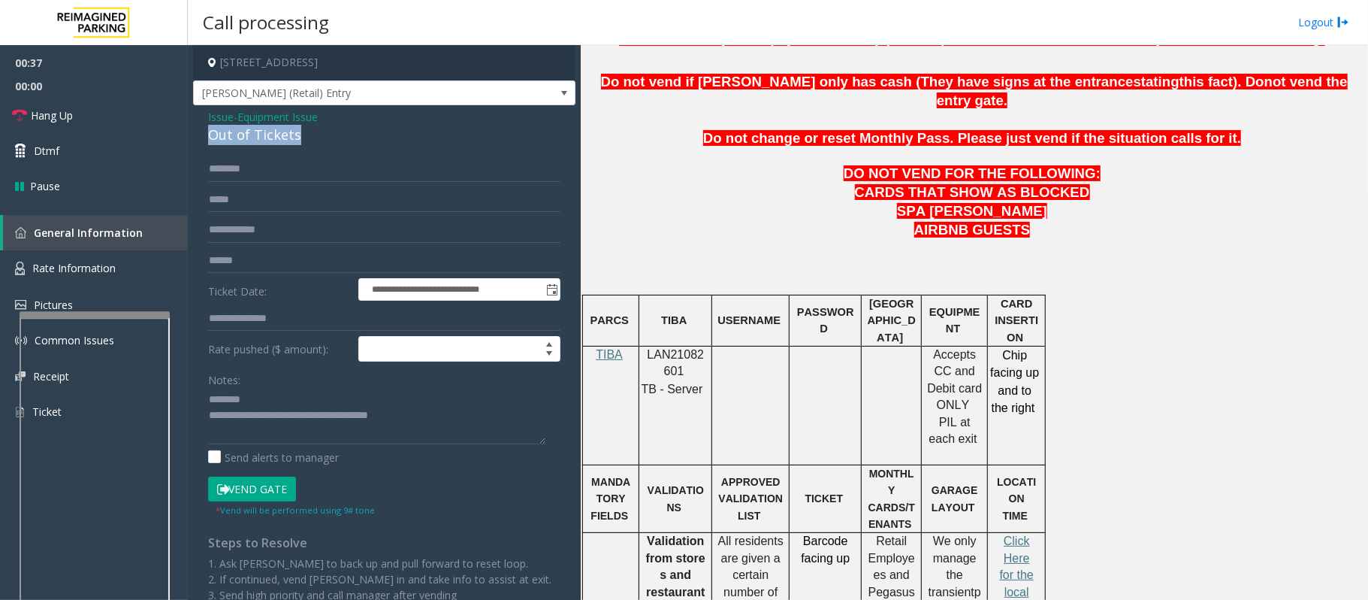
drag, startPoint x: 310, startPoint y: 134, endPoint x: 210, endPoint y: 135, distance: 99.2
click at [210, 135] on div "Out of Tickets" at bounding box center [384, 135] width 352 height 20
click at [346, 398] on textarea at bounding box center [376, 416] width 337 height 56
drag, startPoint x: 425, startPoint y: 415, endPoint x: 269, endPoint y: 410, distance: 155.6
click at [269, 410] on textarea at bounding box center [376, 416] width 337 height 56
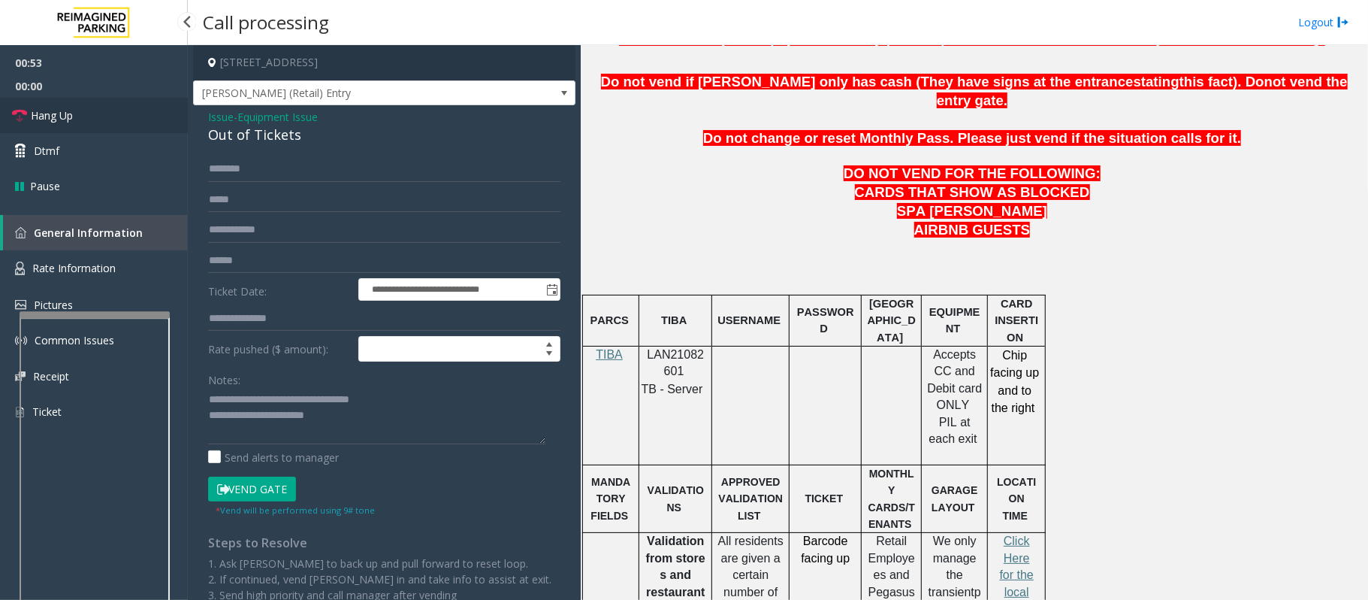
click at [93, 116] on link "Hang Up" at bounding box center [94, 115] width 188 height 35
click at [352, 422] on textarea at bounding box center [376, 416] width 337 height 56
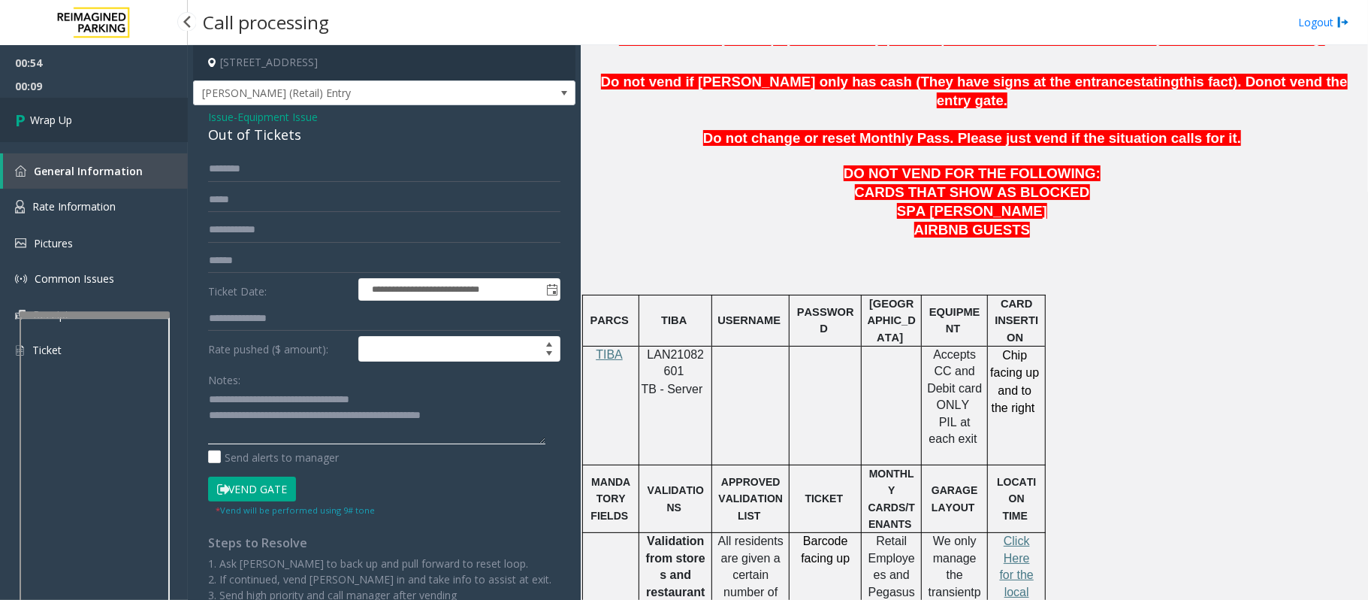
type textarea "**********"
click at [120, 126] on link "Wrap Up" at bounding box center [94, 120] width 188 height 44
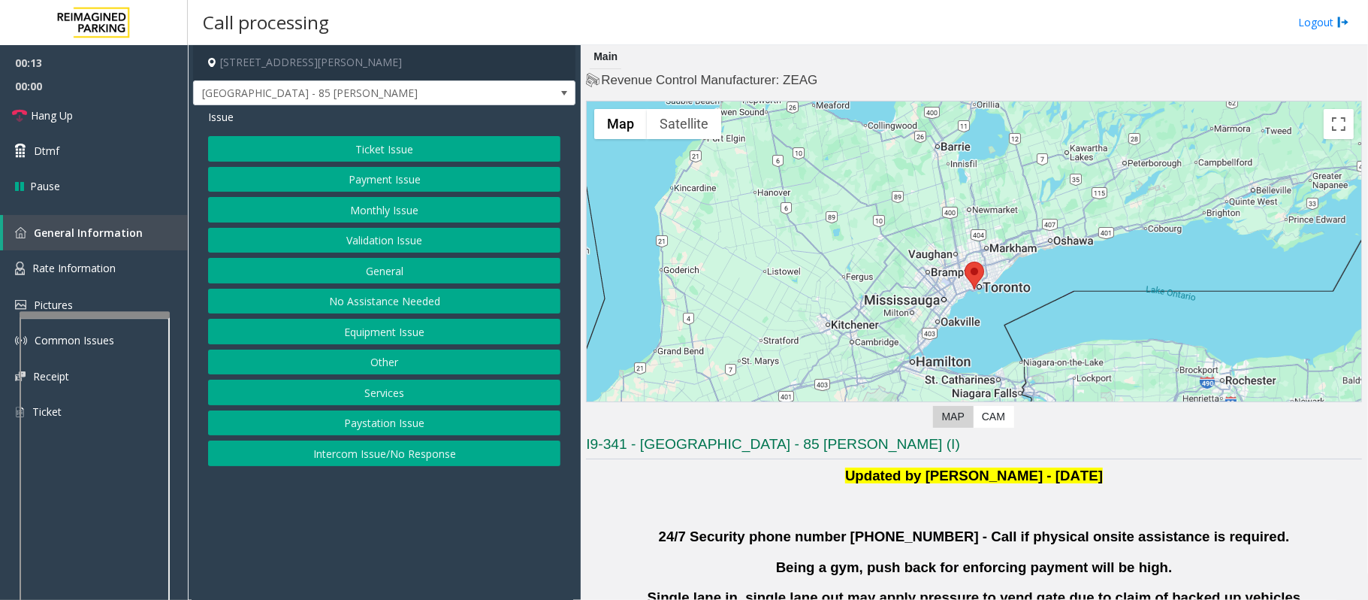
click at [385, 239] on button "Validation Issue" at bounding box center [384, 241] width 352 height 26
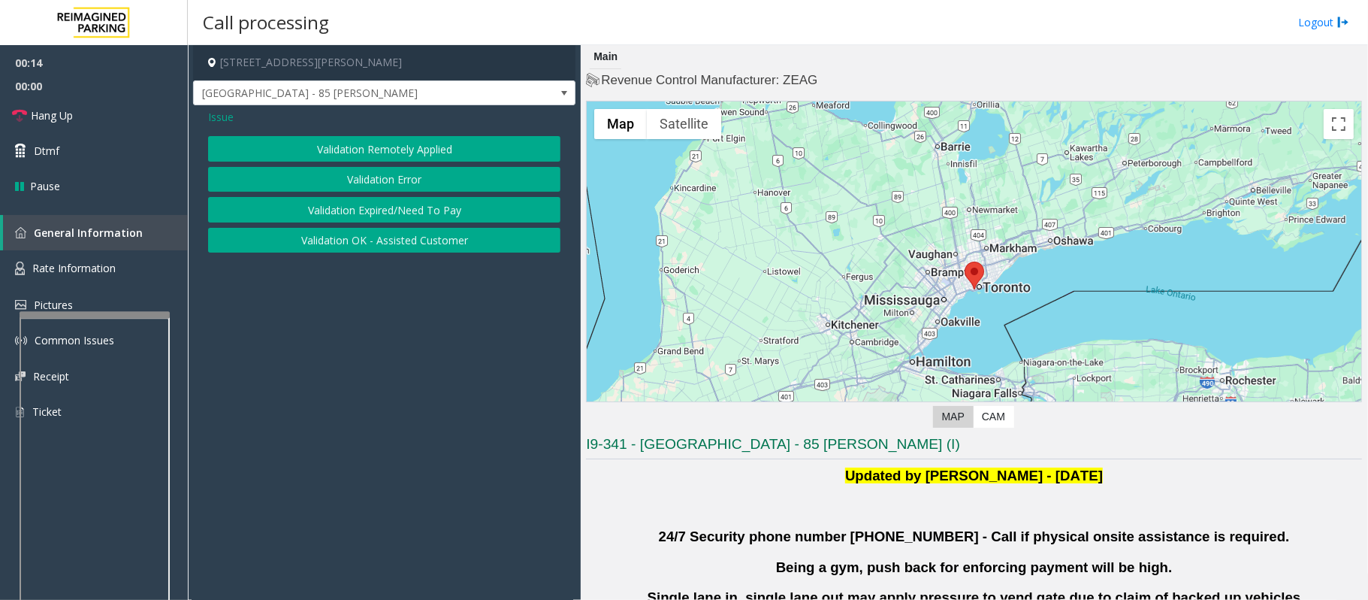
click at [358, 179] on button "Validation Error" at bounding box center [384, 180] width 352 height 26
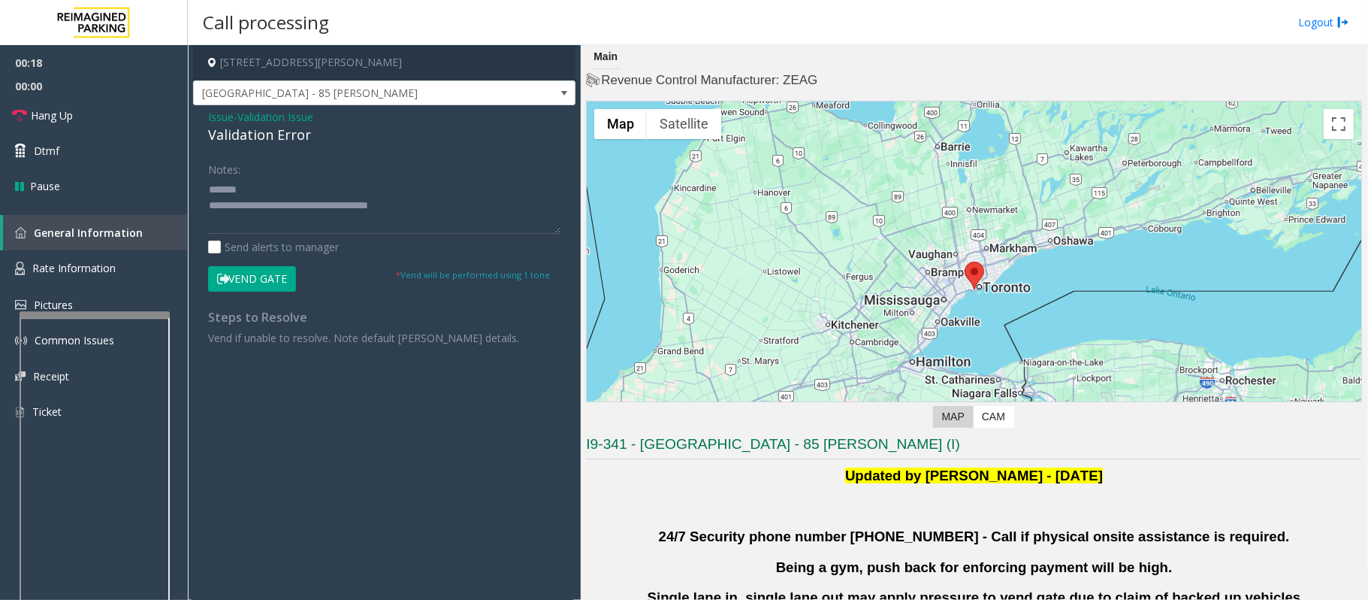
click at [314, 137] on div "Validation Error" at bounding box center [384, 135] width 352 height 20
drag, startPoint x: 319, startPoint y: 133, endPoint x: 197, endPoint y: 143, distance: 122.9
click at [197, 143] on div "Issue - Validation Issue Validation Error Notes: Send alerts to manager Vend Ga…" at bounding box center [384, 232] width 382 height 255
click at [343, 194] on textarea at bounding box center [384, 205] width 352 height 56
click at [222, 202] on textarea at bounding box center [384, 205] width 352 height 56
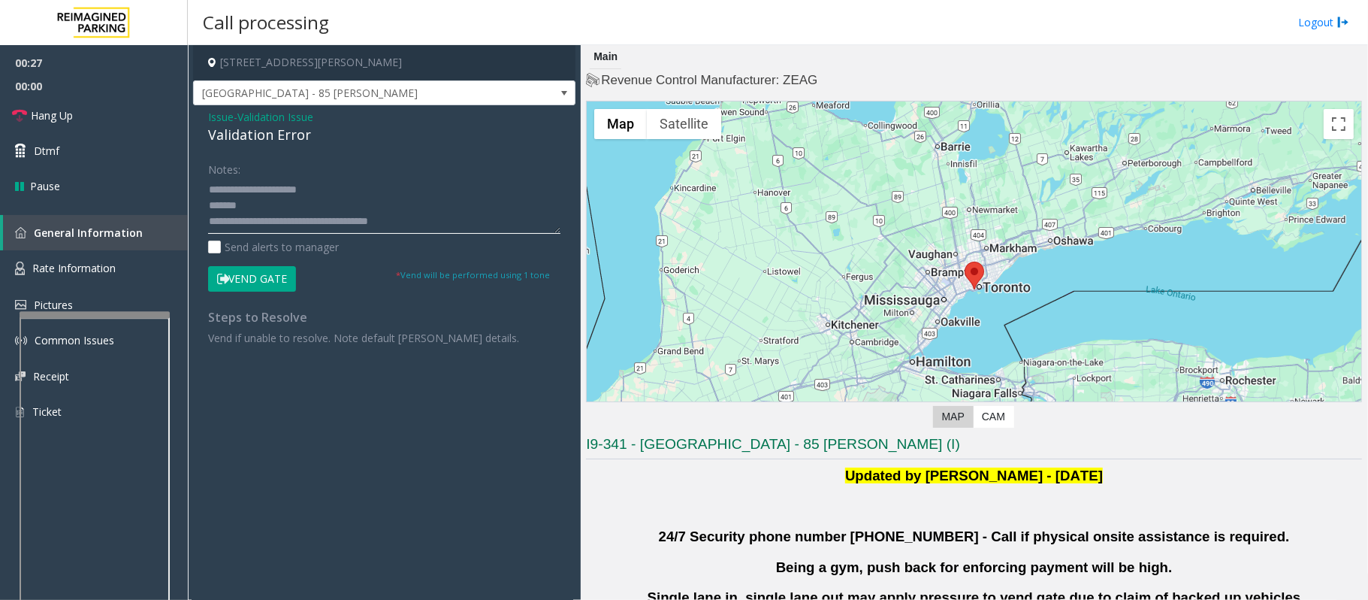
click at [222, 202] on textarea at bounding box center [384, 205] width 352 height 56
click at [337, 190] on textarea at bounding box center [384, 205] width 352 height 56
drag, startPoint x: 406, startPoint y: 61, endPoint x: 316, endPoint y: 66, distance: 90.3
click at [316, 66] on h4 "[STREET_ADDRESS][PERSON_NAME]" at bounding box center [384, 62] width 382 height 35
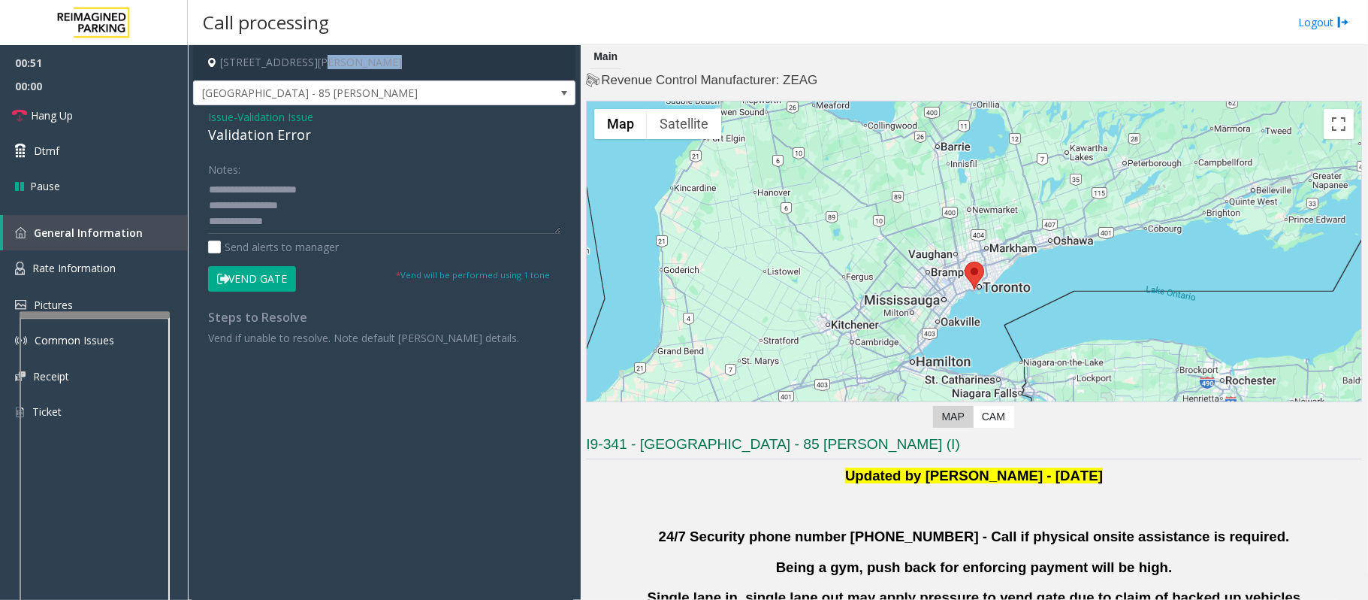
copy h4 "Toronto, ON"
click at [305, 200] on textarea at bounding box center [384, 205] width 352 height 56
click at [283, 280] on button "Vend Gate" at bounding box center [252, 279] width 88 height 26
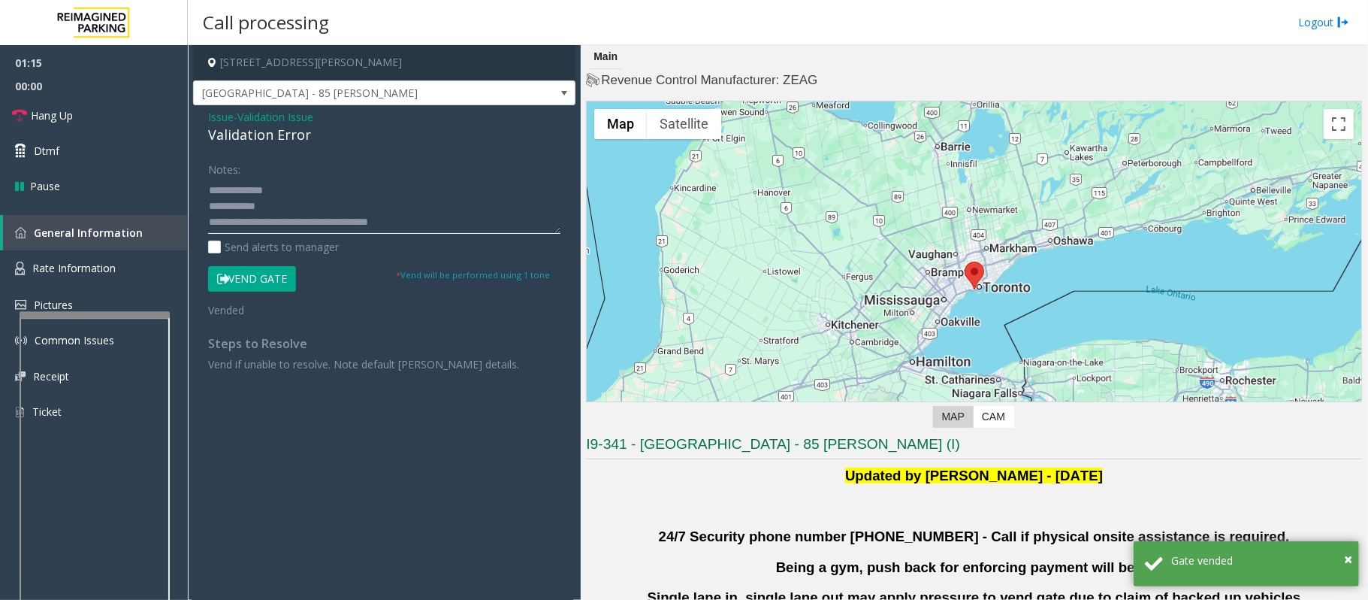
click at [289, 212] on textarea at bounding box center [384, 205] width 352 height 56
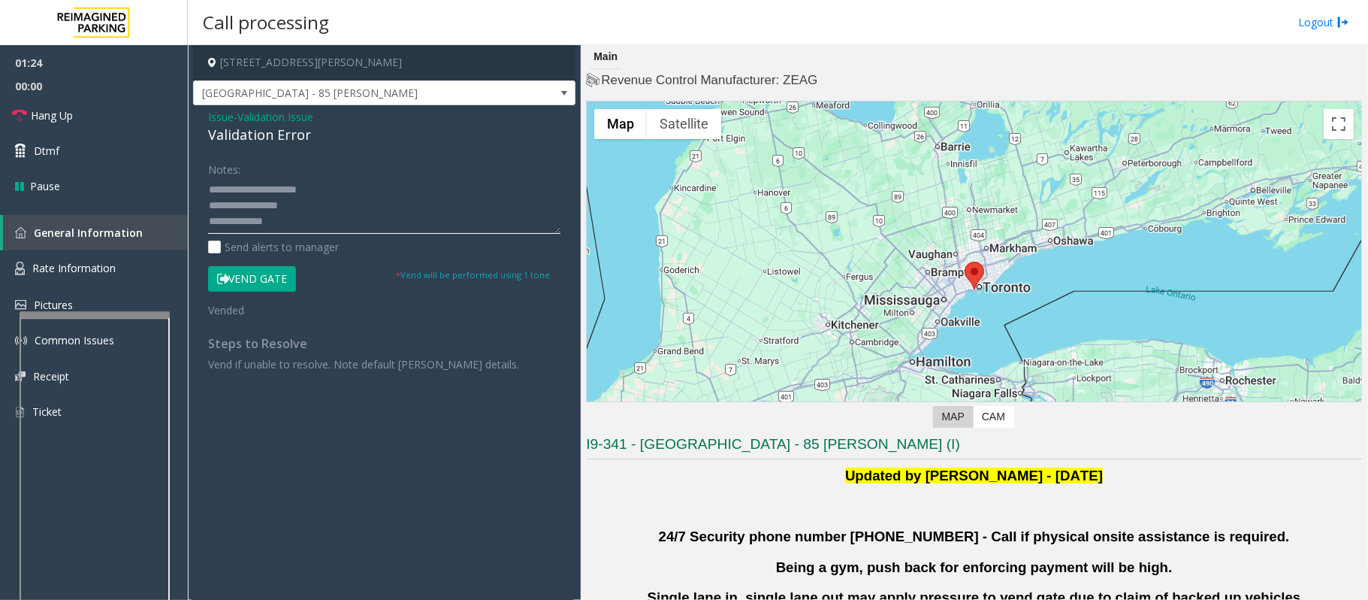
scroll to position [47, 0]
type textarea "**********"
click at [77, 116] on link "Hang Up" at bounding box center [94, 115] width 188 height 35
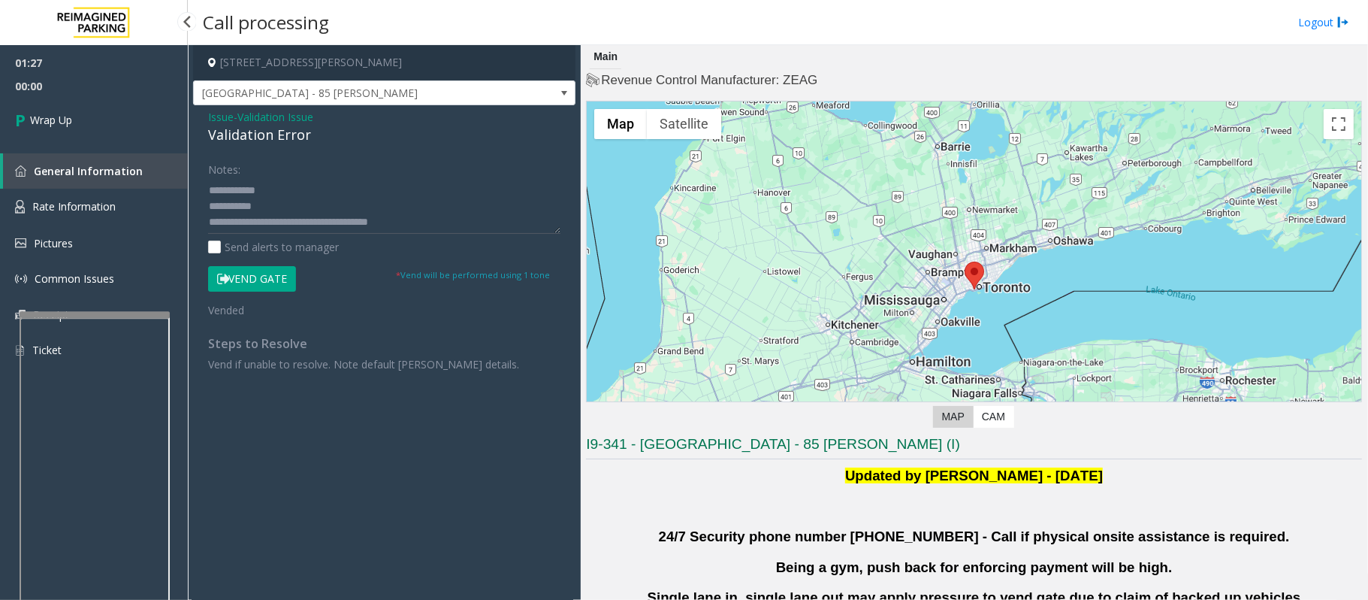
click at [77, 116] on link "Wrap Up" at bounding box center [94, 120] width 188 height 44
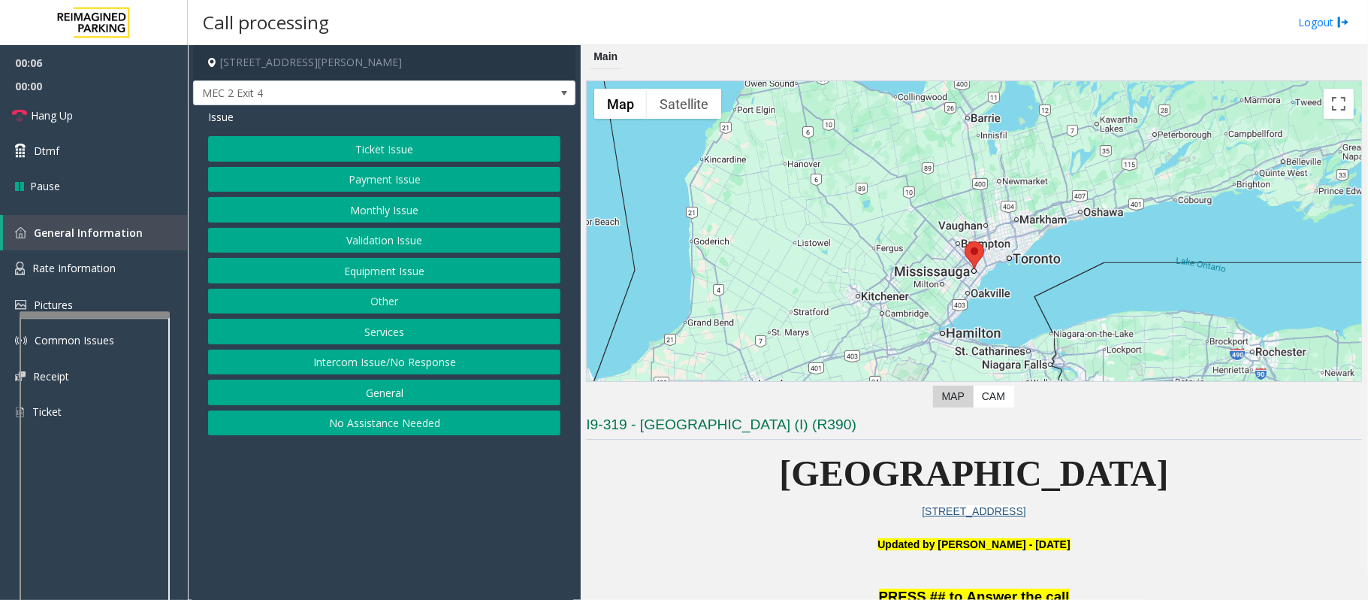
scroll to position [500, 0]
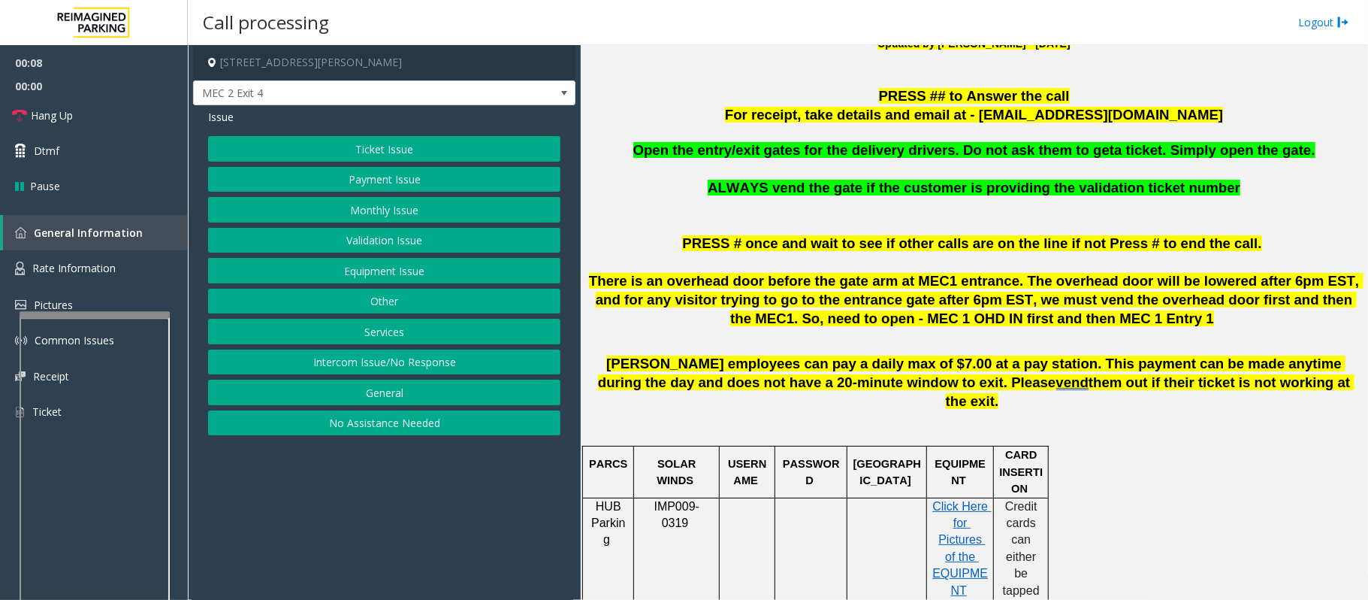
click at [338, 273] on button "Equipment Issue" at bounding box center [384, 271] width 352 height 26
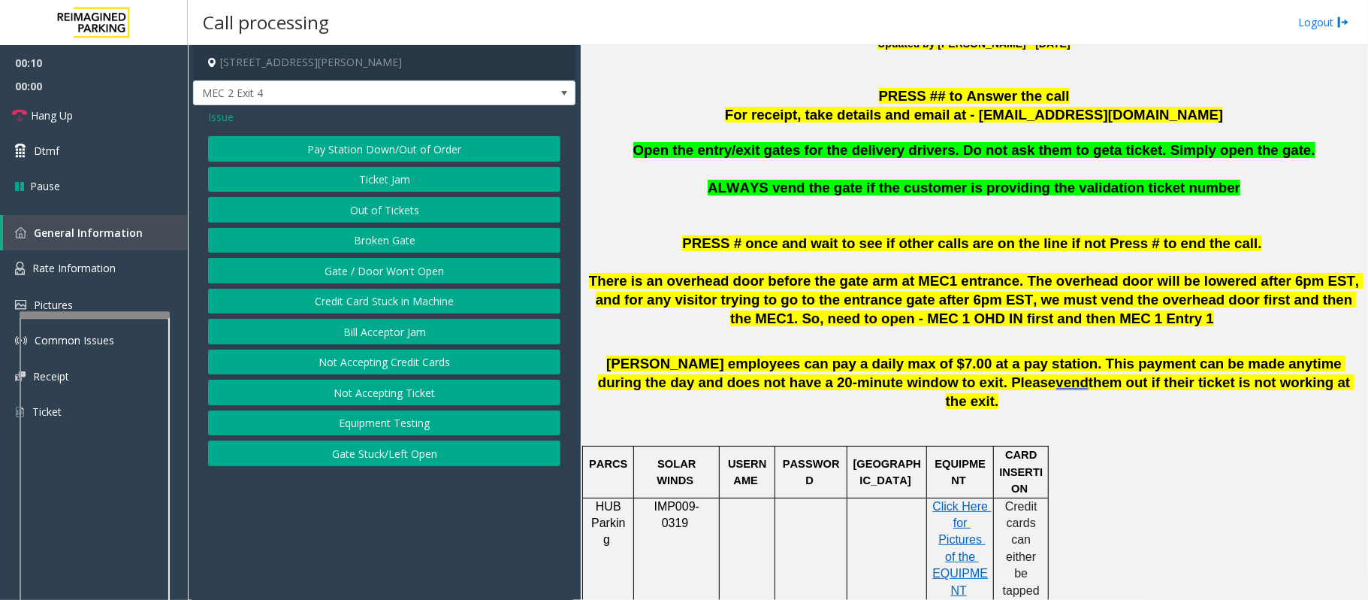
click at [328, 271] on button "Gate / Door Won't Open" at bounding box center [384, 271] width 352 height 26
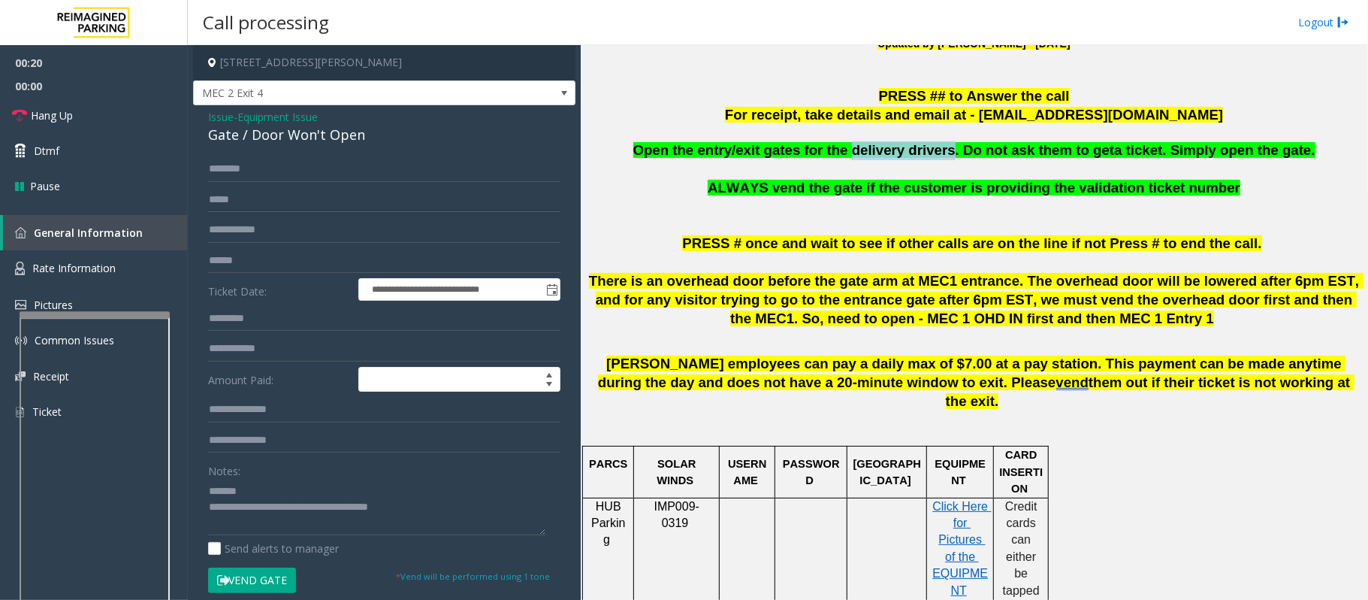
drag, startPoint x: 863, startPoint y: 150, endPoint x: 948, endPoint y: 151, distance: 85.7
click at [948, 151] on span "Open the entry/exit gates for the delivery drivers. Do not ask them to get" at bounding box center [874, 150] width 482 height 16
drag, startPoint x: 379, startPoint y: 137, endPoint x: 209, endPoint y: 129, distance: 170.0
click at [209, 129] on div "Gate / Door Won't Open" at bounding box center [384, 135] width 352 height 20
type textarea "**********"
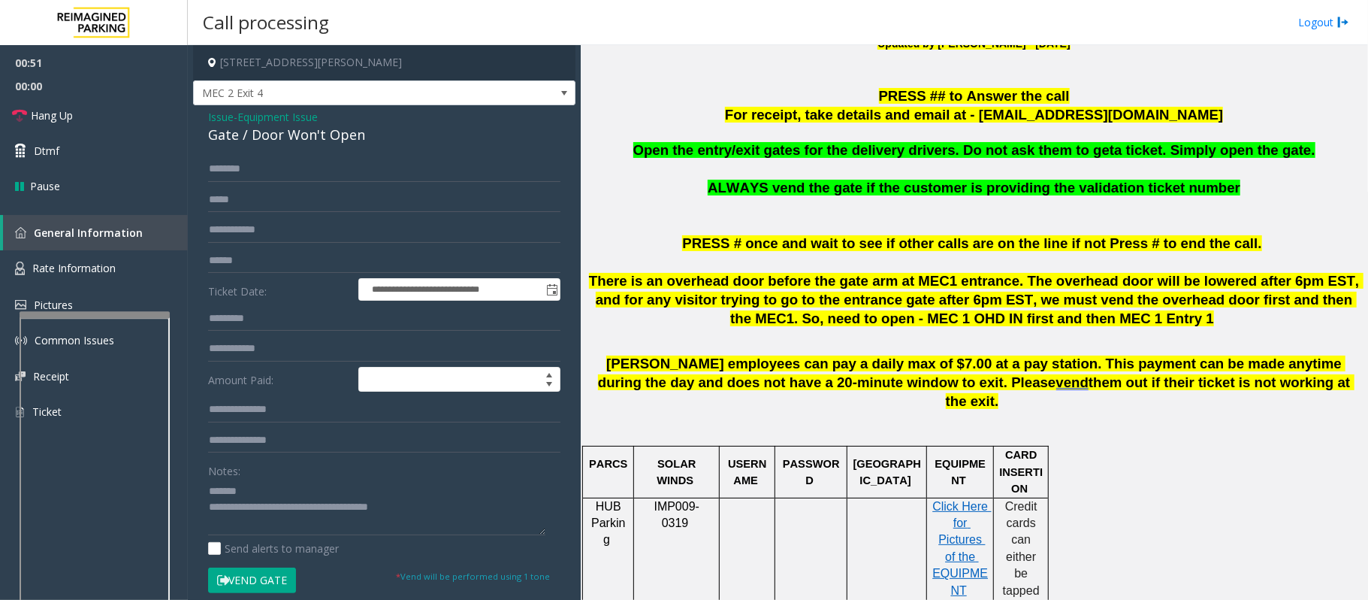
click at [226, 109] on span "Issue" at bounding box center [221, 117] width 26 height 16
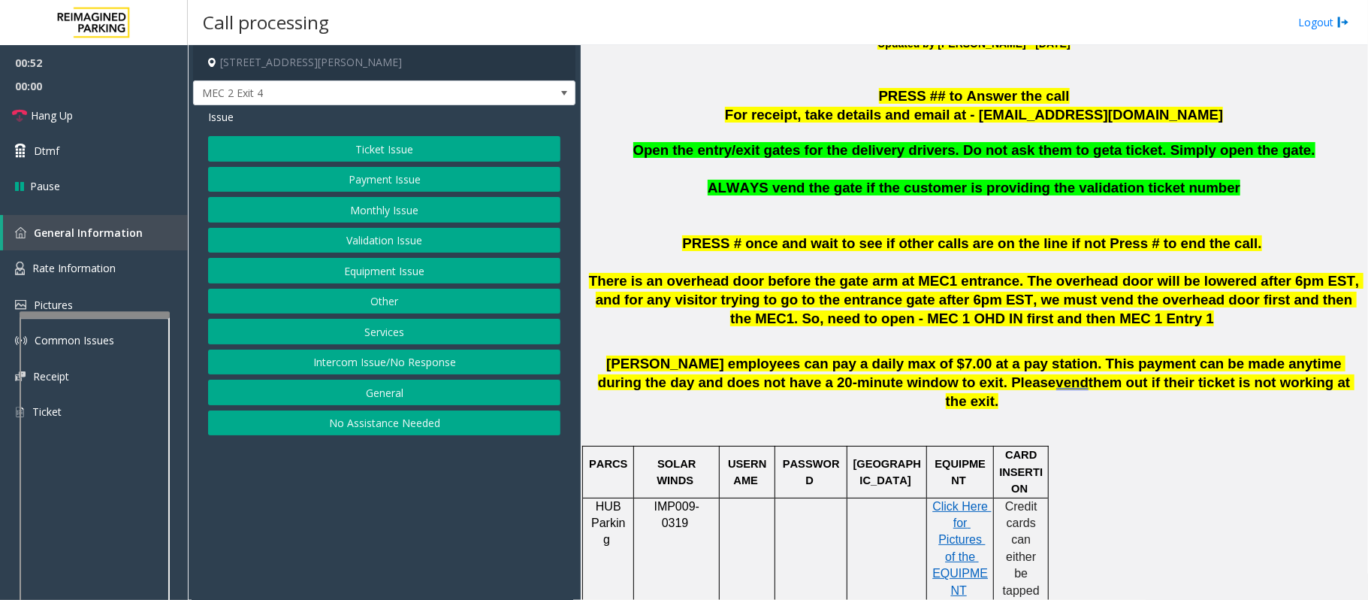
click at [346, 151] on button "Ticket Issue" at bounding box center [384, 149] width 352 height 26
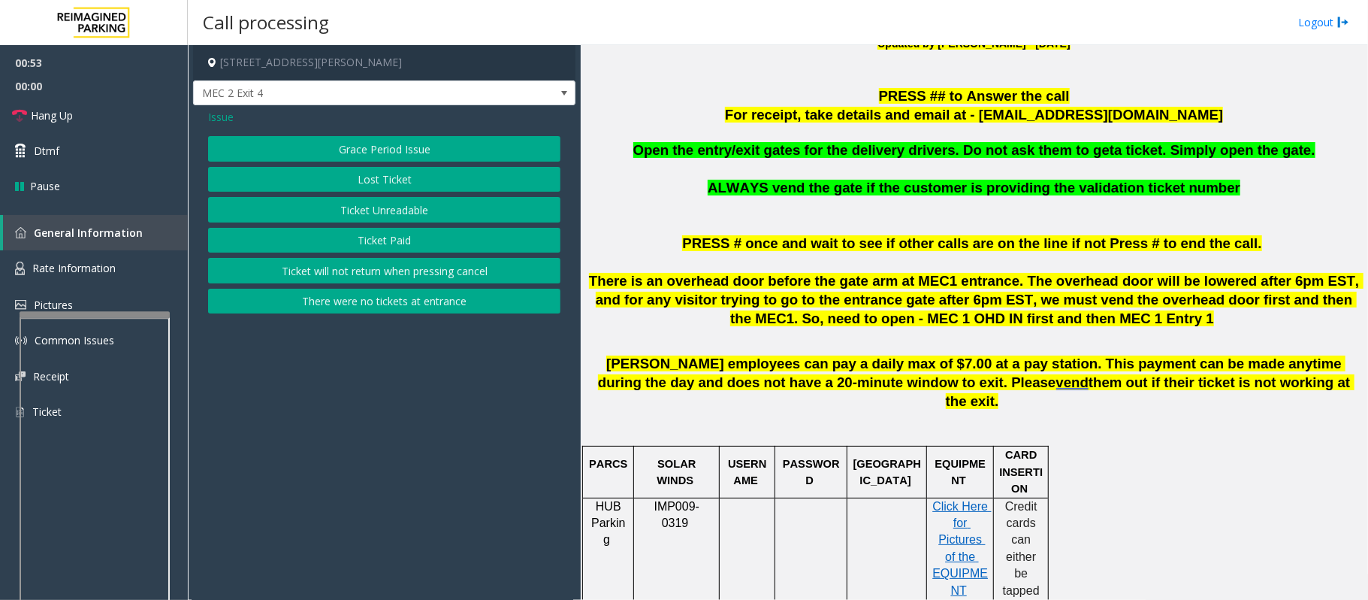
click at [358, 212] on button "Ticket Unreadable" at bounding box center [384, 210] width 352 height 26
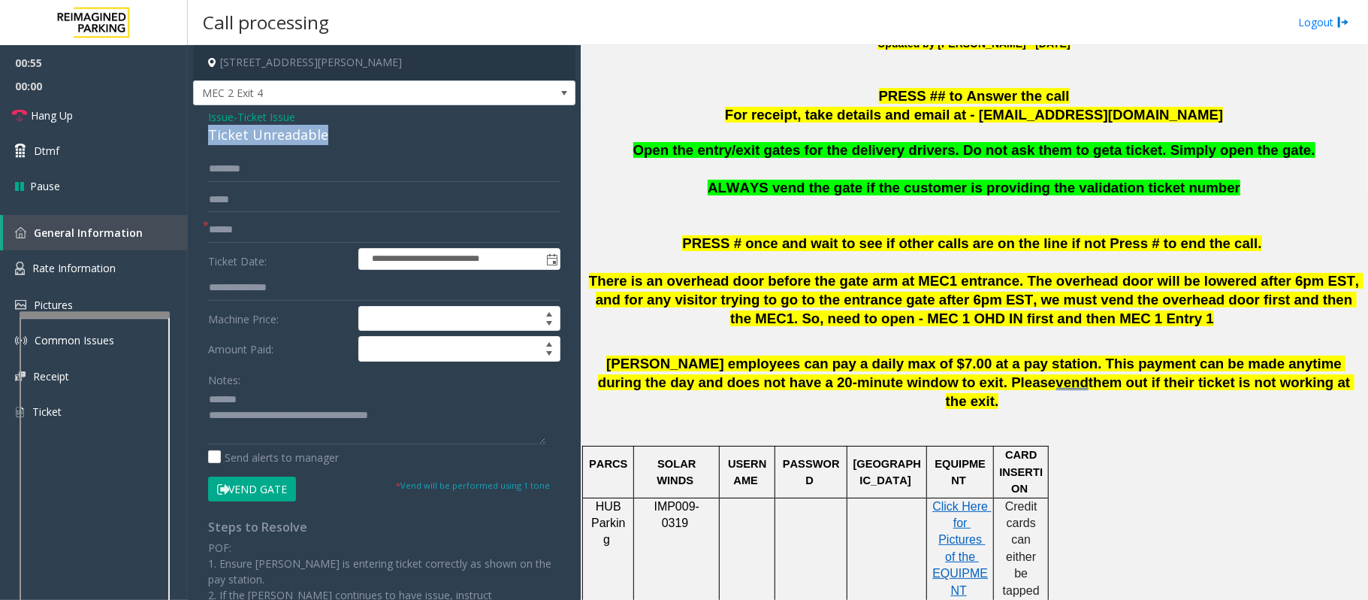
drag, startPoint x: 346, startPoint y: 133, endPoint x: 198, endPoint y: 134, distance: 147.3
click at [198, 134] on div "**********" at bounding box center [384, 440] width 382 height 670
type textarea "**********"
click at [260, 221] on input "text" at bounding box center [384, 230] width 352 height 26
type input "**"
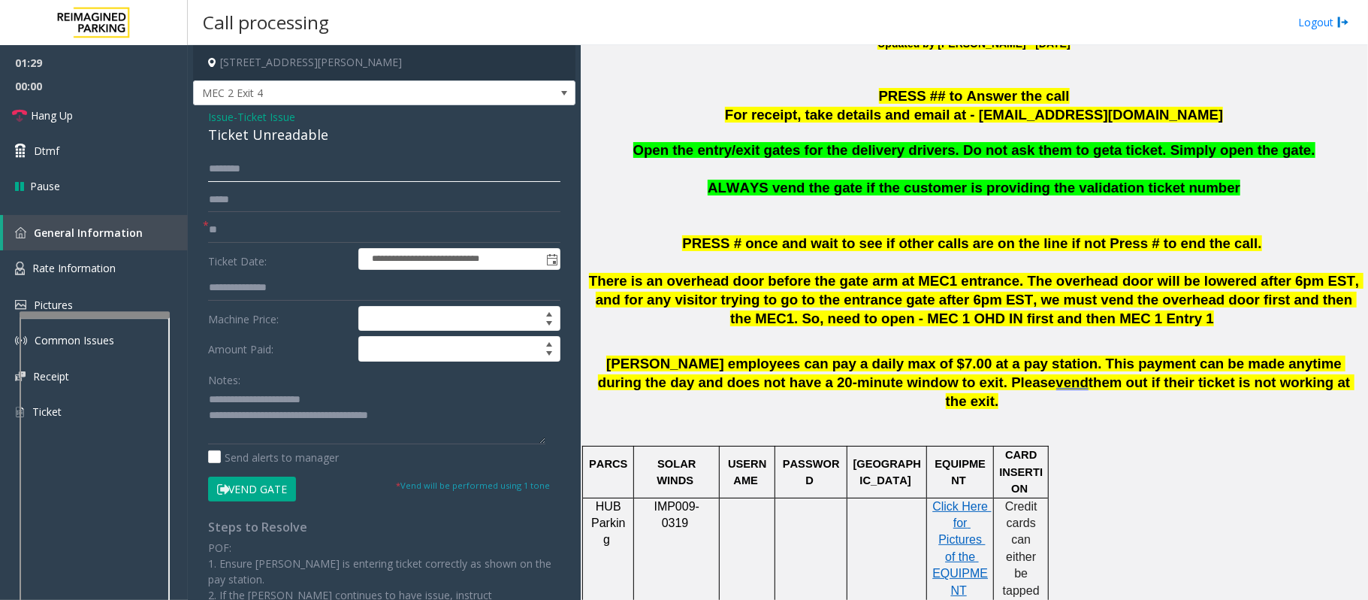
click at [304, 169] on input "text" at bounding box center [384, 169] width 352 height 26
type input "****"
click at [227, 494] on icon at bounding box center [223, 489] width 12 height 11
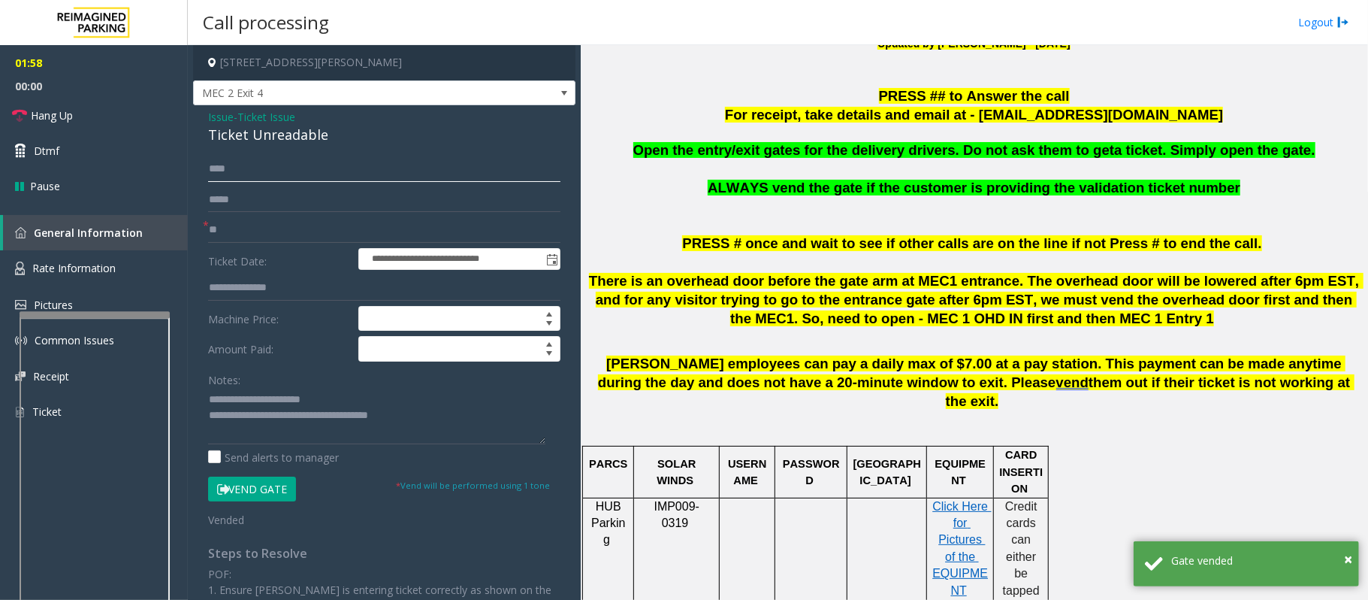
click at [225, 166] on input "****" at bounding box center [384, 169] width 352 height 26
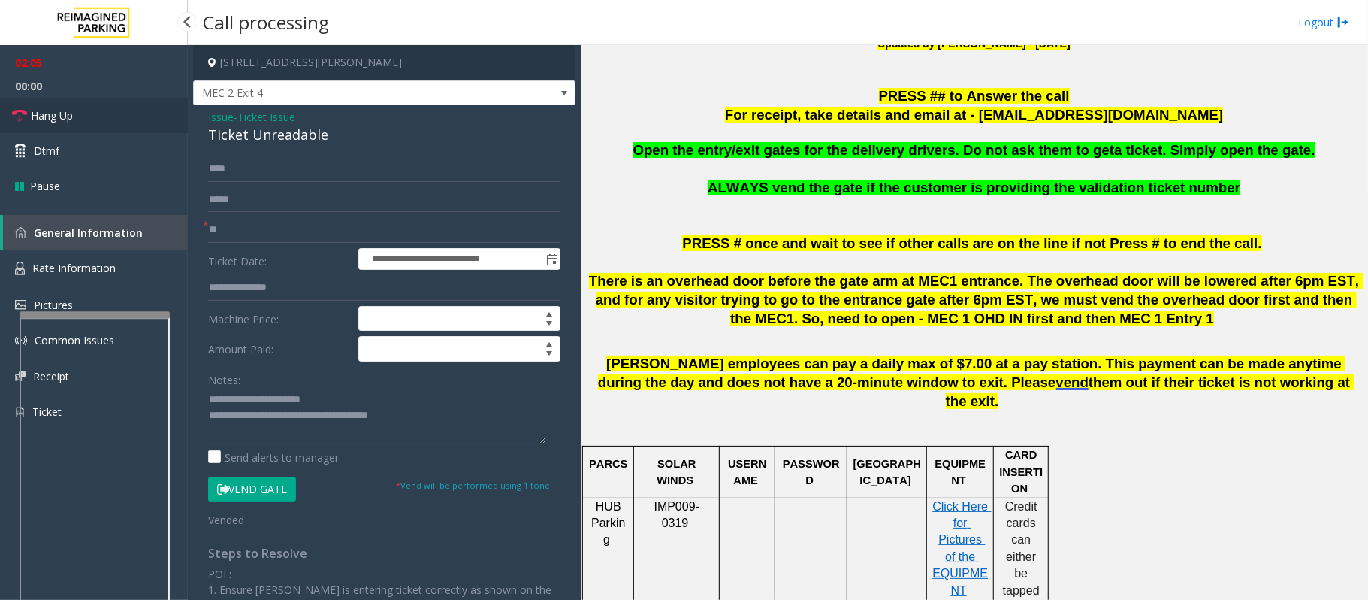
click at [86, 130] on link "Hang Up" at bounding box center [94, 115] width 188 height 35
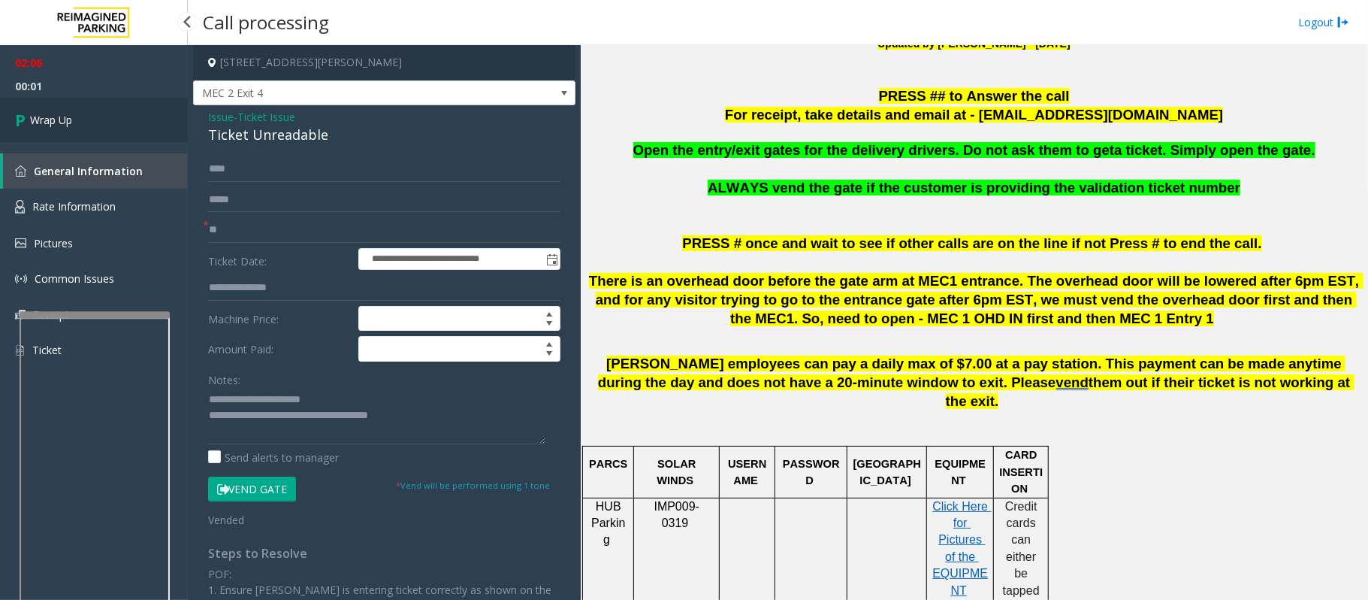
click at [74, 129] on link "Wrap Up" at bounding box center [94, 120] width 188 height 44
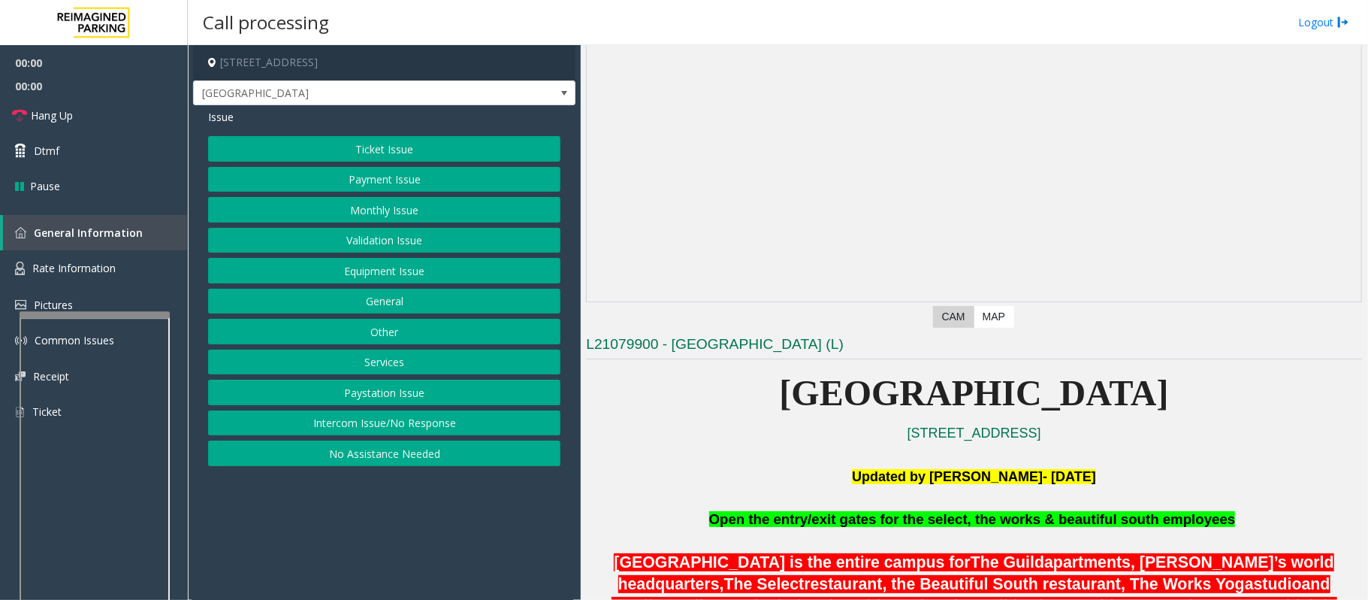
scroll to position [400, 0]
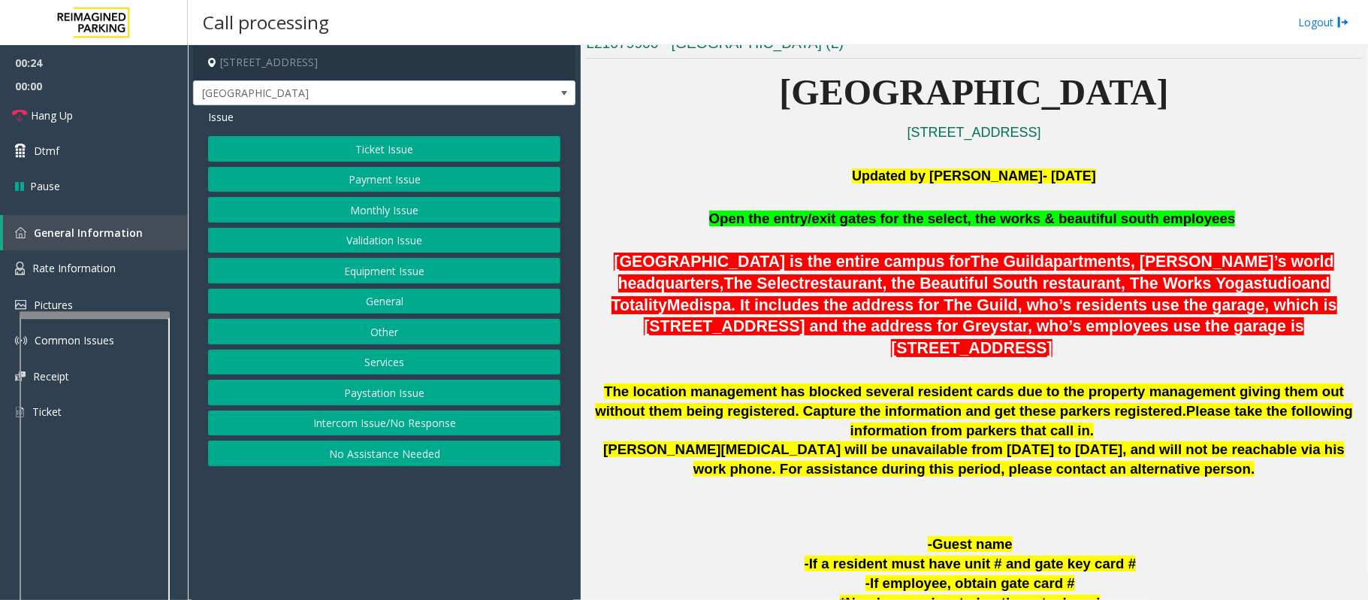
click at [340, 199] on button "Monthly Issue" at bounding box center [384, 210] width 352 height 26
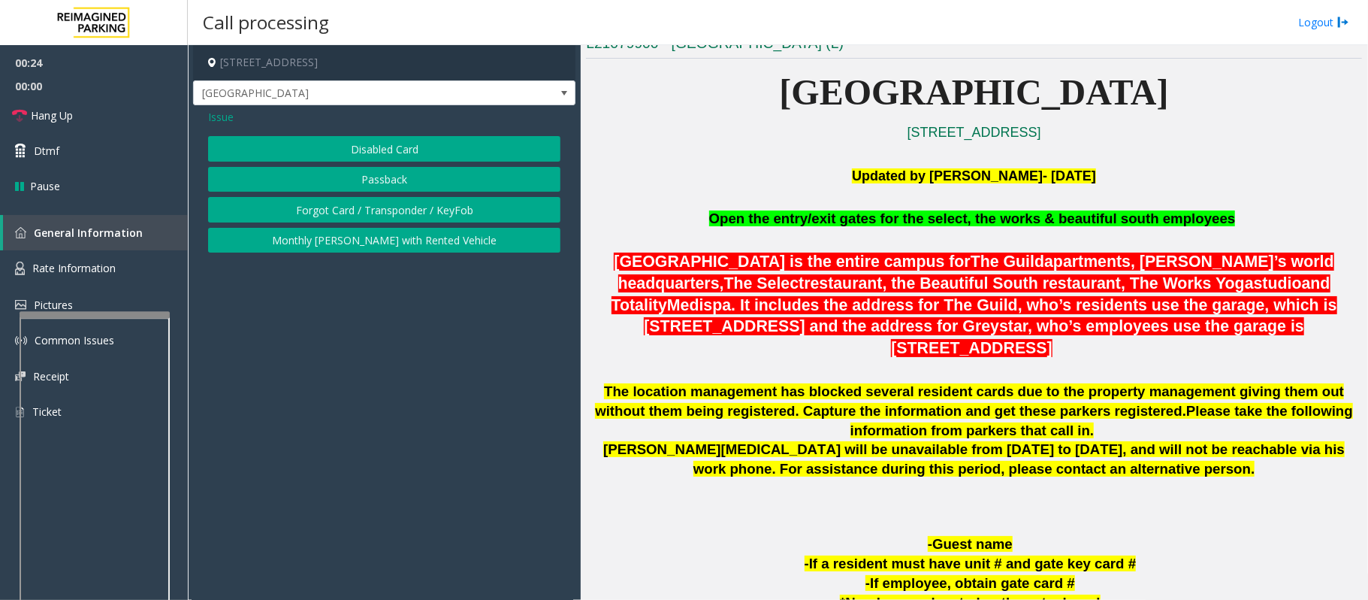
click at [349, 136] on button "Disabled Card" at bounding box center [384, 149] width 352 height 26
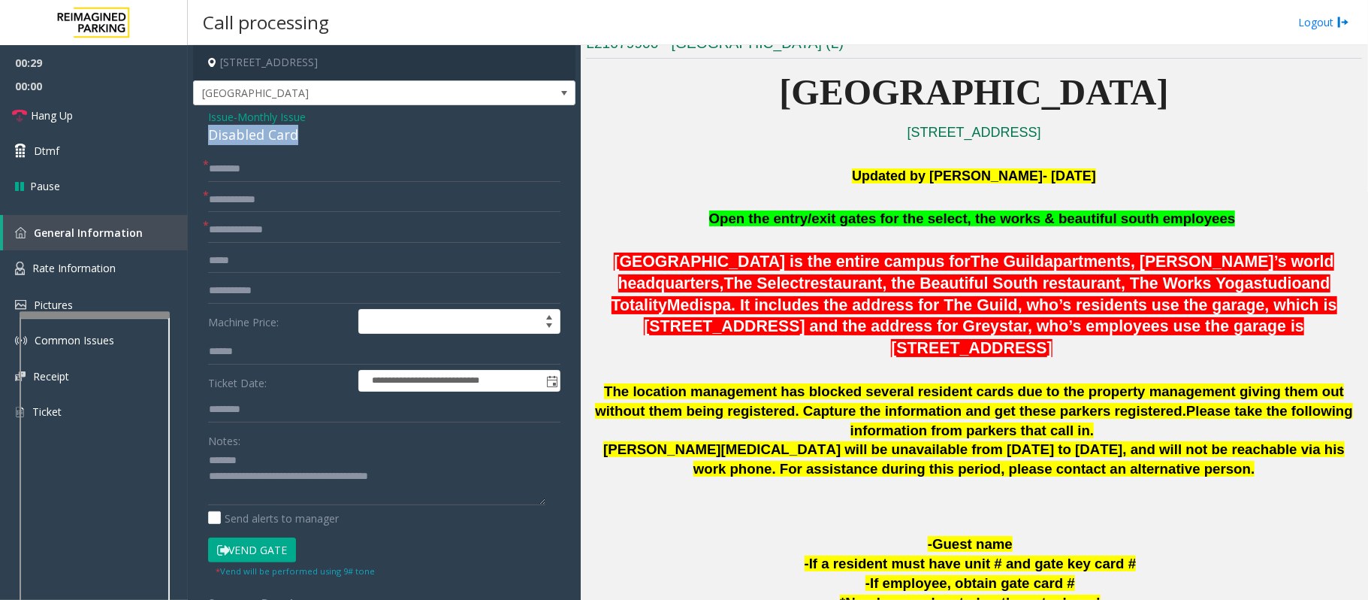
drag, startPoint x: 316, startPoint y: 141, endPoint x: 203, endPoint y: 131, distance: 113.2
click at [203, 131] on div "**********" at bounding box center [384, 494] width 382 height 778
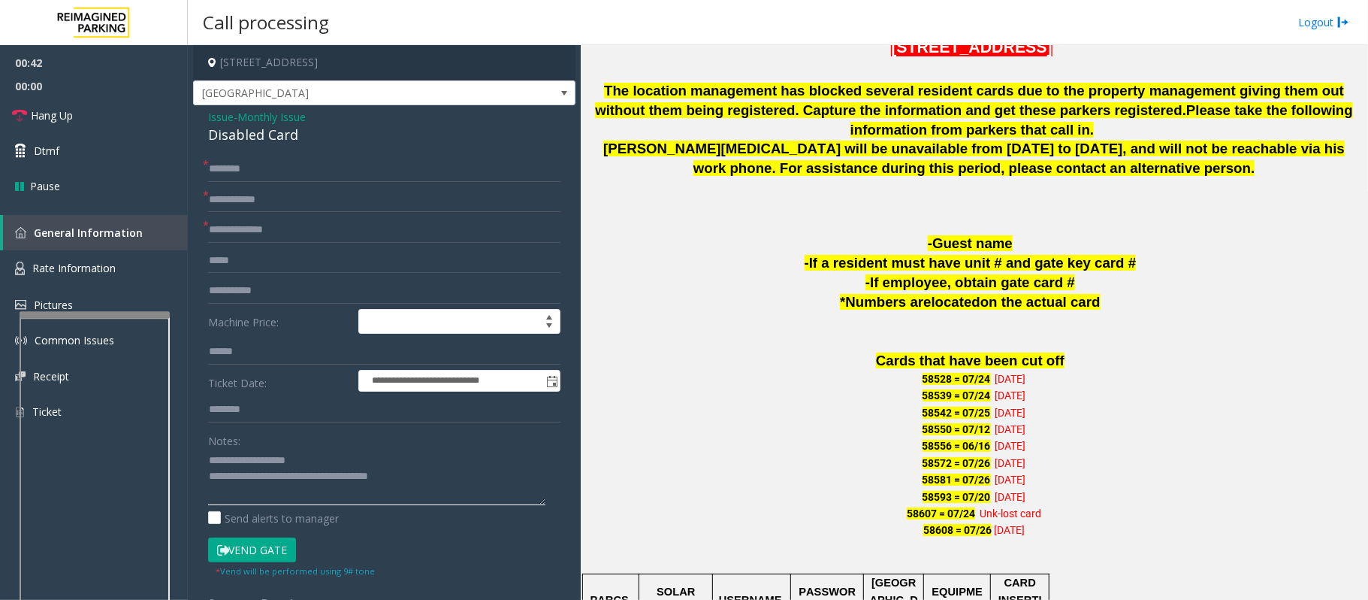
scroll to position [1101, 0]
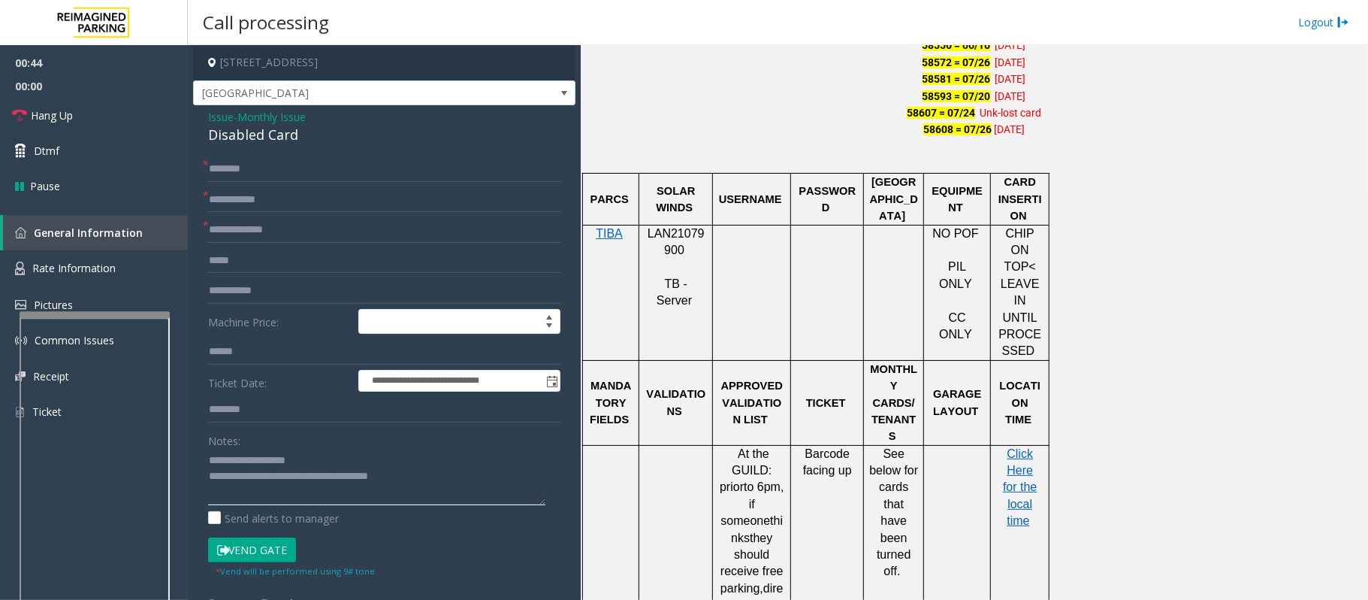
type textarea "**********"
click at [670, 225] on p "LAN21079900" at bounding box center [676, 242] width 62 height 34
click at [671, 225] on p "LAN21079900" at bounding box center [676, 242] width 62 height 34
copy p "LAN21079900"
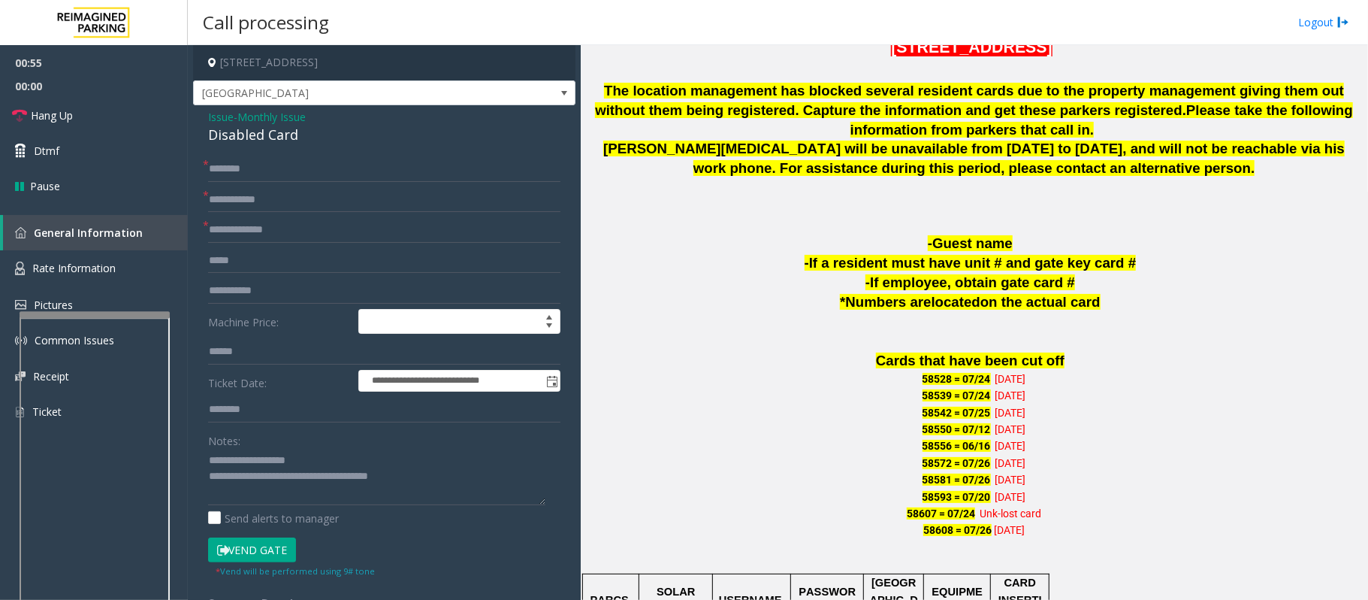
scroll to position [500, 0]
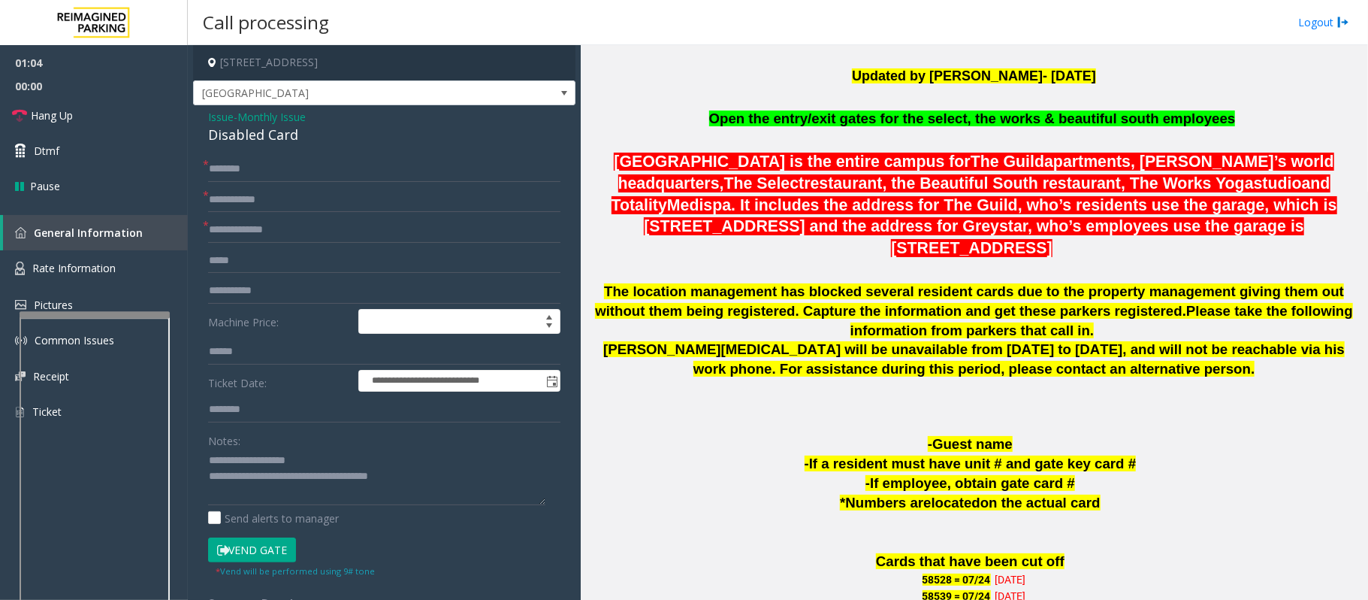
click at [325, 214] on form "**********" at bounding box center [384, 367] width 352 height 422
click at [320, 198] on input "text" at bounding box center [384, 200] width 352 height 26
type input "*****"
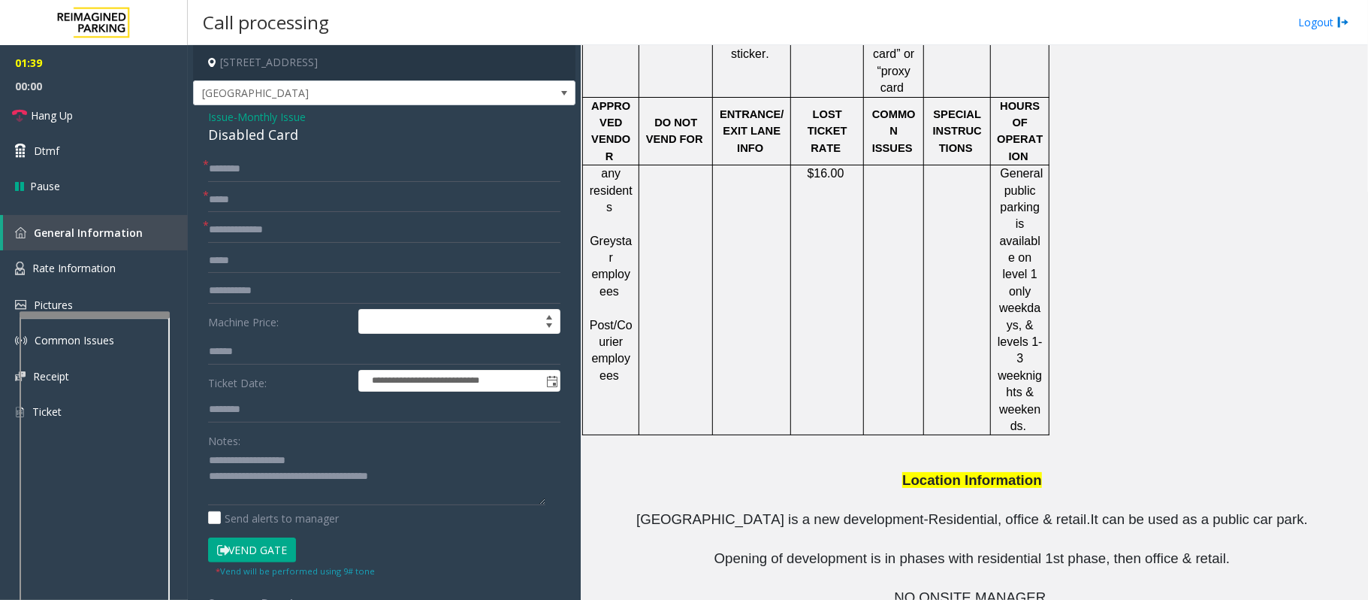
scroll to position [1784, 0]
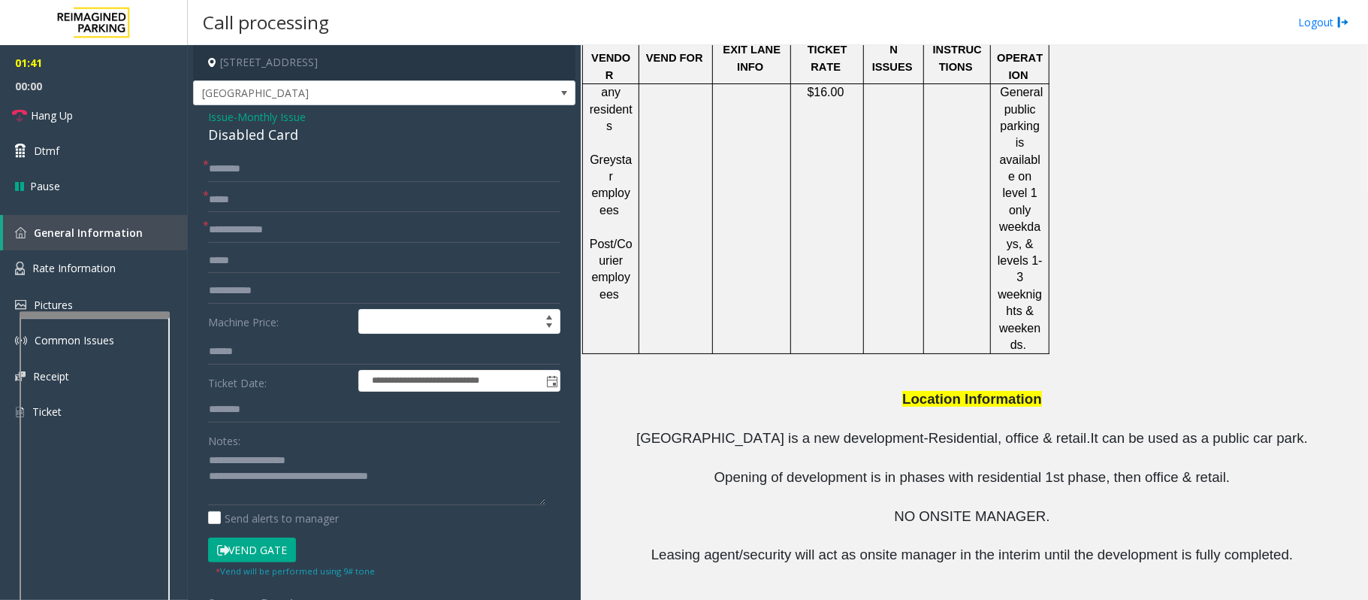
click at [267, 544] on button "Vend Gate" at bounding box center [252, 550] width 88 height 26
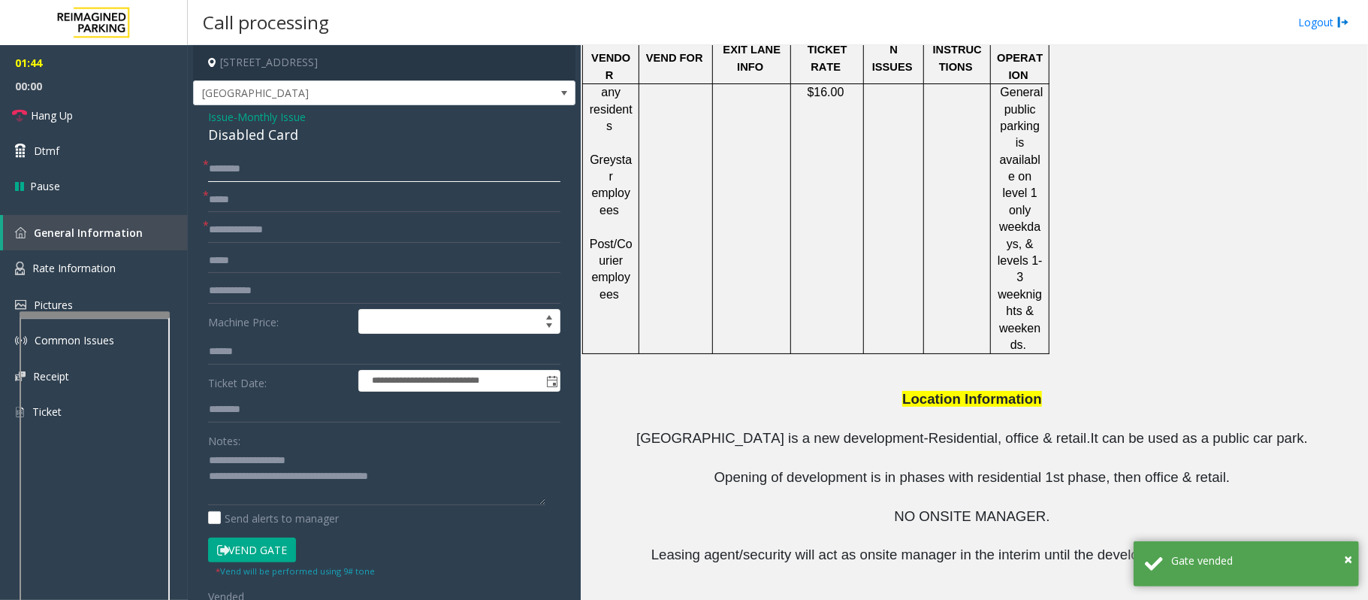
click at [238, 171] on input "text" at bounding box center [384, 169] width 352 height 26
paste input "*****"
type input "*****"
click at [258, 227] on input "text" at bounding box center [384, 230] width 352 height 26
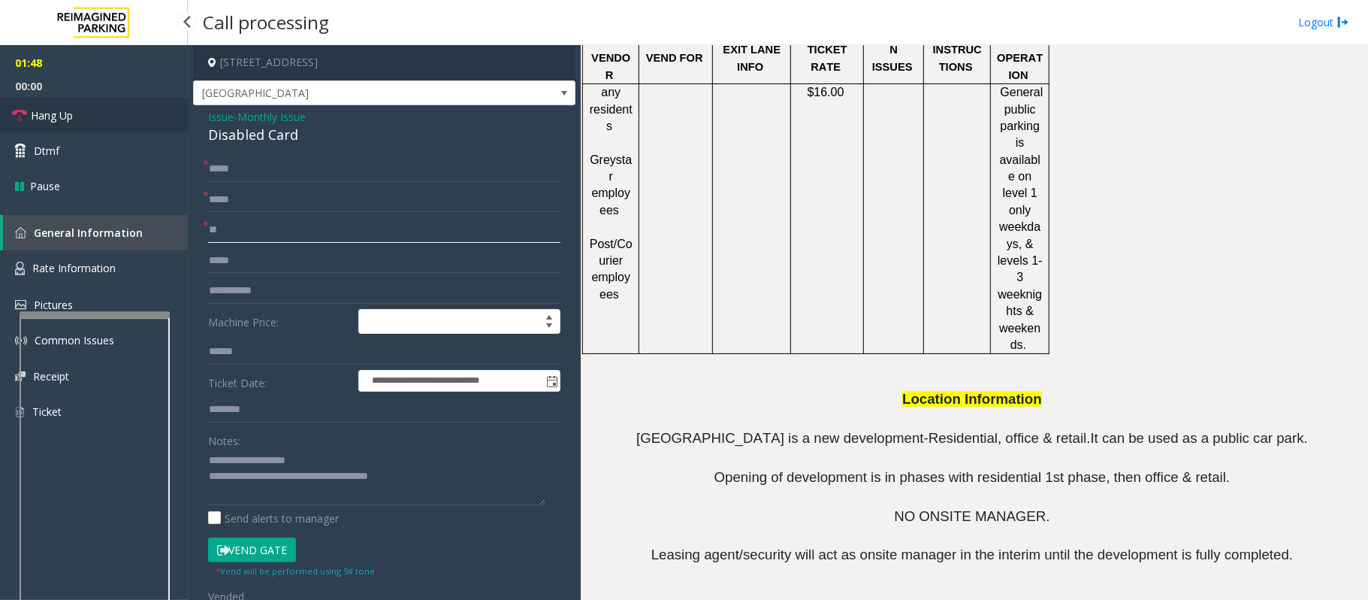
type input "**"
click at [56, 108] on span "Hang Up" at bounding box center [52, 115] width 42 height 16
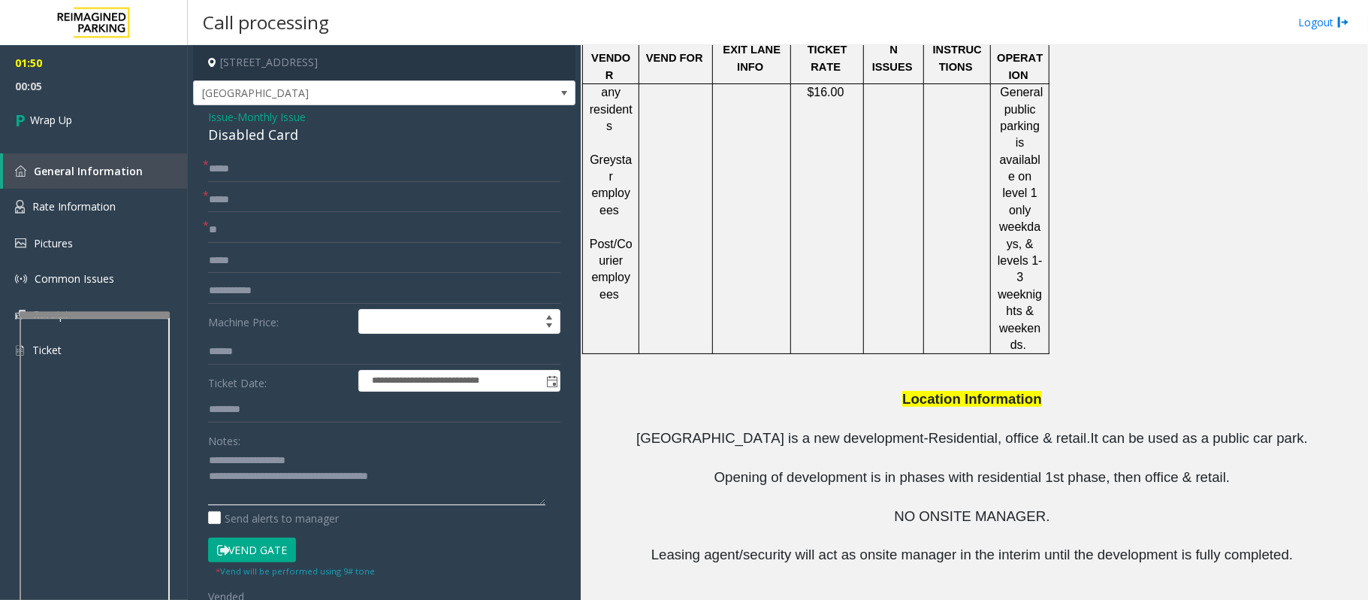
drag, startPoint x: 500, startPoint y: 470, endPoint x: 272, endPoint y: 482, distance: 228.7
click at [272, 482] on textarea at bounding box center [376, 477] width 337 height 56
paste textarea "*****"
type textarea "**********"
click at [69, 125] on span "Wrap Up" at bounding box center [51, 120] width 42 height 16
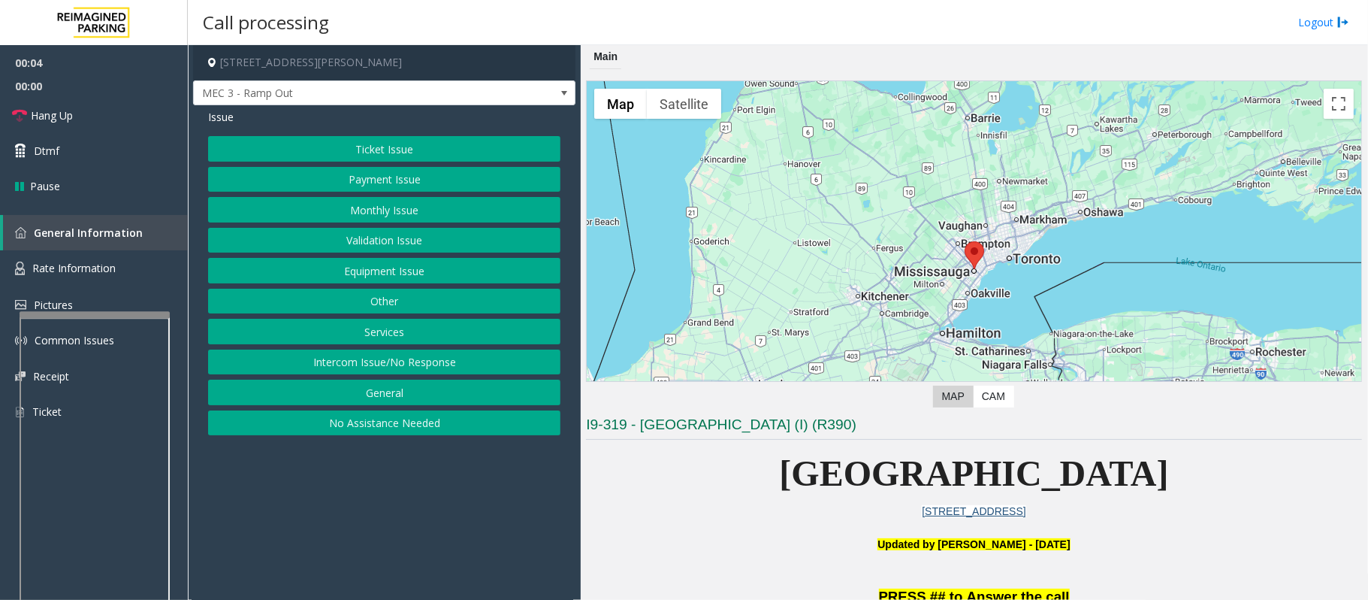
click at [362, 283] on button "Equipment Issue" at bounding box center [384, 271] width 352 height 26
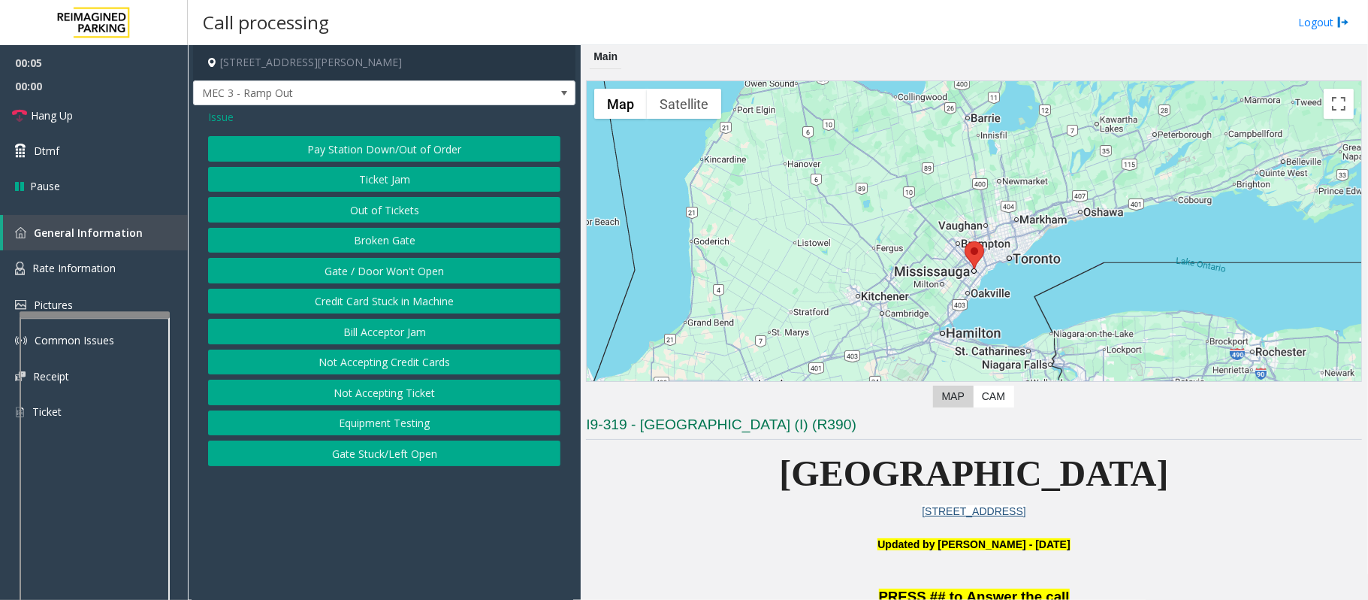
click at [332, 272] on button "Gate / Door Won't Open" at bounding box center [384, 271] width 352 height 26
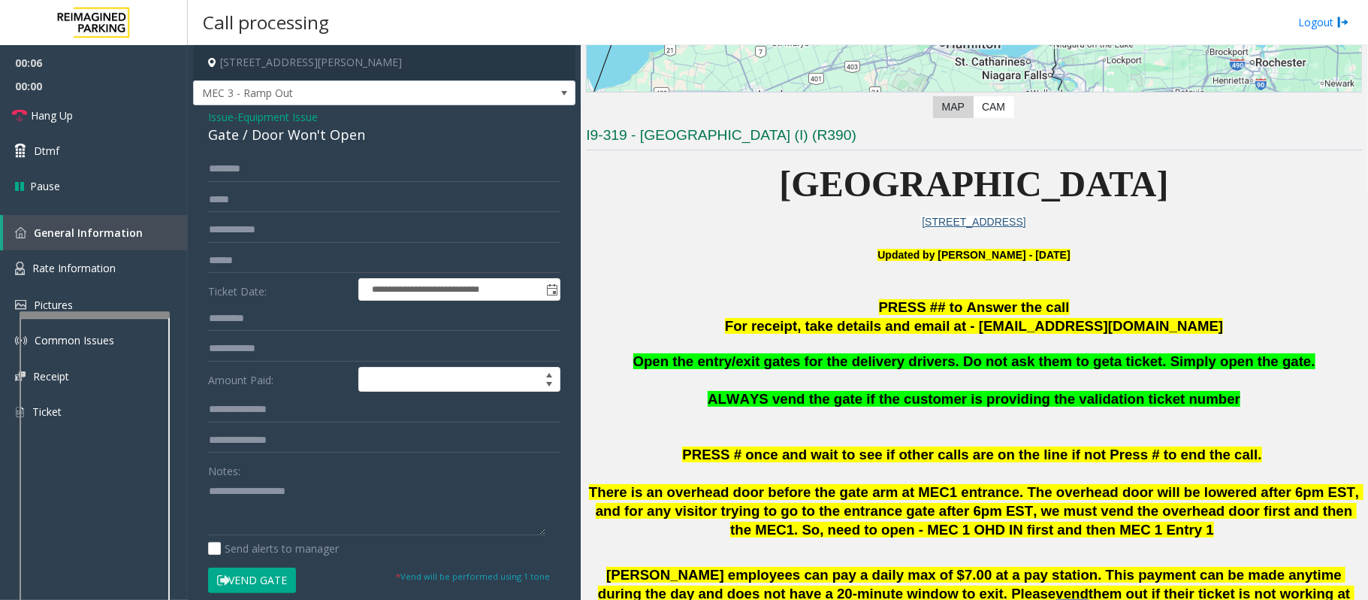
scroll to position [301, 0]
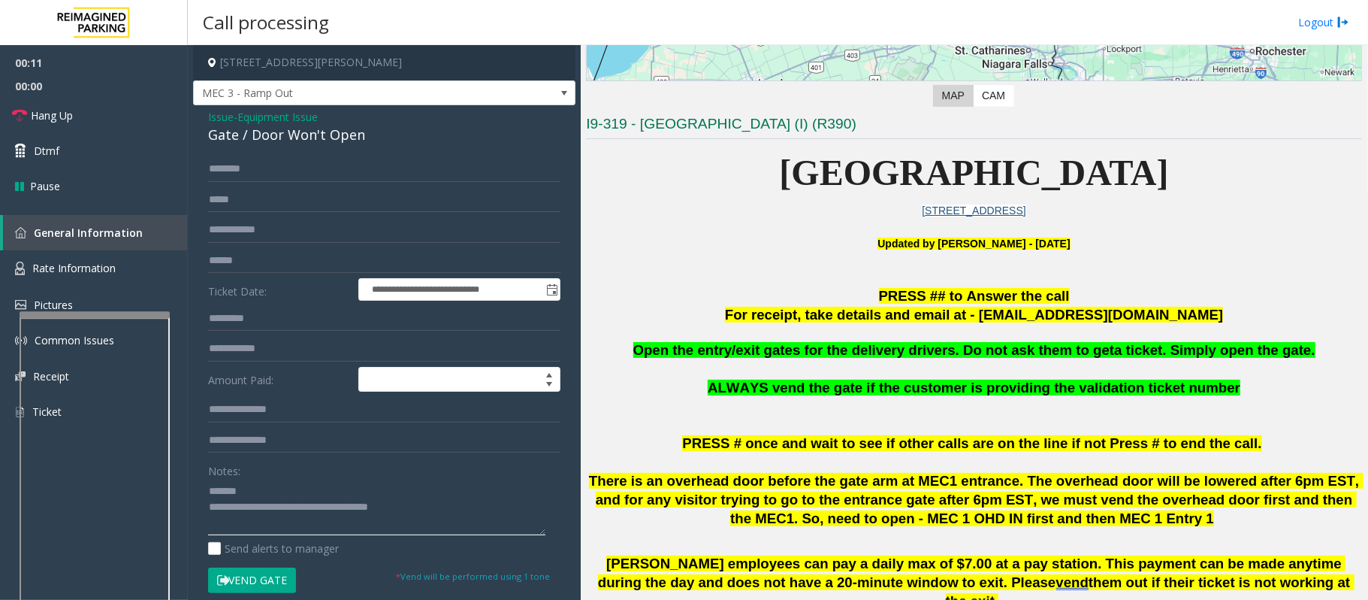
type textarea "**********"
click at [230, 118] on span "Issue" at bounding box center [221, 117] width 26 height 16
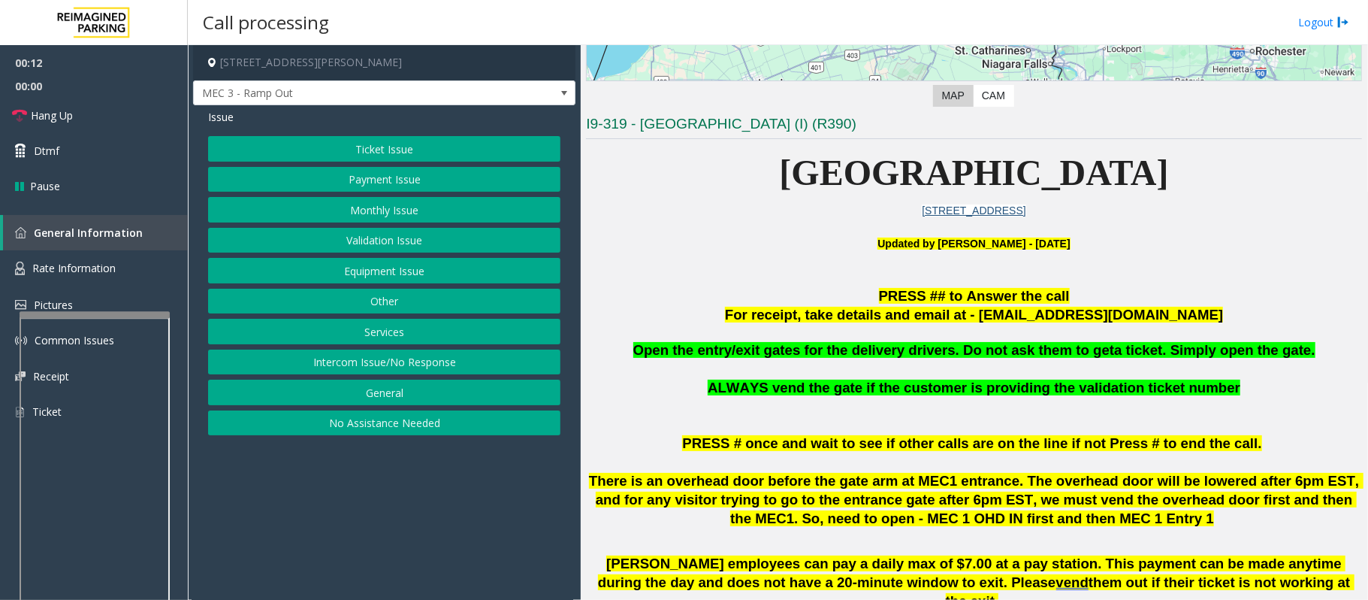
click at [413, 210] on button "Monthly Issue" at bounding box center [384, 210] width 352 height 26
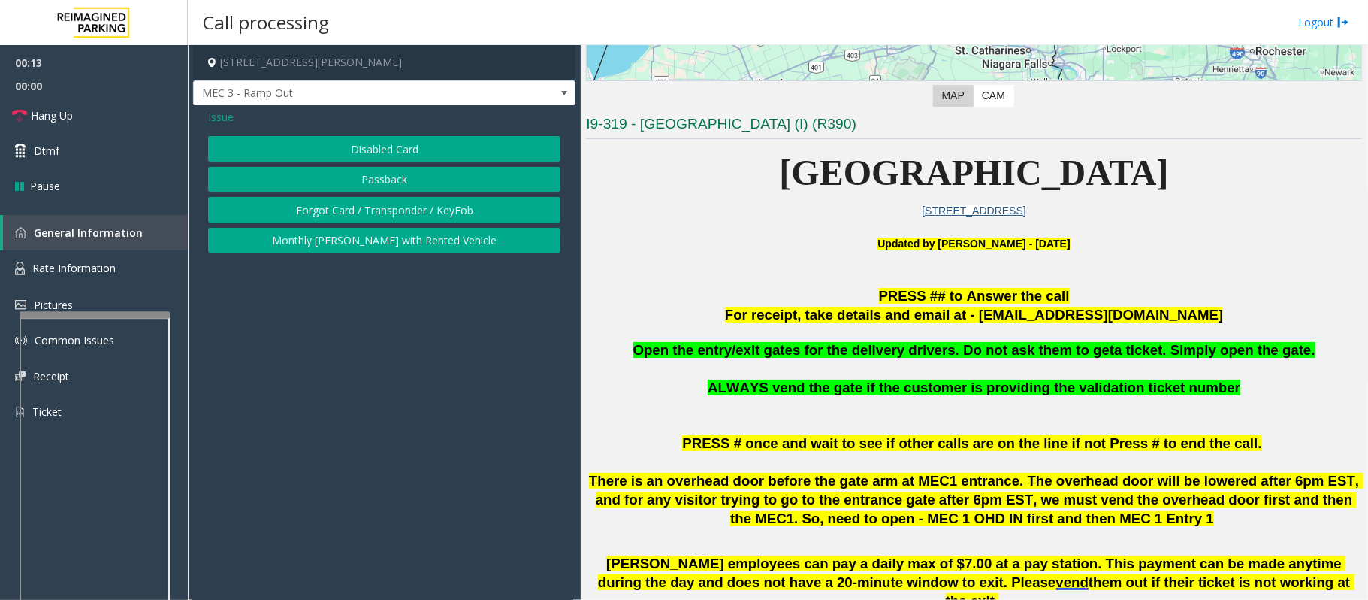
click at [361, 139] on button "Disabled Card" at bounding box center [384, 149] width 352 height 26
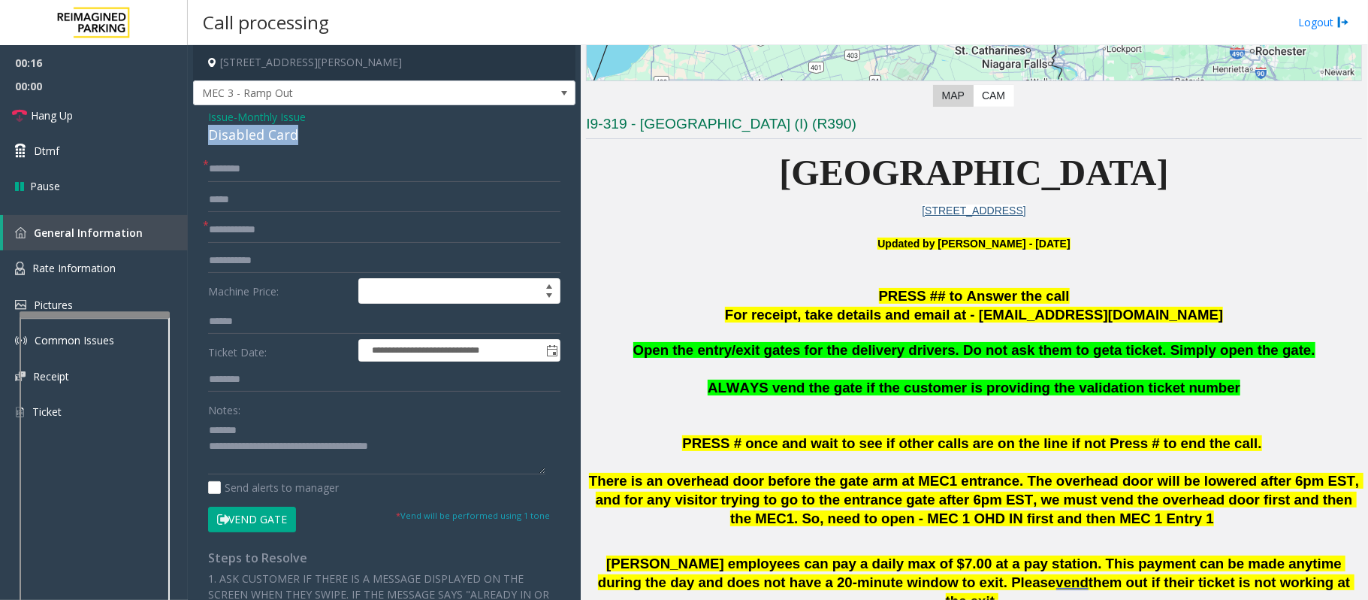
drag, startPoint x: 304, startPoint y: 138, endPoint x: 205, endPoint y: 134, distance: 99.3
click at [205, 134] on div "**********" at bounding box center [384, 503] width 382 height 796
type textarea "**********"
click at [243, 235] on input "text" at bounding box center [384, 230] width 352 height 26
type input "******"
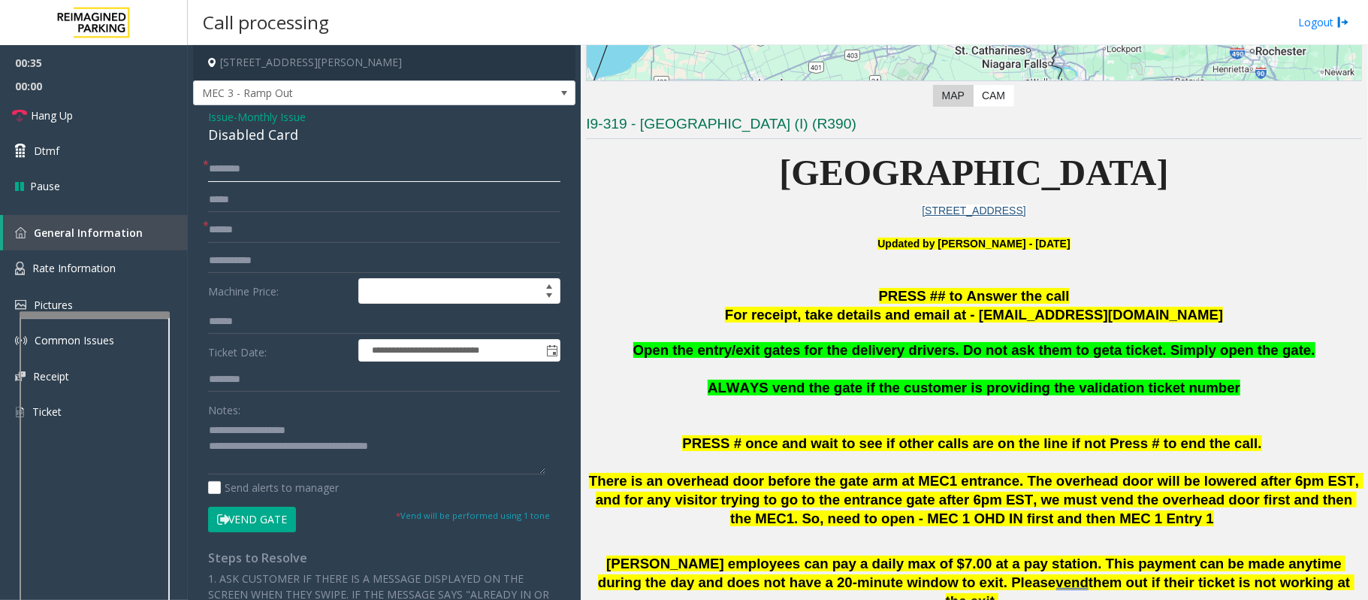
click at [228, 170] on input "text" at bounding box center [384, 169] width 352 height 26
click at [228, 171] on input "******" at bounding box center [384, 169] width 352 height 26
click at [233, 172] on input "******" at bounding box center [384, 169] width 352 height 26
click at [236, 174] on input "******" at bounding box center [384, 169] width 352 height 26
click at [251, 175] on input "******" at bounding box center [384, 169] width 352 height 26
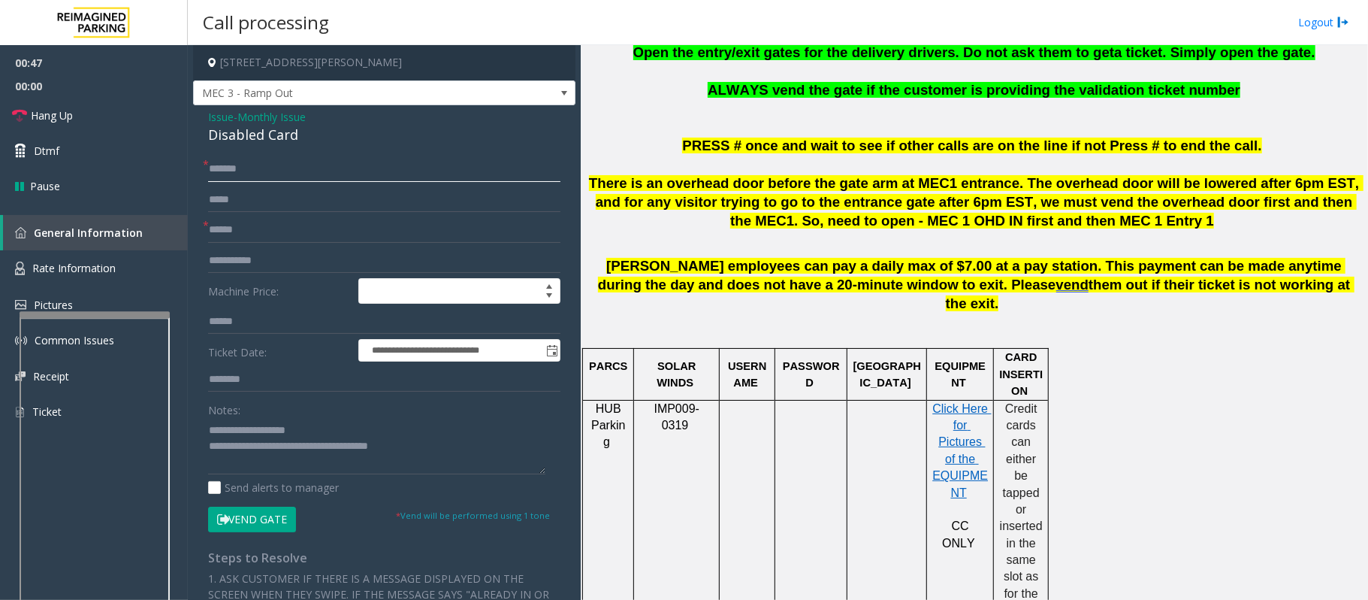
scroll to position [601, 0]
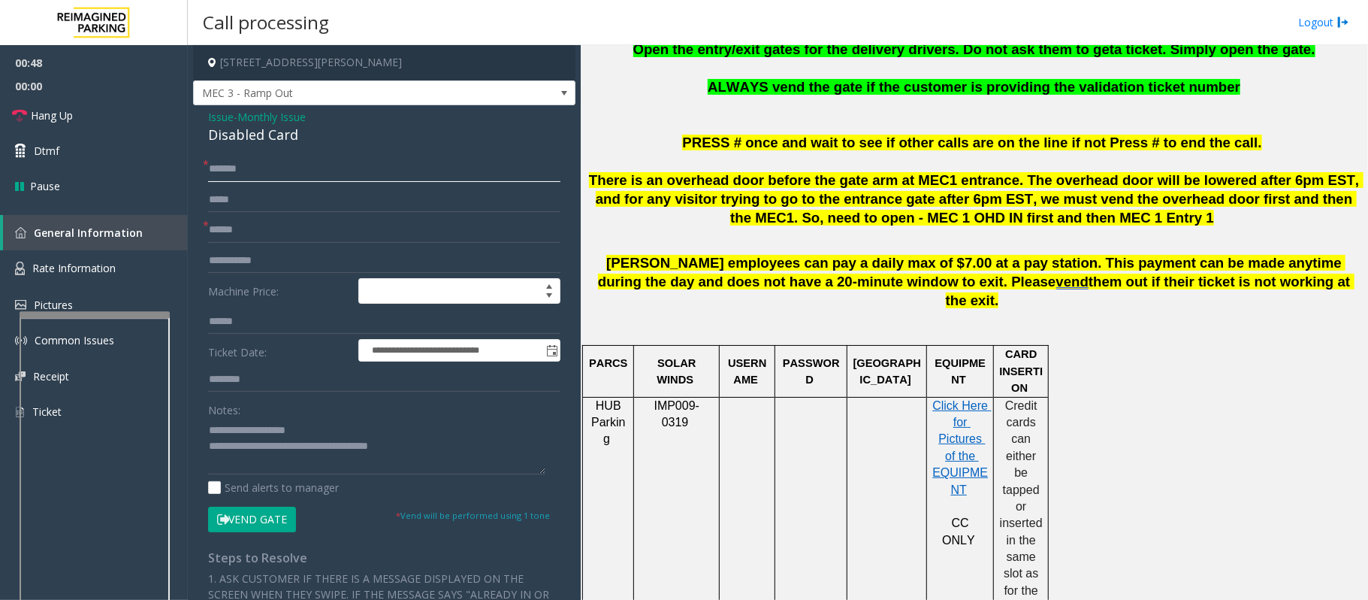
type input "******"
click at [237, 523] on button "Vend Gate" at bounding box center [252, 519] width 88 height 26
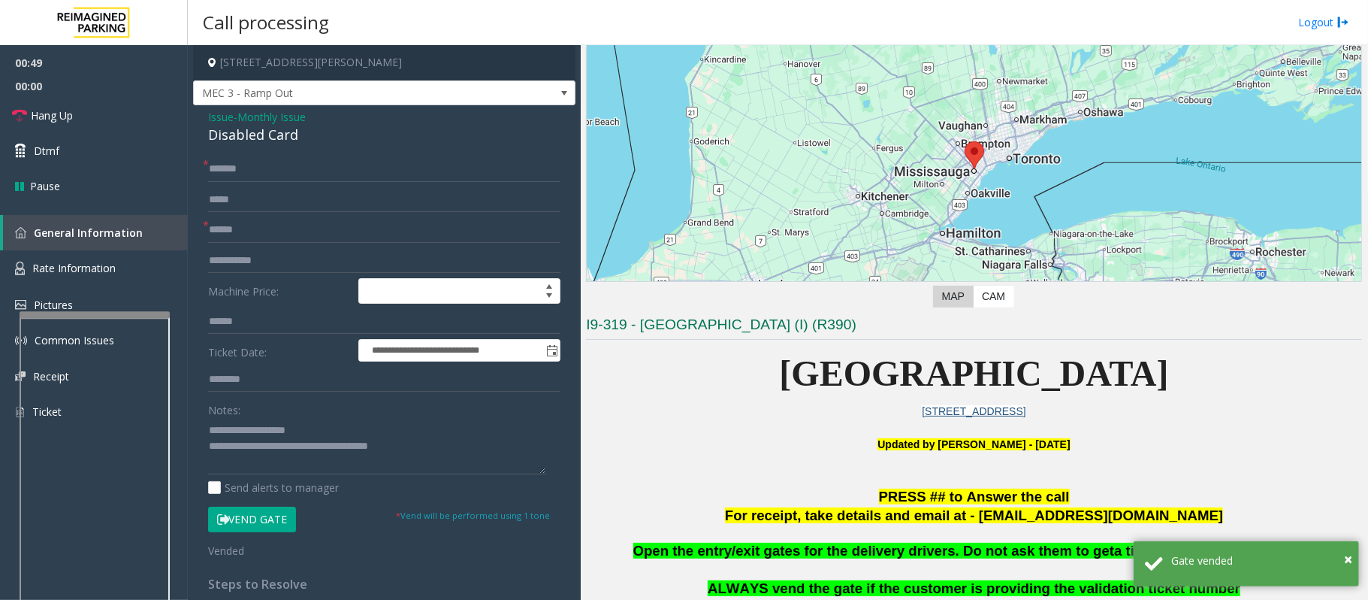
scroll to position [0, 0]
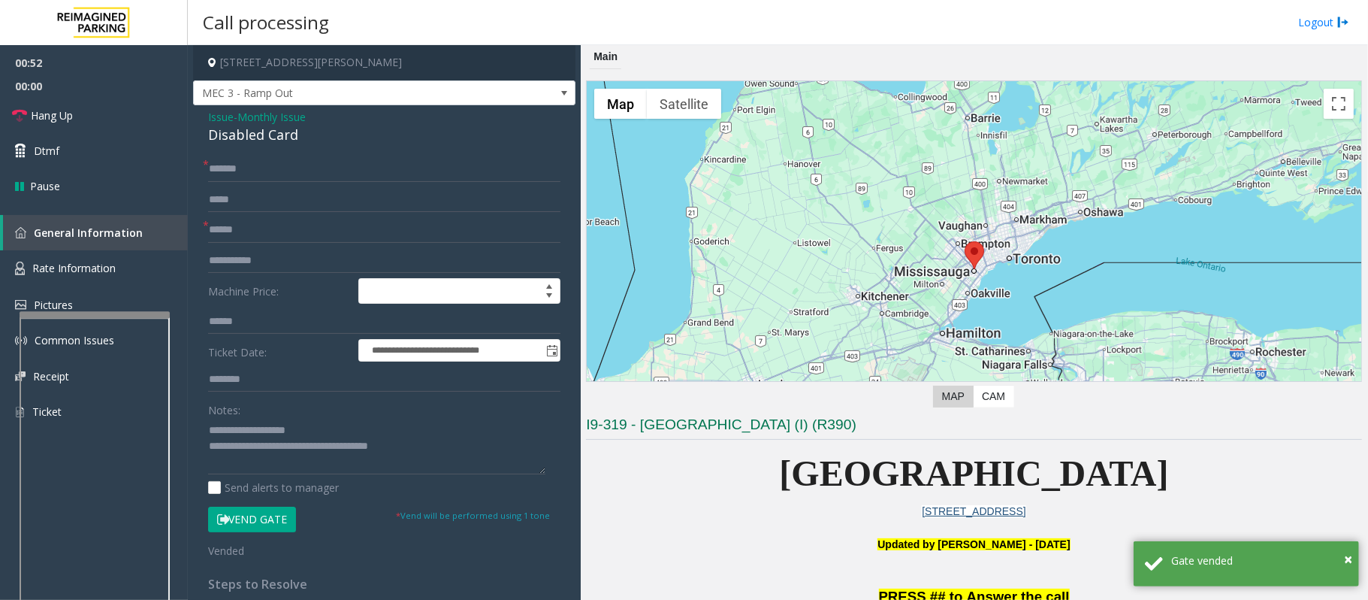
drag, startPoint x: 933, startPoint y: 431, endPoint x: 578, endPoint y: 431, distance: 355.4
click at [578, 431] on div "**********" at bounding box center [778, 322] width 1180 height 554
click at [646, 488] on p "Mississauga Executive Center" at bounding box center [974, 474] width 776 height 58
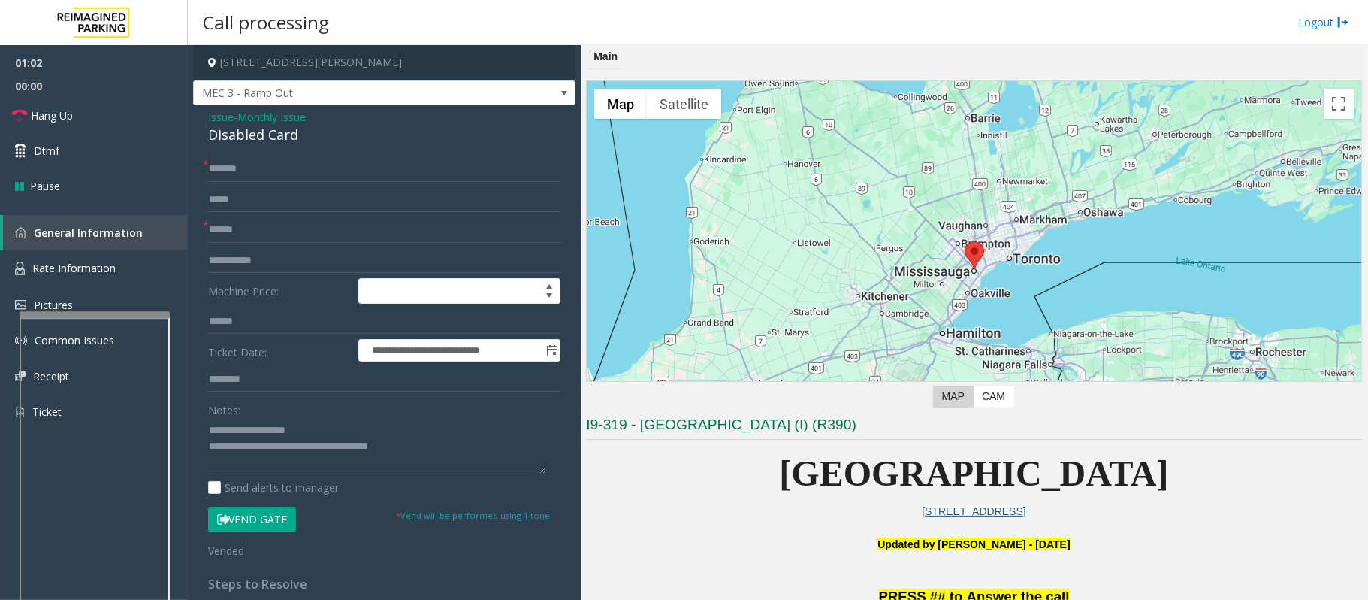
click at [230, 520] on button "Vend Gate" at bounding box center [252, 519] width 88 height 26
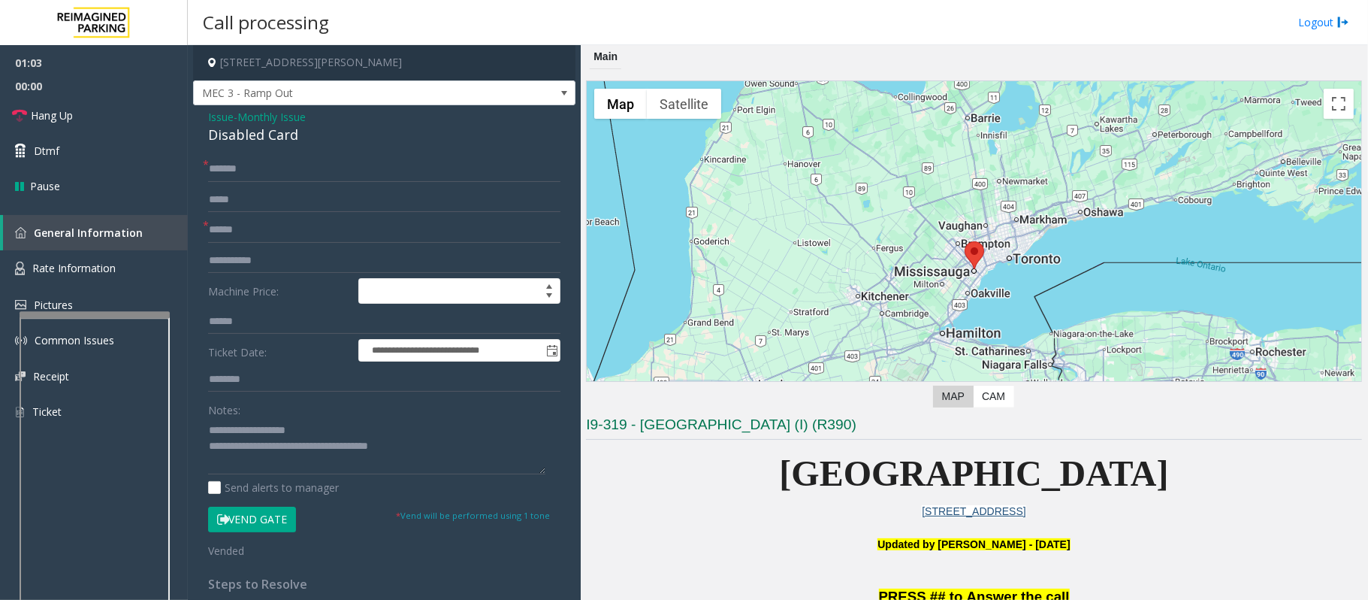
click at [230, 520] on button "Vend Gate" at bounding box center [252, 519] width 88 height 26
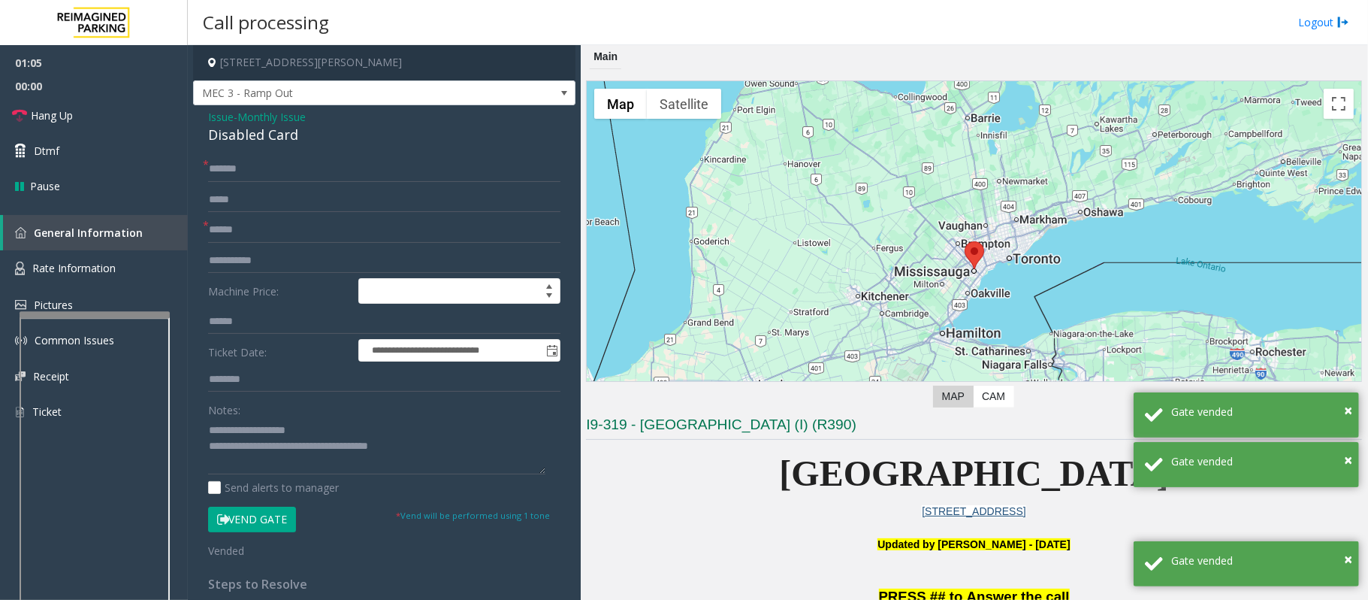
click at [745, 535] on p at bounding box center [974, 527] width 776 height 17
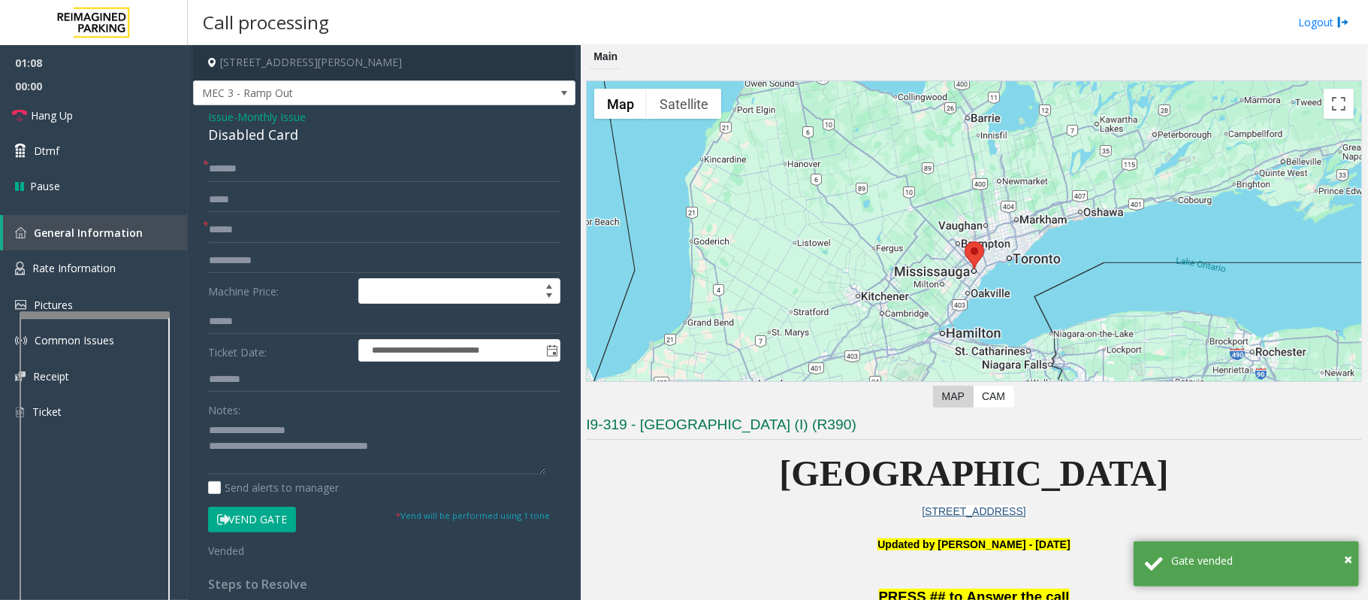
drag, startPoint x: 746, startPoint y: 521, endPoint x: 1106, endPoint y: 521, distance: 359.9
click at [1106, 521] on p at bounding box center [974, 527] width 776 height 17
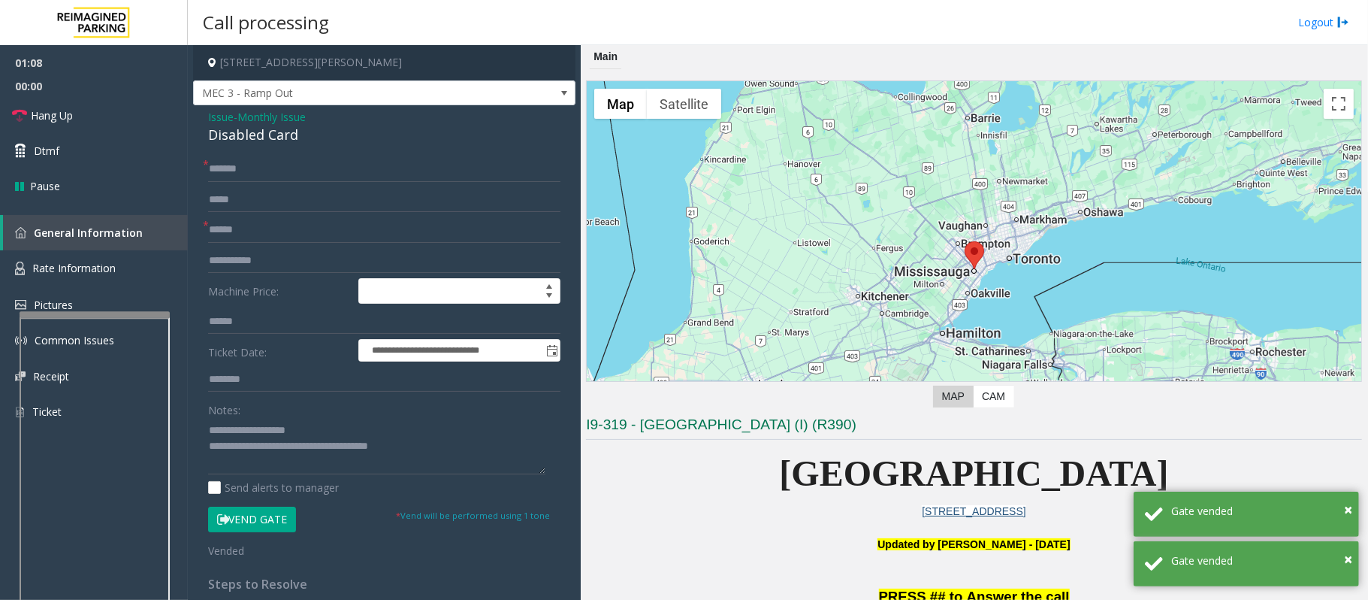
click at [1106, 521] on p at bounding box center [974, 527] width 776 height 17
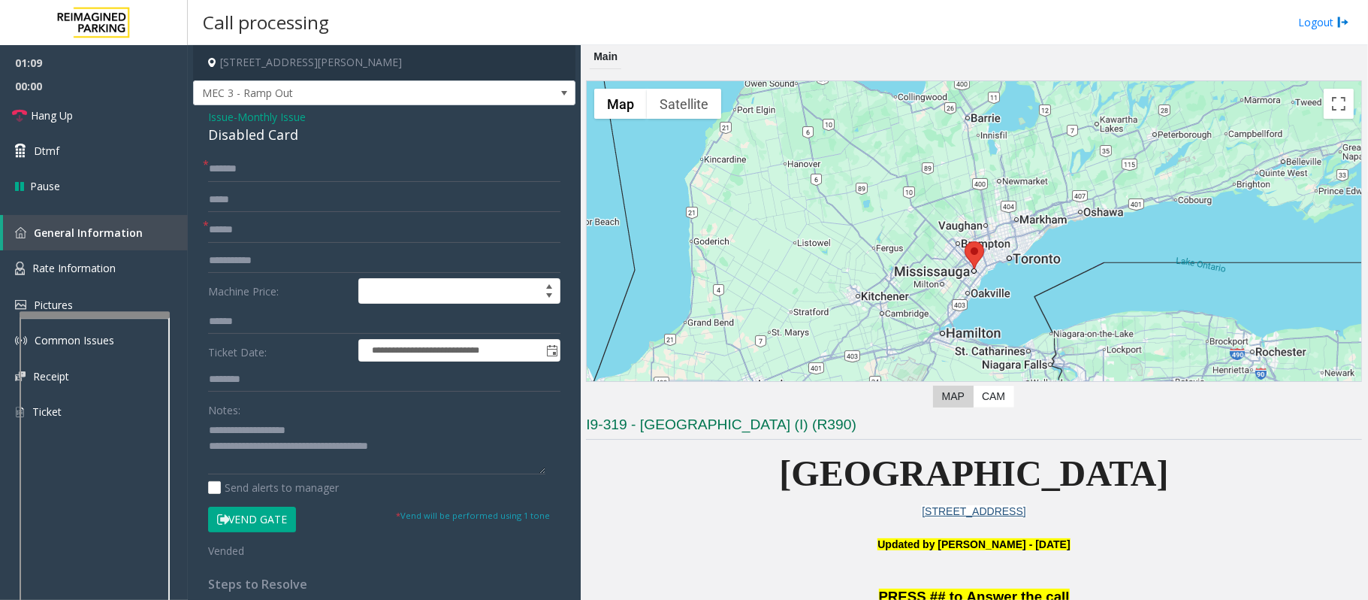
drag, startPoint x: 1107, startPoint y: 515, endPoint x: 790, endPoint y: 509, distance: 317.1
click at [790, 509] on p "120 Adelaide St W, Toronto, ON M5H 1T1, Canada" at bounding box center [974, 511] width 776 height 17
click at [307, 515] on div "Vend Gate" at bounding box center [294, 519] width 180 height 26
click at [278, 518] on button "Vend Gate" at bounding box center [252, 519] width 88 height 26
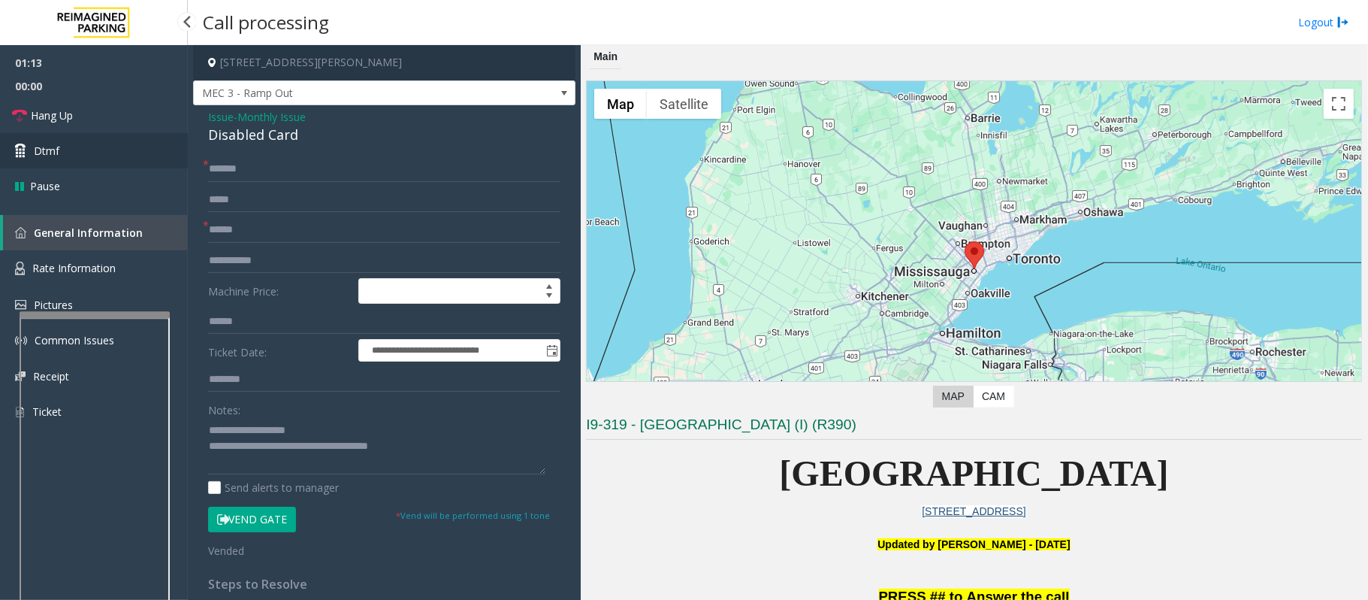
click at [63, 151] on link "Dtmf" at bounding box center [94, 150] width 188 height 35
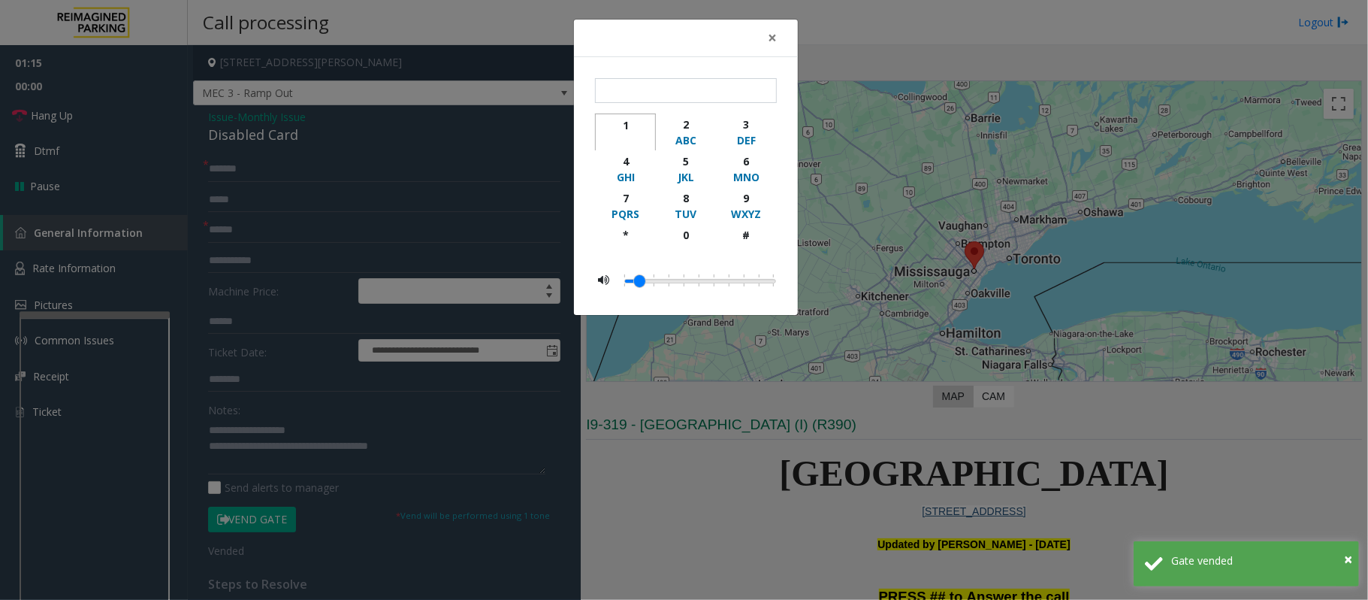
click at [635, 129] on div "1" at bounding box center [625, 125] width 41 height 16
click at [701, 524] on div "× * 1 2 ABC 3 DEF 4 GHI 5 JKL 6 MNO 7 PQRS 8 TUV 9 WXYZ * 0 #" at bounding box center [684, 300] width 1368 height 600
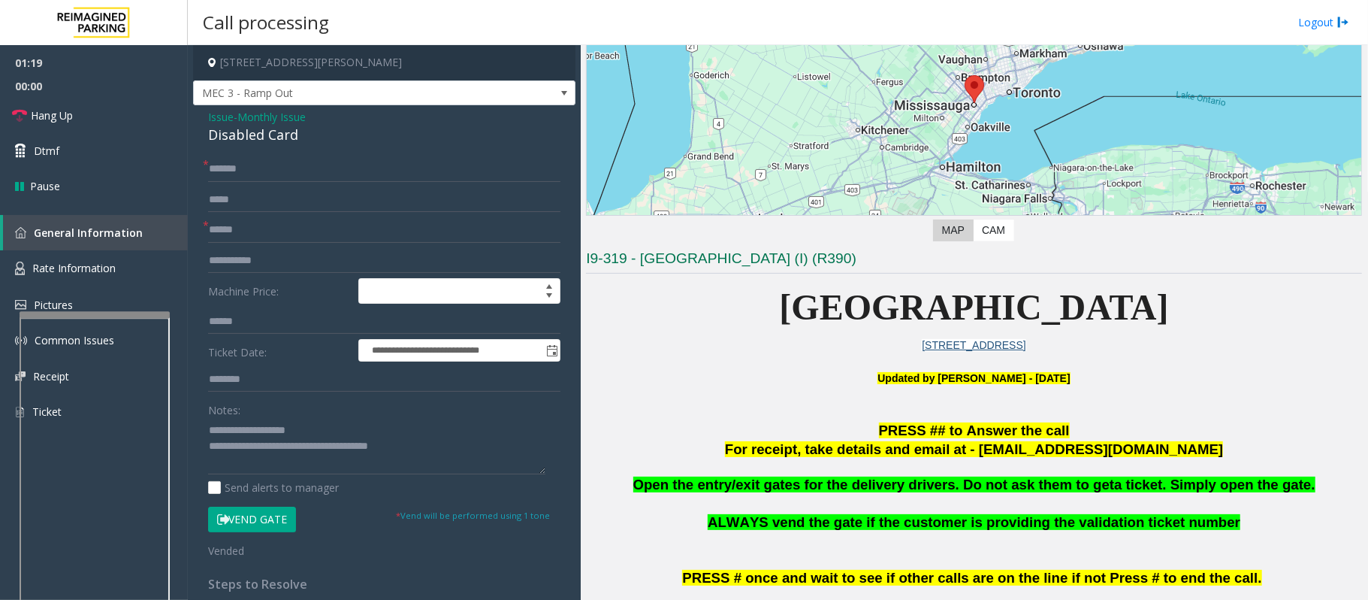
scroll to position [200, 0]
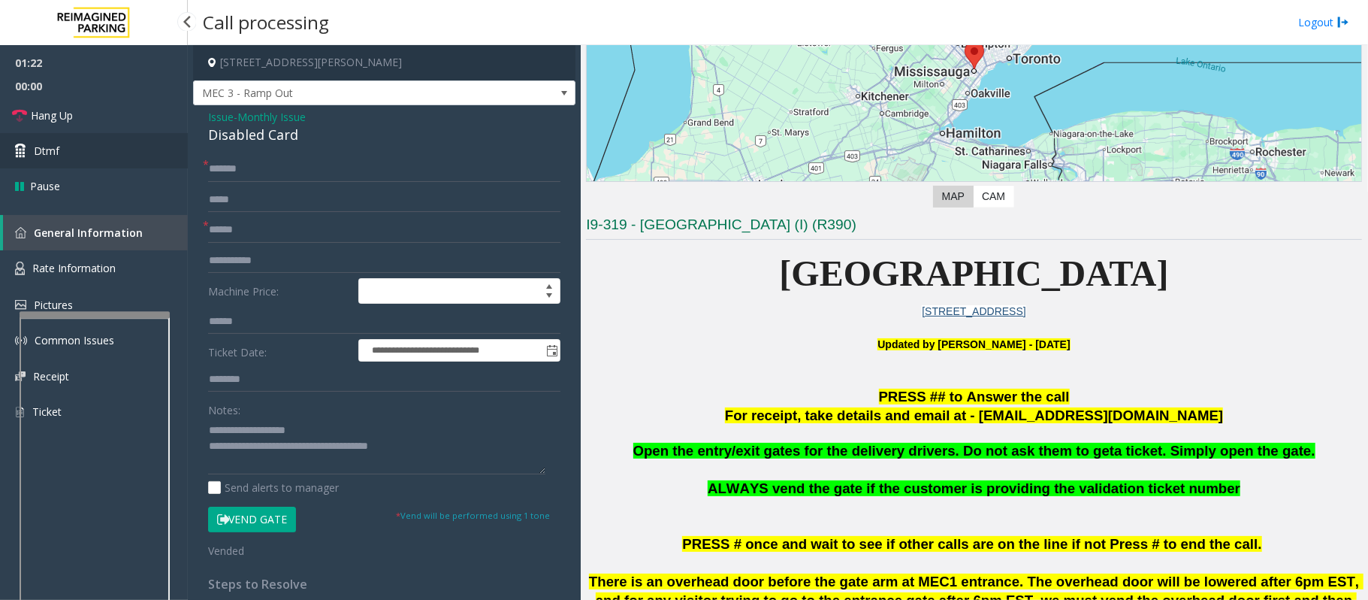
click at [50, 153] on span "Dtmf" at bounding box center [47, 151] width 26 height 16
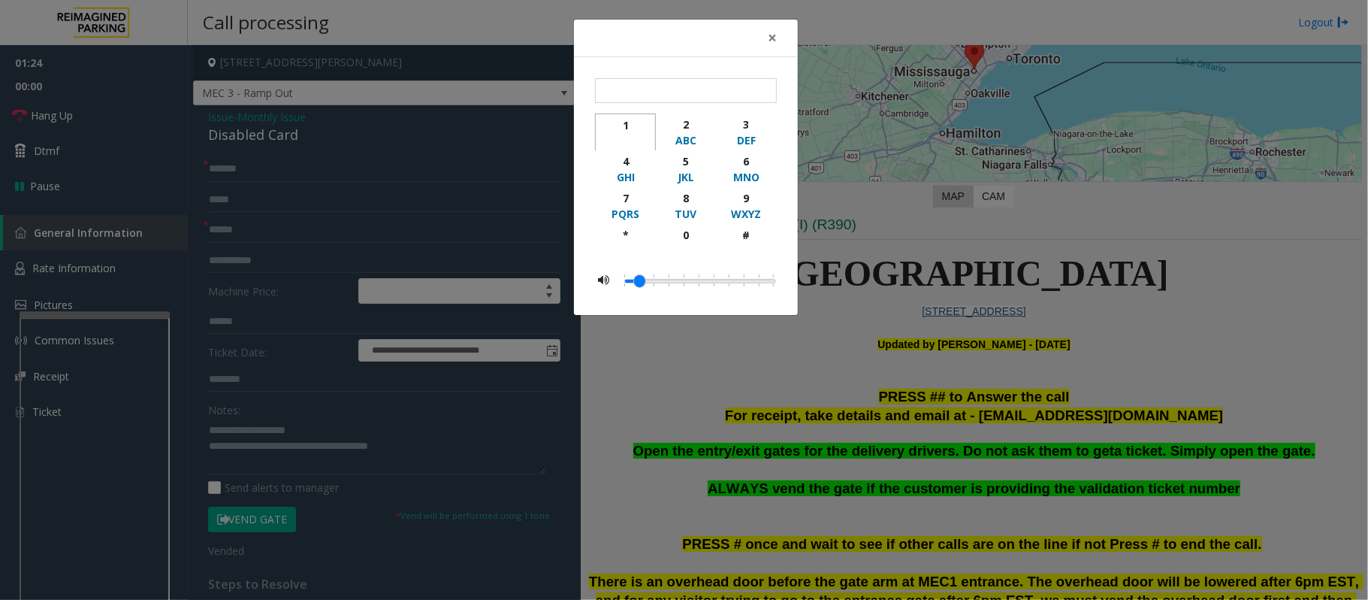
click at [631, 118] on div "1" at bounding box center [625, 125] width 41 height 16
type input "*"
click at [708, 467] on div "× * 1 2 ABC 3 DEF 4 GHI 5 JKL 6 MNO 7 PQRS 8 TUV 9 WXYZ * 0 #" at bounding box center [684, 300] width 1368 height 600
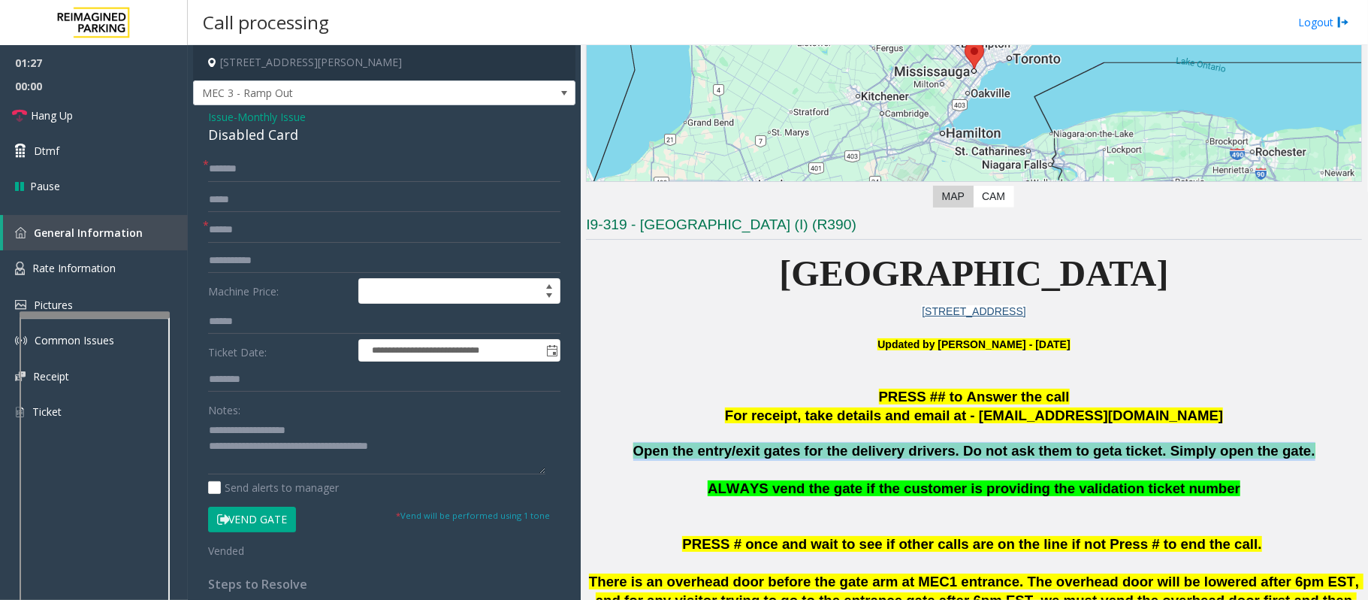
drag, startPoint x: 656, startPoint y: 449, endPoint x: 1304, endPoint y: 467, distance: 648.7
click at [1304, 467] on div "Open the entry/exit gates for the delivery drivers. Do not ask them to get a ti…" at bounding box center [974, 479] width 776 height 74
click at [1304, 467] on p at bounding box center [974, 470] width 776 height 19
drag, startPoint x: 1303, startPoint y: 452, endPoint x: 652, endPoint y: 454, distance: 650.7
click at [652, 454] on p "Open the entry/exit gates for the delivery drivers. Do not ask them to get a ti…" at bounding box center [974, 451] width 776 height 19
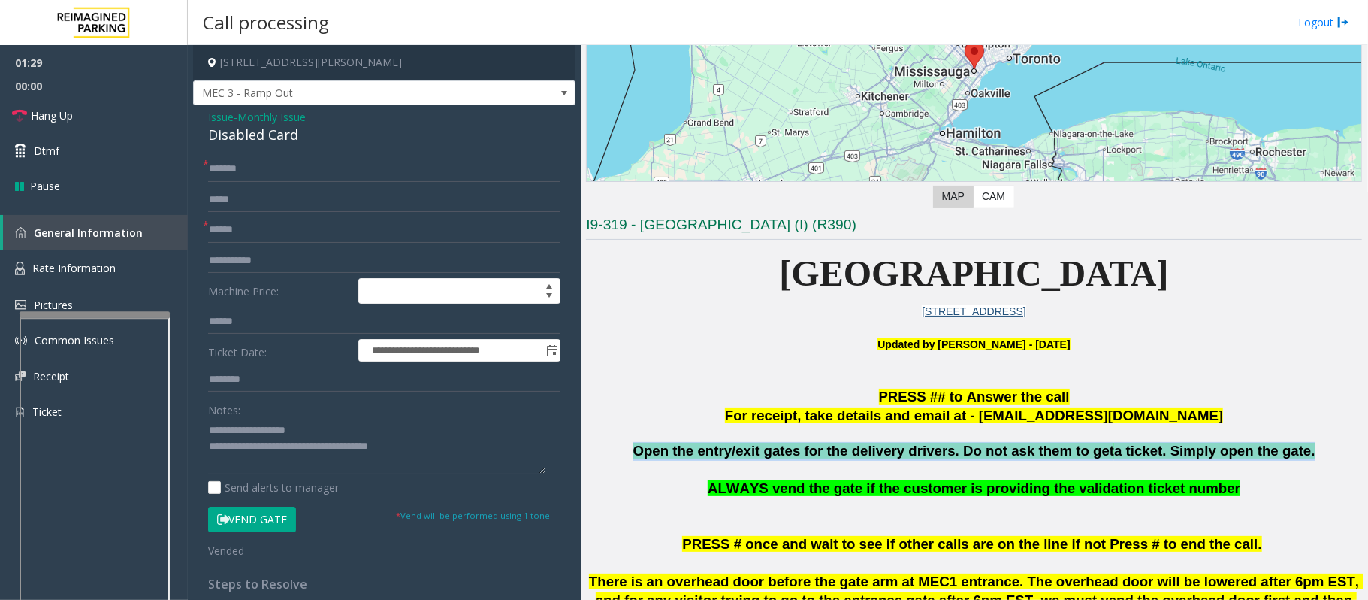
click at [651, 454] on p "Open the entry/exit gates for the delivery drivers. Do not ask them to get a ti…" at bounding box center [974, 451] width 776 height 19
drag, startPoint x: 651, startPoint y: 454, endPoint x: 1309, endPoint y: 452, distance: 658.2
click at [1309, 452] on p "Open the entry/exit gates for the delivery drivers. Do not ask them to get a ti…" at bounding box center [974, 451] width 776 height 19
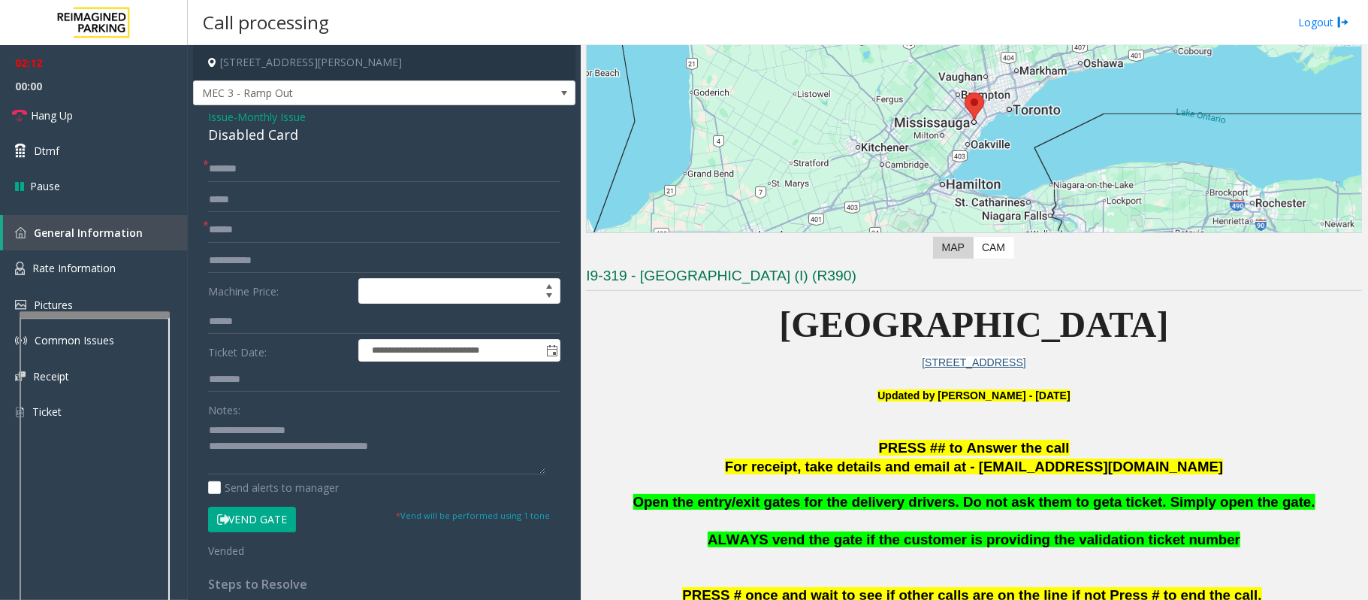
scroll to position [100, 0]
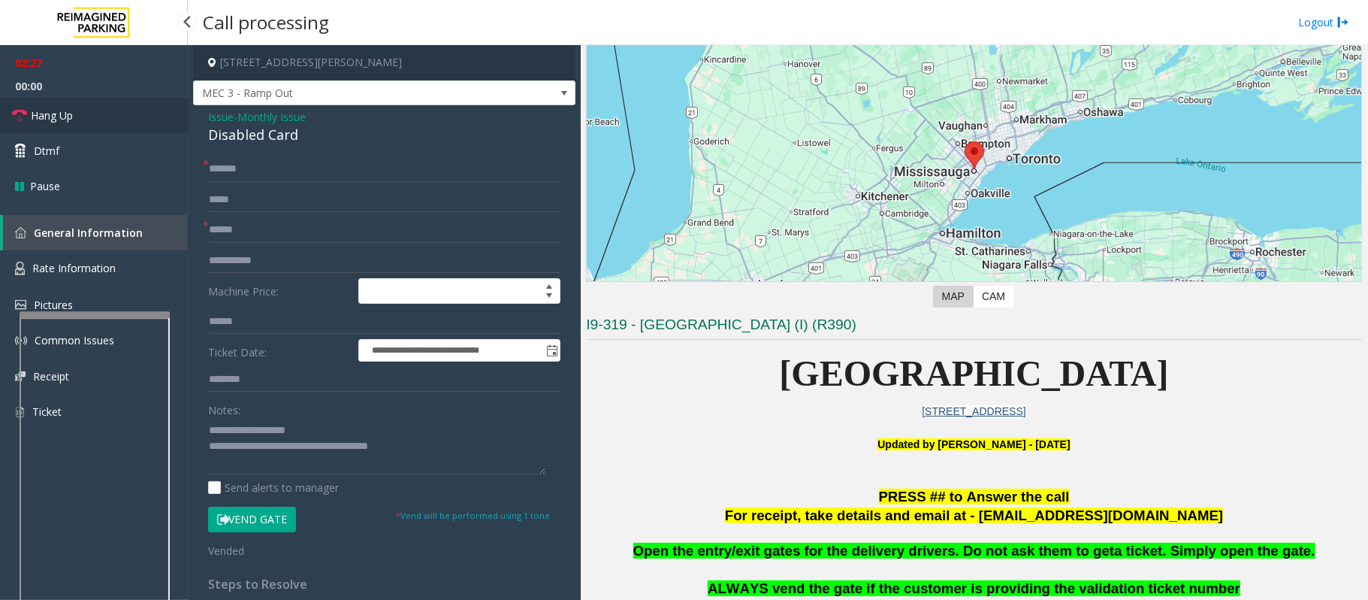
click at [94, 117] on link "Hang Up" at bounding box center [94, 115] width 188 height 35
click at [458, 461] on textarea at bounding box center [376, 446] width 337 height 56
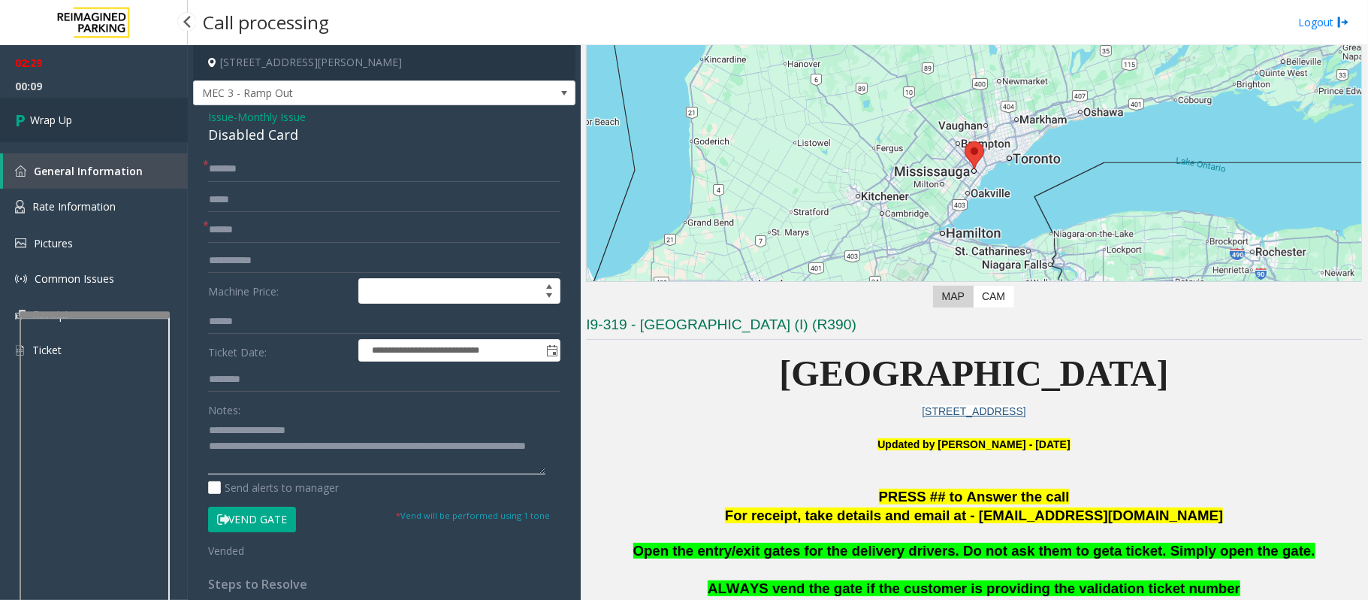
type textarea "**********"
click at [113, 117] on link "Wrap Up" at bounding box center [94, 120] width 188 height 44
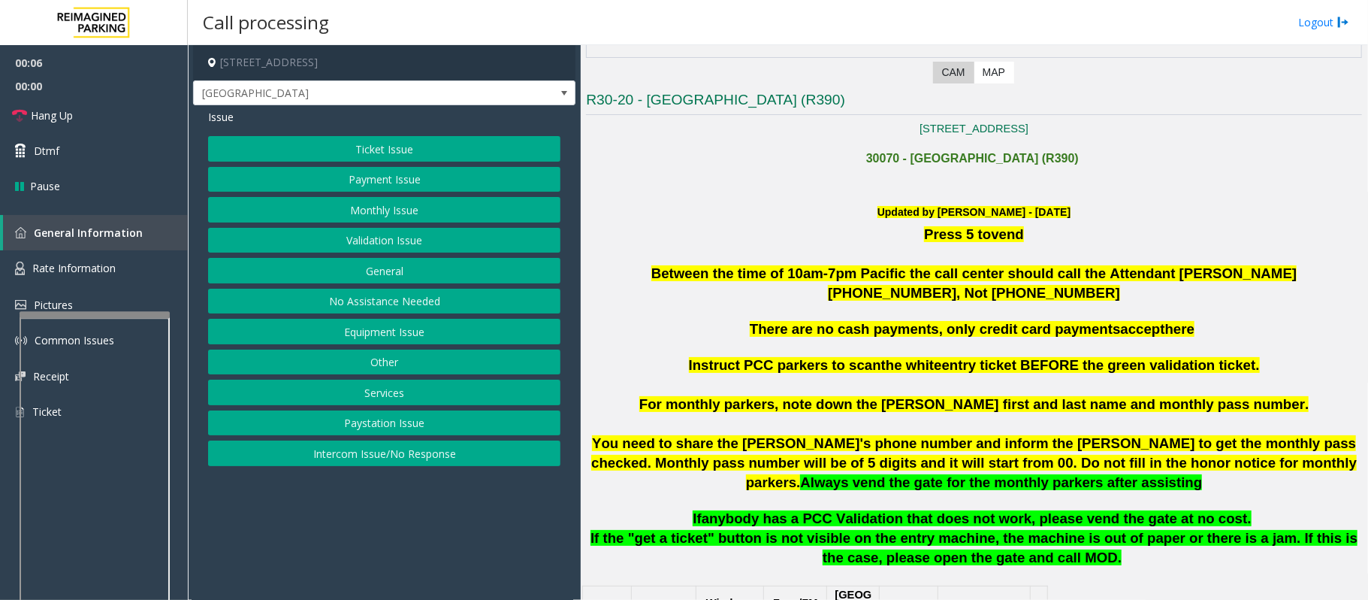
scroll to position [400, 0]
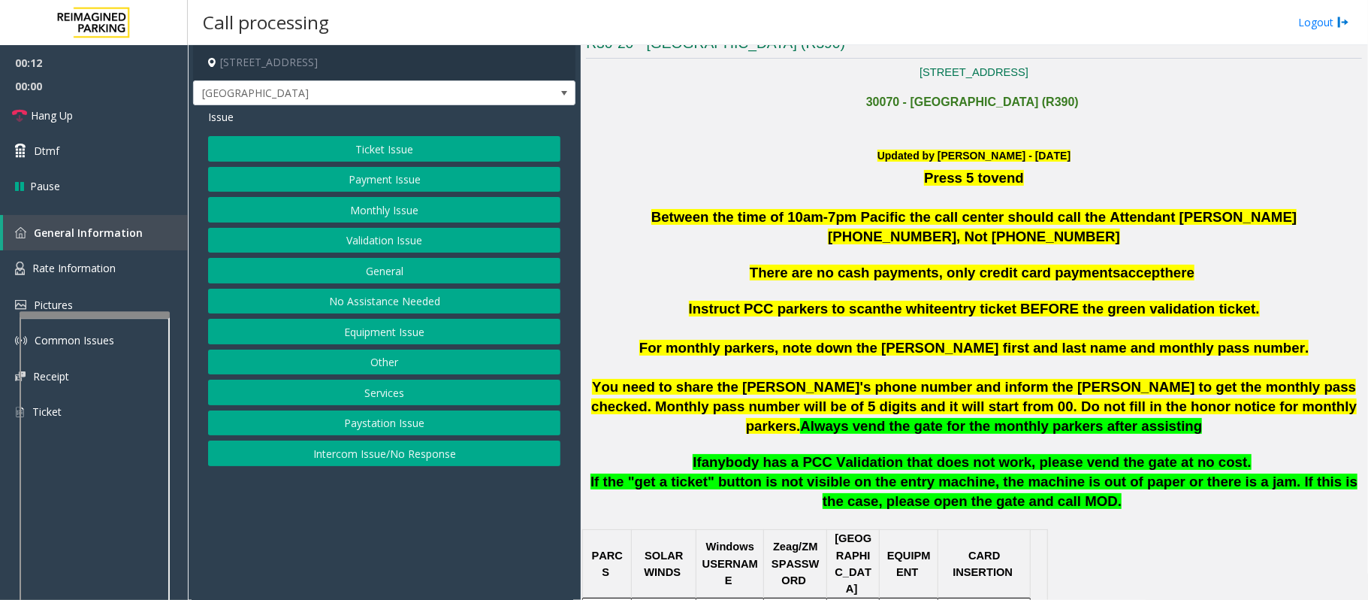
click at [332, 457] on button "Intercom Issue/No Response" at bounding box center [384, 453] width 352 height 26
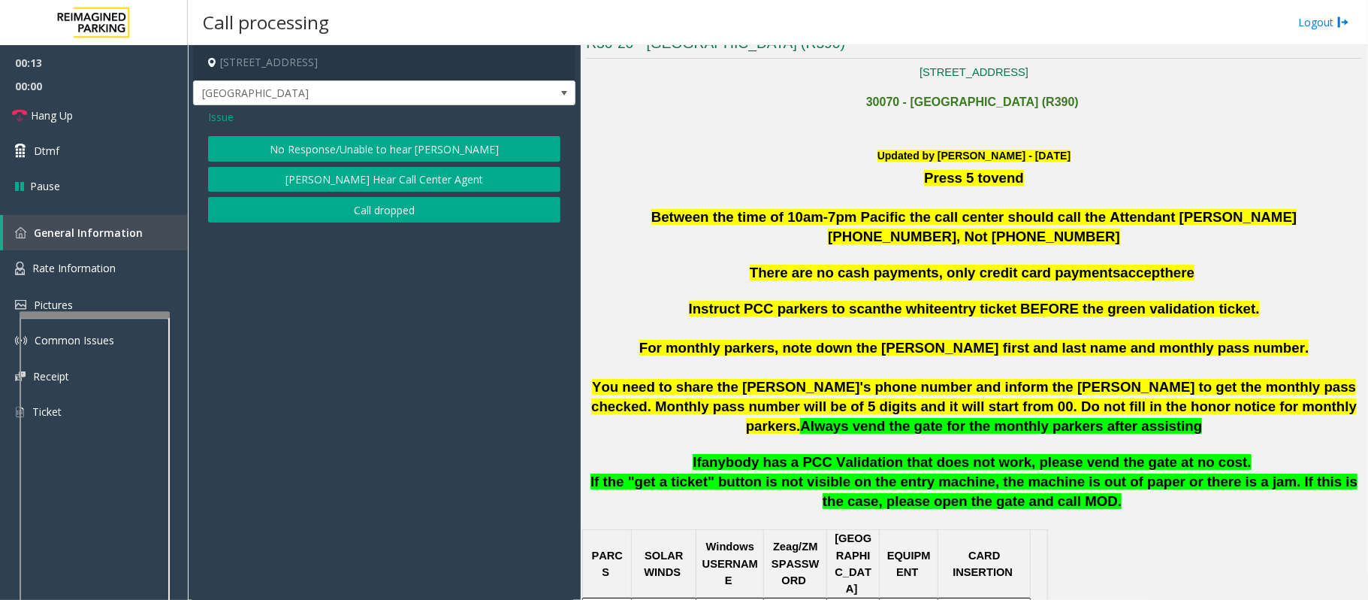
click at [295, 142] on button "No Response/Unable to hear [PERSON_NAME]" at bounding box center [384, 149] width 352 height 26
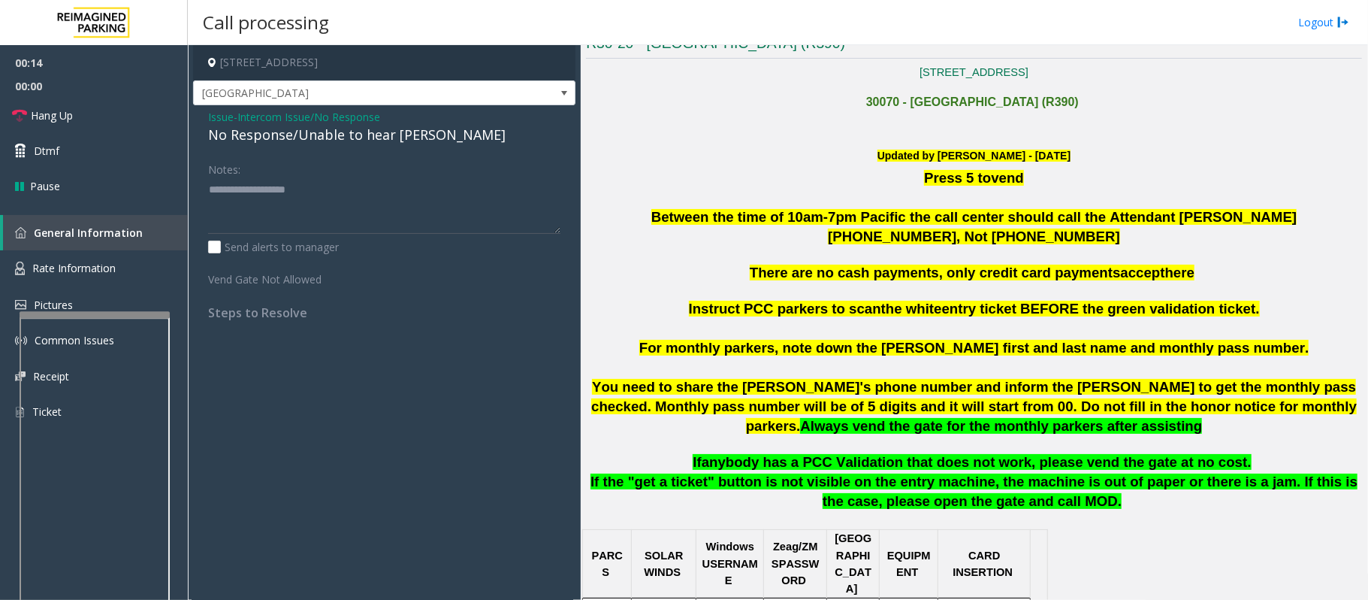
click at [296, 145] on div "No Response/Unable to hear [PERSON_NAME]" at bounding box center [384, 135] width 352 height 20
click at [298, 145] on div "No Response/Unable to hear [PERSON_NAME]" at bounding box center [384, 135] width 352 height 20
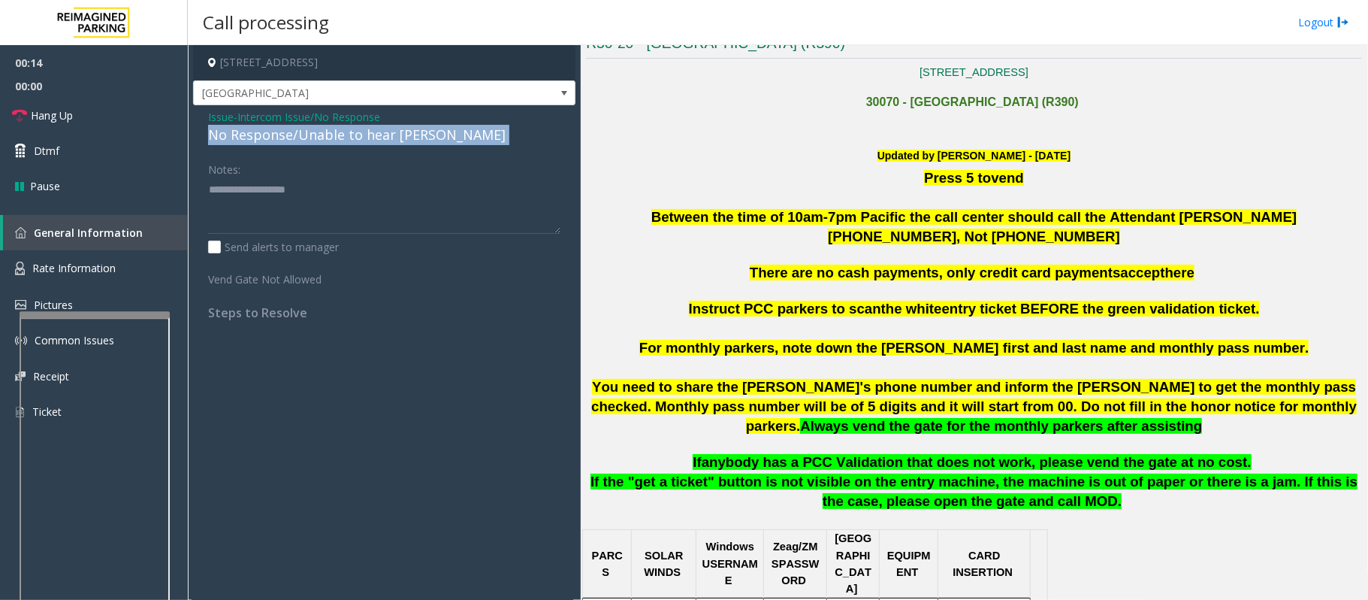
click at [298, 145] on div "No Response/Unable to hear [PERSON_NAME]" at bounding box center [384, 135] width 352 height 20
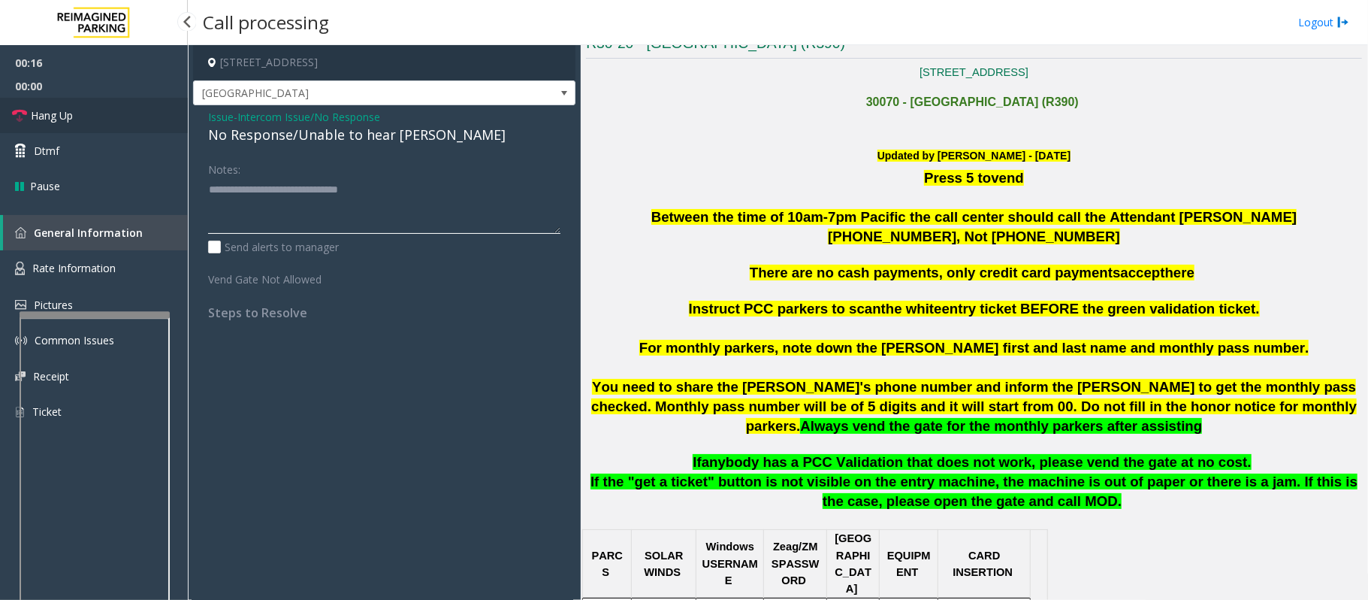
type textarea "**********"
click at [95, 123] on link "Hang Up" at bounding box center [94, 115] width 188 height 35
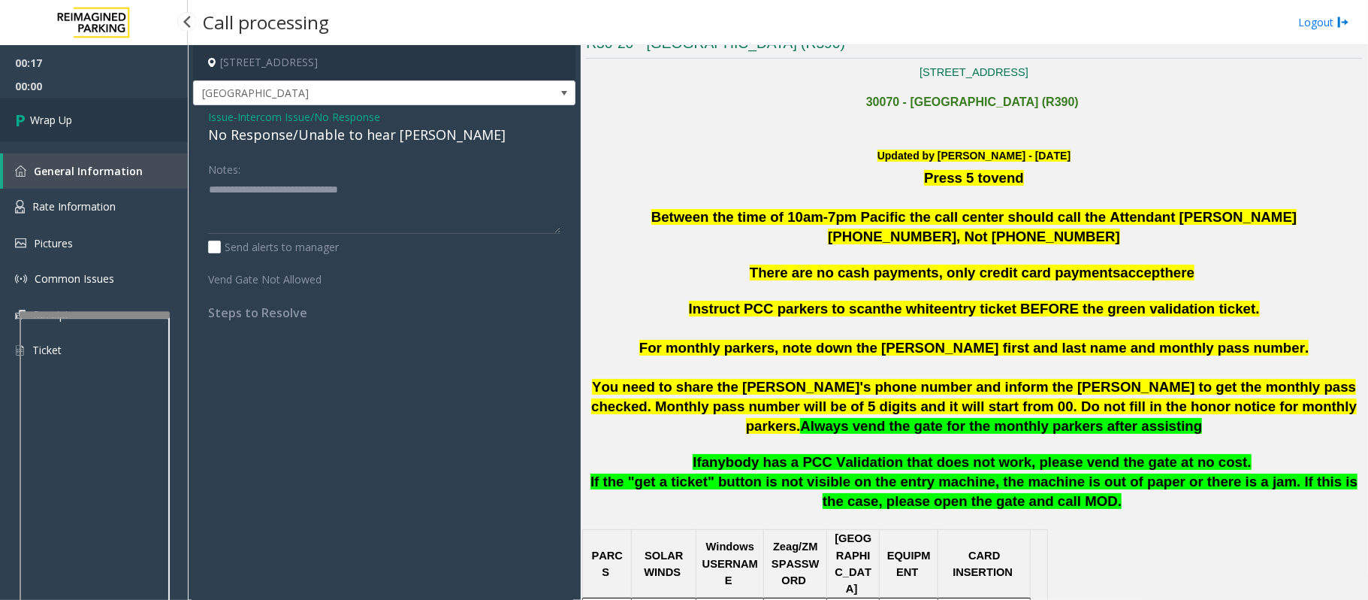
click at [101, 119] on link "Wrap Up" at bounding box center [94, 120] width 188 height 44
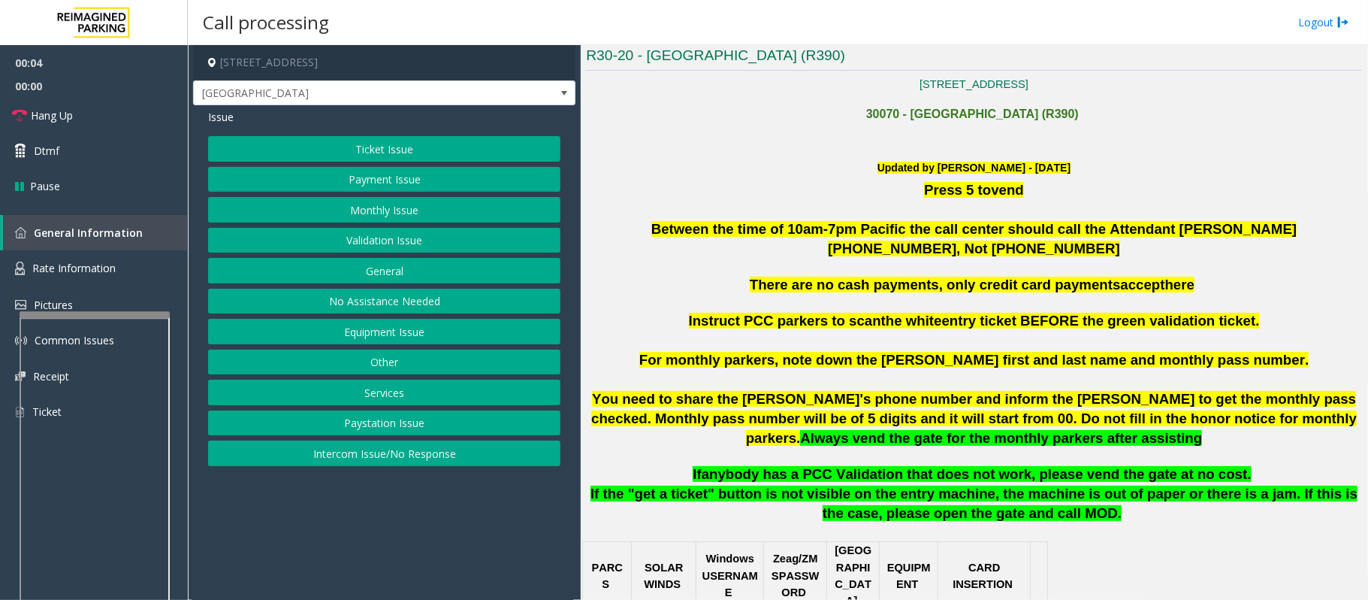
scroll to position [400, 0]
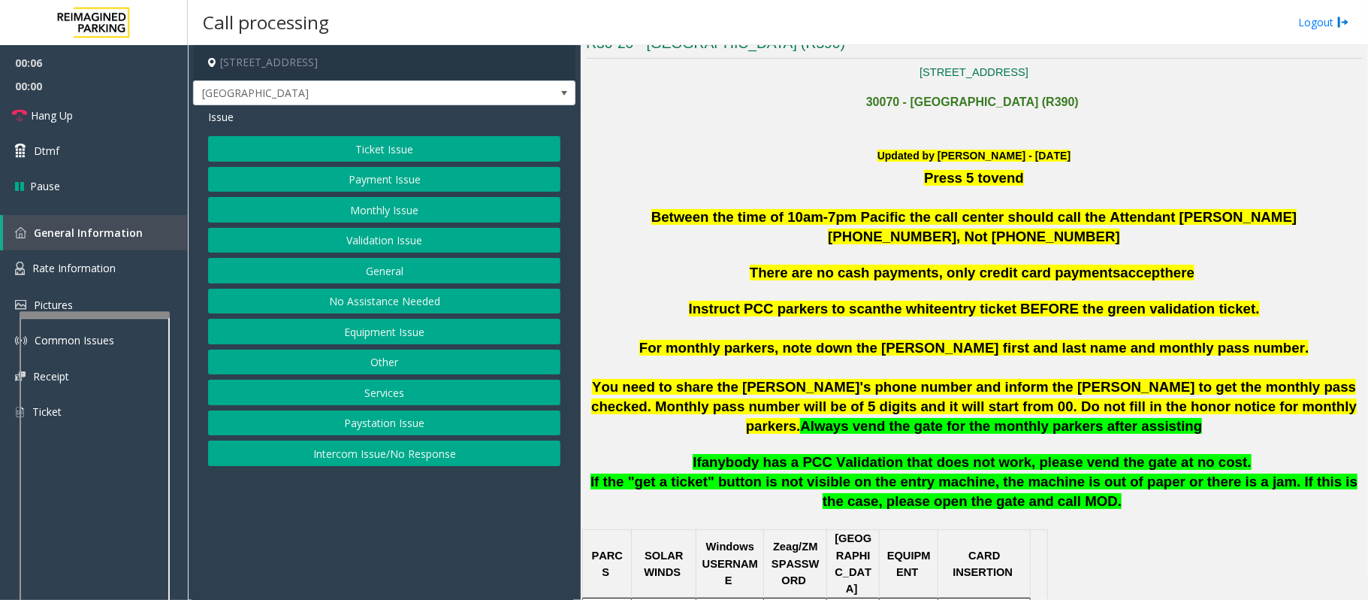
click at [359, 451] on button "Intercom Issue/No Response" at bounding box center [384, 453] width 352 height 26
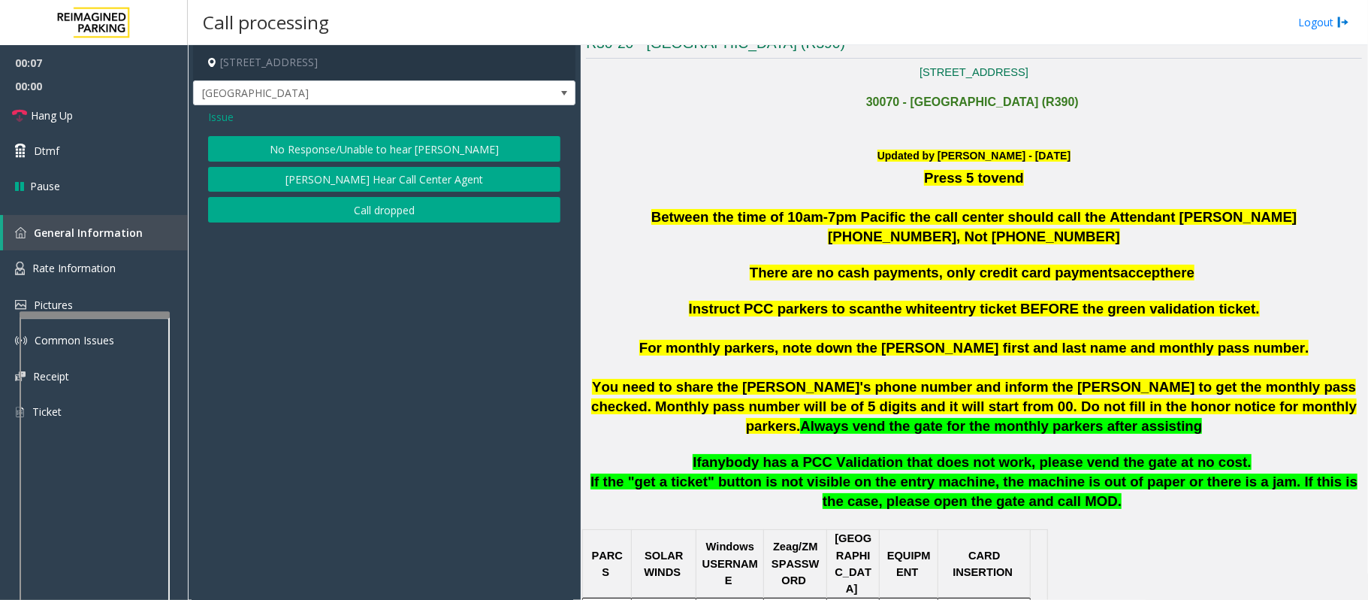
click at [316, 143] on button "No Response/Unable to hear [PERSON_NAME]" at bounding box center [384, 149] width 352 height 26
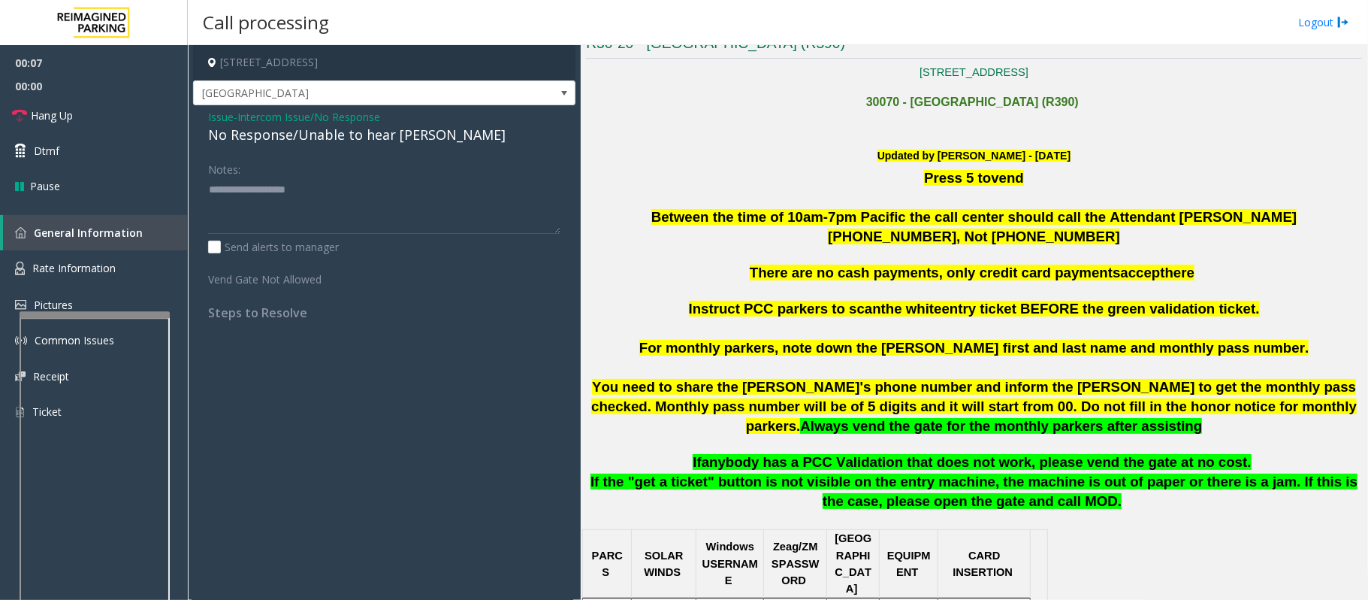
click at [319, 140] on div "No Response/Unable to hear [PERSON_NAME]" at bounding box center [384, 135] width 352 height 20
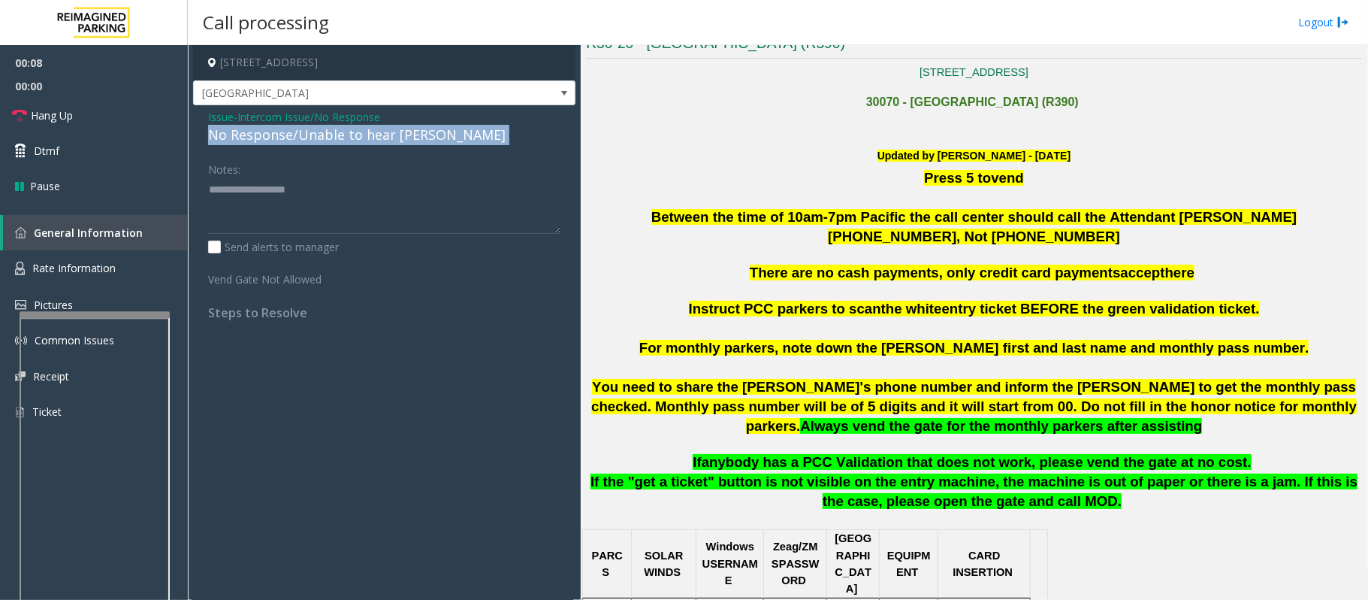
click at [319, 140] on div "No Response/Unable to hear [PERSON_NAME]" at bounding box center [384, 135] width 352 height 20
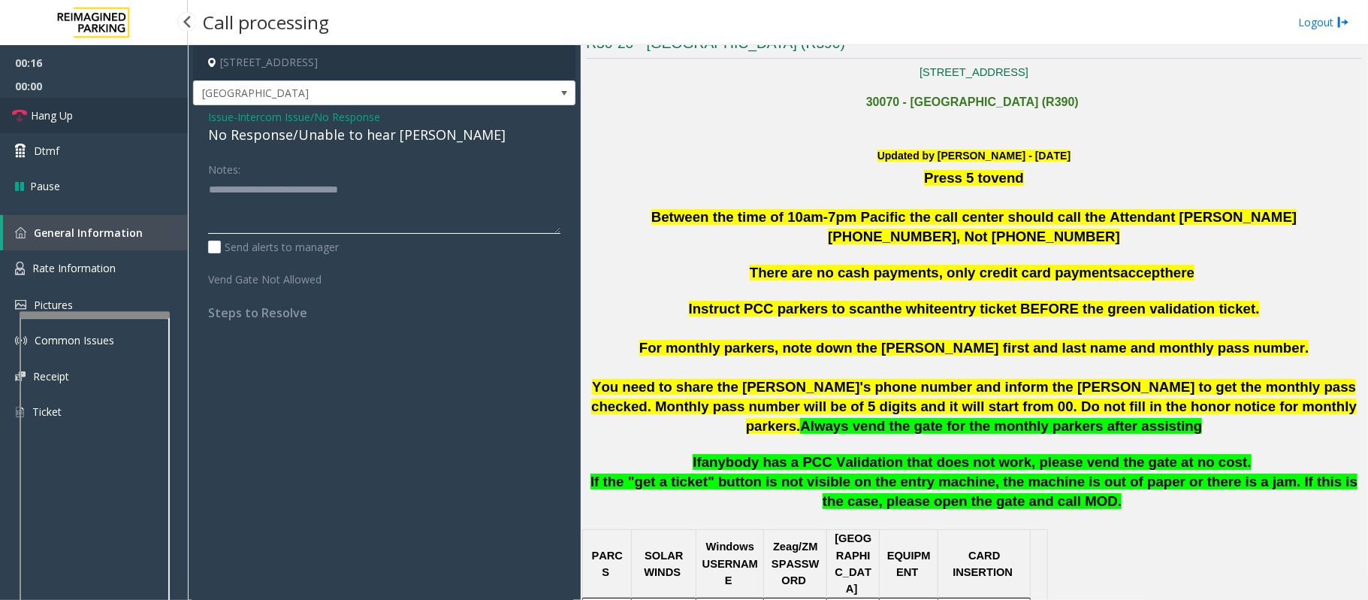
type textarea "**********"
click at [54, 124] on link "Hang Up" at bounding box center [94, 115] width 188 height 35
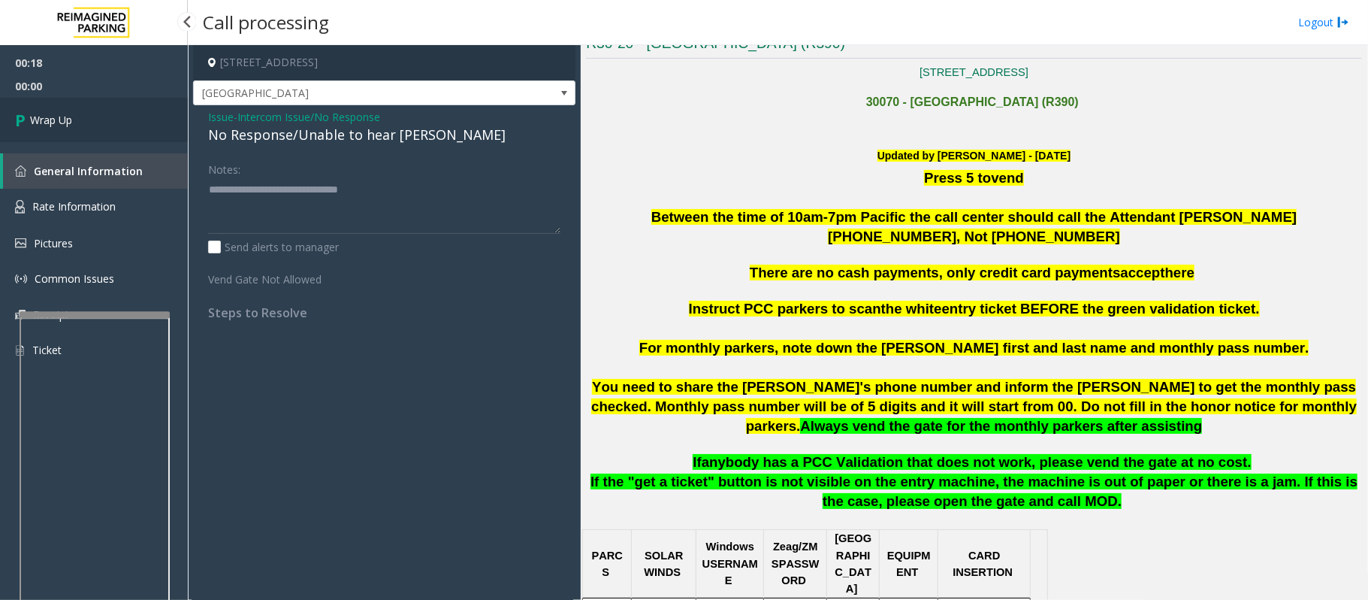
click at [57, 122] on span "Wrap Up" at bounding box center [51, 120] width 42 height 16
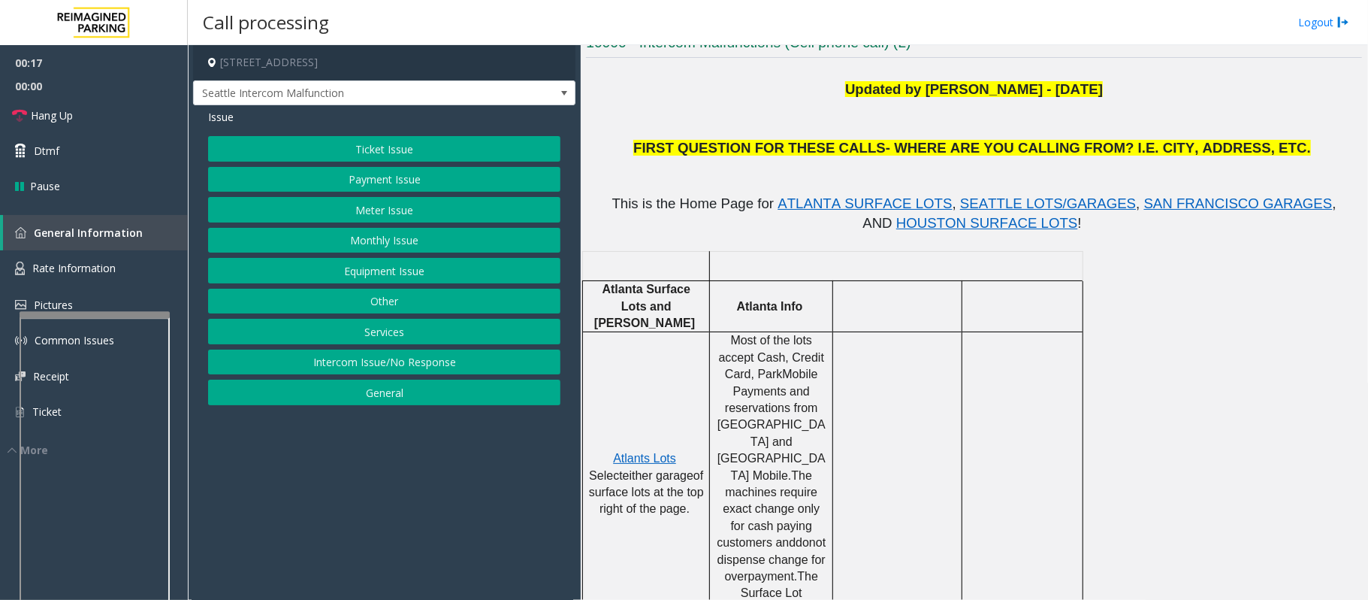
scroll to position [400, 0]
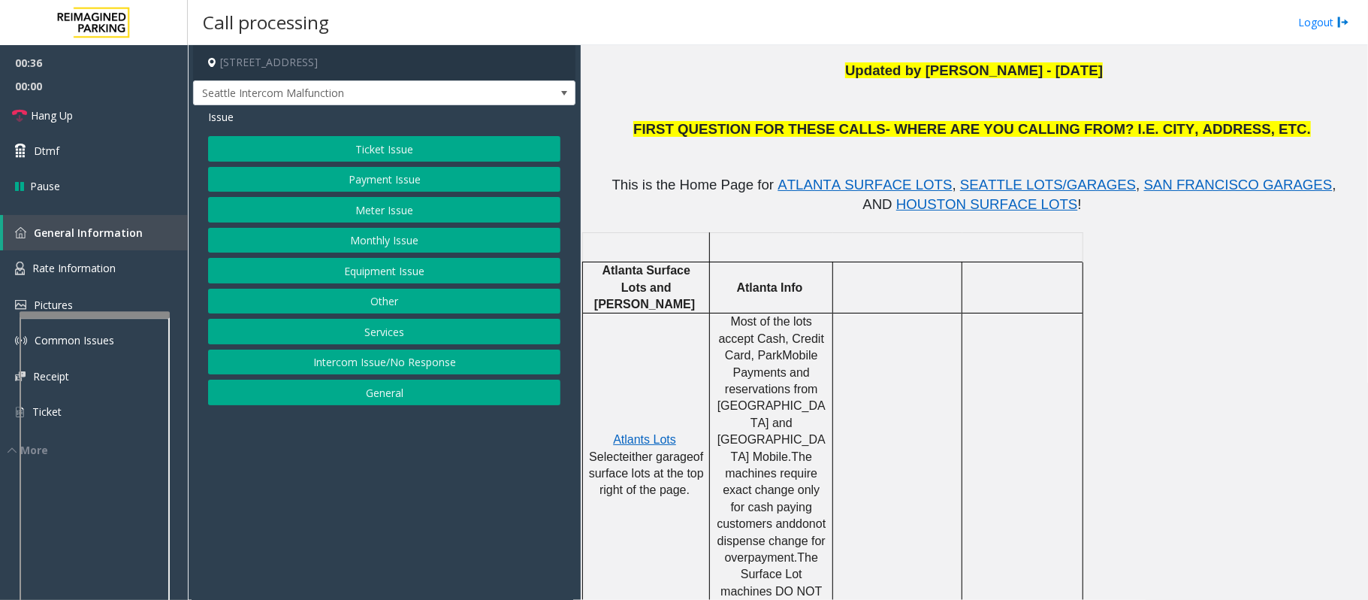
click at [352, 278] on button "Equipment Issue" at bounding box center [384, 271] width 352 height 26
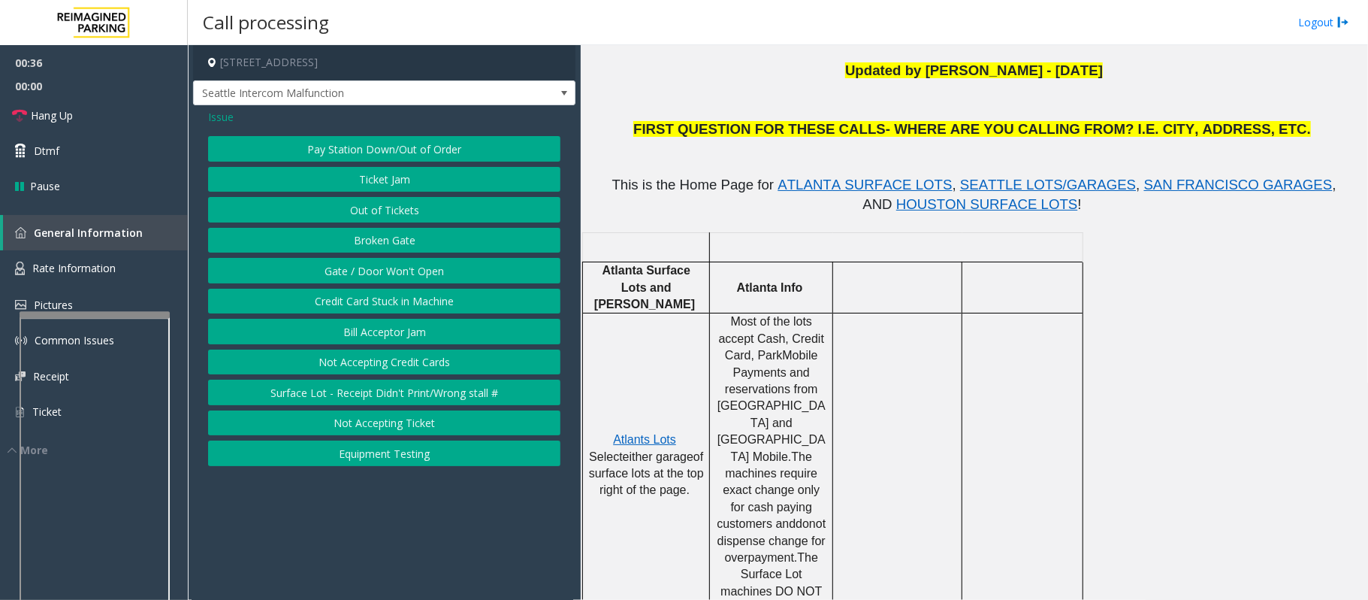
click at [352, 278] on button "Gate / Door Won't Open" at bounding box center [384, 271] width 352 height 26
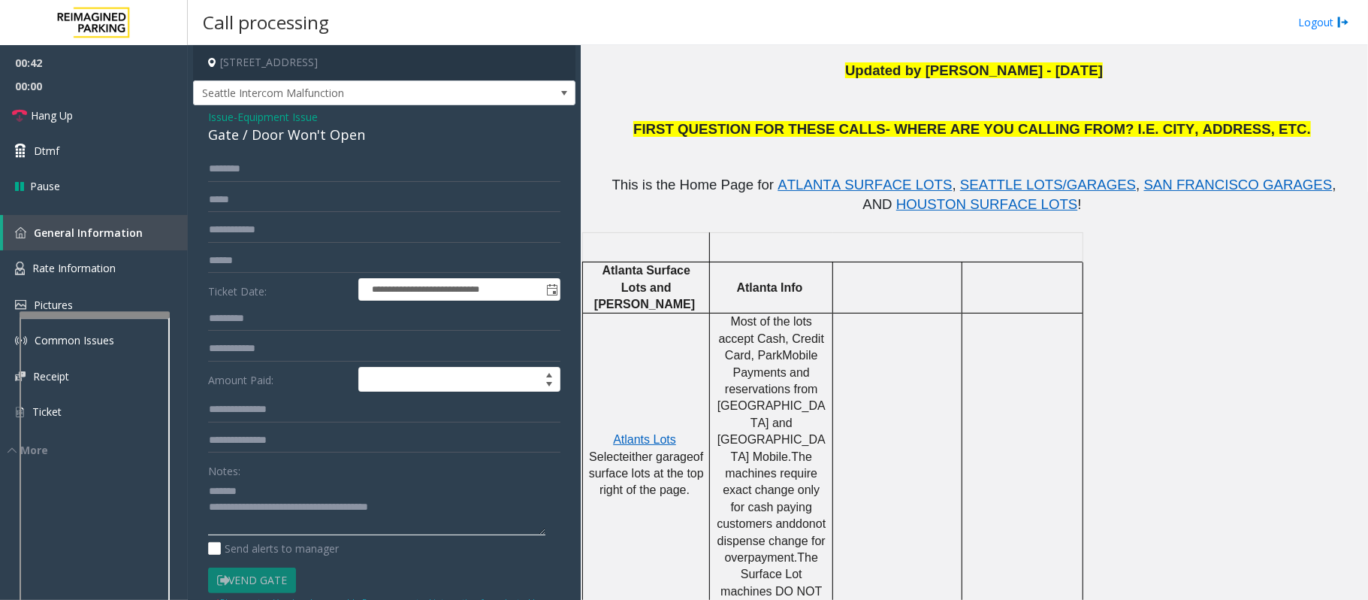
type textarea "**********"
click at [228, 119] on span "Issue" at bounding box center [221, 117] width 26 height 16
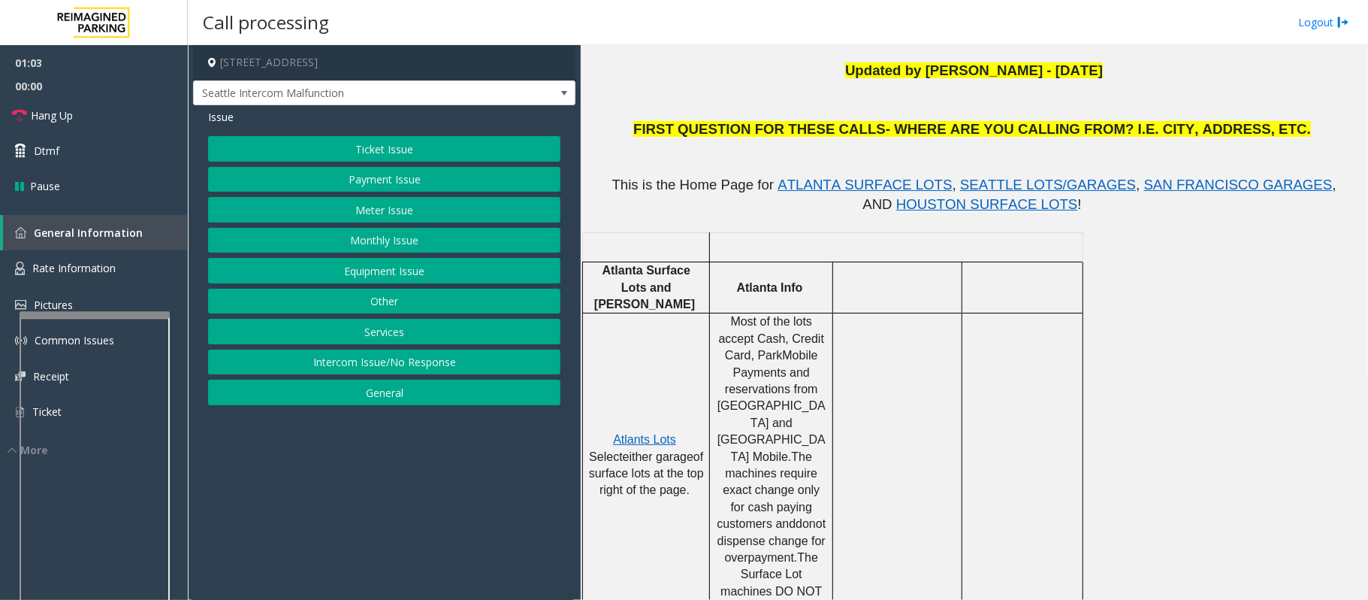
click at [403, 139] on button "Ticket Issue" at bounding box center [384, 149] width 352 height 26
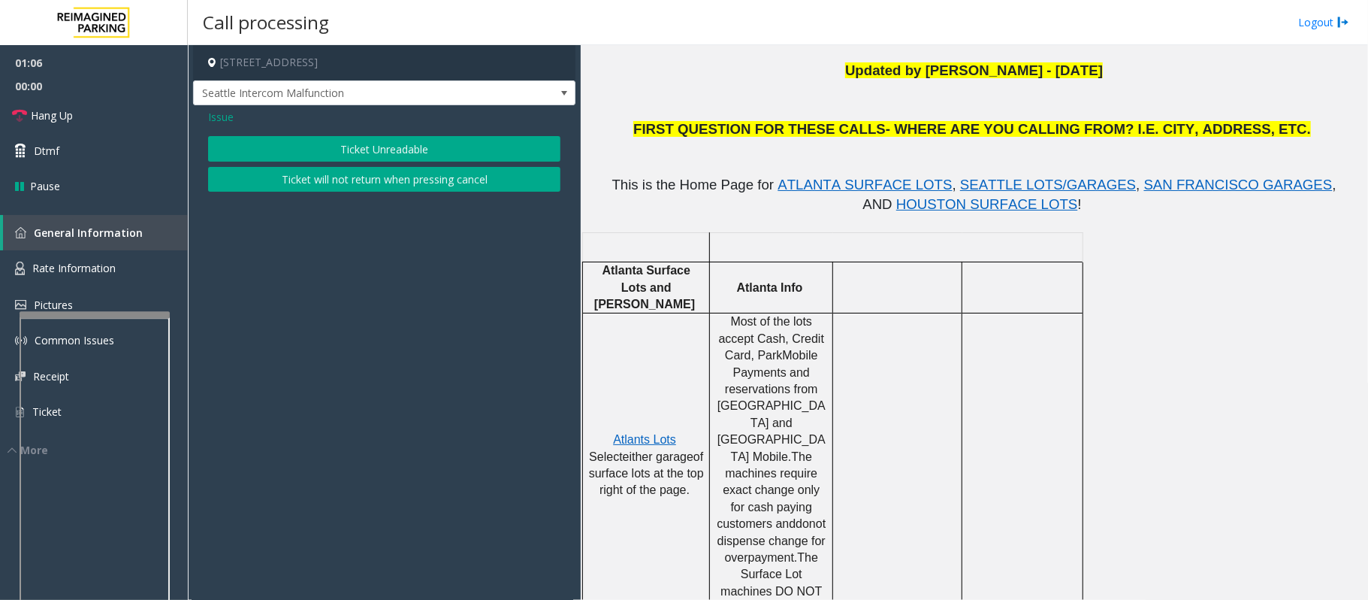
click at [221, 120] on span "Issue" at bounding box center [221, 117] width 26 height 16
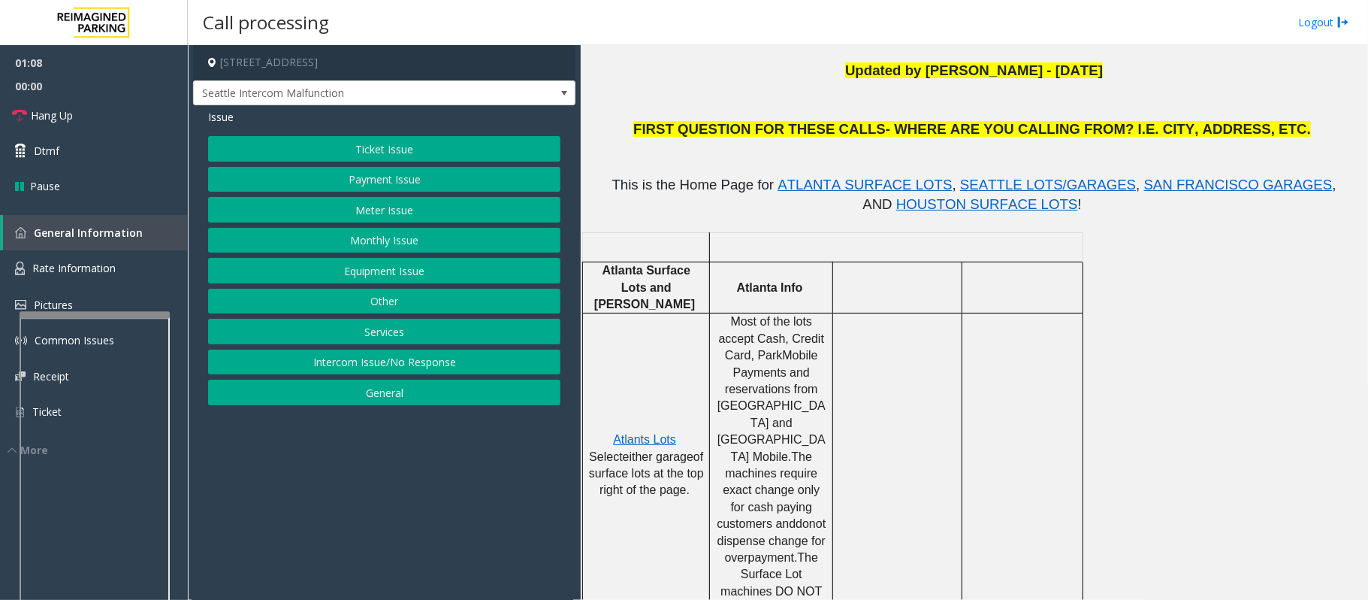
click at [382, 268] on button "Equipment Issue" at bounding box center [384, 271] width 352 height 26
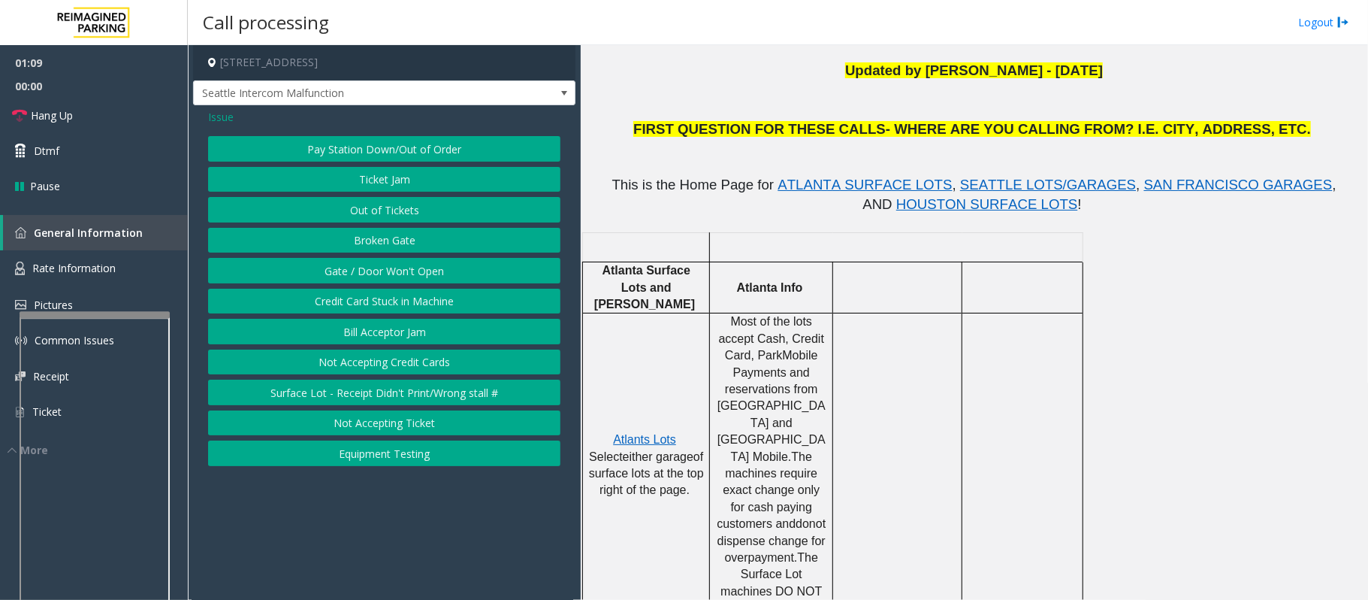
click at [368, 277] on button "Gate / Door Won't Open" at bounding box center [384, 271] width 352 height 26
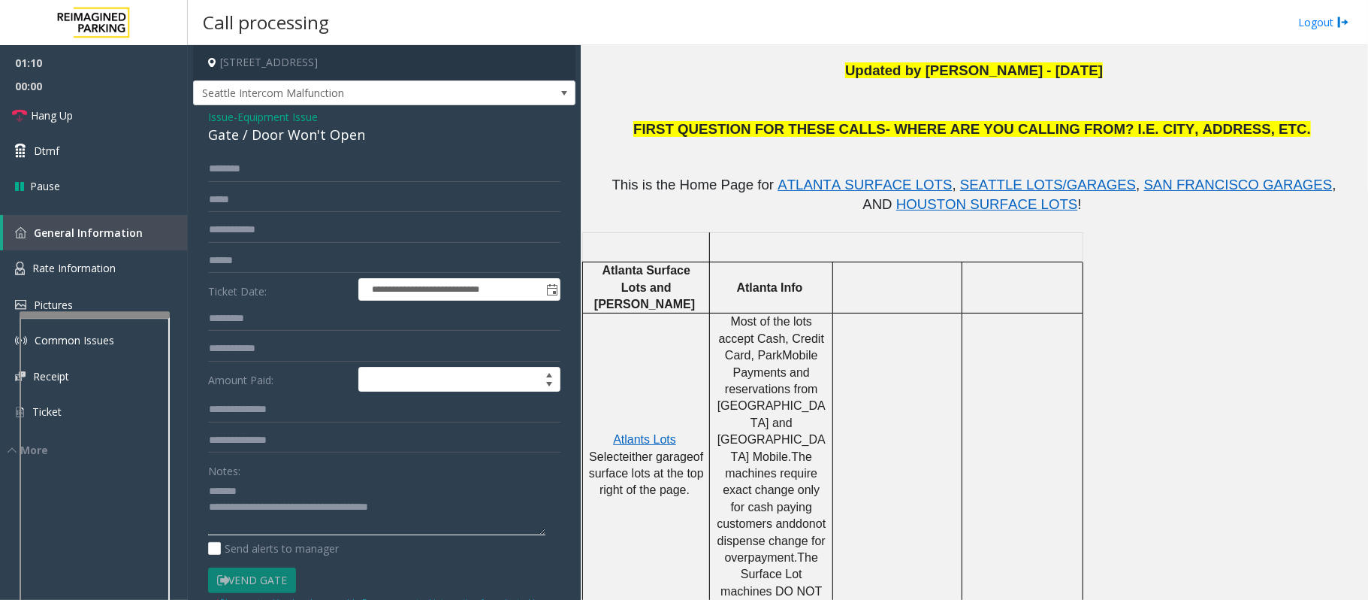
click at [277, 488] on textarea at bounding box center [376, 507] width 337 height 56
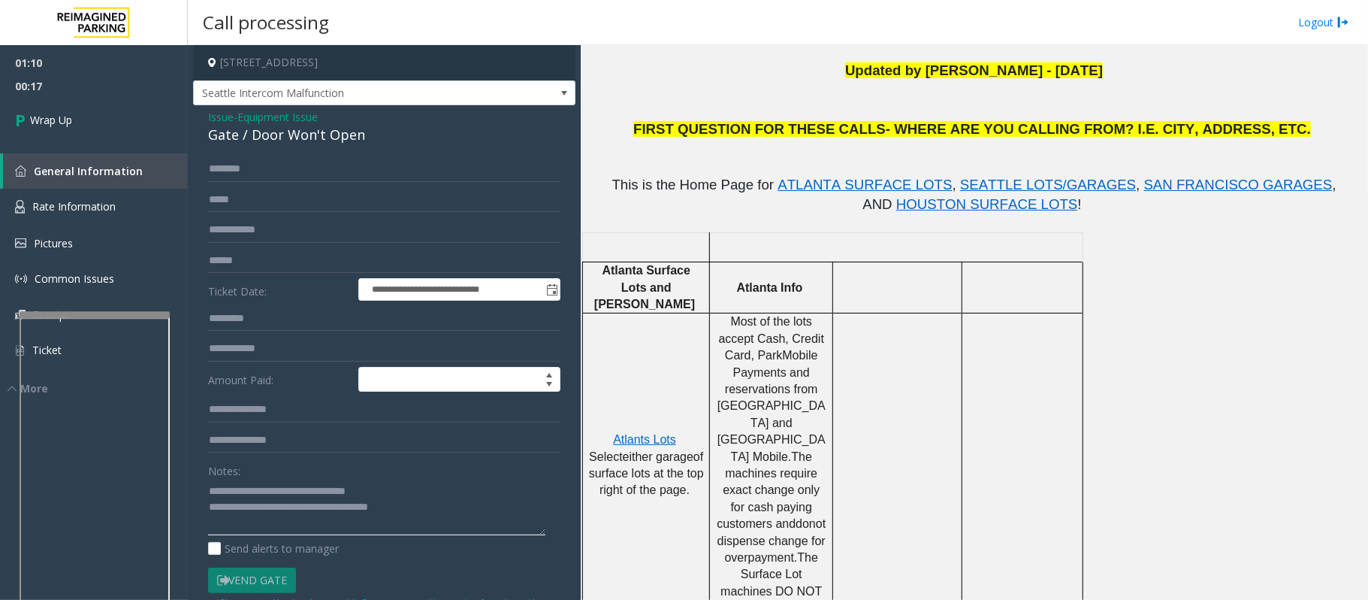
drag, startPoint x: 440, startPoint y: 506, endPoint x: 272, endPoint y: 503, distance: 167.6
click at [272, 503] on textarea at bounding box center [376, 507] width 337 height 56
click at [379, 479] on div "Notes:" at bounding box center [384, 496] width 352 height 77
click at [377, 485] on textarea at bounding box center [376, 507] width 337 height 56
paste textarea "**********"
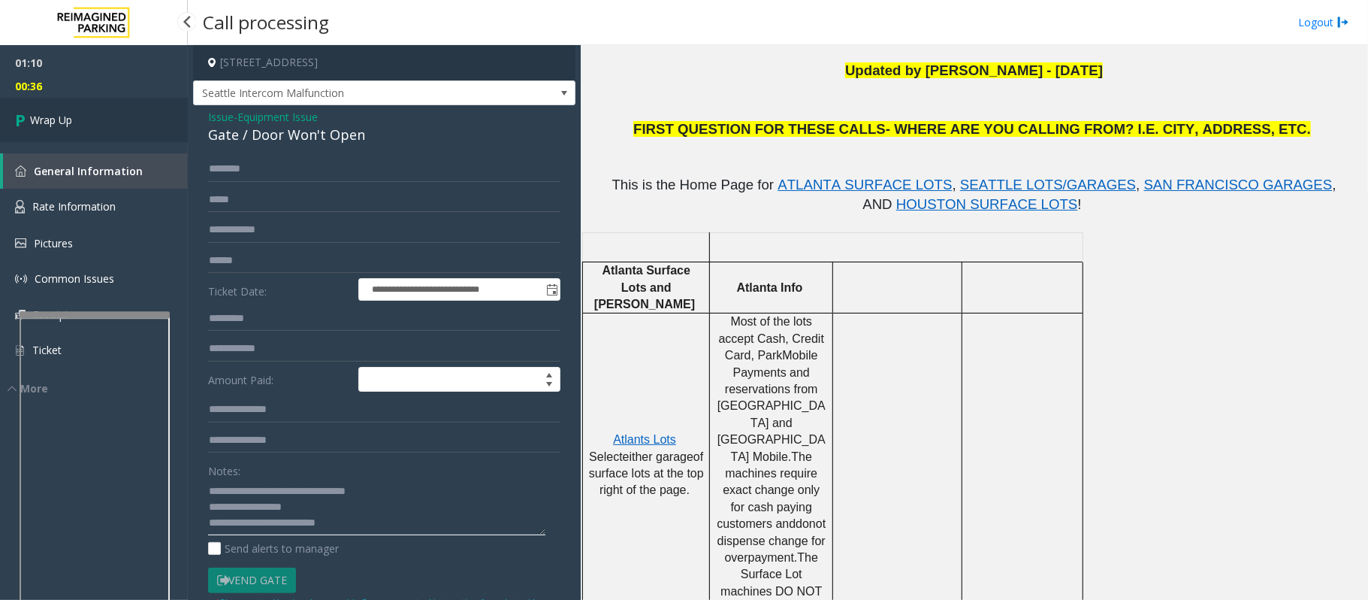
type textarea "**********"
click at [54, 118] on span "Wrap Up" at bounding box center [51, 120] width 42 height 16
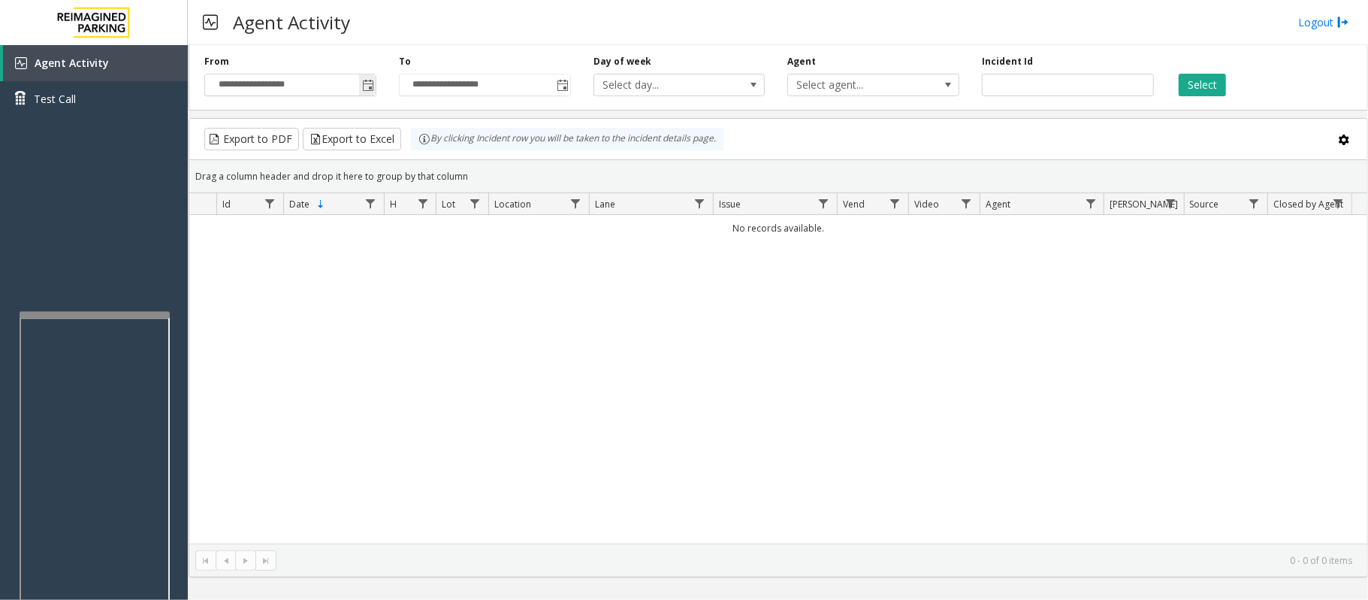
click at [367, 87] on span "Toggle popup" at bounding box center [368, 86] width 12 height 12
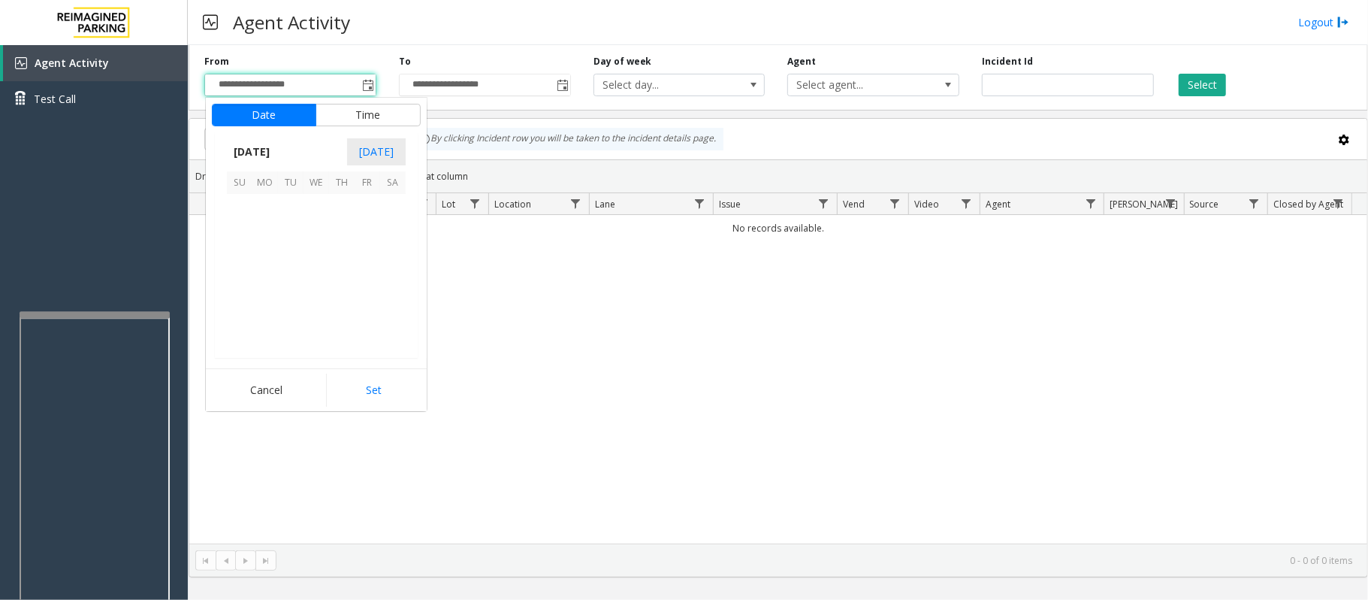
scroll to position [269482, 0]
click at [293, 261] on span "12" at bounding box center [291, 258] width 26 height 26
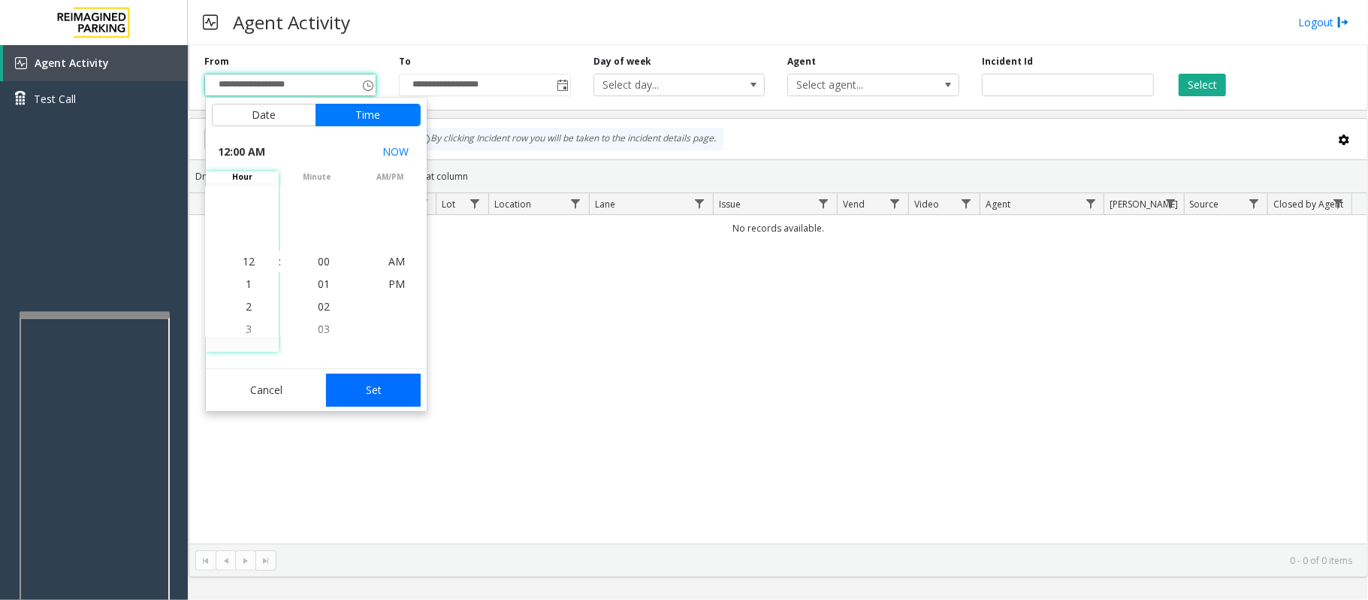
click at [371, 385] on button "Set" at bounding box center [373, 389] width 95 height 33
type input "**********"
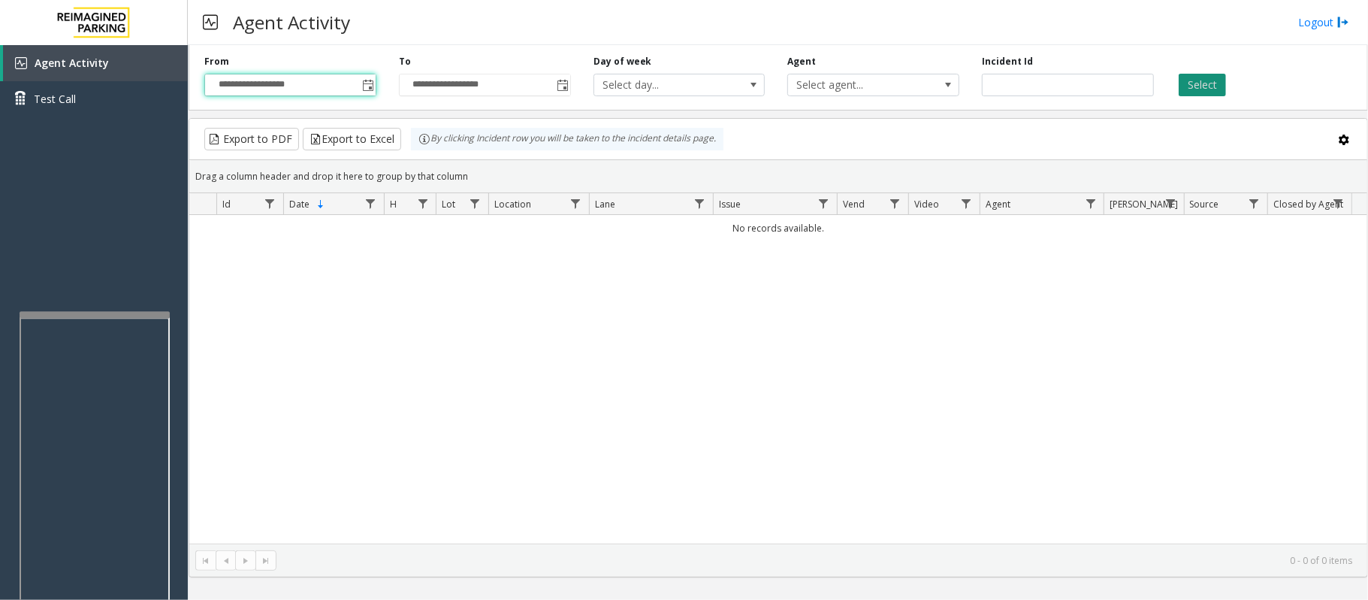
click at [1203, 81] on button "Select" at bounding box center [1202, 85] width 47 height 23
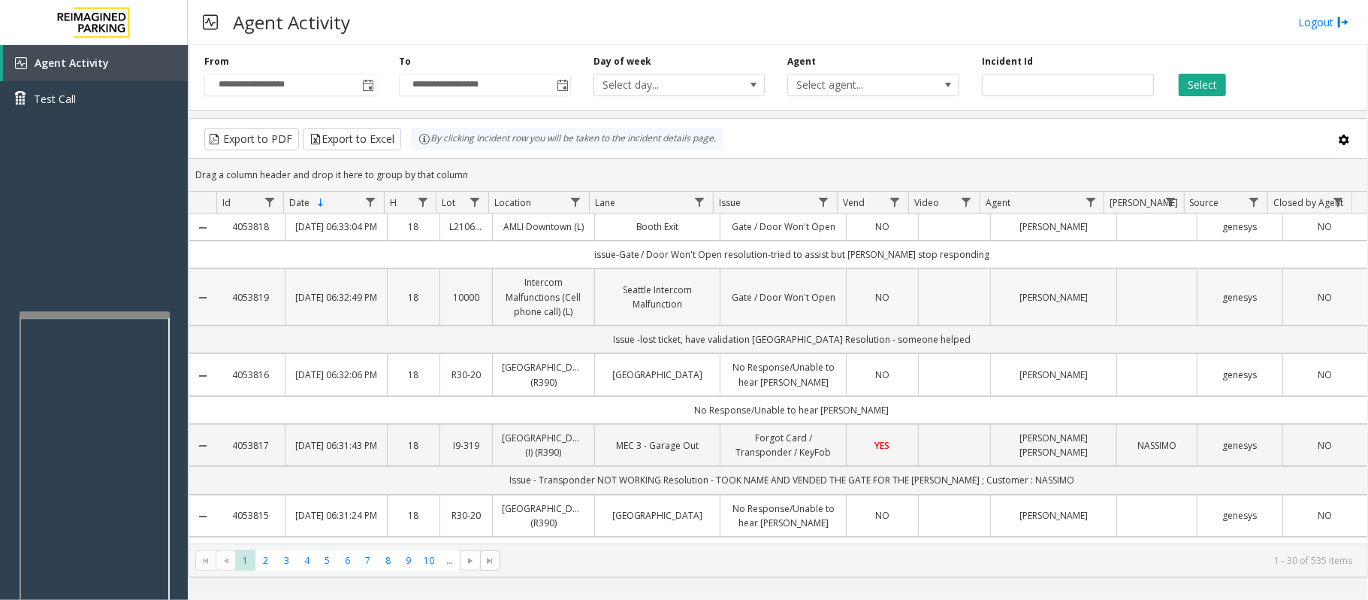
click at [758, 304] on link "Gate / Door Won't Open" at bounding box center [783, 297] width 107 height 14
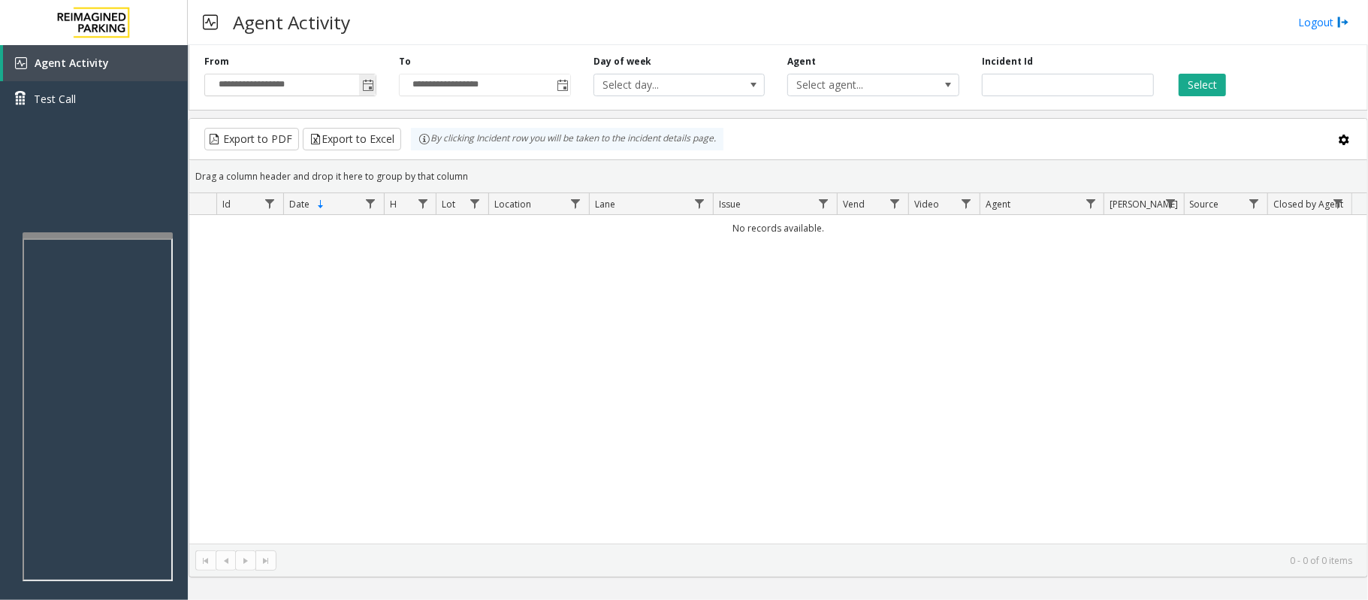
click at [374, 81] on span "Toggle popup" at bounding box center [367, 85] width 17 height 24
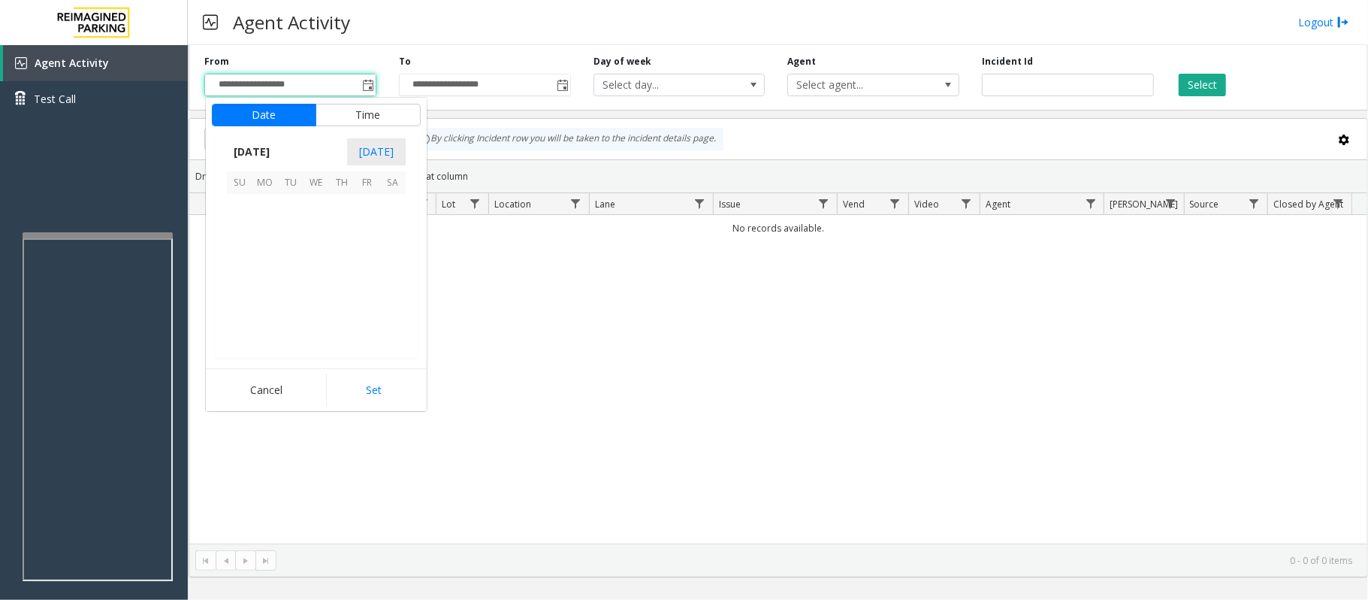
scroll to position [269482, 0]
click at [286, 254] on span "12" at bounding box center [291, 258] width 26 height 26
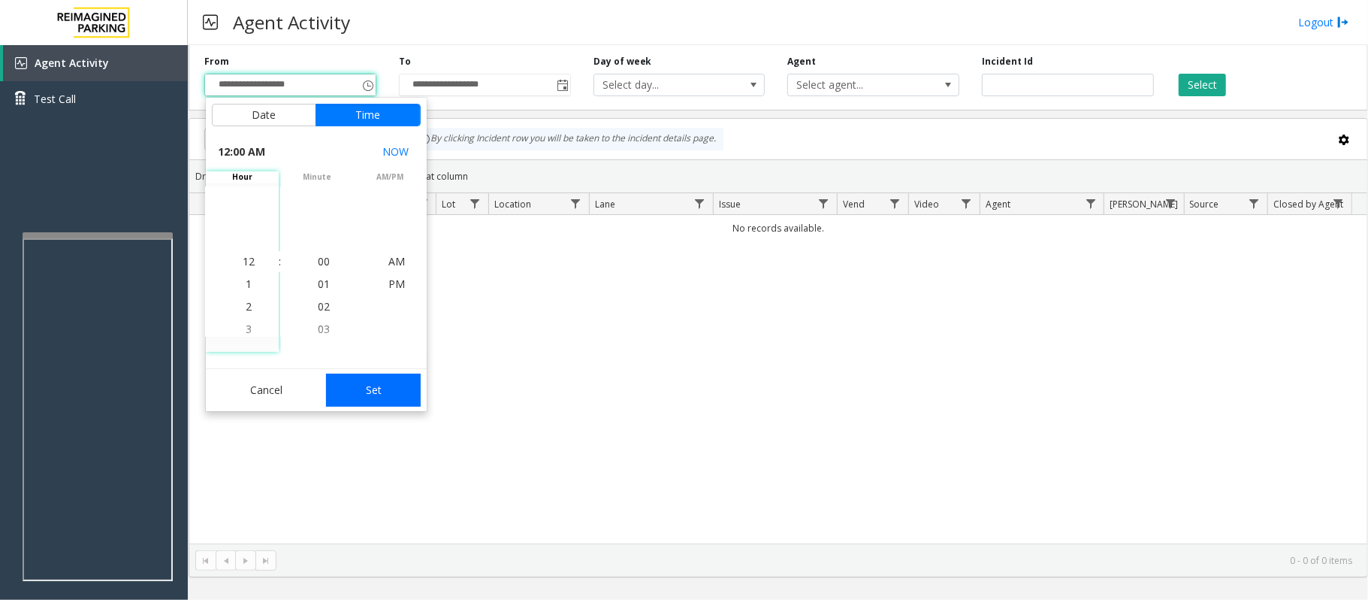
click at [385, 392] on button "Set" at bounding box center [373, 389] width 95 height 33
type input "**********"
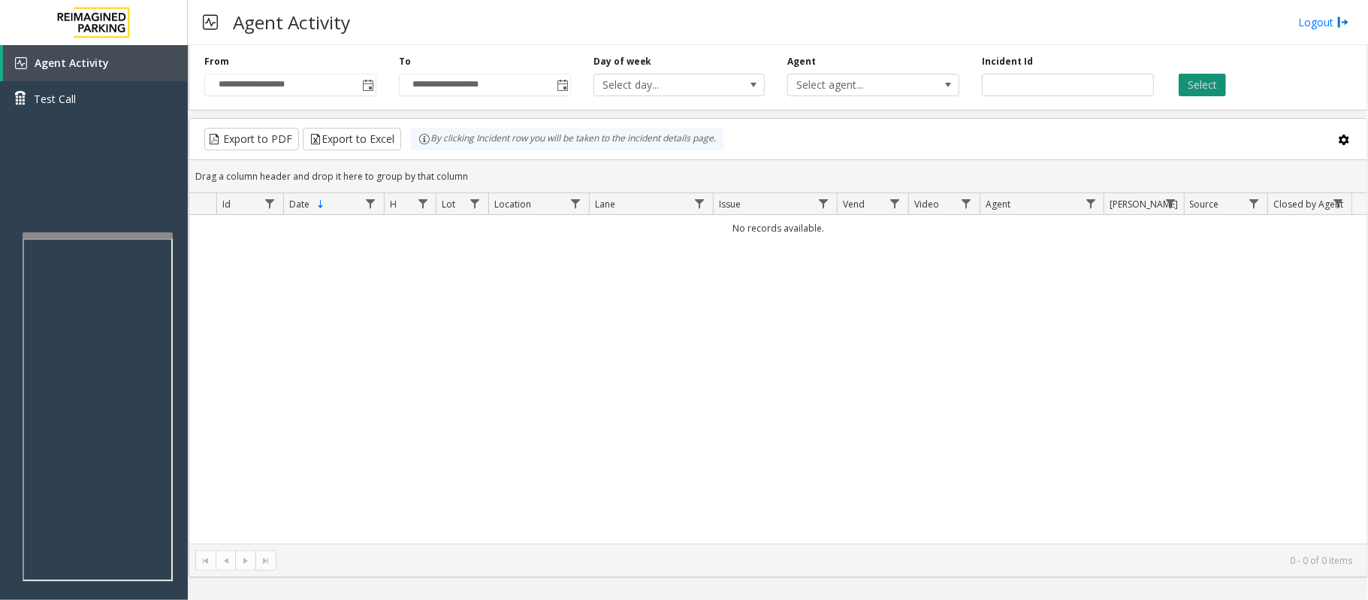
click at [1221, 85] on button "Select" at bounding box center [1202, 85] width 47 height 23
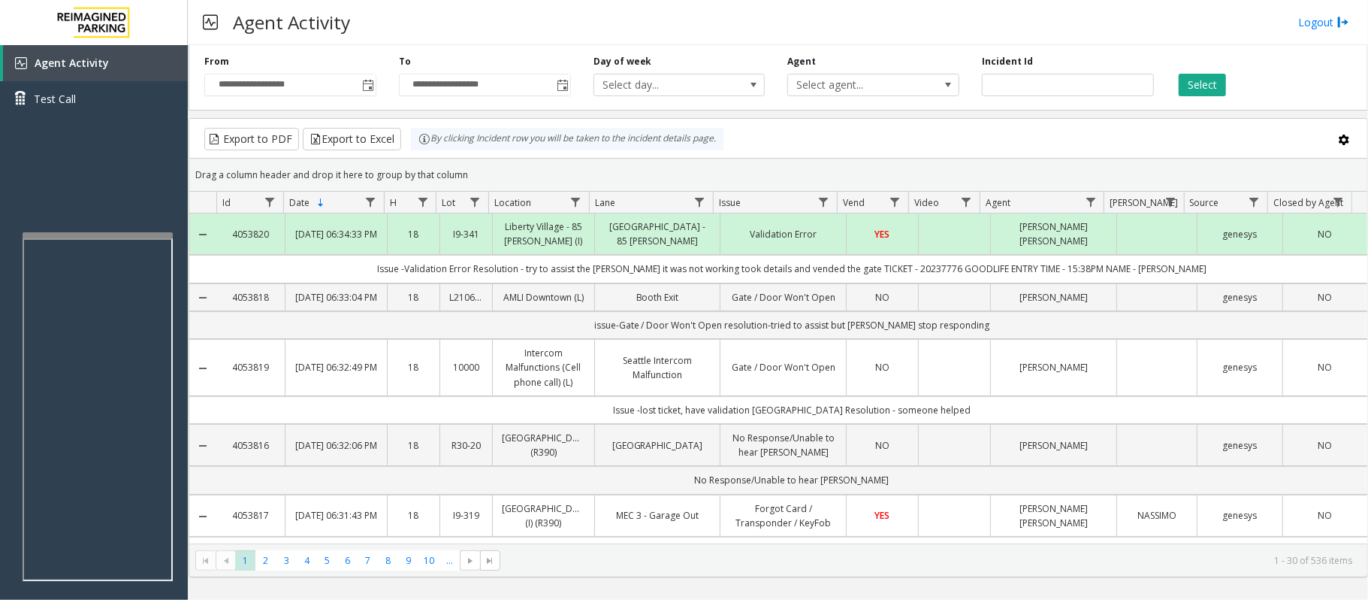
click at [851, 424] on td "Issue -lost ticket, have validation [GEOGRAPHIC_DATA] Resolution - someone help…" at bounding box center [791, 410] width 1151 height 28
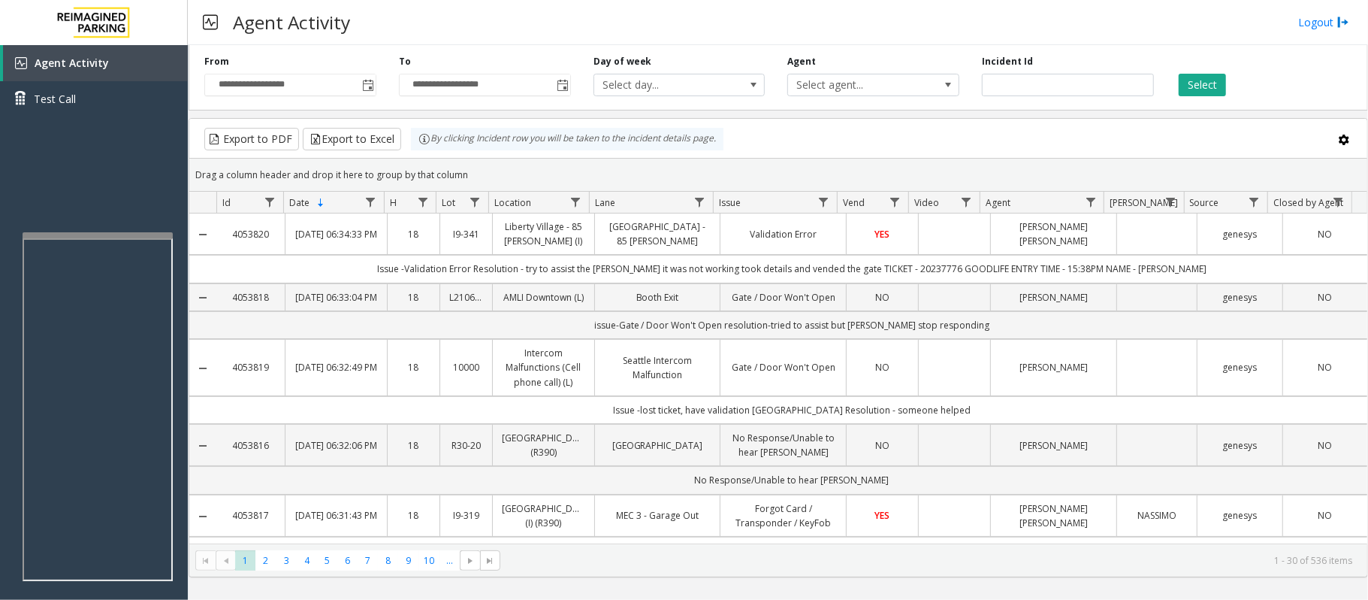
click at [864, 396] on td "NO" at bounding box center [882, 367] width 72 height 57
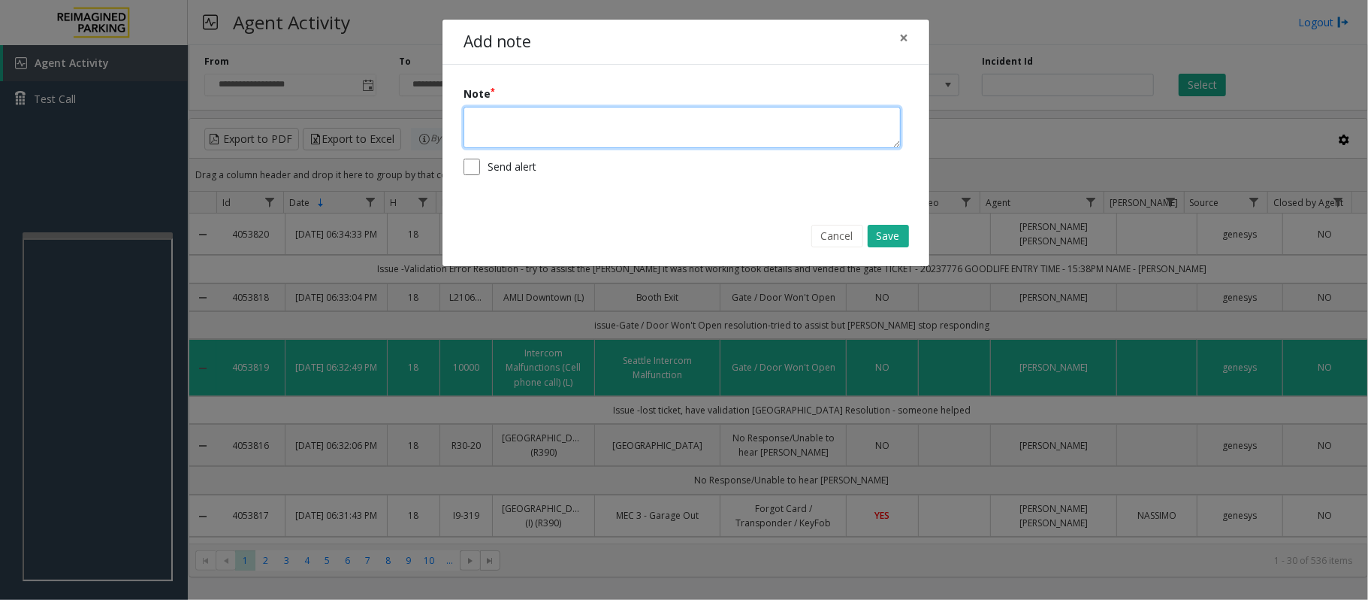
click at [585, 132] on textarea at bounding box center [682, 127] width 437 height 41
paste textarea "**********"
type textarea "**********"
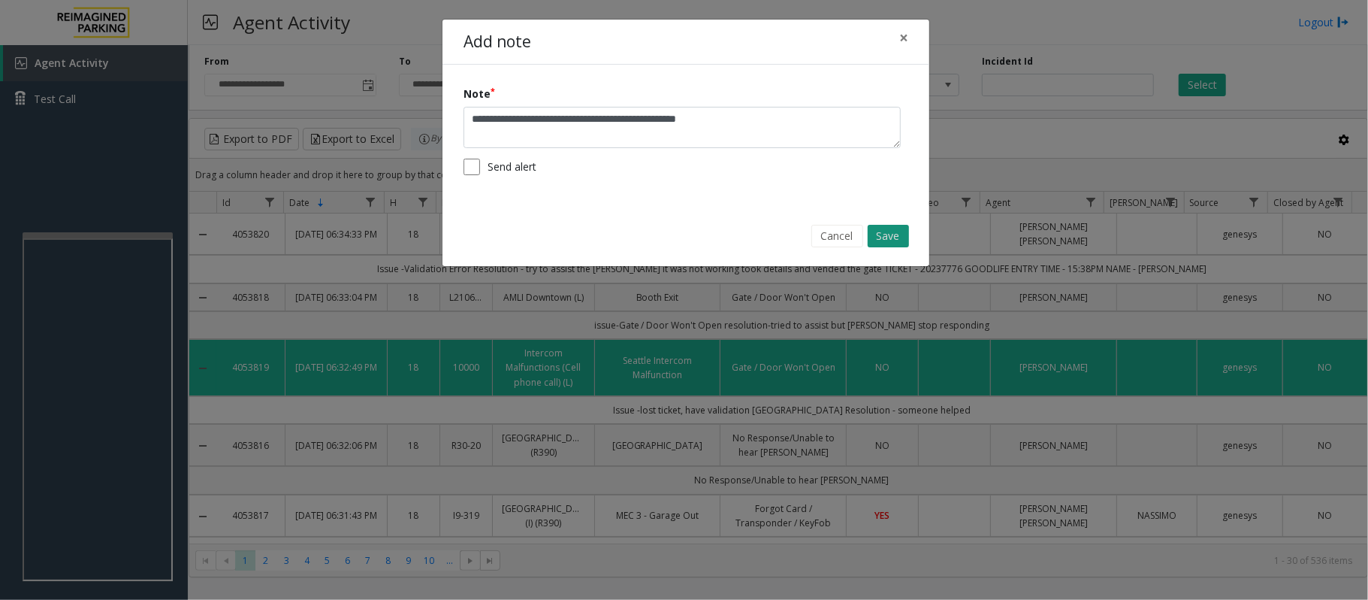
click at [893, 241] on button "Save" at bounding box center [888, 236] width 41 height 23
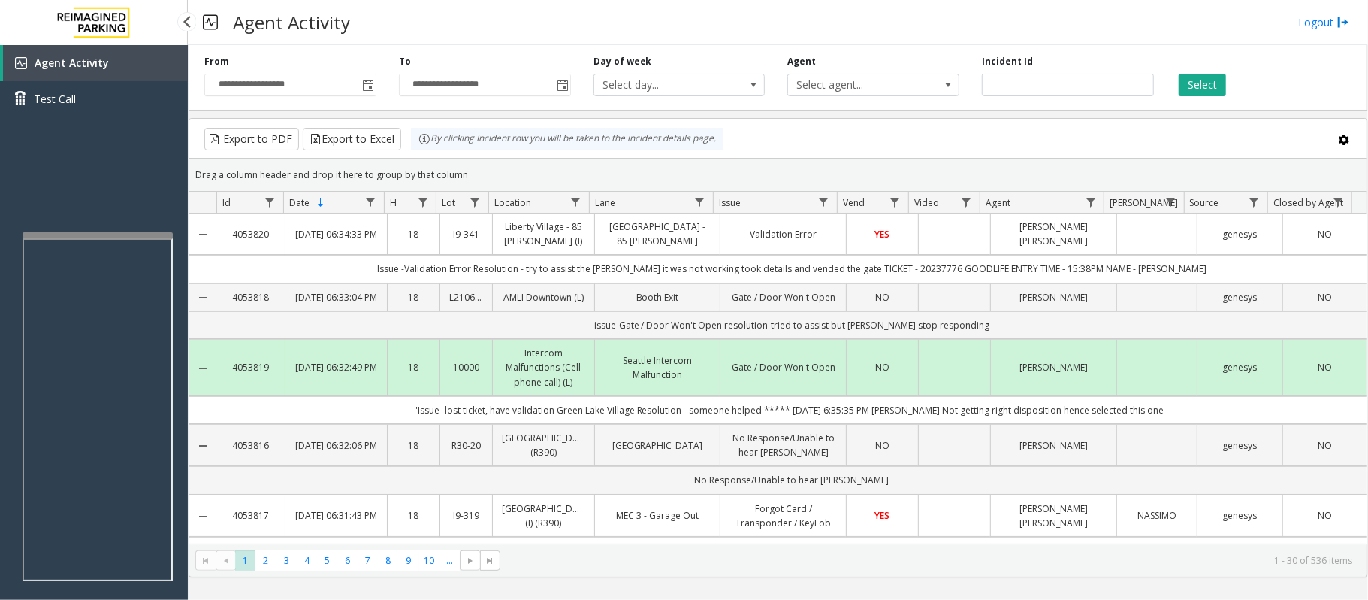
click at [56, 137] on div "Agent Activity Test Call" at bounding box center [94, 345] width 188 height 600
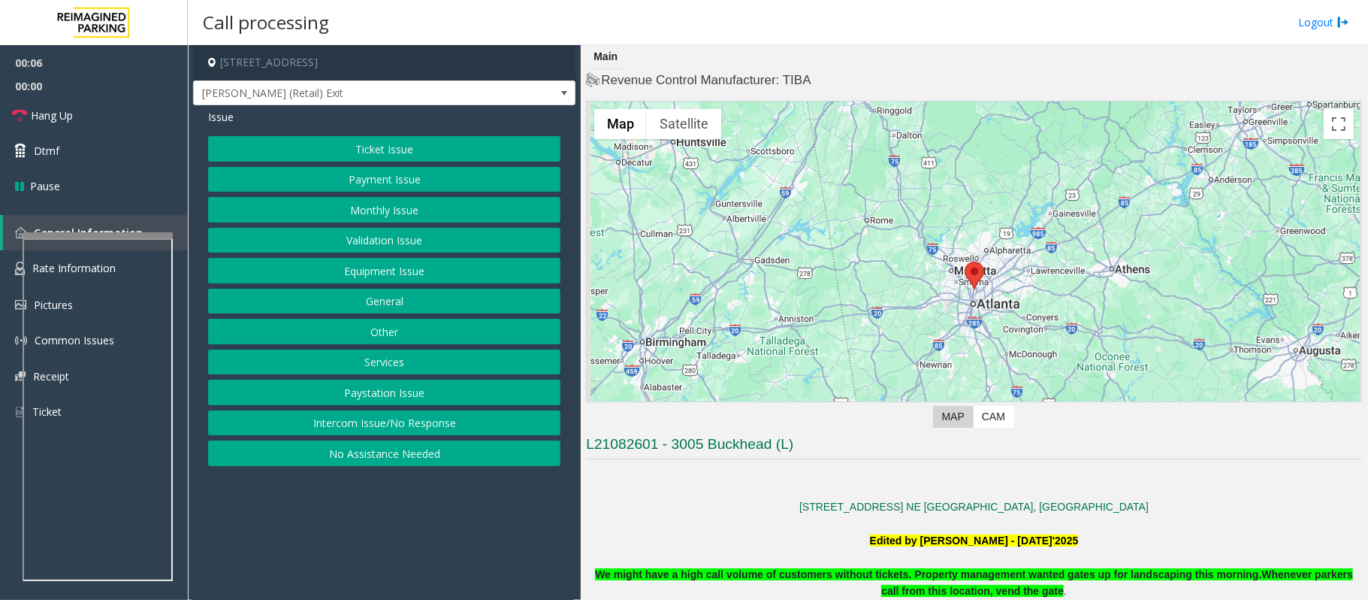
click at [328, 418] on button "Intercom Issue/No Response" at bounding box center [384, 423] width 352 height 26
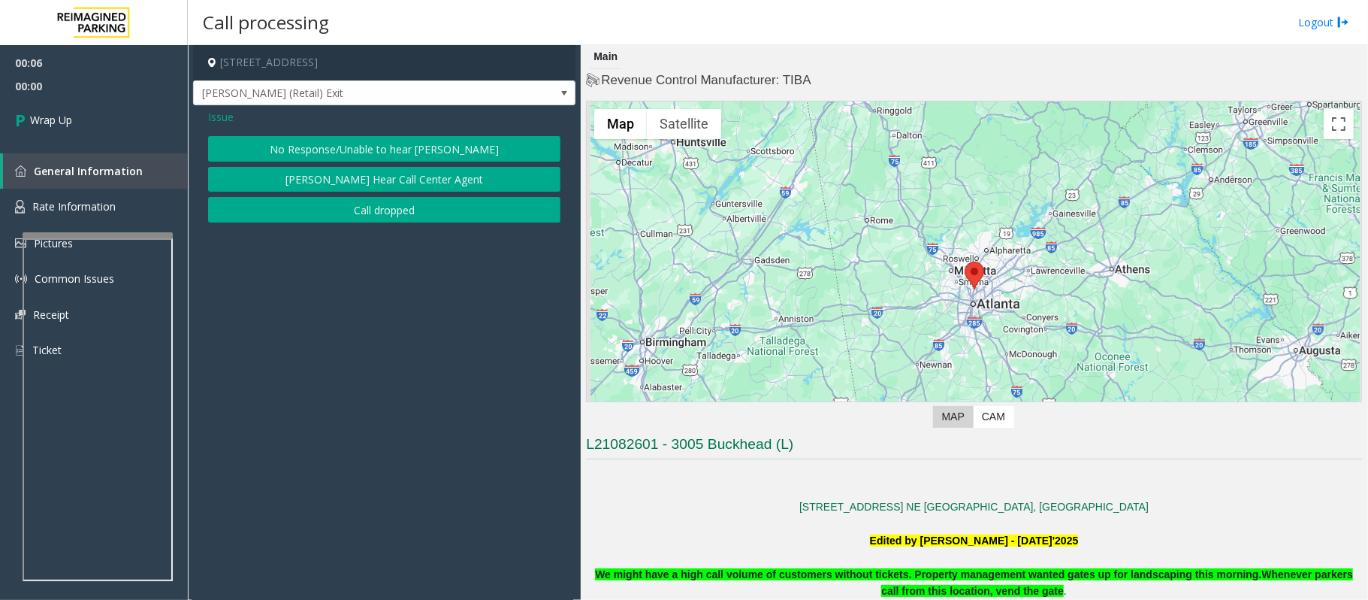
click at [274, 145] on button "No Response/Unable to hear [PERSON_NAME]" at bounding box center [384, 149] width 352 height 26
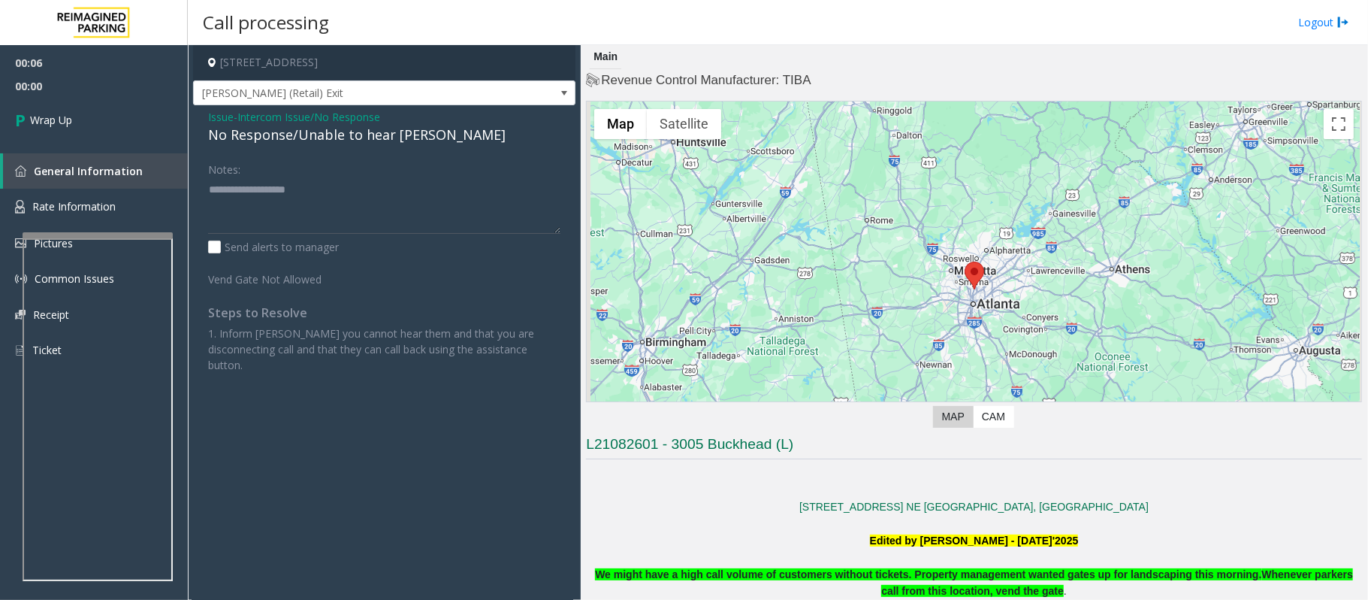
click at [313, 119] on span "Intercom Issue/No Response" at bounding box center [308, 117] width 143 height 16
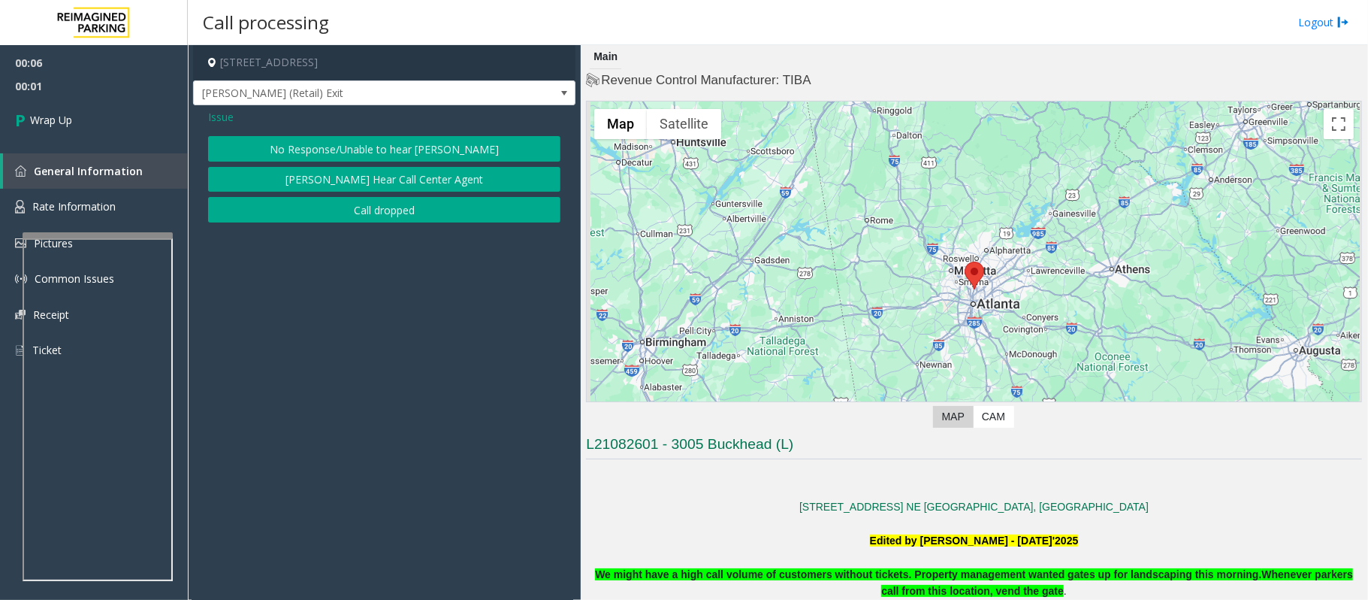
click at [385, 217] on button "Call dropped" at bounding box center [384, 210] width 352 height 26
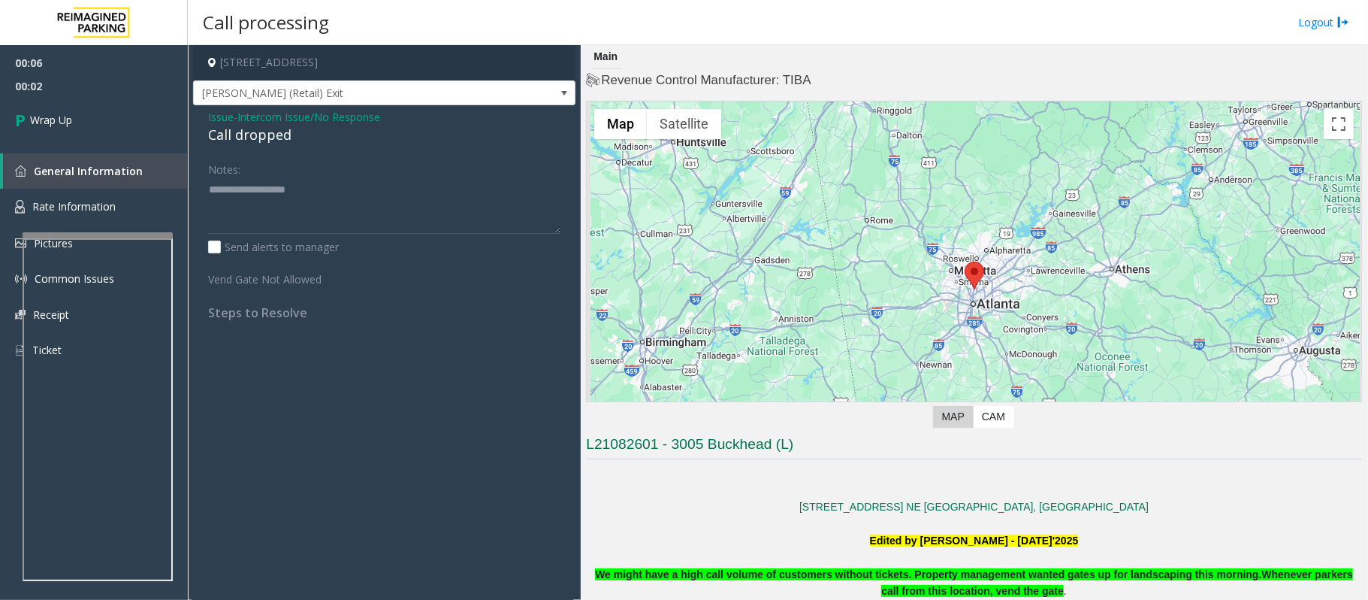
click at [215, 127] on div "Call dropped" at bounding box center [384, 135] width 352 height 20
type textarea "**********"
drag, startPoint x: 108, startPoint y: 110, endPoint x: 108, endPoint y: 118, distance: 8.3
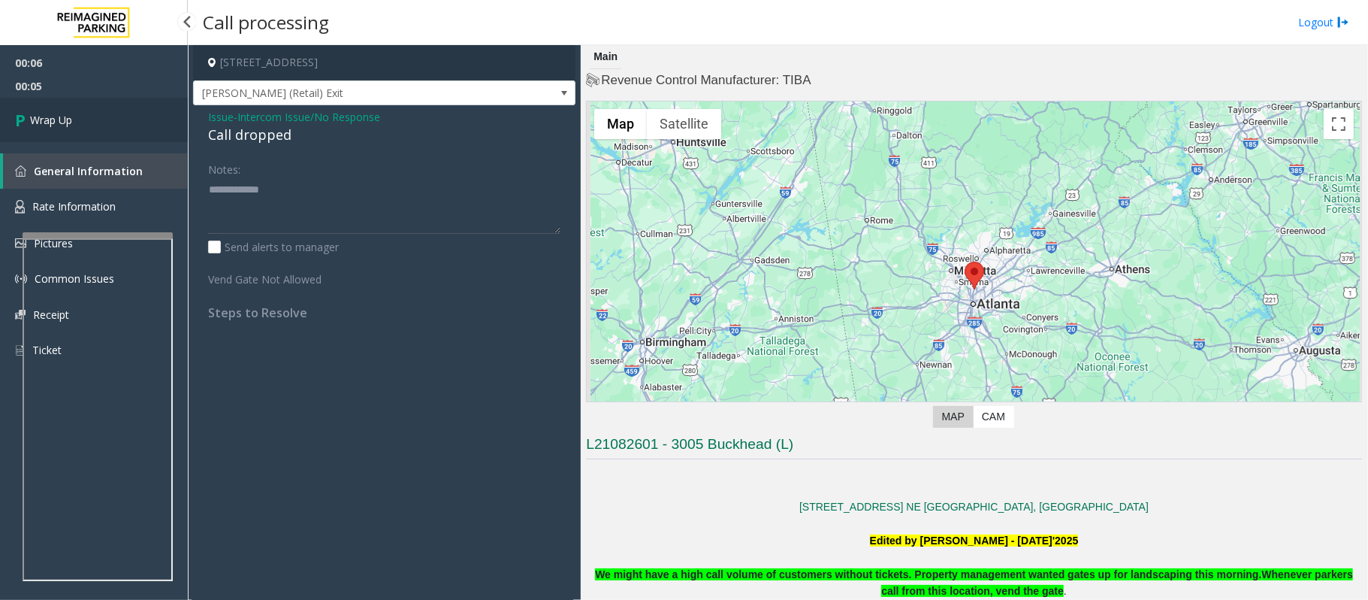
click at [107, 111] on link "Wrap Up" at bounding box center [94, 120] width 188 height 44
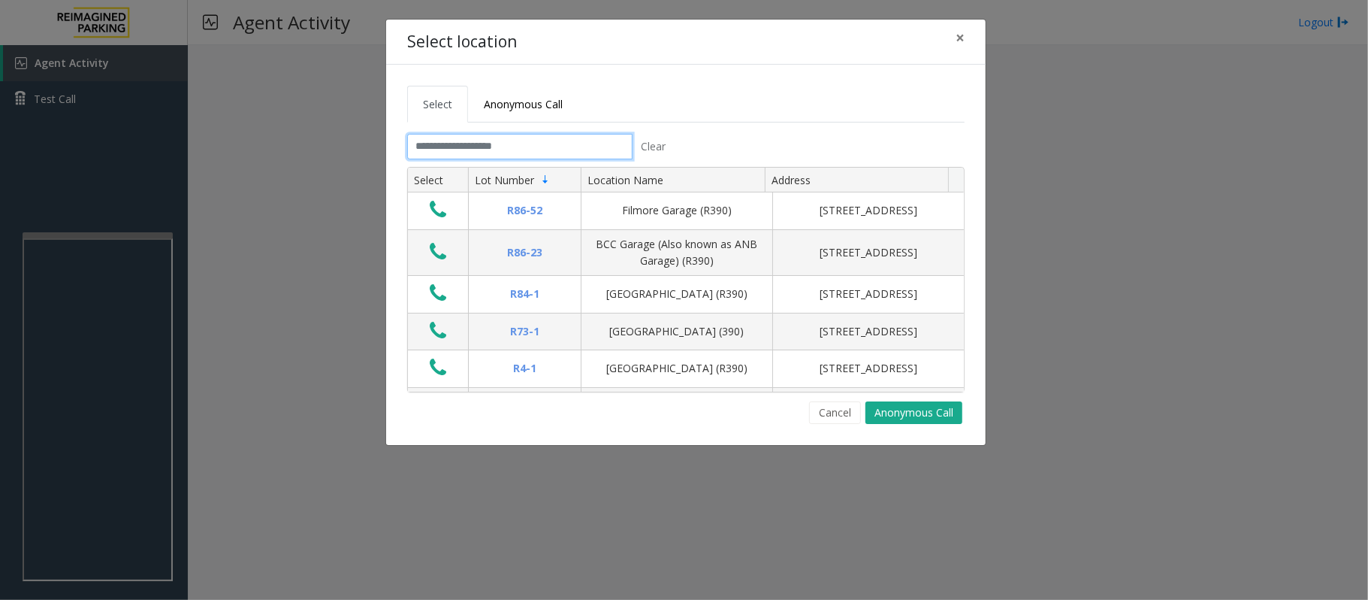
click at [511, 145] on input "text" at bounding box center [519, 147] width 225 height 26
click at [568, 150] on input "text" at bounding box center [519, 147] width 225 height 26
click at [840, 410] on button "Cancel" at bounding box center [835, 412] width 52 height 23
click at [835, 415] on button "Cancel" at bounding box center [835, 412] width 52 height 23
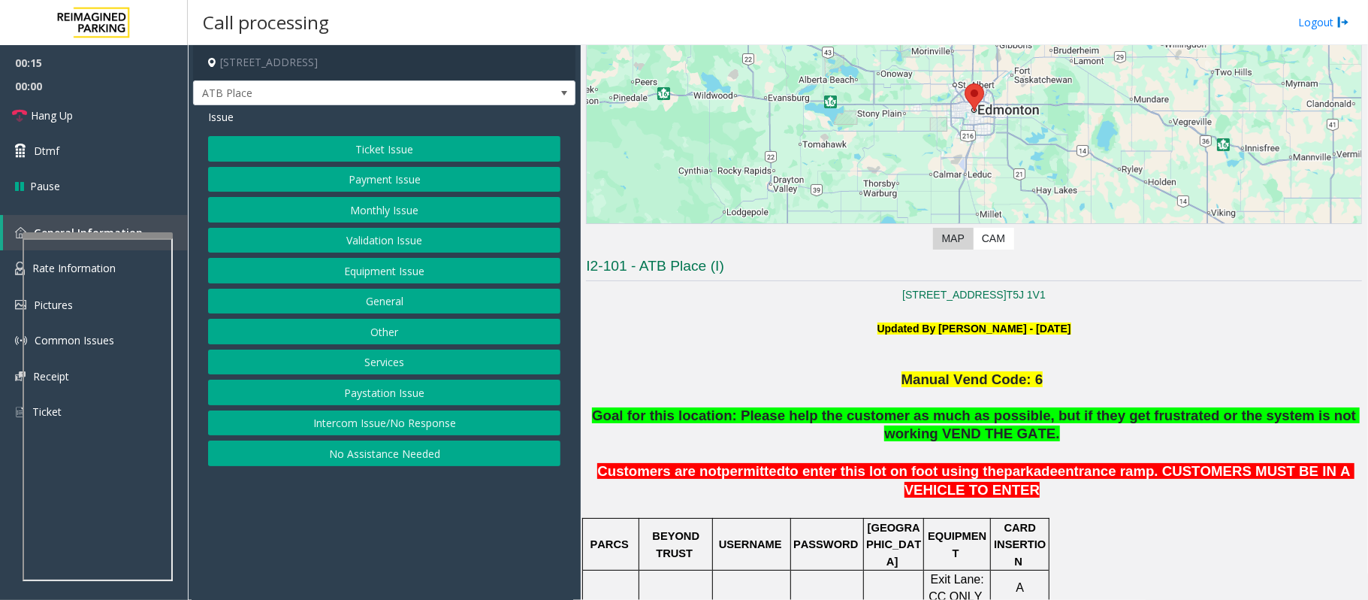
scroll to position [200, 0]
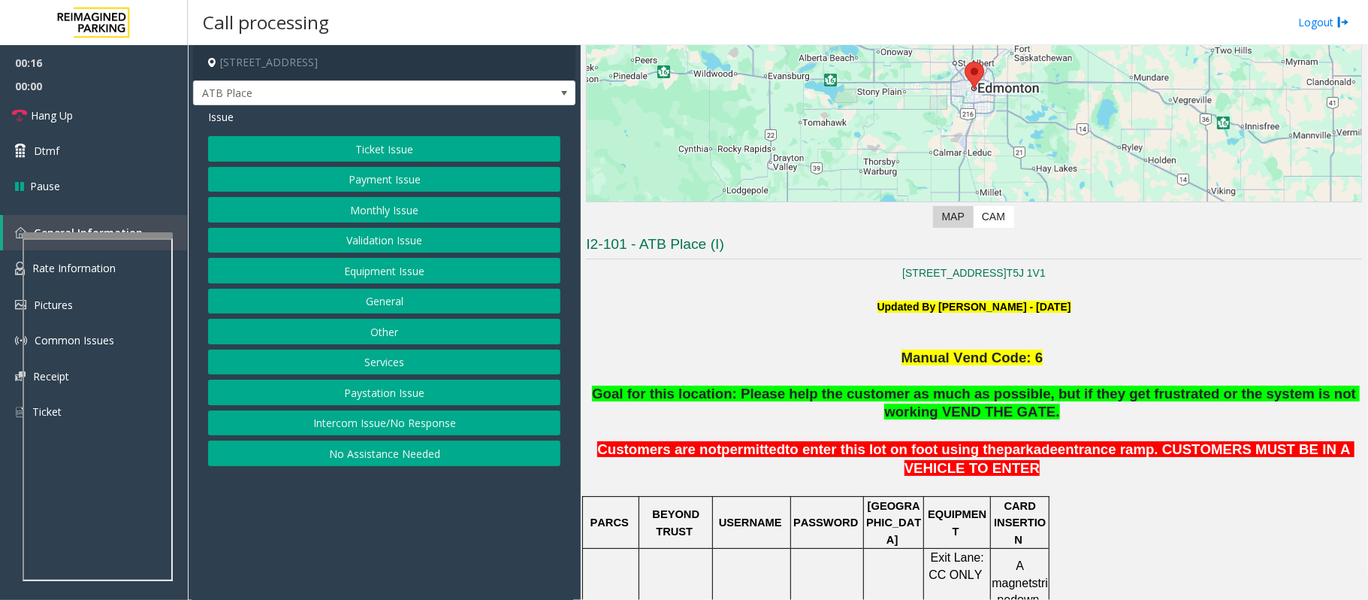
click at [392, 428] on button "Intercom Issue/No Response" at bounding box center [384, 423] width 352 height 26
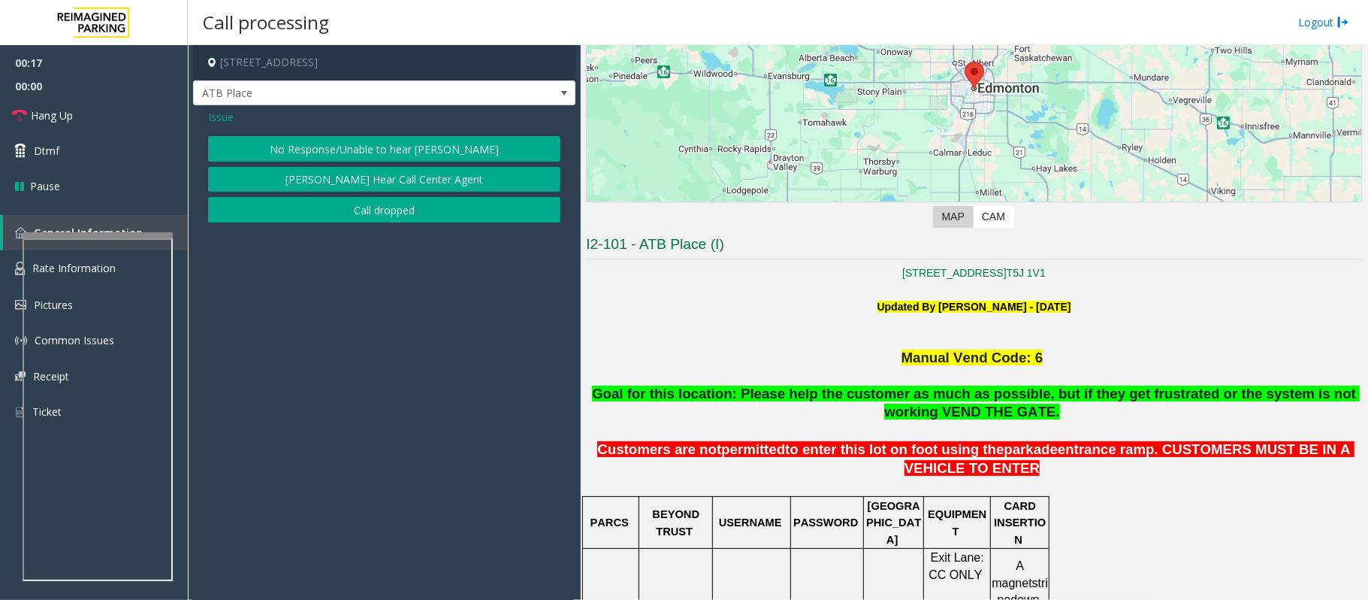
click at [325, 151] on button "No Response/Unable to hear [PERSON_NAME]" at bounding box center [384, 149] width 352 height 26
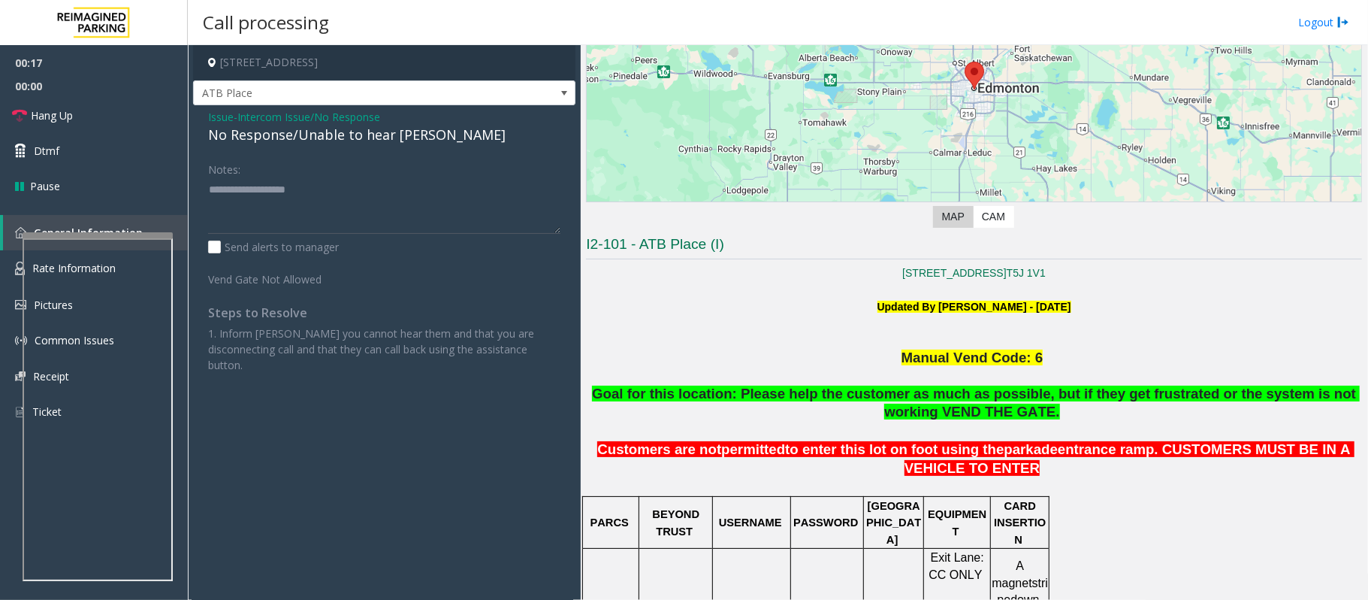
click at [335, 146] on div "Issue - Intercom Issue/No Response No Response/Unable to hear [PERSON_NAME] Not…" at bounding box center [384, 246] width 382 height 283
click at [370, 139] on div "No Response/Unable to hear [PERSON_NAME]" at bounding box center [384, 135] width 352 height 20
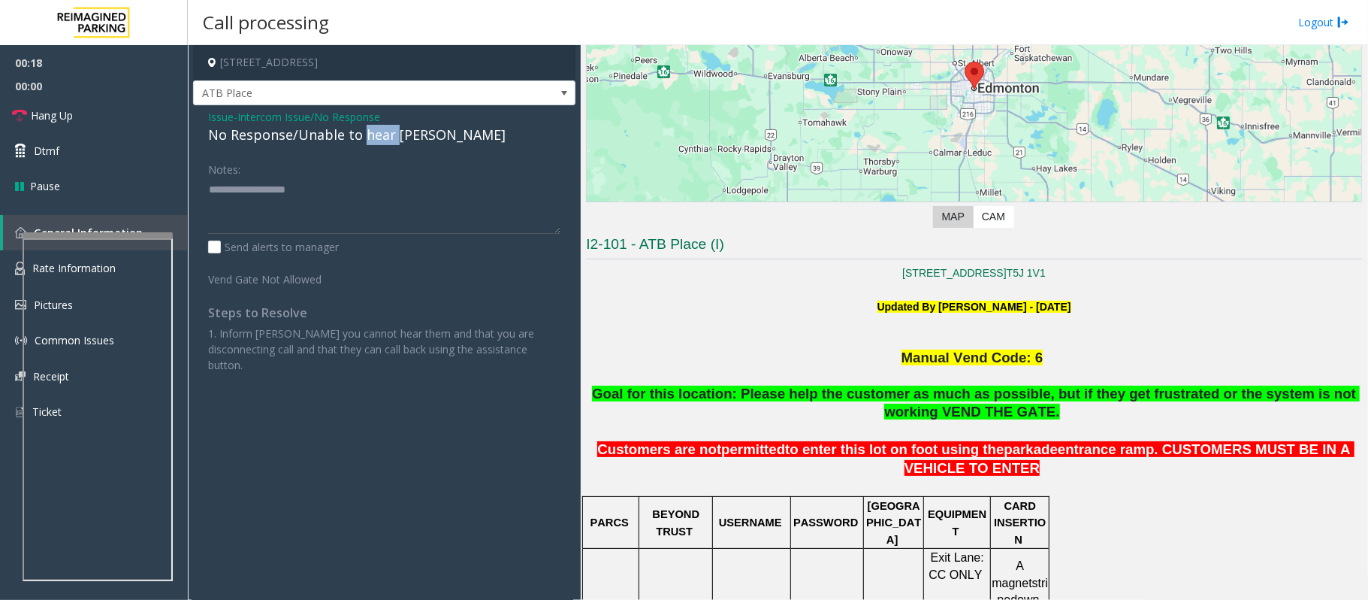
click at [370, 139] on div "No Response/Unable to hear [PERSON_NAME]" at bounding box center [384, 135] width 352 height 20
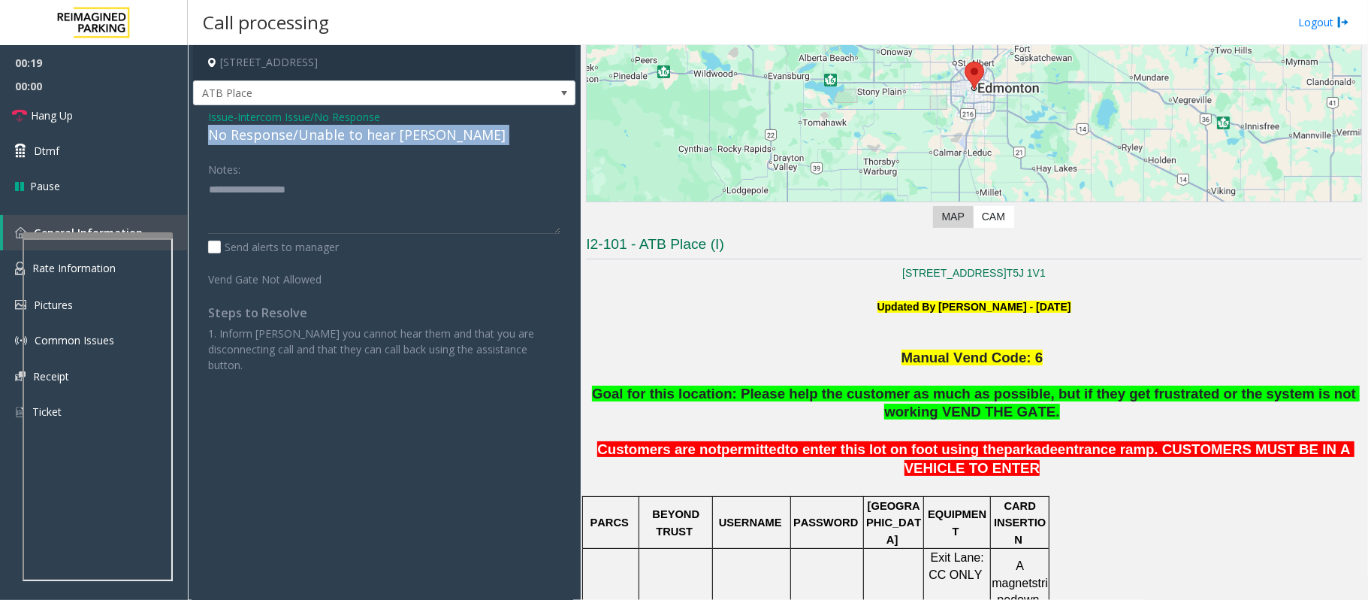
click at [370, 139] on div "No Response/Unable to hear [PERSON_NAME]" at bounding box center [384, 135] width 352 height 20
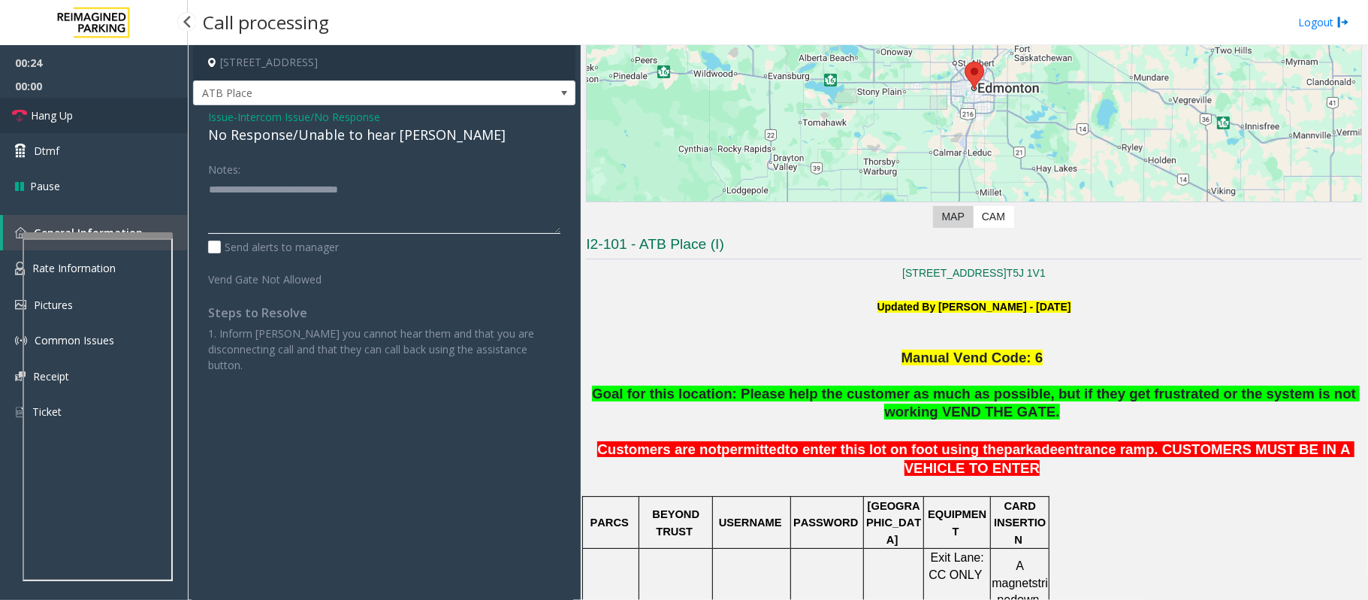
type textarea "**********"
click at [64, 117] on span "Hang Up" at bounding box center [52, 115] width 42 height 16
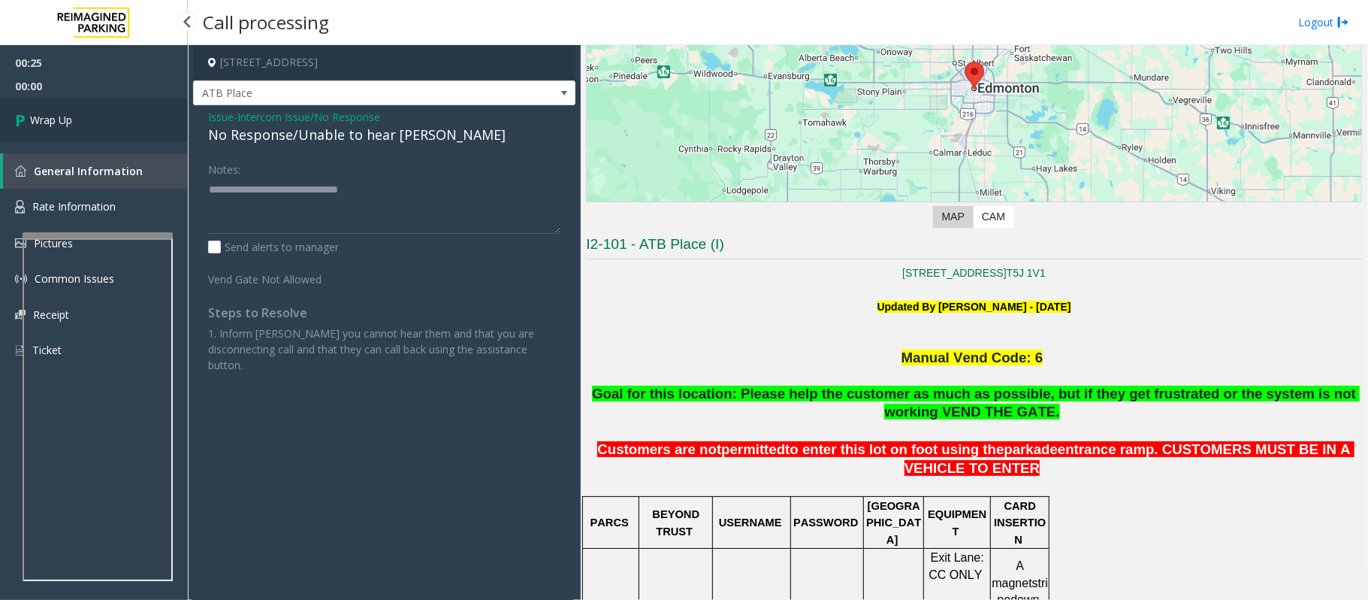
click at [87, 109] on link "Wrap Up" at bounding box center [94, 120] width 188 height 44
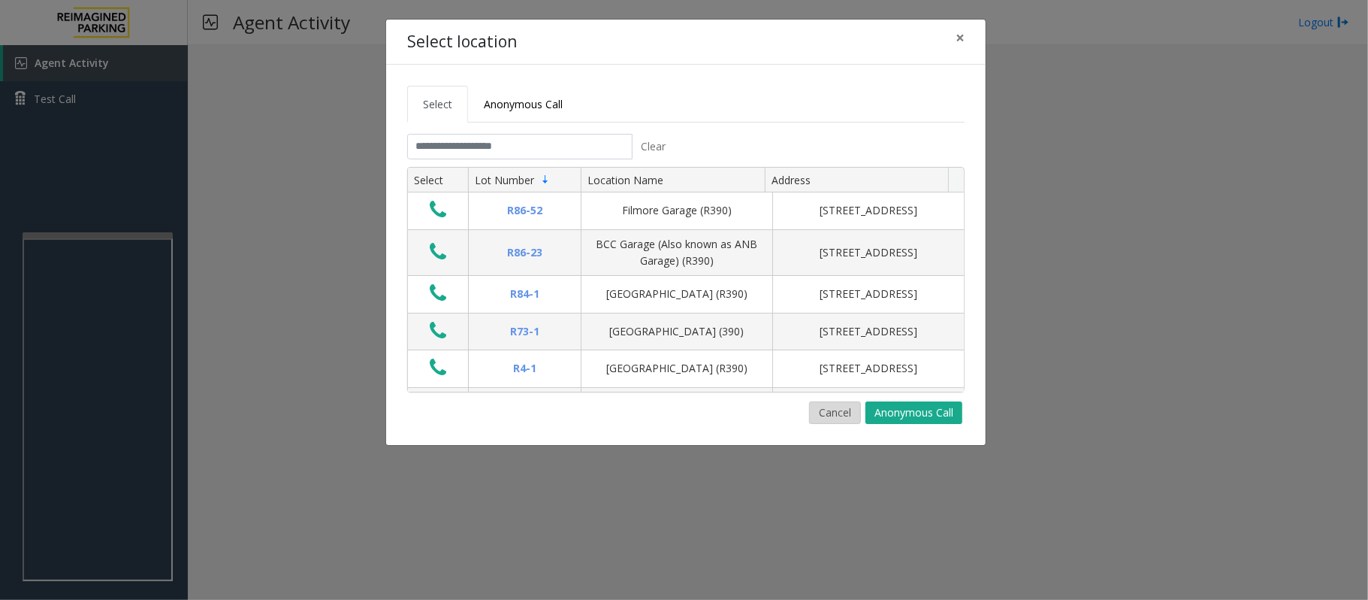
click at [845, 404] on button "Cancel" at bounding box center [835, 412] width 52 height 23
click at [857, 415] on button "Cancel" at bounding box center [835, 412] width 52 height 23
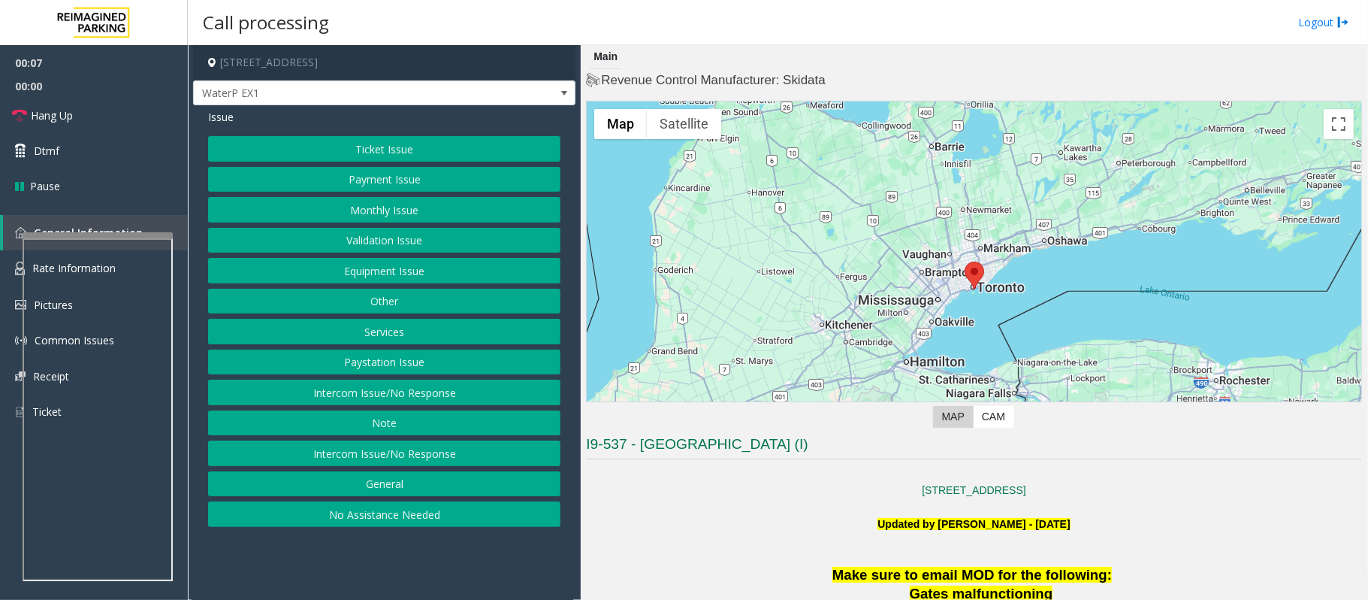
click at [431, 397] on button "Intercom Issue/No Response" at bounding box center [384, 392] width 352 height 26
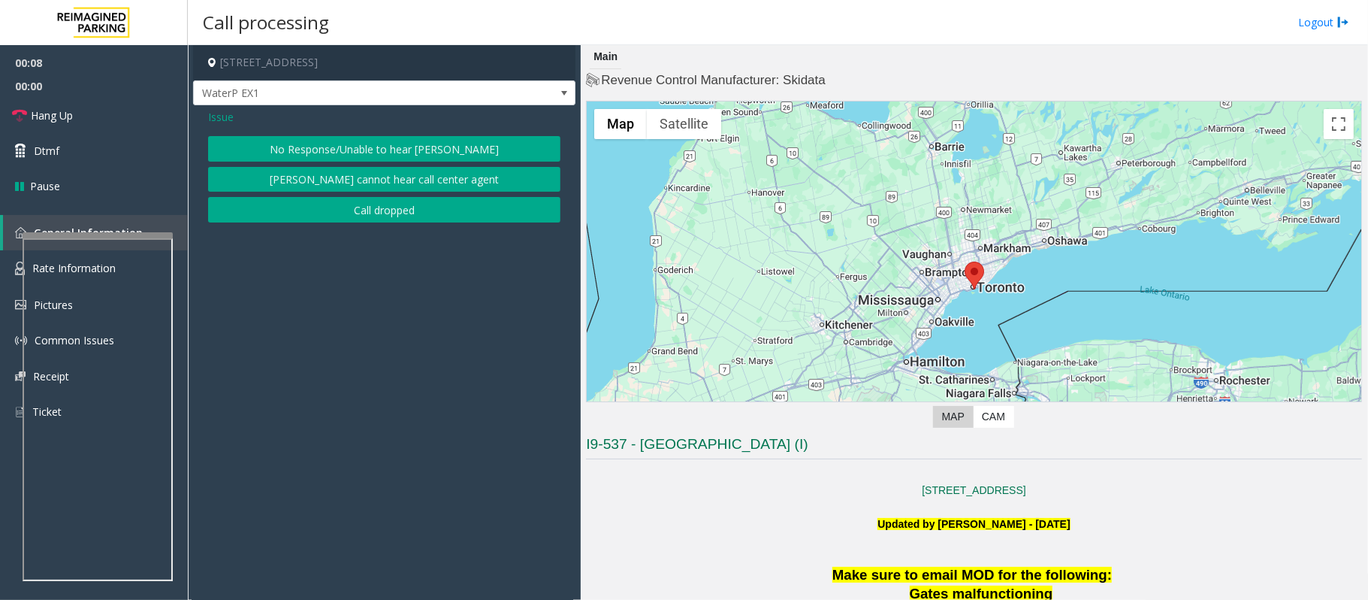
click at [316, 139] on button "No Response/Unable to hear [PERSON_NAME]" at bounding box center [384, 149] width 352 height 26
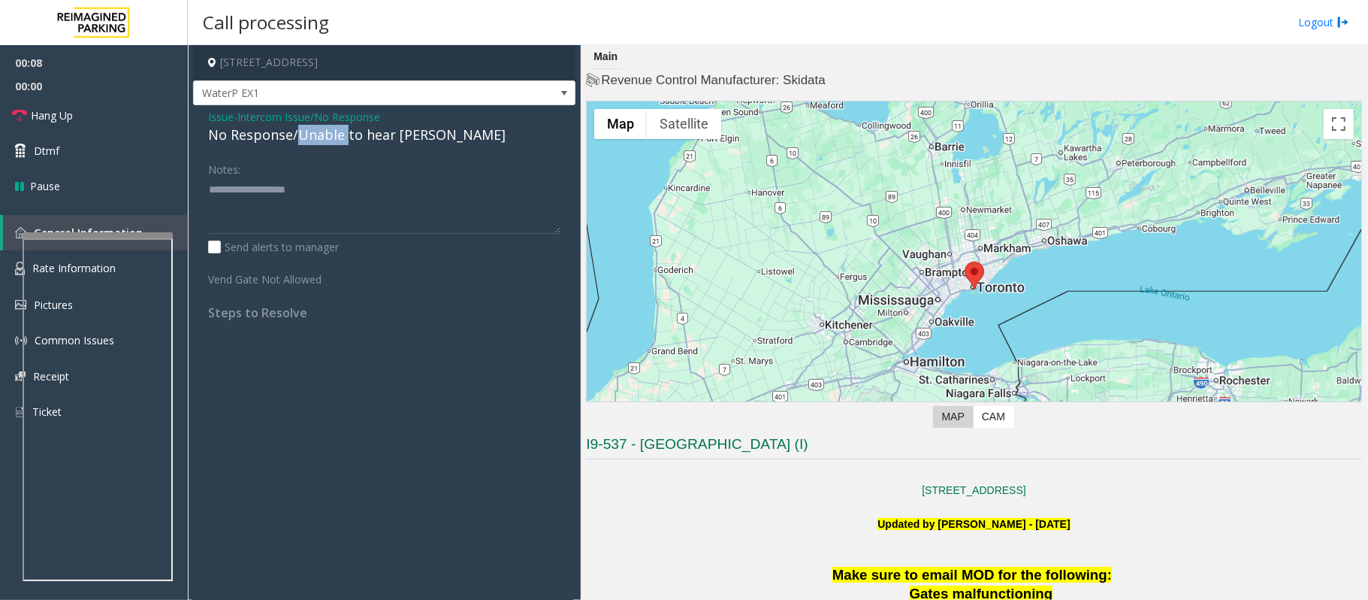
click at [316, 139] on div "No Response/Unable to hear [PERSON_NAME]" at bounding box center [384, 135] width 352 height 20
type textarea "**********"
drag, startPoint x: 784, startPoint y: 446, endPoint x: 586, endPoint y: 443, distance: 198.4
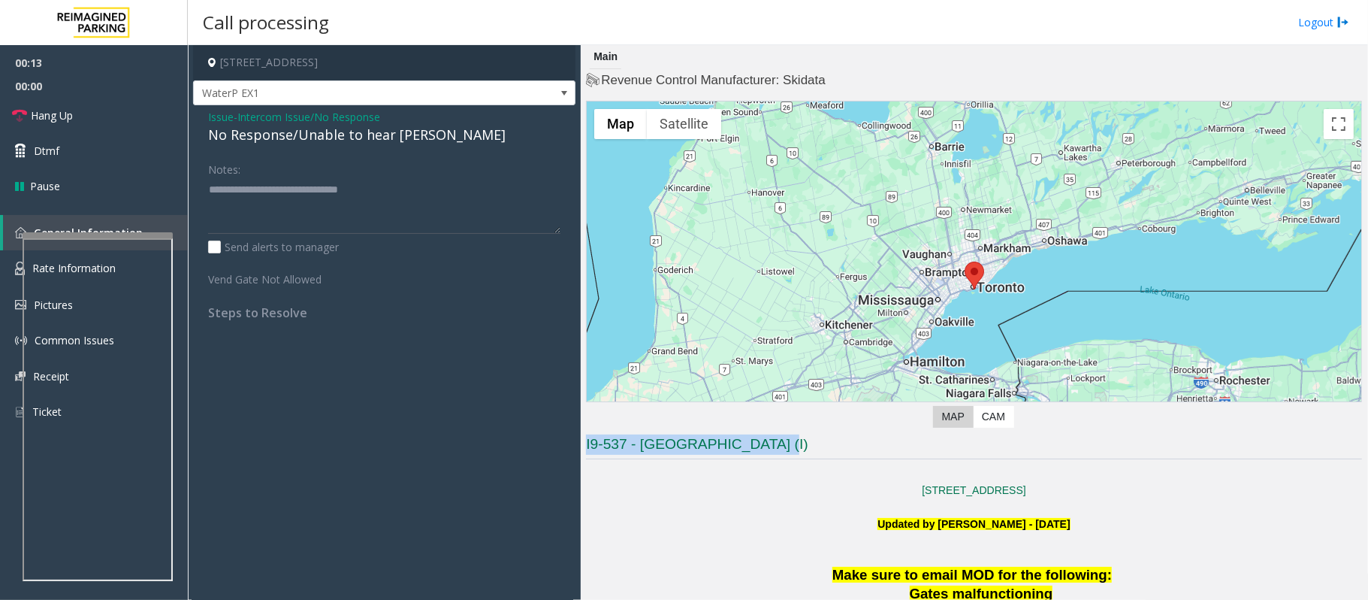
click at [586, 443] on h3 "I9-537 - [GEOGRAPHIC_DATA] (I)" at bounding box center [974, 446] width 776 height 25
click at [635, 499] on p at bounding box center [974, 506] width 776 height 17
drag, startPoint x: 791, startPoint y: 439, endPoint x: 590, endPoint y: 443, distance: 201.4
click at [590, 443] on h3 "I9-537 - [GEOGRAPHIC_DATA] (I)" at bounding box center [974, 446] width 776 height 25
click at [608, 473] on p at bounding box center [974, 472] width 776 height 17
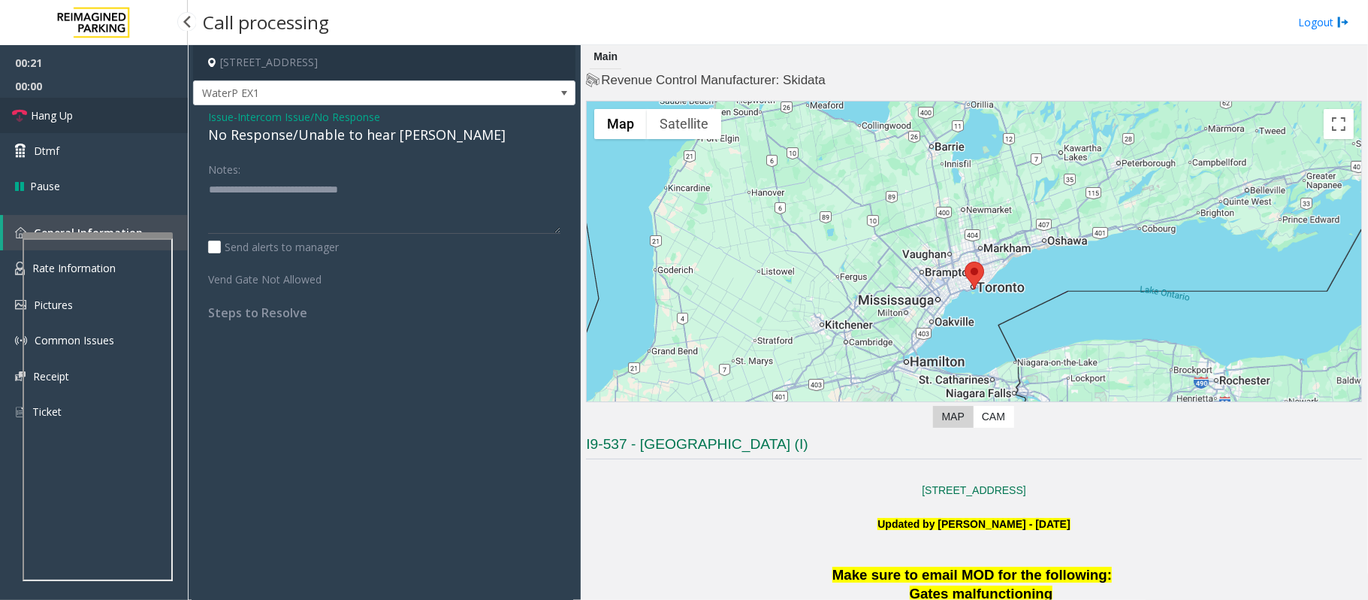
click at [63, 121] on span "Hang Up" at bounding box center [52, 115] width 42 height 16
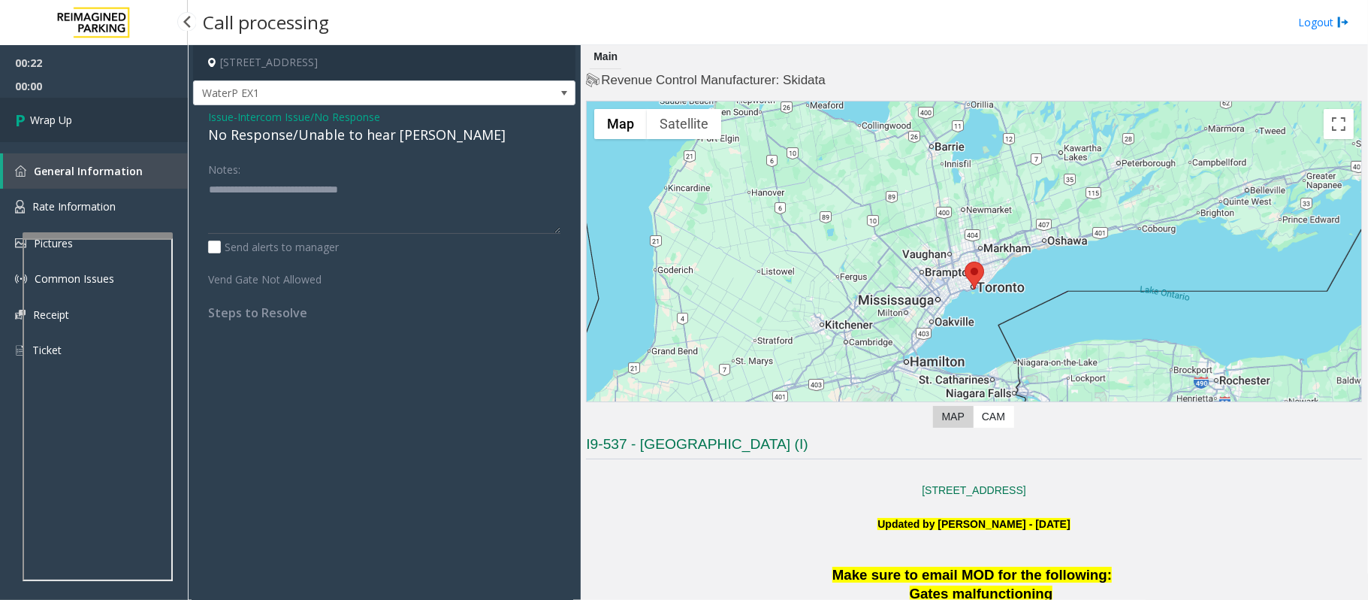
click at [63, 121] on span "Wrap Up" at bounding box center [51, 120] width 42 height 16
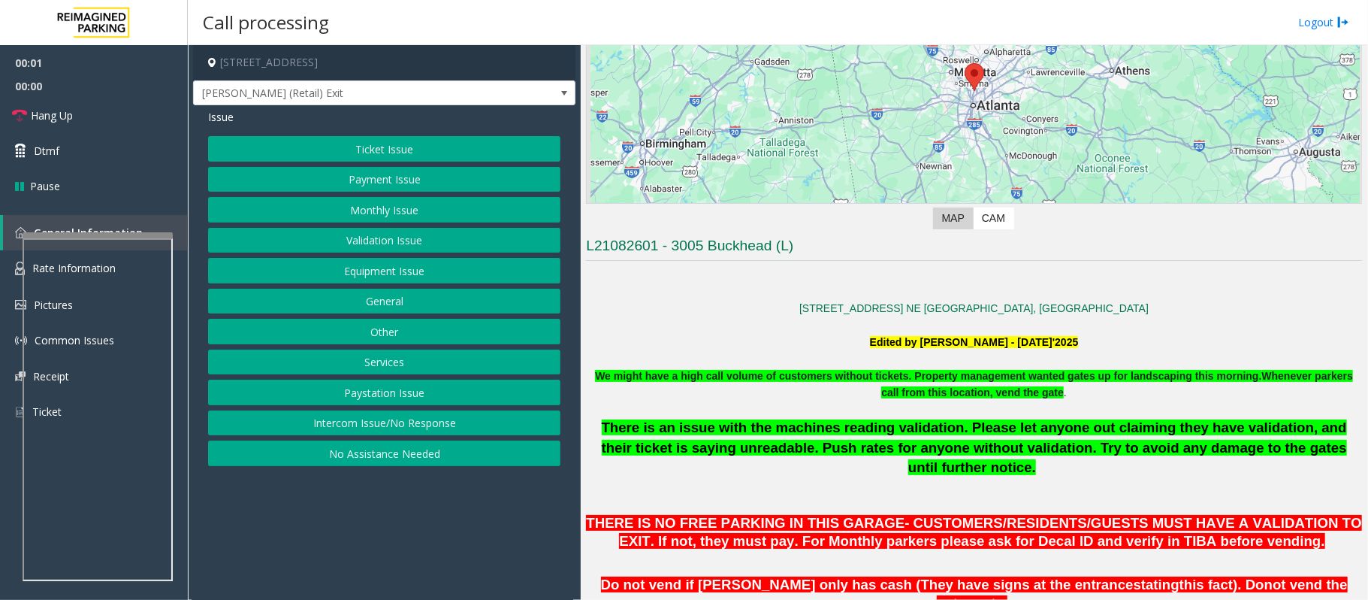
scroll to position [200, 0]
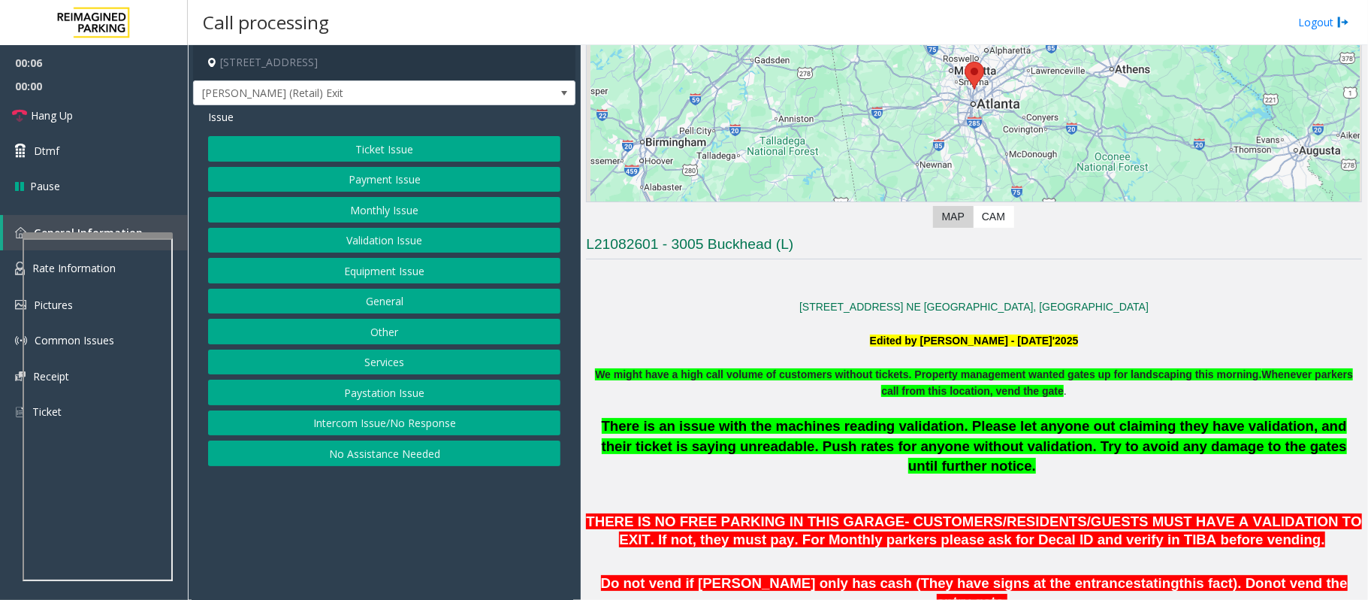
click at [343, 419] on button "Intercom Issue/No Response" at bounding box center [384, 423] width 352 height 26
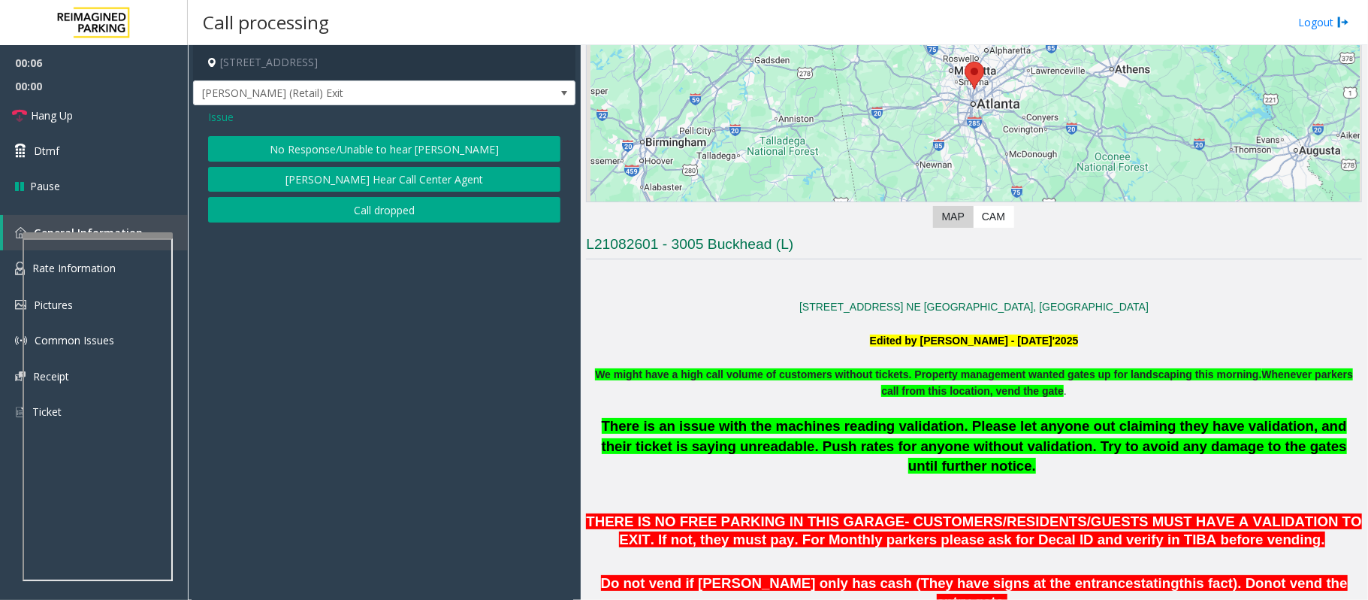
click at [350, 150] on button "No Response/Unable to hear [PERSON_NAME]" at bounding box center [384, 149] width 352 height 26
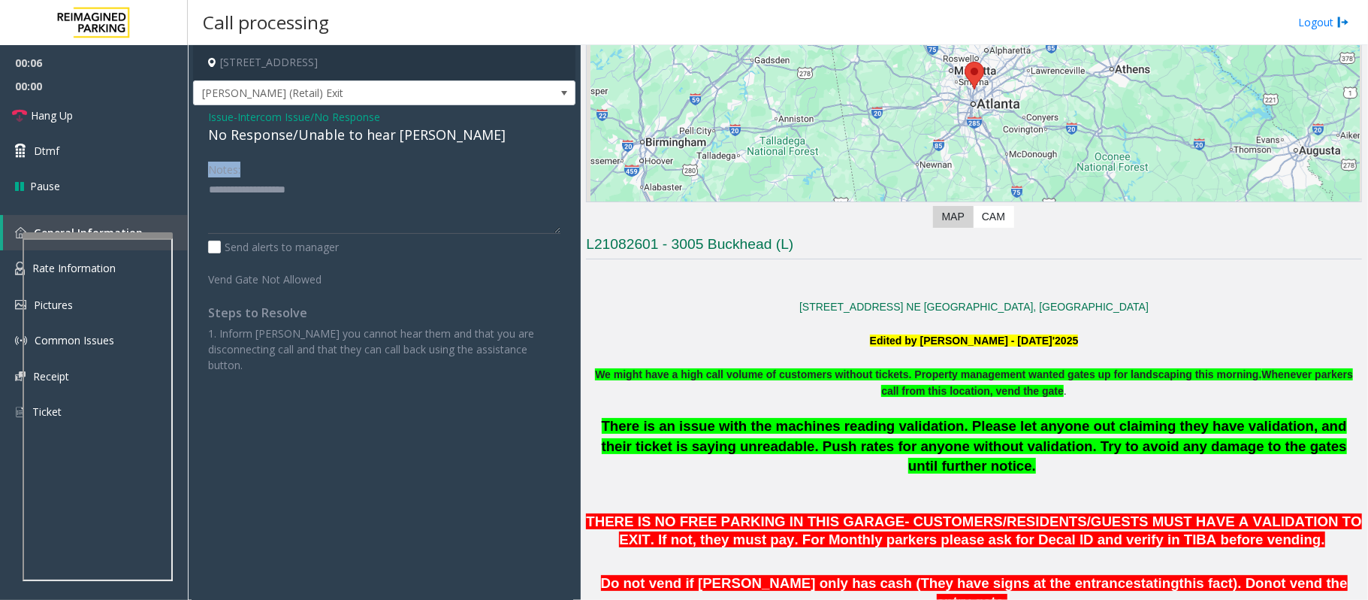
click at [350, 150] on div "Issue - Intercom Issue/No Response No Response/Unable to hear [PERSON_NAME] Not…" at bounding box center [384, 246] width 382 height 283
click at [350, 137] on div "No Response/Unable to hear [PERSON_NAME]" at bounding box center [384, 135] width 352 height 20
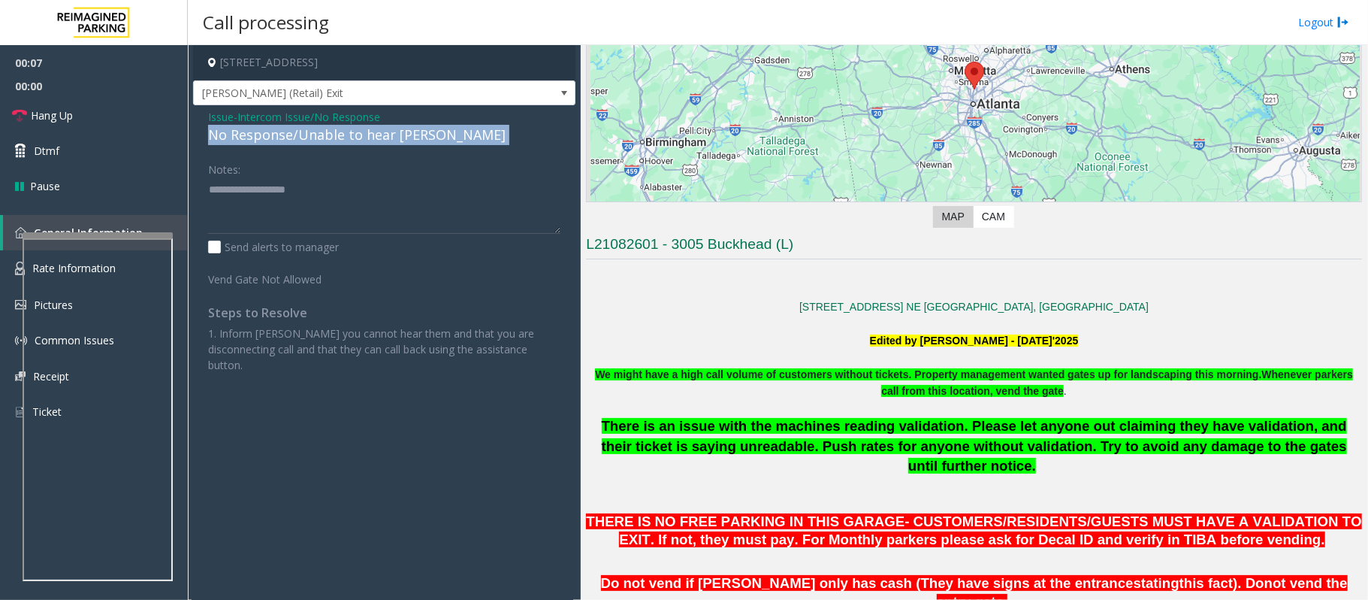
click at [350, 137] on div "No Response/Unable to hear [PERSON_NAME]" at bounding box center [384, 135] width 352 height 20
type textarea "**********"
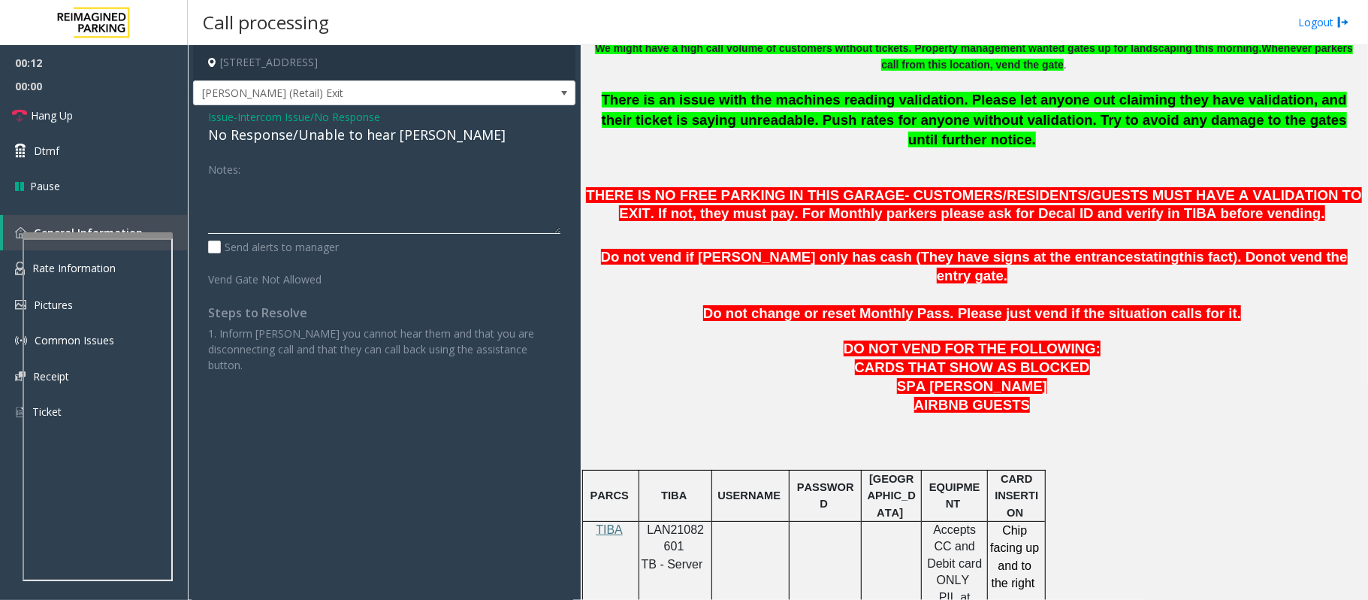
scroll to position [601, 0]
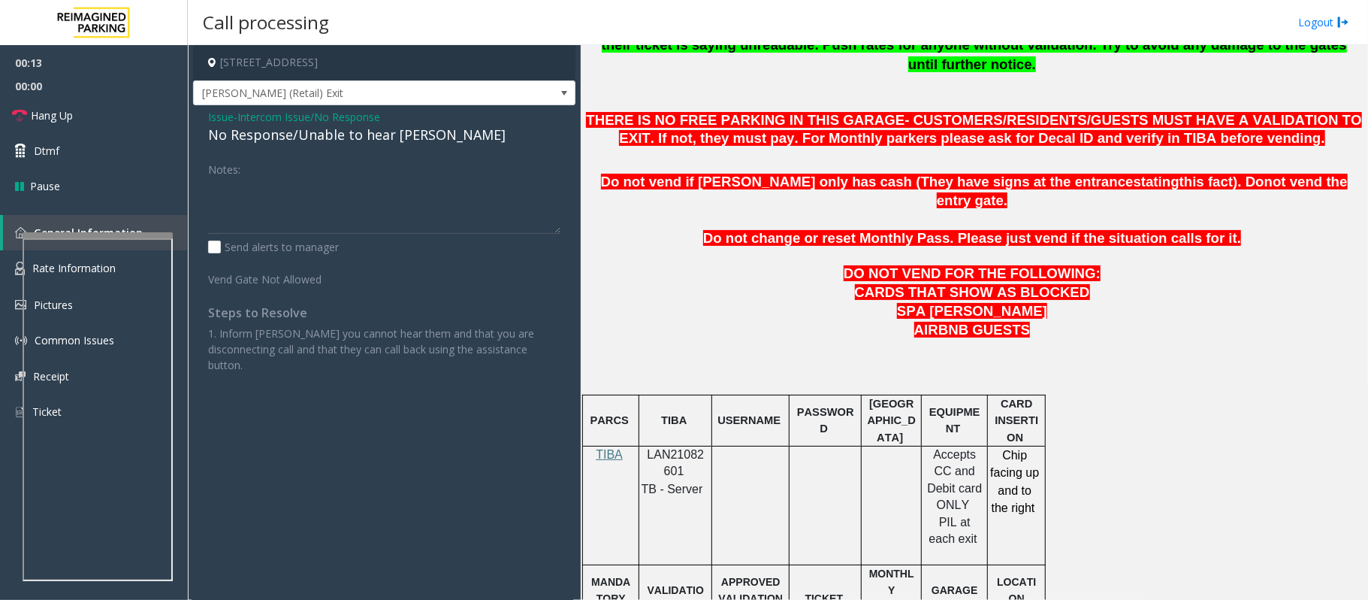
click at [681, 448] on span "LAN21082601" at bounding box center [676, 462] width 57 height 29
copy p "LAN21082601"
click at [227, 125] on div "No Response/Unable to hear [PERSON_NAME]" at bounding box center [384, 135] width 352 height 20
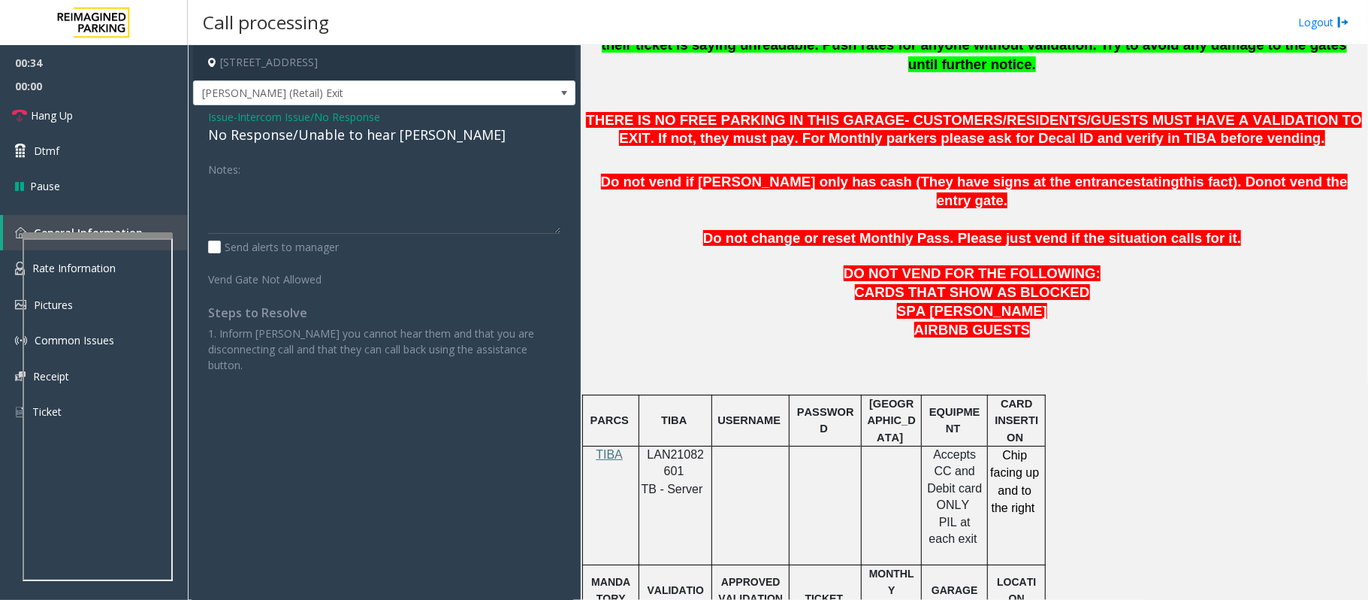
click at [224, 114] on span "Issue" at bounding box center [221, 117] width 26 height 16
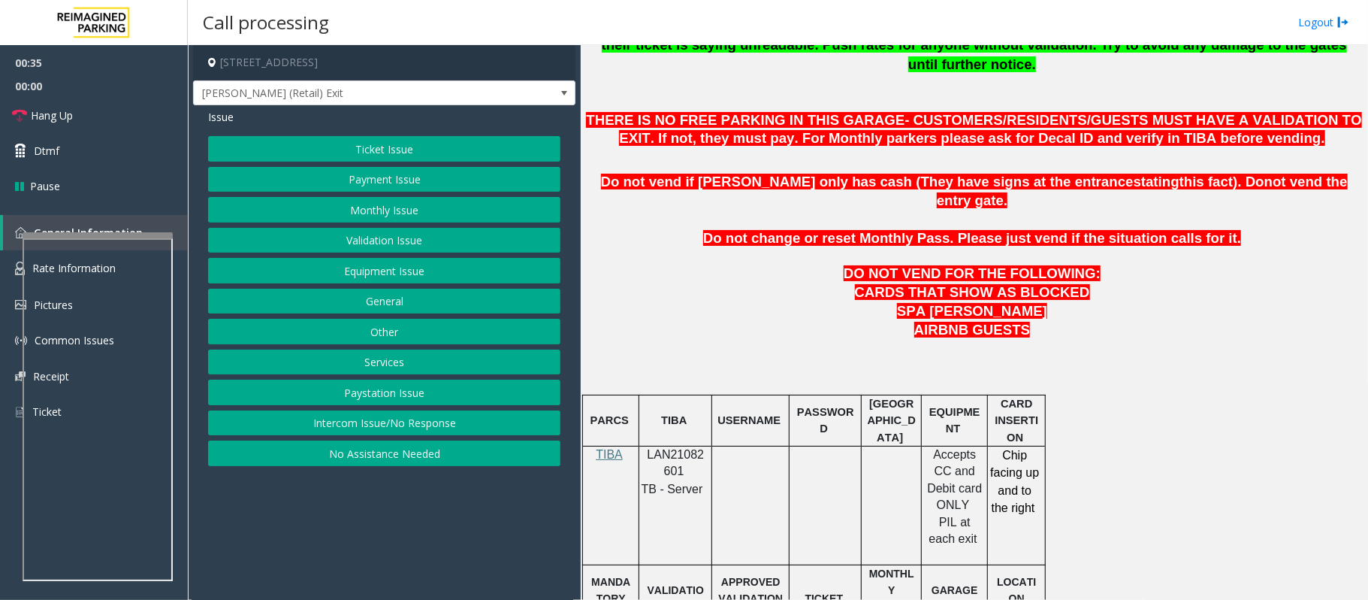
click at [377, 280] on button "Equipment Issue" at bounding box center [384, 271] width 352 height 26
click at [364, 259] on button "Gate / Door Won't Open" at bounding box center [384, 271] width 352 height 26
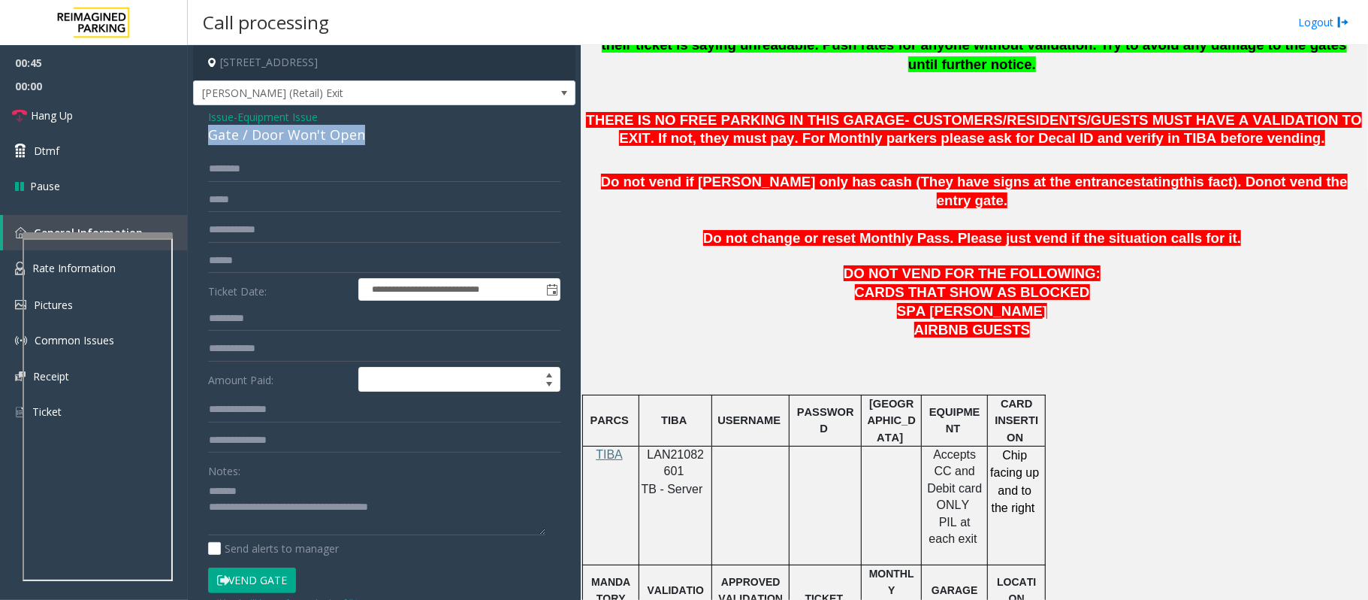
drag, startPoint x: 374, startPoint y: 139, endPoint x: 211, endPoint y: 134, distance: 163.1
click at [211, 134] on div "Gate / Door Won't Open" at bounding box center [384, 135] width 352 height 20
type textarea "**********"
click at [215, 113] on span "Issue" at bounding box center [221, 117] width 26 height 16
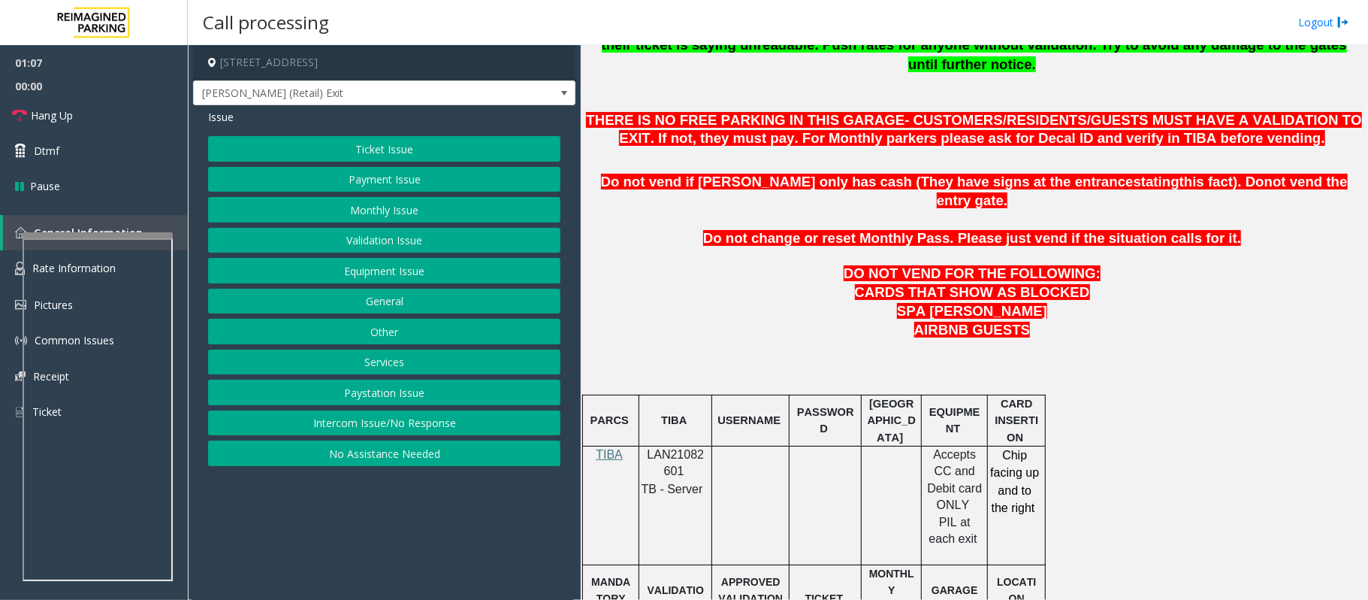
click at [373, 186] on button "Payment Issue" at bounding box center [384, 180] width 352 height 26
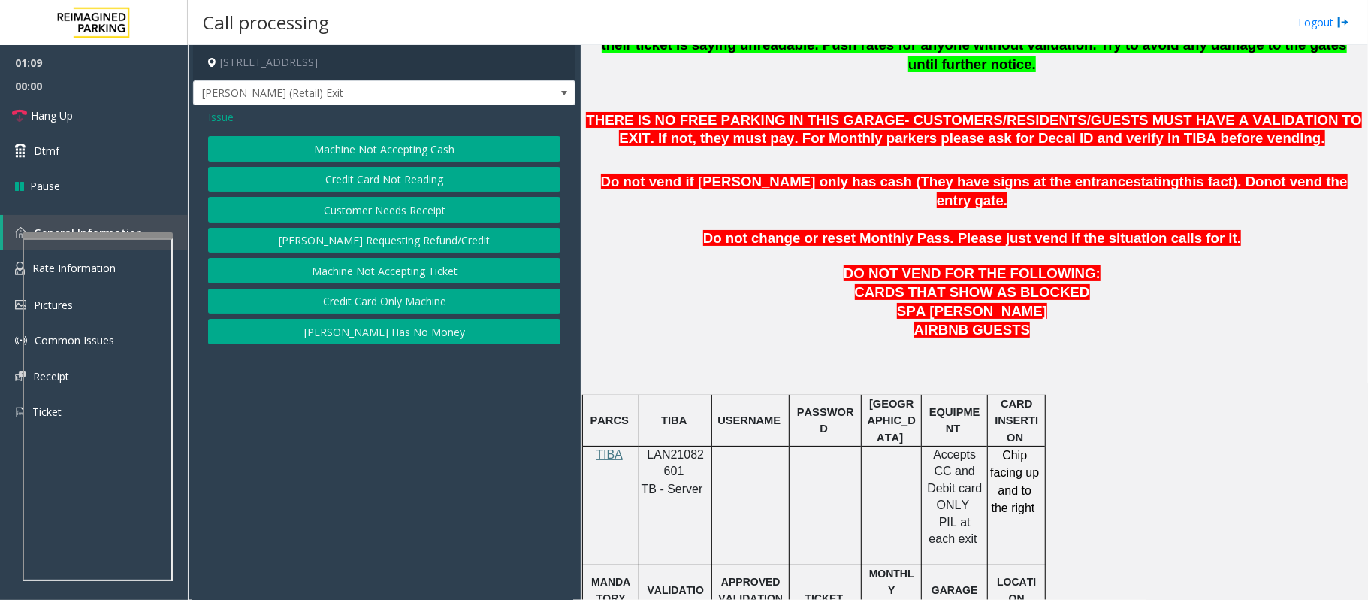
click at [349, 172] on button "Credit Card Not Reading" at bounding box center [384, 180] width 352 height 26
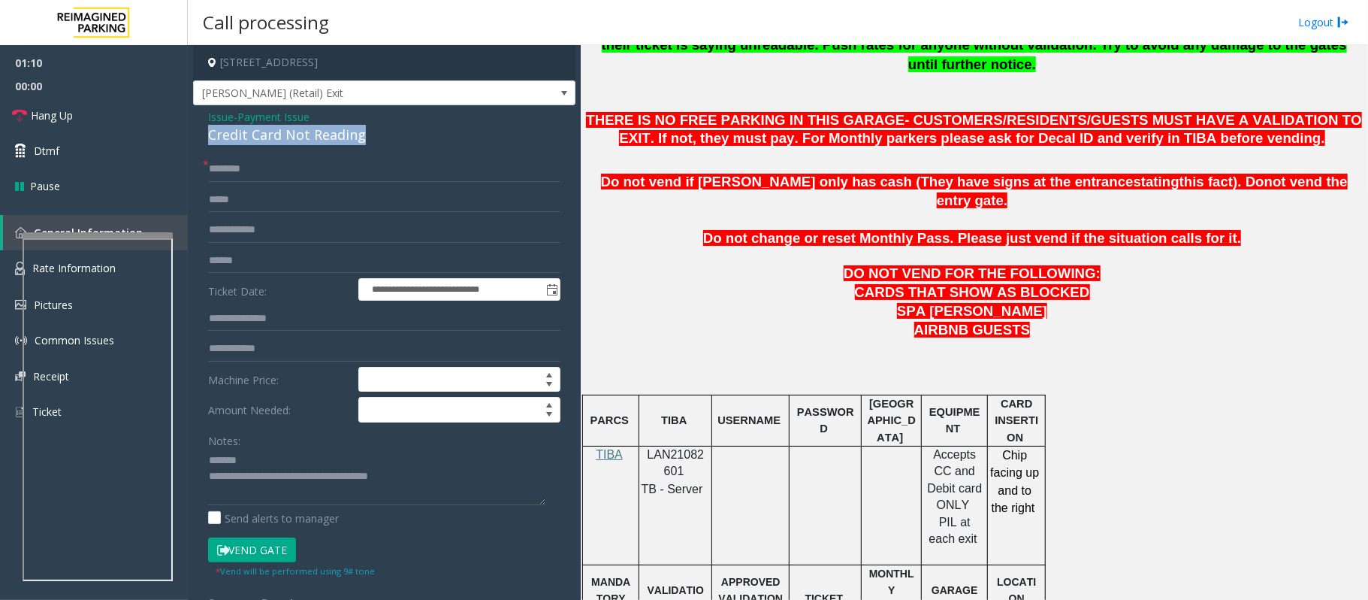
drag, startPoint x: 391, startPoint y: 138, endPoint x: 223, endPoint y: 136, distance: 168.3
click at [198, 137] on div "**********" at bounding box center [384, 423] width 382 height 636
type textarea "**********"
click at [216, 164] on input "text" at bounding box center [384, 169] width 352 height 26
type input "**"
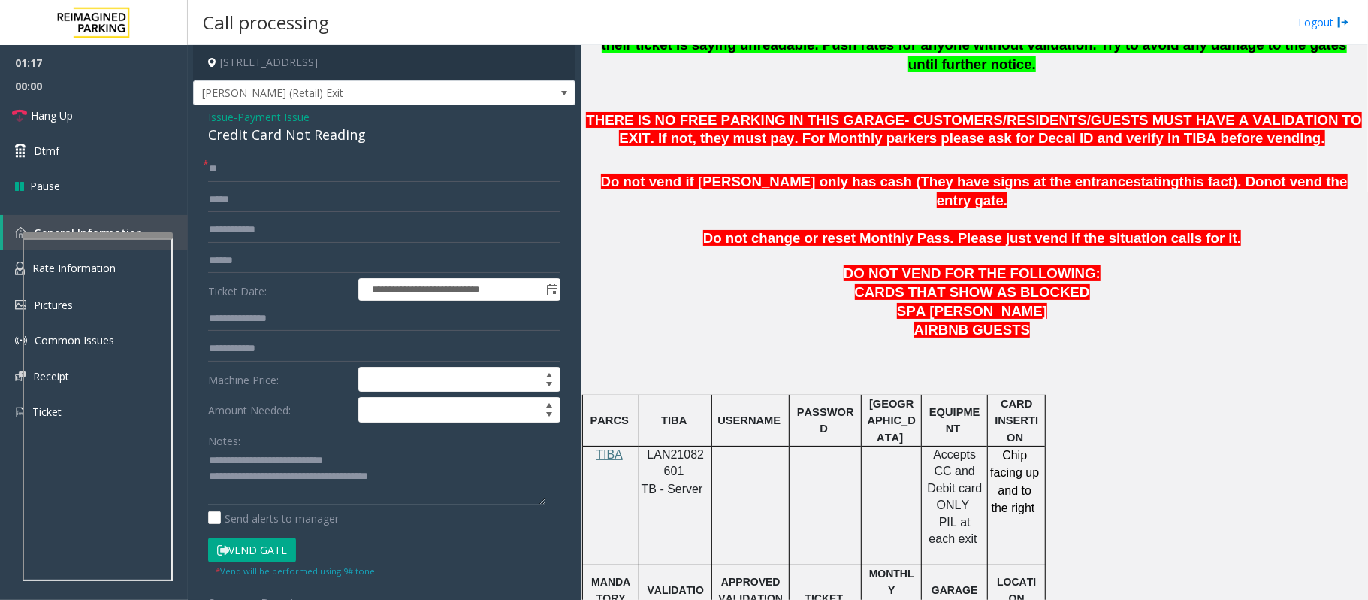
drag, startPoint x: 425, startPoint y: 473, endPoint x: 270, endPoint y: 475, distance: 154.8
click at [270, 475] on textarea at bounding box center [376, 477] width 337 height 56
click at [50, 107] on span "Hang Up" at bounding box center [52, 115] width 42 height 16
click at [334, 481] on textarea at bounding box center [376, 477] width 337 height 56
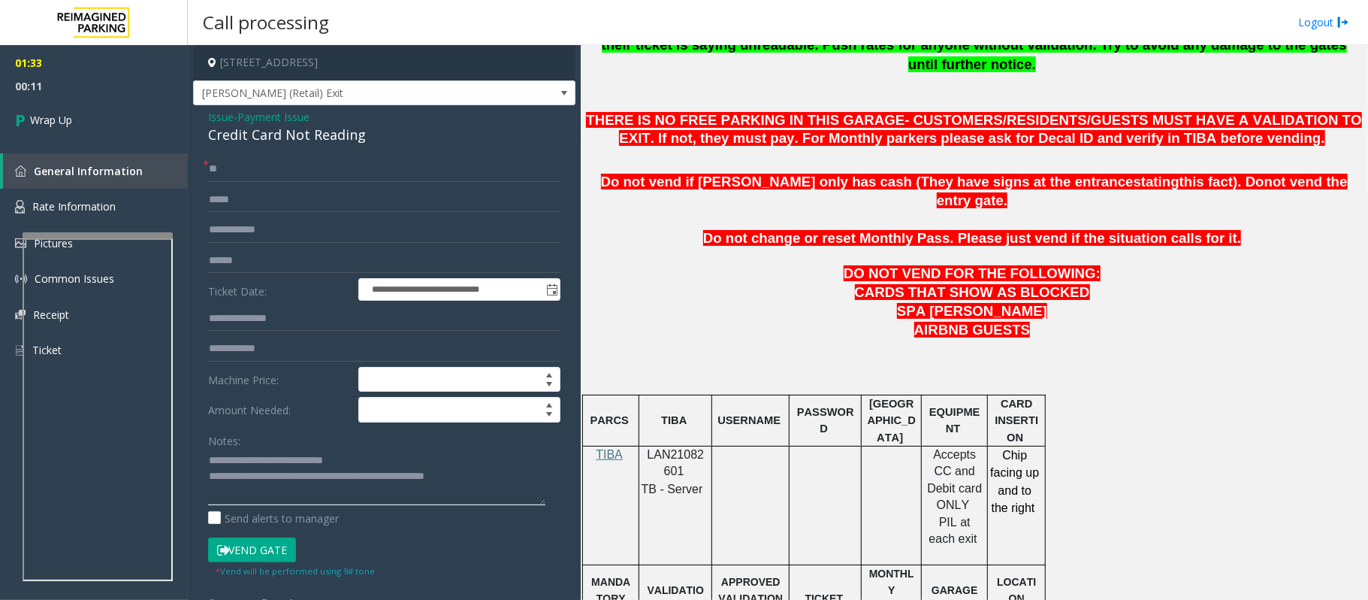
click at [367, 476] on textarea at bounding box center [376, 477] width 337 height 56
type textarea "**********"
click at [88, 138] on link "Wrap Up" at bounding box center [94, 120] width 188 height 44
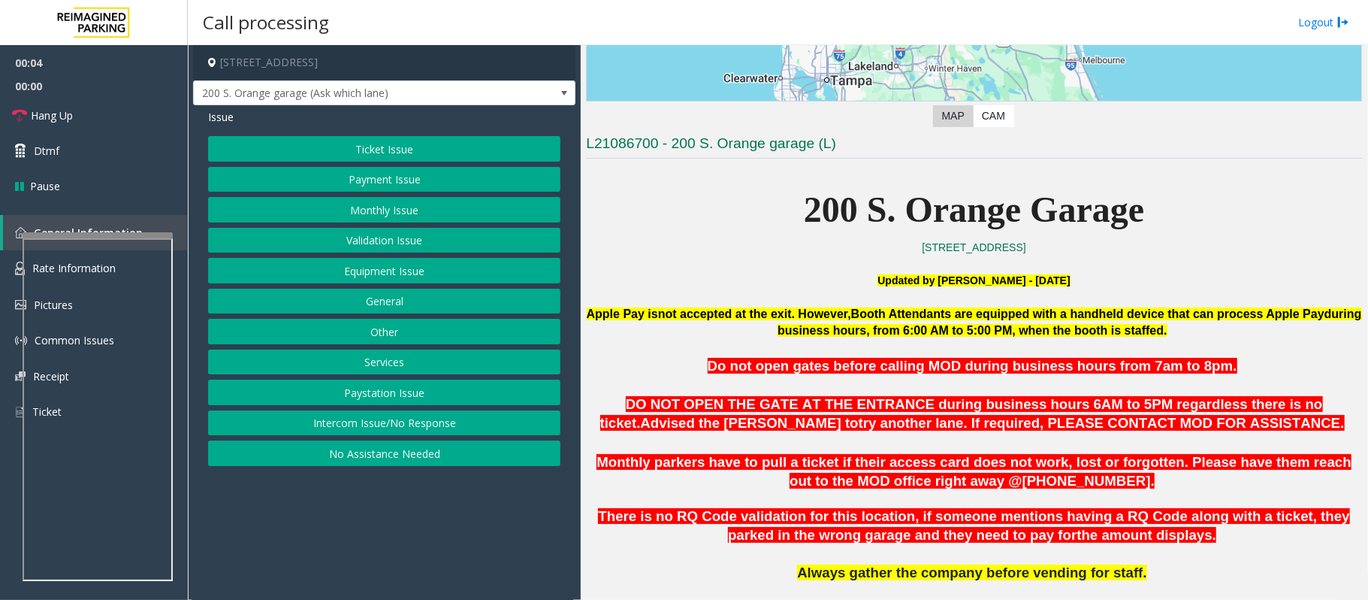
scroll to position [500, 0]
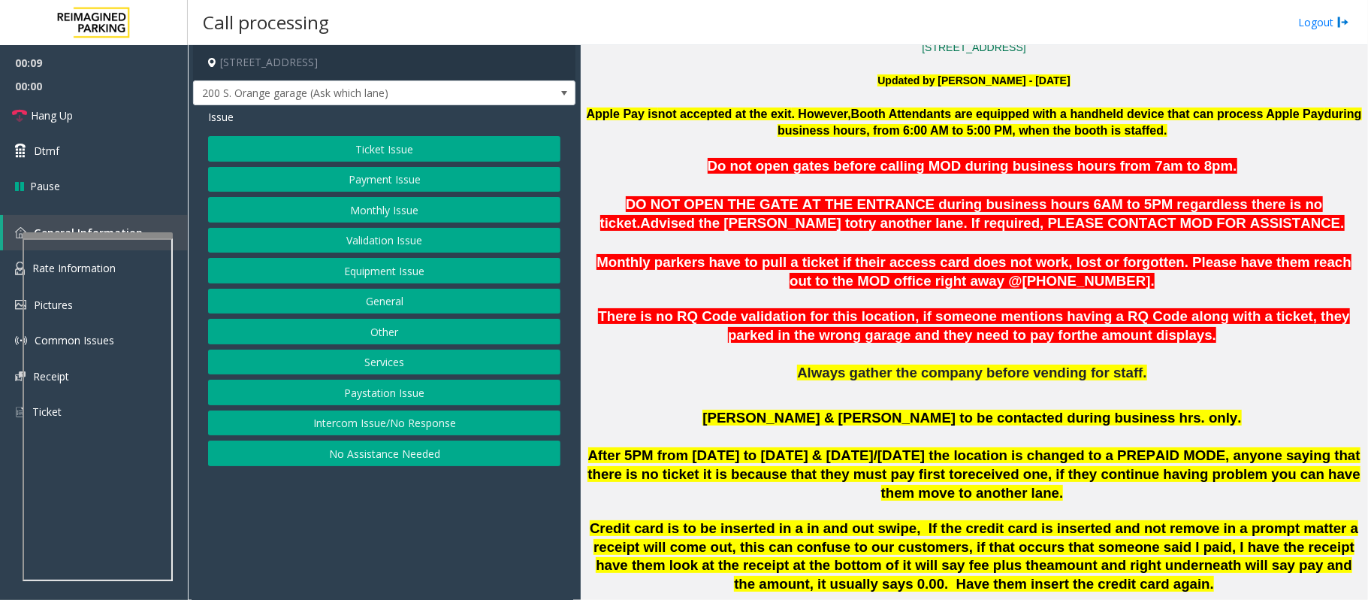
click at [391, 268] on button "Equipment Issue" at bounding box center [384, 271] width 352 height 26
click at [376, 203] on button "Out of Tickets" at bounding box center [384, 210] width 352 height 26
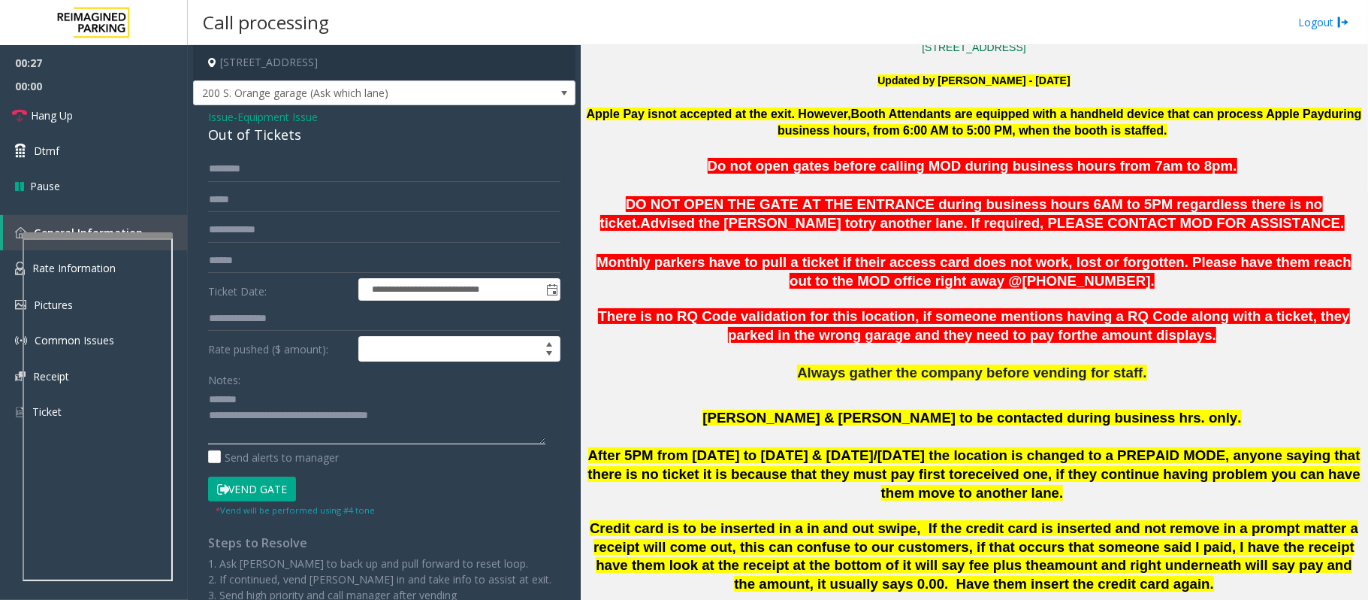
click at [292, 400] on textarea at bounding box center [376, 416] width 337 height 56
drag, startPoint x: 320, startPoint y: 136, endPoint x: 189, endPoint y: 131, distance: 130.8
click at [189, 131] on app-call-processing-form "**********" at bounding box center [384, 322] width 393 height 554
drag, startPoint x: 424, startPoint y: 415, endPoint x: 269, endPoint y: 422, distance: 155.0
click at [269, 422] on textarea at bounding box center [376, 416] width 337 height 56
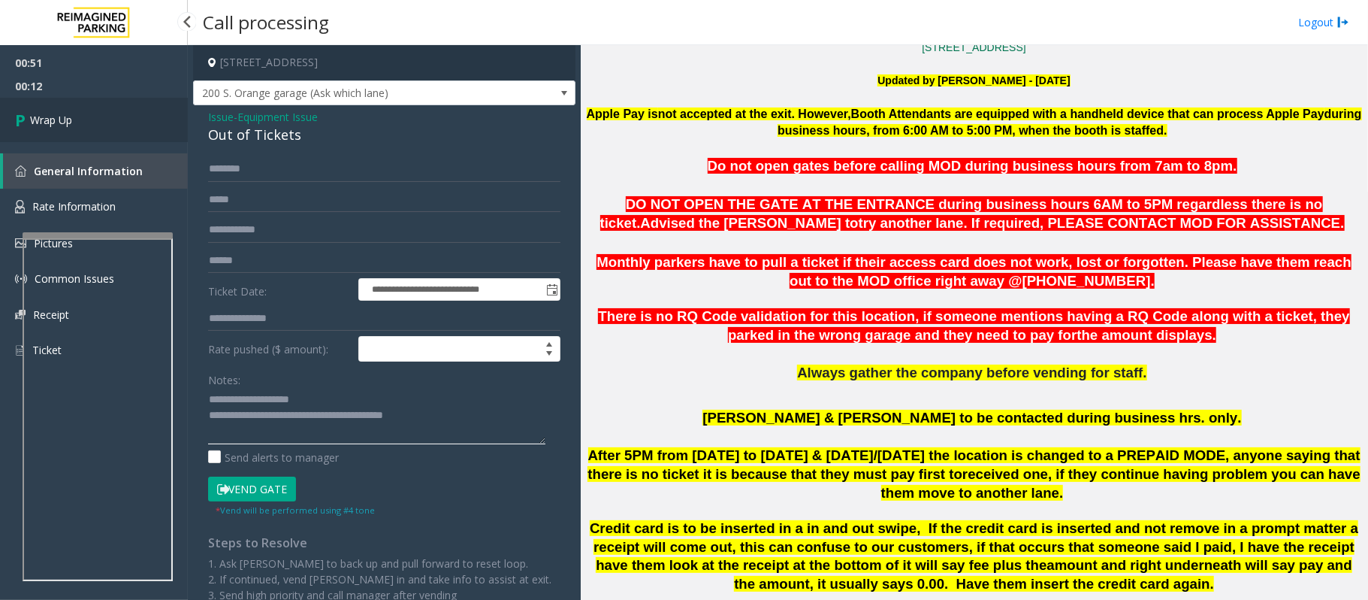
type textarea "**********"
click at [62, 120] on span "Wrap Up" at bounding box center [51, 120] width 42 height 16
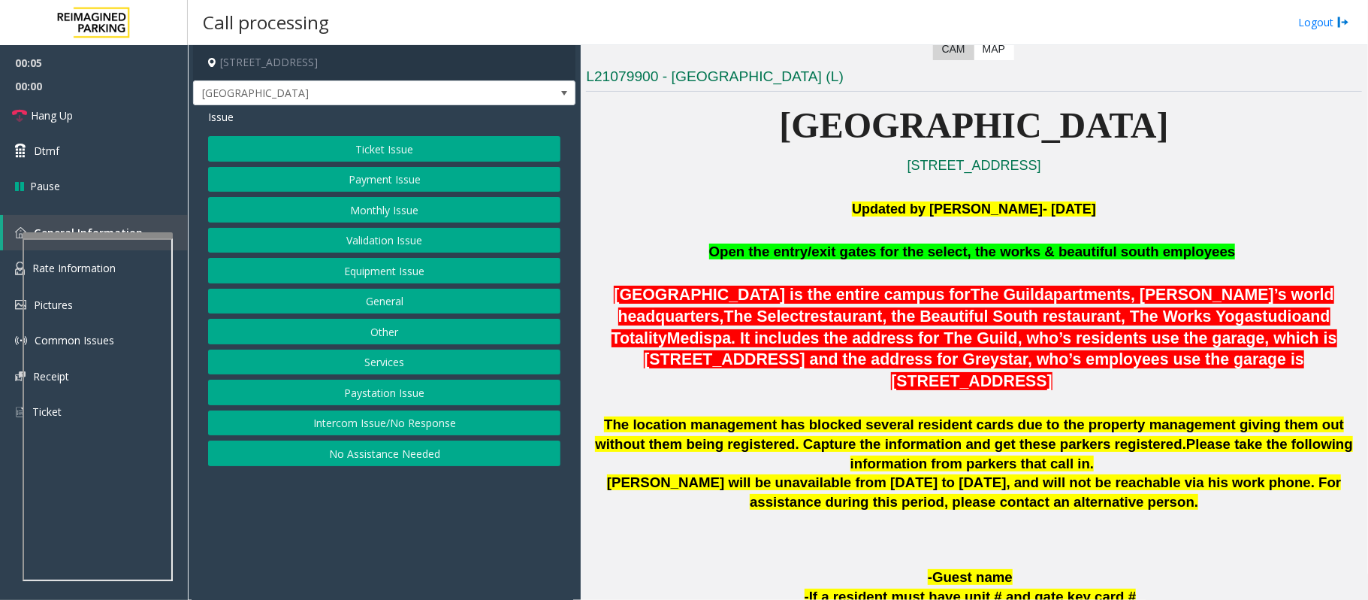
scroll to position [601, 0]
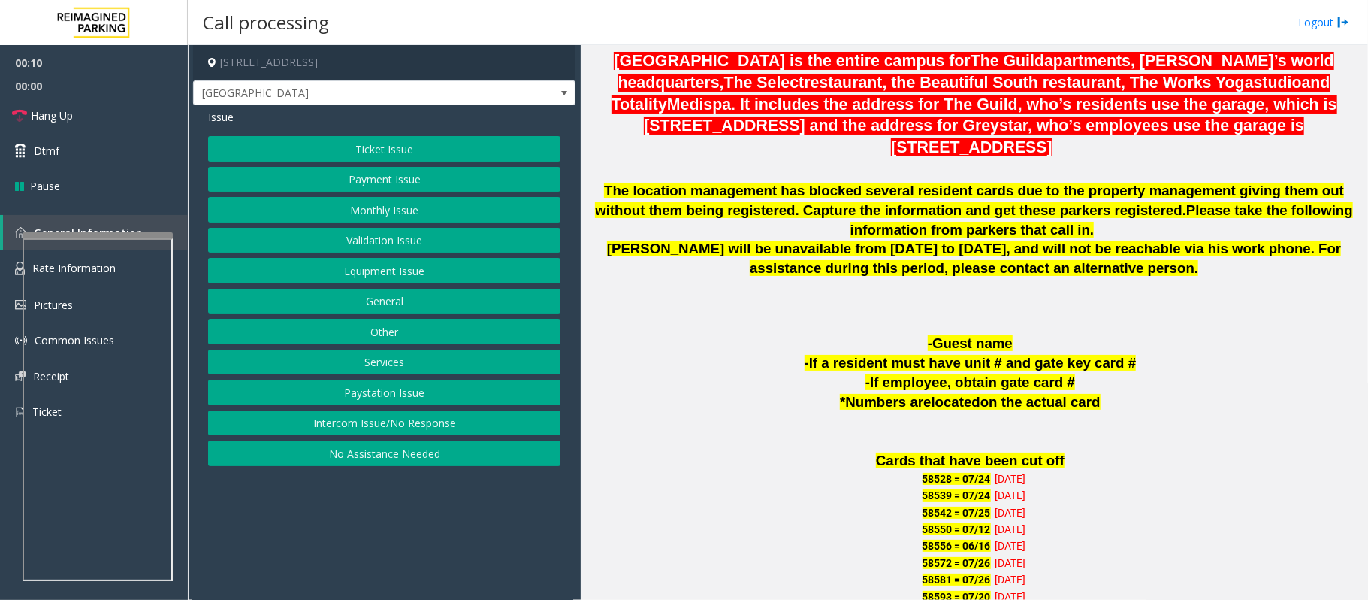
click at [367, 276] on button "Equipment Issue" at bounding box center [384, 271] width 352 height 26
click at [367, 276] on button "Gate / Door Won't Open" at bounding box center [384, 271] width 352 height 26
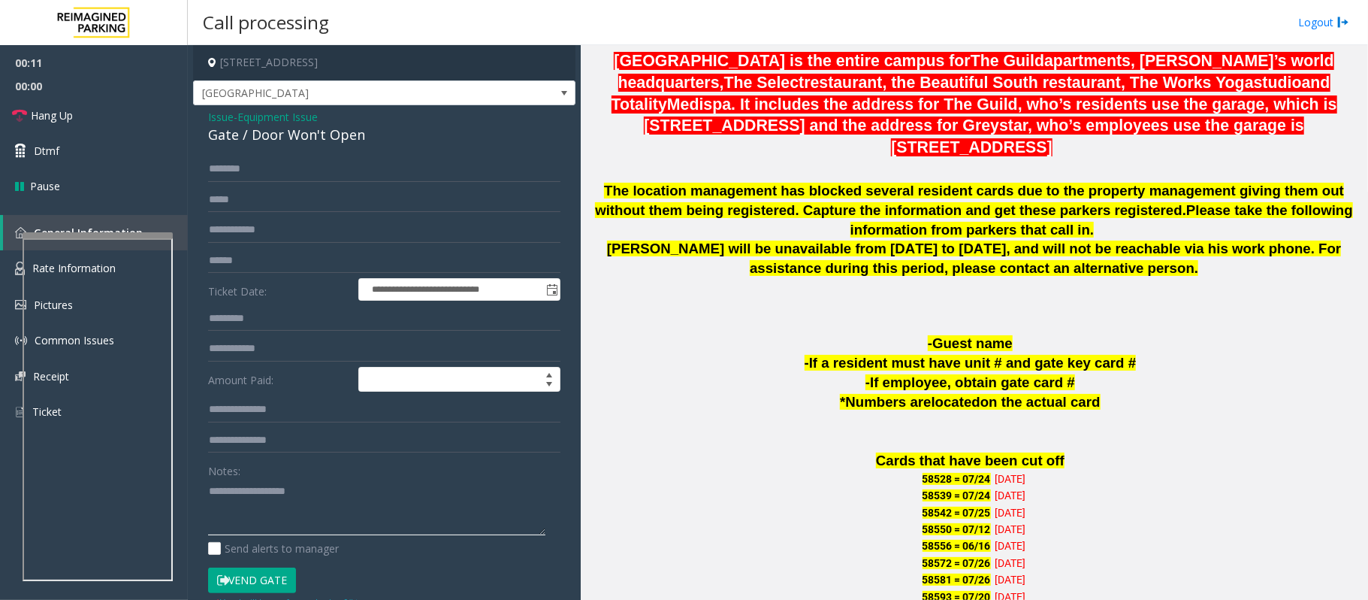
click at [269, 515] on textarea at bounding box center [376, 507] width 337 height 56
paste textarea "**********"
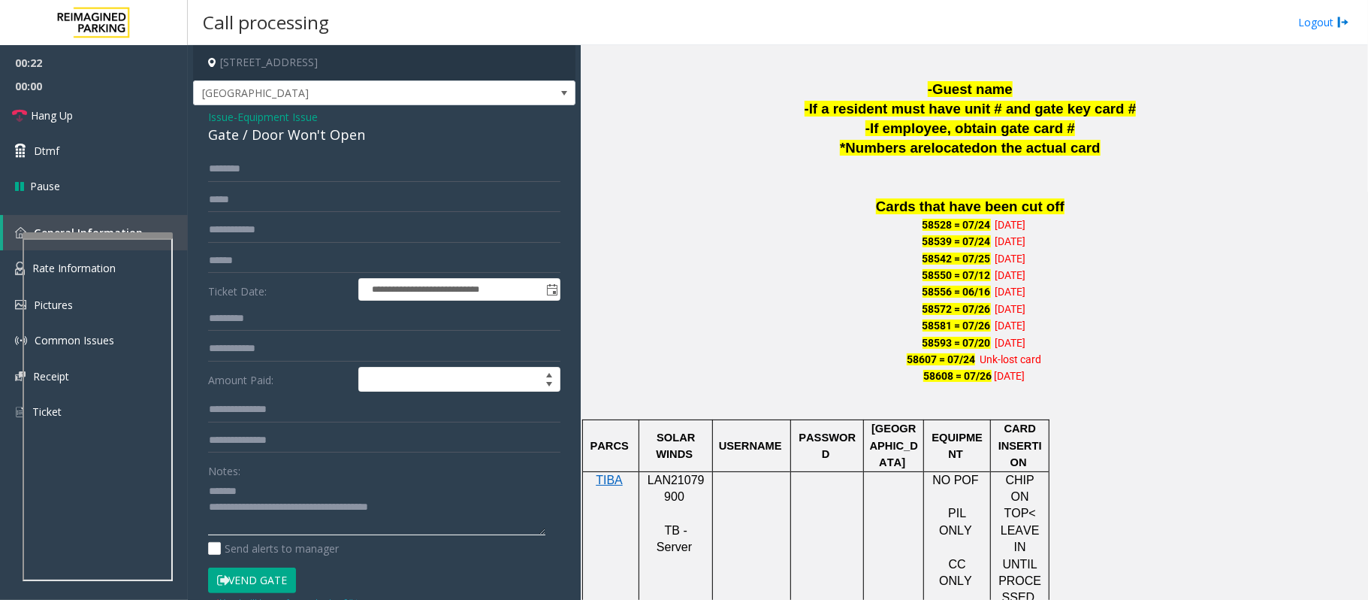
scroll to position [902, 0]
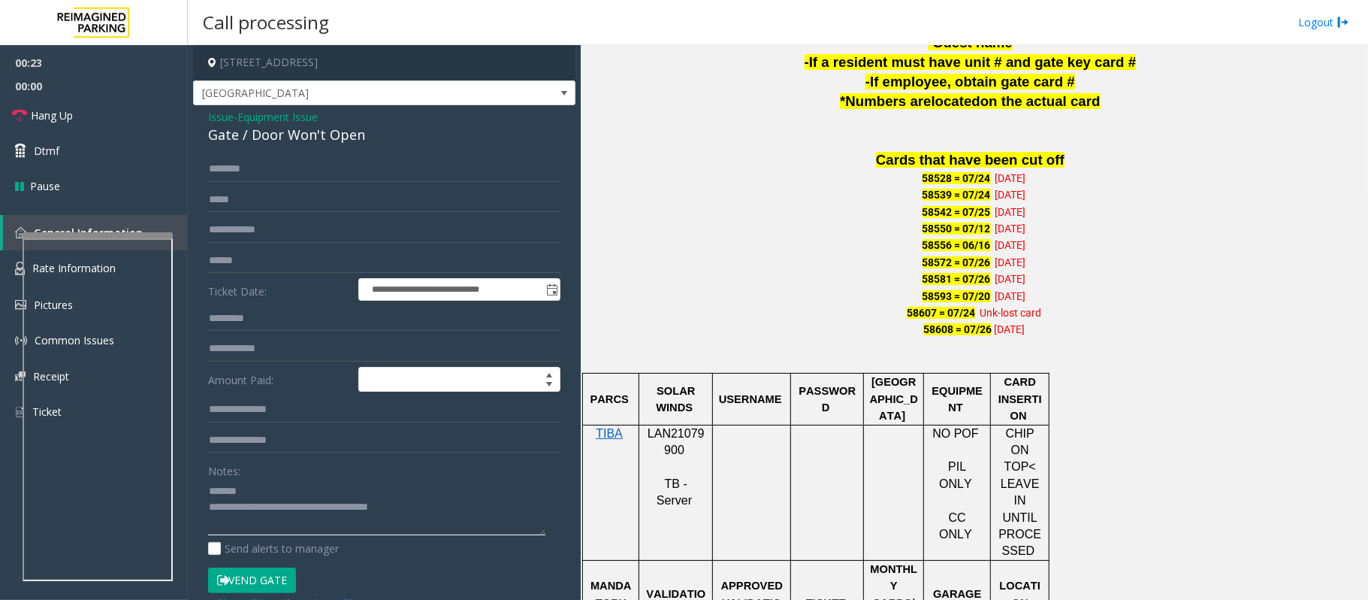
type textarea "**********"
click at [681, 427] on span "LAN21079900" at bounding box center [676, 441] width 57 height 29
copy p "LAN21079900"
click at [221, 122] on span "Issue" at bounding box center [221, 117] width 26 height 16
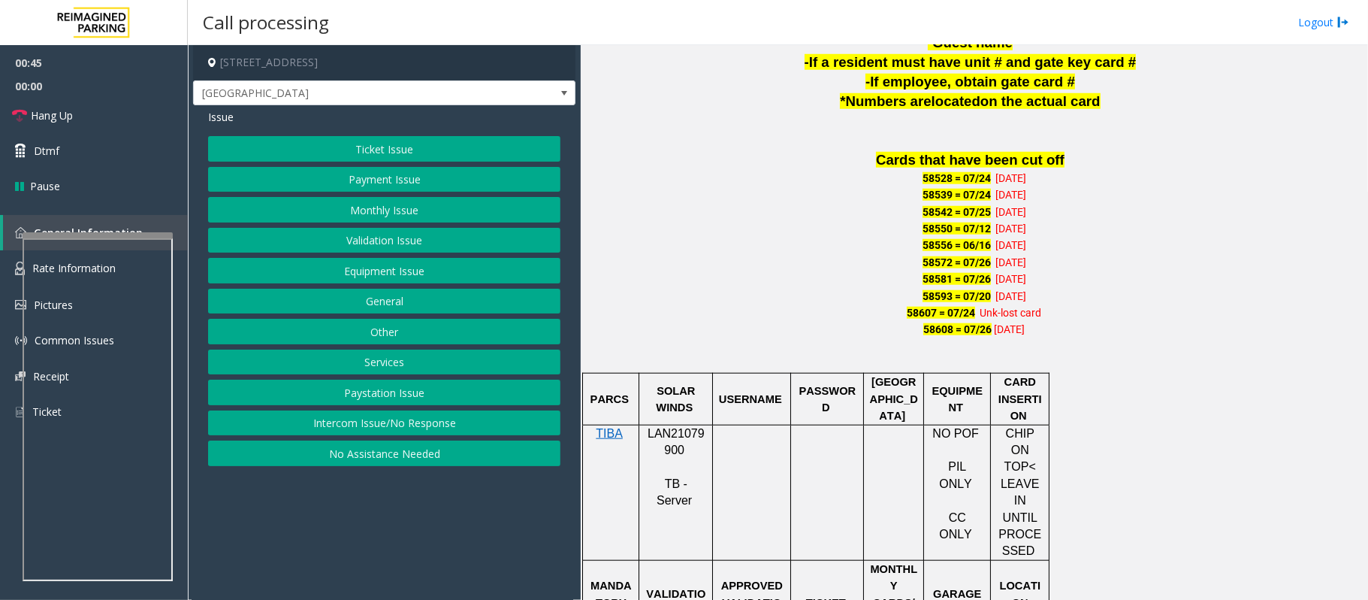
click at [364, 217] on button "Monthly Issue" at bounding box center [384, 210] width 352 height 26
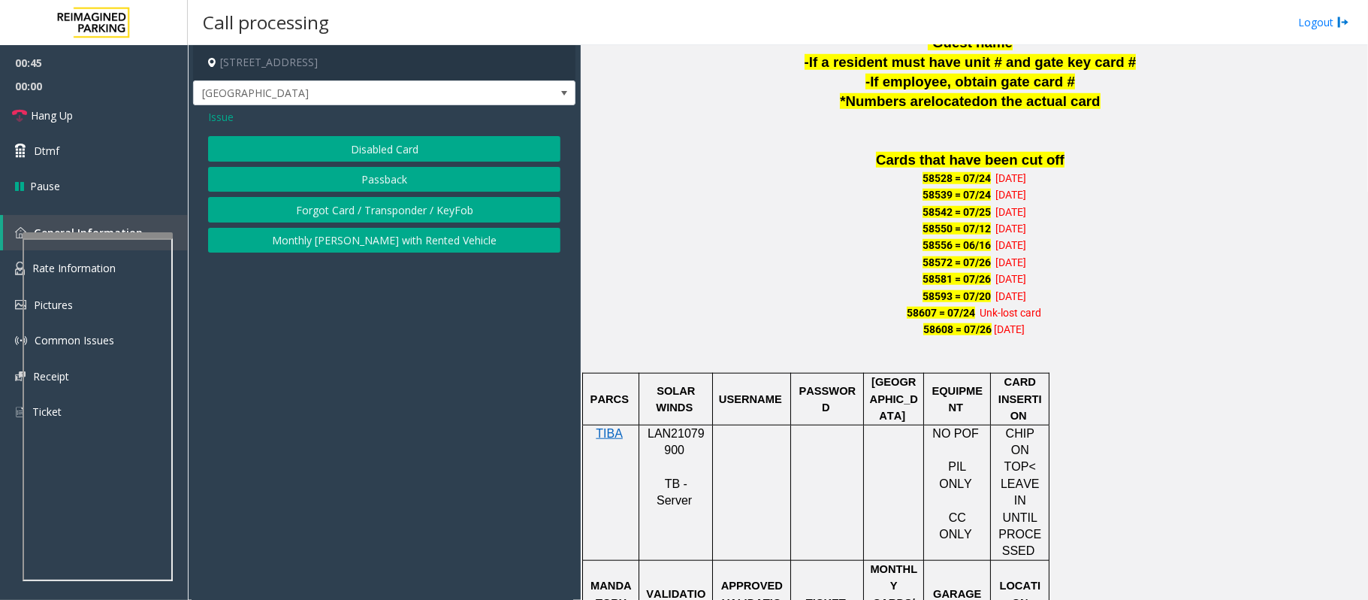
click at [373, 134] on div "Issue Disabled Card Passback Forgot Card / Transponder / KeyFob Monthly [PERSON…" at bounding box center [384, 182] width 382 height 155
click at [373, 141] on button "Disabled Card" at bounding box center [384, 149] width 352 height 26
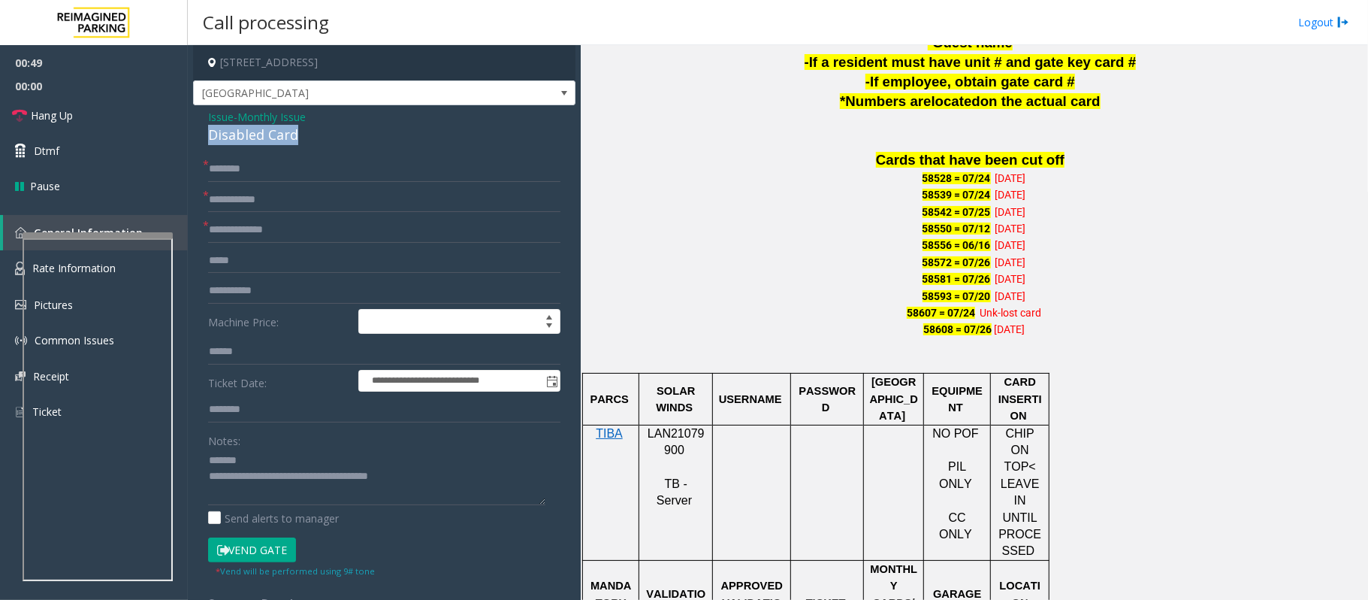
drag, startPoint x: 310, startPoint y: 135, endPoint x: 211, endPoint y: 141, distance: 99.4
click at [211, 141] on div "Disabled Card" at bounding box center [384, 135] width 352 height 20
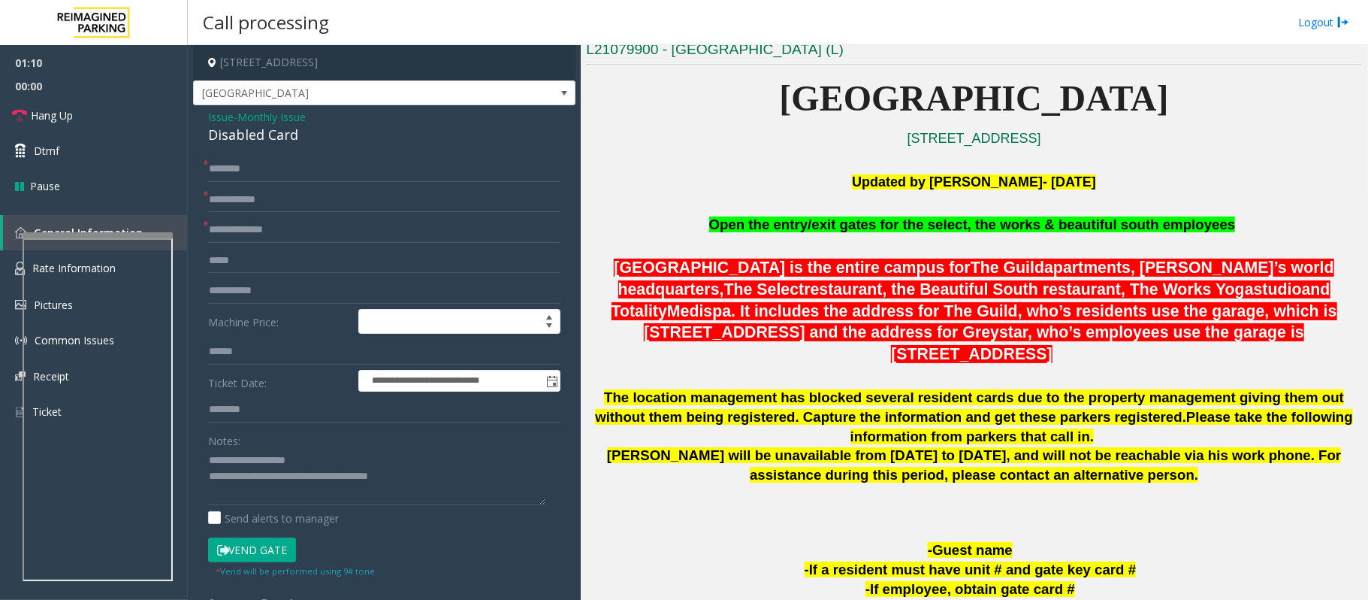
scroll to position [500, 0]
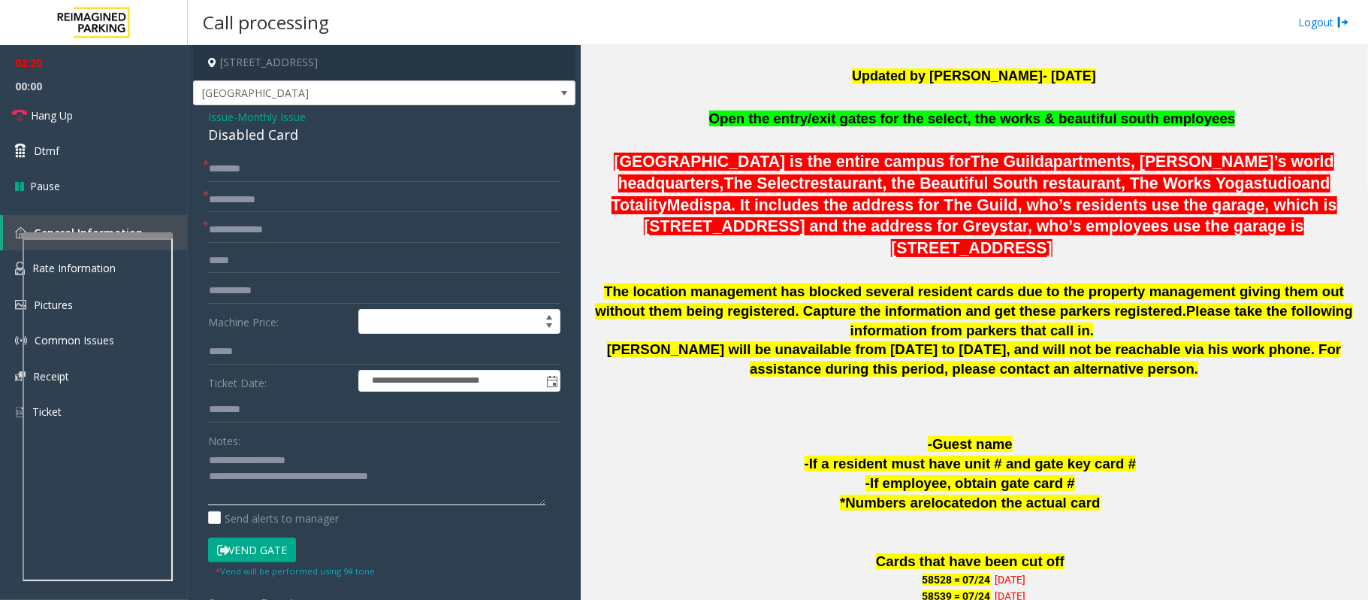
click at [319, 458] on textarea at bounding box center [376, 477] width 337 height 56
paste textarea "******"
type textarea "**********"
click at [275, 172] on input "text" at bounding box center [384, 169] width 352 height 26
paste input "*****"
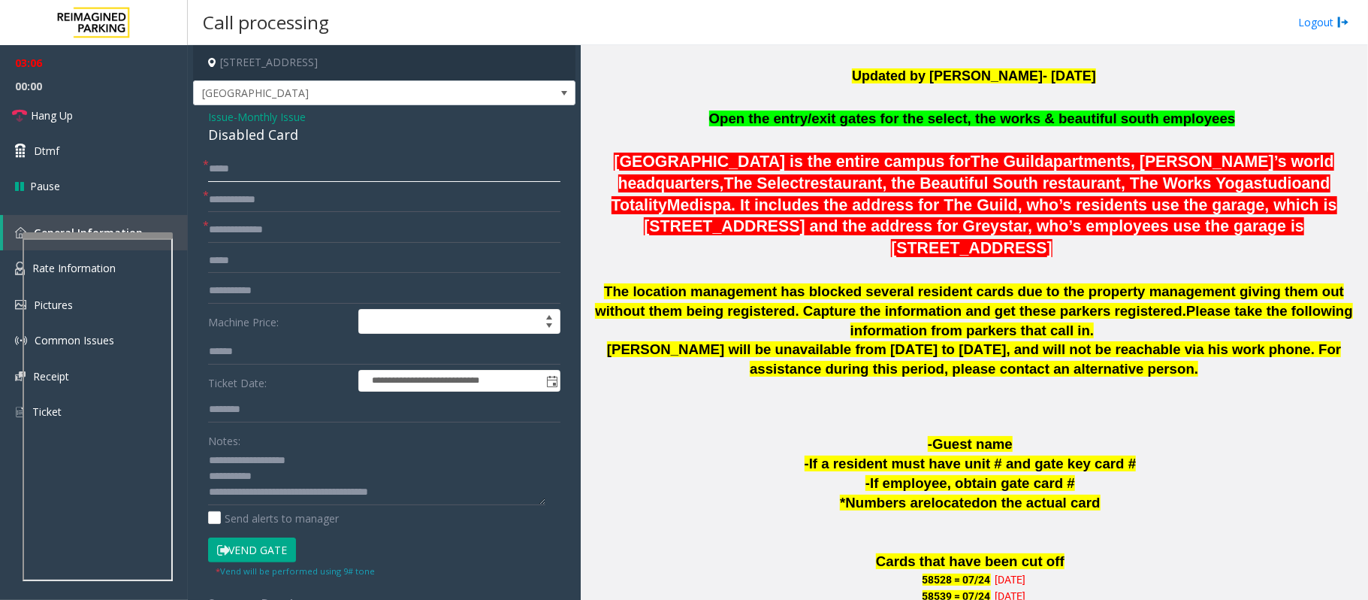
scroll to position [601, 0]
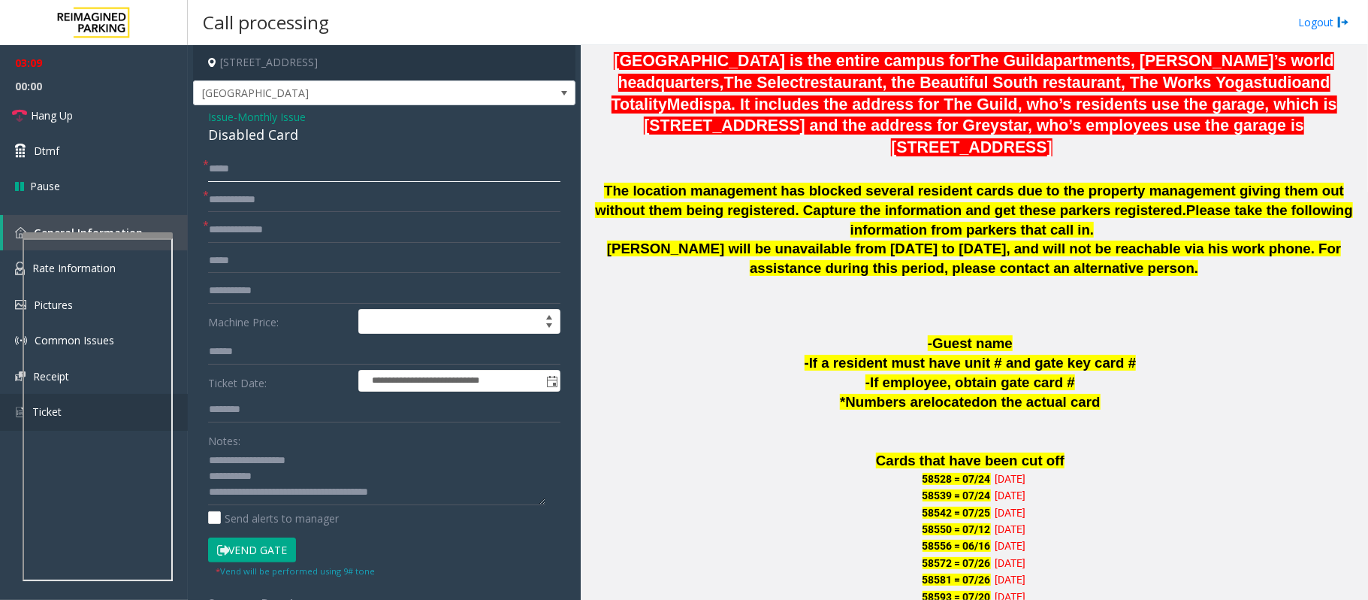
type input "*****"
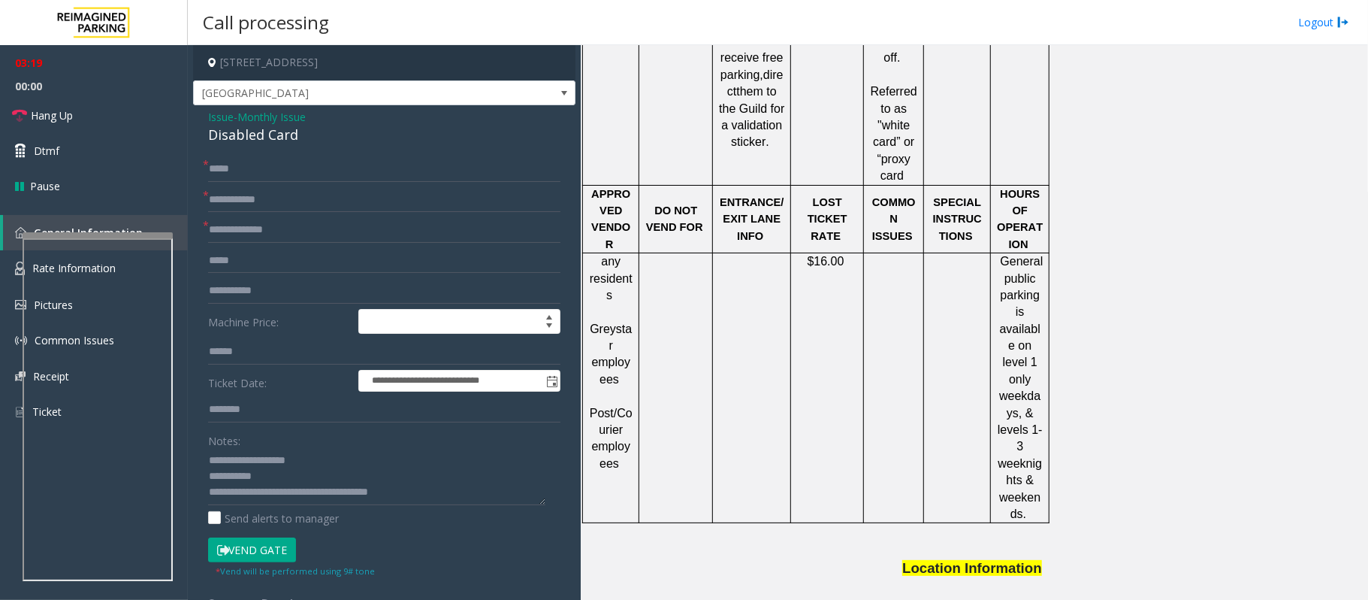
scroll to position [1784, 0]
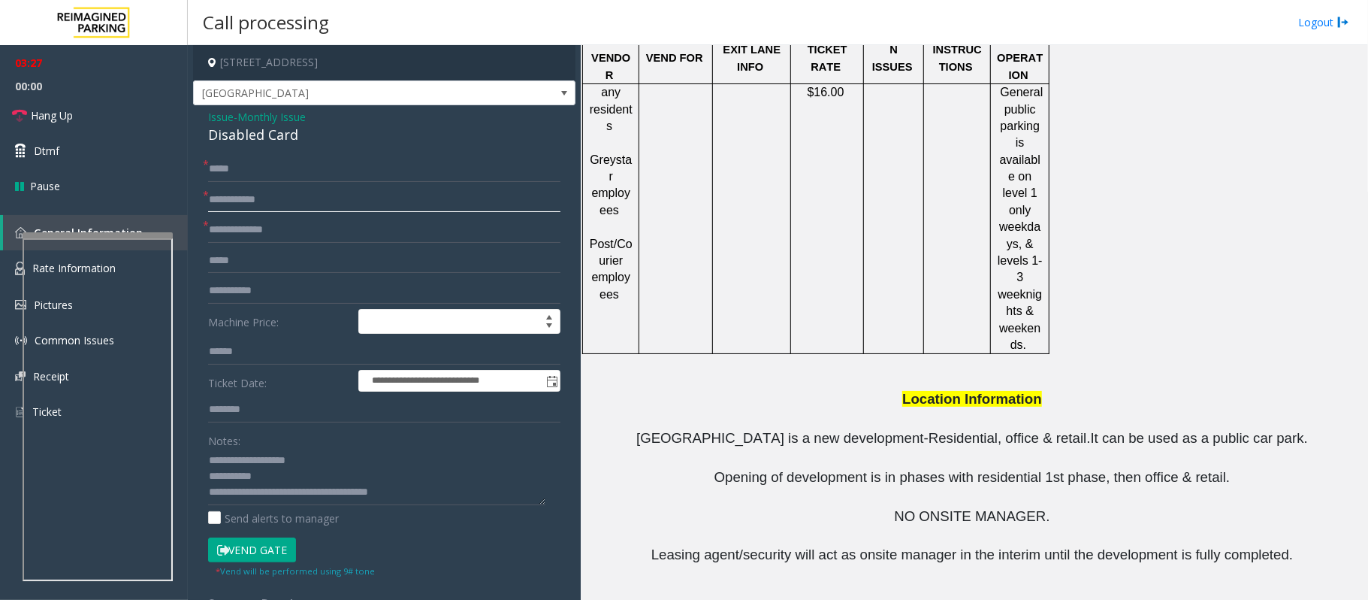
click at [287, 190] on input "text" at bounding box center [384, 200] width 352 height 26
type input "**"
click at [253, 235] on input "text" at bounding box center [384, 230] width 352 height 26
type input "**"
click at [280, 545] on button "Vend Gate" at bounding box center [252, 550] width 88 height 26
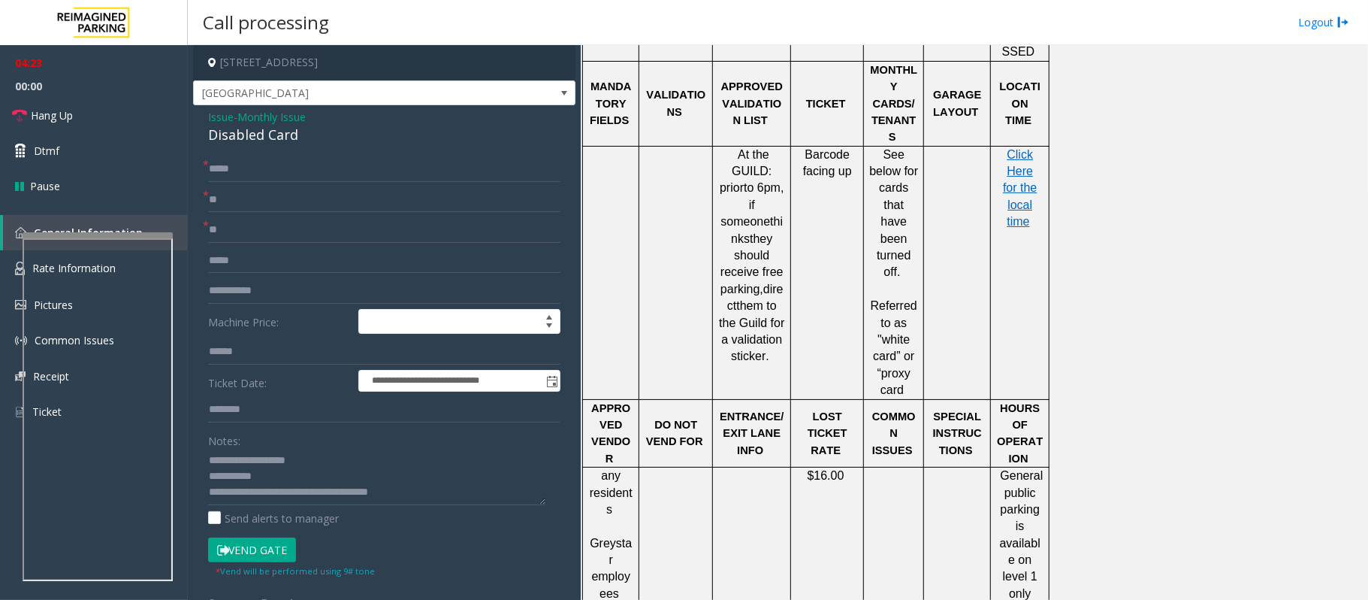
scroll to position [1383, 0]
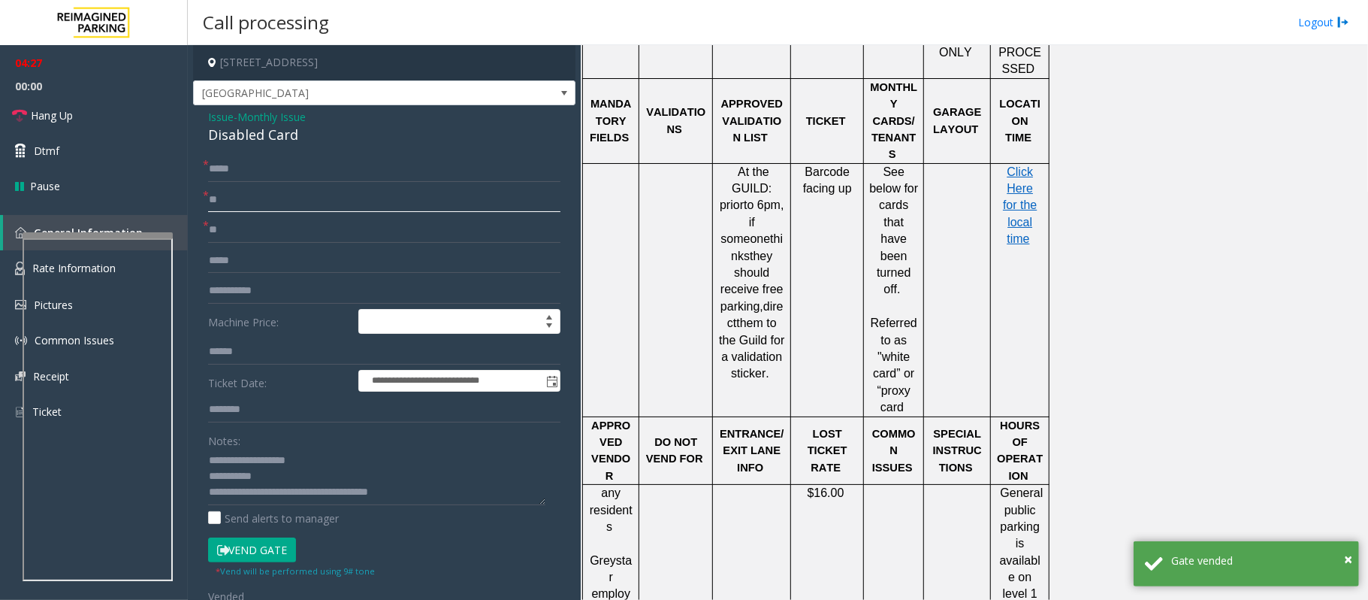
click at [367, 189] on input "**" at bounding box center [384, 200] width 352 height 26
type input "*"
paste input "******"
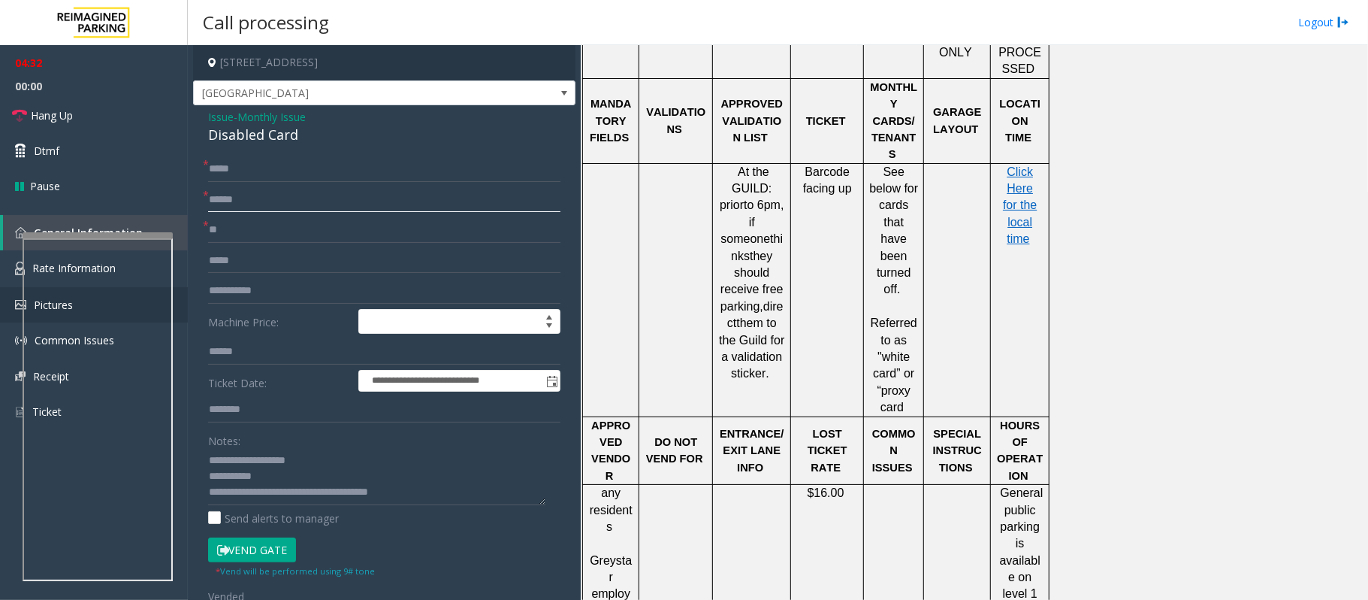
type input "******"
click at [232, 169] on input "*****" at bounding box center [384, 169] width 352 height 26
paste input "text"
type input "*****"
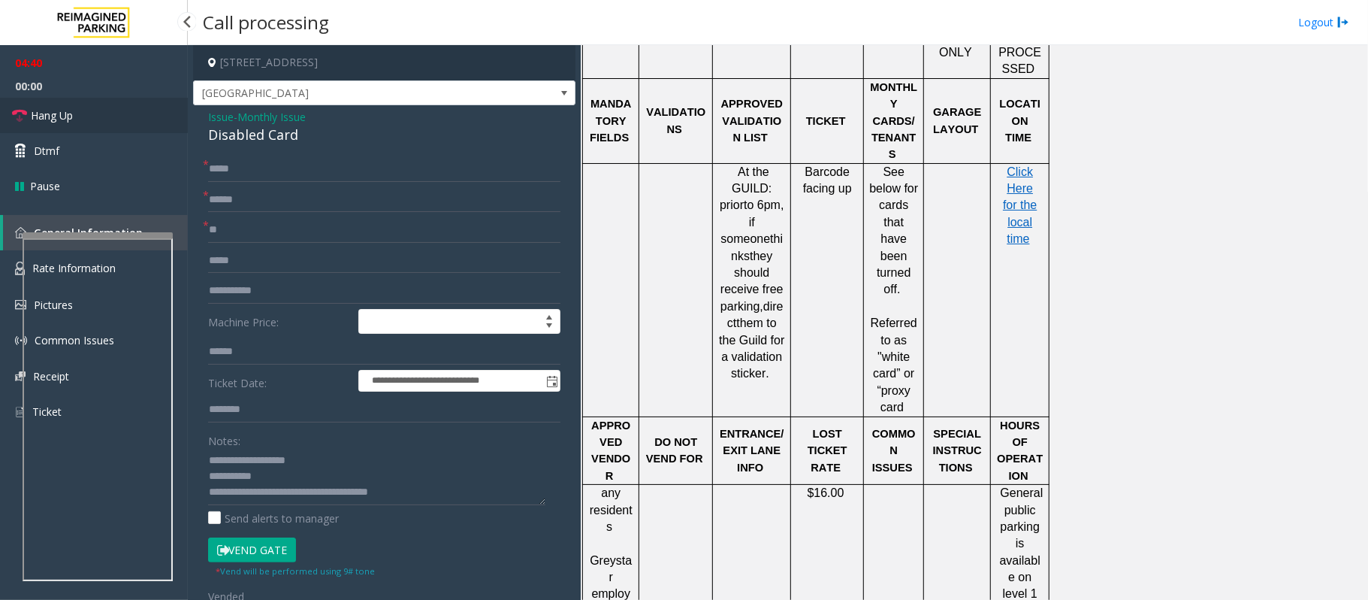
click at [79, 123] on link "Hang Up" at bounding box center [94, 115] width 188 height 35
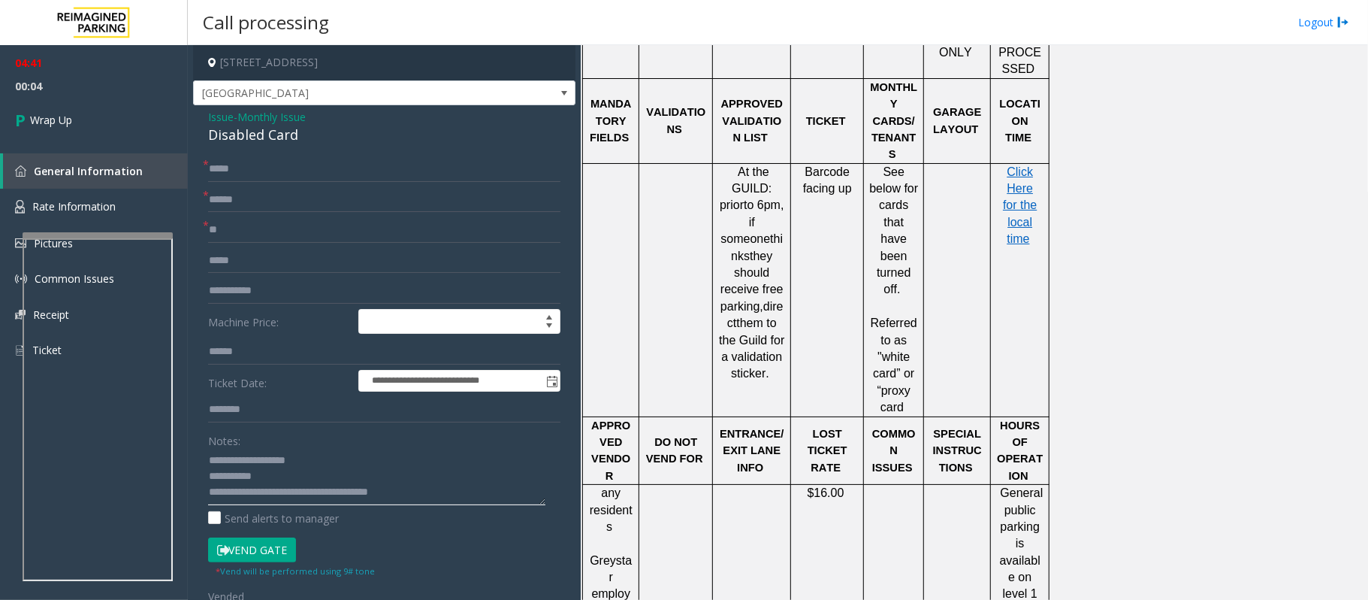
click at [419, 502] on textarea at bounding box center [376, 477] width 337 height 56
drag, startPoint x: 422, startPoint y: 497, endPoint x: 271, endPoint y: 497, distance: 150.3
click at [271, 497] on textarea at bounding box center [376, 477] width 337 height 56
paste textarea "*****"
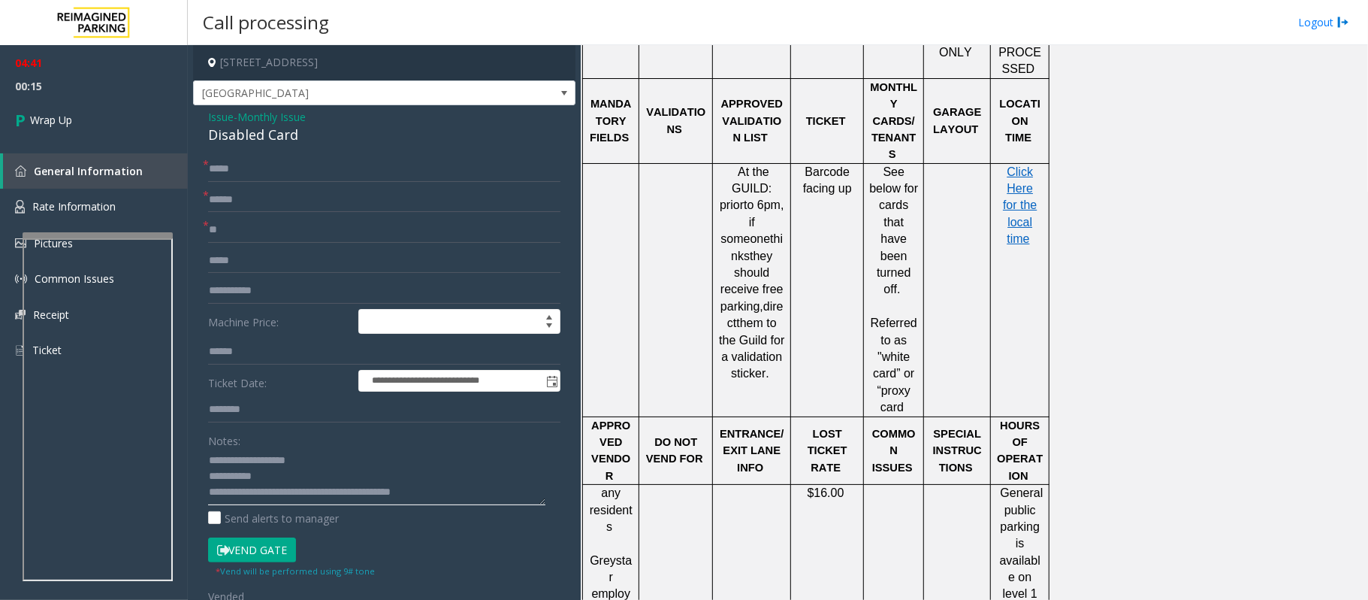
click at [242, 463] on textarea at bounding box center [376, 477] width 337 height 56
paste textarea
type textarea "**********"
drag, startPoint x: 59, startPoint y: 119, endPoint x: 50, endPoint y: 119, distance: 9.0
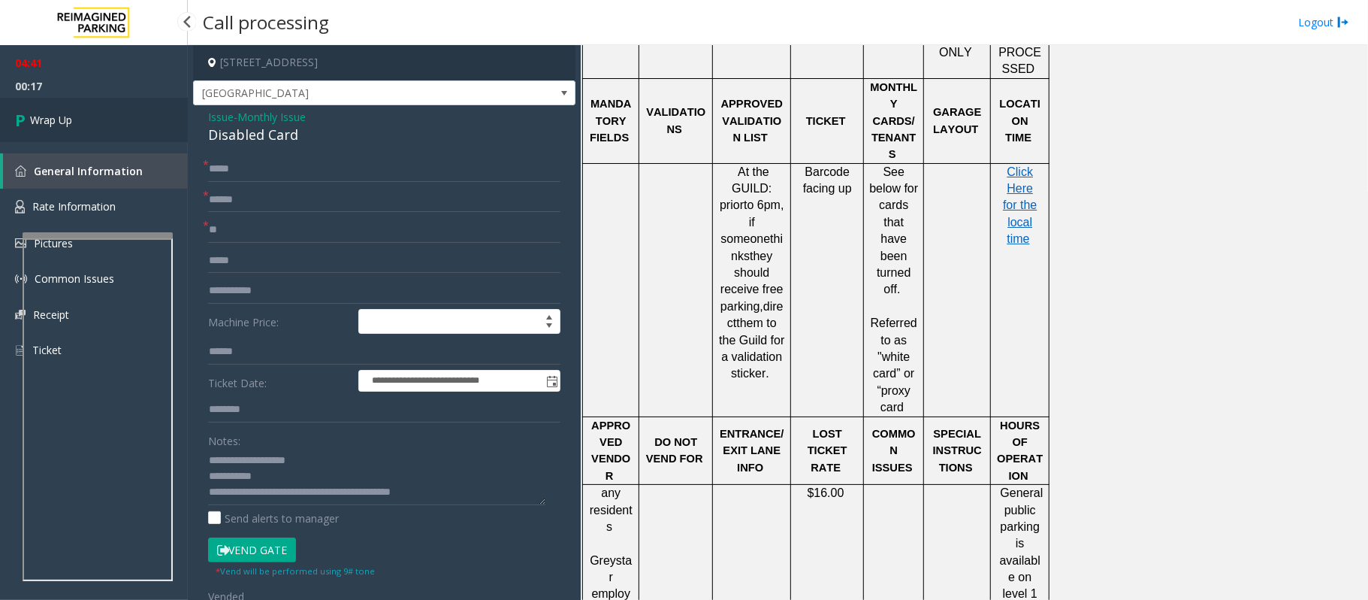
click at [59, 119] on span "Wrap Up" at bounding box center [51, 120] width 42 height 16
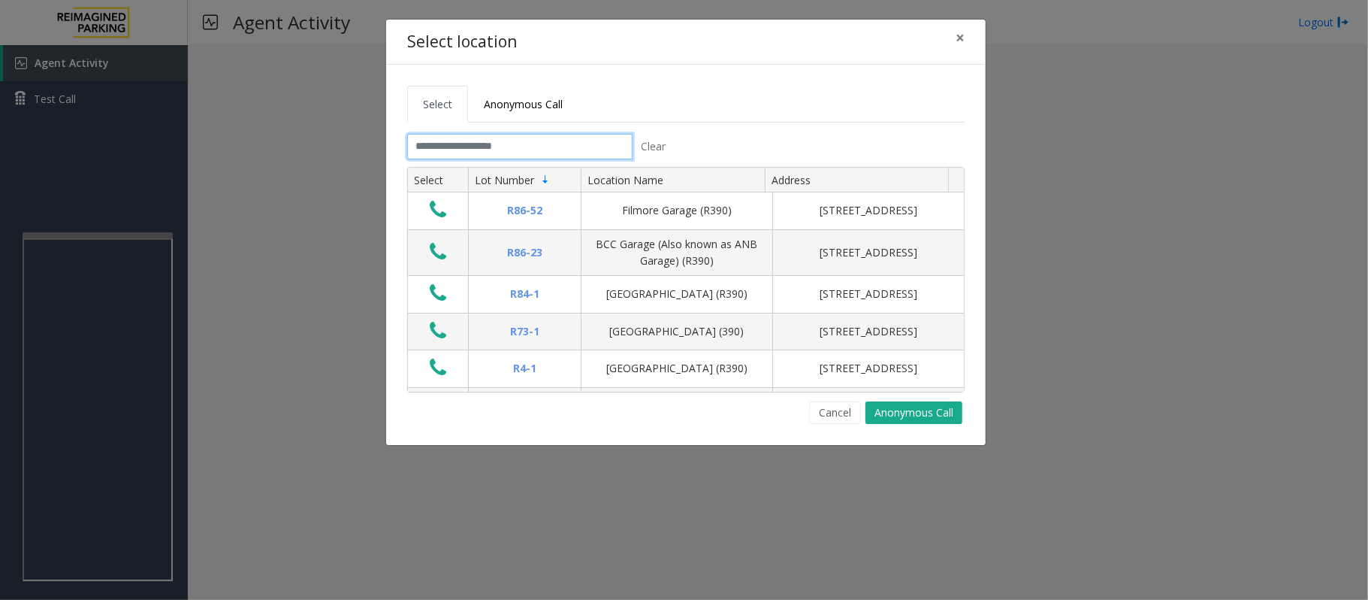
click at [461, 149] on input "text" at bounding box center [519, 147] width 225 height 26
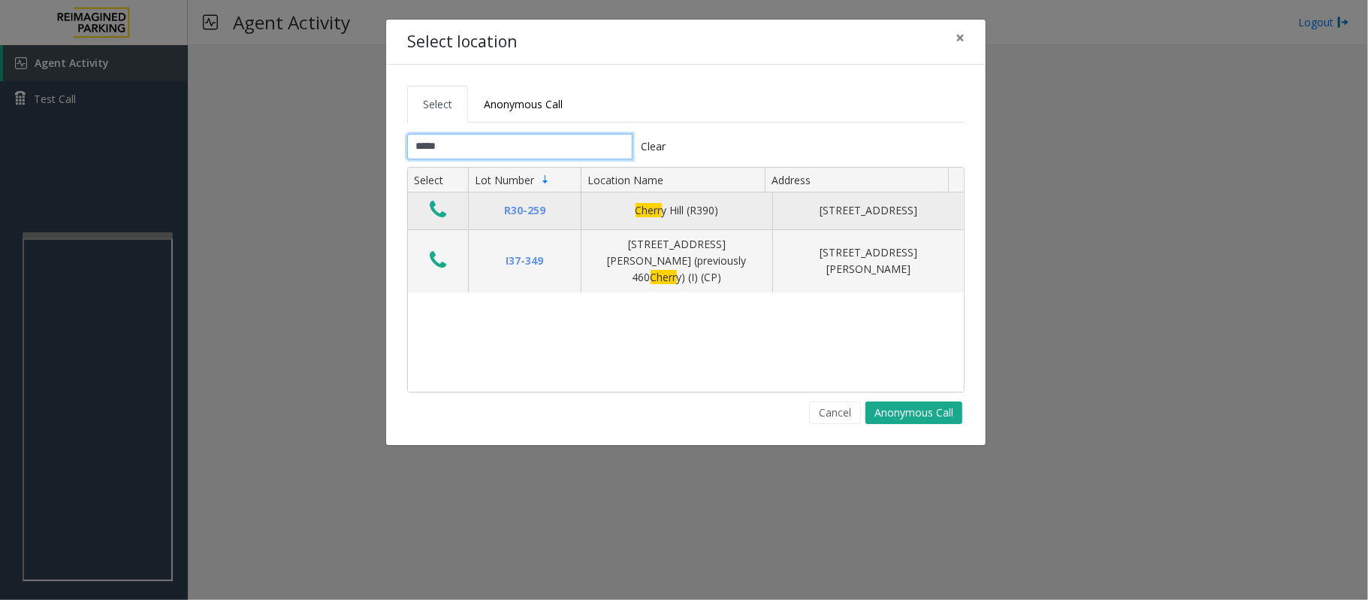
type input "*****"
click at [442, 212] on icon "Data table" at bounding box center [438, 209] width 17 height 21
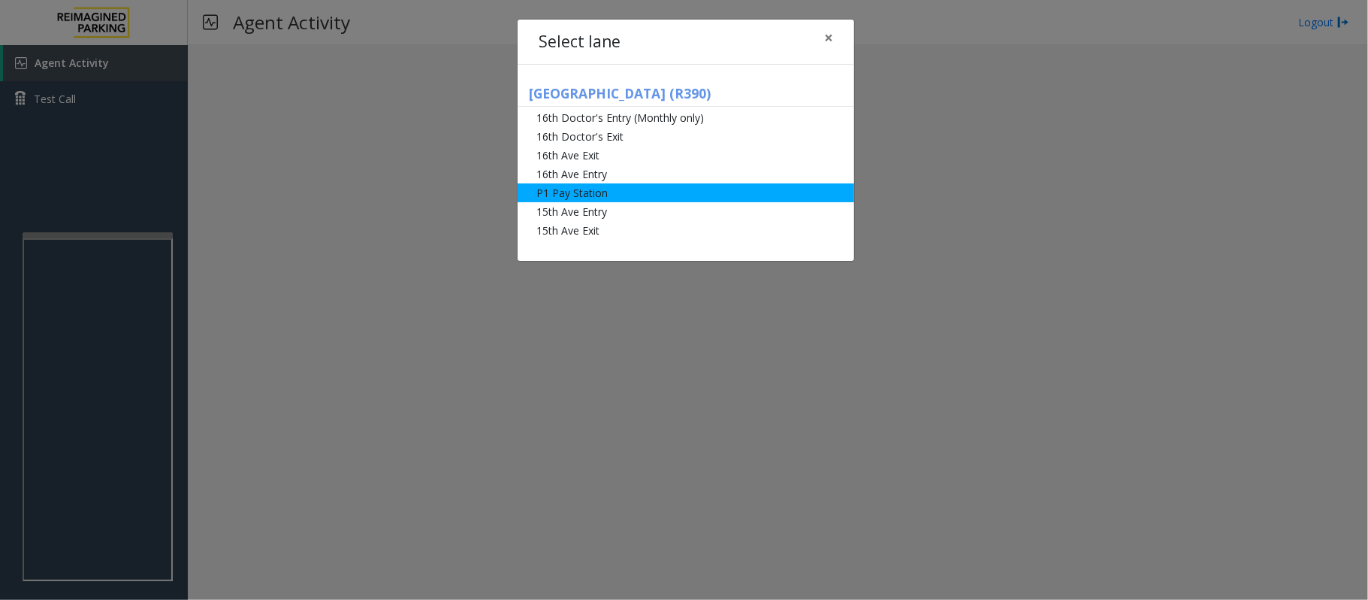
click at [598, 196] on li "P1 Pay Station" at bounding box center [686, 192] width 337 height 19
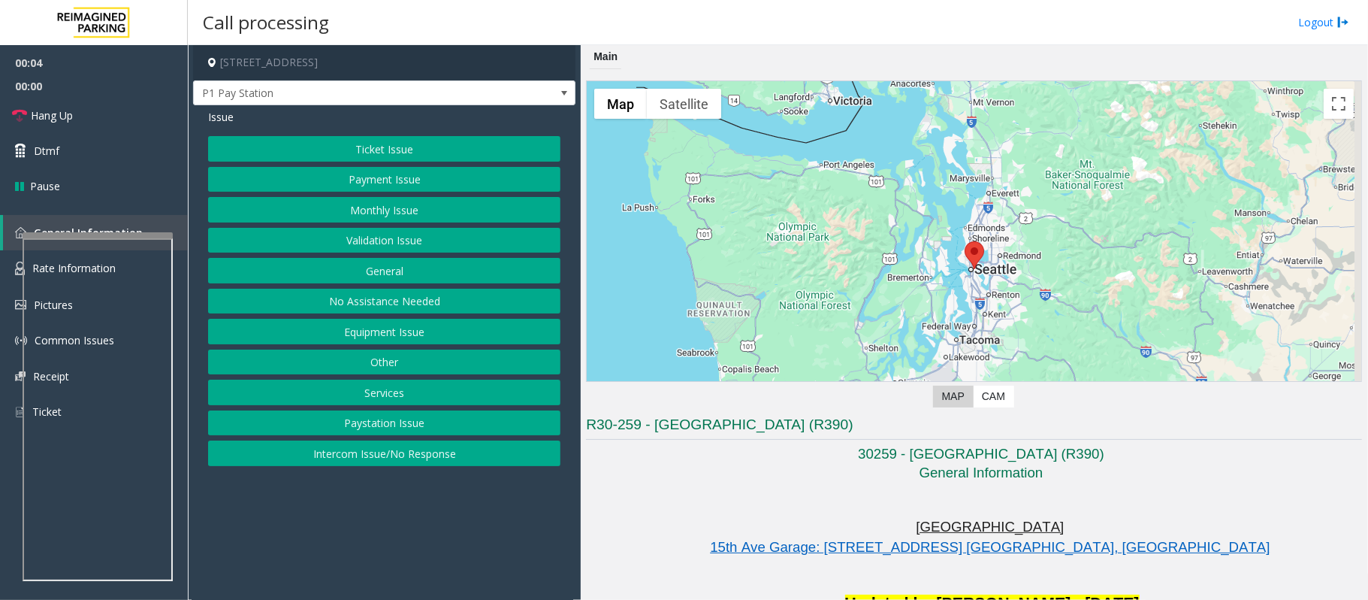
scroll to position [400, 0]
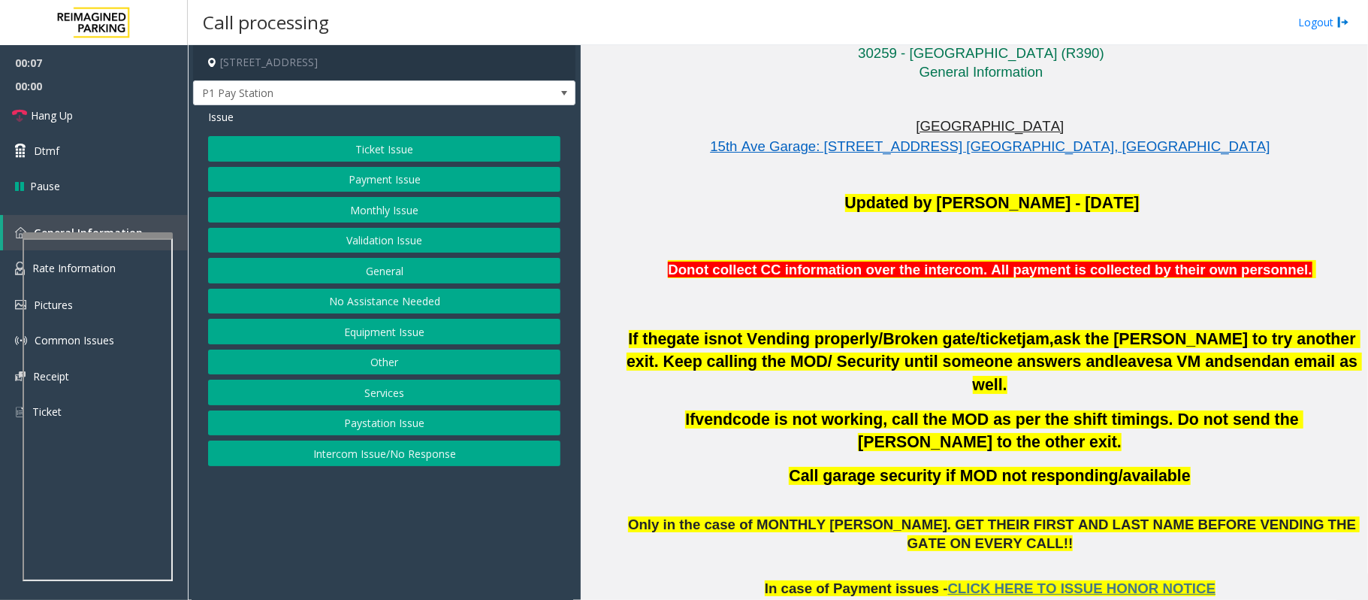
click at [367, 156] on button "Ticket Issue" at bounding box center [384, 149] width 352 height 26
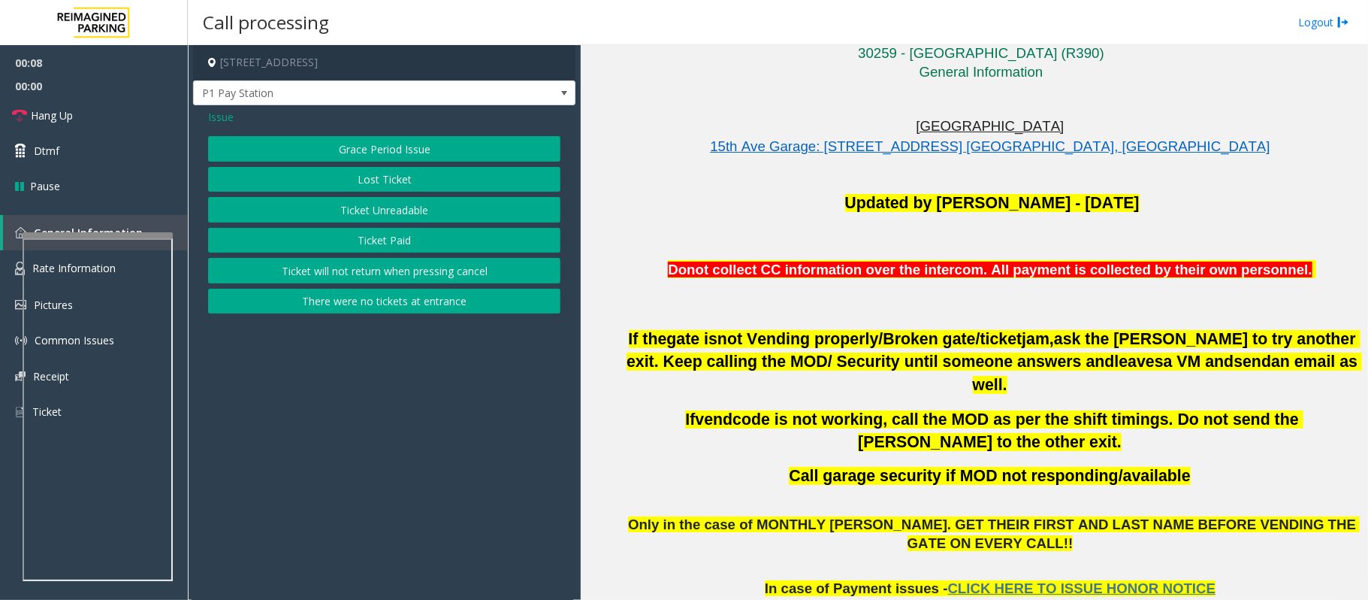
click at [379, 211] on button "Ticket Unreadable" at bounding box center [384, 210] width 352 height 26
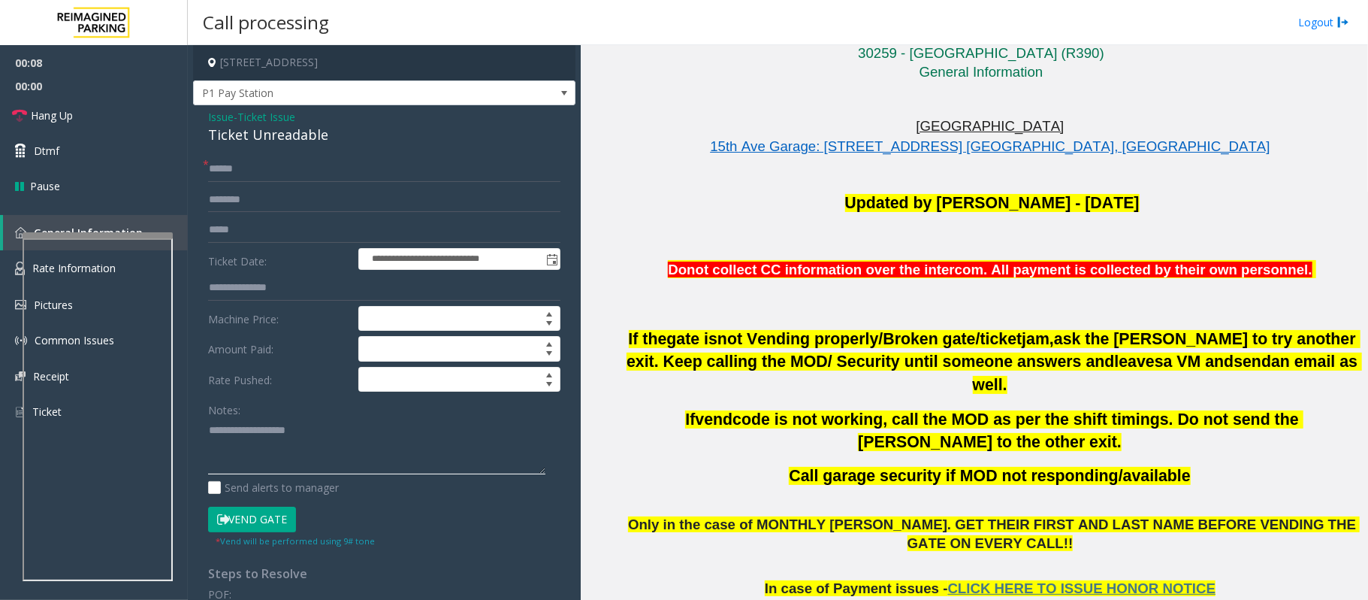
click at [261, 422] on textarea at bounding box center [376, 446] width 337 height 56
paste textarea "**********"
type textarea "**********"
click at [54, 111] on span "Hang Up" at bounding box center [52, 115] width 42 height 16
click at [266, 161] on input "text" at bounding box center [384, 169] width 352 height 26
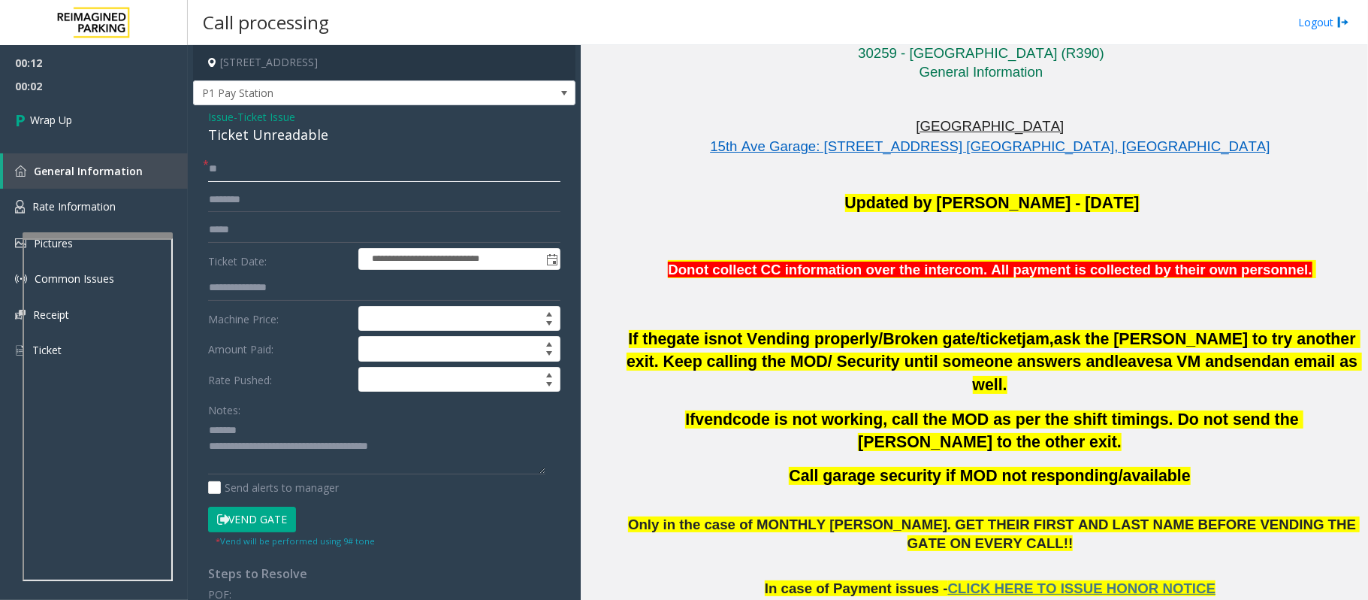
type input "**"
drag, startPoint x: 343, startPoint y: 139, endPoint x: 193, endPoint y: 132, distance: 150.4
click at [193, 132] on div "**********" at bounding box center [384, 479] width 382 height 748
drag, startPoint x: 422, startPoint y: 448, endPoint x: 270, endPoint y: 451, distance: 151.1
click at [270, 451] on textarea at bounding box center [376, 446] width 337 height 56
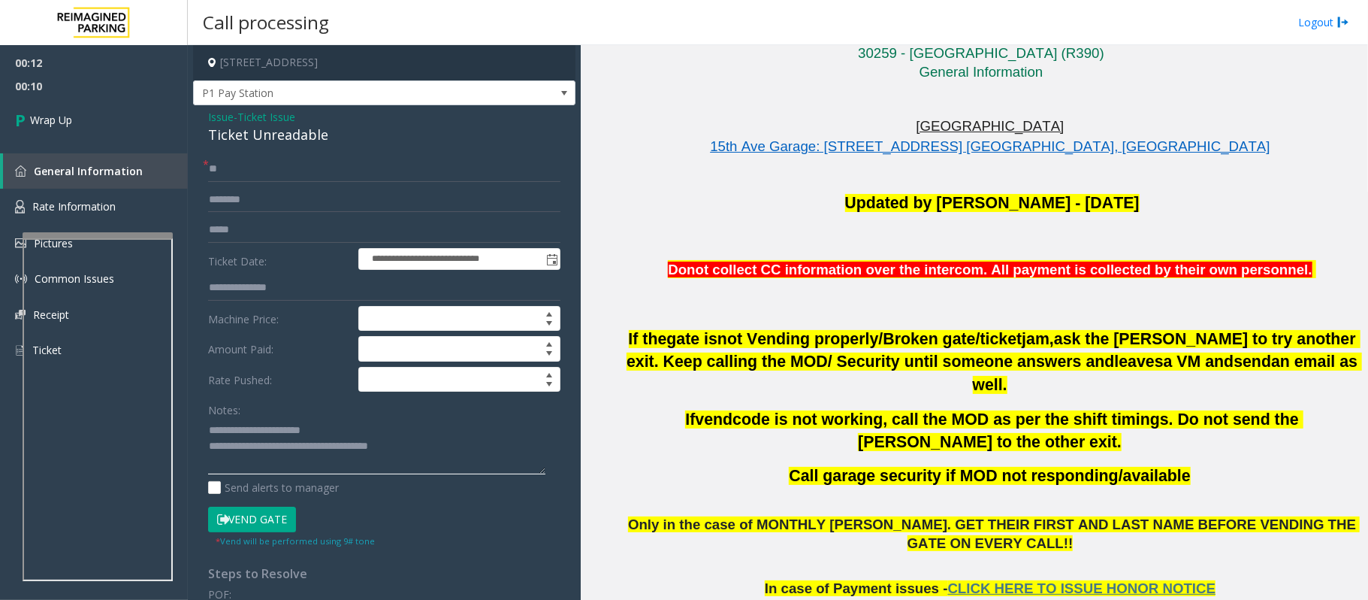
paste textarea
type textarea "**********"
click at [62, 93] on span "00:11" at bounding box center [94, 85] width 188 height 23
click at [60, 110] on link "Wrap Up" at bounding box center [94, 120] width 188 height 44
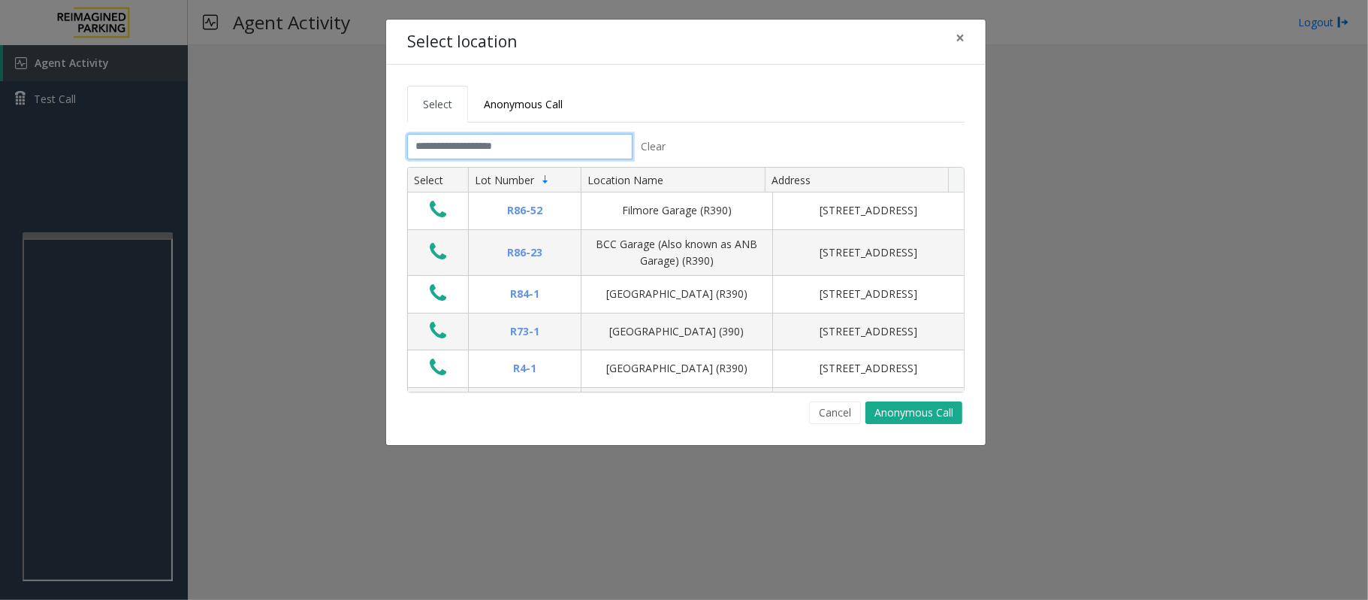
click at [458, 156] on input "text" at bounding box center [519, 147] width 225 height 26
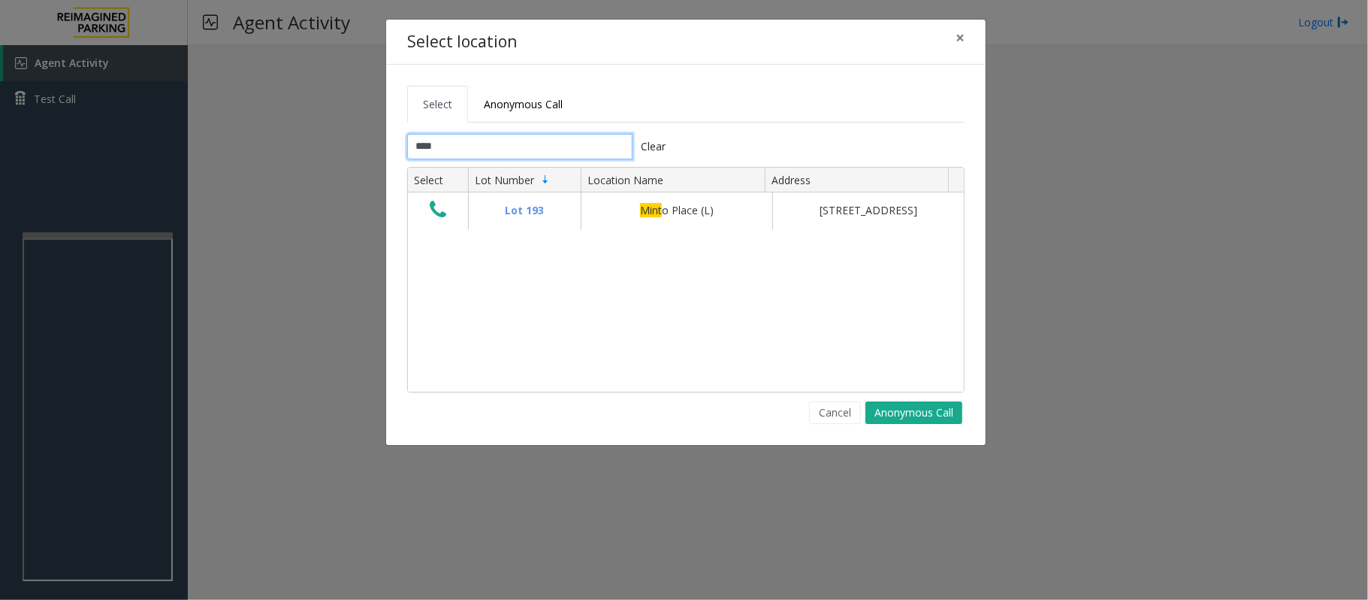
type input "****"
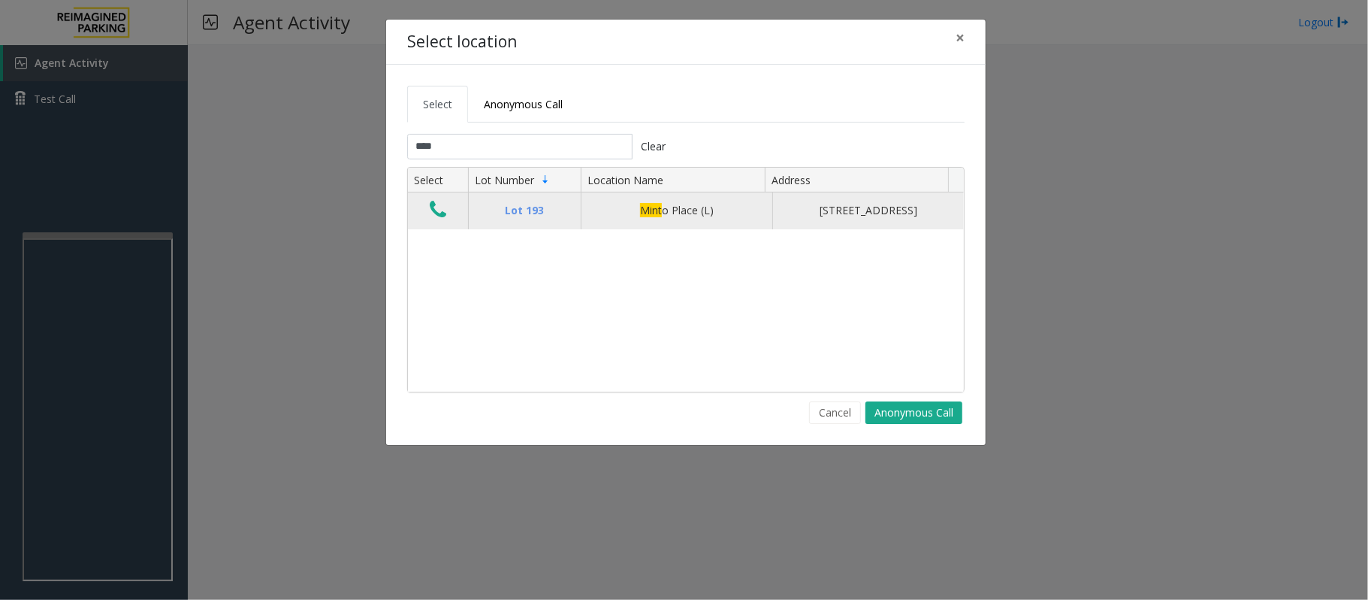
click at [440, 220] on icon "Data table" at bounding box center [438, 209] width 17 height 21
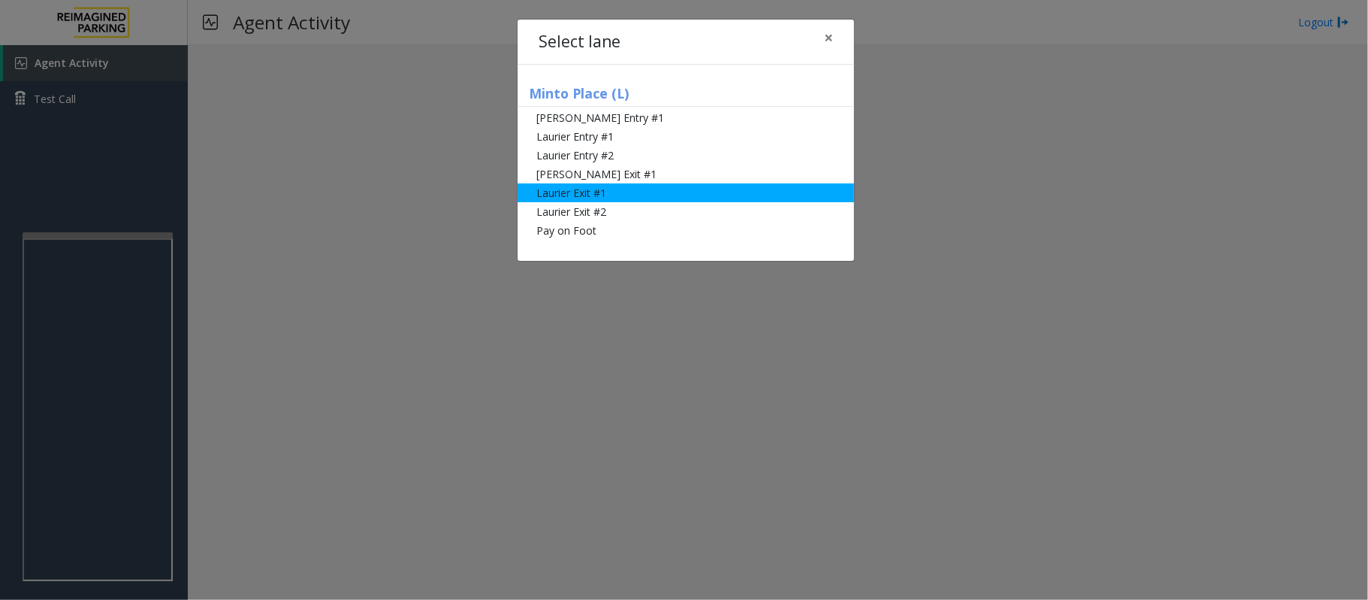
click at [567, 200] on li "Laurier Exit #1" at bounding box center [686, 192] width 337 height 19
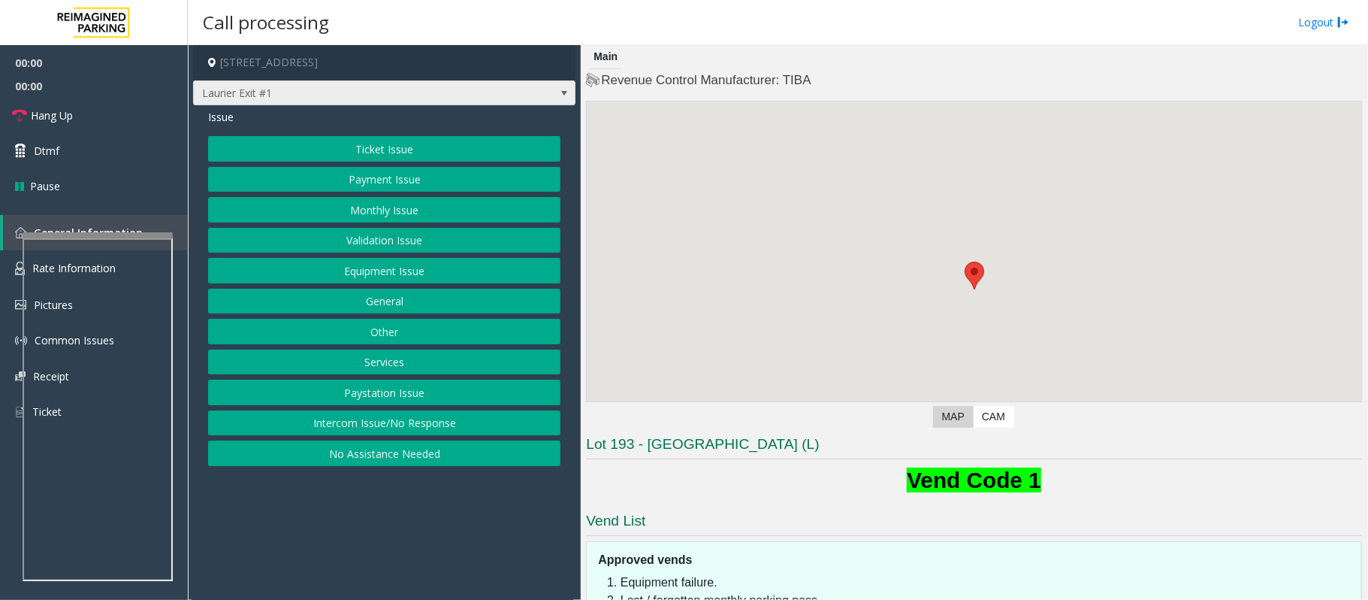
click at [328, 97] on span "Laurier Exit #1" at bounding box center [346, 93] width 305 height 24
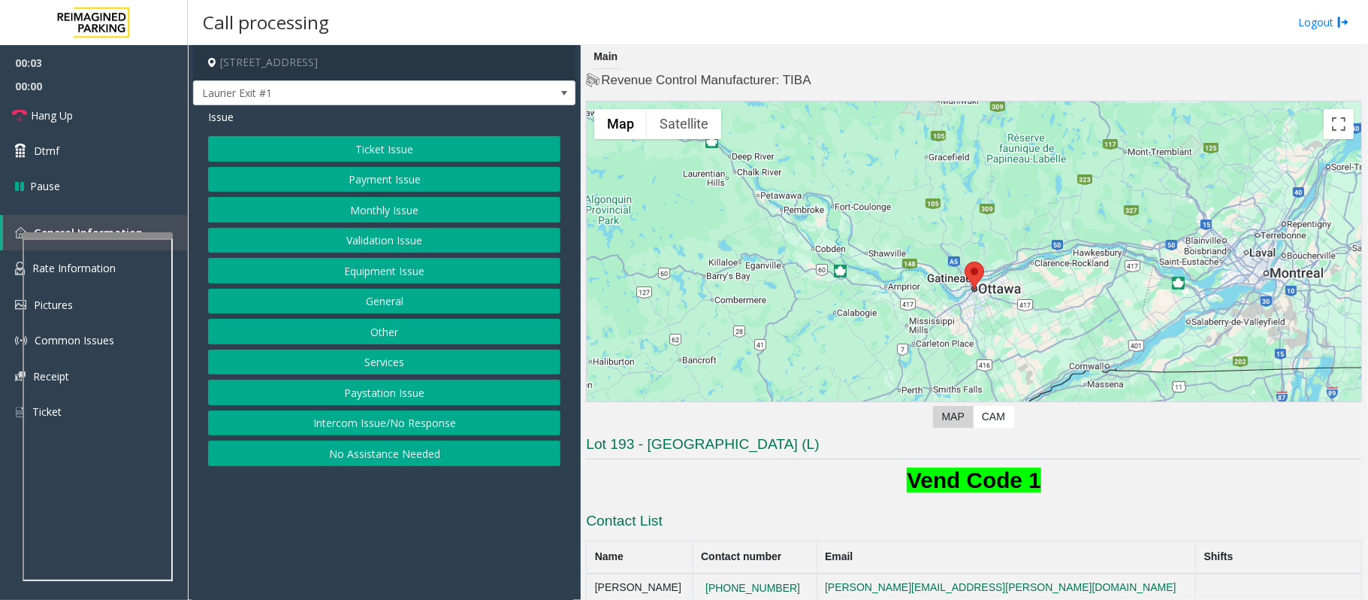
click at [757, 481] on h1 "Vend Code 1" at bounding box center [974, 480] width 776 height 32
click at [398, 215] on button "Monthly Issue" at bounding box center [384, 210] width 352 height 26
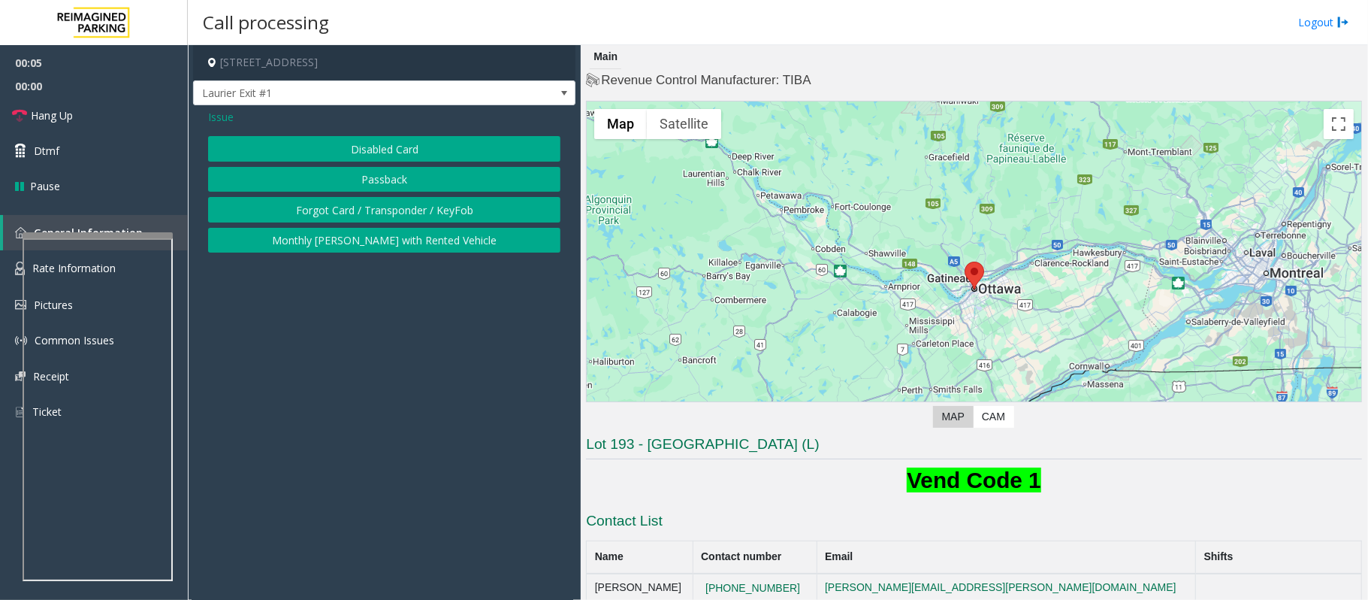
click at [370, 139] on button "Disabled Card" at bounding box center [384, 149] width 352 height 26
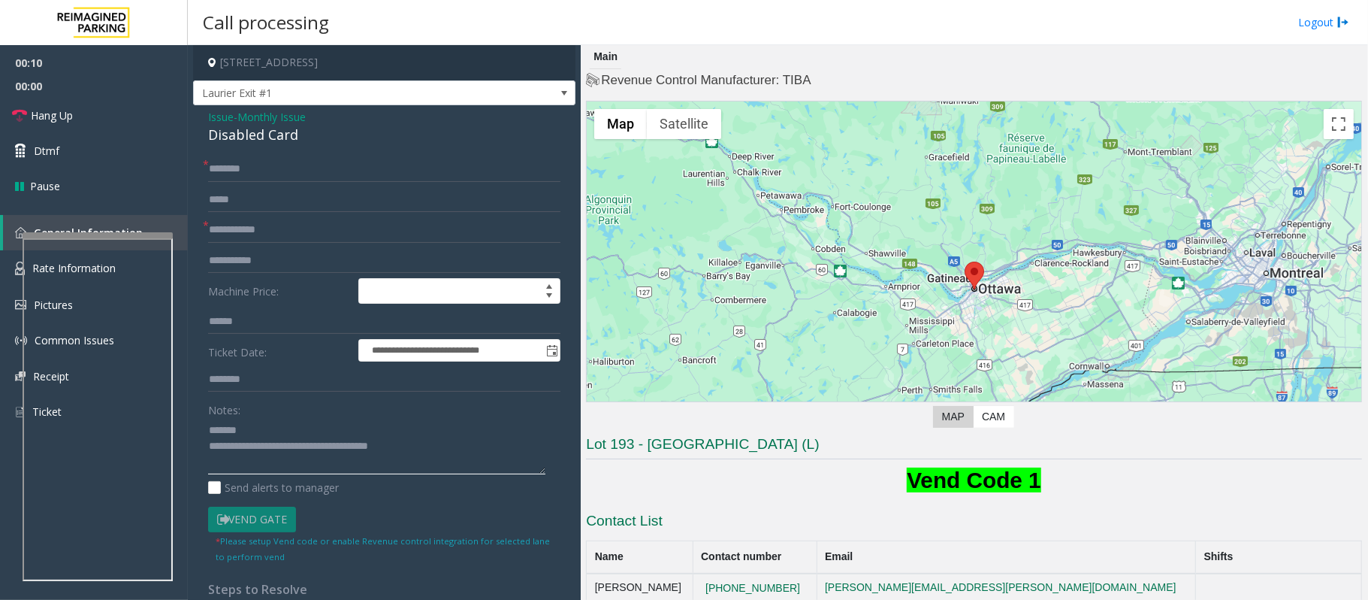
type textarea "**********"
click at [227, 229] on input "text" at bounding box center [384, 230] width 352 height 26
type input "**"
drag, startPoint x: 304, startPoint y: 139, endPoint x: 212, endPoint y: 139, distance: 92.4
click at [212, 139] on div "Disabled Card" at bounding box center [384, 135] width 352 height 20
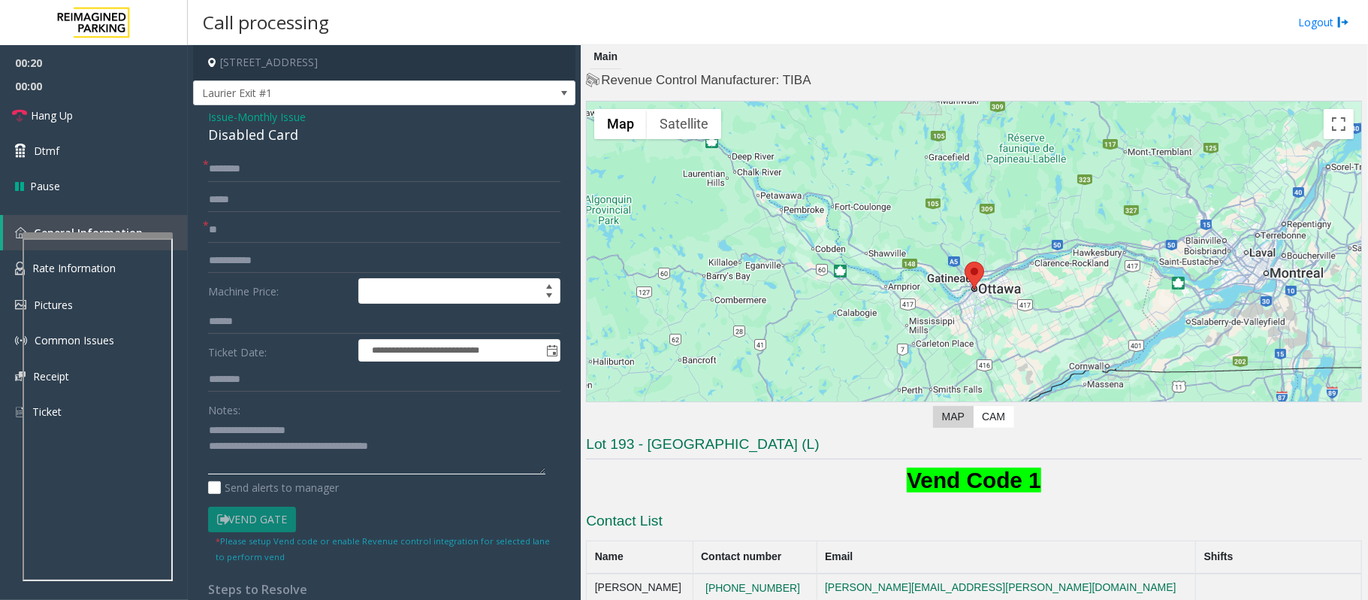
type textarea "**********"
click at [262, 174] on input "text" at bounding box center [384, 169] width 352 height 26
type input "****"
click at [39, 147] on span "Dtmf" at bounding box center [47, 151] width 26 height 16
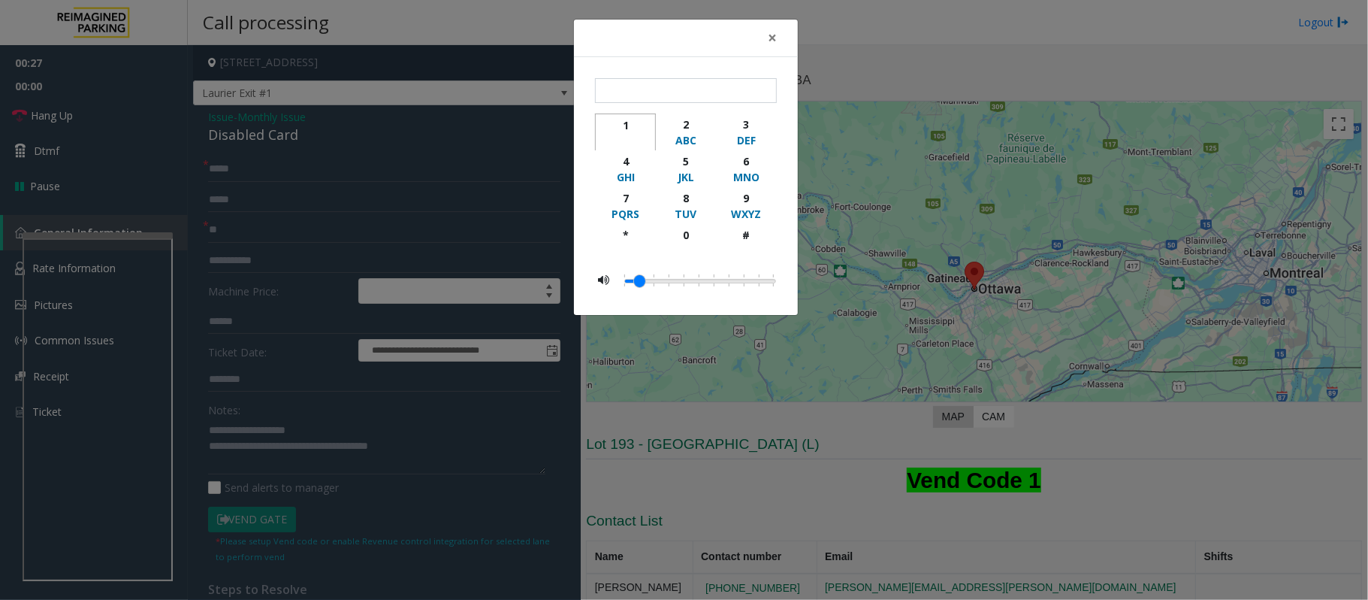
click at [627, 126] on div "1" at bounding box center [625, 125] width 41 height 16
type input "*"
click at [787, 515] on div "× * 1 2 ABC 3 DEF 4 GHI 5 JKL 6 MNO 7 PQRS 8 TUV 9 WXYZ * 0 #" at bounding box center [684, 300] width 1368 height 600
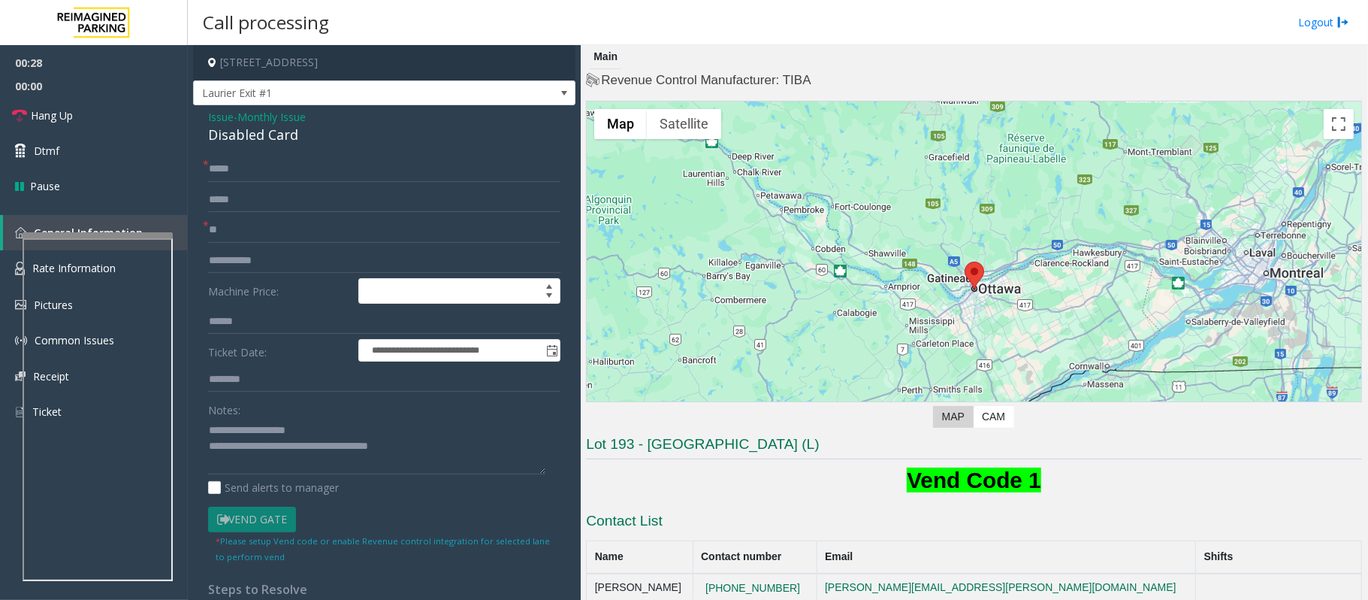
scroll to position [200, 0]
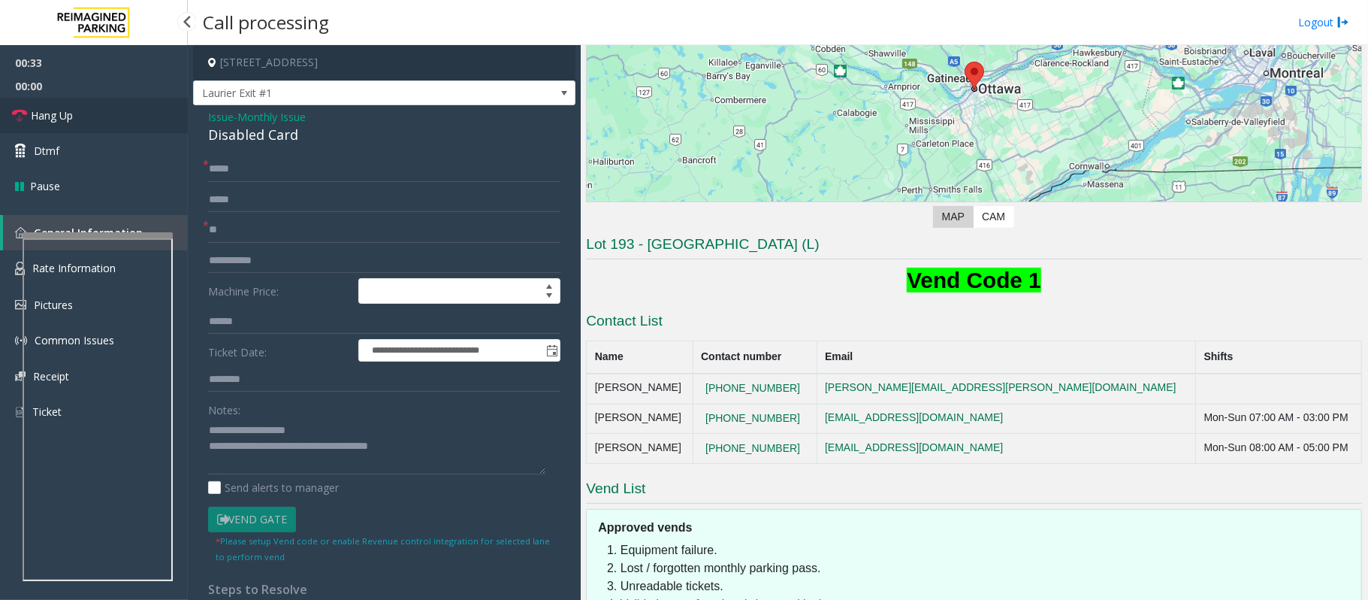
click at [73, 123] on link "Hang Up" at bounding box center [94, 115] width 188 height 35
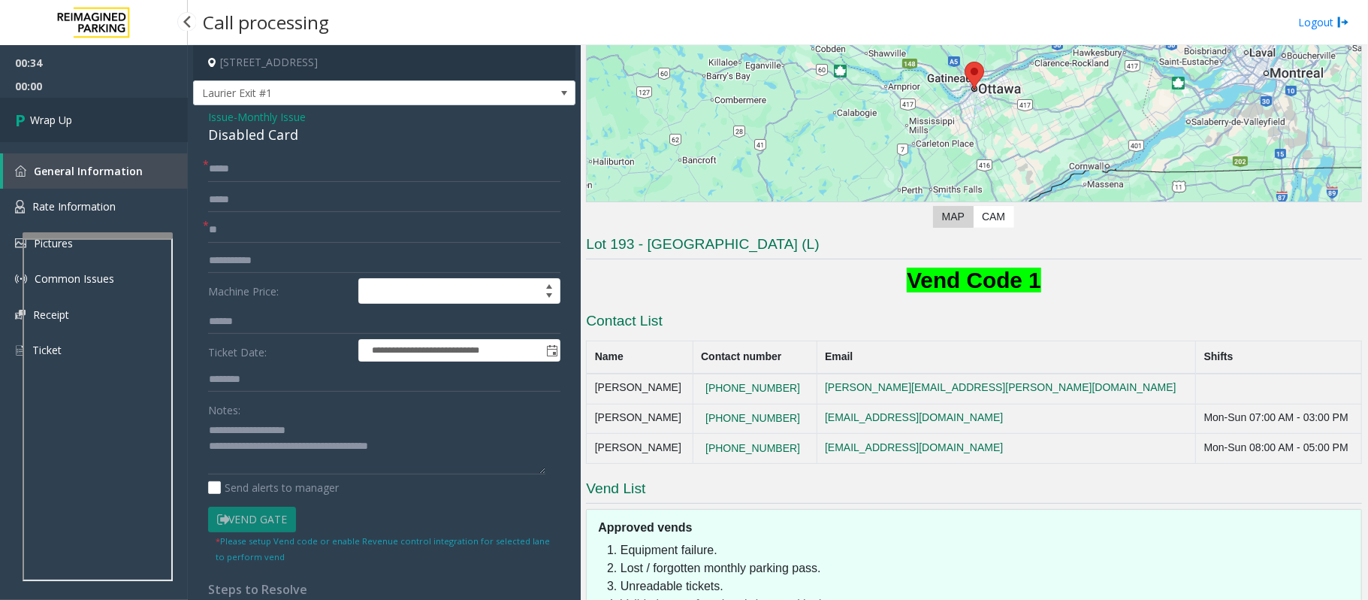
click at [72, 123] on span "Wrap Up" at bounding box center [51, 120] width 42 height 16
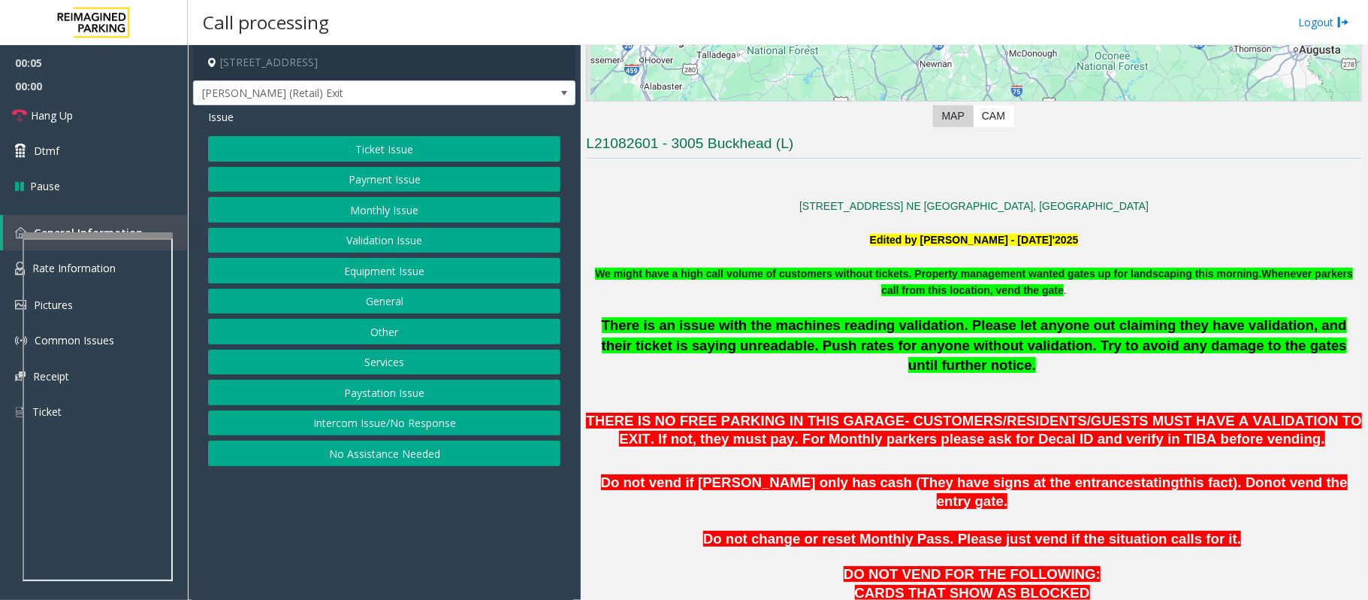
scroll to position [400, 0]
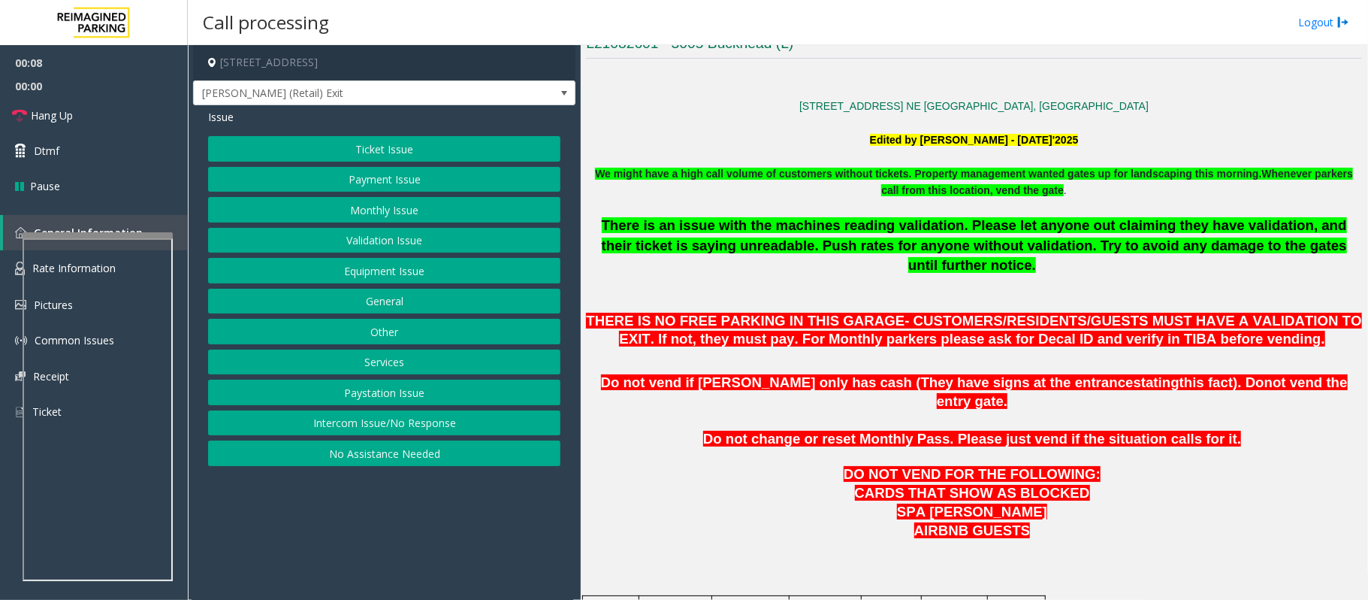
click at [350, 134] on div "Issue Ticket Issue Payment Issue Monthly Issue Validation Issue Equipment Issue…" at bounding box center [384, 289] width 382 height 368
click at [352, 155] on button "Ticket Issue" at bounding box center [384, 149] width 352 height 26
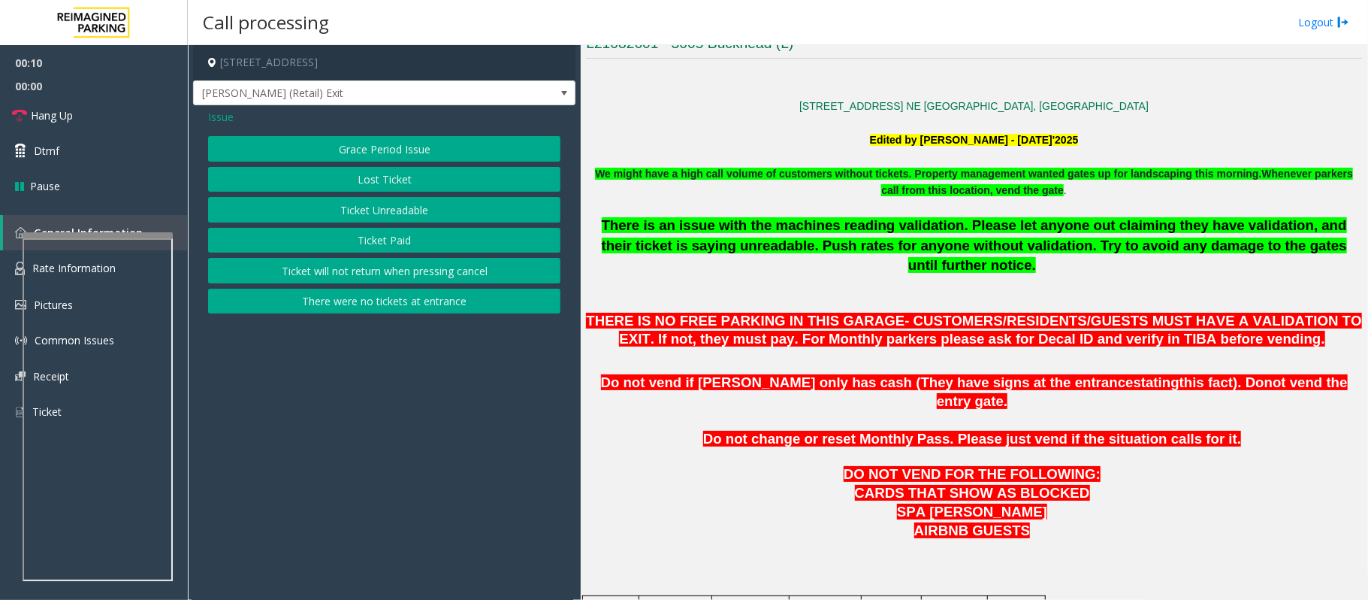
click at [388, 311] on button "There were no tickets at entrance" at bounding box center [384, 302] width 352 height 26
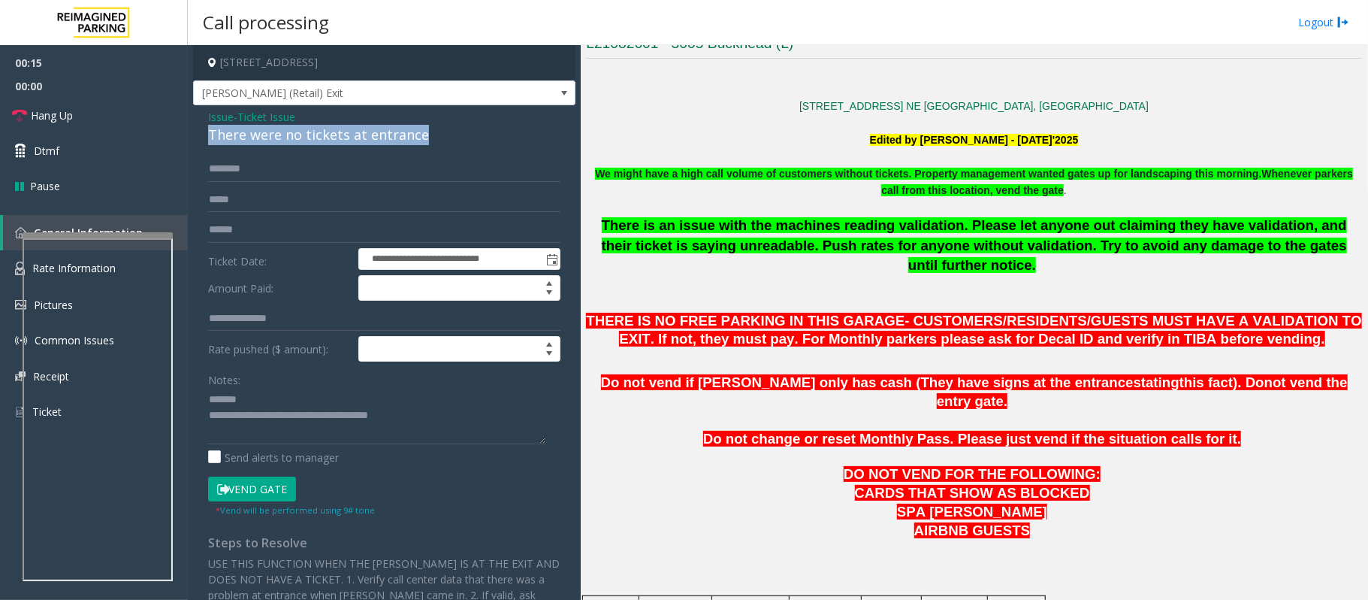
drag, startPoint x: 430, startPoint y: 137, endPoint x: 204, endPoint y: 126, distance: 225.6
click at [204, 126] on div "**********" at bounding box center [384, 408] width 382 height 607
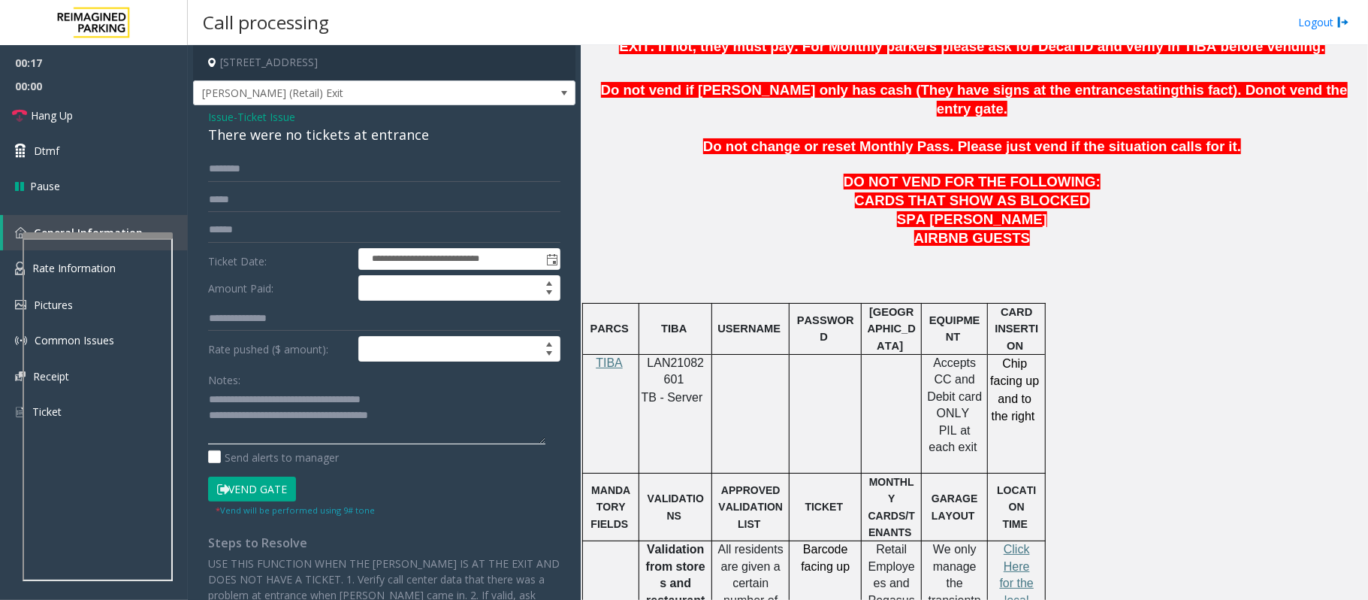
scroll to position [701, 0]
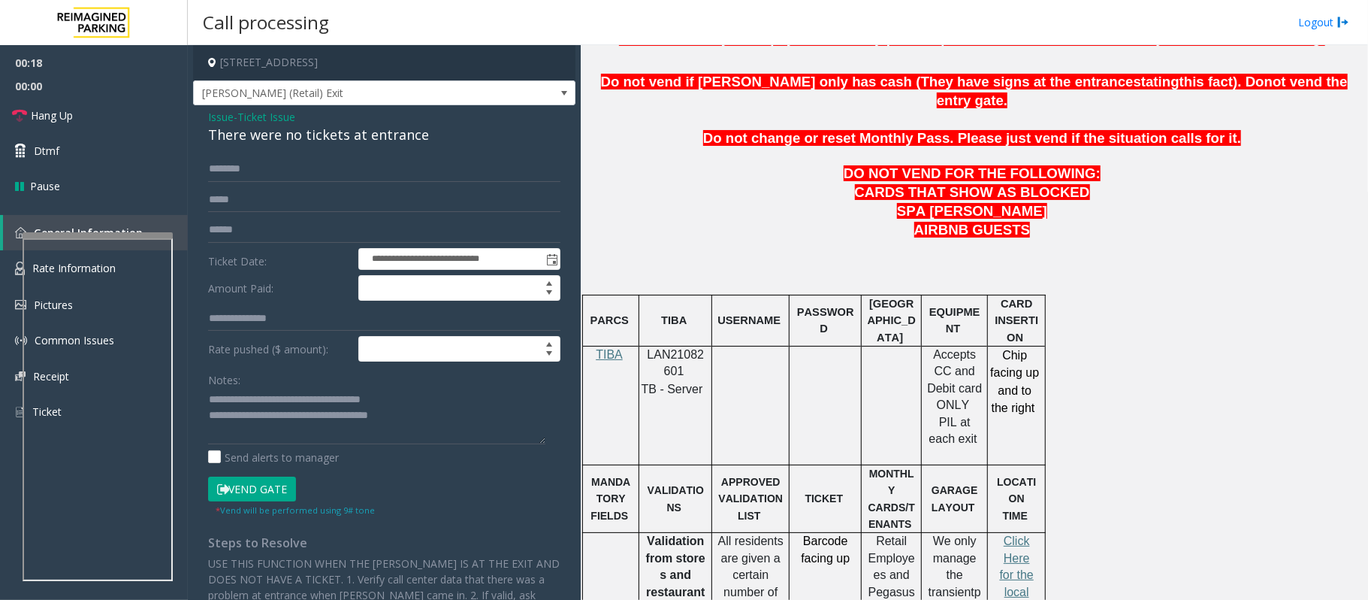
click at [657, 348] on span "LAN21082601" at bounding box center [676, 362] width 57 height 29
copy p "LAN21082601"
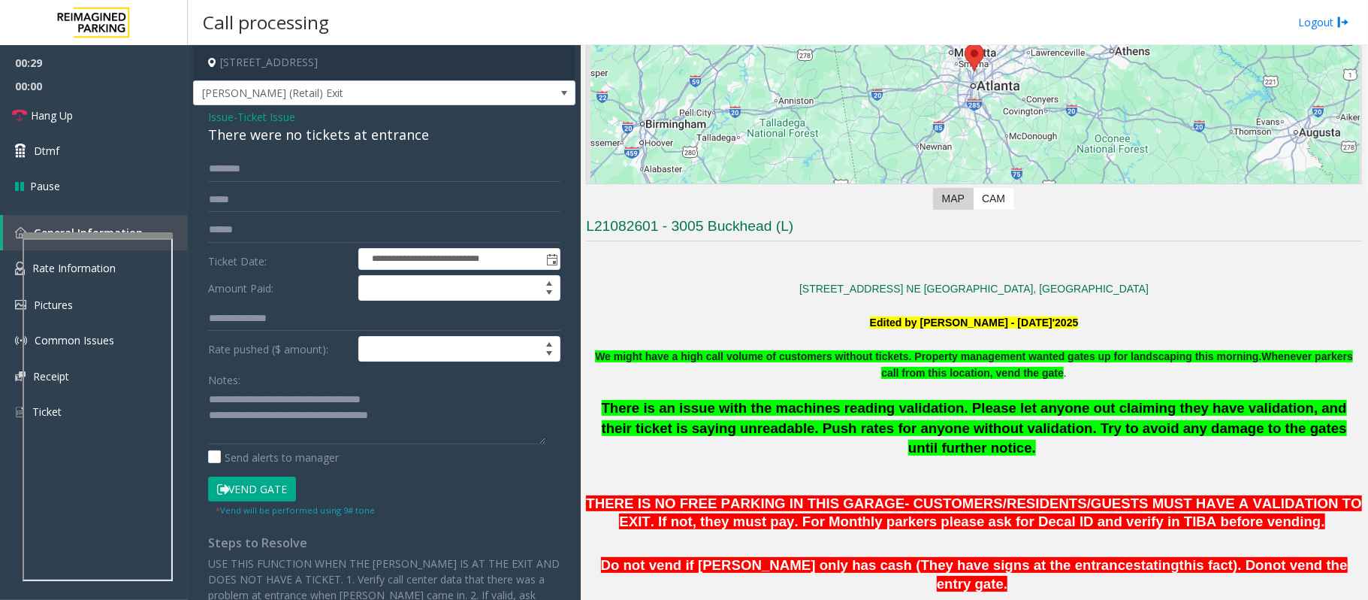
scroll to position [200, 0]
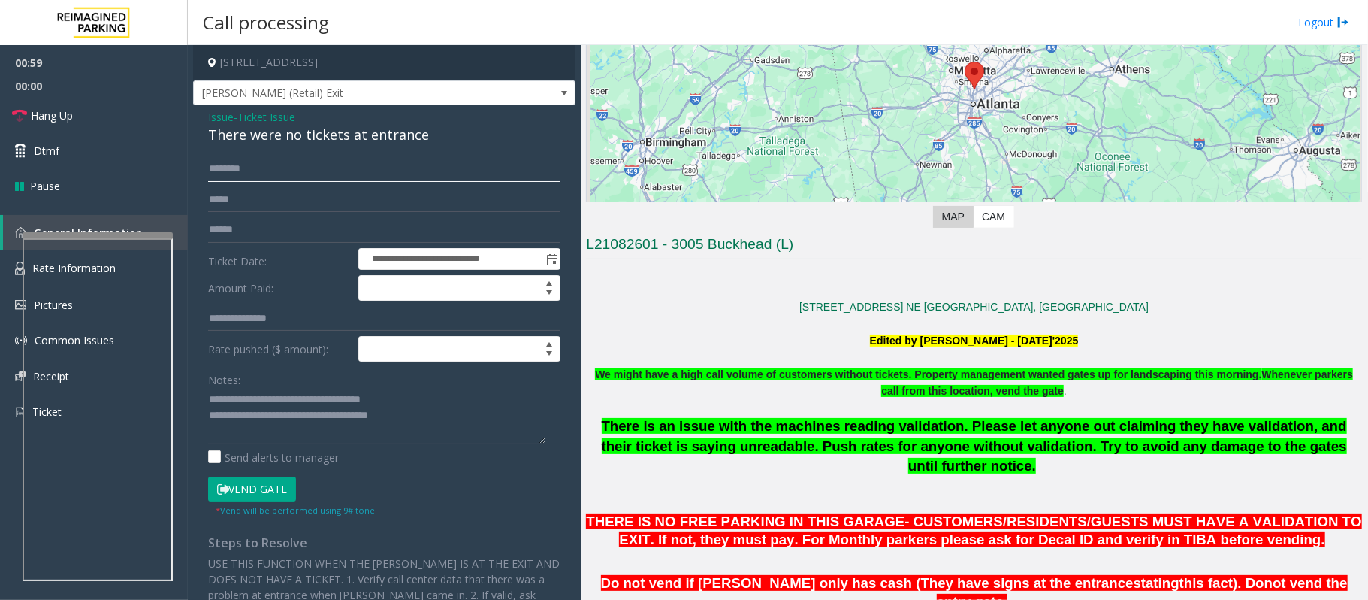
click at [431, 165] on input "text" at bounding box center [384, 169] width 352 height 26
click at [140, 113] on link "Hang Up" at bounding box center [94, 115] width 188 height 35
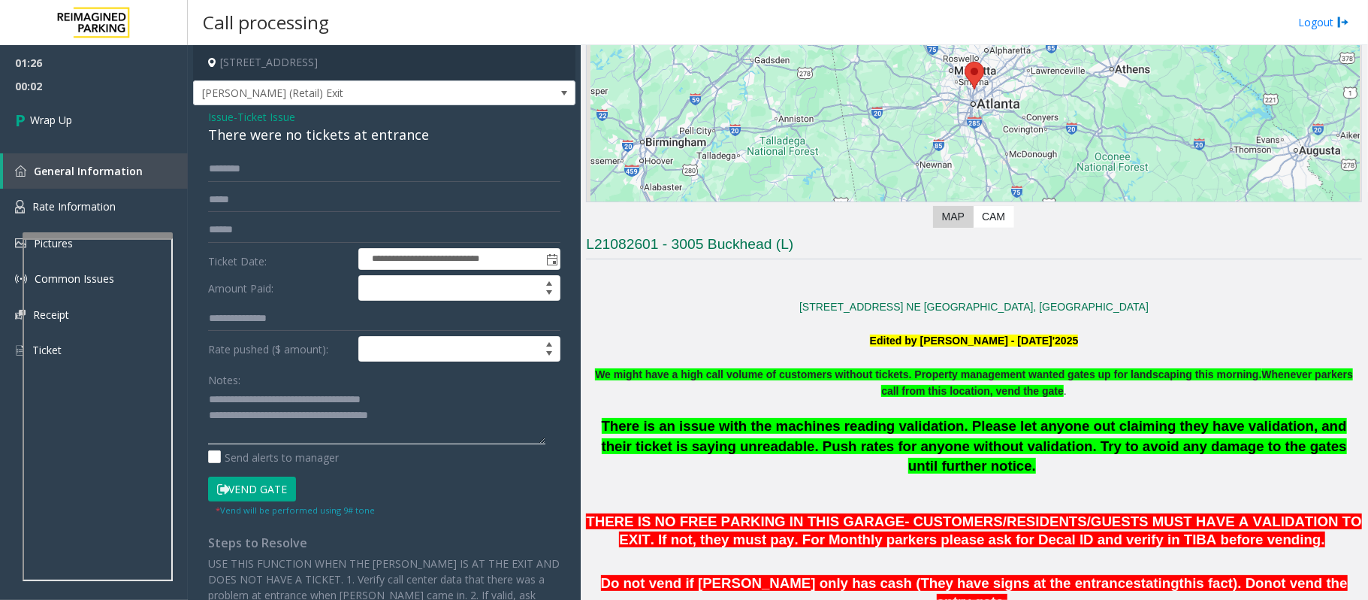
drag, startPoint x: 418, startPoint y: 418, endPoint x: 271, endPoint y: 418, distance: 147.3
click at [271, 418] on textarea at bounding box center [376, 416] width 337 height 56
type textarea "**********"
click at [96, 118] on link "Wrap Up" at bounding box center [94, 120] width 188 height 44
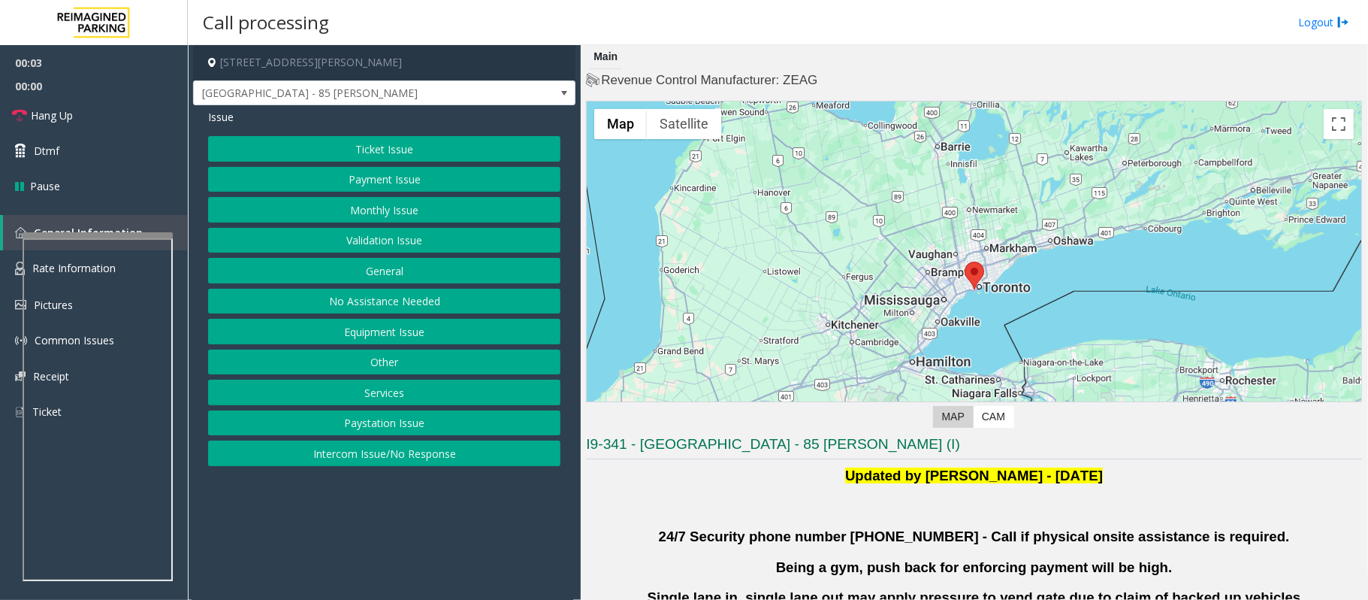
click at [323, 234] on button "Validation Issue" at bounding box center [384, 241] width 352 height 26
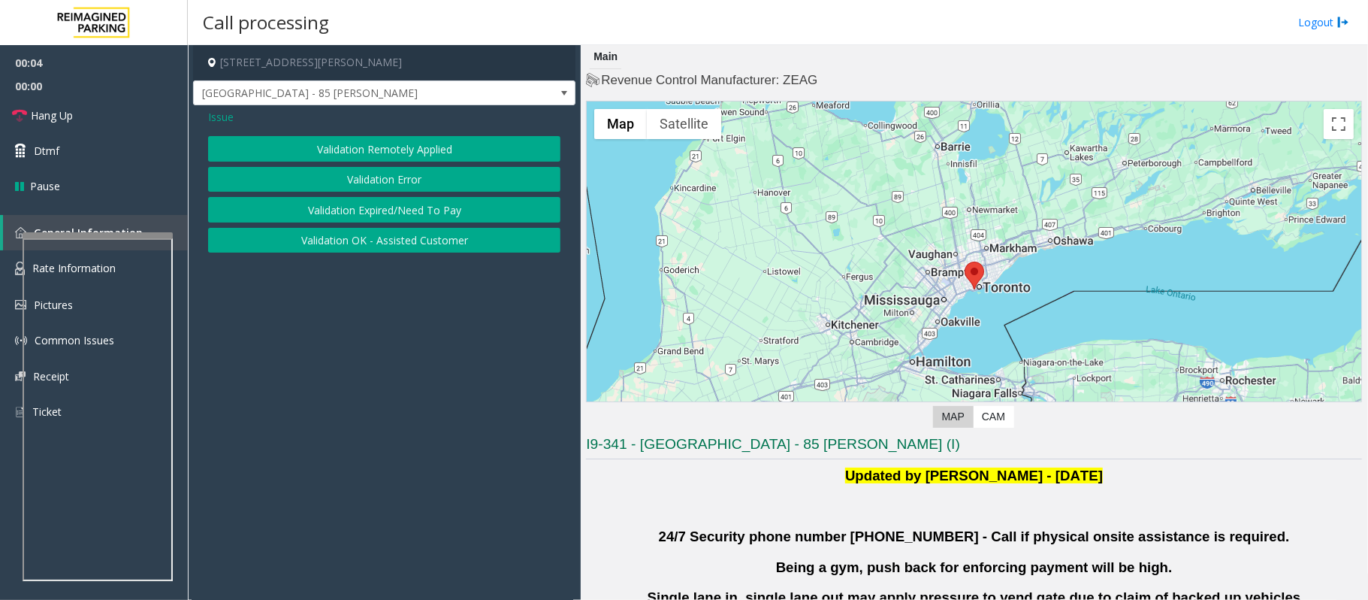
click at [335, 170] on button "Validation Error" at bounding box center [384, 180] width 352 height 26
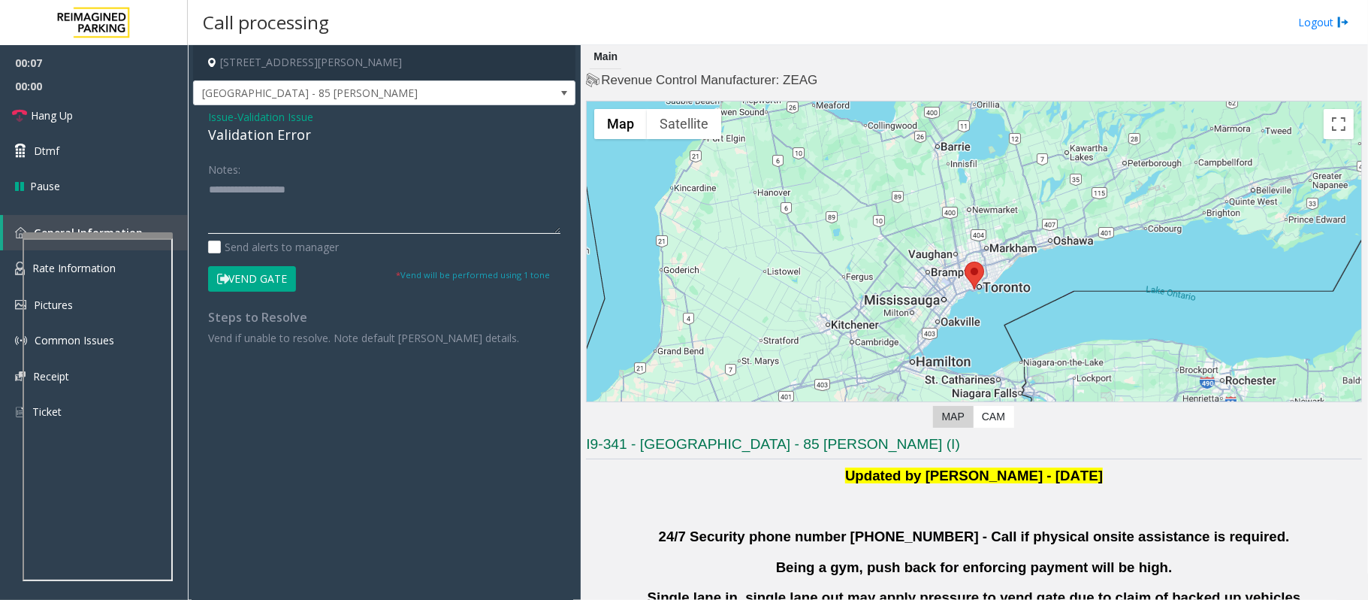
type textarea "**********"
click at [224, 127] on div "Validation Error" at bounding box center [384, 135] width 352 height 20
click at [224, 122] on span "Issue" at bounding box center [221, 117] width 26 height 16
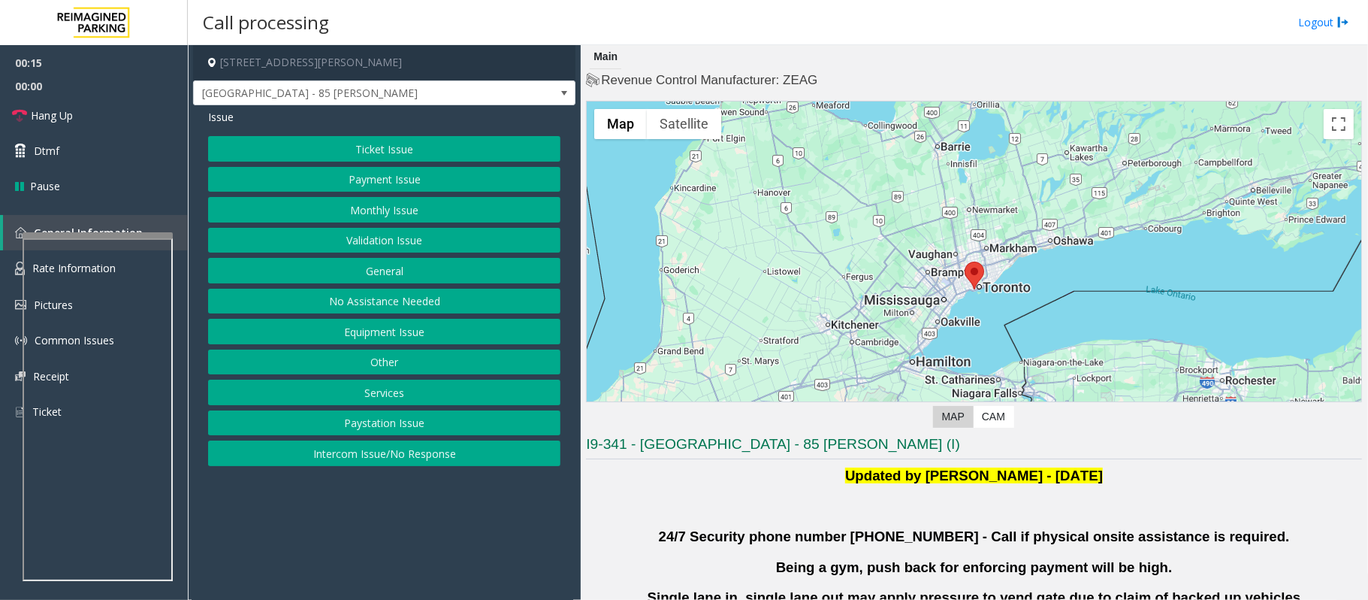
click at [406, 454] on button "Intercom Issue/No Response" at bounding box center [384, 453] width 352 height 26
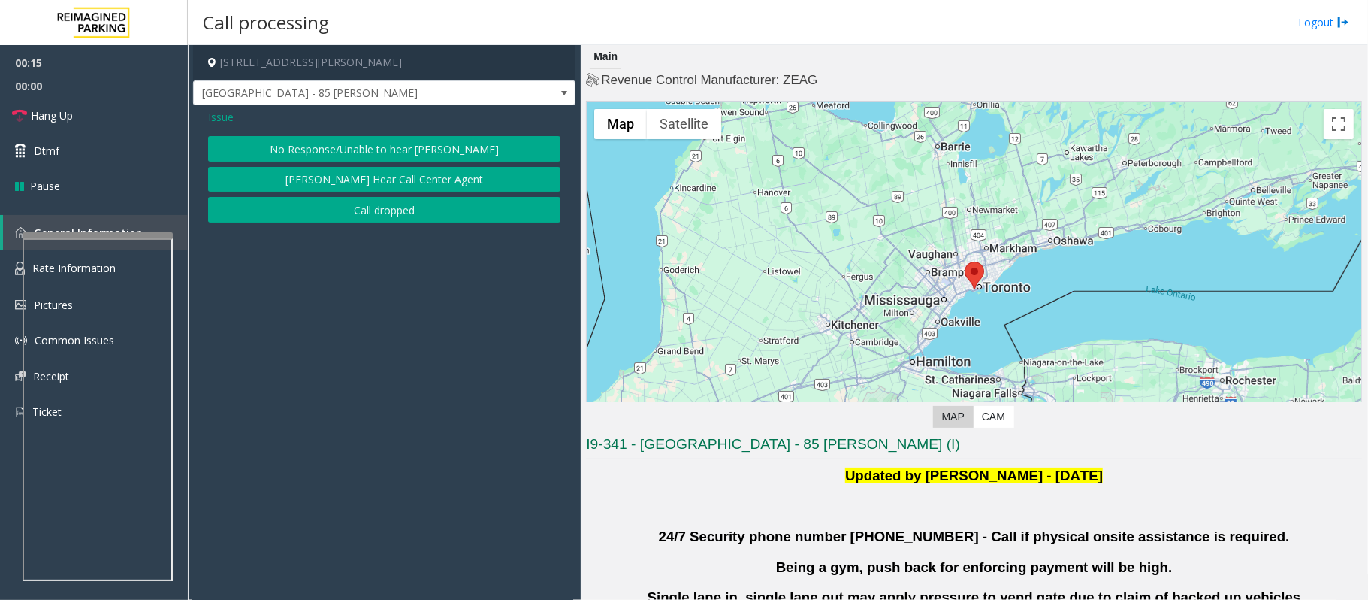
click at [379, 141] on button "No Response/Unable to hear [PERSON_NAME]" at bounding box center [384, 149] width 352 height 26
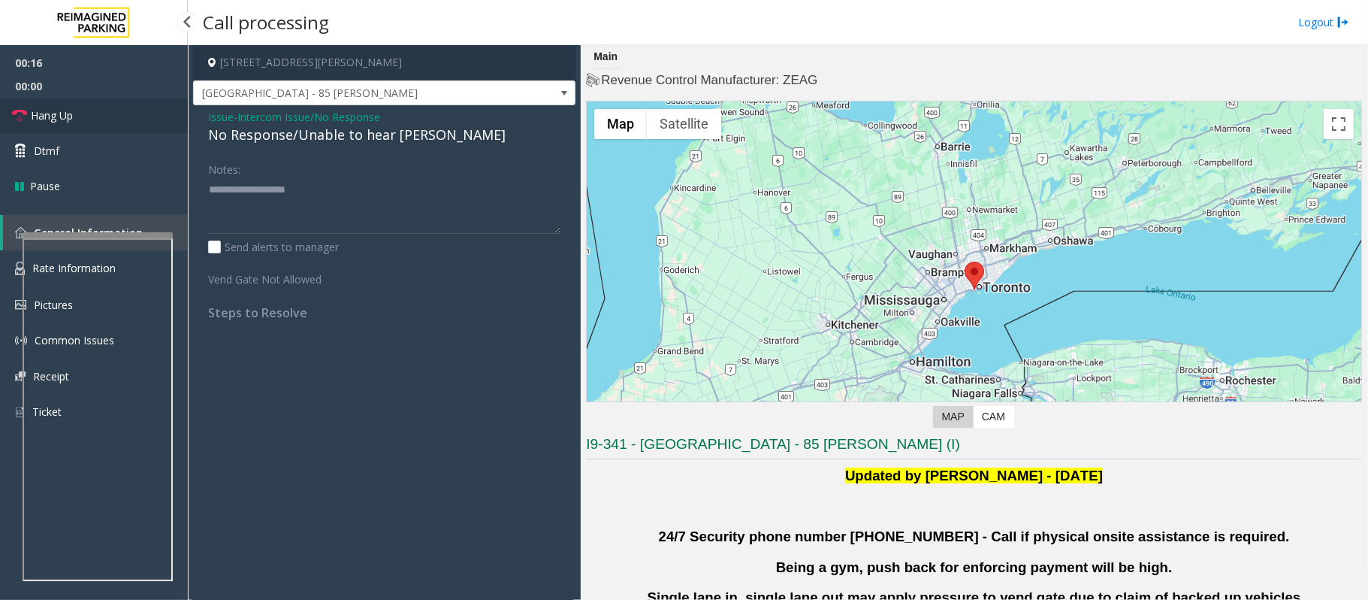
click at [68, 116] on span "Hang Up" at bounding box center [52, 115] width 42 height 16
click at [317, 136] on div "No Response/Unable to hear [PERSON_NAME]" at bounding box center [384, 135] width 352 height 20
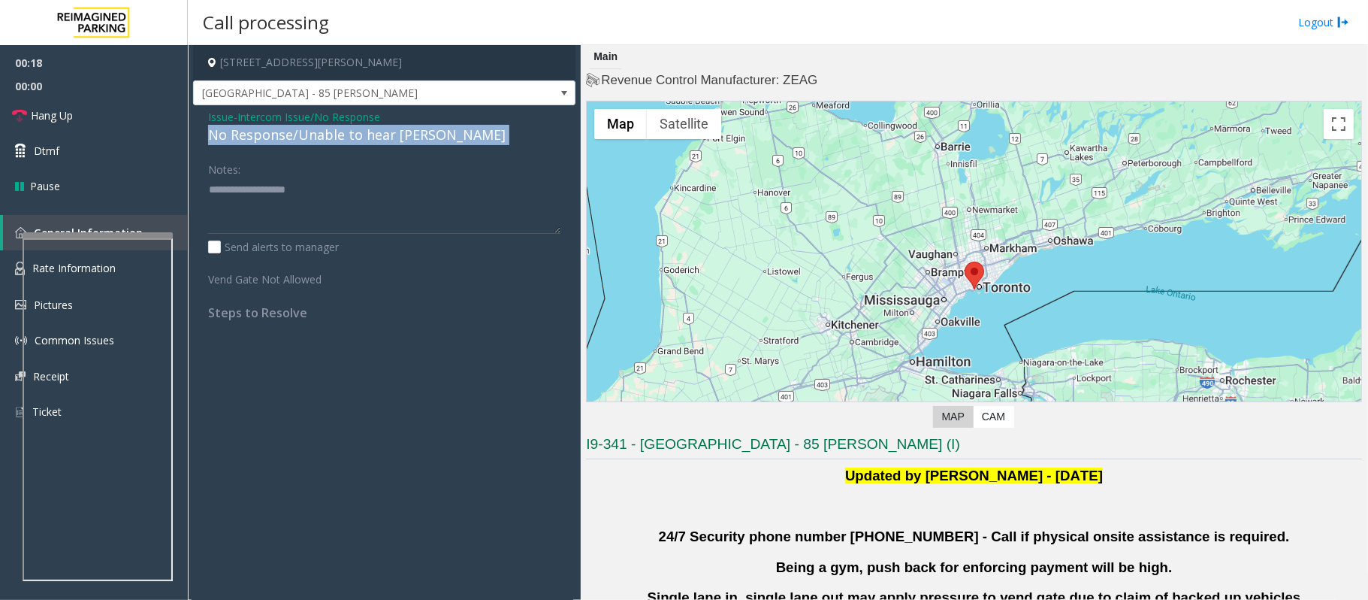
click at [317, 136] on div "No Response/Unable to hear [PERSON_NAME]" at bounding box center [384, 135] width 352 height 20
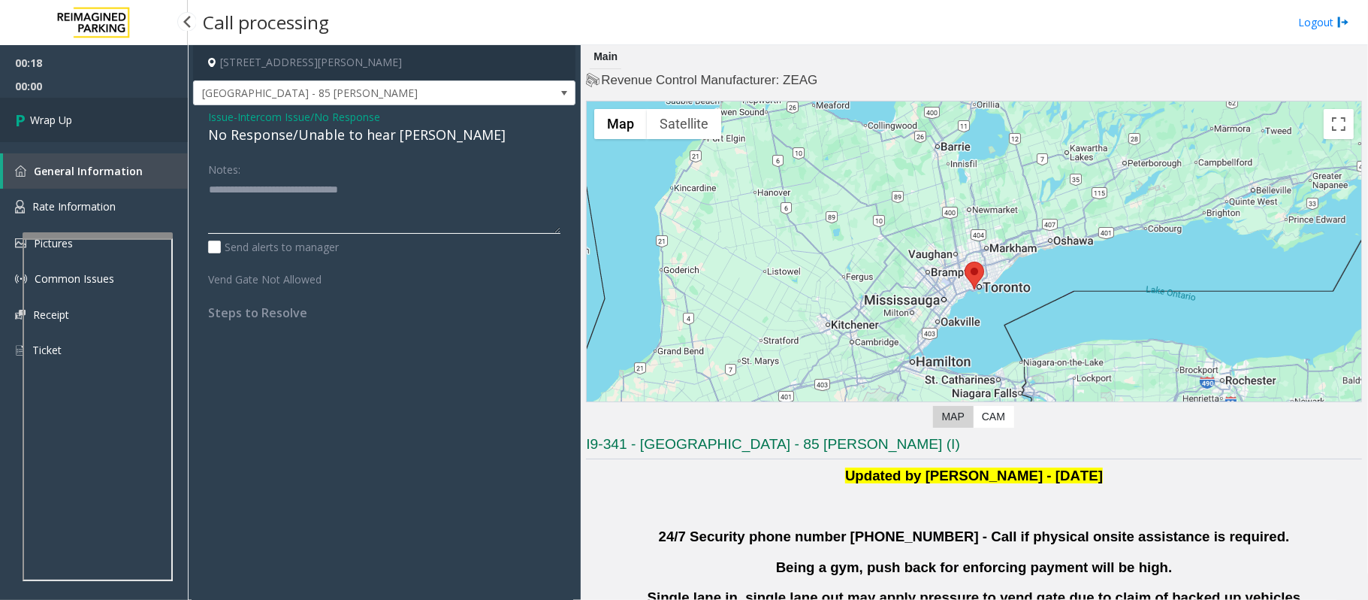
type textarea "**********"
click at [88, 130] on link "Wrap Up" at bounding box center [94, 120] width 188 height 44
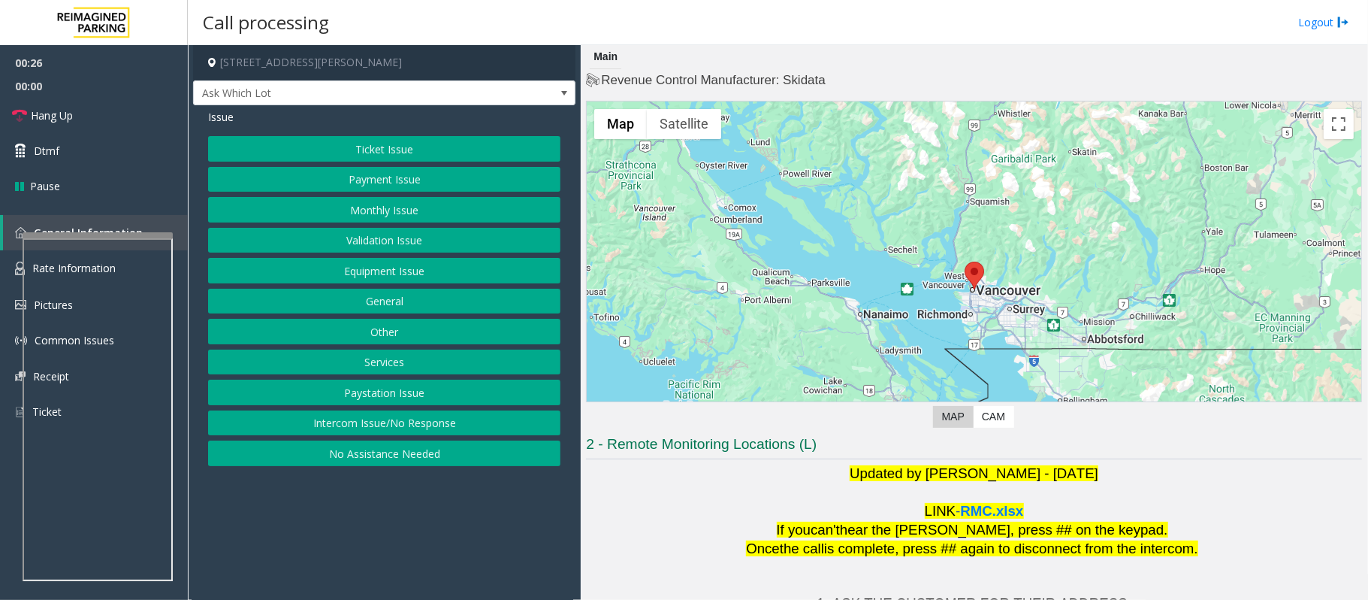
click at [394, 234] on button "Validation Issue" at bounding box center [384, 241] width 352 height 26
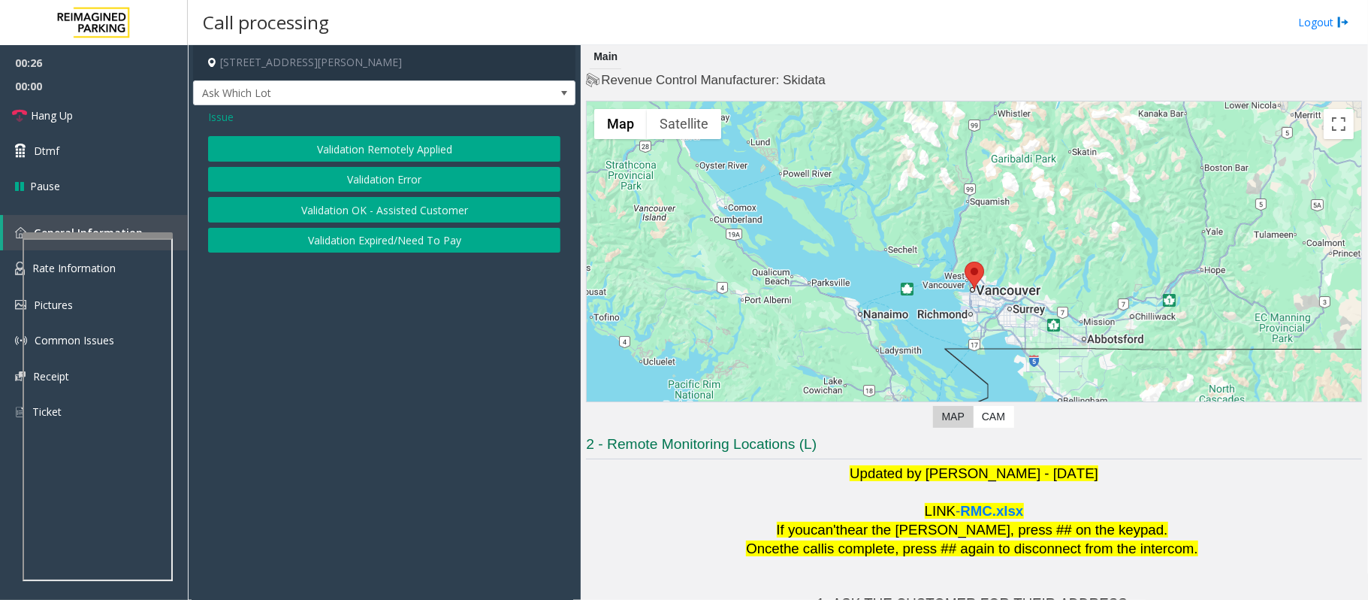
click at [397, 180] on button "Validation Error" at bounding box center [384, 180] width 352 height 26
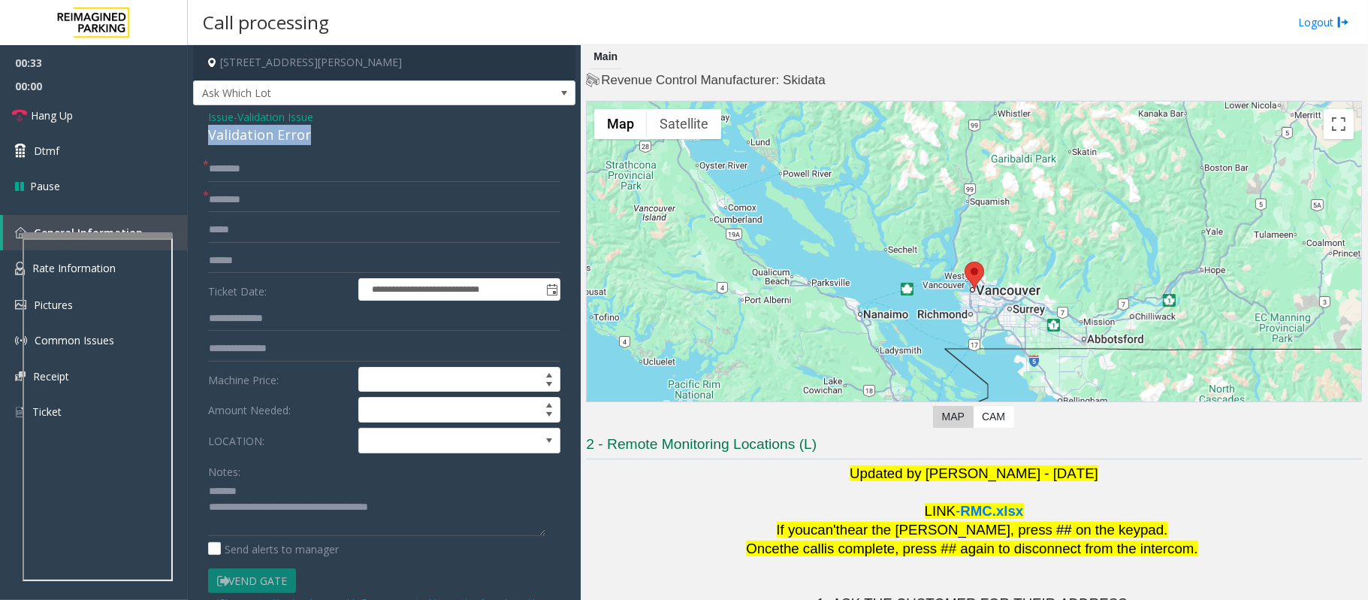
drag, startPoint x: 280, startPoint y: 137, endPoint x: 188, endPoint y: 132, distance: 91.8
click at [188, 132] on app-call-processing-form "**********" at bounding box center [384, 322] width 393 height 554
type textarea "**********"
click at [222, 204] on input "text" at bounding box center [384, 200] width 352 height 26
click at [281, 260] on input "text" at bounding box center [384, 261] width 352 height 26
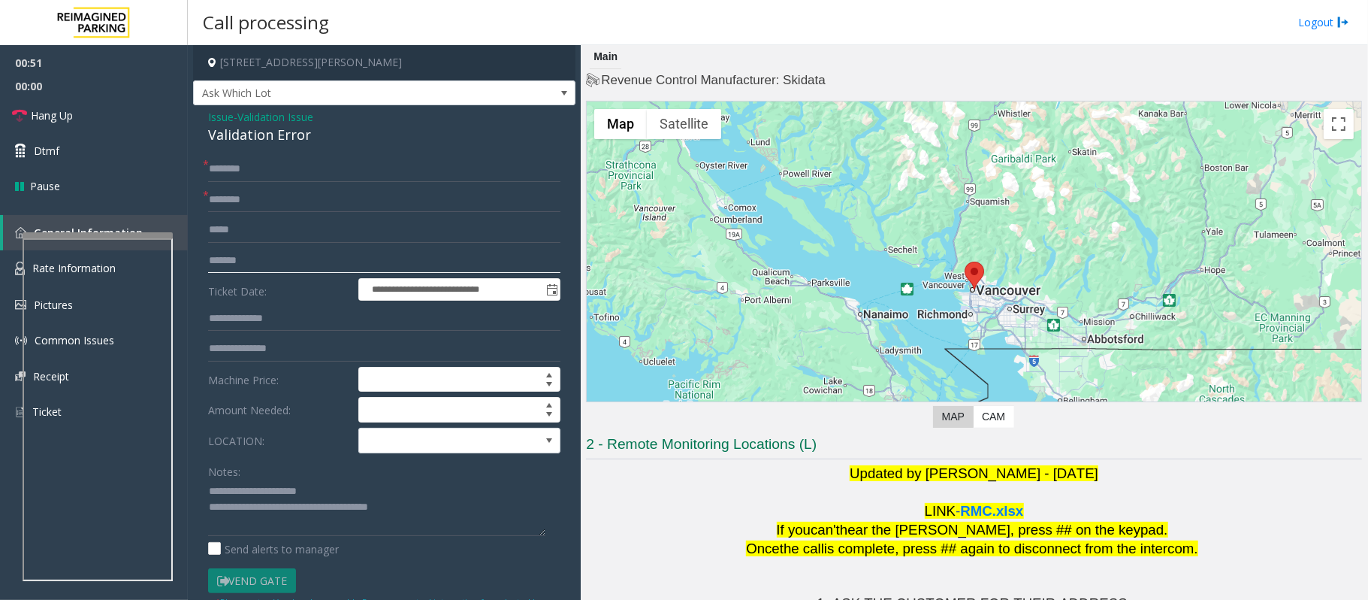
type input "*******"
click at [322, 488] on textarea at bounding box center [376, 507] width 337 height 56
type textarea "**********"
type input "**********"
click at [286, 323] on input "text" at bounding box center [384, 319] width 352 height 26
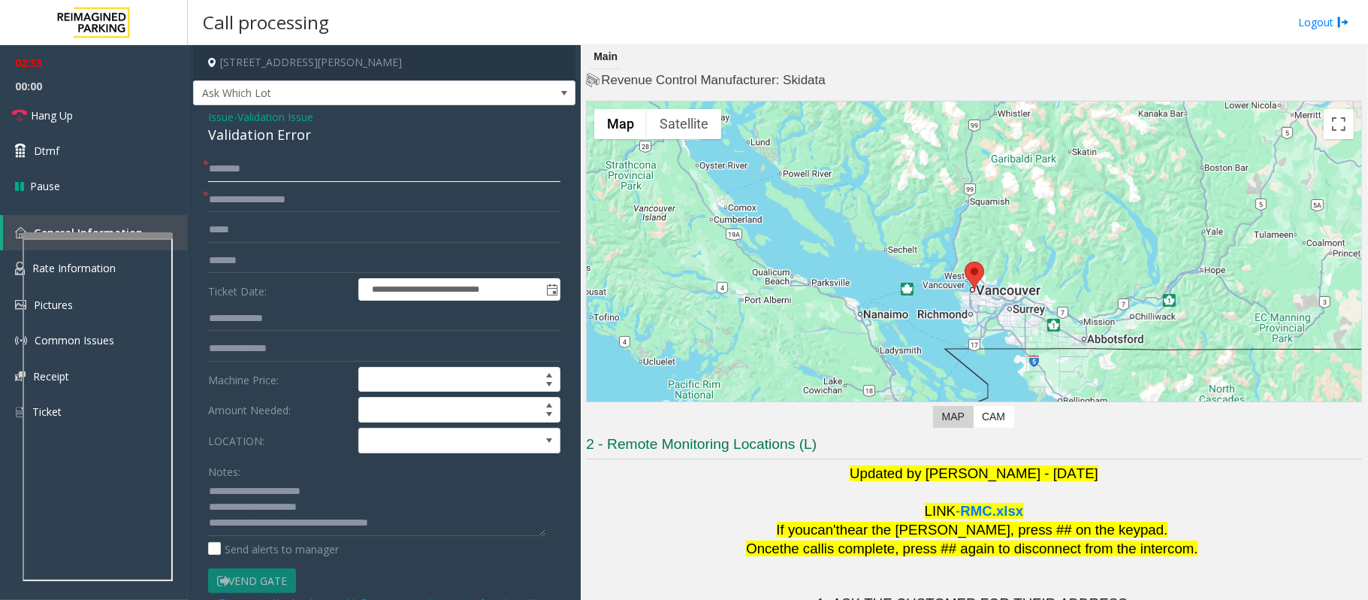
click at [283, 163] on input "text" at bounding box center [384, 169] width 352 height 26
type input "**"
drag, startPoint x: 452, startPoint y: 521, endPoint x: 272, endPoint y: 524, distance: 180.3
click at [272, 524] on textarea at bounding box center [376, 507] width 337 height 56
paste textarea "*******"
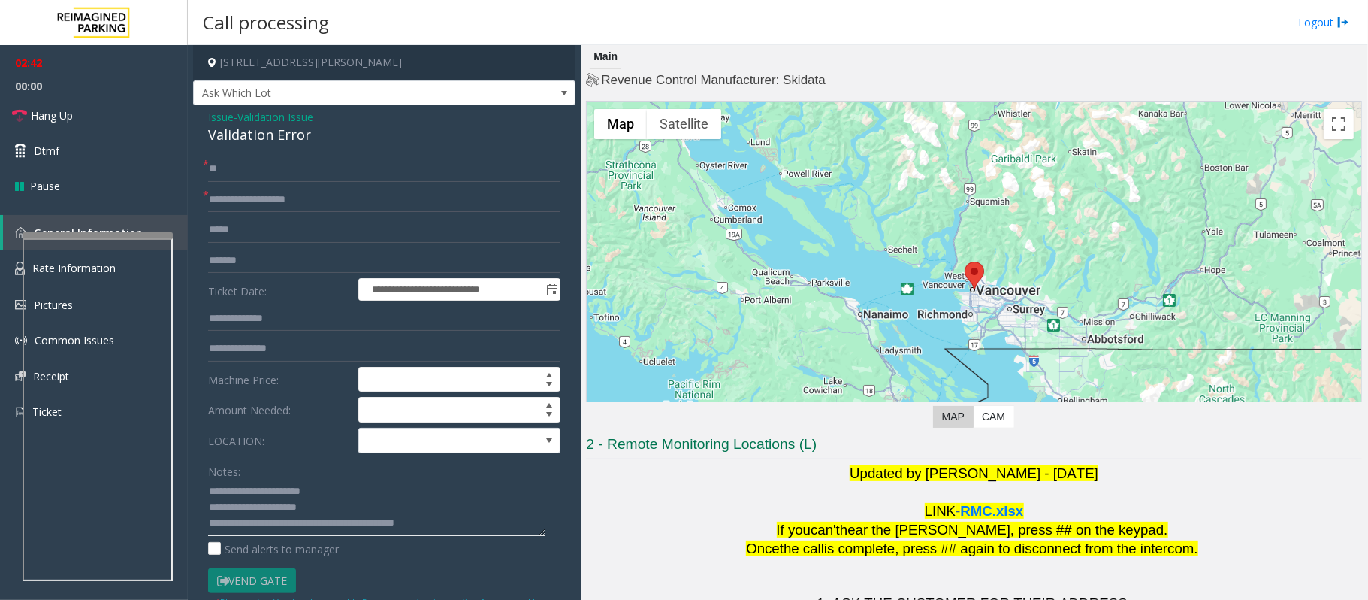
scroll to position [10, 0]
type textarea "**********"
click at [70, 117] on span "Hang Up" at bounding box center [52, 115] width 42 height 16
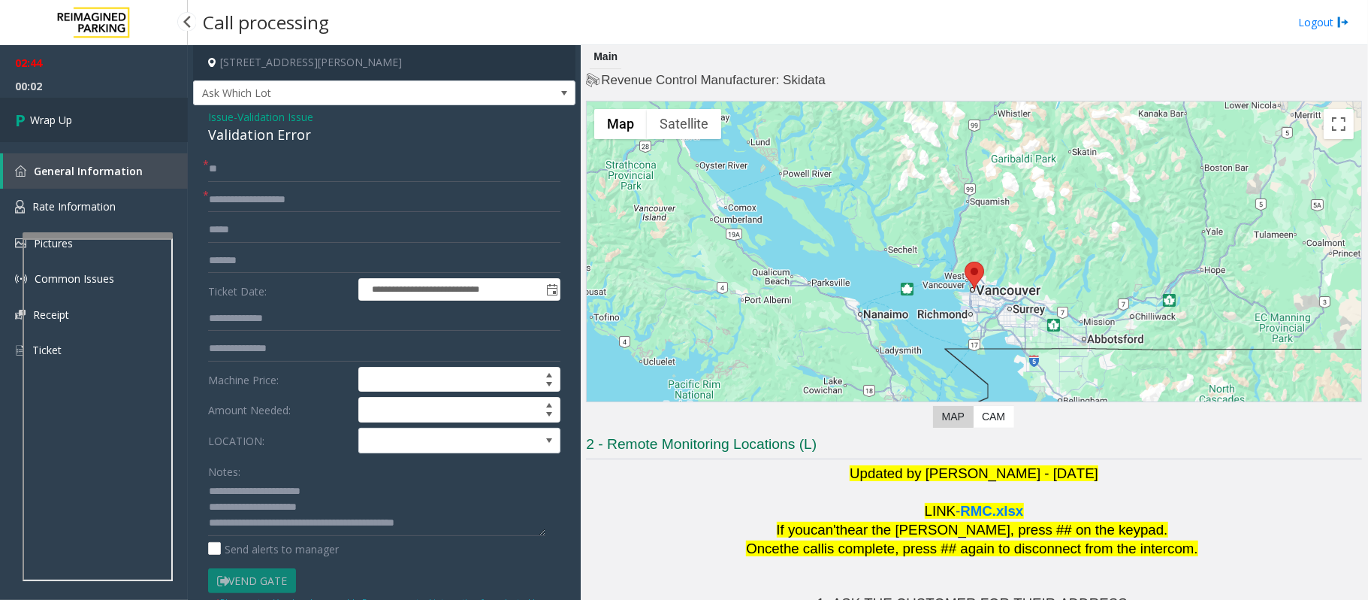
click at [41, 119] on span "Wrap Up" at bounding box center [51, 120] width 42 height 16
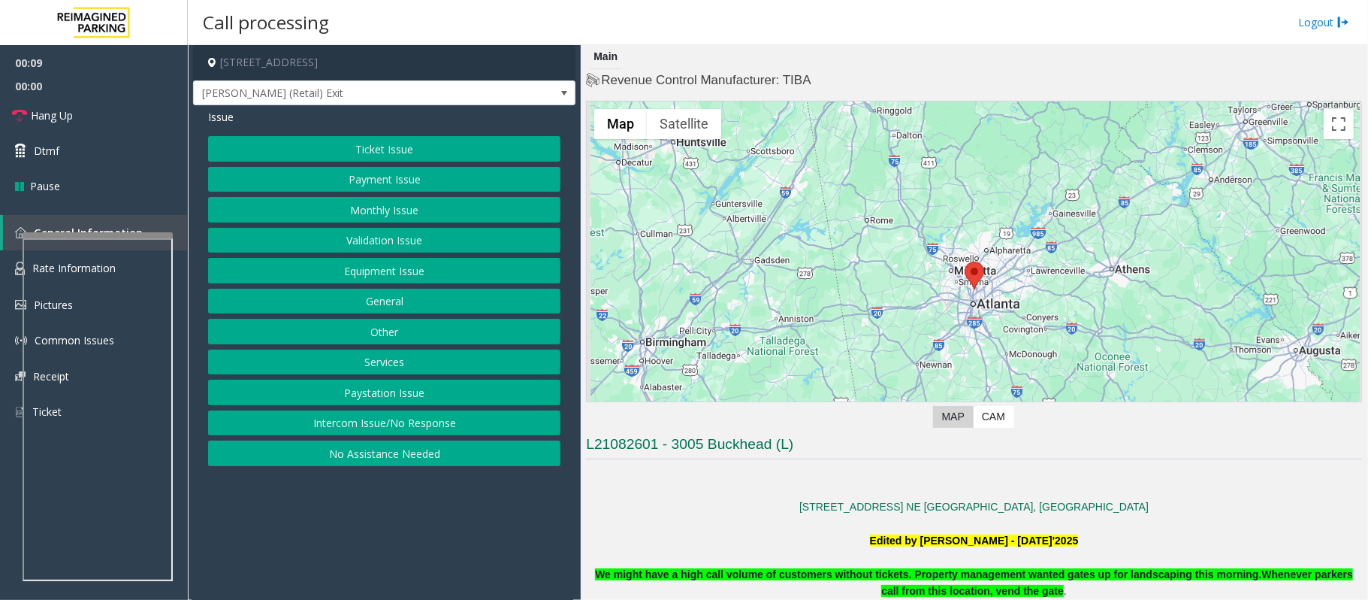
click at [376, 421] on button "Intercom Issue/No Response" at bounding box center [384, 423] width 352 height 26
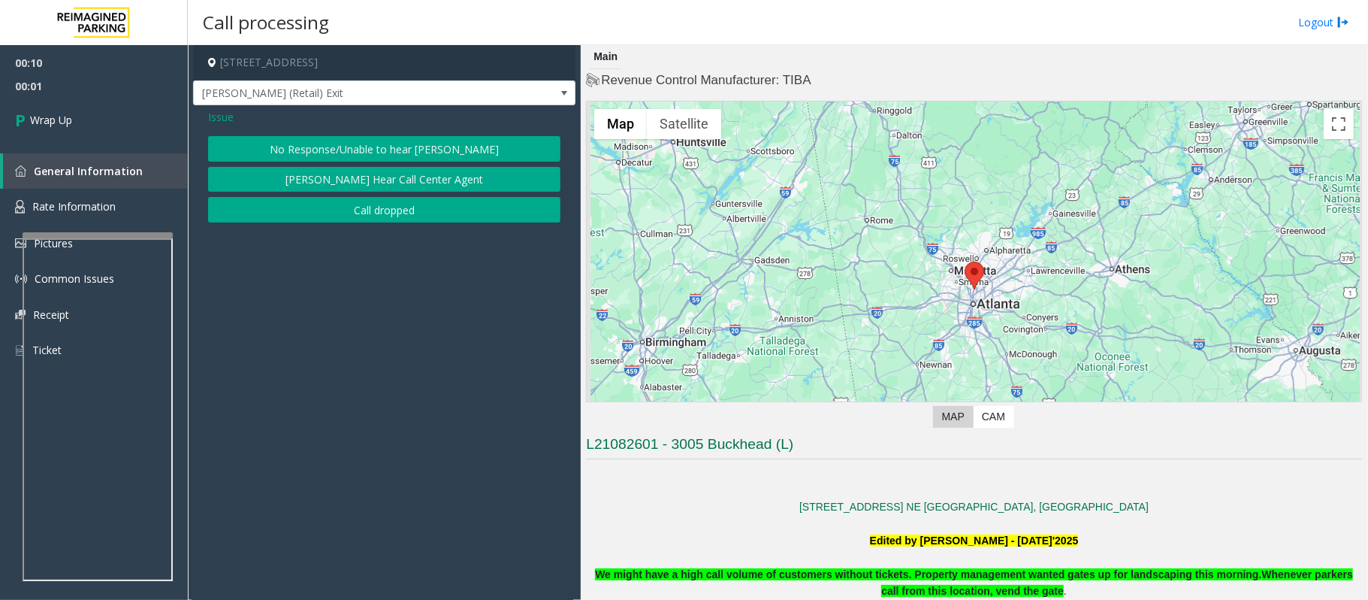
click at [349, 217] on button "Call dropped" at bounding box center [384, 210] width 352 height 26
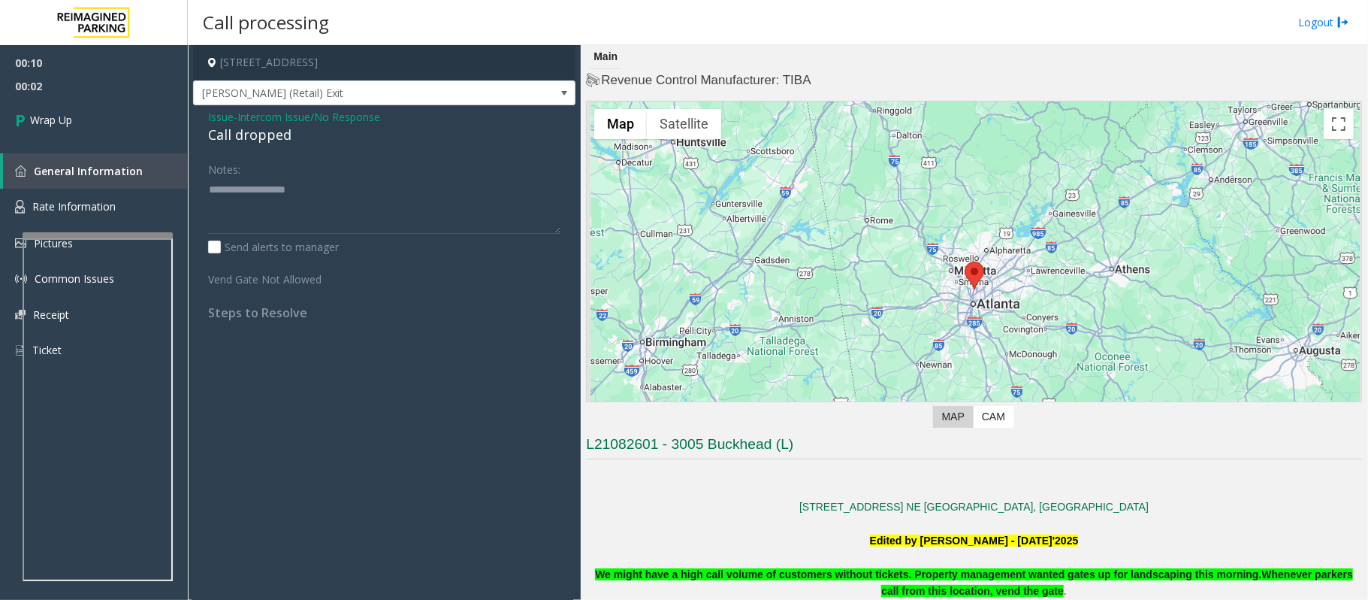
click at [235, 143] on div "Call dropped" at bounding box center [384, 135] width 352 height 20
type textarea "**********"
click at [85, 120] on link "Wrap Up" at bounding box center [94, 120] width 188 height 44
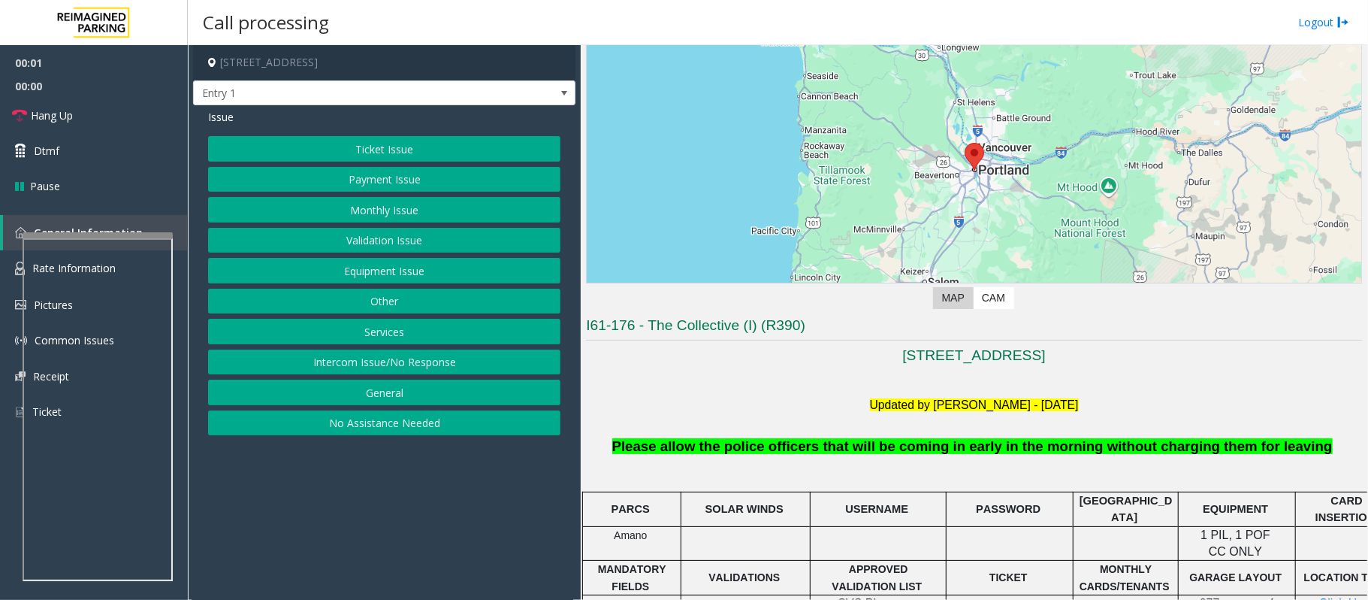
scroll to position [301, 0]
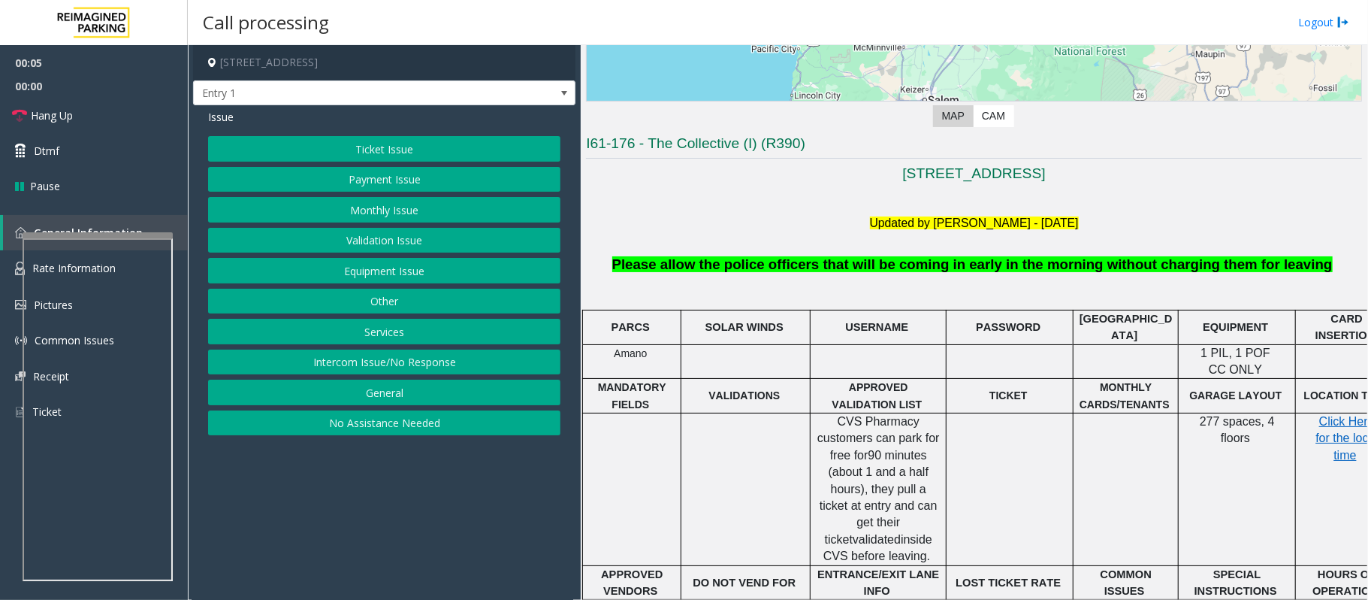
click at [382, 430] on button "No Assistance Needed" at bounding box center [384, 423] width 352 height 26
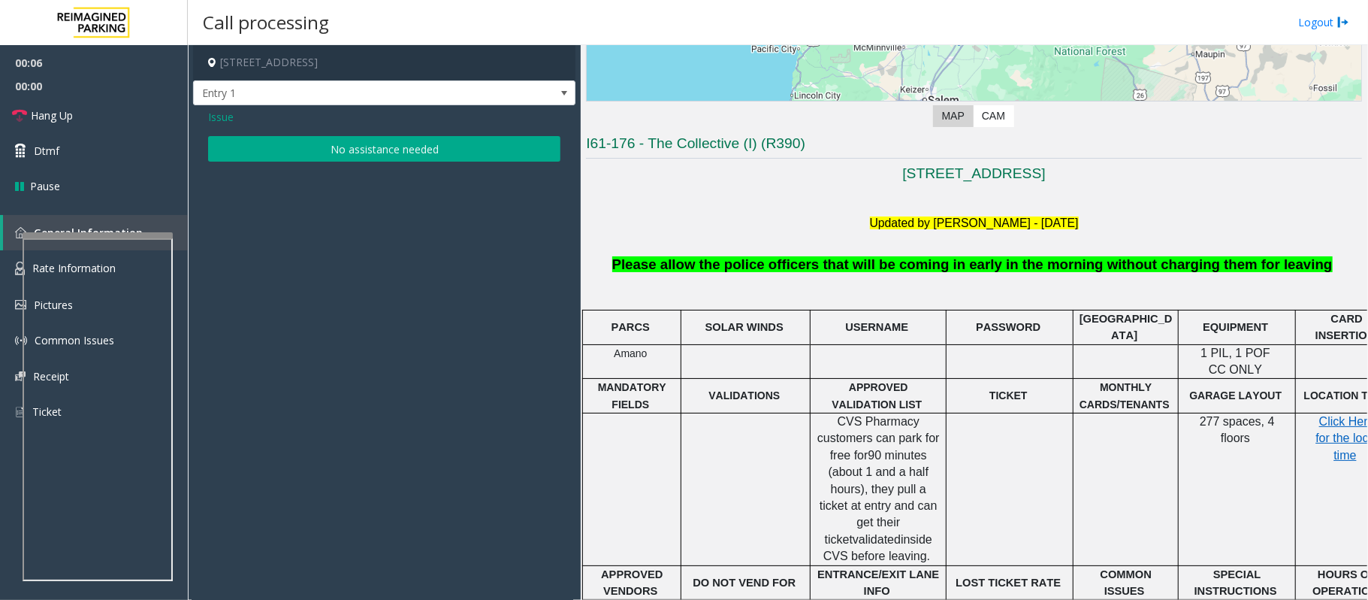
click at [316, 153] on button "No assistance needed" at bounding box center [384, 149] width 352 height 26
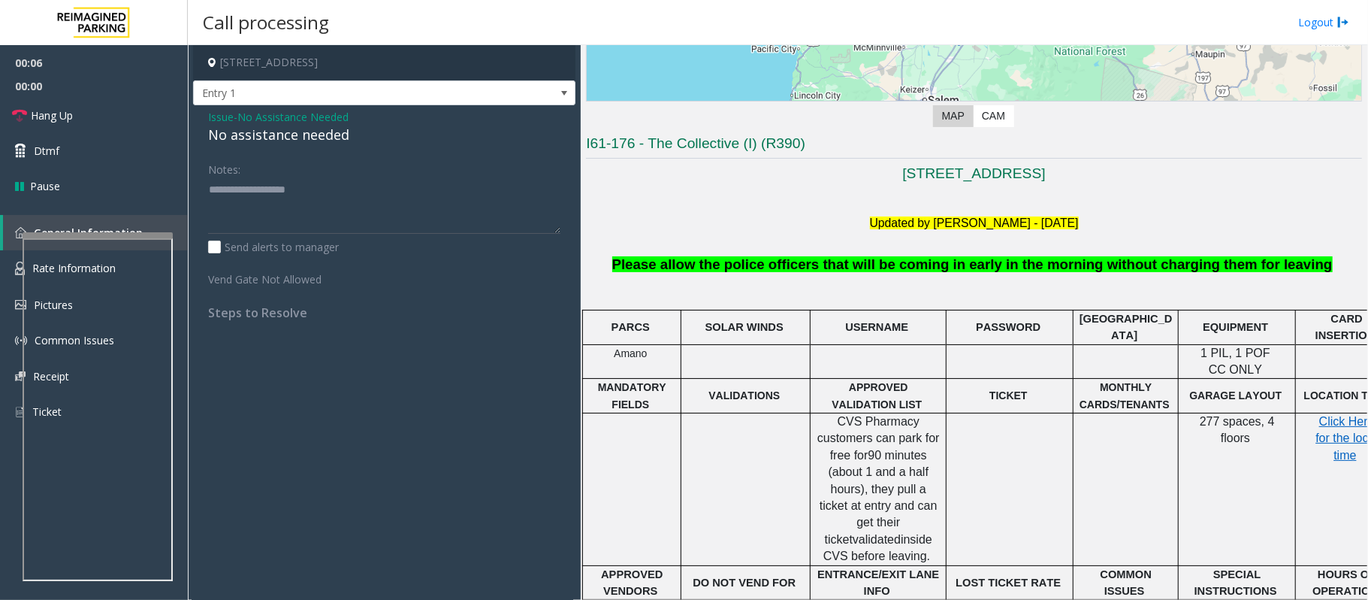
click at [316, 141] on div "No assistance needed" at bounding box center [384, 135] width 352 height 20
type textarea "**********"
click at [60, 118] on span "Hang Up" at bounding box center [52, 115] width 42 height 16
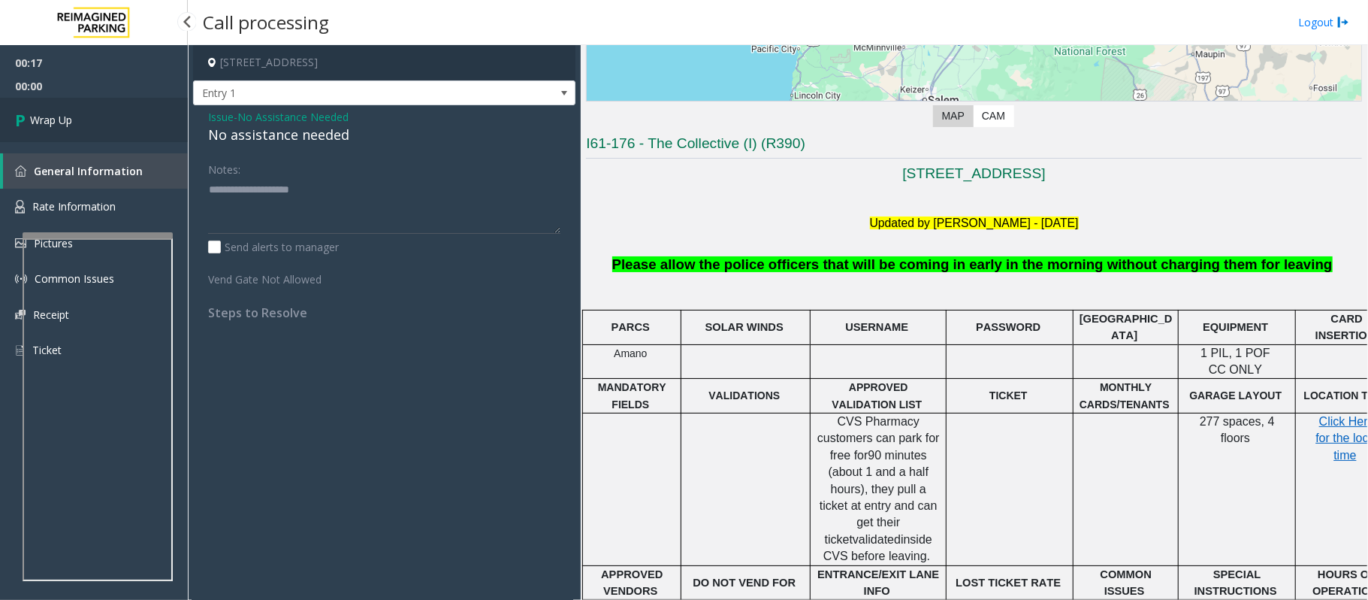
click at [60, 118] on span "Wrap Up" at bounding box center [51, 120] width 42 height 16
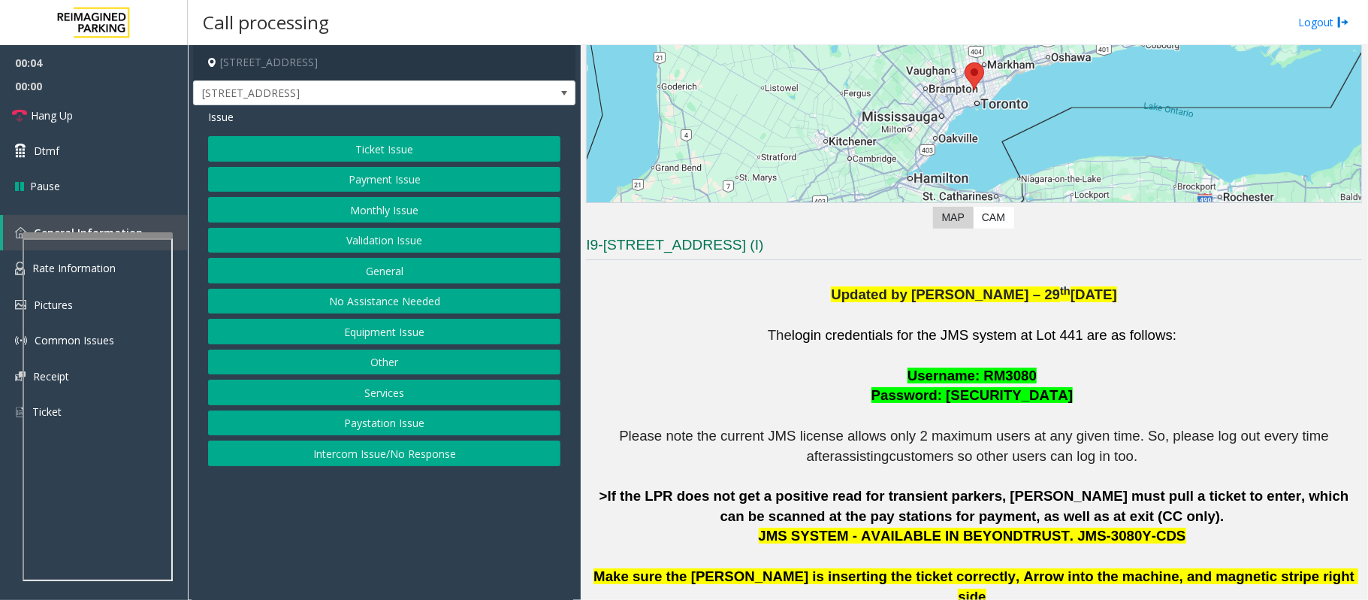
scroll to position [200, 0]
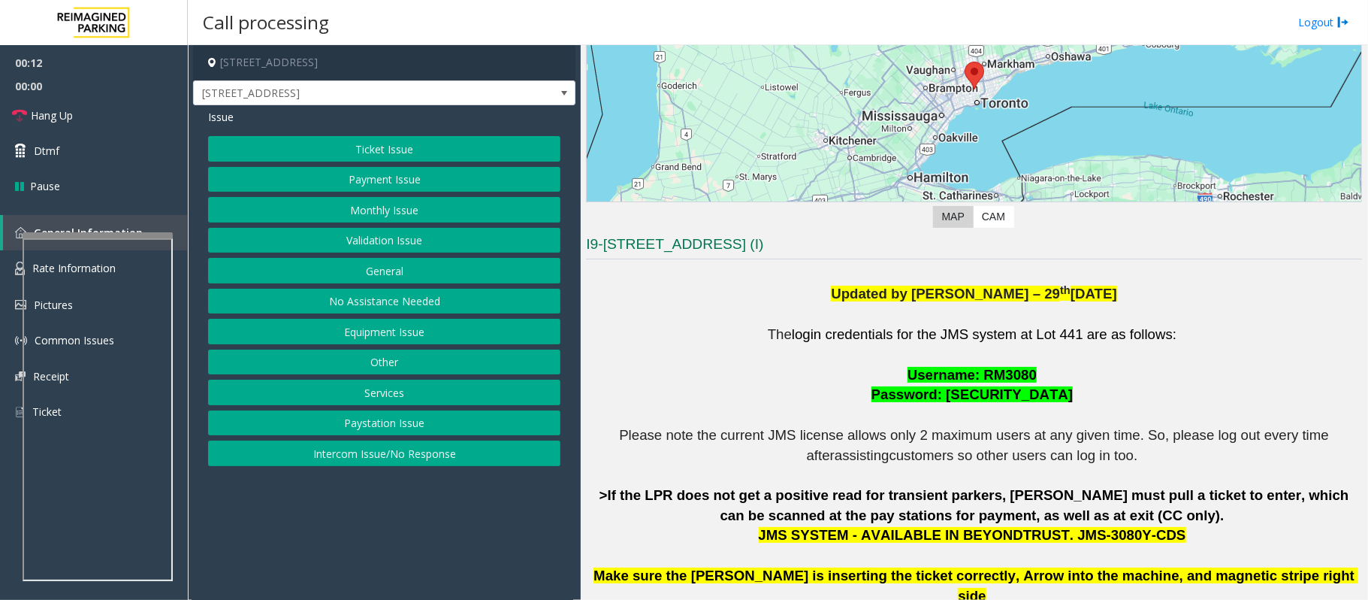
click at [295, 134] on div "Issue Ticket Issue Payment Issue Monthly Issue Validation Issue General No Assi…" at bounding box center [384, 289] width 382 height 368
click at [296, 149] on button "Ticket Issue" at bounding box center [384, 149] width 352 height 26
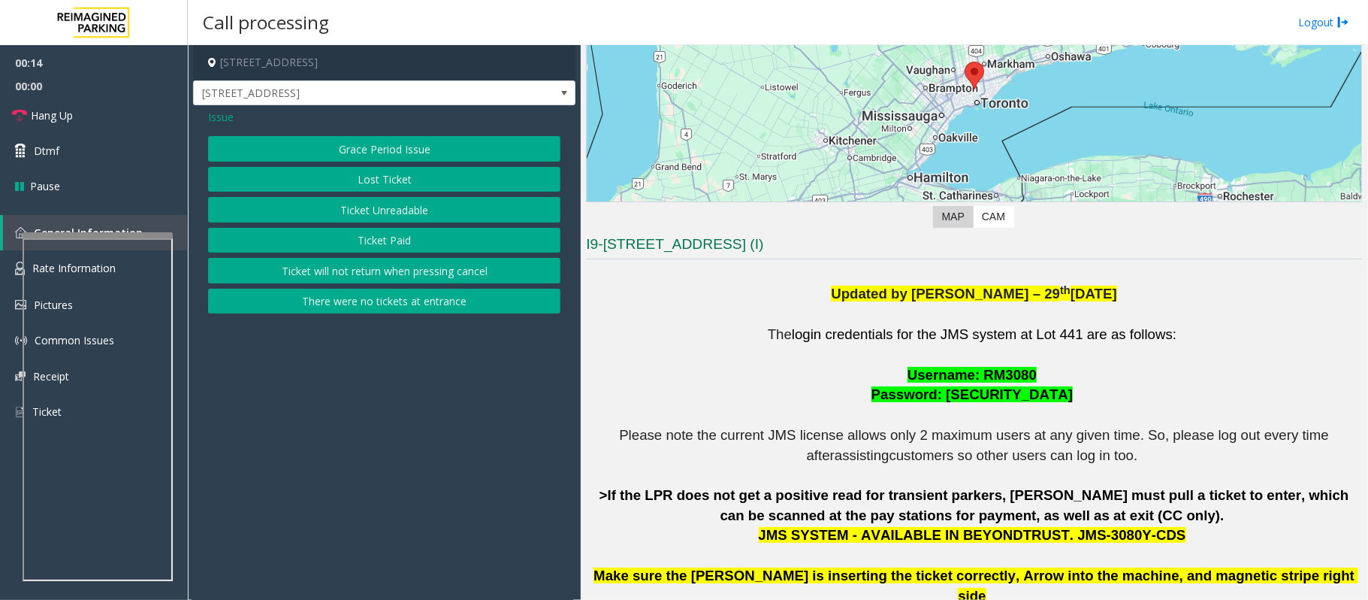
click at [352, 214] on button "Ticket Unreadable" at bounding box center [384, 210] width 352 height 26
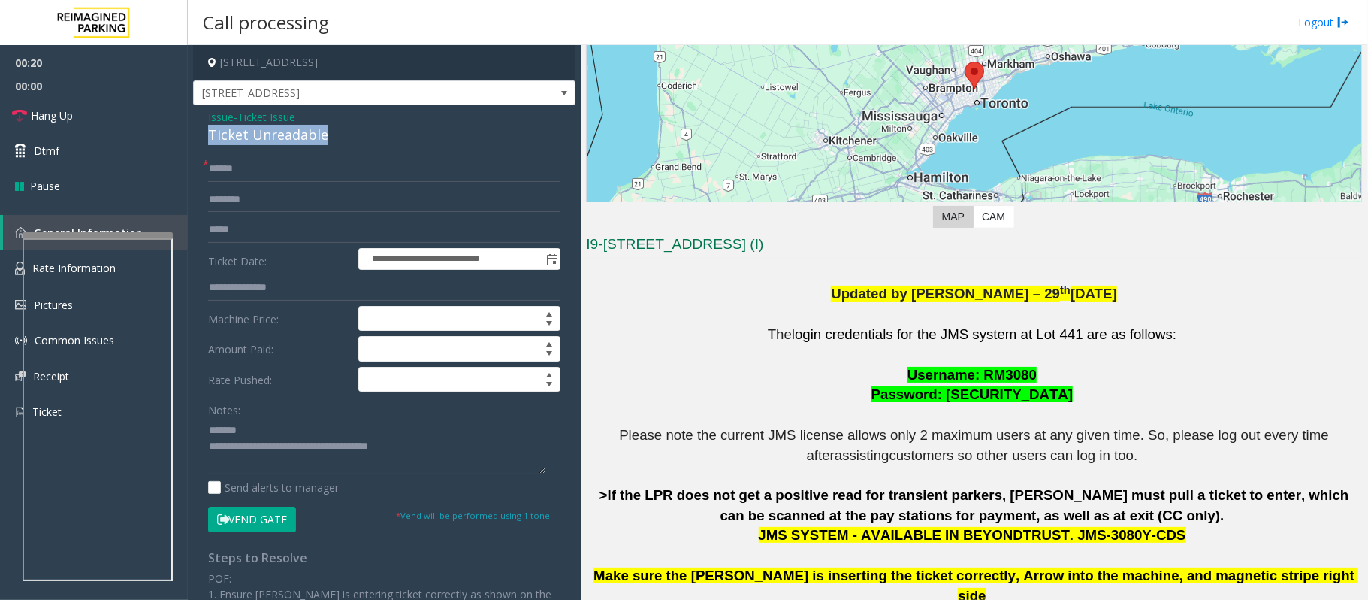
drag, startPoint x: 338, startPoint y: 134, endPoint x: 189, endPoint y: 134, distance: 148.8
click at [189, 134] on app-call-processing-form "**********" at bounding box center [384, 322] width 393 height 554
type textarea "**********"
click at [262, 178] on input "text" at bounding box center [384, 169] width 352 height 26
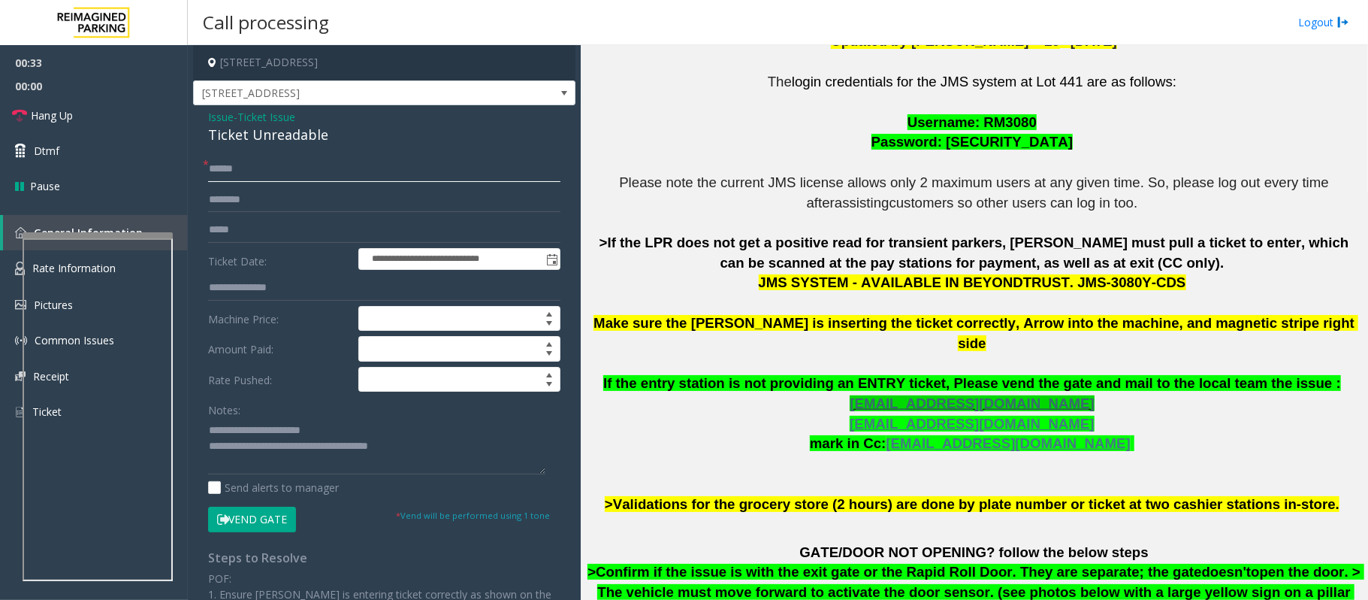
scroll to position [500, 0]
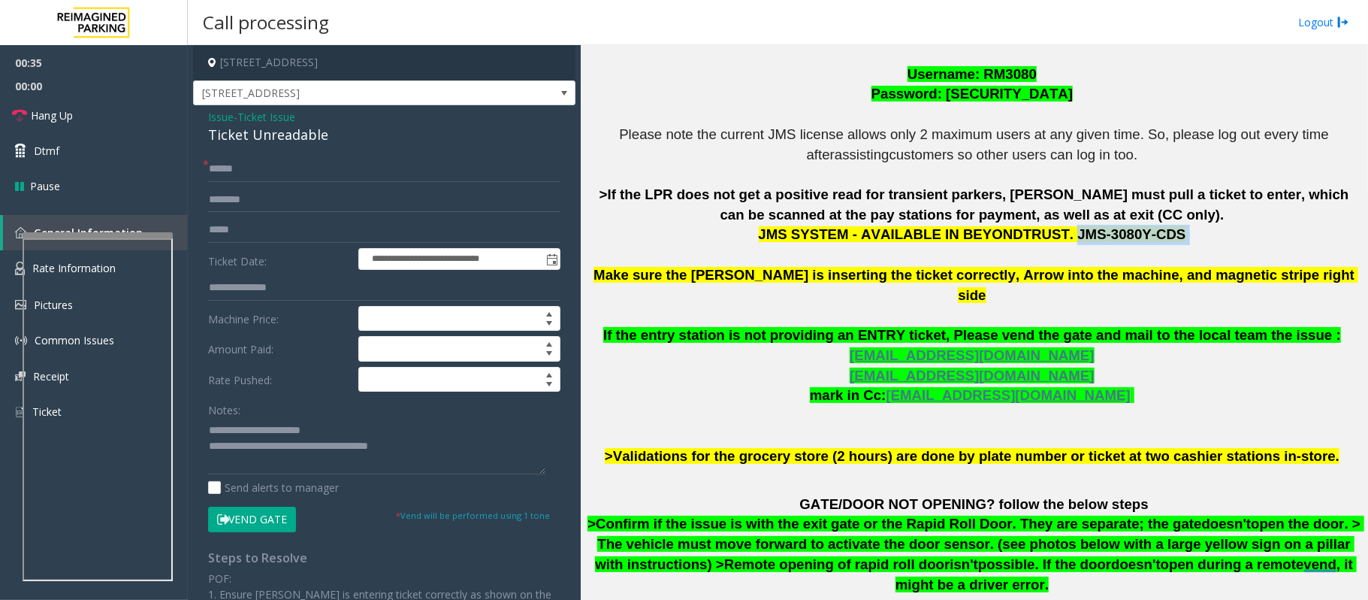
drag, startPoint x: 1158, startPoint y: 236, endPoint x: 1047, endPoint y: 236, distance: 110.4
click at [1047, 236] on p "The login credentials for the JMS system at Lot 441 are as follows: Username: R…" at bounding box center [974, 245] width 776 height 442
copy p "JMS-3080Y-CDS"
click at [250, 173] on input "text" at bounding box center [384, 169] width 352 height 26
click at [328, 172] on input "text" at bounding box center [384, 169] width 352 height 26
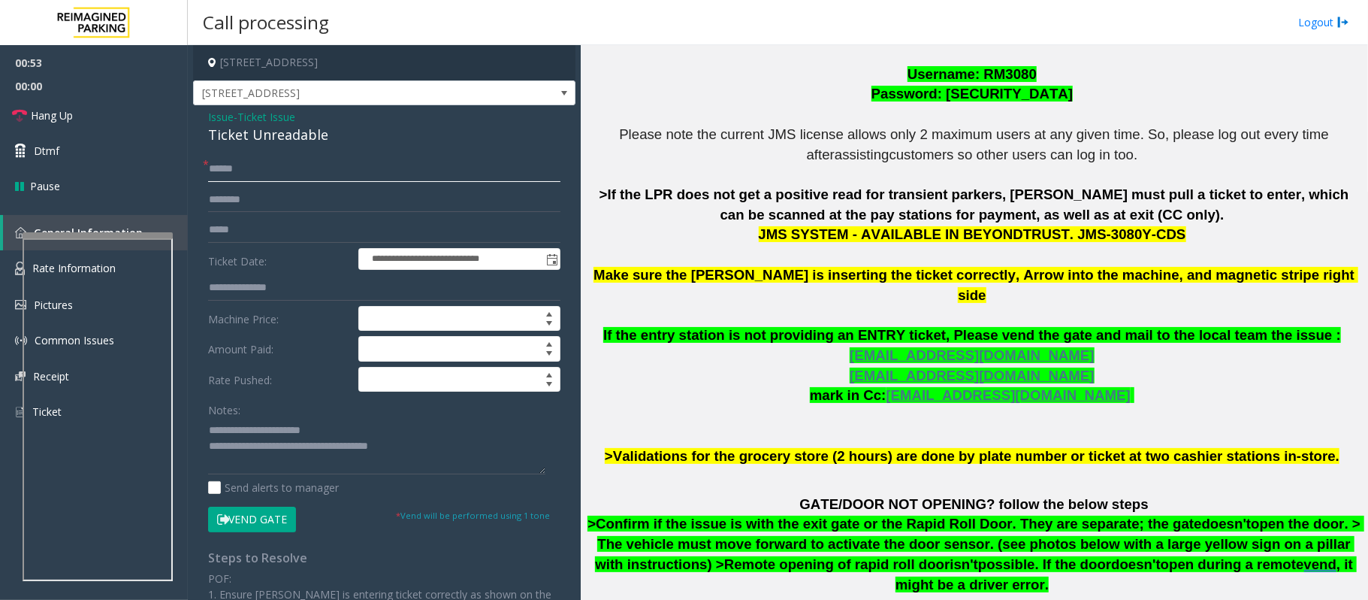
type input "******"
click at [242, 193] on input "text" at bounding box center [384, 200] width 352 height 26
click at [271, 203] on input "text" at bounding box center [384, 200] width 352 height 26
type input "********"
click at [246, 524] on button "Vend Gate" at bounding box center [252, 519] width 88 height 26
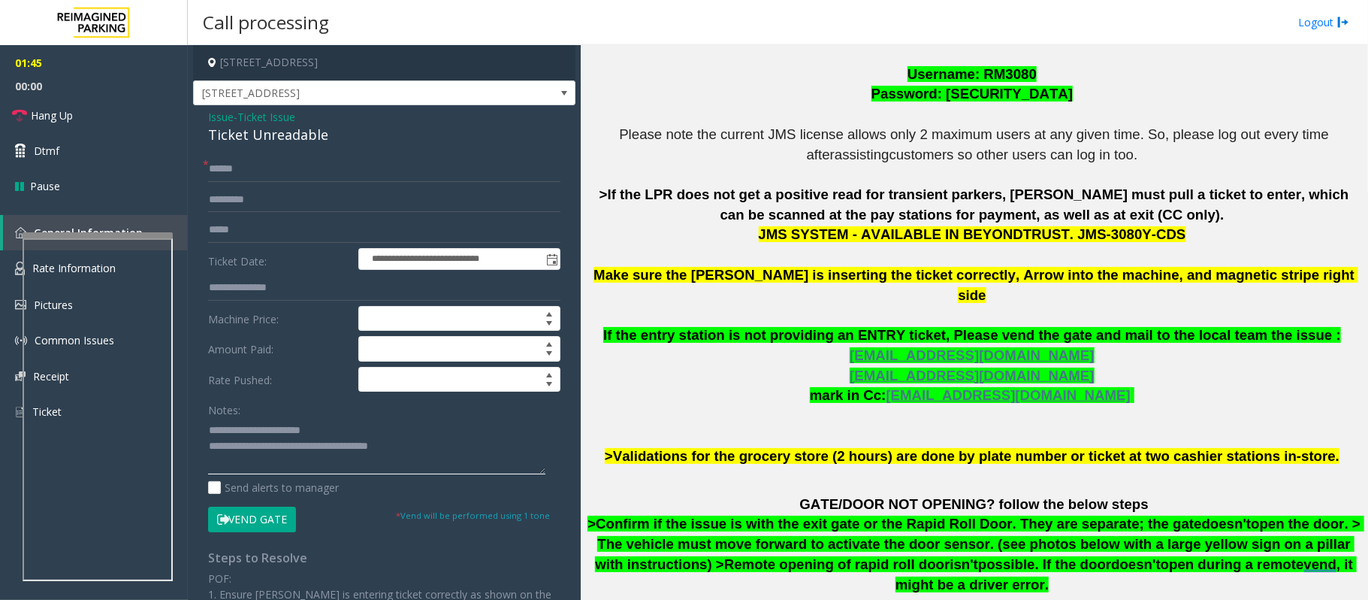
click at [464, 457] on textarea at bounding box center [376, 446] width 337 height 56
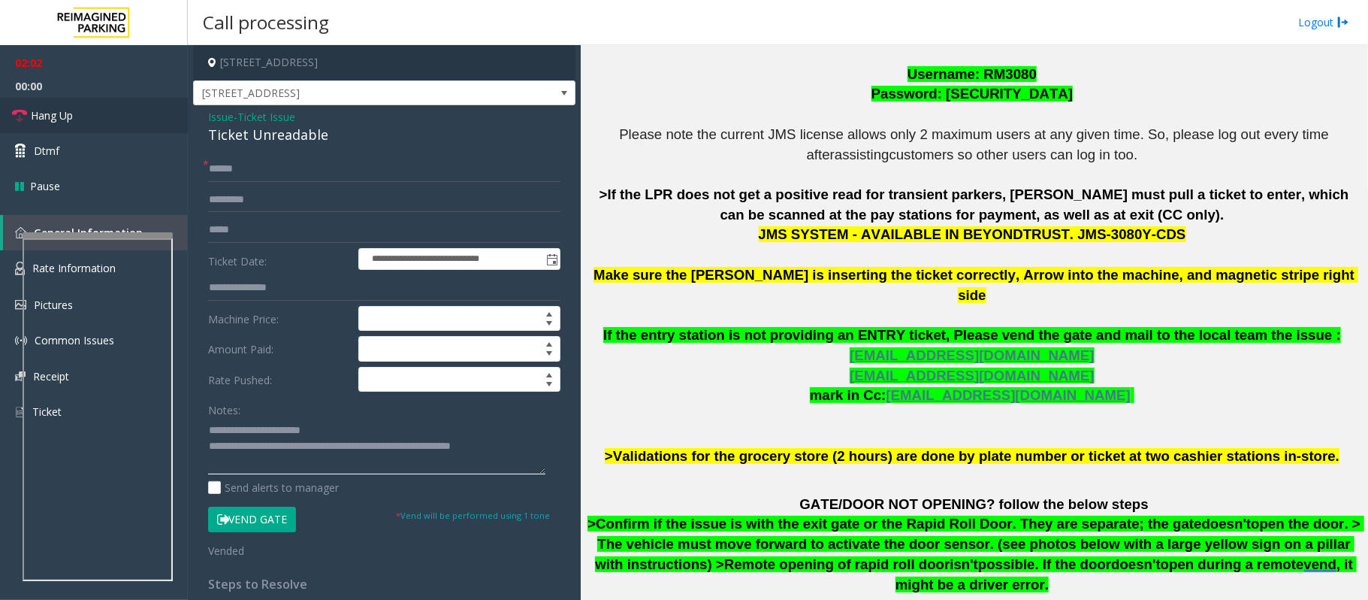
type textarea "**********"
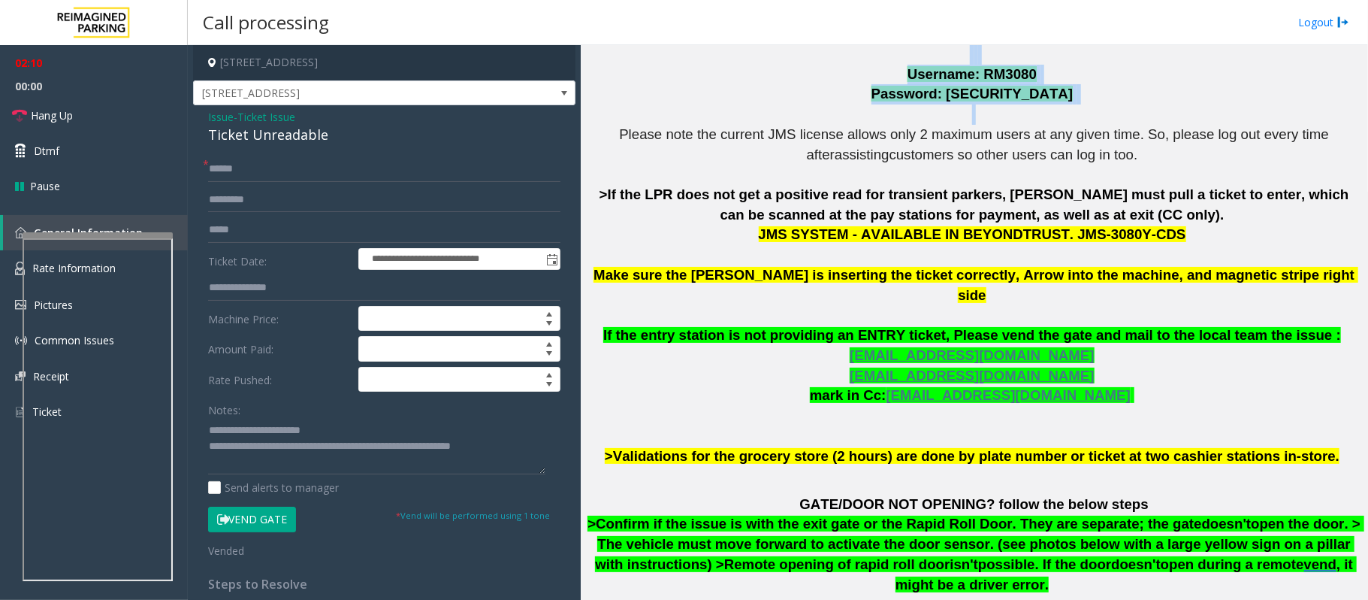
drag, startPoint x: 1077, startPoint y: 107, endPoint x: 914, endPoint y: 65, distance: 167.7
click at [914, 65] on p "The login credentials for the JMS system at Lot 441 are as follows: Username: R…" at bounding box center [974, 245] width 776 height 442
click at [882, 83] on p "The login credentials for the JMS system at Lot 441 are as follows: Username: R…" at bounding box center [974, 245] width 776 height 442
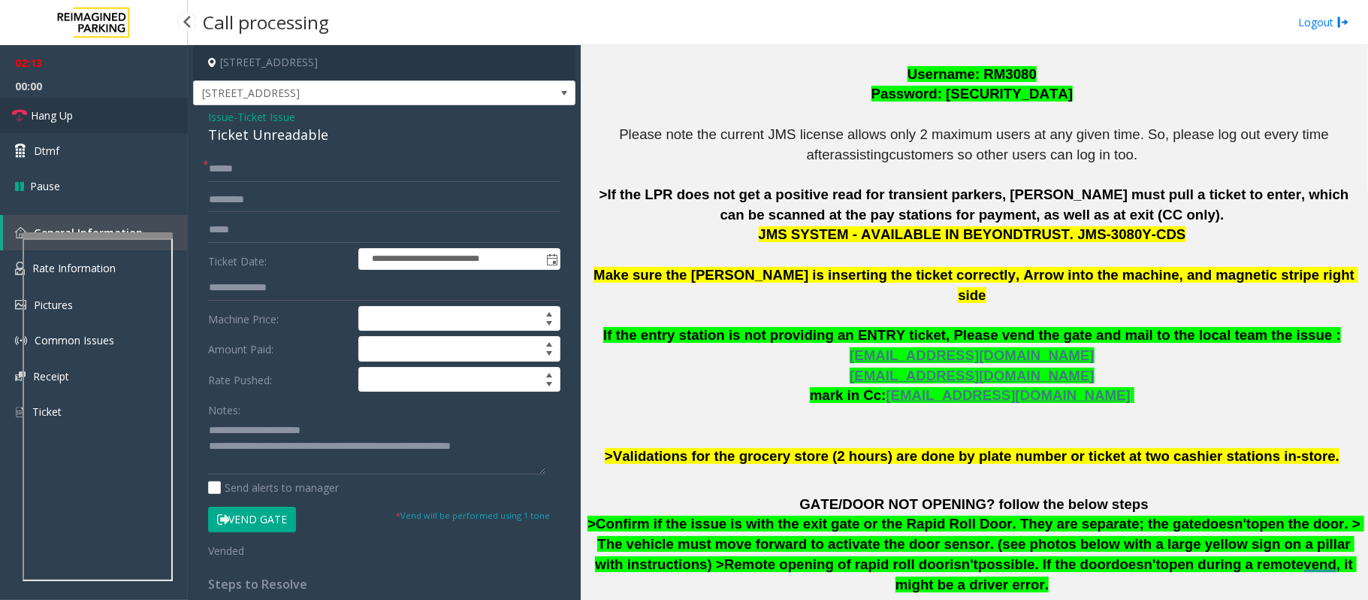
click at [49, 108] on span "Hang Up" at bounding box center [52, 115] width 42 height 16
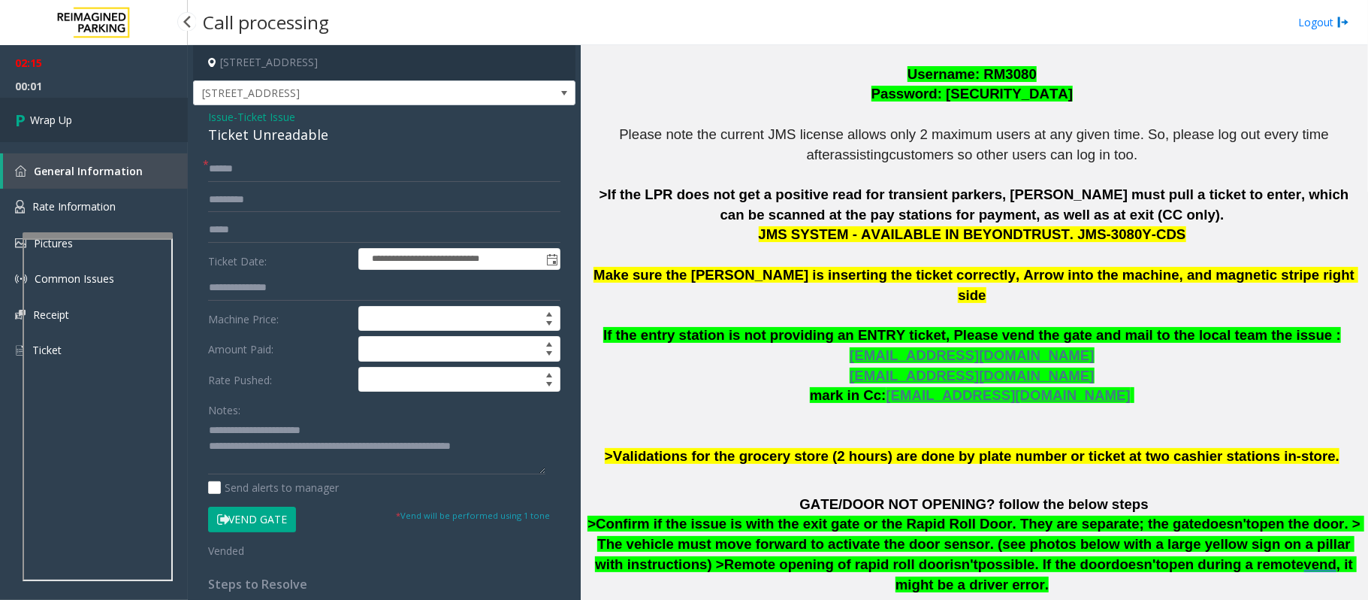
click at [73, 128] on link "Wrap Up" at bounding box center [94, 120] width 188 height 44
